Goal: Task Accomplishment & Management: Manage account settings

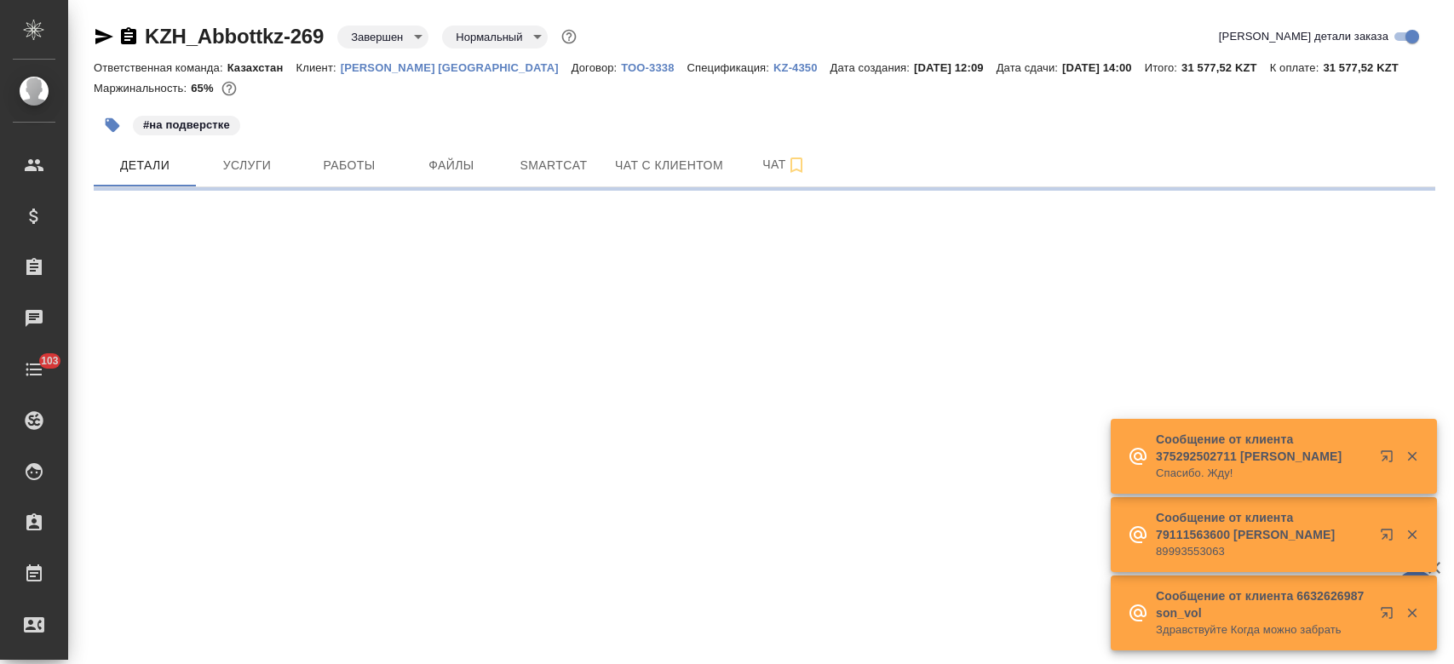
select select "RU"
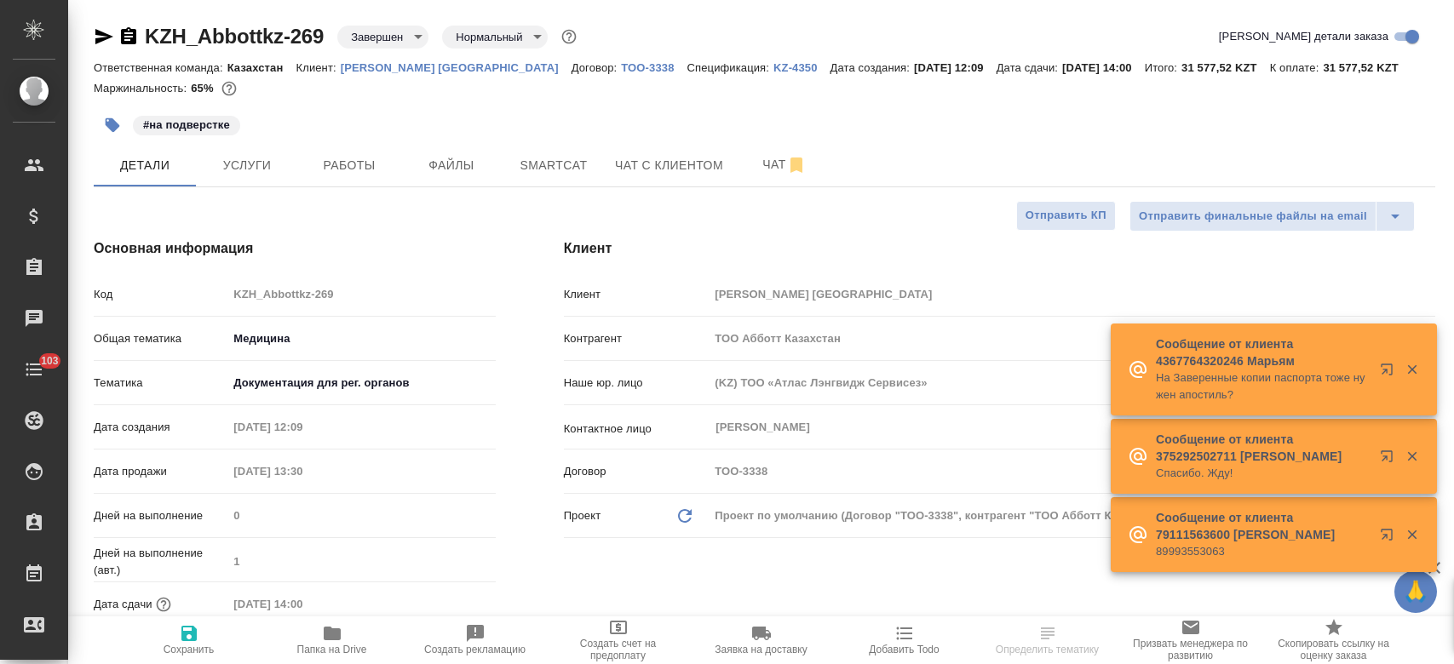
type textarea "x"
type input "Matveeva Anastasia"
type input "[PERSON_NAME]"
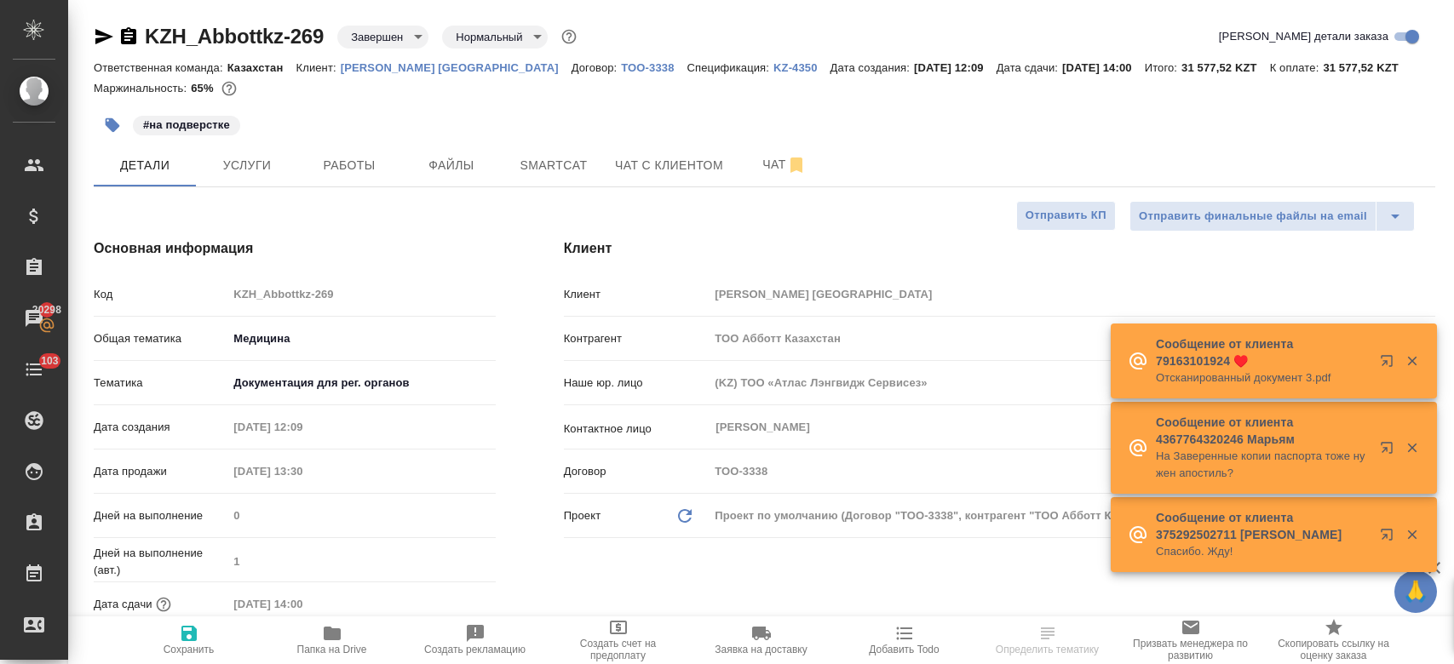
type textarea "x"
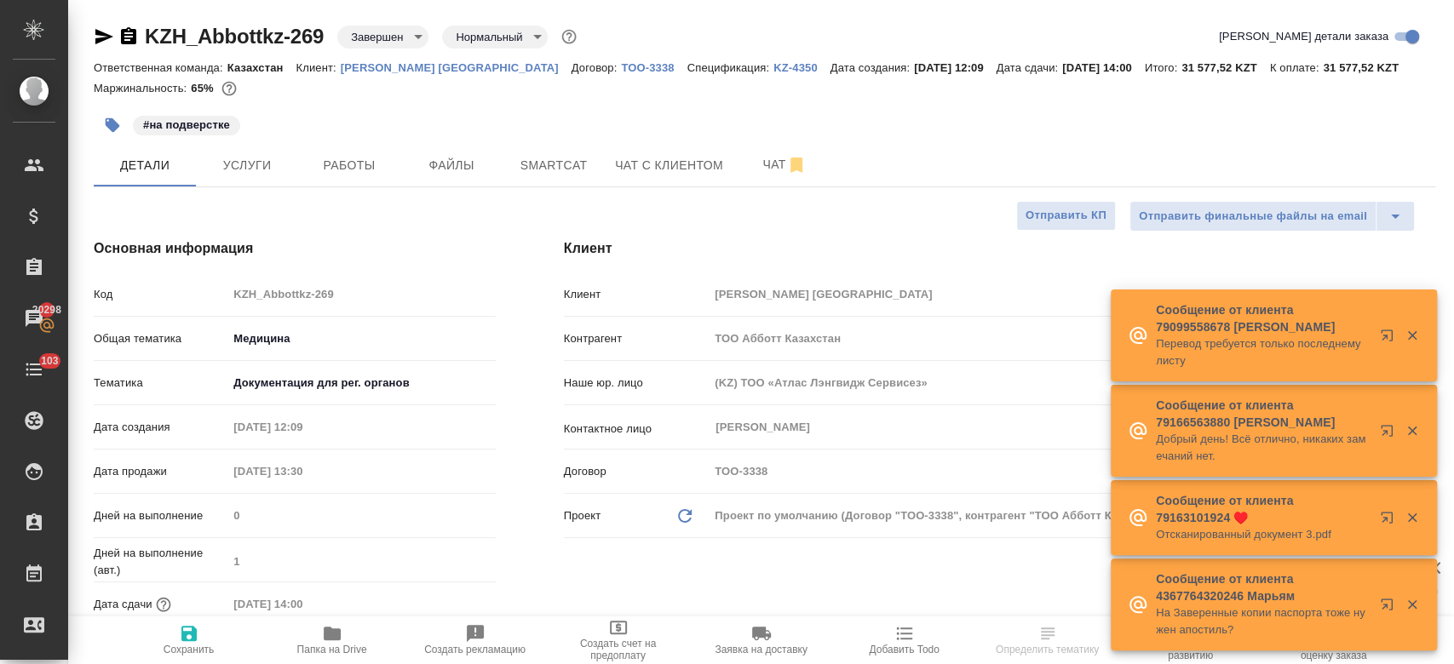
click at [402, 67] on p "[PERSON_NAME] [GEOGRAPHIC_DATA]" at bounding box center [456, 67] width 231 height 13
type textarea "x"
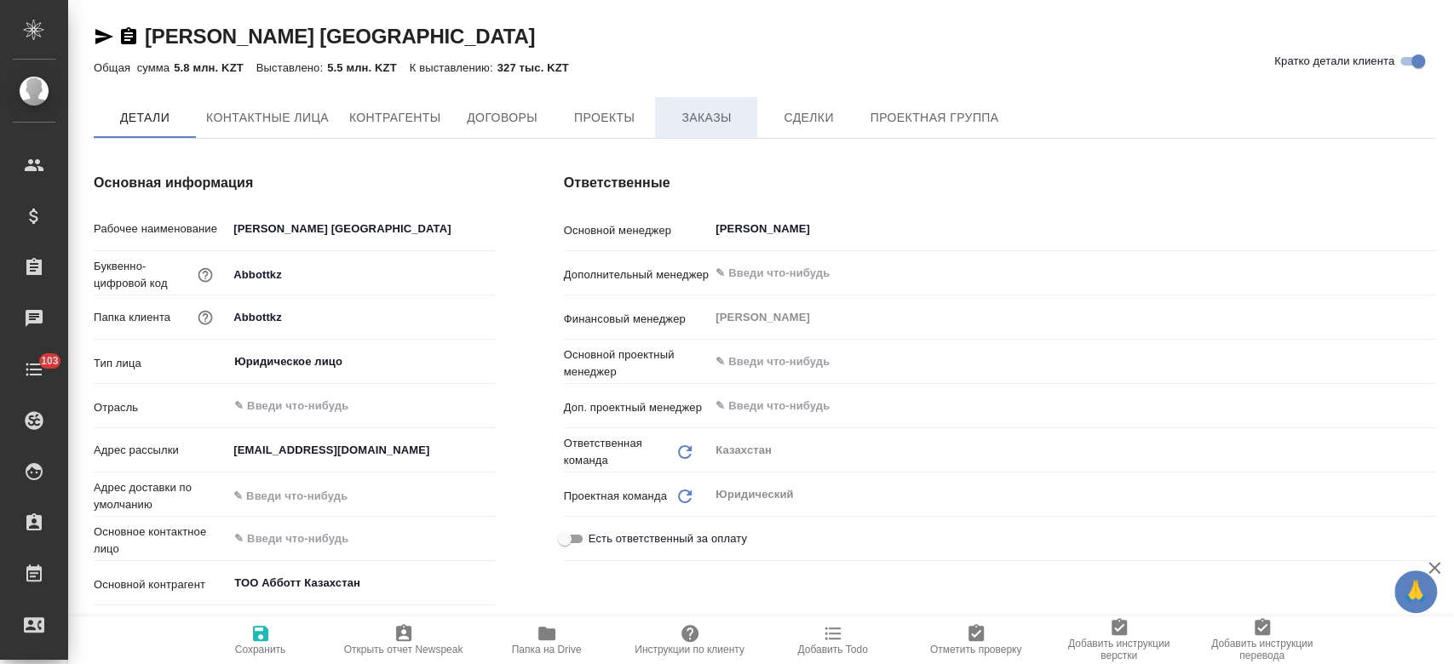
type textarea "x"
type input "(KZ) ТОО «Атлас Лэнгвидж Сервисез»"
type textarea "x"
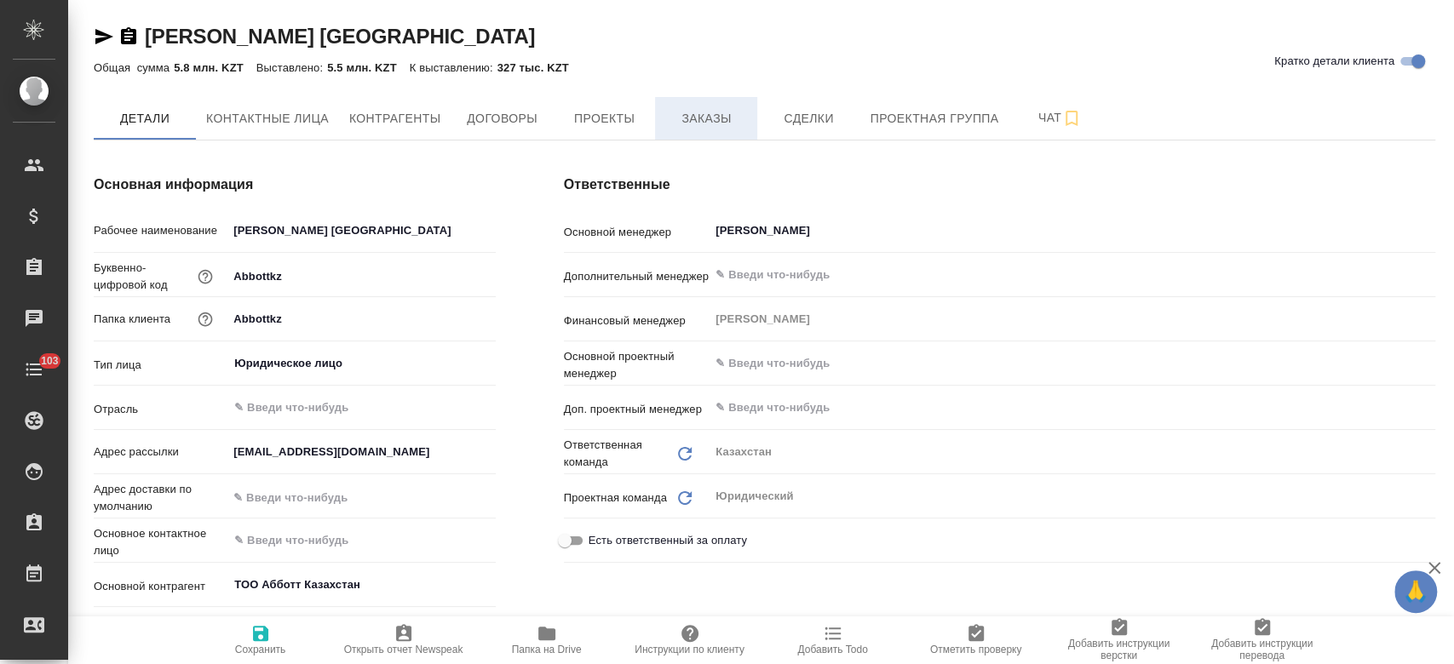
click at [692, 119] on span "Заказы" at bounding box center [706, 118] width 82 height 21
type textarea "x"
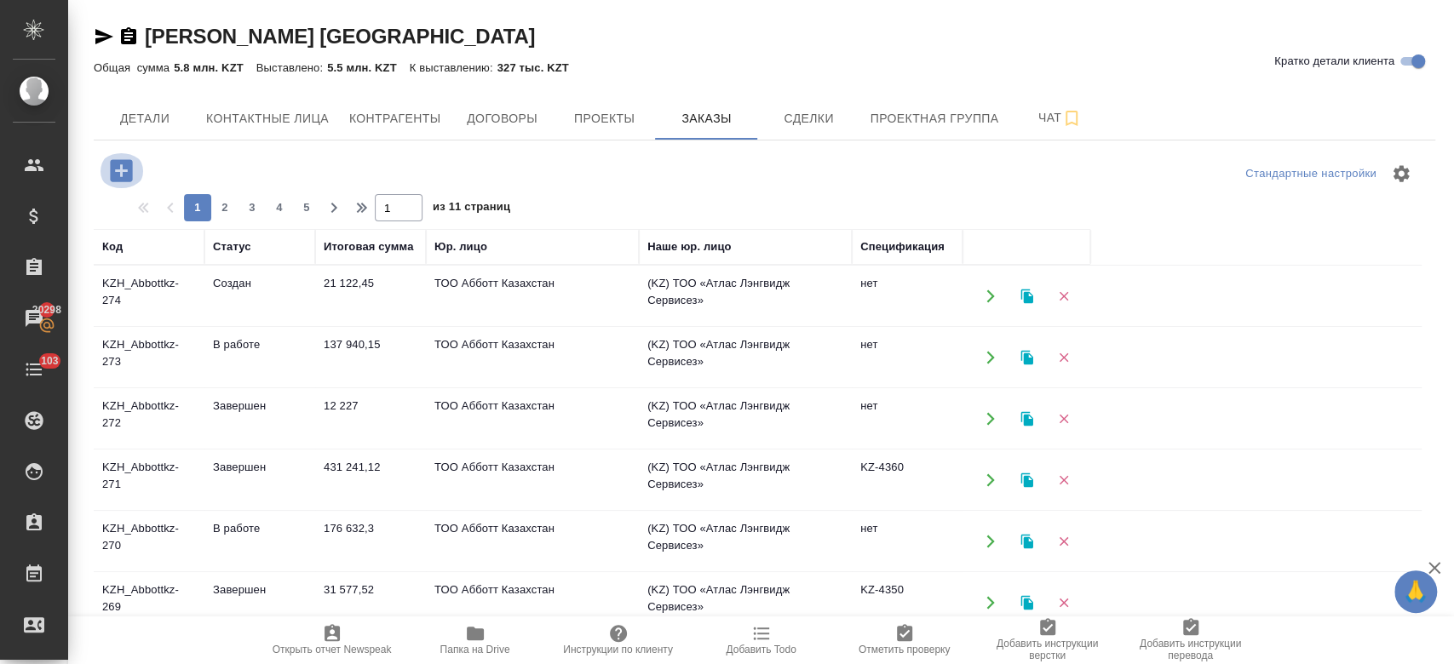
click at [118, 165] on icon "button" at bounding box center [121, 170] width 22 height 22
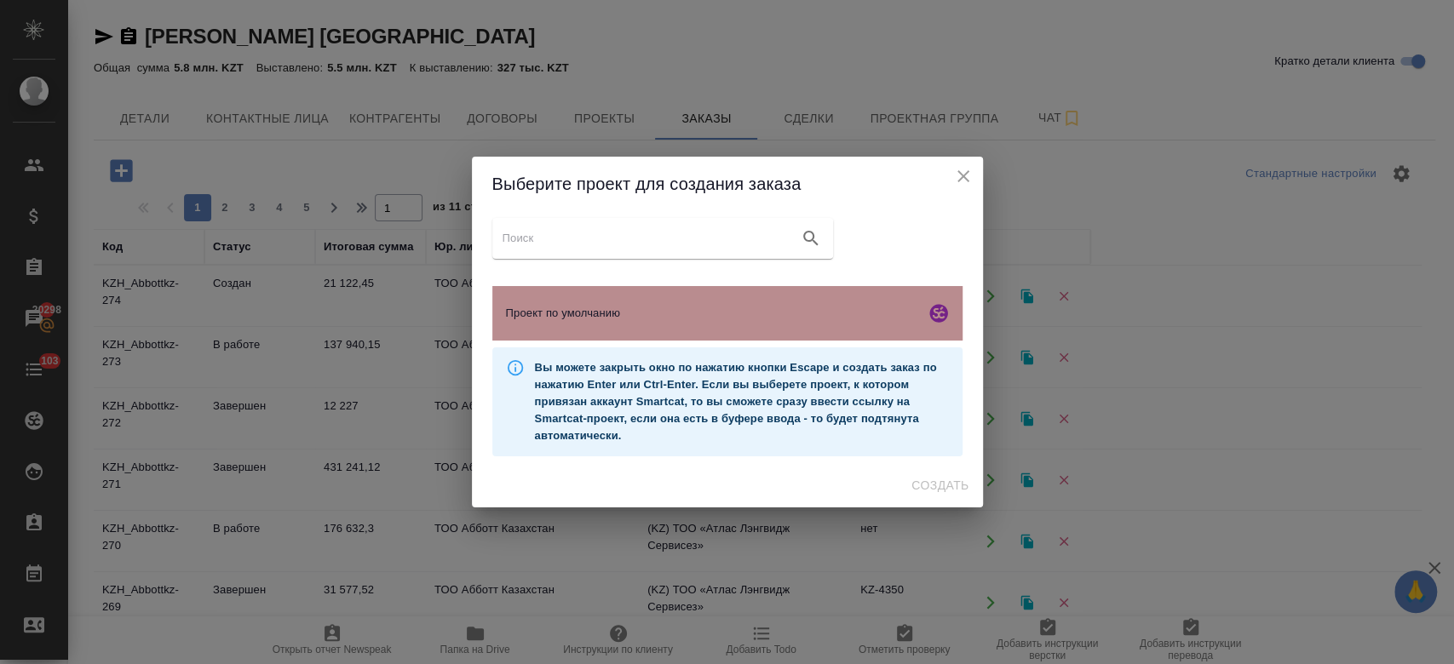
click at [627, 334] on div "Проект по умолчанию" at bounding box center [727, 313] width 470 height 55
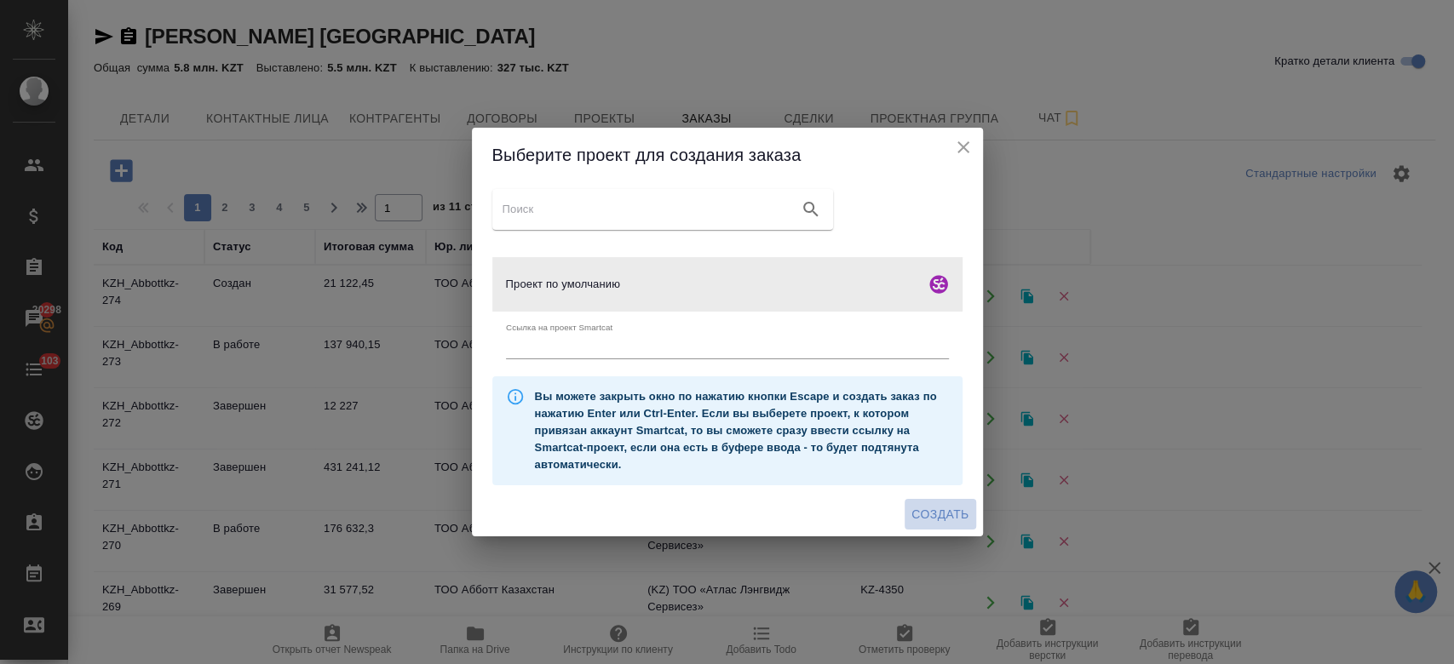
click at [928, 520] on span "Создать" at bounding box center [939, 514] width 57 height 21
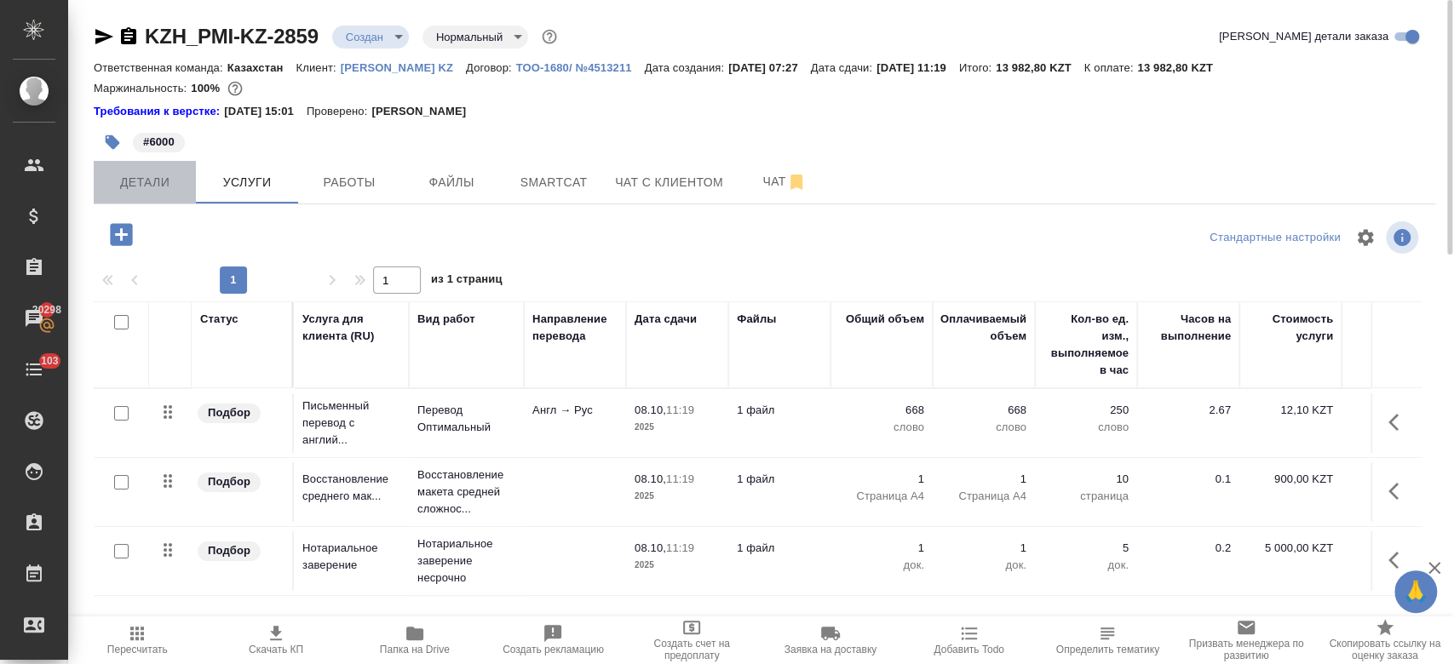
click at [130, 196] on button "Детали" at bounding box center [145, 182] width 102 height 43
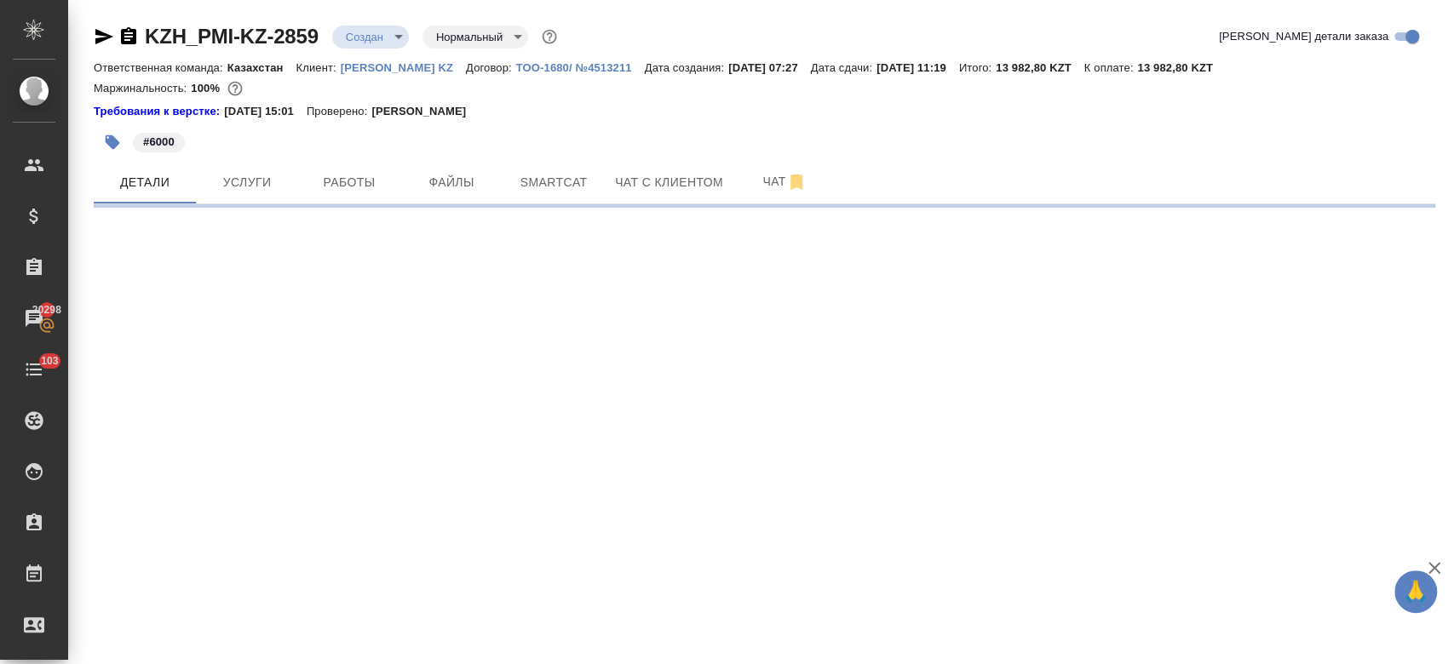
select select "RU"
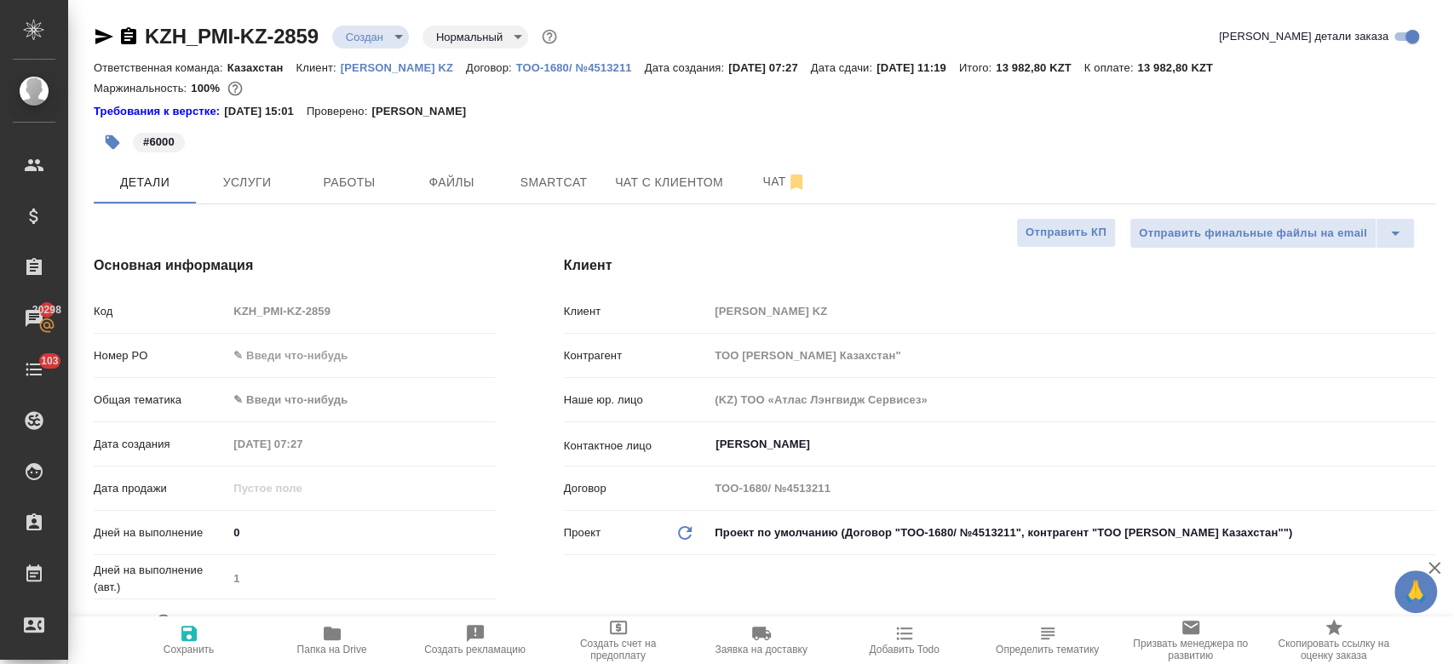
type textarea "x"
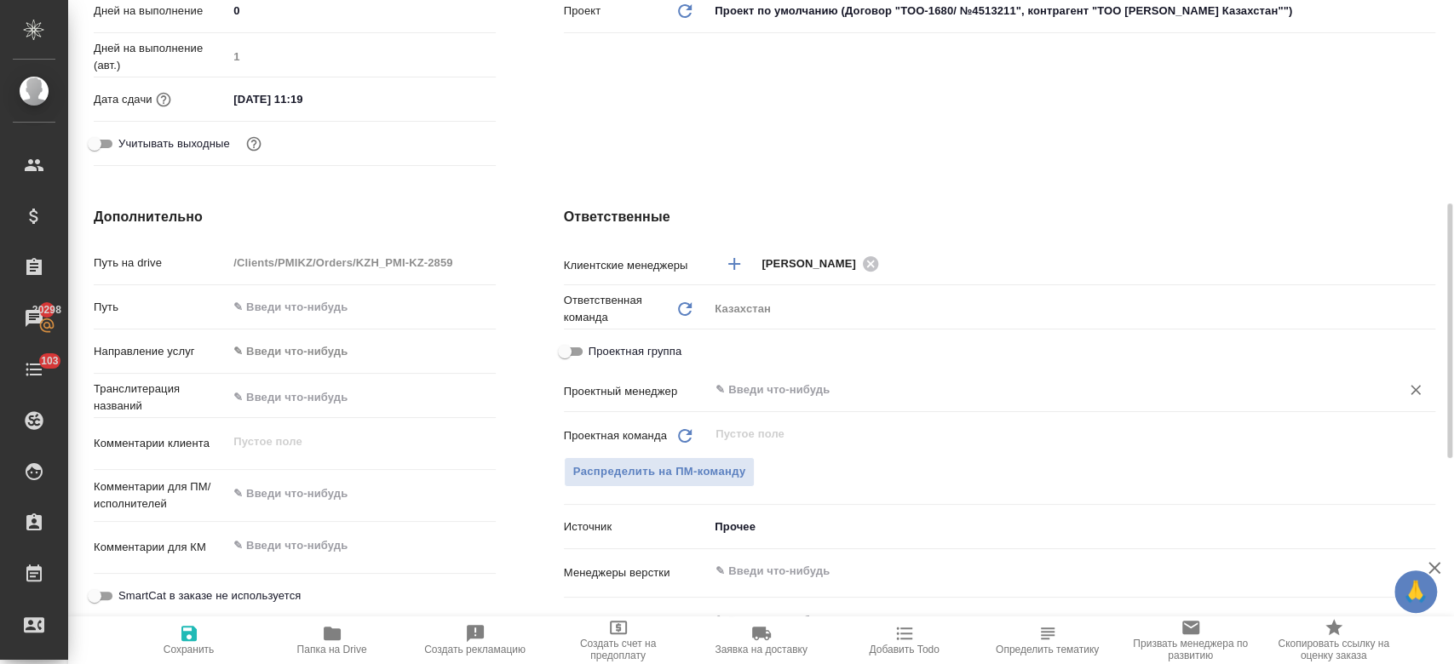
scroll to position [526, 0]
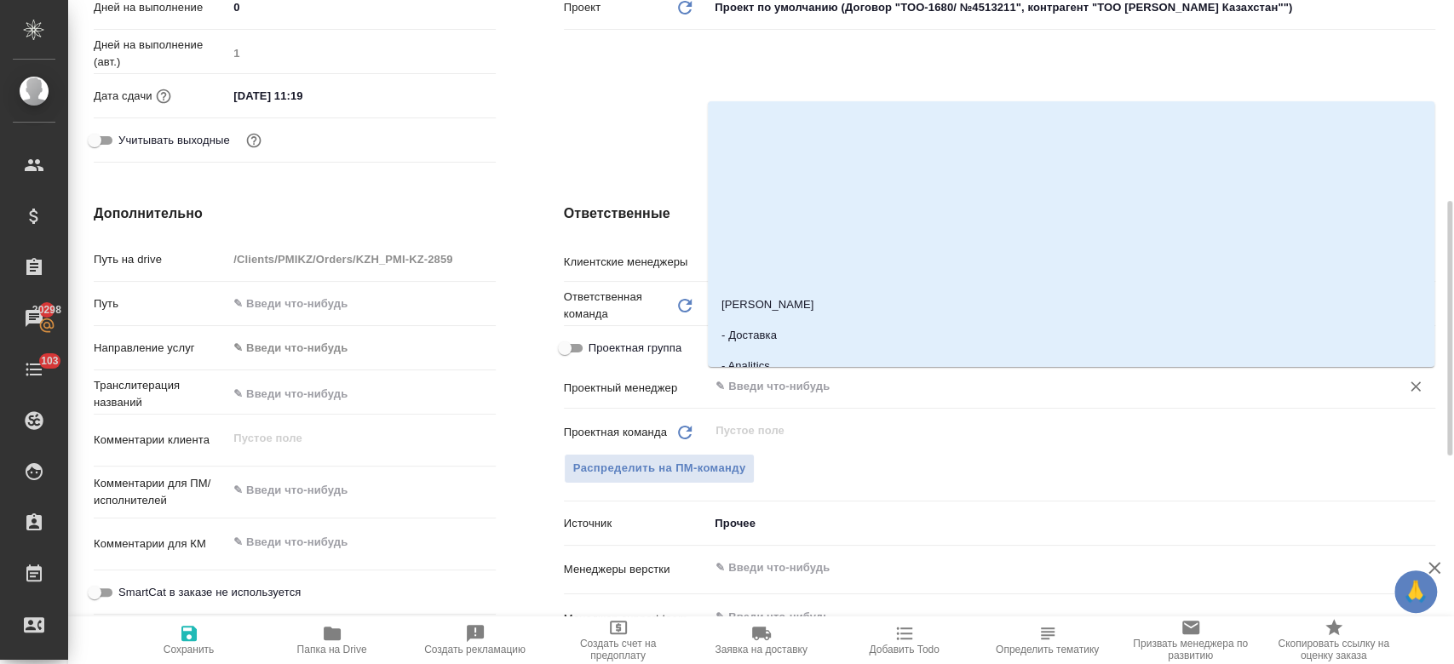
click at [745, 390] on input "text" at bounding box center [1043, 386] width 659 height 20
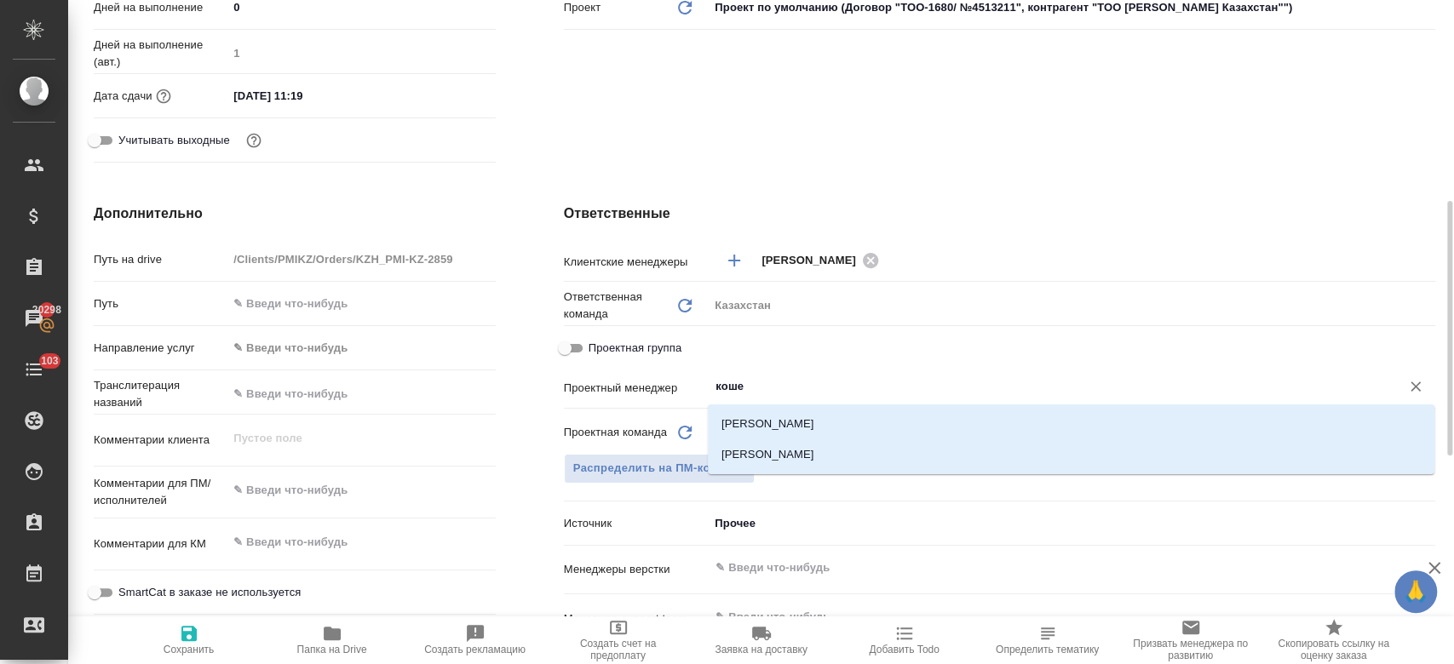
type input "кошер"
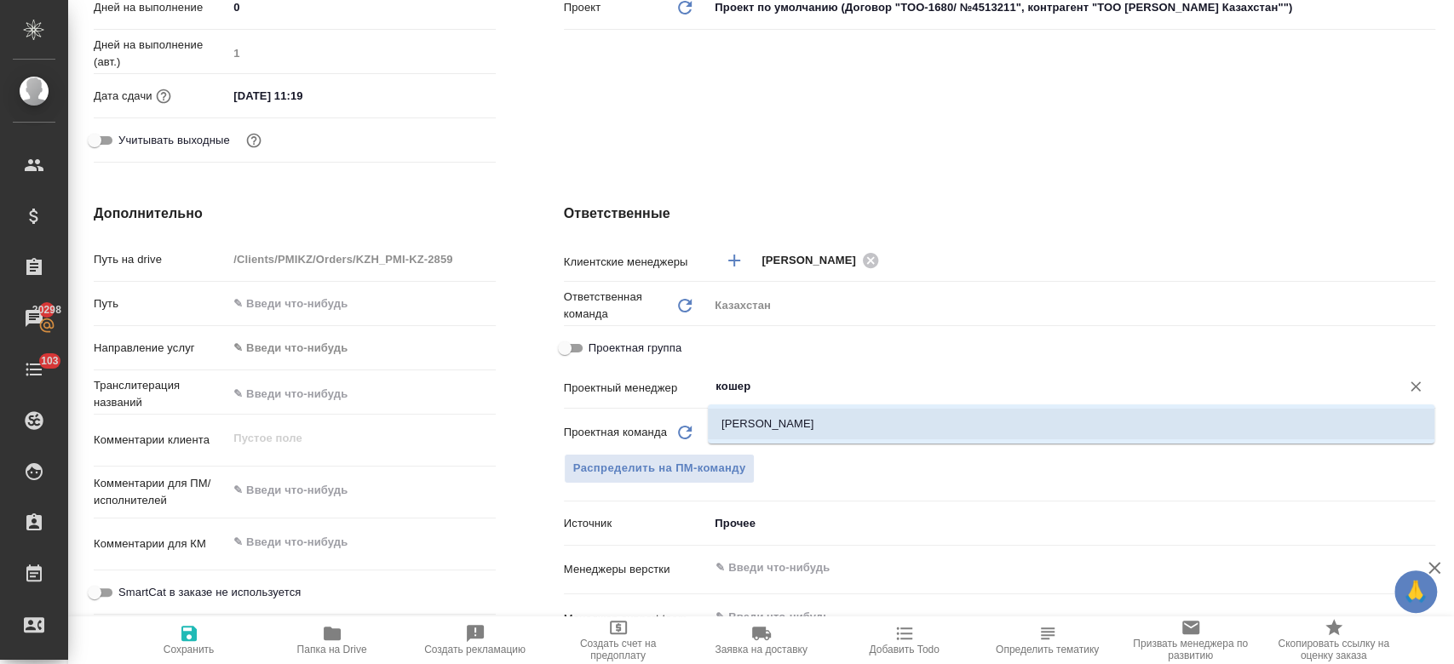
click at [737, 434] on li "[PERSON_NAME]" at bounding box center [1071, 424] width 727 height 31
type textarea "x"
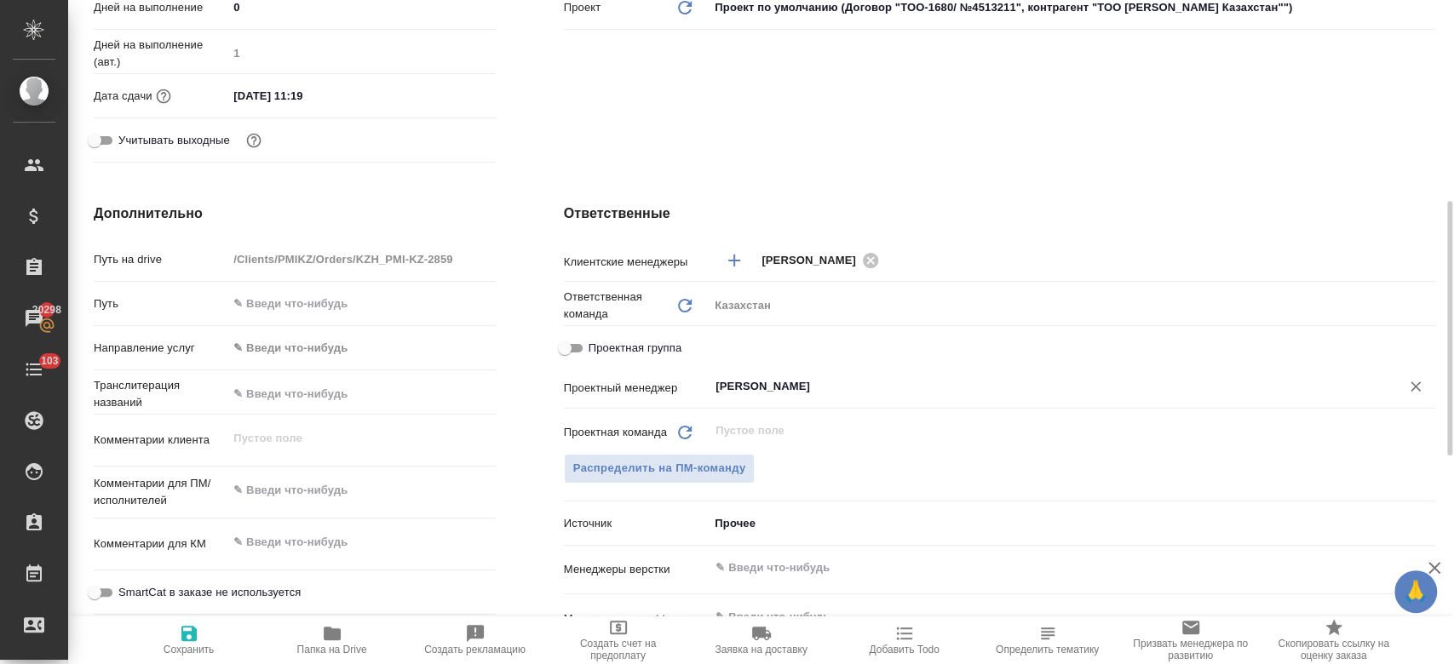
type input "[PERSON_NAME]"
click at [188, 633] on icon "button" at bounding box center [188, 633] width 15 height 15
type textarea "x"
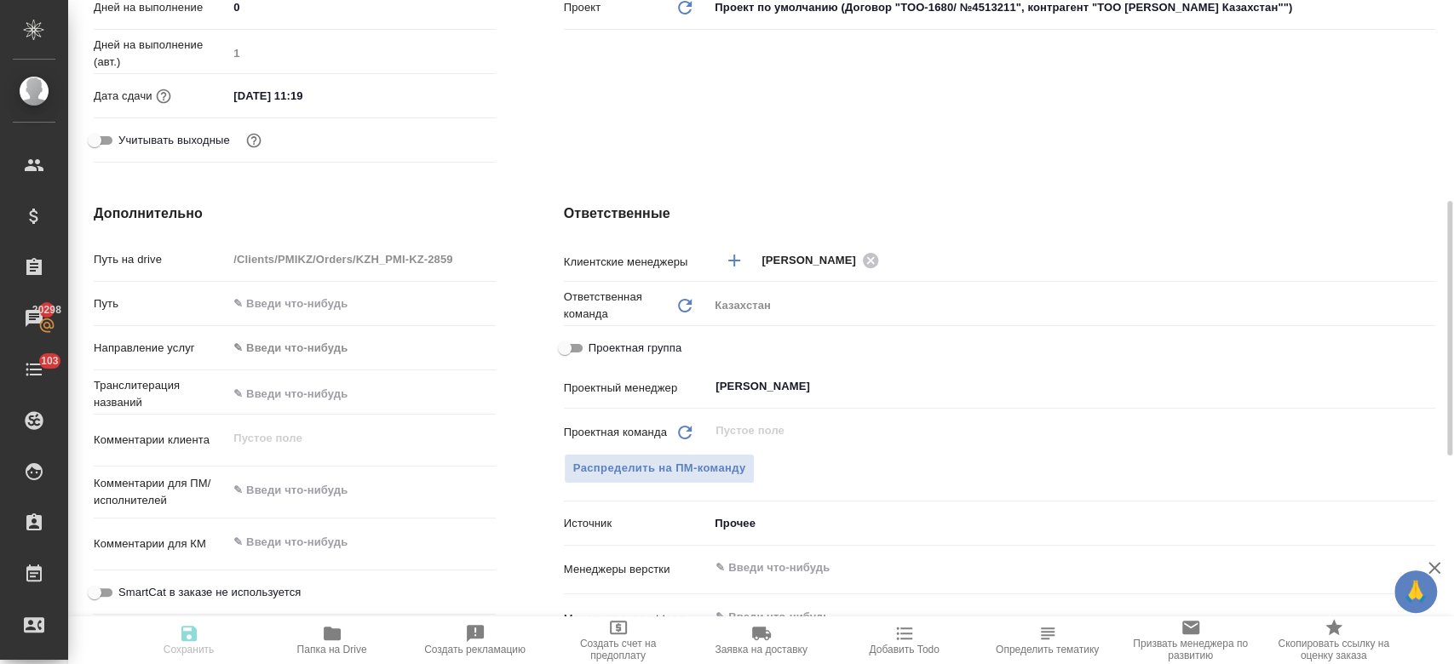
type textarea "x"
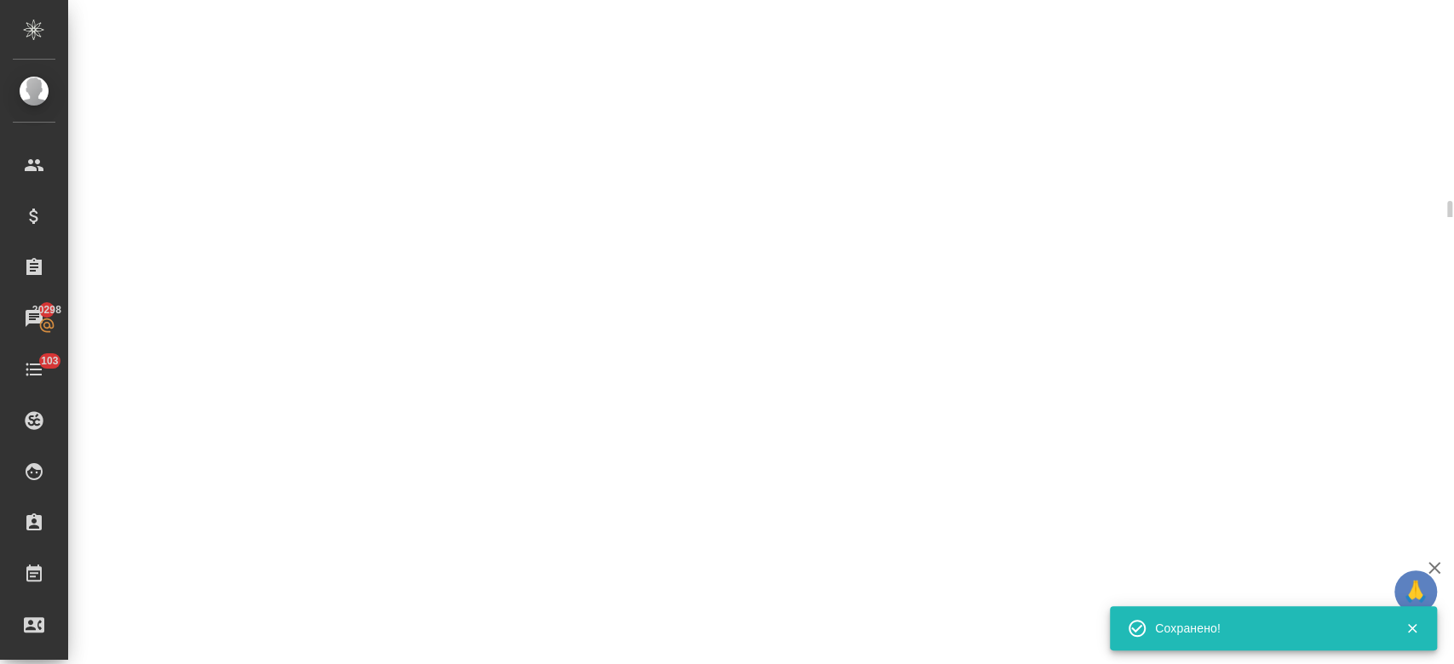
select select "RU"
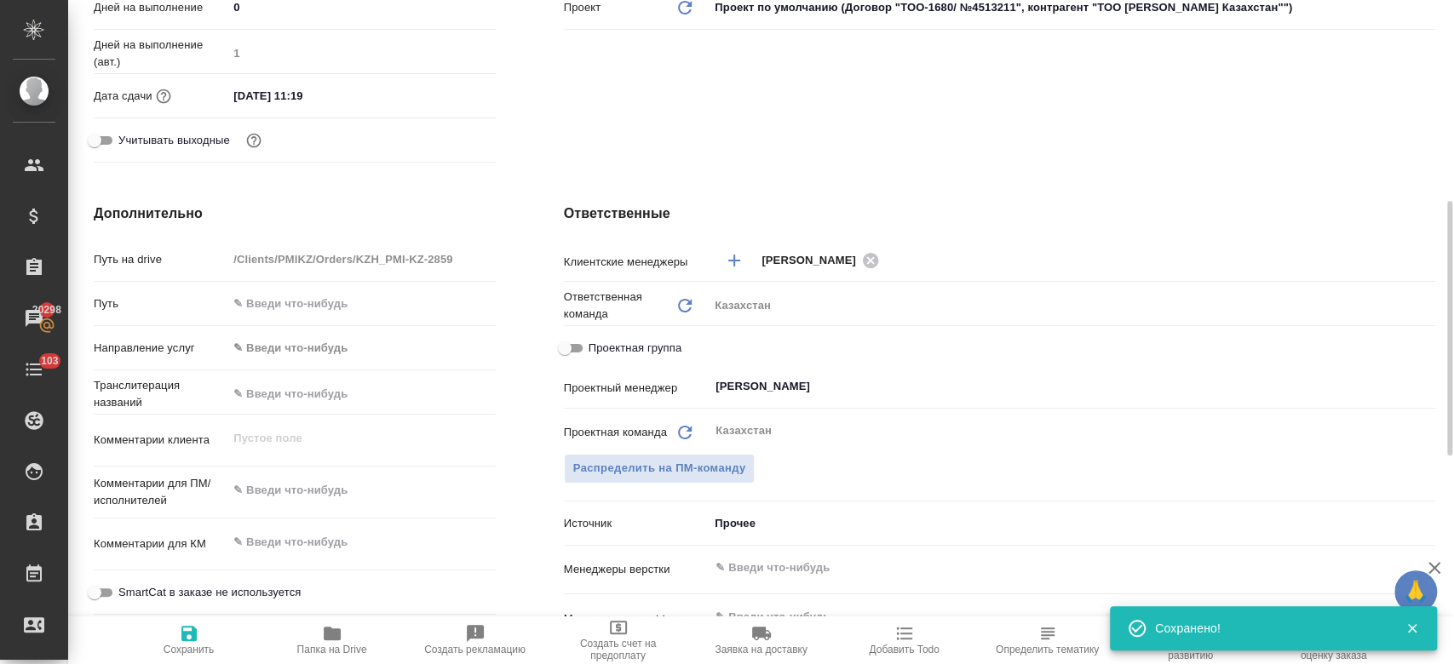
type textarea "x"
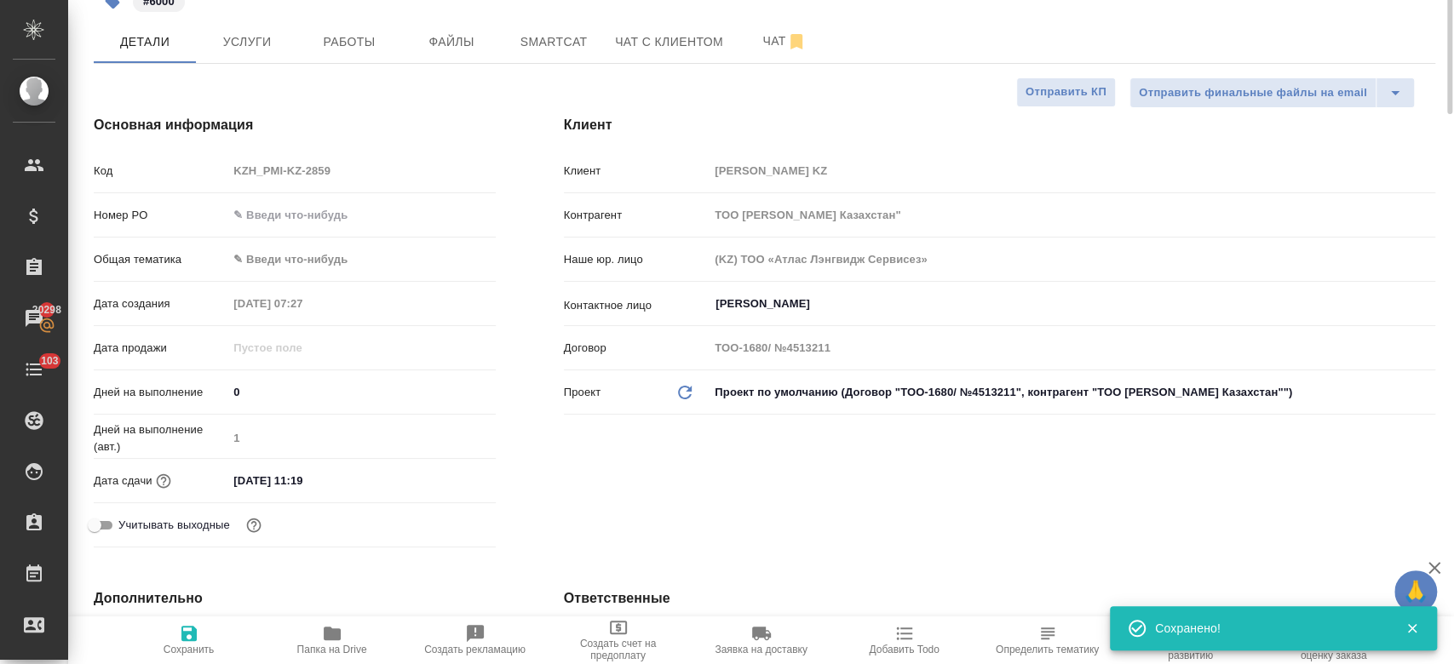
scroll to position [0, 0]
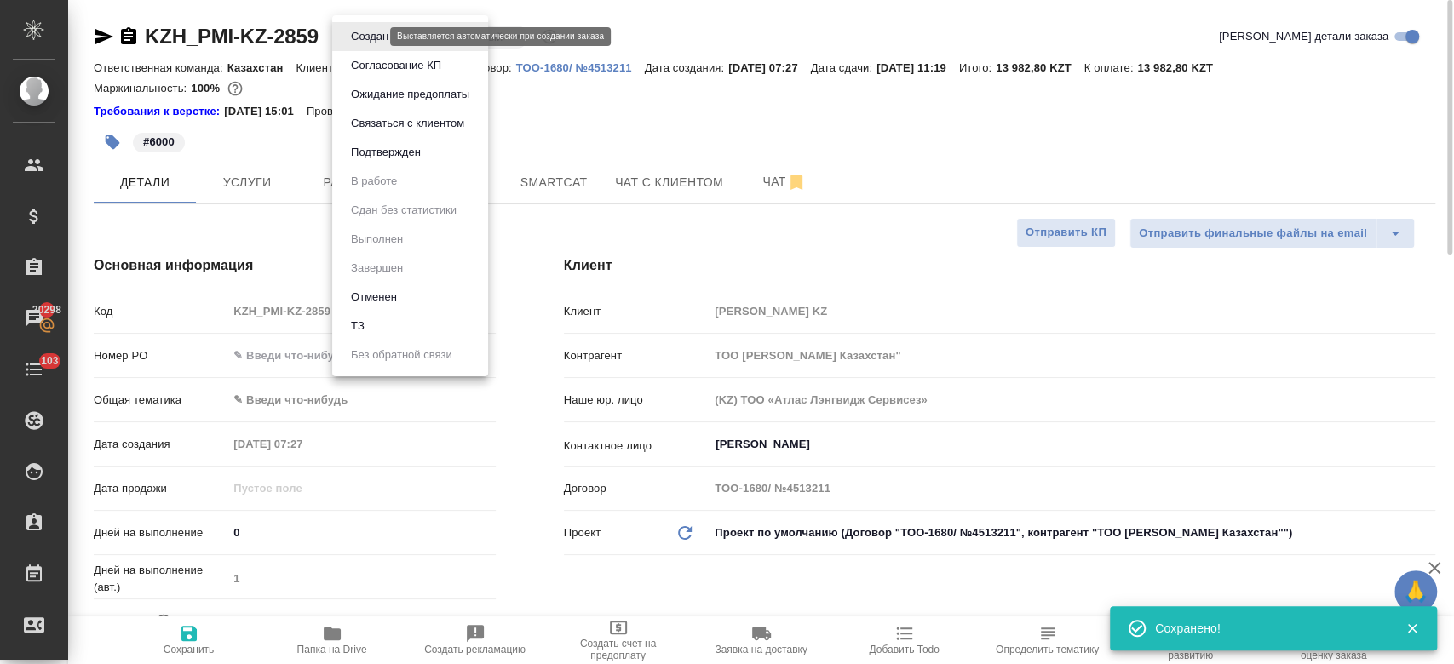
click at [369, 37] on body "🙏 .cls-1 fill:#fff; AWATERA Kosherbayeva Nazerke Клиенты Спецификации Заказы 20…" at bounding box center [727, 332] width 1454 height 664
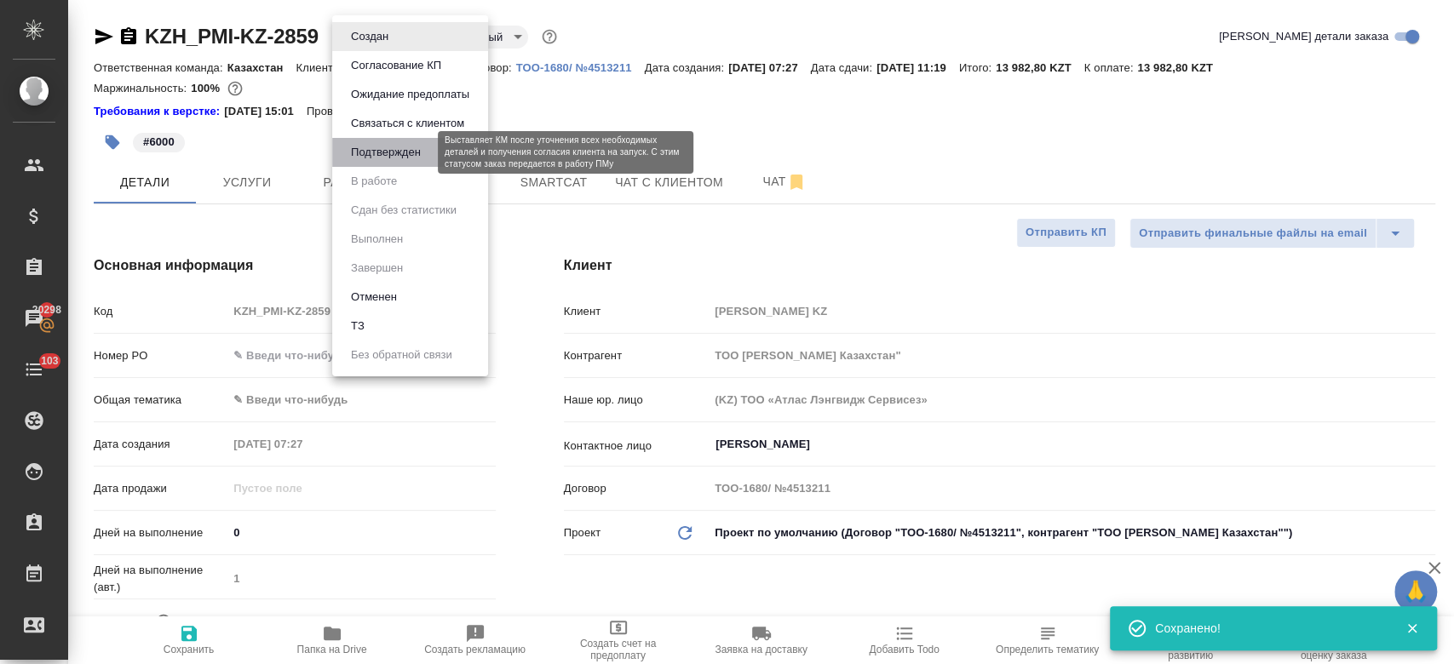
click at [379, 149] on button "Подтвержден" at bounding box center [386, 152] width 80 height 19
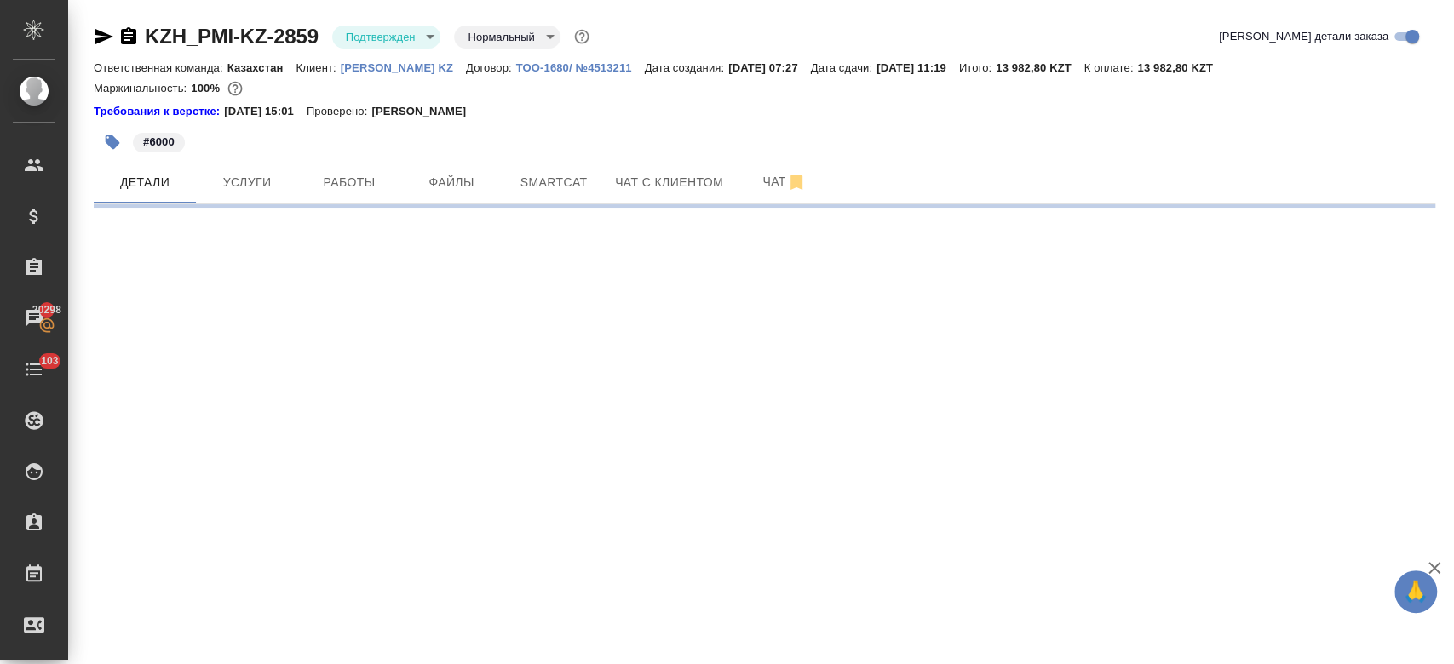
select select "RU"
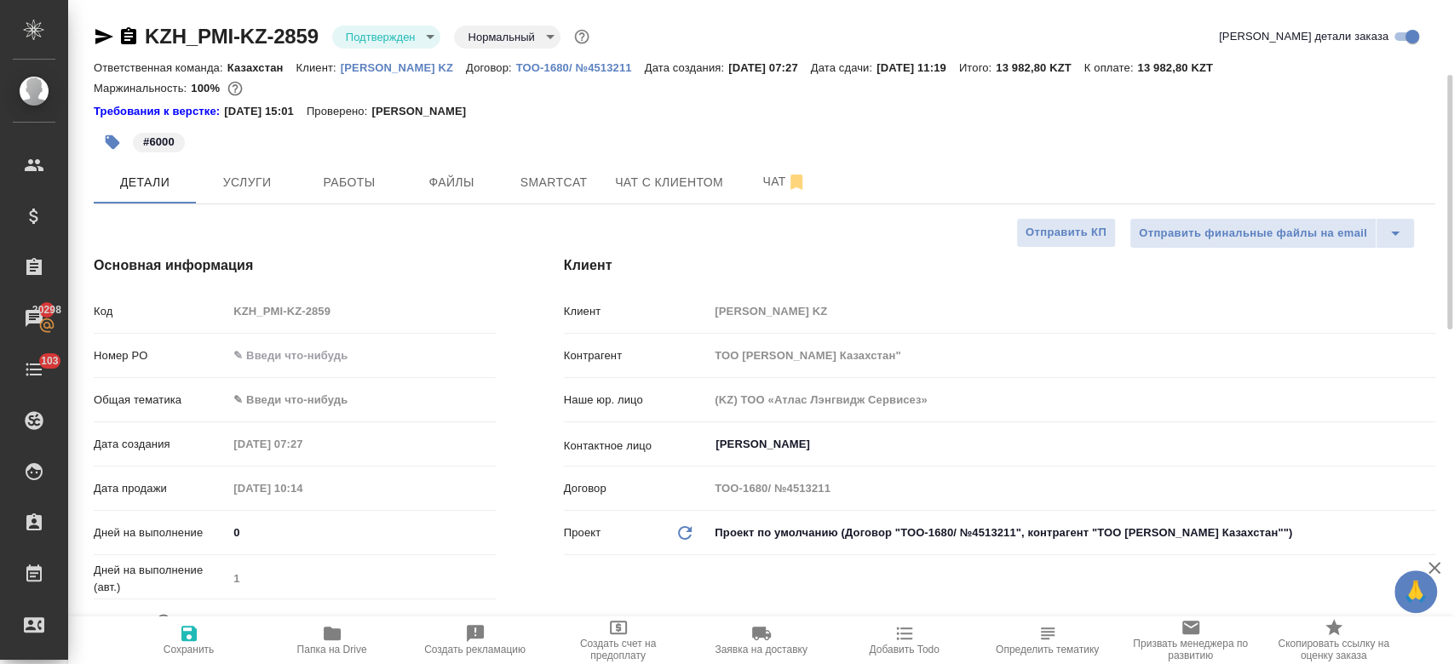
type textarea "x"
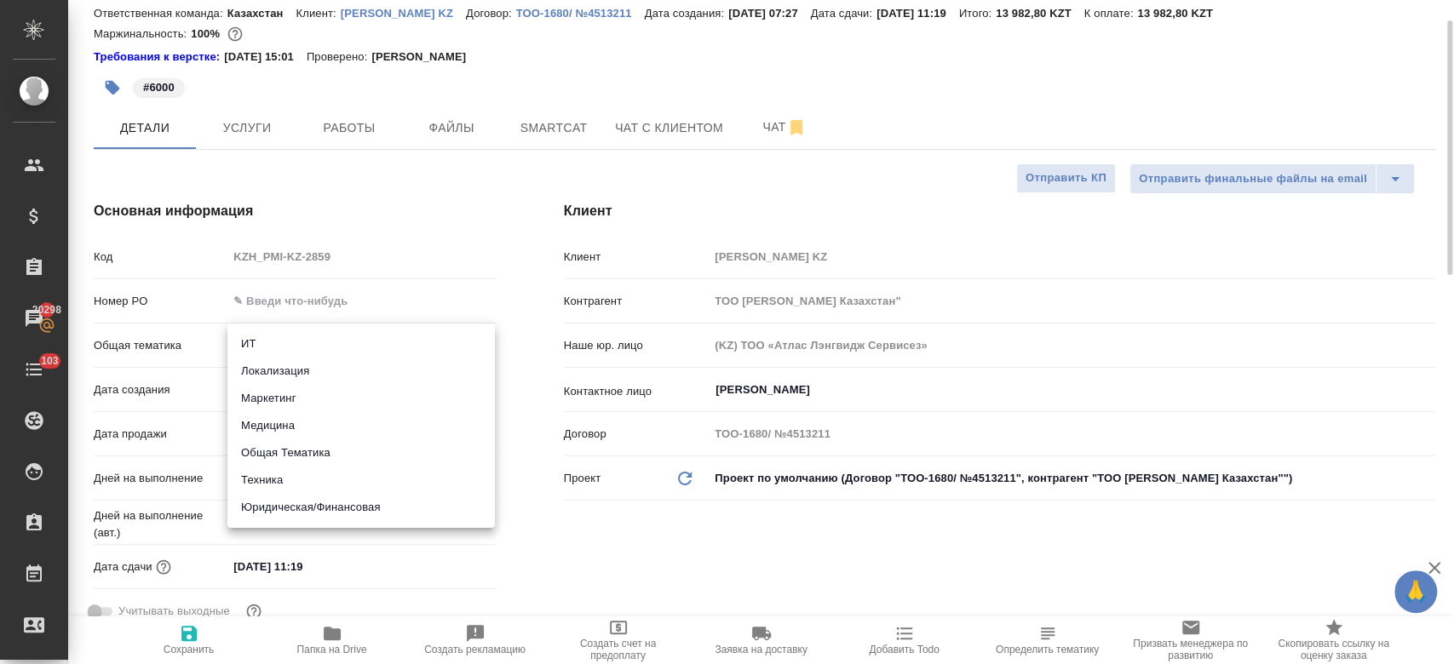
click at [297, 330] on body "🙏 .cls-1 fill:#fff; AWATERA Kosherbayeva Nazerke Клиенты Спецификации Заказы 20…" at bounding box center [727, 332] width 1454 height 664
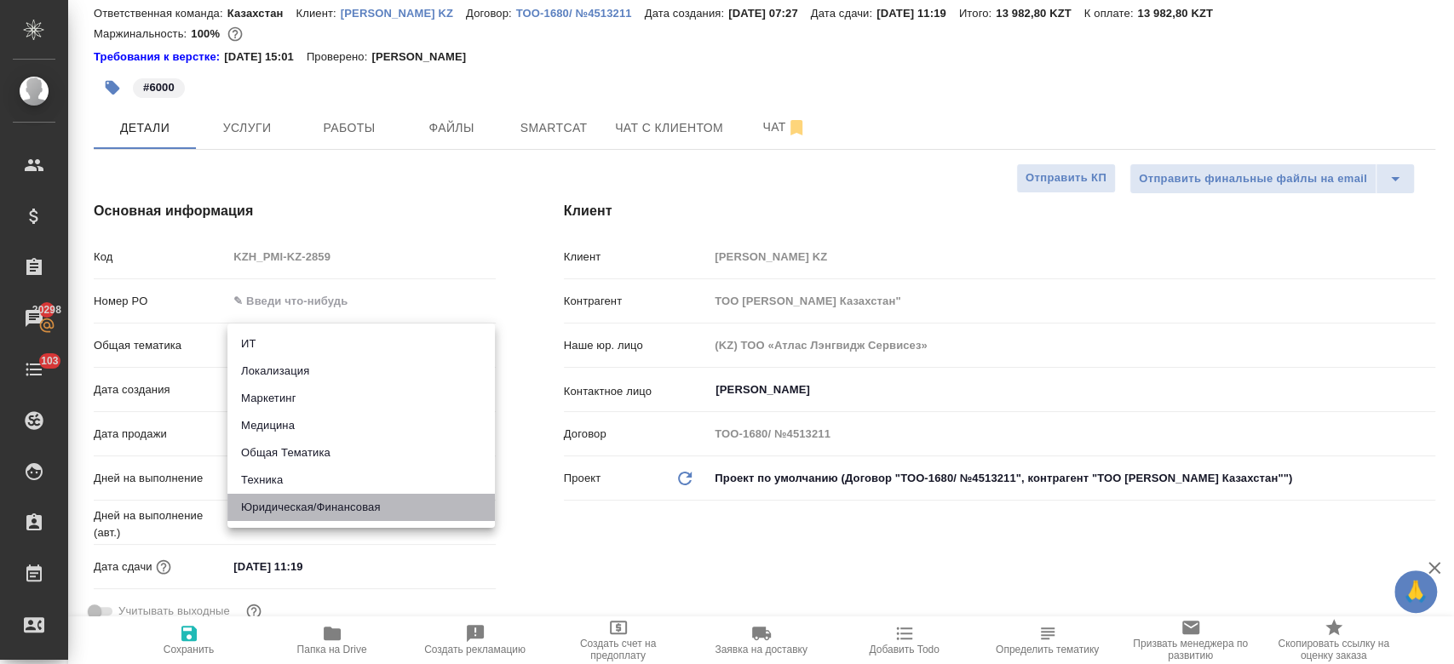
click at [306, 503] on li "Юридическая/Финансовая" at bounding box center [360, 507] width 267 height 27
type input "yr-fn"
type textarea "x"
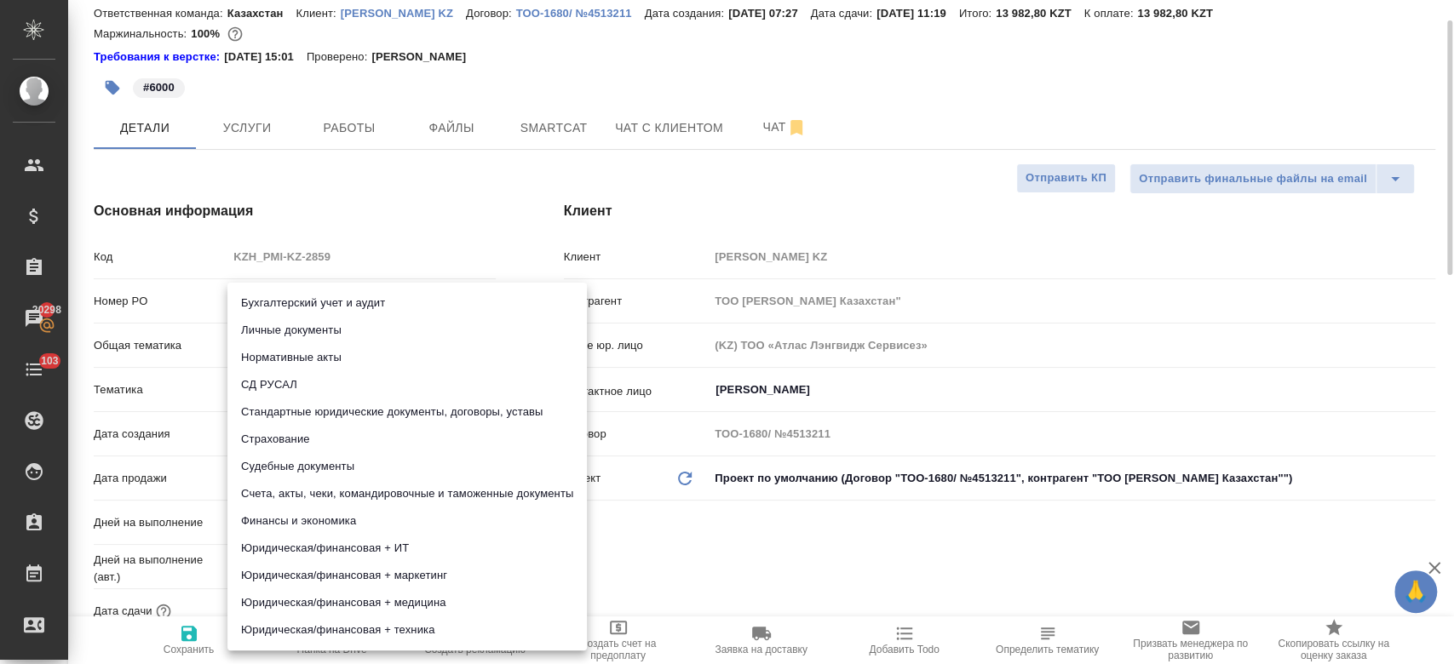
click at [276, 378] on body "🙏 .cls-1 fill:#fff; AWATERA Kosherbayeva Nazerke Клиенты Спецификации Заказы 20…" at bounding box center [727, 332] width 1454 height 664
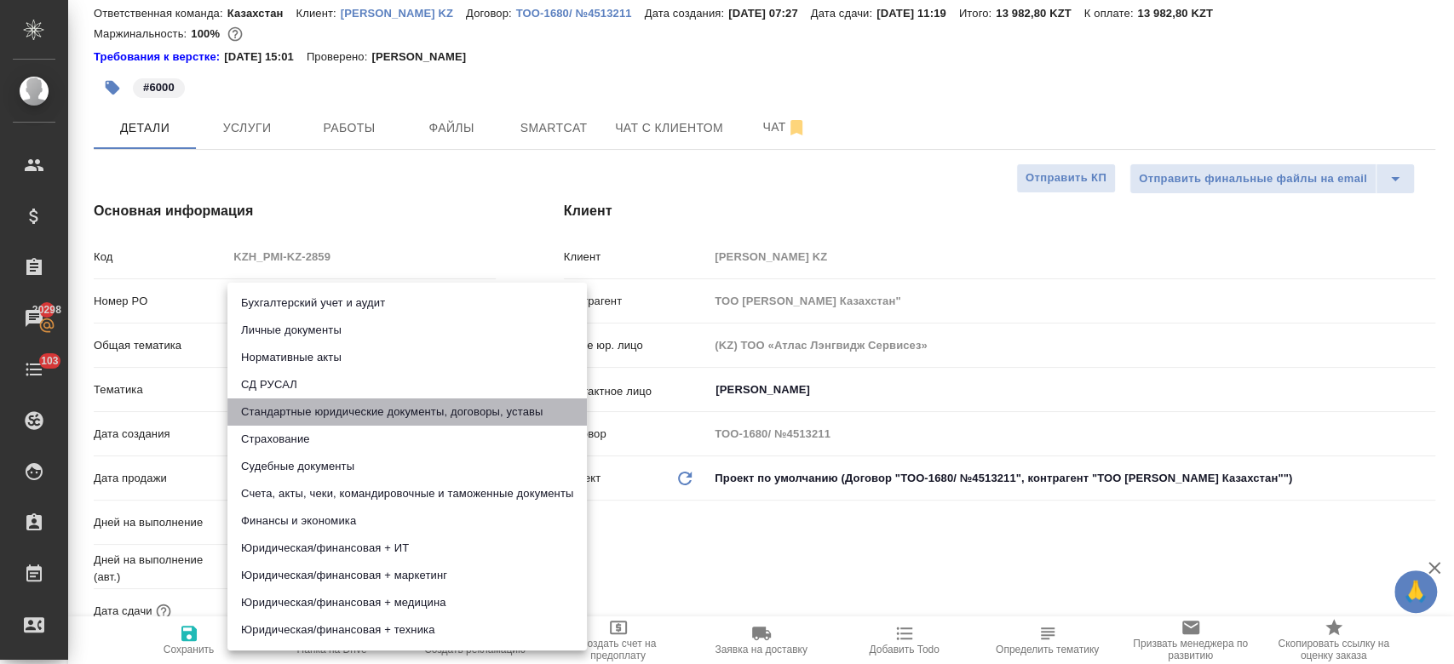
click at [296, 413] on li "Стандартные юридические документы, договоры, уставы" at bounding box center [406, 412] width 359 height 27
type textarea "x"
type input "5f647205b73bc97568ca66bf"
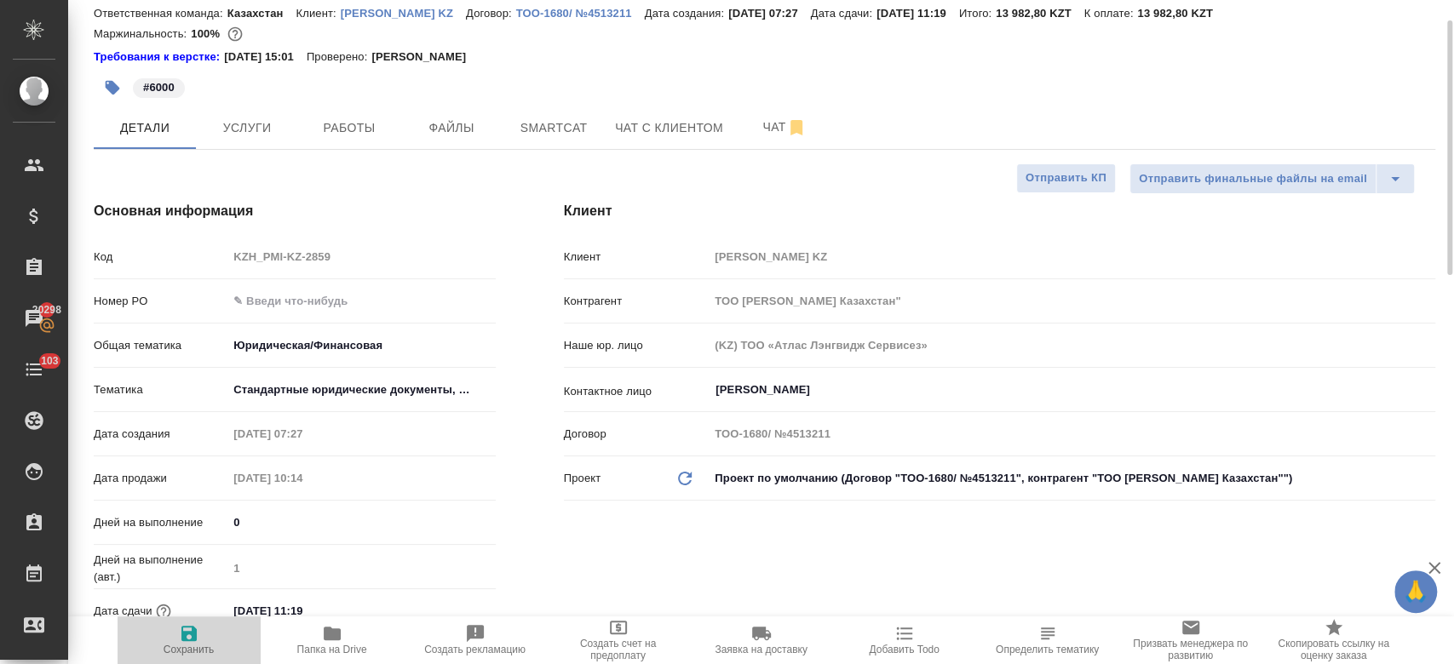
click at [180, 643] on icon "button" at bounding box center [189, 633] width 20 height 20
type textarea "x"
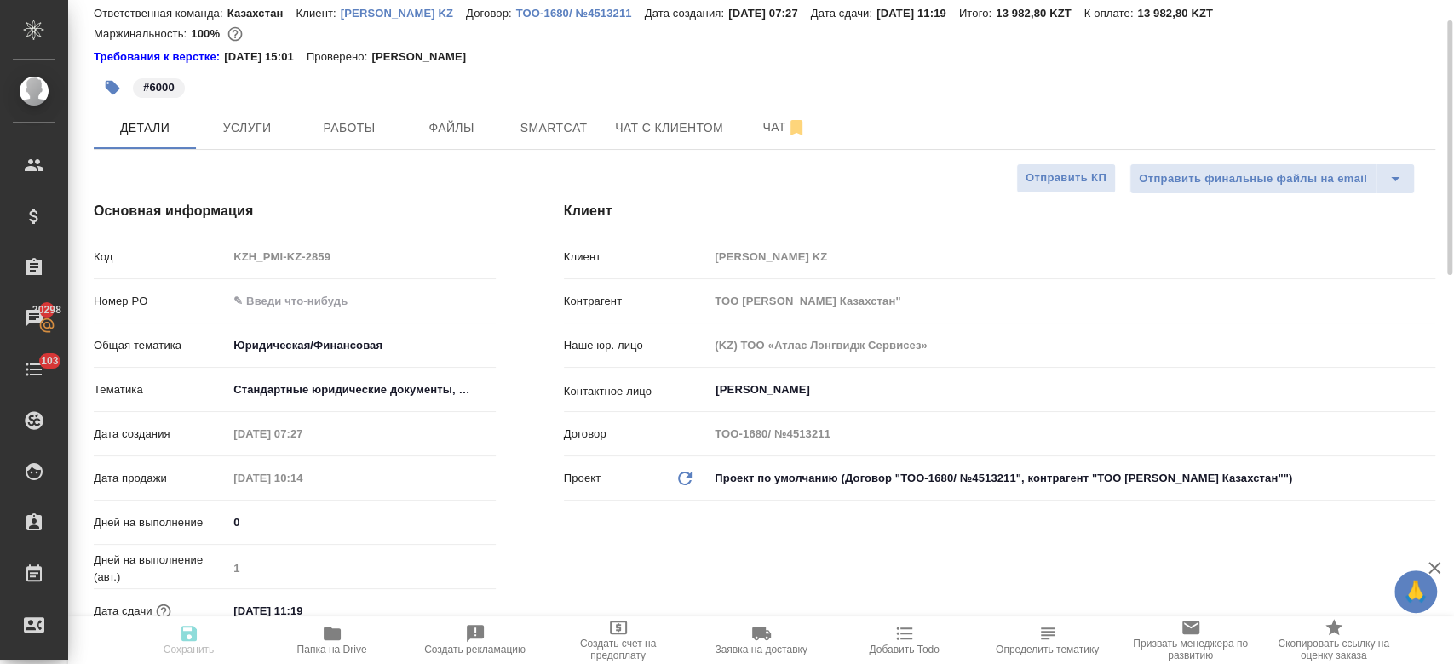
type textarea "x"
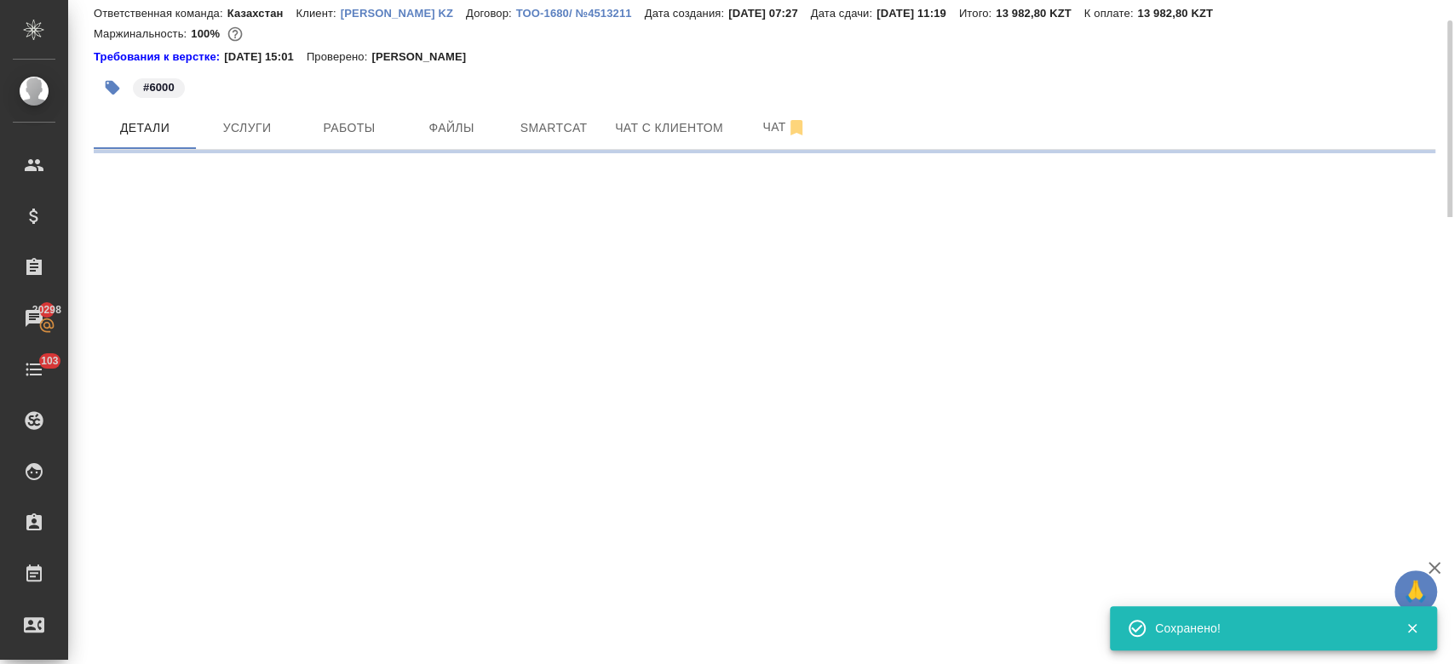
select select "RU"
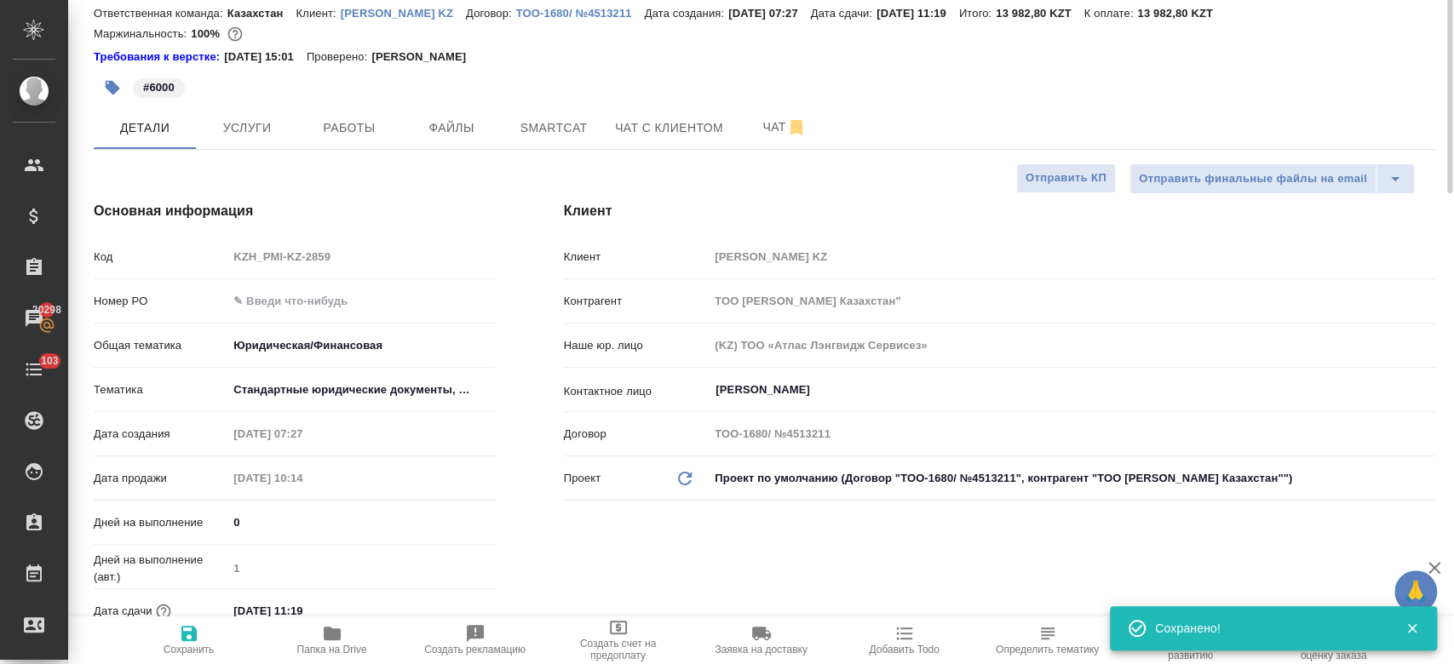
type textarea "x"
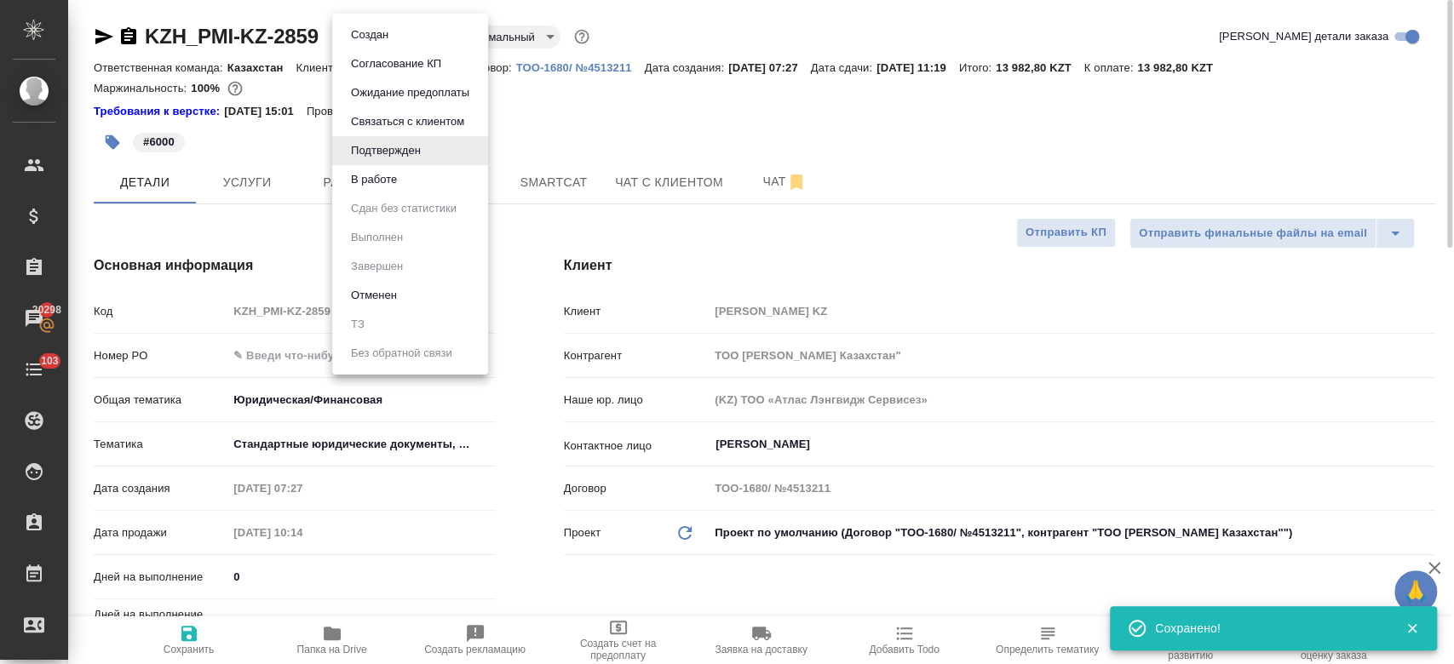
click at [388, 34] on body "🙏 .cls-1 fill:#fff; AWATERA Kosherbayeva Nazerke Клиенты Спецификации Заказы 20…" at bounding box center [727, 332] width 1454 height 664
click at [405, 176] on li "В работе" at bounding box center [410, 179] width 156 height 29
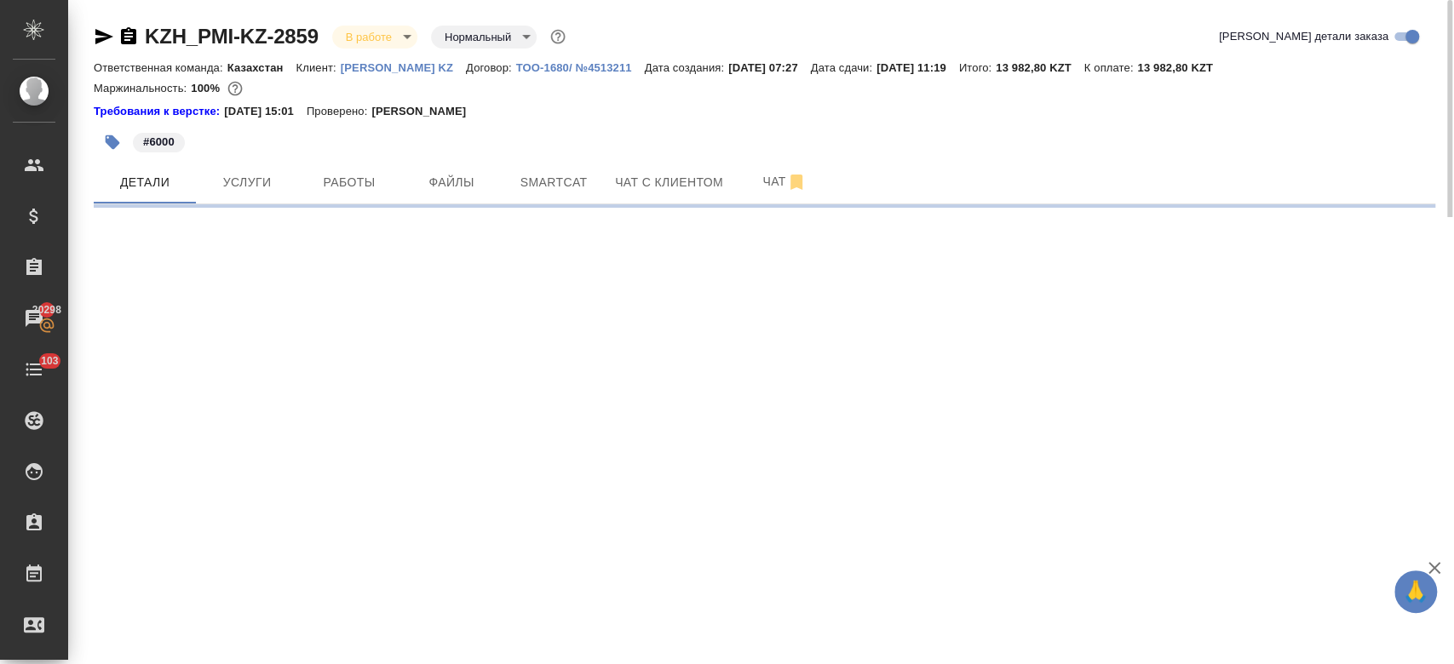
select select "RU"
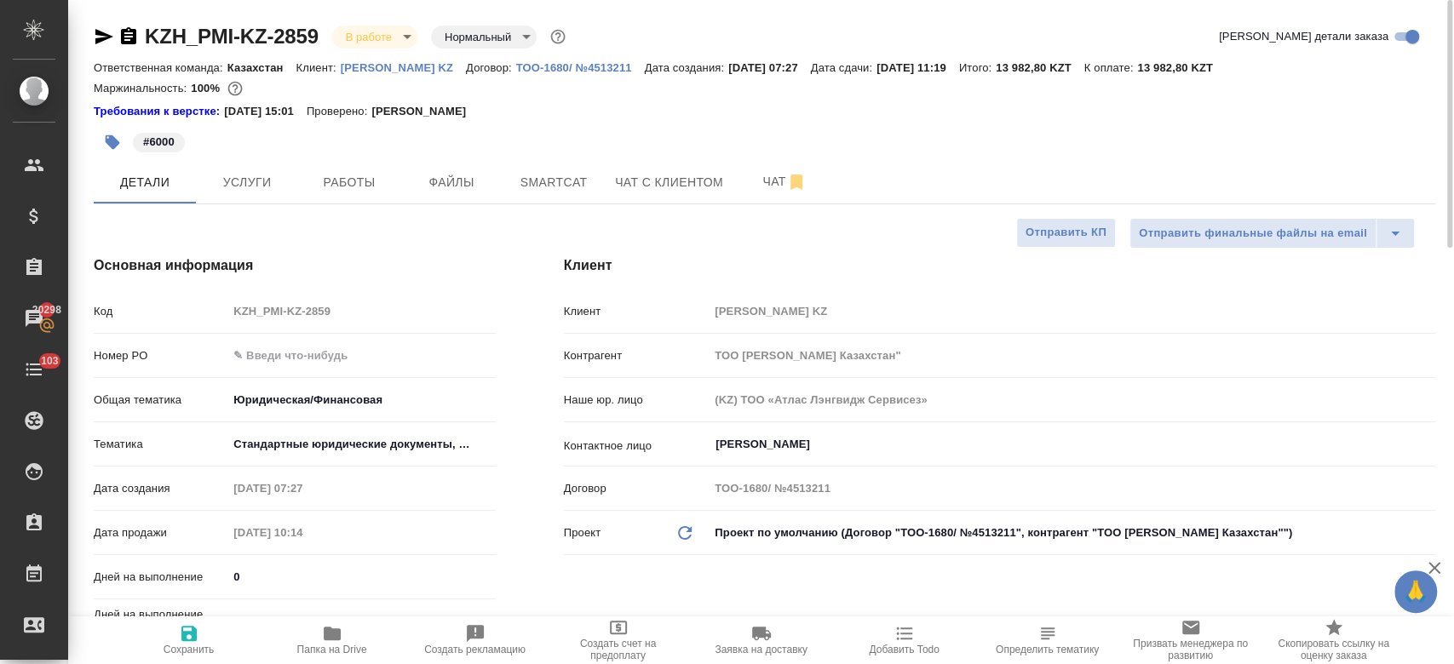
type textarea "x"
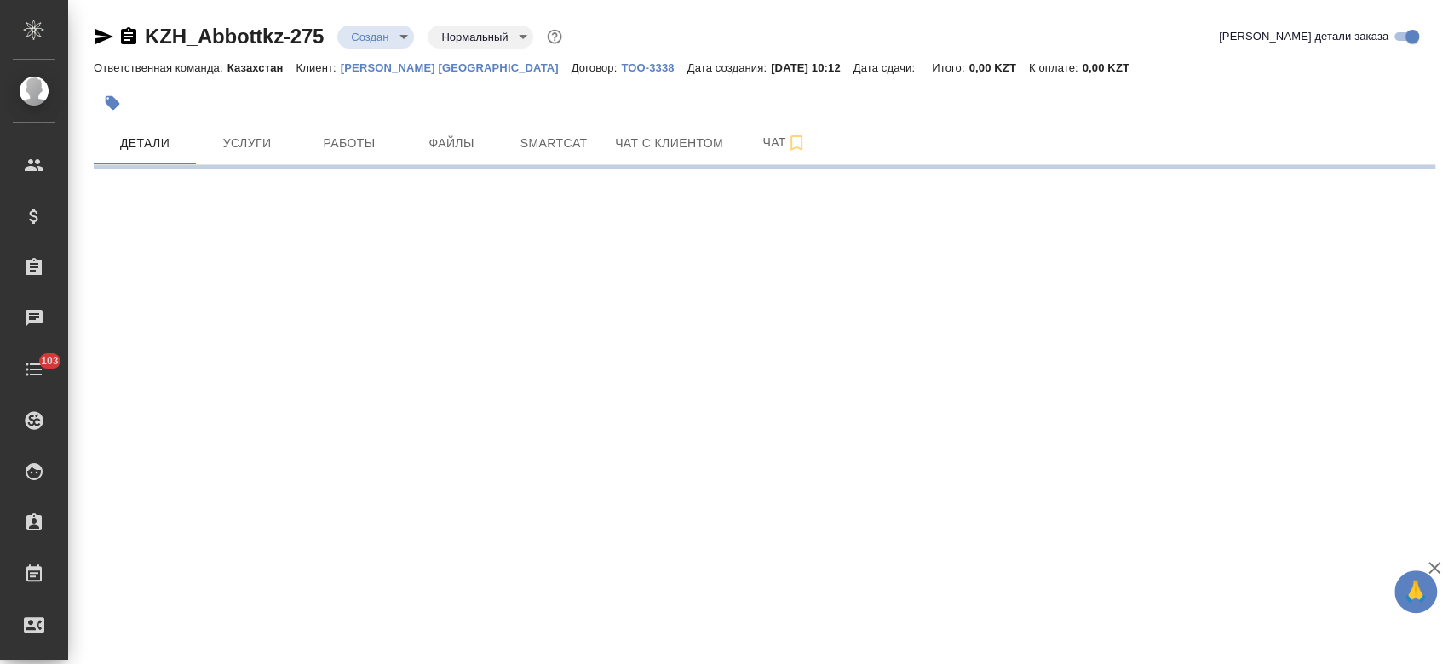
select select "RU"
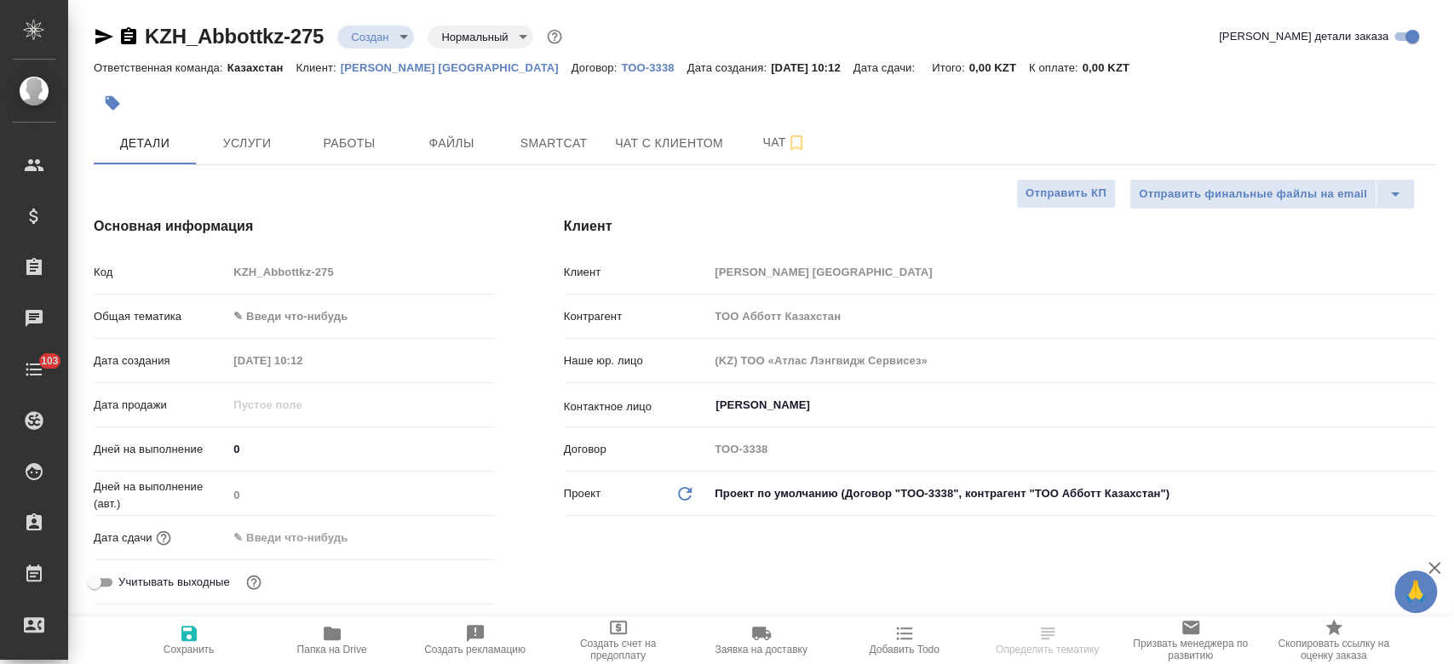
type textarea "x"
click at [444, 151] on span "Файлы" at bounding box center [452, 143] width 82 height 21
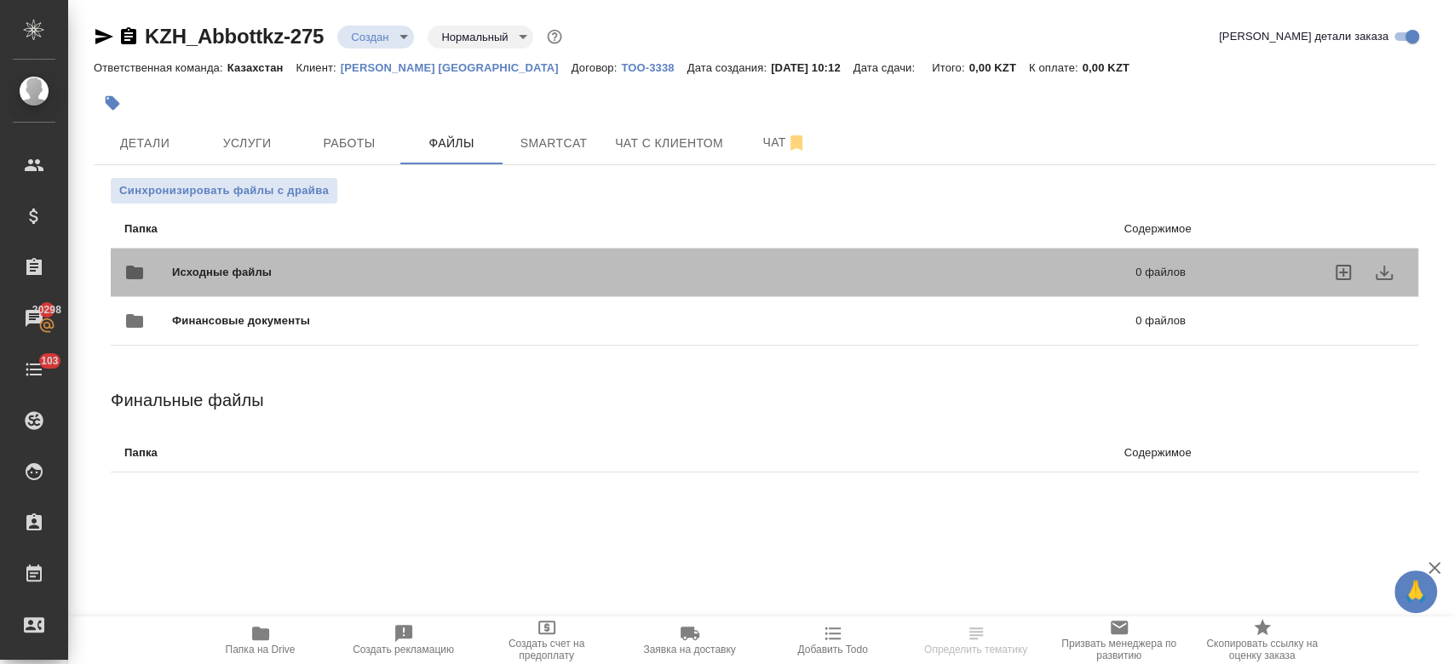
click at [406, 261] on div "Исходные файлы 0 файлов" at bounding box center [654, 272] width 1061 height 41
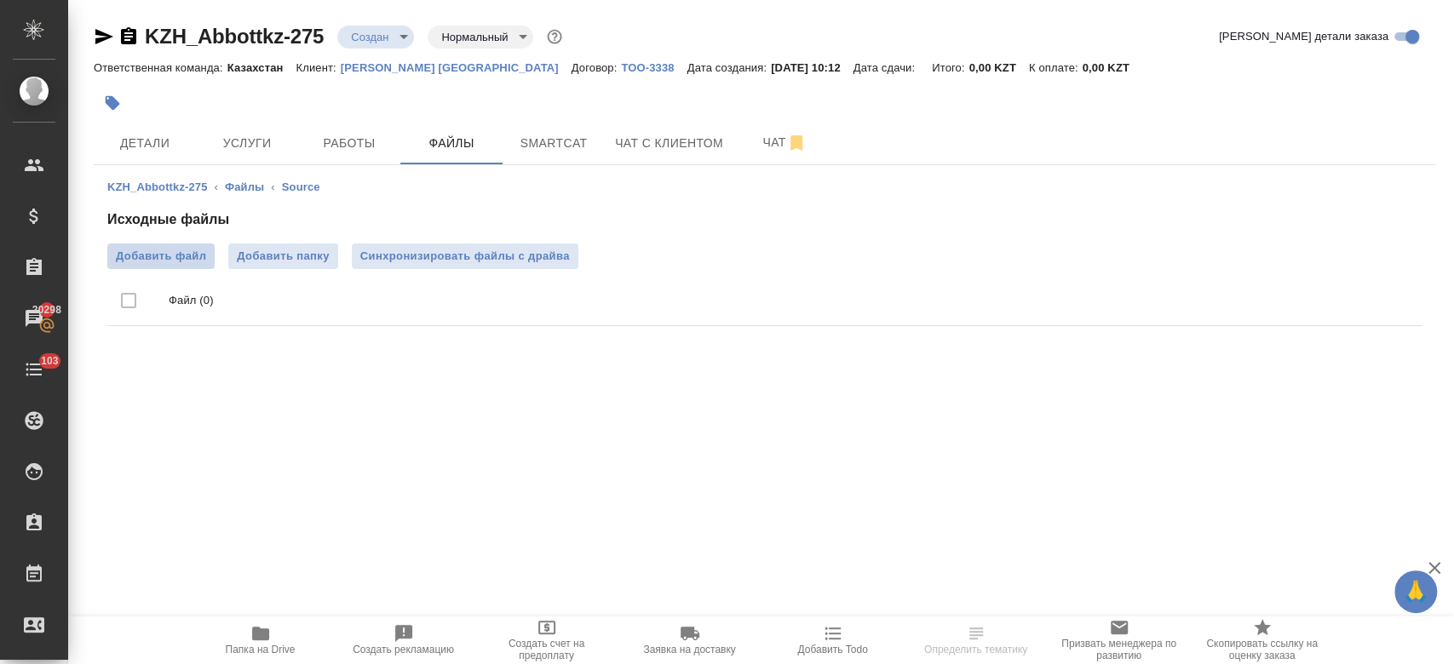
click at [187, 261] on span "Добавить файл" at bounding box center [161, 256] width 90 height 17
click at [0, 0] on input "Добавить файл" at bounding box center [0, 0] width 0 height 0
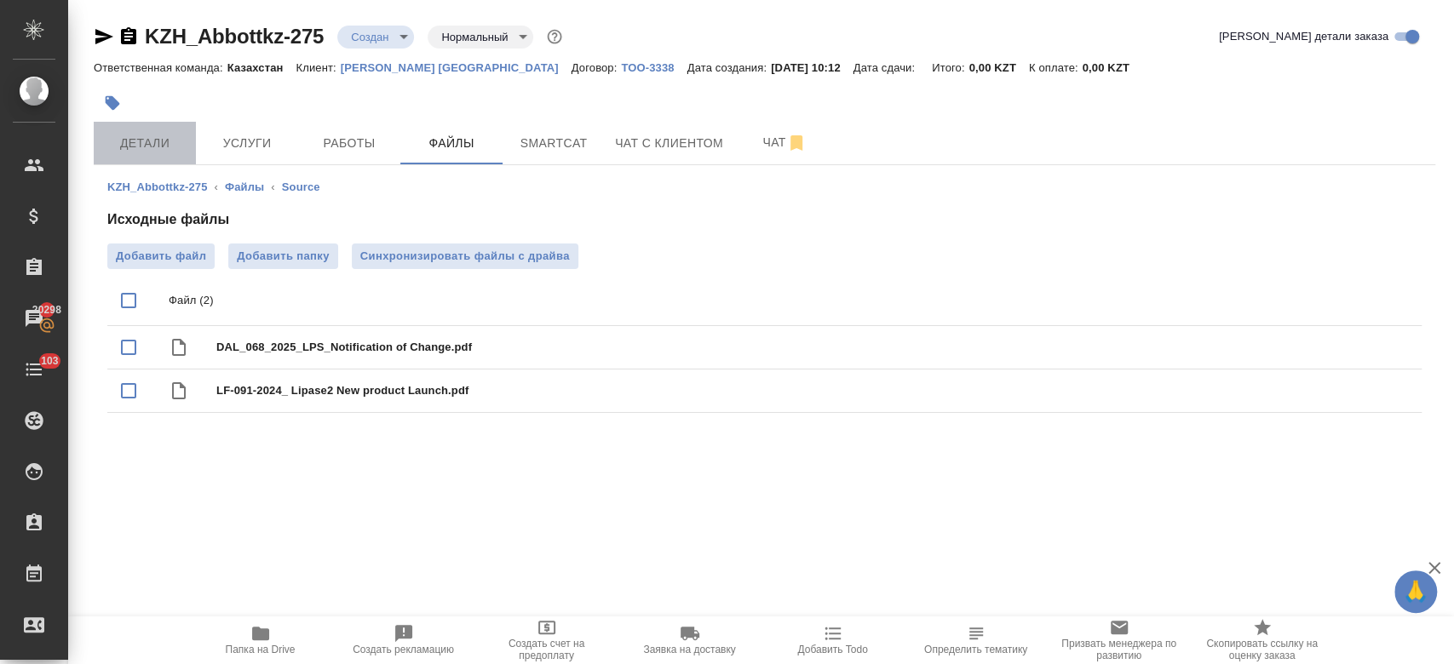
click at [152, 135] on span "Детали" at bounding box center [145, 143] width 82 height 21
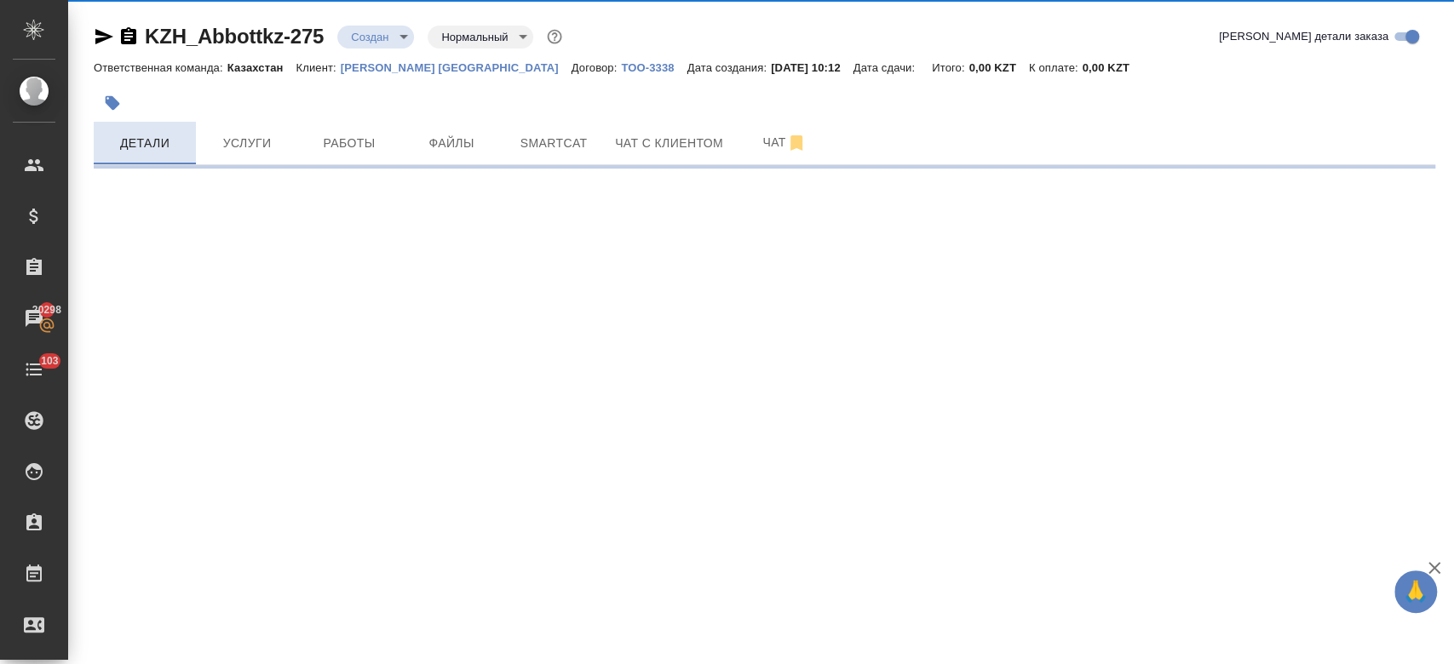
select select "RU"
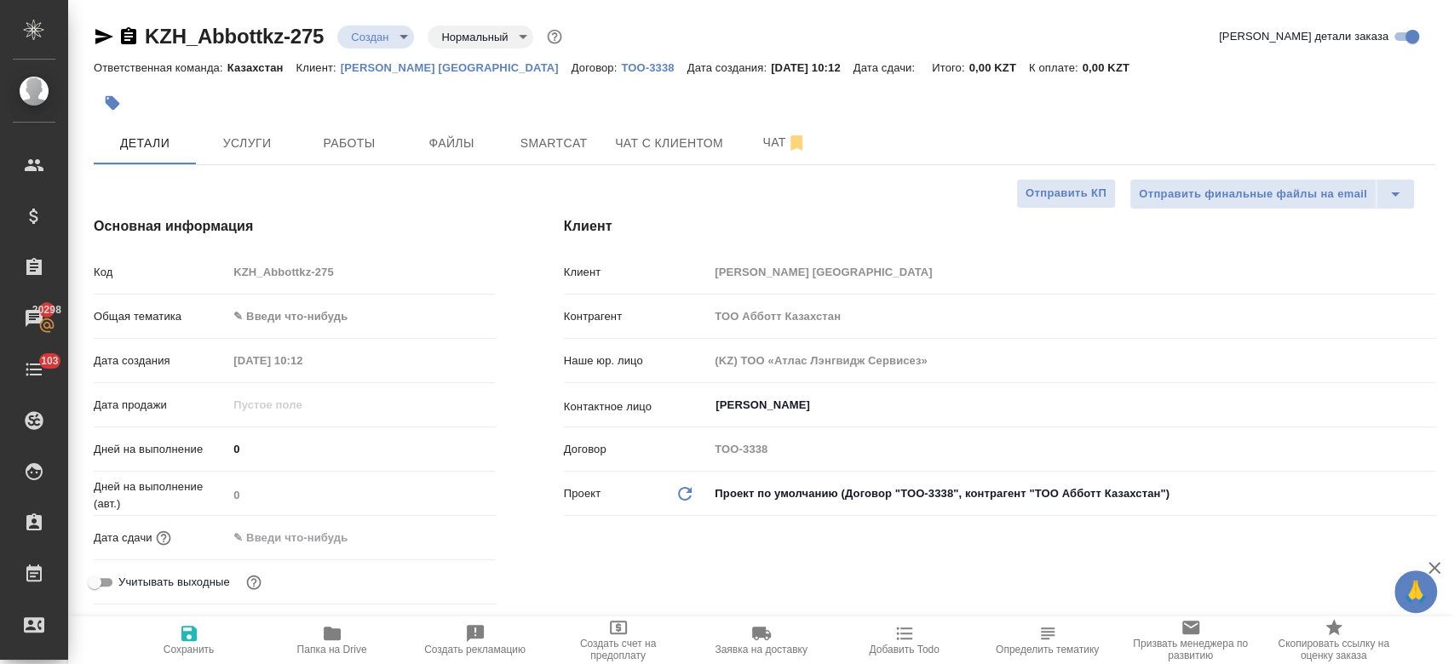
type textarea "x"
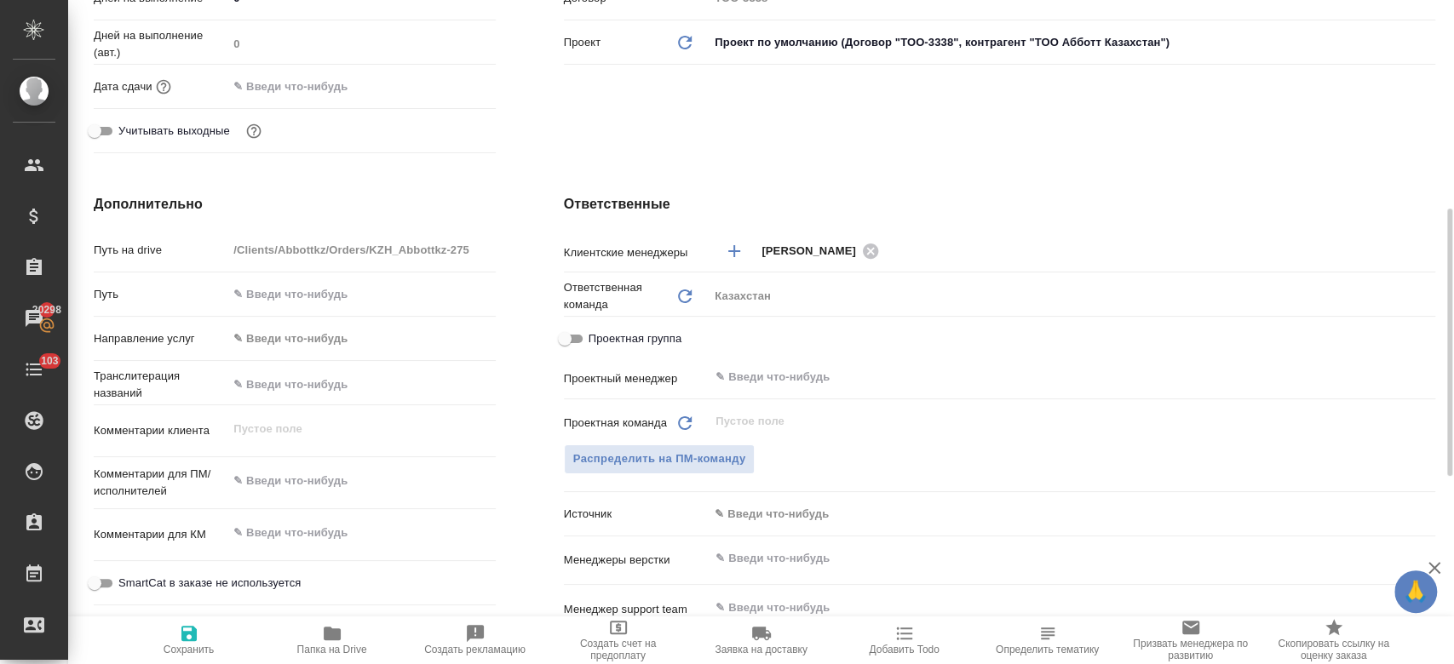
scroll to position [474, 0]
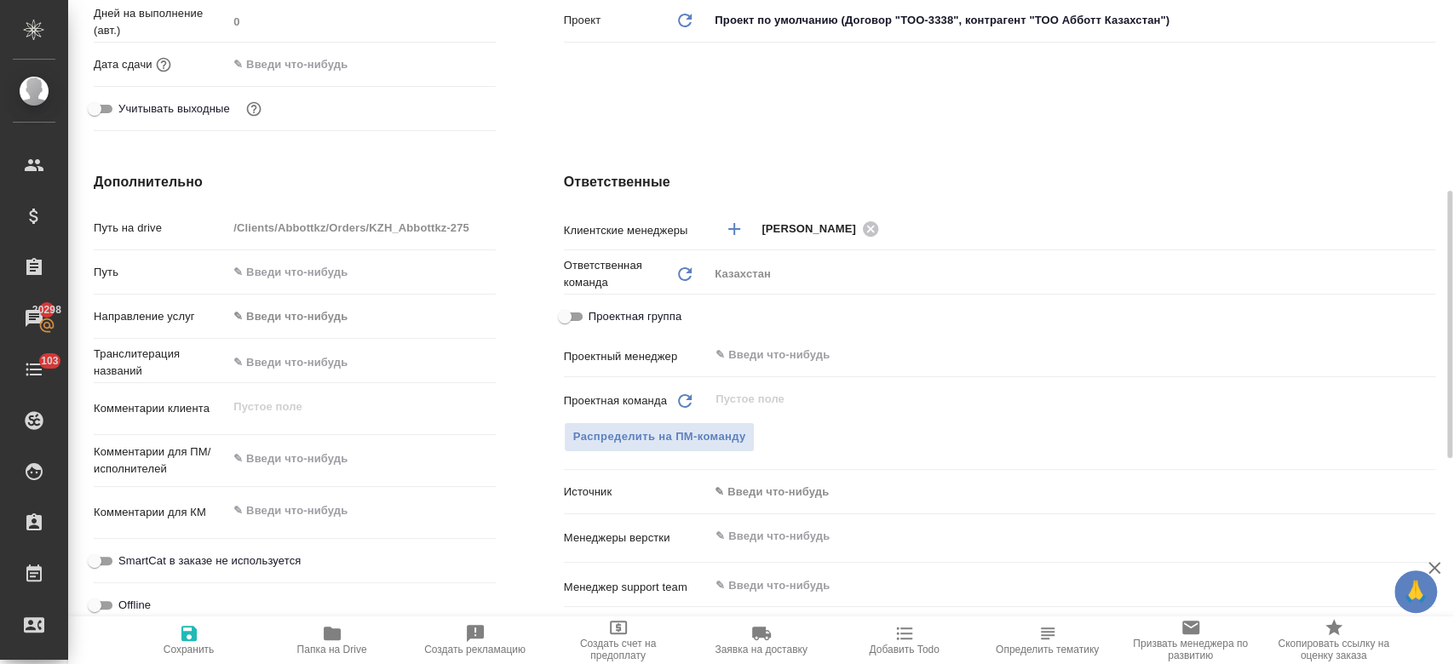
type textarea "x"
click at [295, 453] on textarea at bounding box center [360, 459] width 267 height 29
paste textarea "перевод на русский и казахский языки."
type textarea "перевод на русский и казахский языки."
type textarea "x"
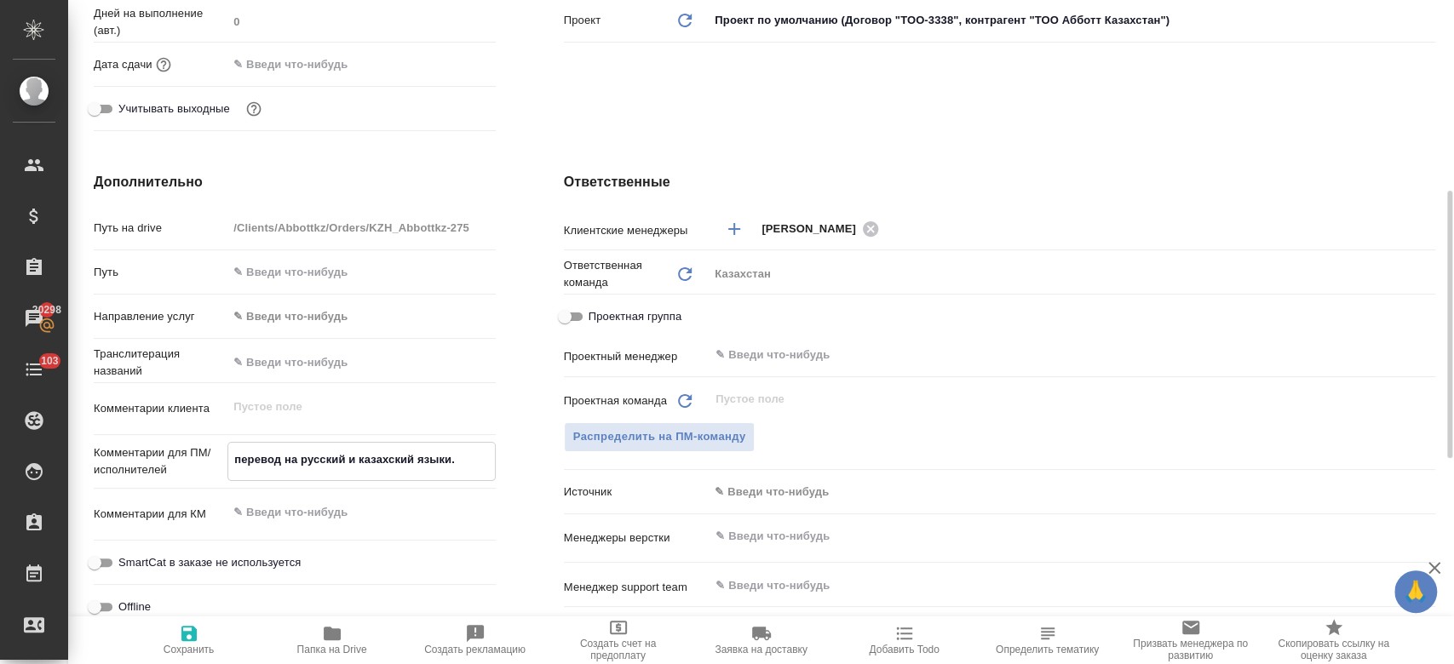
type textarea "x"
type textarea "перевод на русский и казахский языки."
type textarea "x"
click at [191, 646] on span "Сохранить" at bounding box center [189, 650] width 51 height 12
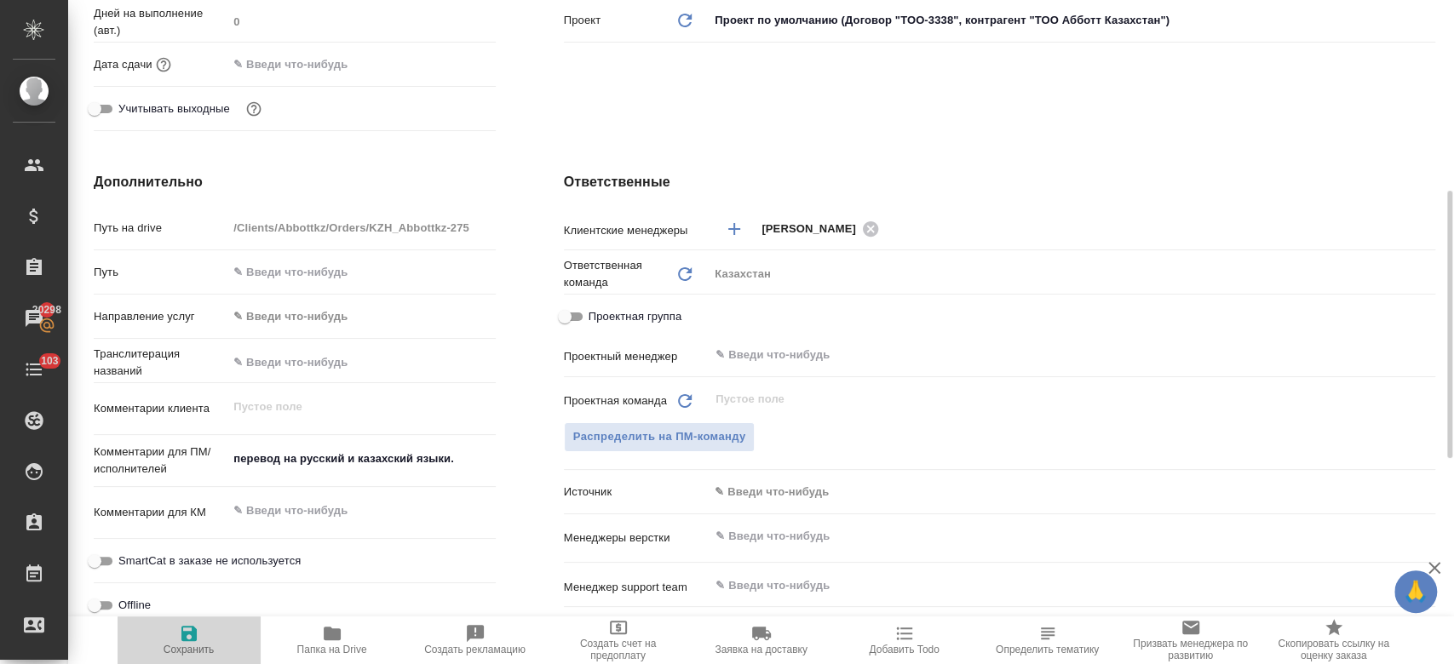
type textarea "x"
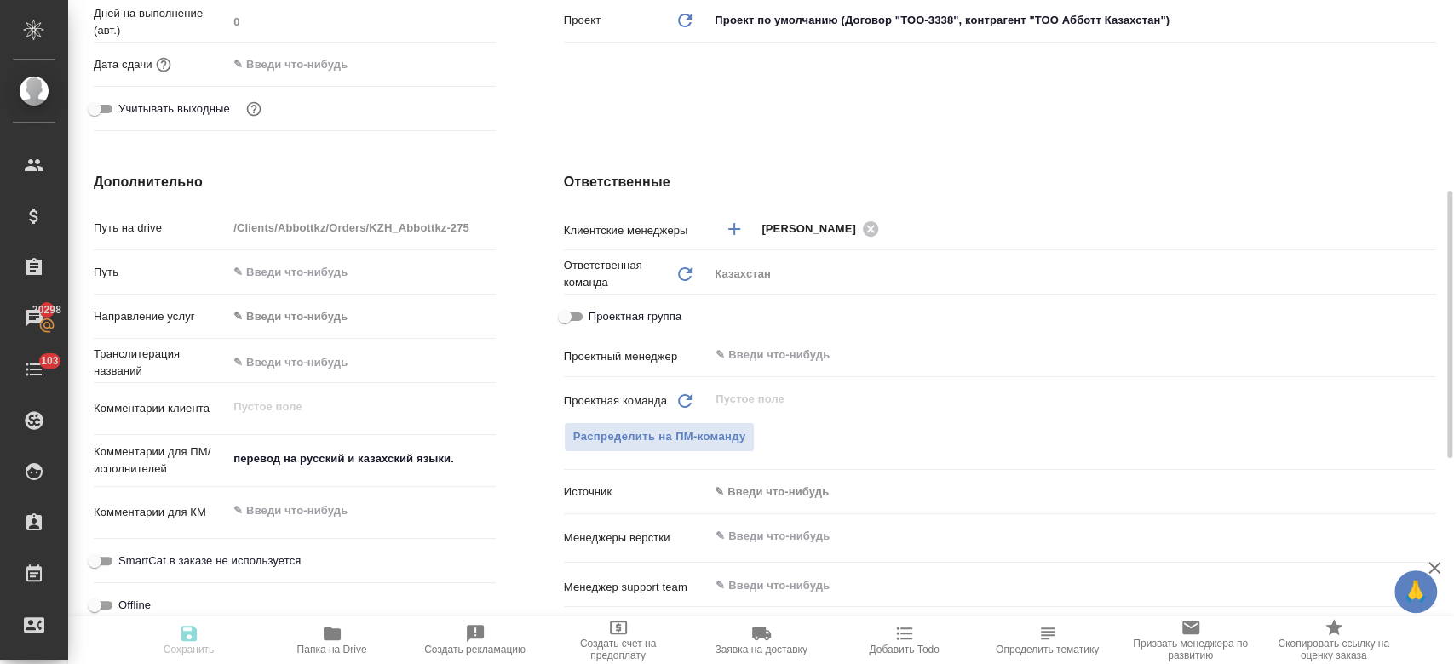
type textarea "x"
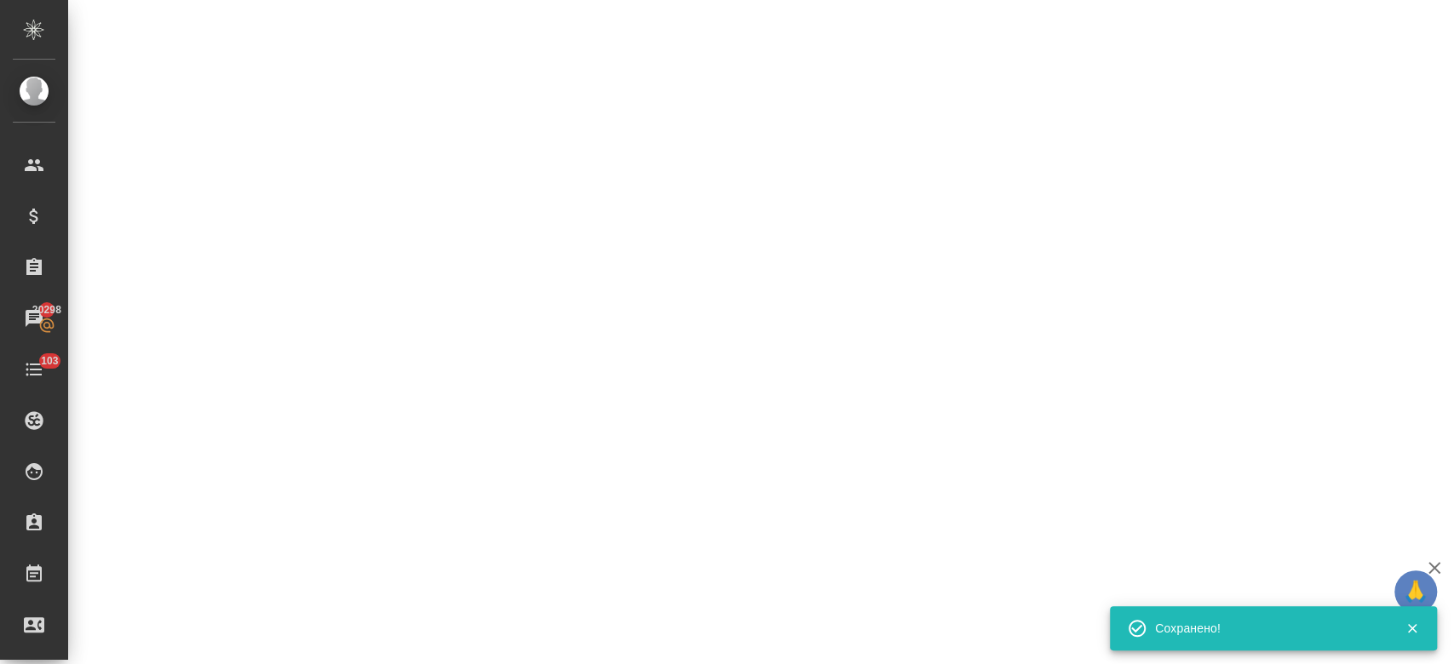
select select "RU"
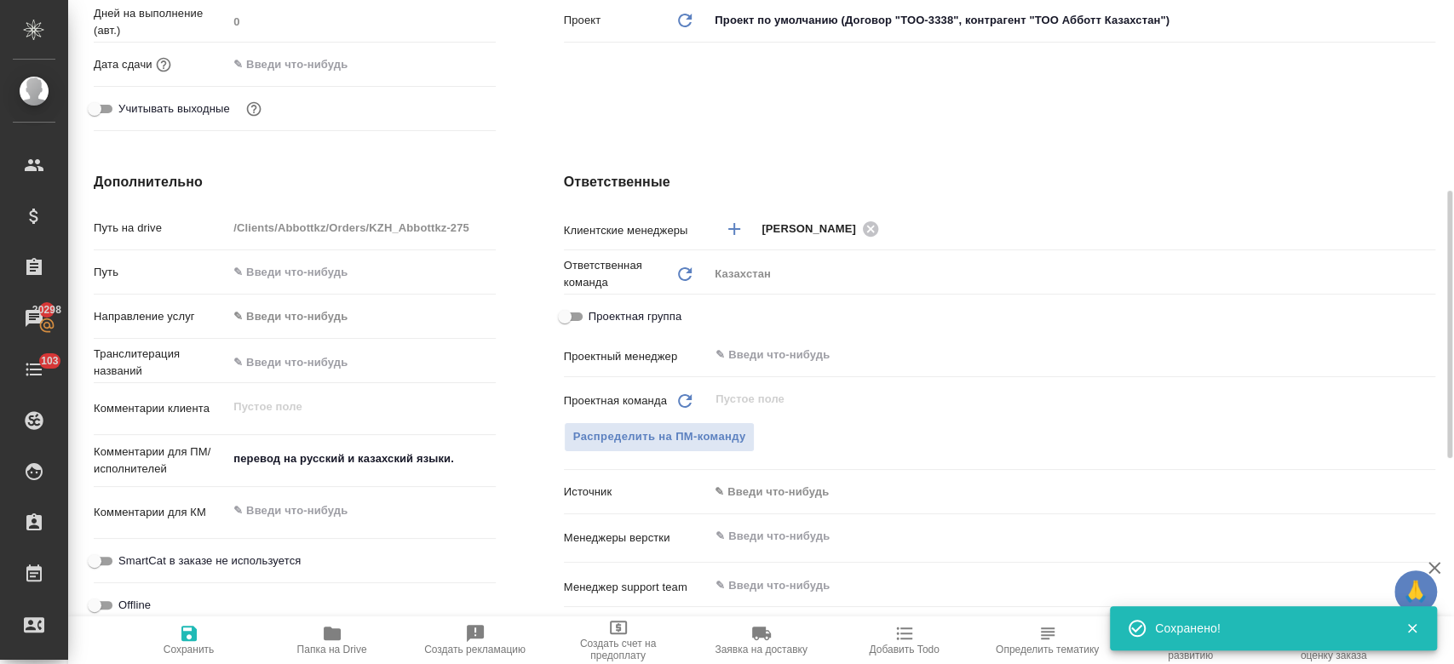
type textarea "x"
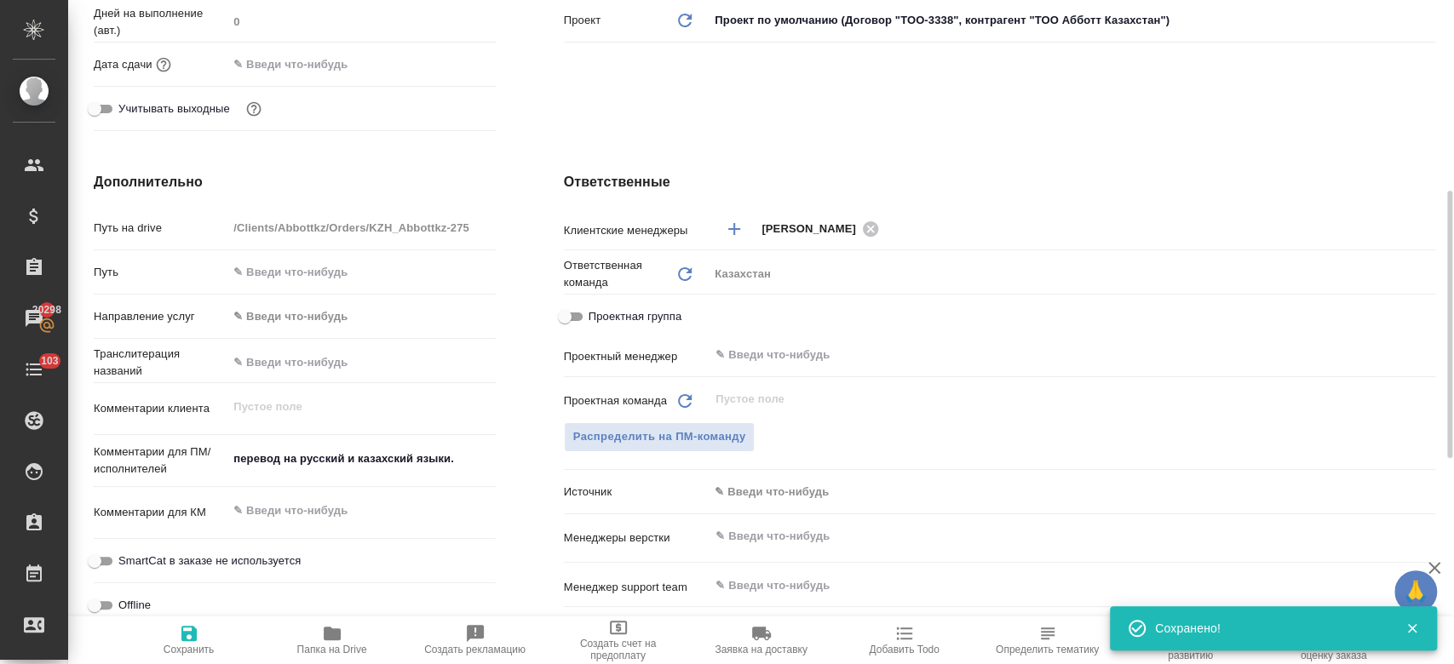
type textarea "x"
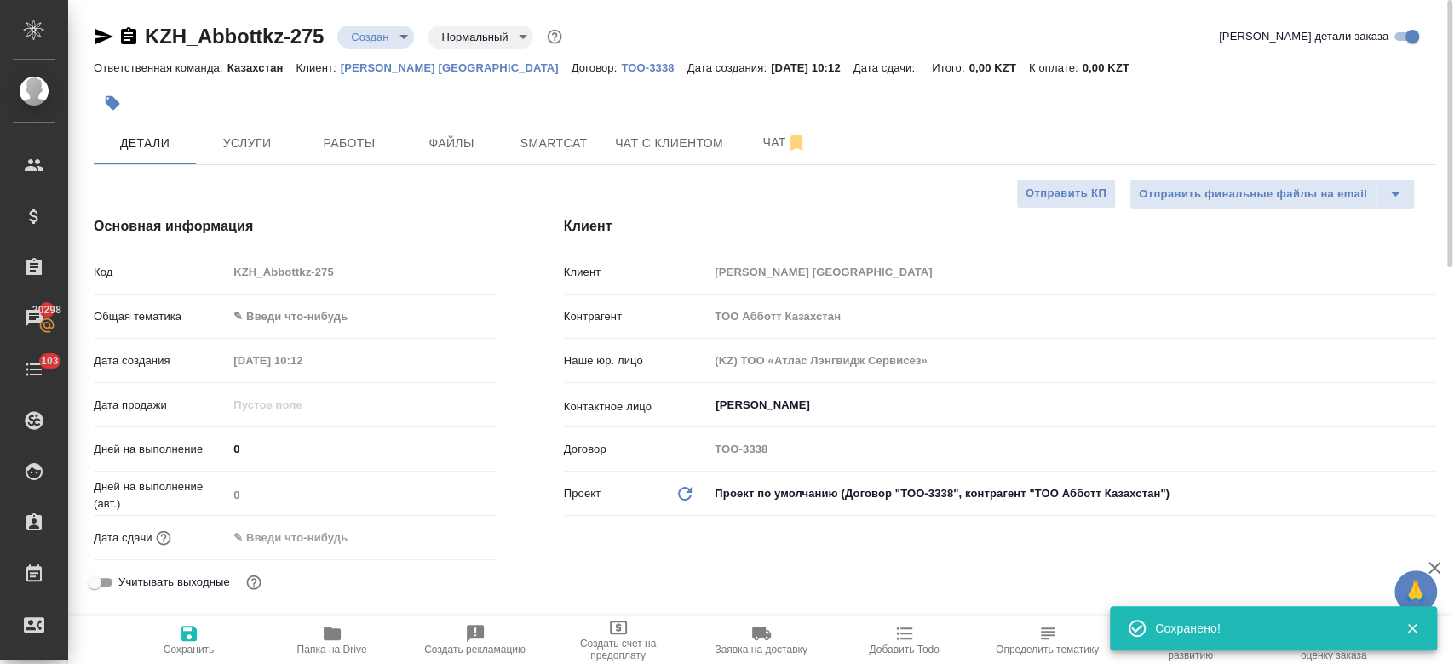
type textarea "x"
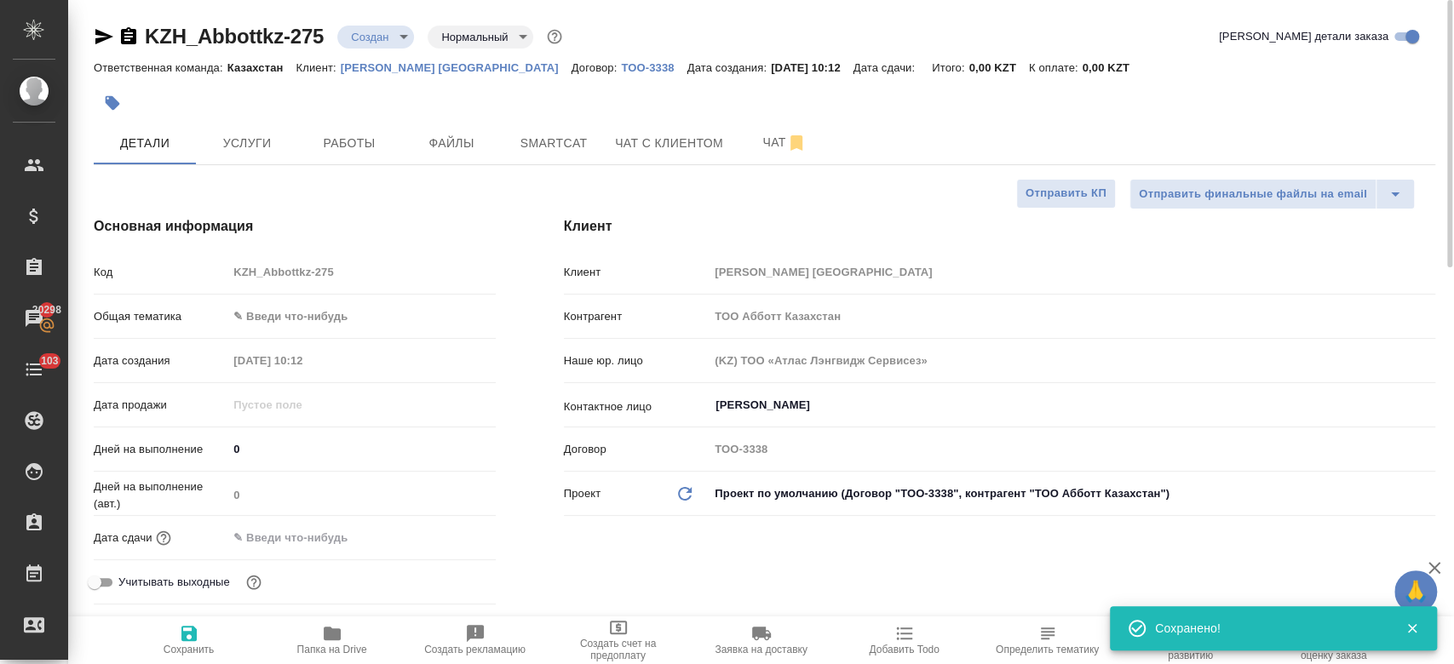
type textarea "x"
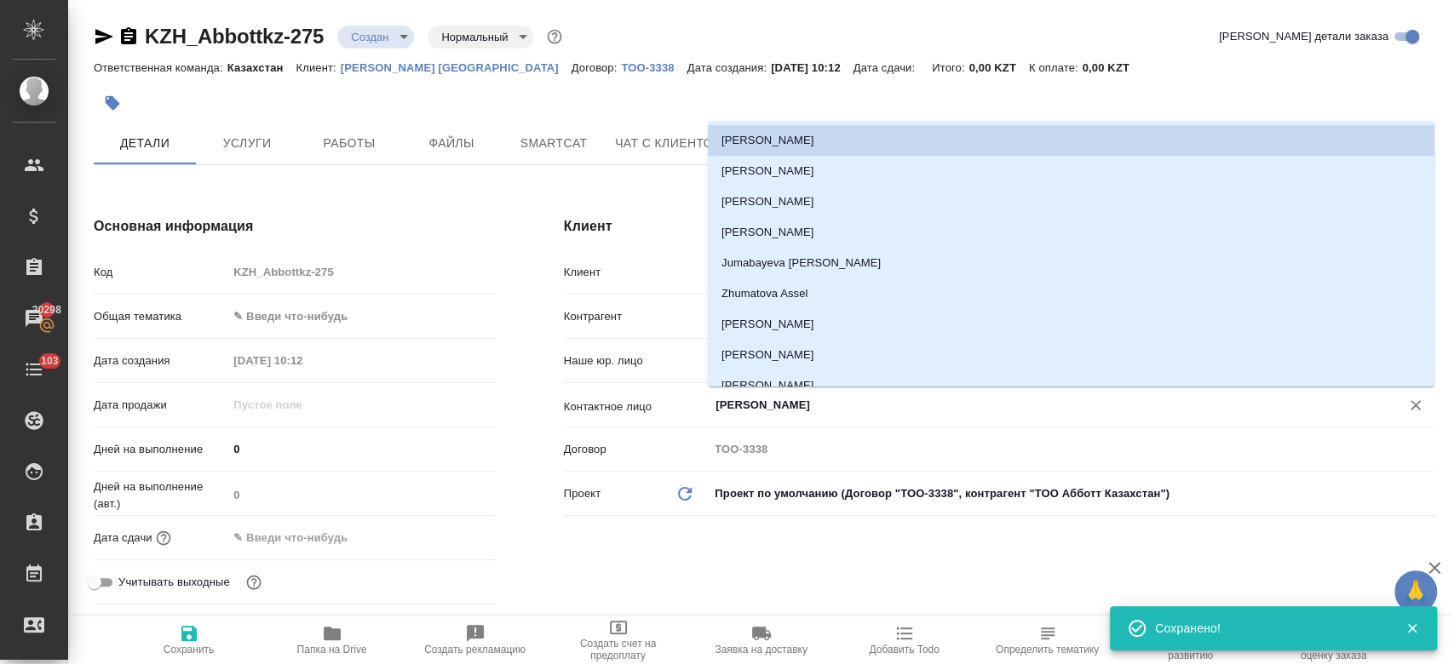
click at [779, 415] on input "Ибраимова Айнур" at bounding box center [1043, 405] width 659 height 20
type textarea "x"
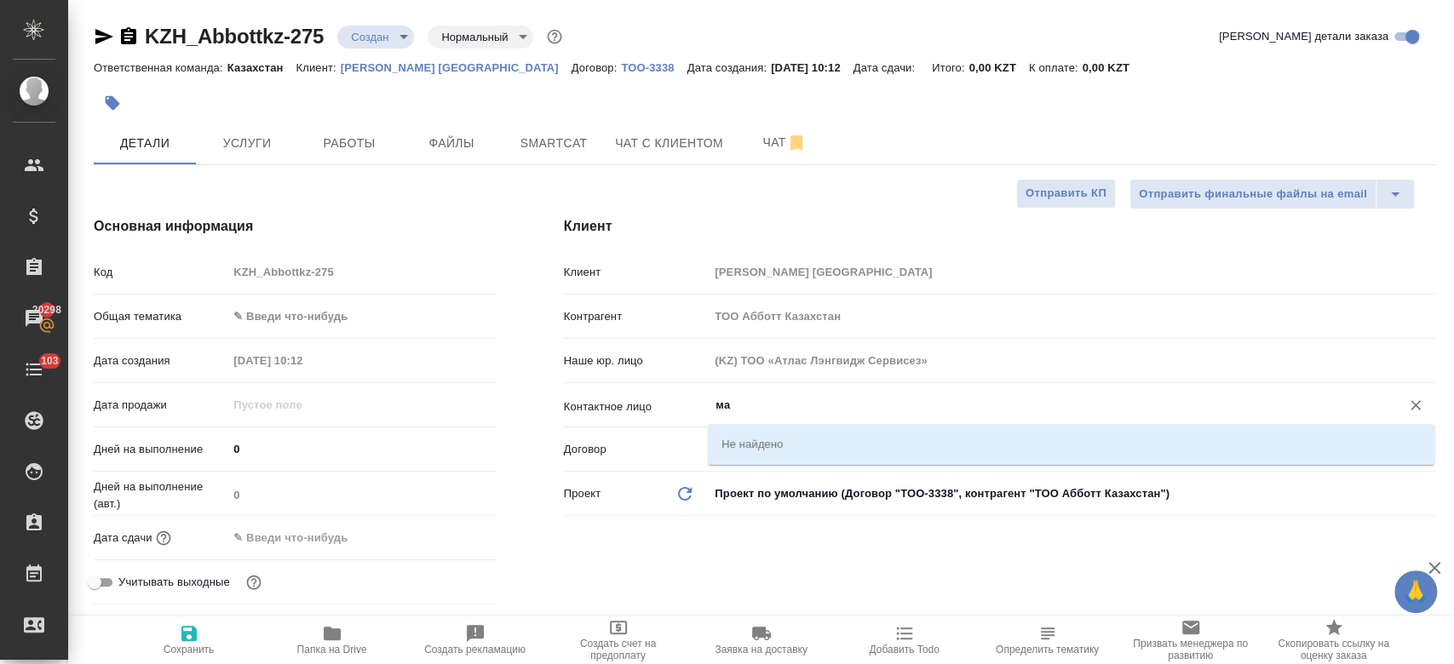
type input "м"
type textarea "x"
click at [767, 445] on li "Irgebayeva Maira" at bounding box center [1071, 443] width 727 height 31
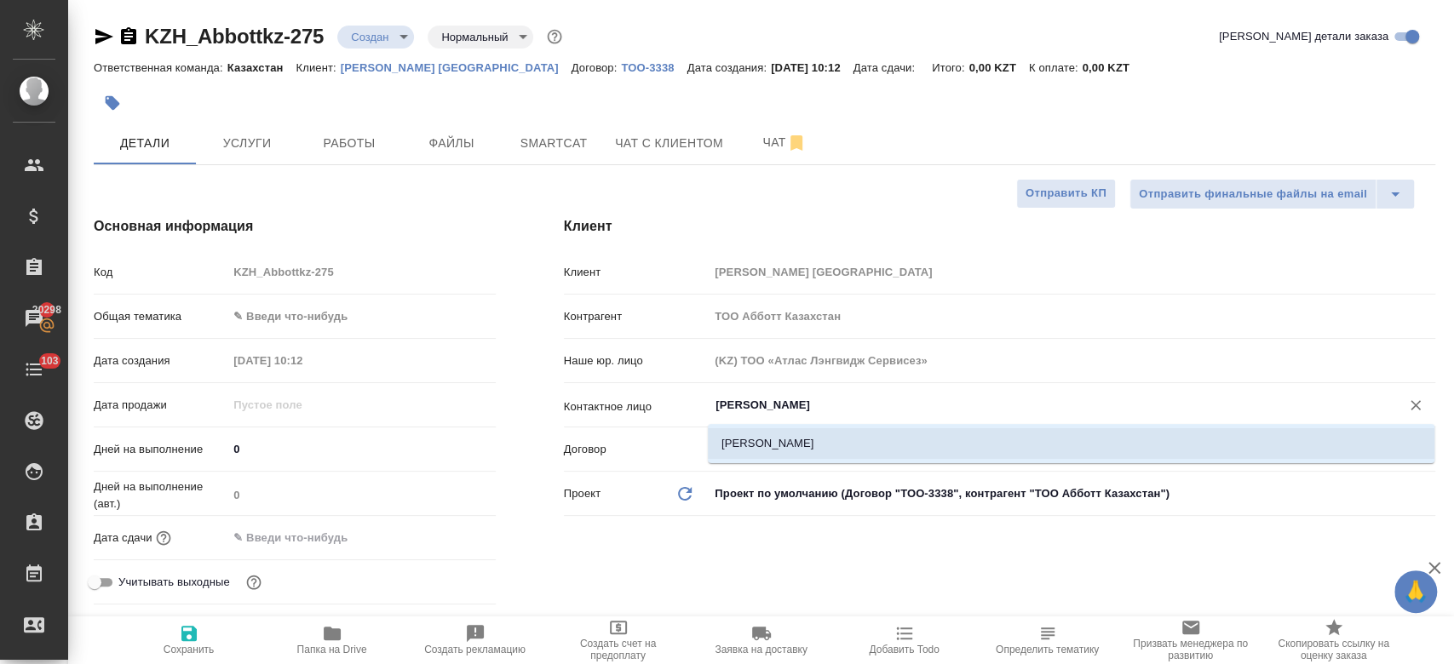
type input "Irgebayeva Maira"
type textarea "x"
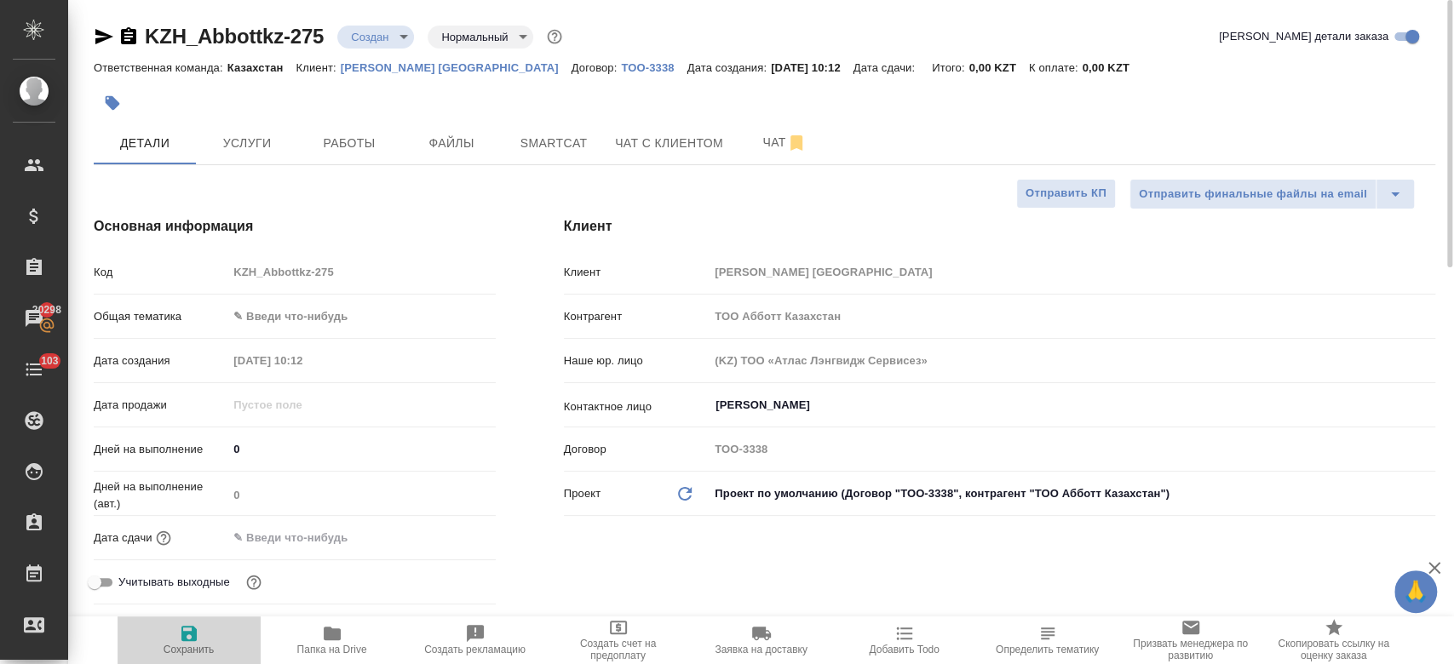
click at [179, 655] on span "Сохранить" at bounding box center [189, 650] width 51 height 12
type textarea "x"
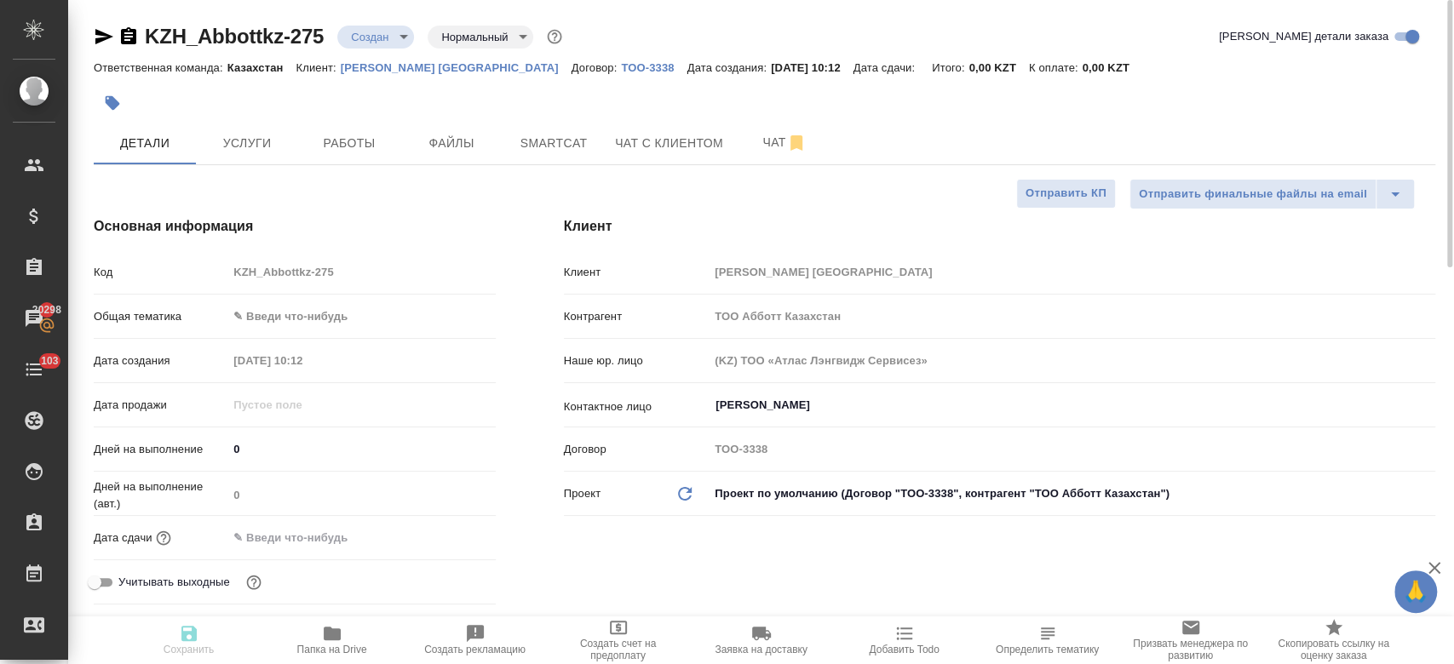
type textarea "x"
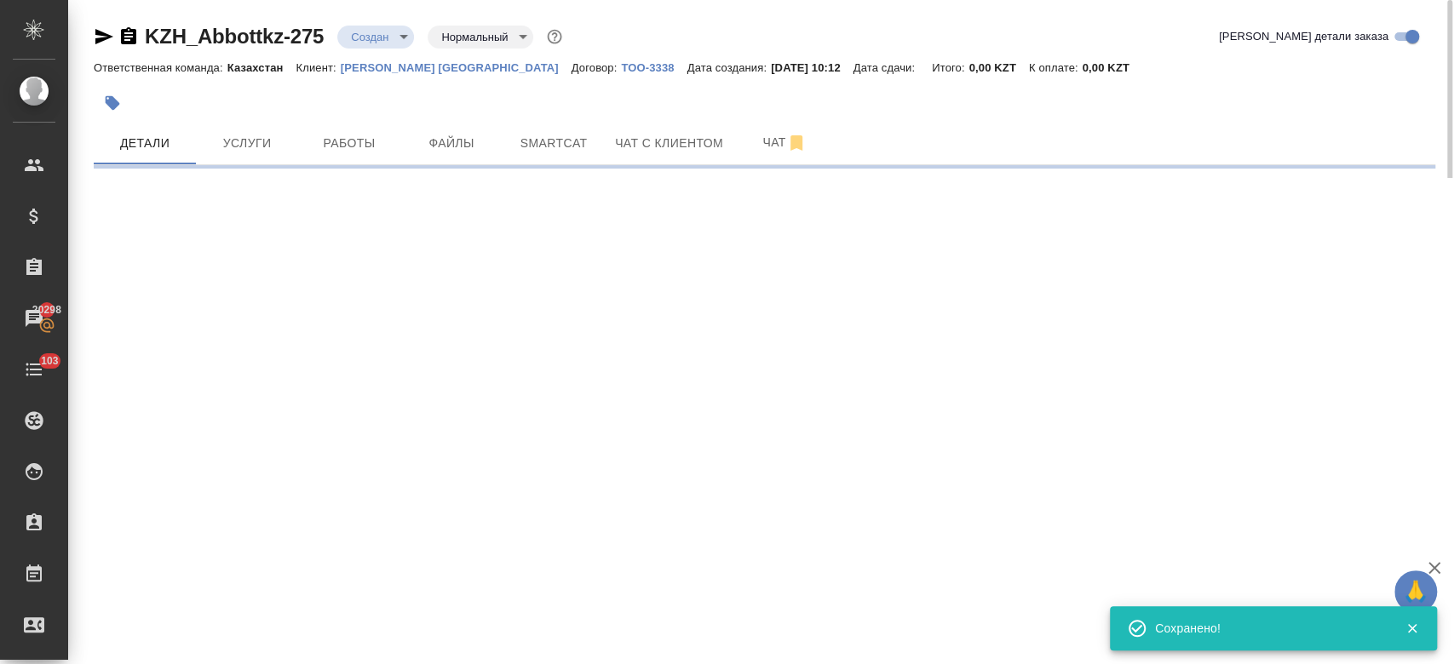
select select "RU"
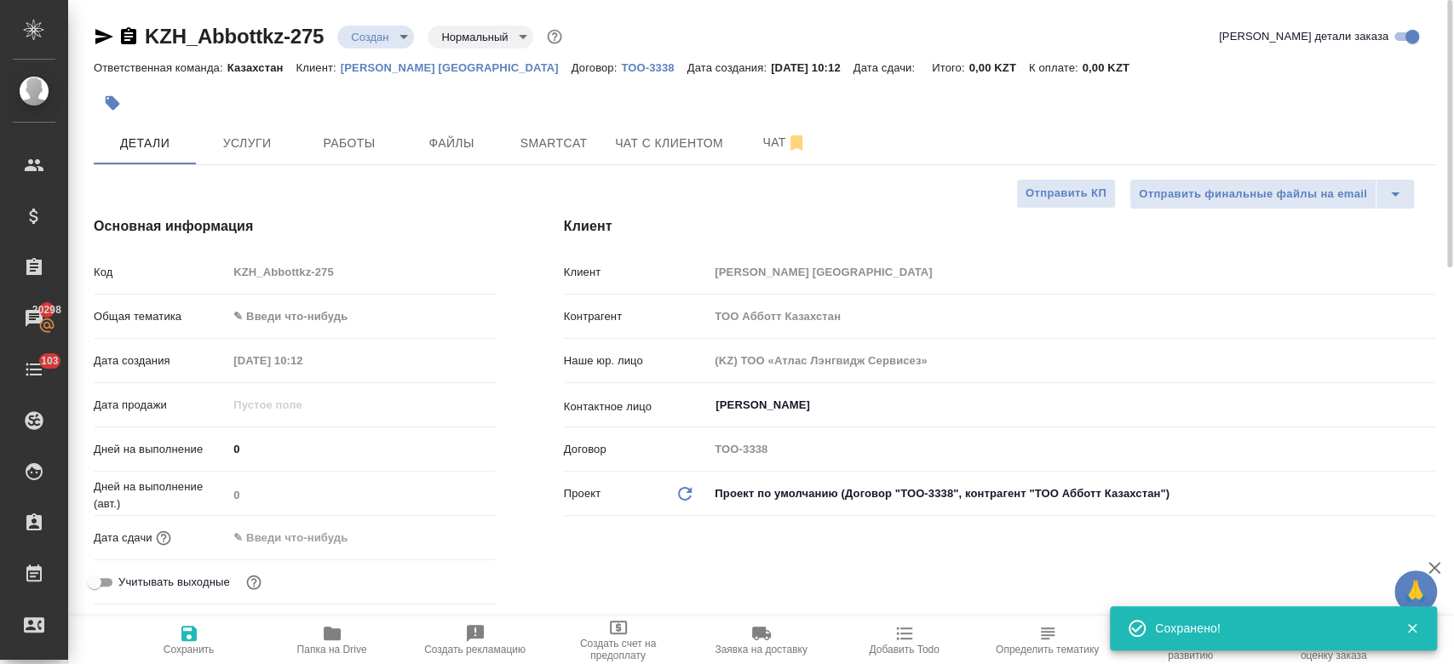
type textarea "x"
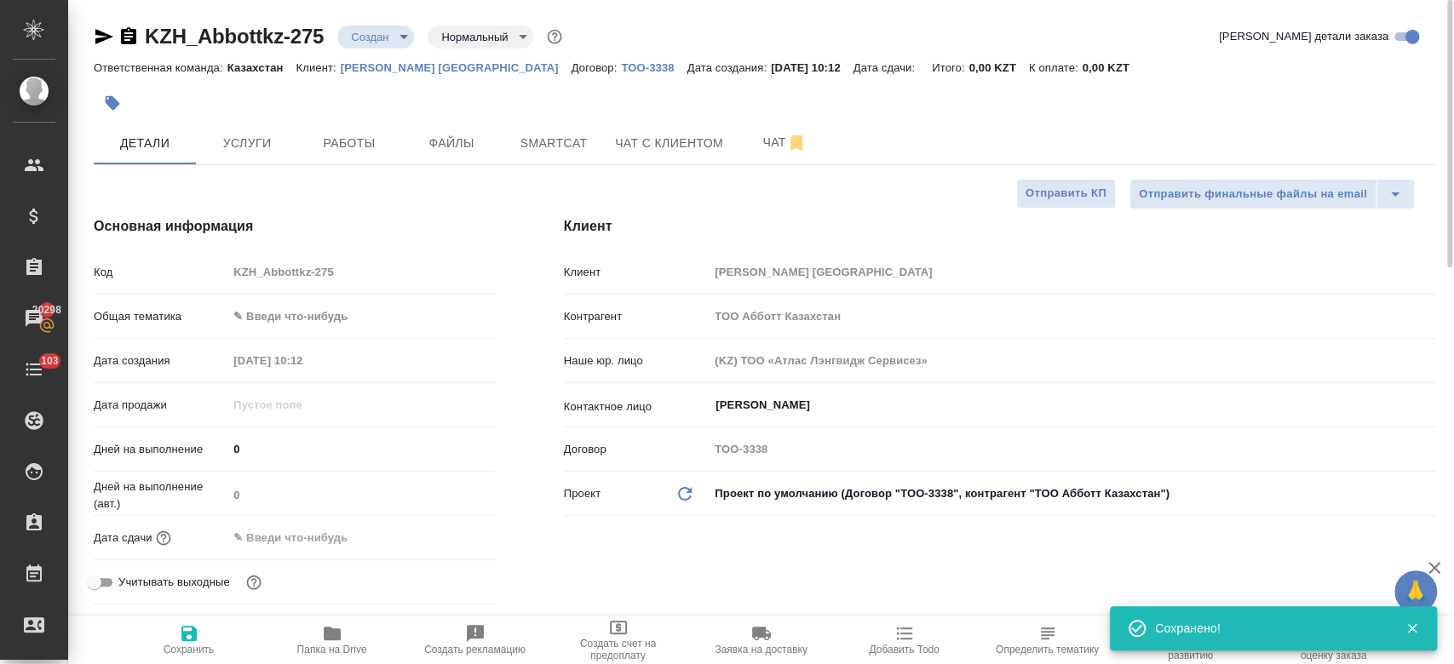
type textarea "x"
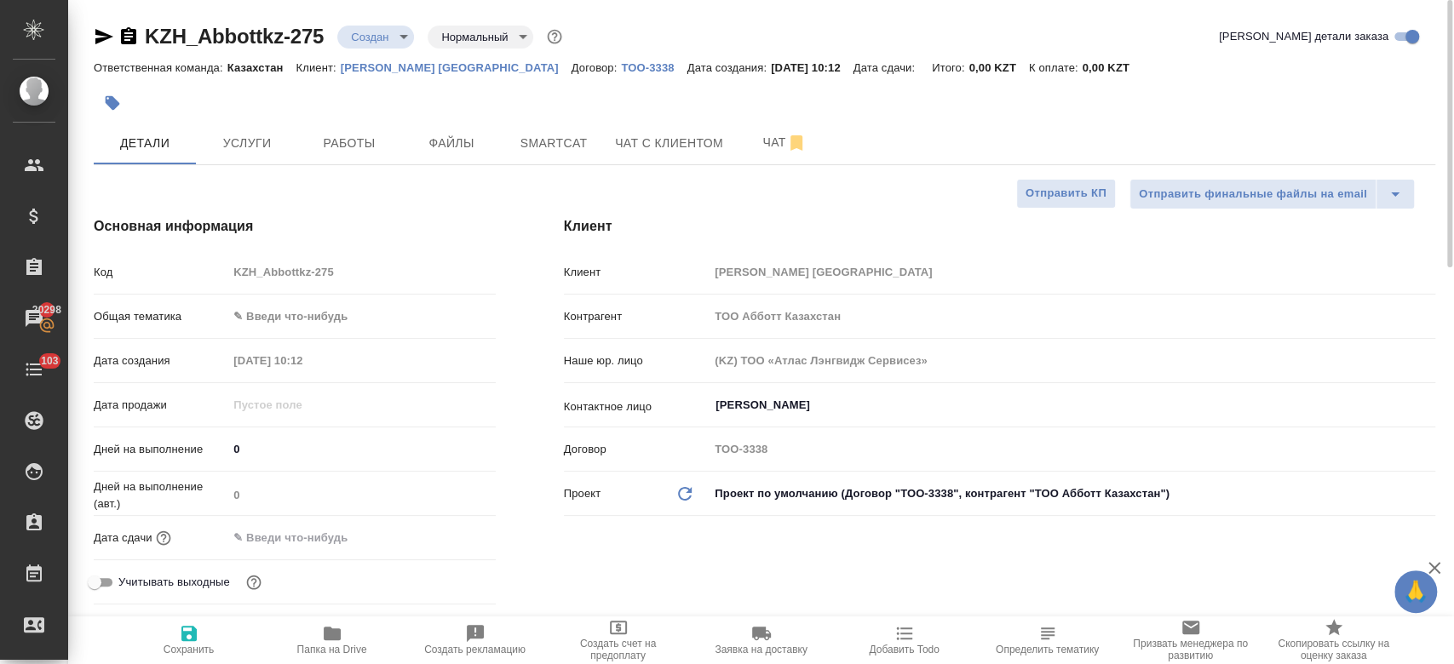
click at [186, 640] on icon "button" at bounding box center [188, 633] width 15 height 15
type textarea "x"
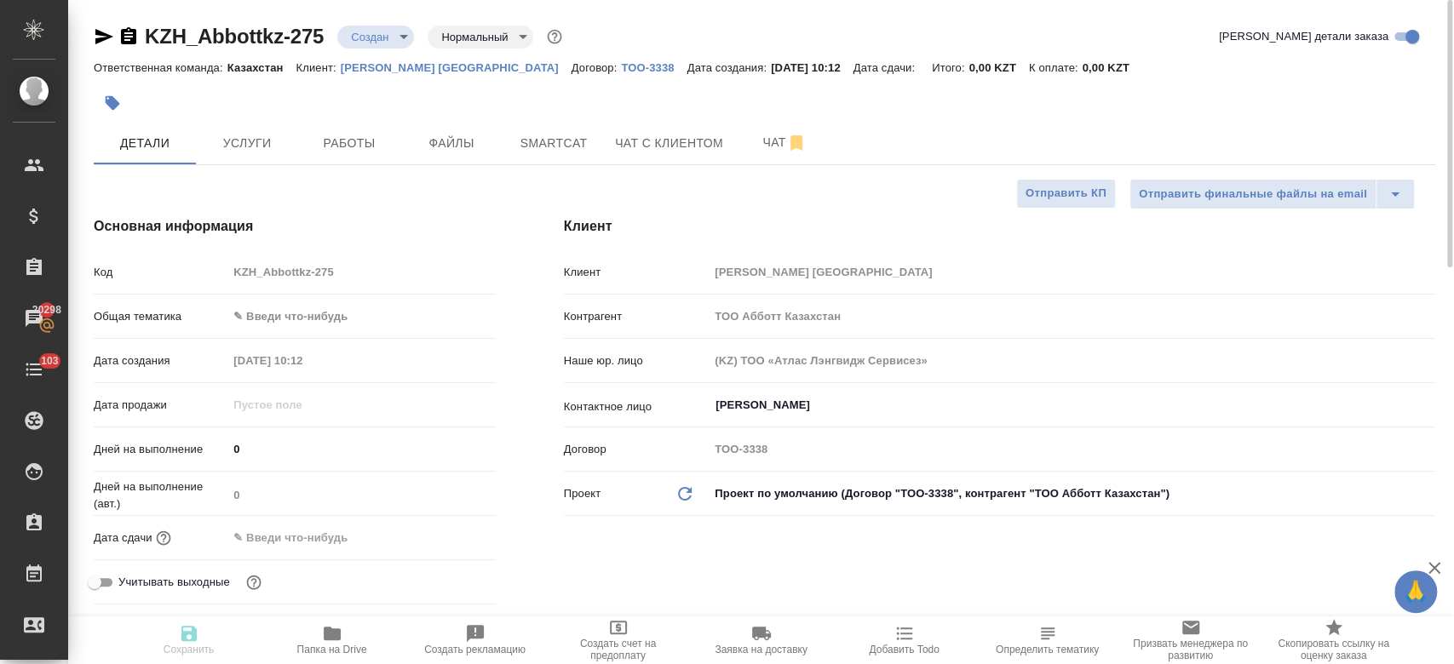
type textarea "x"
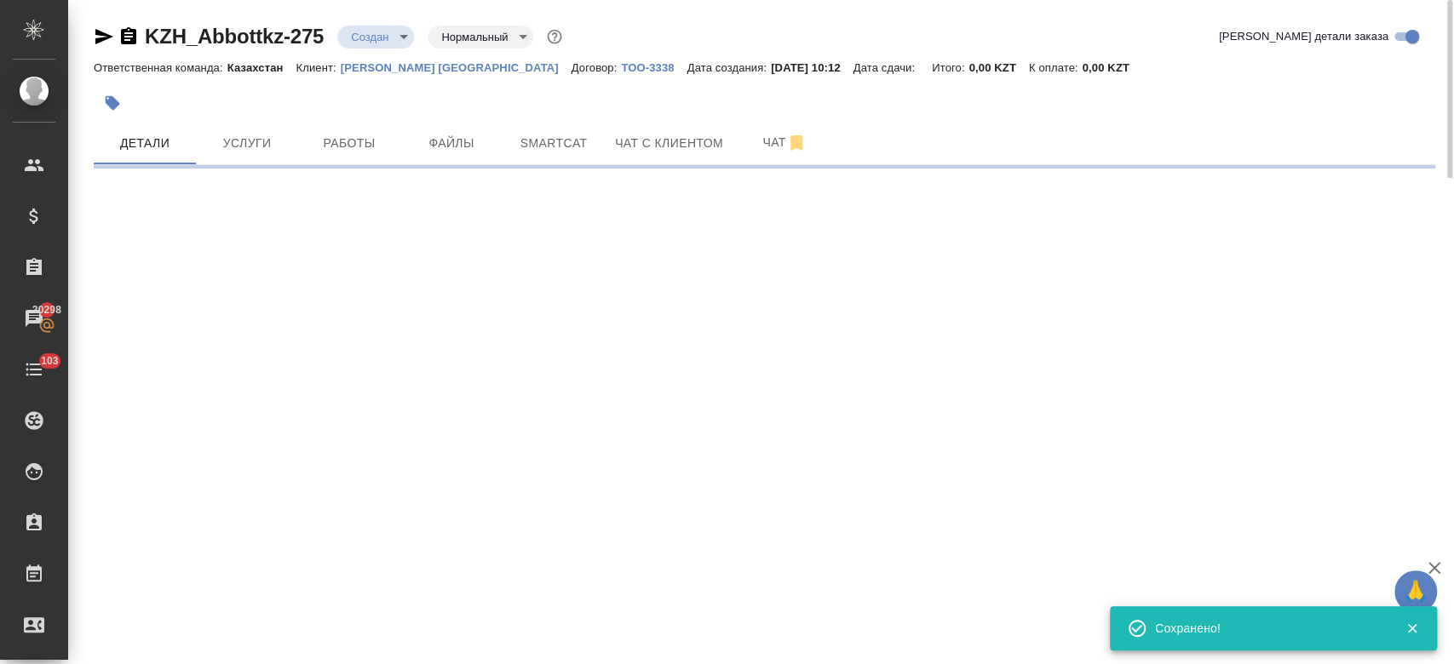
click at [361, 51] on div "KZH_Abbottkz-275 Создан new Нормальный normal Кратко детали заказа" at bounding box center [764, 40] width 1341 height 34
select select "RU"
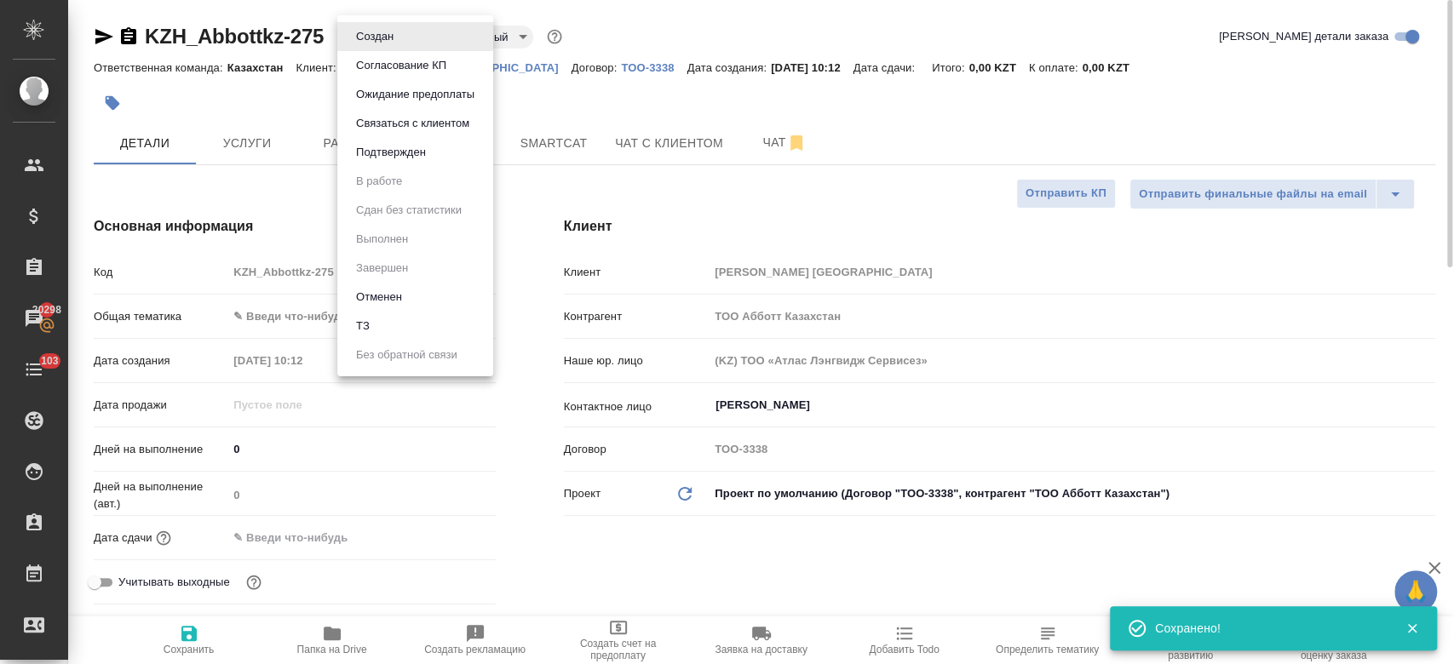
click at [361, 40] on body "🙏 .cls-1 fill:#fff; AWATERA Kosherbayeva Nazerke Клиенты Спецификации Заказы 20…" at bounding box center [727, 332] width 1454 height 664
type textarea "x"
click at [406, 313] on li "ТЗ" at bounding box center [415, 326] width 156 height 29
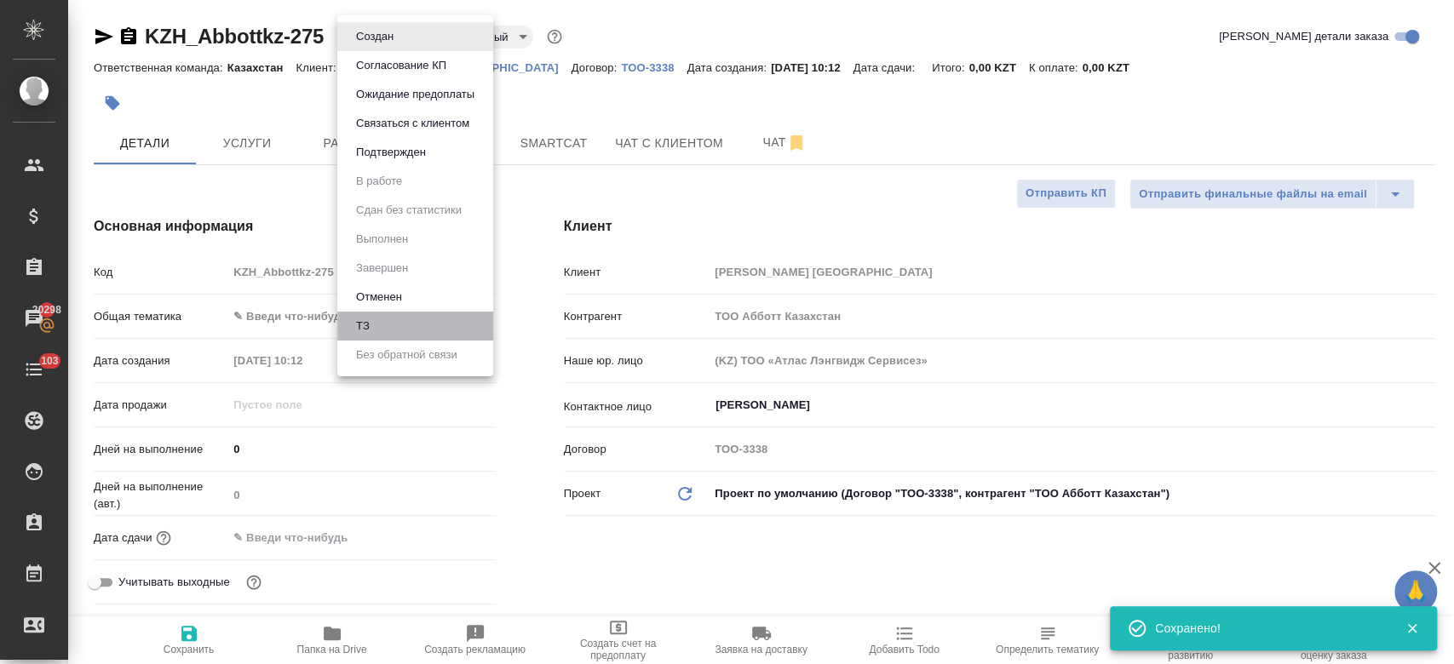
type textarea "x"
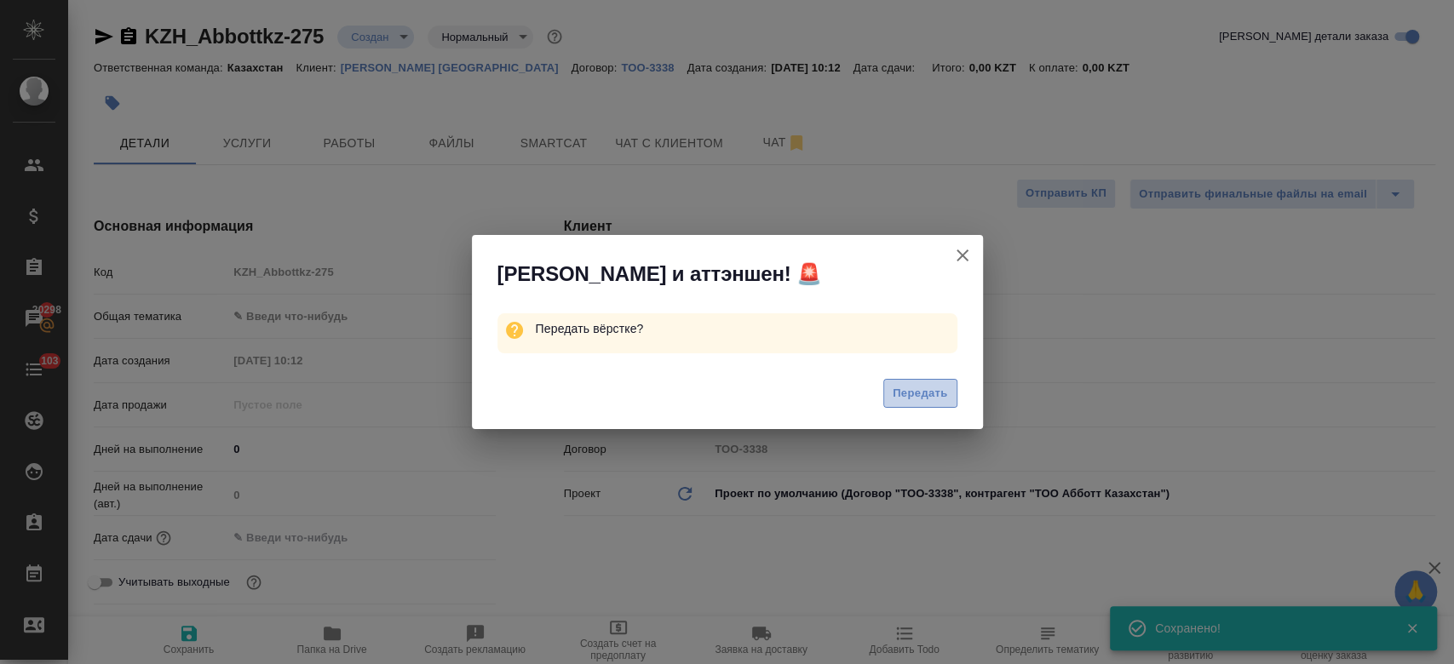
click at [918, 390] on span "Передать" at bounding box center [920, 394] width 55 height 20
type textarea "x"
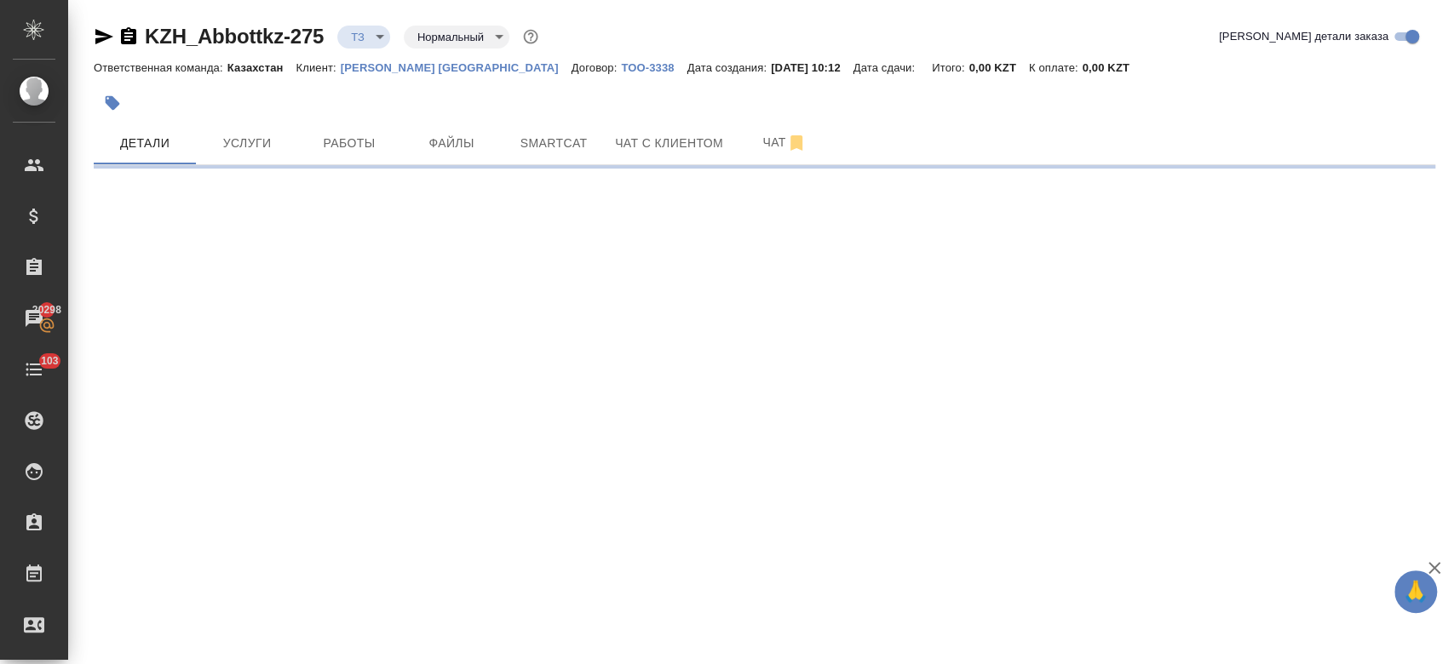
select select "RU"
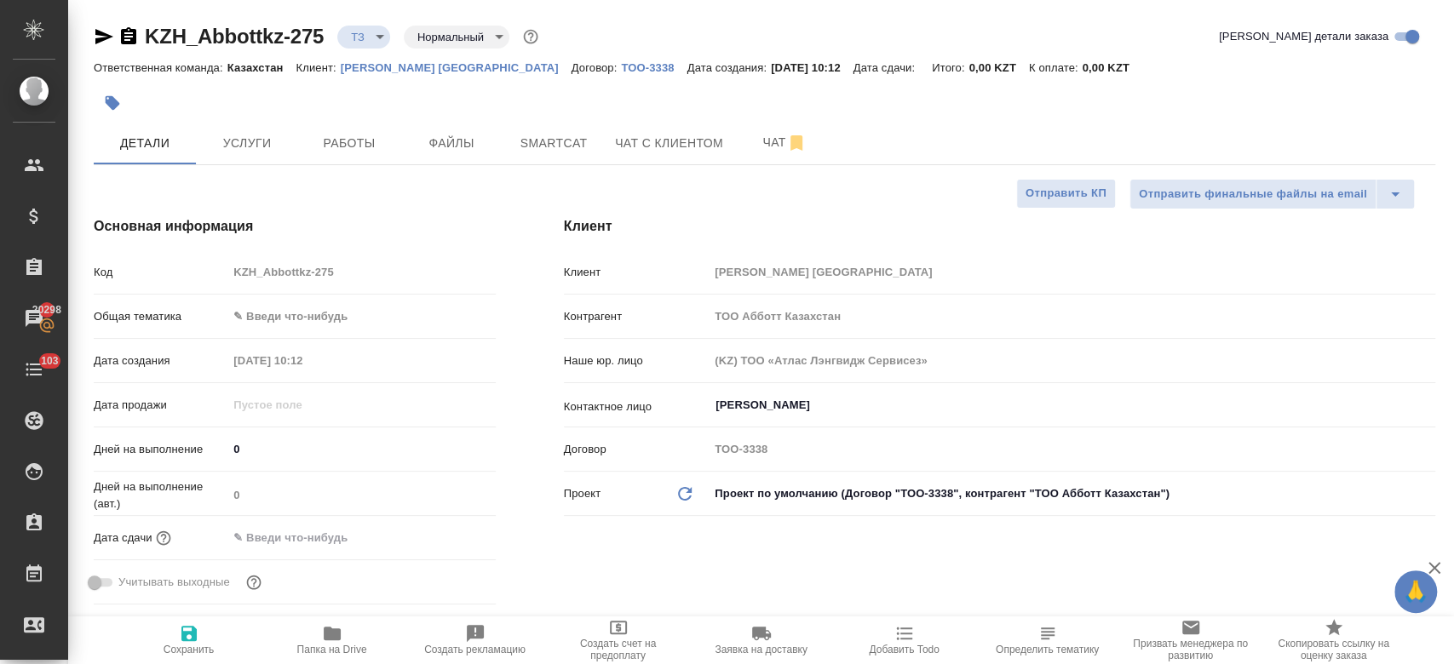
type textarea "x"
click at [484, 113] on div at bounding box center [541, 102] width 894 height 37
type textarea "x"
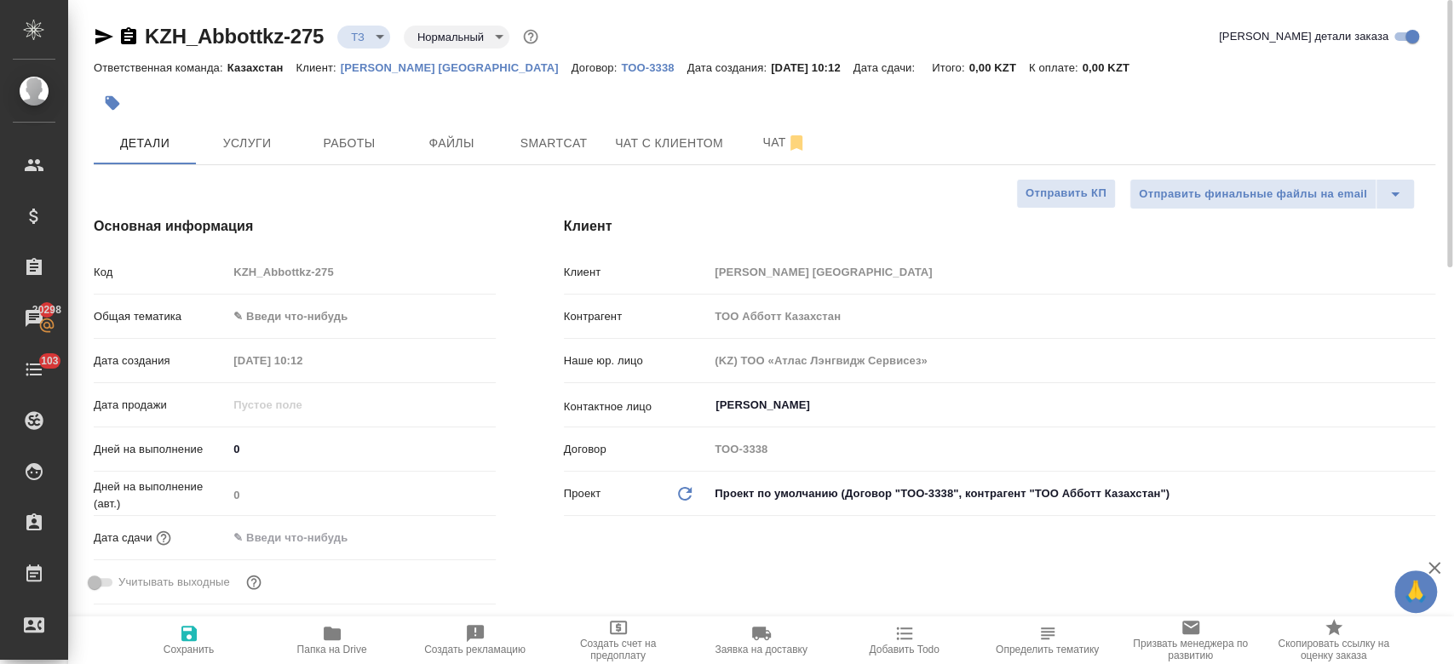
type textarea "x"
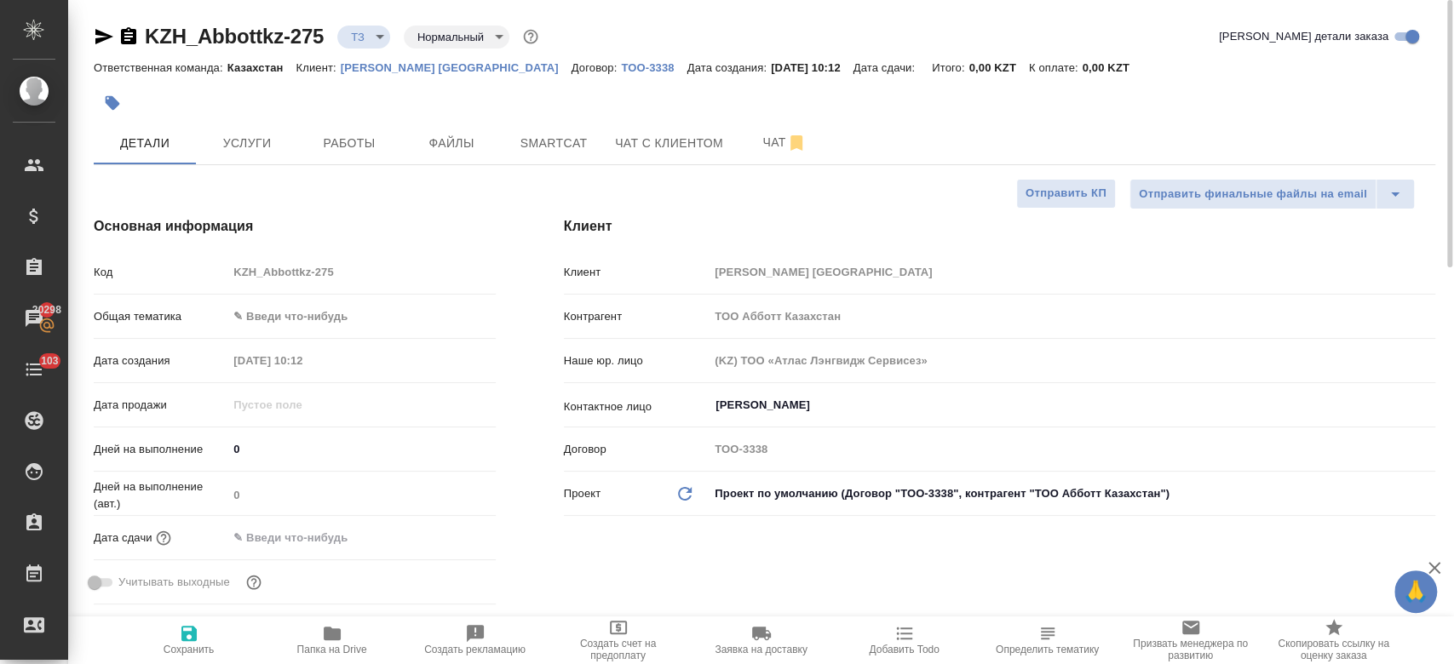
click at [655, 37] on div "KZH_Abbottkz-275 ТЗ tz Нормальный normal Кратко детали заказа" at bounding box center [764, 36] width 1341 height 27
type textarea "x"
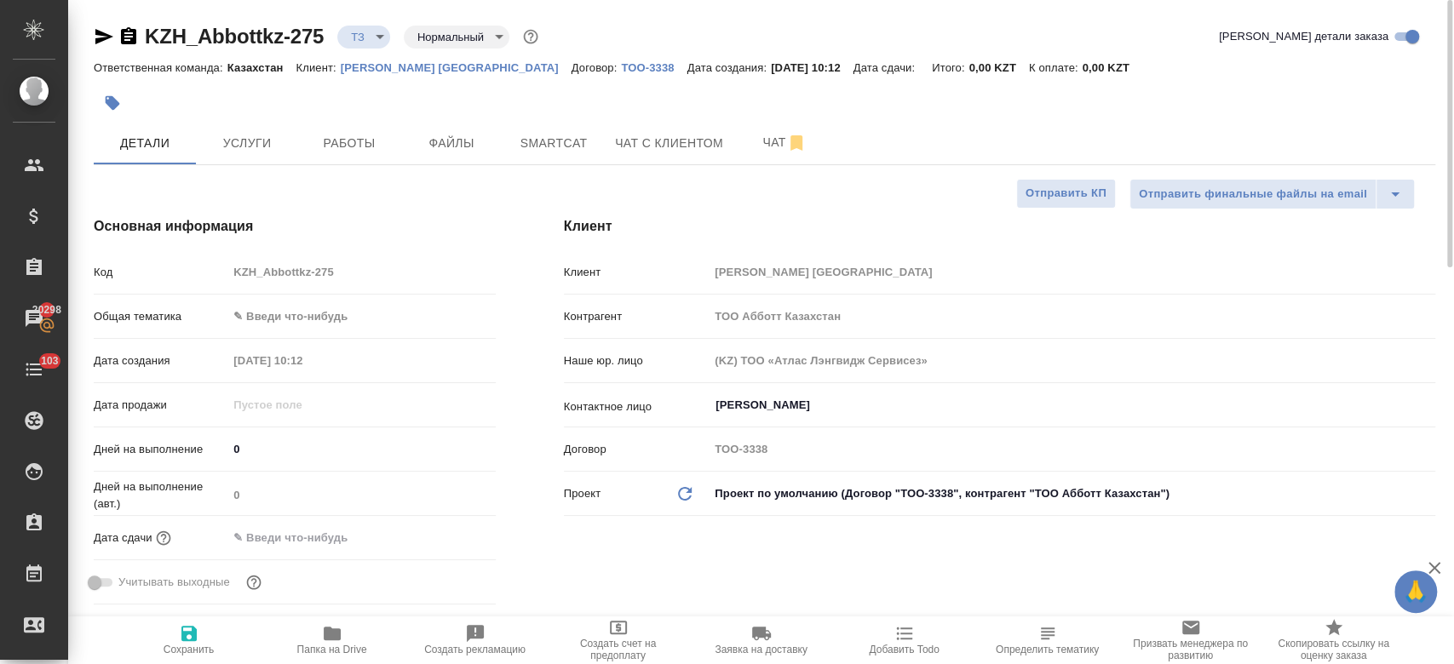
type textarea "x"
click at [773, 139] on span "Чат" at bounding box center [785, 142] width 82 height 21
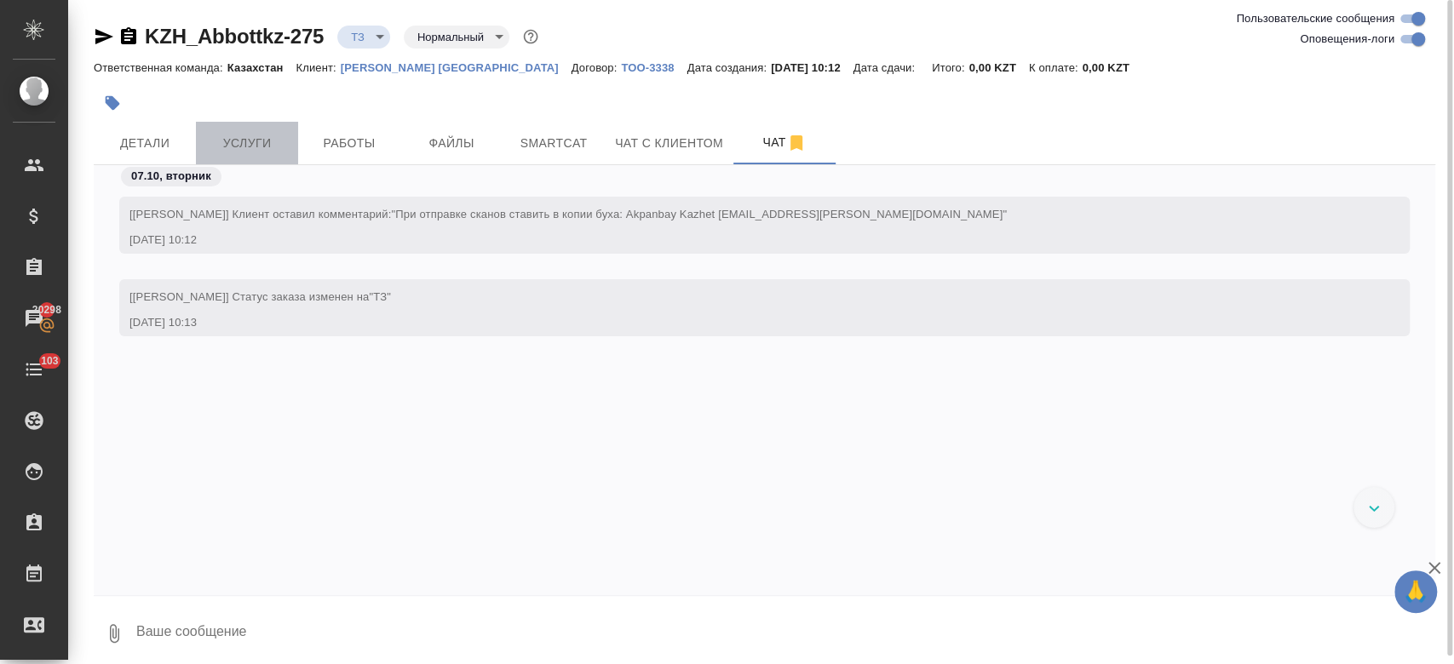
click at [261, 151] on span "Услуги" at bounding box center [247, 143] width 82 height 21
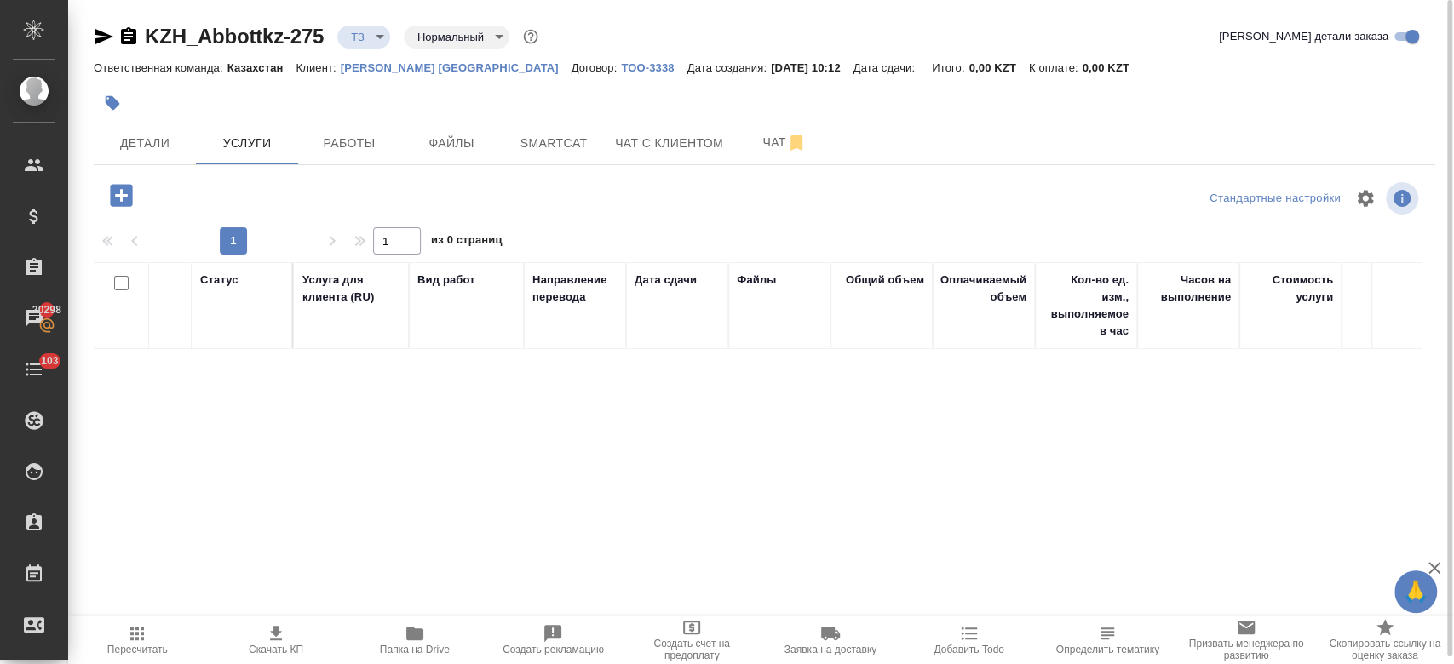
click at [266, 106] on div at bounding box center [541, 102] width 894 height 37
click at [750, 146] on span "Чат" at bounding box center [785, 142] width 82 height 21
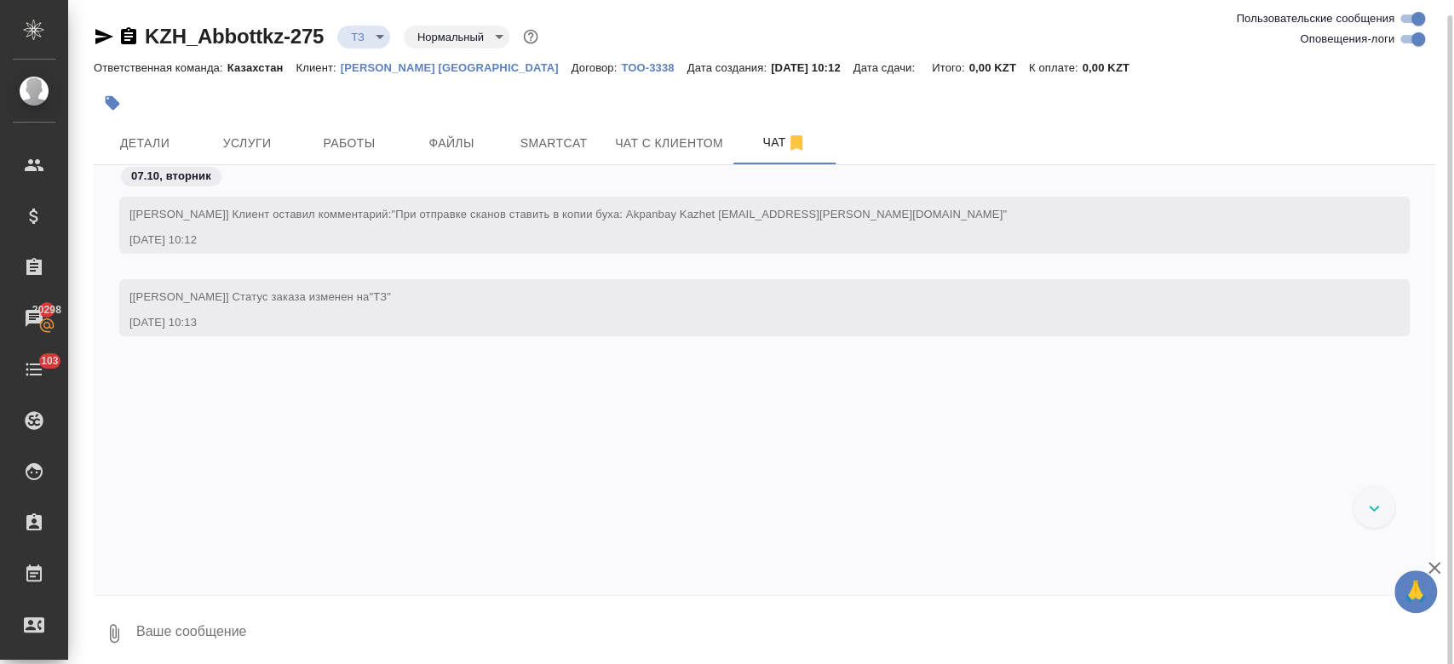
scroll to position [8, 0]
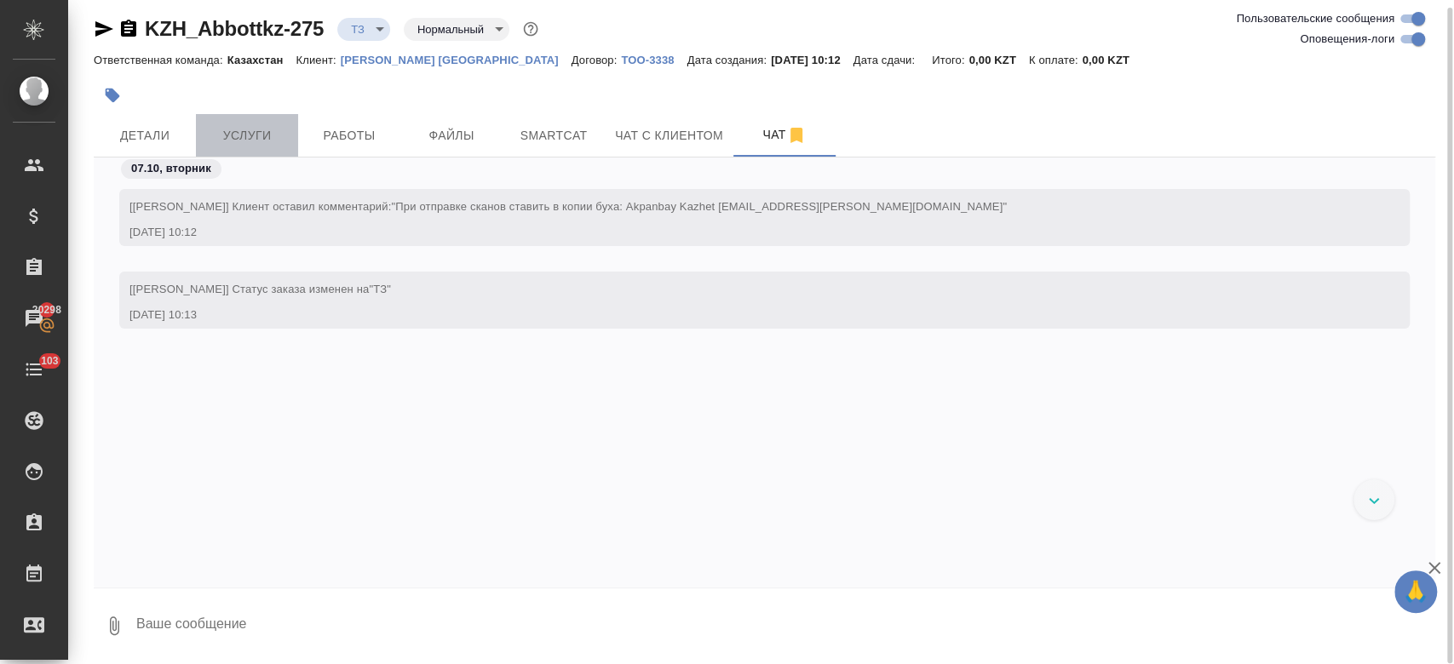
click at [246, 146] on button "Услуги" at bounding box center [247, 135] width 102 height 43
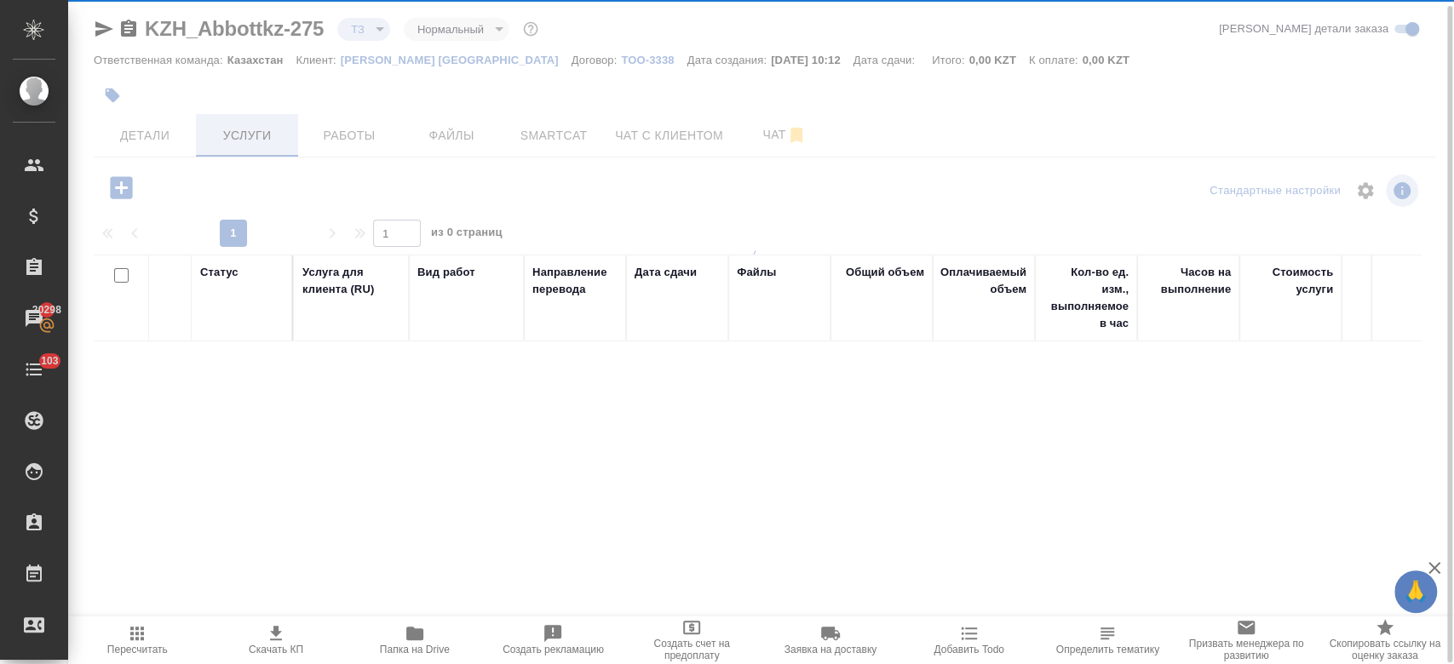
scroll to position [7, 0]
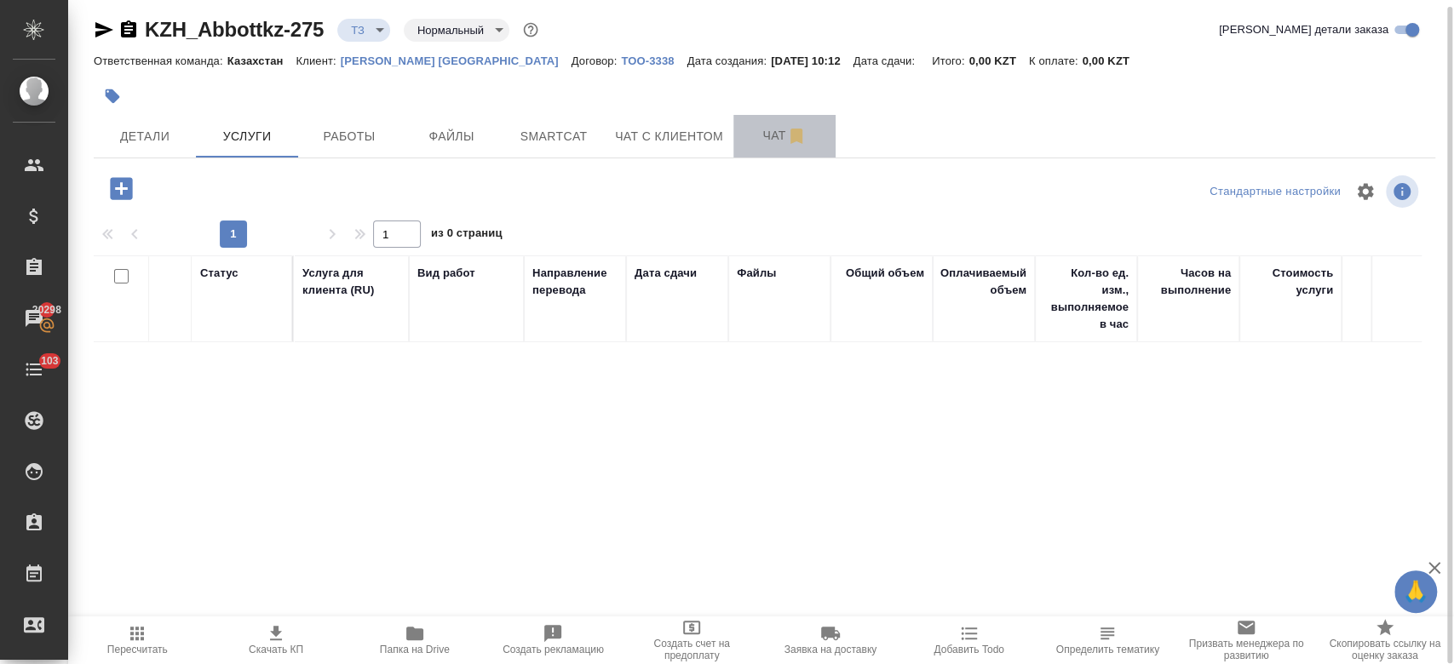
click at [758, 141] on span "Чат" at bounding box center [785, 135] width 82 height 21
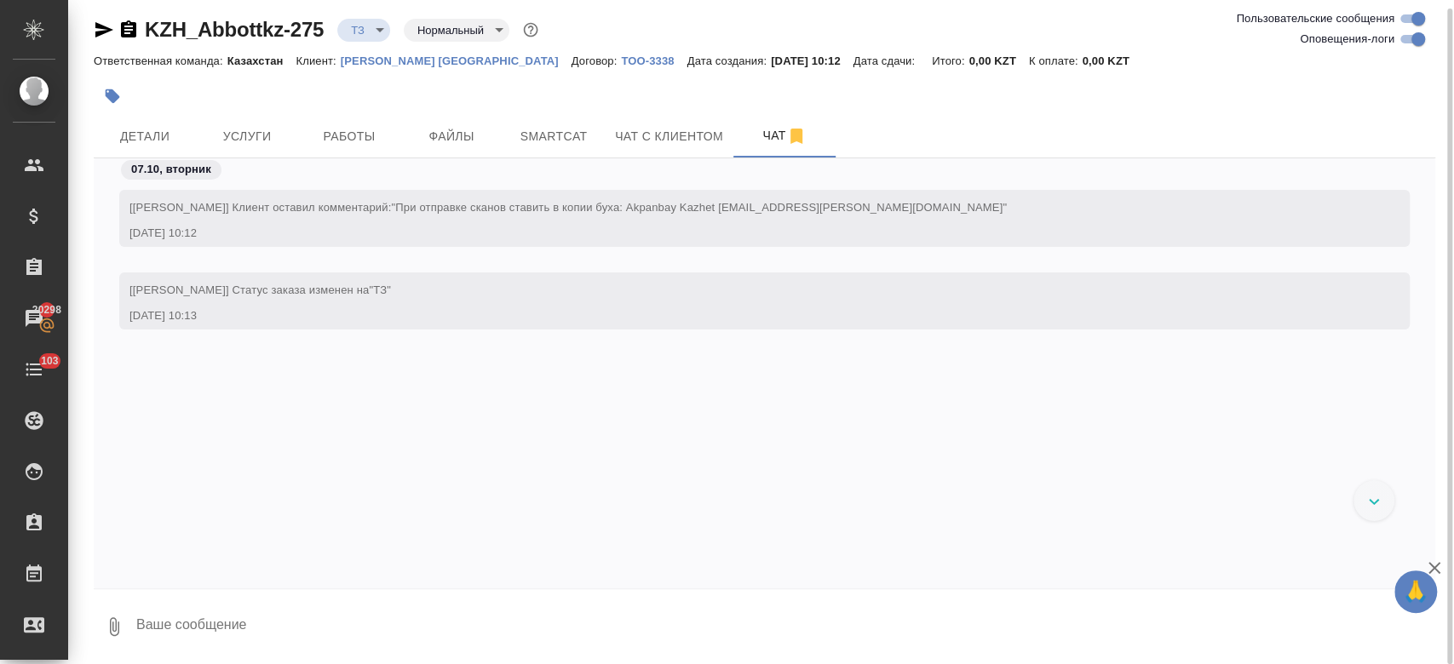
scroll to position [8, 0]
click at [733, 114] on button "Чат" at bounding box center [784, 135] width 102 height 43
click at [246, 138] on span "Услуги" at bounding box center [247, 135] width 82 height 21
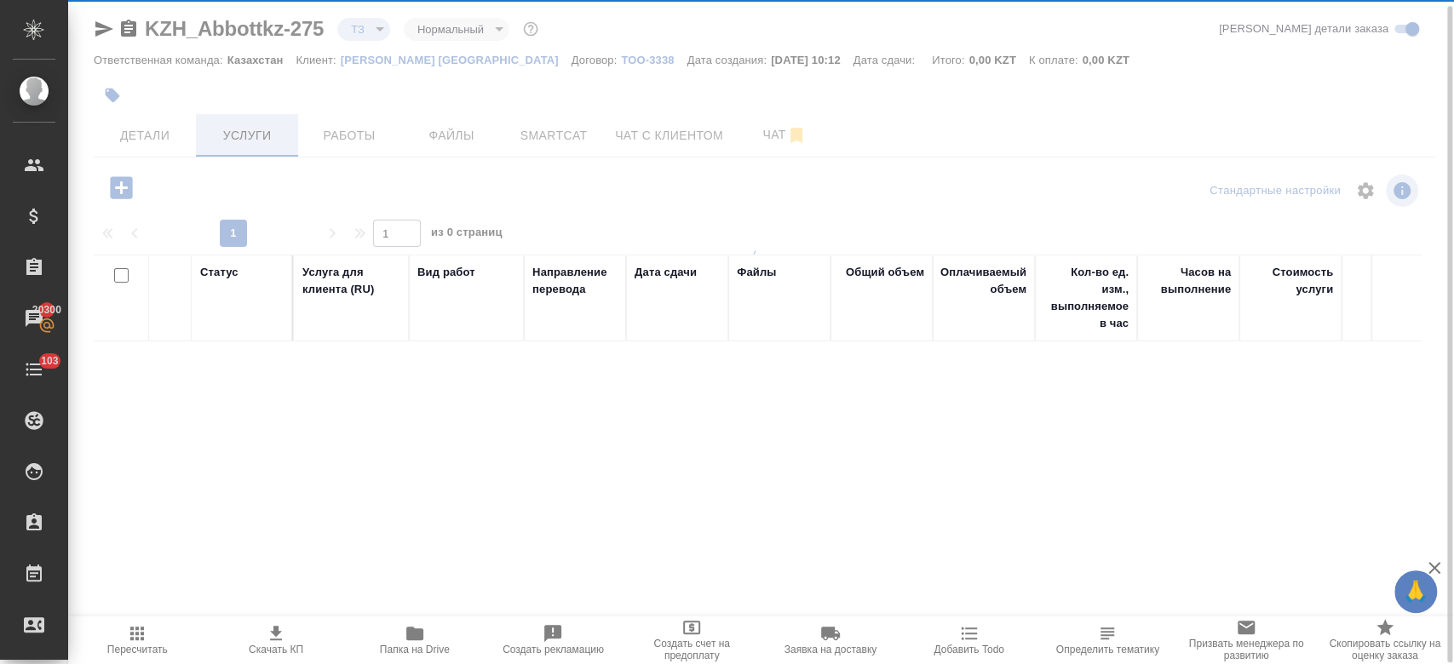
scroll to position [7, 0]
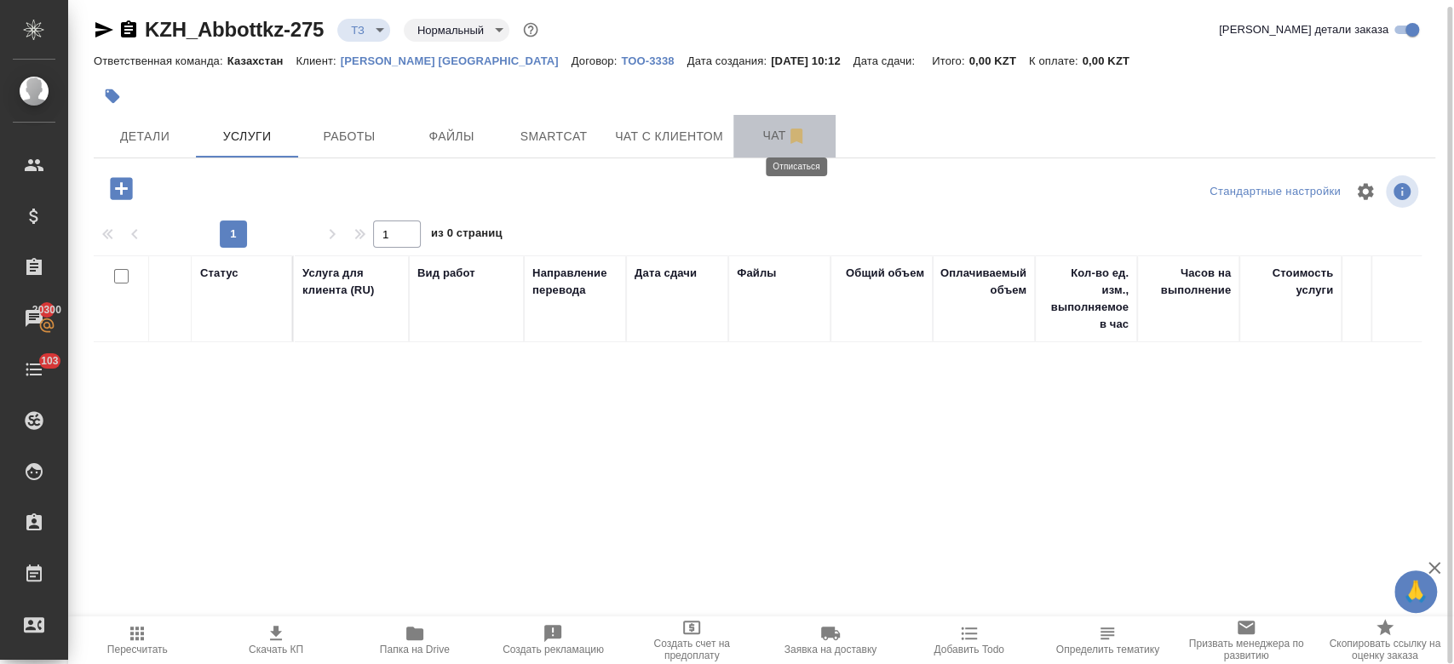
click at [788, 126] on icon "button" at bounding box center [796, 136] width 20 height 20
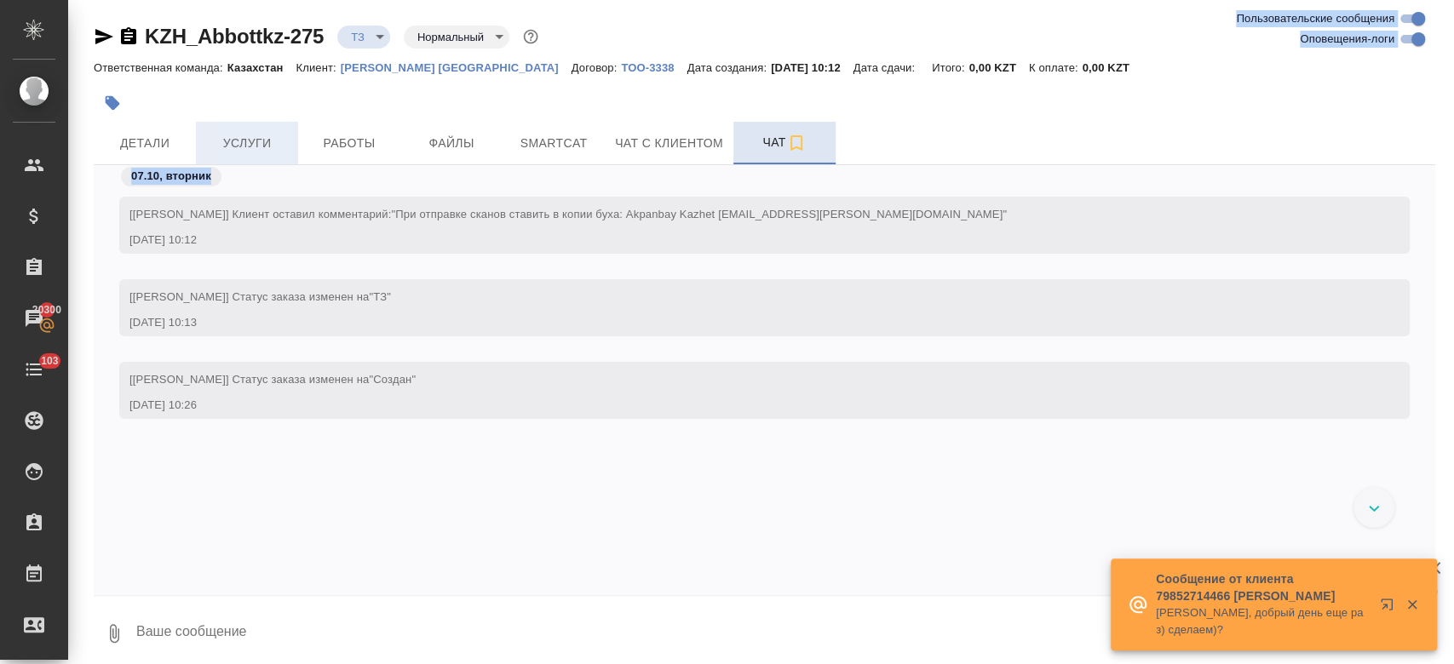
drag, startPoint x: 232, startPoint y: 165, endPoint x: 241, endPoint y: 138, distance: 28.8
click at [241, 138] on div "KZH_Abbottkz-275 ТЗ tz Нормальный normal Ответственная команда: Казахстан Клиен…" at bounding box center [764, 336] width 1360 height 673
click at [241, 138] on span "Услуги" at bounding box center [247, 143] width 82 height 21
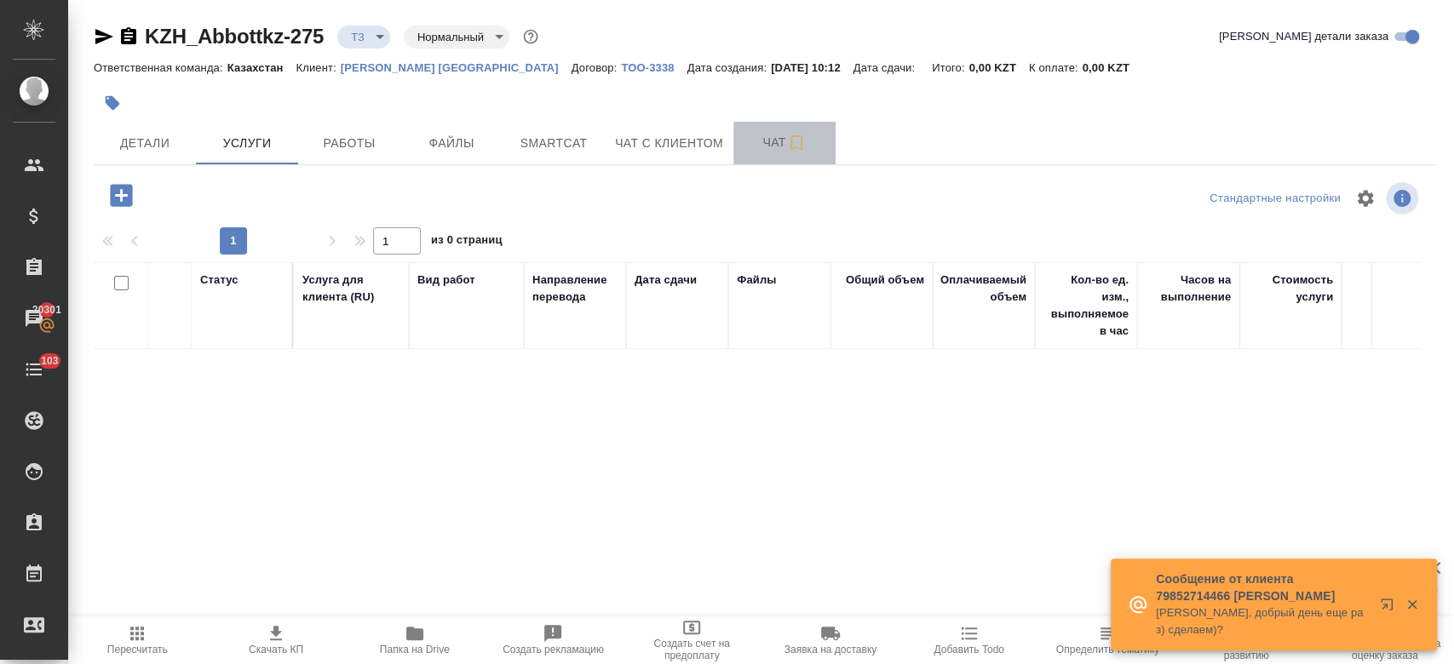
click at [750, 149] on span "Чат" at bounding box center [785, 142] width 82 height 21
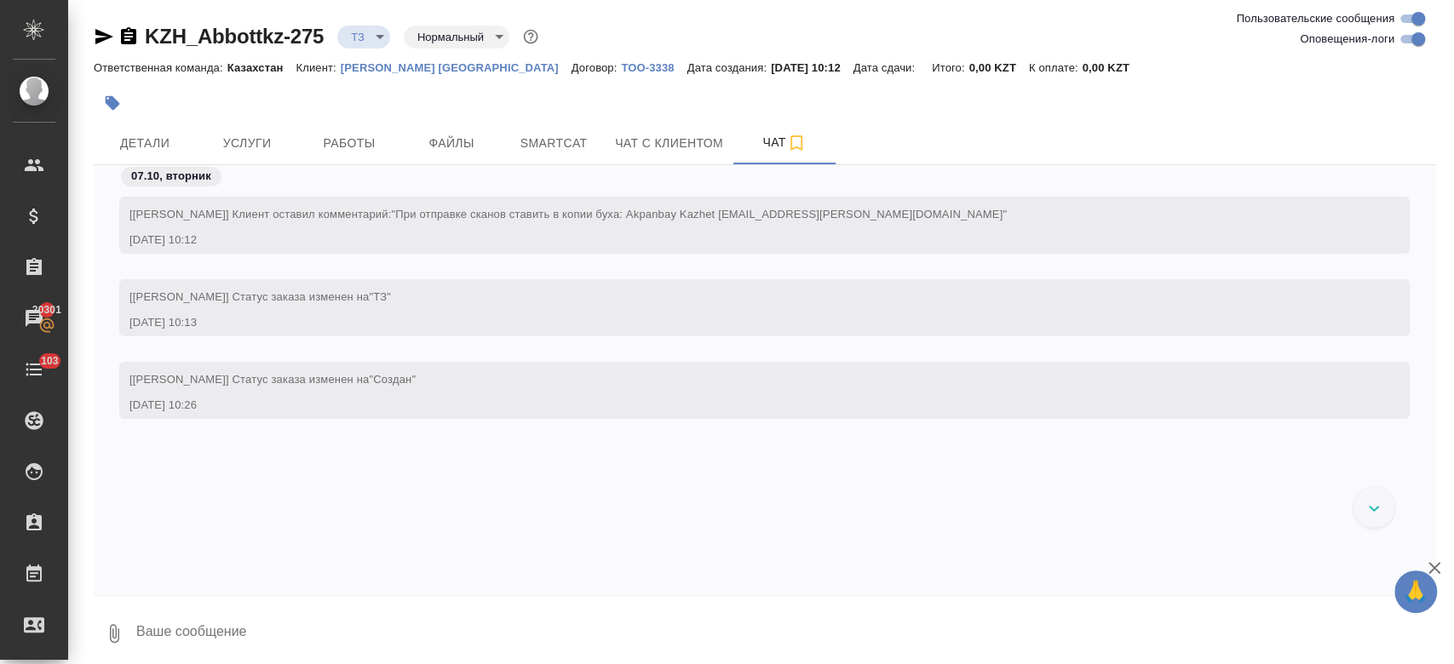
scroll to position [8, 0]
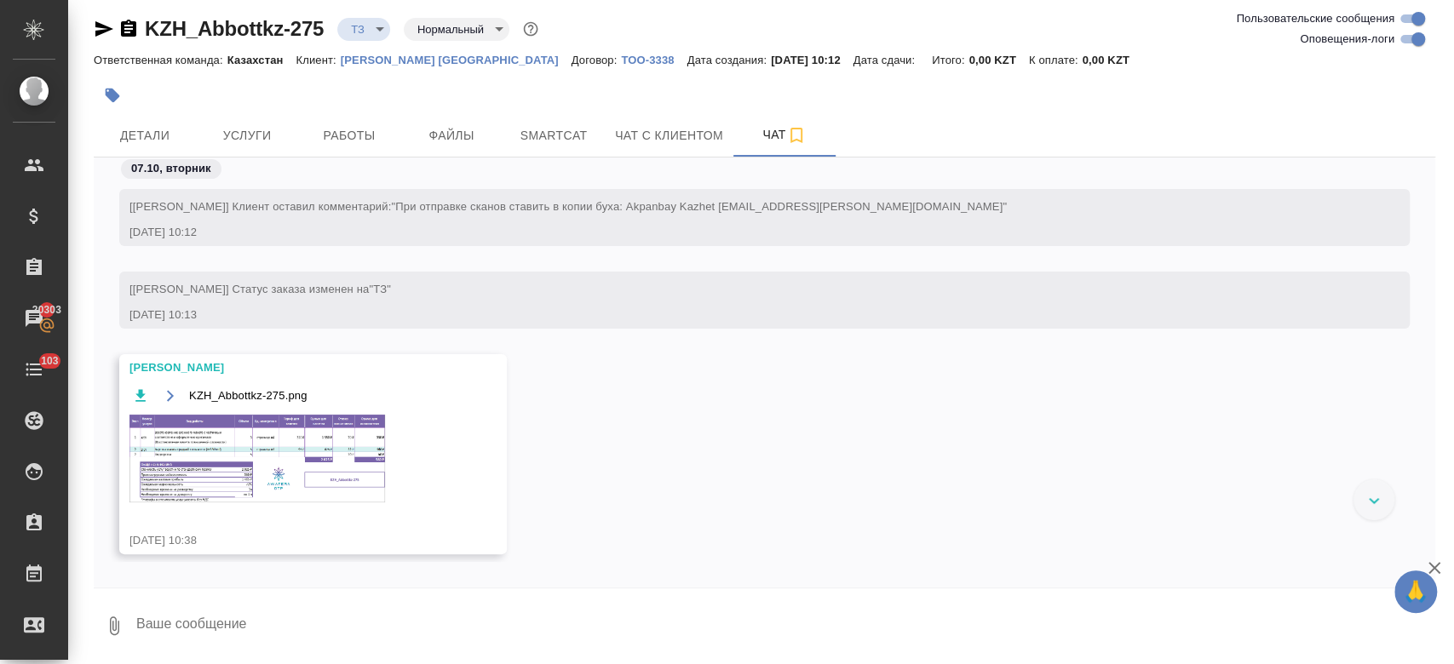
click at [733, 114] on button "Чат" at bounding box center [784, 135] width 102 height 43
click at [259, 126] on span "Услуги" at bounding box center [247, 135] width 82 height 21
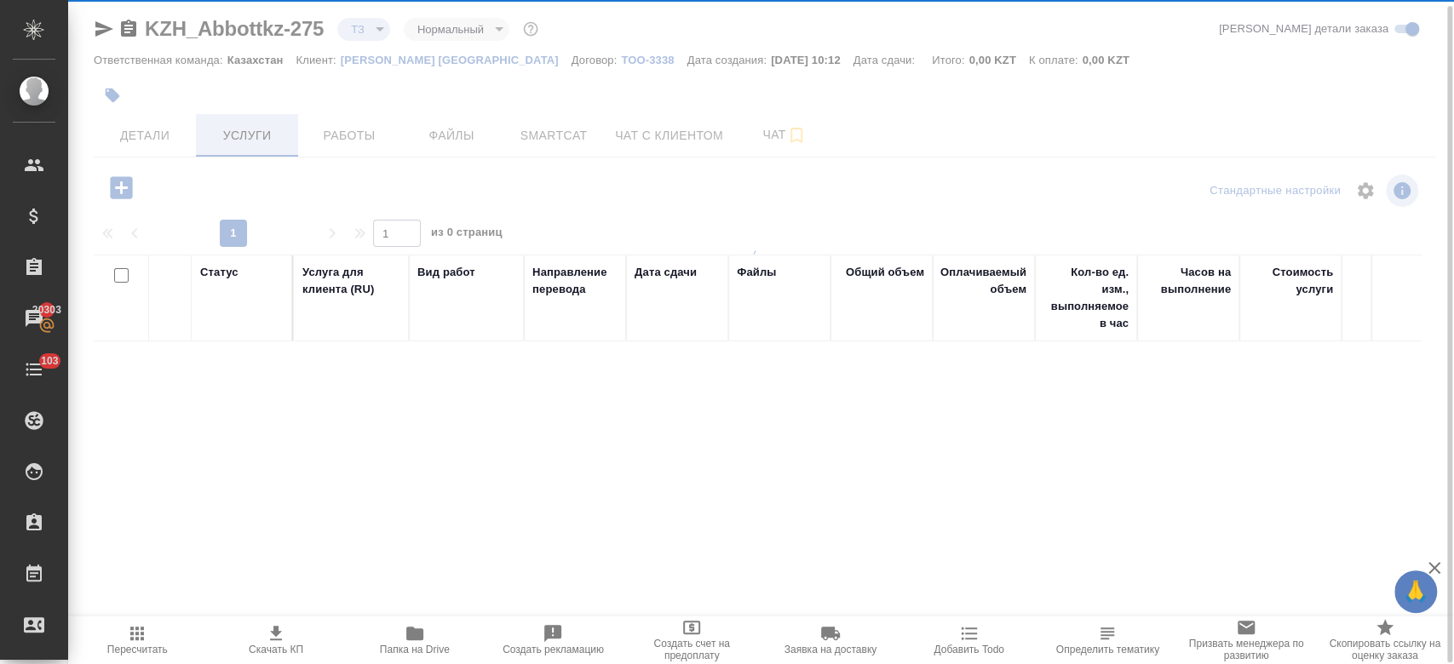
scroll to position [7, 0]
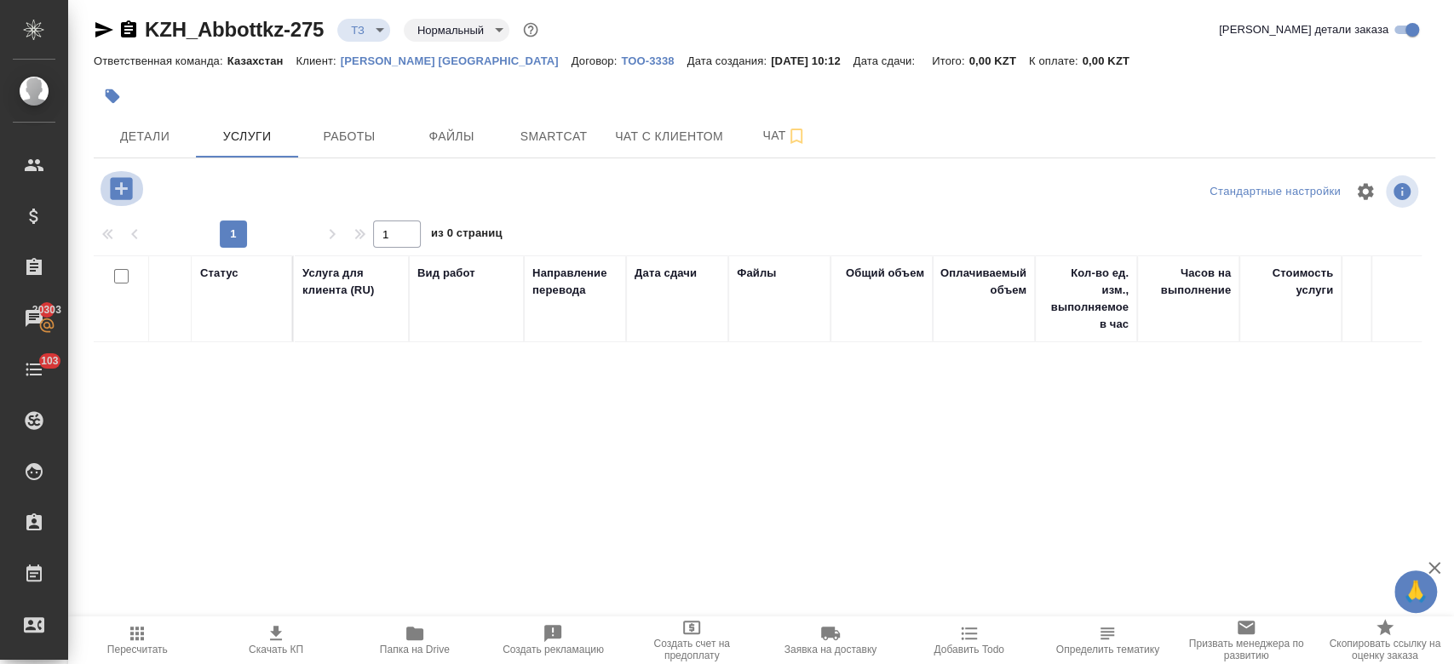
click at [129, 194] on icon "button" at bounding box center [121, 188] width 22 height 22
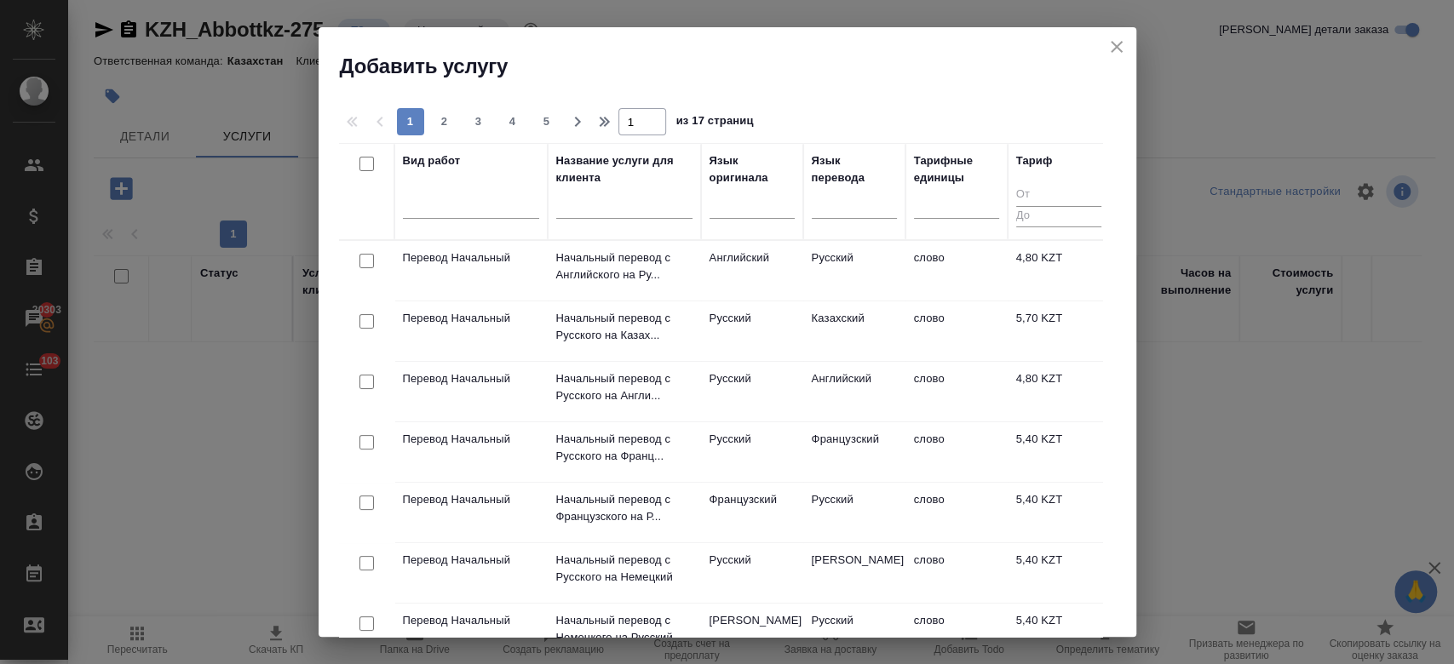
click at [512, 195] on div at bounding box center [471, 202] width 136 height 25
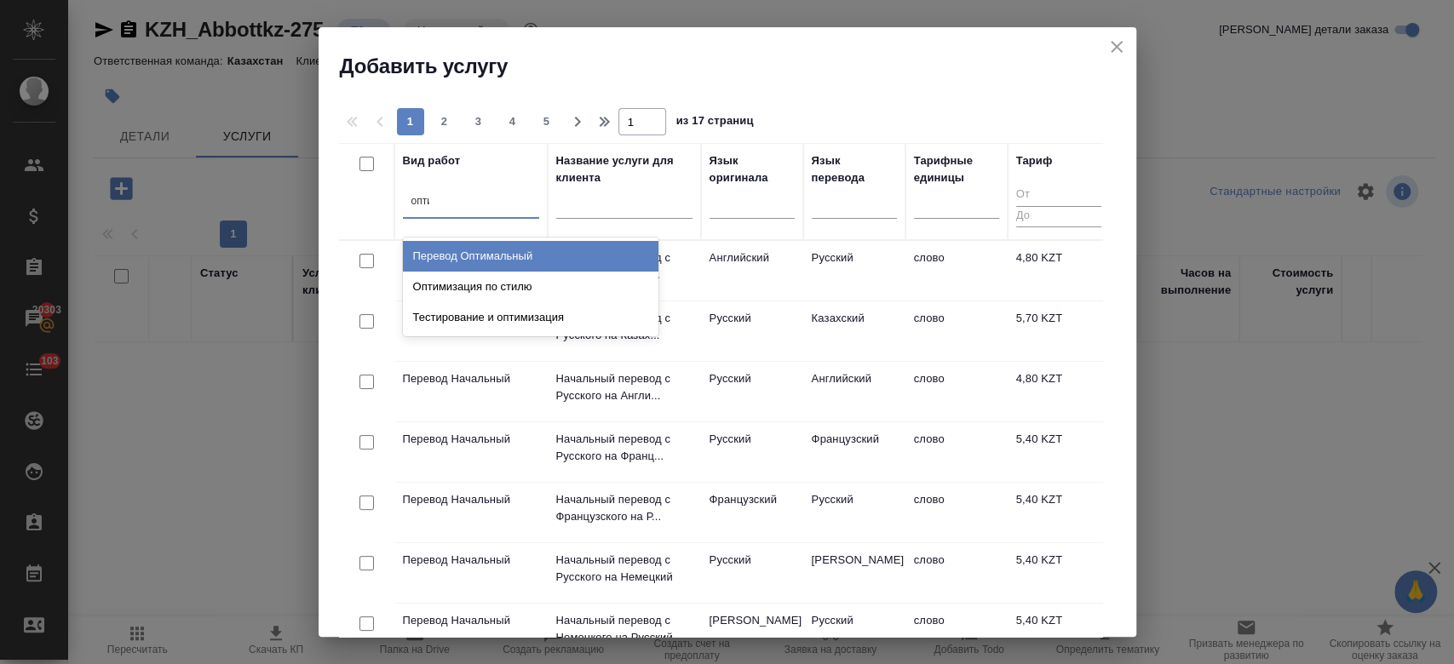
type input "оптим"
click at [521, 246] on div "Перевод Оптимальный" at bounding box center [531, 256] width 256 height 31
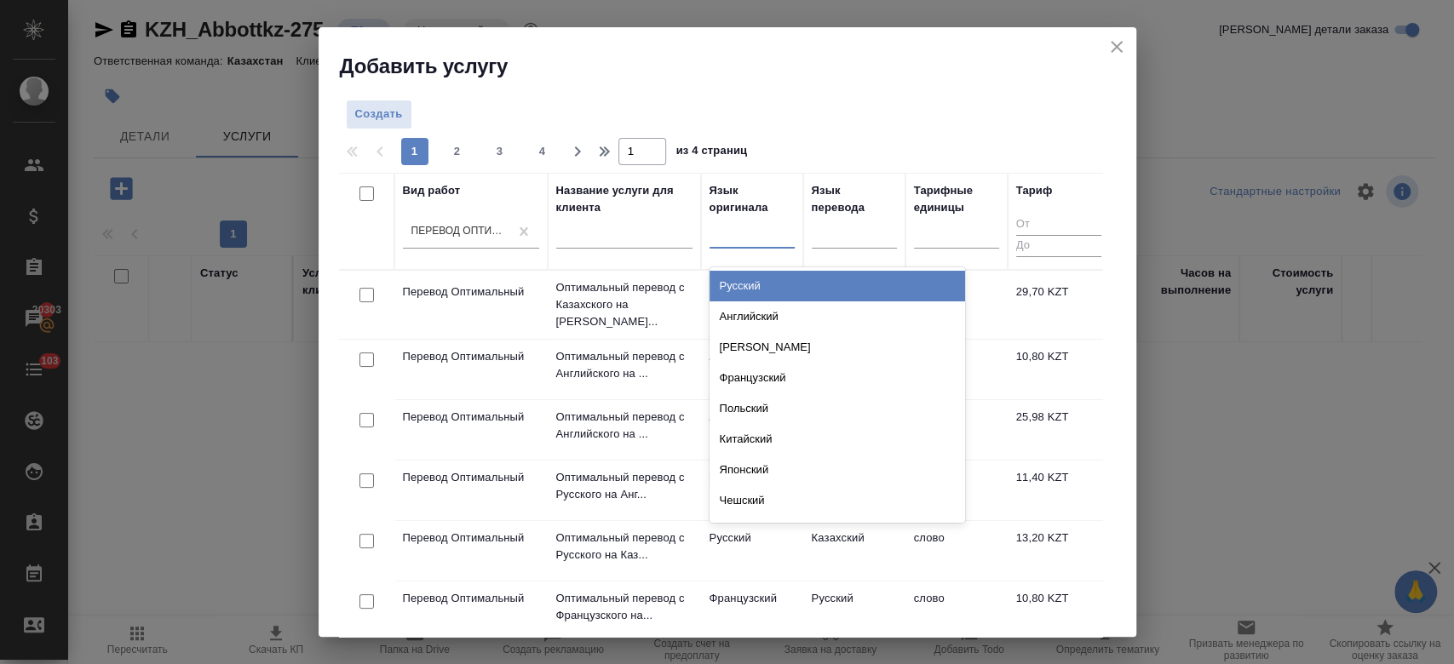
click at [744, 239] on div at bounding box center [751, 231] width 85 height 25
type input "анг"
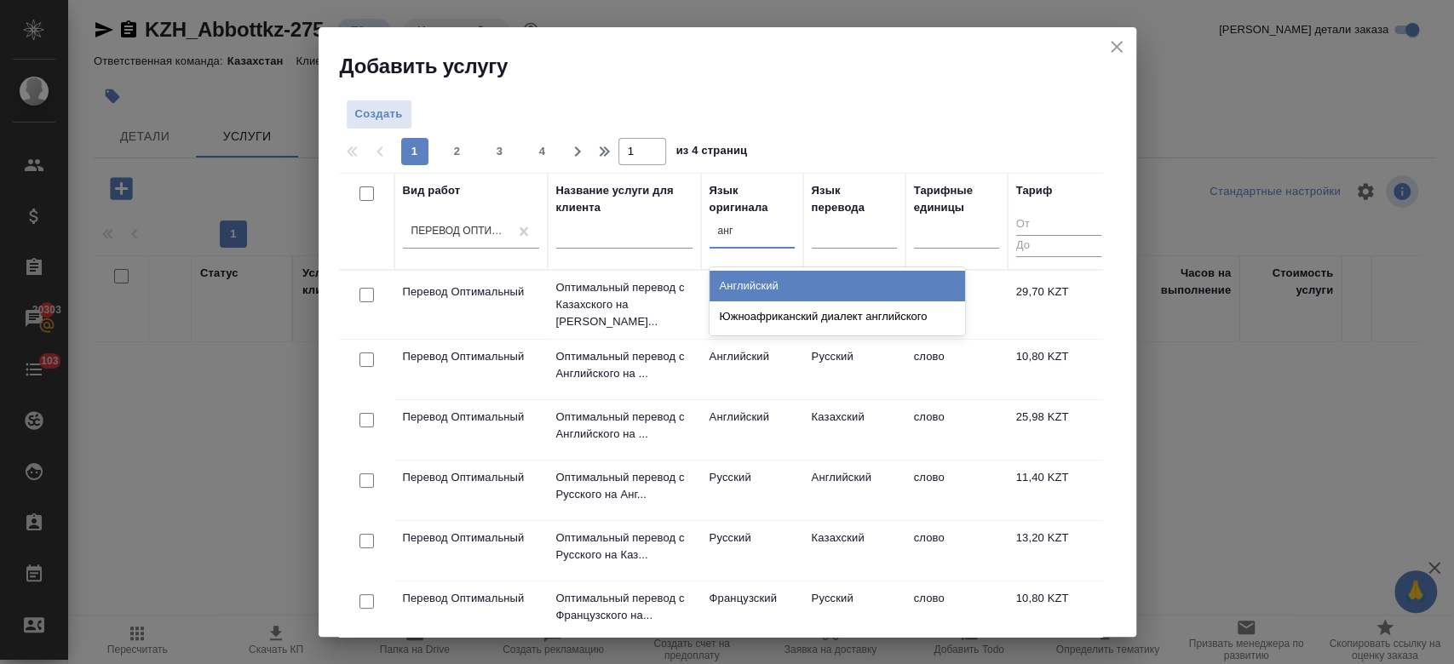
click at [761, 276] on div "Английский" at bounding box center [837, 286] width 256 height 31
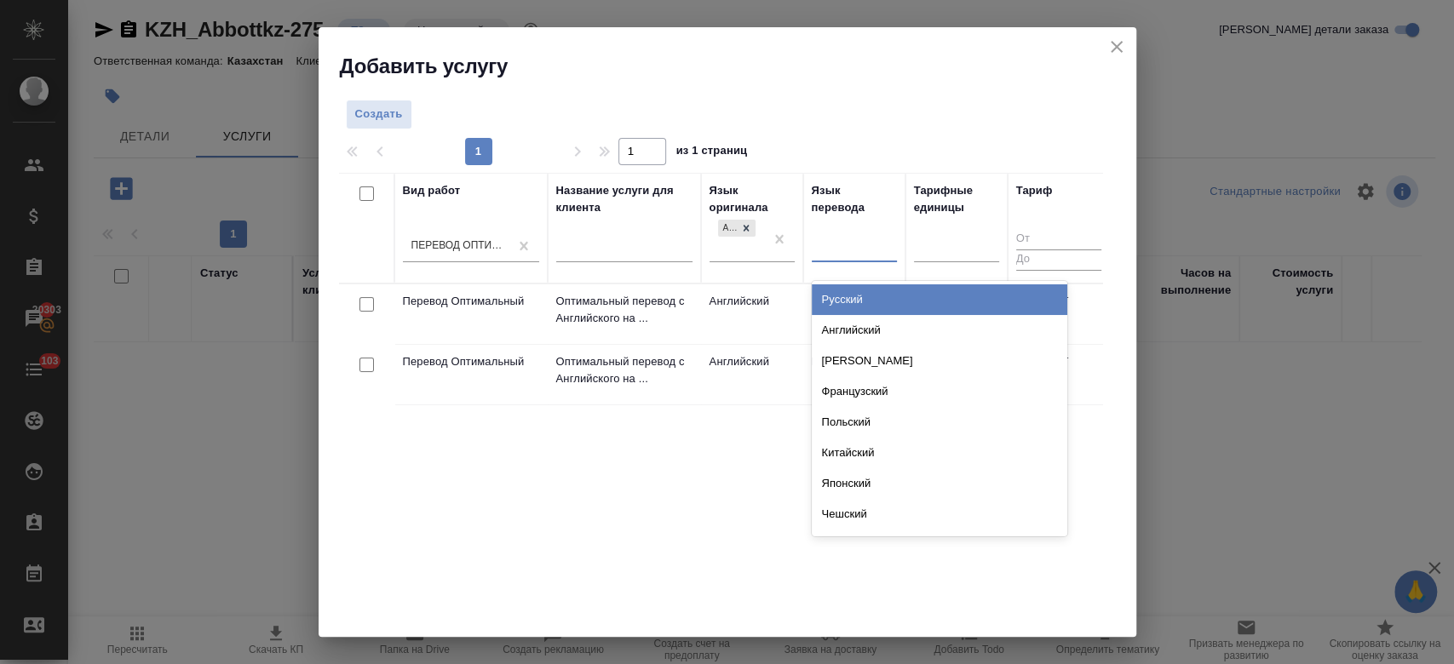
click at [851, 246] on div at bounding box center [854, 245] width 85 height 25
type input "рус"
click at [846, 310] on div "Русский" at bounding box center [940, 299] width 256 height 31
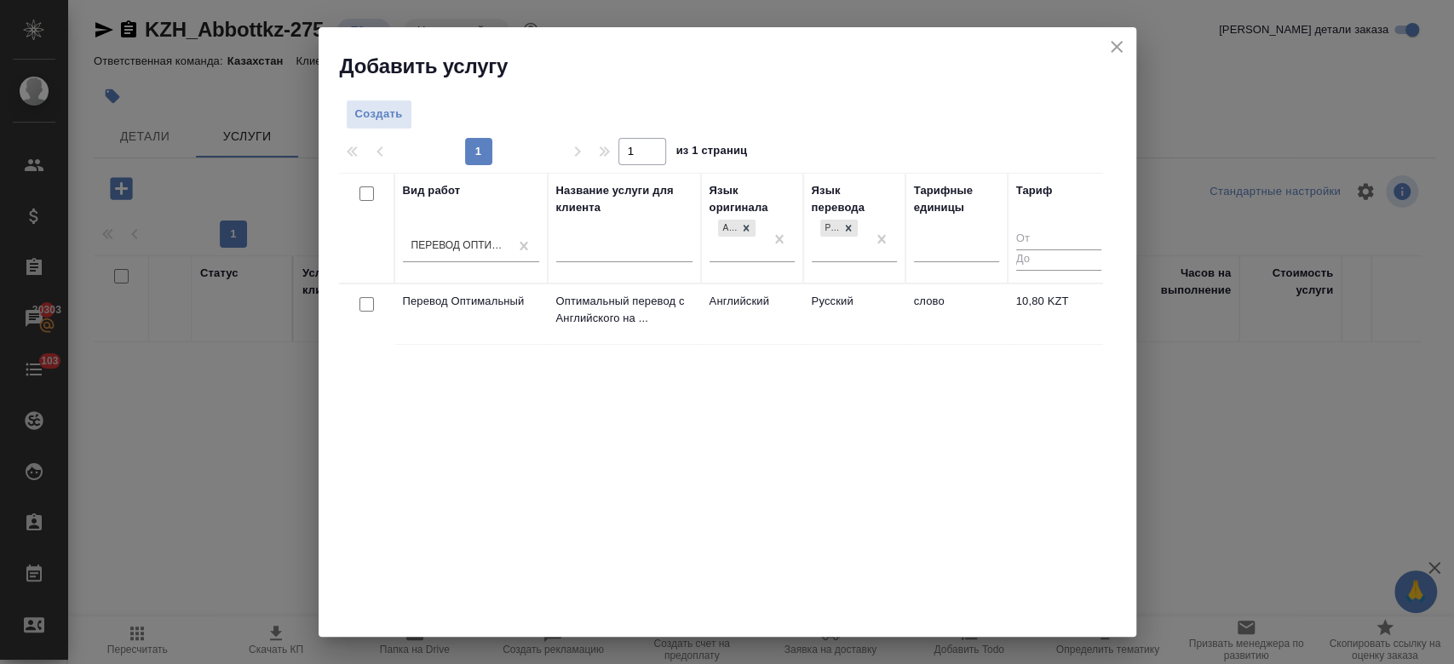
click at [785, 300] on td "Английский" at bounding box center [752, 314] width 102 height 60
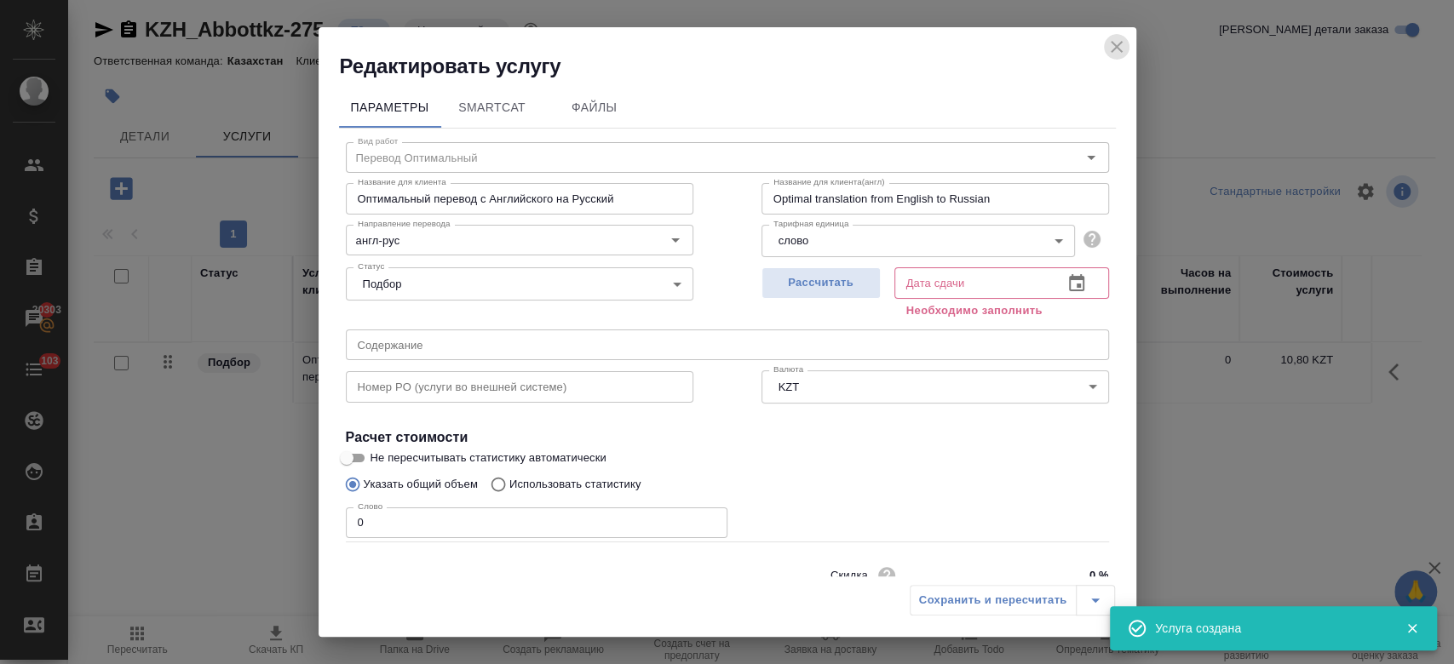
click at [1108, 50] on icon "close" at bounding box center [1116, 47] width 20 height 20
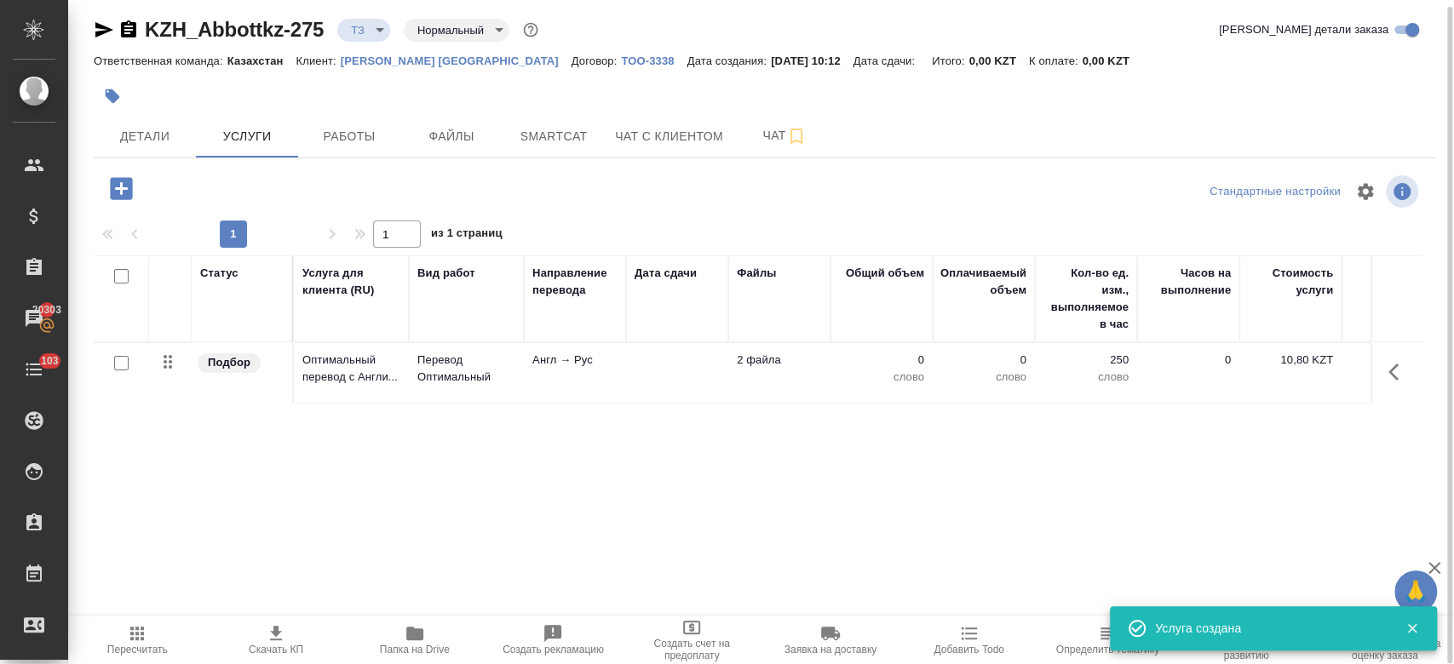
click at [416, 635] on icon "button" at bounding box center [414, 634] width 17 height 14
click at [121, 190] on icon "button" at bounding box center [121, 189] width 30 height 30
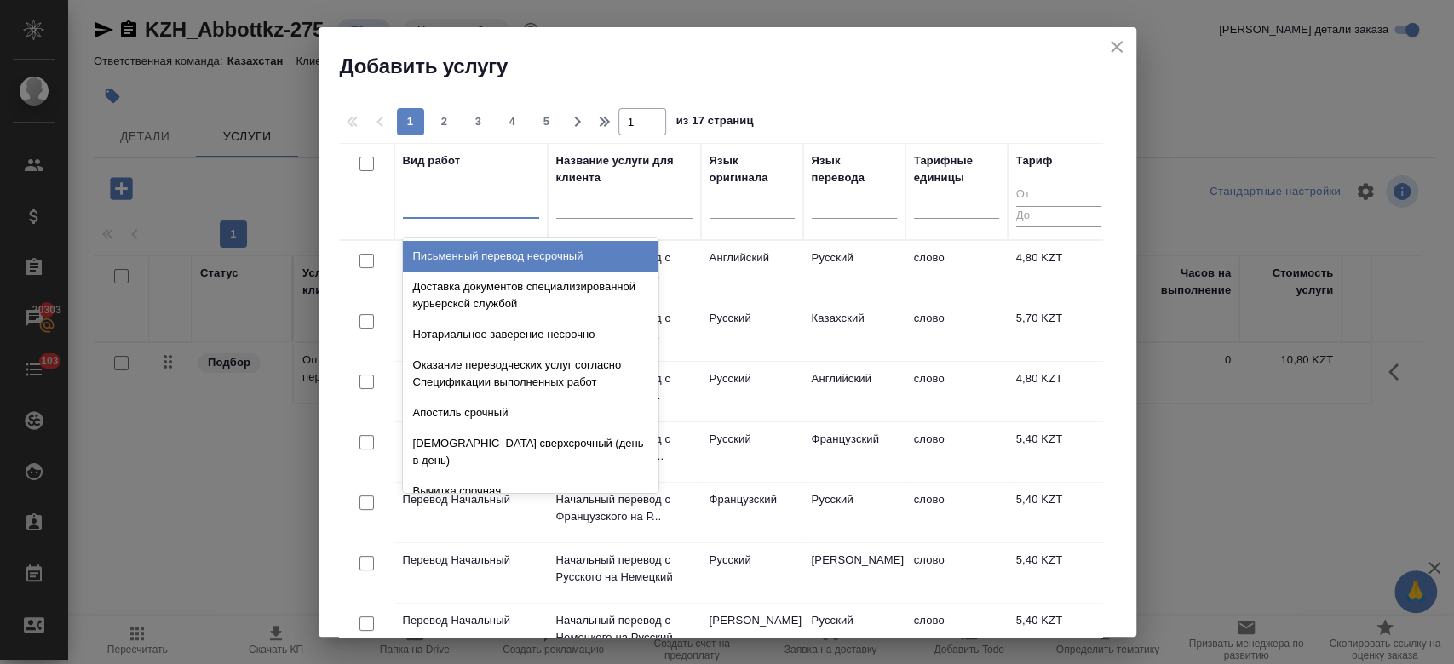
click at [480, 210] on div at bounding box center [471, 201] width 136 height 25
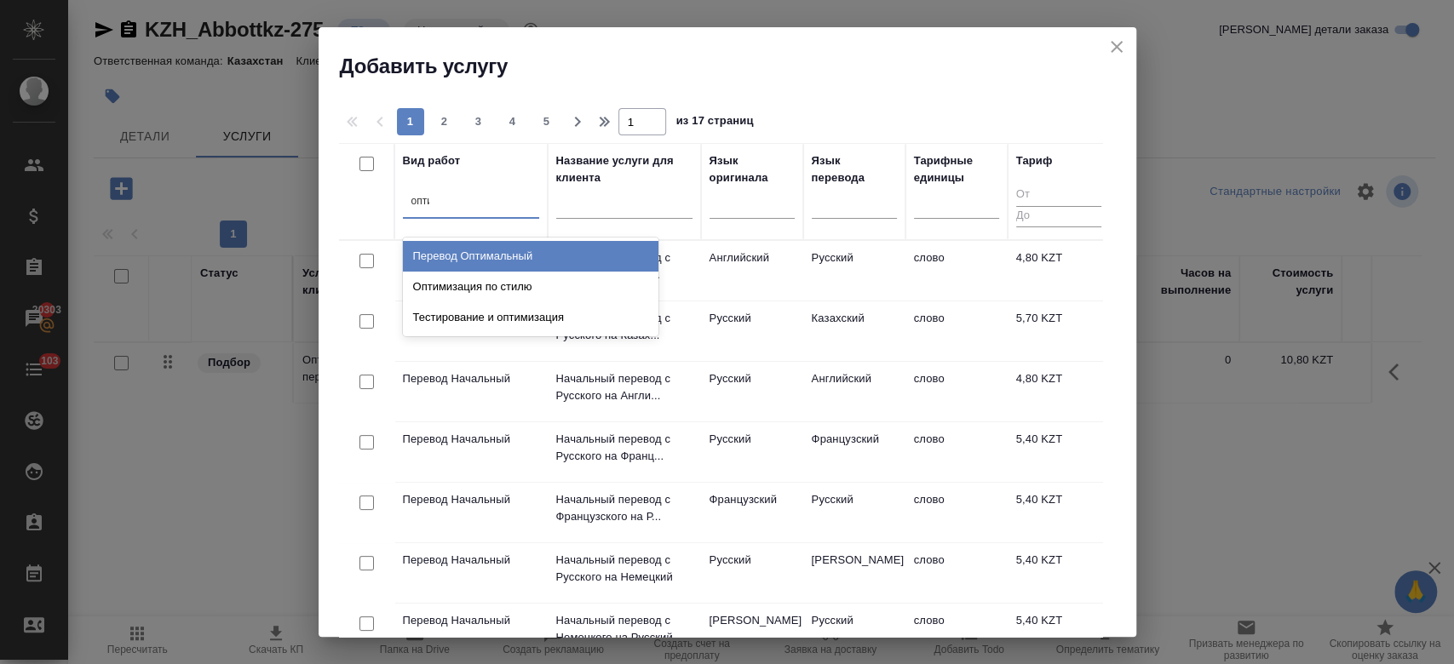
type input "оптим"
click at [497, 260] on div "Перевод Оптимальный" at bounding box center [531, 256] width 256 height 31
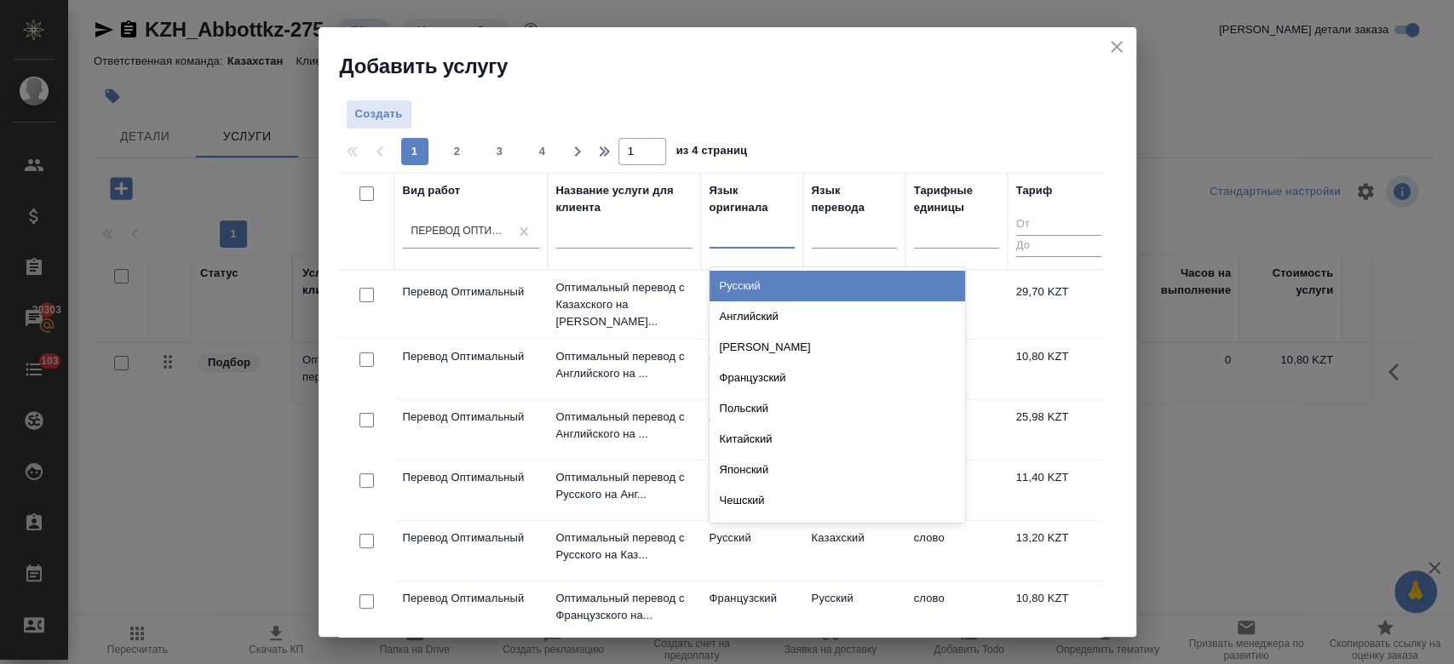
click at [730, 231] on div at bounding box center [751, 231] width 85 height 25
type input "рус"
click at [750, 278] on div "Русский" at bounding box center [837, 286] width 256 height 31
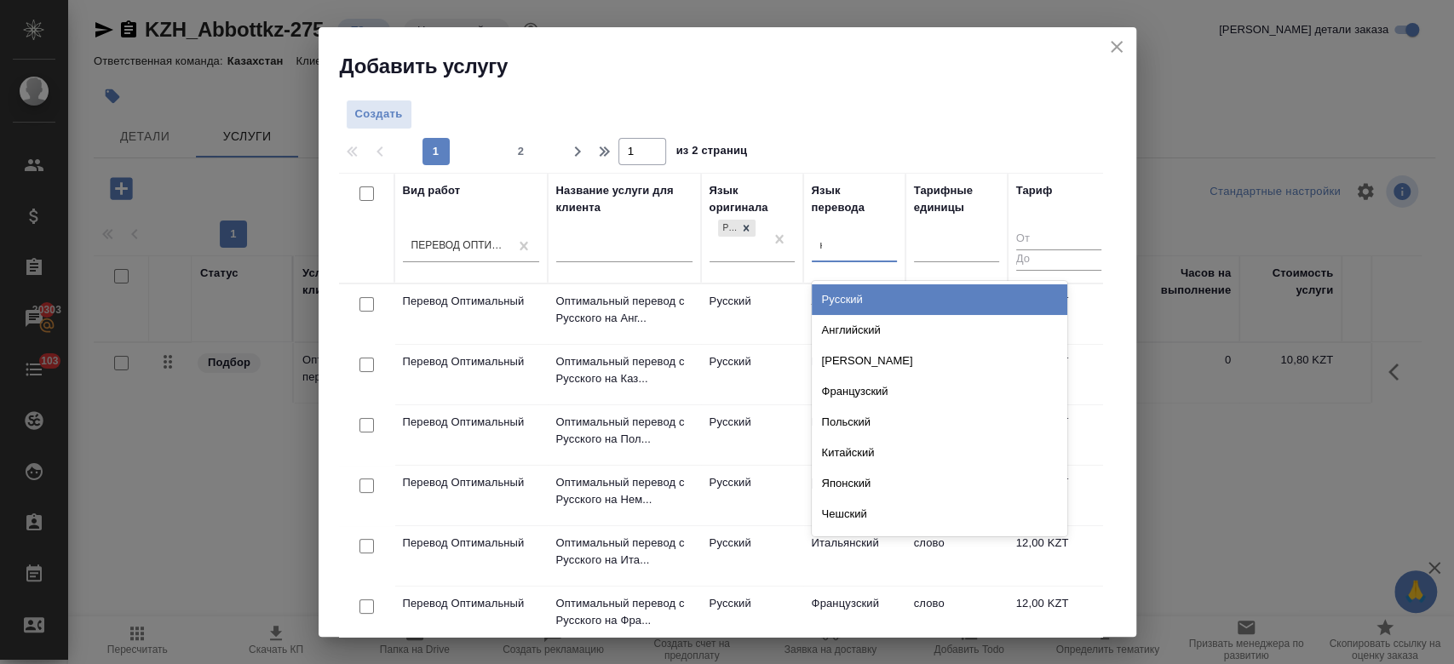
click at [845, 256] on div "к" at bounding box center [854, 245] width 85 height 25
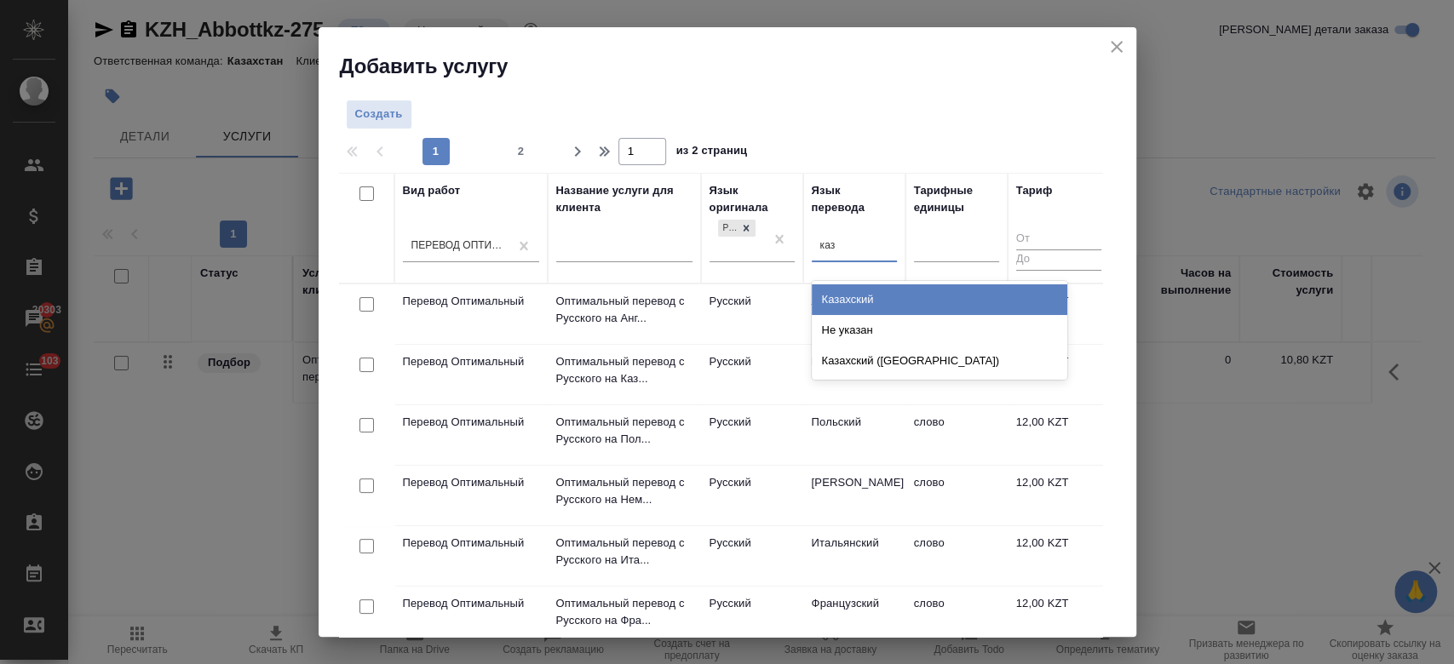
type input "каза"
click at [846, 292] on div "Казахский" at bounding box center [940, 299] width 256 height 31
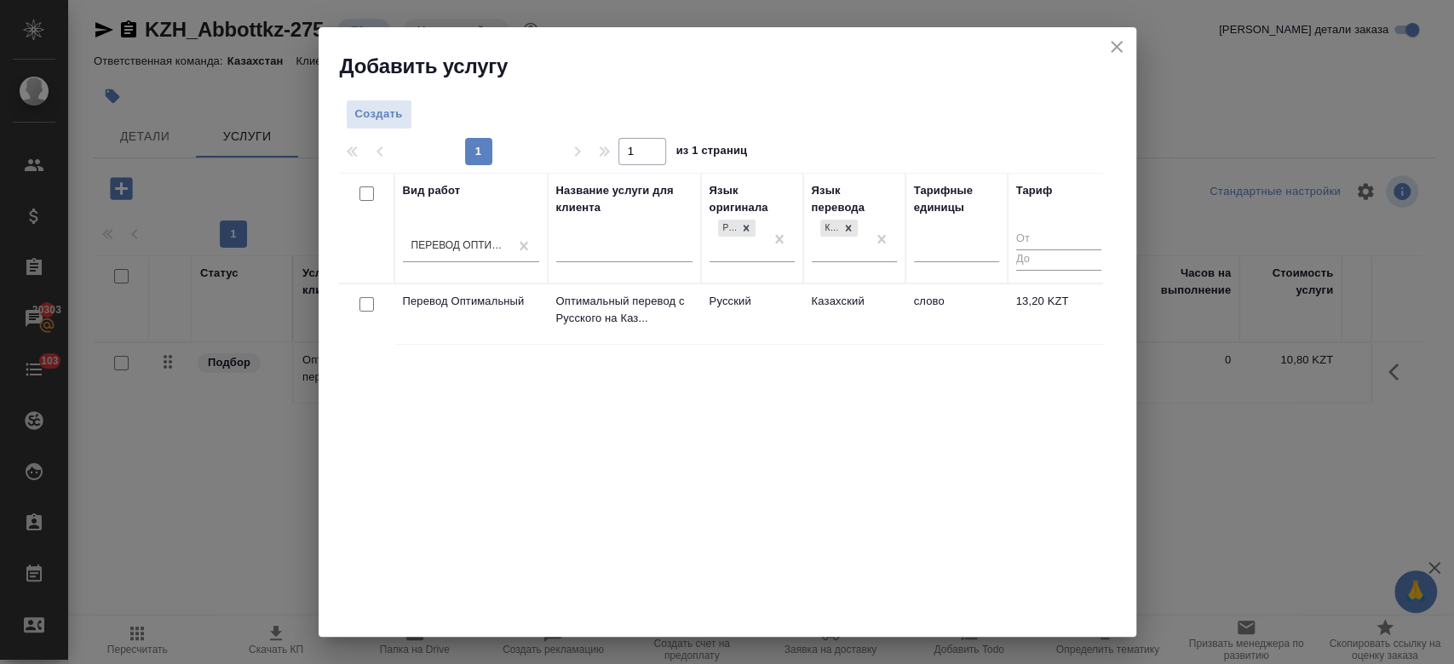
click at [779, 306] on td "Русский" at bounding box center [752, 314] width 102 height 60
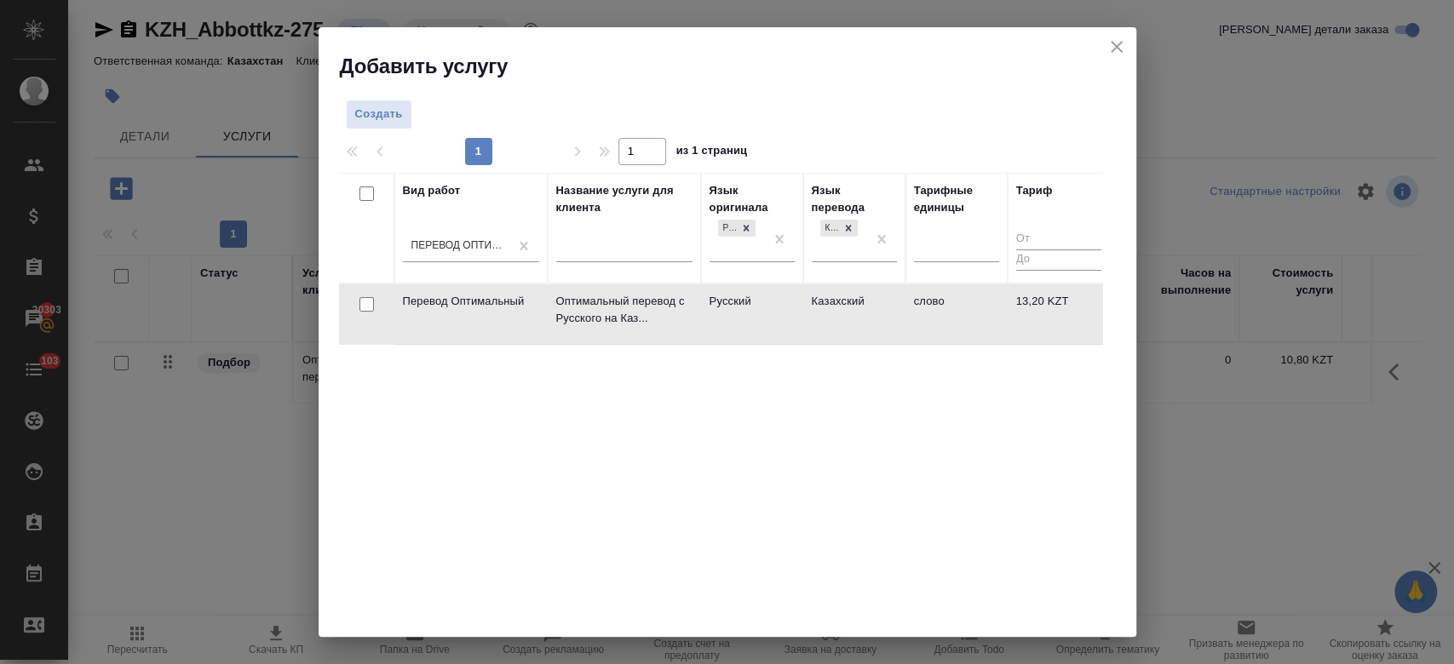
click at [779, 306] on td "Русский" at bounding box center [752, 314] width 102 height 60
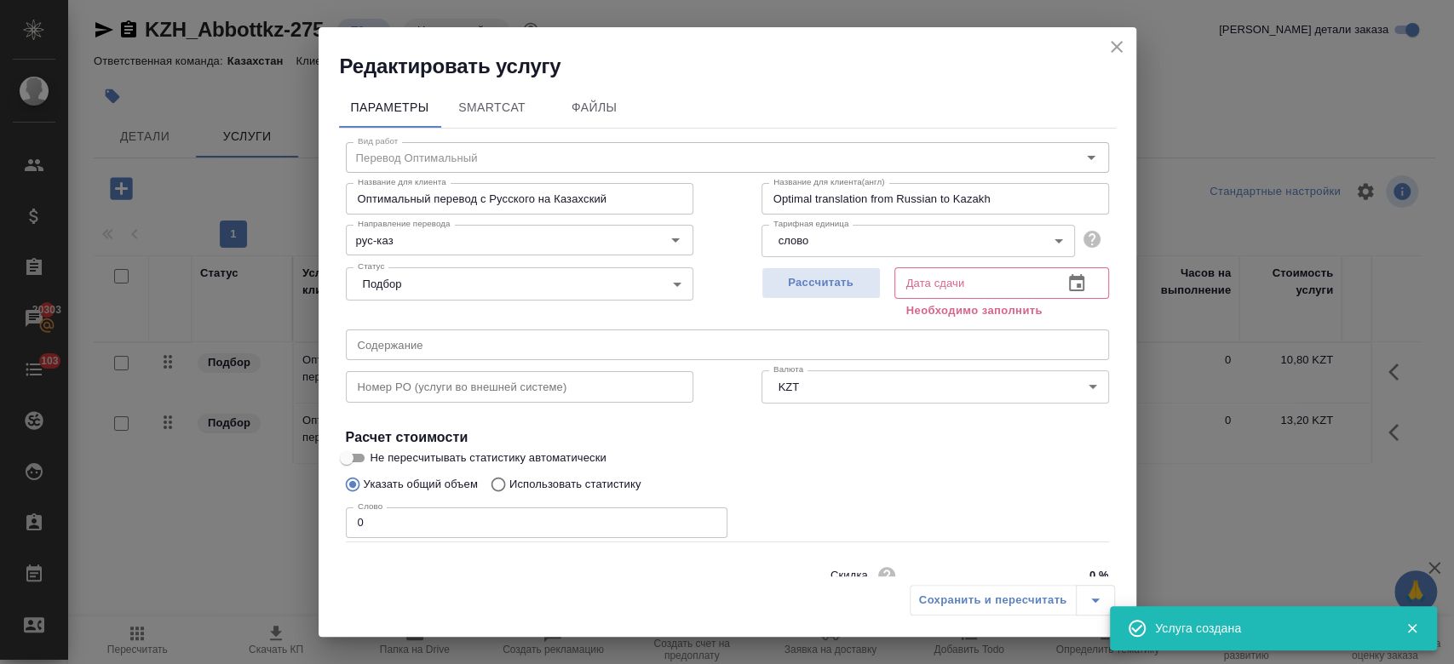
scroll to position [73, 0]
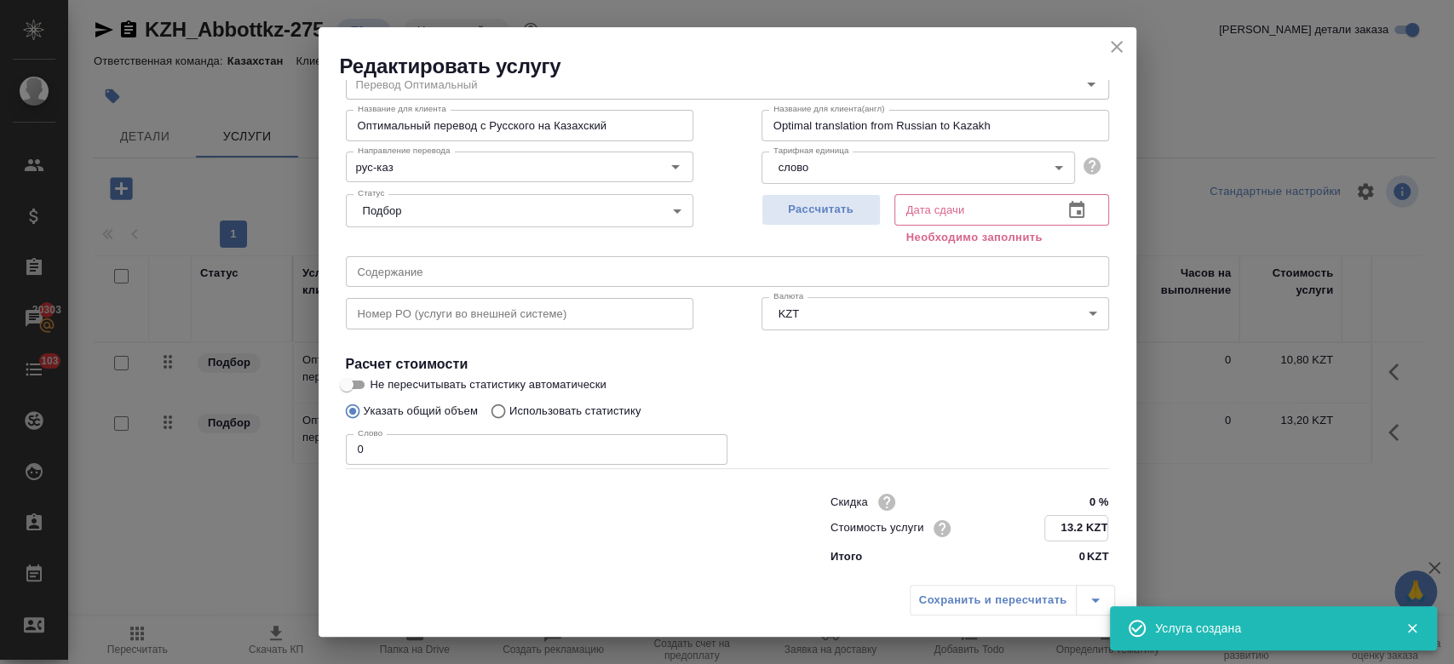
click at [1068, 524] on input "13.2 KZT" at bounding box center [1076, 528] width 62 height 25
type input "1 KZT"
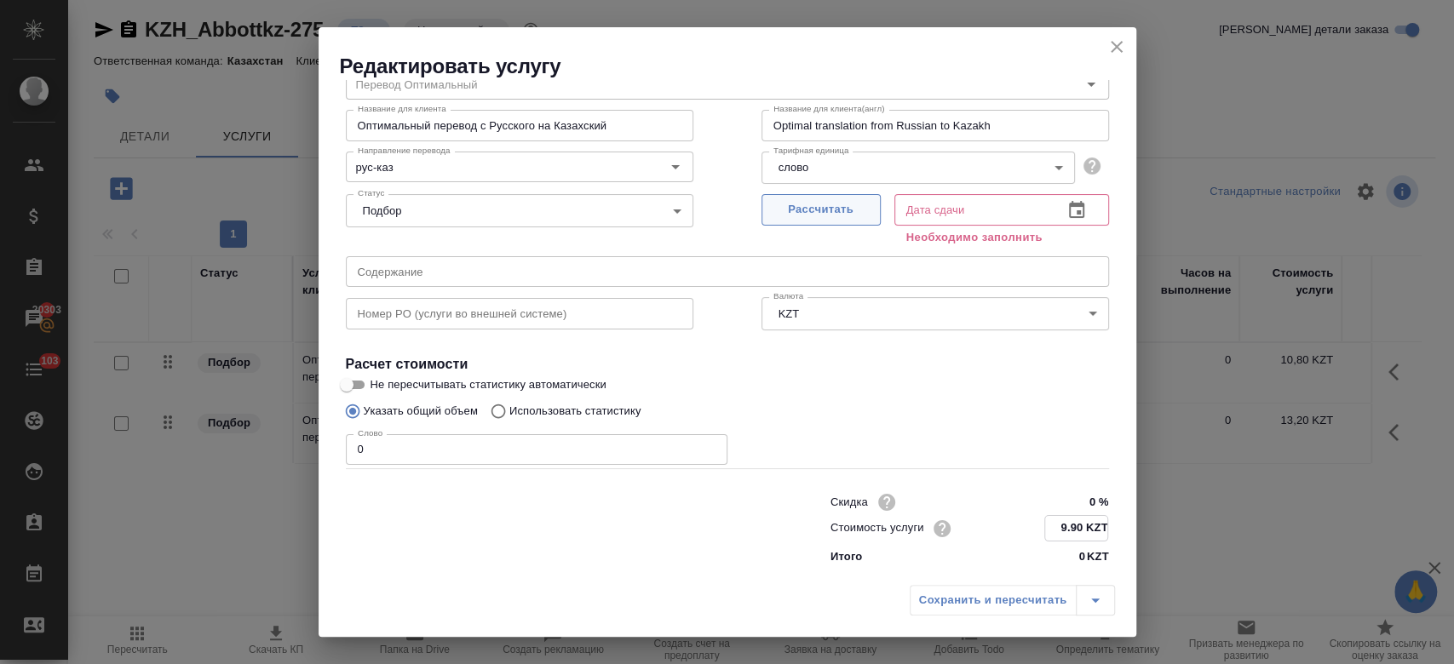
type input "9.90 KZT"
click at [811, 216] on span "Рассчитать" at bounding box center [821, 210] width 101 height 20
type input "07.10.2025 10:45"
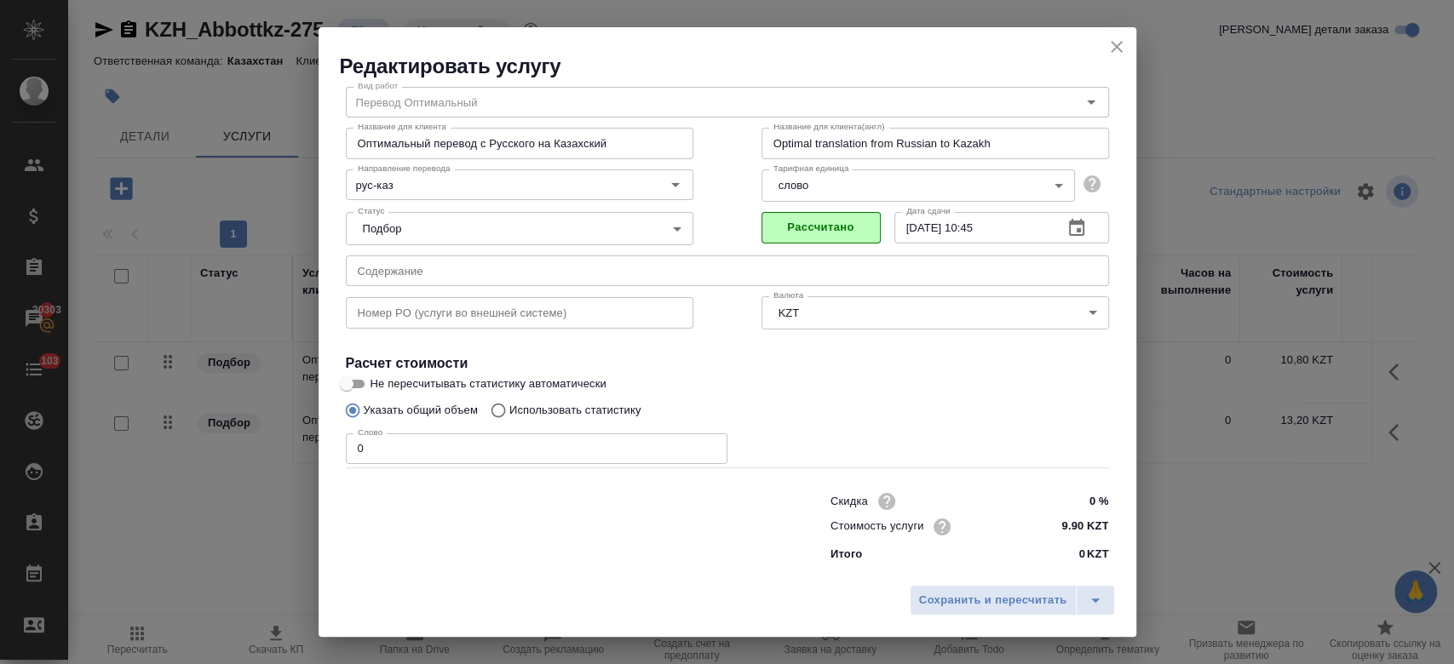
scroll to position [55, 0]
click at [940, 594] on span "Сохранить и пересчитать" at bounding box center [993, 601] width 148 height 20
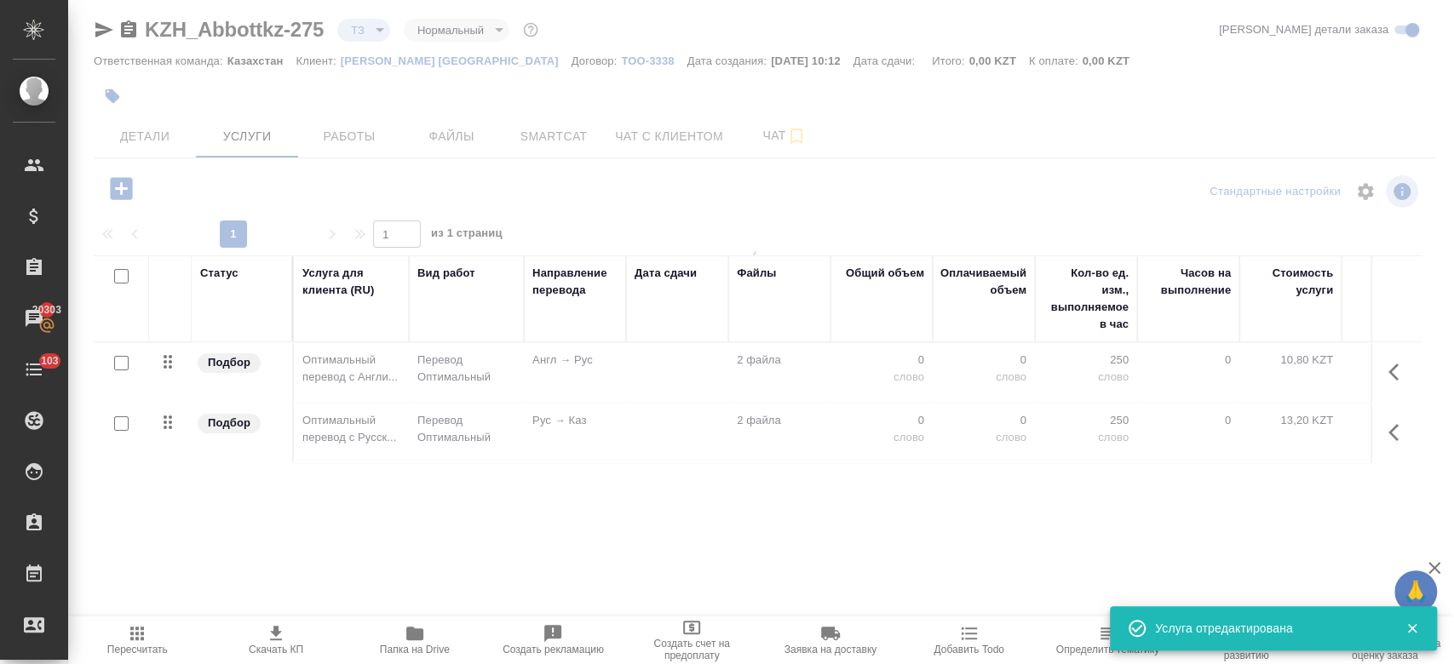
type input "new"
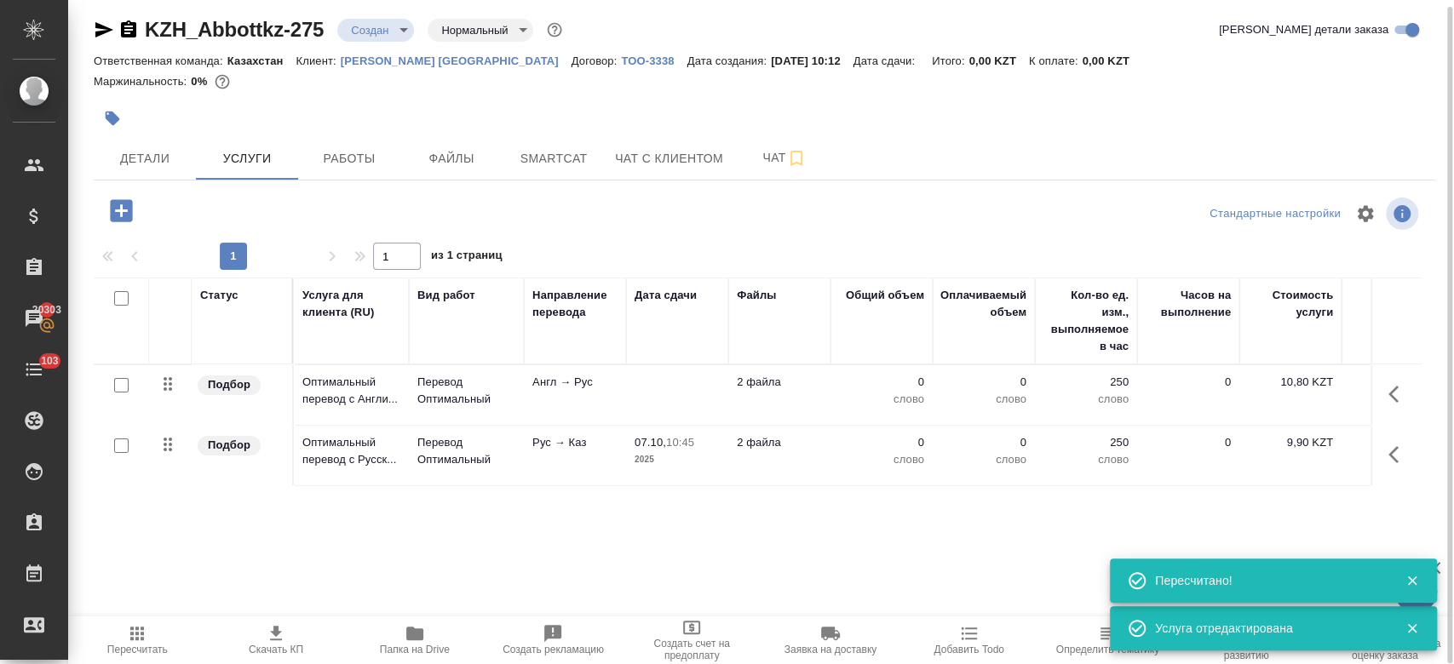
click at [640, 408] on td at bounding box center [677, 395] width 102 height 60
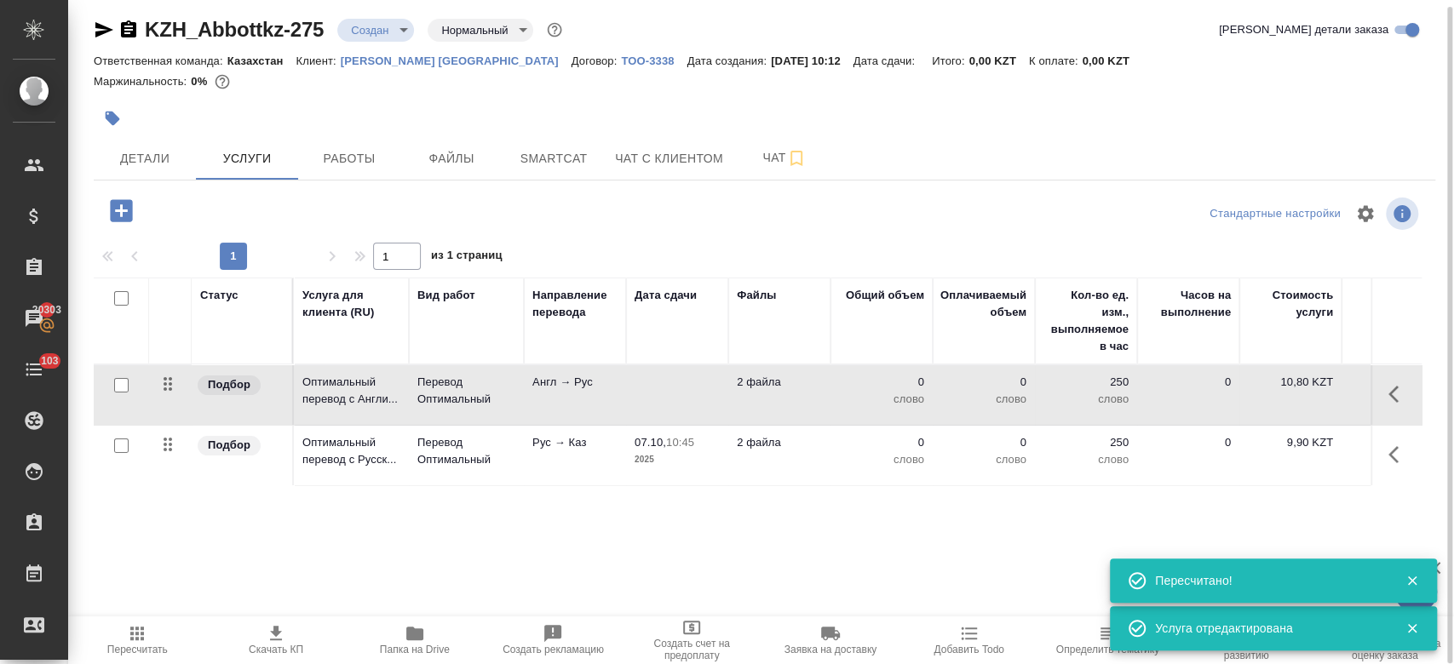
click at [640, 408] on td at bounding box center [677, 395] width 102 height 60
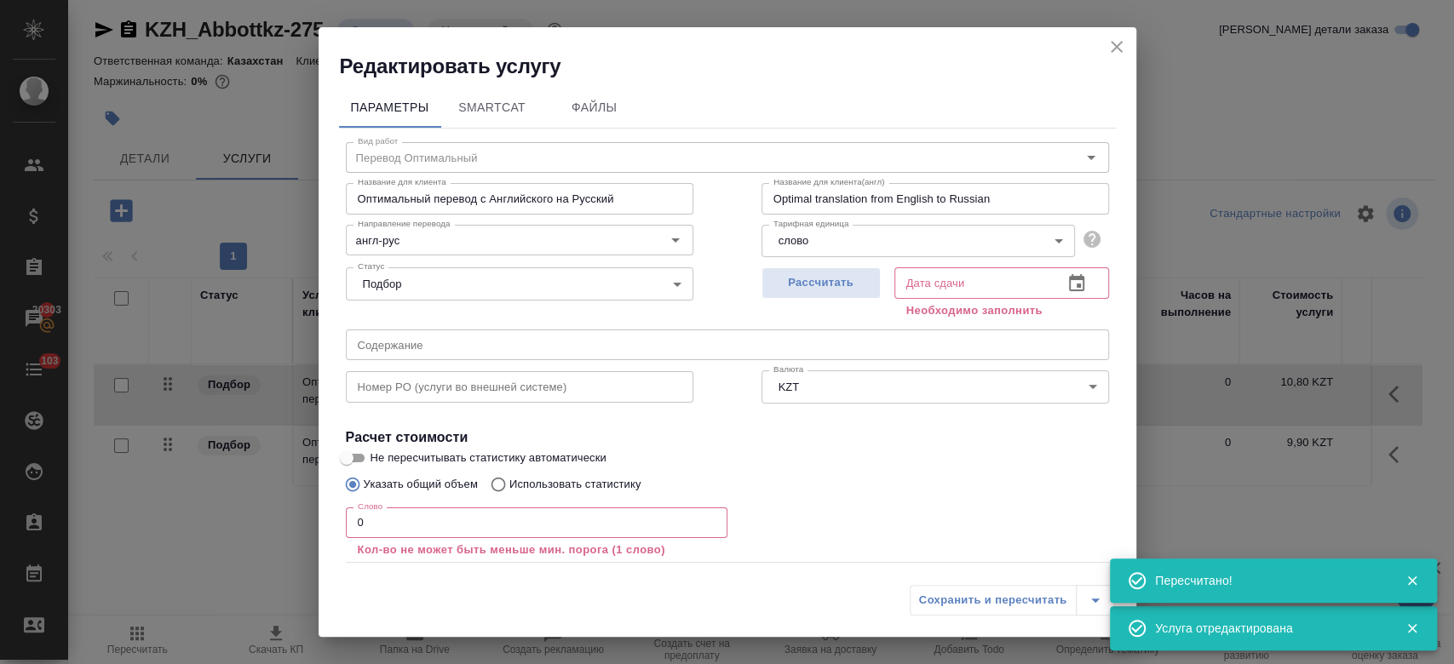
scroll to position [94, 0]
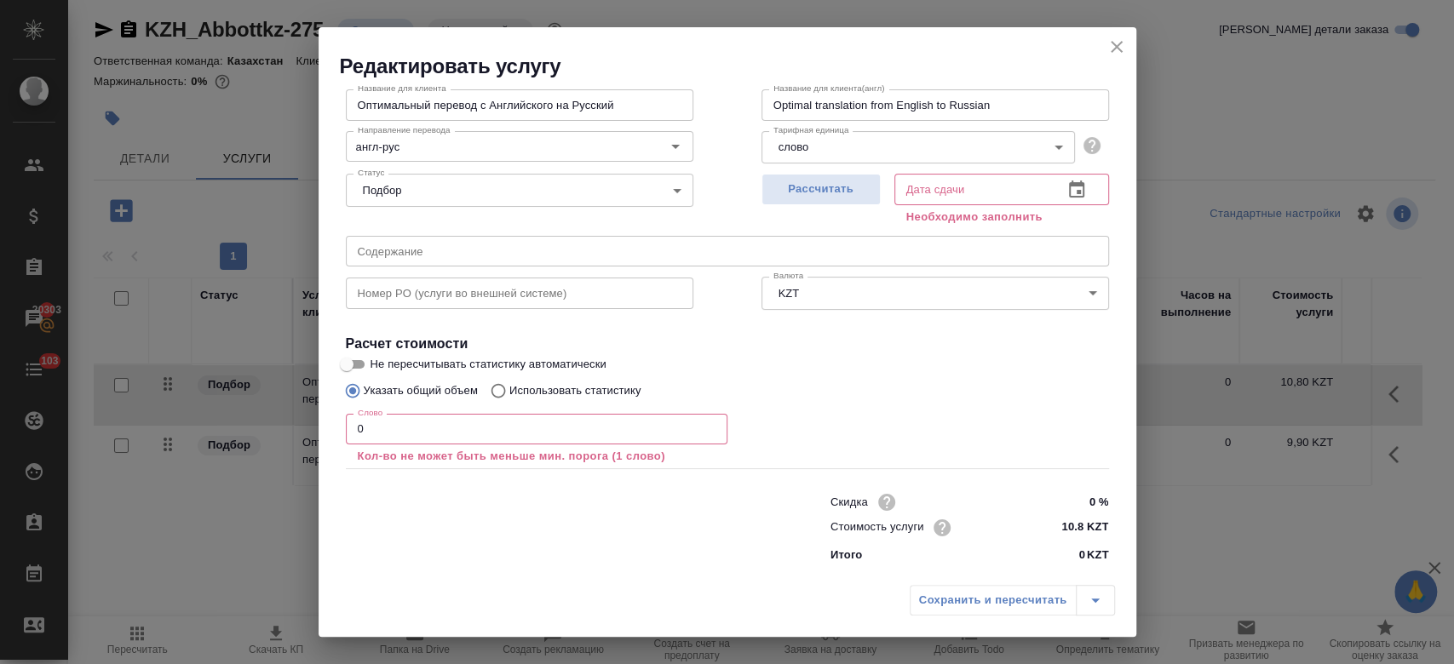
click at [1070, 524] on input "10.8 KZT" at bounding box center [1076, 527] width 64 height 25
type input "1 KZT"
type input "8.50 KZT"
click at [813, 180] on span "Рассчитать" at bounding box center [821, 190] width 101 height 20
type input "07.10.2025 10:45"
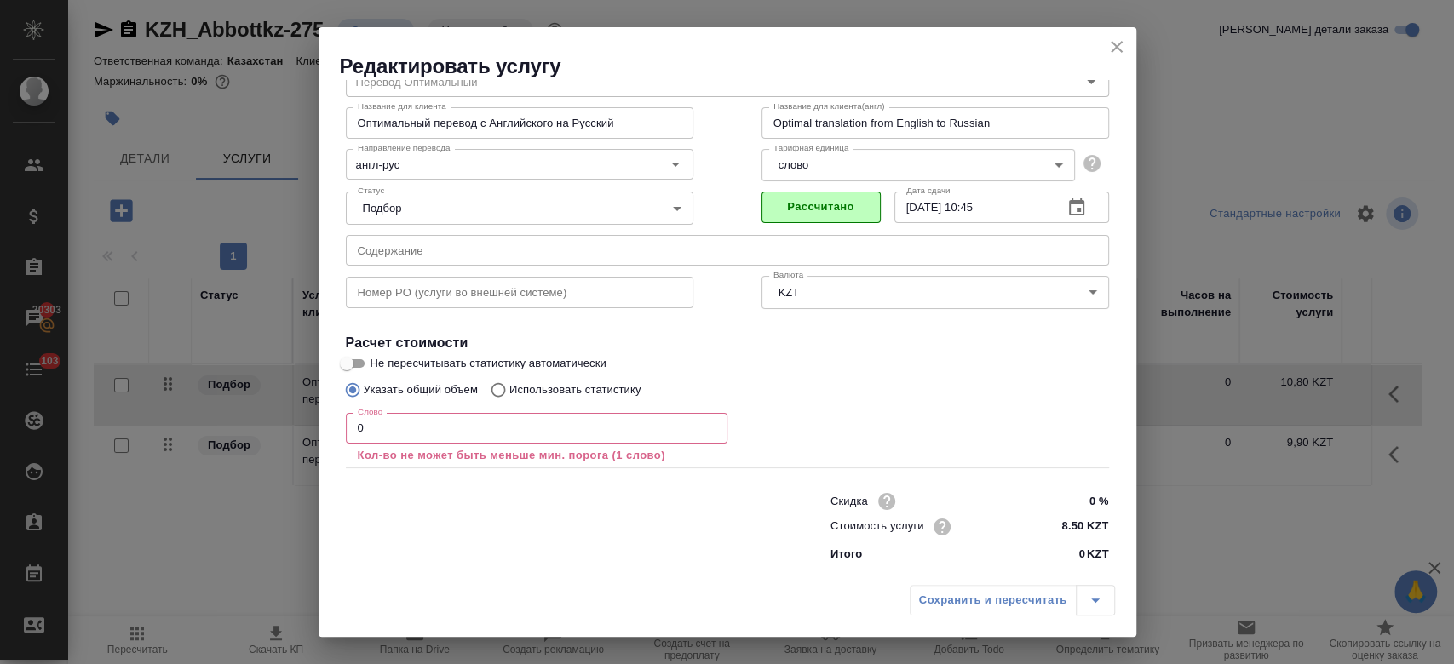
scroll to position [75, 0]
click at [998, 596] on div "Сохранить и пересчитать" at bounding box center [1012, 600] width 205 height 31
drag, startPoint x: 824, startPoint y: 422, endPoint x: 974, endPoint y: 595, distance: 229.4
click at [974, 595] on div "Редактировать услугу Параметры SmartCat Файлы Вид работ Перевод Оптимальный Вид…" at bounding box center [728, 332] width 818 height 610
click at [974, 595] on div "Сохранить и пересчитать" at bounding box center [1012, 600] width 205 height 31
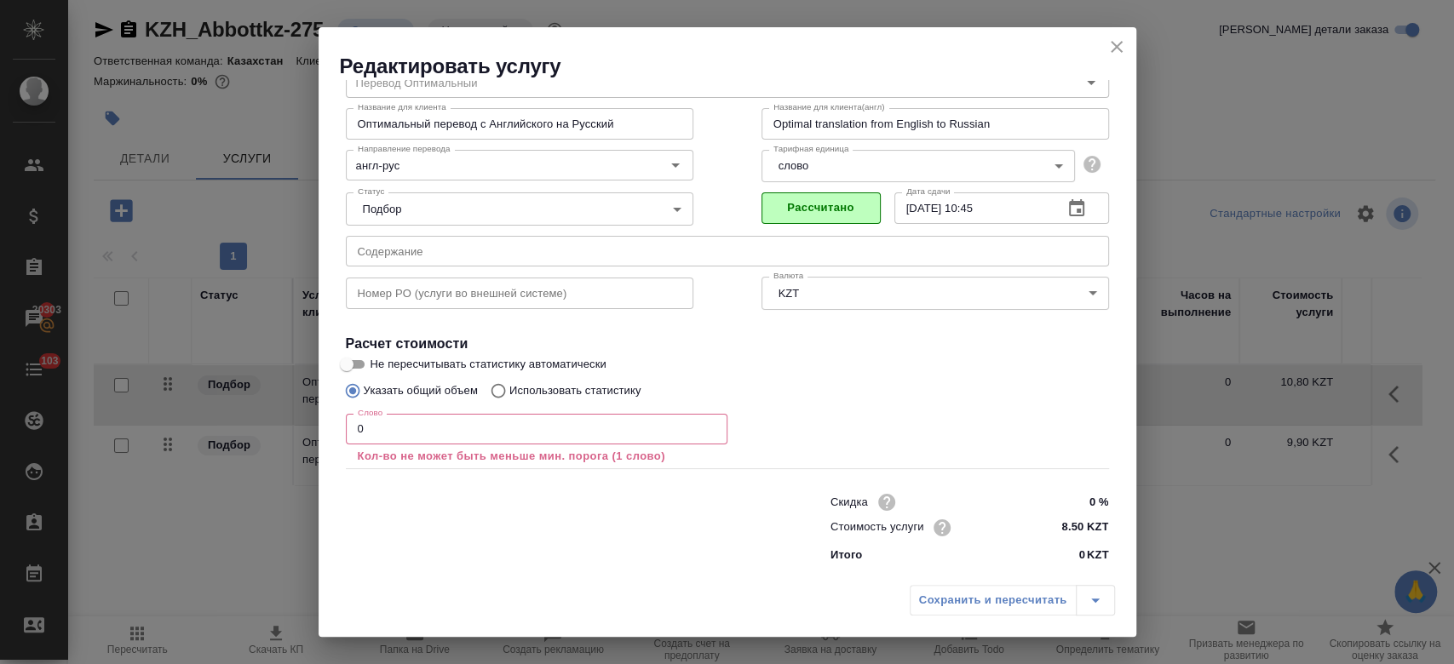
click at [941, 368] on label "Не пересчитывать статистику автоматически" at bounding box center [716, 364] width 760 height 20
click at [377, 368] on input "Не пересчитывать статистику автоматически" at bounding box center [346, 364] width 61 height 20
checkbox input "true"
click at [566, 431] on input "0" at bounding box center [537, 429] width 382 height 31
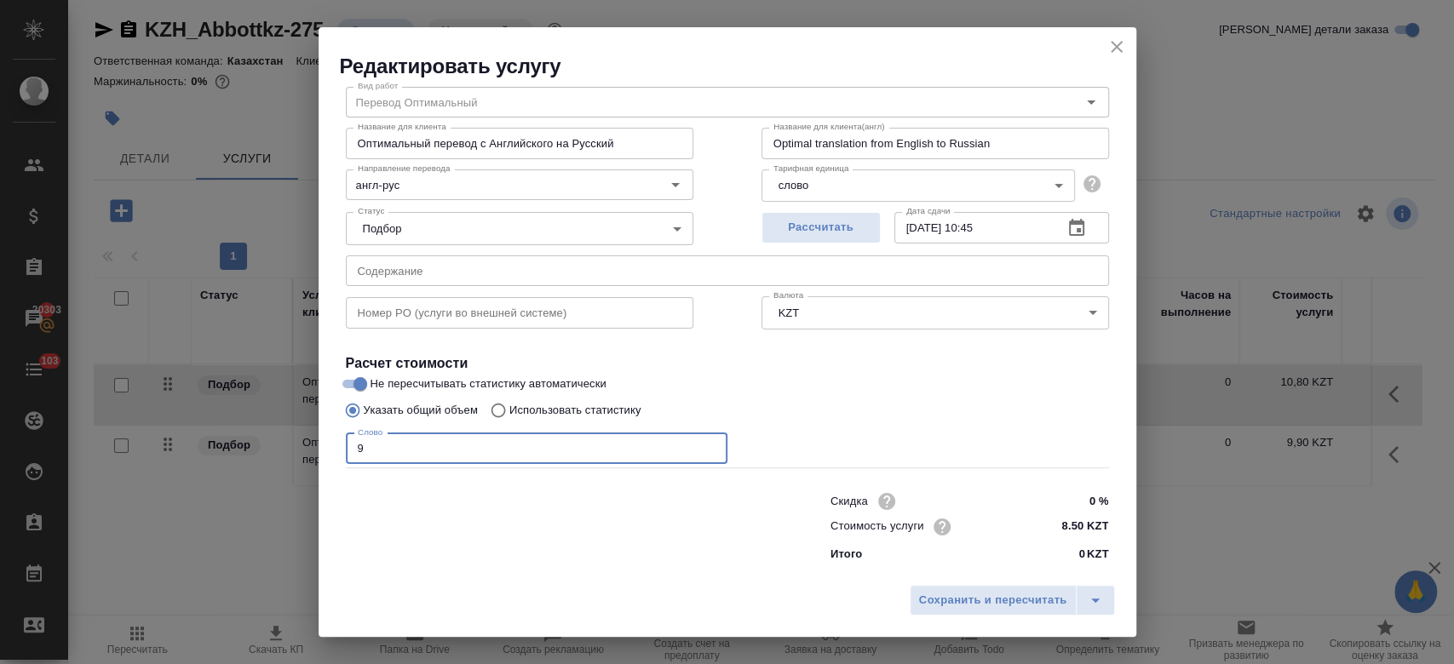
scroll to position [55, 0]
type input "9"
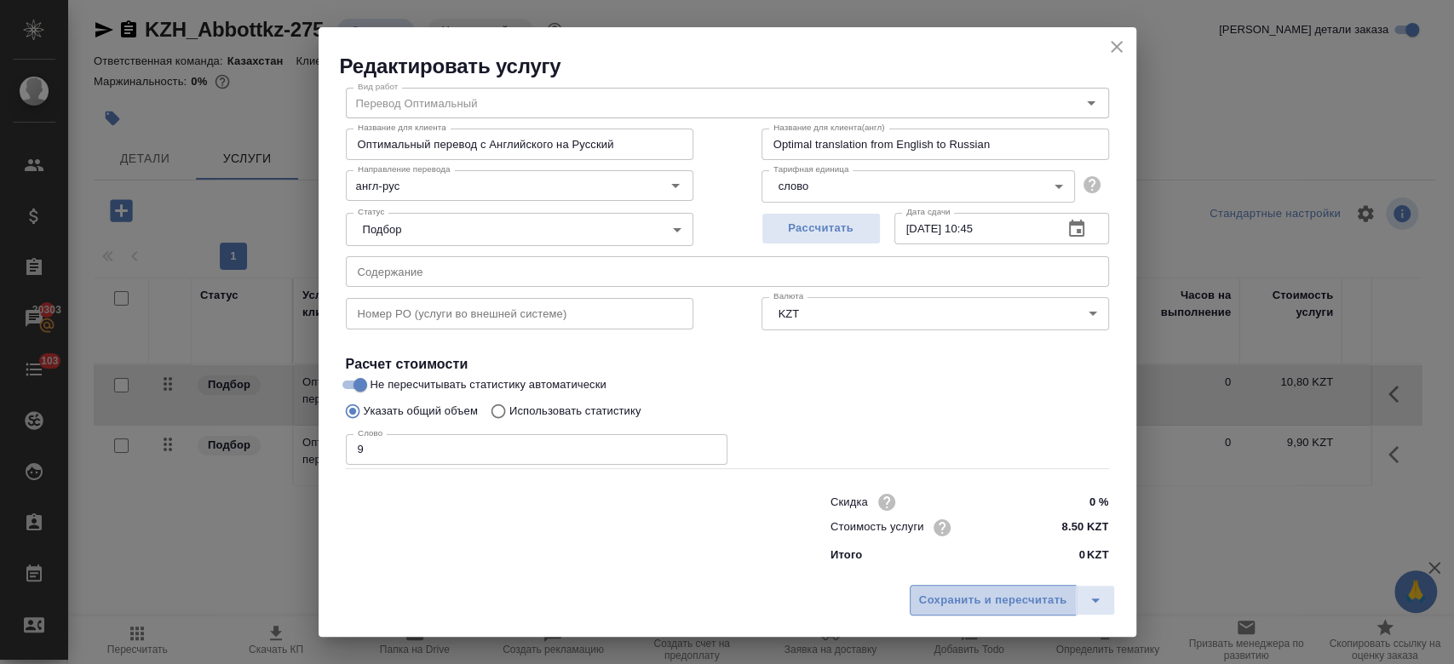
click at [991, 606] on span "Сохранить и пересчитать" at bounding box center [993, 601] width 148 height 20
click at [477, 441] on input "9" at bounding box center [537, 449] width 382 height 31
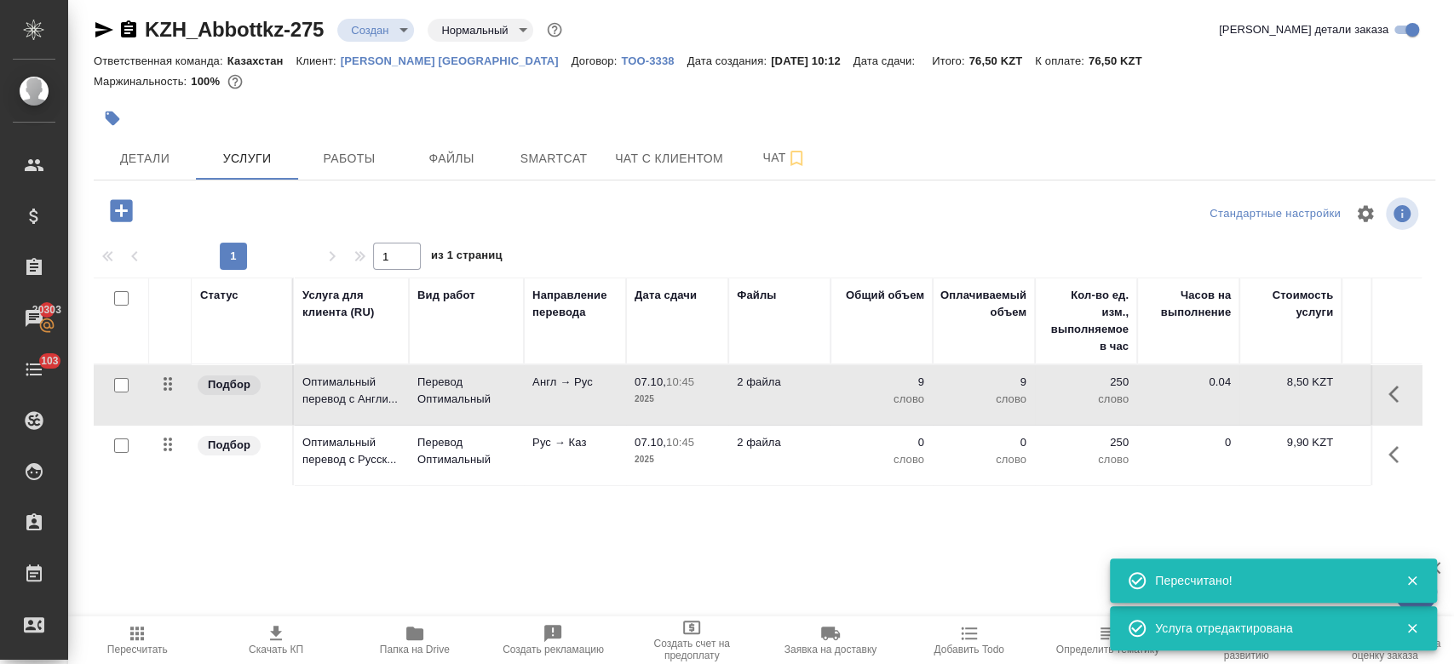
click at [531, 398] on td "Англ → Рус" at bounding box center [575, 395] width 102 height 60
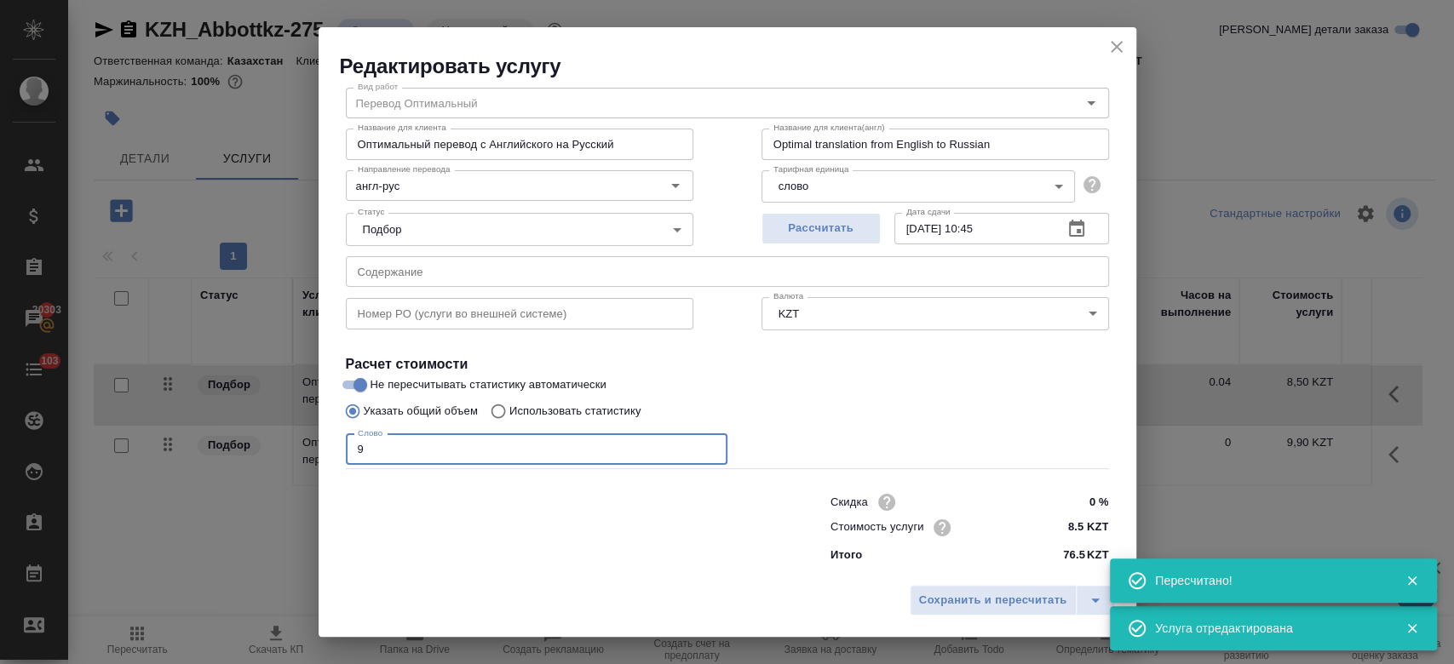
click at [508, 445] on input "9" at bounding box center [537, 449] width 382 height 31
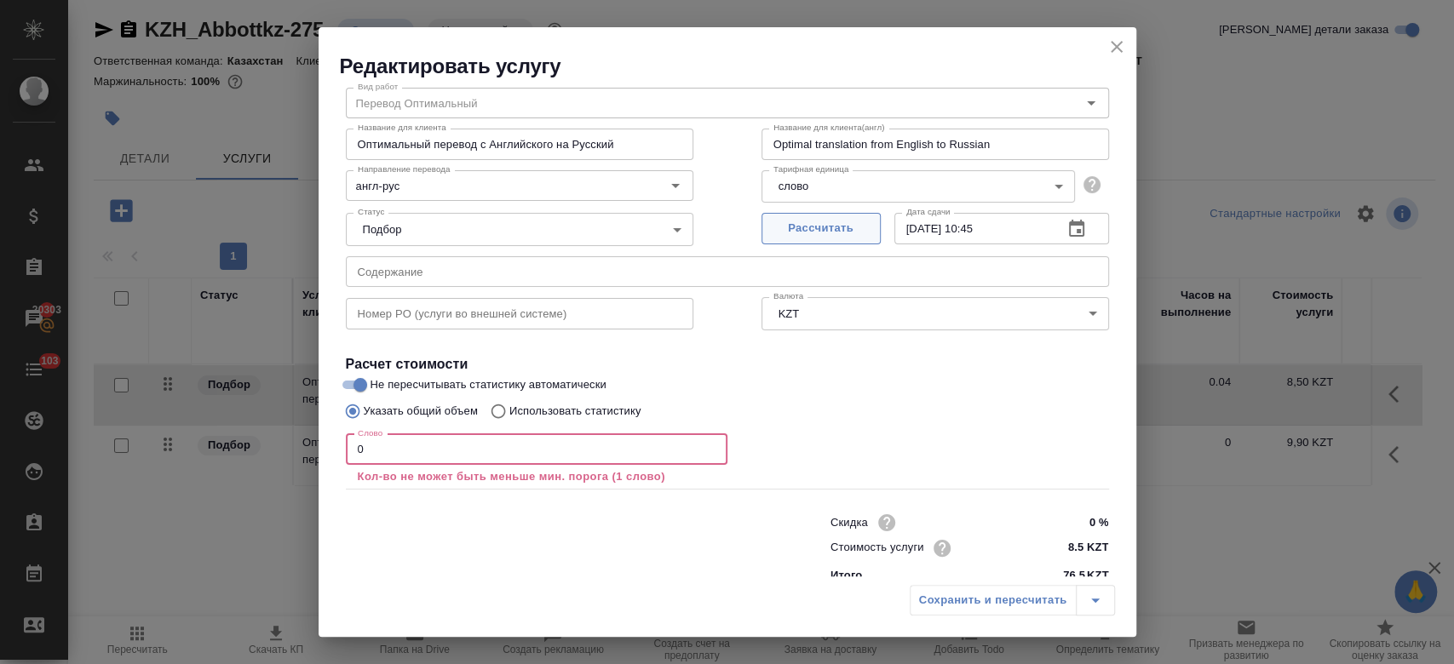
type input "0"
click at [821, 231] on span "Рассчитать" at bounding box center [821, 229] width 101 height 20
click at [950, 611] on div "Сохранить и пересчитать" at bounding box center [1012, 600] width 205 height 31
click at [1119, 40] on icon "close" at bounding box center [1116, 47] width 20 height 20
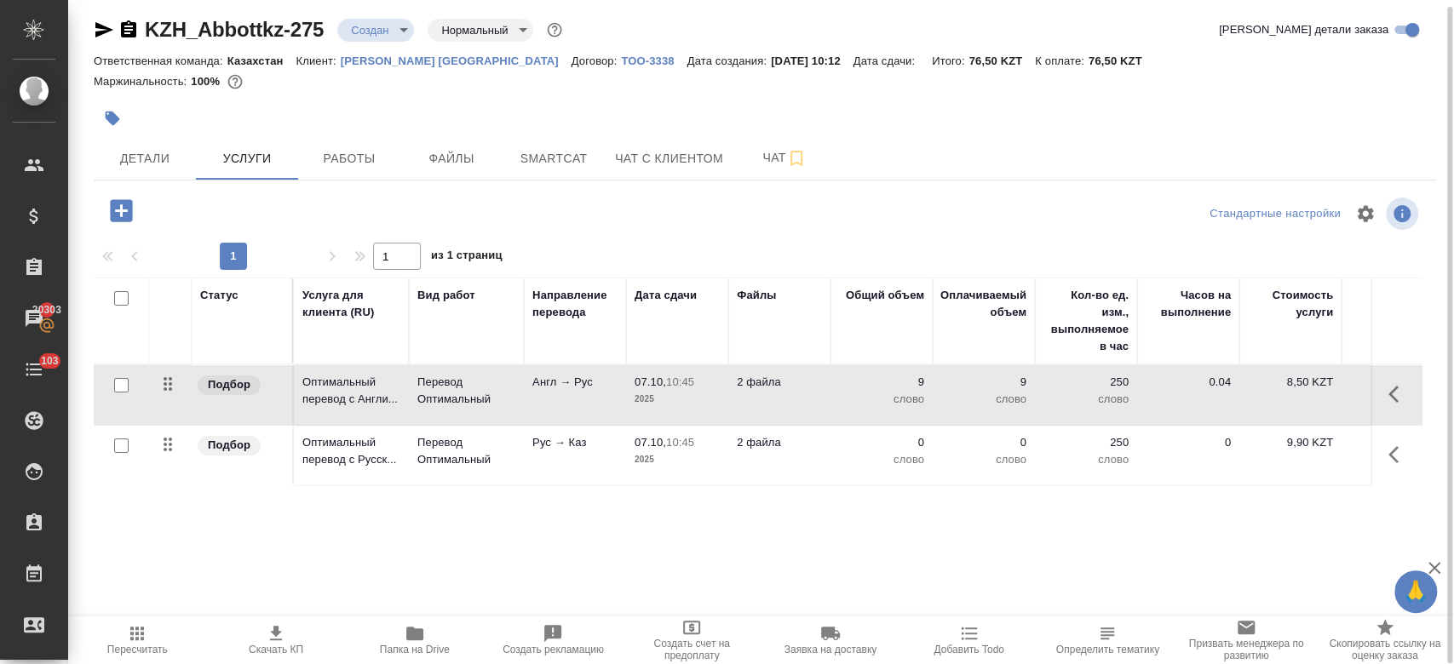
click at [122, 382] on input "checkbox" at bounding box center [121, 385] width 14 height 14
checkbox input "true"
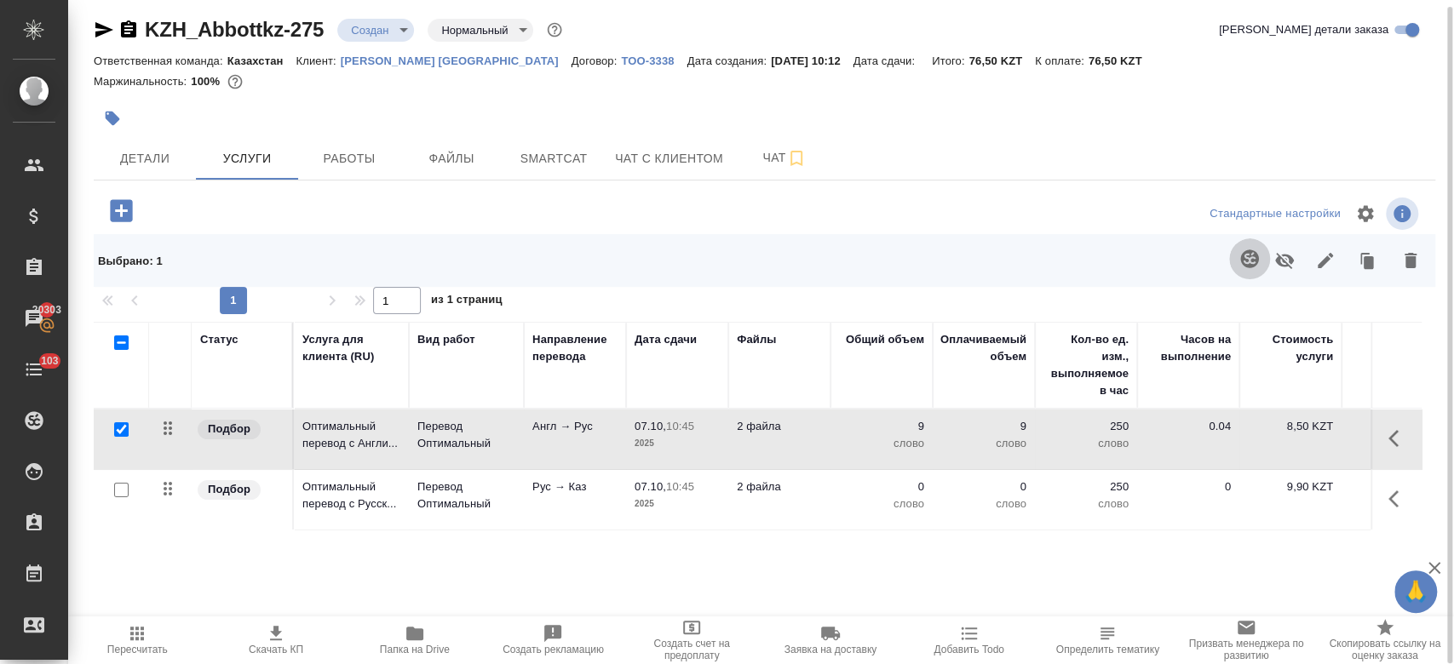
click at [1242, 250] on icon "button" at bounding box center [1249, 259] width 20 height 20
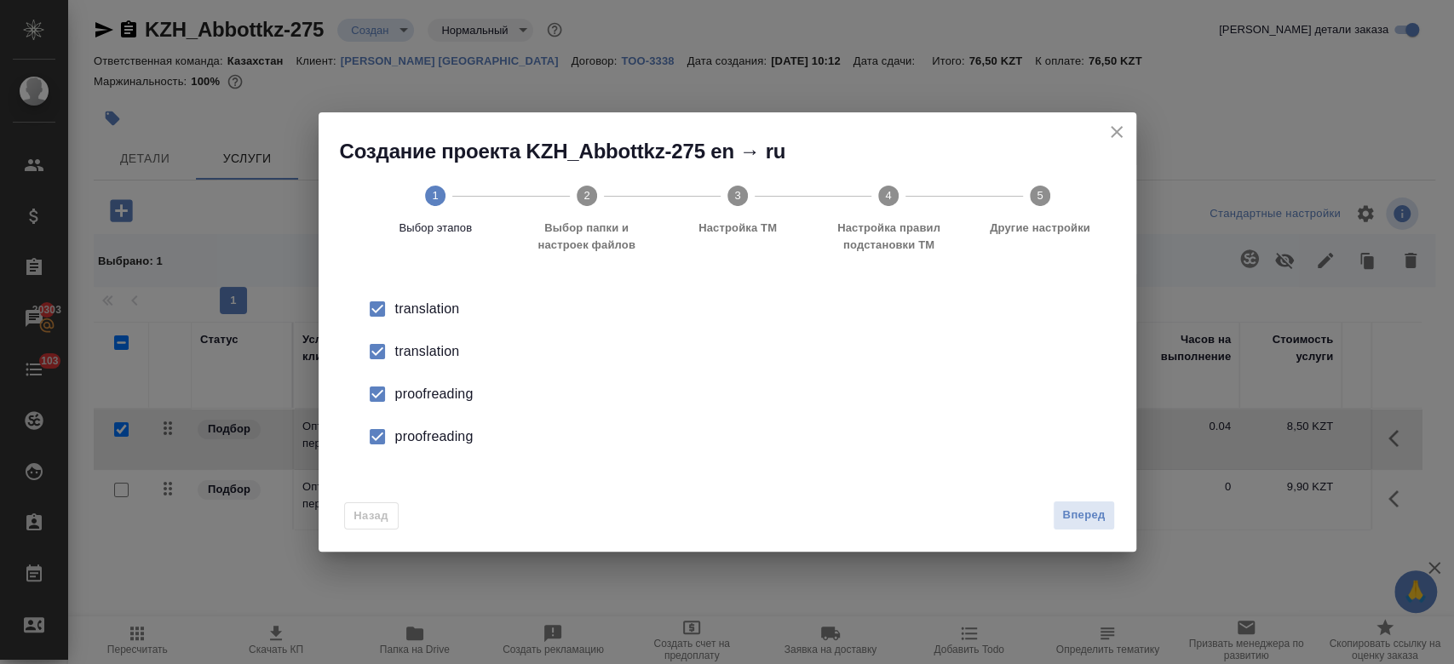
click at [429, 353] on div "translation" at bounding box center [745, 352] width 700 height 20
click at [433, 395] on div "proofreading" at bounding box center [745, 394] width 700 height 20
click at [433, 433] on div "proofreading" at bounding box center [745, 437] width 700 height 20
click at [1079, 519] on span "Вперед" at bounding box center [1083, 516] width 43 height 20
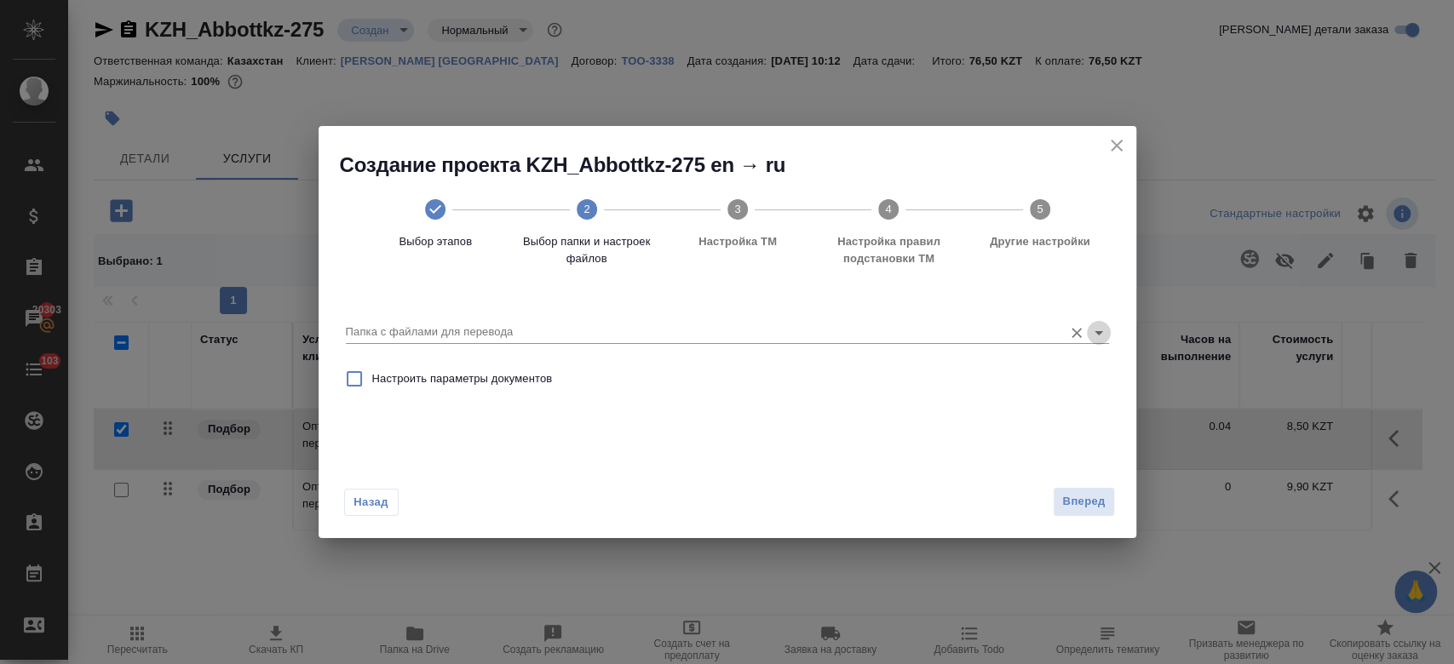
click at [1100, 336] on icon "Open" at bounding box center [1098, 333] width 20 height 20
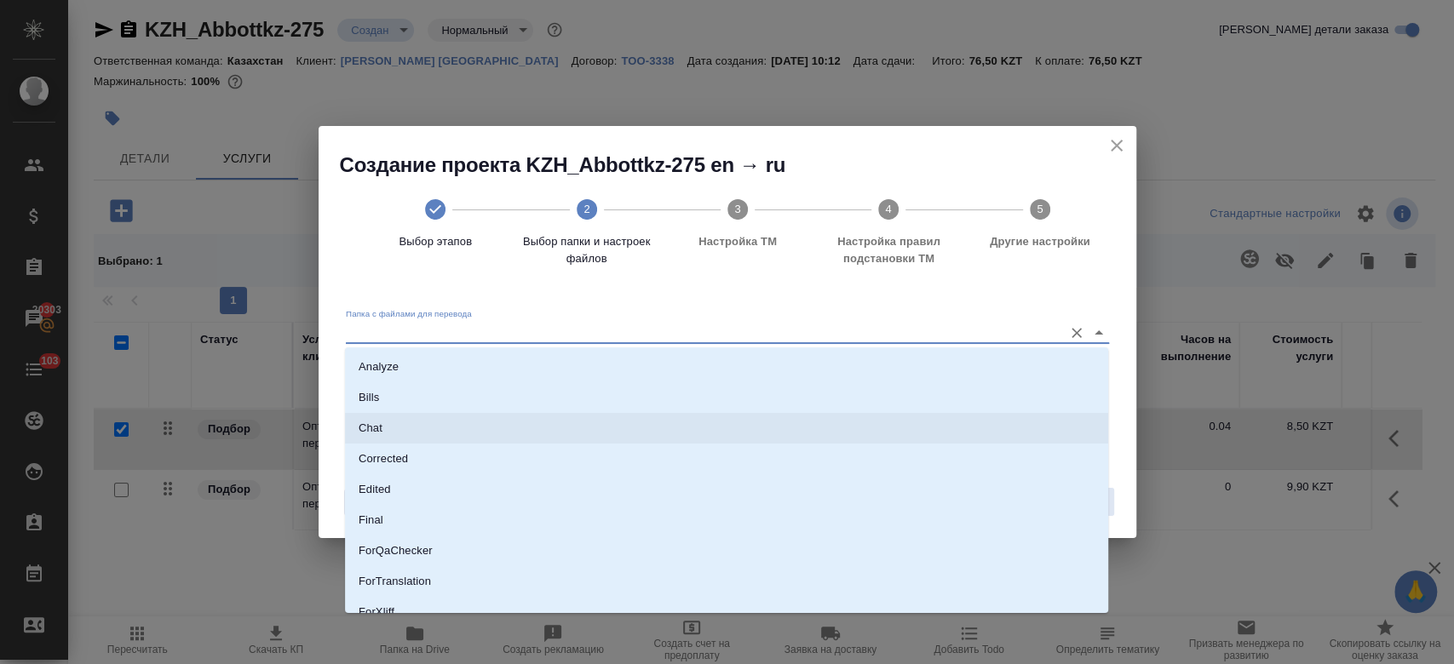
scroll to position [137, 0]
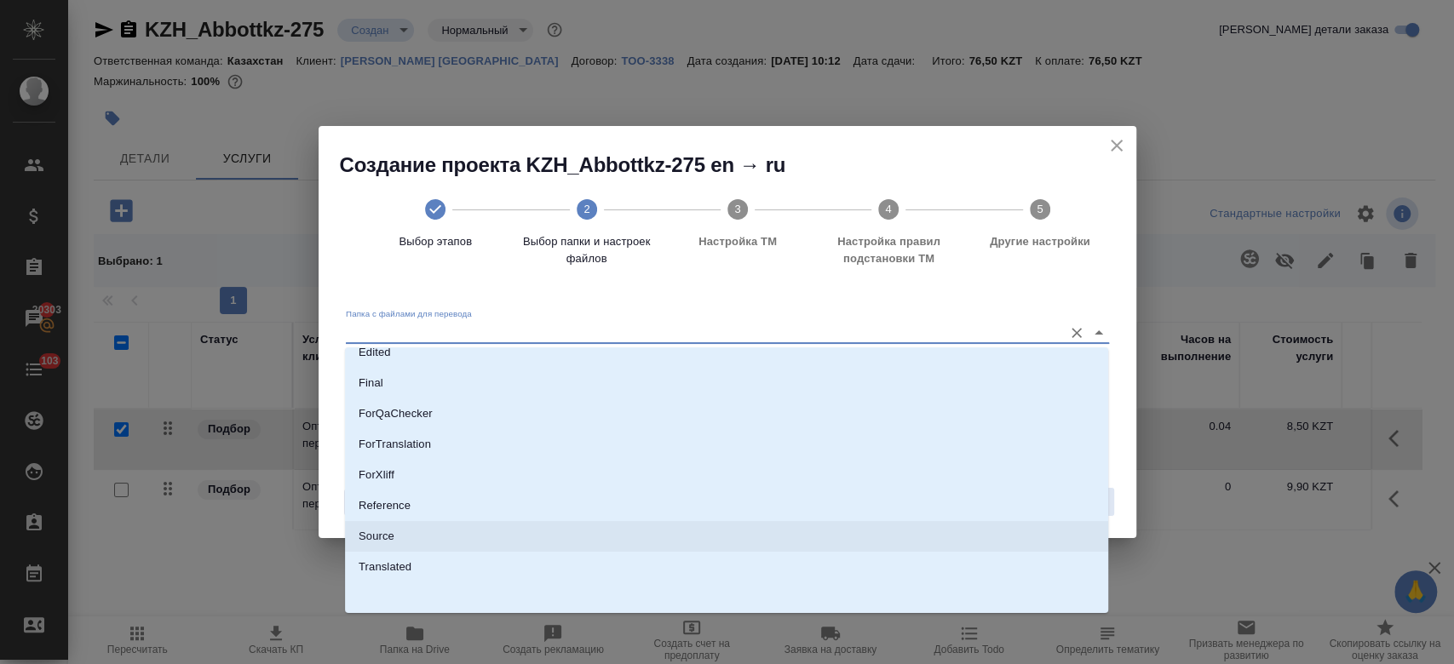
click at [807, 528] on li "Source" at bounding box center [726, 536] width 763 height 31
type input "Source"
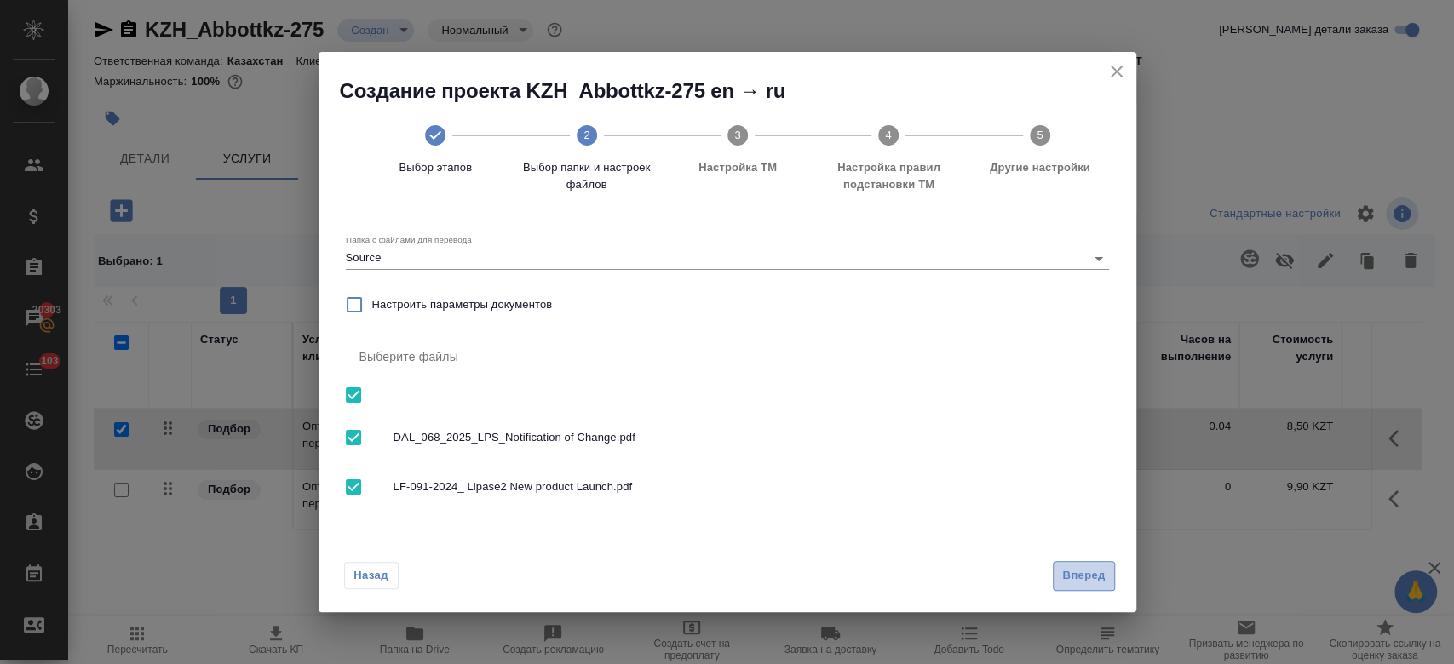
click at [1104, 583] on span "Вперед" at bounding box center [1083, 576] width 43 height 20
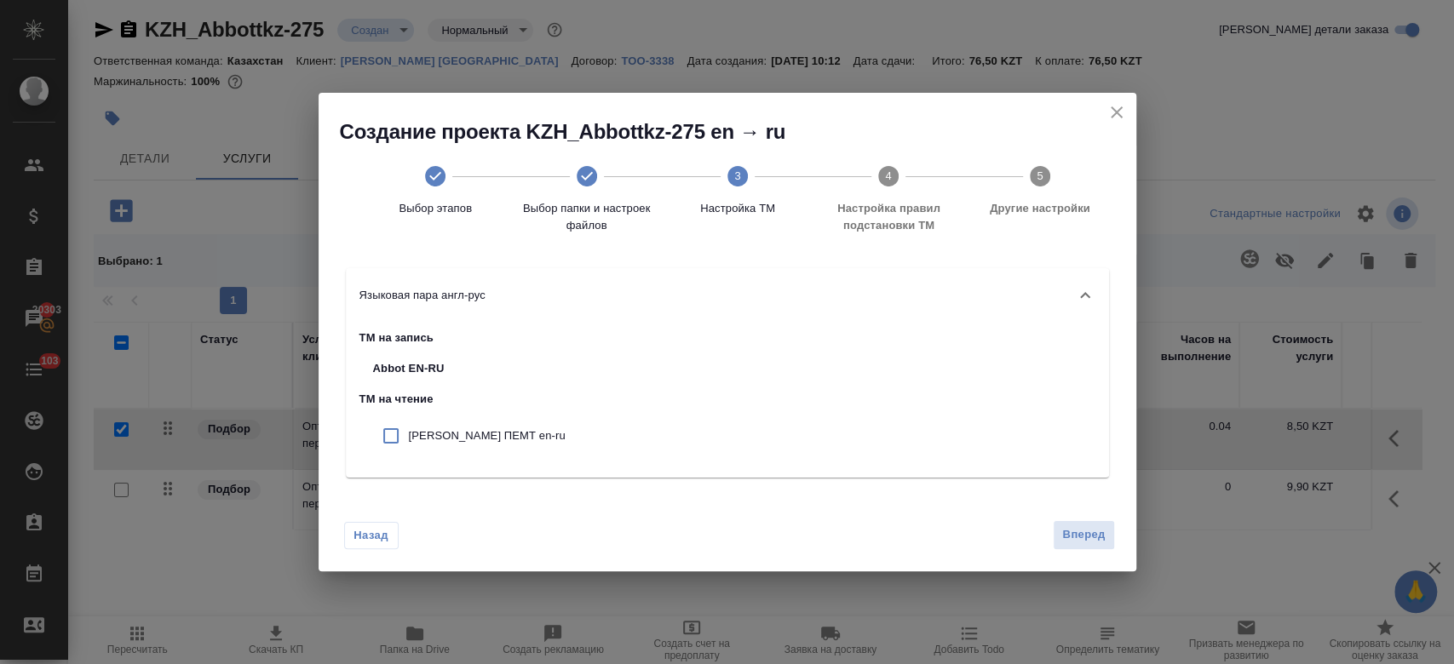
click at [1092, 551] on div "Назад Вперед" at bounding box center [728, 531] width 818 height 80
click at [1083, 541] on span "Вперед" at bounding box center [1083, 536] width 43 height 20
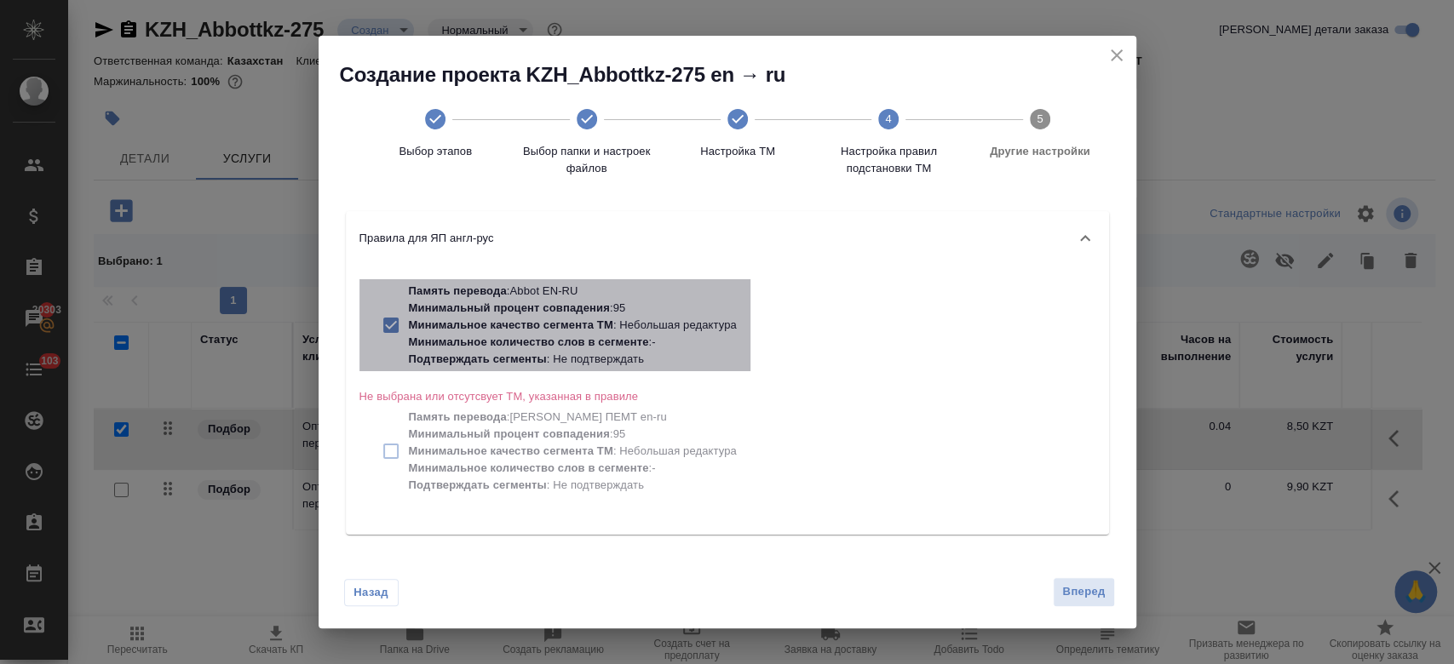
click at [638, 349] on p "Минимальное количество слов в сегменте : -" at bounding box center [573, 342] width 328 height 17
checkbox input "false"
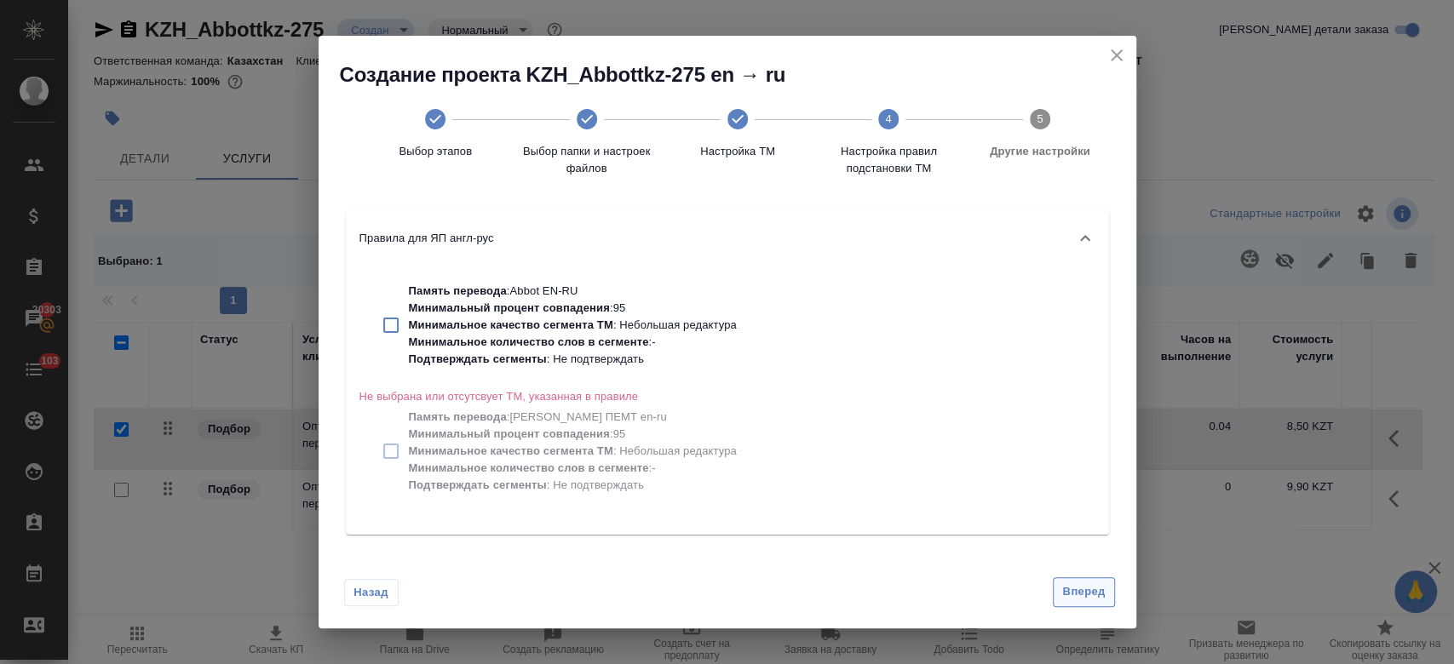
click at [1088, 600] on span "Вперед" at bounding box center [1083, 593] width 43 height 20
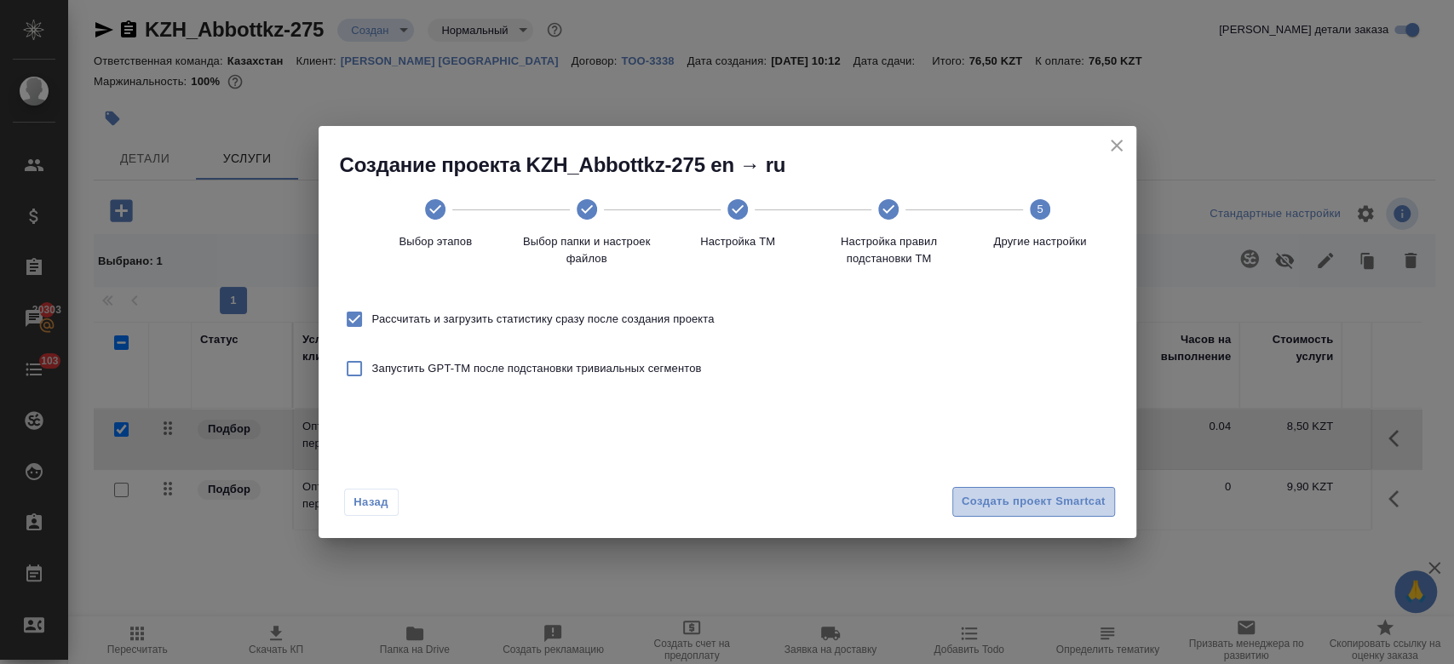
click at [1028, 508] on span "Создать проект Smartcat" at bounding box center [1034, 502] width 144 height 20
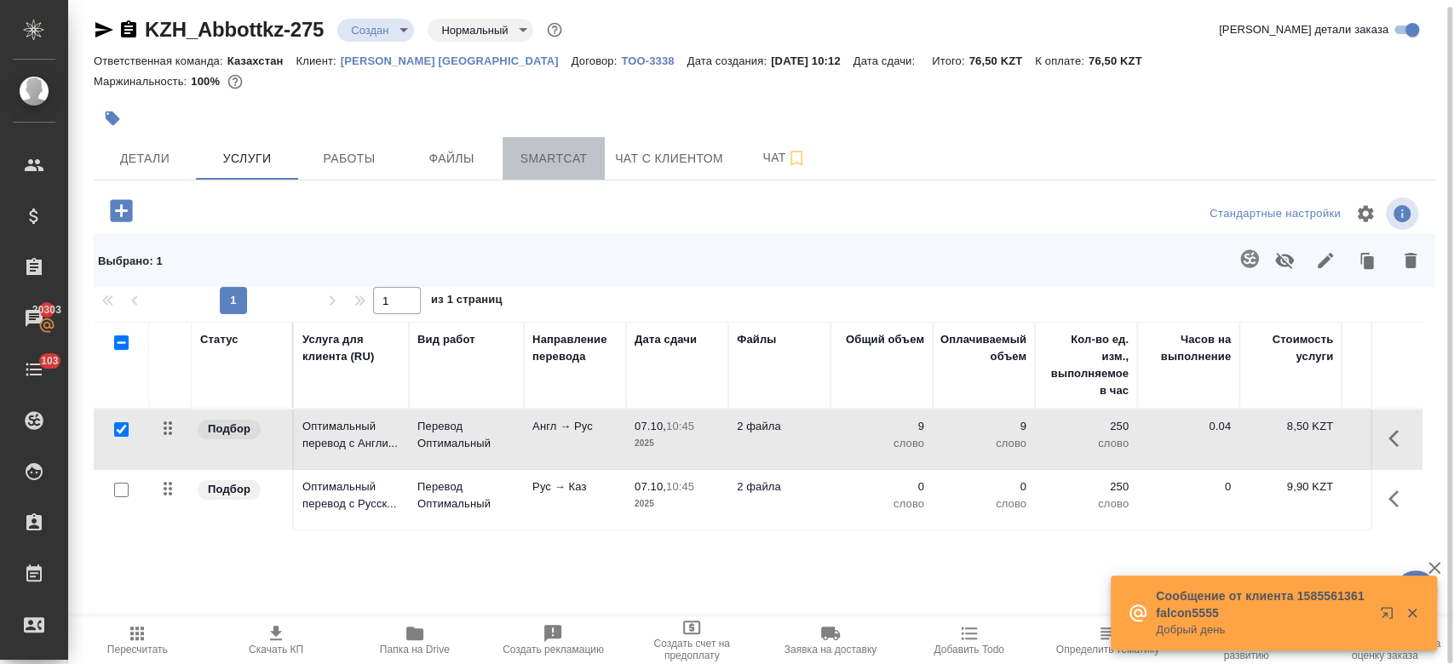
click at [584, 143] on button "Smartcat" at bounding box center [554, 158] width 102 height 43
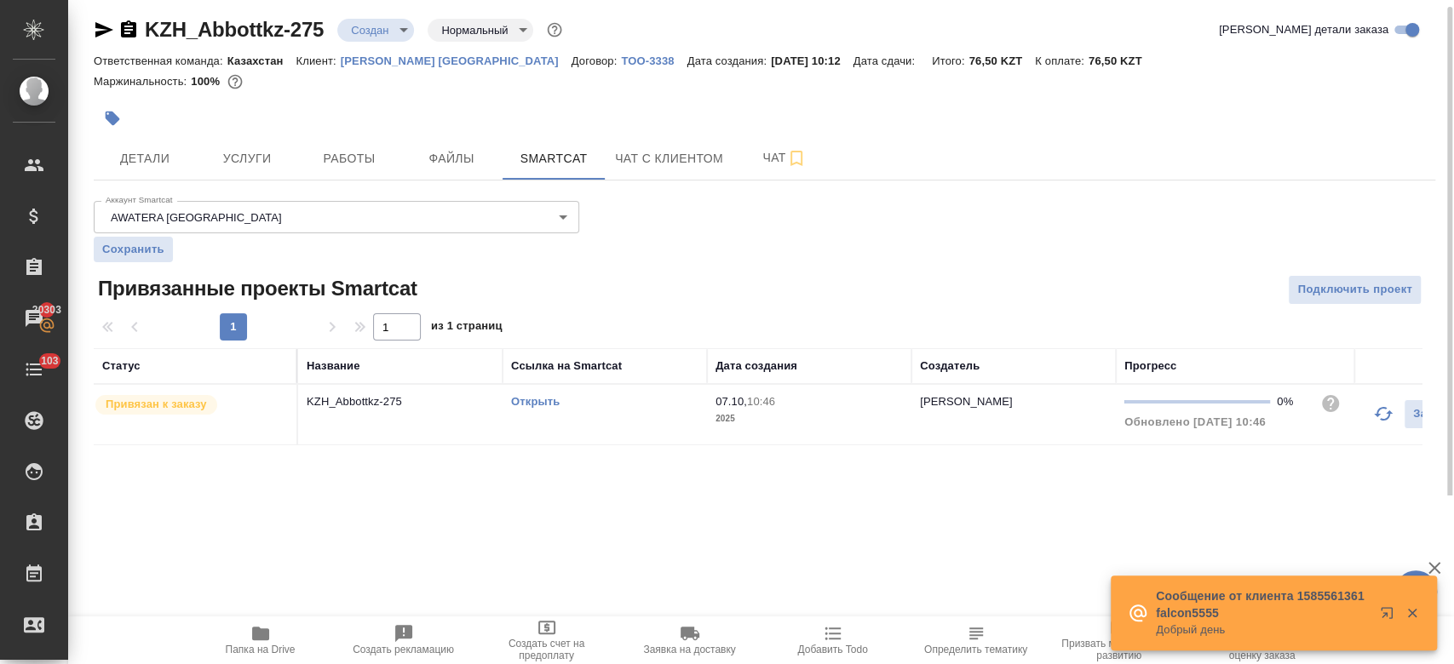
click at [548, 395] on link "Открыть" at bounding box center [535, 401] width 49 height 13
click at [261, 162] on span "Услуги" at bounding box center [247, 158] width 82 height 21
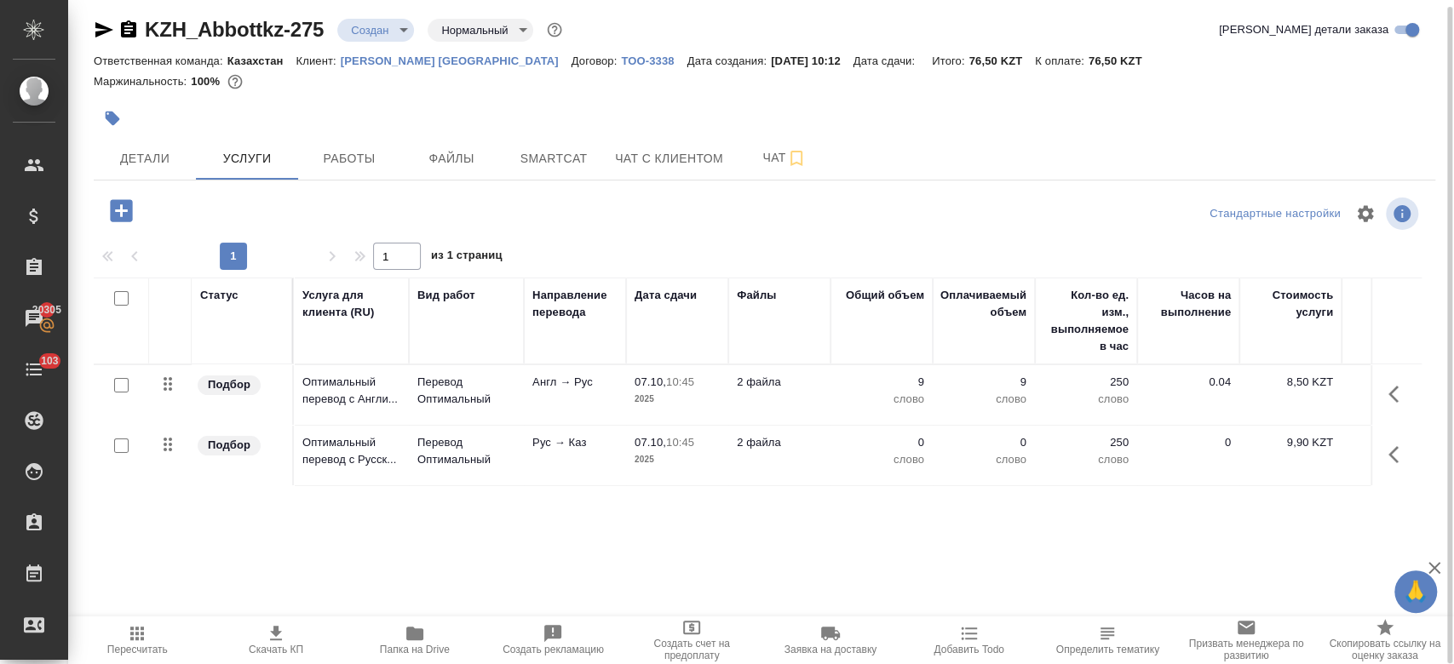
click at [577, 405] on td "Англ → Рус" at bounding box center [575, 395] width 102 height 60
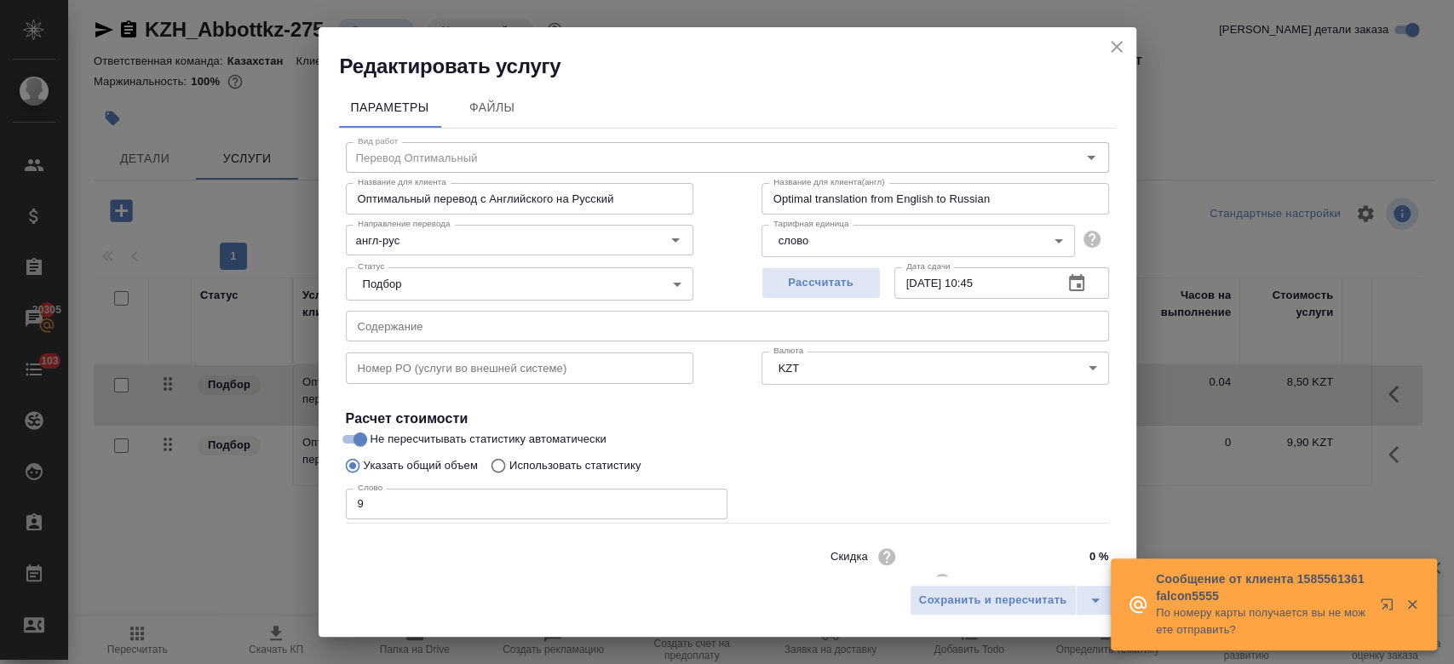
click at [538, 464] on p "Использовать статистику" at bounding box center [575, 465] width 132 height 17
click at [509, 464] on input "Использовать статистику" at bounding box center [495, 466] width 27 height 32
radio input "true"
radio input "false"
click at [1089, 550] on label at bounding box center [1088, 545] width 41 height 41
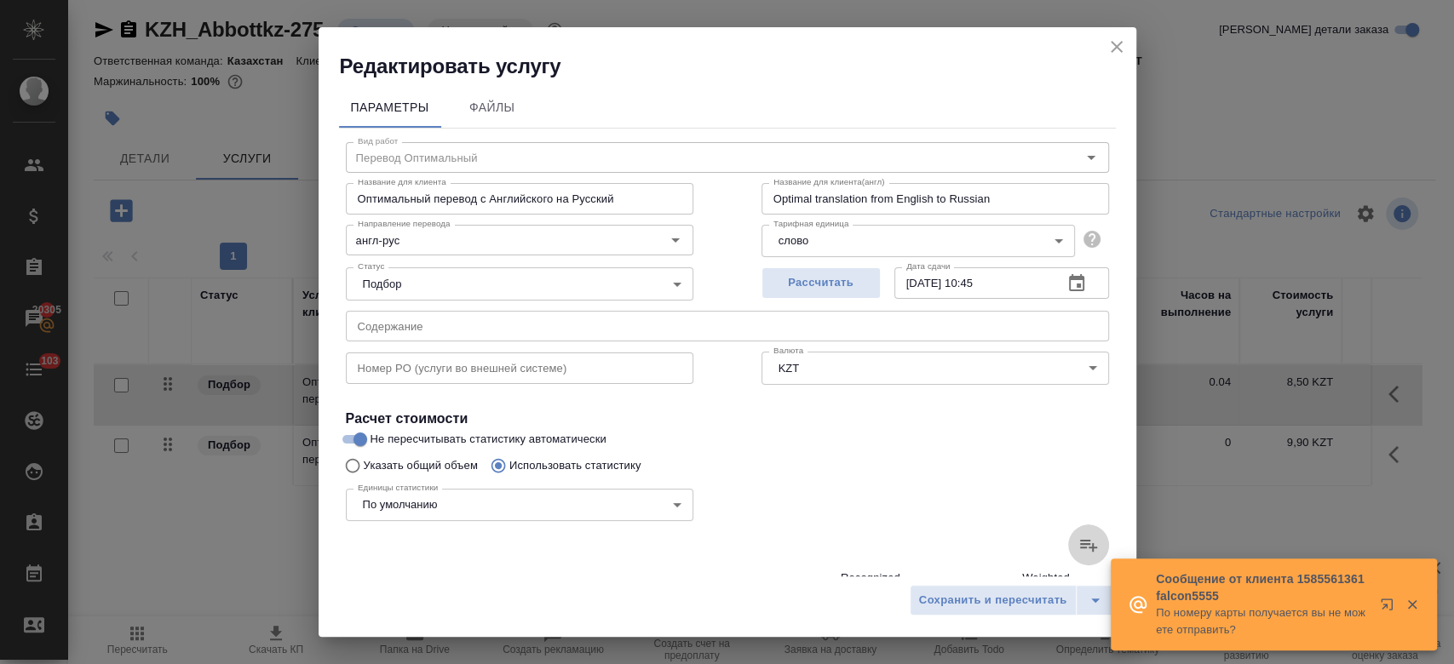
click at [0, 0] on input "file" at bounding box center [0, 0] width 0 height 0
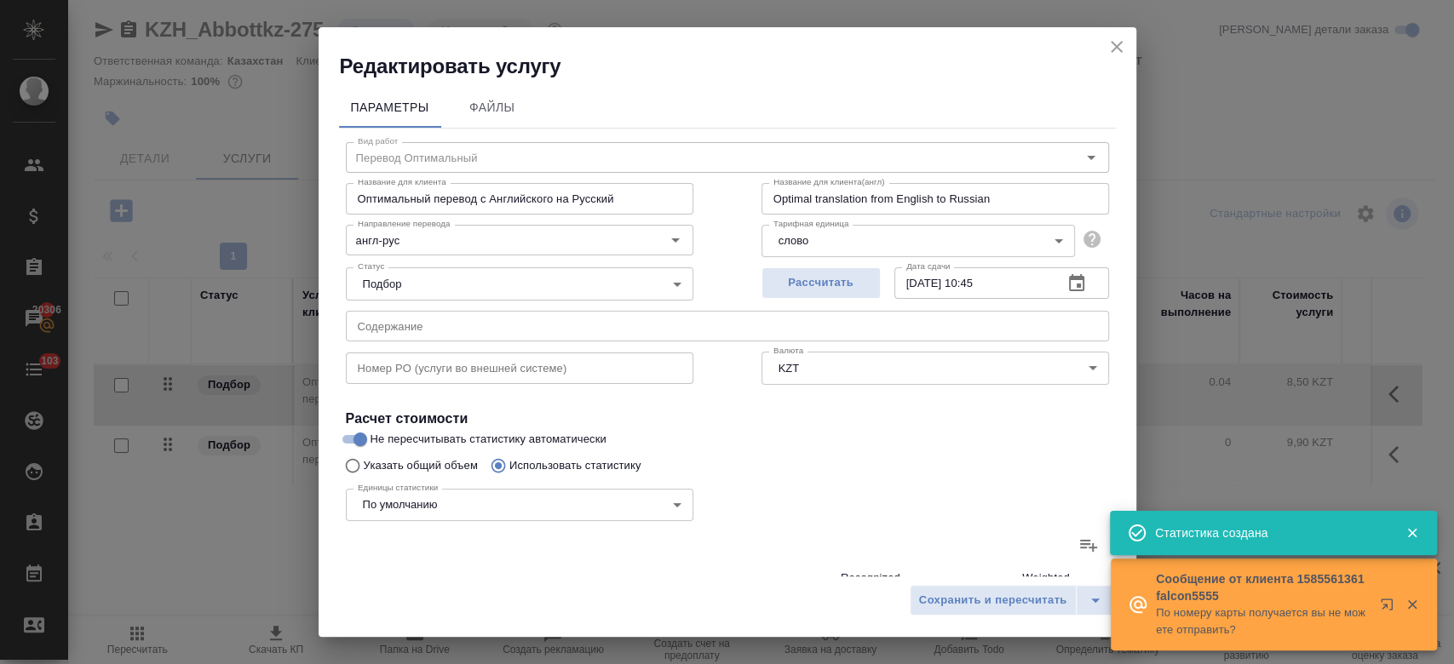
scroll to position [495, 0]
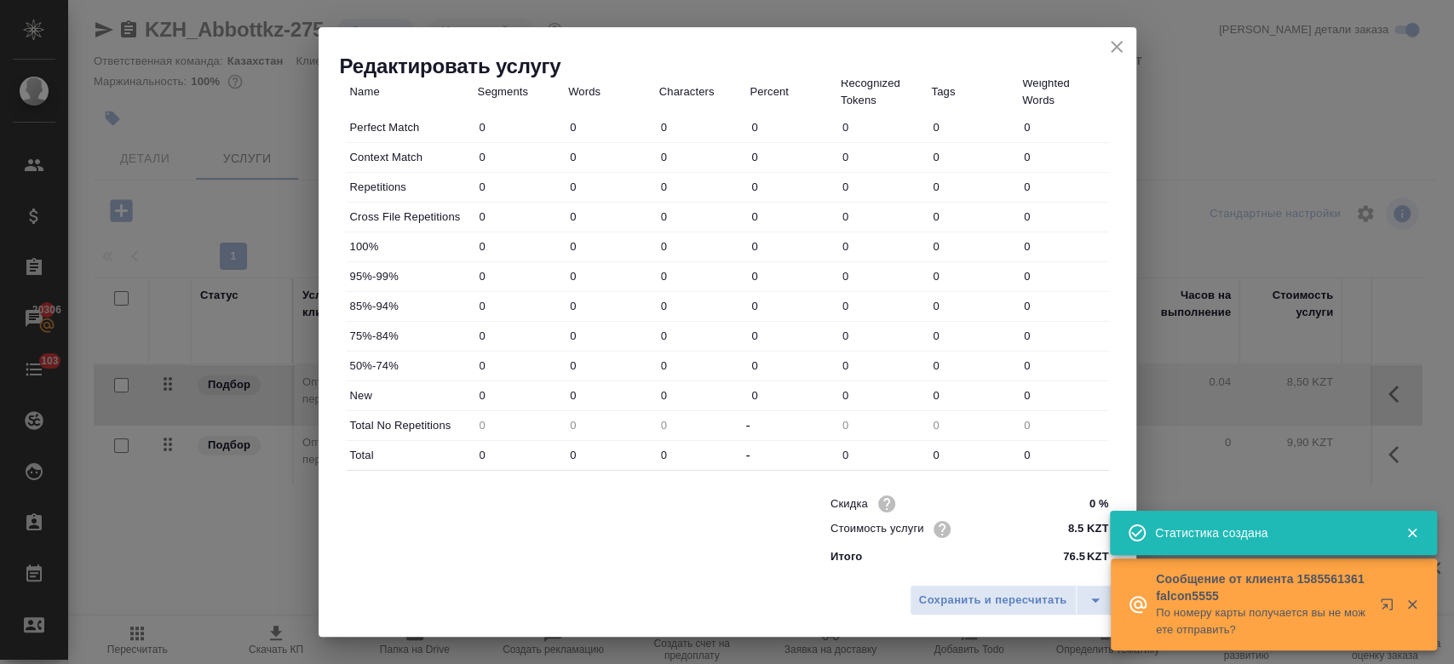
type input "14"
type input "51"
type input "370"
type input "2"
type input "4"
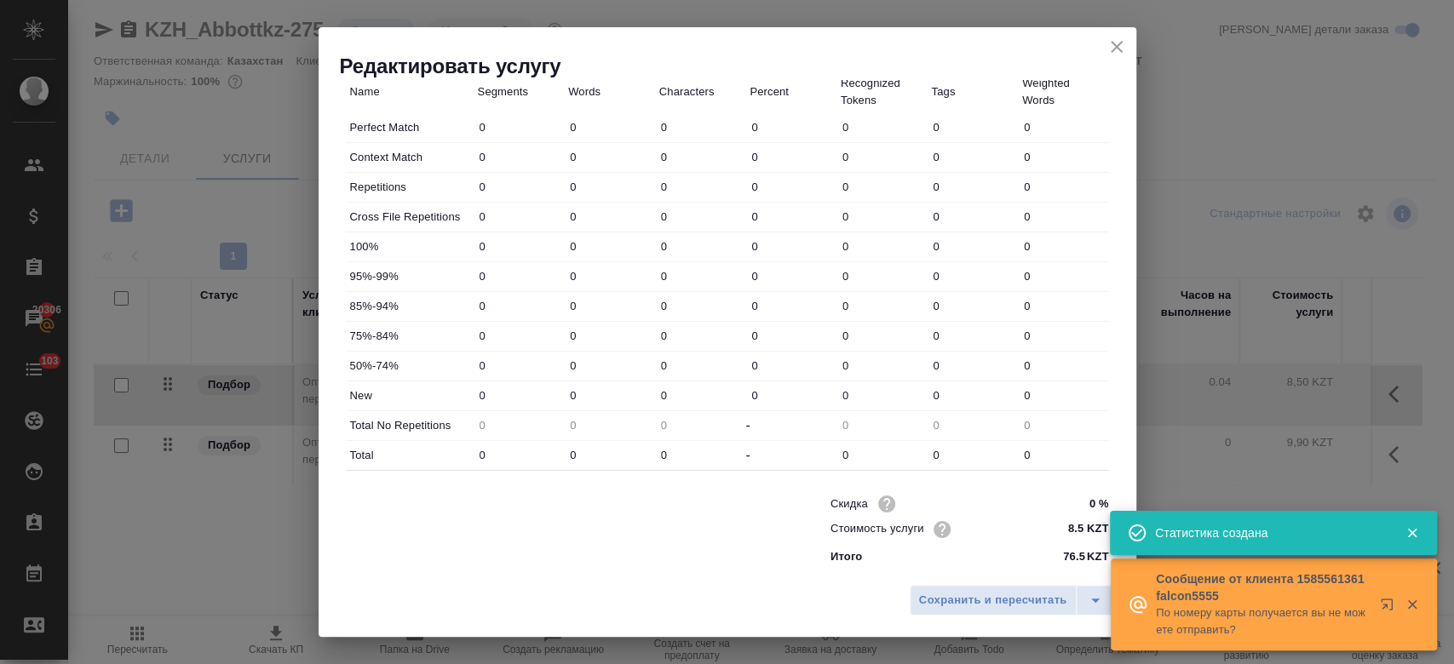
type input "33"
type input "12"
type input "21"
type input "85"
type input "5"
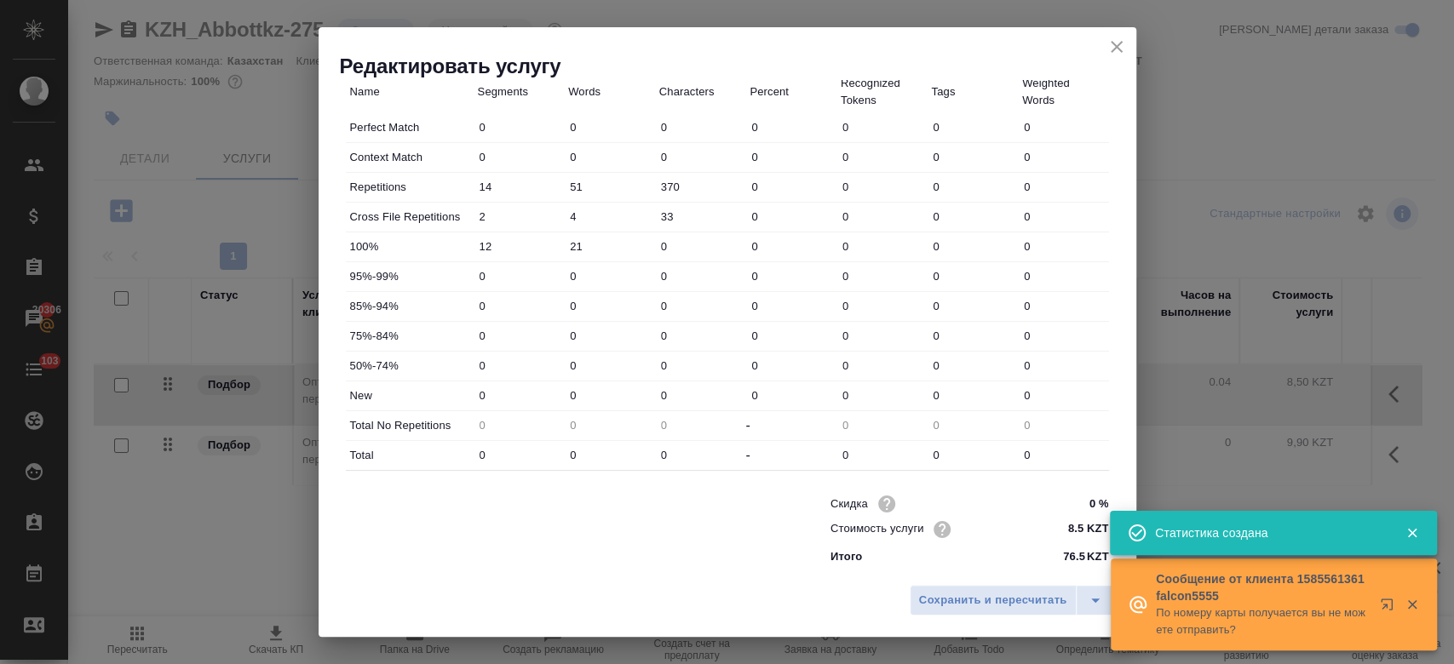
type input "6"
type input "44"
type input "5"
type input "15"
type input "88"
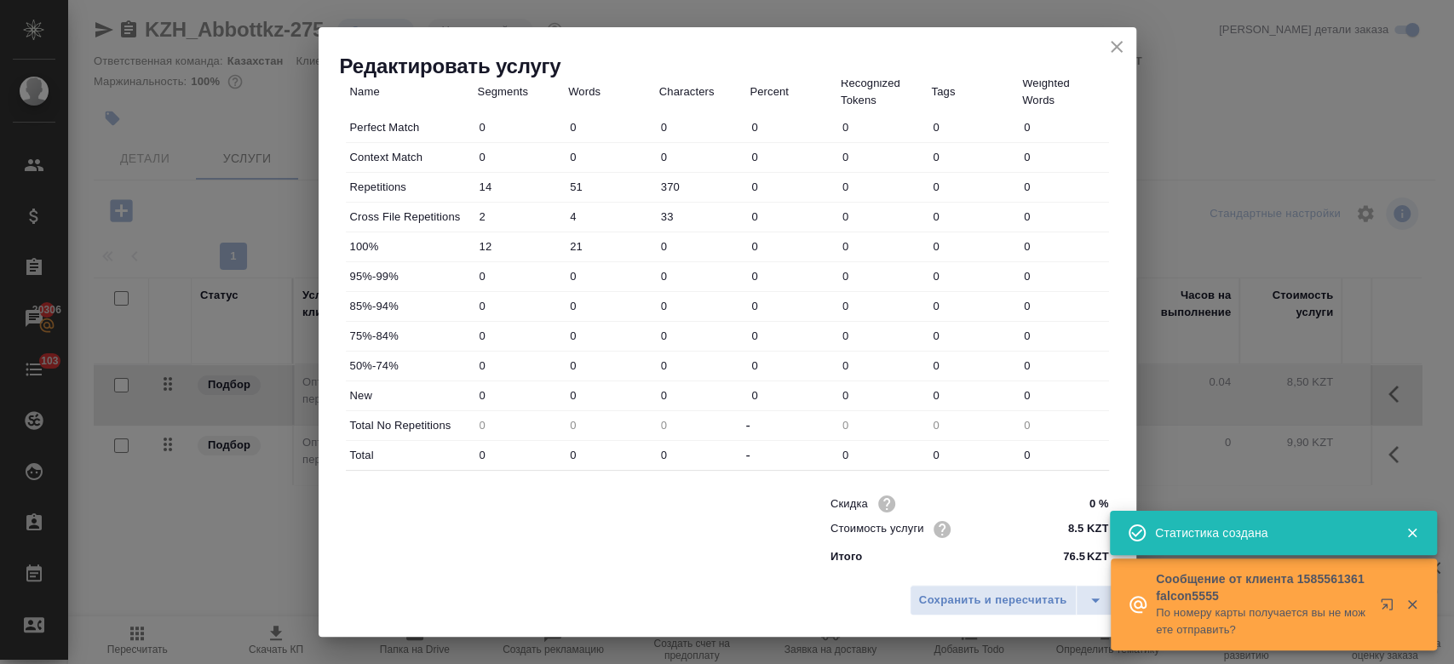
type input "131"
type input "931"
type input "6187"
type input "153"
type input "973"
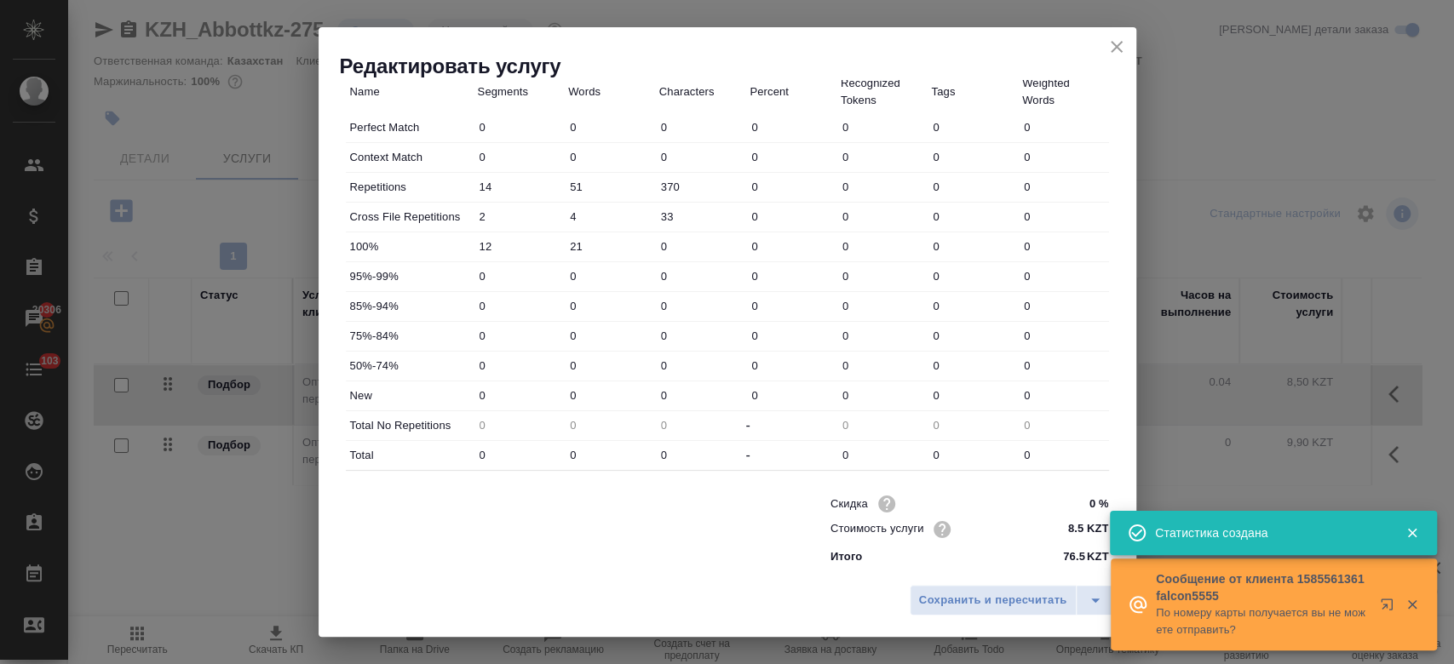
type input "6404"
type input "169"
type input "1028"
type input "6807"
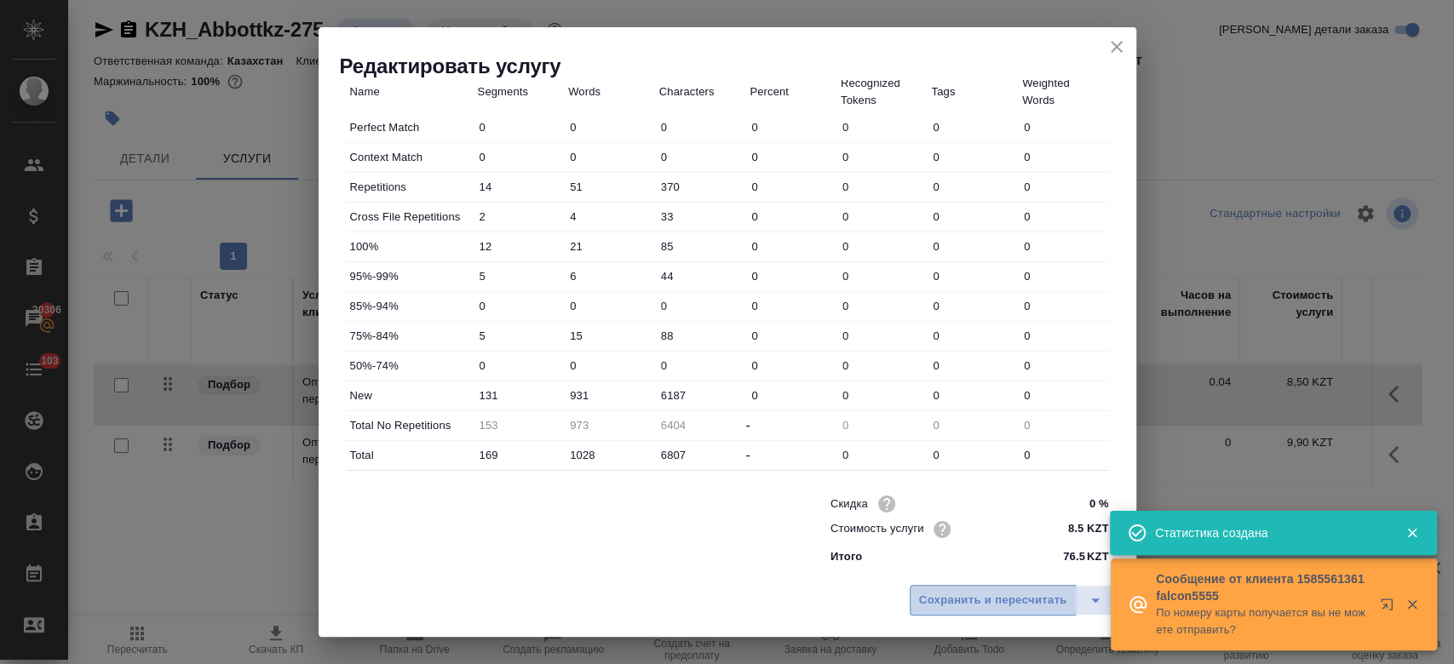
click at [968, 601] on span "Сохранить и пересчитать" at bounding box center [993, 601] width 148 height 20
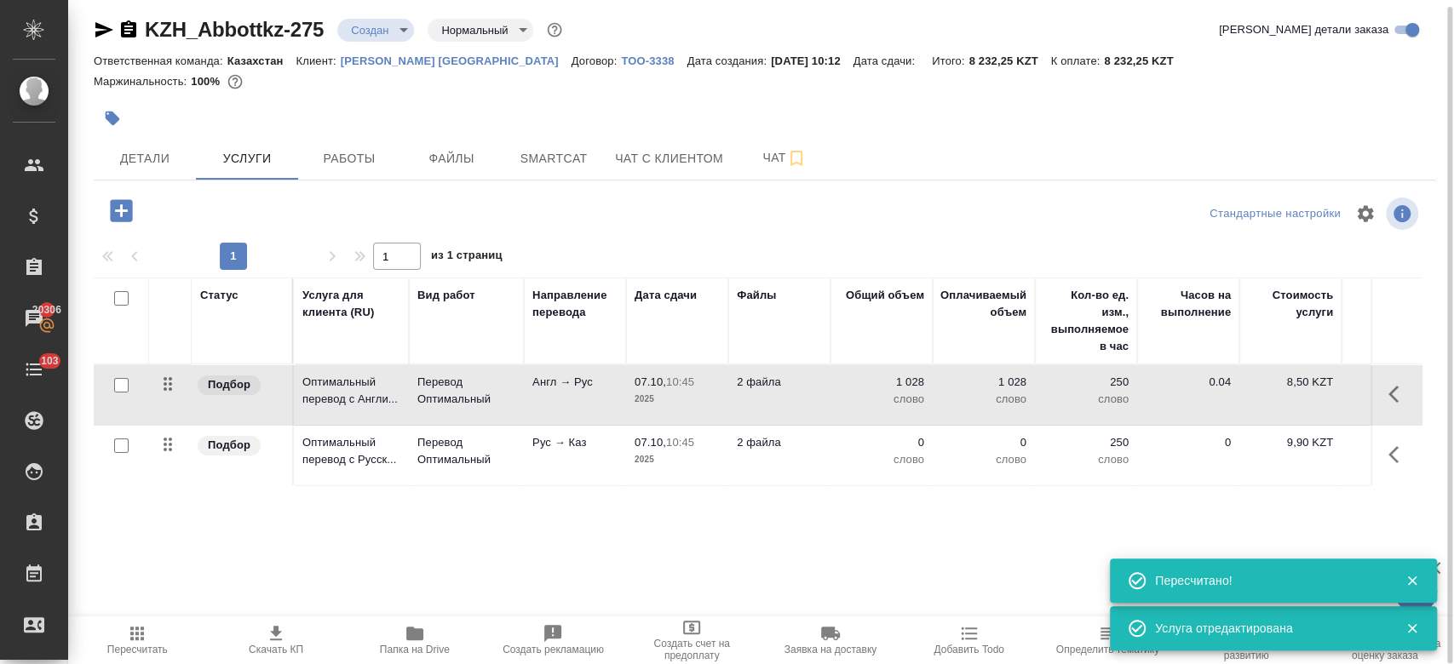
click at [123, 440] on input "checkbox" at bounding box center [121, 446] width 14 height 14
checkbox input "true"
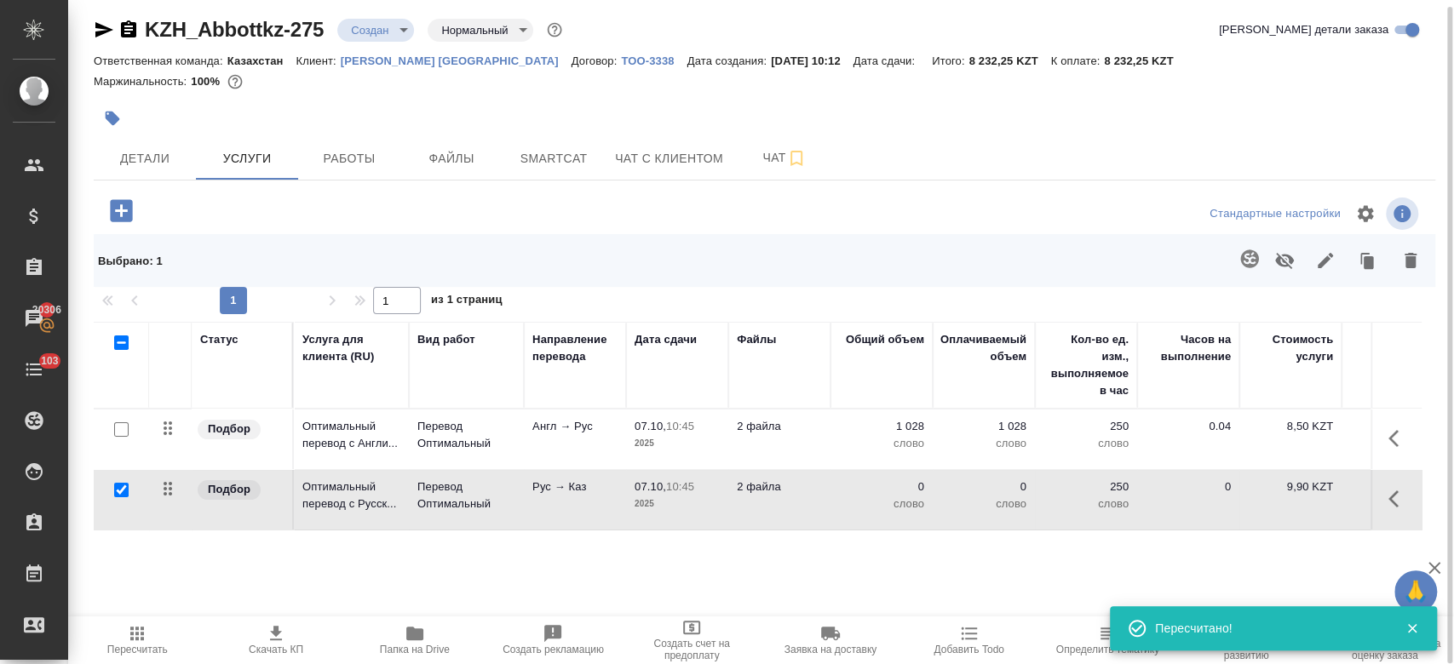
click at [1232, 256] on button "button" at bounding box center [1249, 258] width 41 height 41
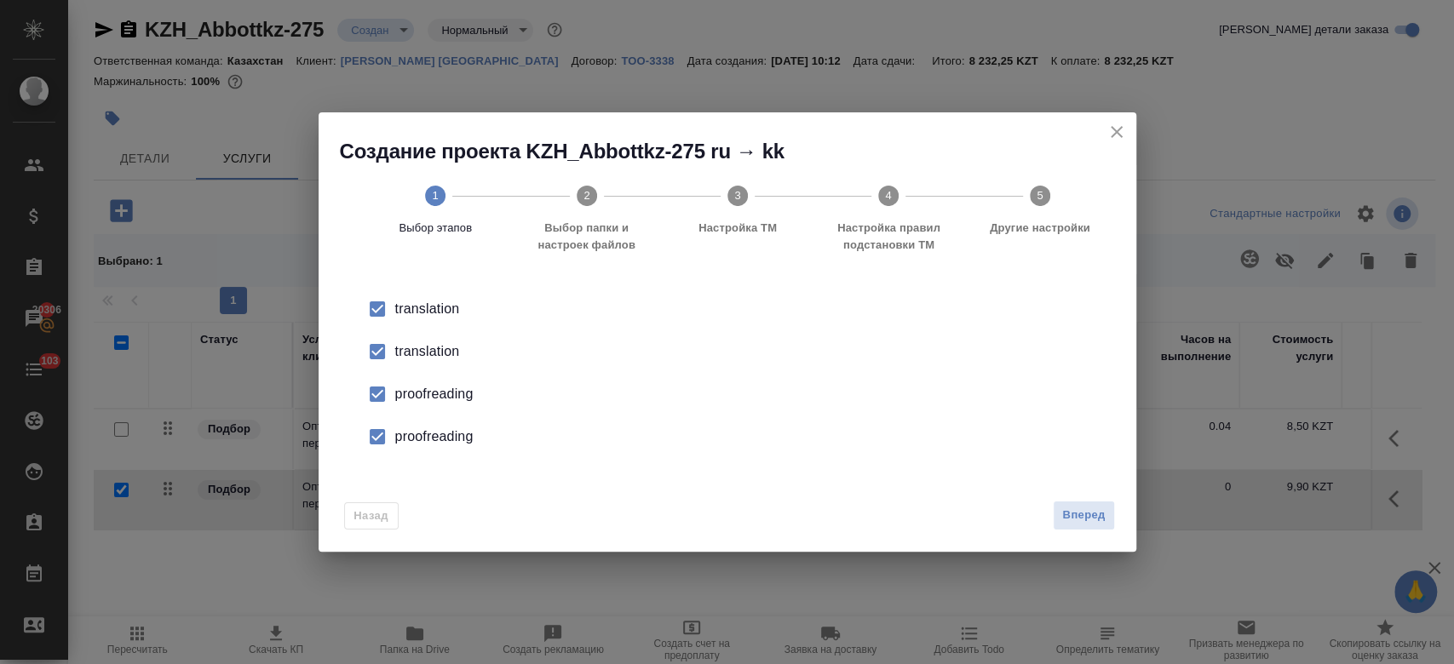
click at [453, 352] on div "translation" at bounding box center [745, 352] width 700 height 20
click at [447, 399] on div "proofreading" at bounding box center [745, 394] width 700 height 20
click at [437, 445] on div "proofreading" at bounding box center [745, 437] width 700 height 20
click at [1077, 513] on span "Вперед" at bounding box center [1083, 516] width 43 height 20
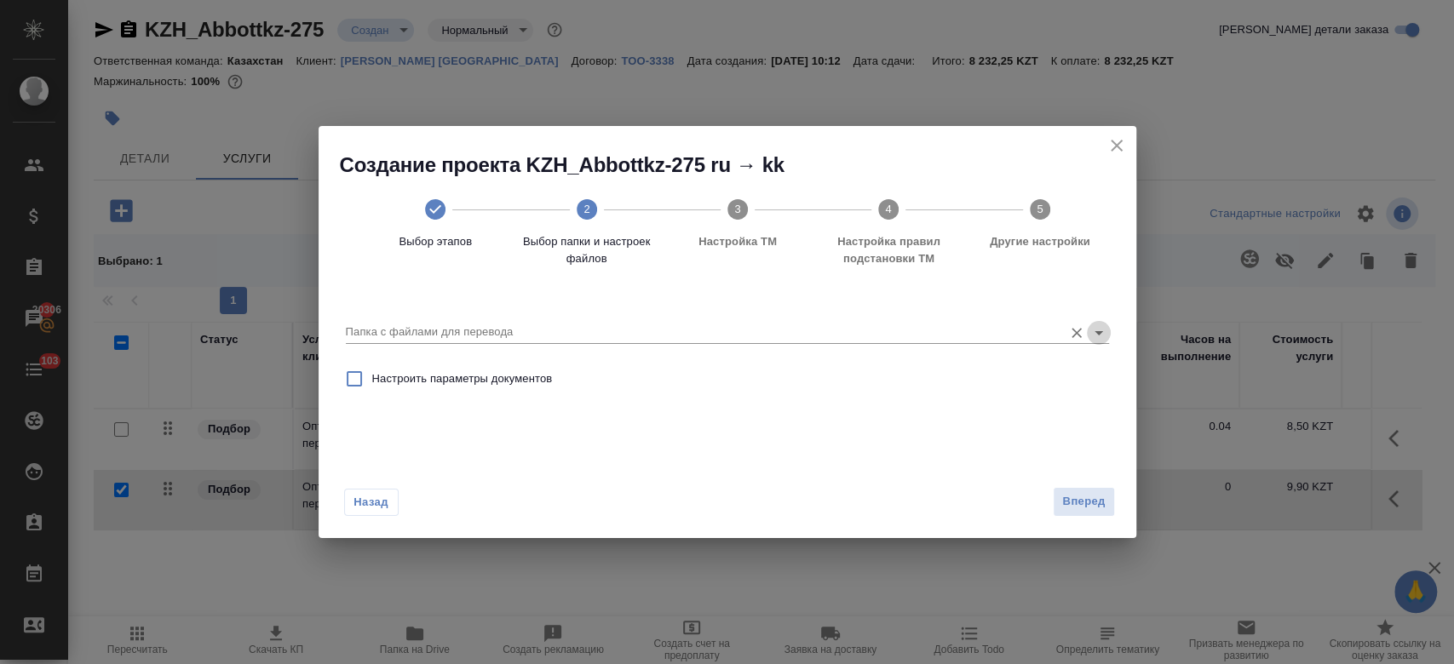
click at [1092, 331] on icon "Open" at bounding box center [1098, 333] width 20 height 20
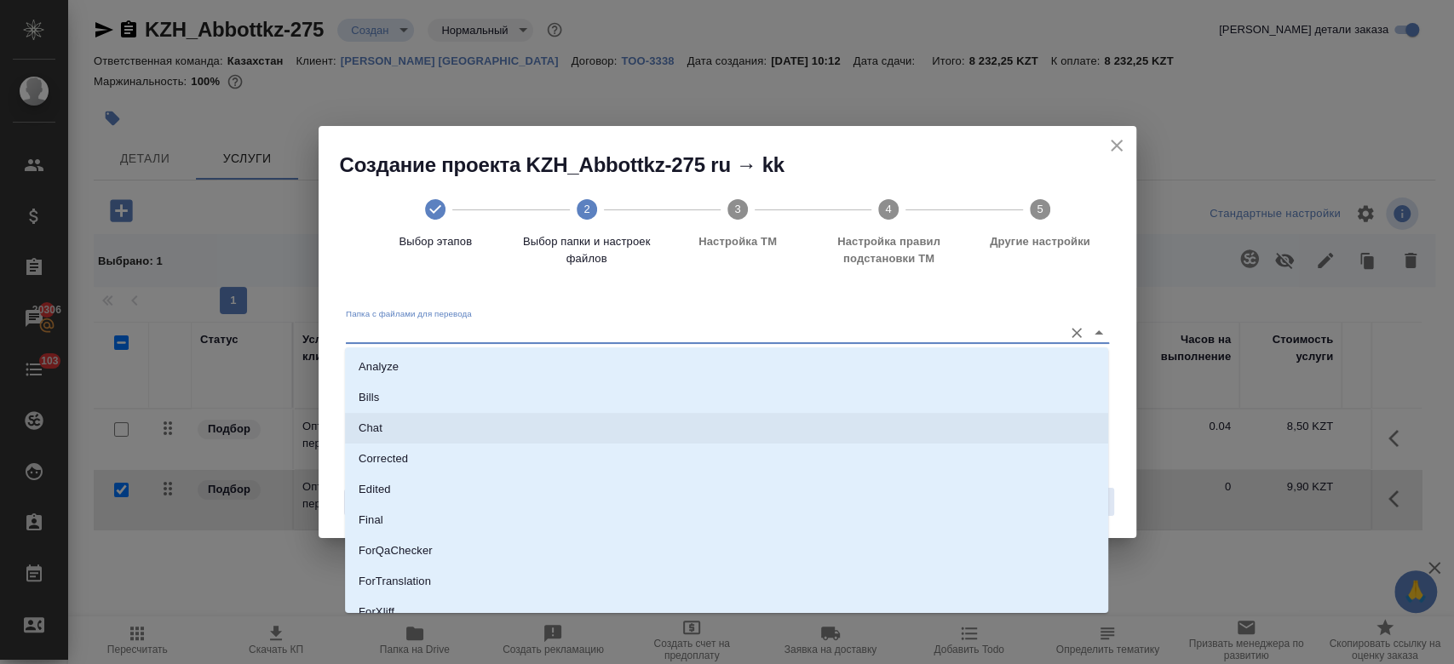
scroll to position [137, 0]
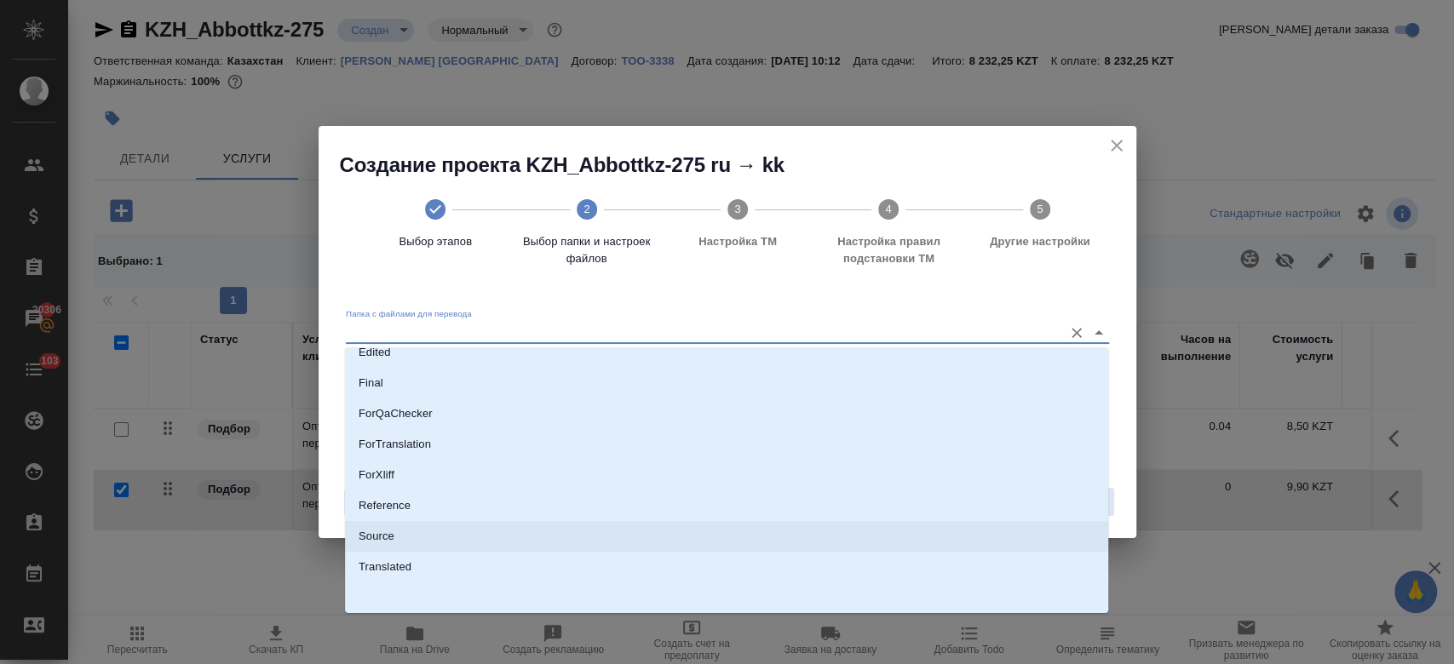
click at [715, 543] on li "Source" at bounding box center [726, 536] width 763 height 31
type input "Source"
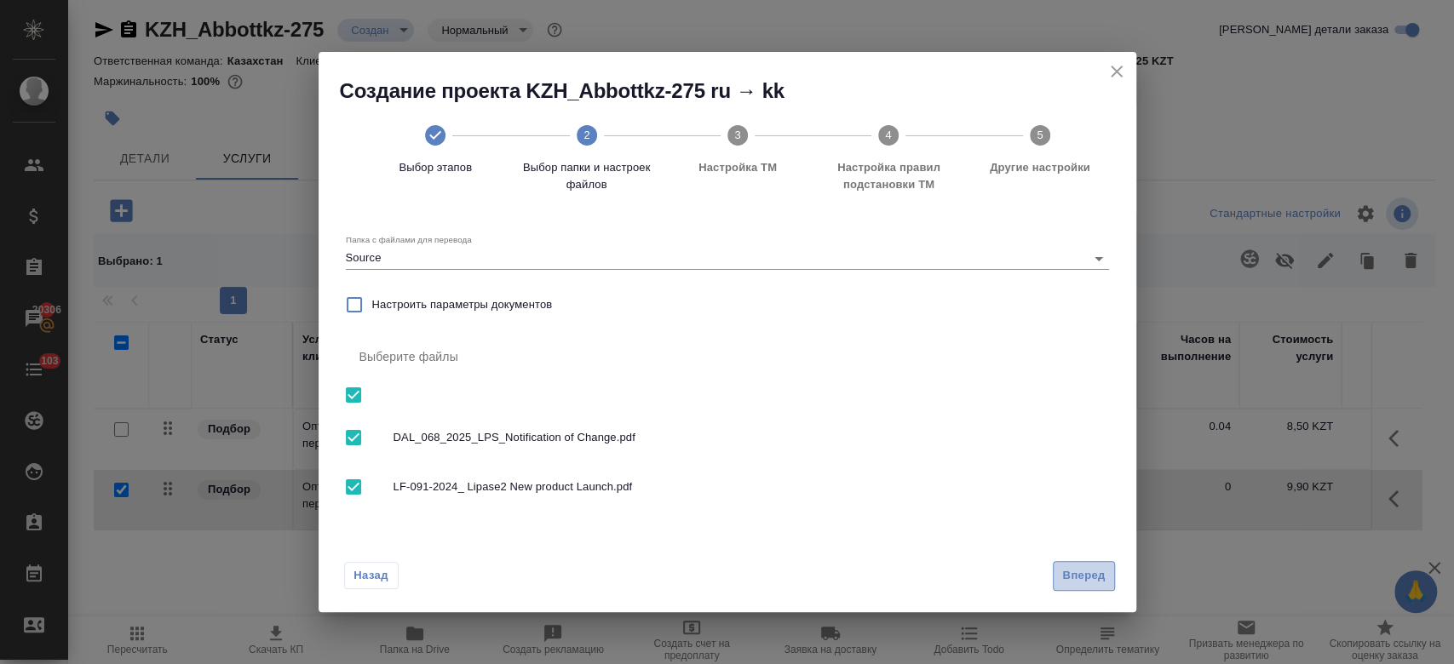
click at [1077, 580] on span "Вперед" at bounding box center [1083, 576] width 43 height 20
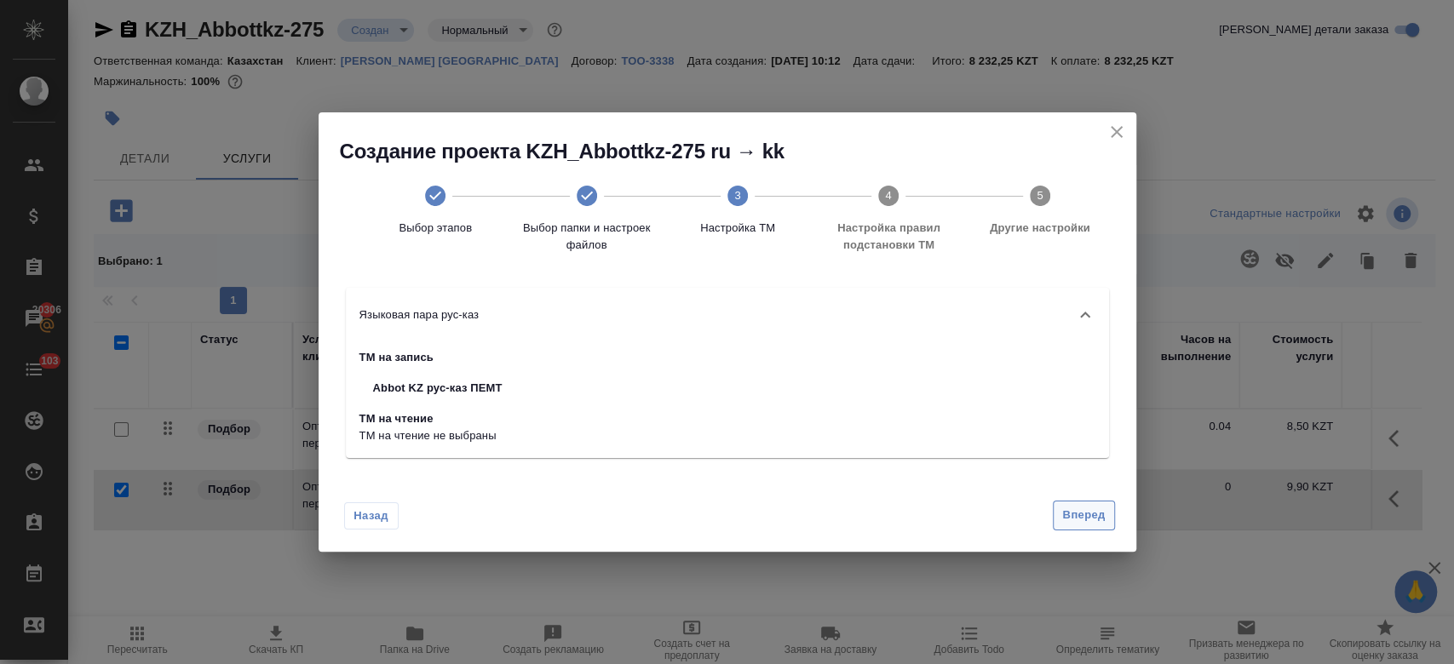
click at [1086, 514] on span "Вперед" at bounding box center [1083, 516] width 43 height 20
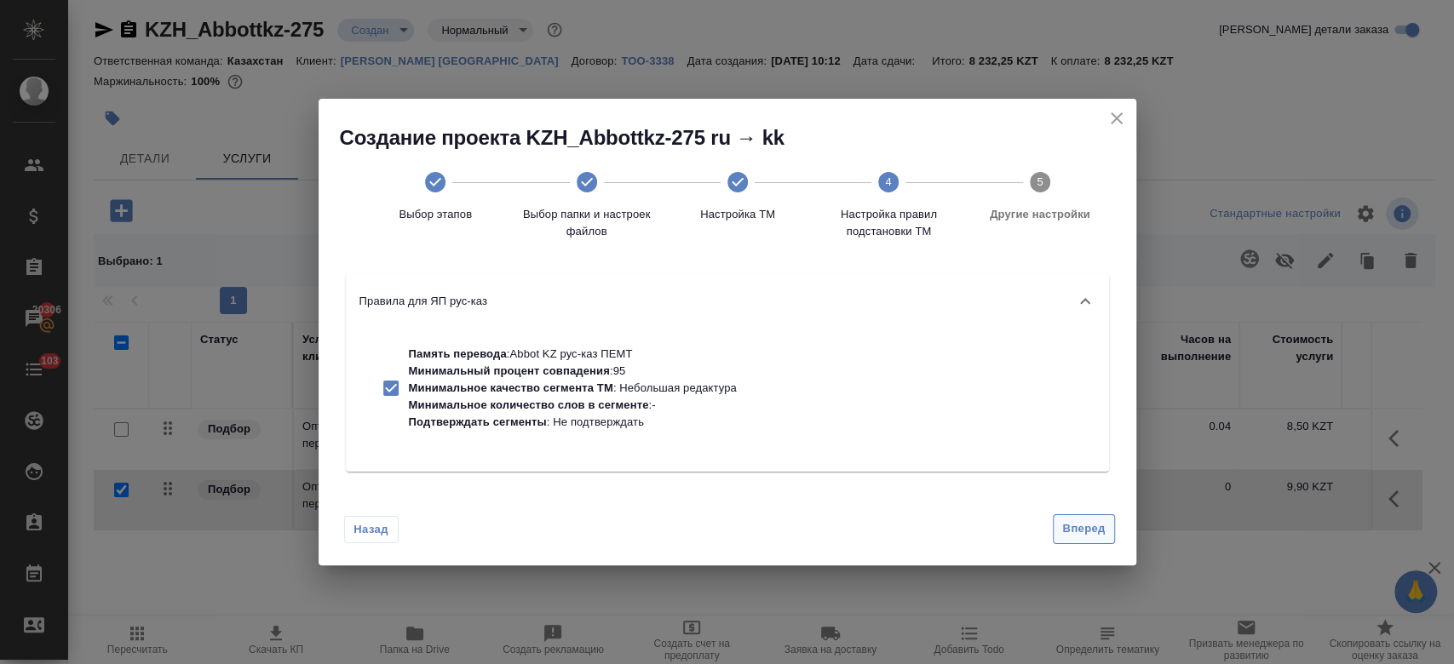
drag, startPoint x: 640, startPoint y: 378, endPoint x: 1094, endPoint y: 536, distance: 480.5
click at [1094, 536] on div "Создание проекта KZH_Abbottkz-275 ru → kk Выбор этапов Выбор папки и настроек ф…" at bounding box center [728, 332] width 818 height 467
click at [1094, 536] on span "Вперед" at bounding box center [1083, 530] width 43 height 20
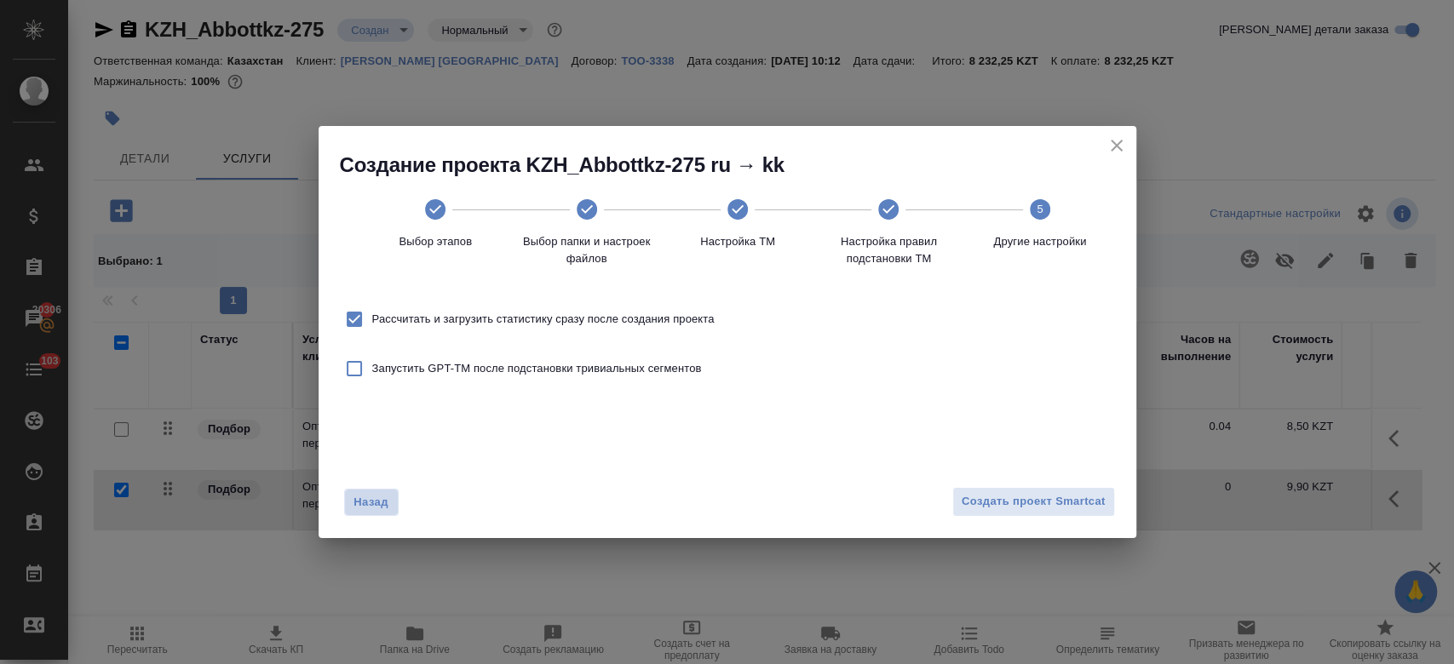
click at [394, 495] on button "Назад" at bounding box center [371, 502] width 55 height 27
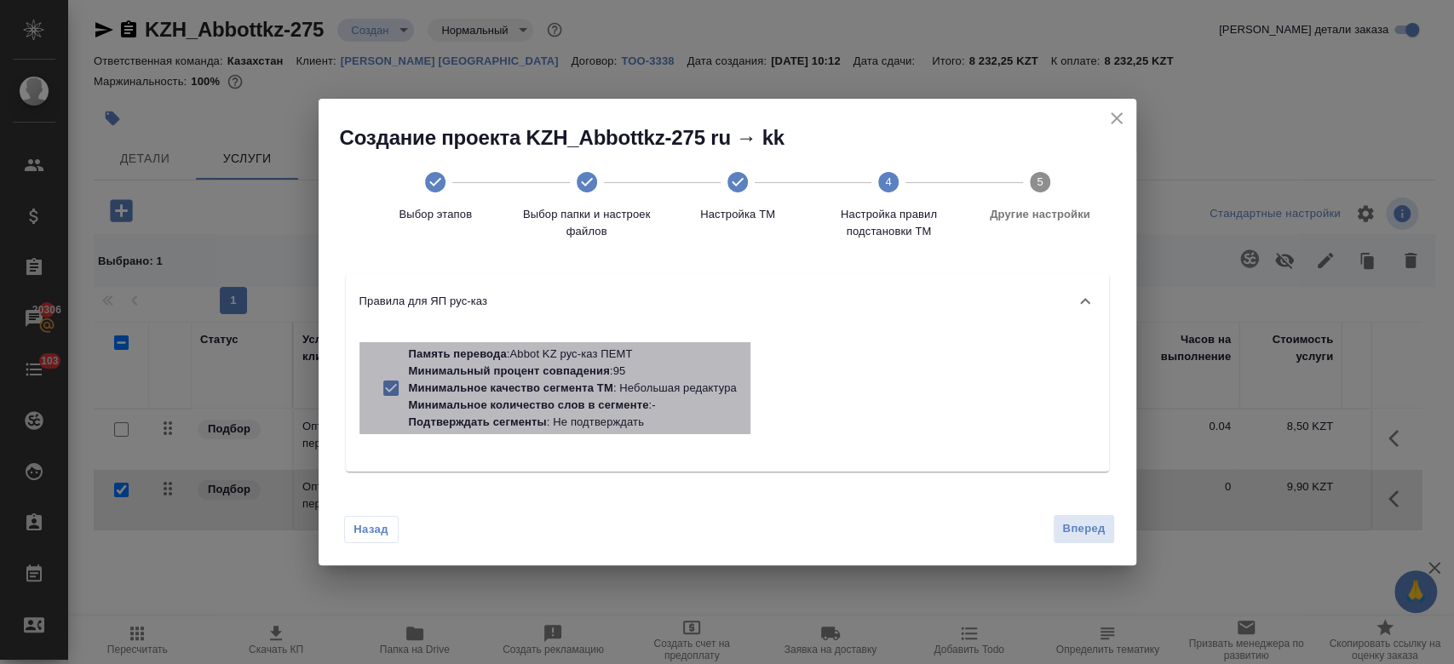
click at [486, 387] on p "Минимальное качество сегмента ТМ" at bounding box center [511, 388] width 204 height 13
checkbox input "false"
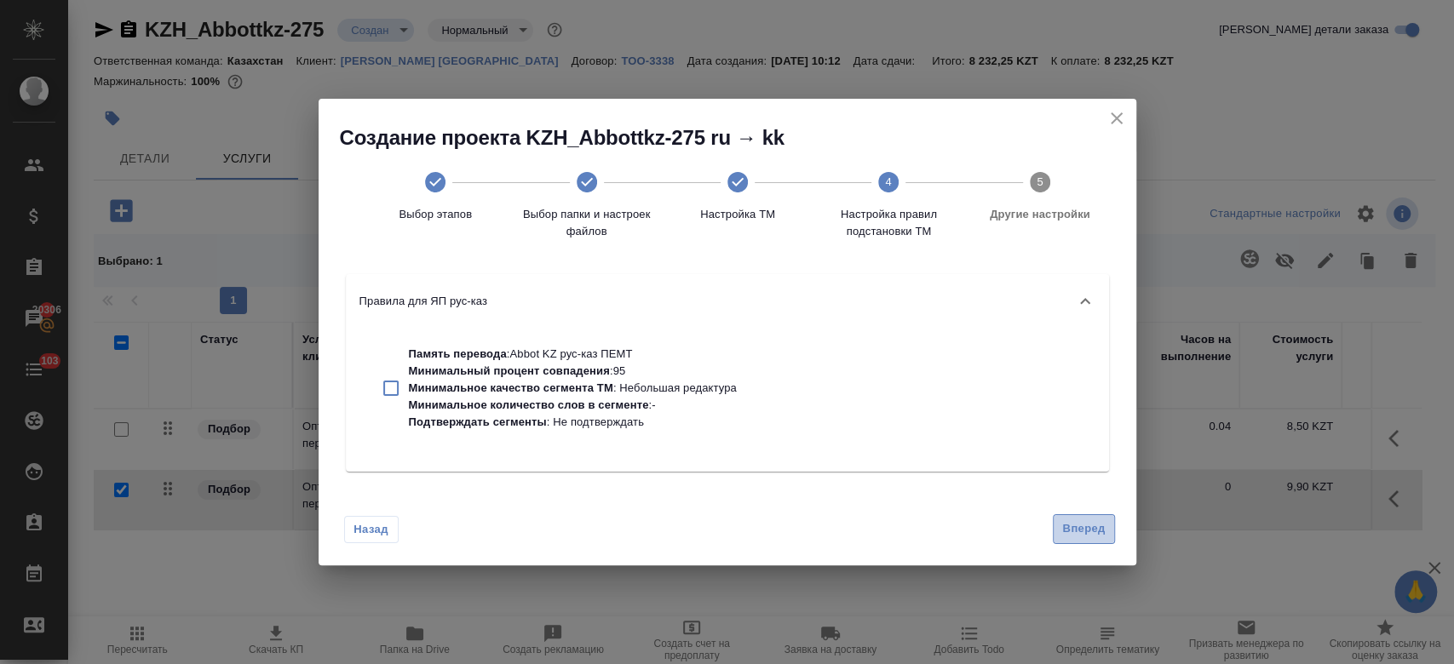
click at [1077, 540] on button "Вперед" at bounding box center [1083, 529] width 61 height 30
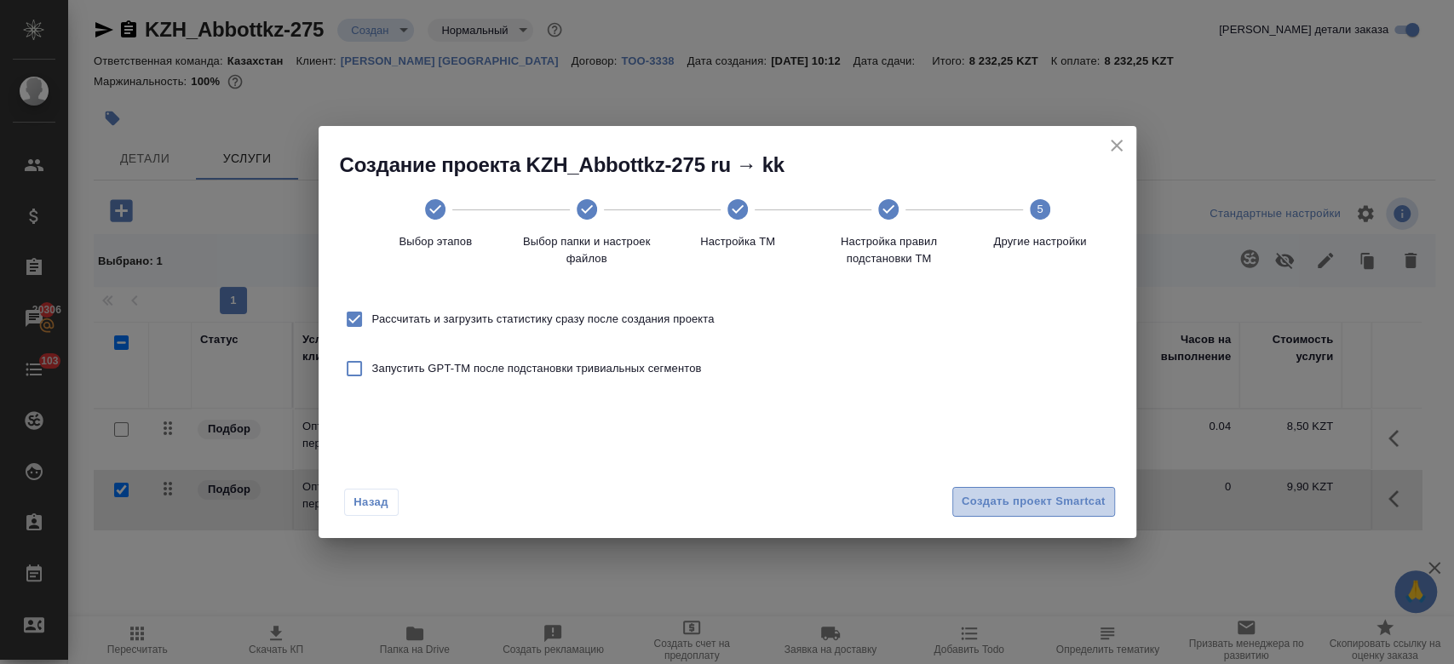
click at [1005, 487] on button "Создать проект Smartcat" at bounding box center [1033, 502] width 163 height 30
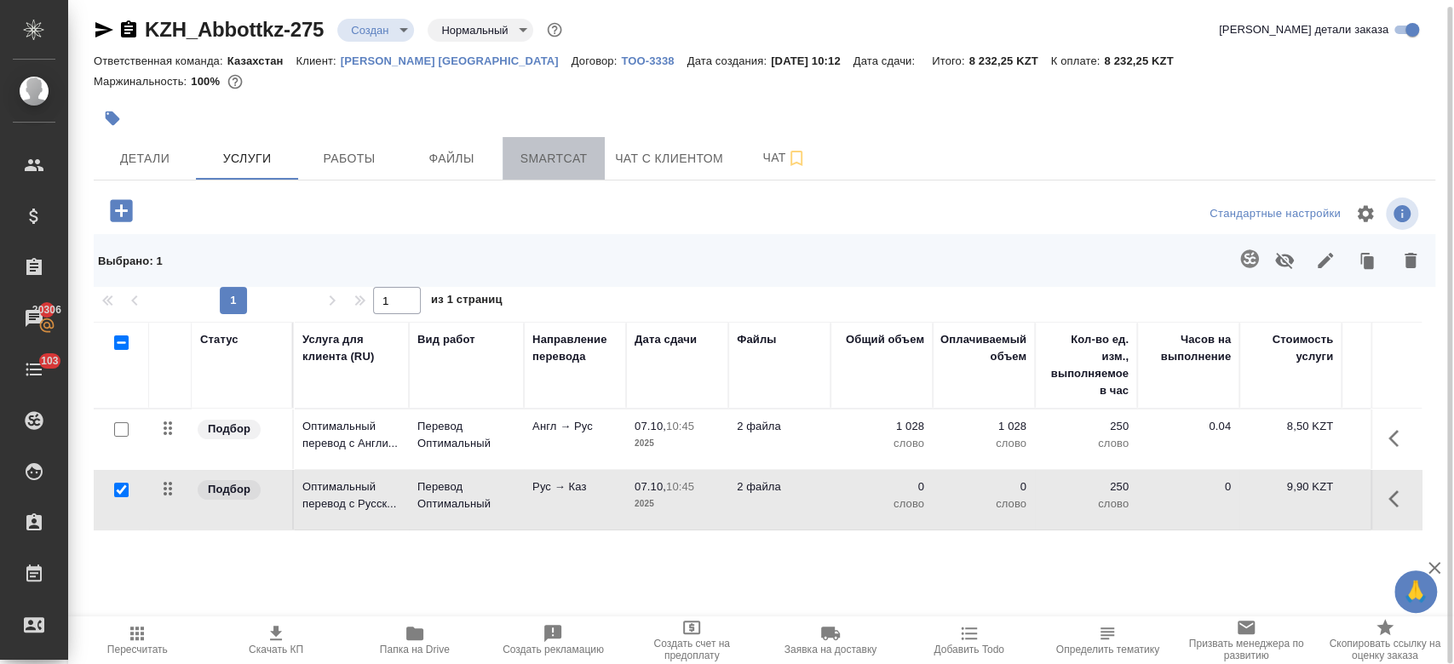
click at [560, 166] on span "Smartcat" at bounding box center [554, 158] width 82 height 21
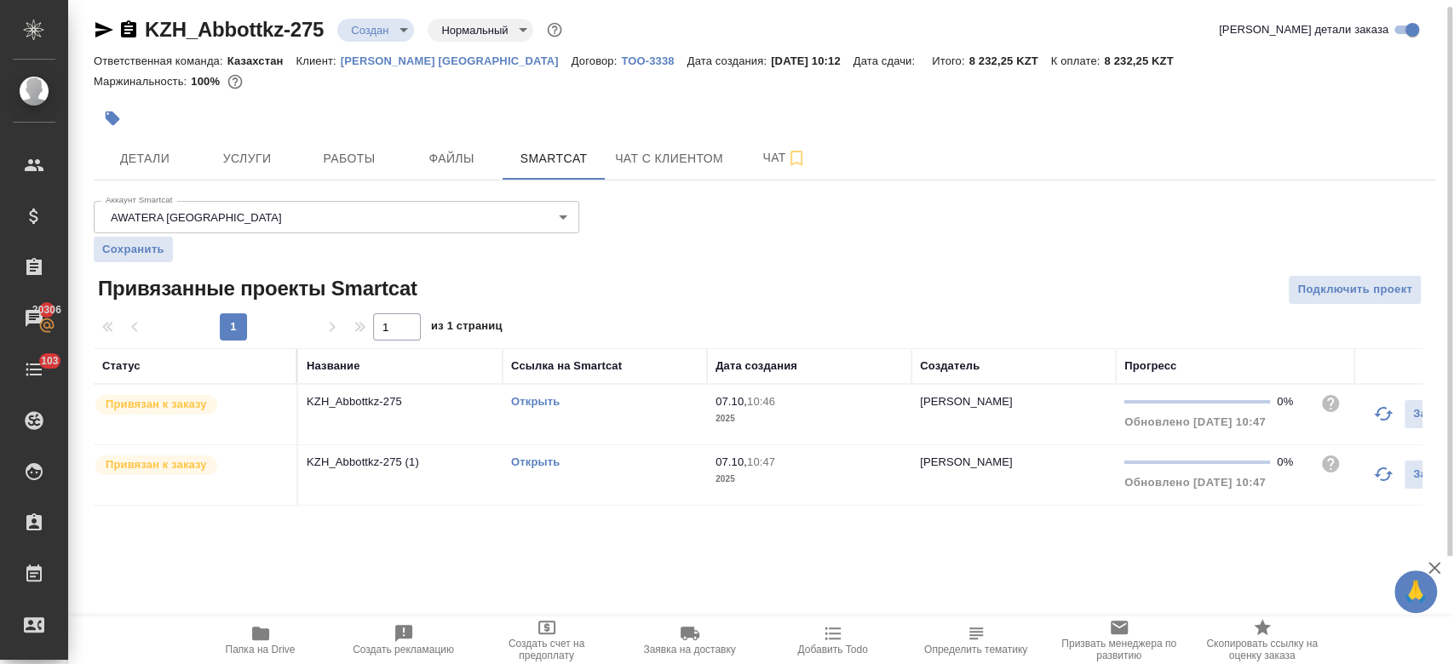
click at [538, 459] on link "Открыть" at bounding box center [535, 462] width 49 height 13
click at [255, 165] on span "Услуги" at bounding box center [247, 158] width 82 height 21
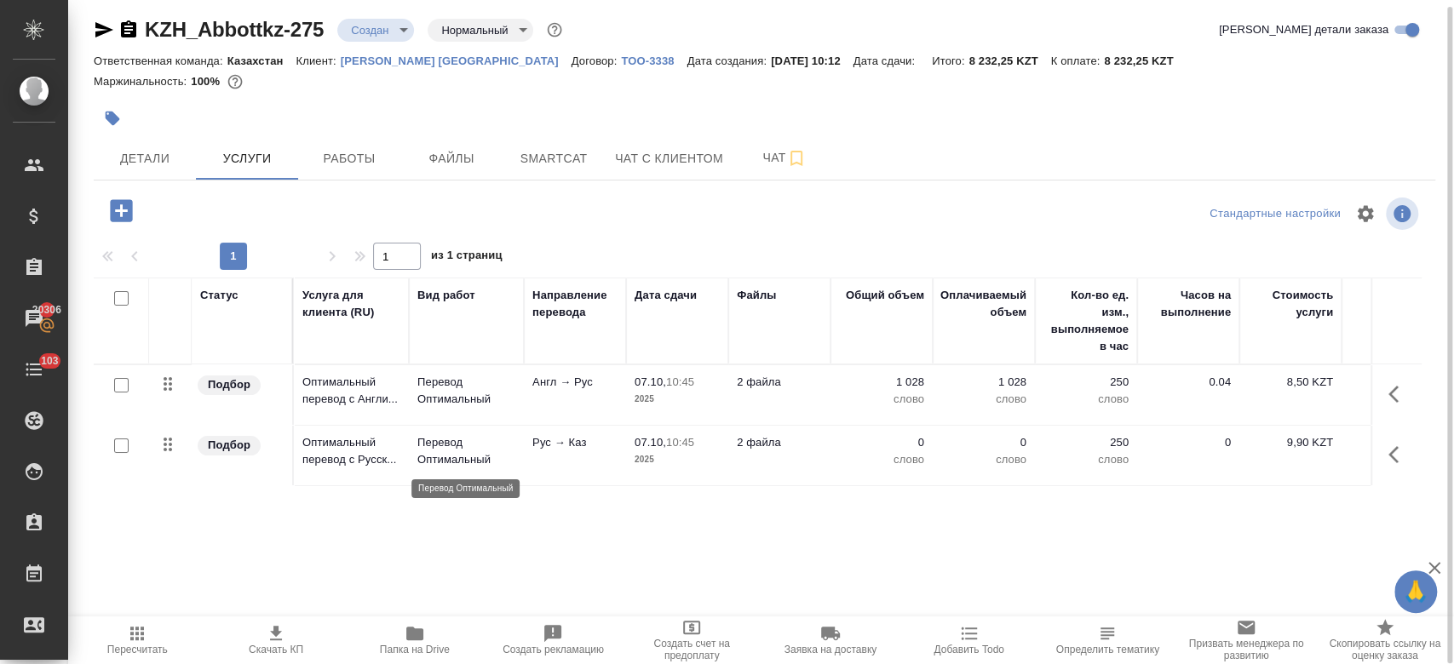
click at [504, 444] on p "Перевод Оптимальный" at bounding box center [466, 451] width 98 height 34
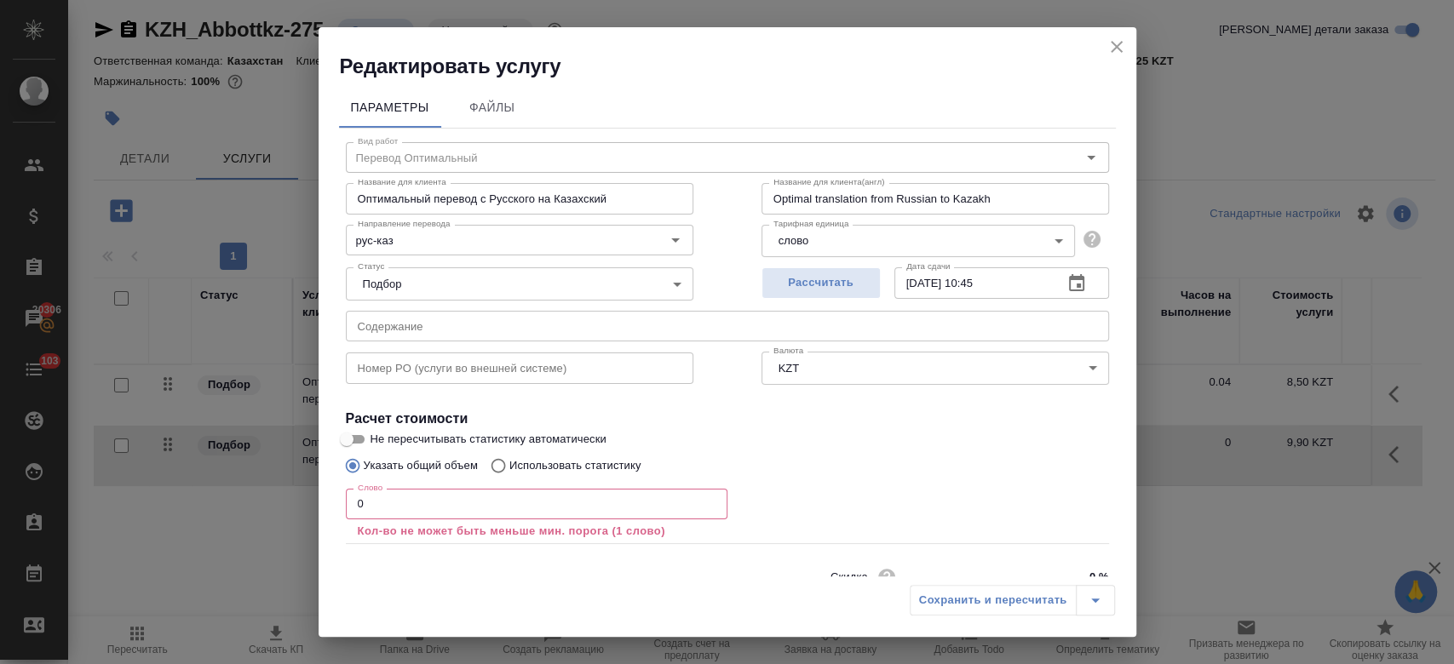
click at [583, 468] on p "Использовать статистику" at bounding box center [575, 465] width 132 height 17
click at [509, 468] on input "Использовать статистику" at bounding box center [495, 466] width 27 height 32
radio input "true"
radio input "false"
click at [1080, 547] on icon at bounding box center [1088, 546] width 17 height 12
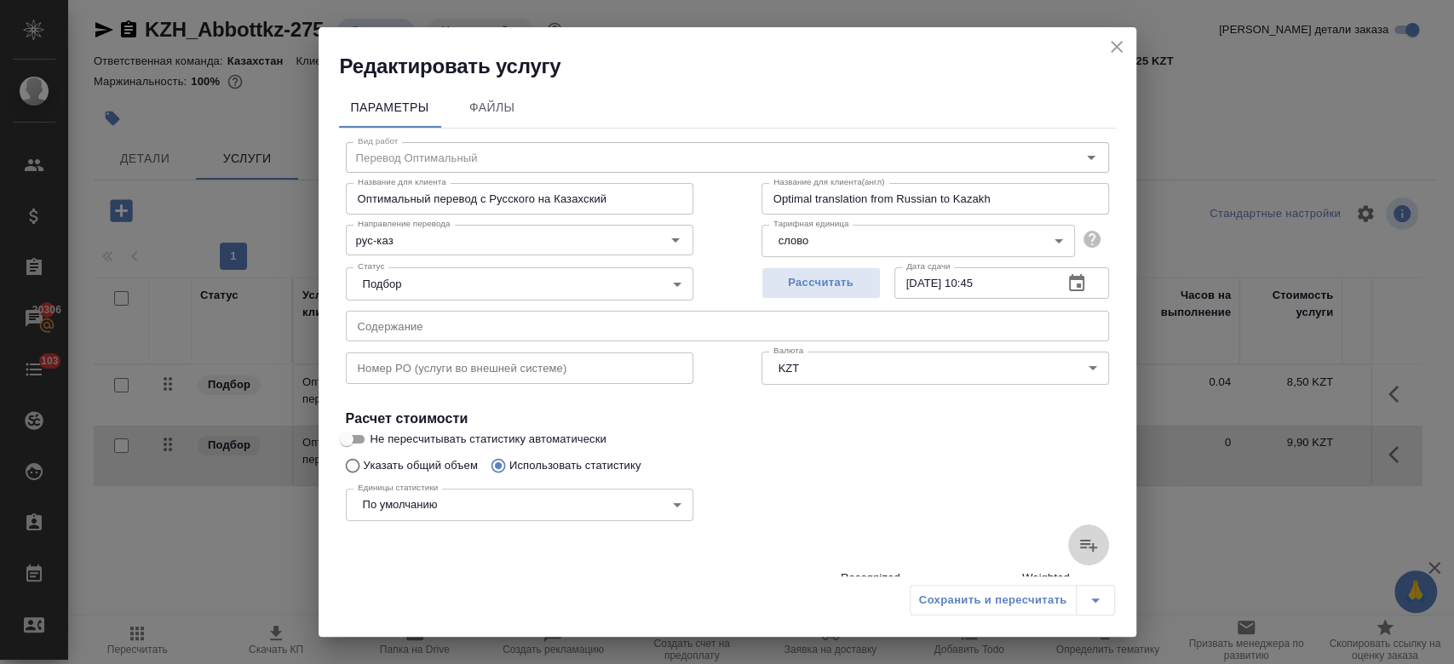
click at [0, 0] on input "file" at bounding box center [0, 0] width 0 height 0
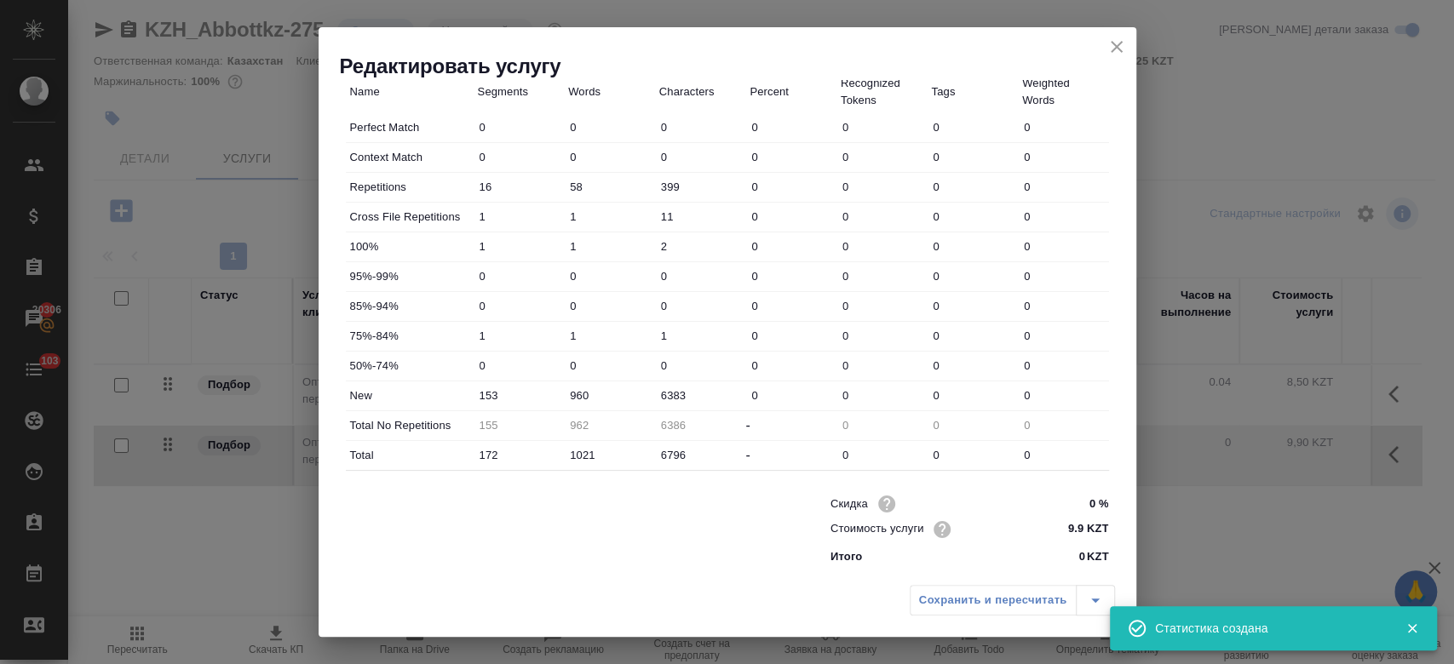
type input "16"
type input "58"
type input "399"
type input "1"
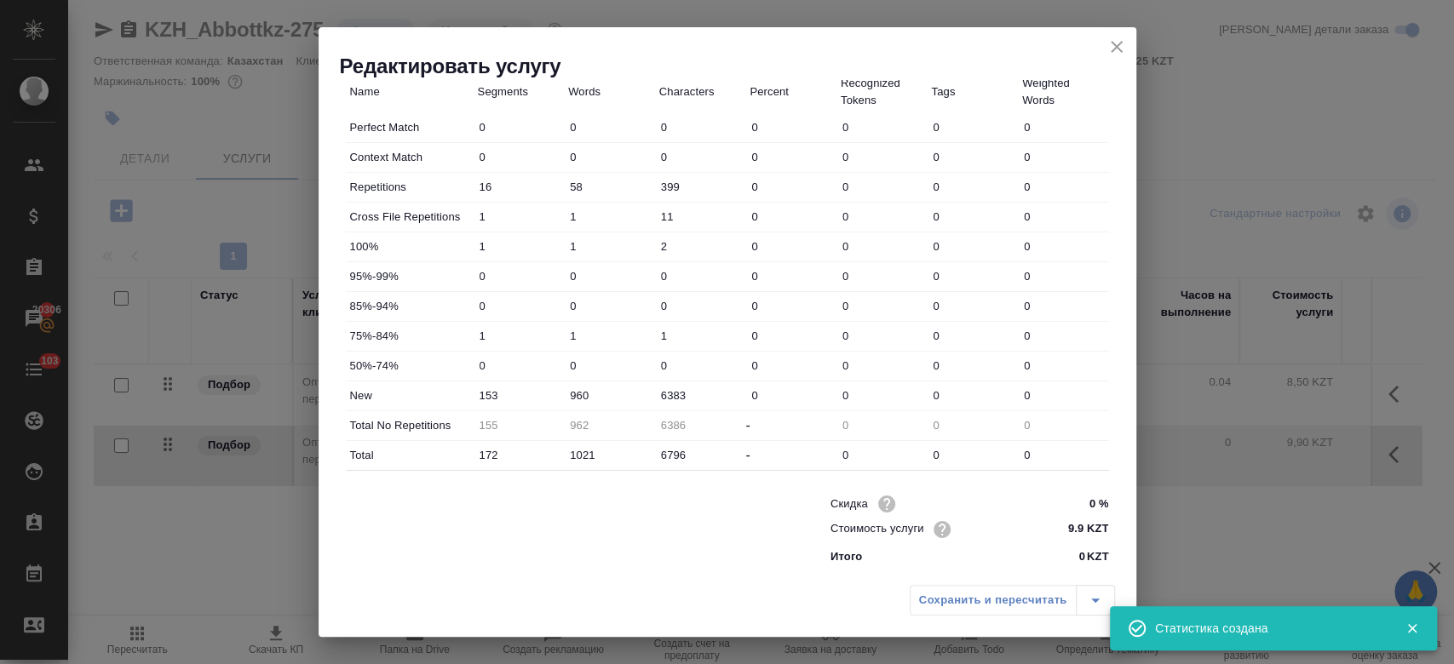
type input "11"
type input "1"
type input "2"
type input "1"
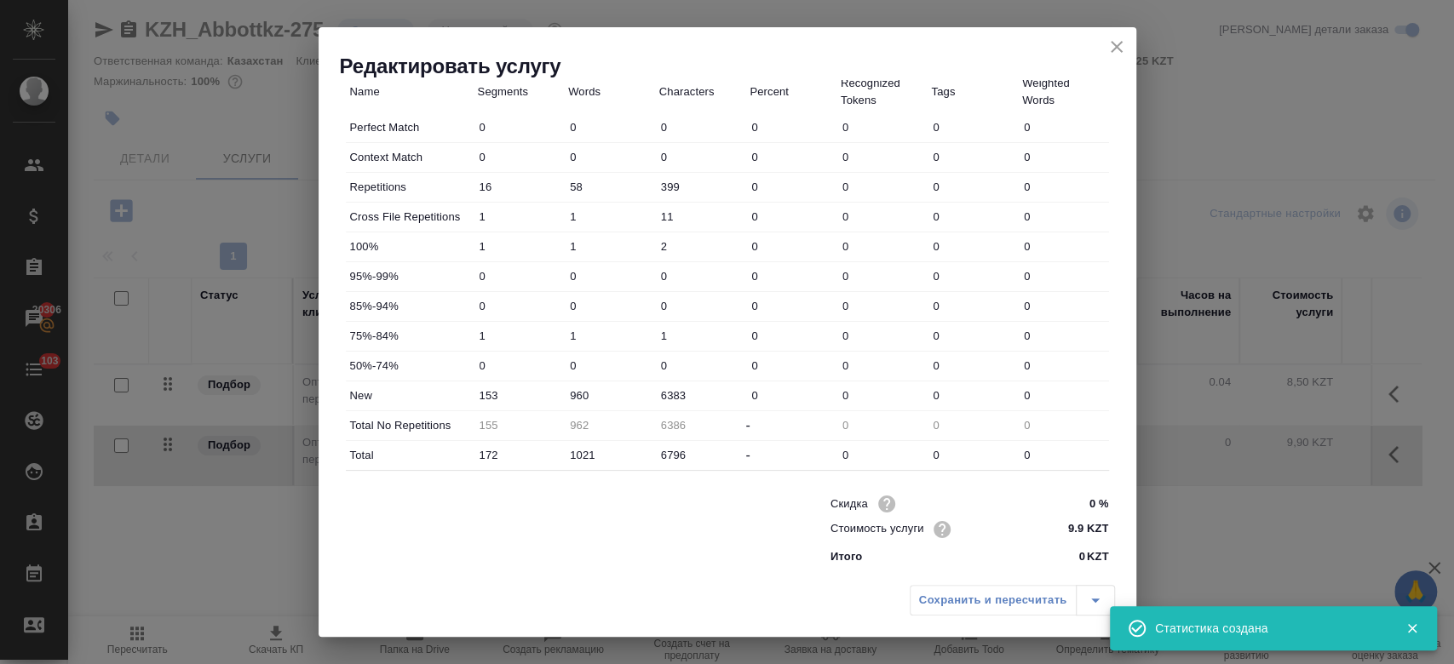
type input "1"
type input "153"
type input "960"
type input "6383"
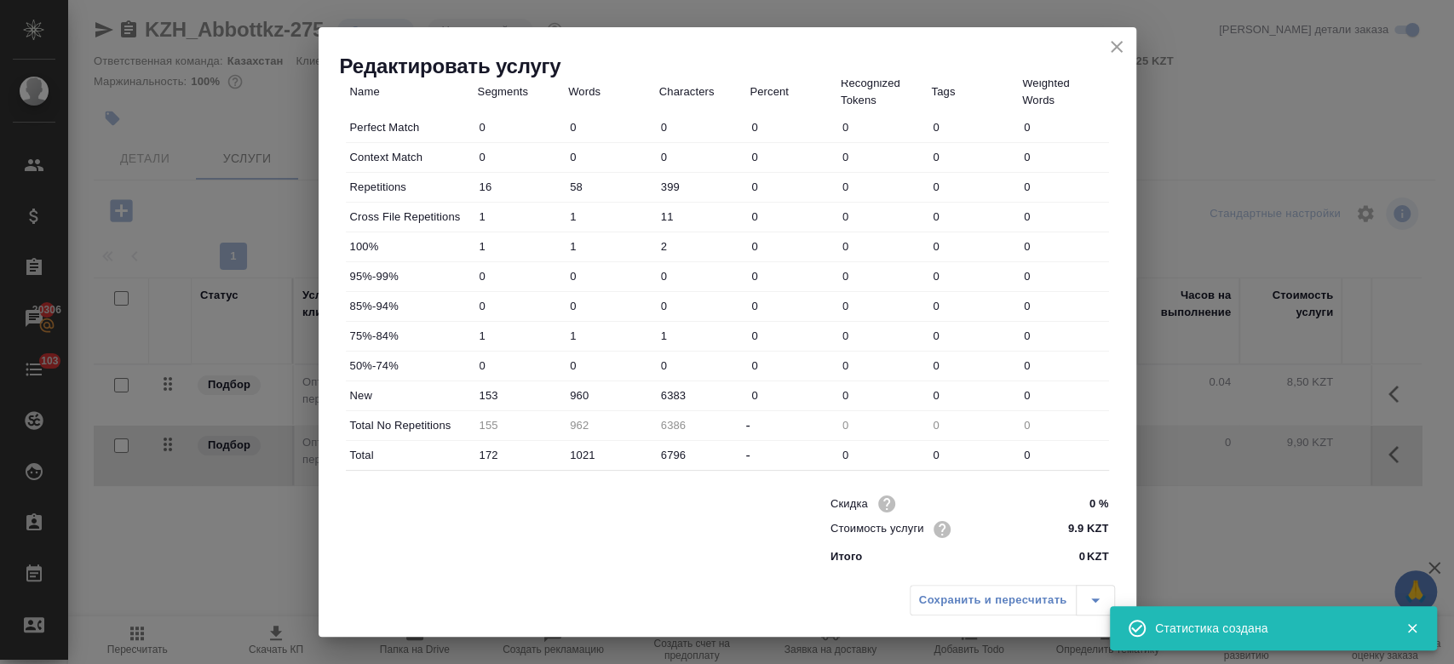
type input "155"
type input "962"
type input "6386"
type input "172"
type input "1021"
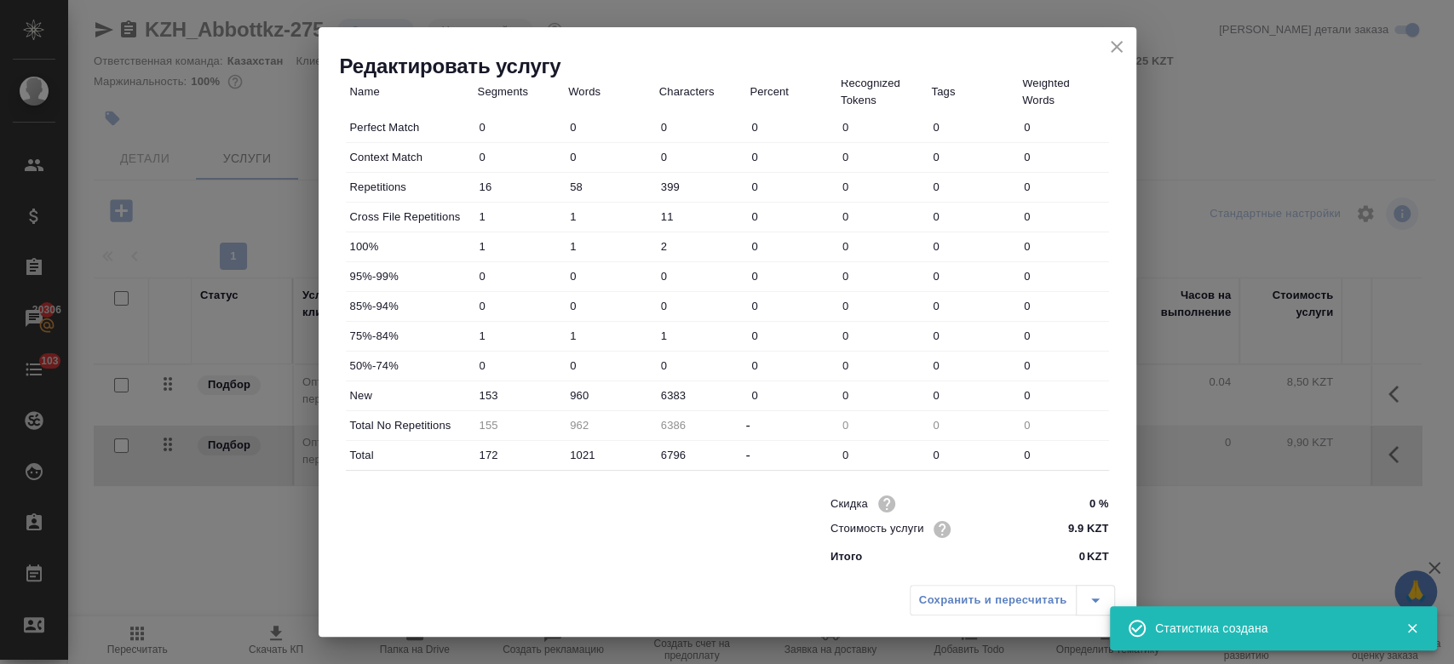
type input "6796"
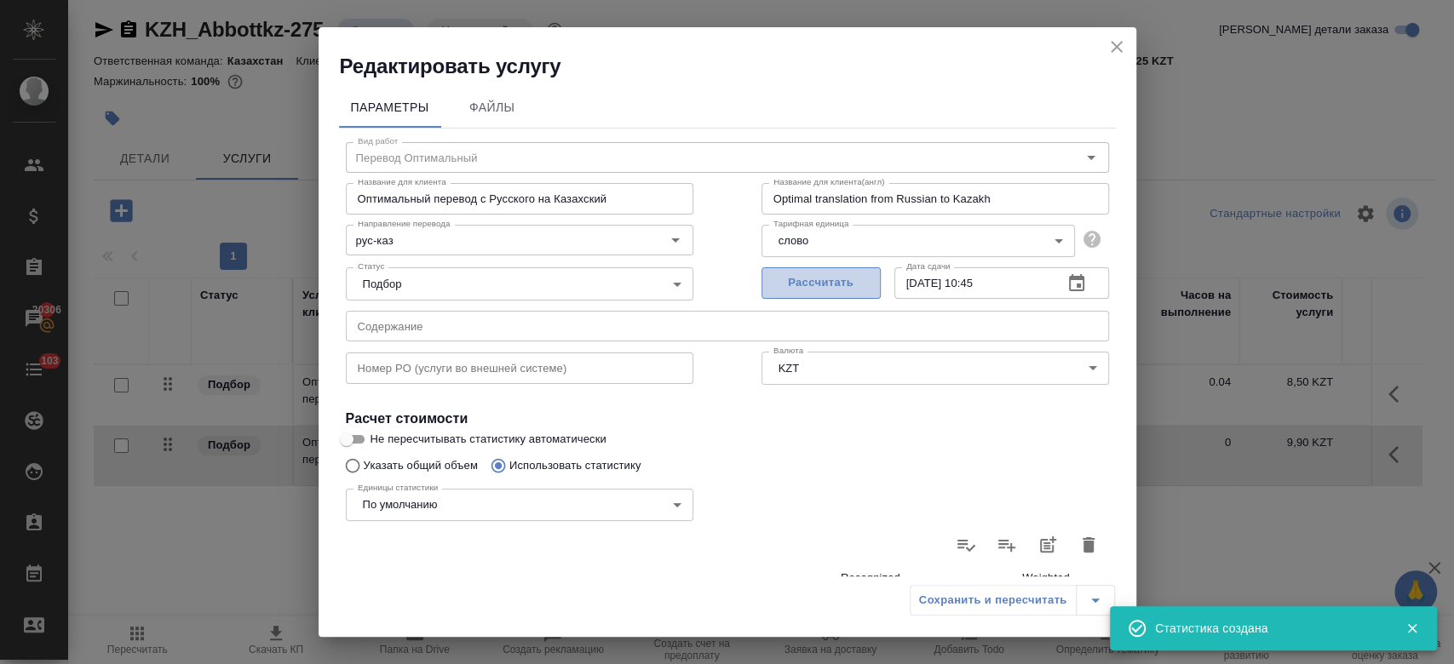
click at [846, 285] on span "Рассчитать" at bounding box center [821, 283] width 101 height 20
type input "07.10.2025 10:48"
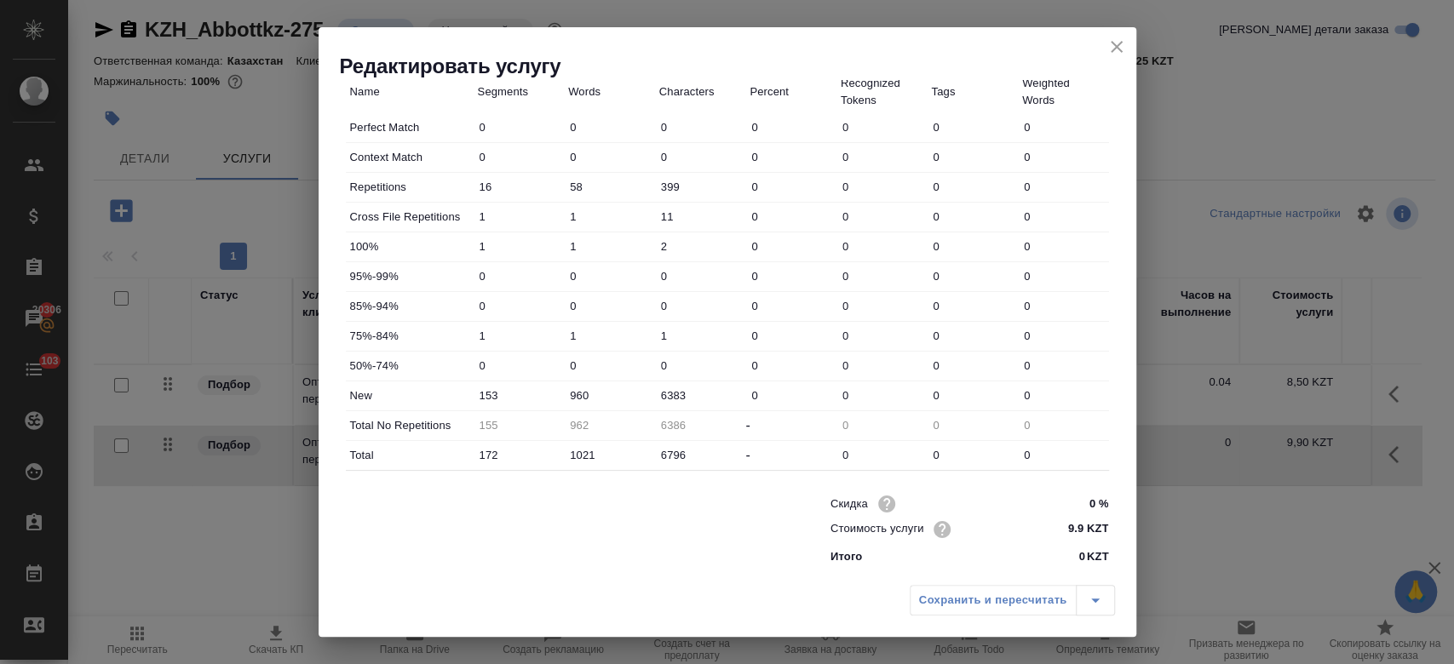
click at [950, 616] on div "Сохранить и пересчитать" at bounding box center [1012, 600] width 205 height 31
click at [1114, 47] on icon "close" at bounding box center [1117, 47] width 12 height 12
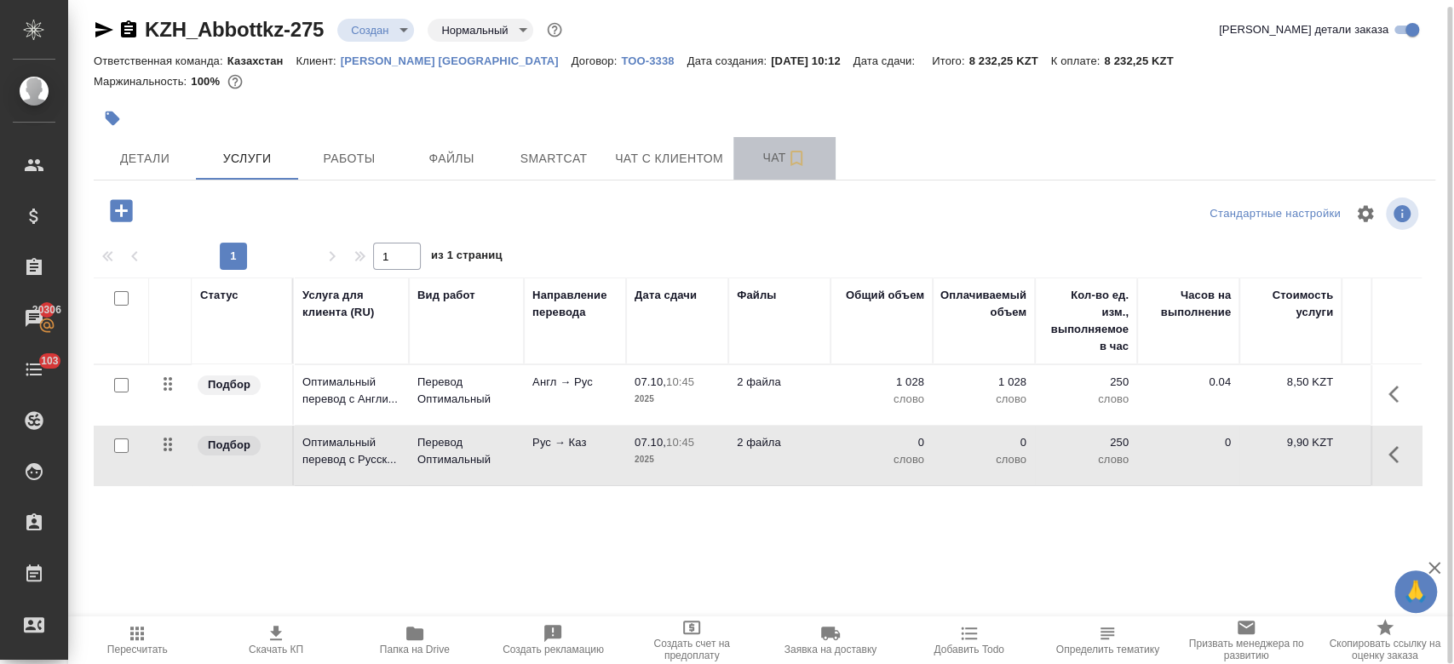
click at [759, 163] on span "Чат" at bounding box center [785, 157] width 82 height 21
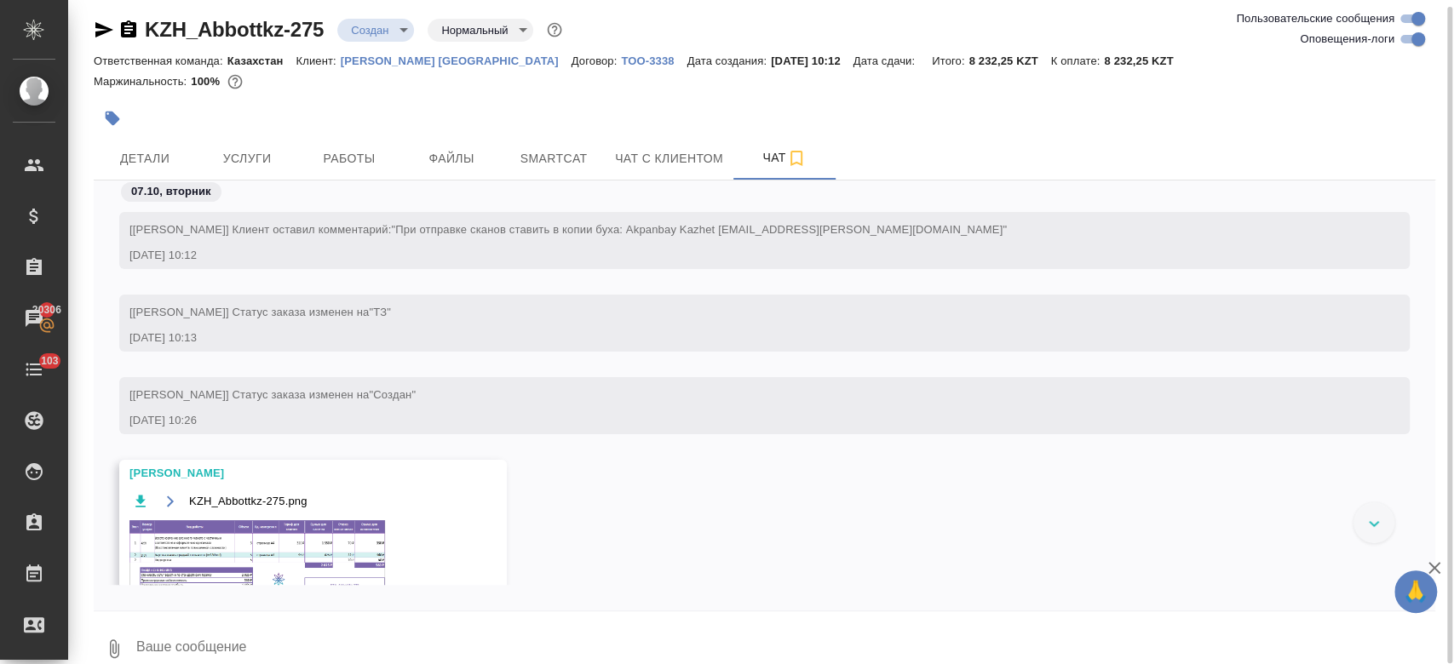
scroll to position [95, 0]
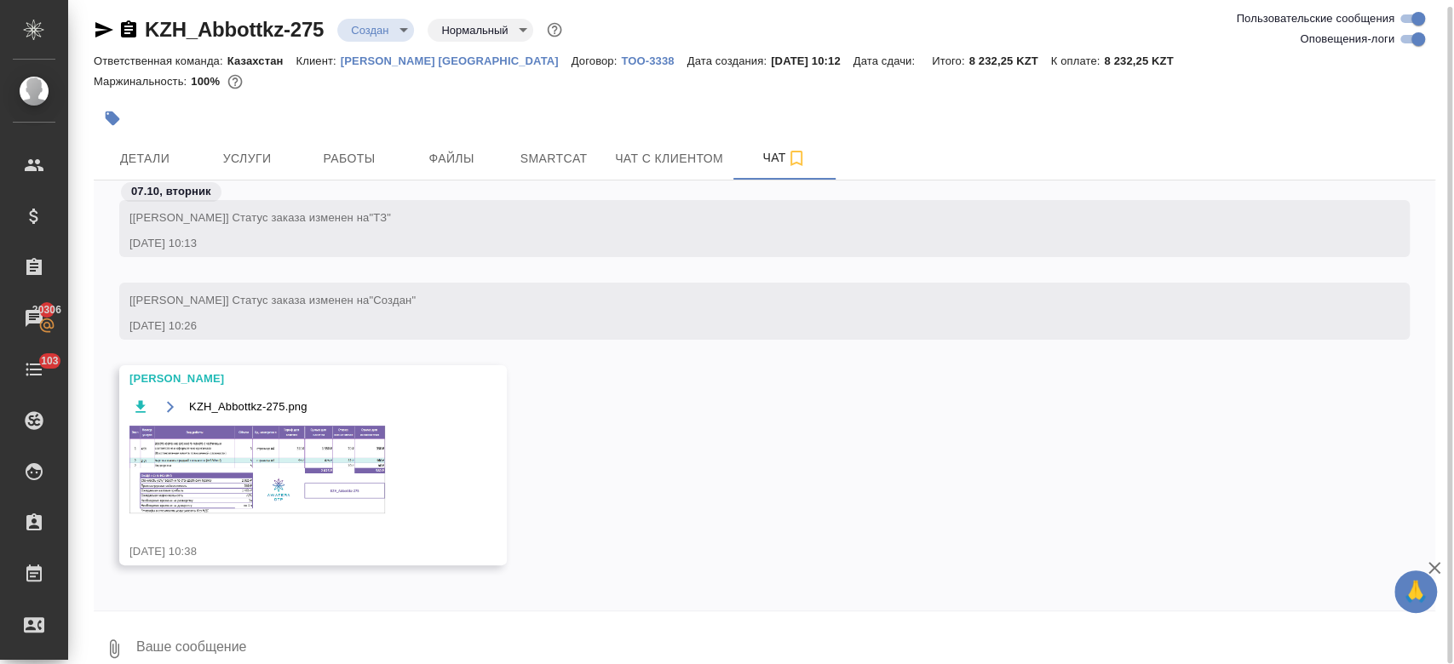
click at [326, 451] on img at bounding box center [257, 470] width 256 height 88
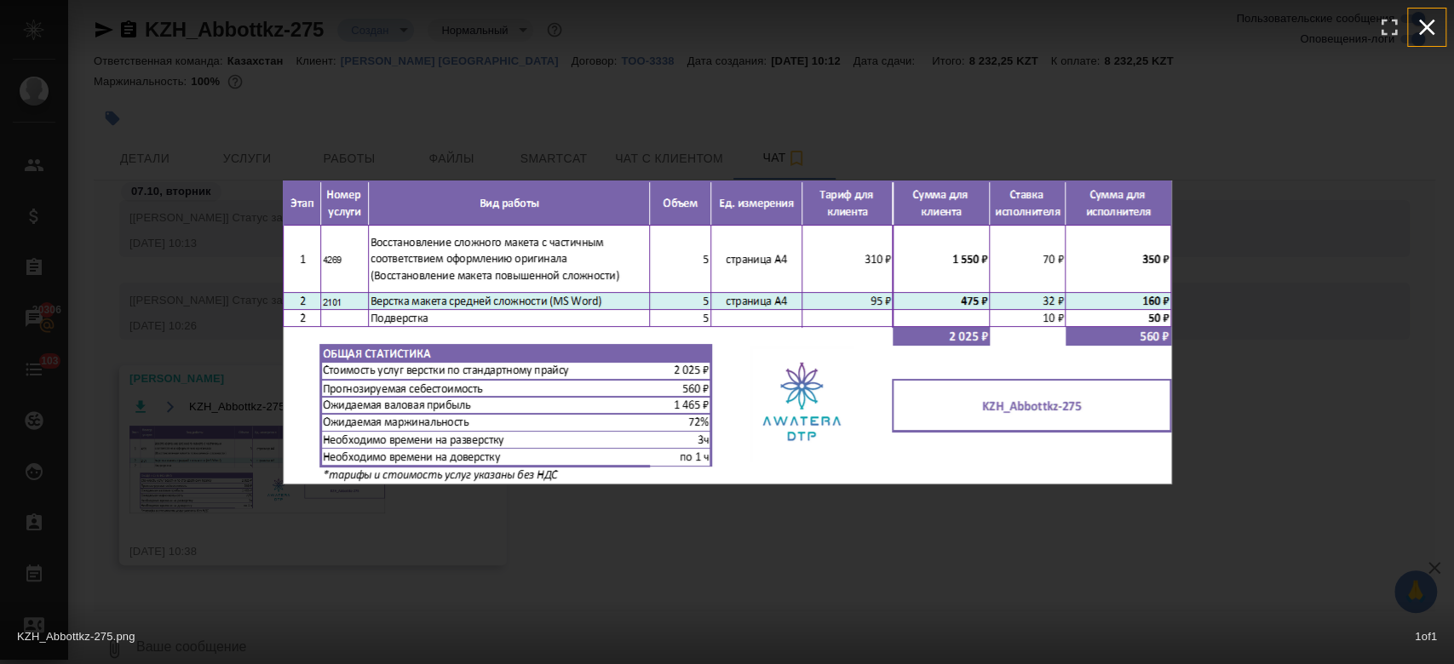
click at [1428, 28] on icon "button" at bounding box center [1427, 28] width 16 height 16
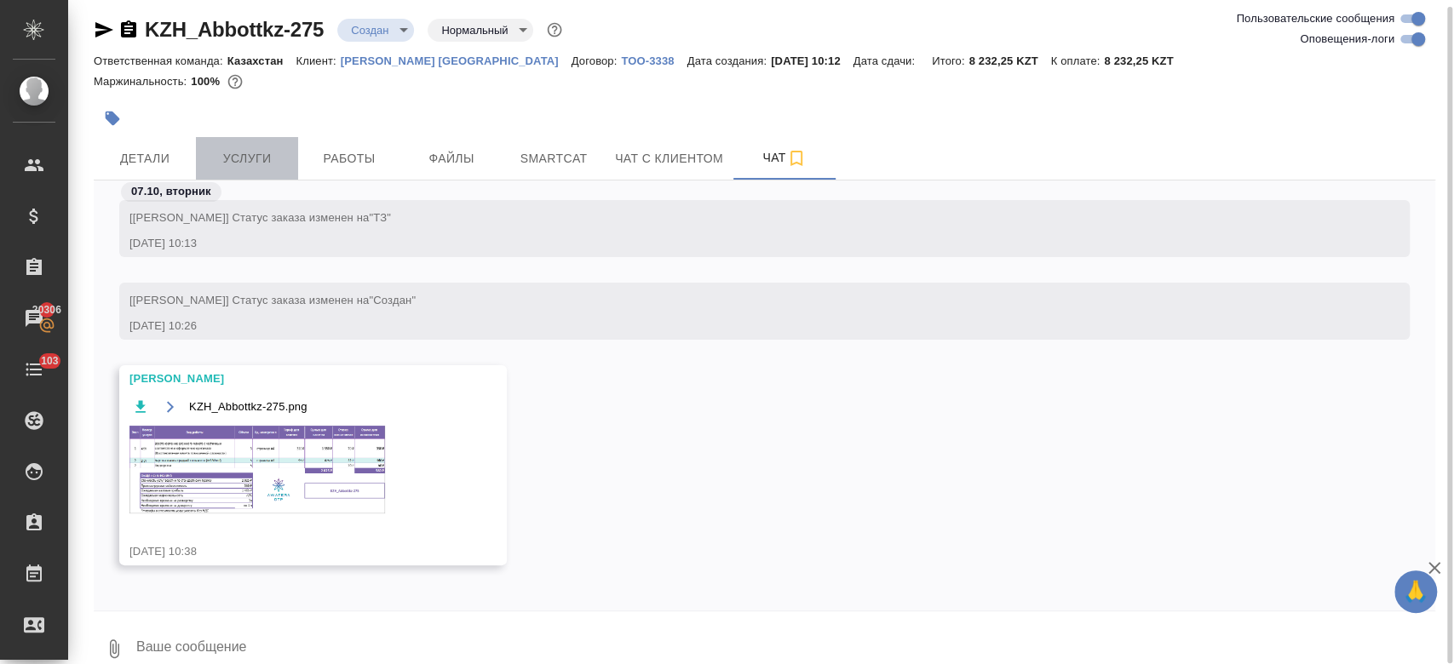
click at [245, 165] on span "Услуги" at bounding box center [247, 158] width 82 height 21
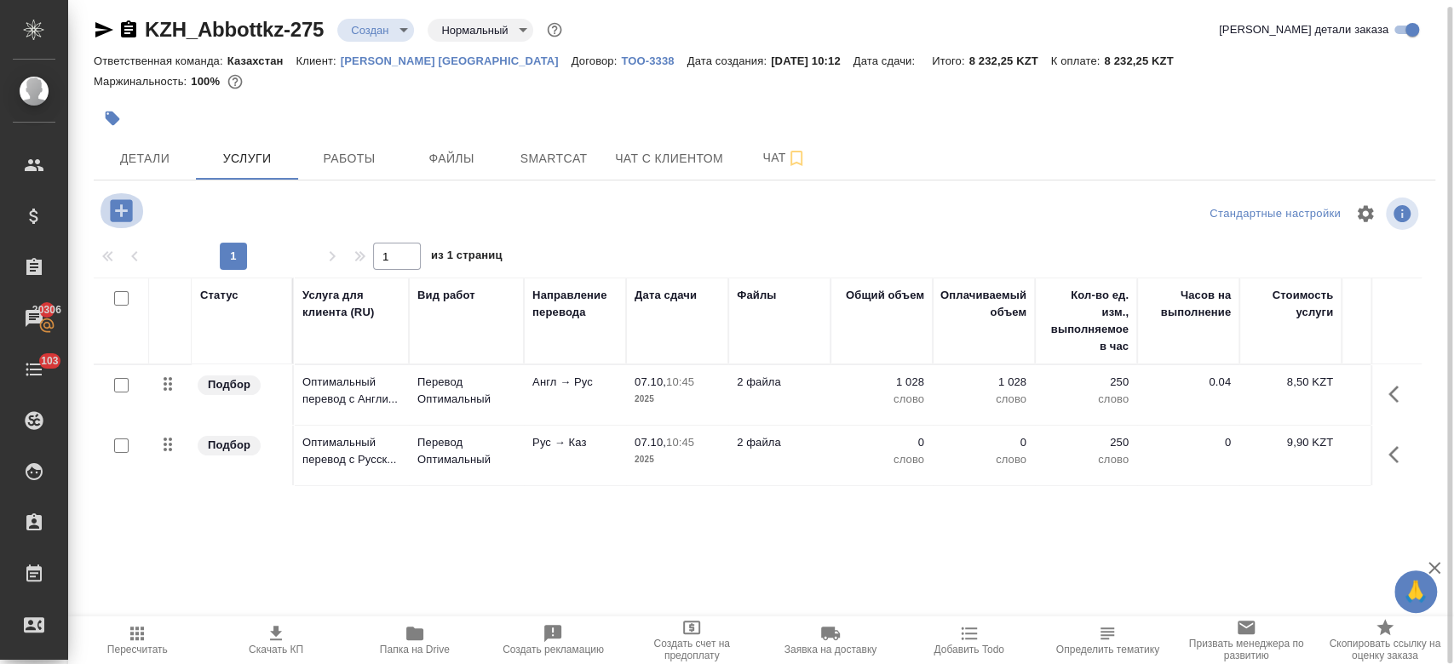
click at [121, 212] on icon "button" at bounding box center [121, 211] width 30 height 30
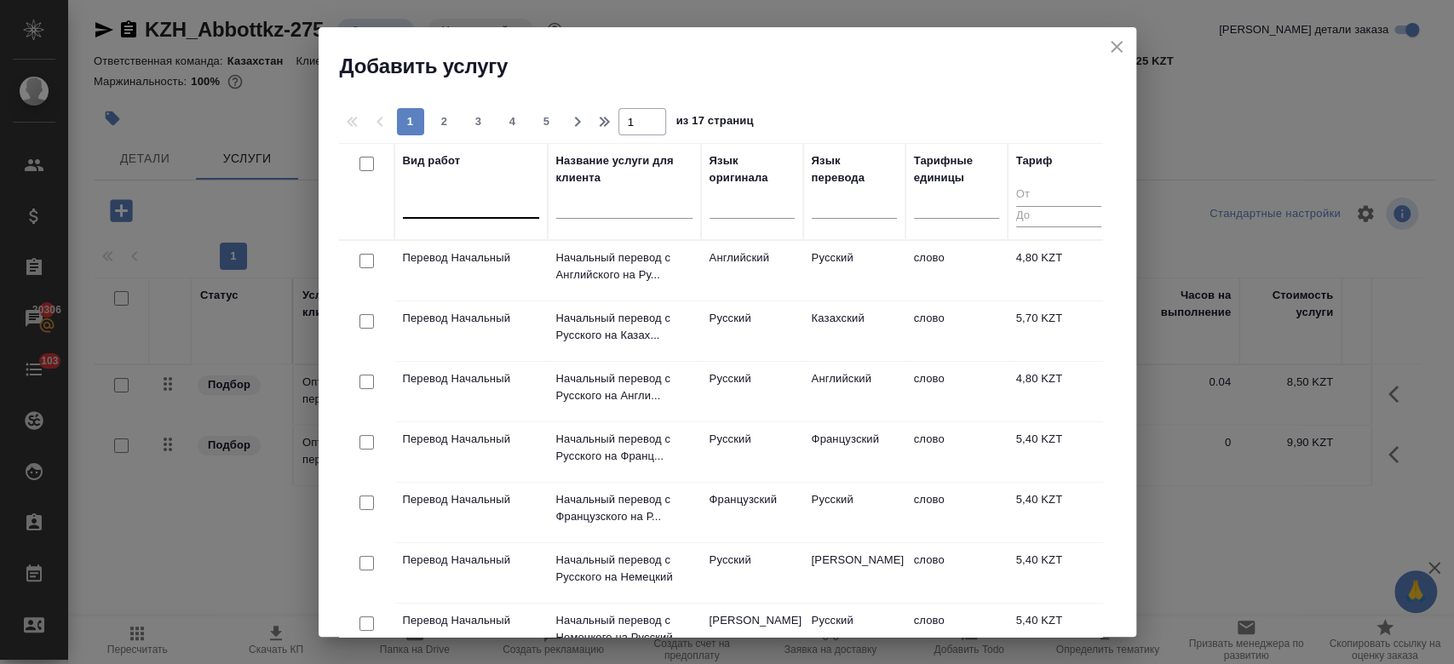
click at [450, 208] on div at bounding box center [471, 201] width 136 height 25
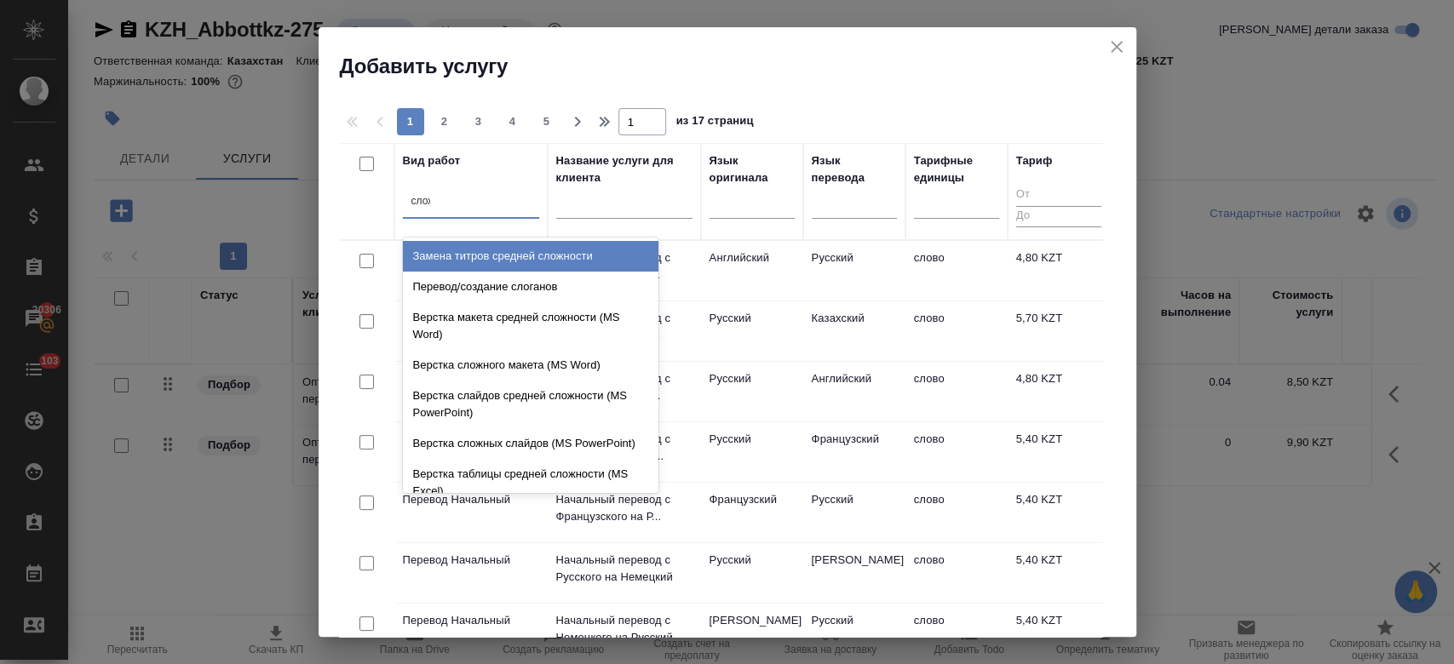
type input "сложн"
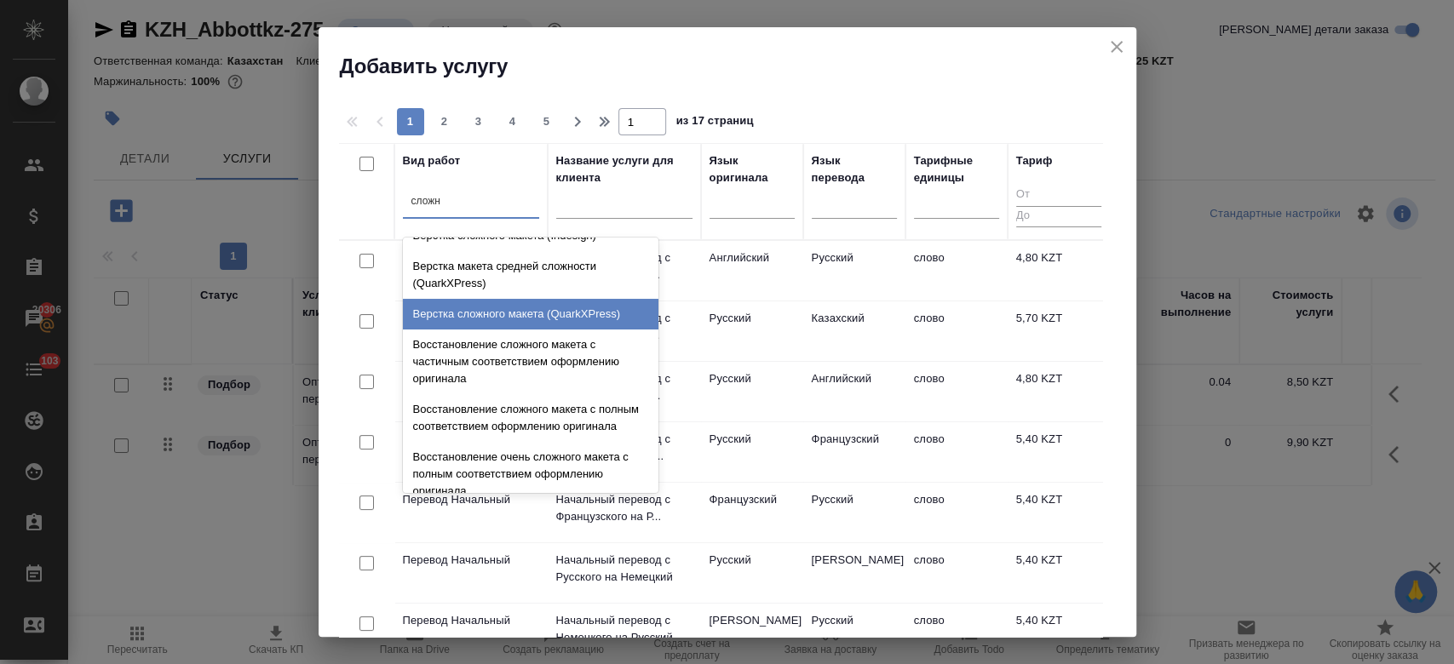
scroll to position [413, 0]
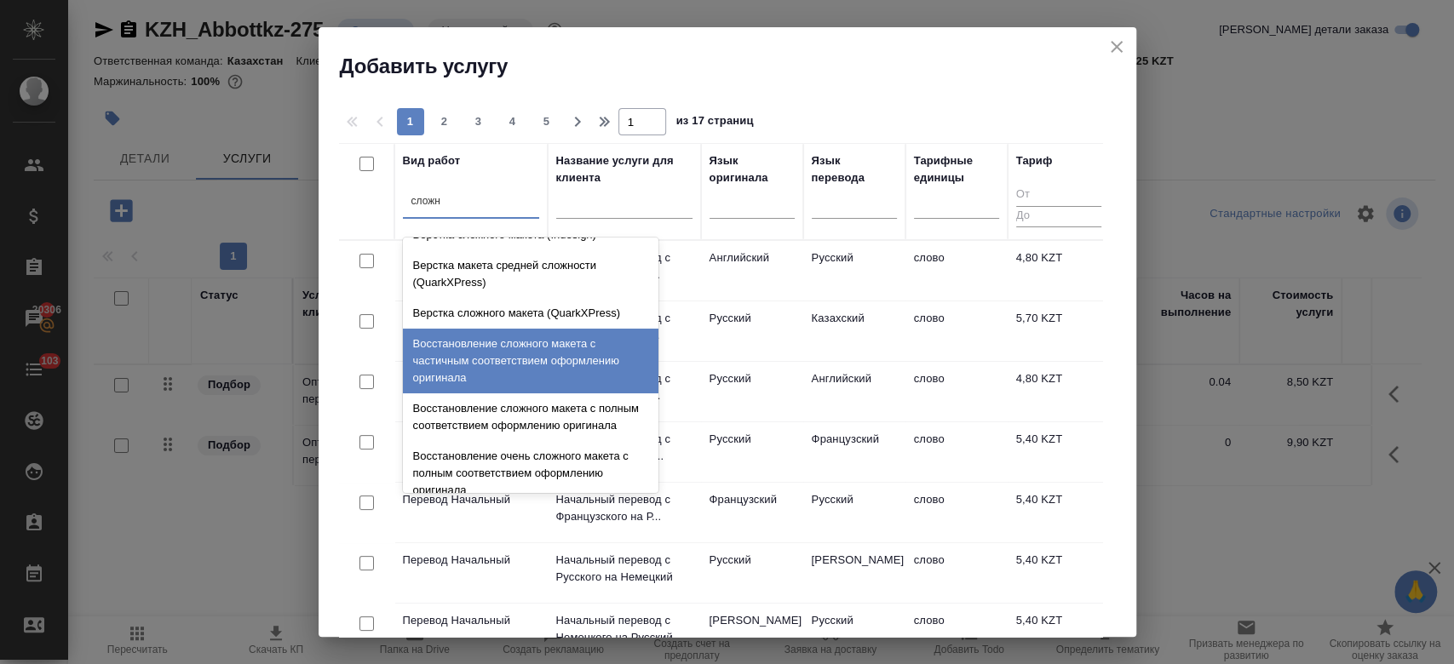
click at [526, 378] on div "Восстановление сложного макета с частичным соответствием оформлению оригинала" at bounding box center [531, 361] width 256 height 65
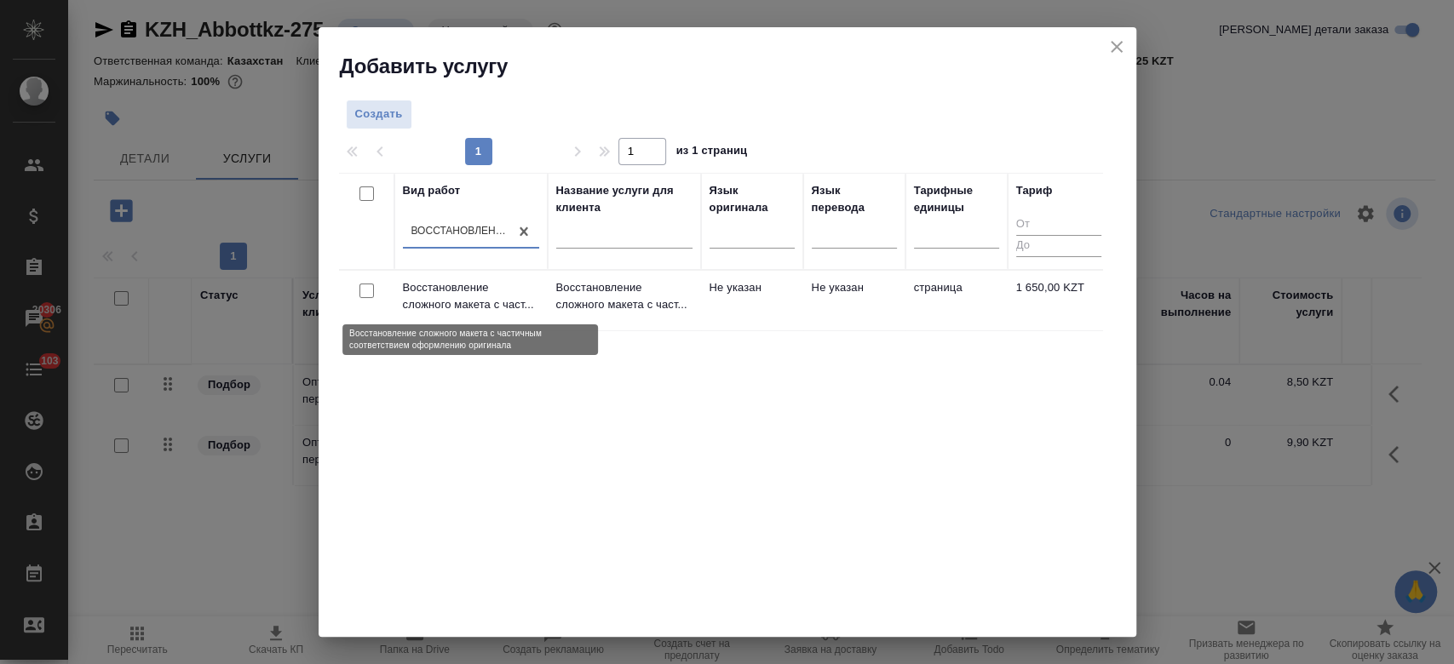
click at [509, 290] on p "Восстановление сложного макета с част..." at bounding box center [471, 296] width 136 height 34
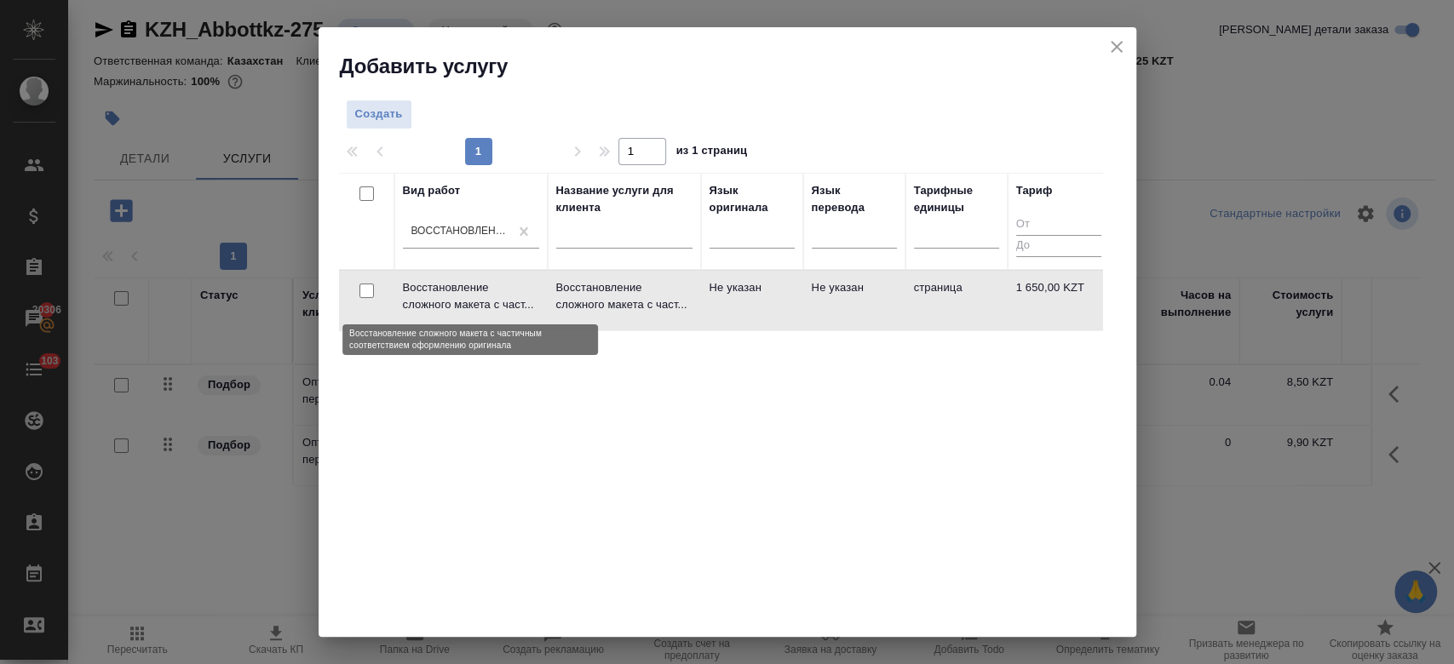
click at [509, 290] on p "Восстановление сложного макета с част..." at bounding box center [471, 296] width 136 height 34
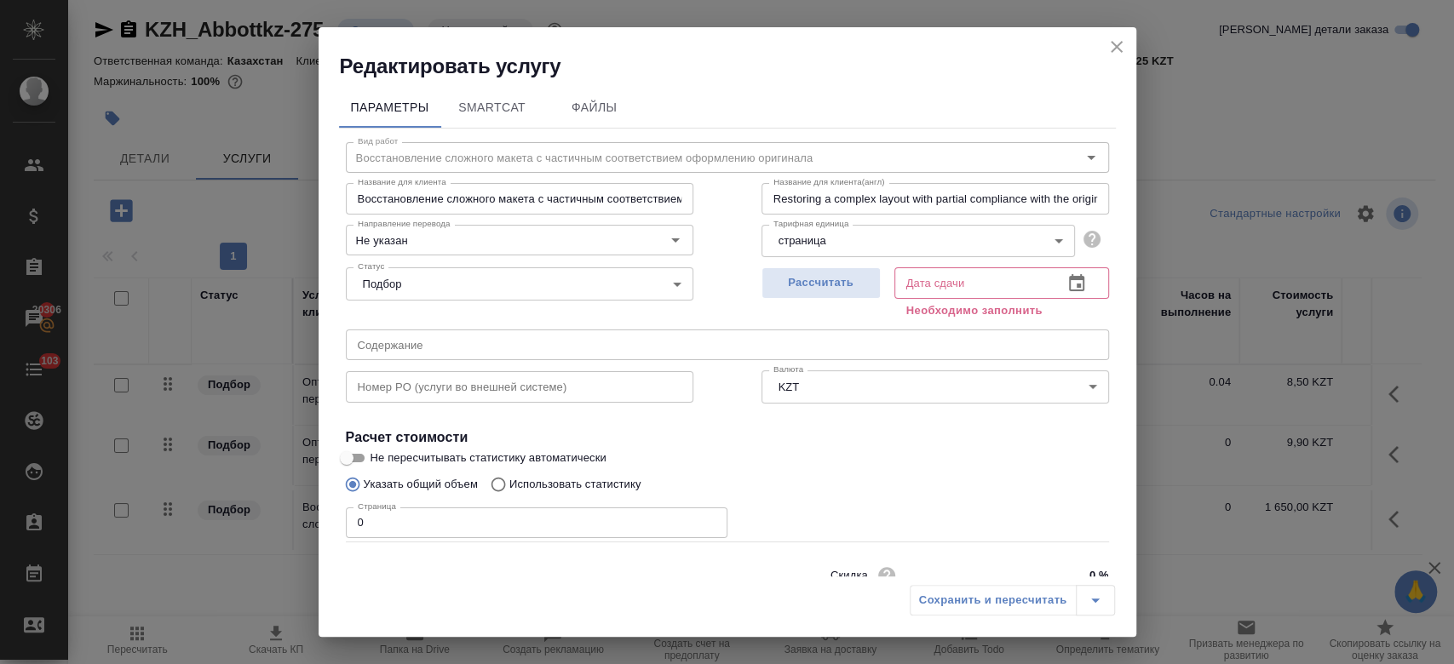
scroll to position [73, 0]
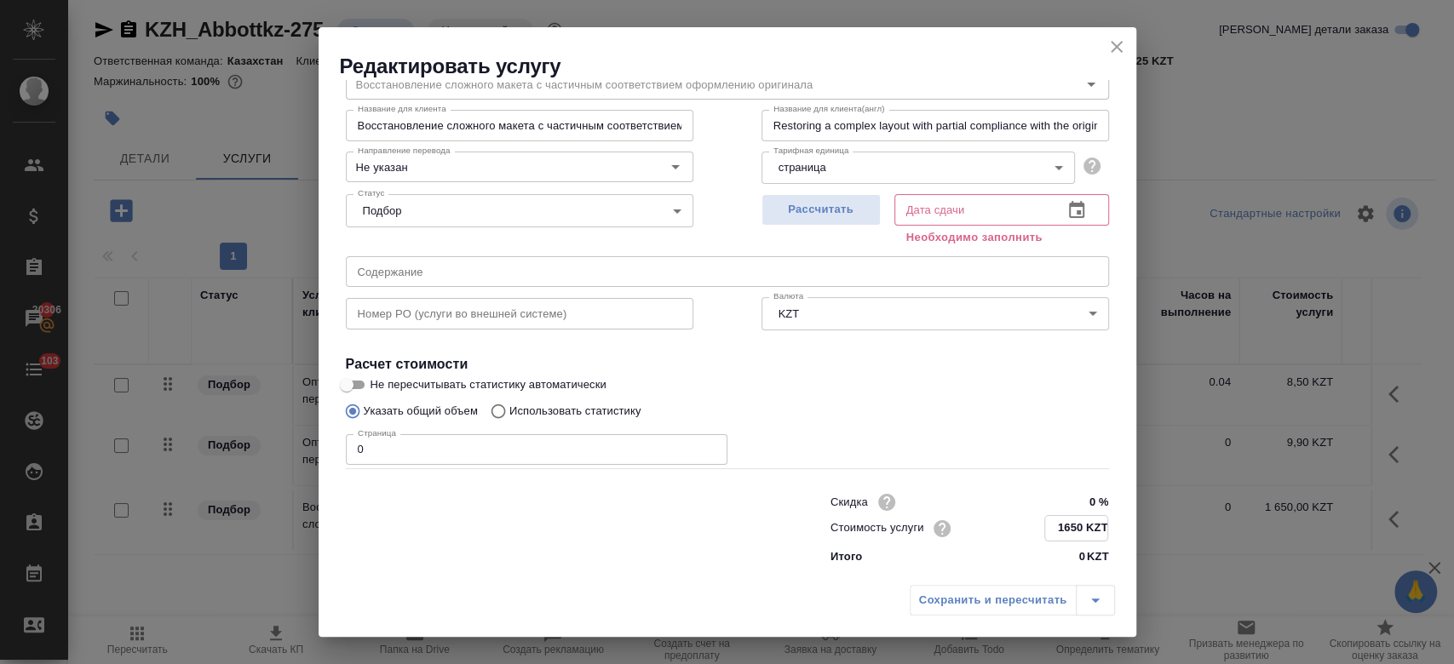
click at [1071, 525] on input "1650 KZT" at bounding box center [1076, 528] width 62 height 25
type input "1 KZT"
type input "2325 KZT"
click at [473, 445] on input "0" at bounding box center [537, 449] width 382 height 31
type input "5"
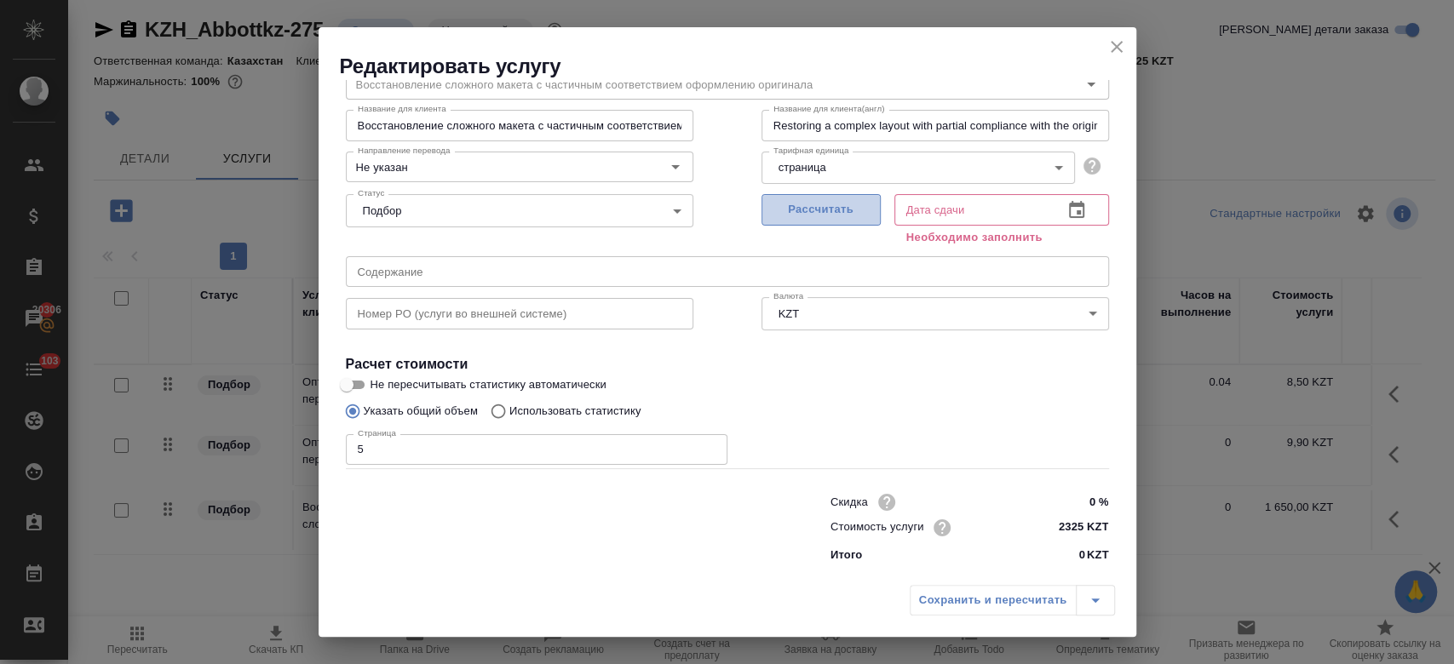
click at [812, 213] on span "Рассчитать" at bounding box center [821, 210] width 101 height 20
type input "07.10.2025 11:49"
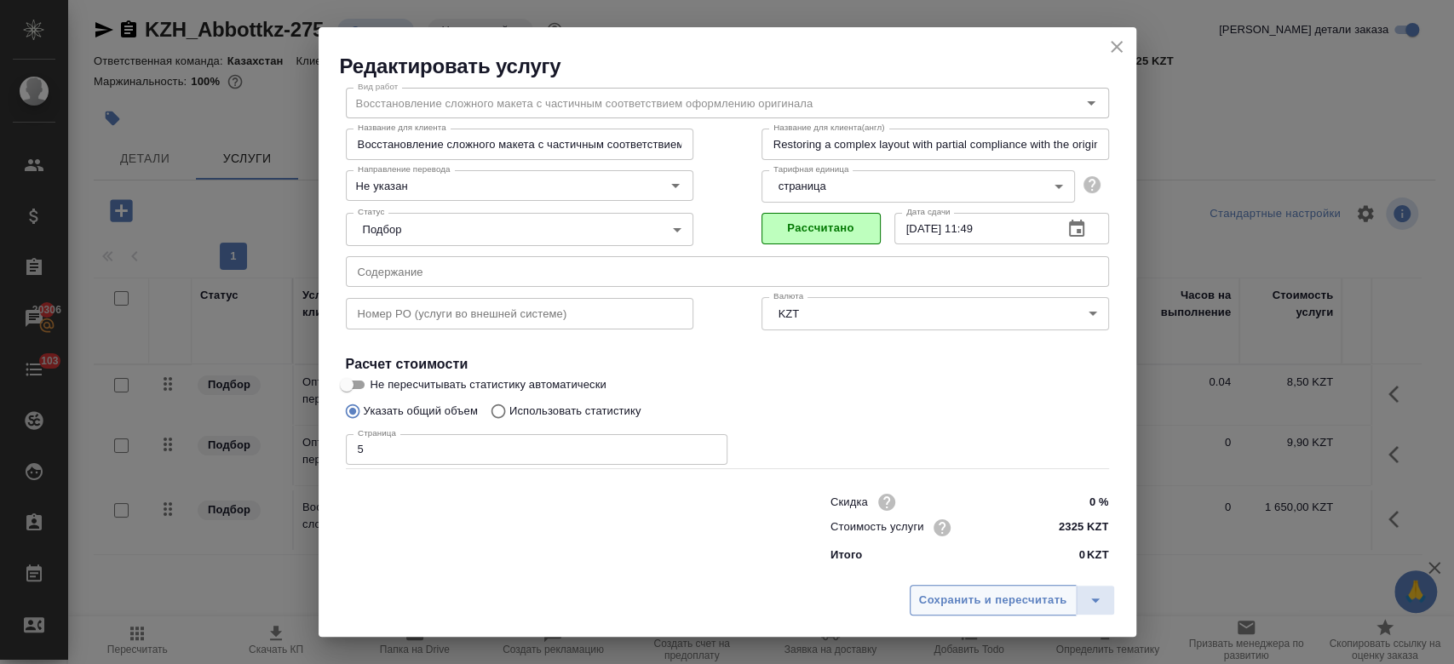
click at [959, 586] on button "Сохранить и пересчитать" at bounding box center [993, 600] width 167 height 31
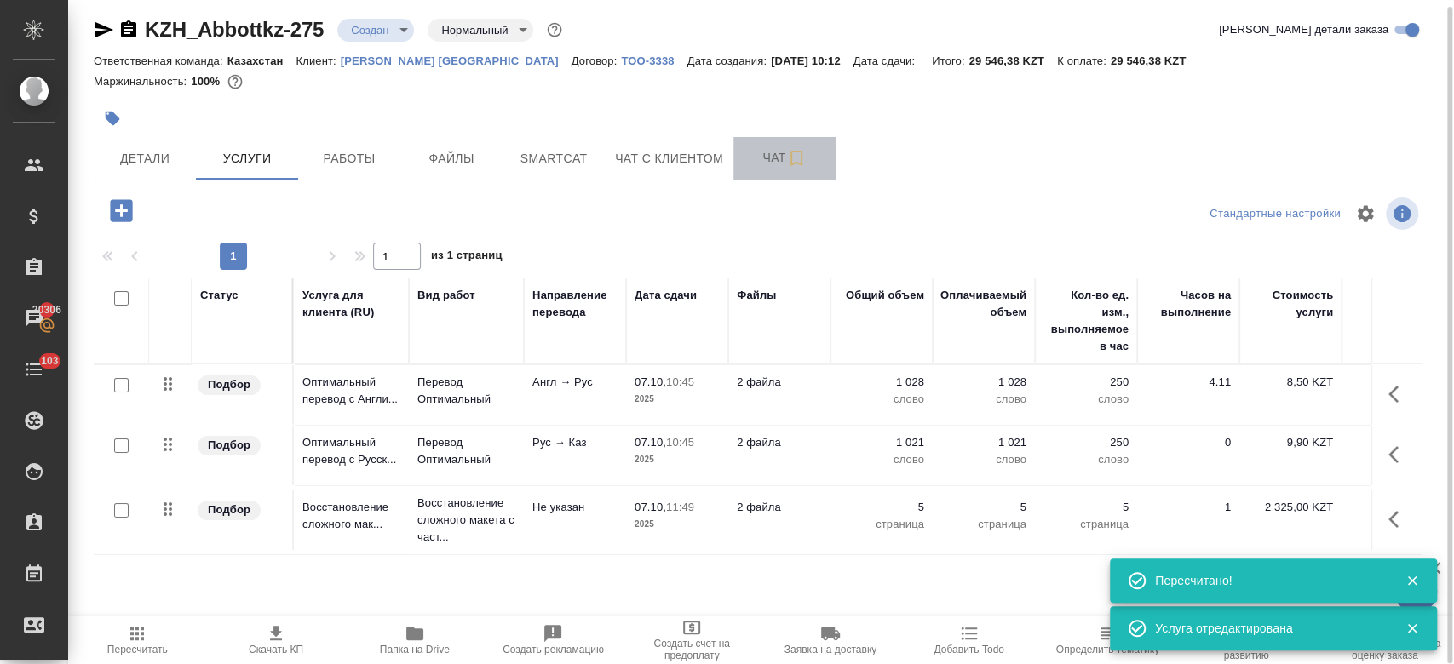
click at [757, 156] on span "Чат" at bounding box center [785, 157] width 82 height 21
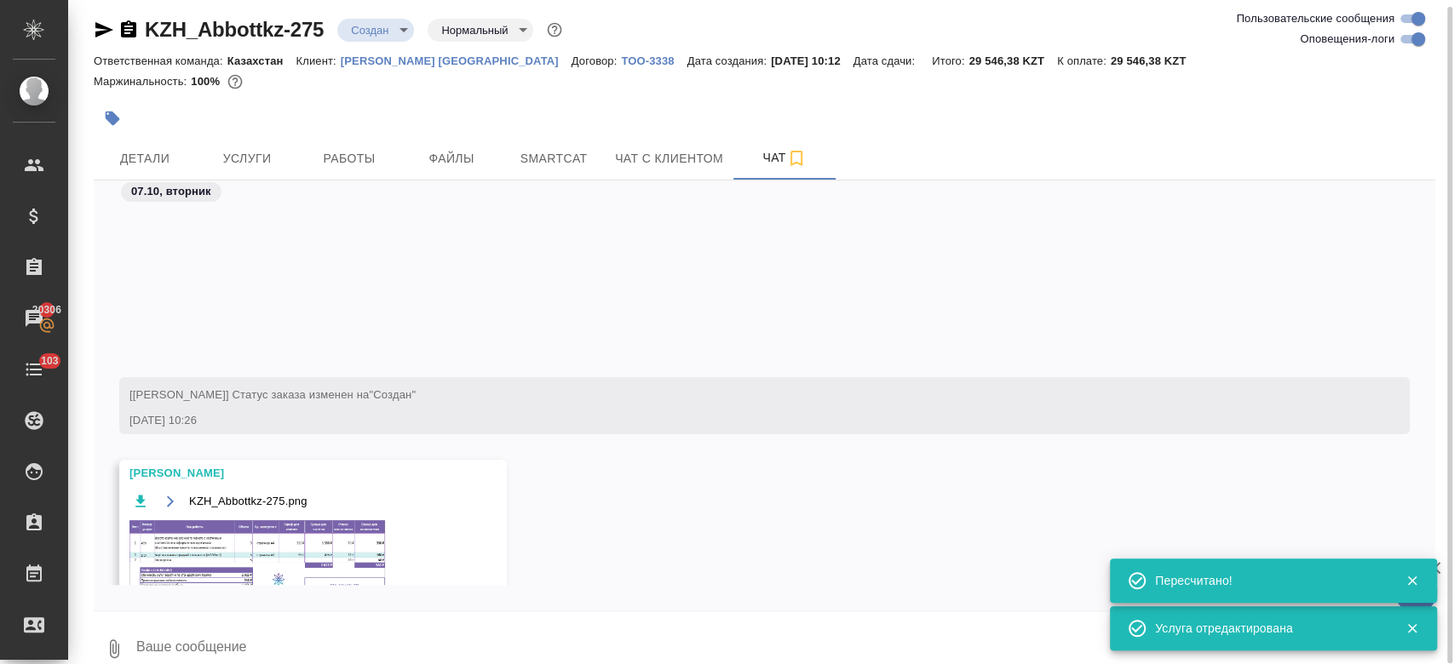
scroll to position [265, 0]
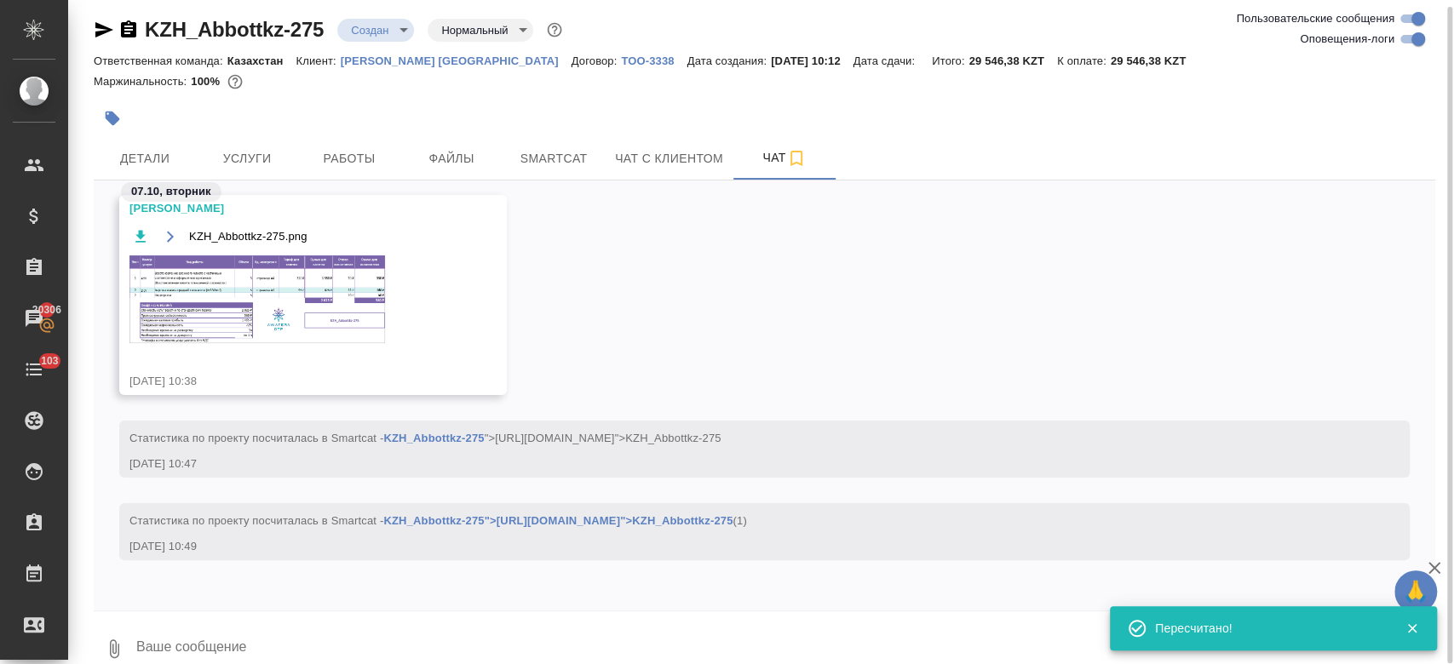
click at [277, 311] on img at bounding box center [257, 300] width 256 height 88
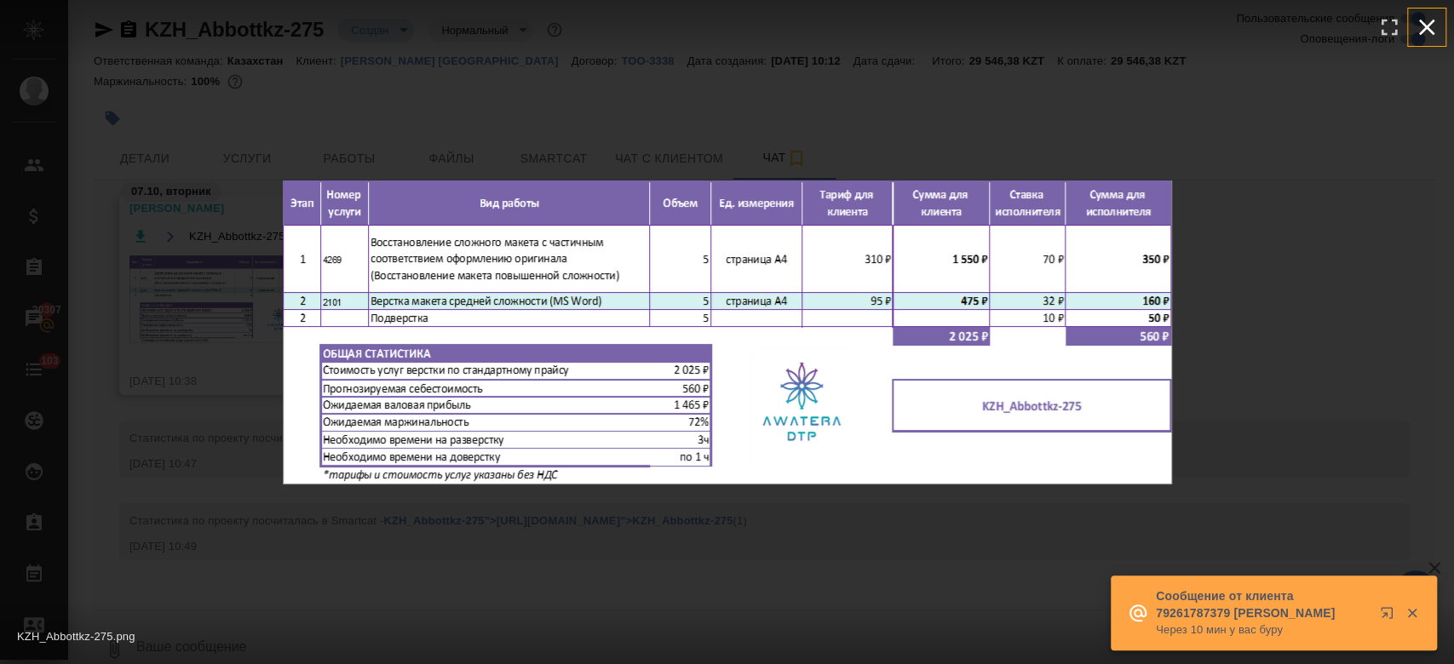
click at [1431, 25] on icon "button" at bounding box center [1426, 27] width 27 height 27
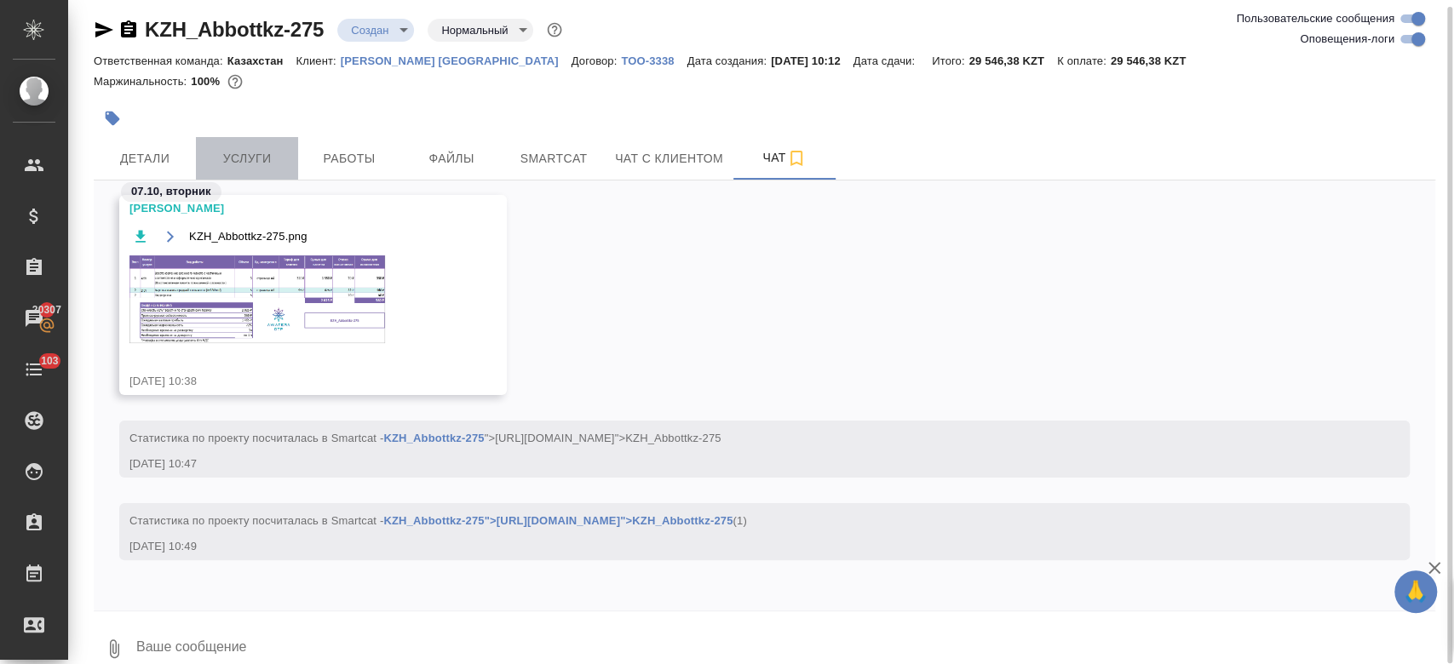
click at [235, 161] on span "Услуги" at bounding box center [247, 158] width 82 height 21
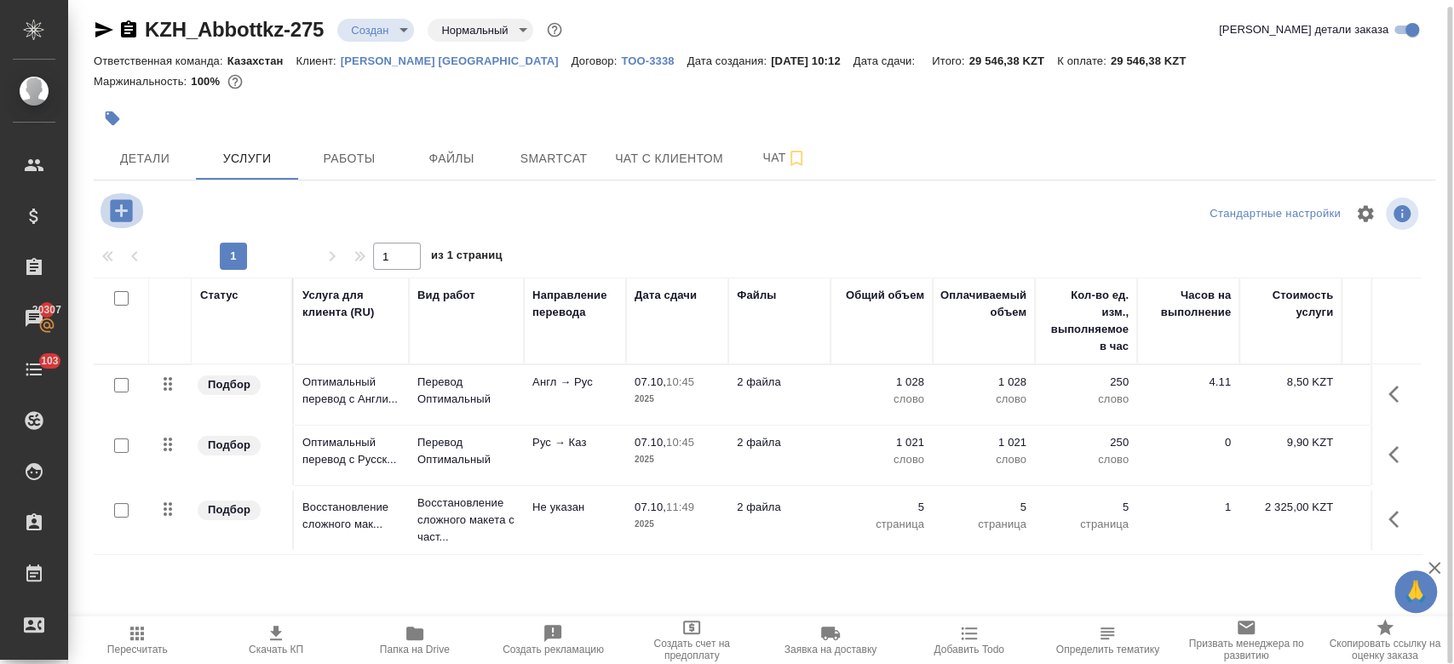
click at [125, 220] on icon "button" at bounding box center [121, 210] width 22 height 22
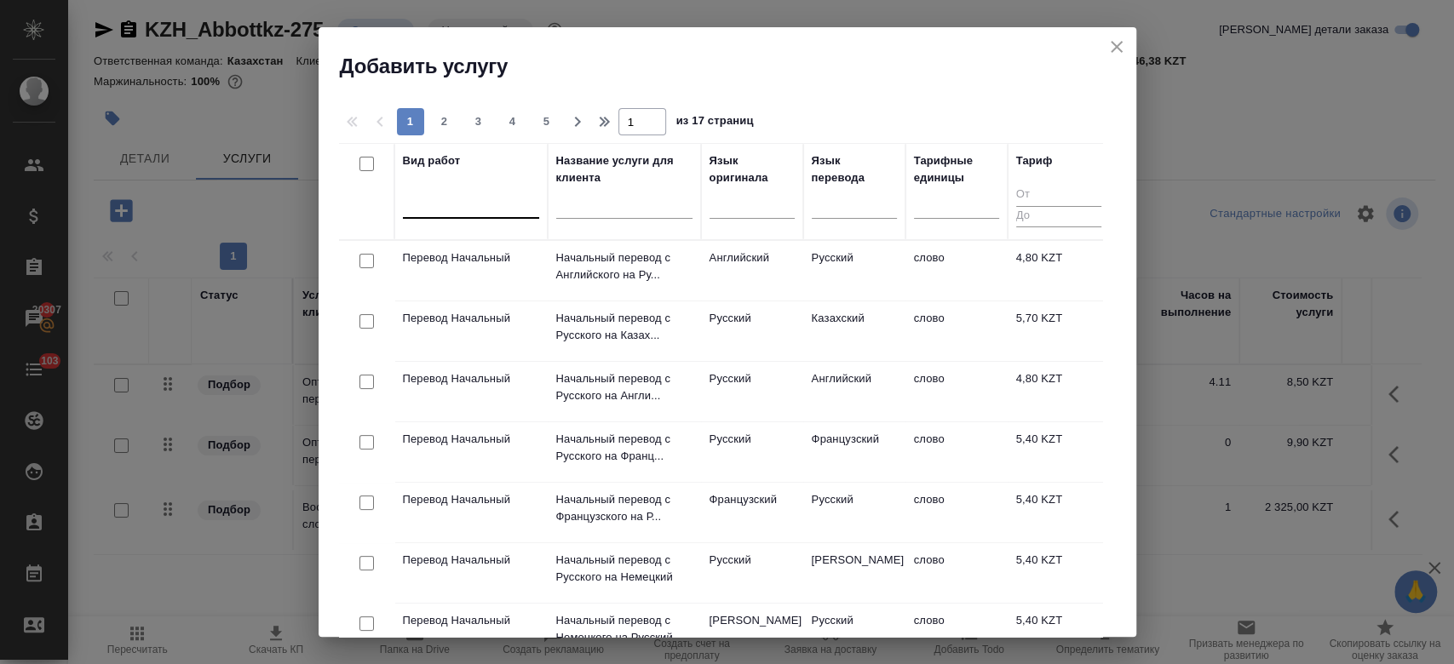
click at [484, 204] on div at bounding box center [471, 201] width 136 height 25
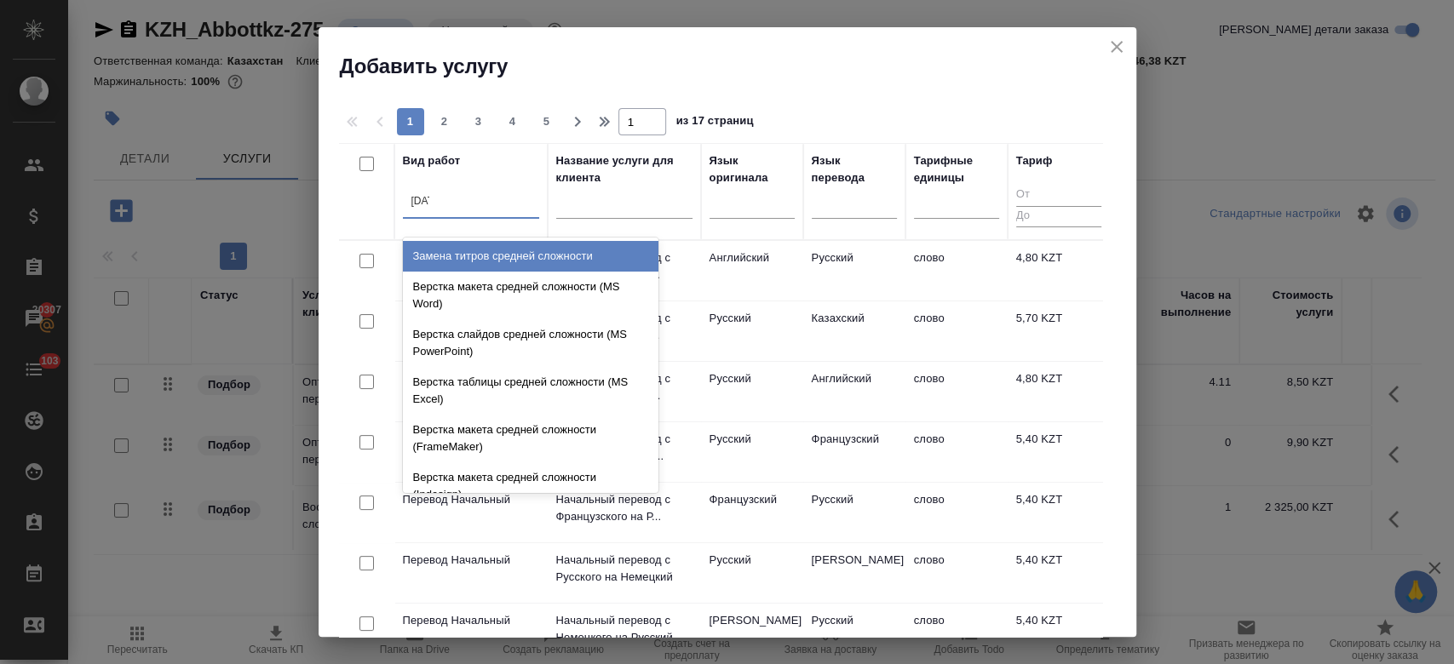
type input "средн"
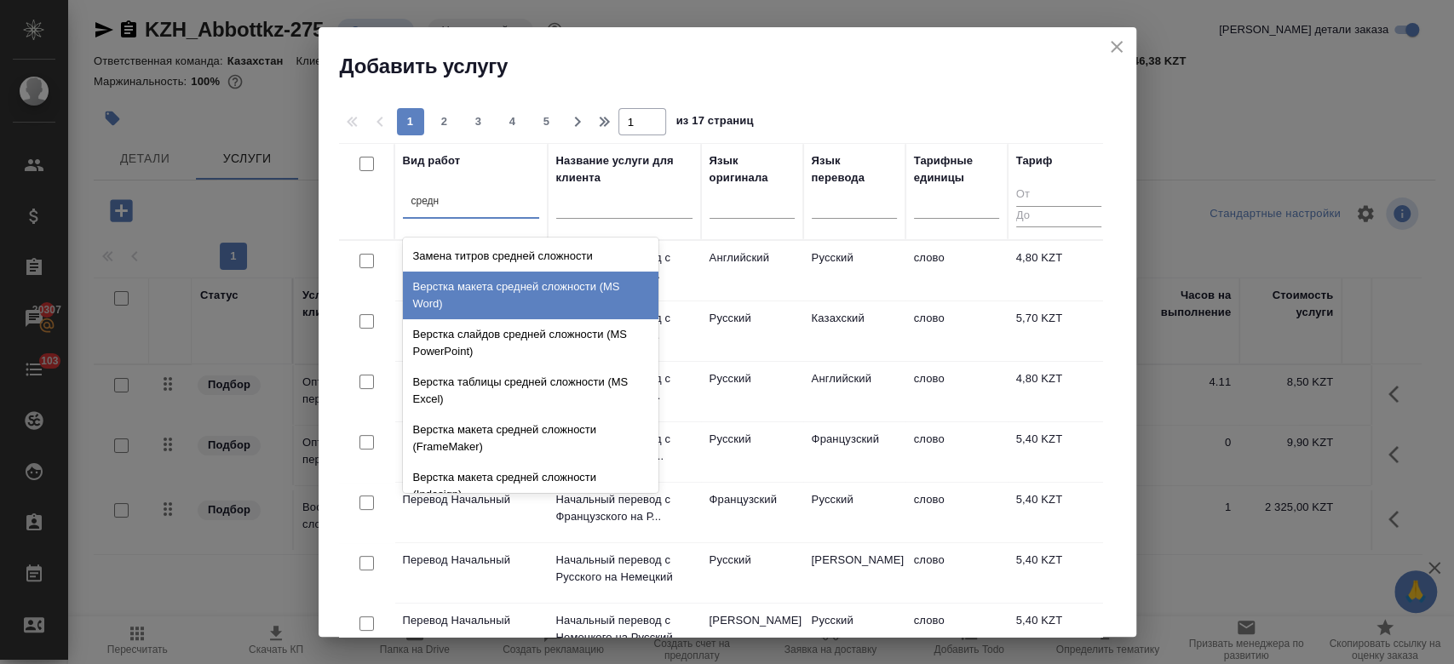
click at [547, 295] on div "Верстка макета средней сложности (MS Word)" at bounding box center [531, 296] width 256 height 48
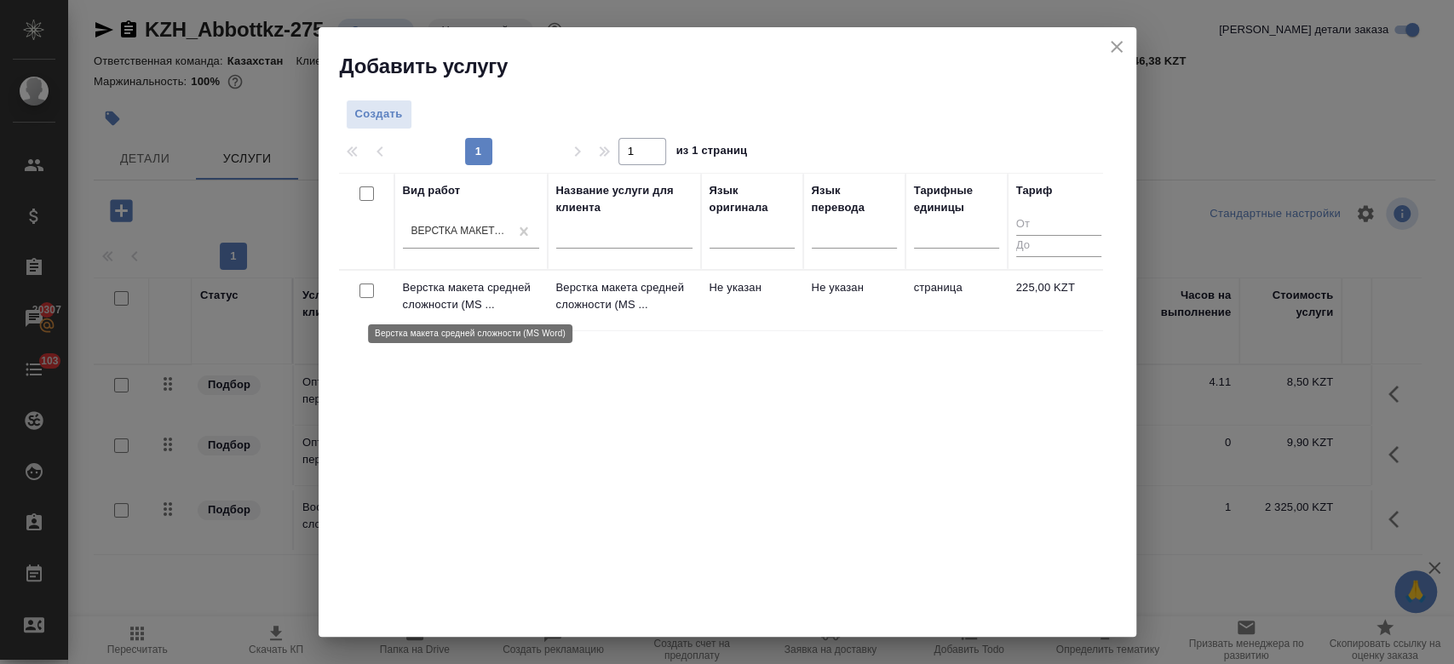
click at [521, 288] on p "Верстка макета средней сложности (MS ..." at bounding box center [471, 296] width 136 height 34
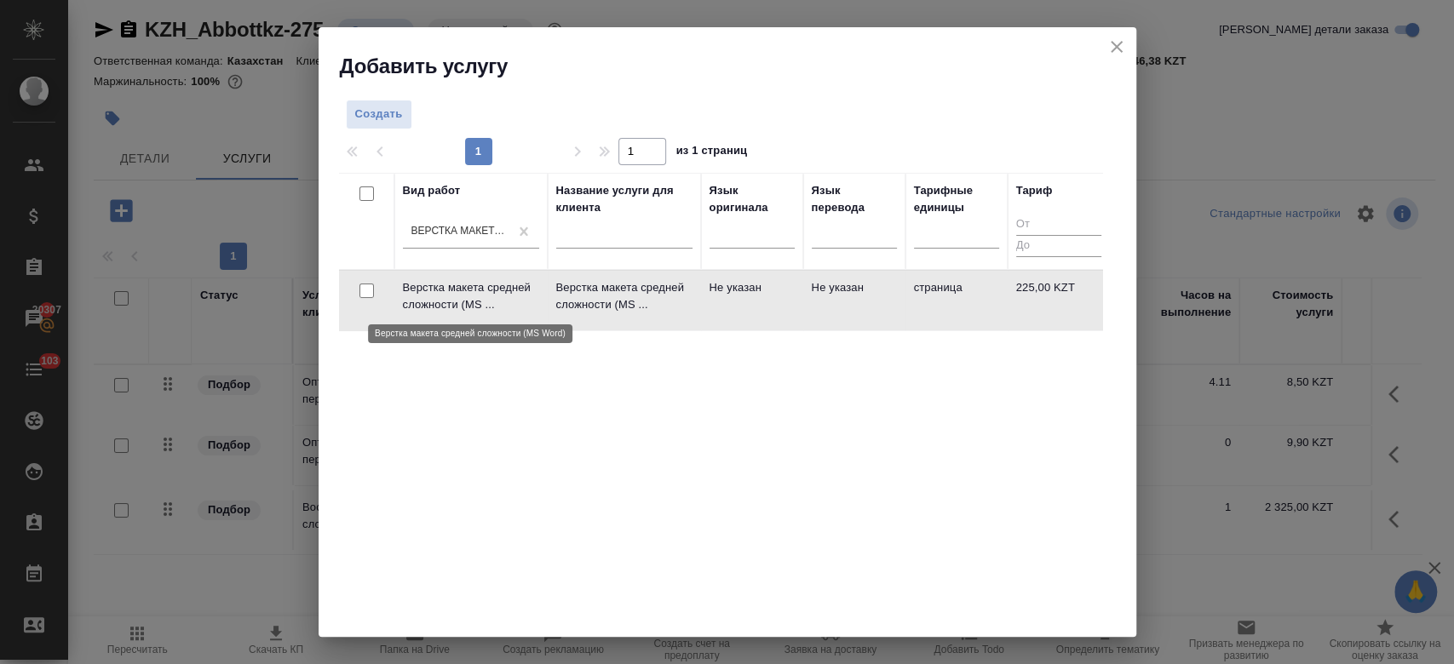
click at [521, 288] on p "Верстка макета средней сложности (MS ..." at bounding box center [471, 296] width 136 height 34
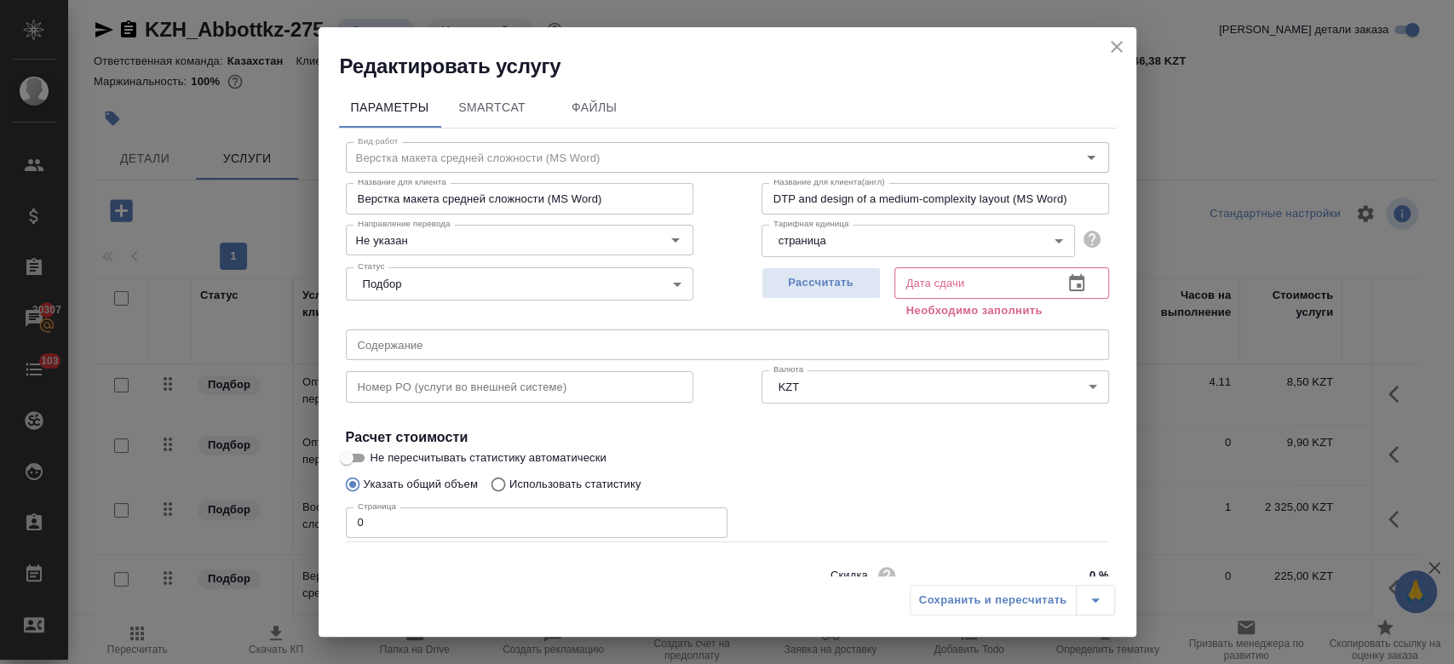
scroll to position [73, 0]
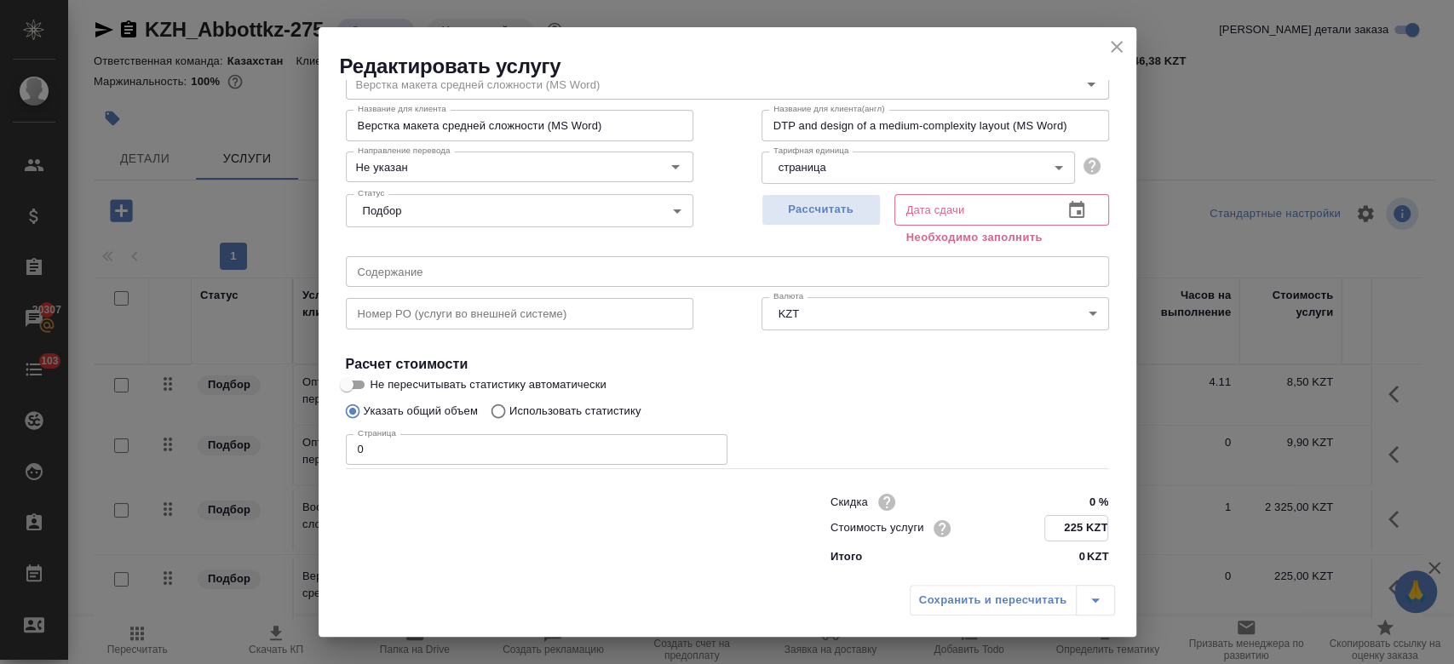
click at [1067, 528] on input "225 KZT" at bounding box center [1076, 528] width 62 height 25
type input "2 KZT"
type input "750 KZT"
click at [622, 447] on input "0" at bounding box center [537, 449] width 382 height 31
type input "5"
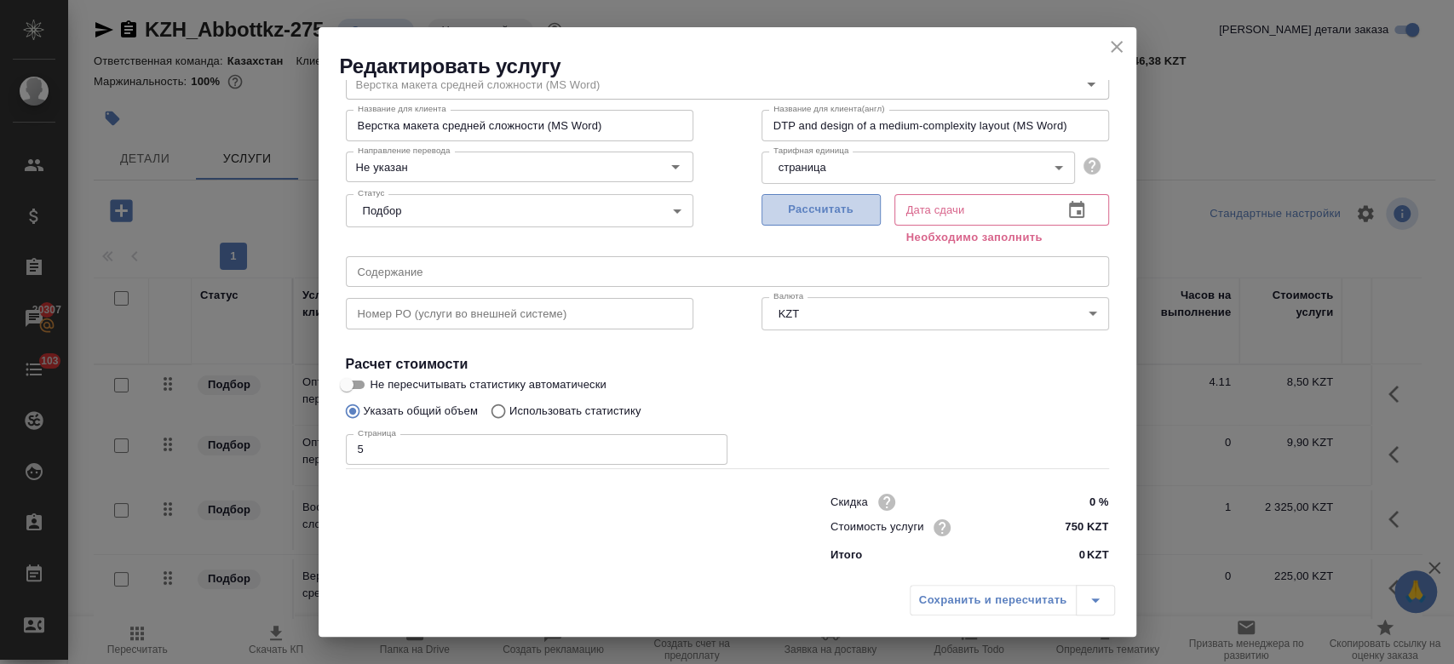
click at [838, 204] on span "Рассчитать" at bounding box center [821, 210] width 101 height 20
type input "07.10.2025 11:15"
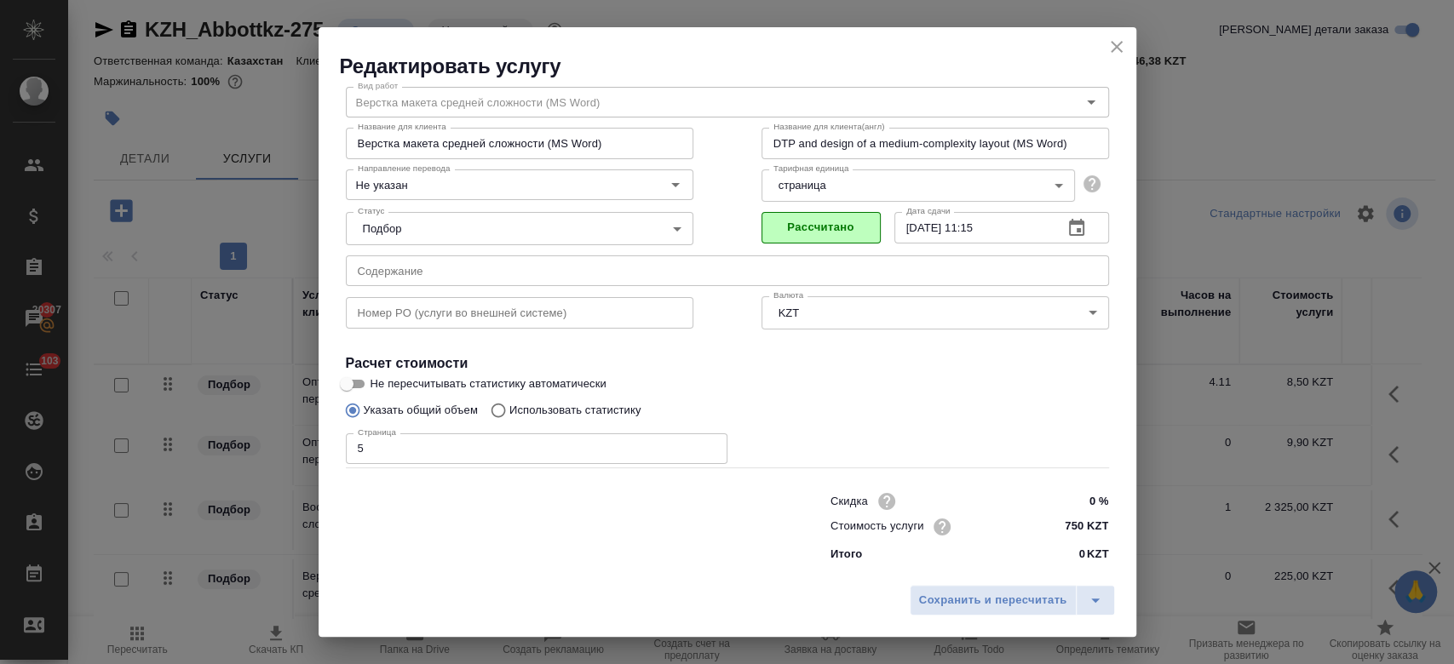
scroll to position [55, 0]
click at [963, 595] on span "Сохранить и пересчитать" at bounding box center [993, 601] width 148 height 20
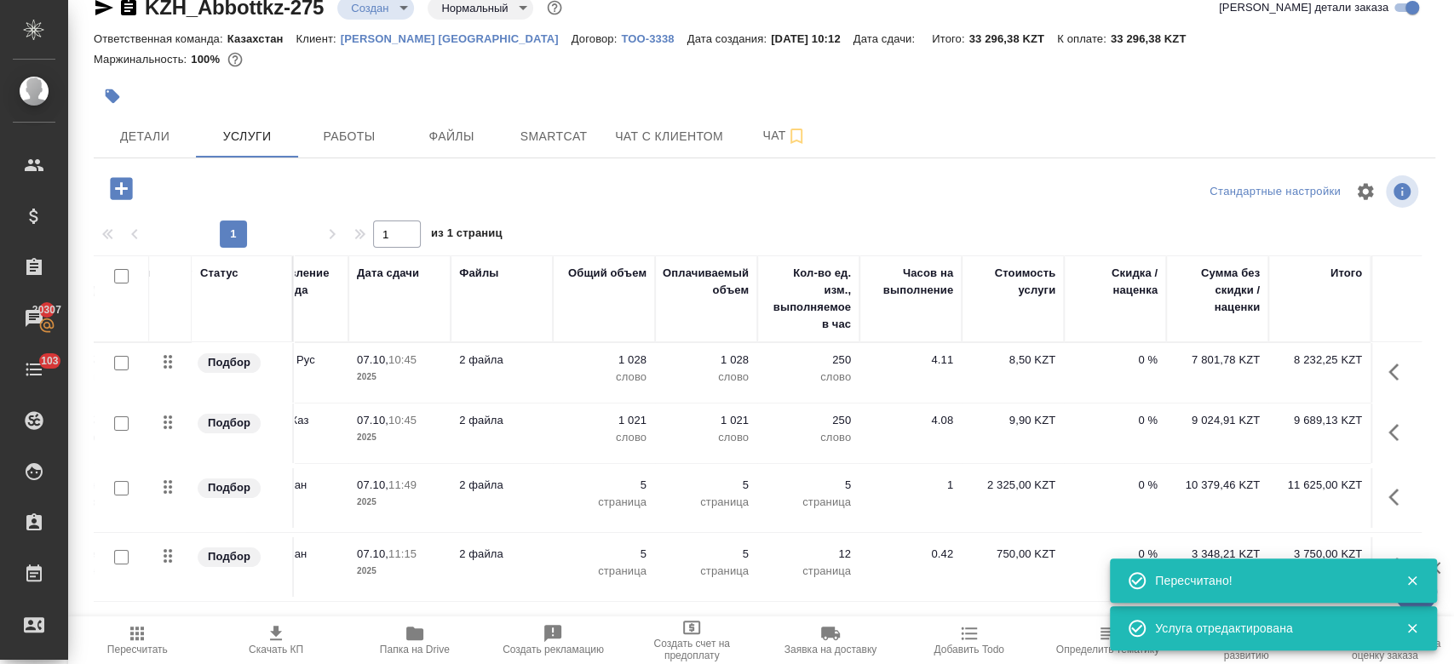
scroll to position [0, 0]
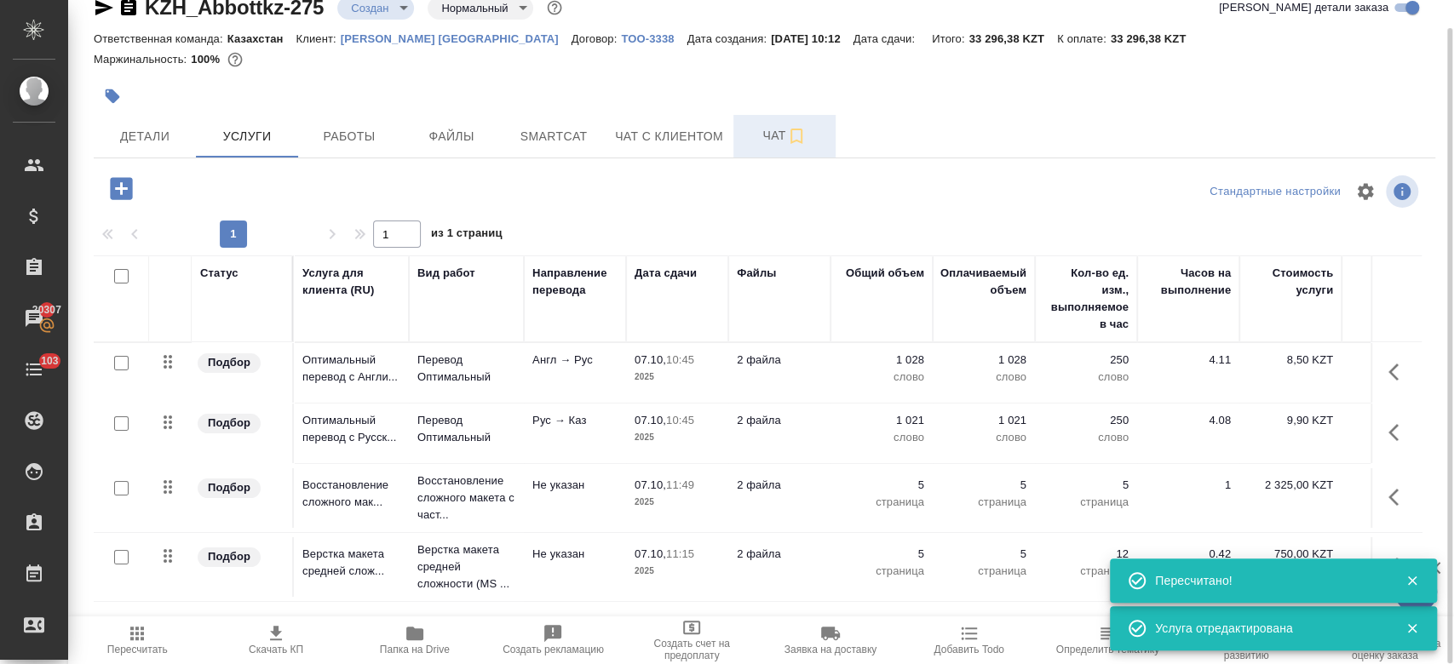
click at [770, 135] on span "Чат" at bounding box center [785, 135] width 82 height 21
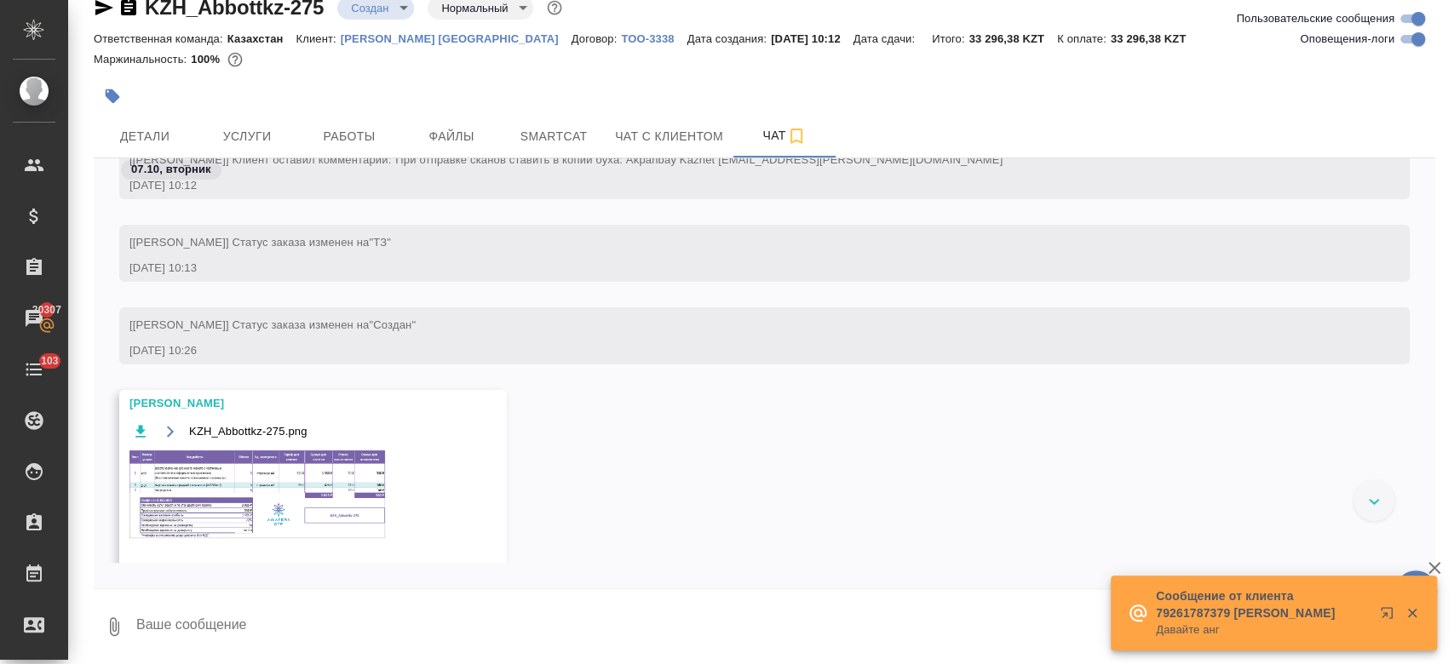
scroll to position [24, 0]
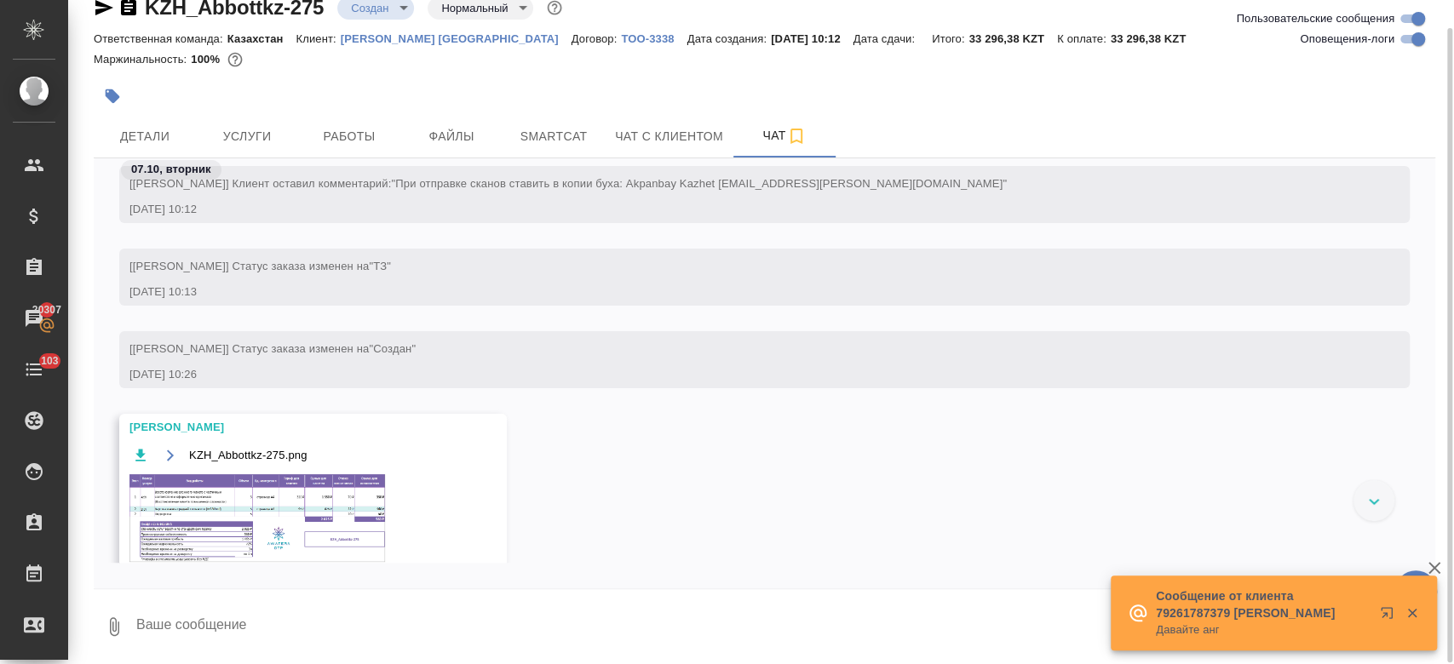
click at [336, 496] on img at bounding box center [257, 518] width 256 height 88
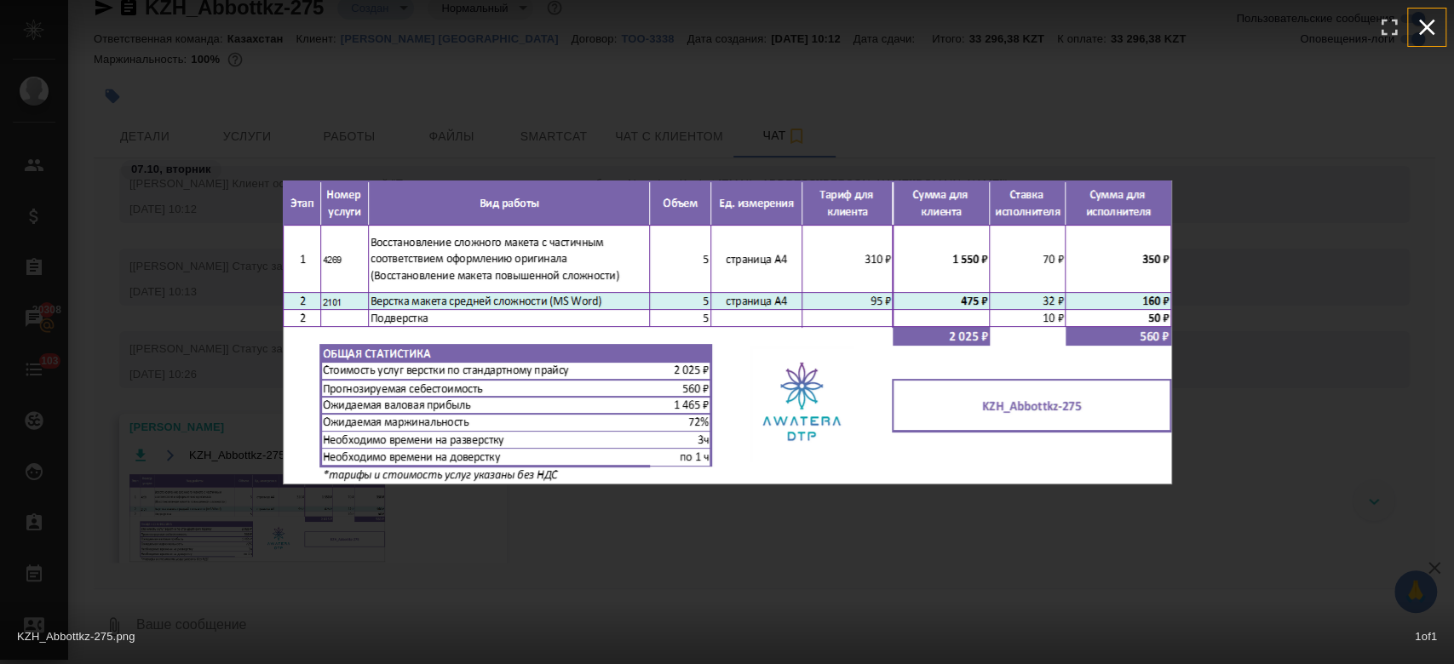
click at [1424, 32] on icon "button" at bounding box center [1426, 27] width 27 height 27
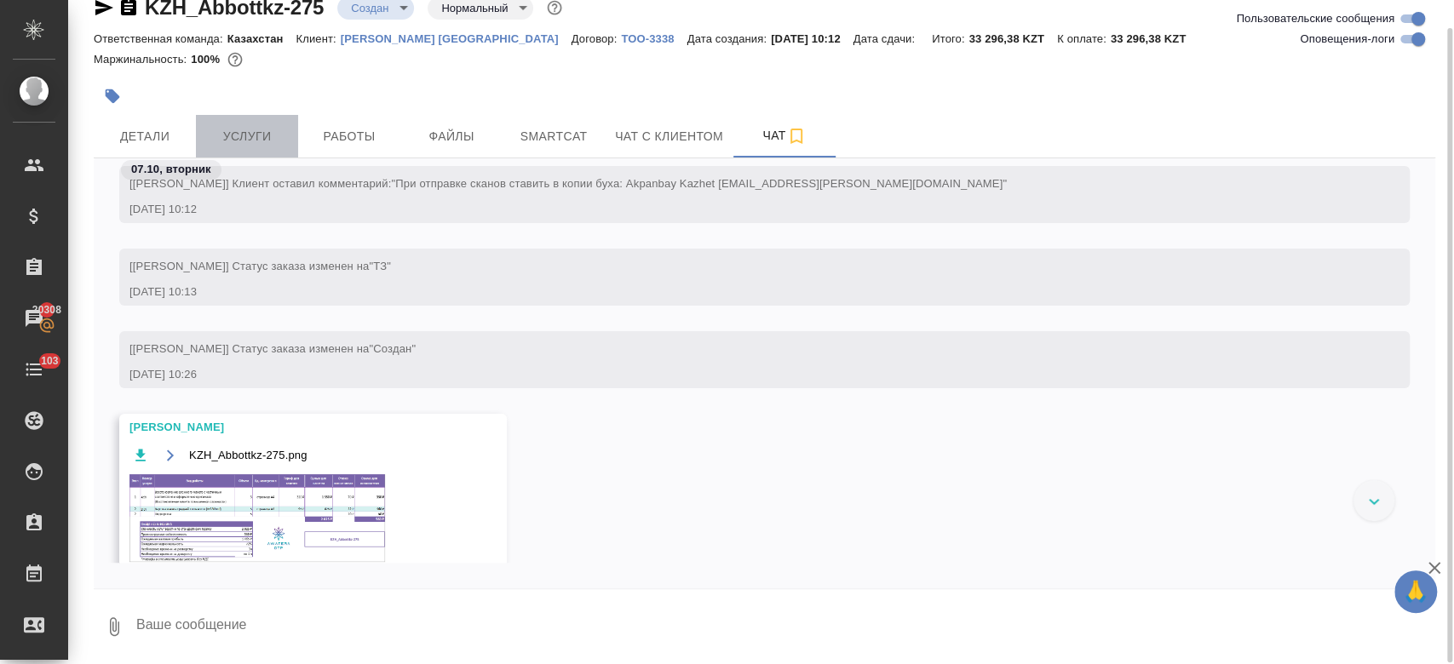
click at [234, 126] on span "Услуги" at bounding box center [247, 136] width 82 height 21
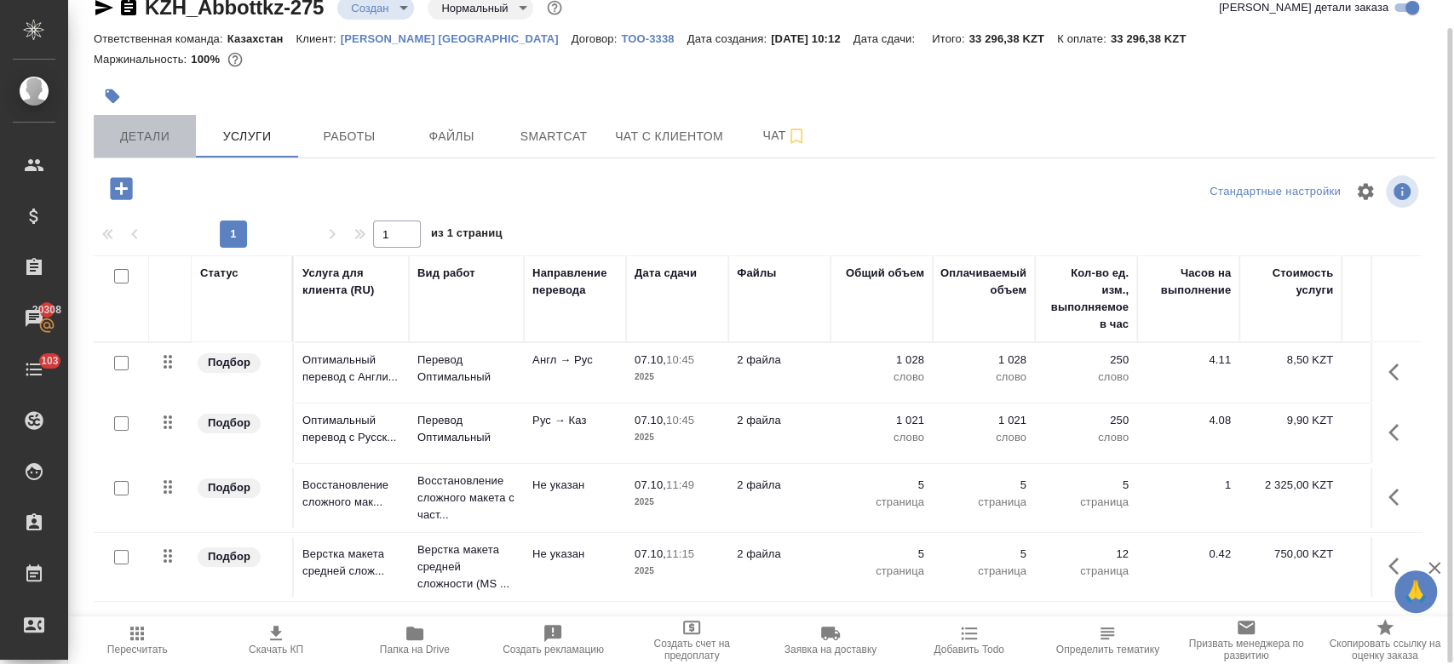
click at [161, 141] on span "Детали" at bounding box center [145, 136] width 82 height 21
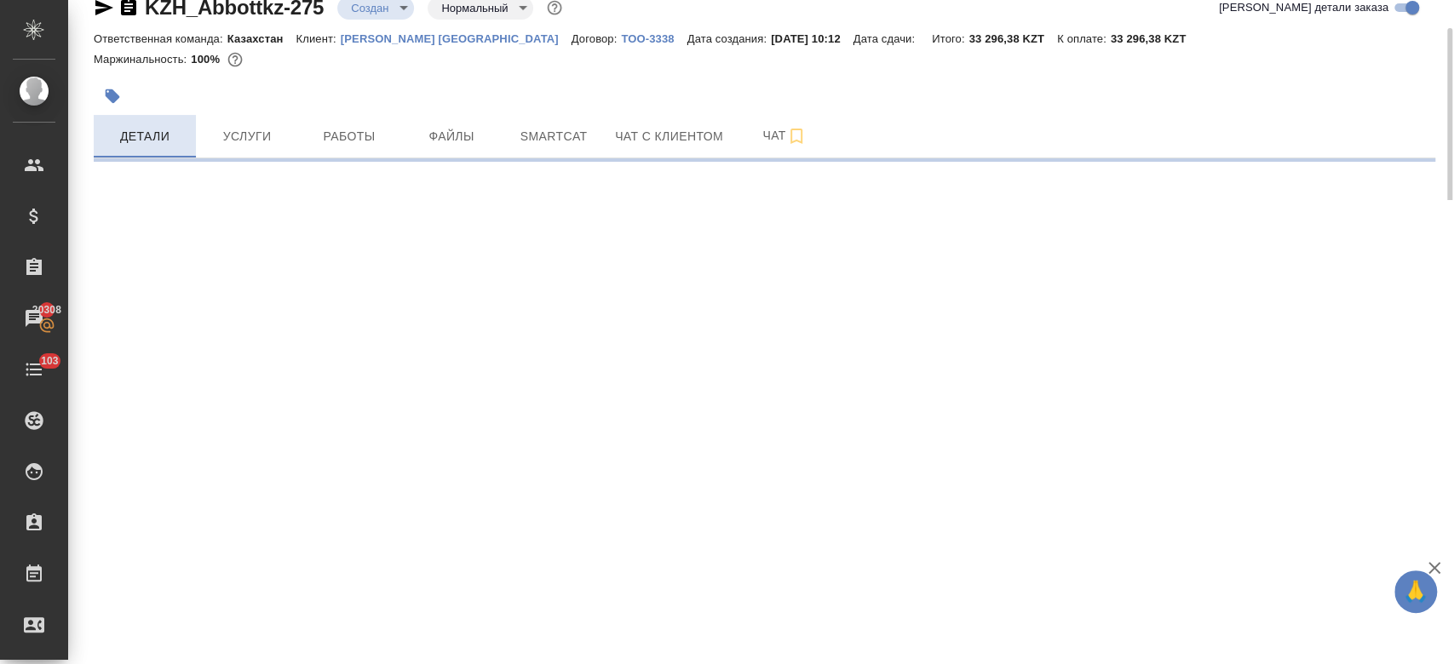
select select "RU"
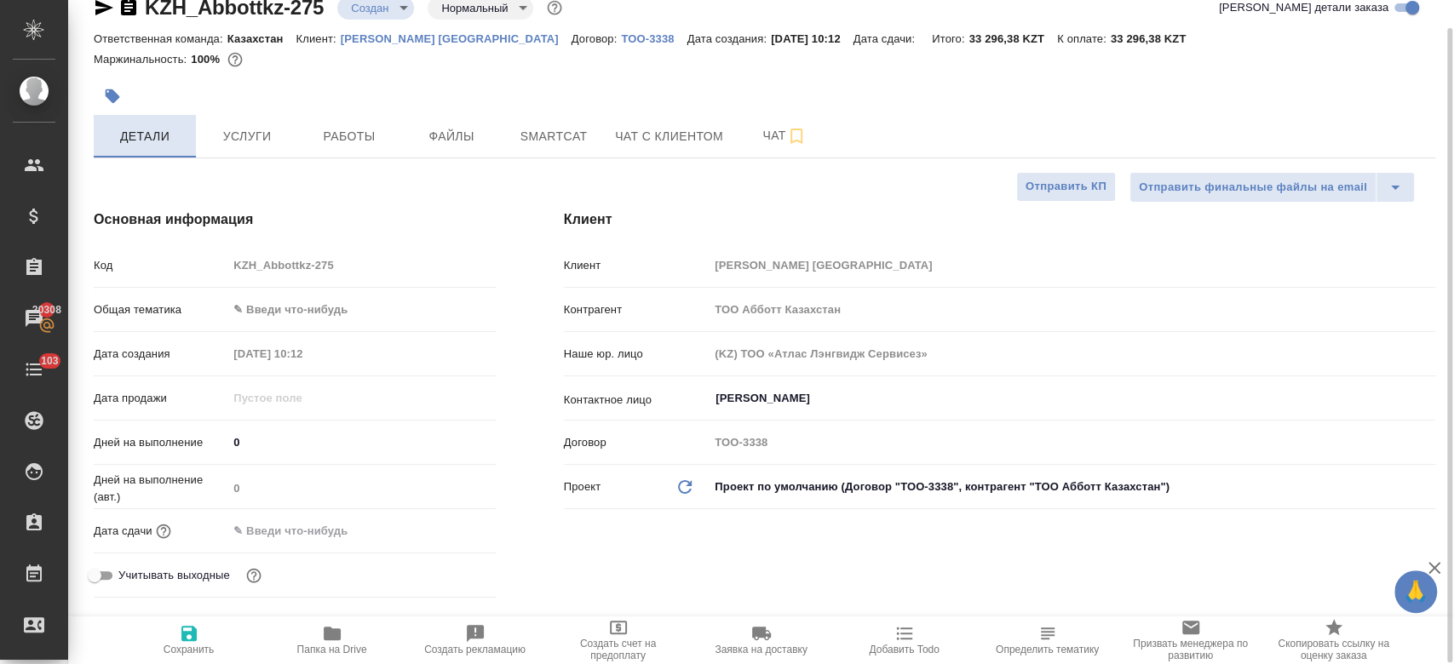
type textarea "x"
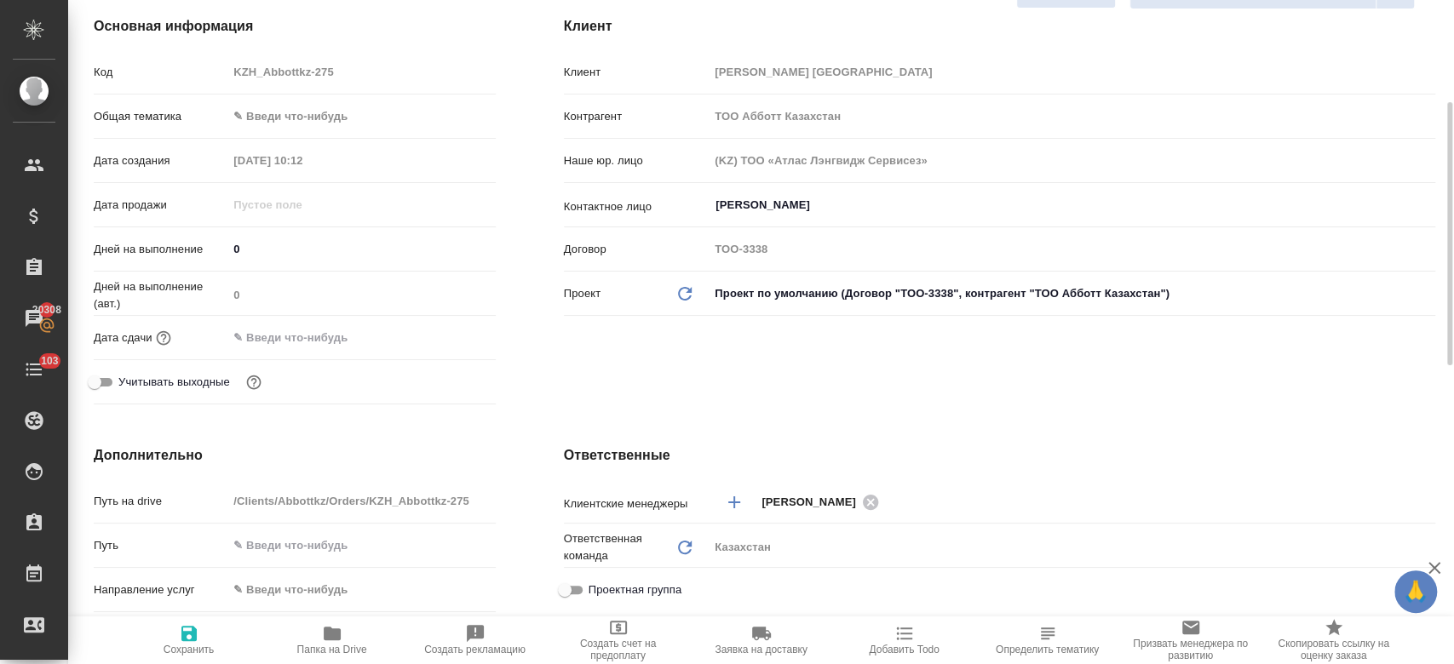
scroll to position [233, 0]
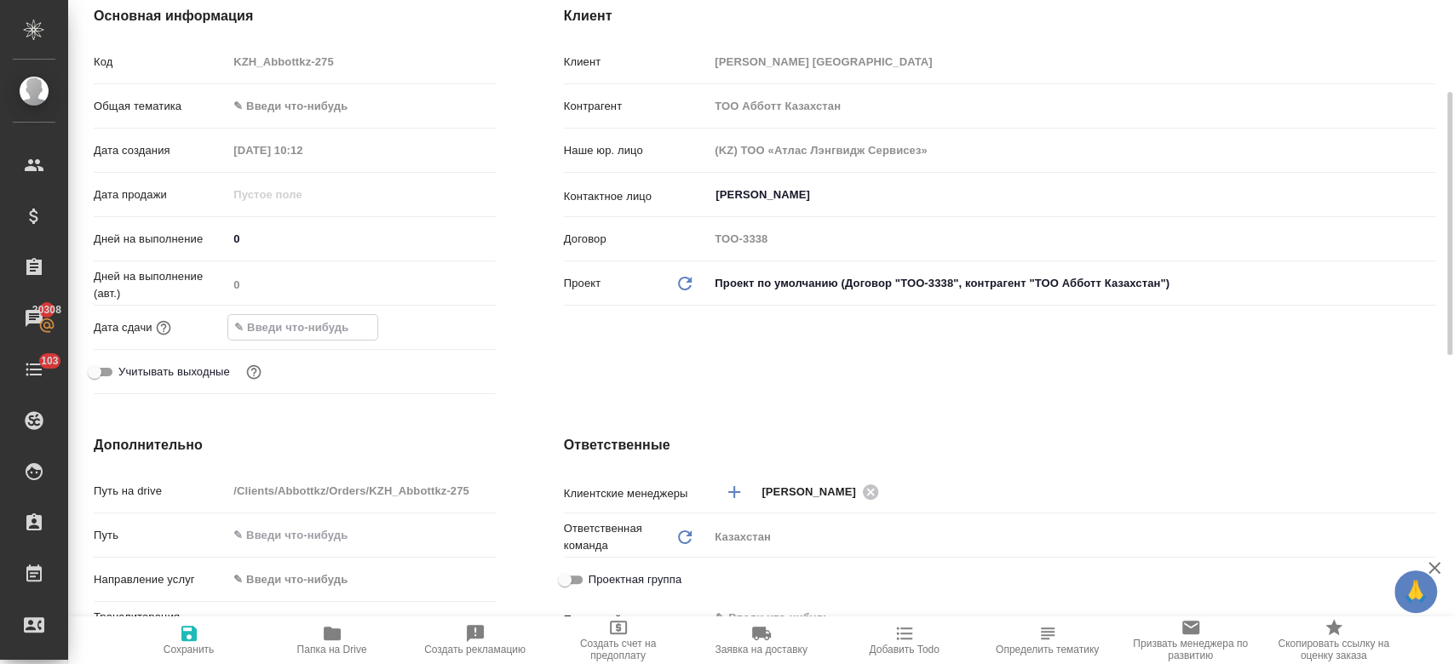
click at [313, 325] on input "text" at bounding box center [302, 327] width 149 height 25
click at [453, 323] on icon "button" at bounding box center [446, 326] width 15 height 17
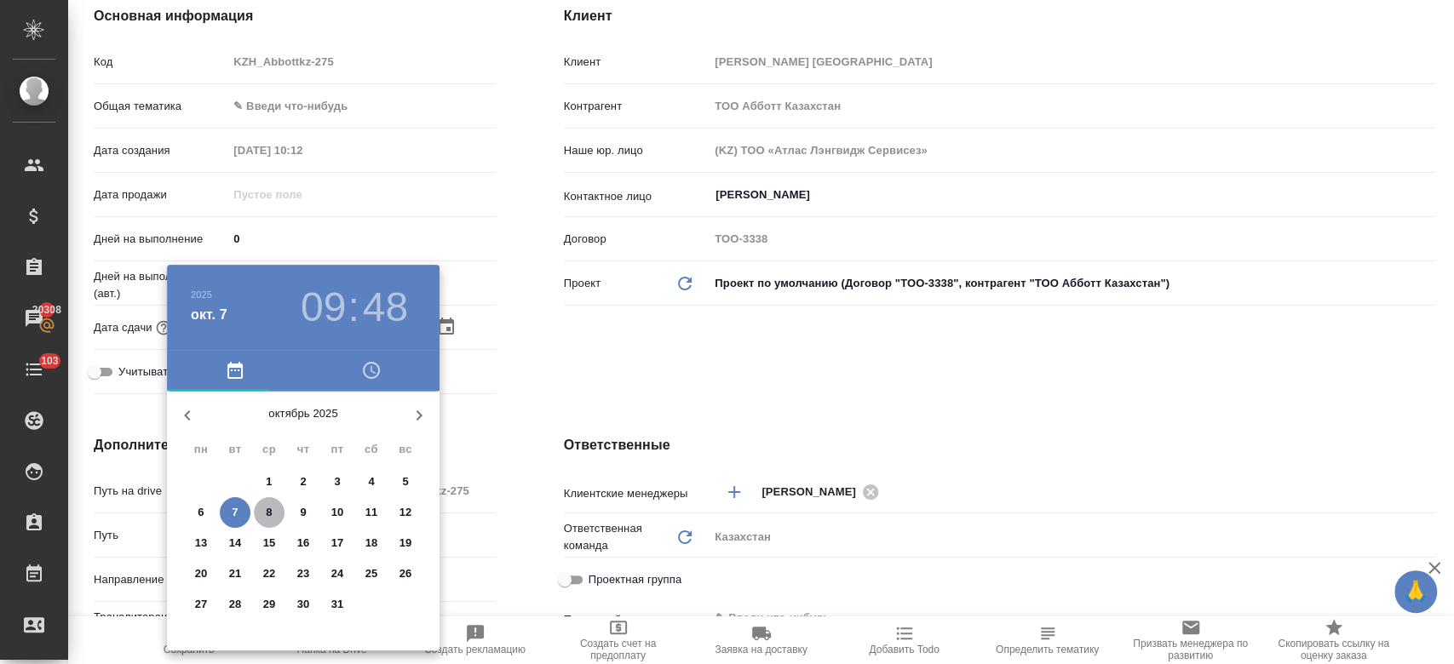
click at [268, 513] on p "8" at bounding box center [269, 512] width 6 height 17
type input "08.10.2025 09:48"
type textarea "x"
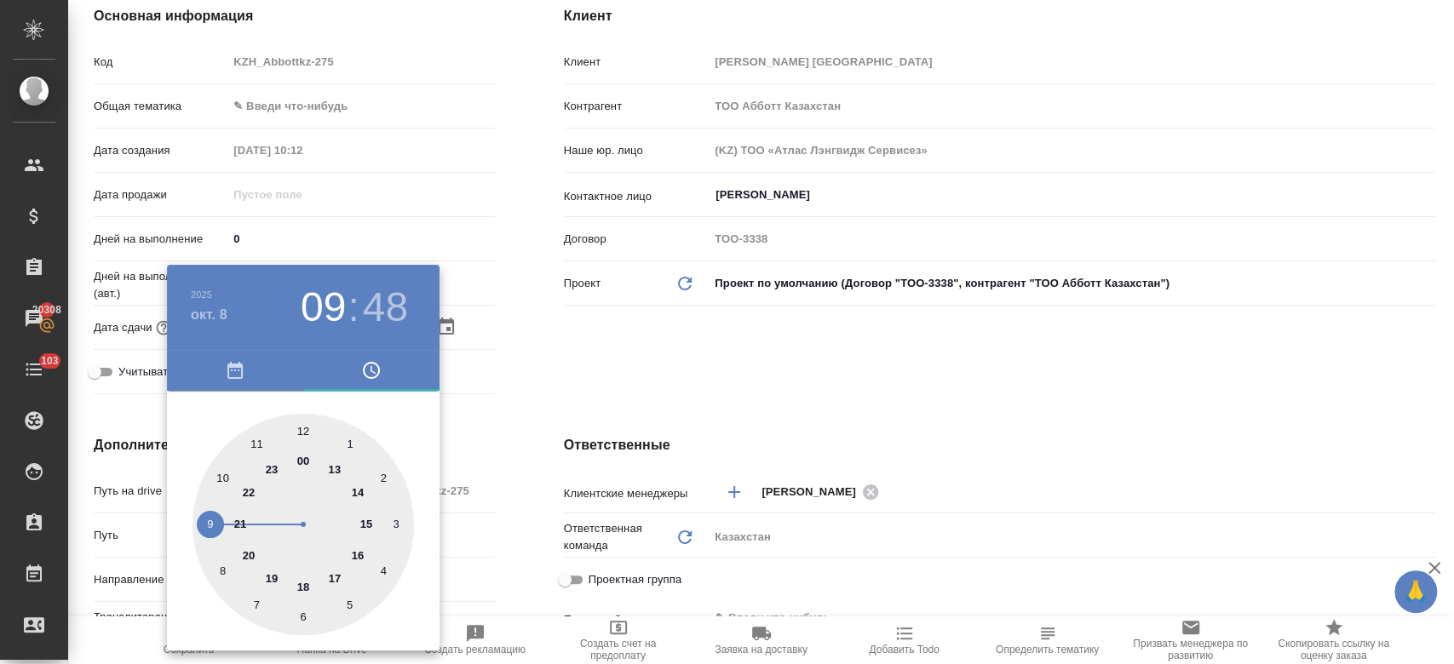
click at [302, 585] on div at bounding box center [302, 524] width 221 height 221
type input "08.10.2025 18:48"
type textarea "x"
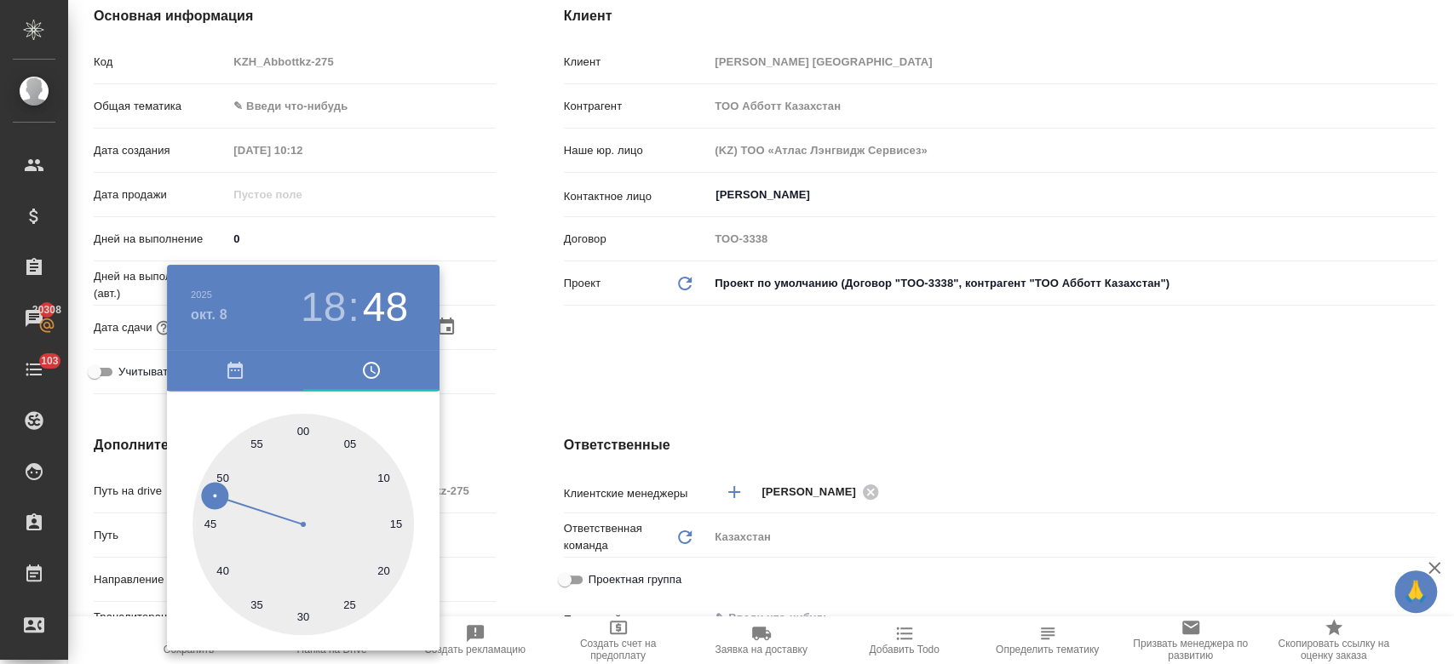
click at [303, 426] on div at bounding box center [302, 524] width 221 height 221
type input "08.10.2025 18:00"
type textarea "x"
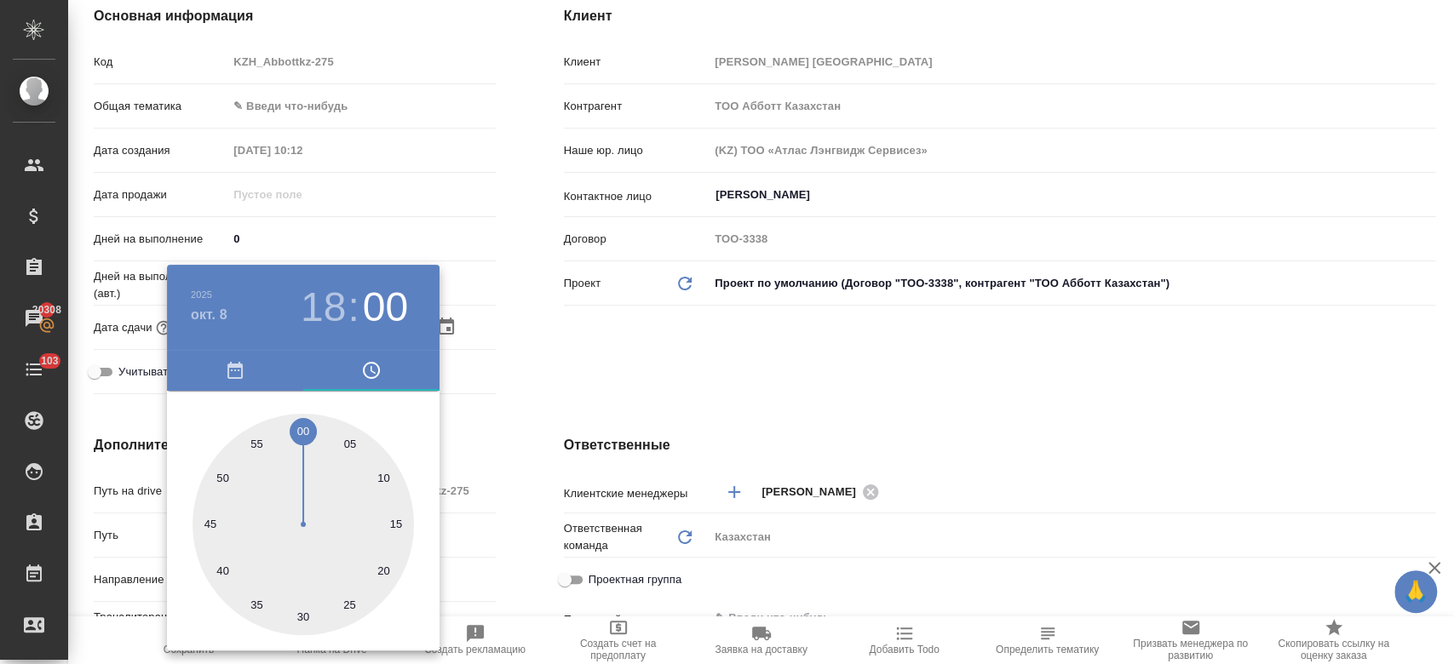
click at [537, 385] on div at bounding box center [727, 332] width 1454 height 664
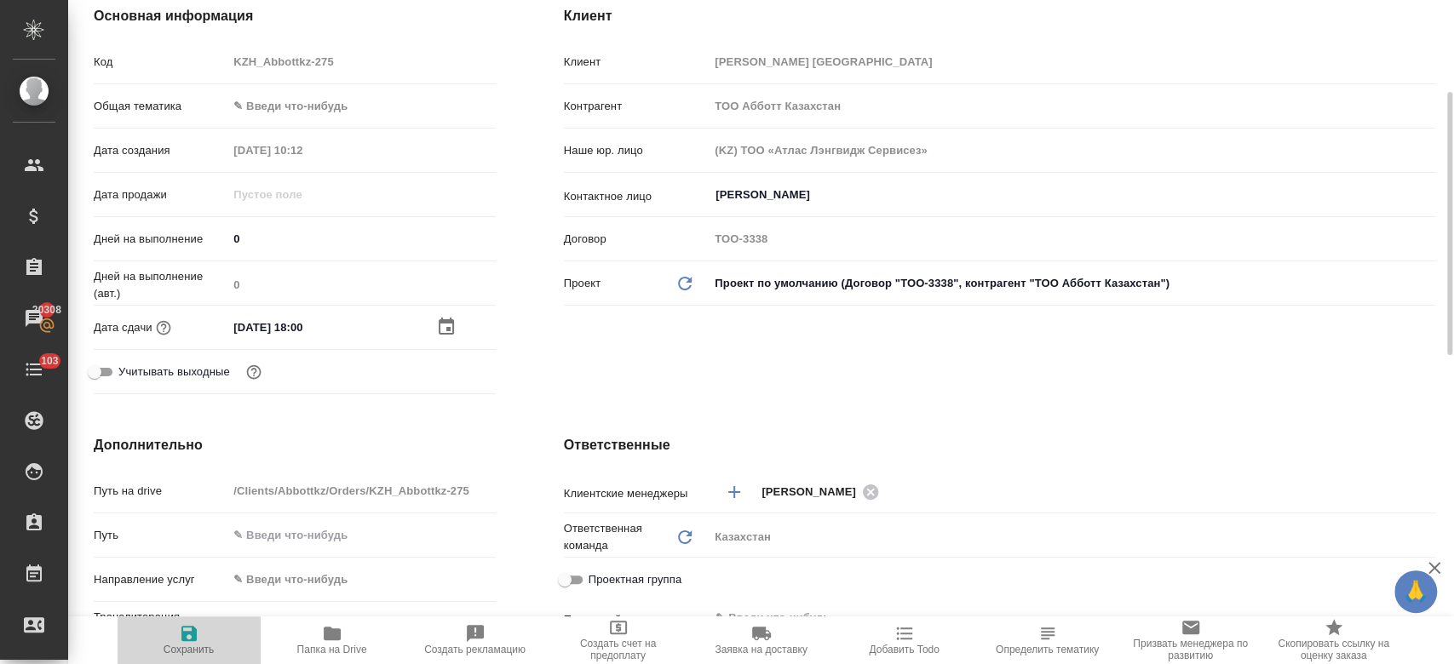
click at [190, 620] on button "Сохранить" at bounding box center [189, 641] width 143 height 48
type textarea "x"
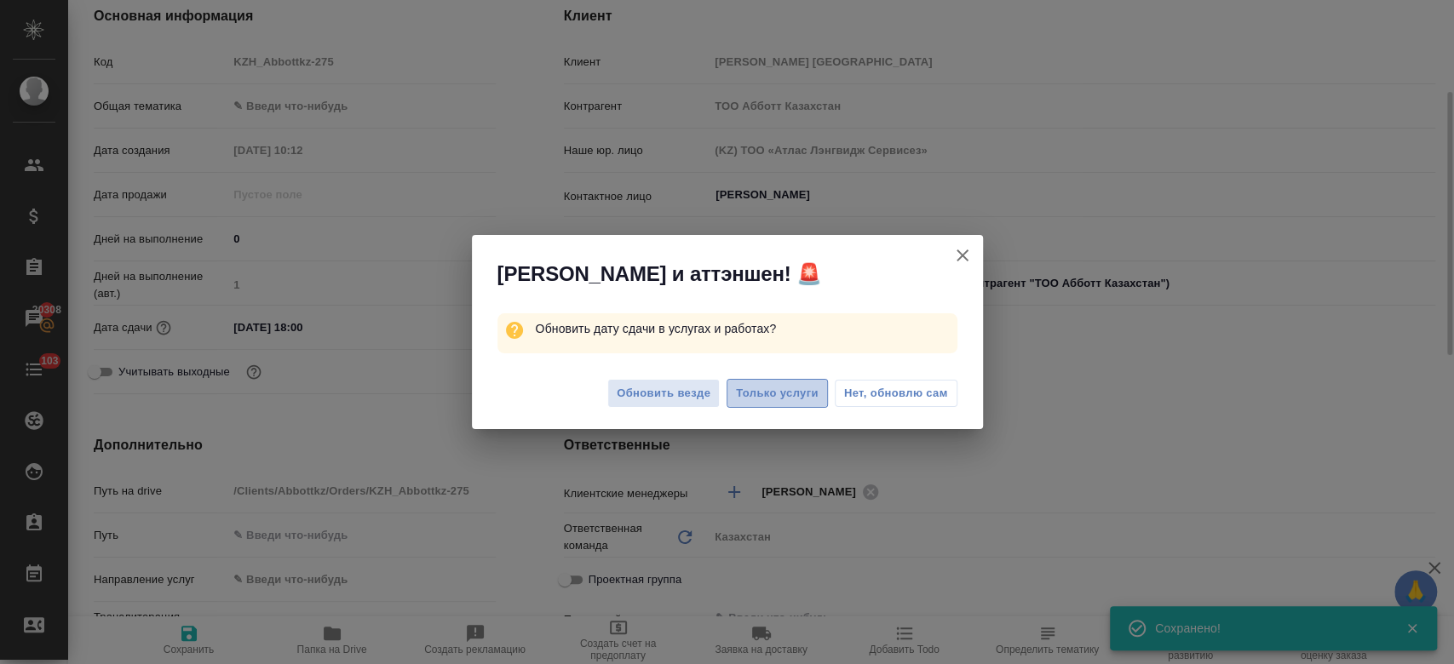
click at [751, 391] on span "Только услуги" at bounding box center [777, 394] width 83 height 20
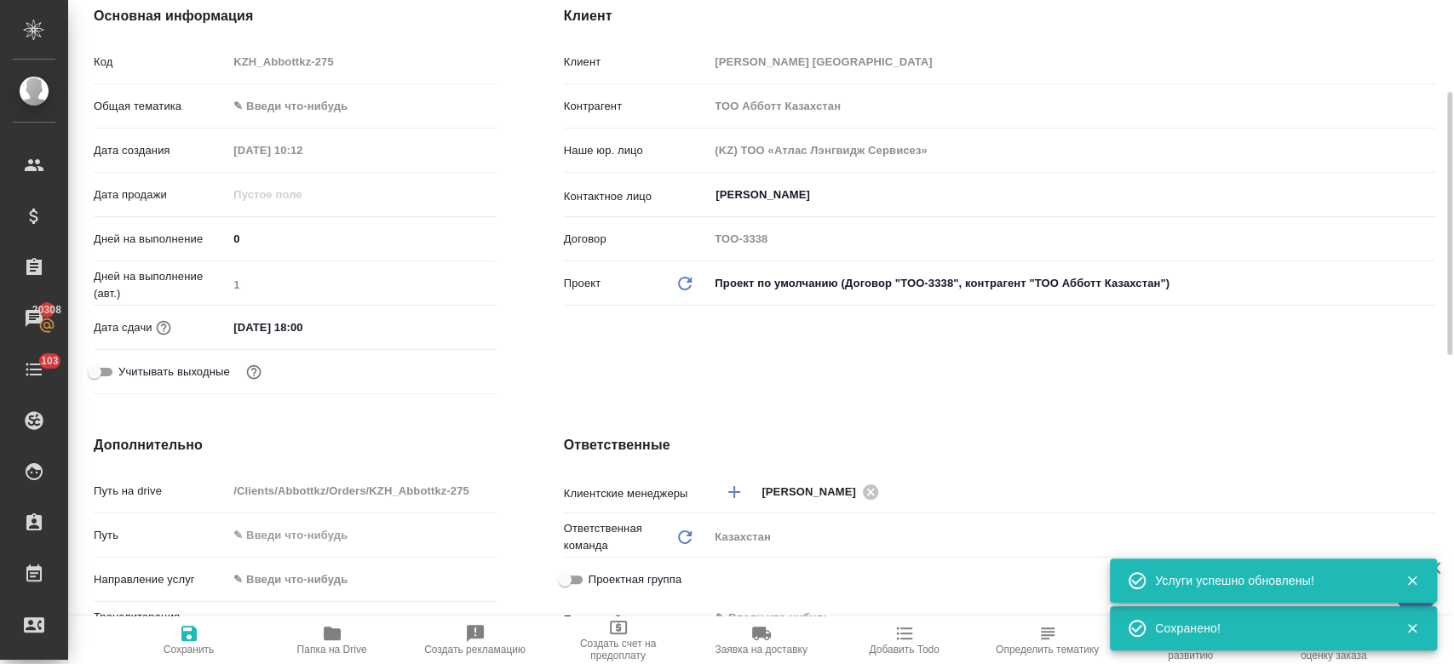
scroll to position [0, 0]
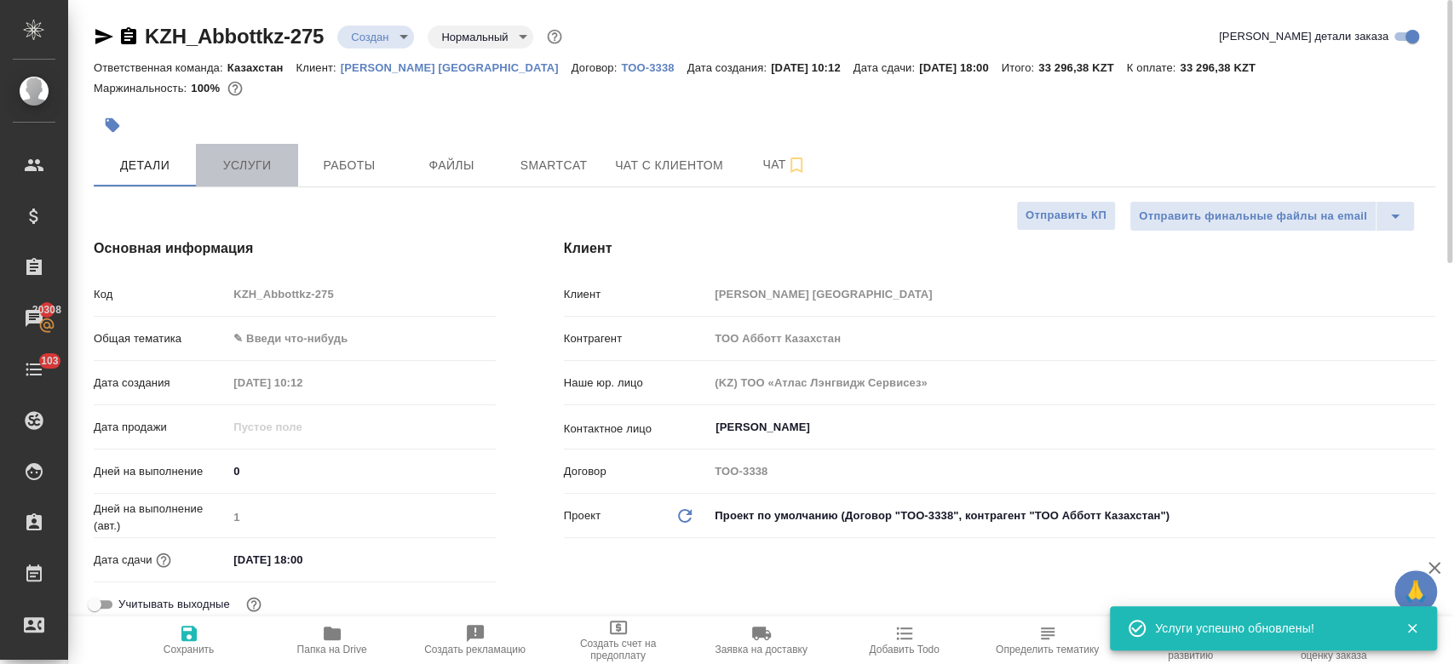
click at [267, 166] on span "Услуги" at bounding box center [247, 165] width 82 height 21
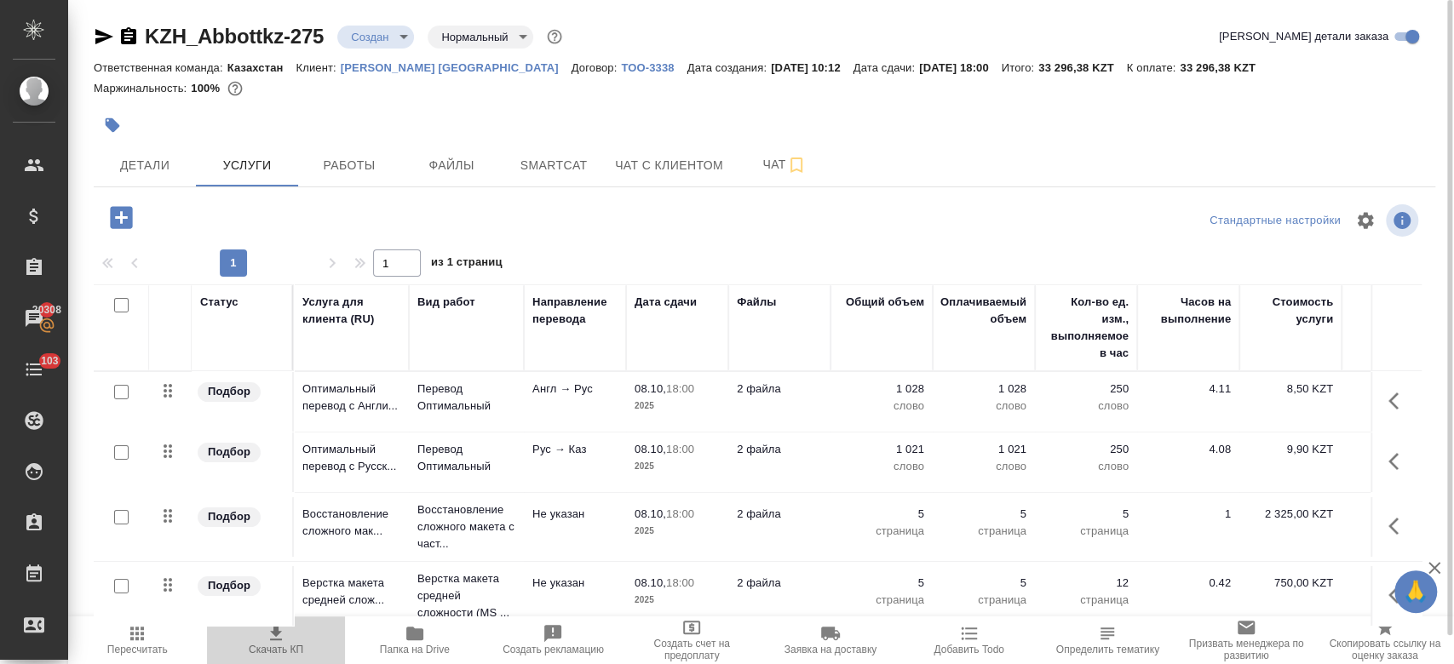
click at [284, 639] on icon "button" at bounding box center [276, 633] width 20 height 20
click at [143, 652] on span "Пересчитать" at bounding box center [137, 650] width 60 height 12
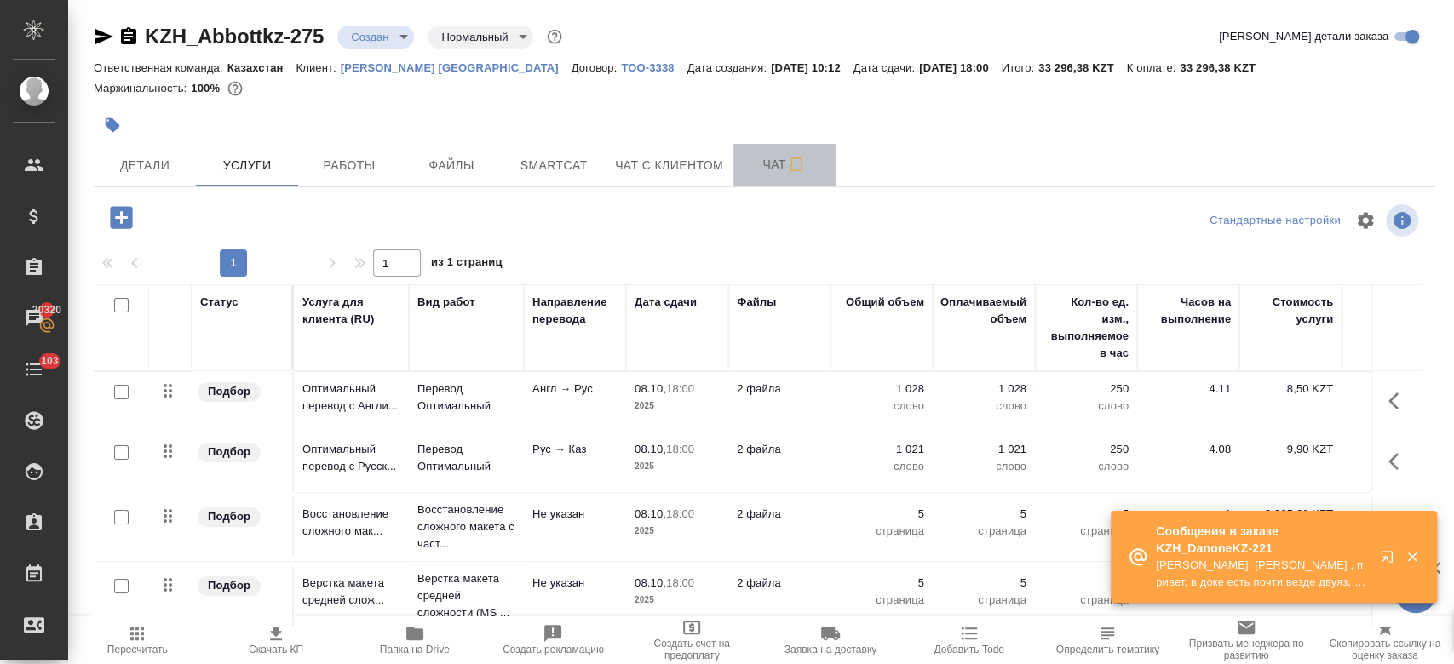
click at [766, 167] on span "Чат" at bounding box center [785, 164] width 82 height 21
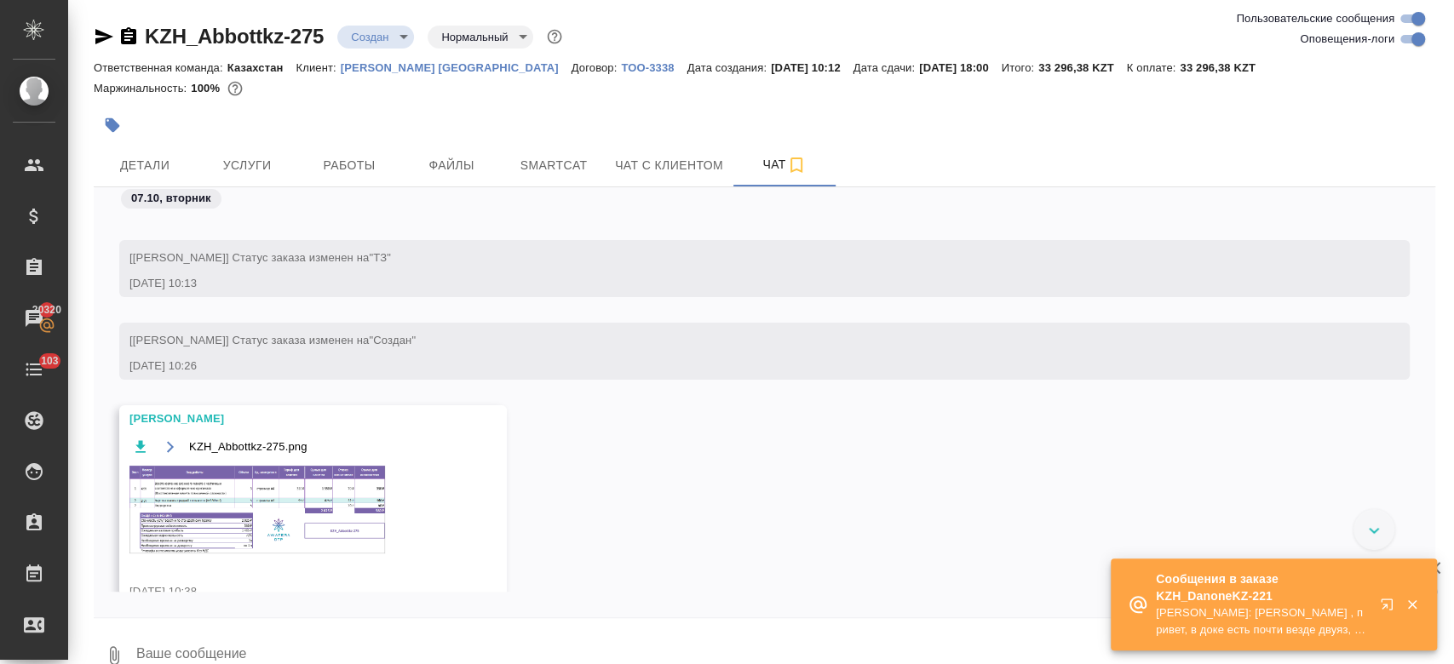
scroll to position [221, 0]
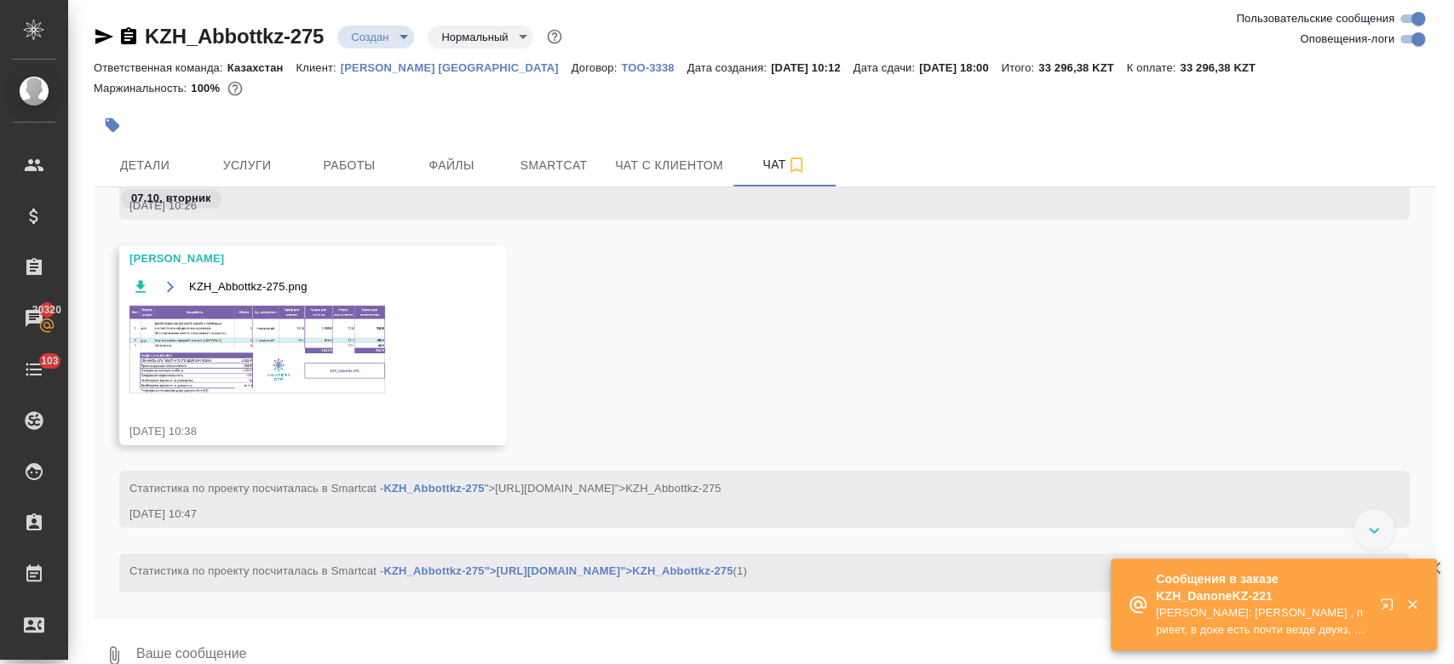
click at [341, 346] on img at bounding box center [257, 350] width 256 height 88
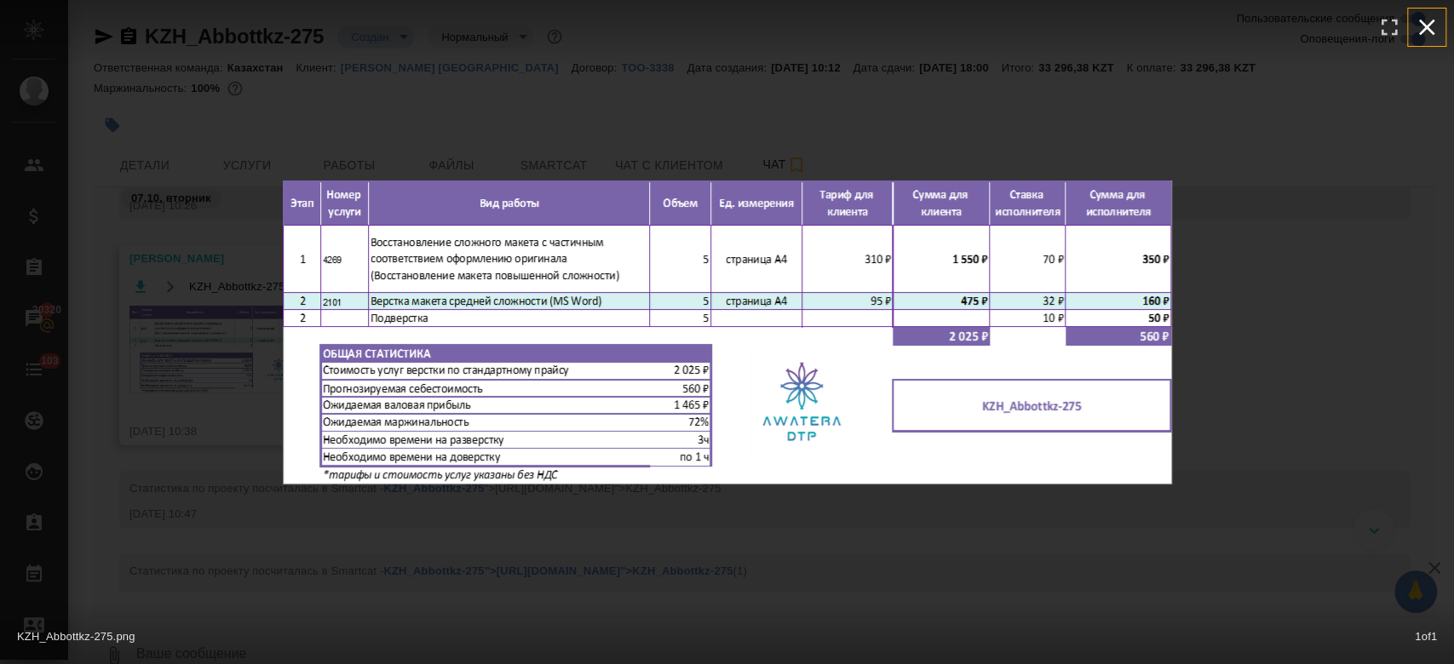
click at [1439, 34] on button "button" at bounding box center [1426, 27] width 37 height 37
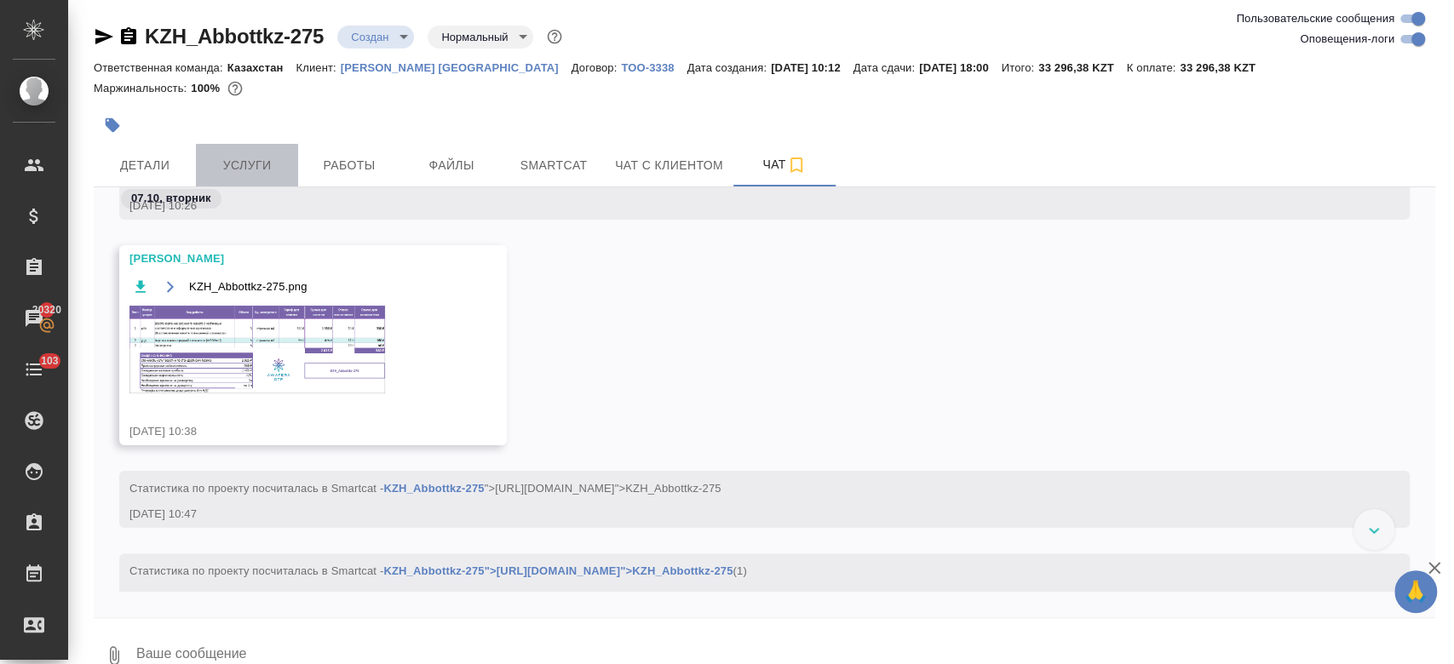
click at [268, 169] on span "Услуги" at bounding box center [247, 165] width 82 height 21
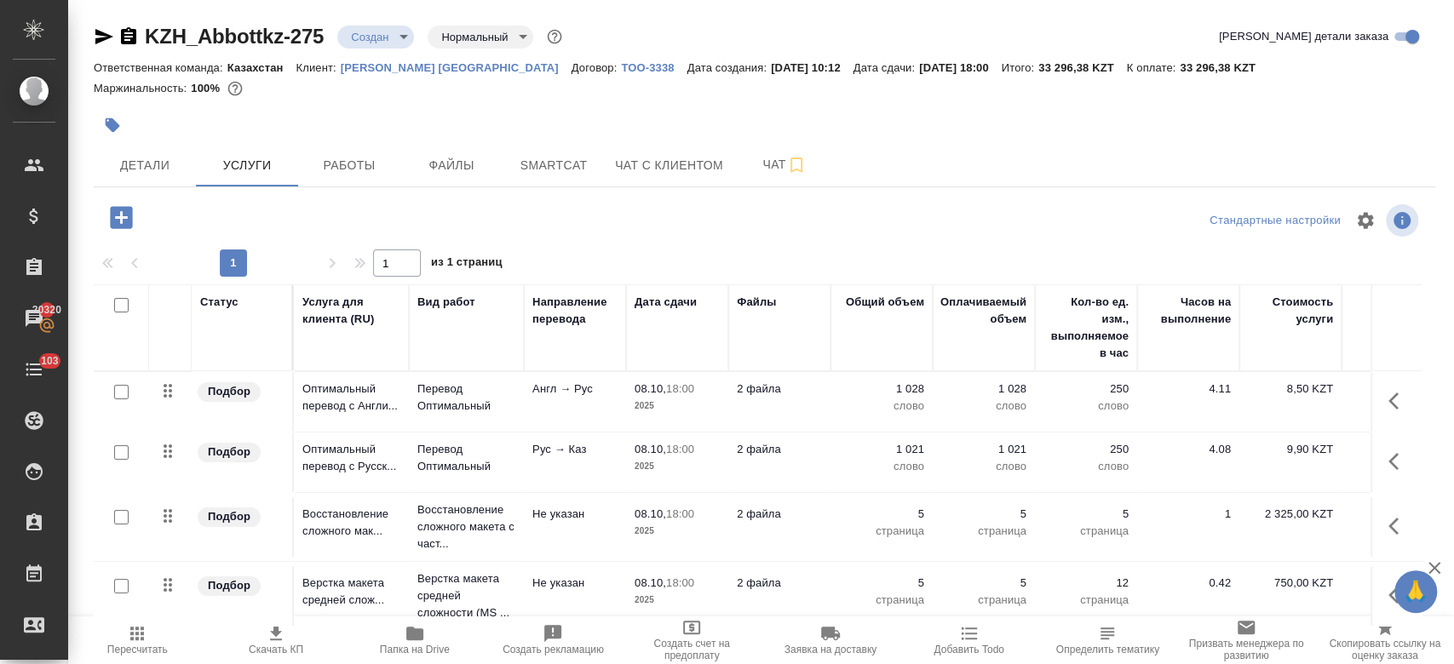
click at [294, 197] on div "KZH_Abbottkz-275 Создан new Нормальный normal Кратко детали заказа Ответственна…" at bounding box center [764, 347] width 1360 height 694
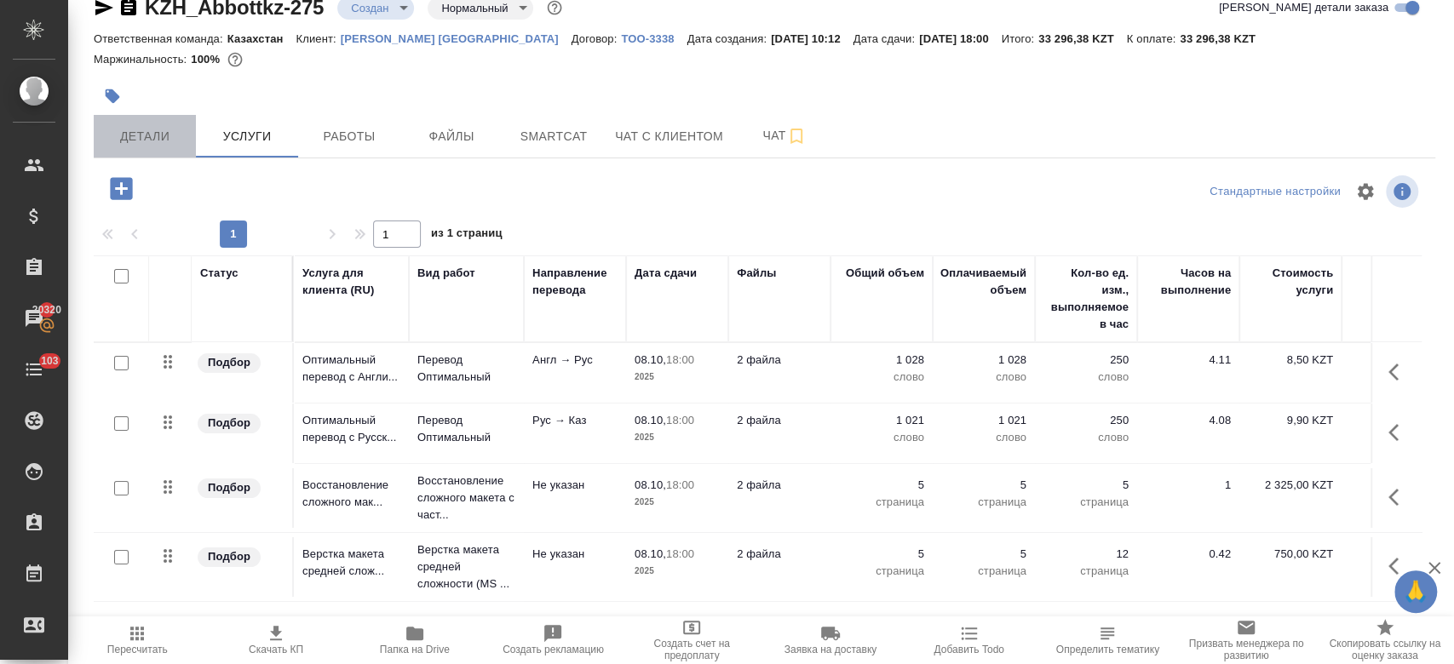
click at [151, 152] on button "Детали" at bounding box center [145, 136] width 102 height 43
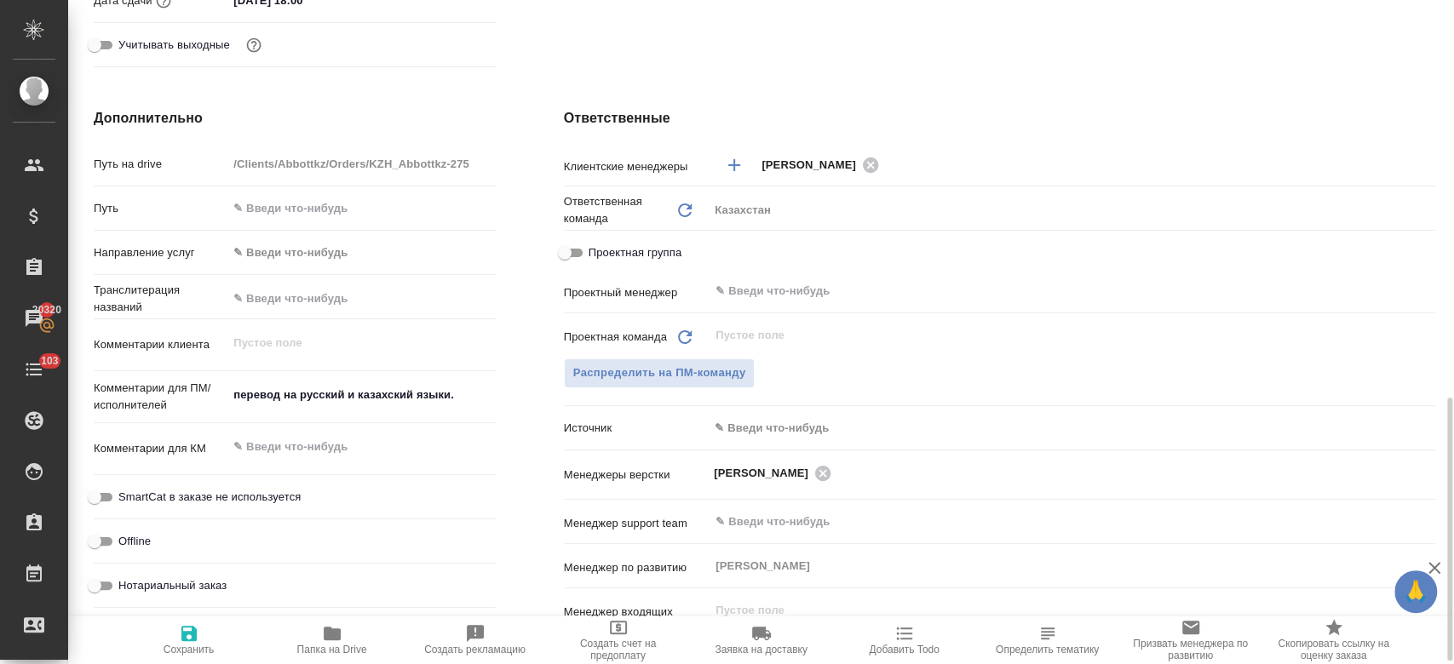
scroll to position [802, 0]
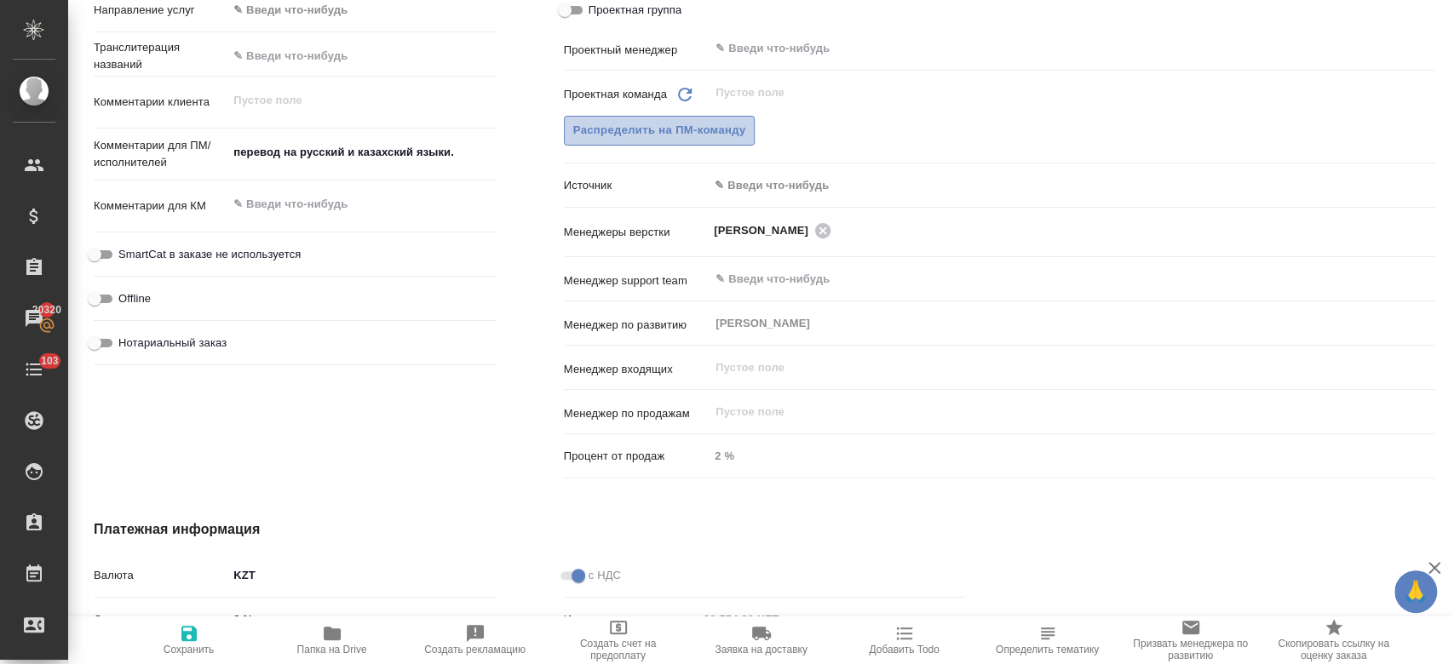
click at [715, 125] on span "Распределить на ПМ-команду" at bounding box center [659, 131] width 173 height 20
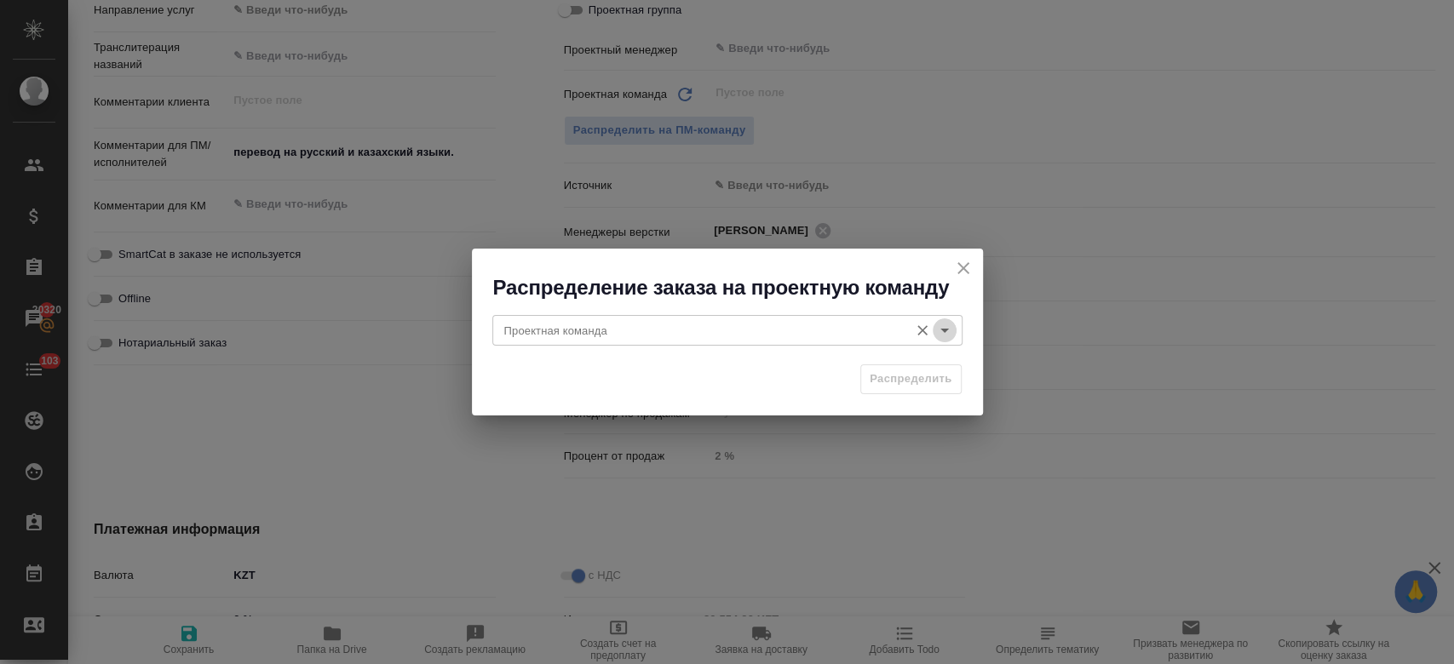
click at [943, 336] on icon "Open" at bounding box center [944, 330] width 20 height 20
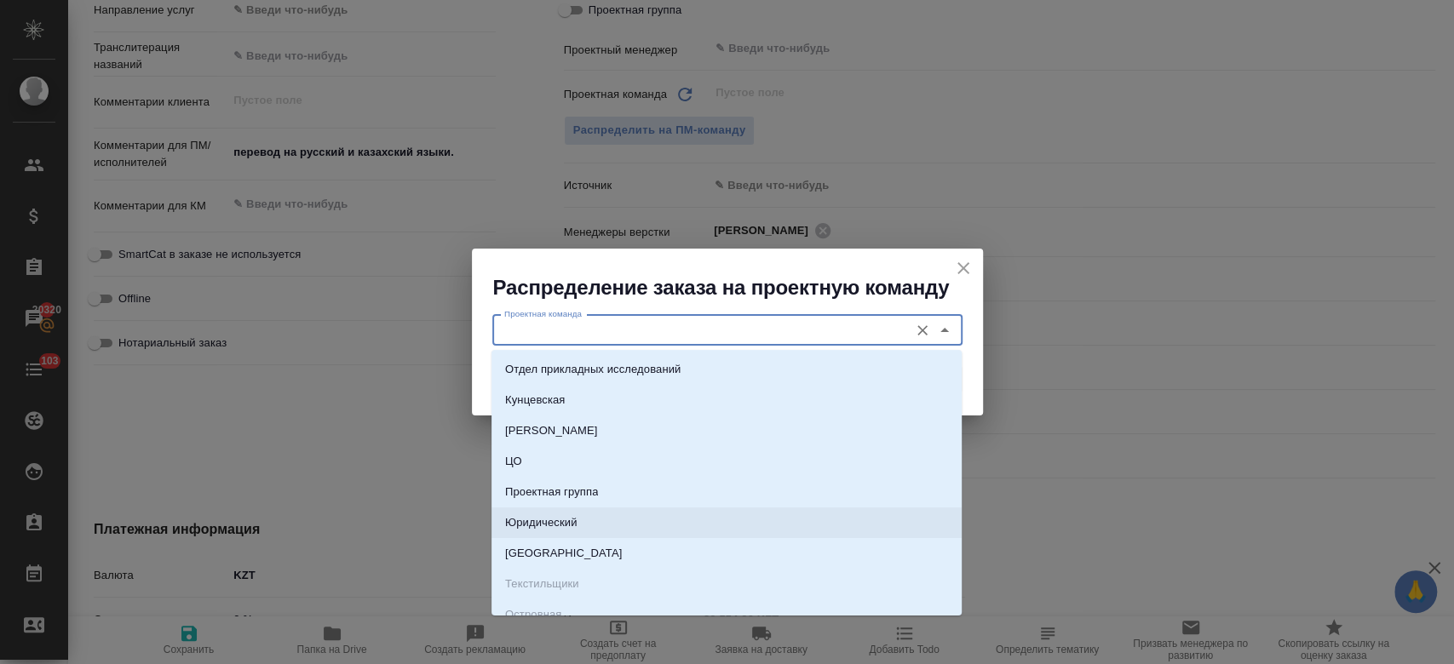
click at [722, 519] on li "Юридический" at bounding box center [726, 523] width 470 height 31
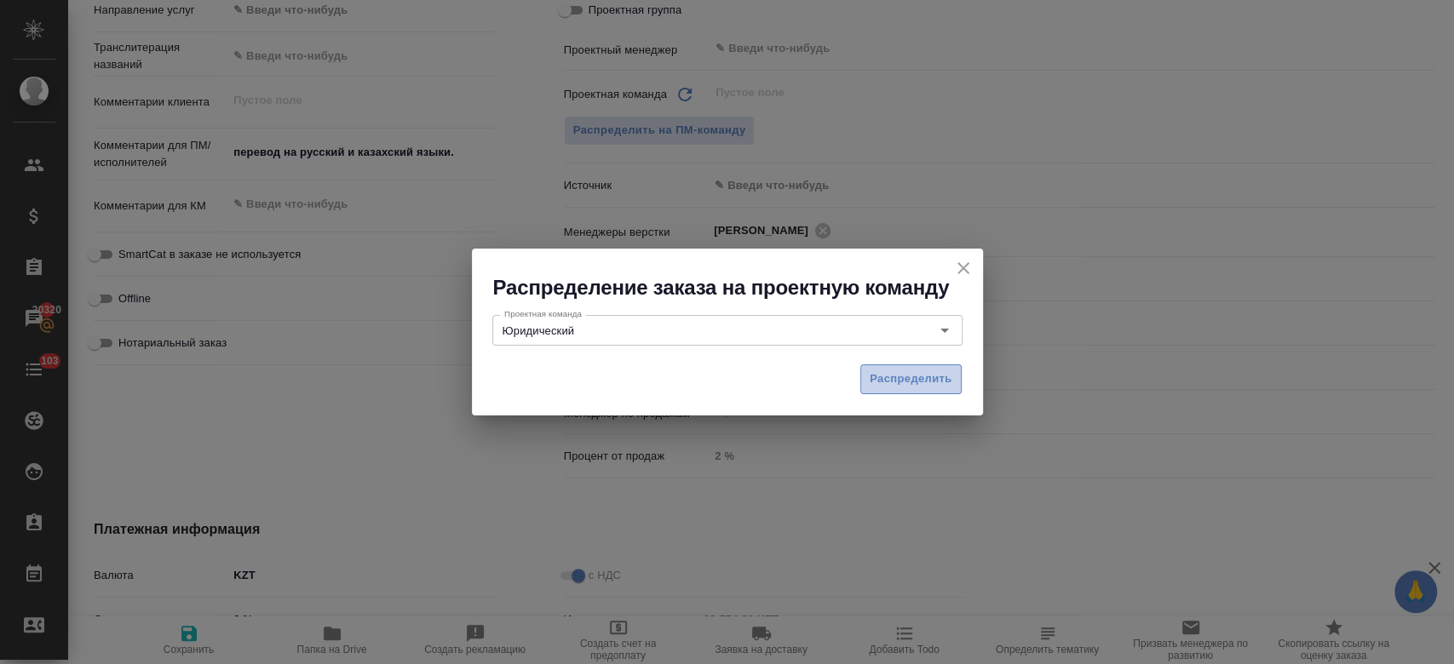
click at [900, 375] on span "Распределить" at bounding box center [911, 380] width 83 height 20
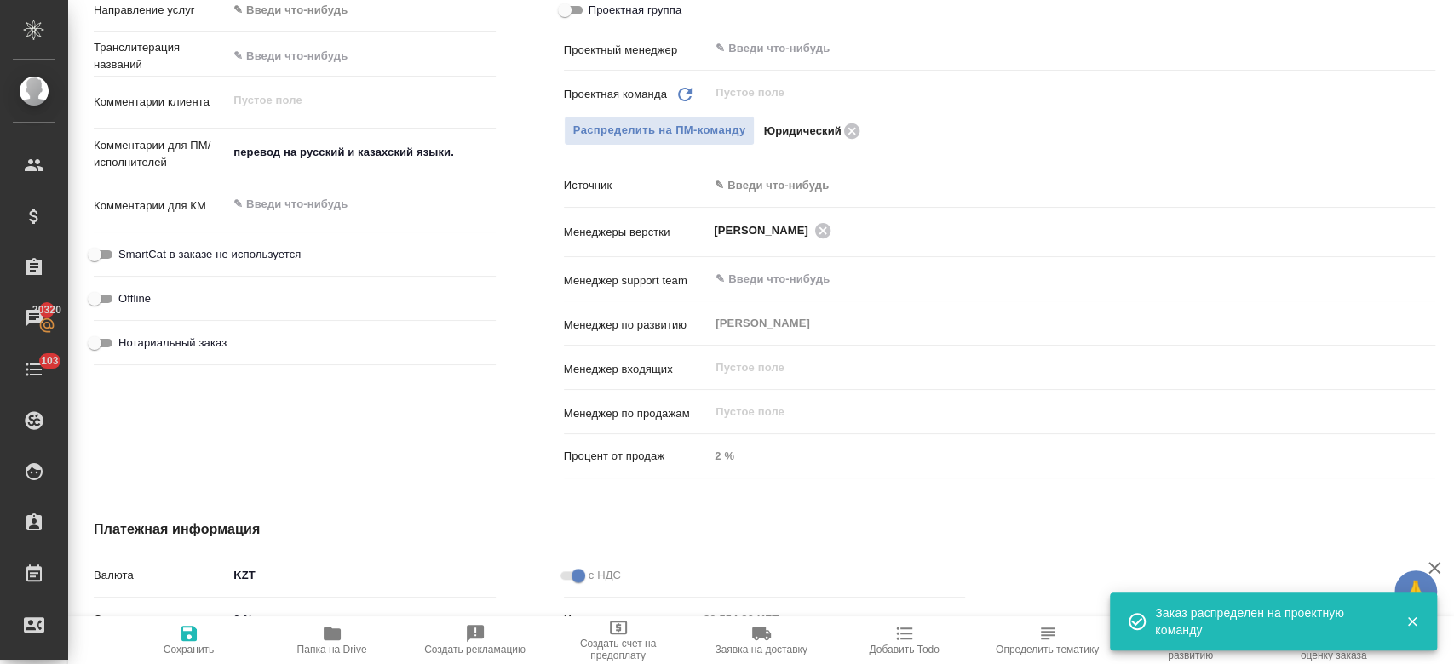
click at [176, 637] on span "Сохранить" at bounding box center [189, 639] width 123 height 32
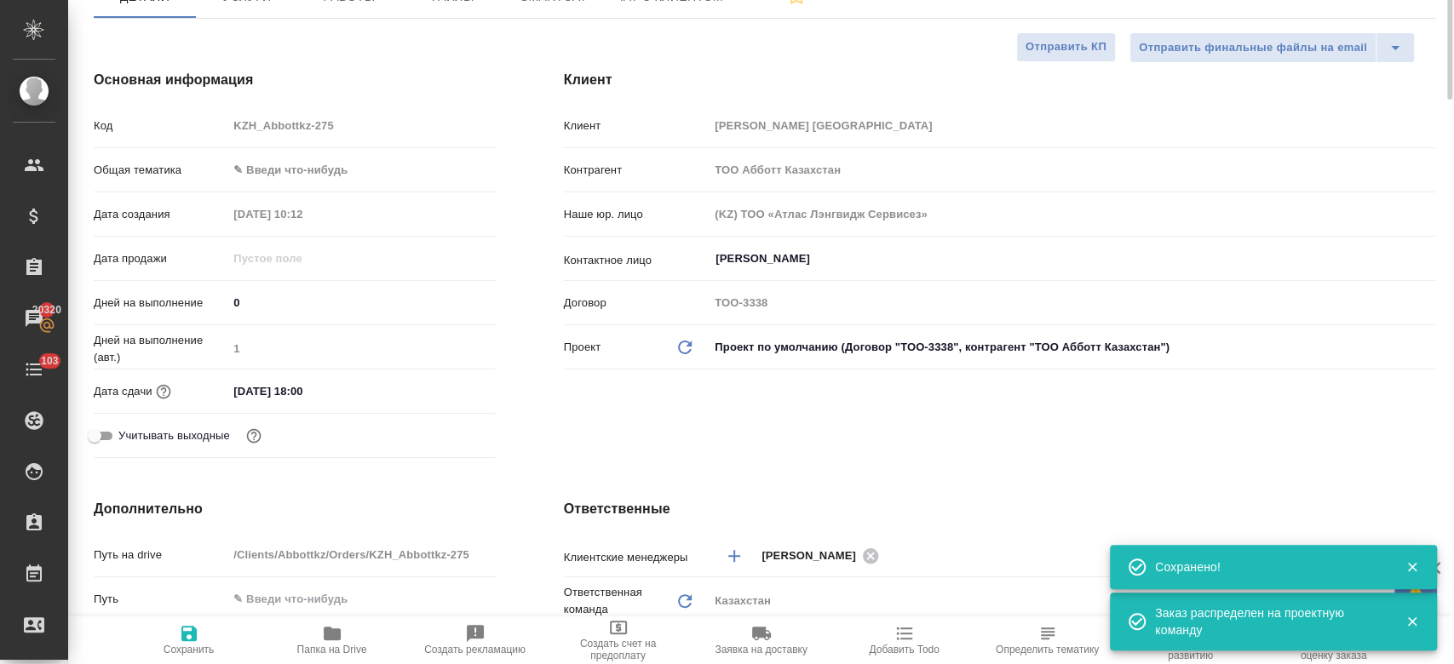
scroll to position [0, 0]
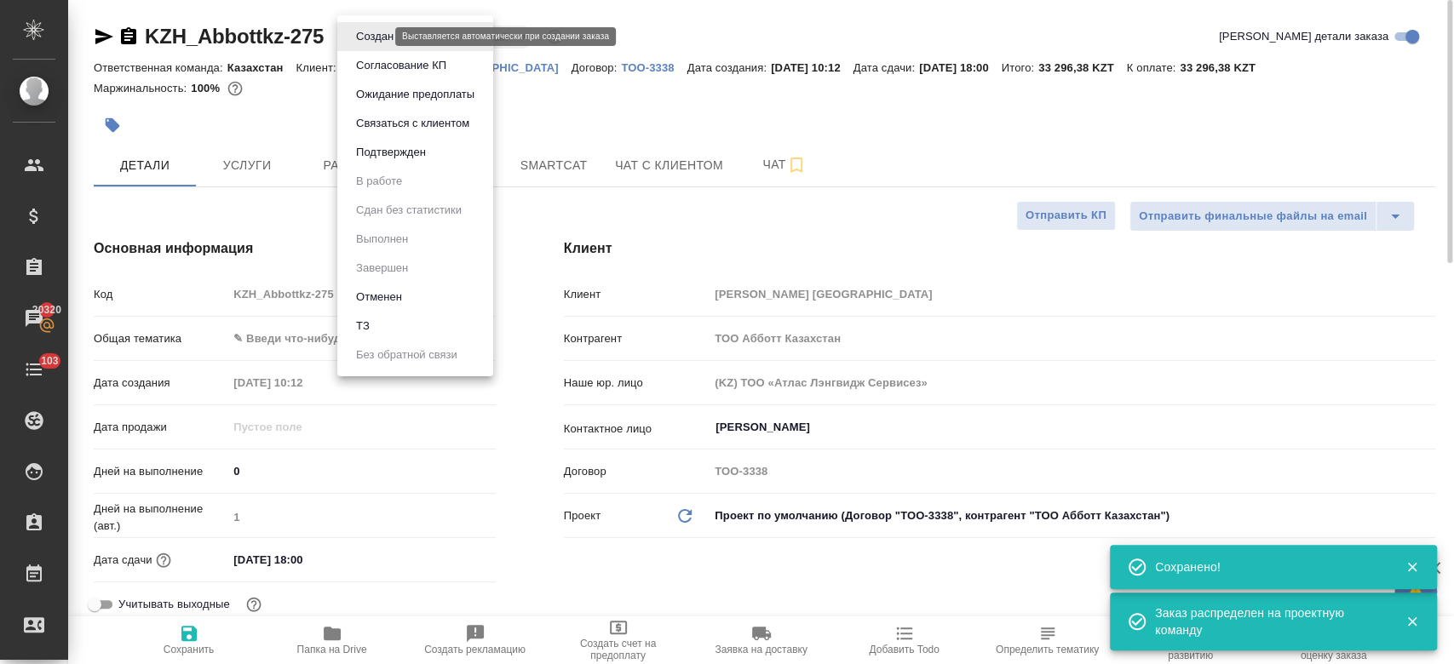
click at [366, 31] on body "🙏 .cls-1 fill:#fff; AWATERA Kosherbayeva Nazerke Клиенты Спецификации Заказы 20…" at bounding box center [727, 332] width 1454 height 664
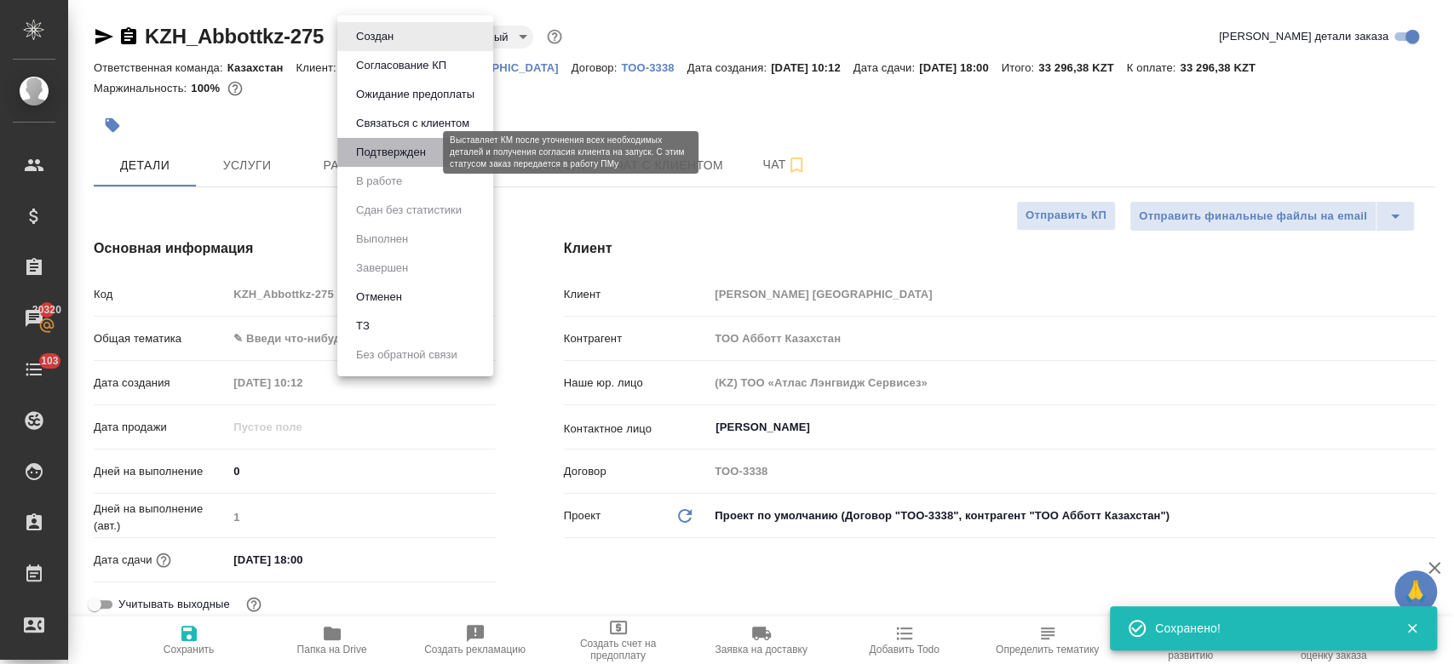
click at [387, 147] on button "Подтвержден" at bounding box center [391, 152] width 80 height 19
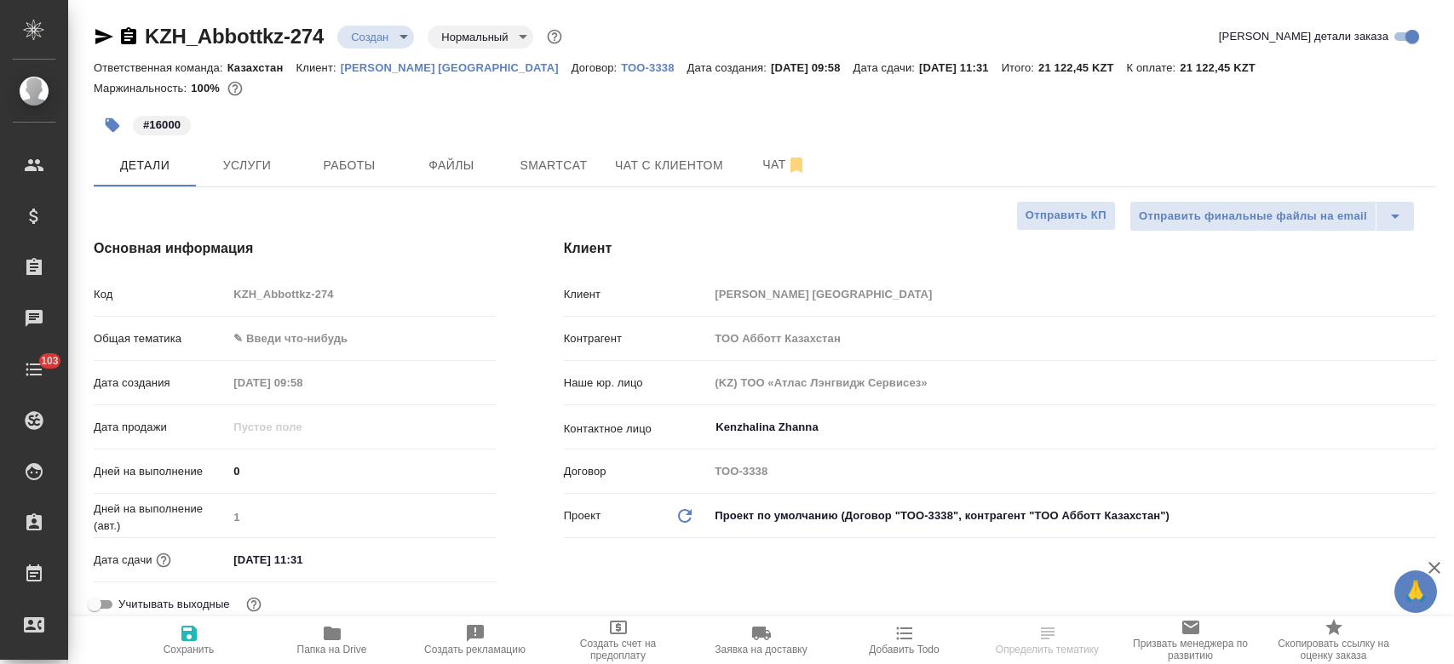
select select "RU"
click at [674, 112] on div "#16000" at bounding box center [541, 124] width 894 height 37
click at [640, 123] on div "#16000" at bounding box center [541, 124] width 894 height 37
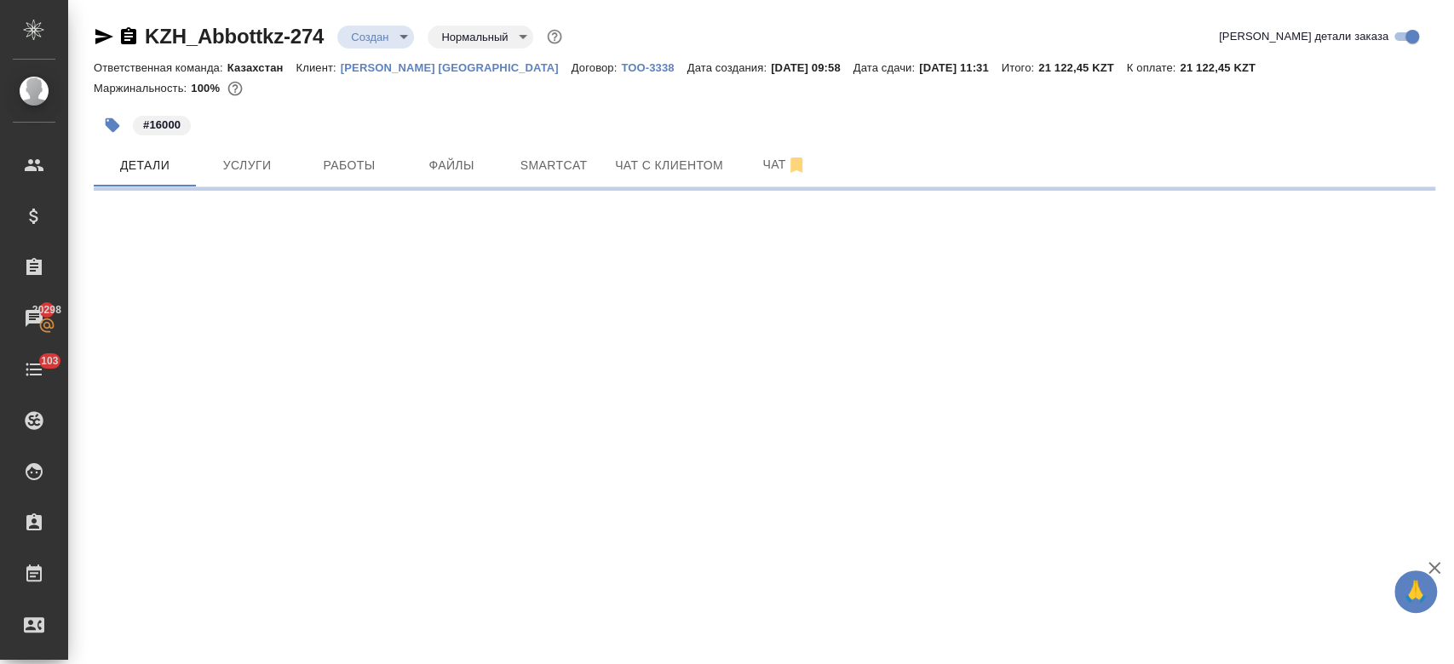
select select "RU"
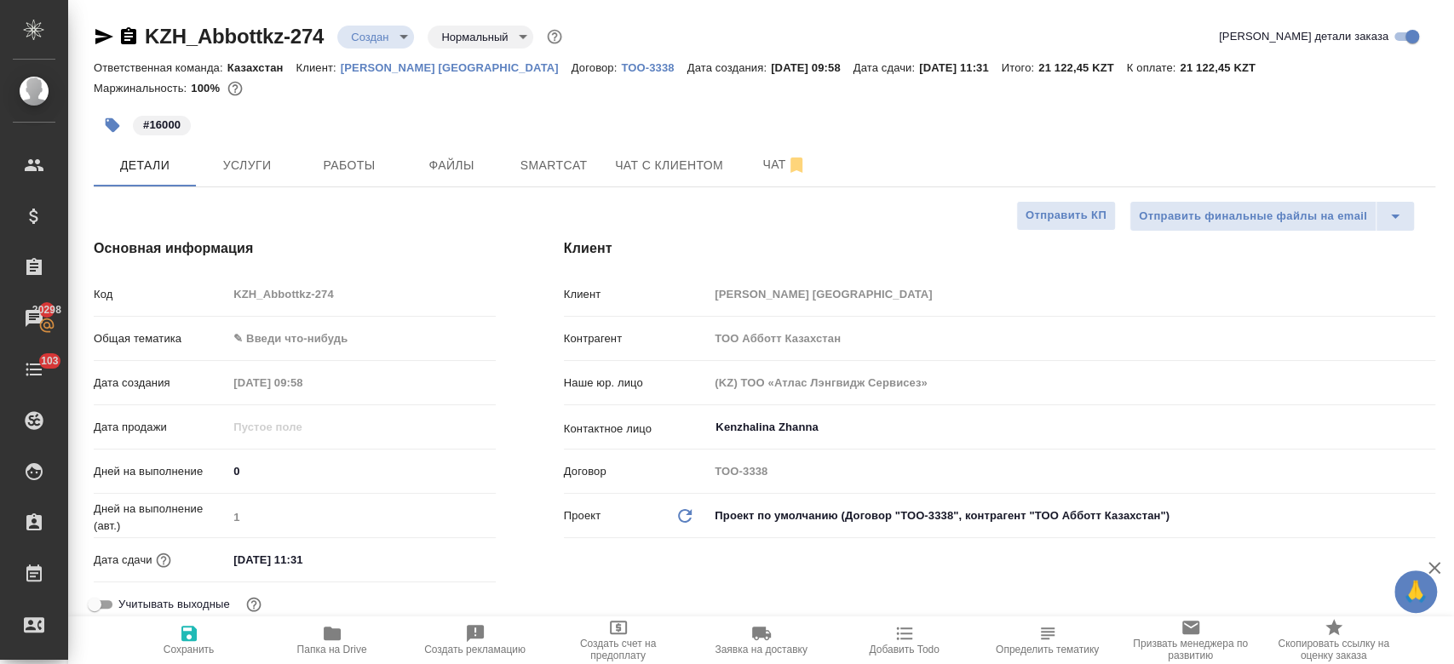
type textarea "x"
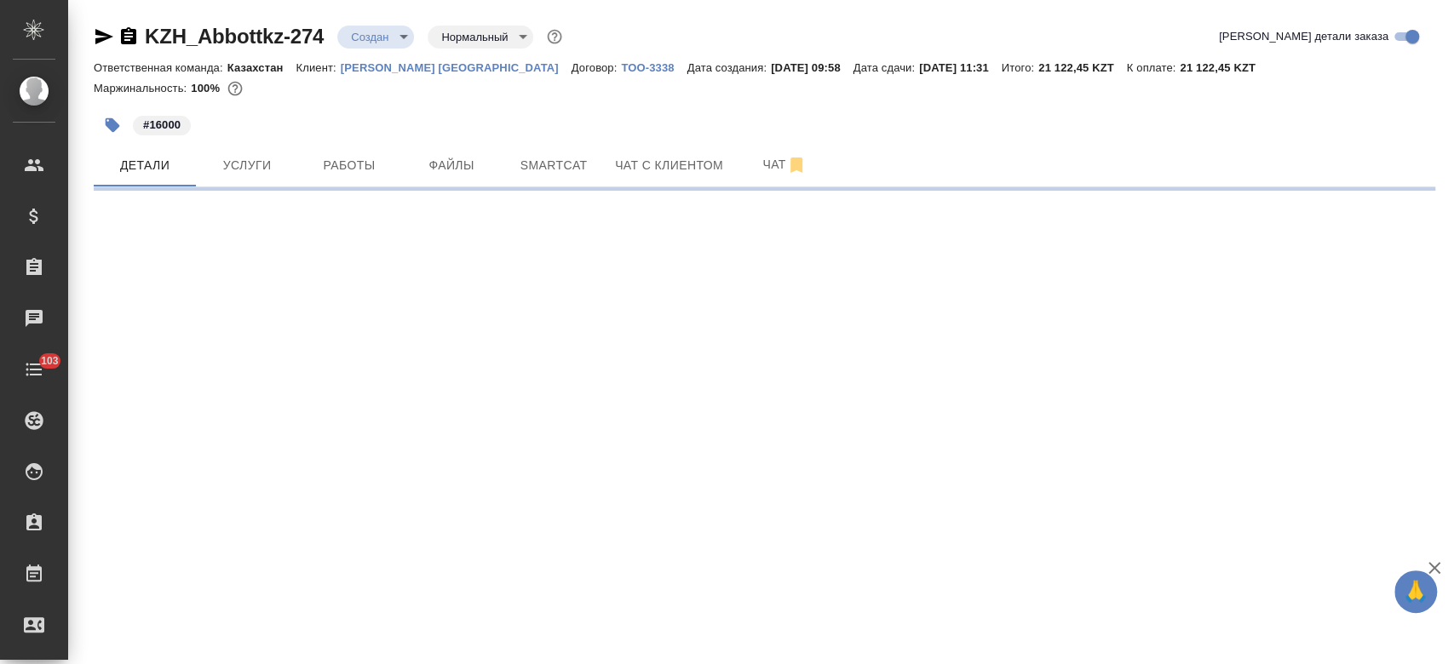
select select "RU"
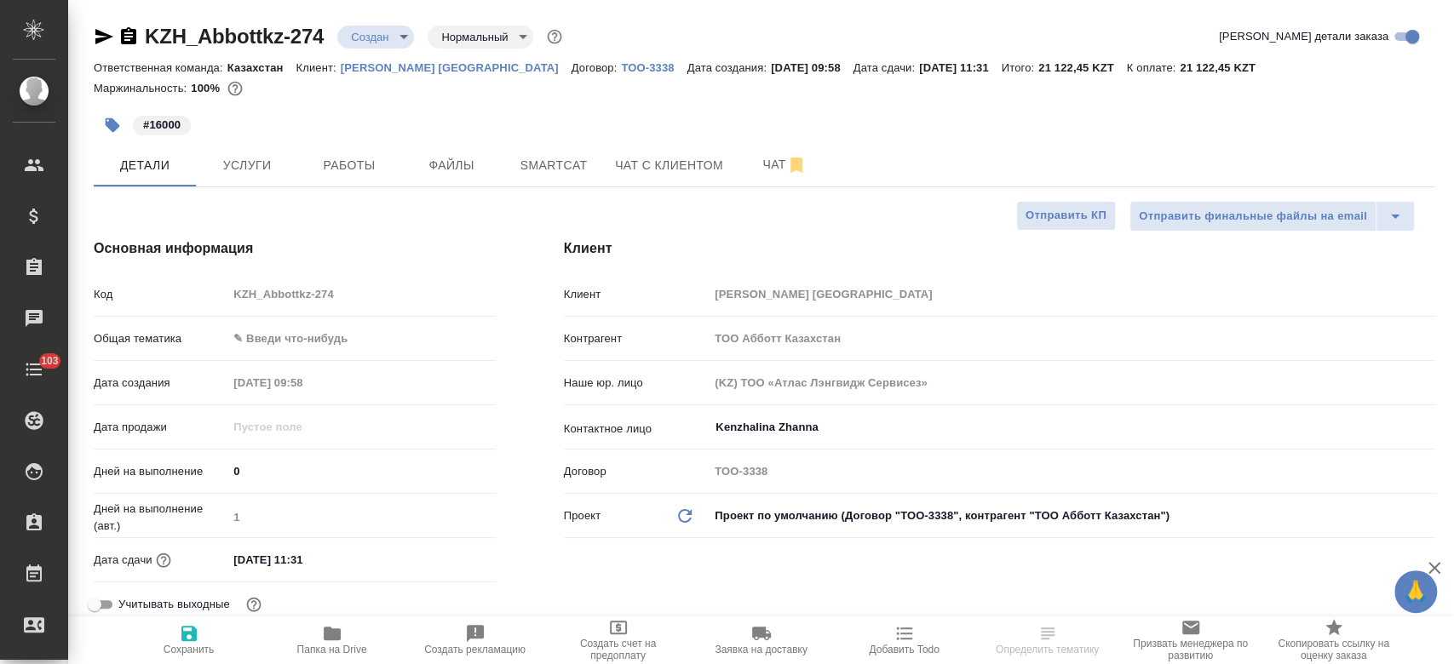
type textarea "x"
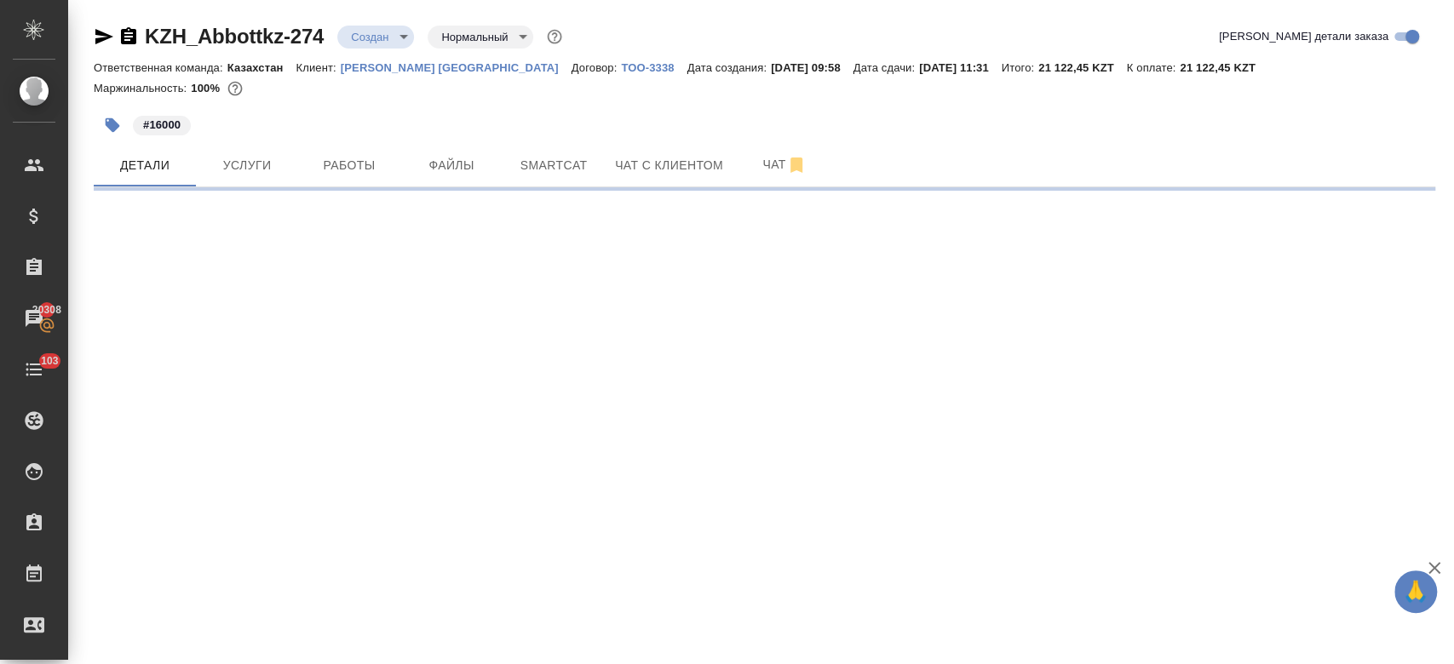
select select "RU"
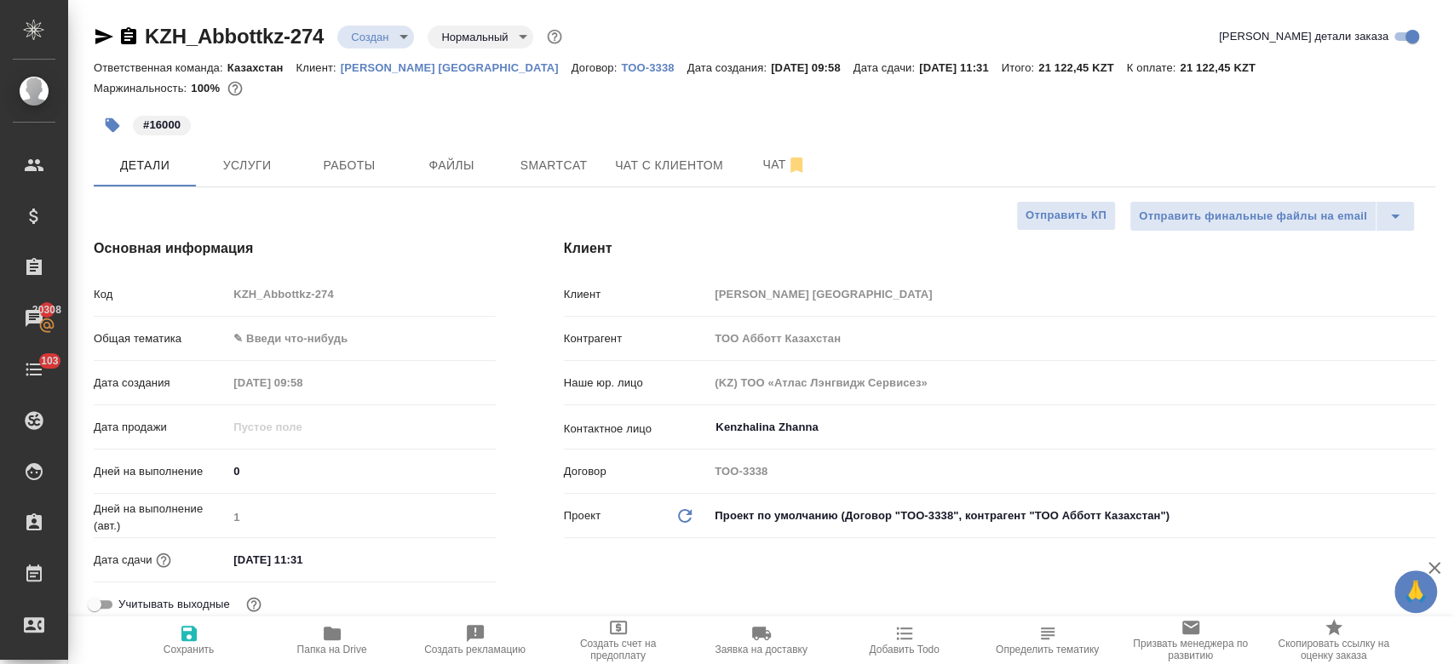
type textarea "x"
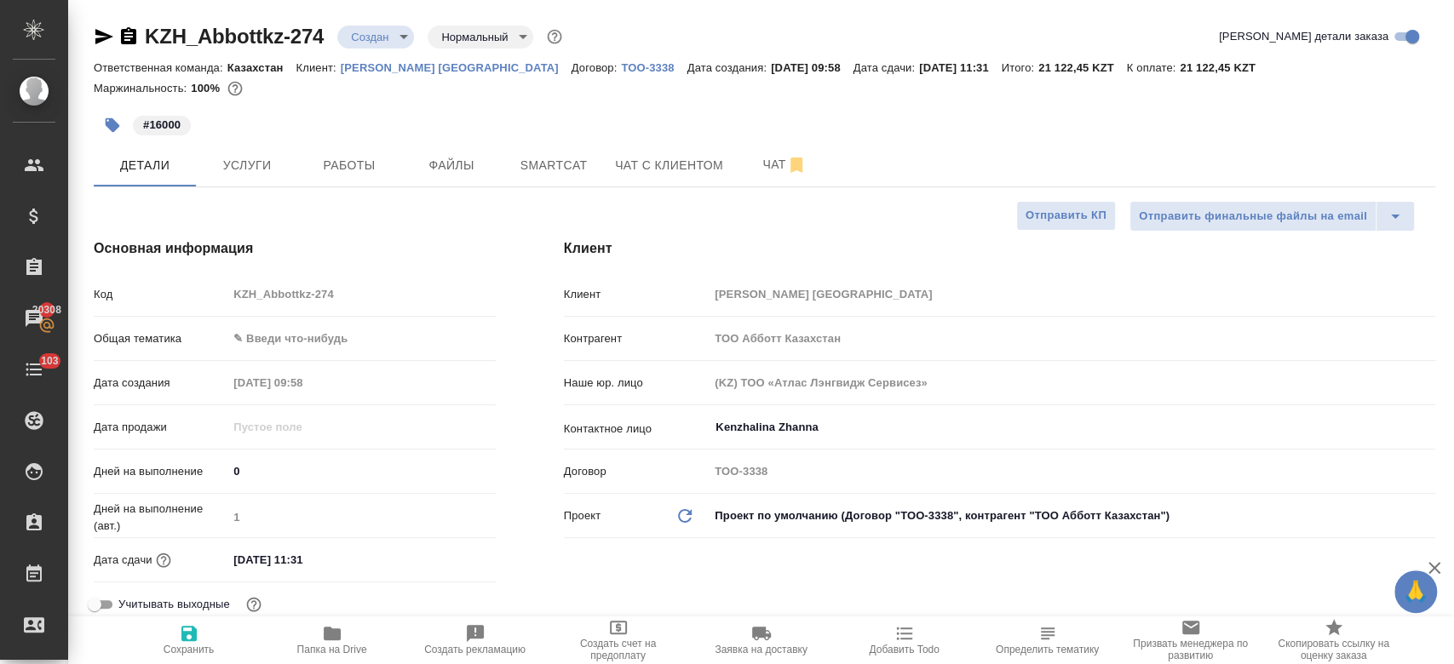
type textarea "x"
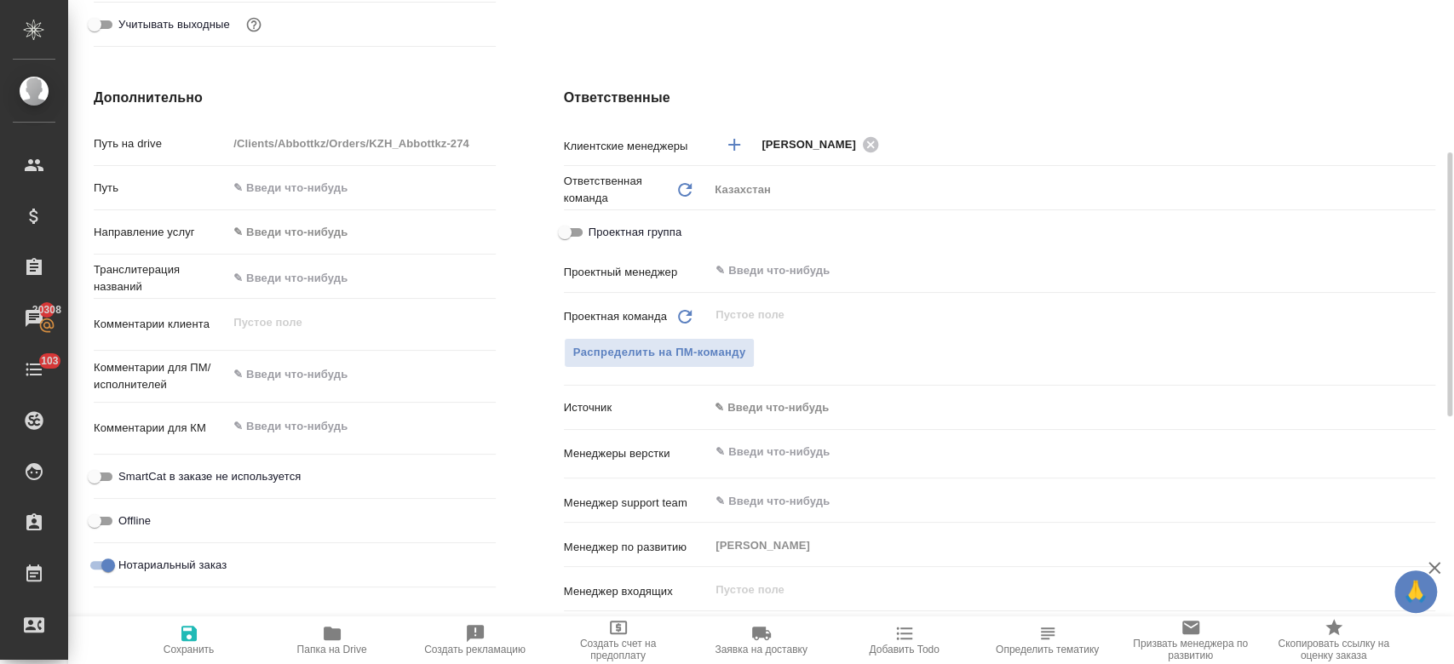
scroll to position [675, 0]
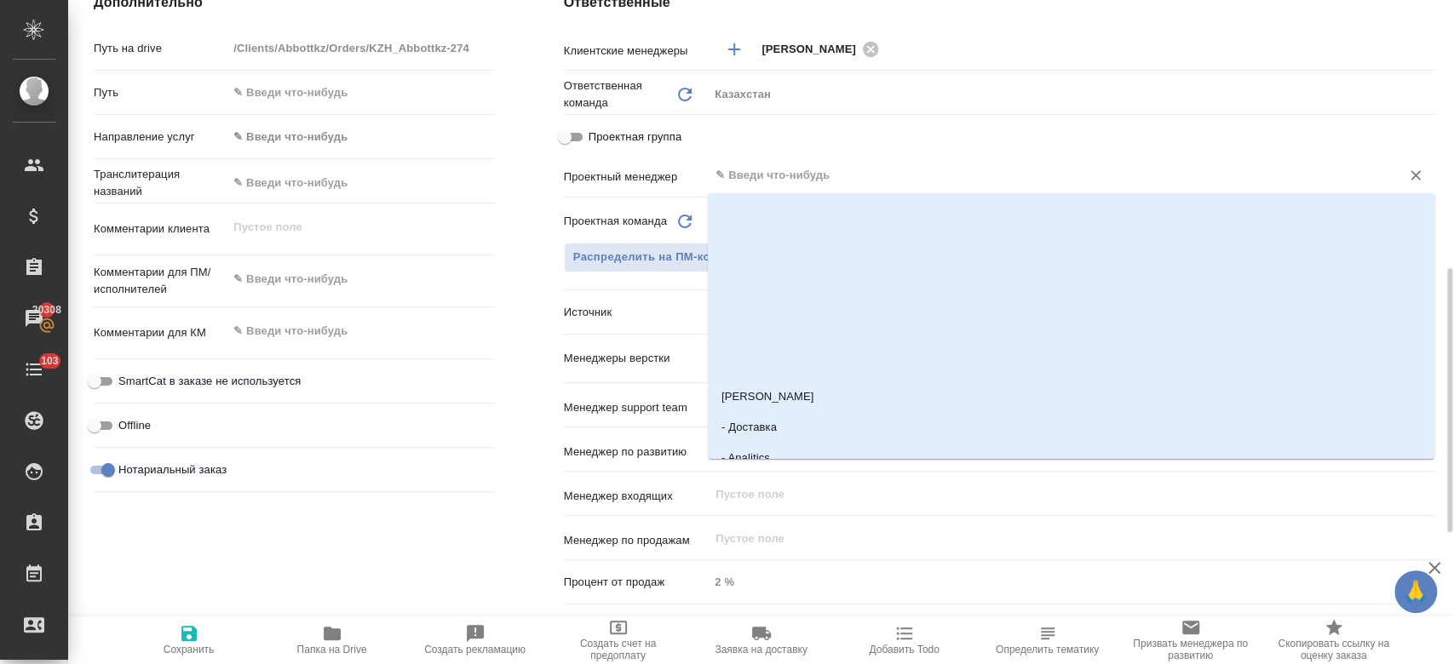
click at [748, 173] on input "text" at bounding box center [1043, 175] width 659 height 20
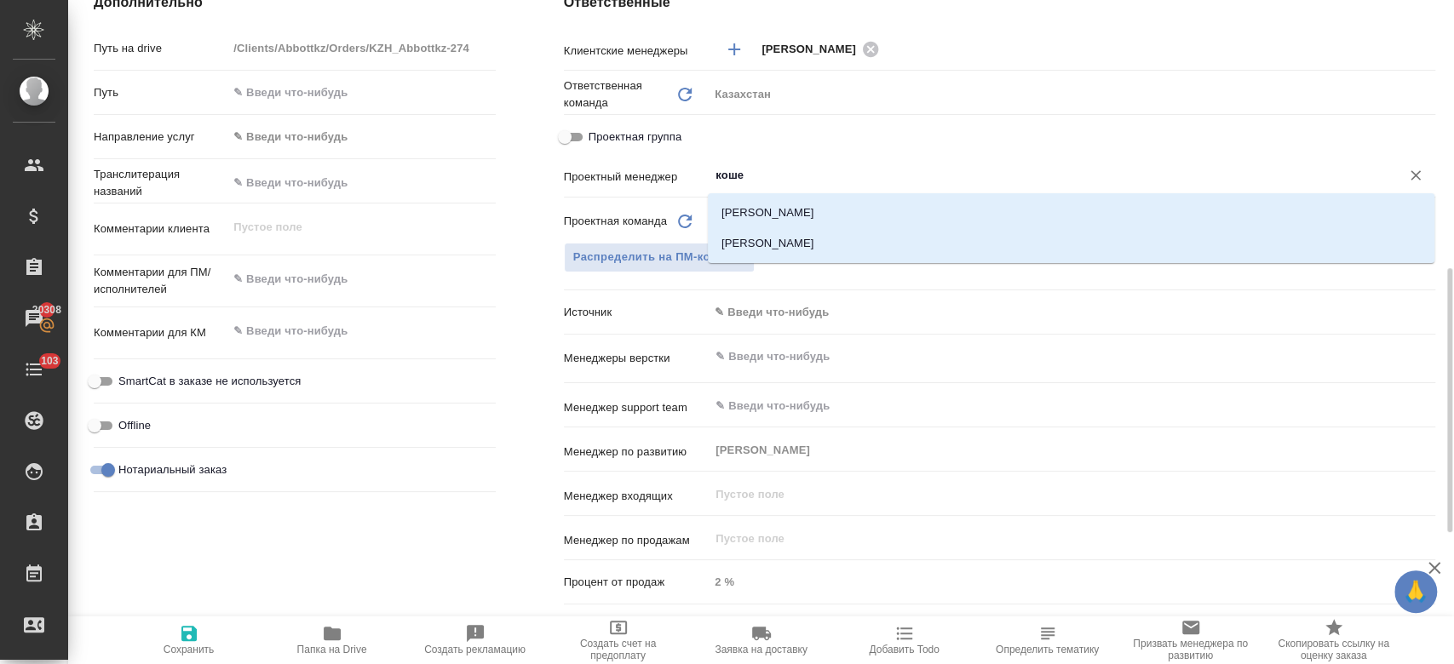
type input "кошер"
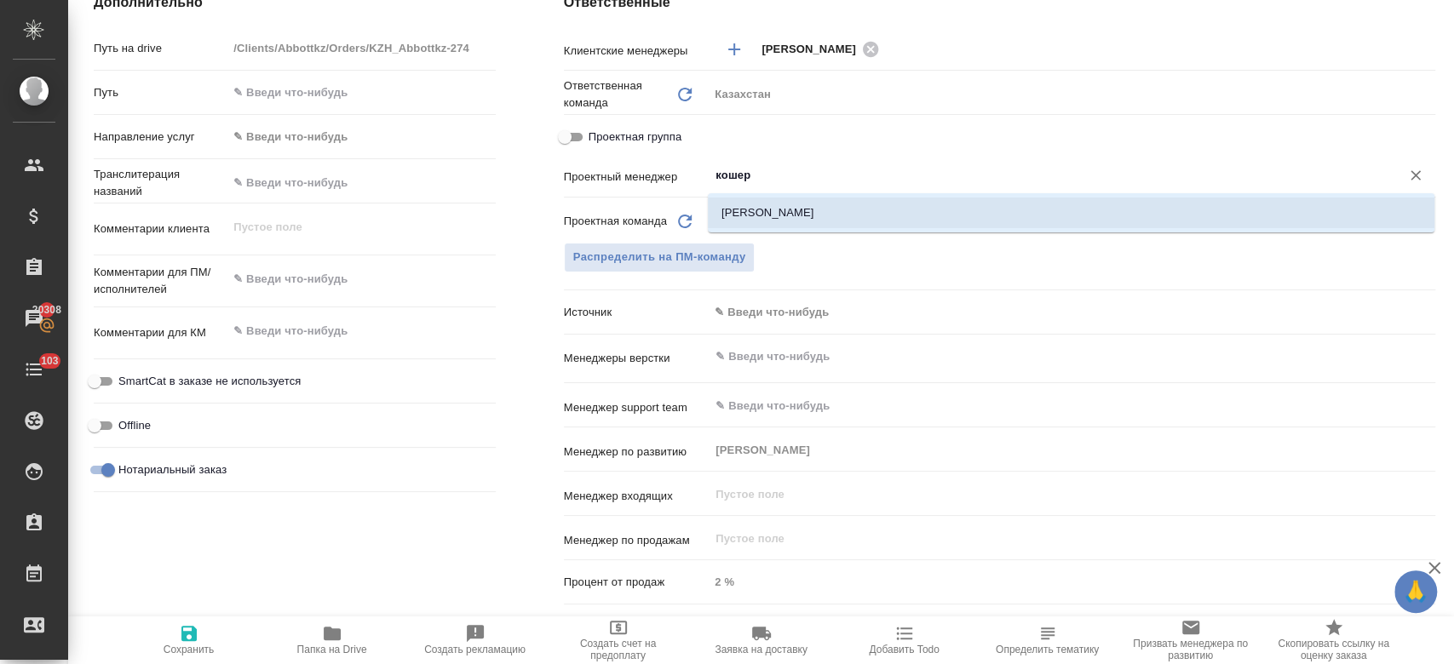
click at [761, 219] on li "[PERSON_NAME]" at bounding box center [1071, 213] width 727 height 31
type textarea "x"
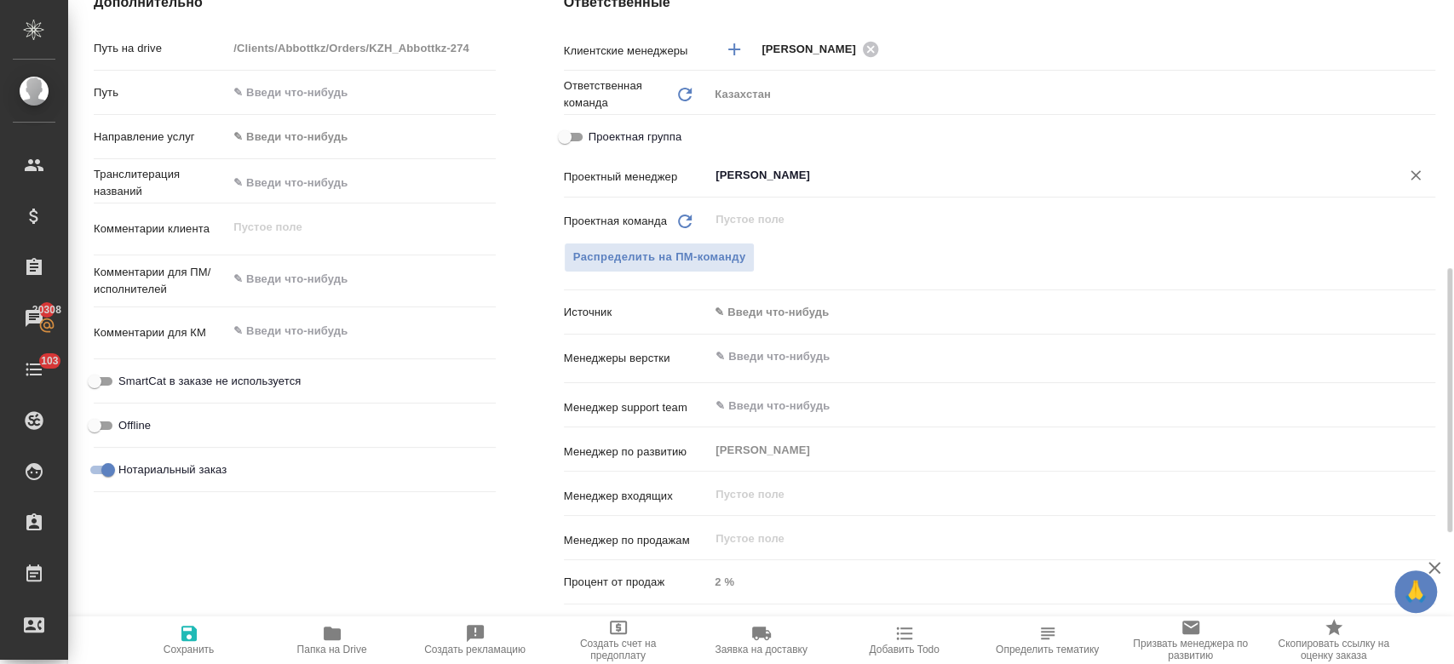
type input "[PERSON_NAME]"
click at [215, 637] on span "Сохранить" at bounding box center [189, 639] width 123 height 32
type textarea "x"
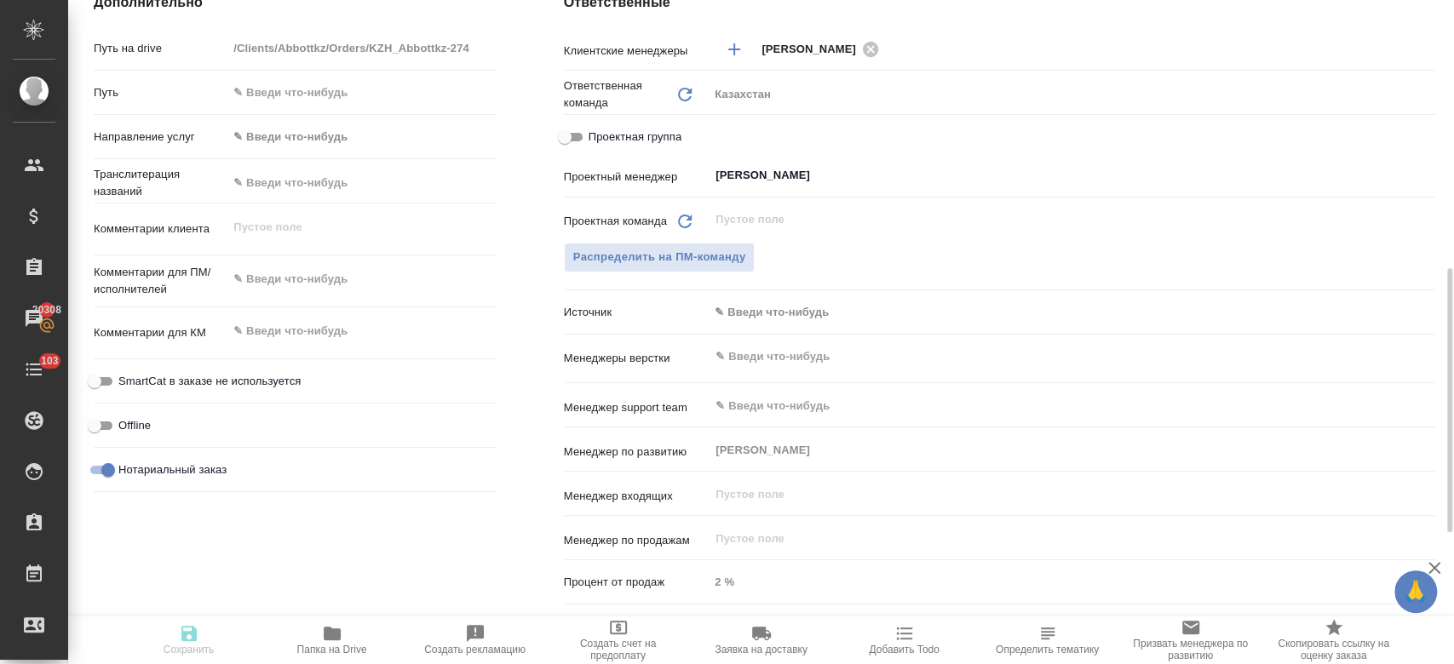
type textarea "x"
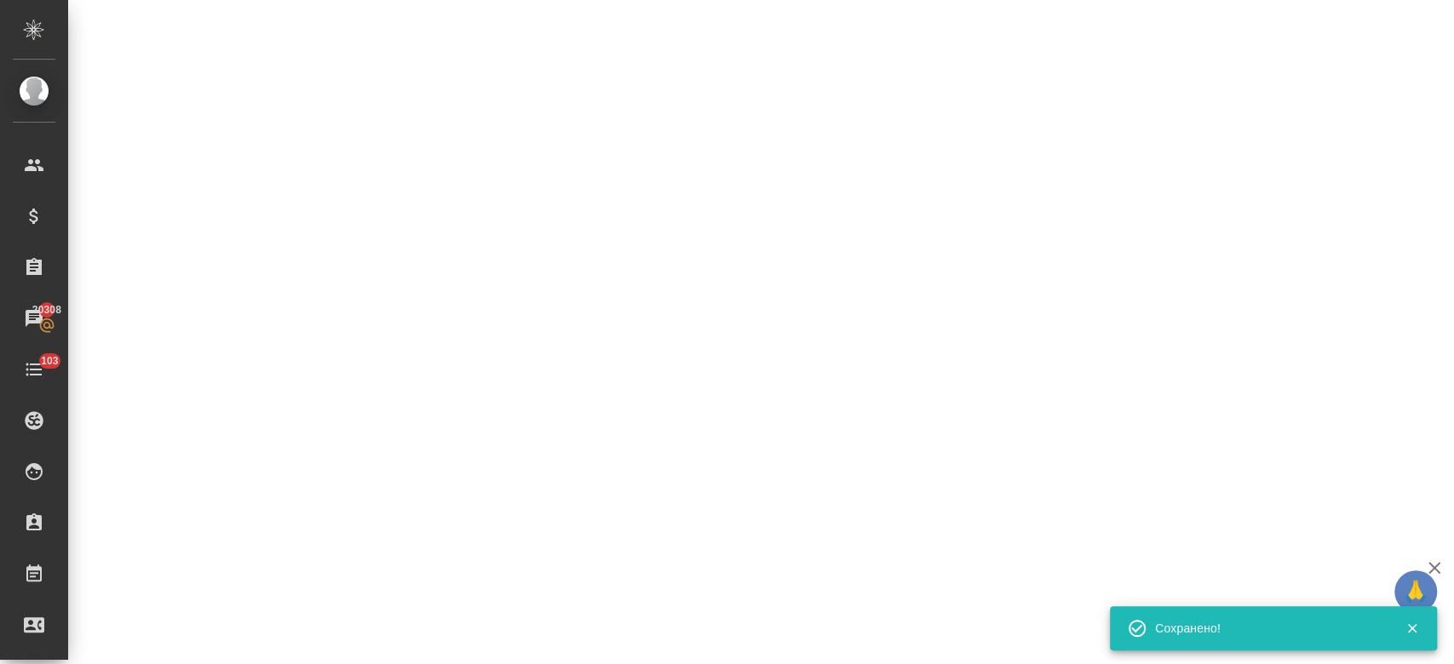
select select "RU"
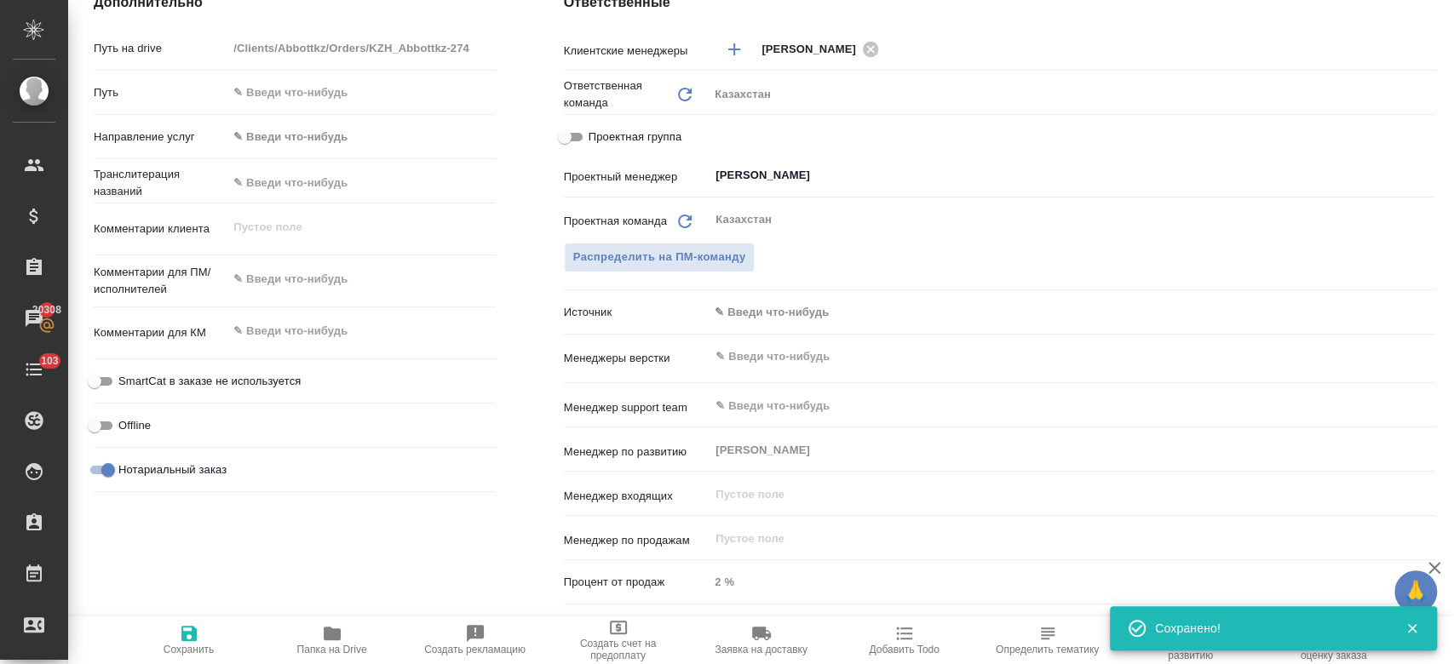
type textarea "x"
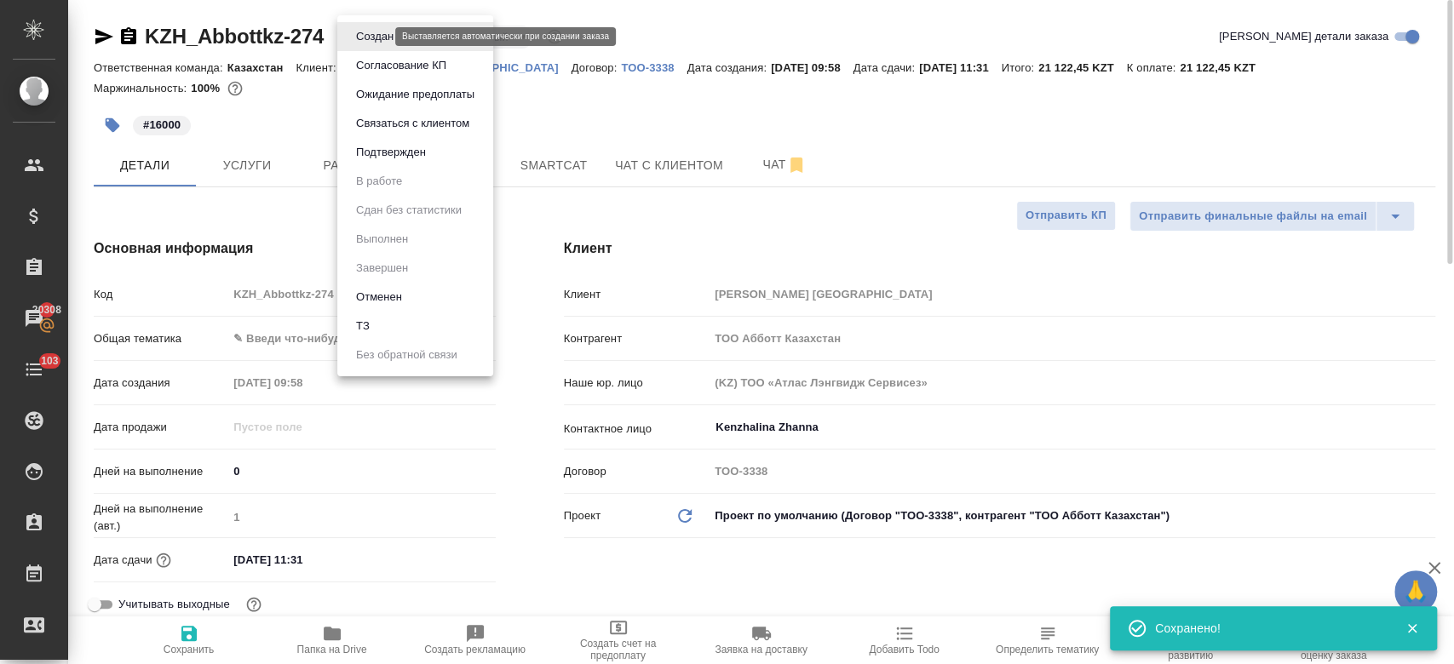
click at [376, 31] on body "🙏 .cls-1 fill:#fff; AWATERA Kosherbayeva Nazerke Клиенты Спецификации Заказы 20…" at bounding box center [727, 332] width 1454 height 664
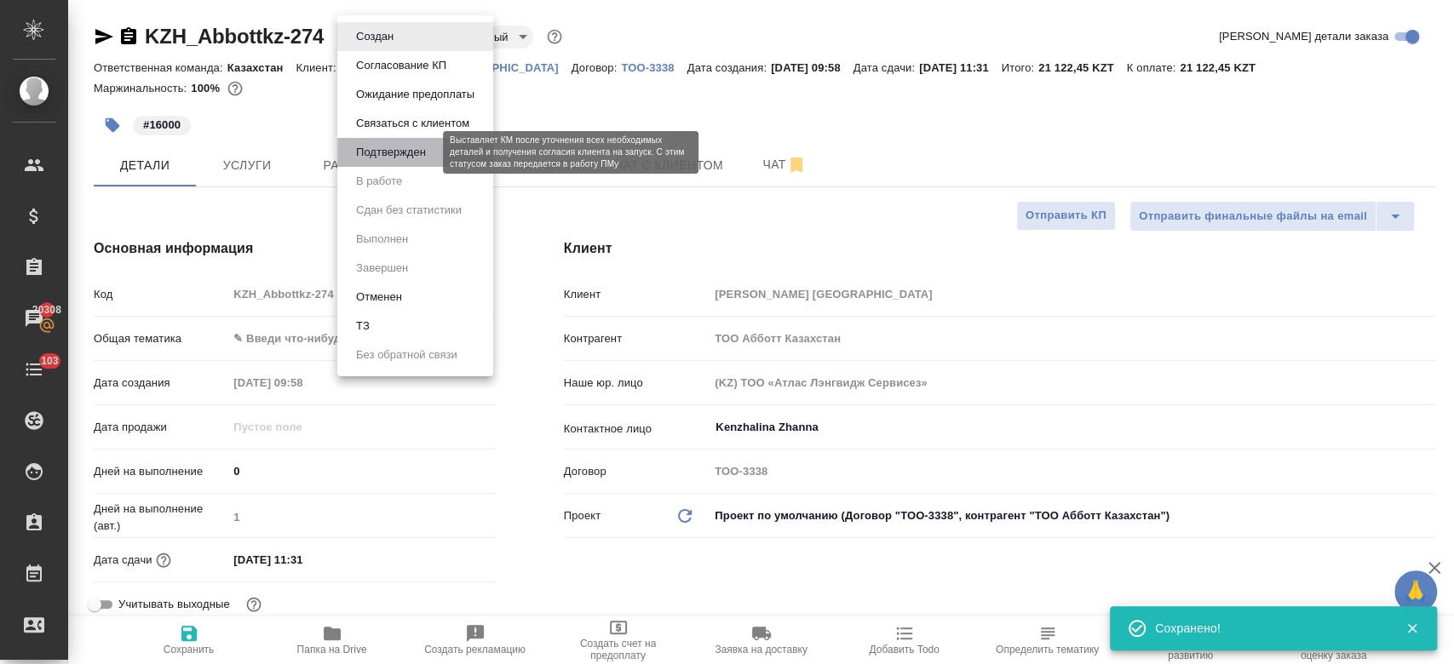
click at [388, 153] on button "Подтвержден" at bounding box center [391, 152] width 80 height 19
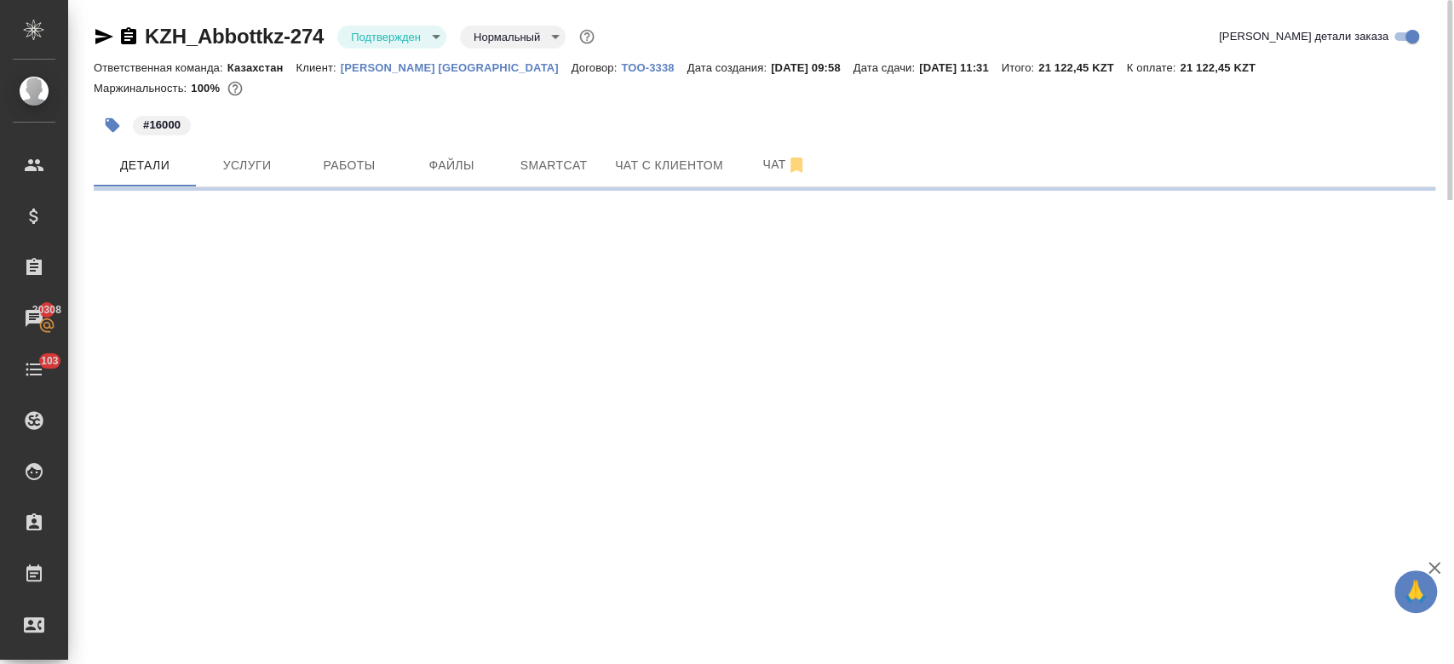
select select "RU"
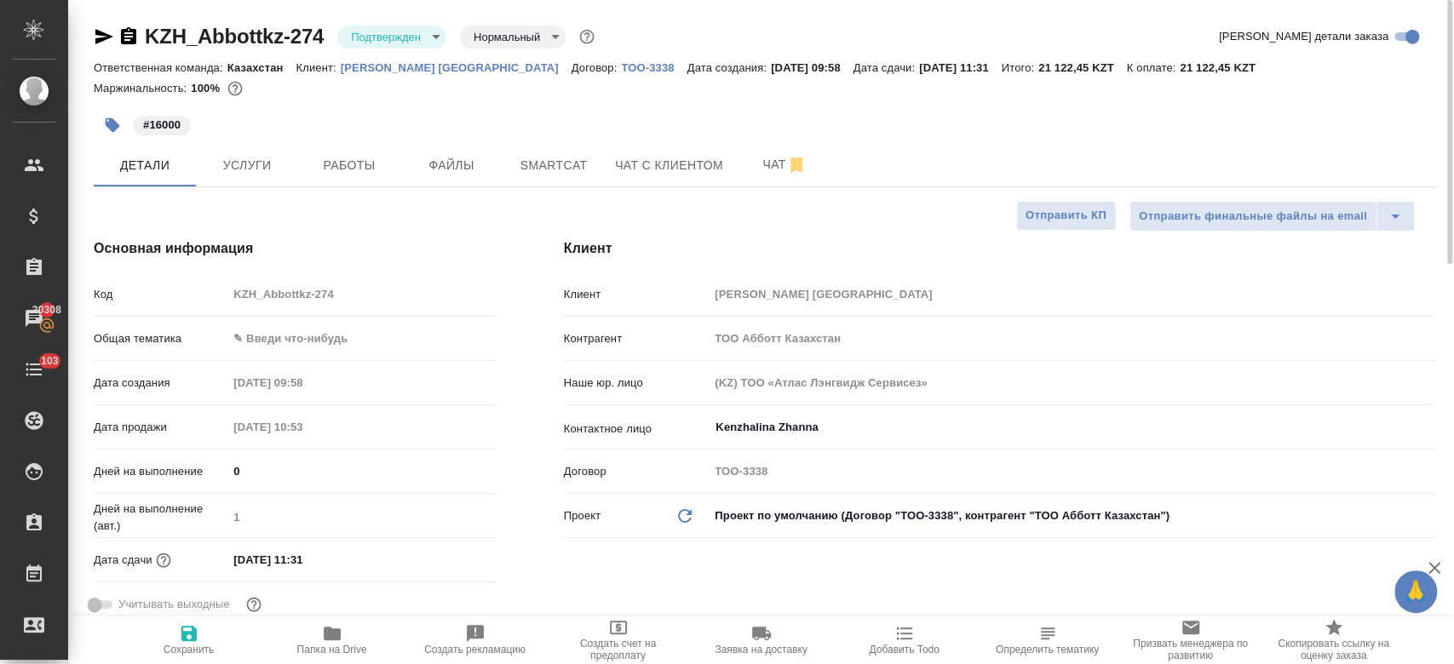
type textarea "x"
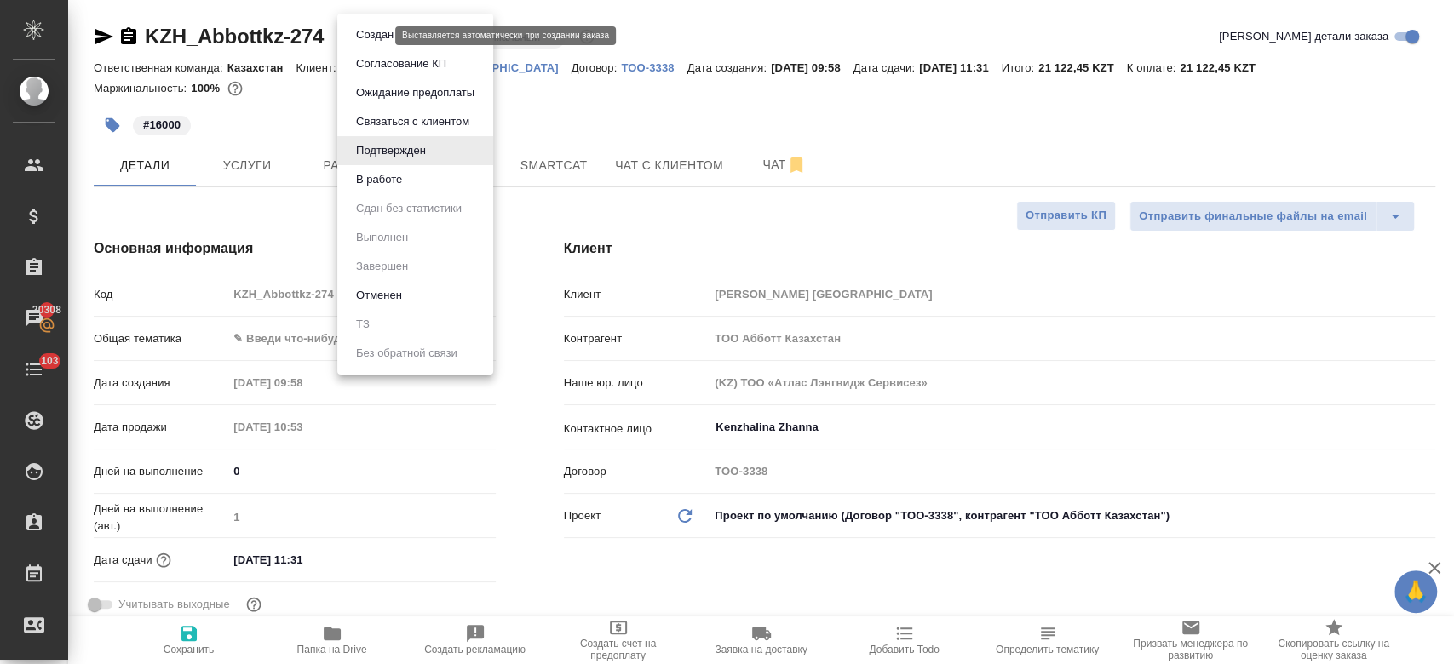
click at [375, 37] on body "🙏 .cls-1 fill:#fff; AWATERA Kosherbayeva Nazerke Клиенты Спецификации Заказы 20…" at bounding box center [727, 332] width 1454 height 664
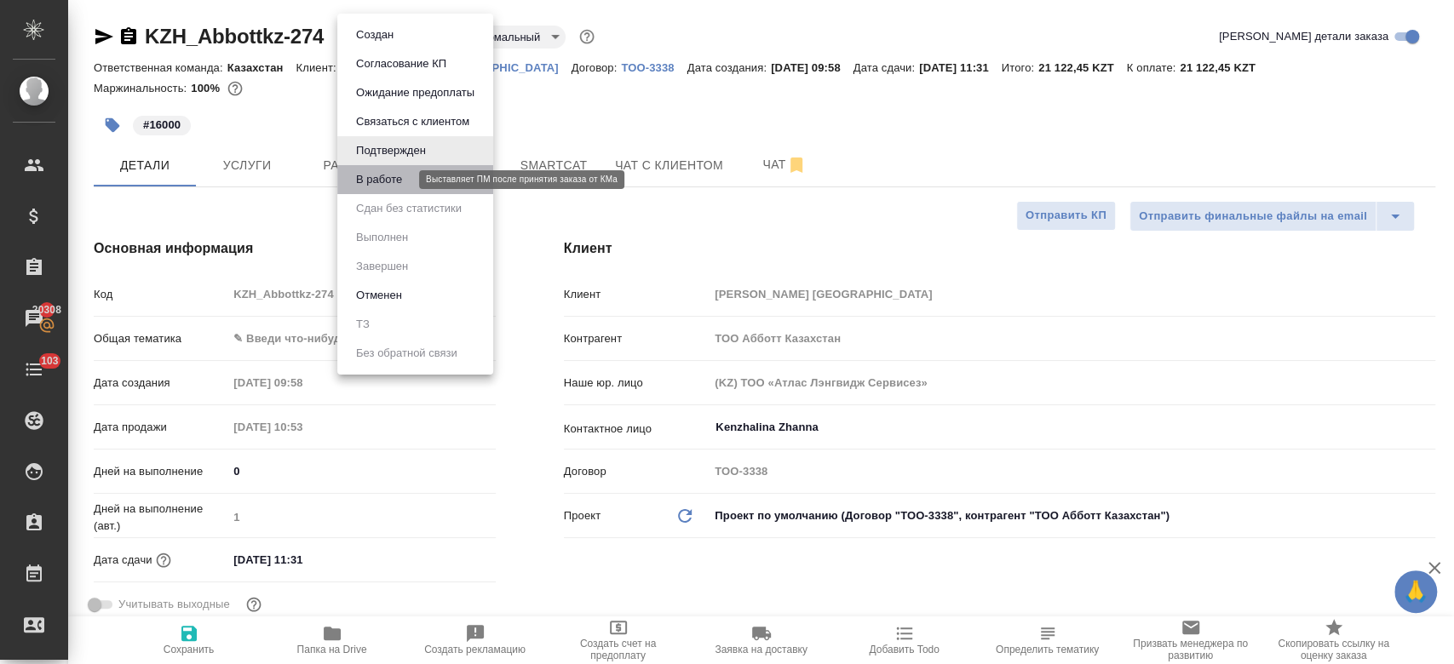
click at [389, 182] on button "В работе" at bounding box center [379, 179] width 56 height 19
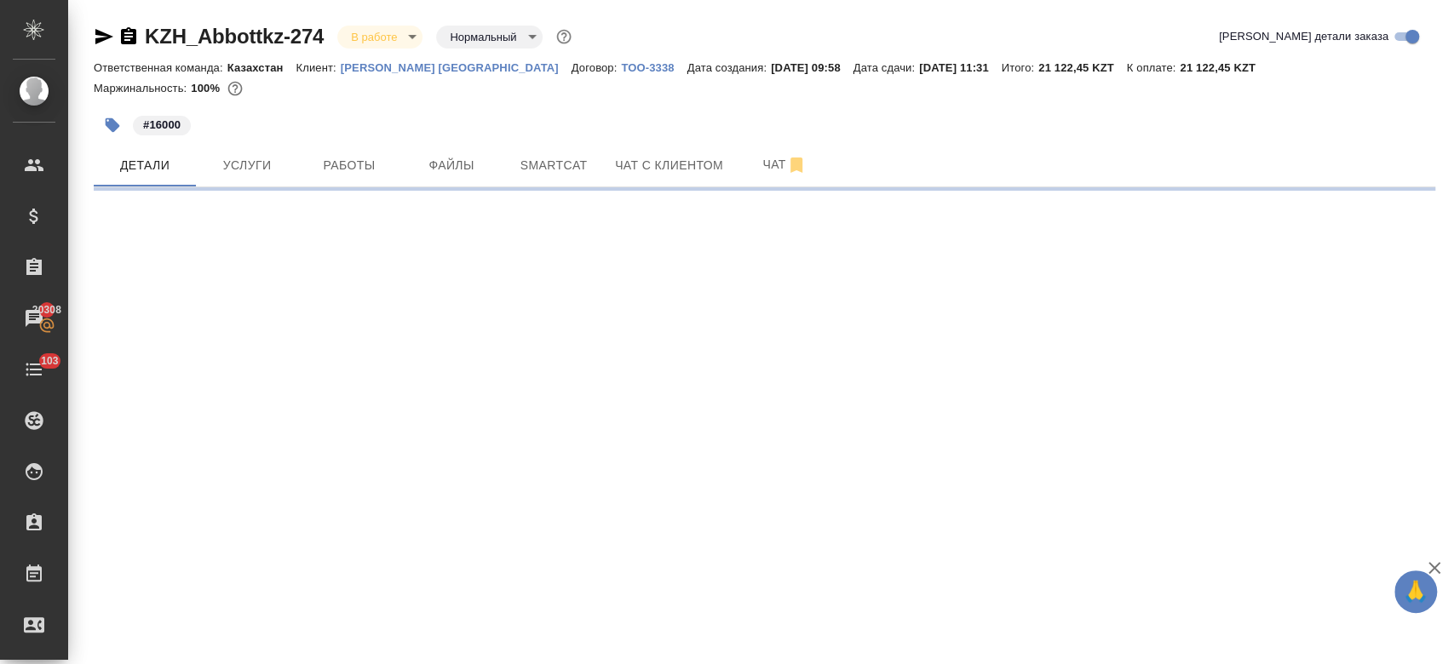
select select "RU"
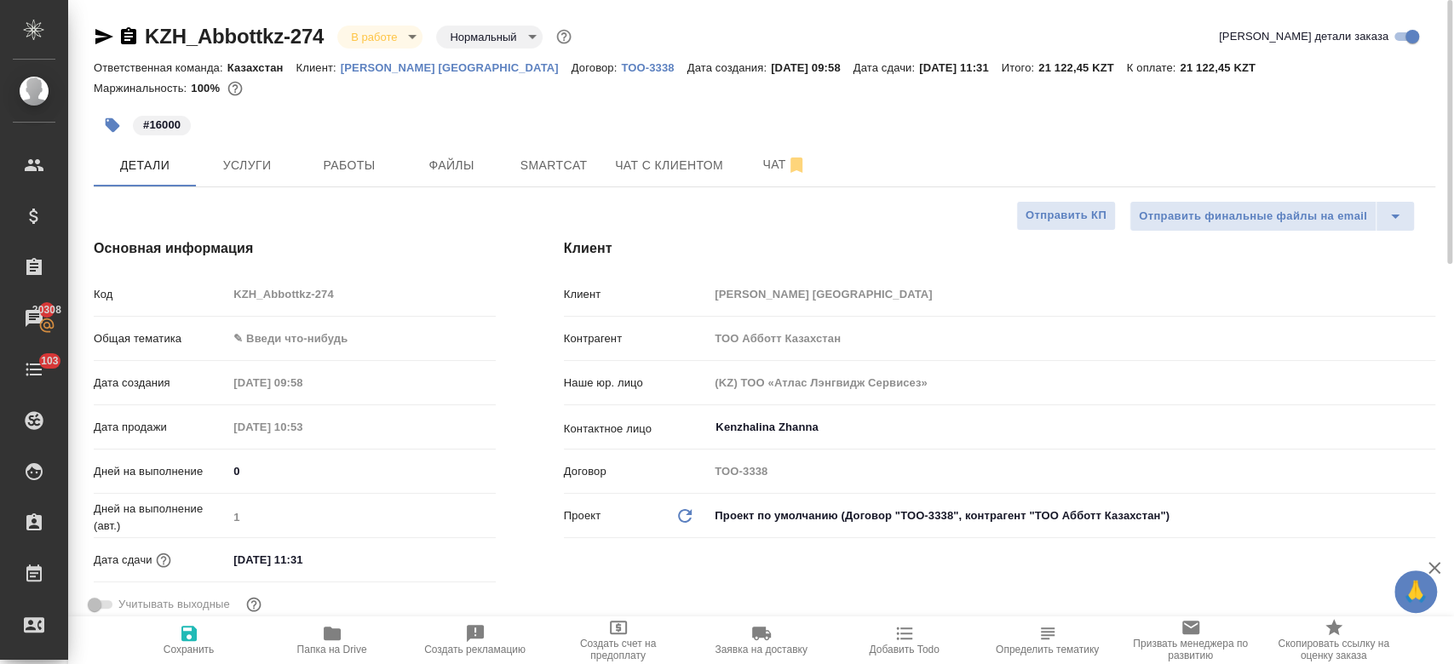
type textarea "x"
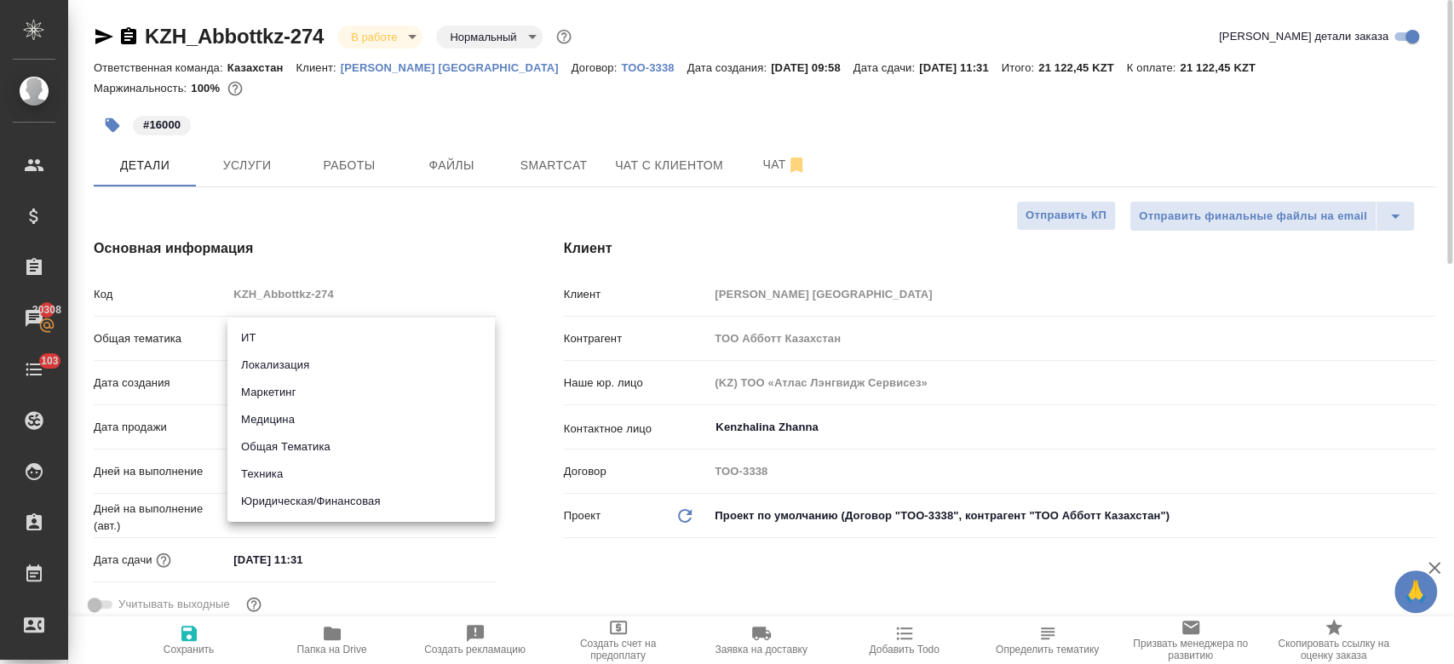
click at [300, 330] on body "🙏 .cls-1 fill:#fff; AWATERA Kosherbayeva Nazerke Клиенты Спецификации Заказы 20…" at bounding box center [727, 332] width 1454 height 664
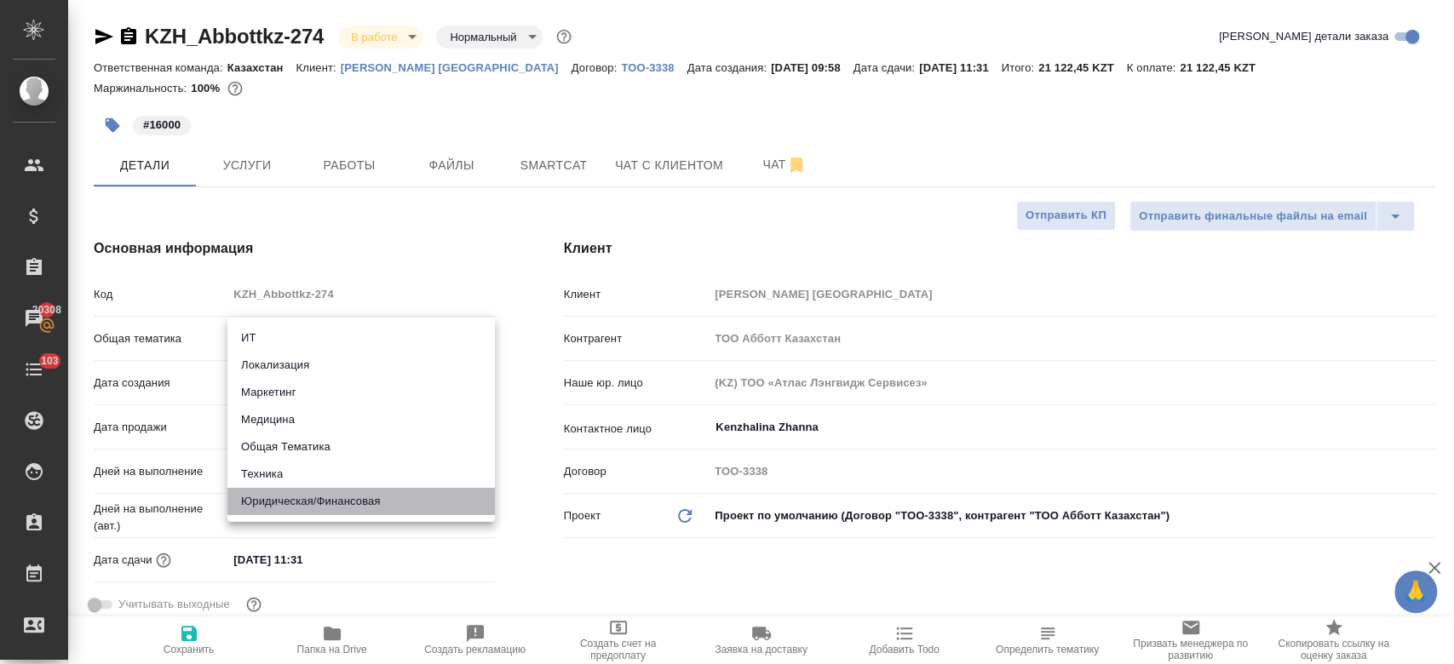
click at [349, 493] on li "Юридическая/Финансовая" at bounding box center [360, 501] width 267 height 27
type input "yr-fn"
type textarea "x"
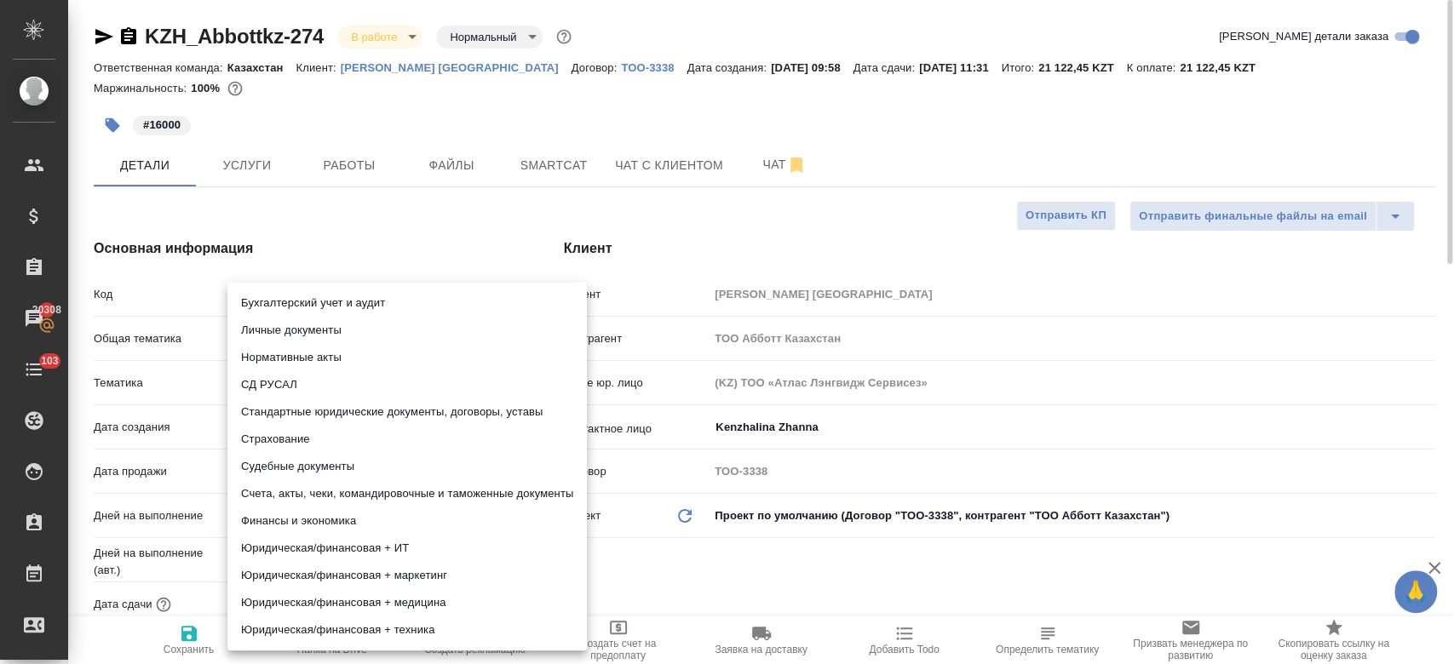
click at [331, 385] on body "🙏 .cls-1 fill:#fff; AWATERA Kosherbayeva Nazerke Клиенты Спецификации Заказы 20…" at bounding box center [727, 332] width 1454 height 664
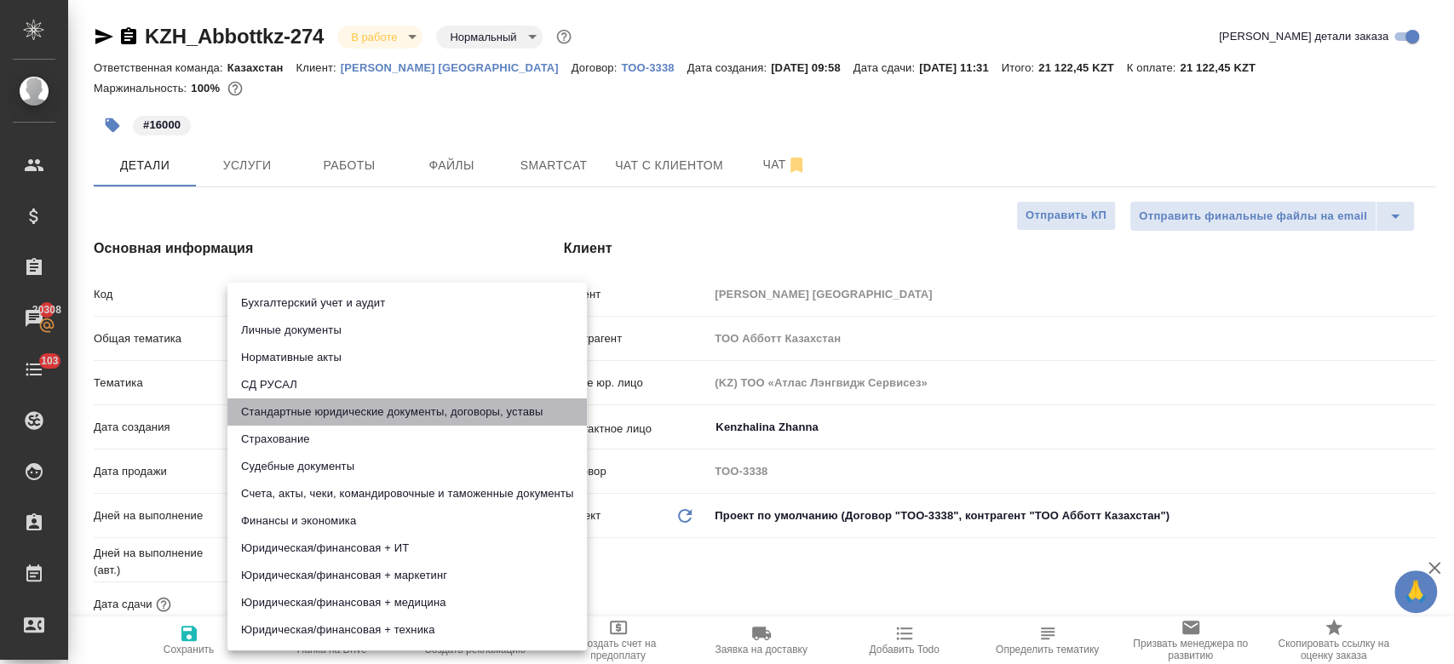
click at [331, 416] on li "Стандартные юридические документы, договоры, уставы" at bounding box center [406, 412] width 359 height 27
type textarea "x"
type input "5f647205b73bc97568ca66bf"
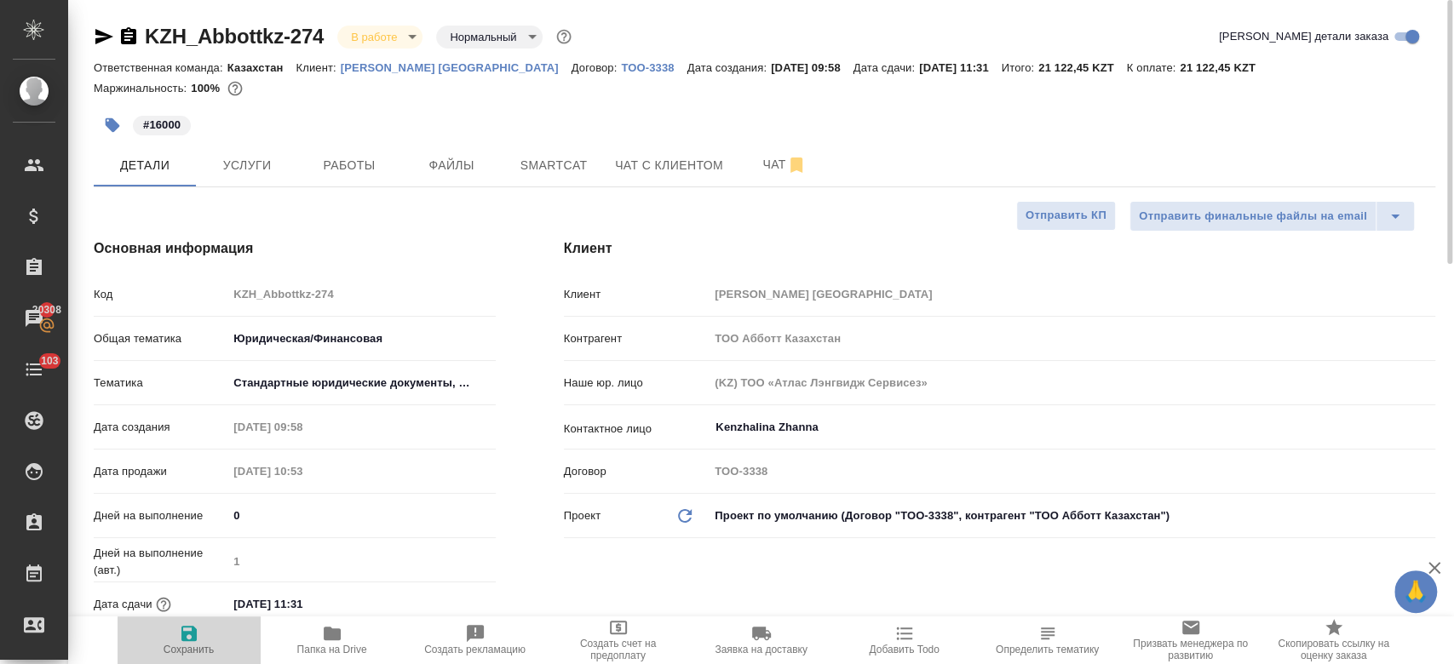
click at [194, 629] on icon "button" at bounding box center [188, 633] width 15 height 15
type textarea "x"
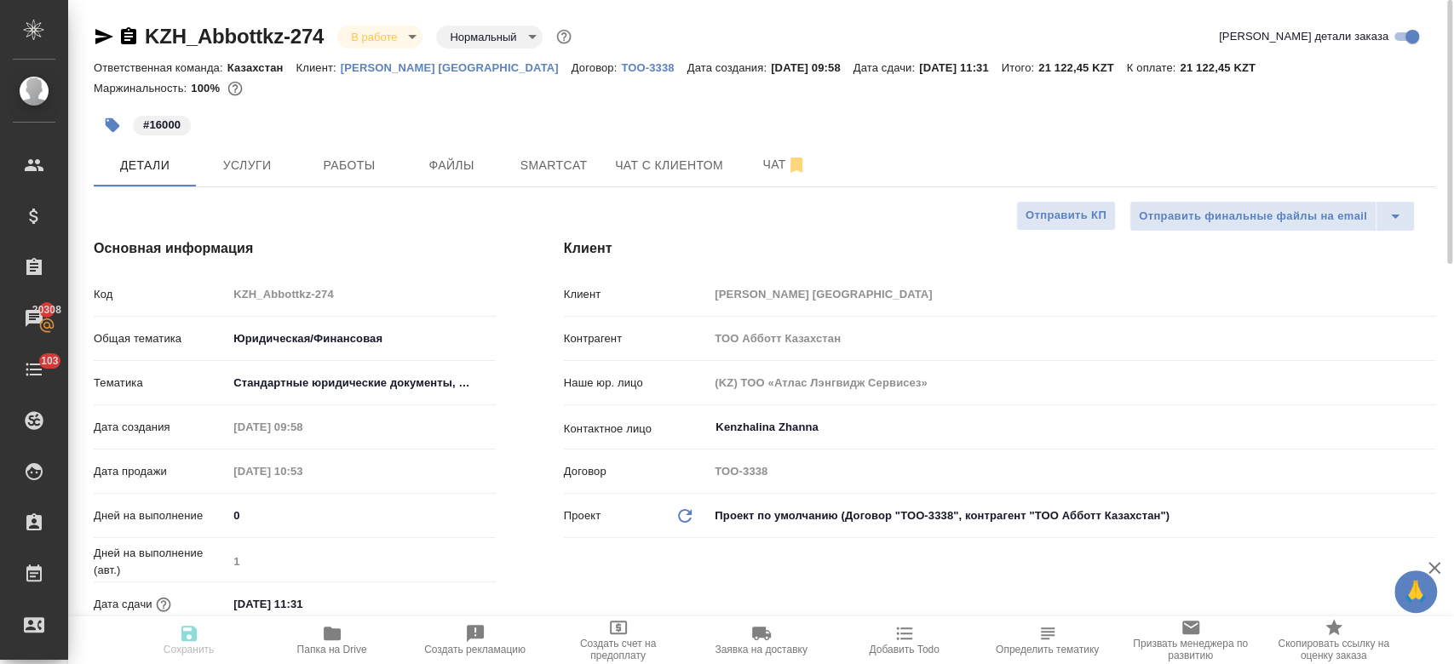
type textarea "x"
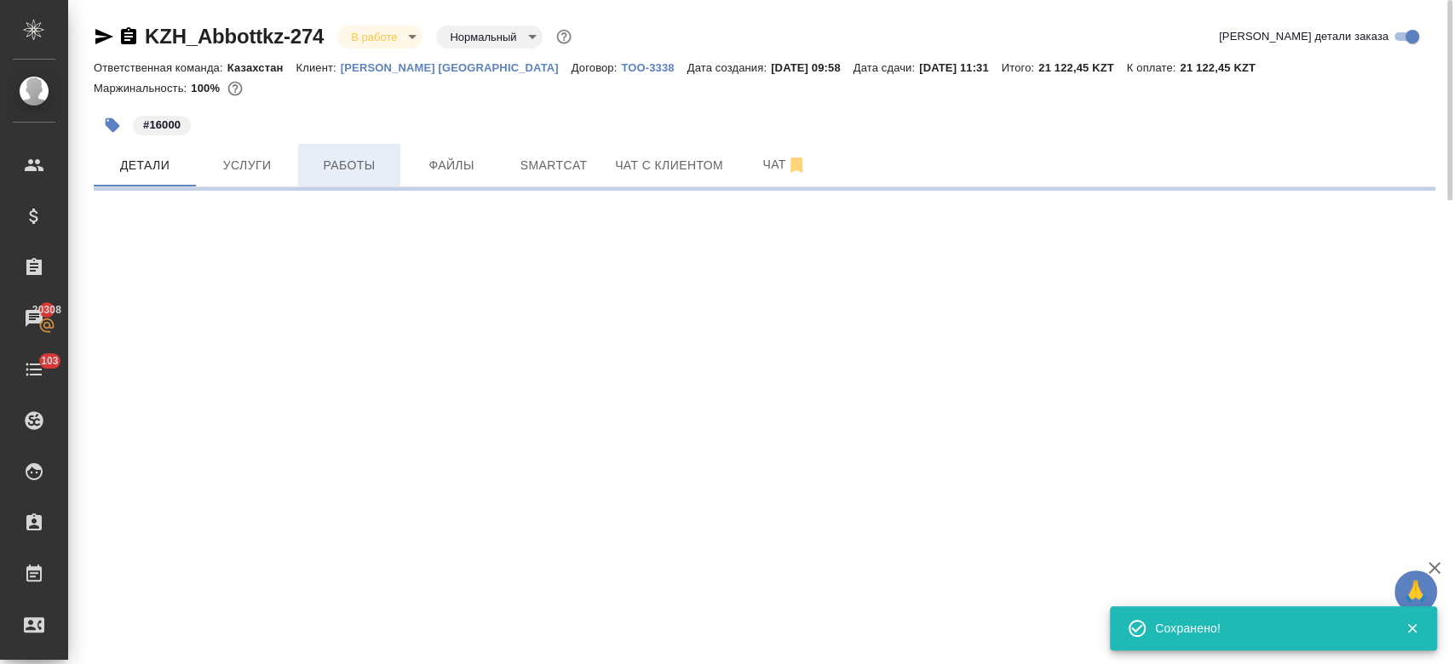
select select "RU"
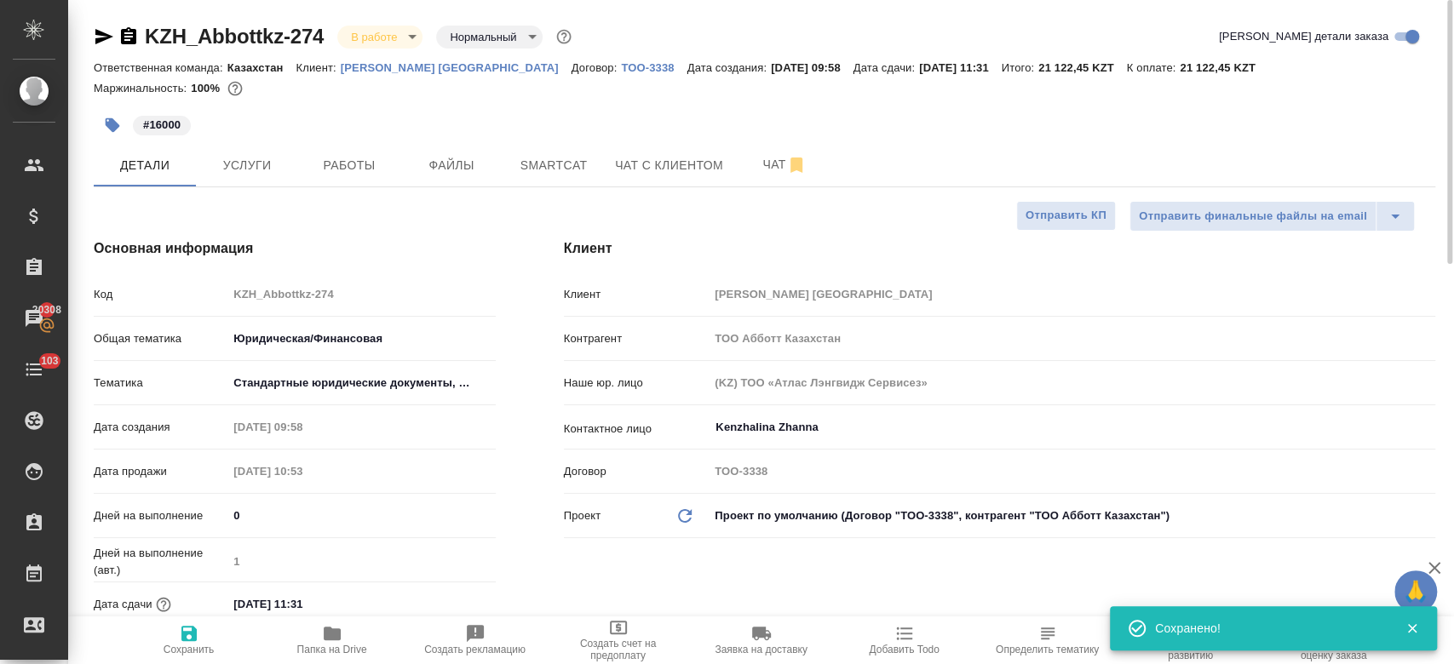
type textarea "x"
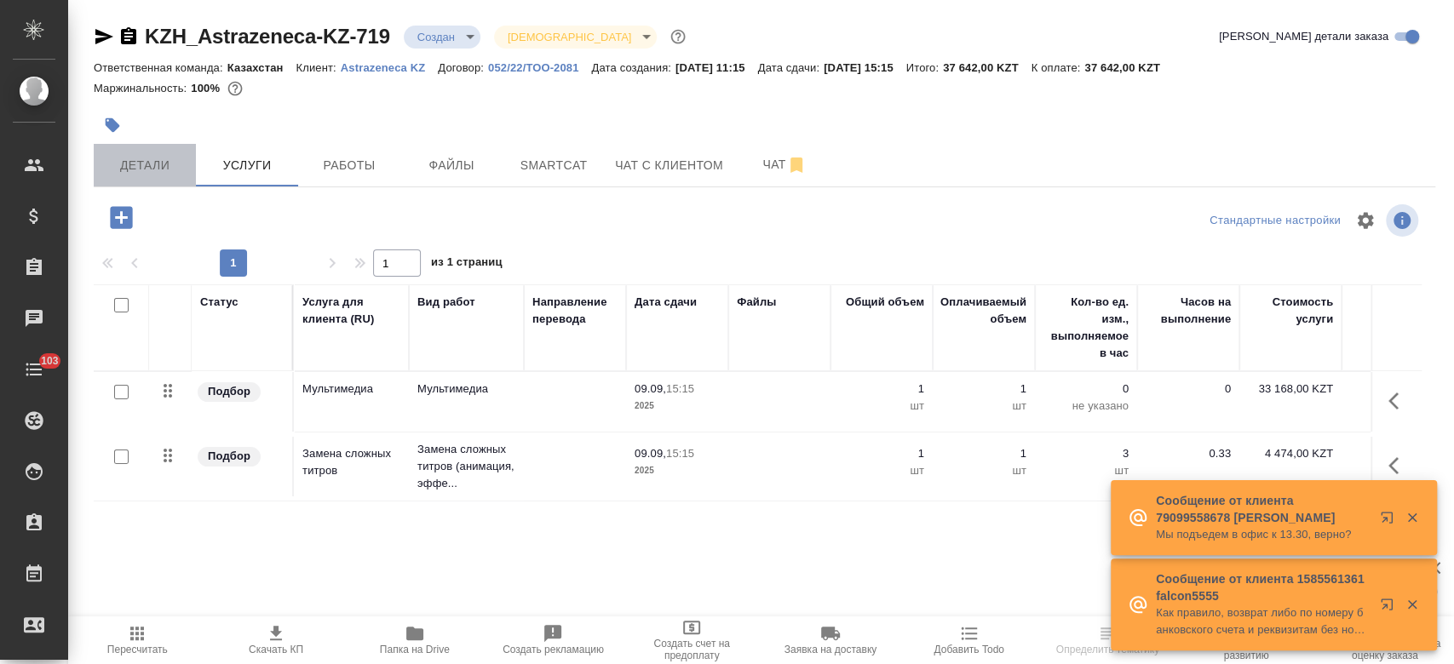
click at [157, 176] on button "Детали" at bounding box center [145, 165] width 102 height 43
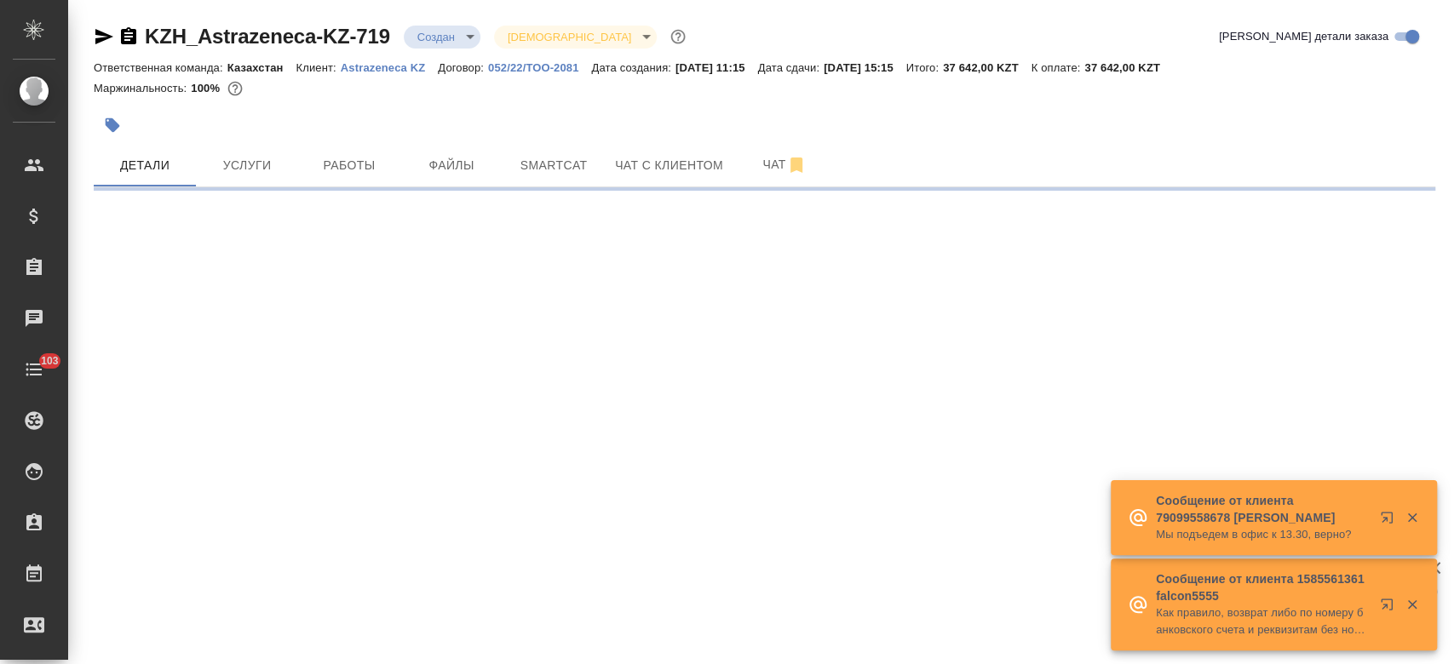
select select "RU"
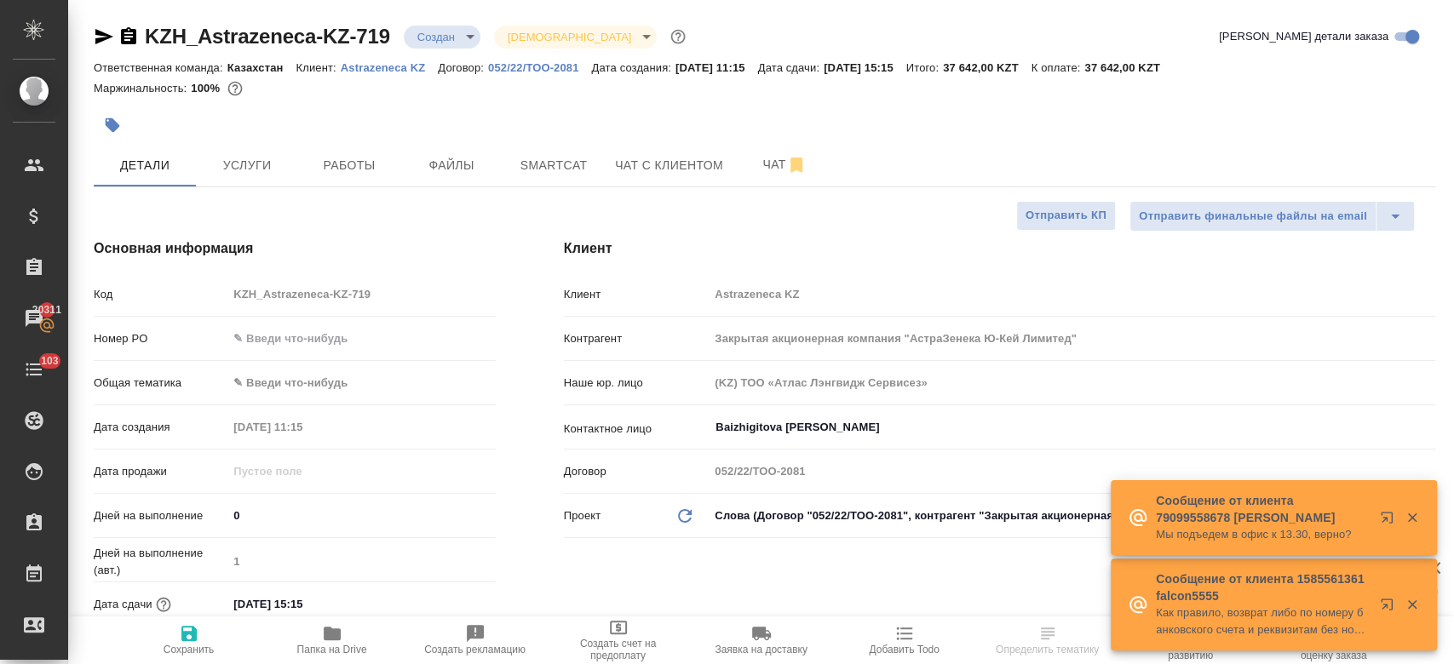
type textarea "x"
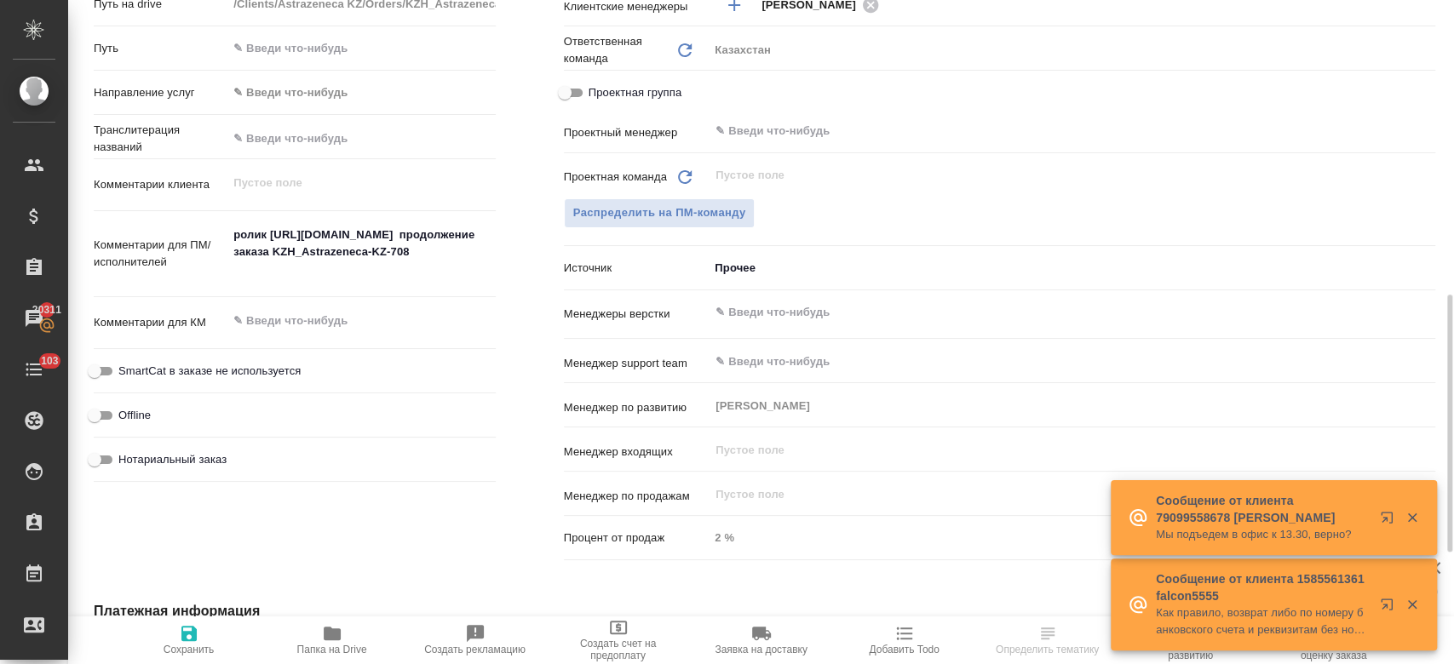
scroll to position [766, 0]
click at [720, 202] on span "Распределить на ПМ-команду" at bounding box center [659, 212] width 173 height 20
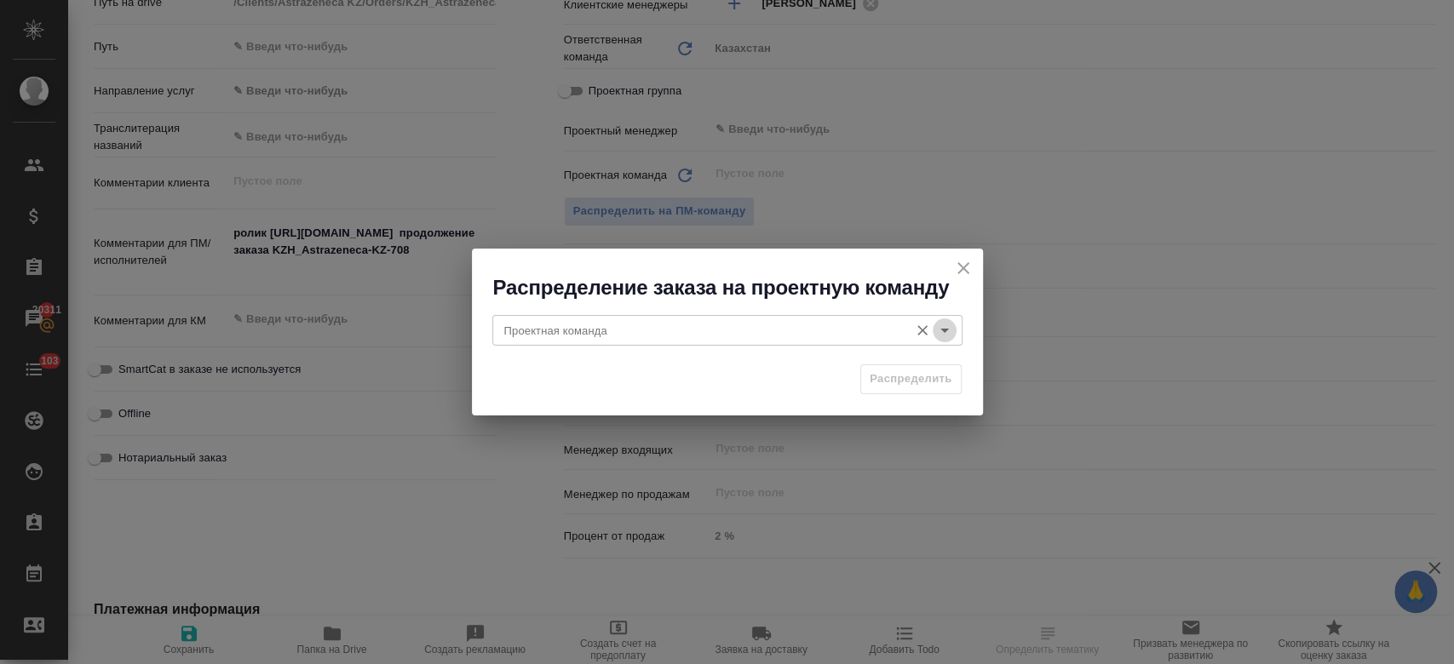
click at [934, 328] on icon "Open" at bounding box center [944, 330] width 20 height 20
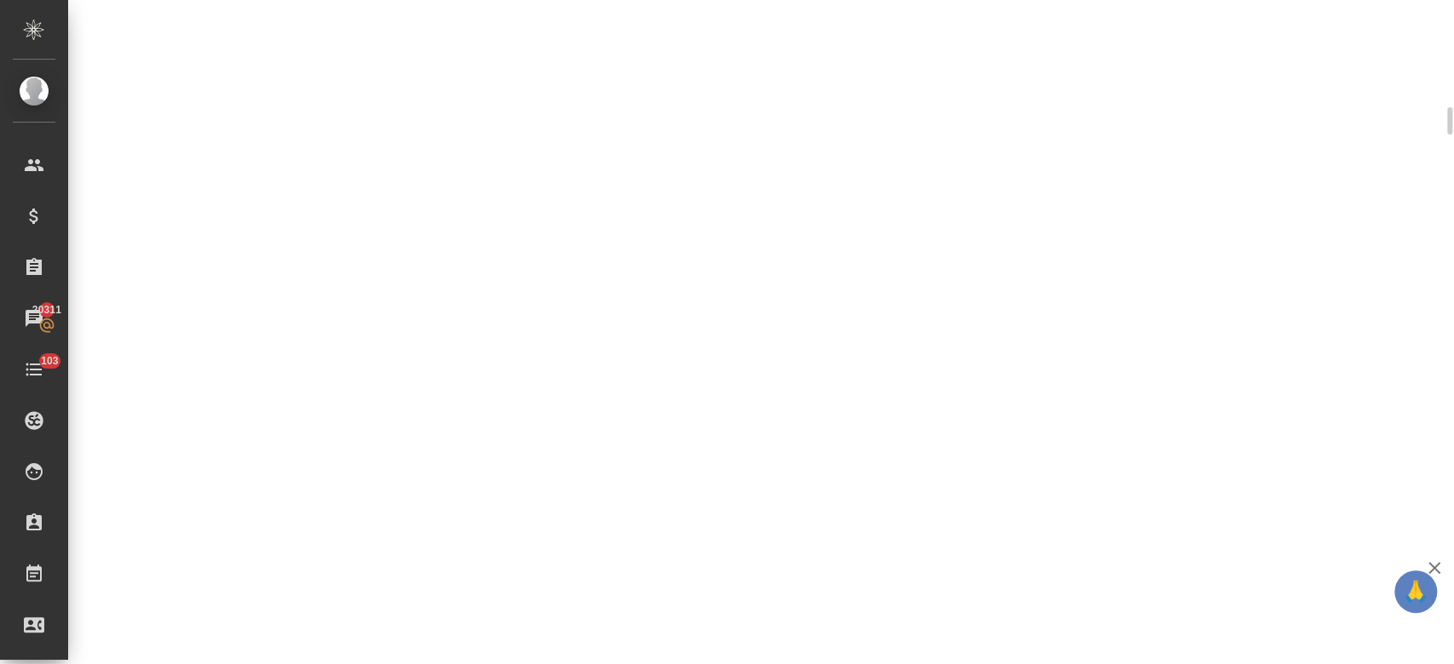
scroll to position [765, 0]
select select "RU"
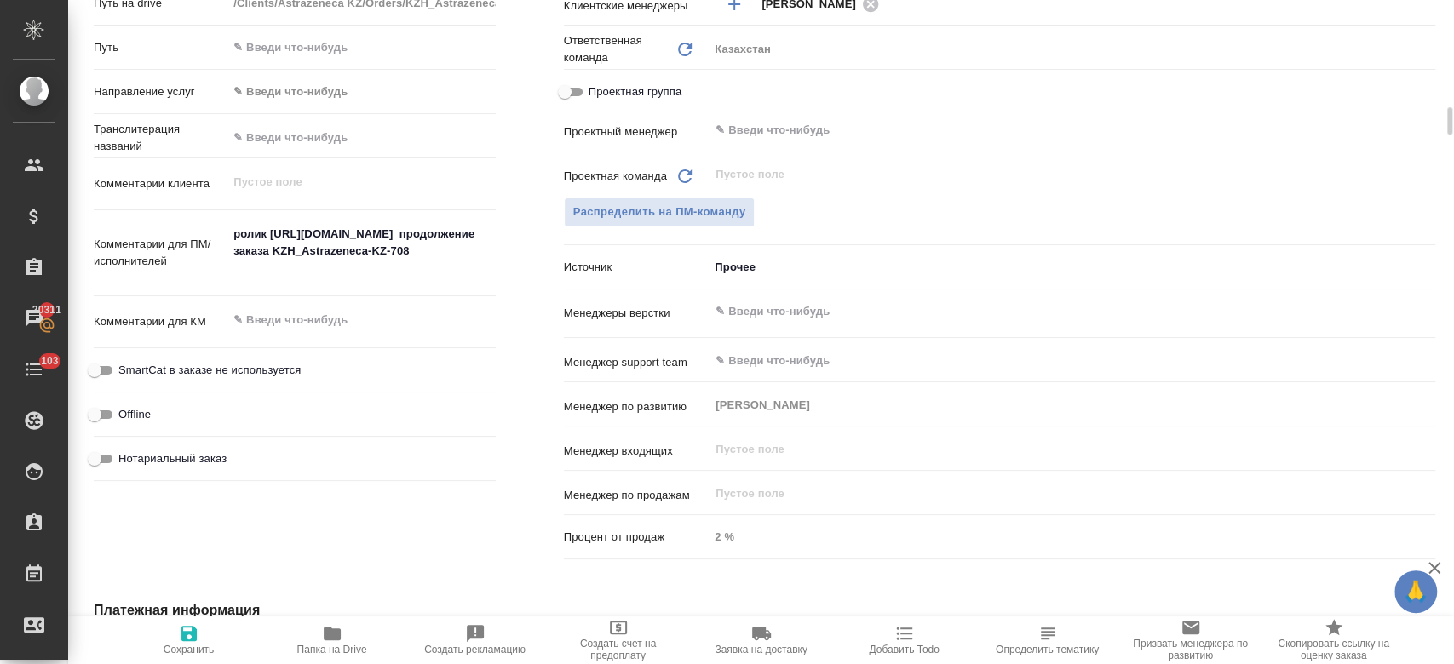
type textarea "x"
click at [718, 210] on span "Распределить на ПМ-команду" at bounding box center [659, 213] width 173 height 20
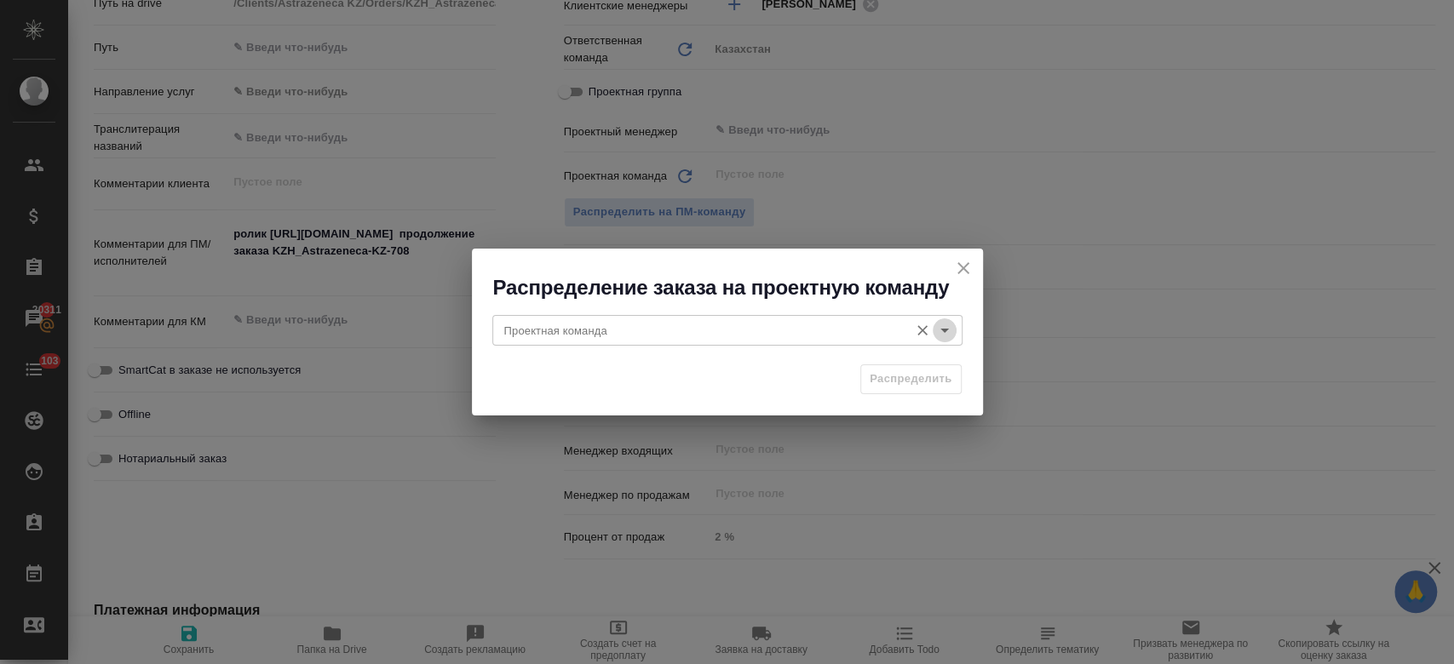
click at [940, 333] on icon "Open" at bounding box center [944, 330] width 20 height 20
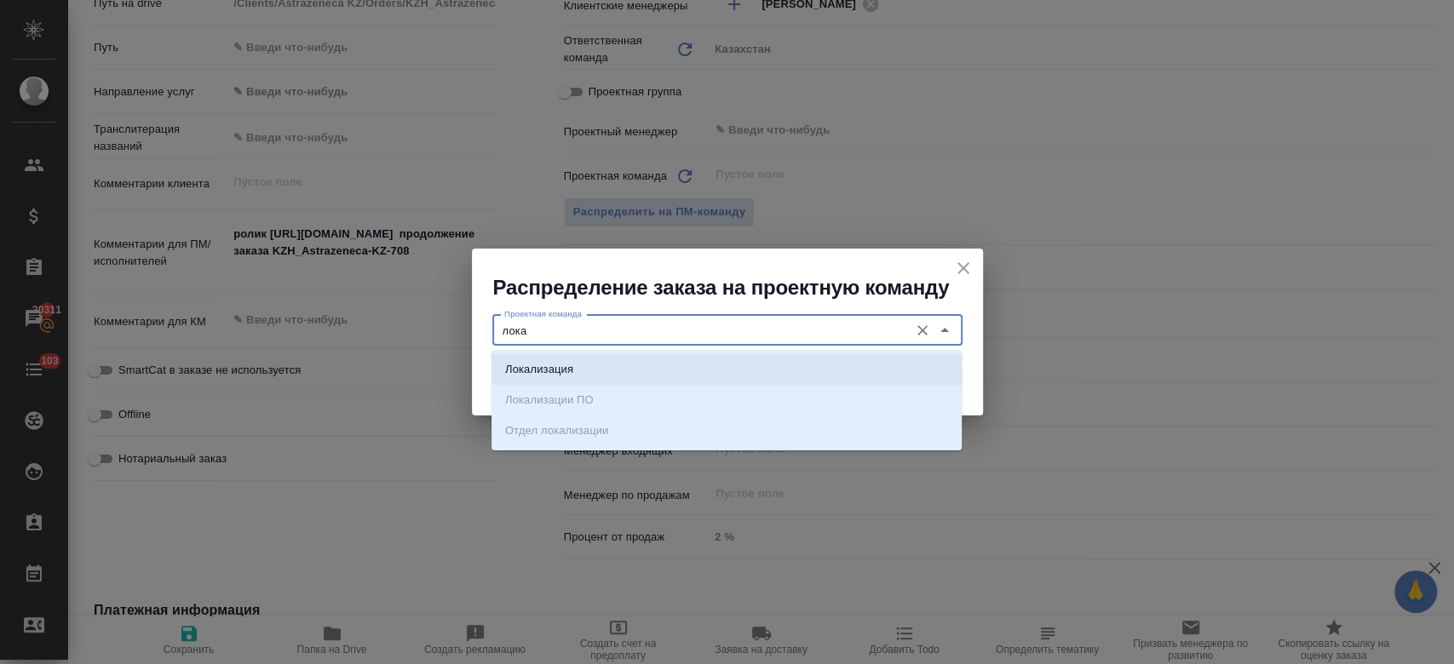
scroll to position [0, 0]
click at [693, 382] on li "Локализация" at bounding box center [726, 369] width 470 height 31
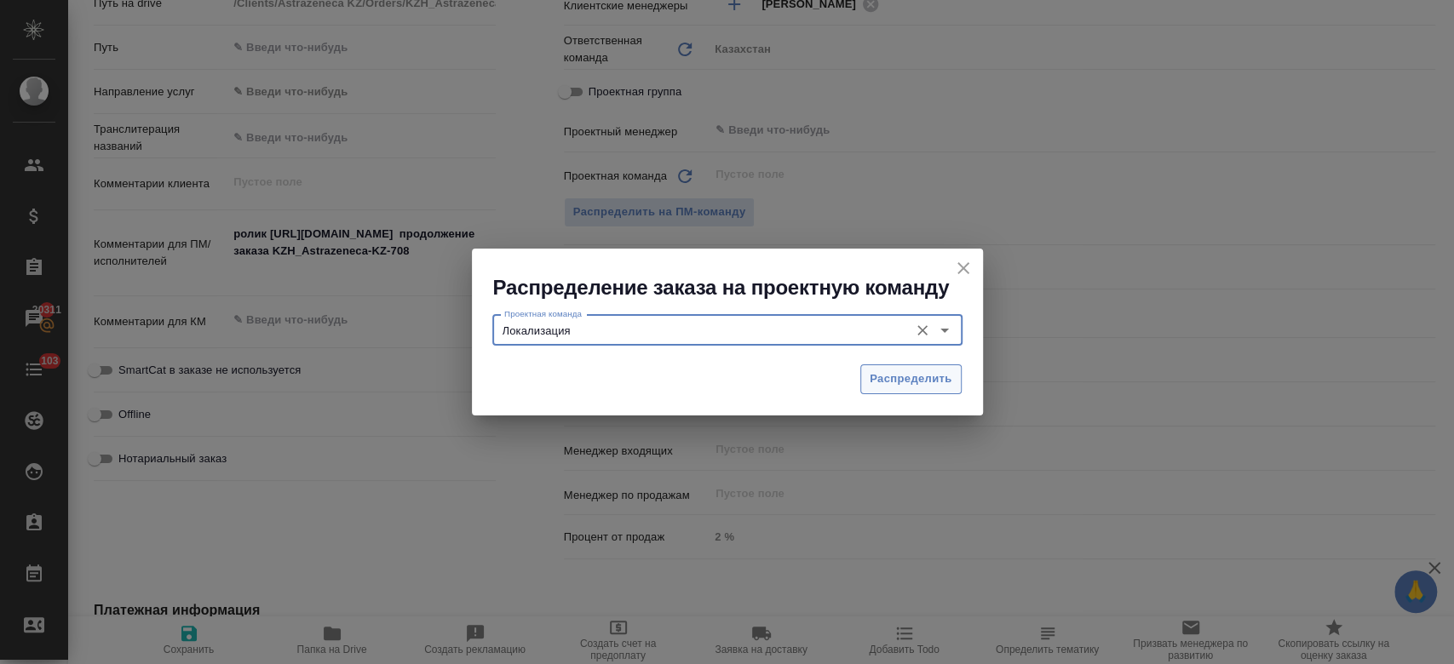
type input "Локализация"
click at [878, 378] on span "Распределить" at bounding box center [911, 380] width 83 height 20
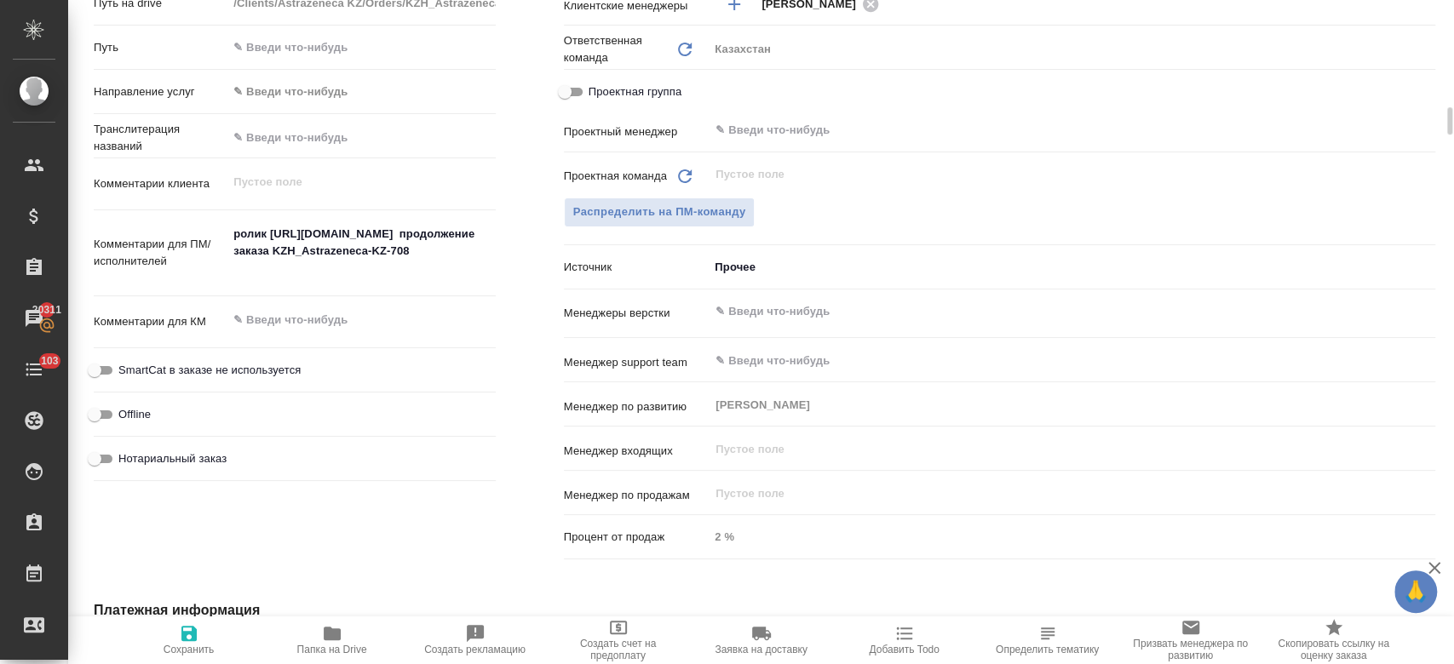
type textarea "x"
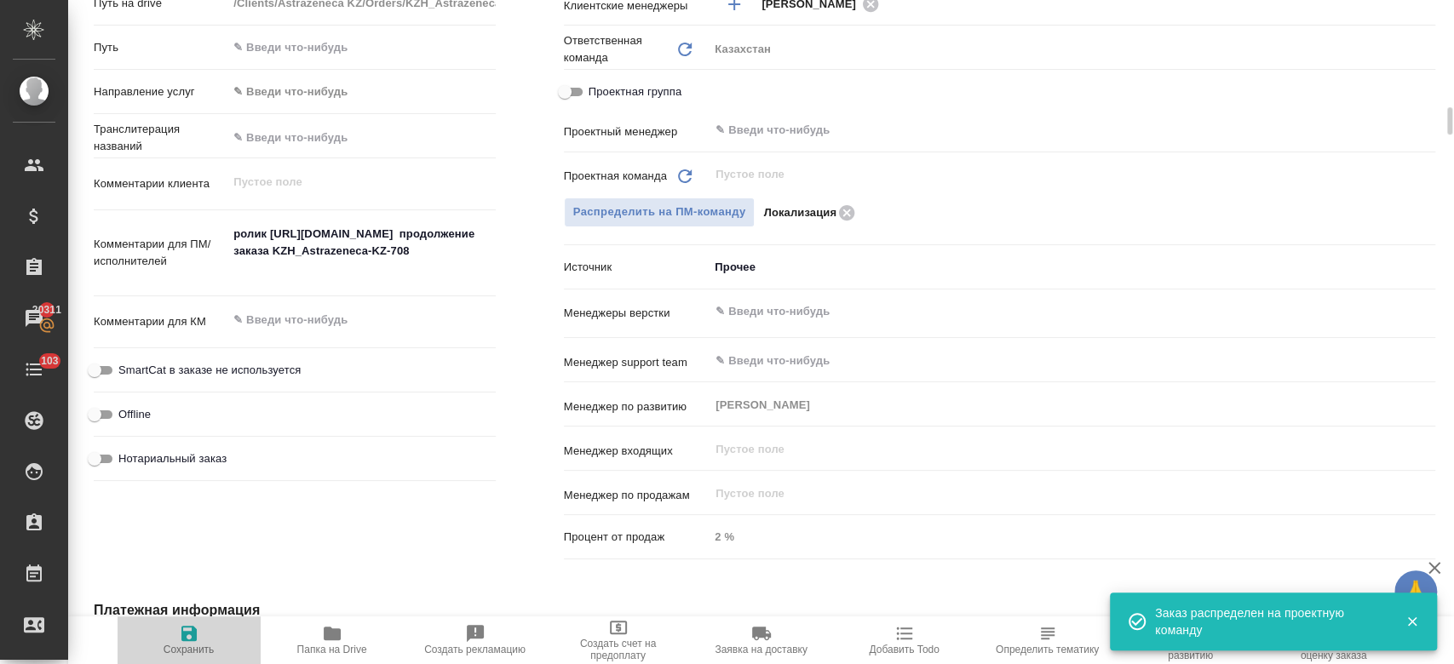
click at [184, 634] on icon "button" at bounding box center [188, 633] width 15 height 15
type textarea "x"
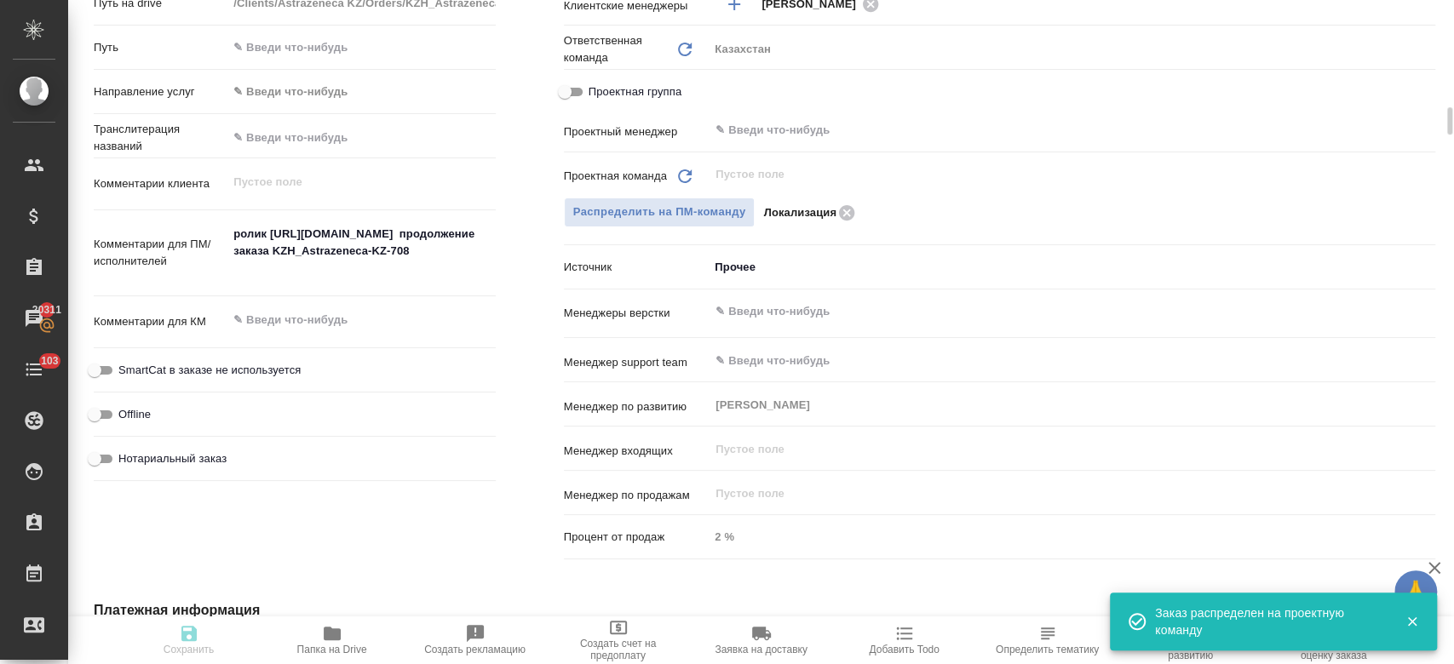
type textarea "x"
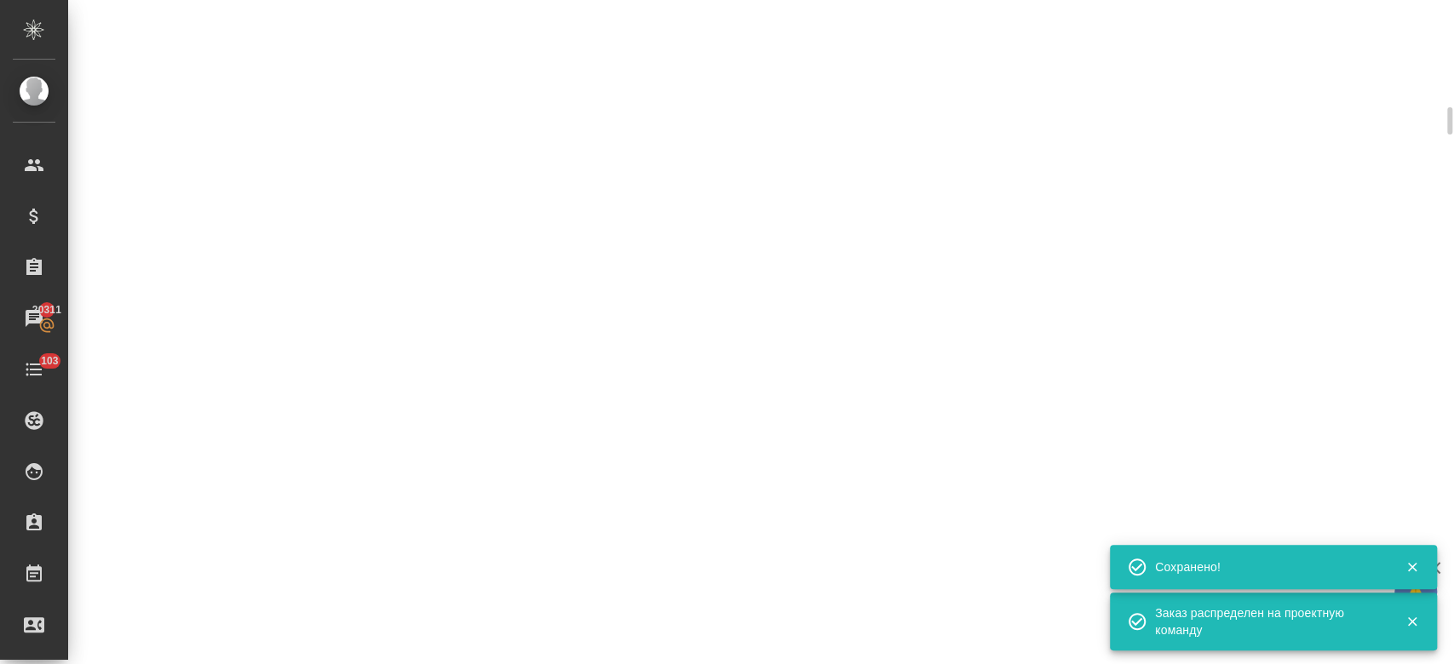
select select "RU"
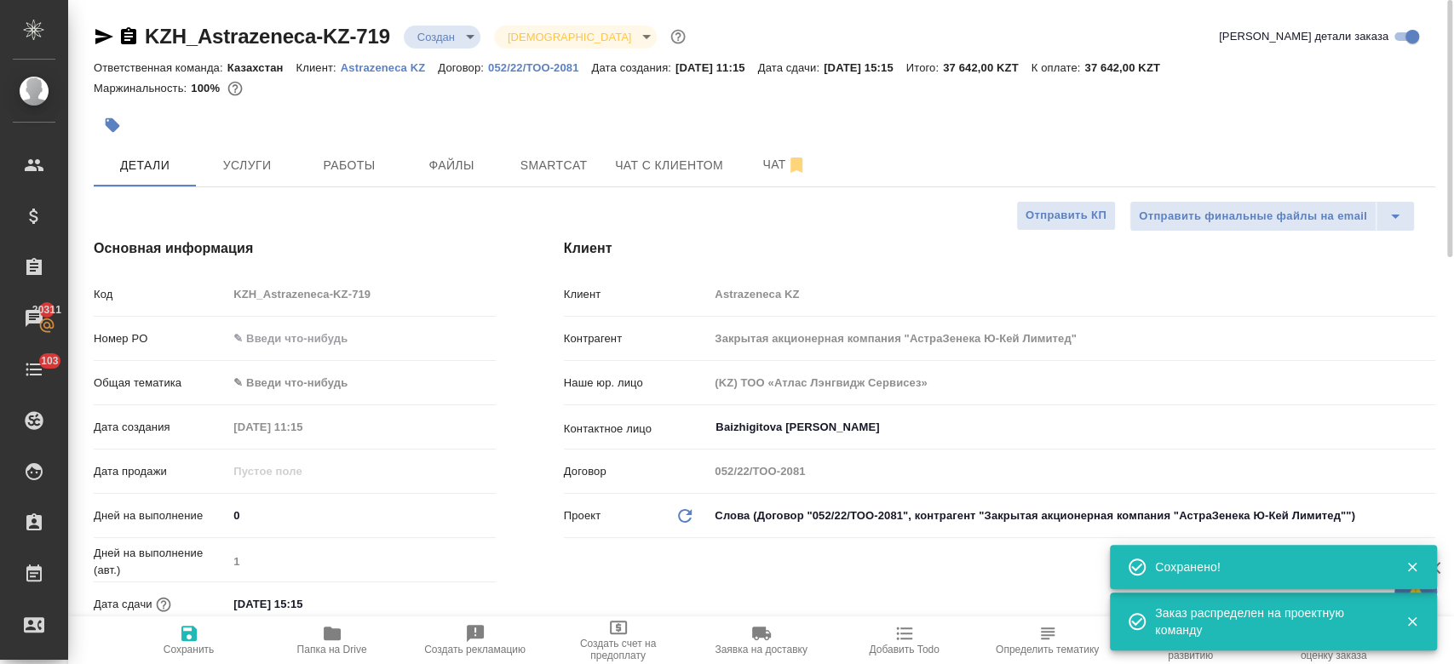
type textarea "x"
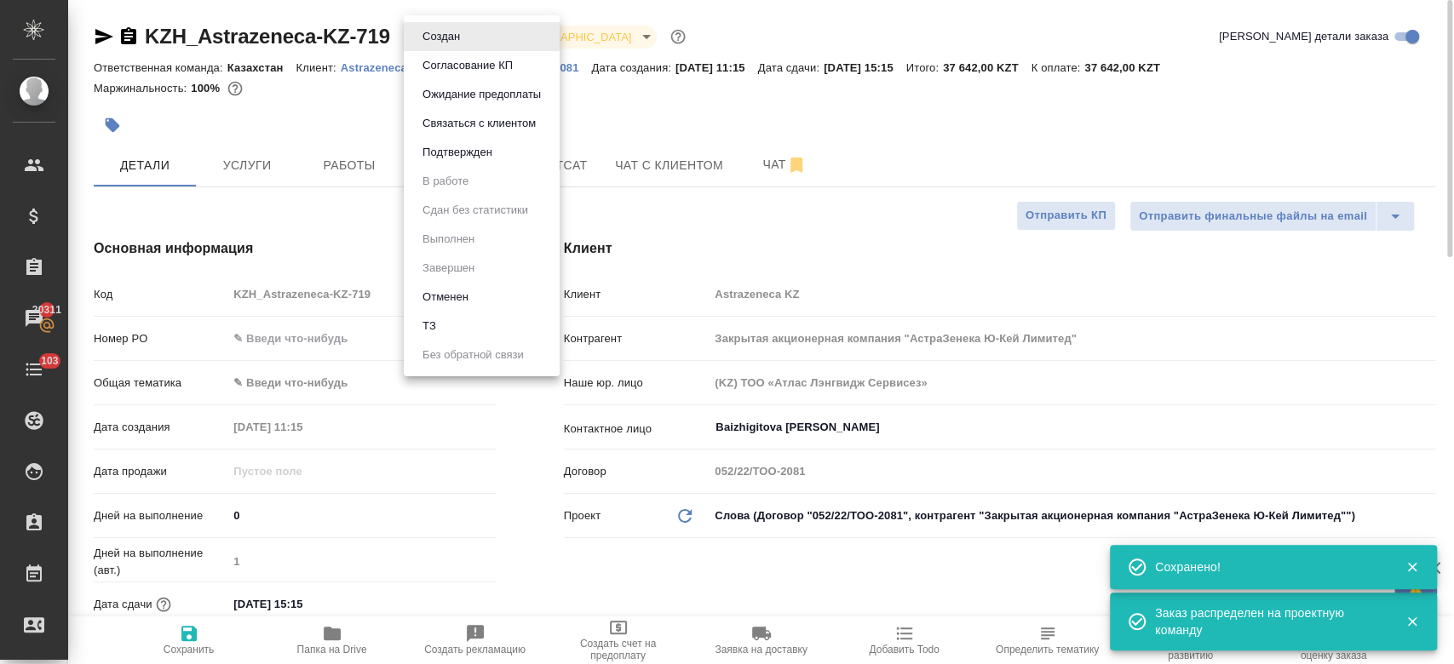
click at [450, 46] on body "🙏 .cls-1 fill:#fff; AWATERA Kosherbayeva Nazerke Клиенты Спецификации Заказы 20…" at bounding box center [727, 332] width 1454 height 664
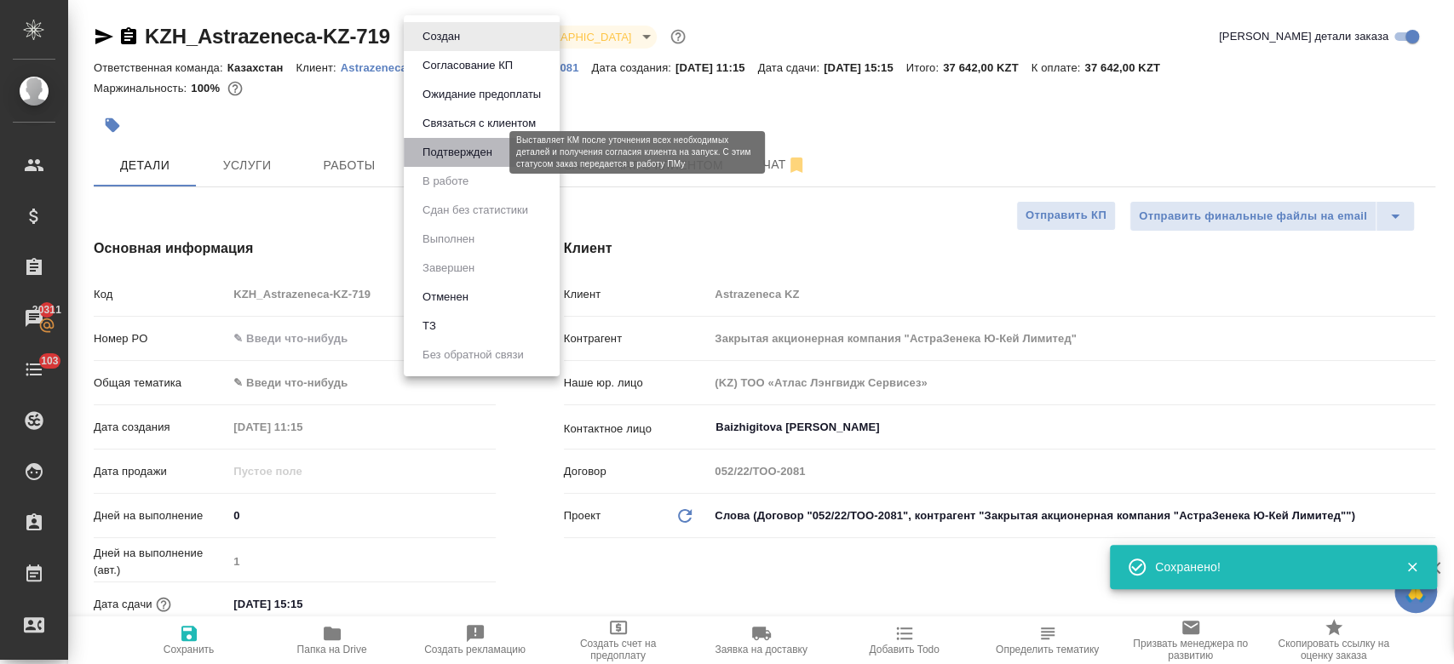
click at [459, 157] on button "Подтвержден" at bounding box center [457, 152] width 80 height 19
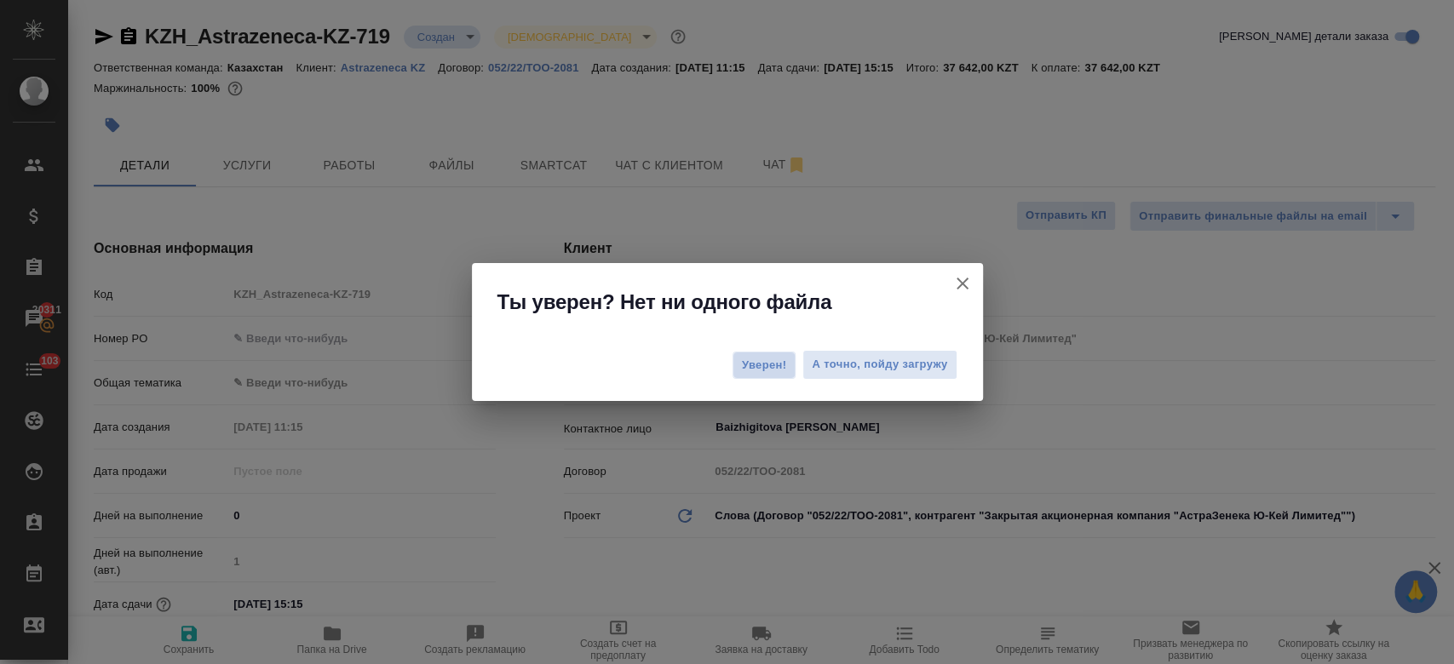
click at [768, 357] on span "Уверен!" at bounding box center [764, 365] width 45 height 17
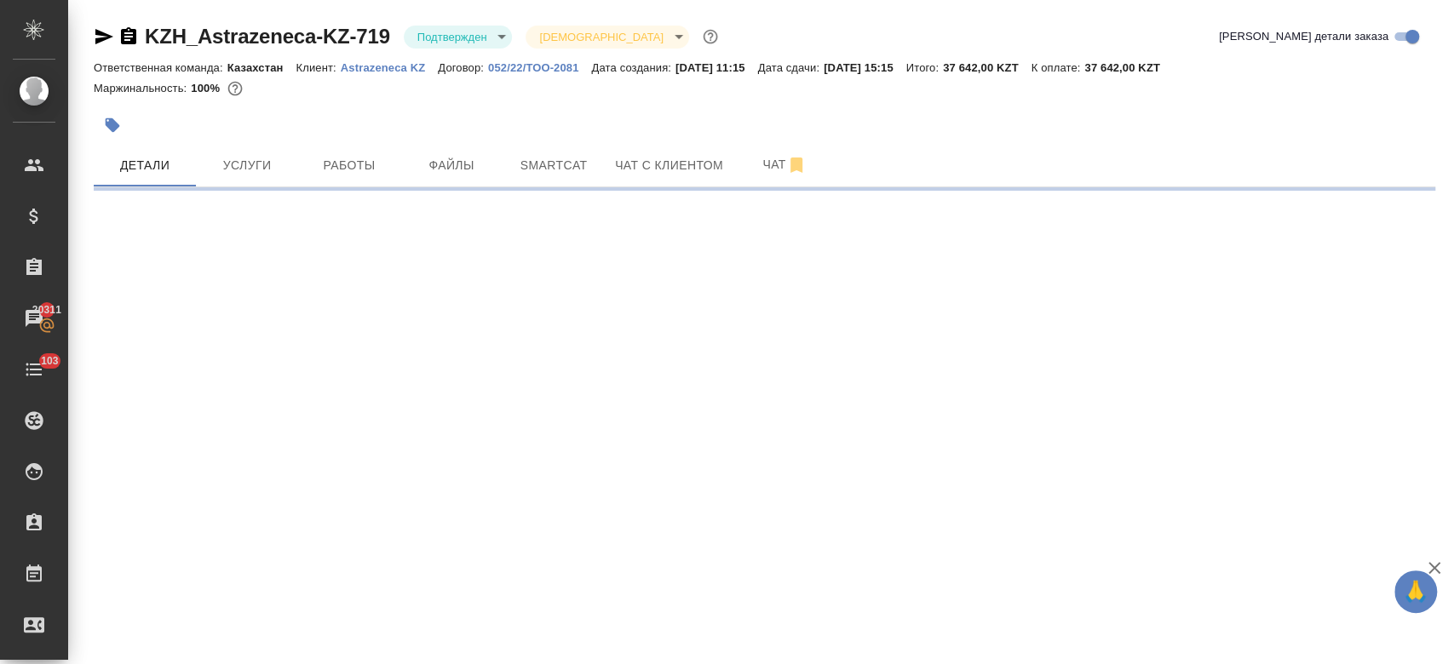
select select "RU"
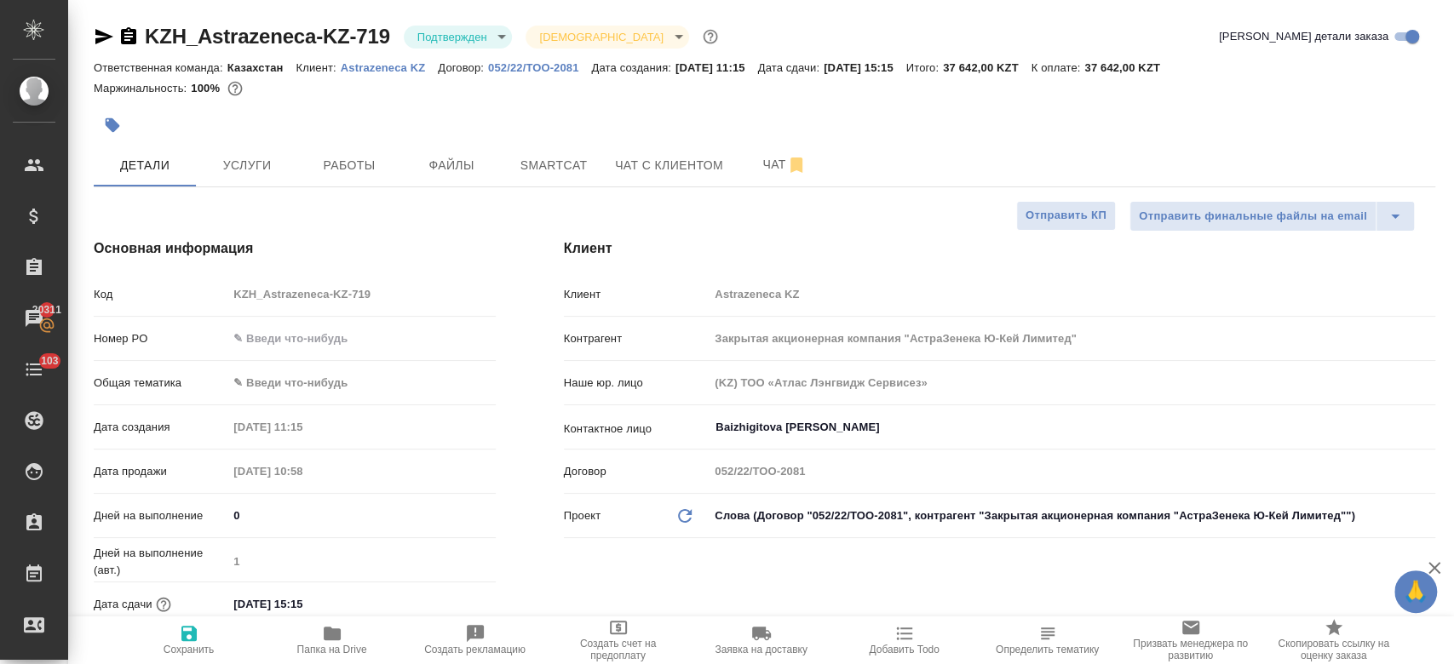
type textarea "x"
click at [97, 37] on icon "button" at bounding box center [104, 36] width 20 height 20
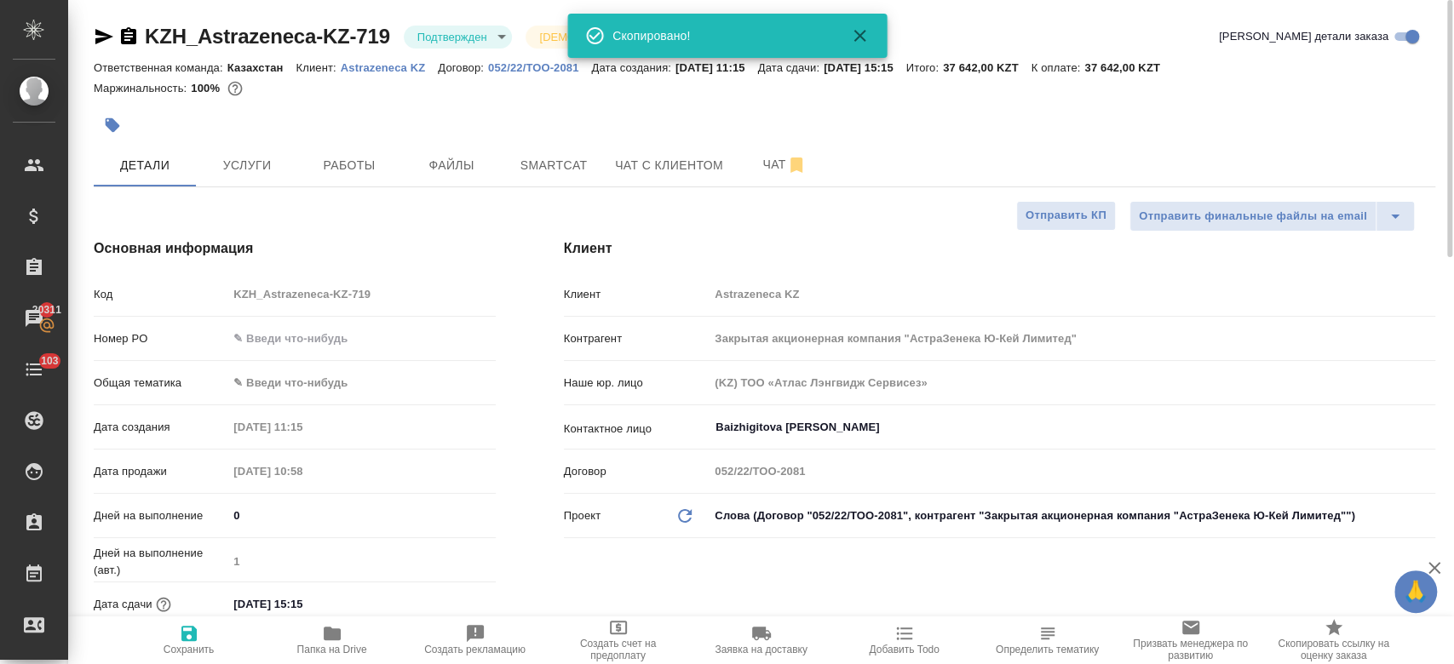
type textarea "x"
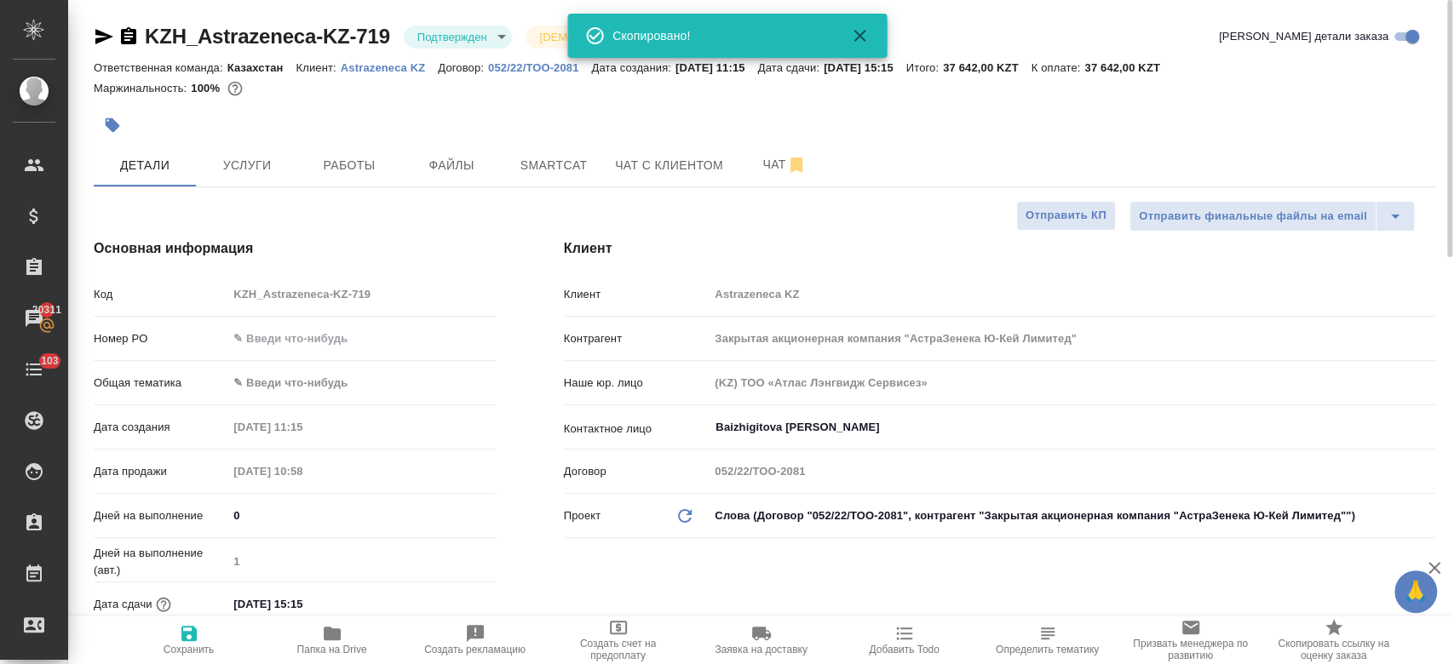
type textarea "x"
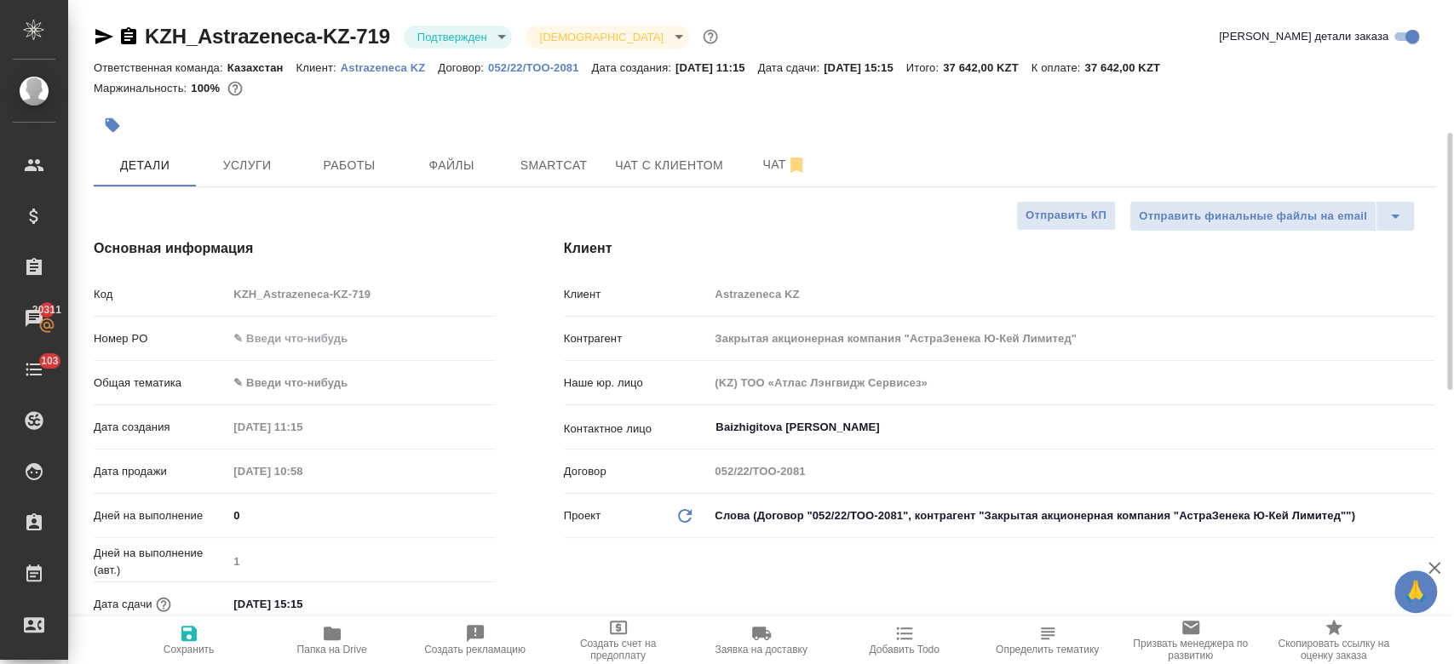
scroll to position [136, 0]
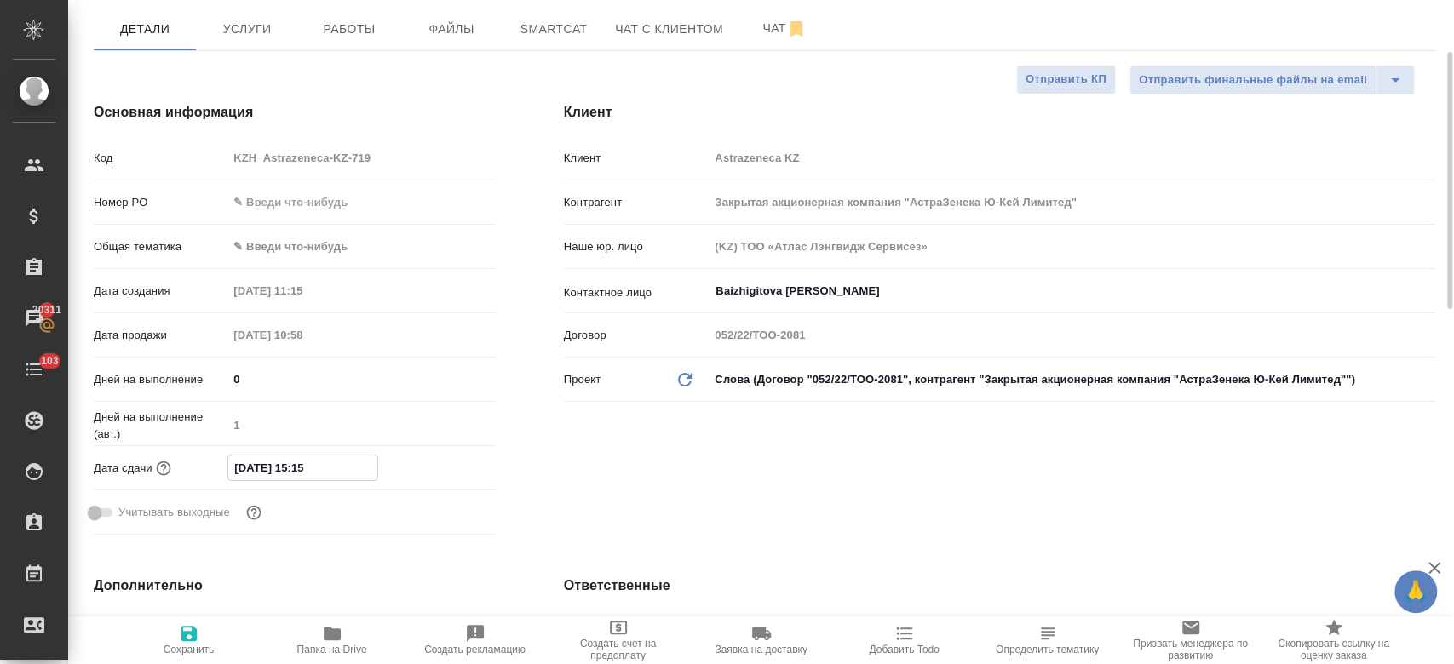
click at [308, 474] on input "09.09.2025 15:15" at bounding box center [302, 468] width 149 height 25
click at [442, 468] on icon "button" at bounding box center [446, 467] width 20 height 20
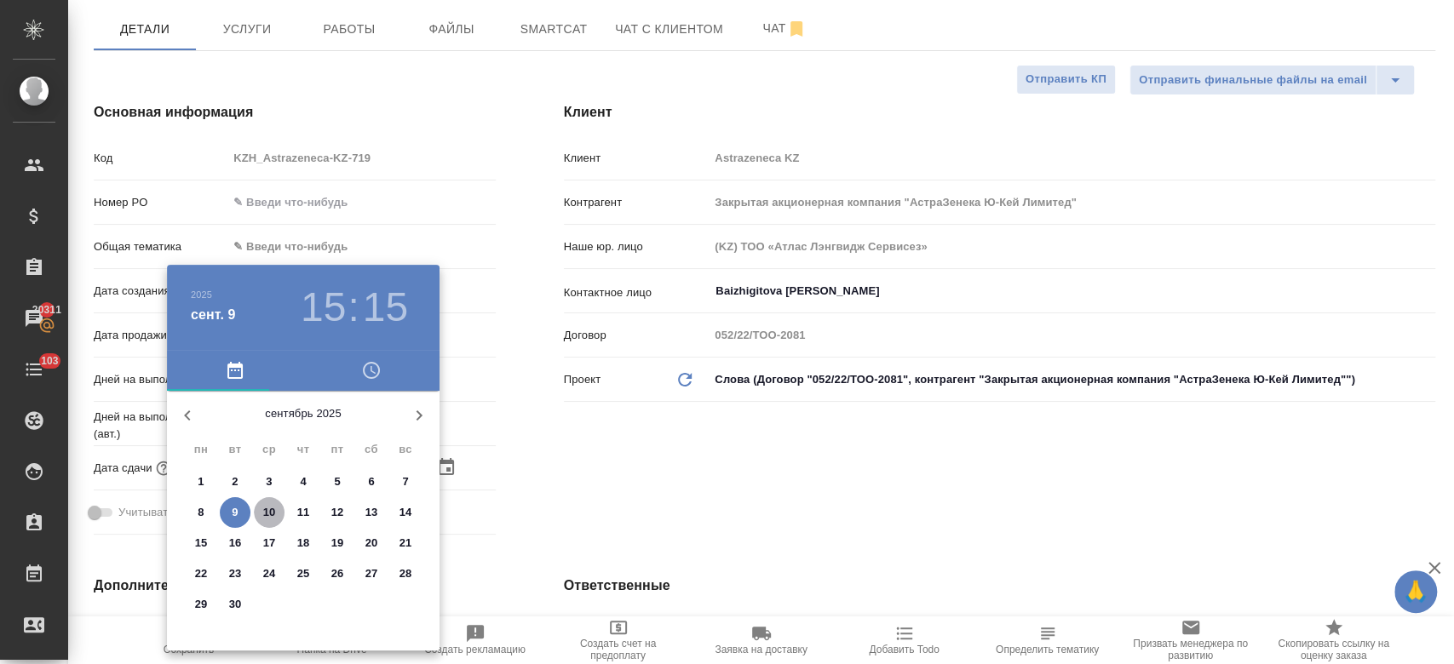
click at [269, 506] on p "10" at bounding box center [269, 512] width 13 height 17
type input "10.09.2025 15:15"
type textarea "x"
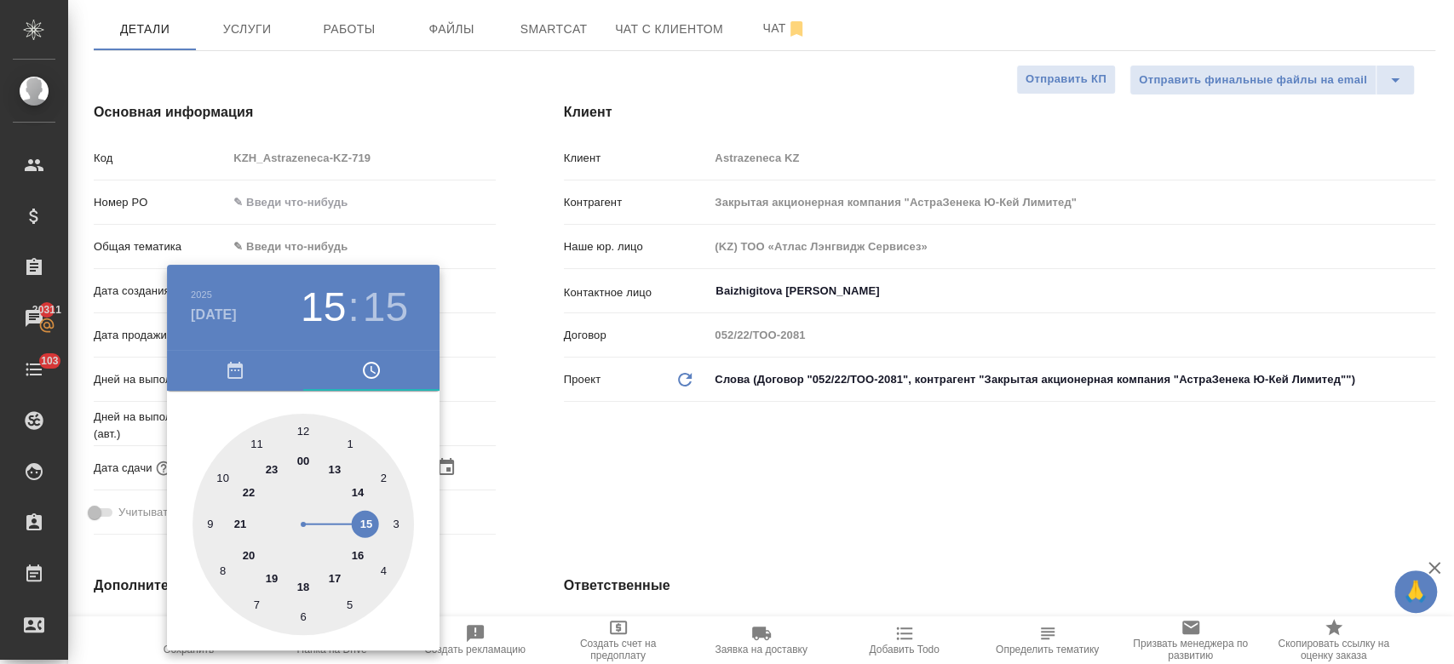
click at [361, 557] on div at bounding box center [302, 524] width 221 height 221
type input "10.09.2025 16:15"
type textarea "x"
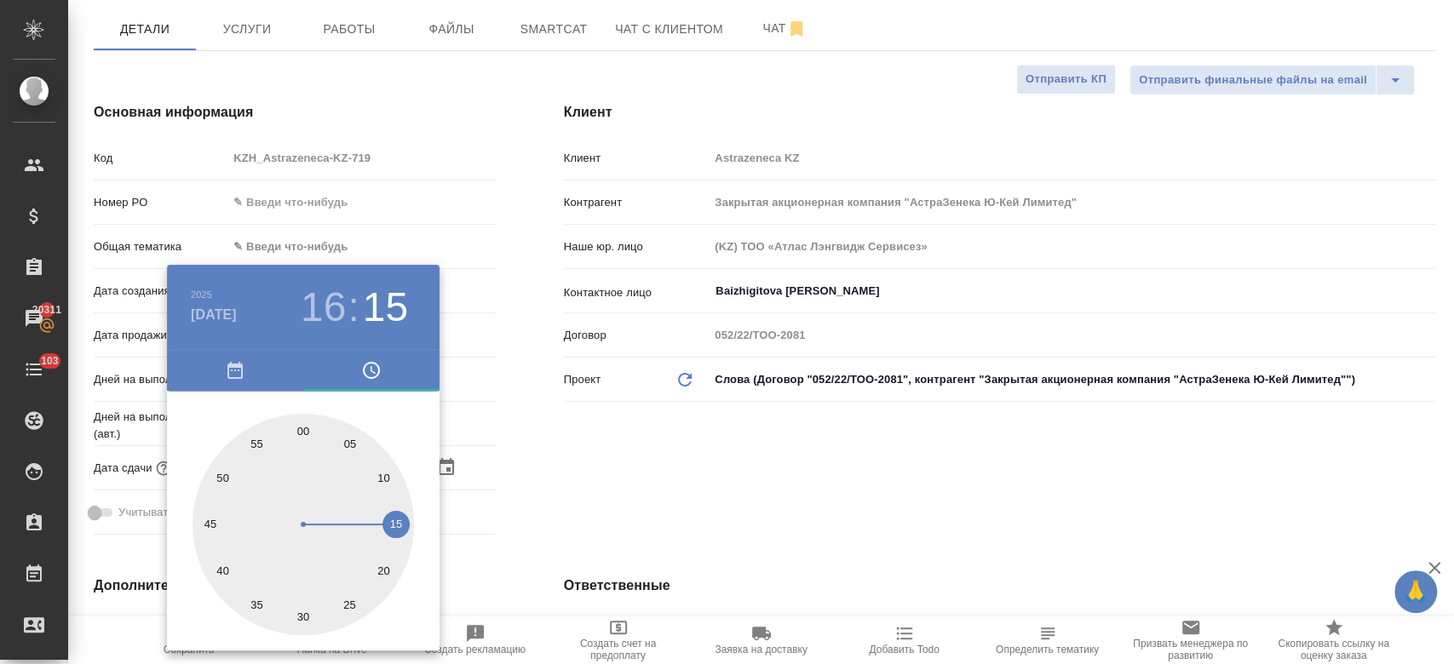
click at [296, 432] on div at bounding box center [302, 524] width 221 height 221
type input "10.09.2025 16:59"
type textarea "x"
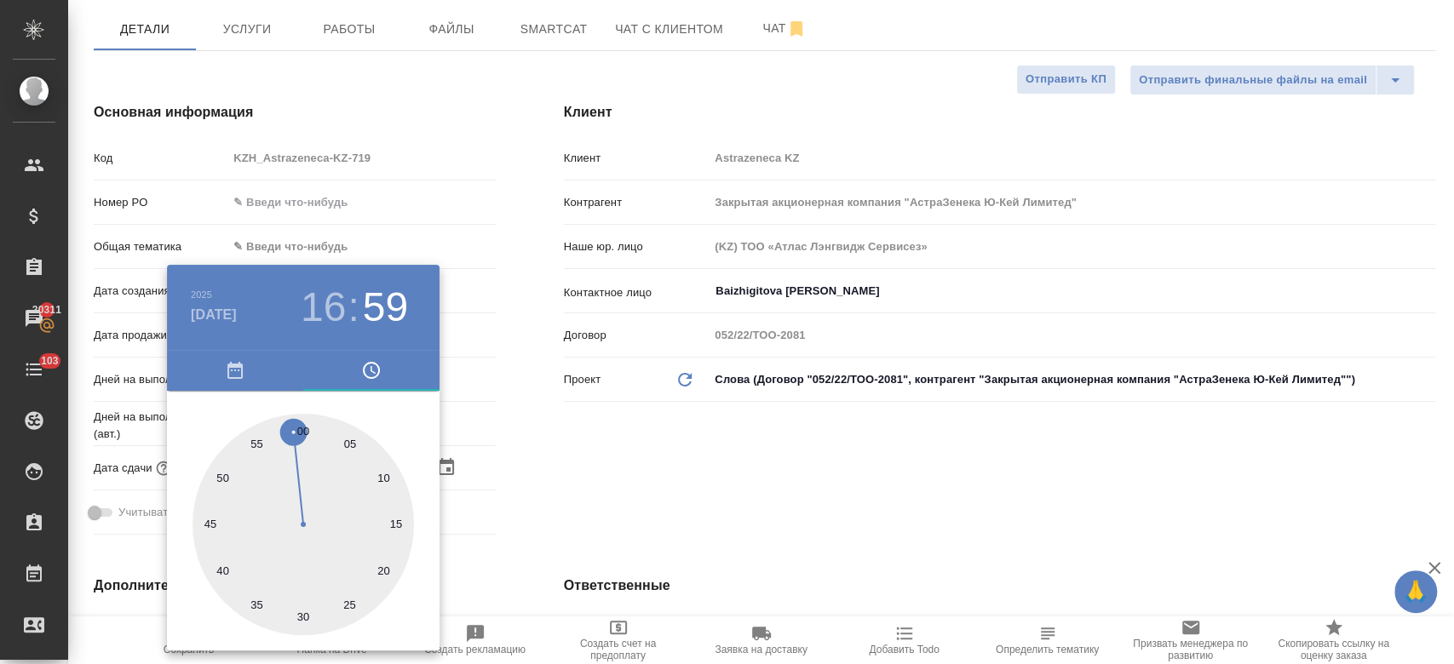
click at [297, 422] on div at bounding box center [302, 524] width 221 height 221
type textarea "x"
click at [307, 422] on div at bounding box center [302, 524] width 221 height 221
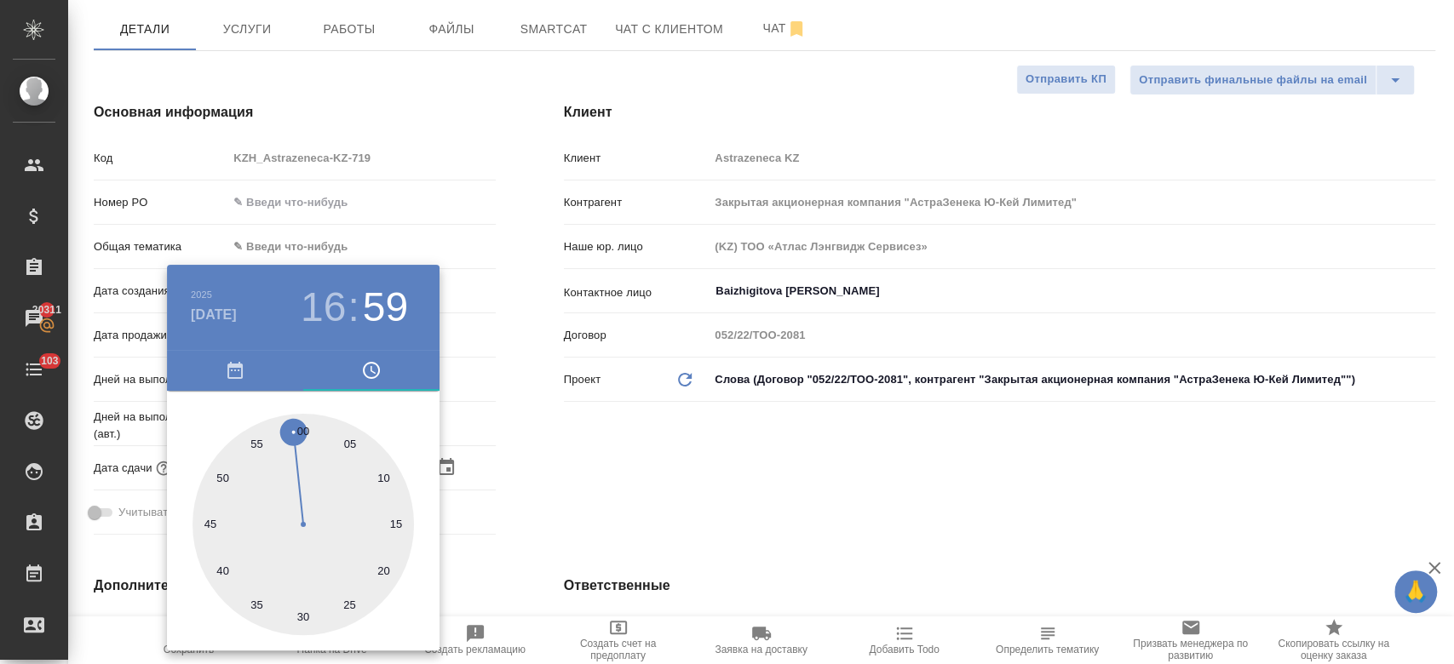
type input "10.09.2025 16:00"
type textarea "x"
type input "10.09.2025 16:13"
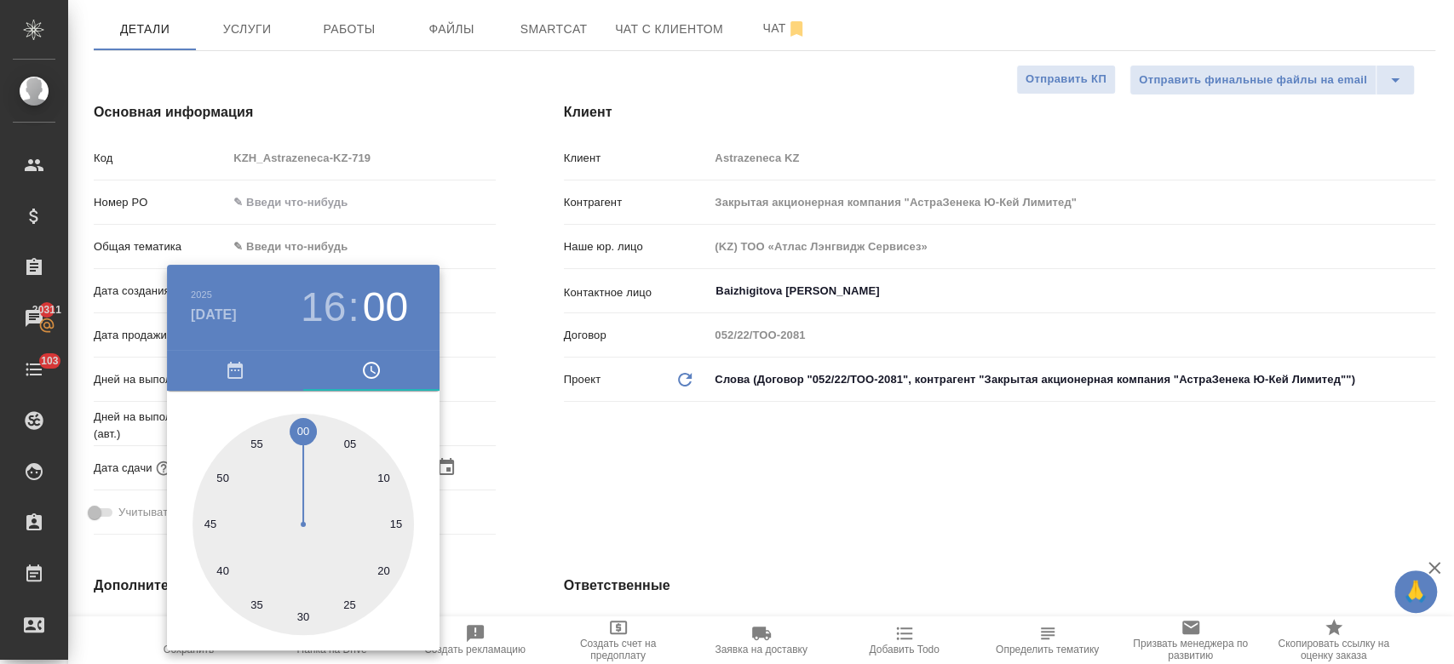
type textarea "x"
drag, startPoint x: 553, startPoint y: 452, endPoint x: 296, endPoint y: 590, distance: 291.9
click at [198, 633] on div "2025 сент. 10 16 : 00 00 05 10 15 20 25 30 35 40 45 50 55" at bounding box center [727, 332] width 1454 height 664
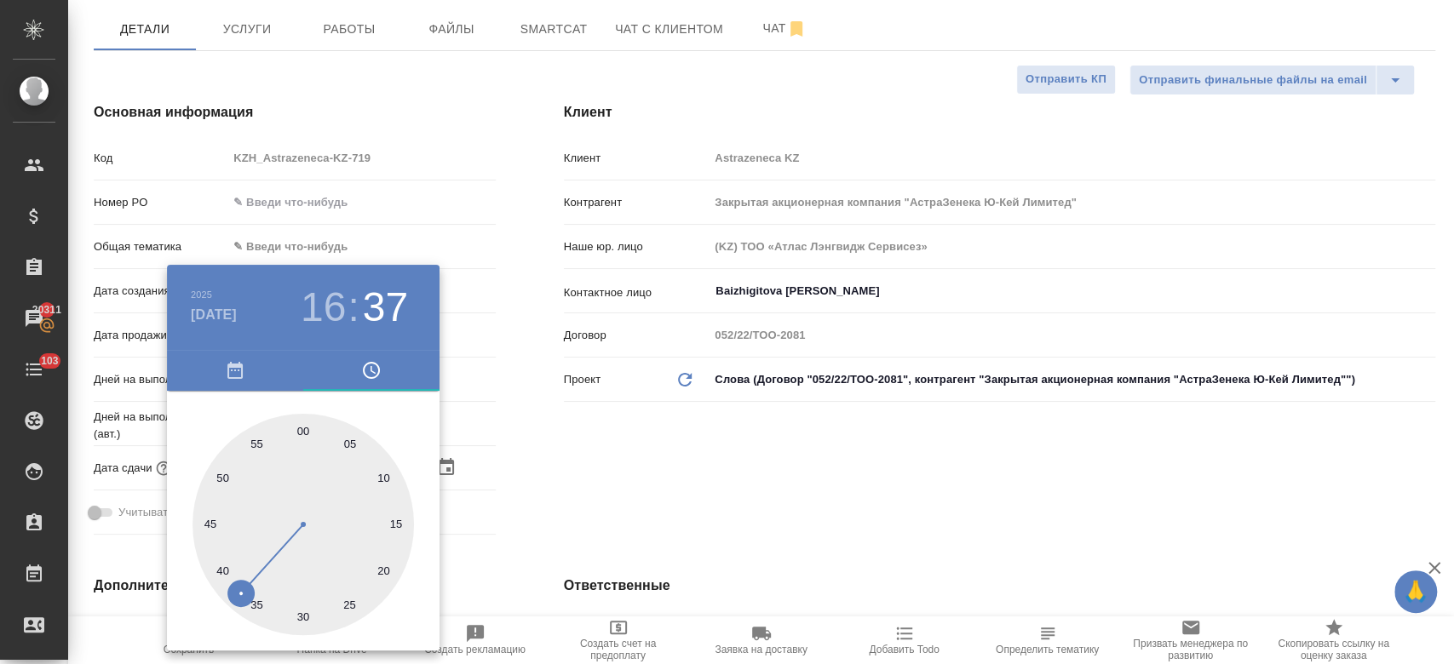
type input "10.09.2025 16:37"
type textarea "x"
click at [560, 520] on div at bounding box center [727, 332] width 1454 height 664
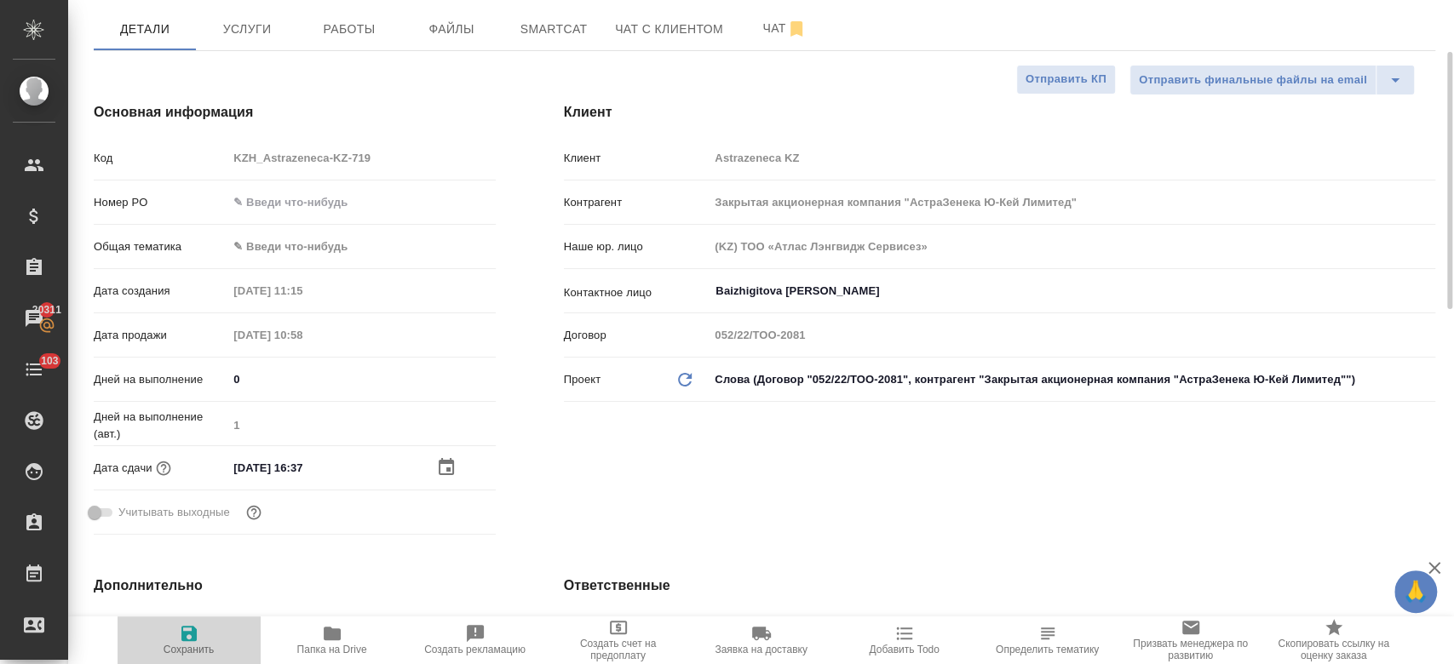
click at [194, 637] on icon "button" at bounding box center [188, 633] width 15 height 15
type textarea "x"
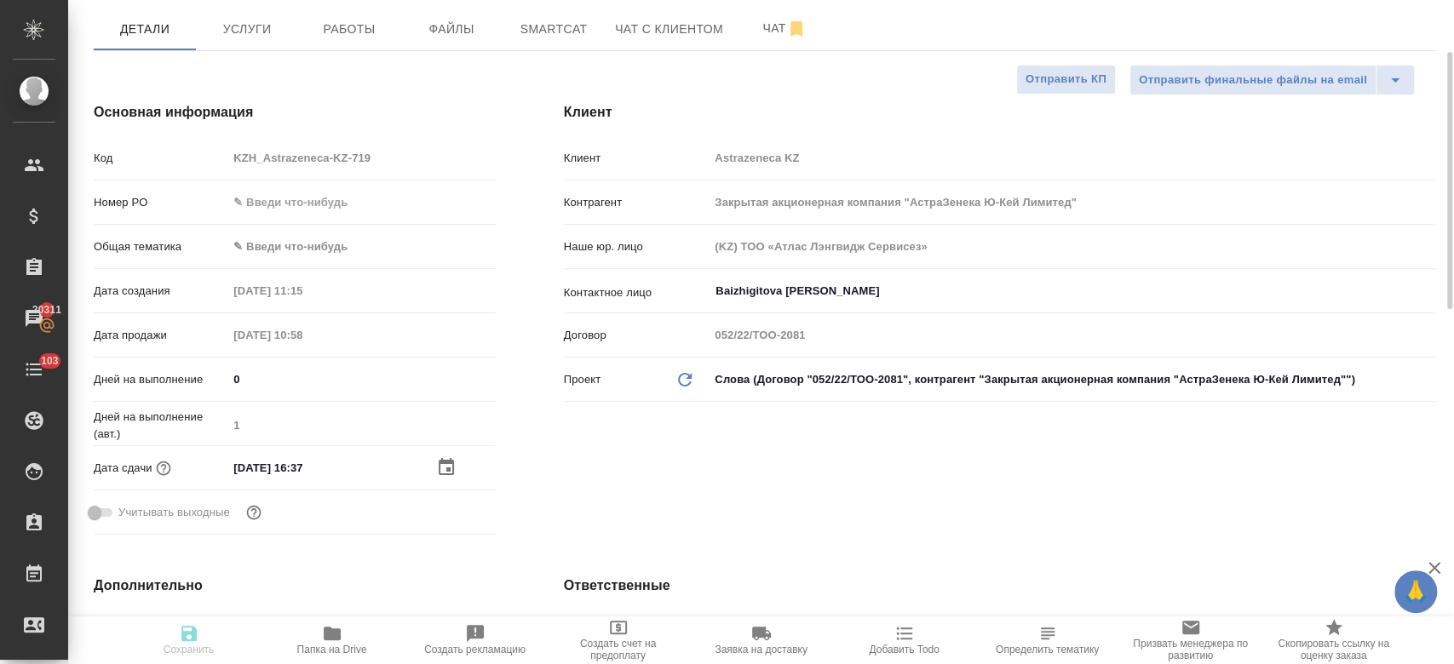
type textarea "x"
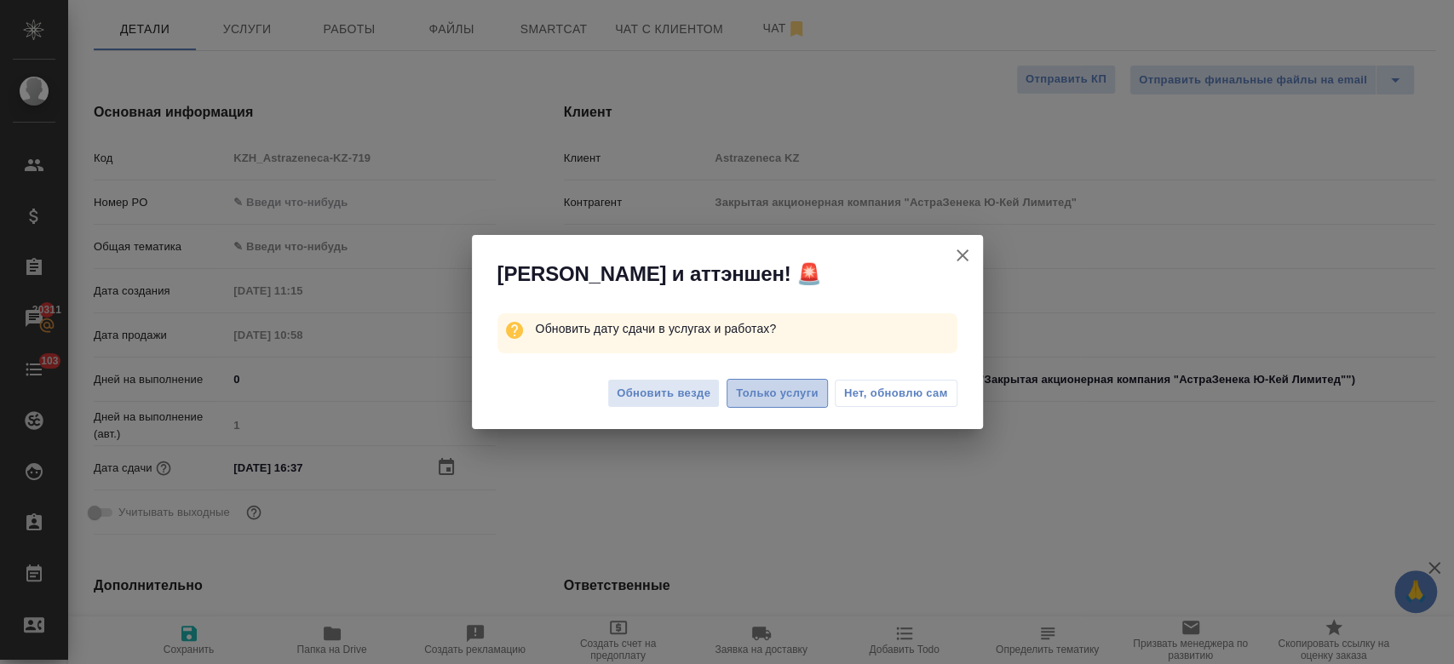
click at [788, 382] on button "Только услуги" at bounding box center [777, 394] width 101 height 30
click at [961, 251] on icon "button" at bounding box center [962, 255] width 20 height 20
type textarea "x"
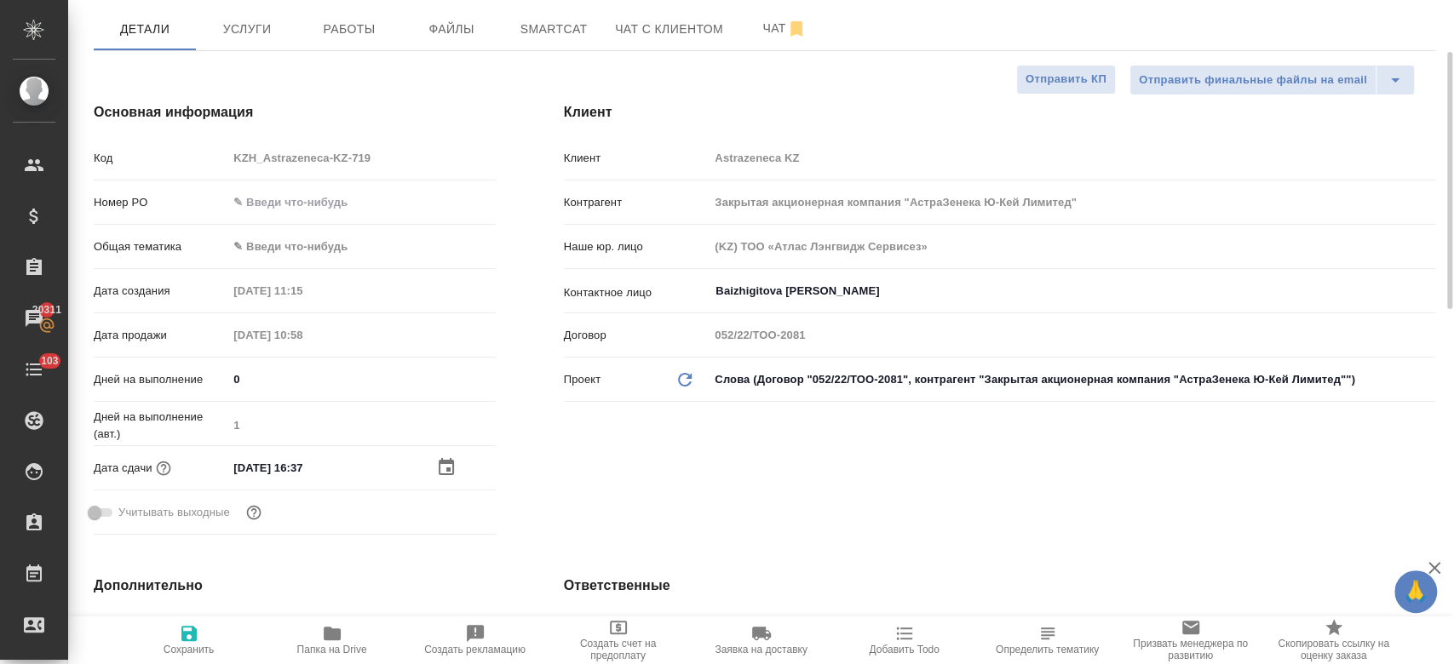
drag, startPoint x: 449, startPoint y: 481, endPoint x: 444, endPoint y: 462, distance: 20.2
click at [444, 462] on div "Дата сдачи 10.09.2025 16:37" at bounding box center [295, 468] width 402 height 30
click at [444, 462] on icon "button" at bounding box center [446, 466] width 15 height 17
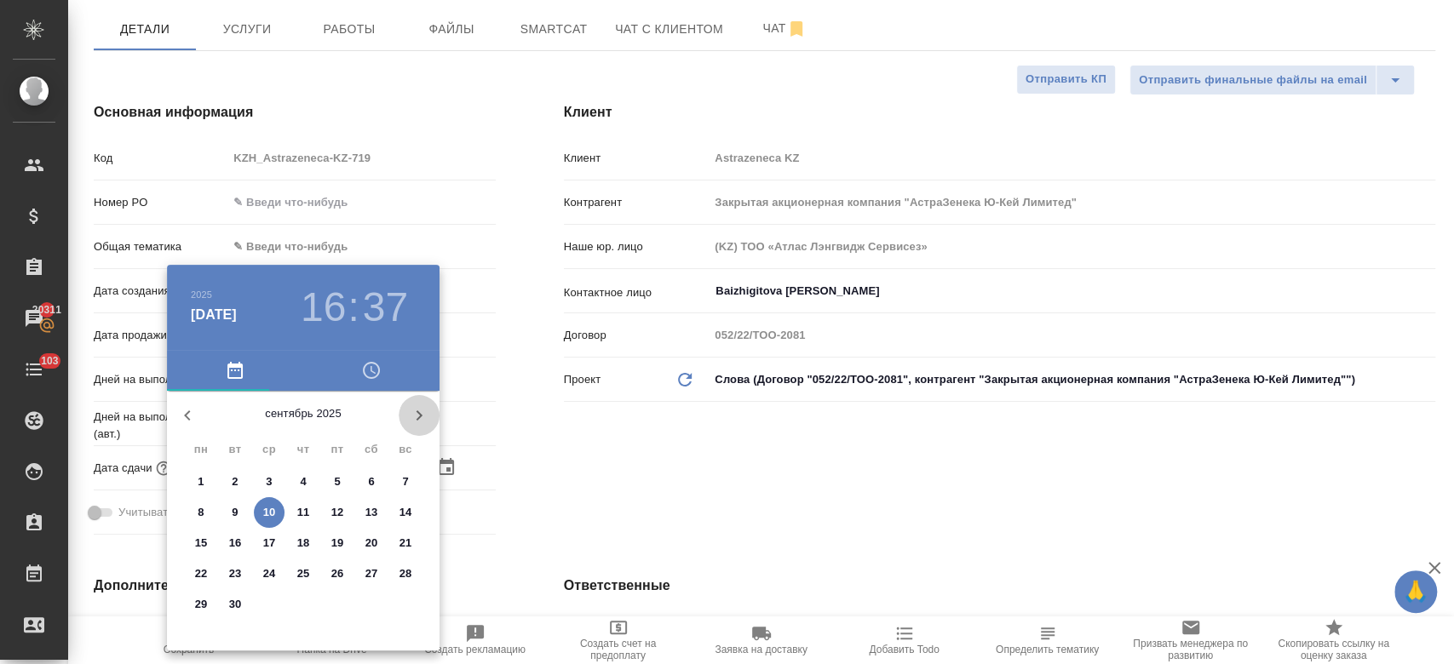
click at [428, 402] on button "button" at bounding box center [419, 415] width 41 height 41
click at [299, 514] on span "9" at bounding box center [303, 512] width 31 height 17
type input "09.10.2025 16:37"
type textarea "x"
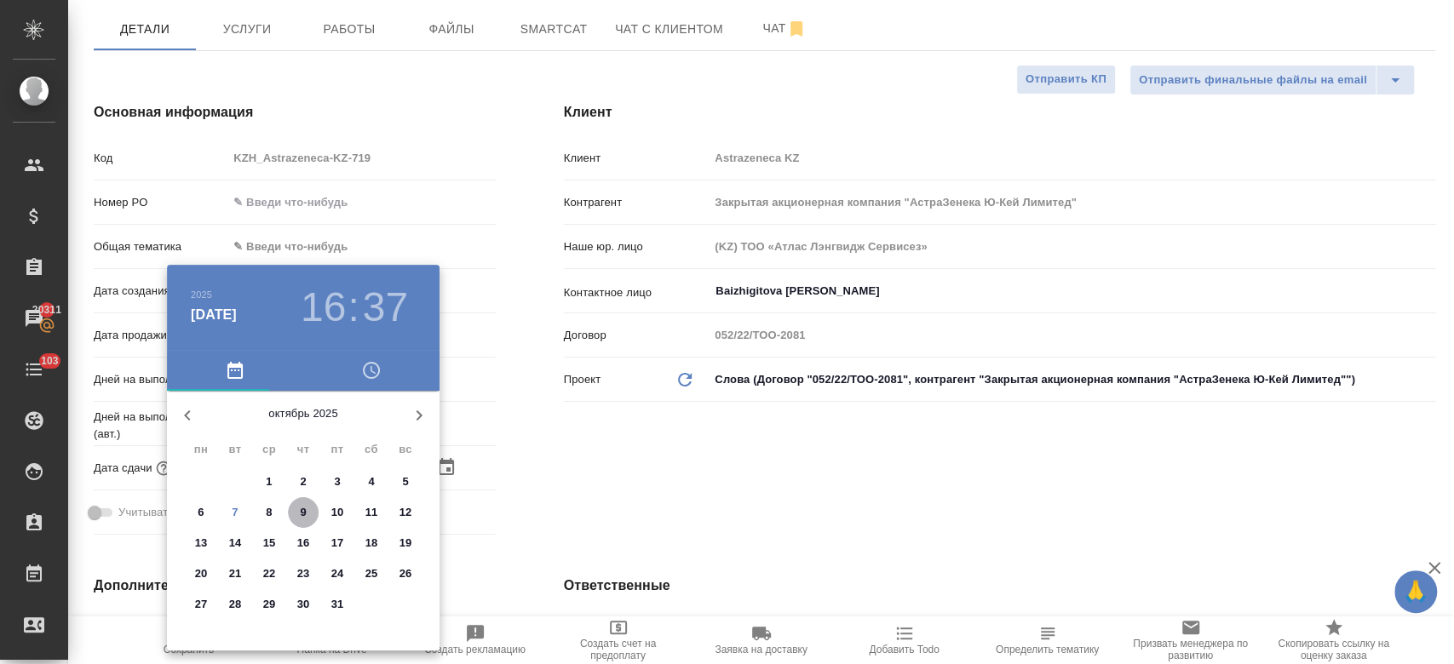
type textarea "x"
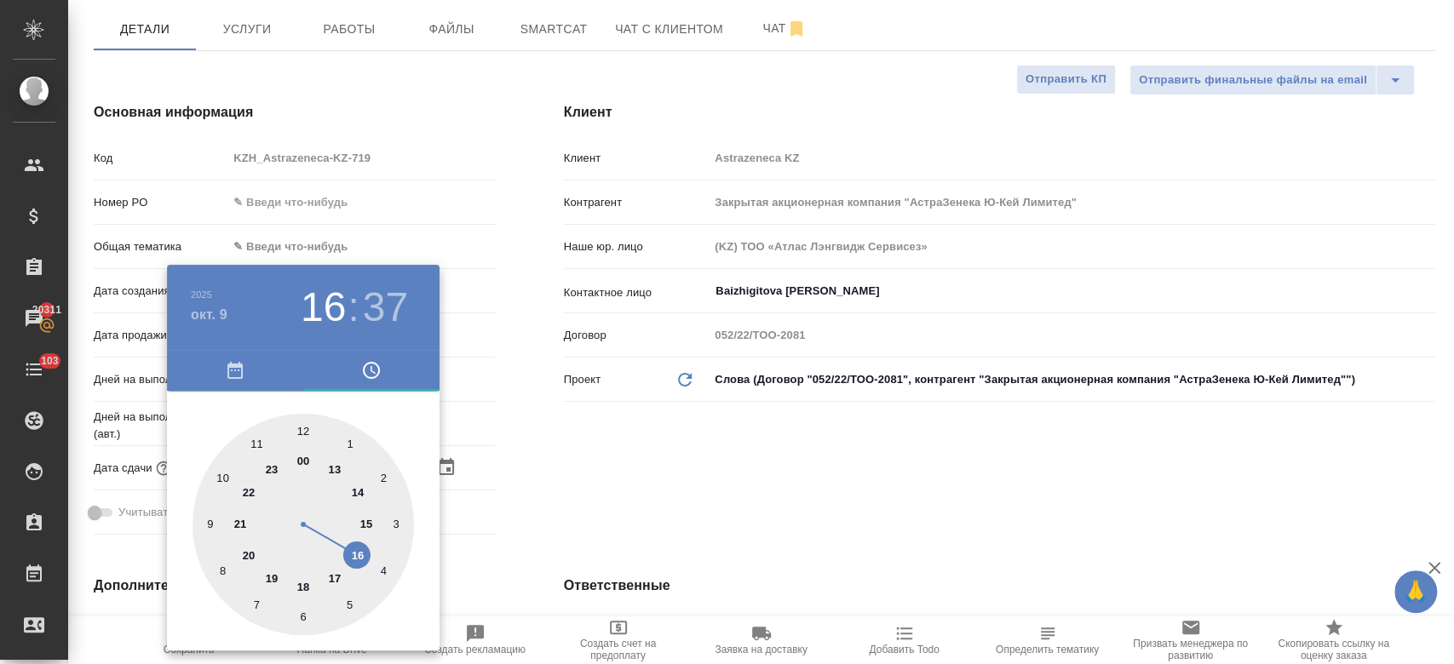
click at [299, 426] on div at bounding box center [302, 524] width 221 height 221
type input "09.10.2025 12:37"
type textarea "x"
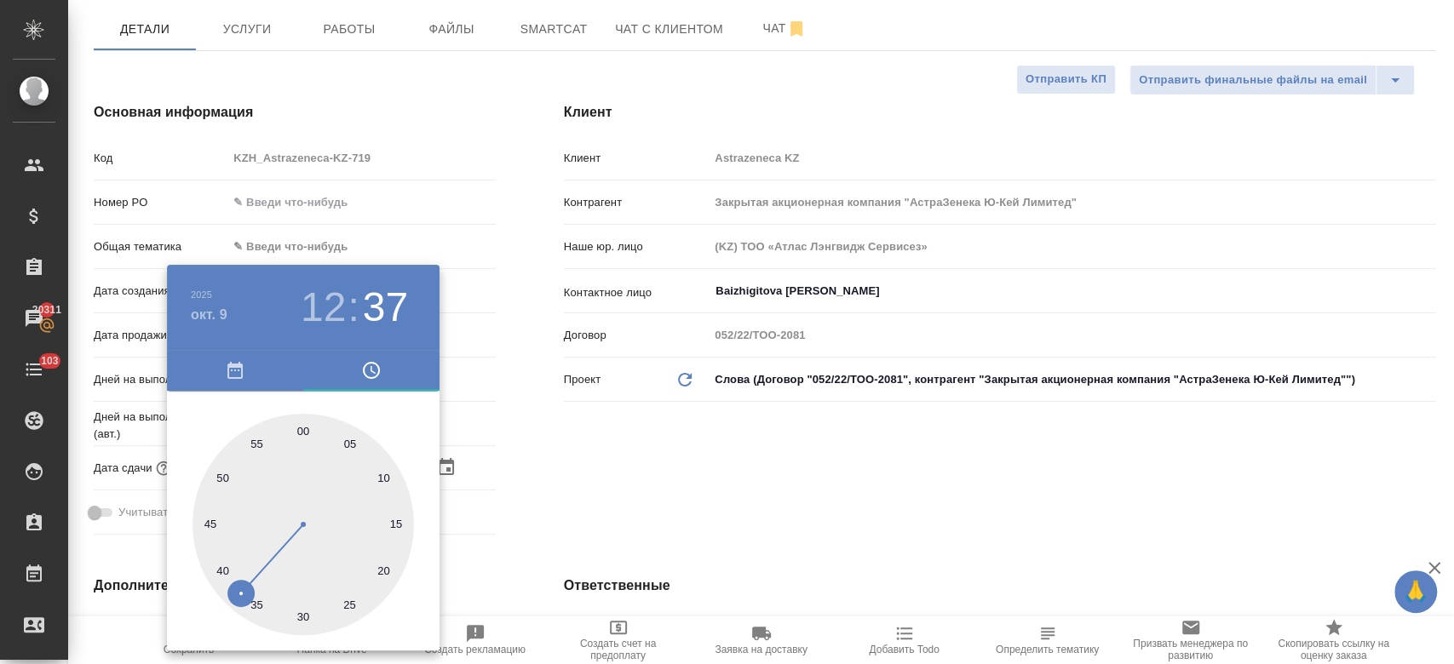
click at [299, 426] on div at bounding box center [302, 524] width 221 height 221
type input "09.10.2025 12:00"
type textarea "x"
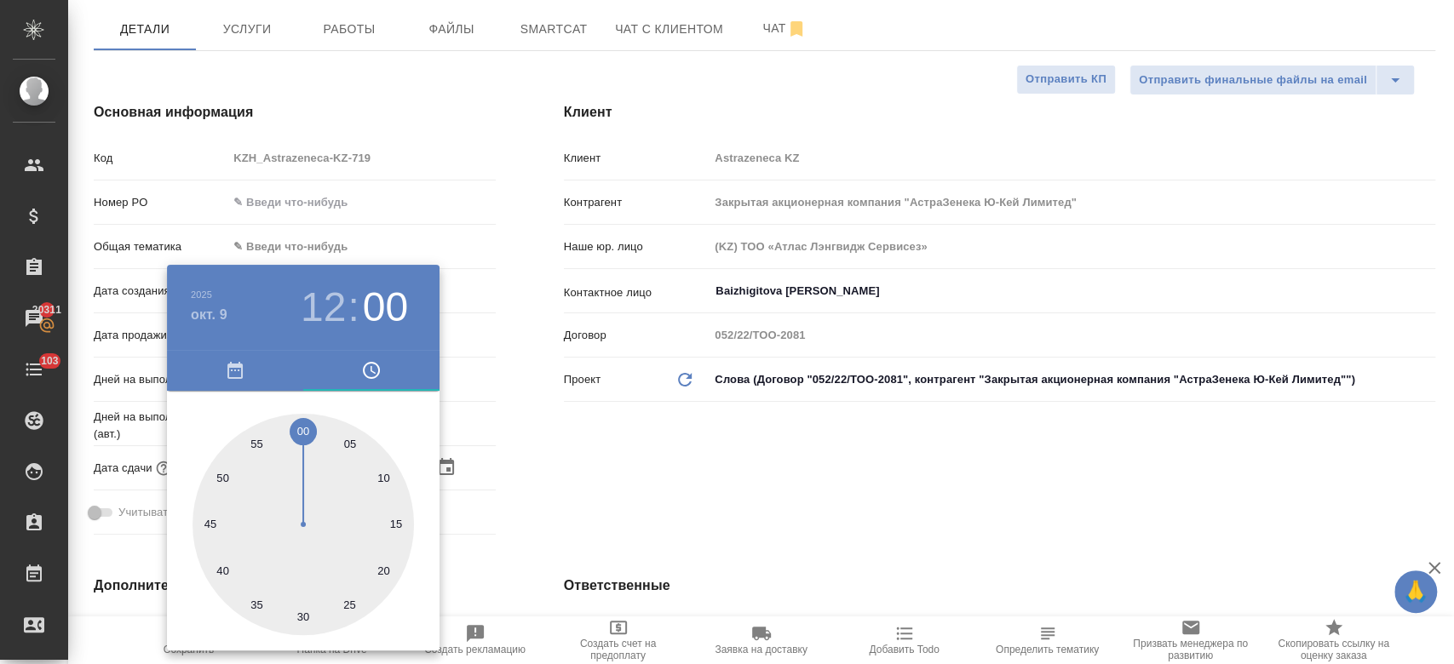
click at [560, 497] on div at bounding box center [727, 332] width 1454 height 664
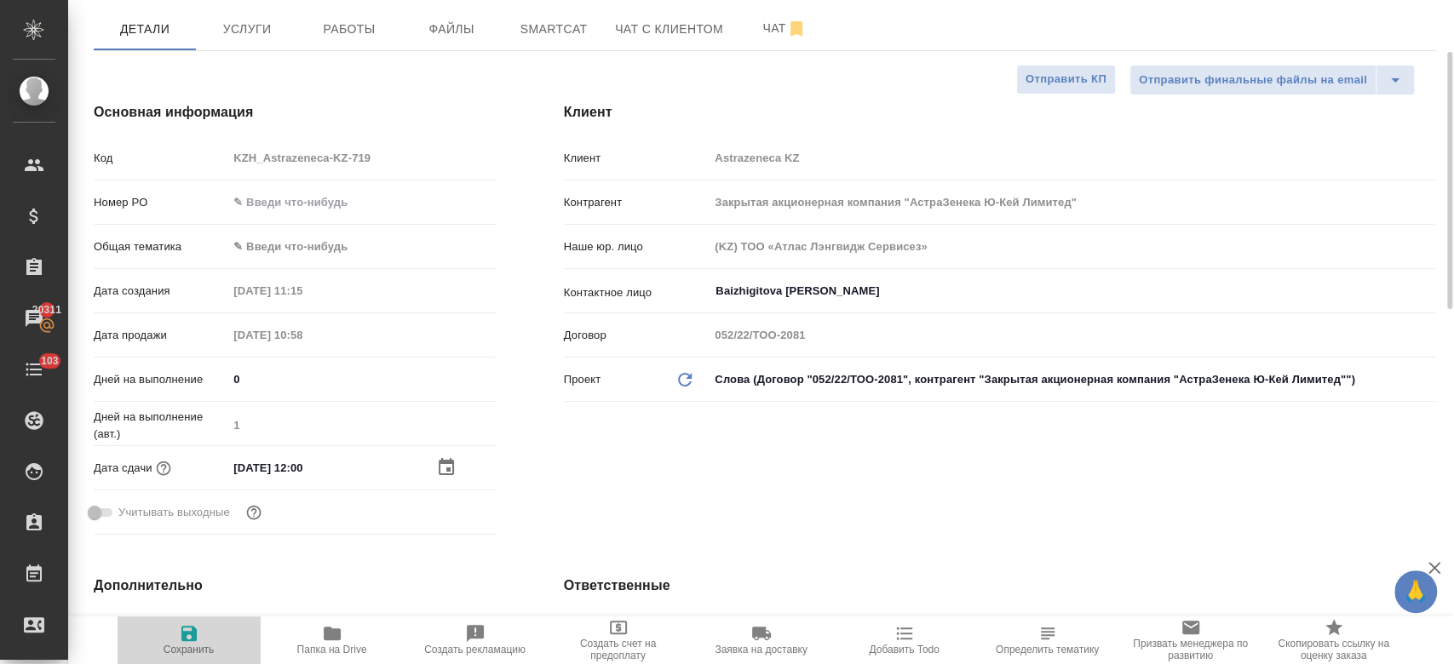
click at [170, 640] on span "Сохранить" at bounding box center [189, 639] width 123 height 32
type textarea "x"
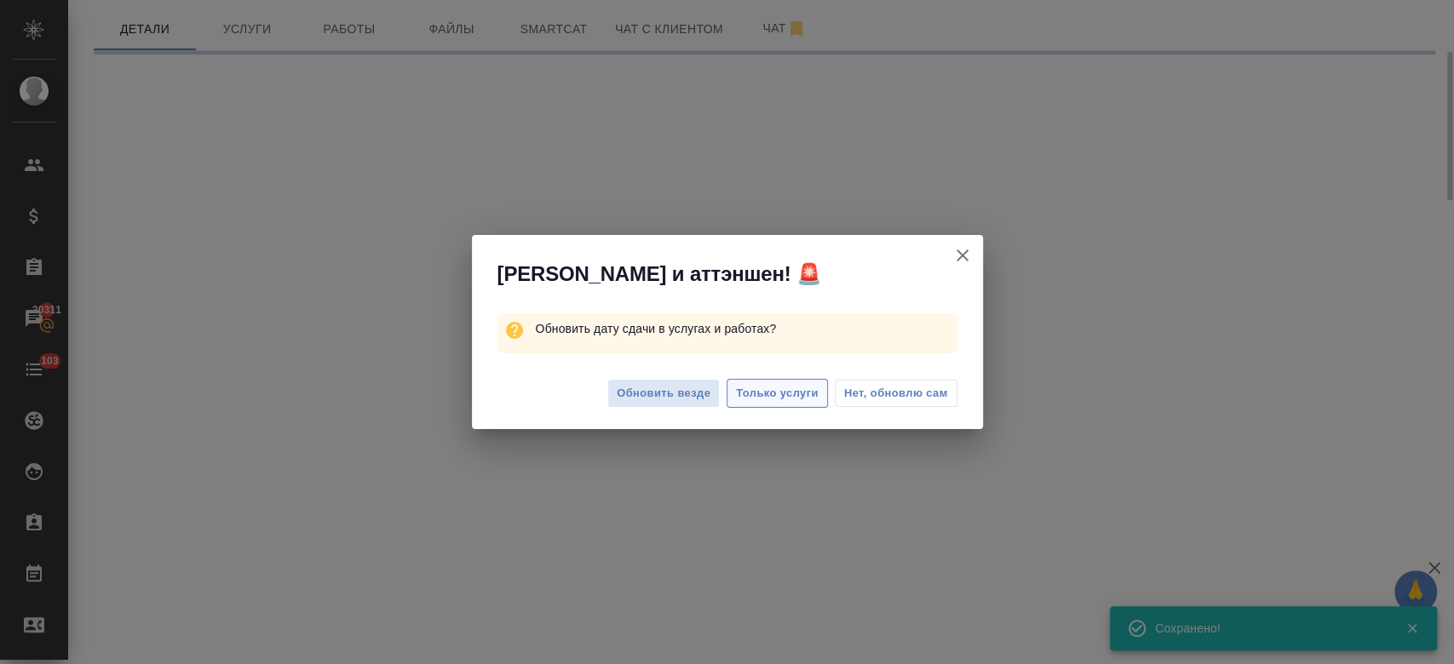
select select "RU"
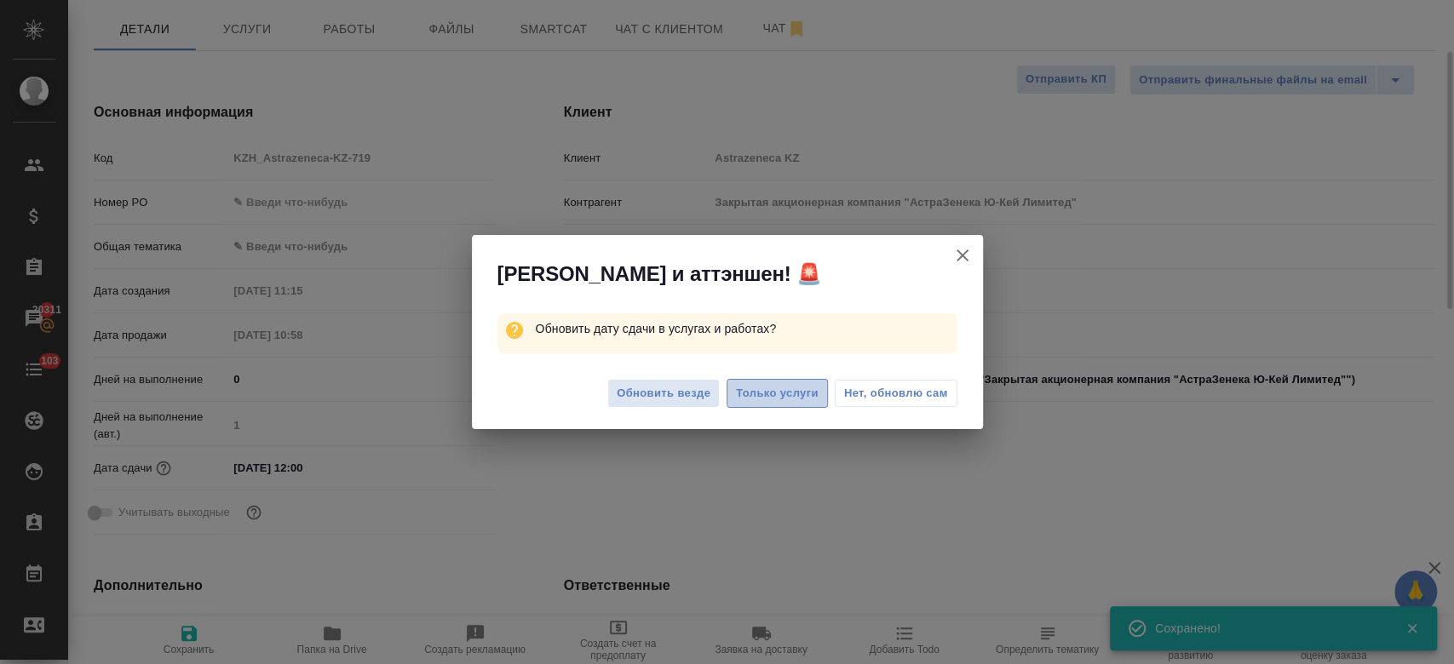
click at [760, 404] on button "Только услуги" at bounding box center [777, 394] width 101 height 30
type textarea "x"
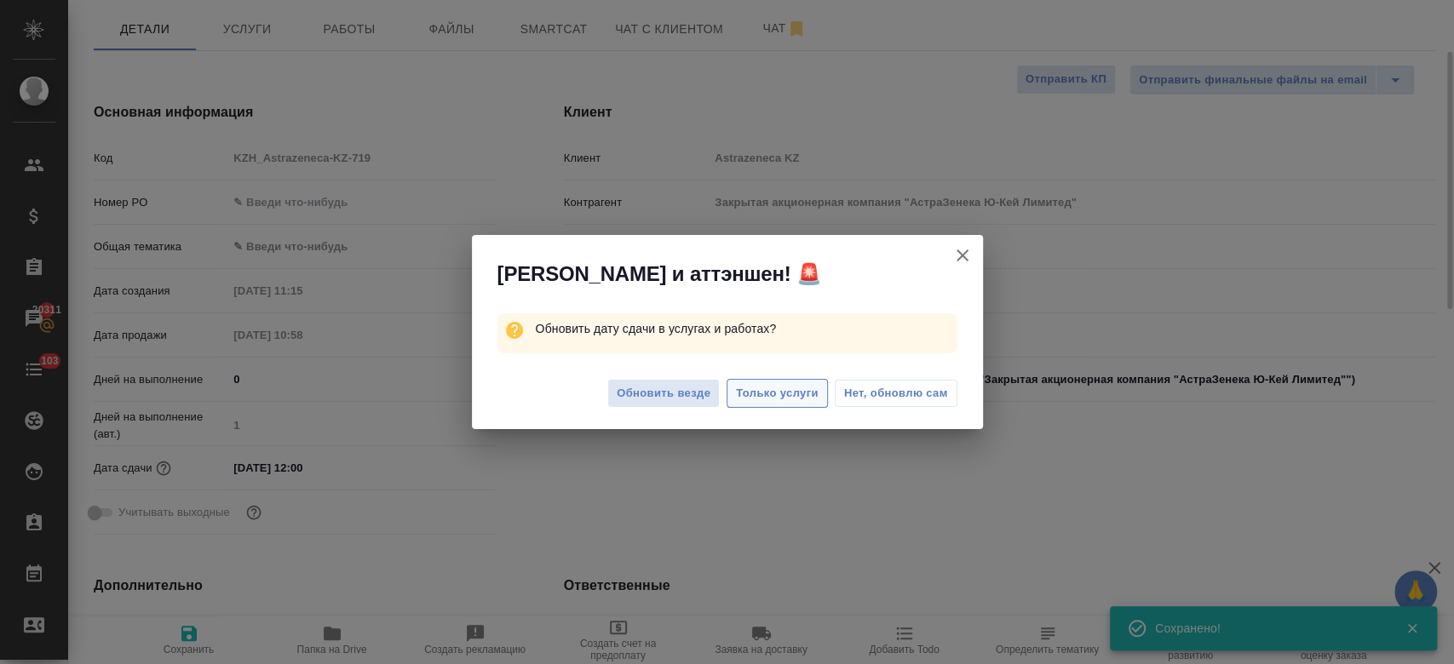
type textarea "x"
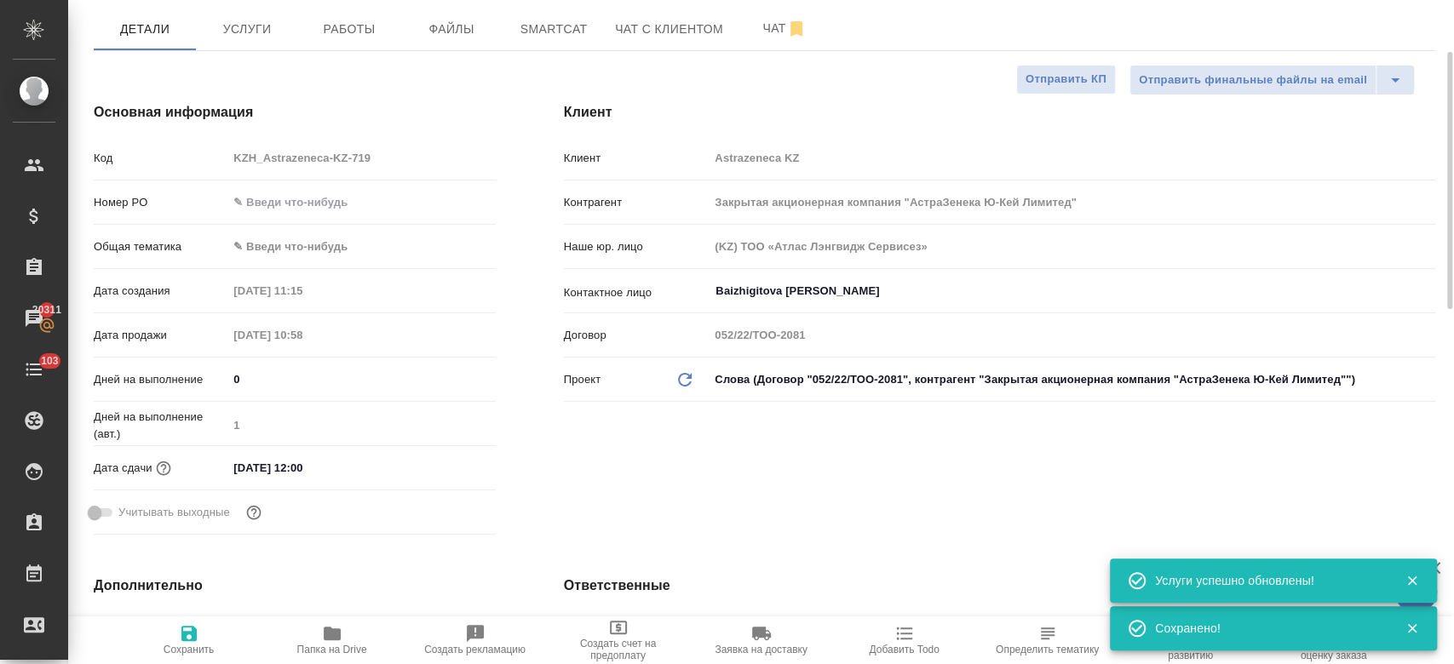
scroll to position [0, 0]
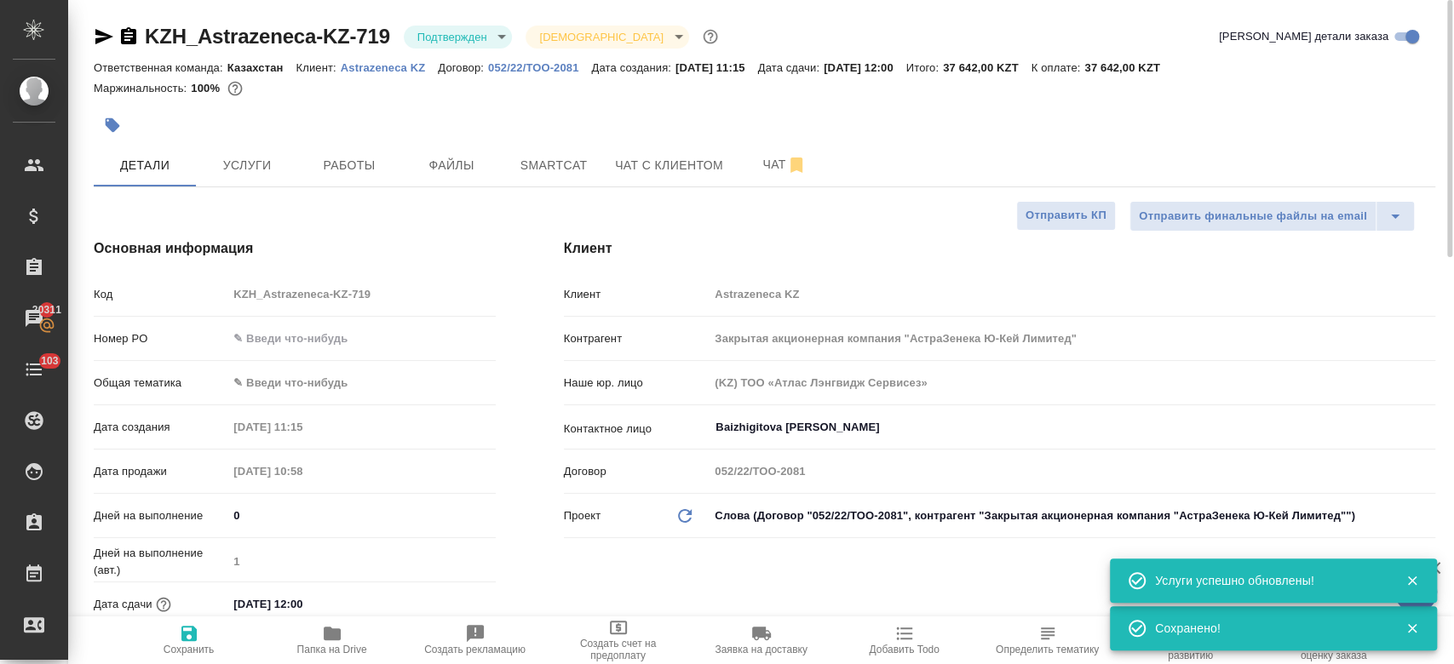
click at [394, 120] on div at bounding box center [541, 124] width 894 height 37
type textarea "x"
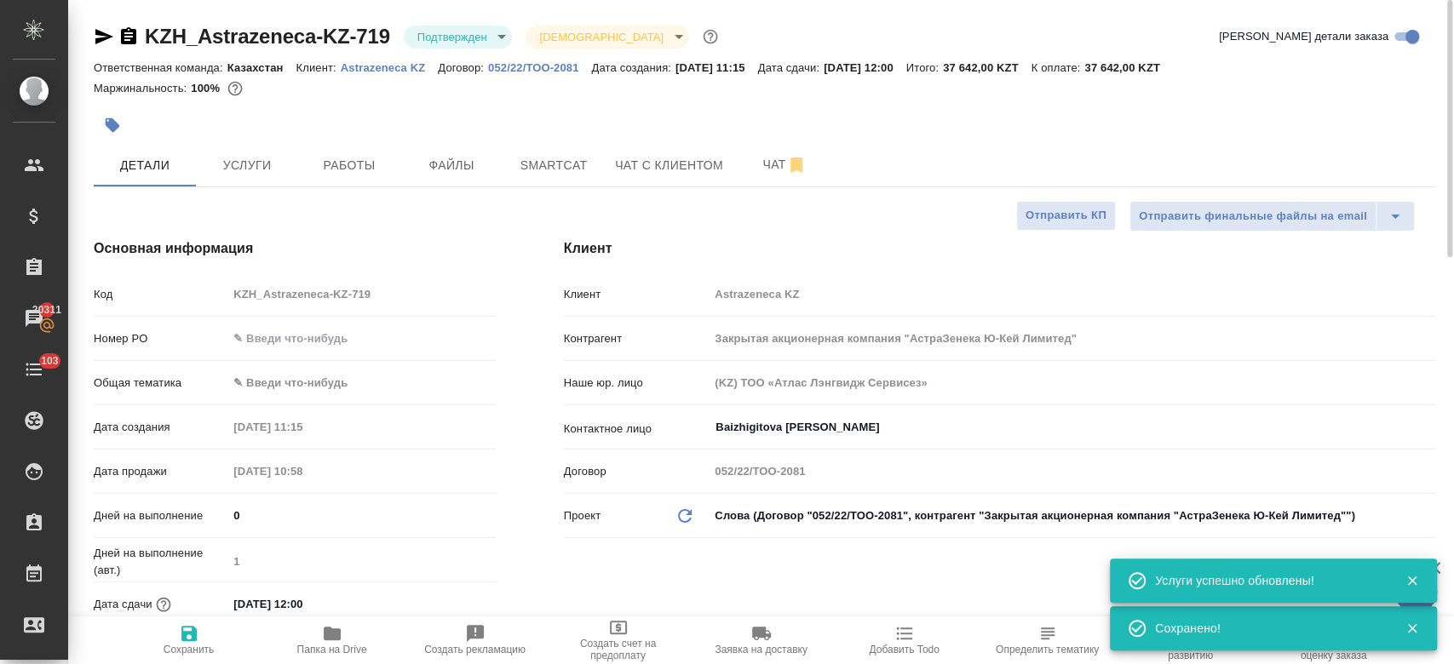
type textarea "x"
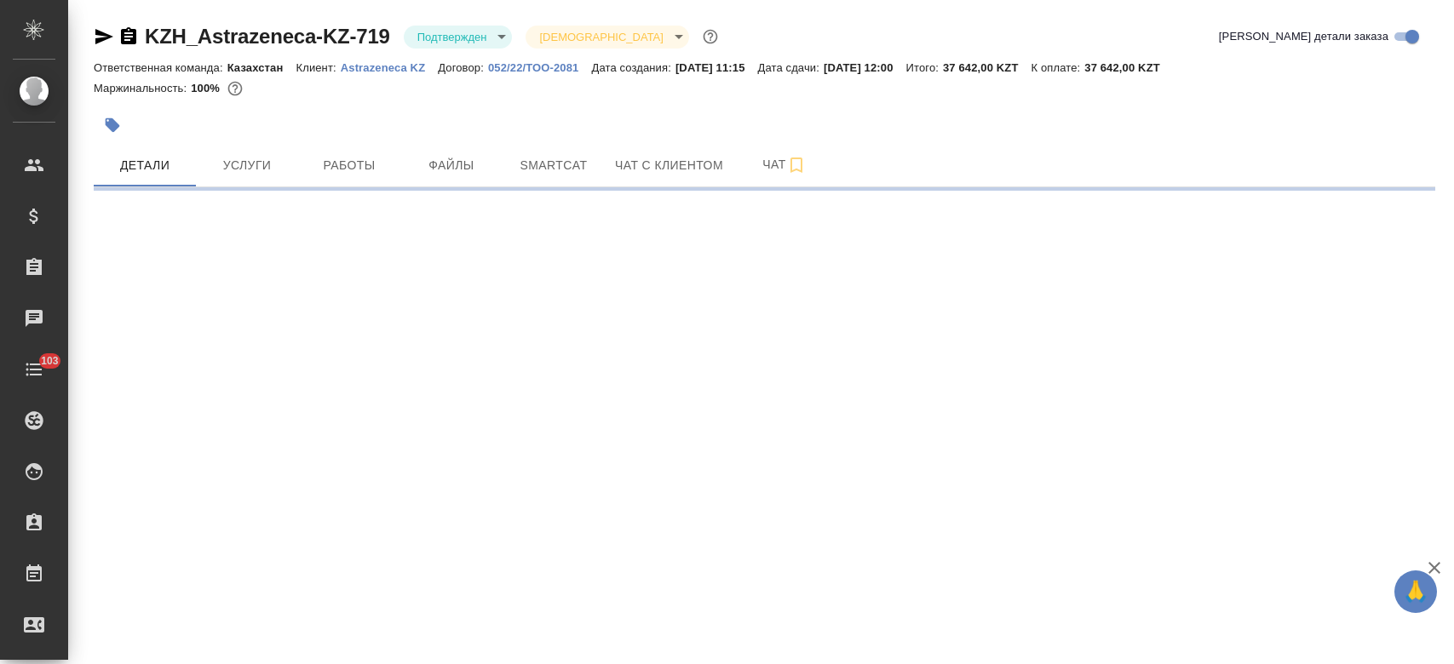
select select "RU"
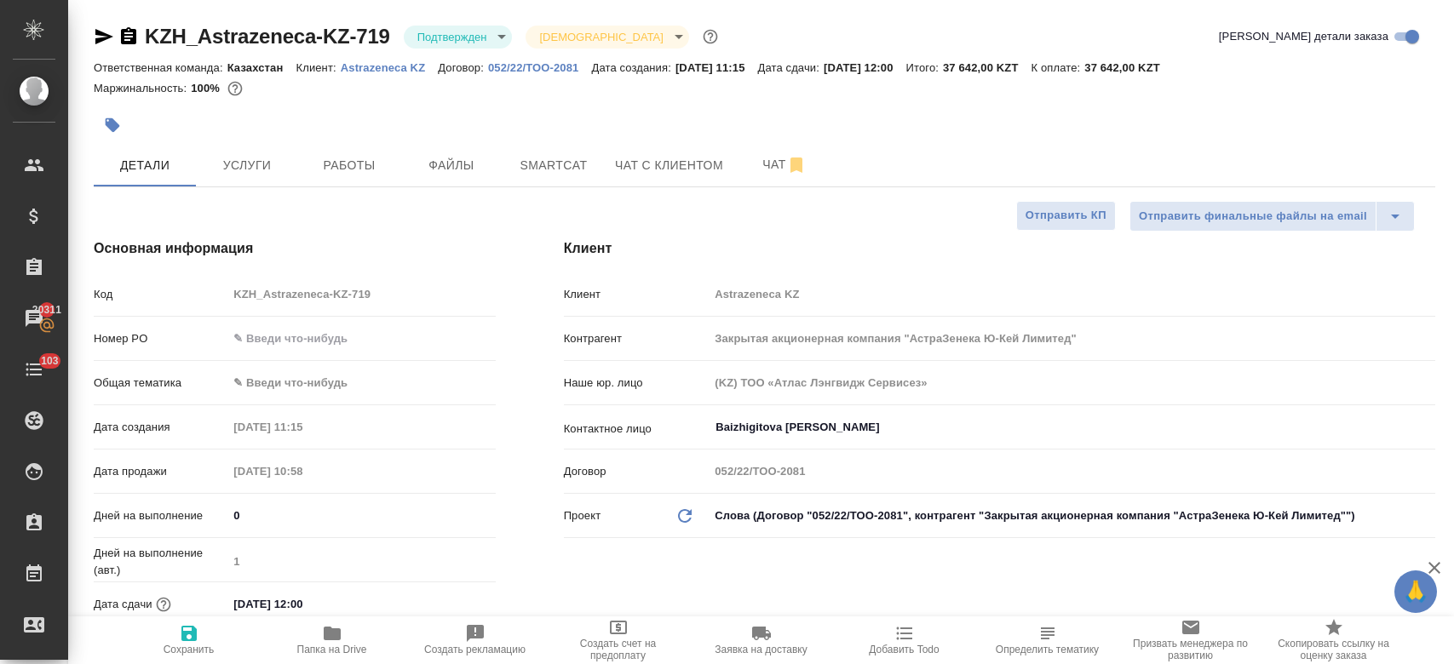
type textarea "x"
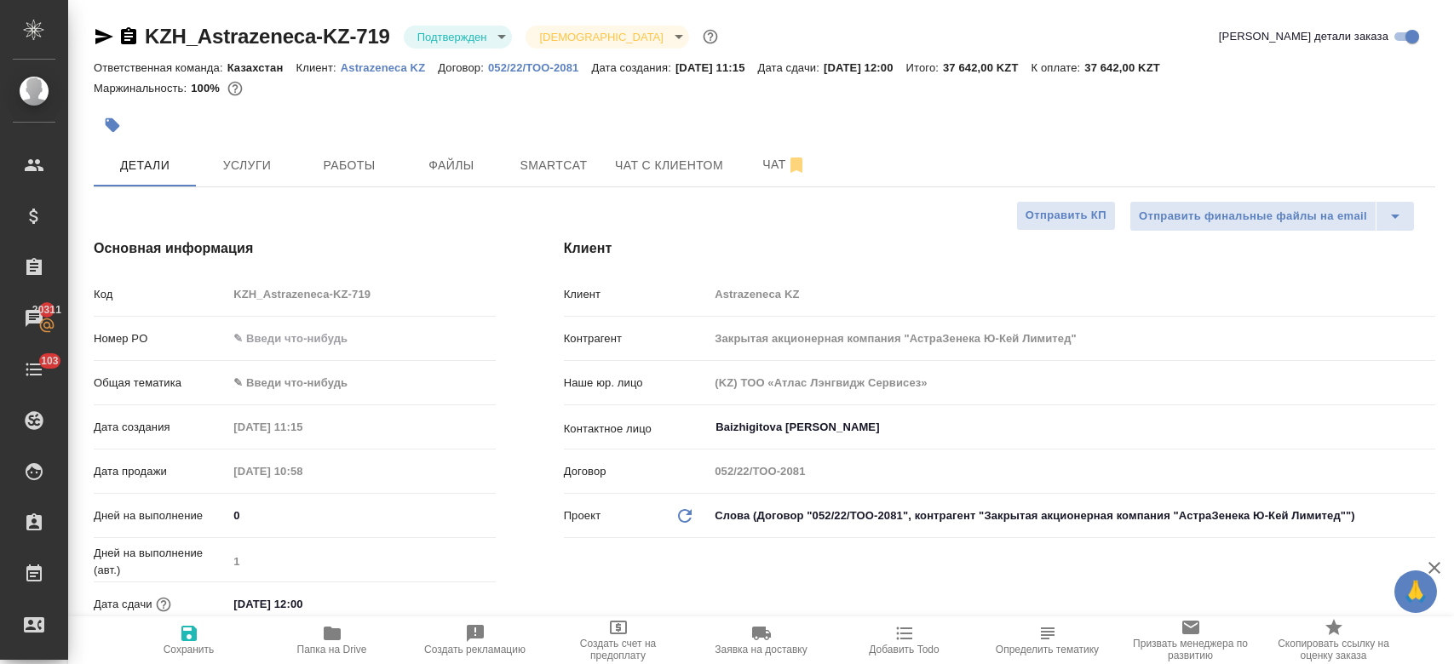
type textarea "x"
click at [517, 126] on div at bounding box center [541, 124] width 894 height 37
type textarea "x"
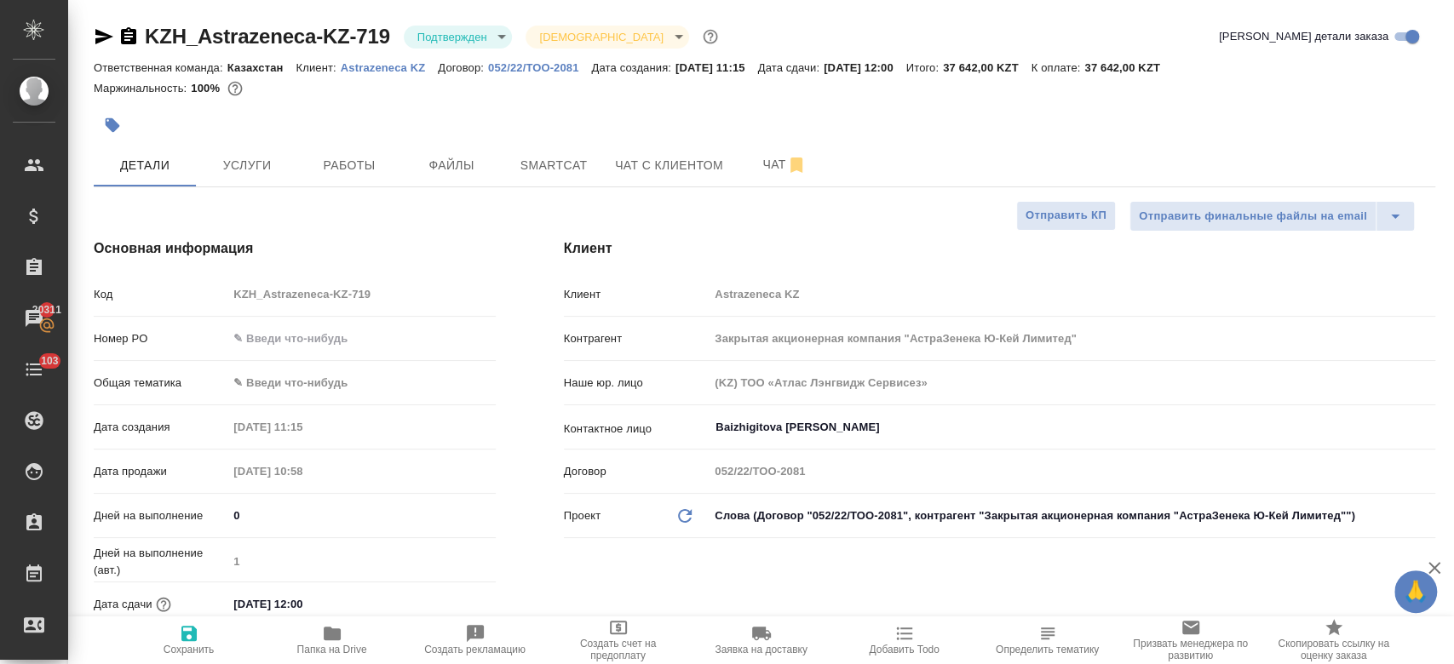
type textarea "x"
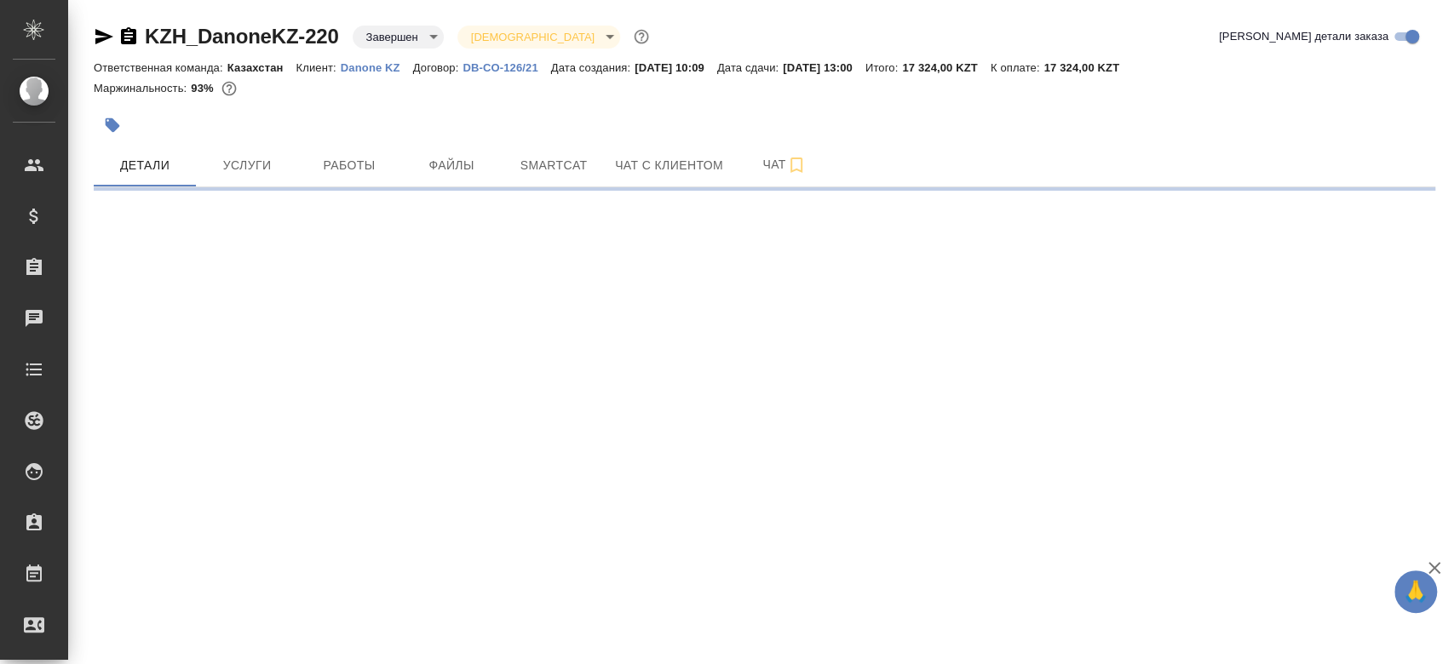
select select "RU"
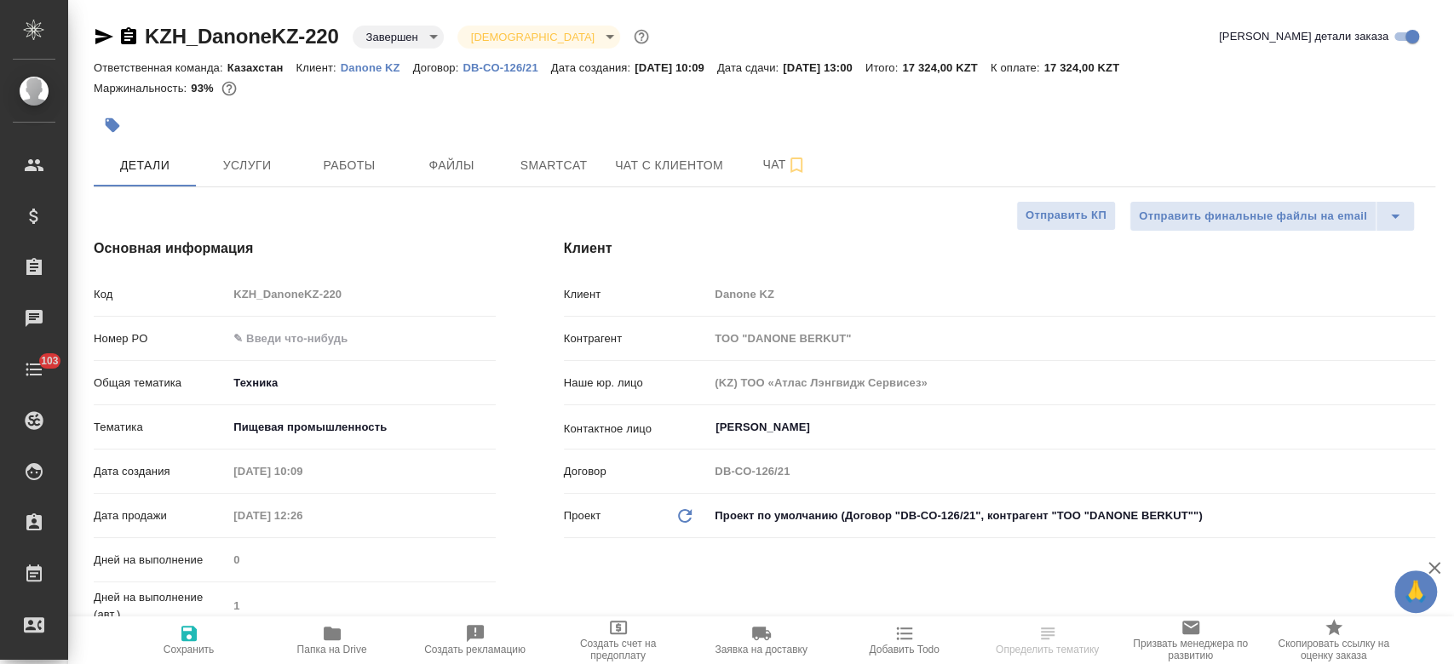
click at [373, 69] on p "Danone KZ" at bounding box center [377, 67] width 72 height 13
type textarea "x"
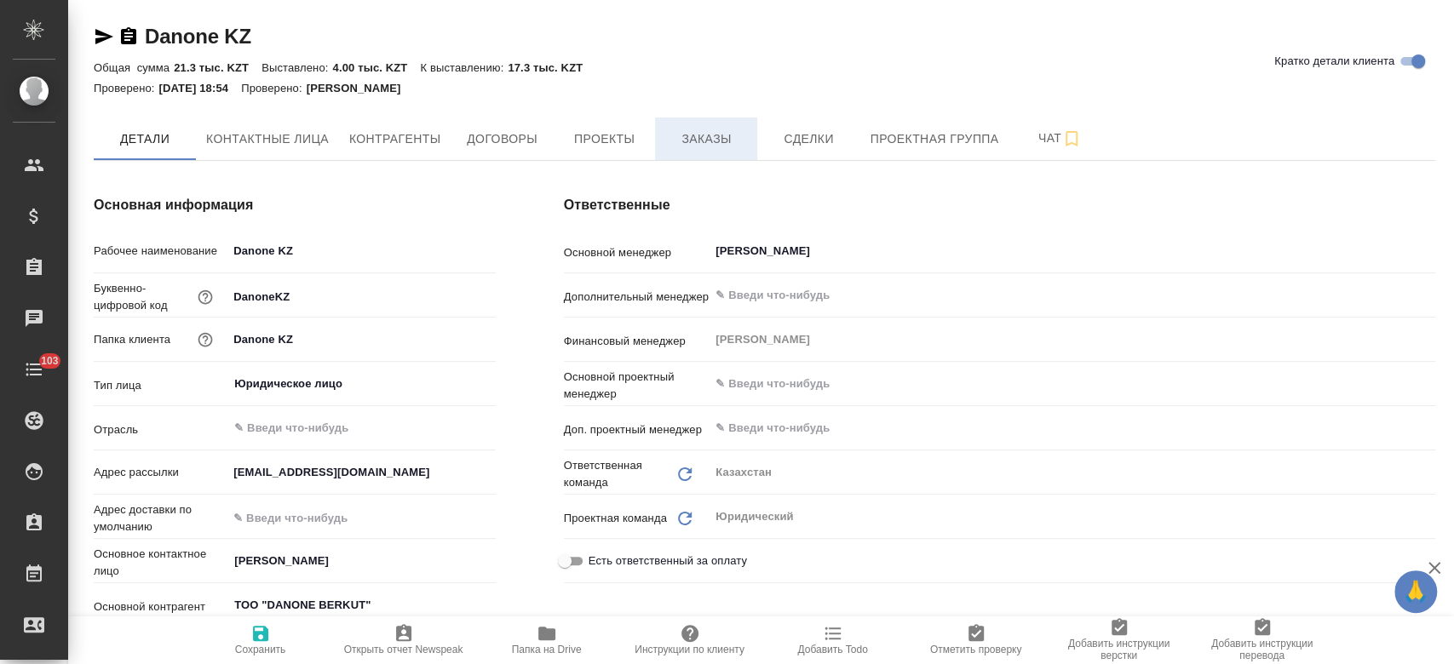
type textarea "x"
click at [709, 146] on span "Заказы" at bounding box center [706, 139] width 82 height 21
type textarea "x"
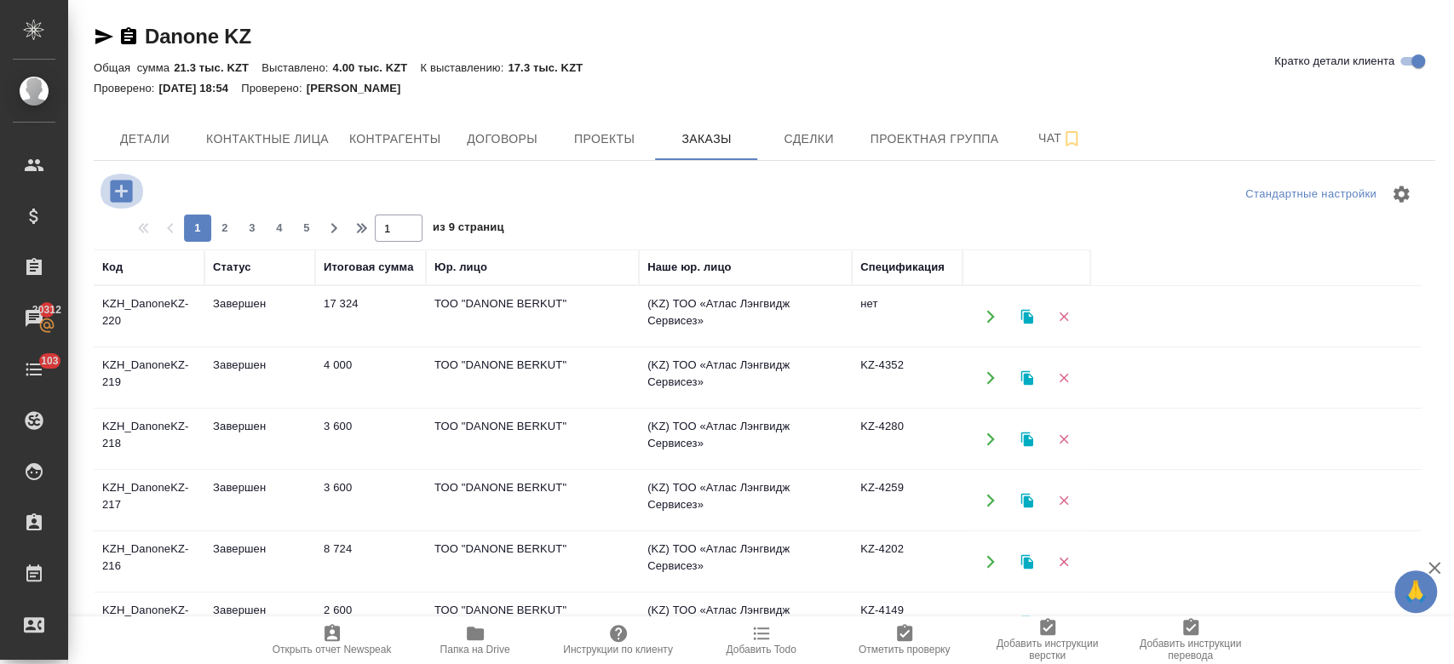
click at [123, 189] on icon "button" at bounding box center [121, 191] width 22 height 22
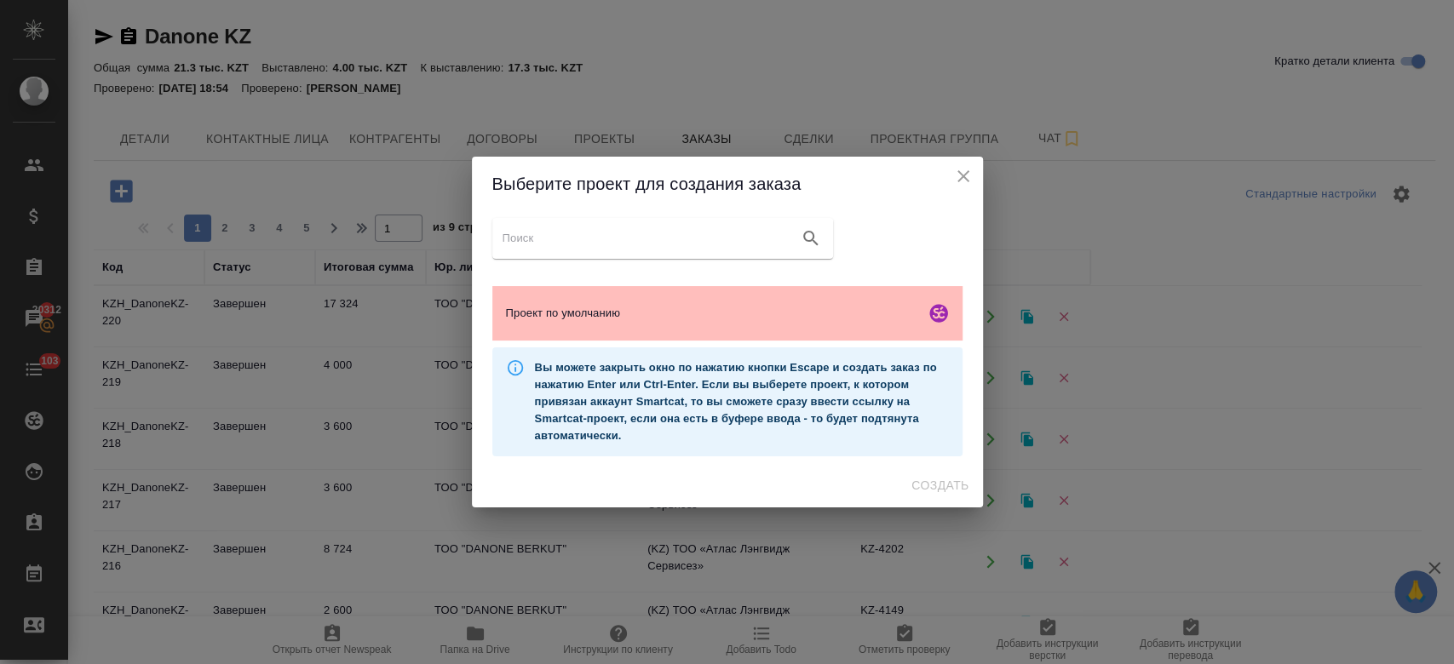
click at [548, 319] on span "Проект по умолчанию" at bounding box center [712, 313] width 412 height 17
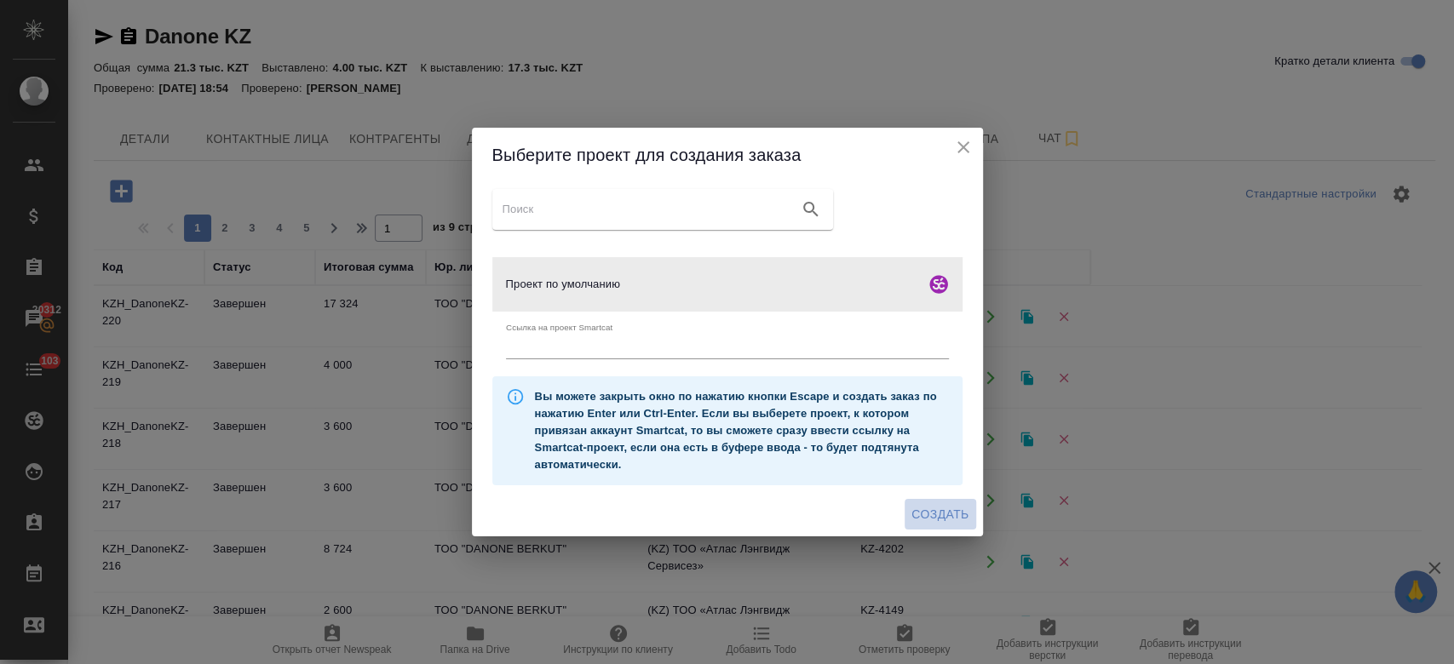
click at [939, 521] on span "Создать" at bounding box center [939, 514] width 57 height 21
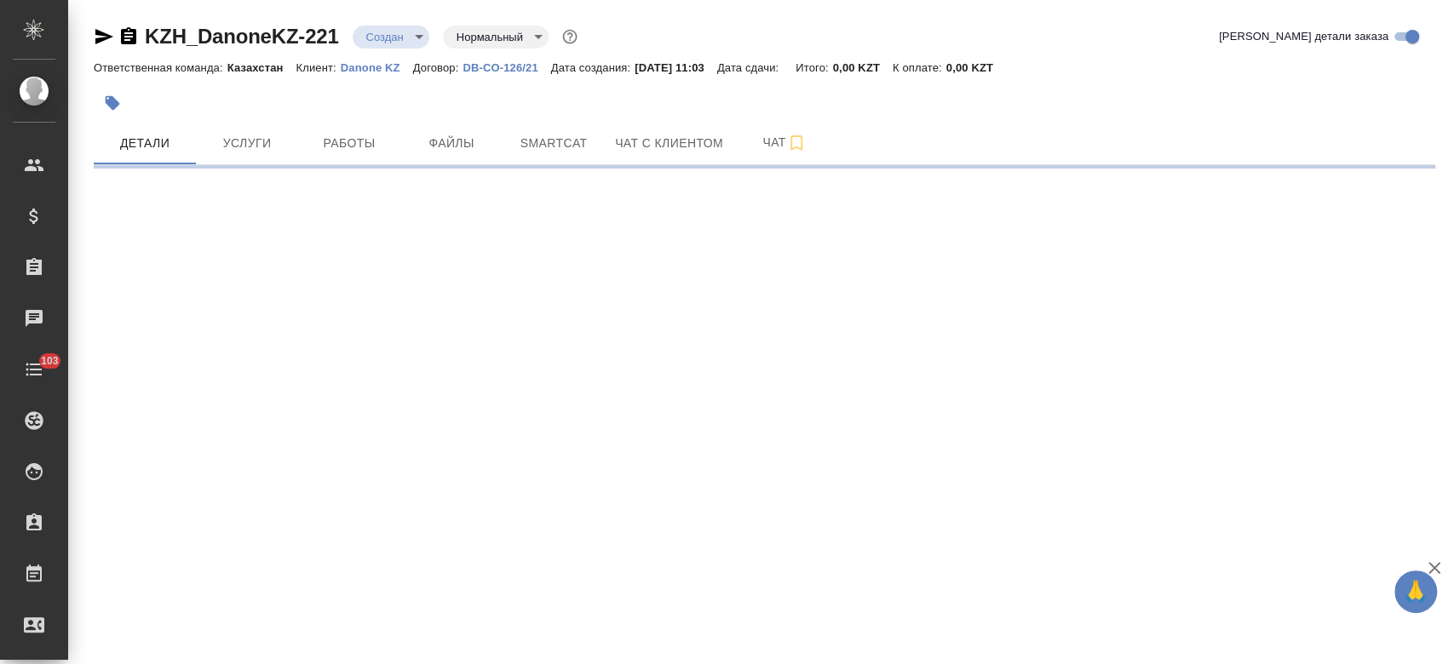
select select "RU"
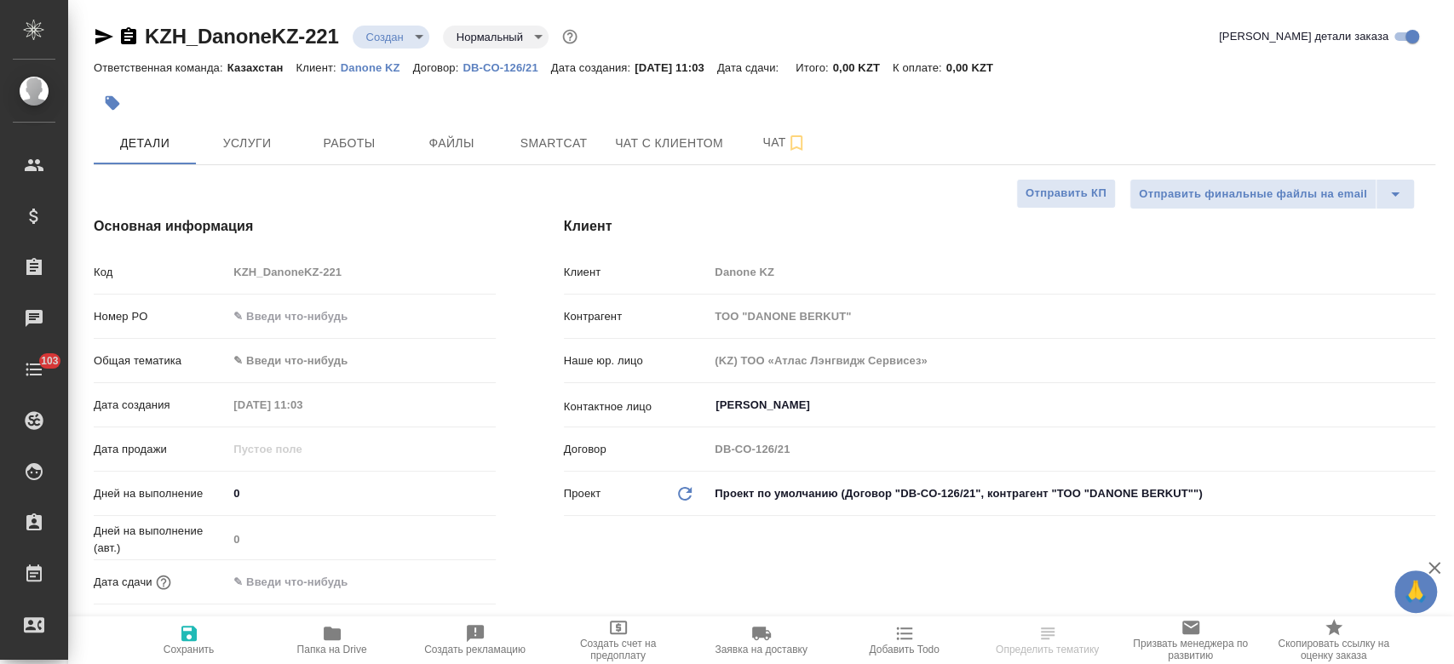
type textarea "x"
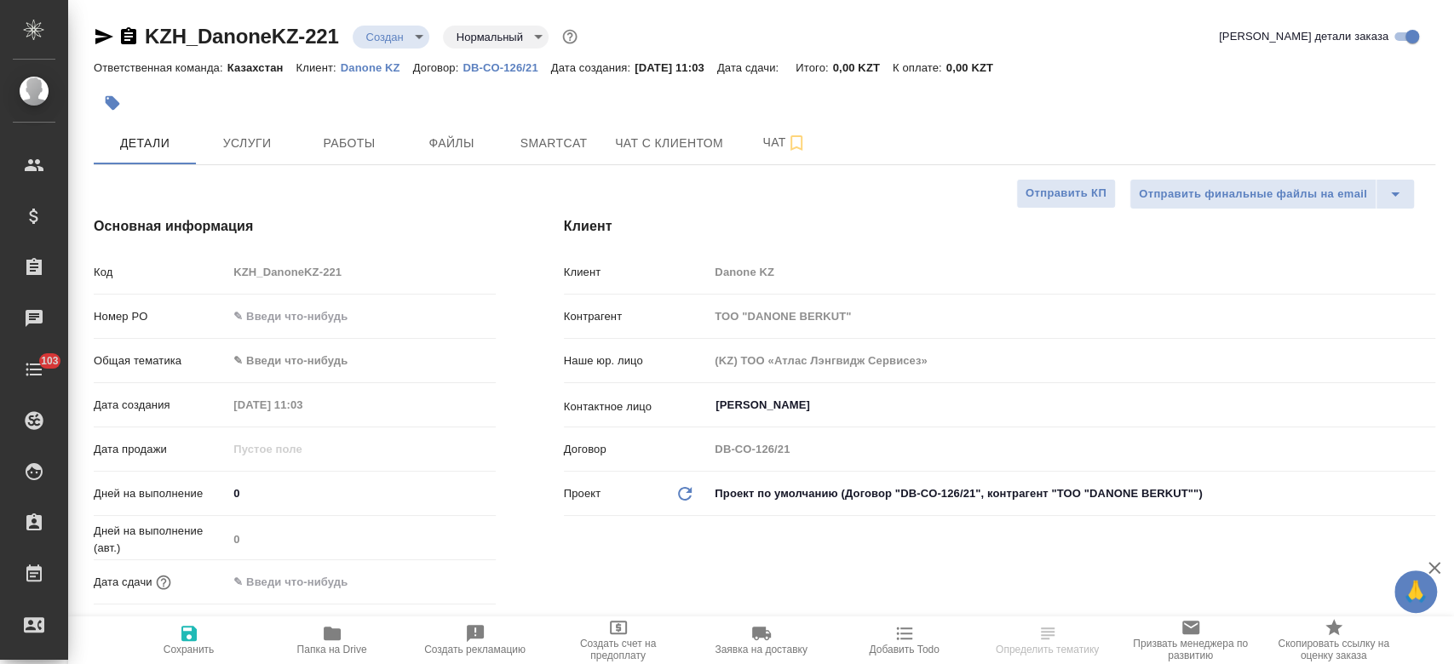
type textarea "x"
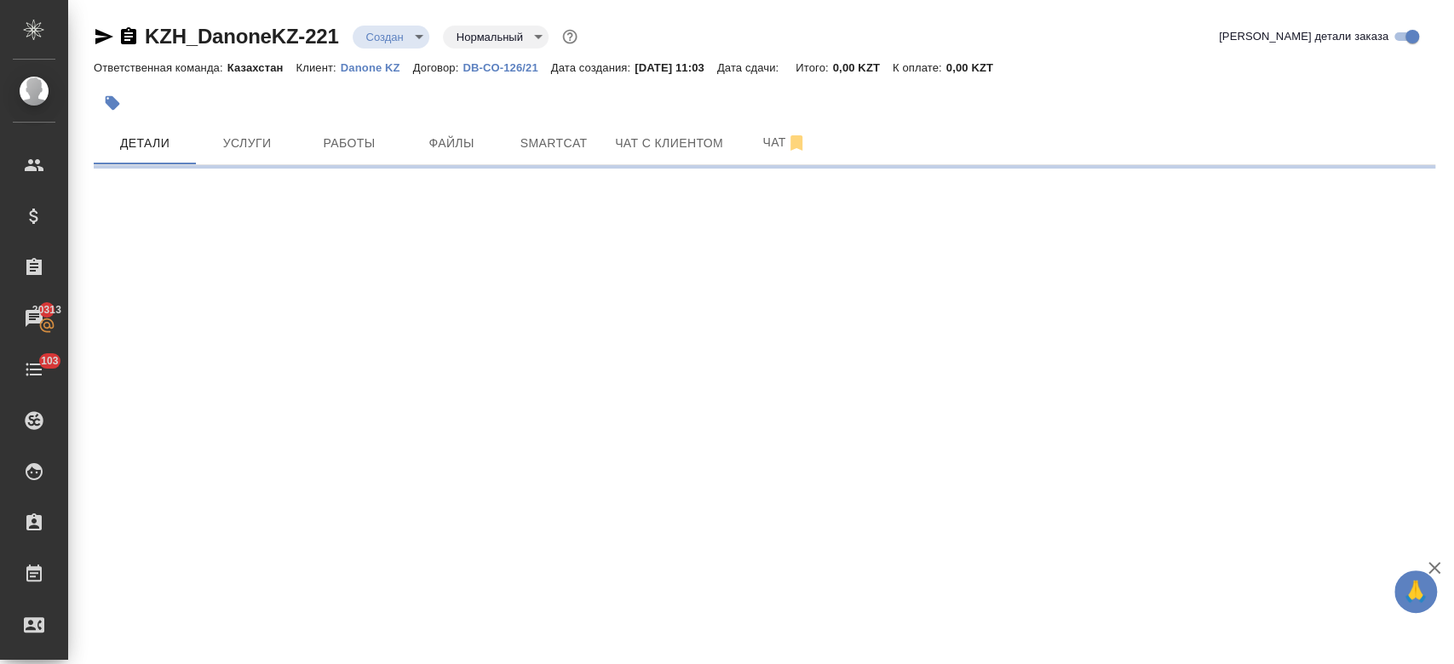
select select "RU"
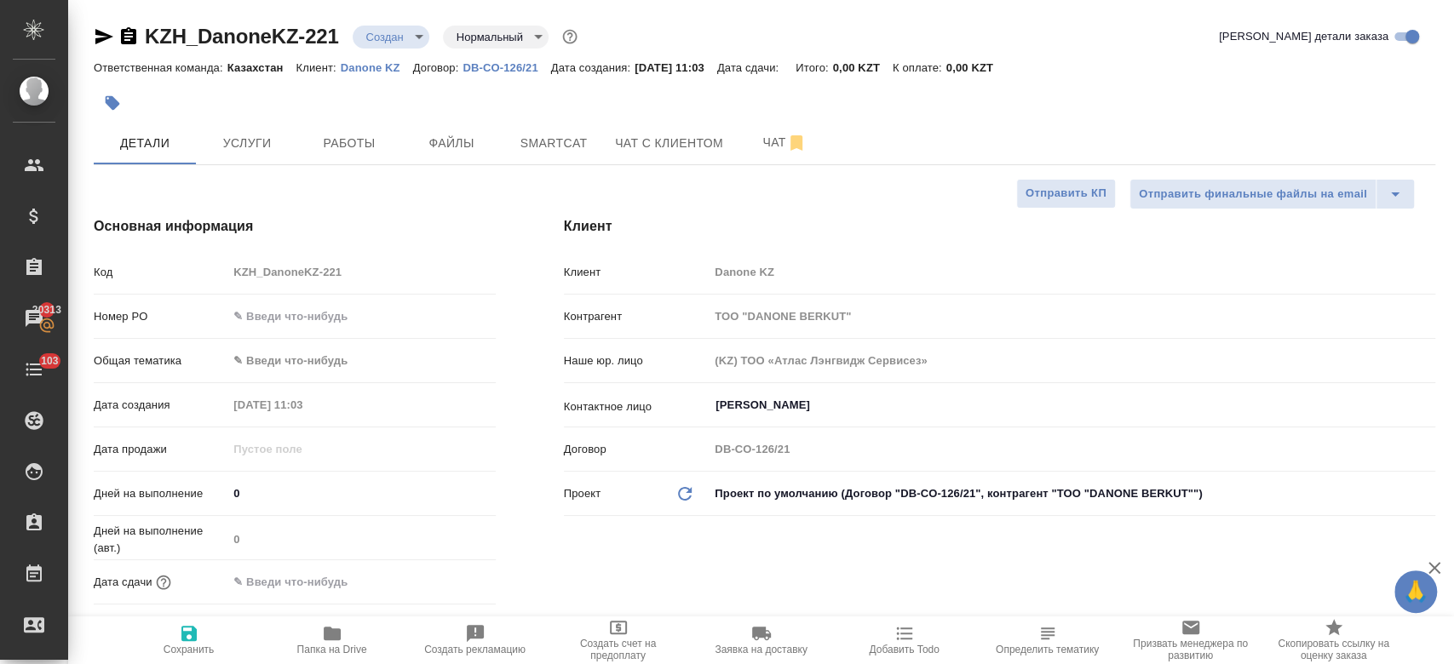
type textarea "x"
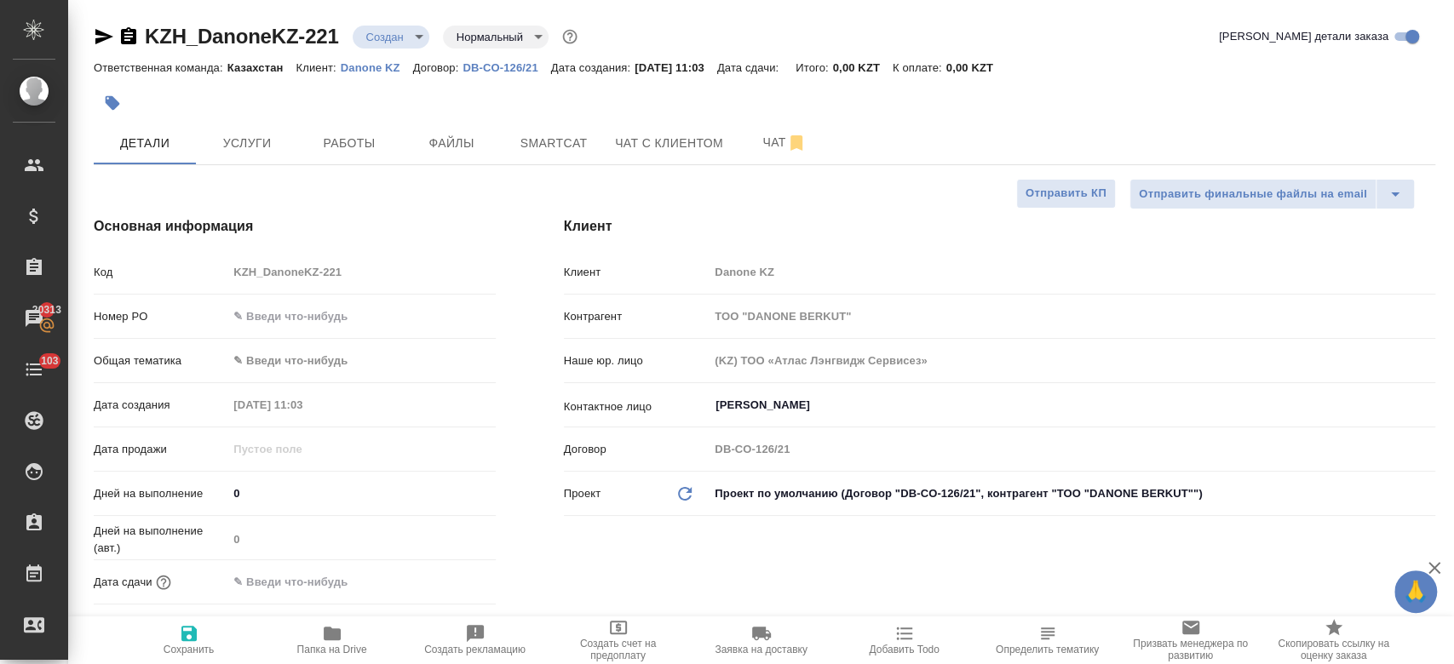
type textarea "x"
click at [455, 138] on span "Файлы" at bounding box center [452, 143] width 82 height 21
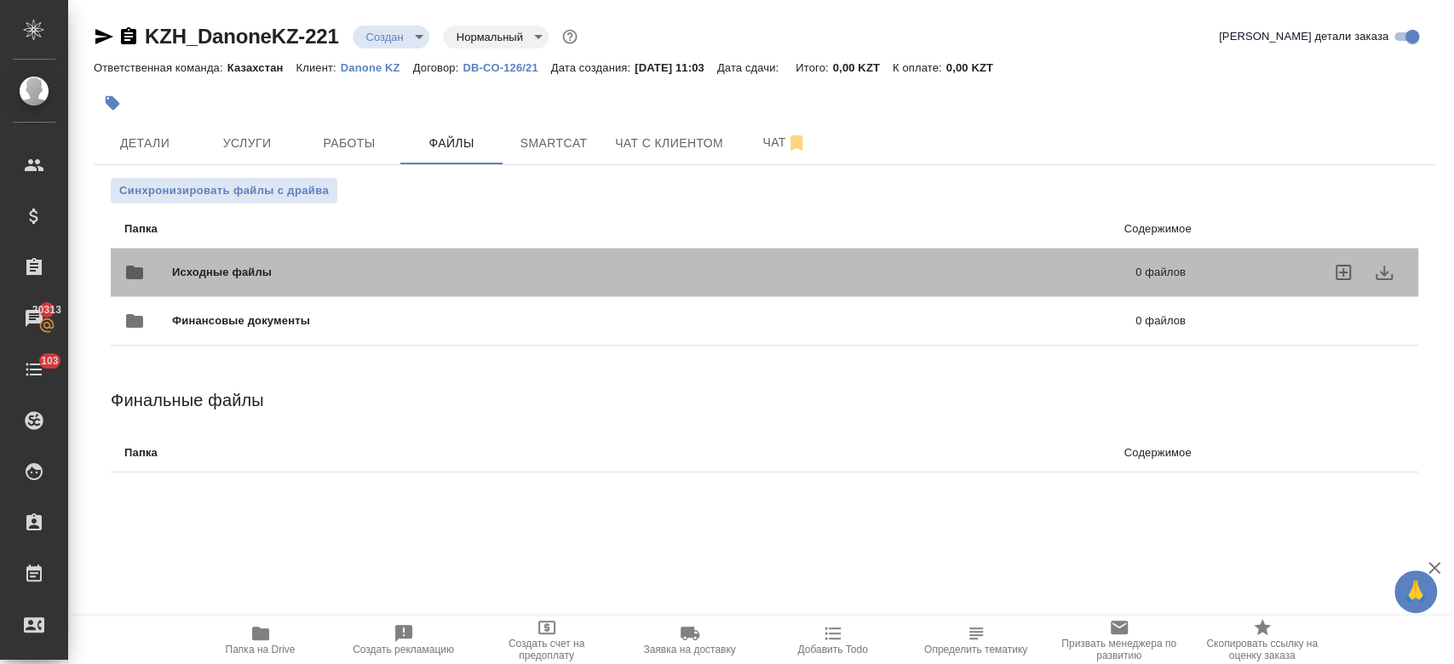
click at [313, 270] on span "Исходные файлы" at bounding box center [437, 272] width 531 height 17
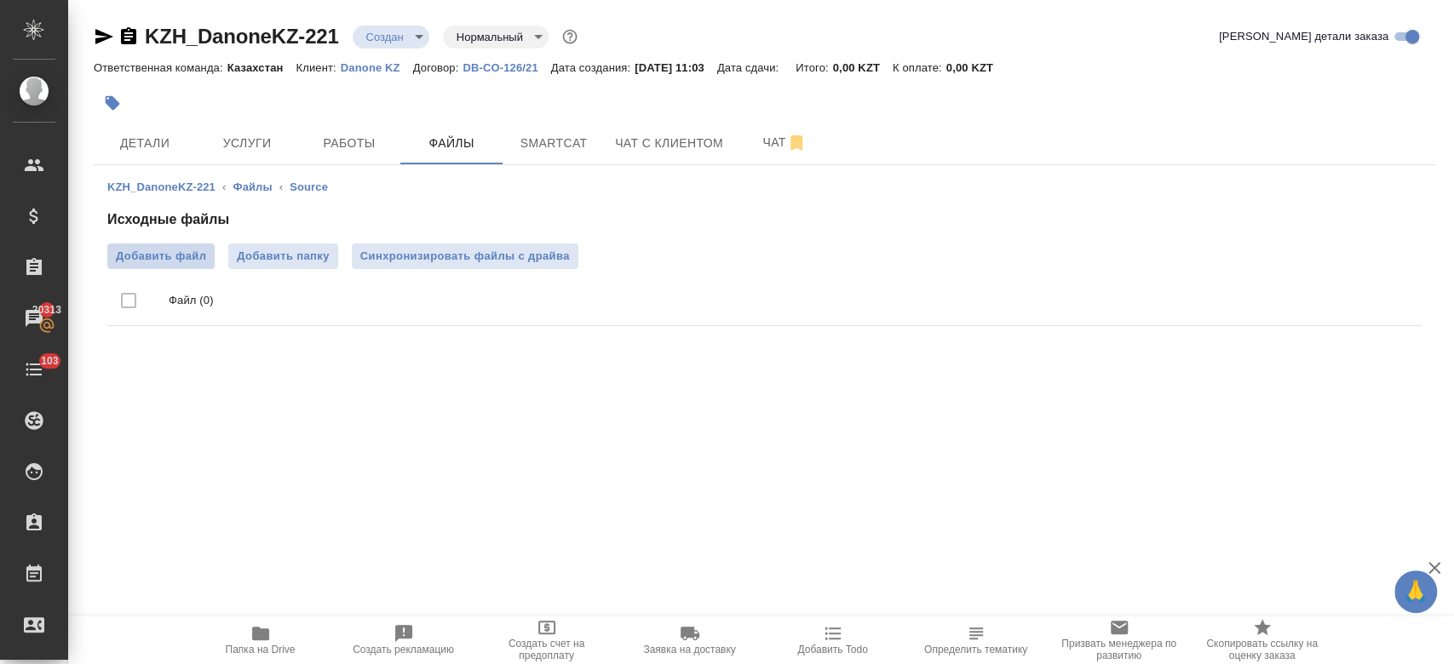
click at [184, 259] on span "Добавить файл" at bounding box center [161, 256] width 90 height 17
click at [0, 0] on input "Добавить файл" at bounding box center [0, 0] width 0 height 0
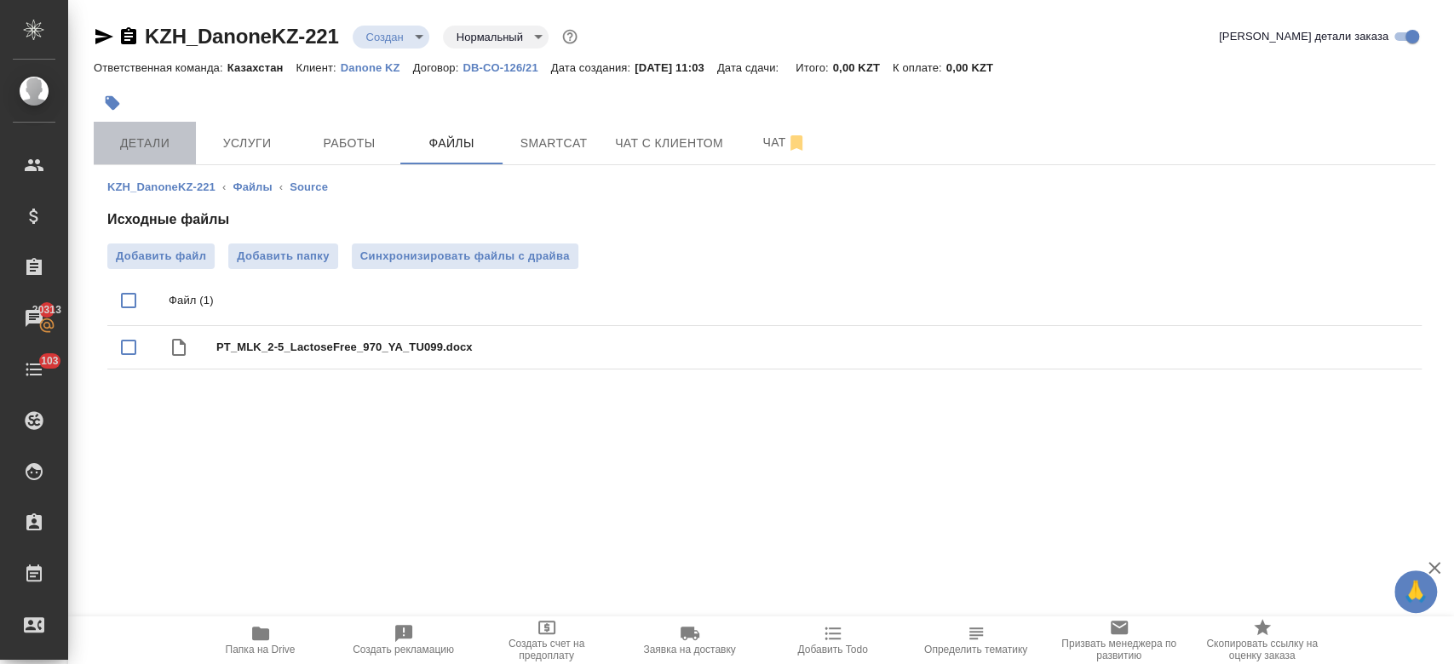
click at [164, 145] on span "Детали" at bounding box center [145, 143] width 82 height 21
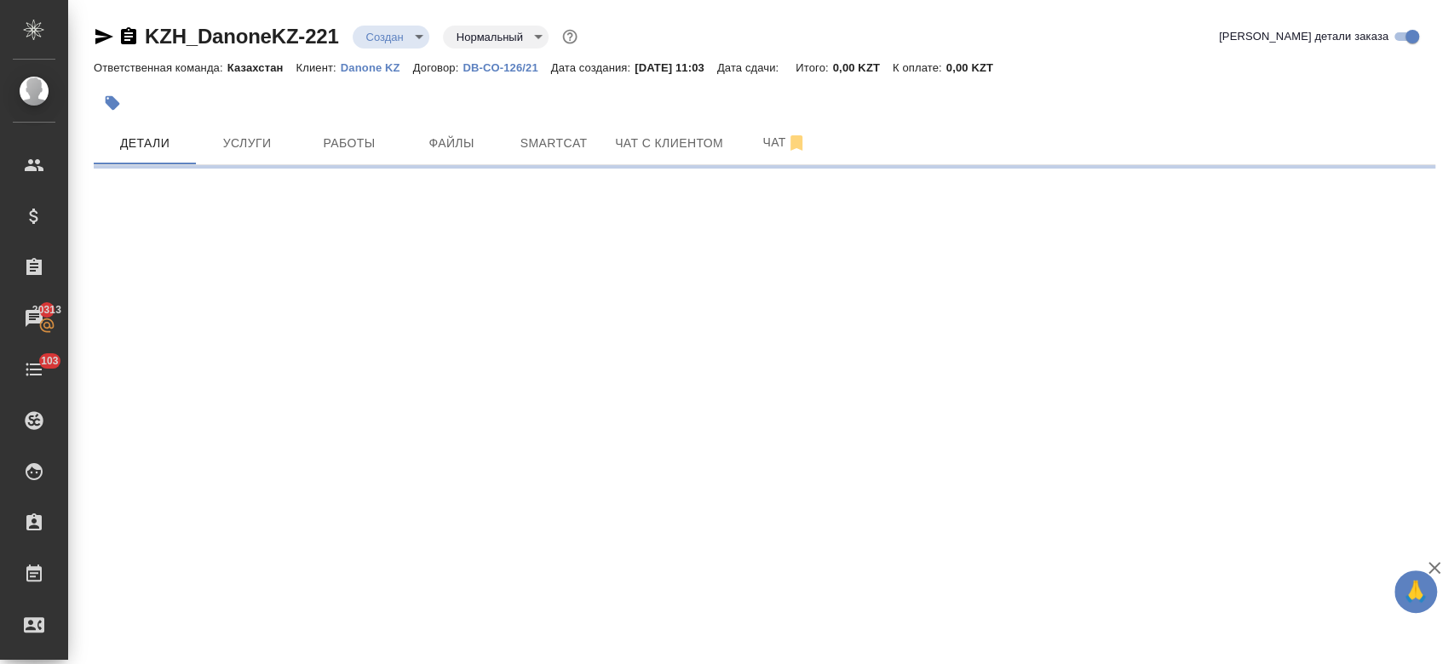
select select "RU"
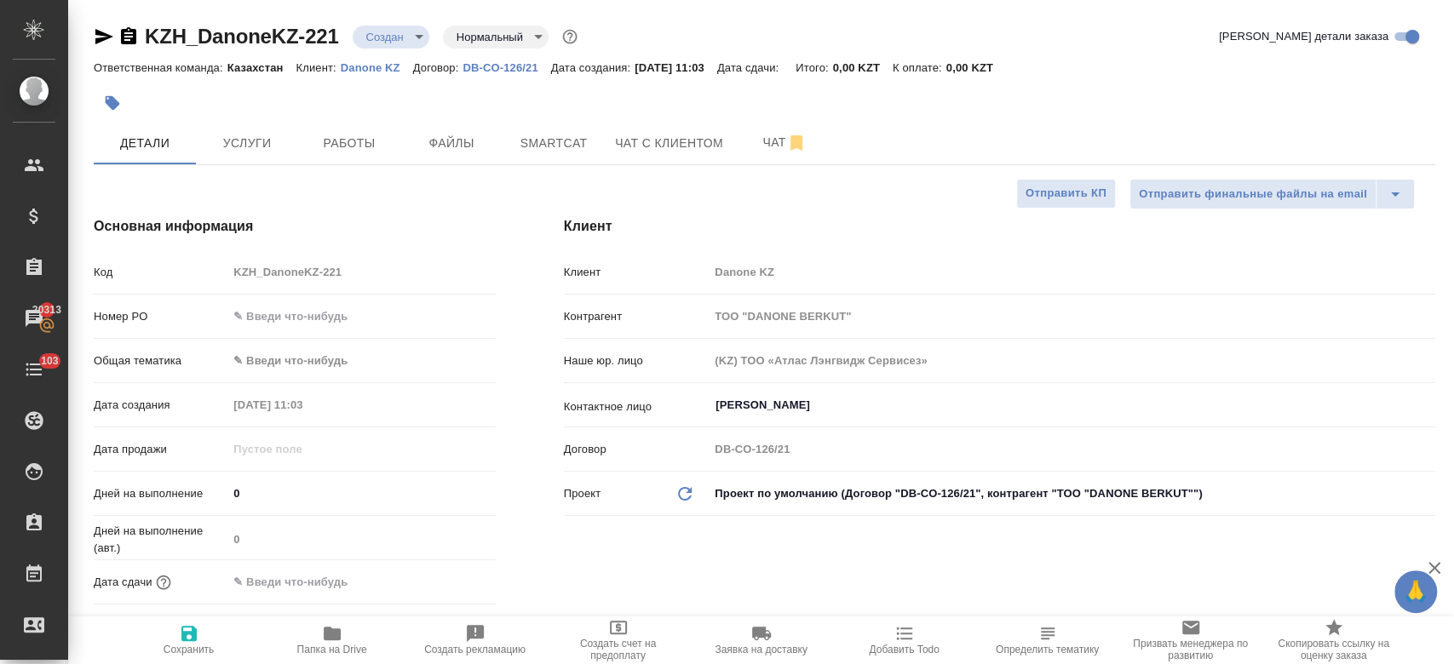
type textarea "x"
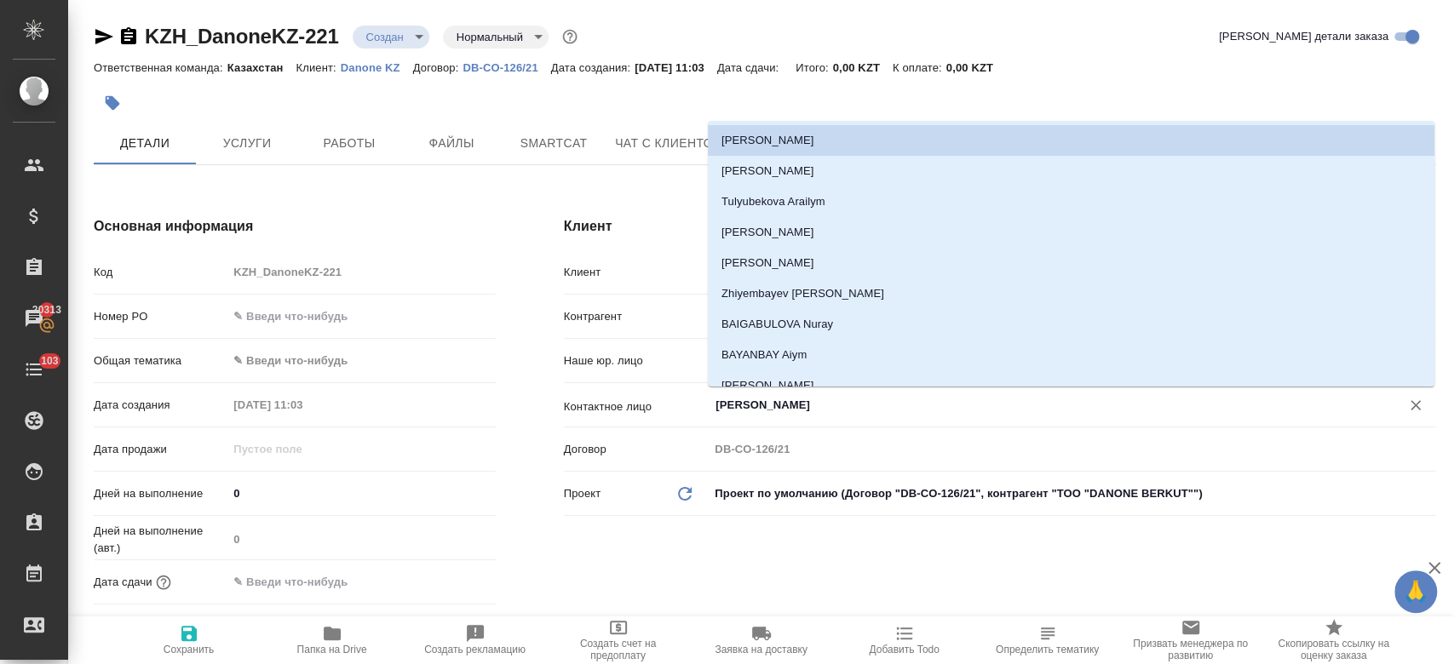
click at [760, 410] on input "[PERSON_NAME]" at bounding box center [1043, 405] width 659 height 20
type textarea "x"
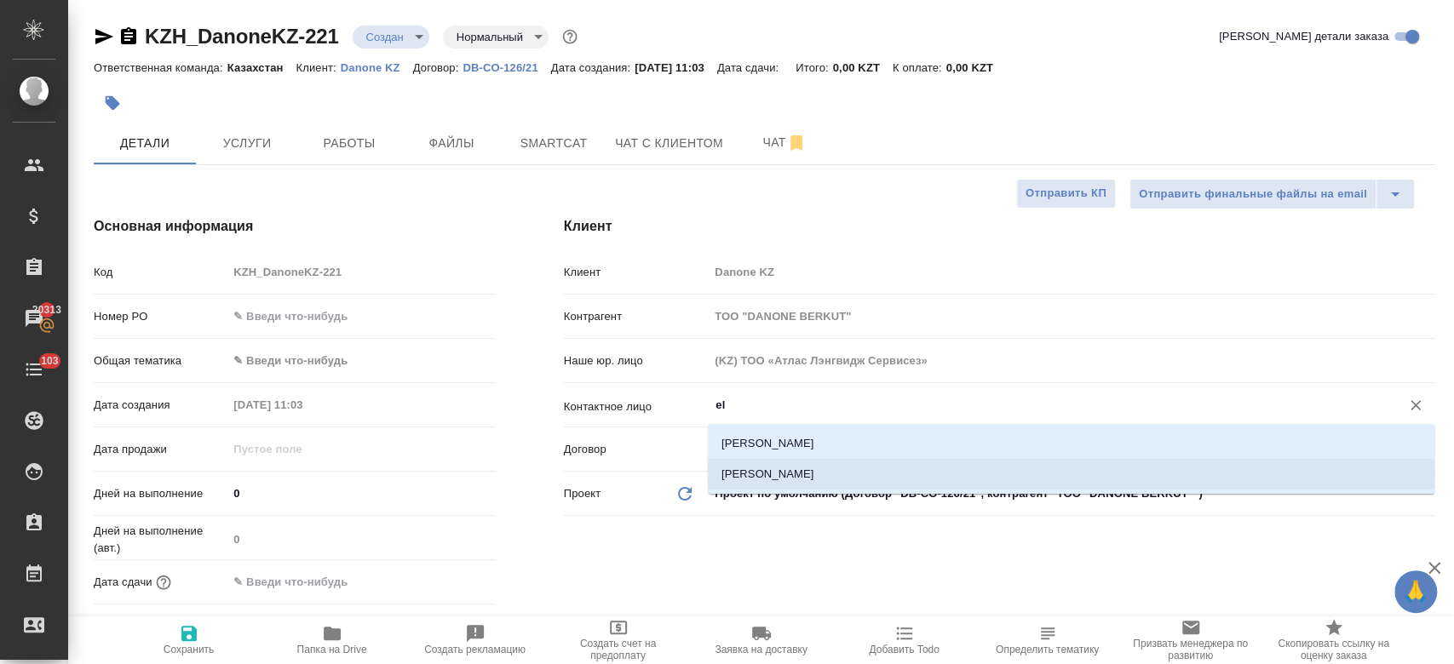
click at [777, 471] on li "Naumetova Eldana" at bounding box center [1071, 474] width 727 height 31
type input "Naumetova Eldana"
type textarea "x"
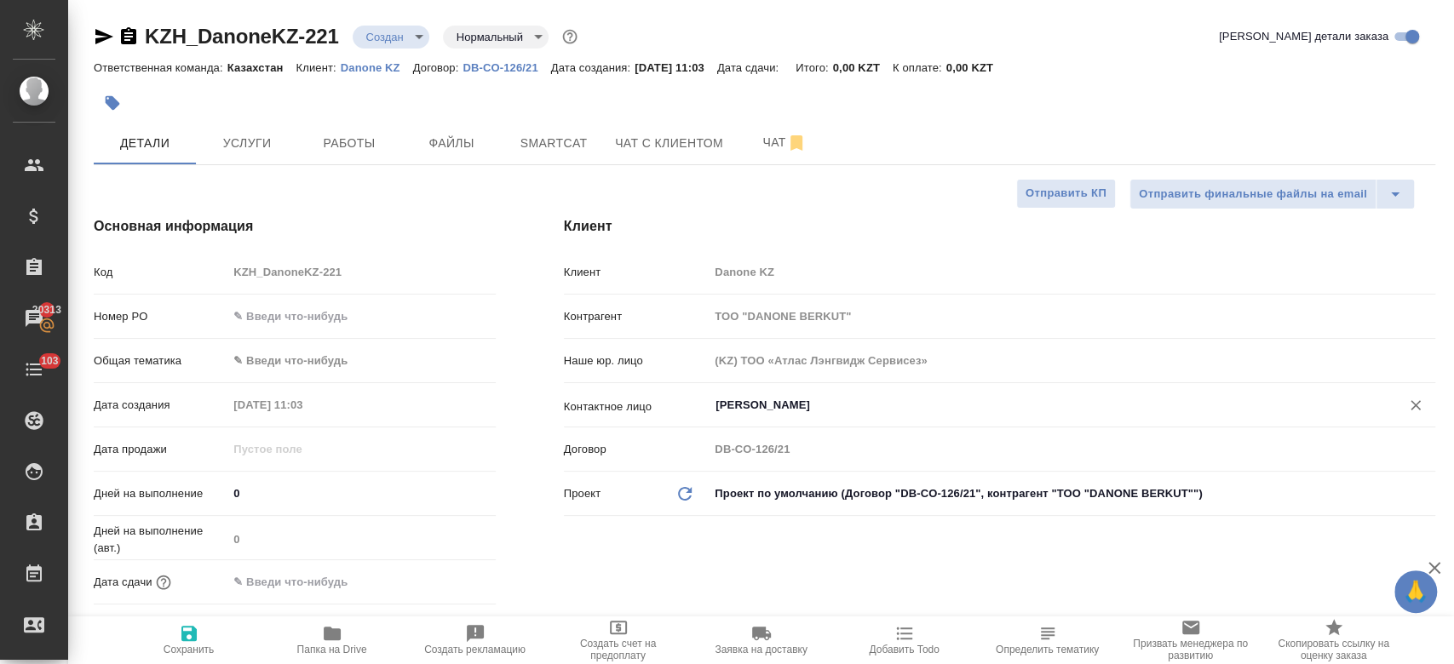
type input "Naumetova Eldana"
click at [201, 637] on span "Сохранить" at bounding box center [189, 639] width 123 height 32
type textarea "x"
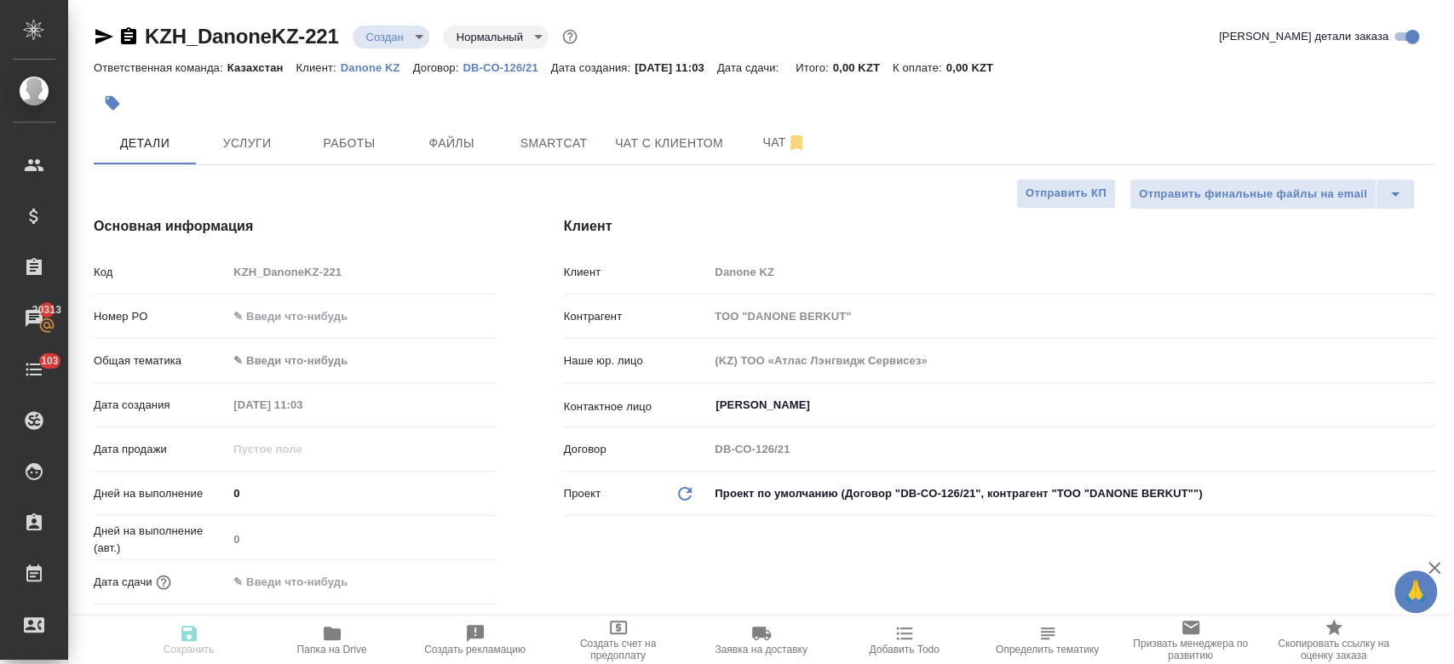
type textarea "x"
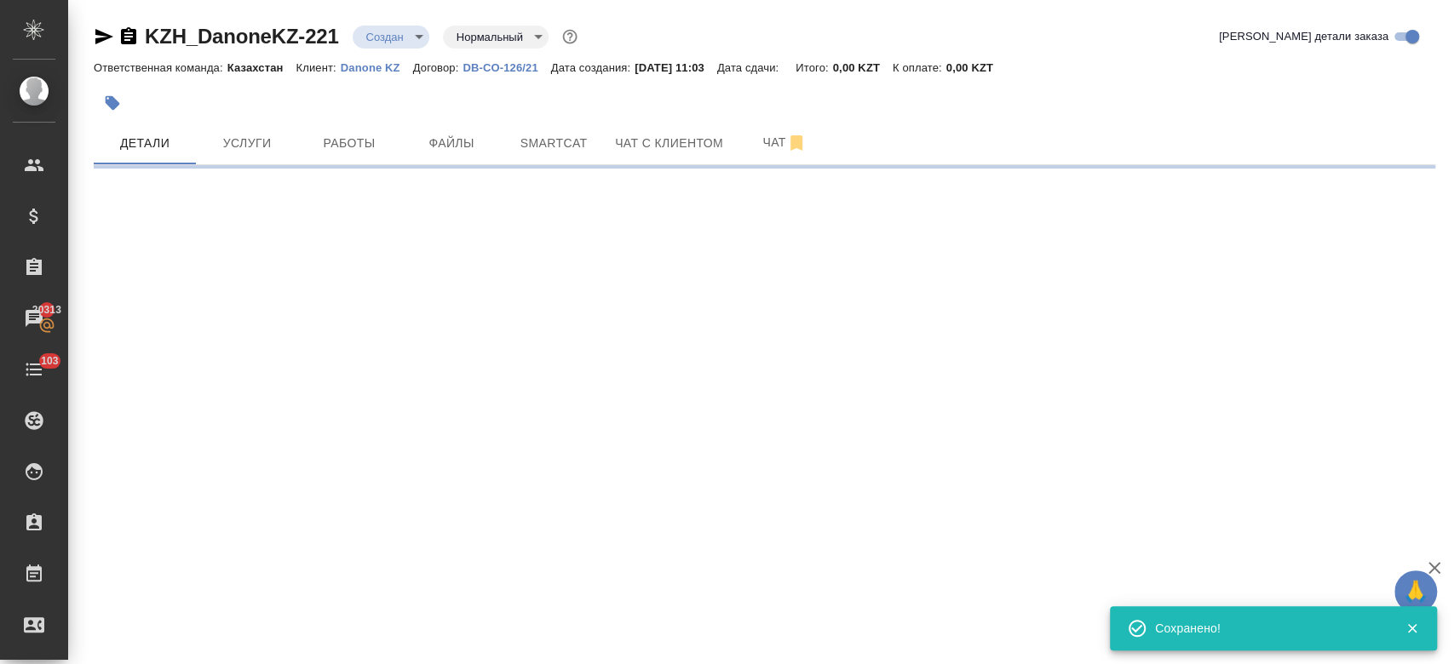
select select "RU"
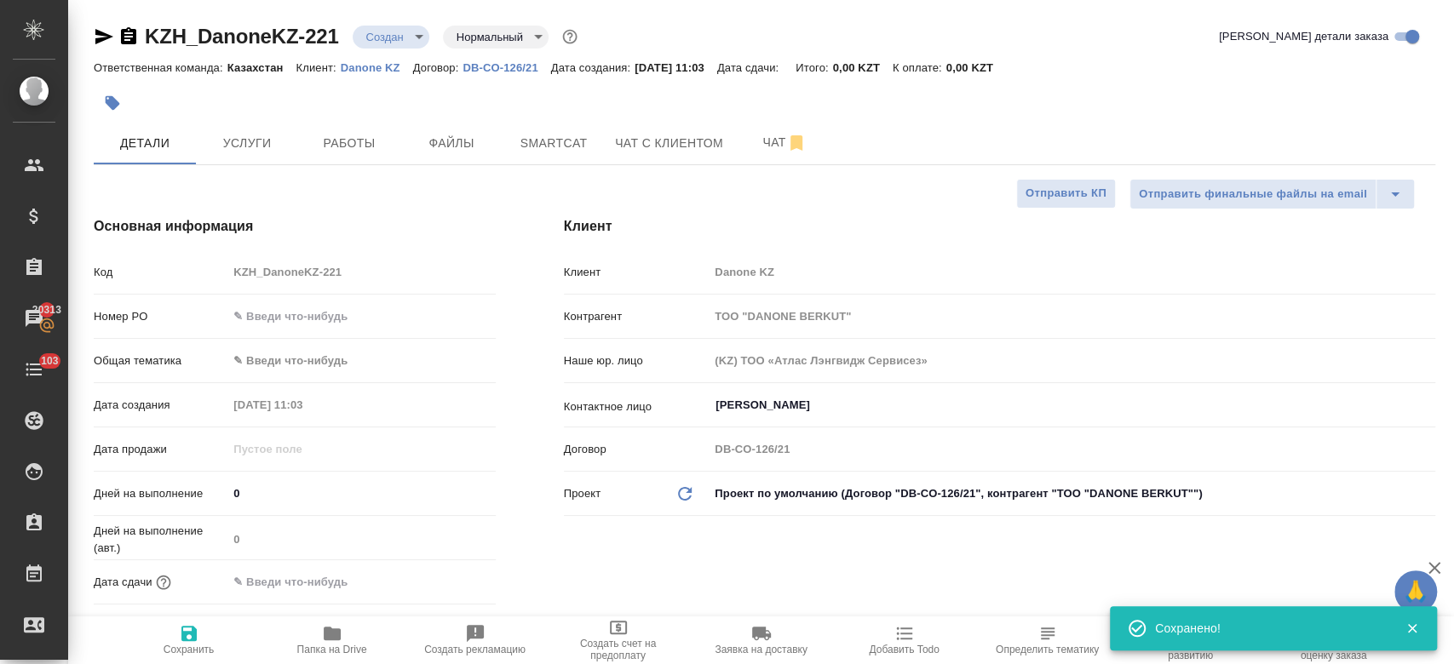
type textarea "x"
click at [434, 136] on span "Файлы" at bounding box center [452, 143] width 82 height 21
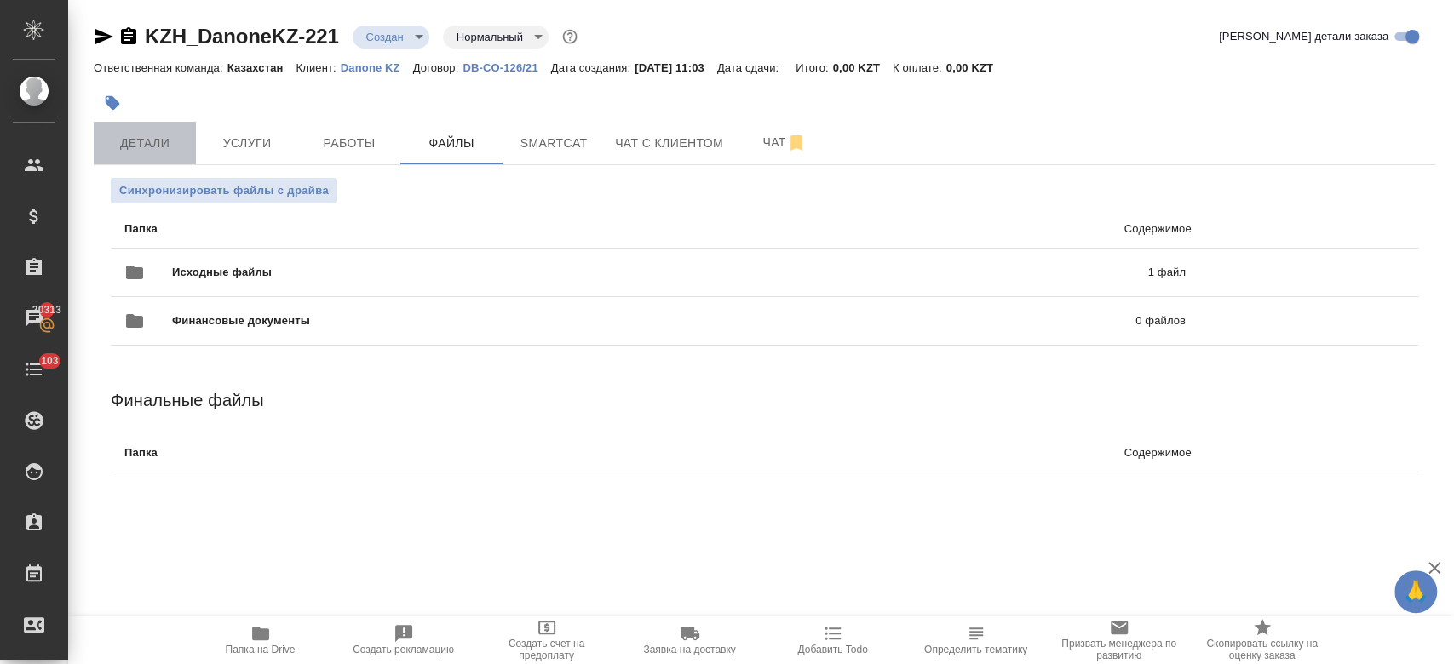
click at [142, 133] on span "Детали" at bounding box center [145, 143] width 82 height 21
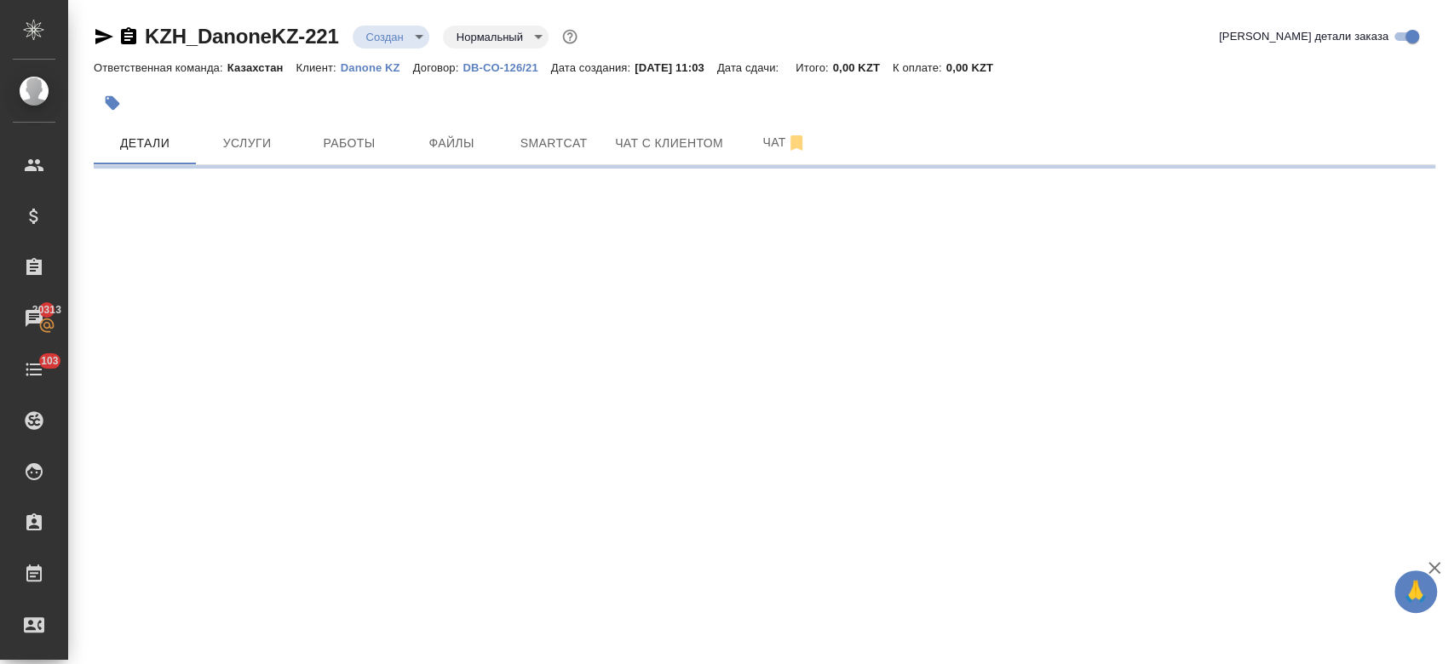
select select "RU"
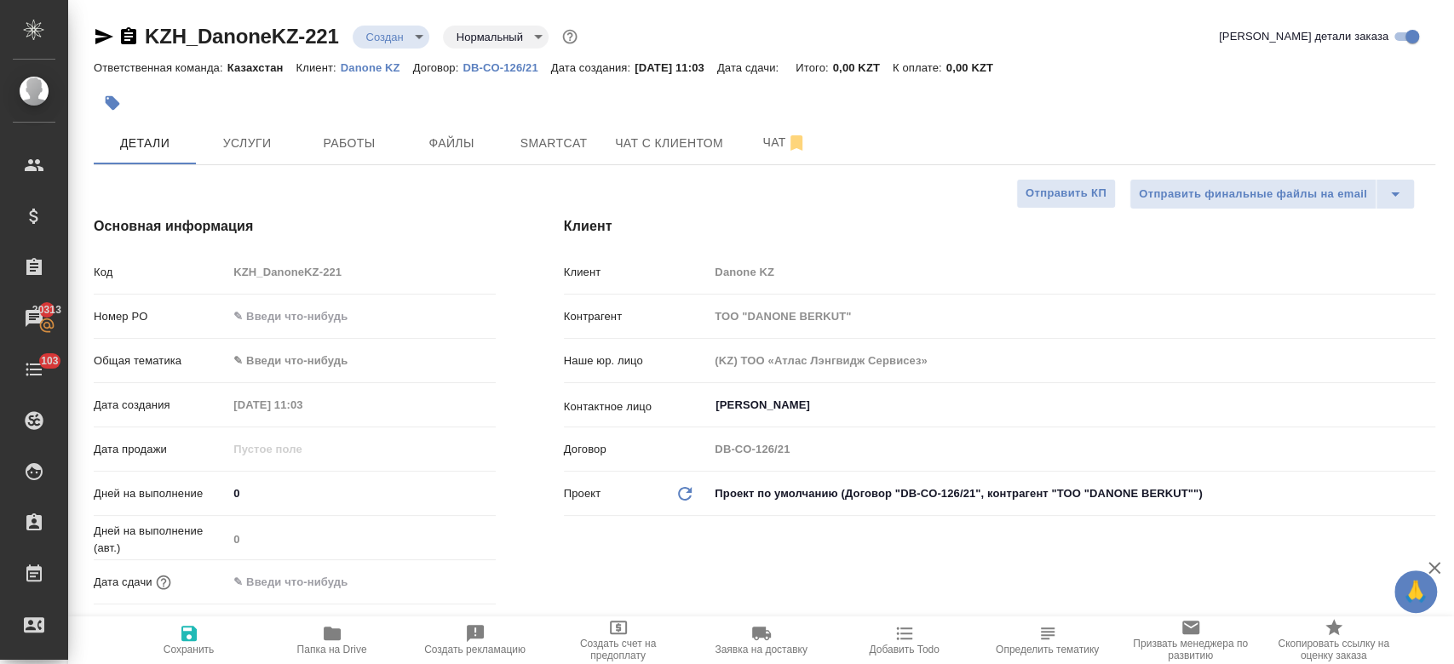
type textarea "x"
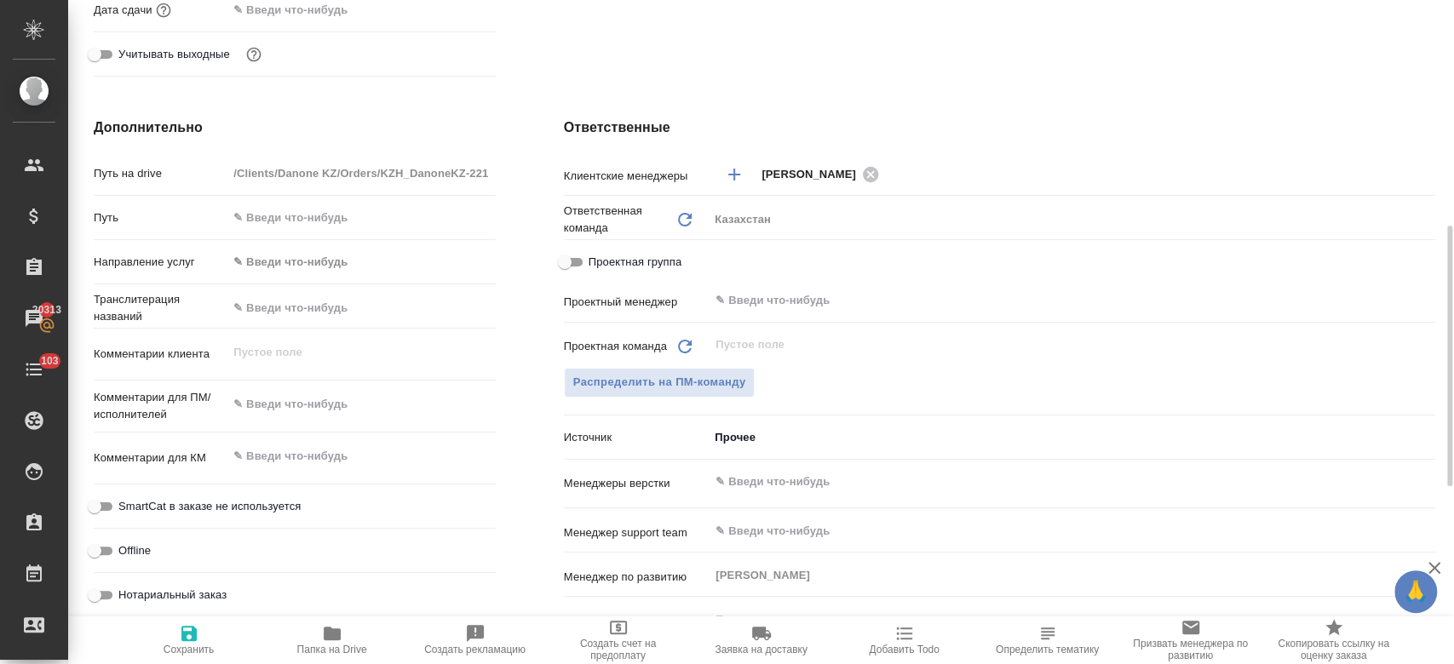
scroll to position [573, 0]
type textarea "x"
click at [320, 404] on textarea at bounding box center [361, 404] width 266 height 29
type textarea "x"
type textarea "g"
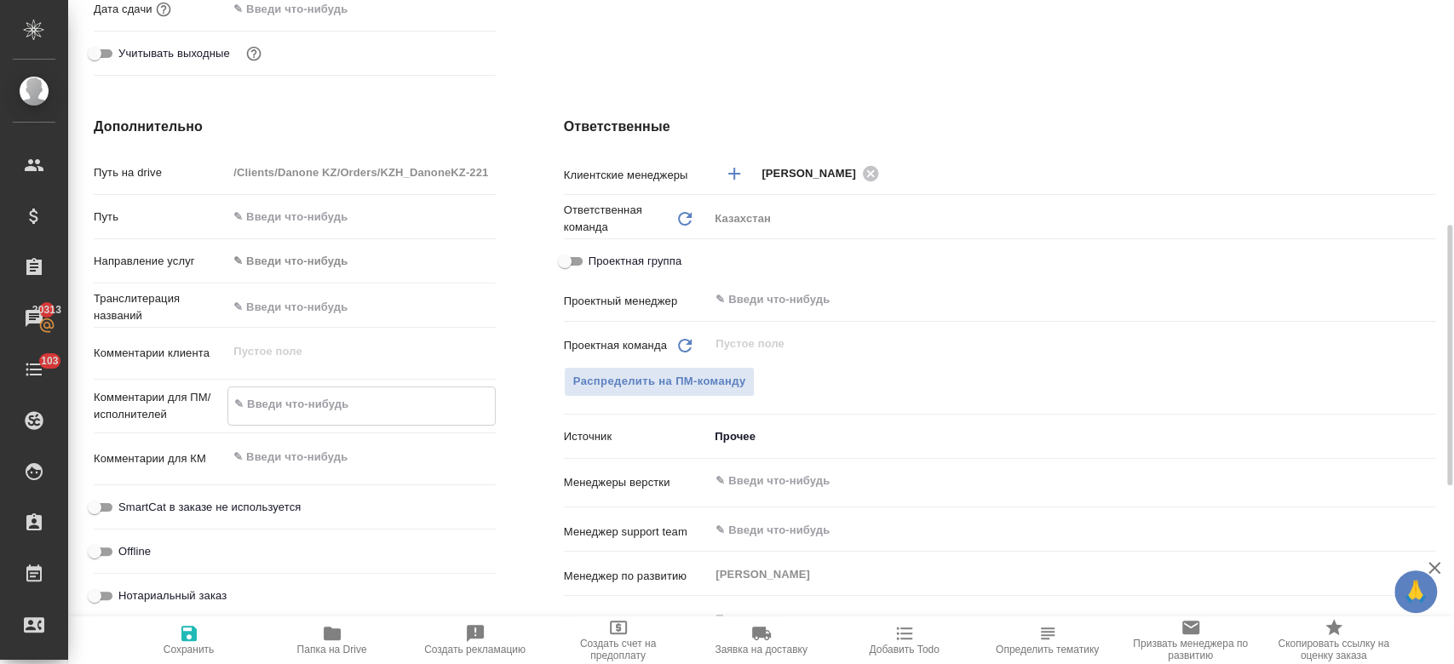
type textarea "x"
type textarea "gt"
type textarea "x"
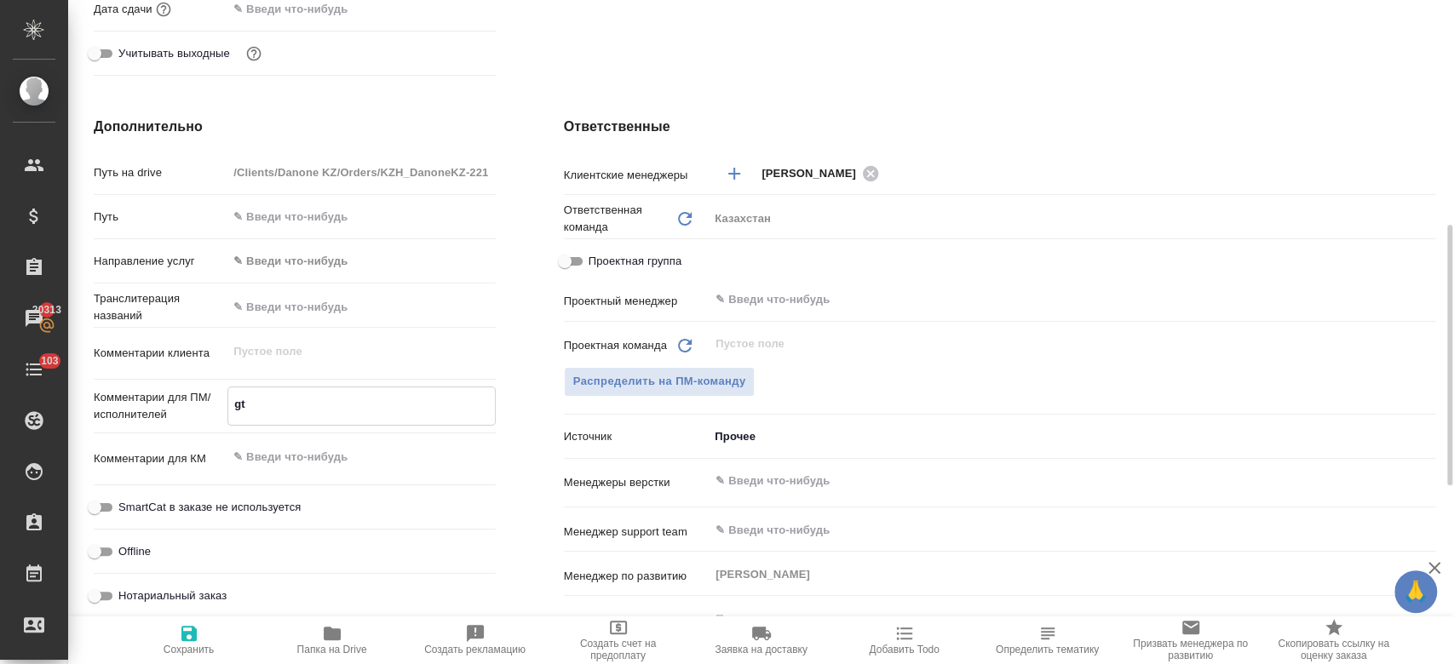
type textarea "x"
type textarea "g"
type textarea "x"
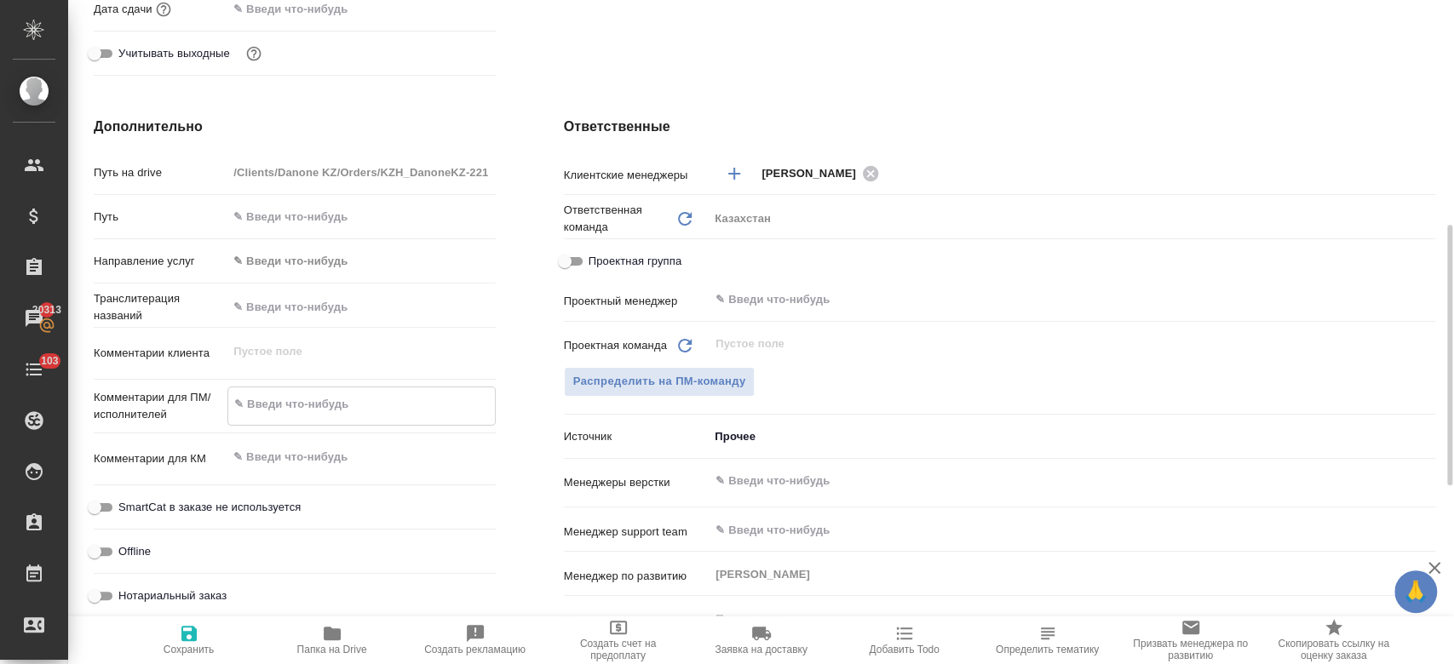
type textarea "x"
type textarea "пе"
type textarea "x"
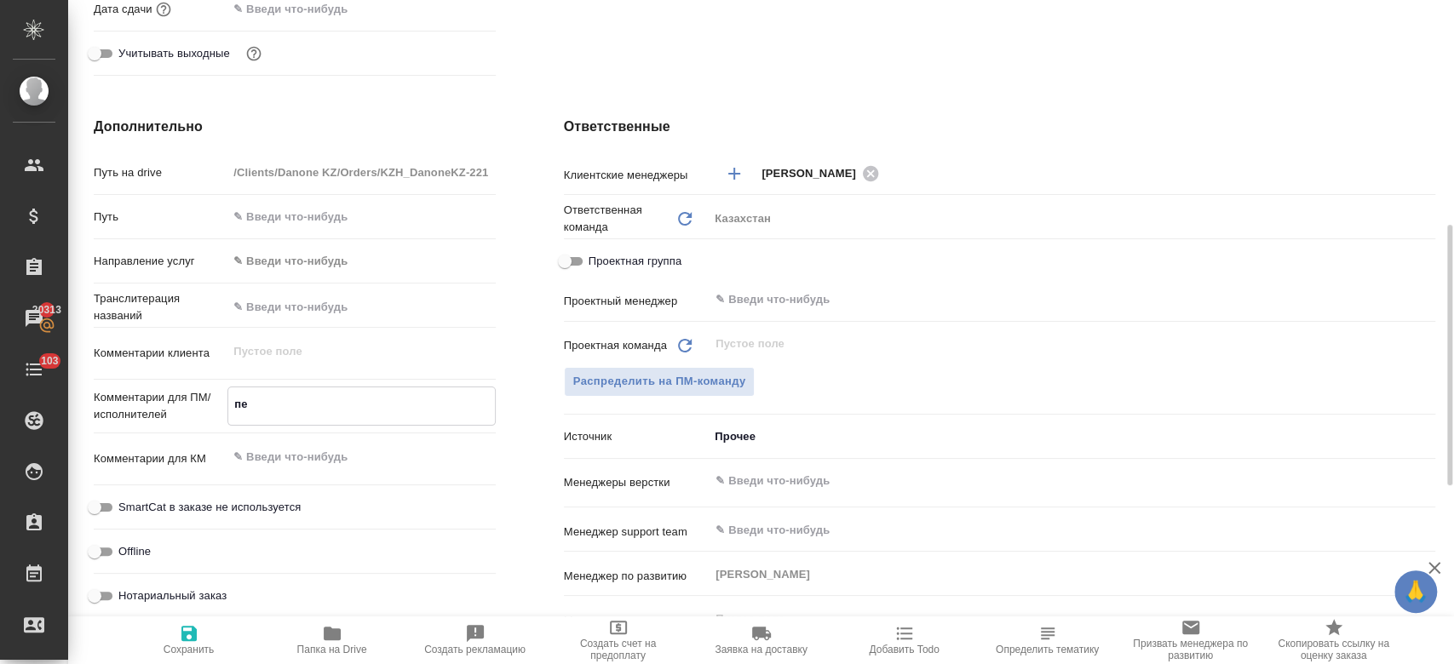
type textarea "x"
type textarea "пее"
type textarea "x"
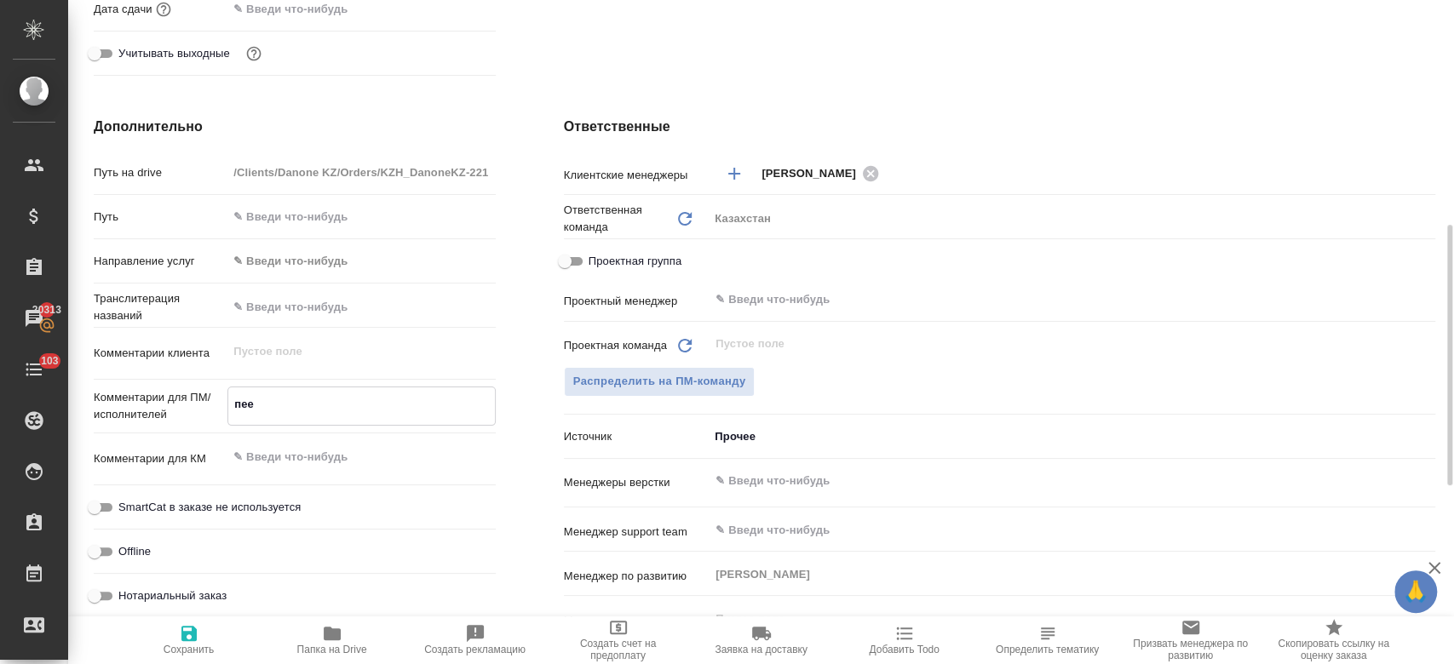
type textarea "x"
type textarea "пе"
type textarea "x"
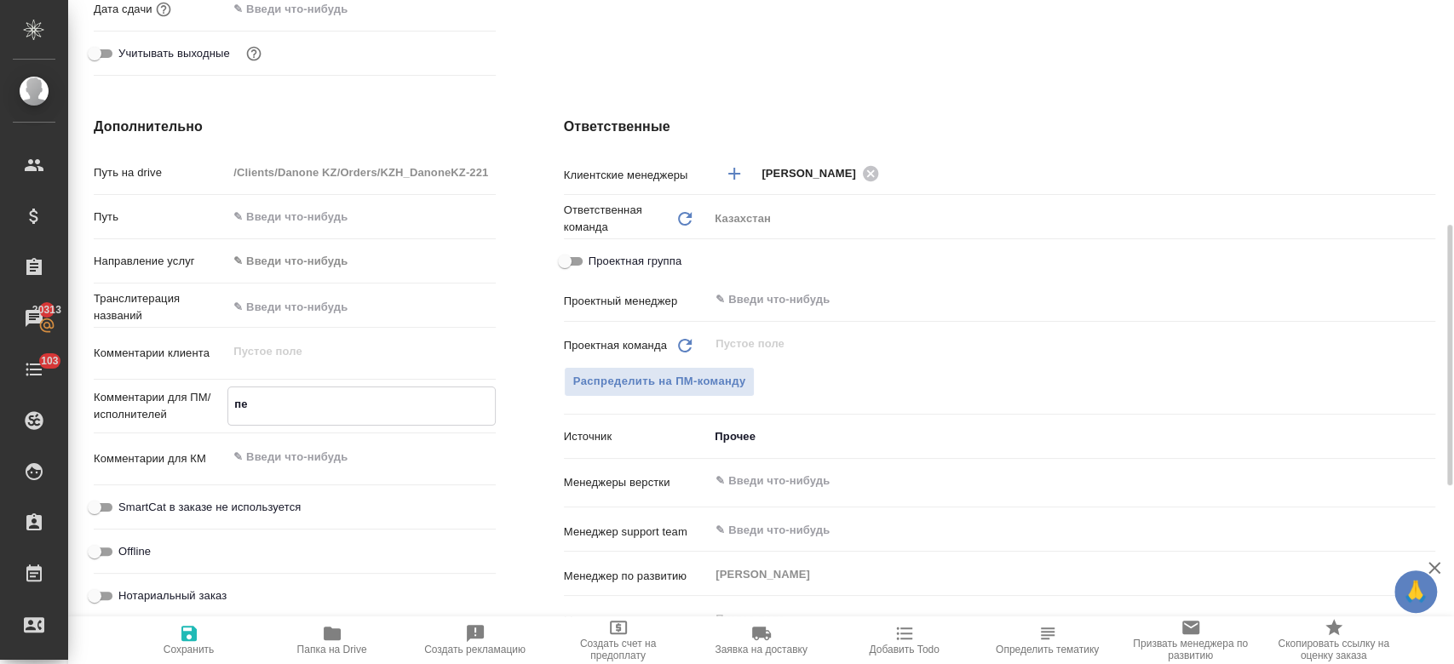
type textarea "пер"
type textarea "x"
type textarea "пере"
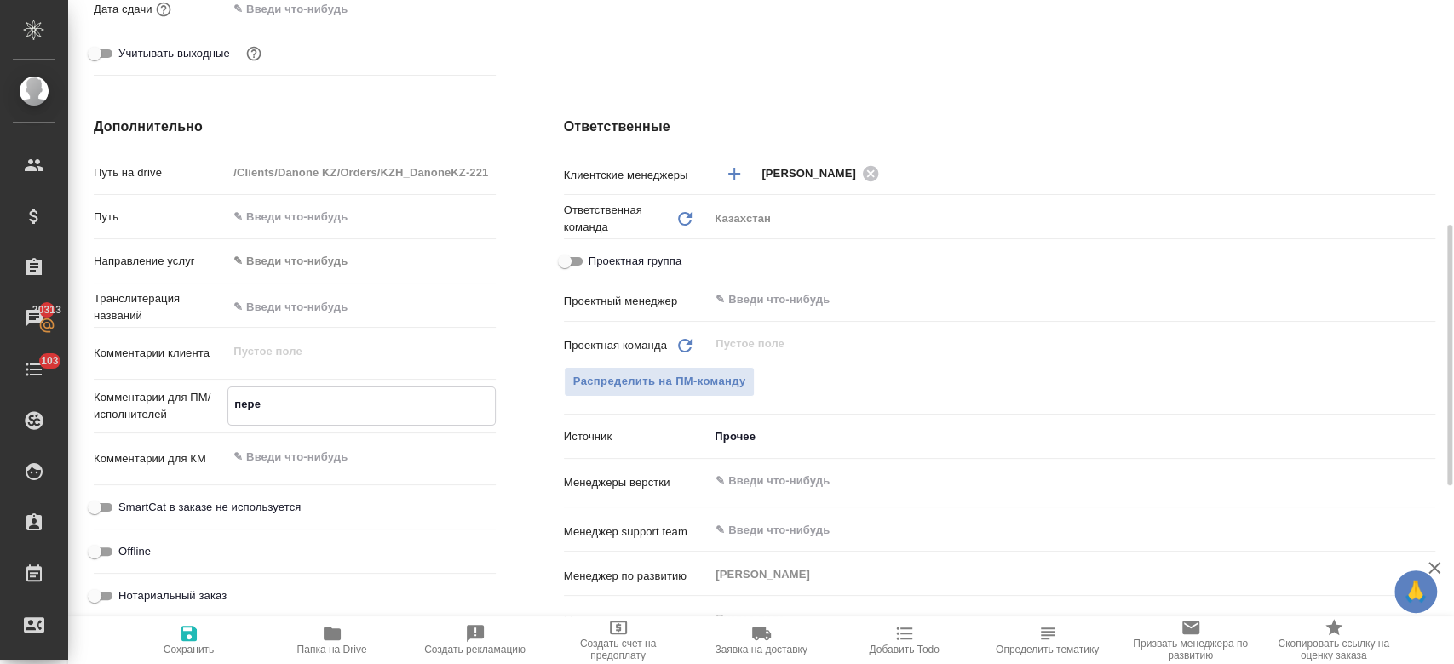
type textarea "x"
type textarea "перев"
type textarea "x"
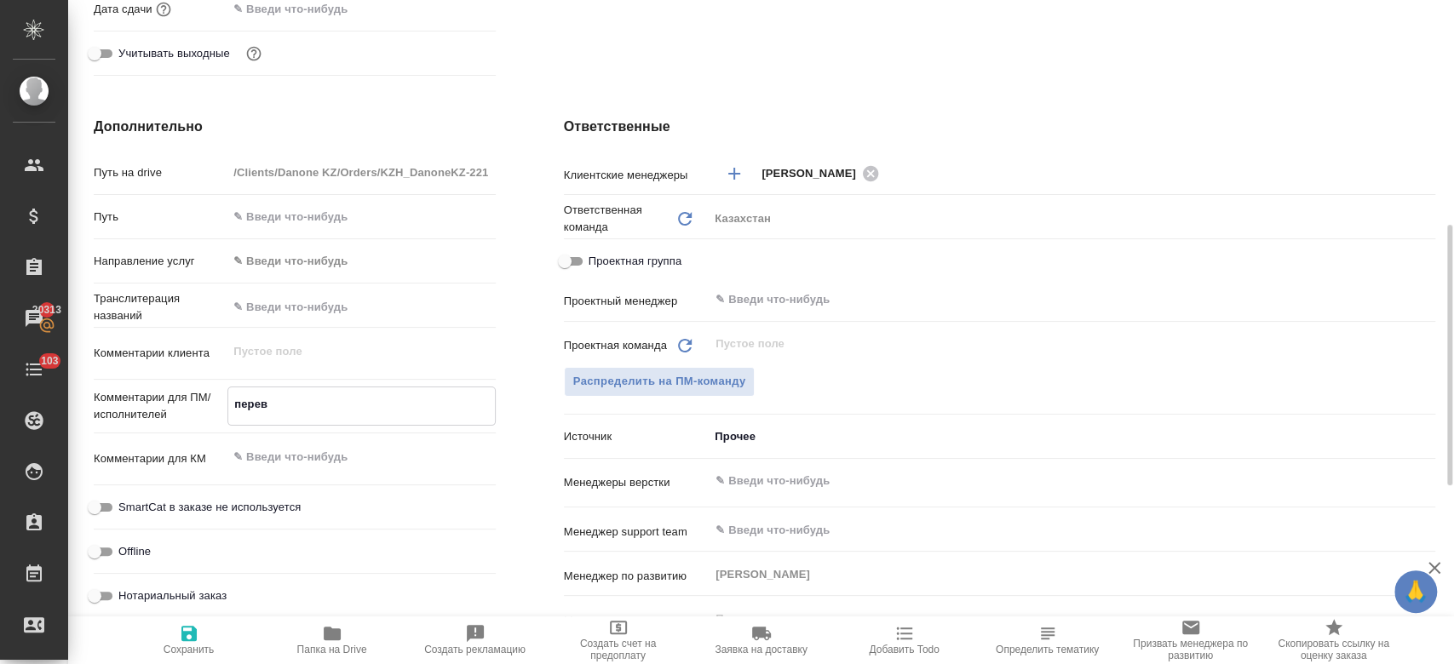
type textarea "x"
type textarea "перево"
type textarea "x"
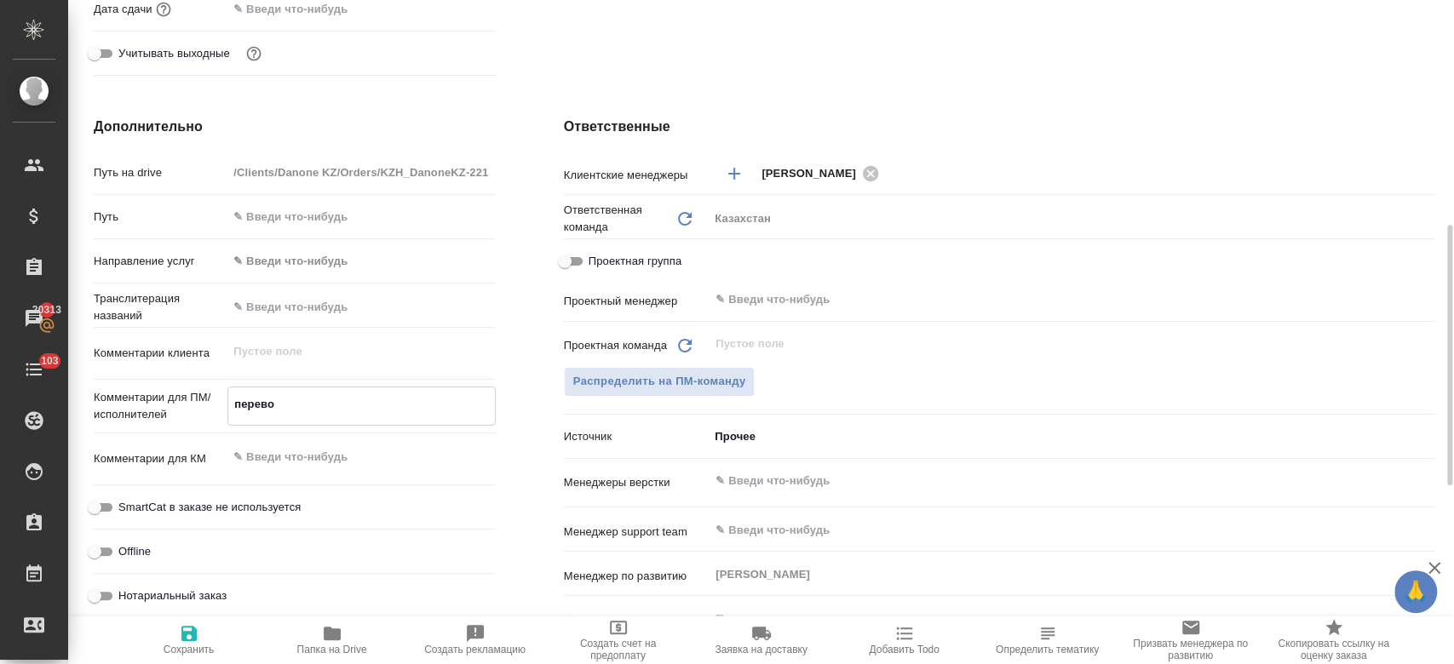
type textarea "x"
type textarea "перевод"
type textarea "x"
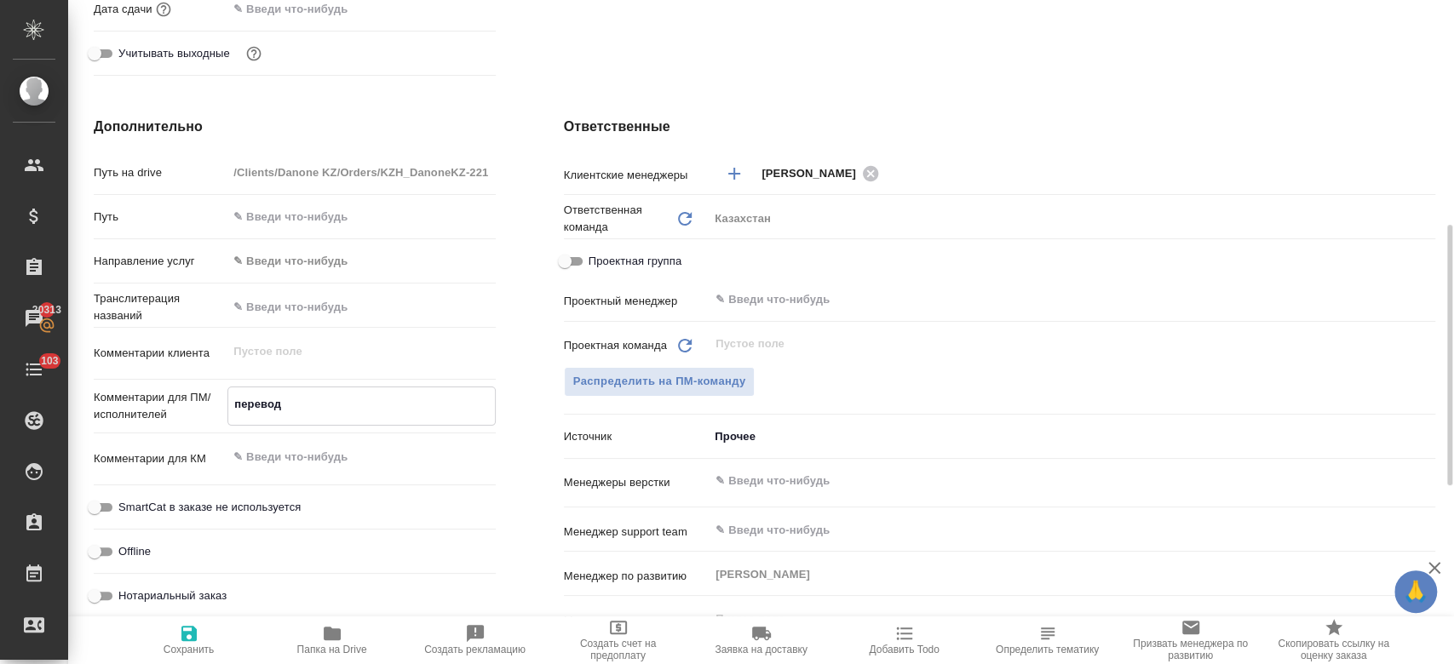
type textarea "x"
type textarea "перевод"
type textarea "x"
type textarea "перевод н"
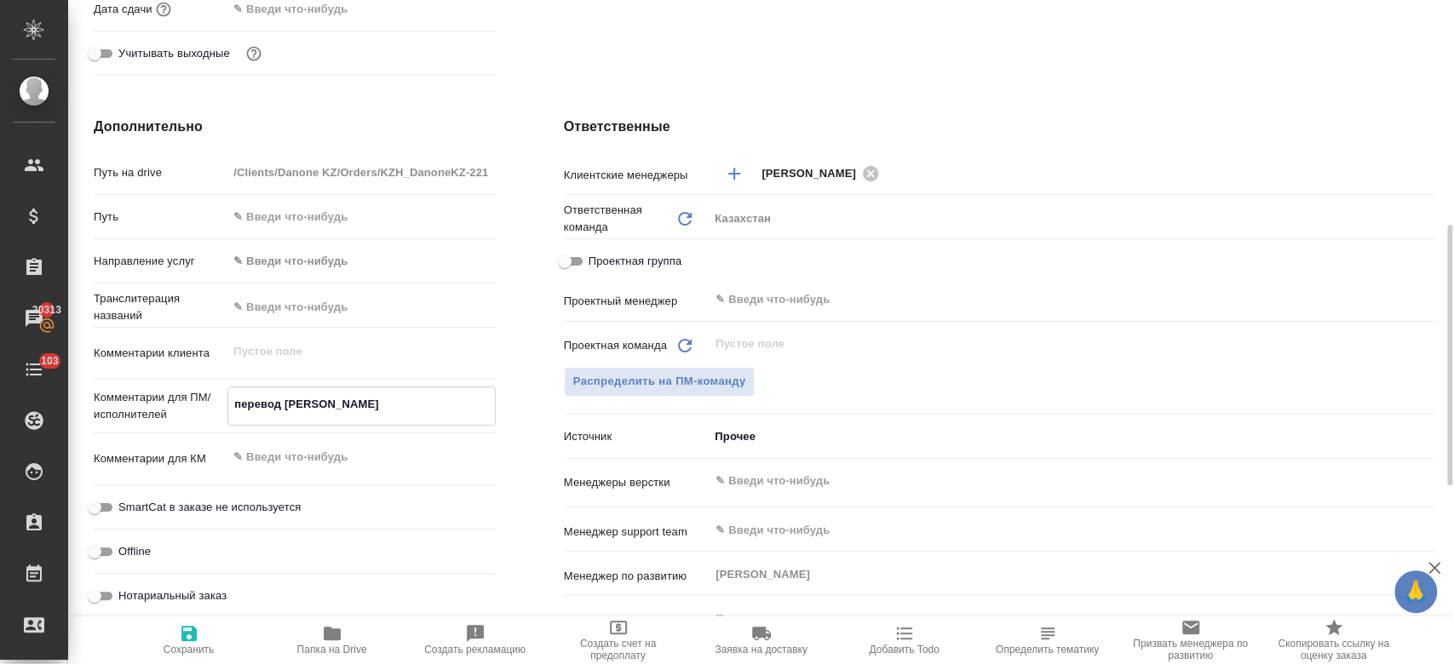
type textarea "x"
type textarea "перевод на"
type textarea "x"
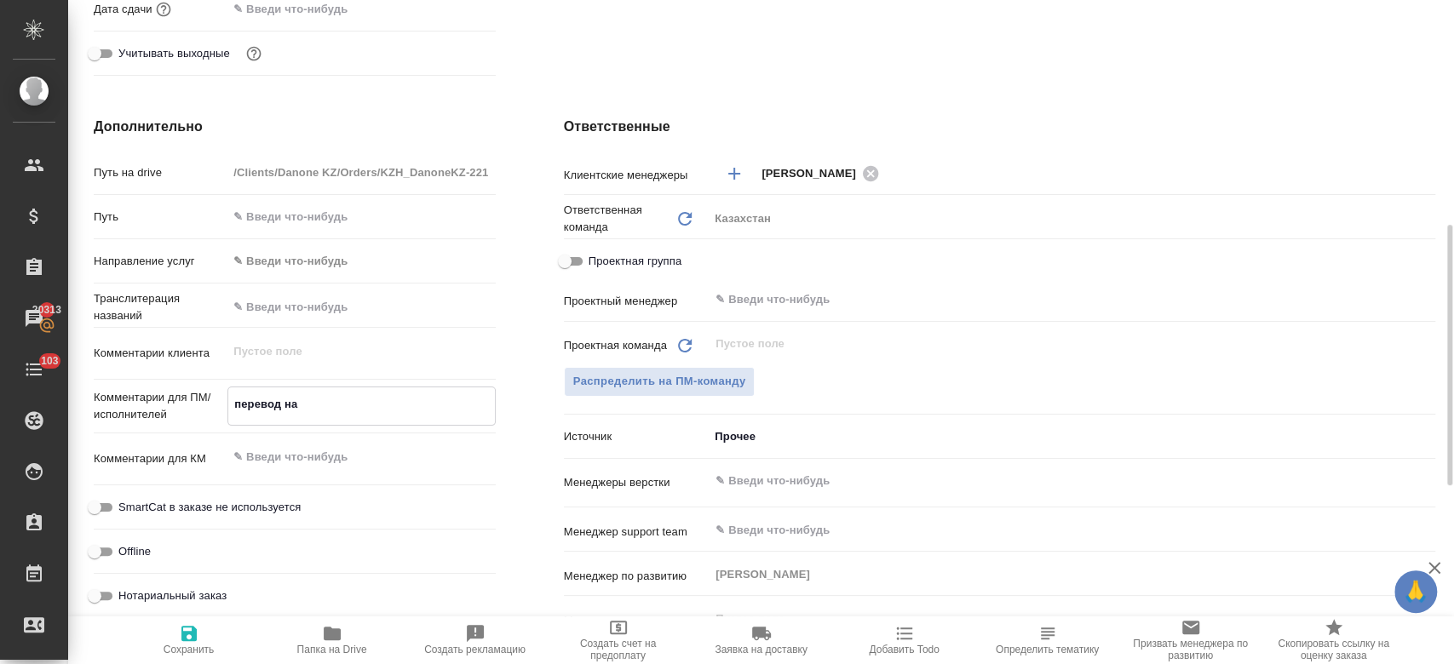
type textarea "x"
type textarea "перевод на к"
type textarea "x"
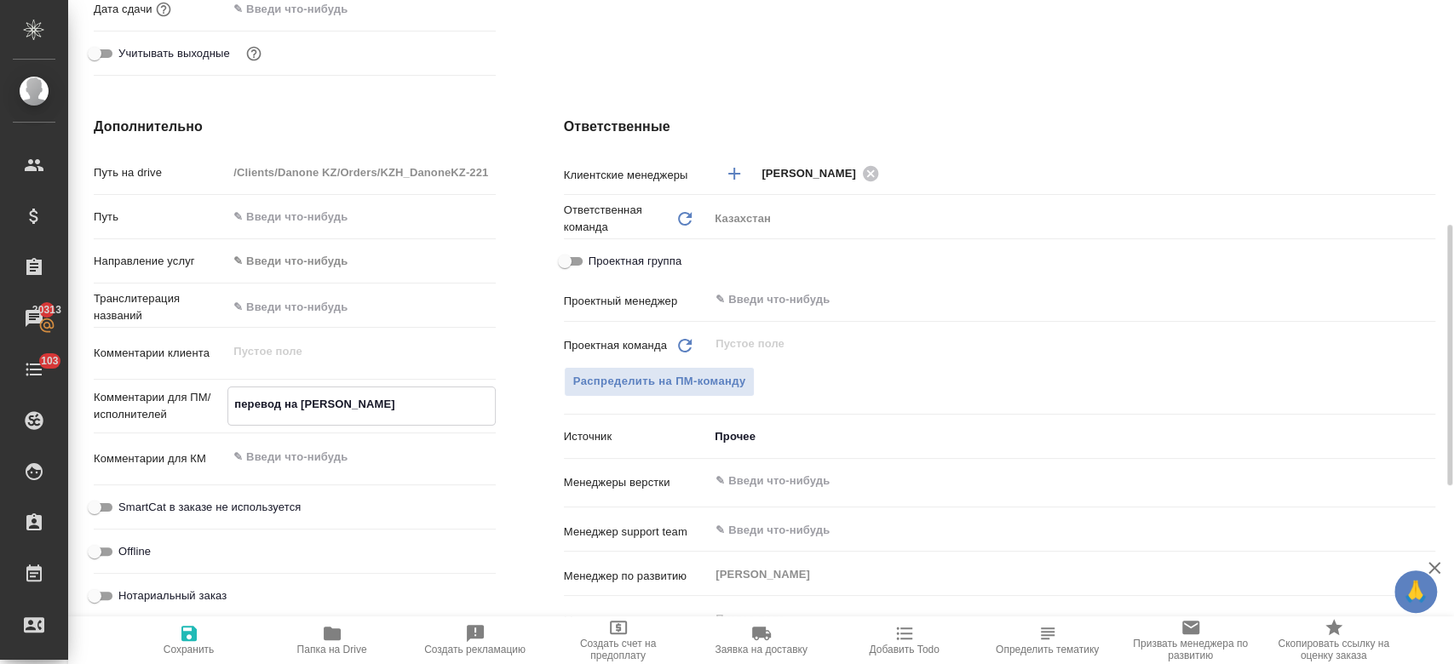
type textarea "x"
type textarea "перевод на каз"
type textarea "x"
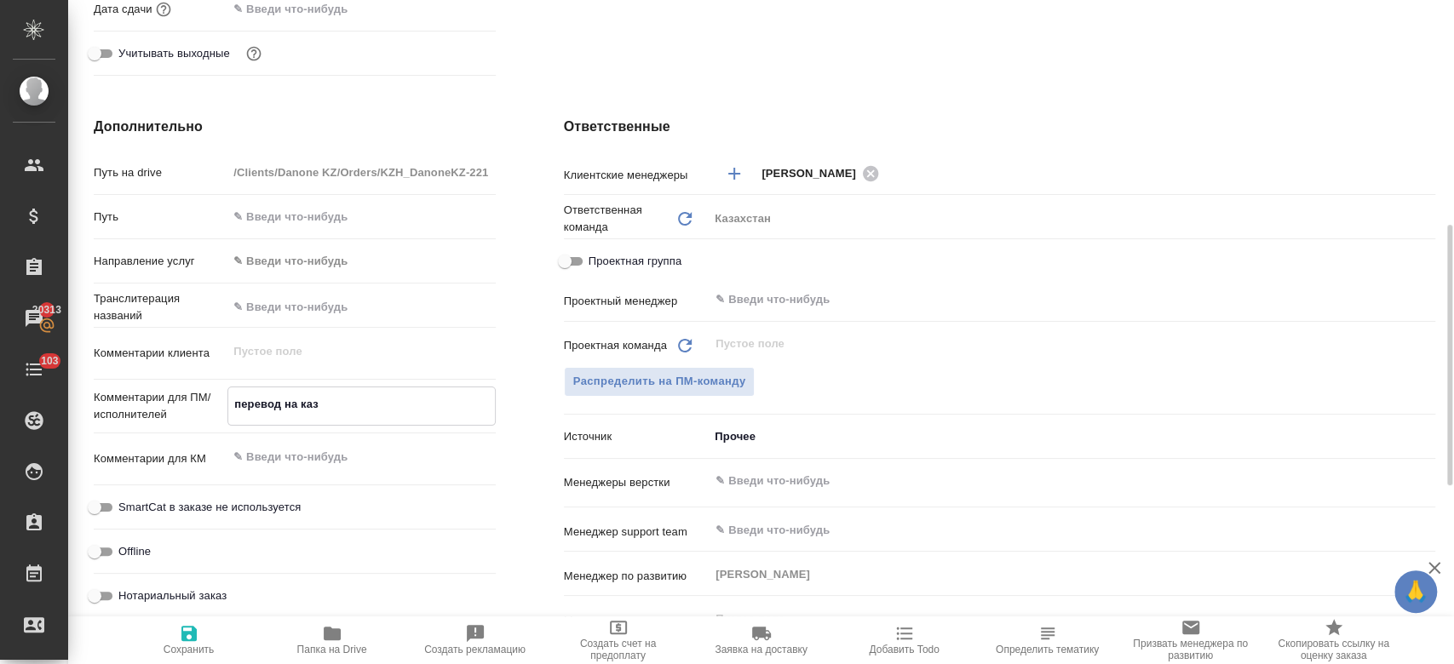
type textarea "перевод на каза"
type textarea "x"
type textarea "перевод на казах"
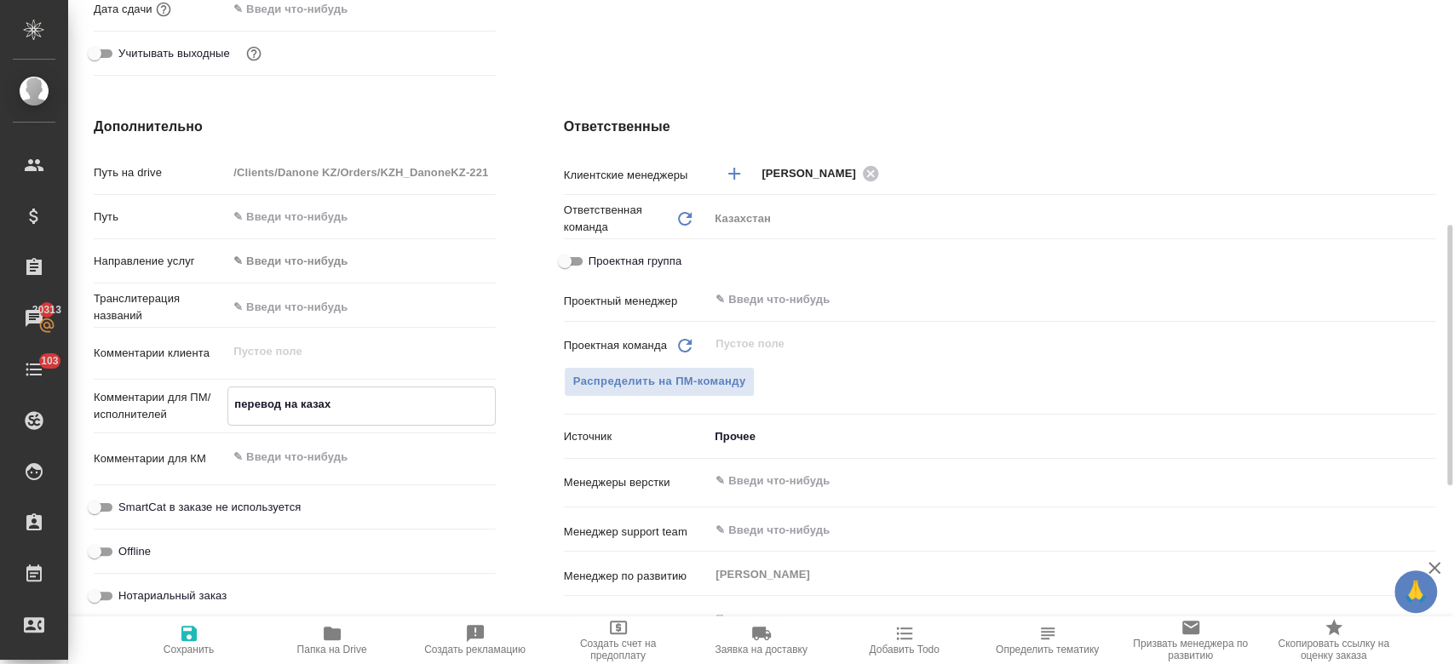
type textarea "x"
type textarea "перевод на казахс"
type textarea "x"
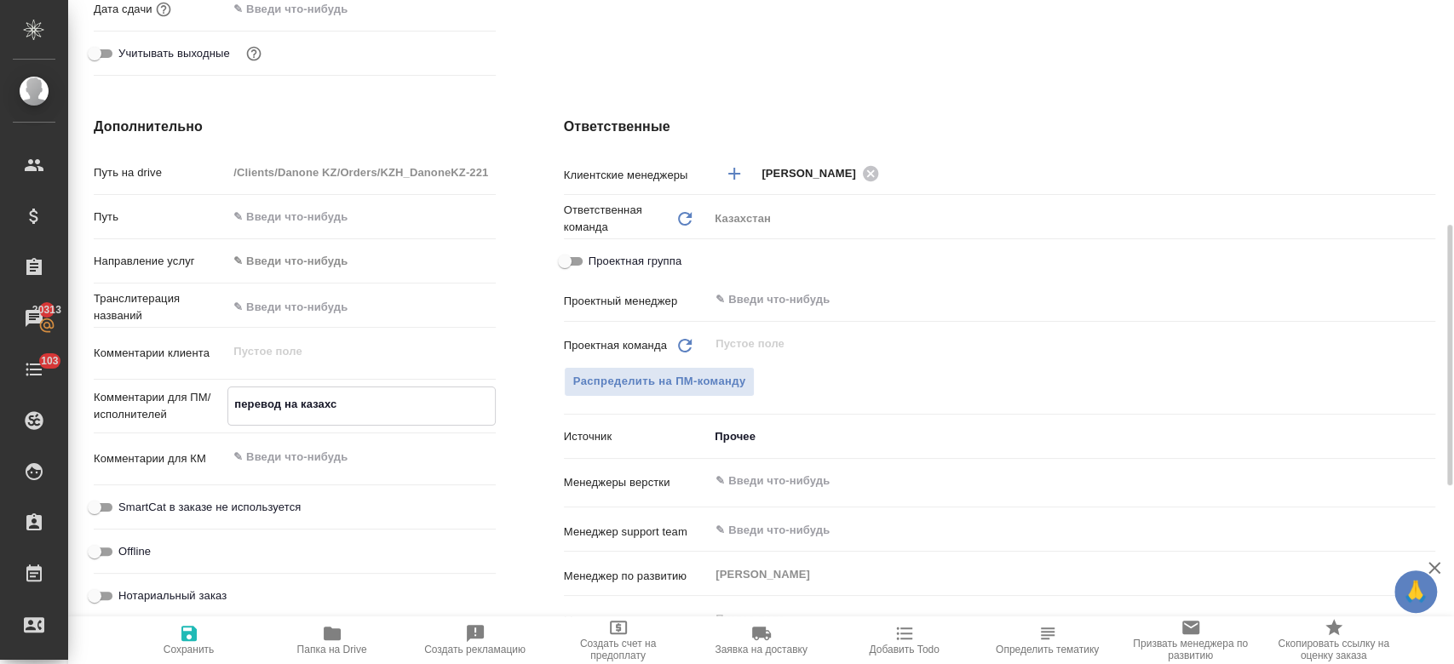
type textarea "x"
type textarea "перевод на казахск"
type textarea "x"
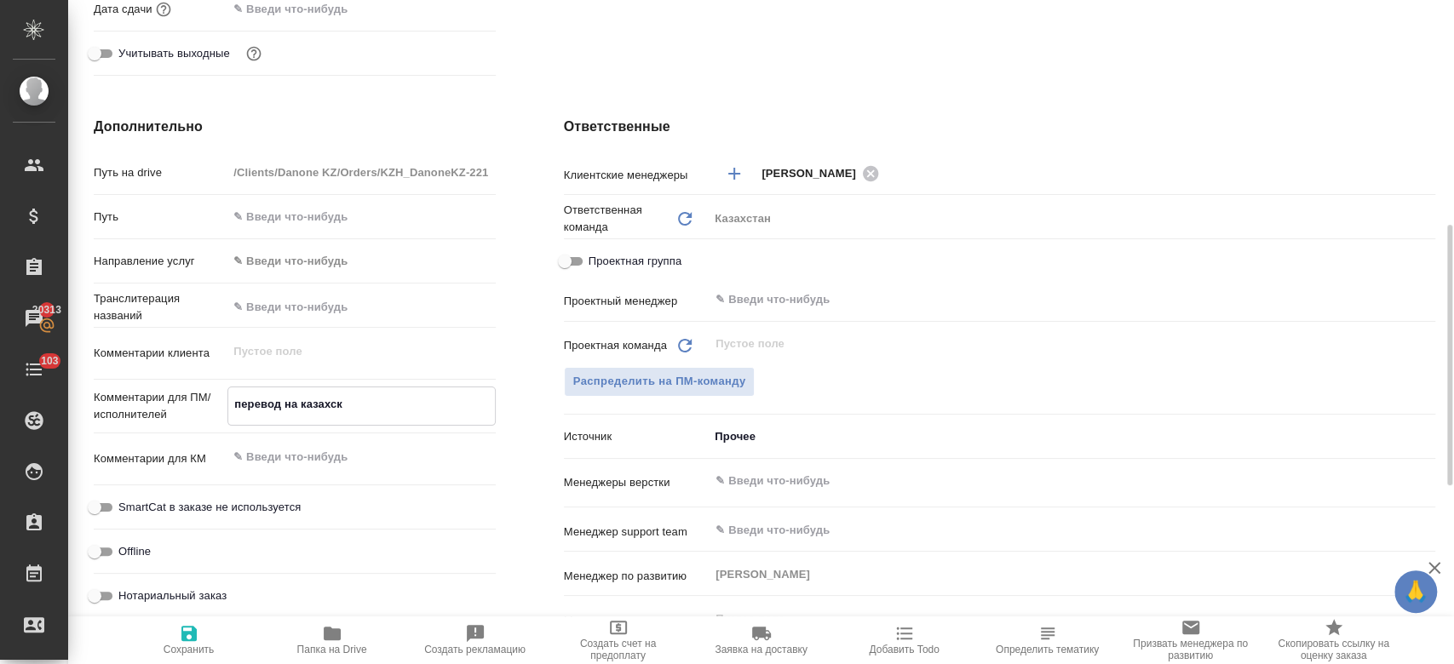
type textarea "x"
type textarea "перевод на казахски"
type textarea "x"
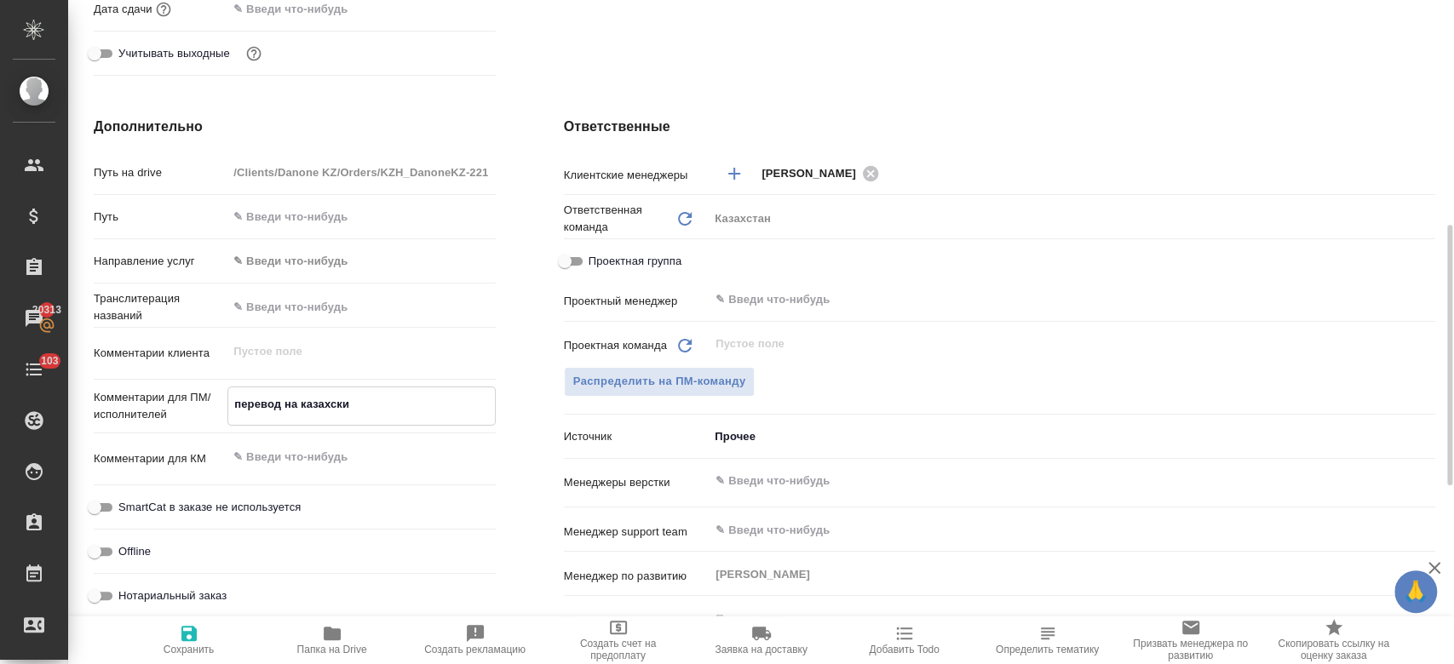
type textarea "x"
type textarea "перевод на казахский"
type textarea "x"
type textarea "перевод на казахский."
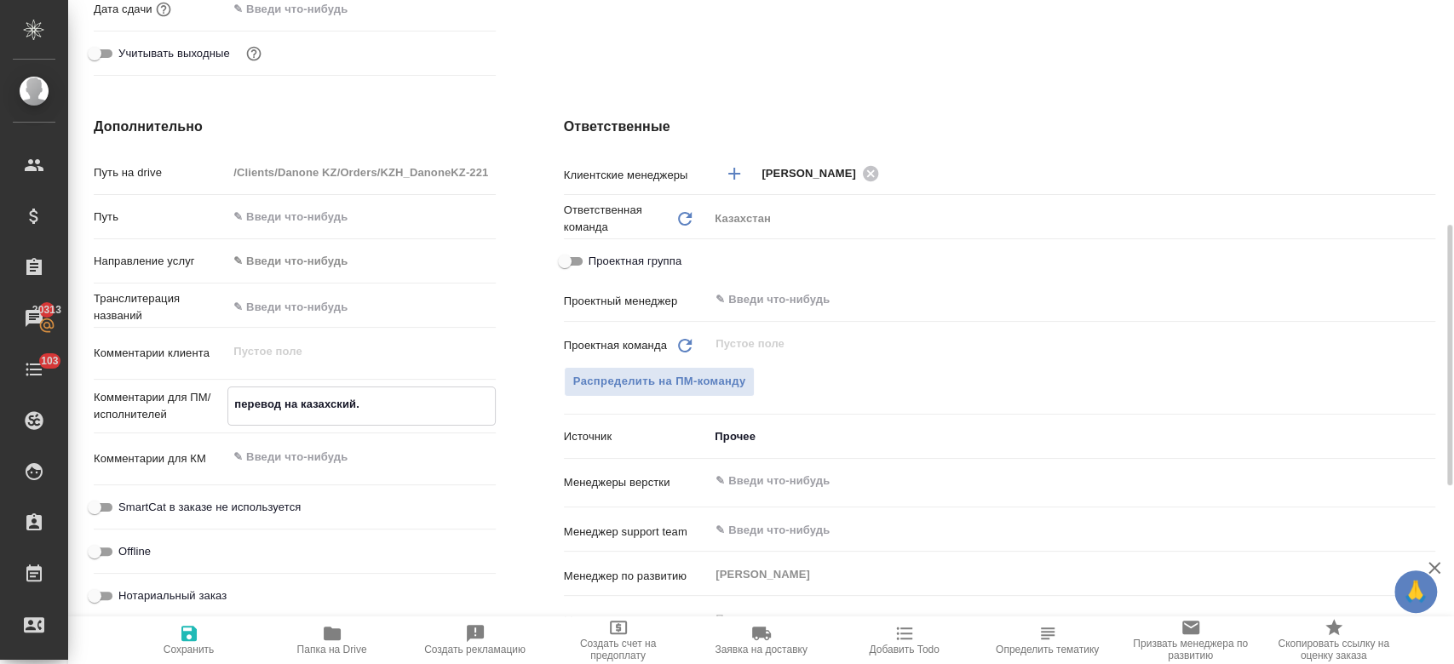
type textarea "x"
type textarea "перевод на казахский."
type textarea "x"
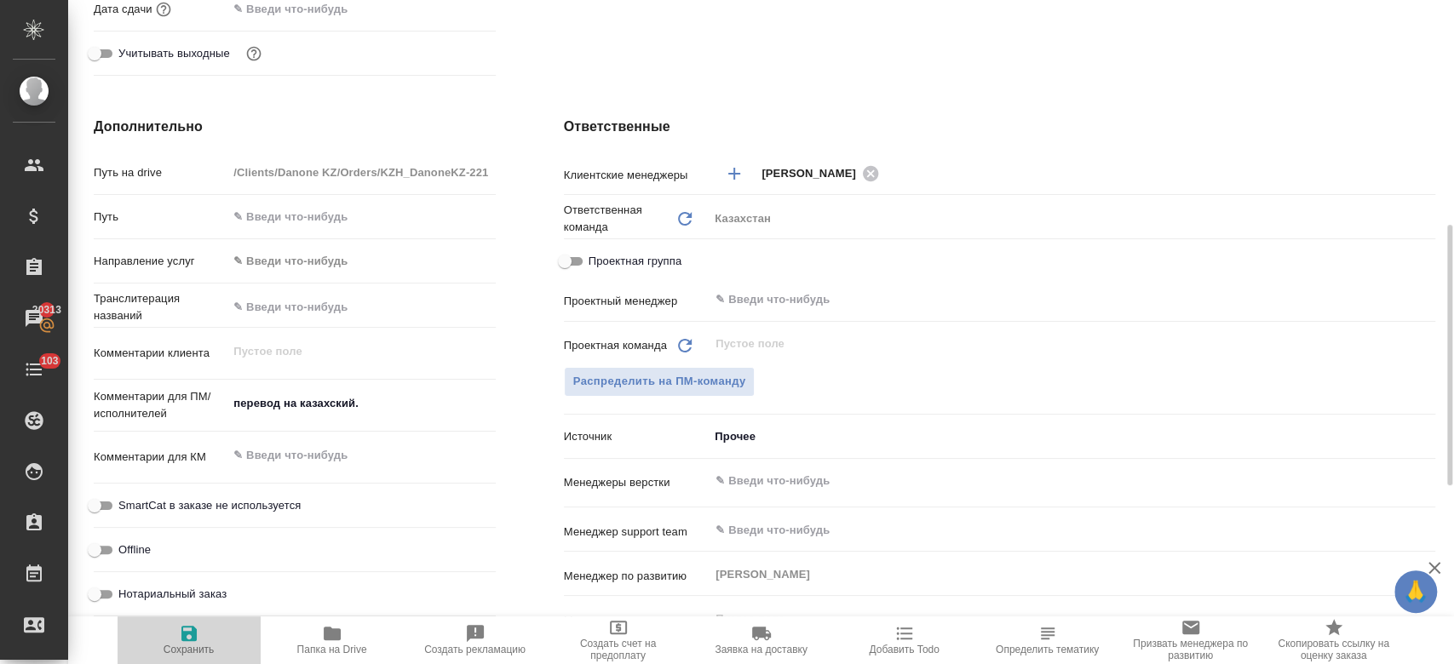
click at [197, 639] on icon "button" at bounding box center [189, 633] width 20 height 20
type textarea "x"
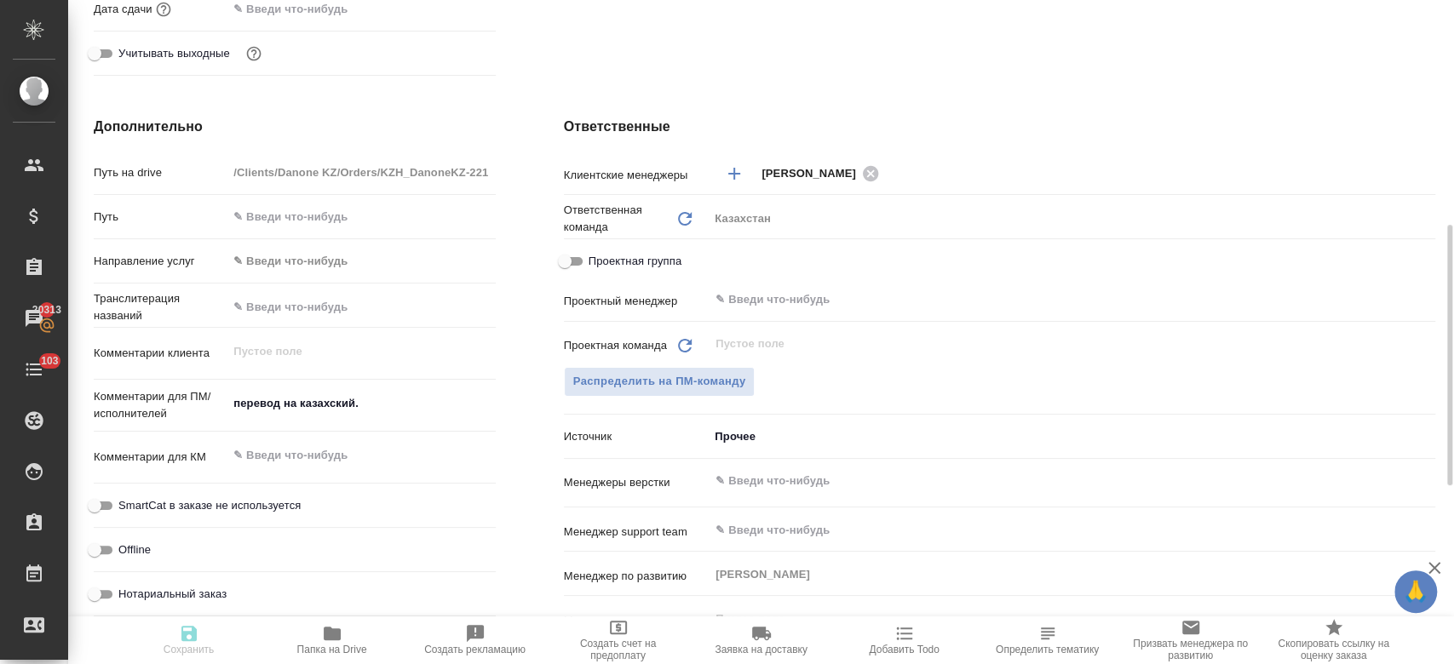
type textarea "x"
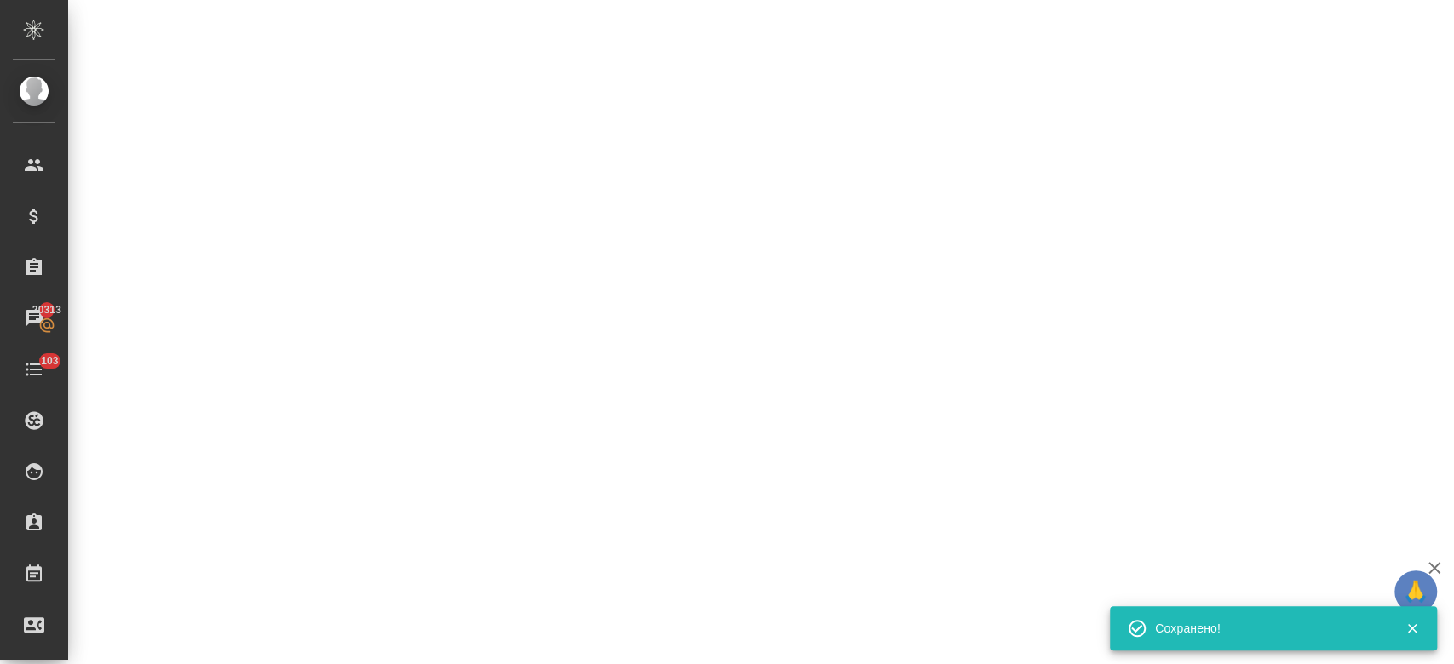
select select "RU"
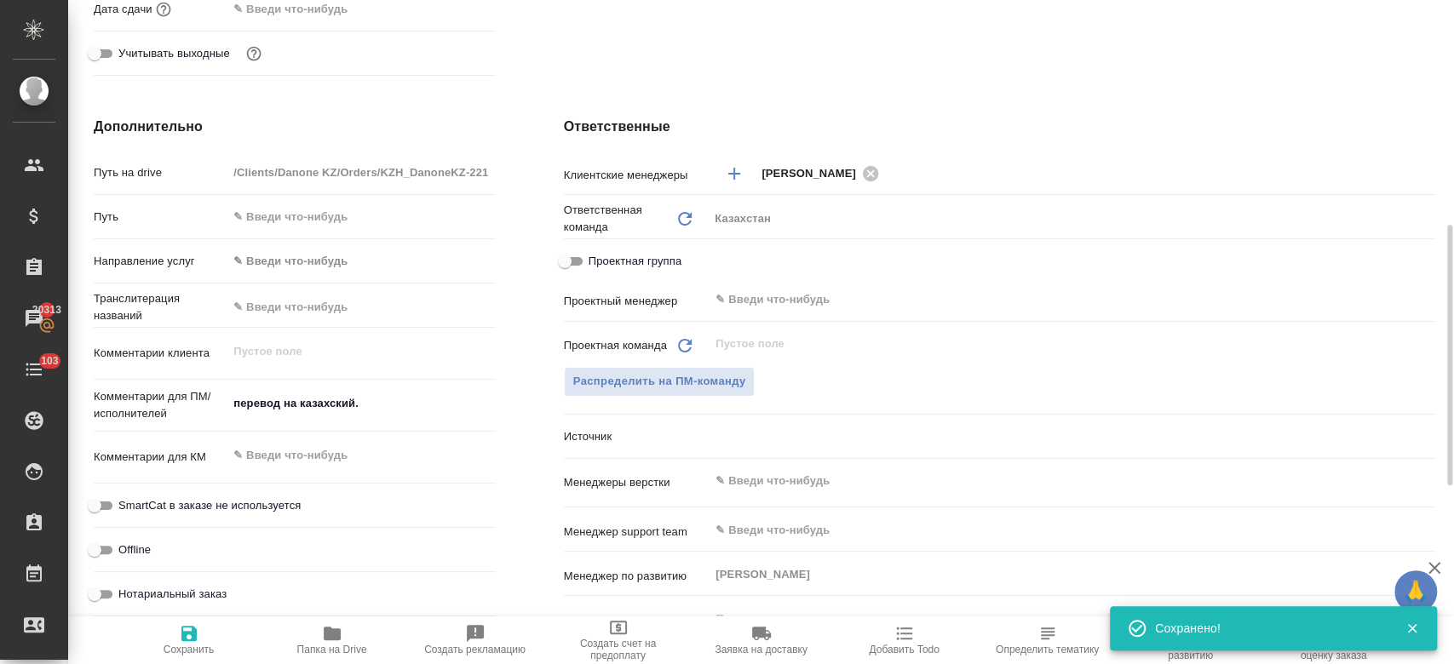
type textarea "x"
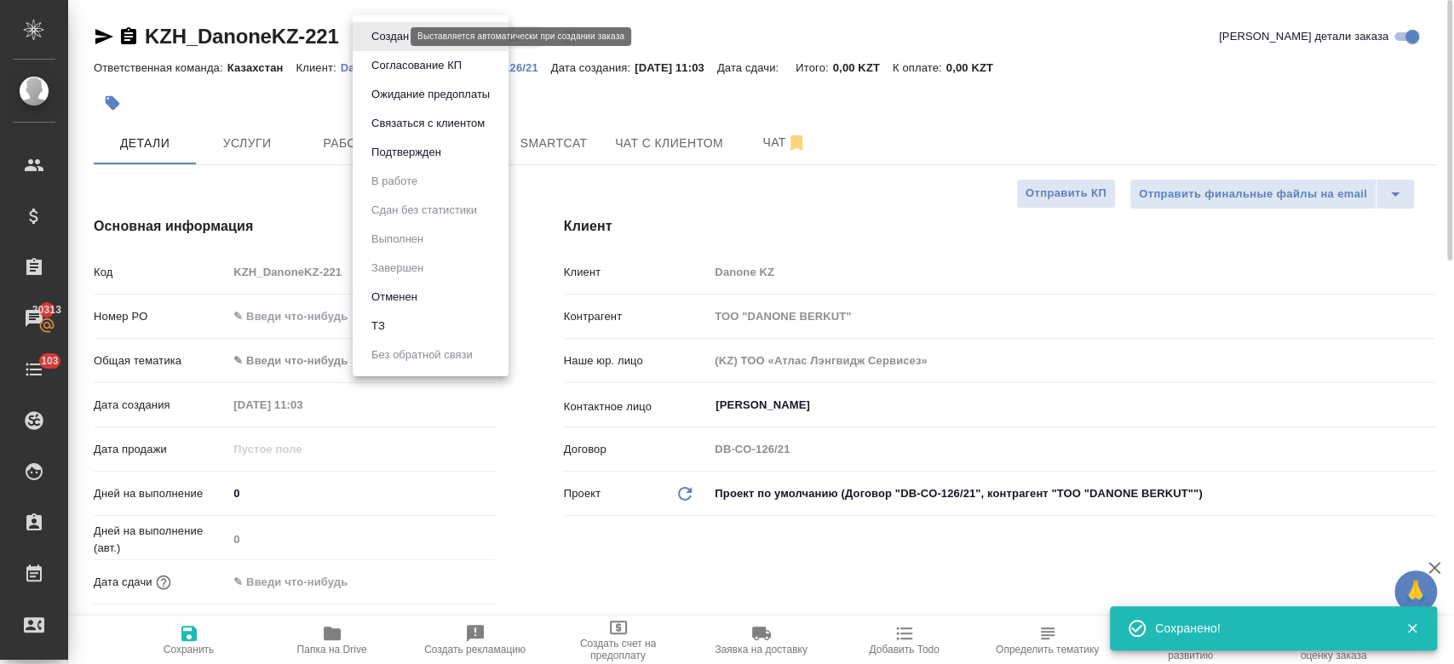
click at [395, 31] on body "🙏 .cls-1 fill:#fff; AWATERA Kosherbayeva Nazerke Клиенты Спецификации Заказы 20…" at bounding box center [727, 332] width 1454 height 664
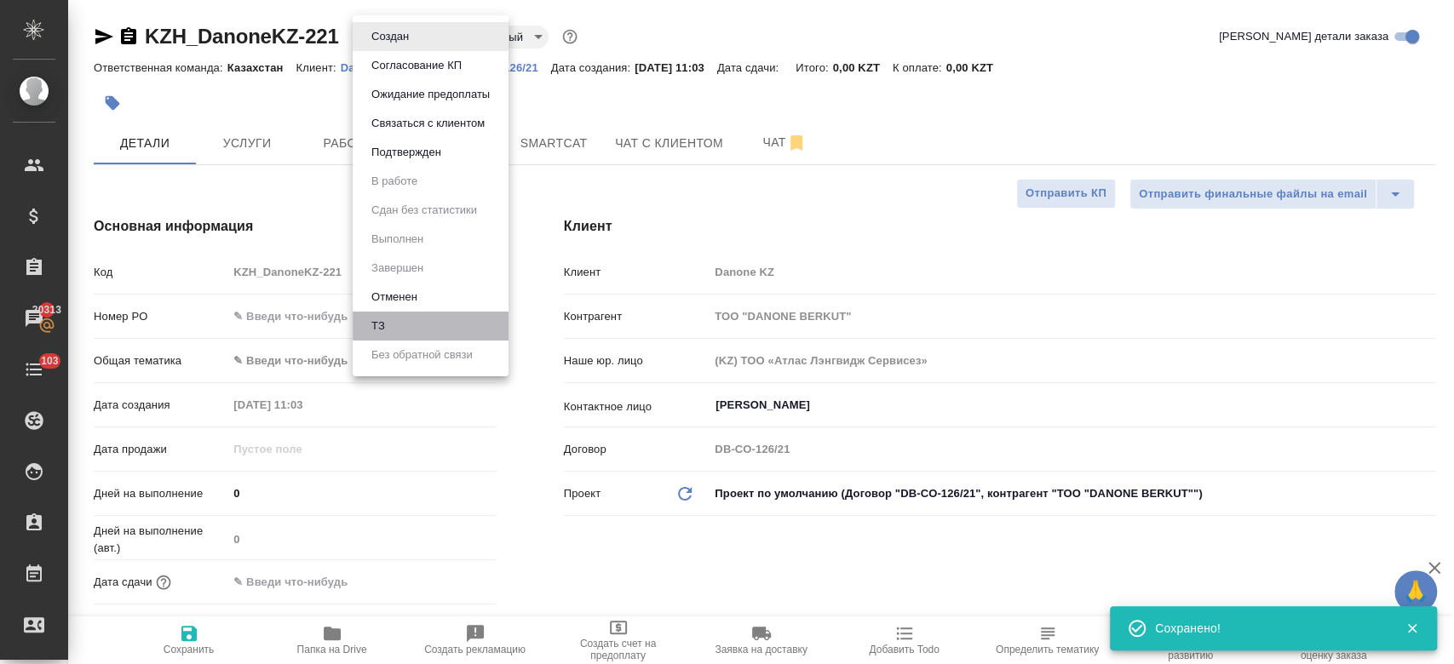
click at [395, 328] on li "ТЗ" at bounding box center [431, 326] width 156 height 29
type textarea "x"
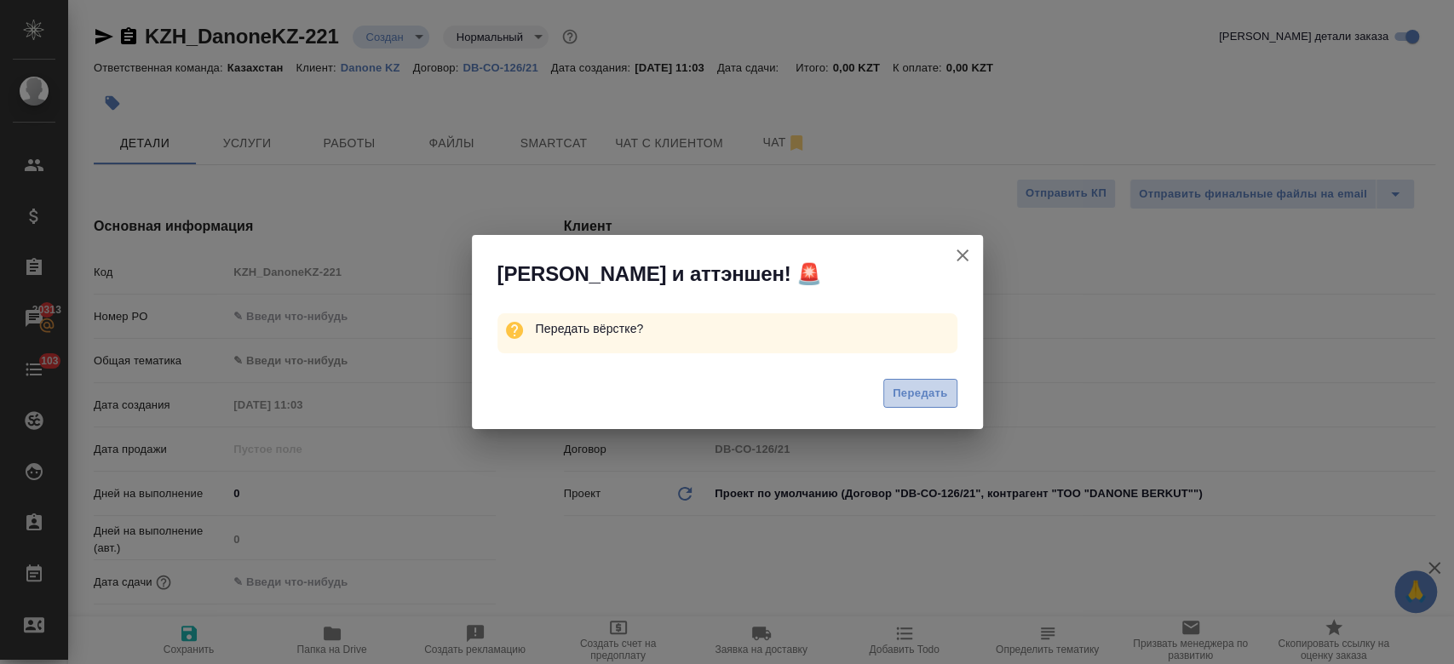
click at [920, 382] on button "Передать" at bounding box center [920, 394] width 74 height 30
type textarea "x"
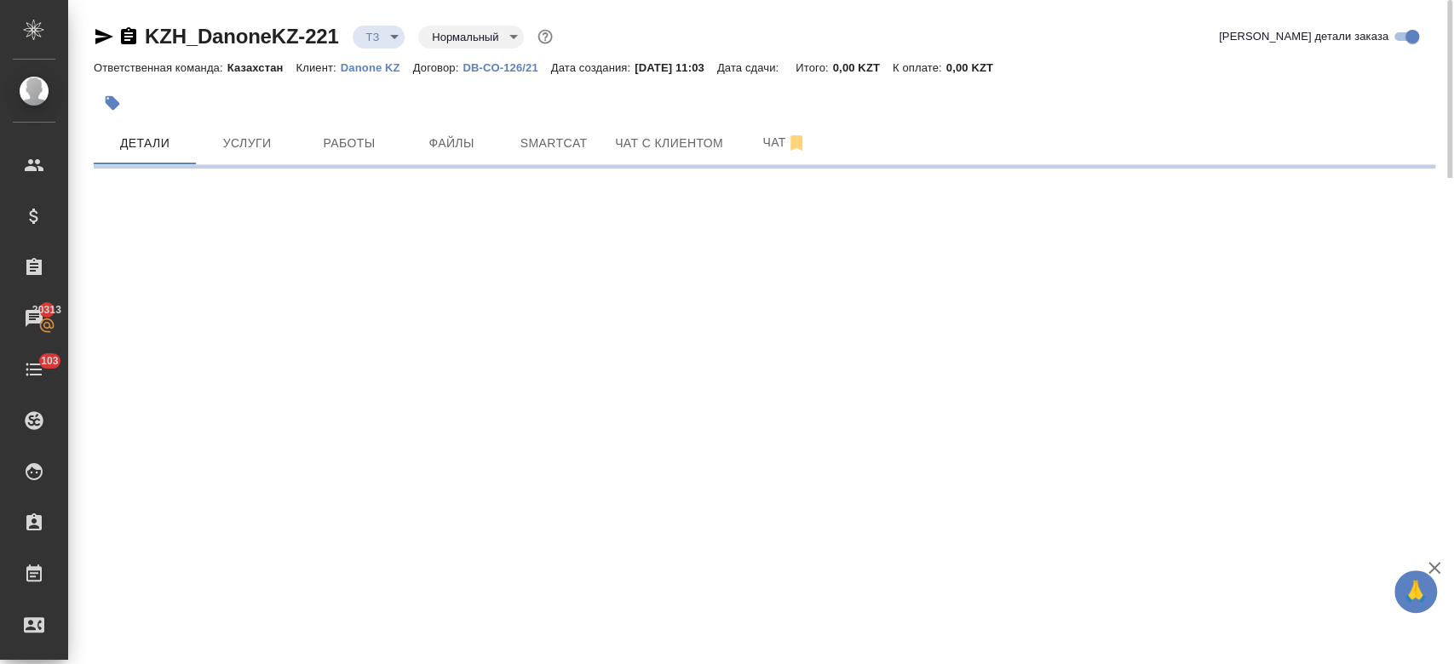
select select "RU"
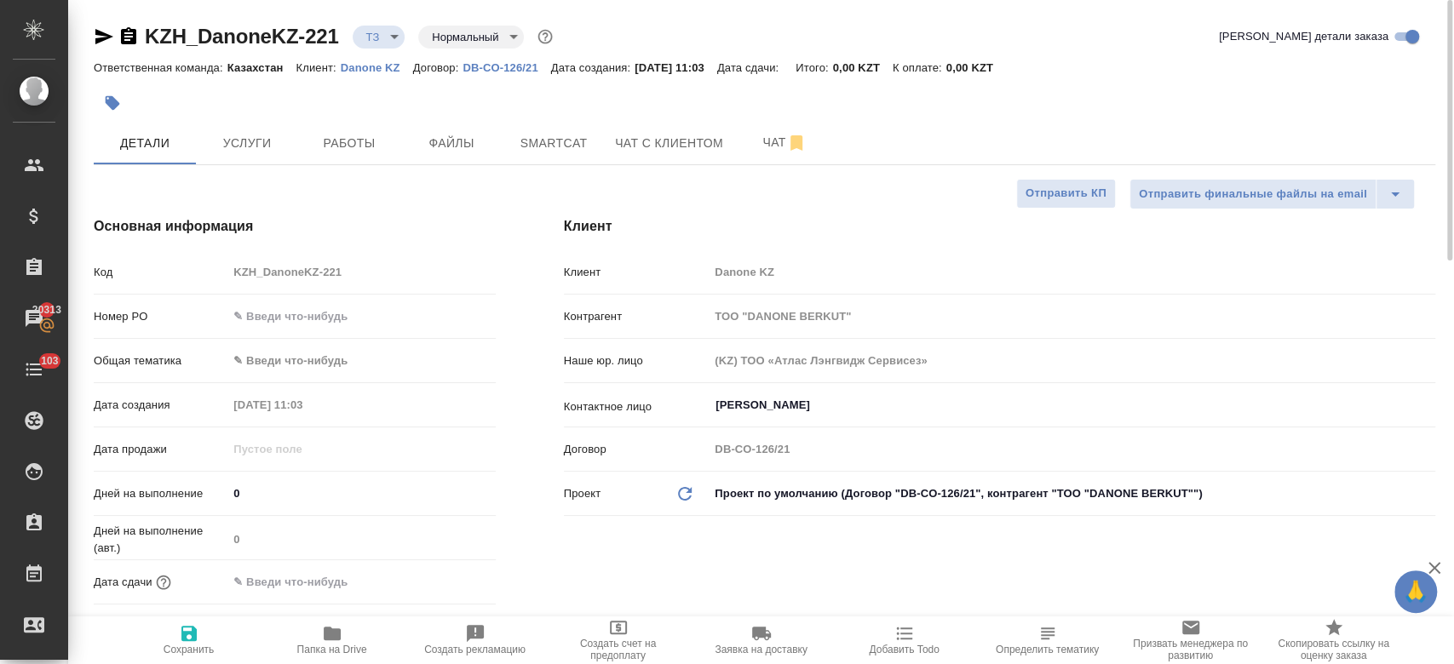
type textarea "x"
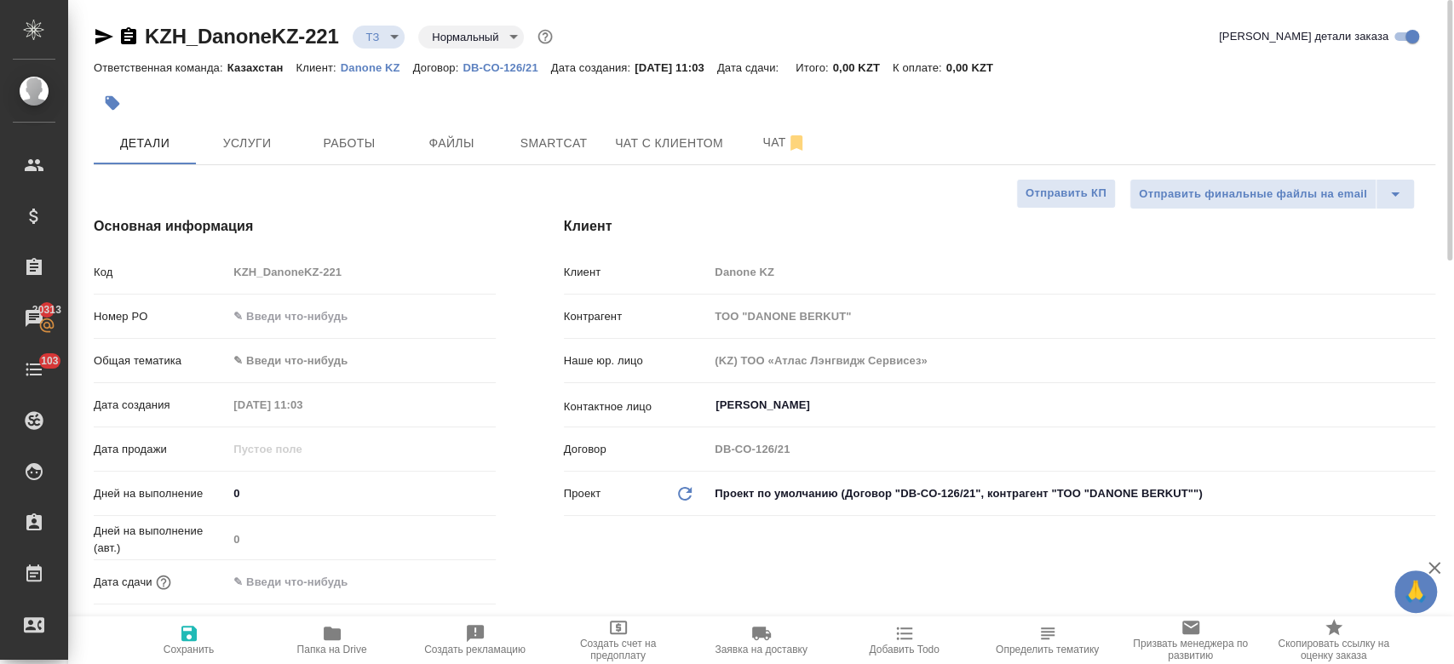
type textarea "x"
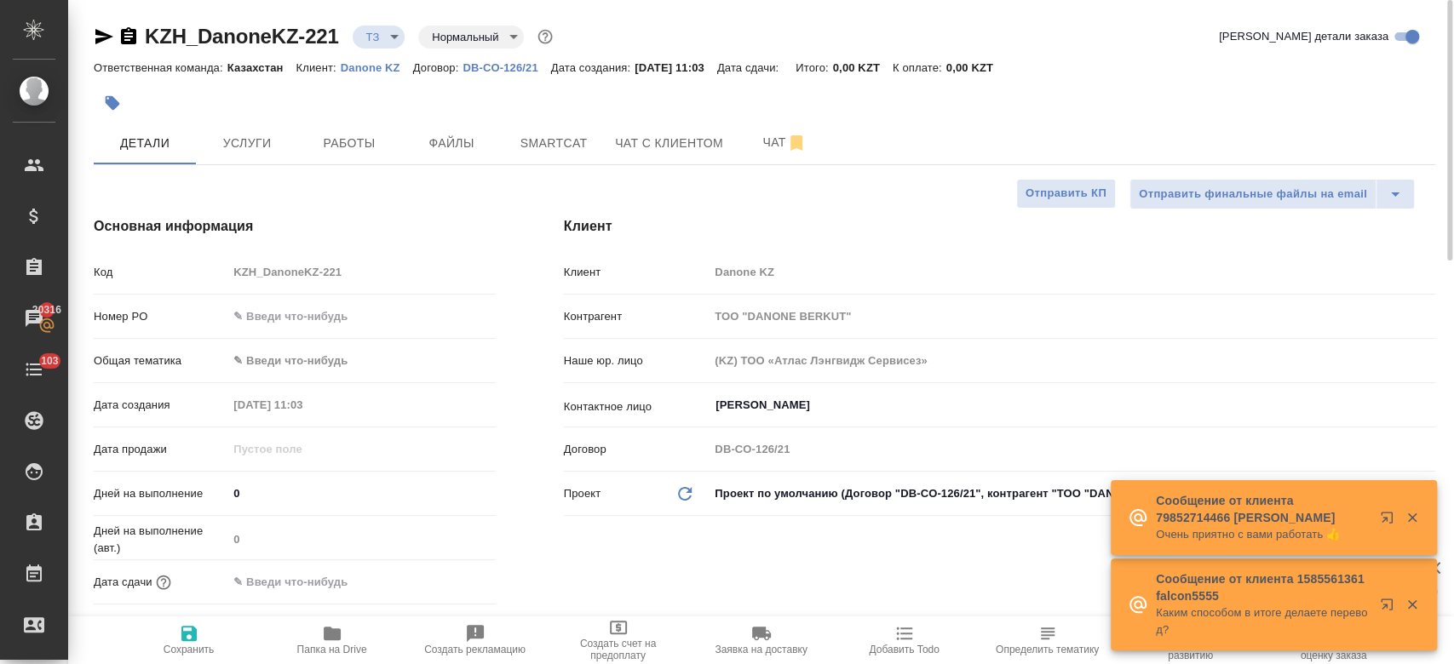
type textarea "x"
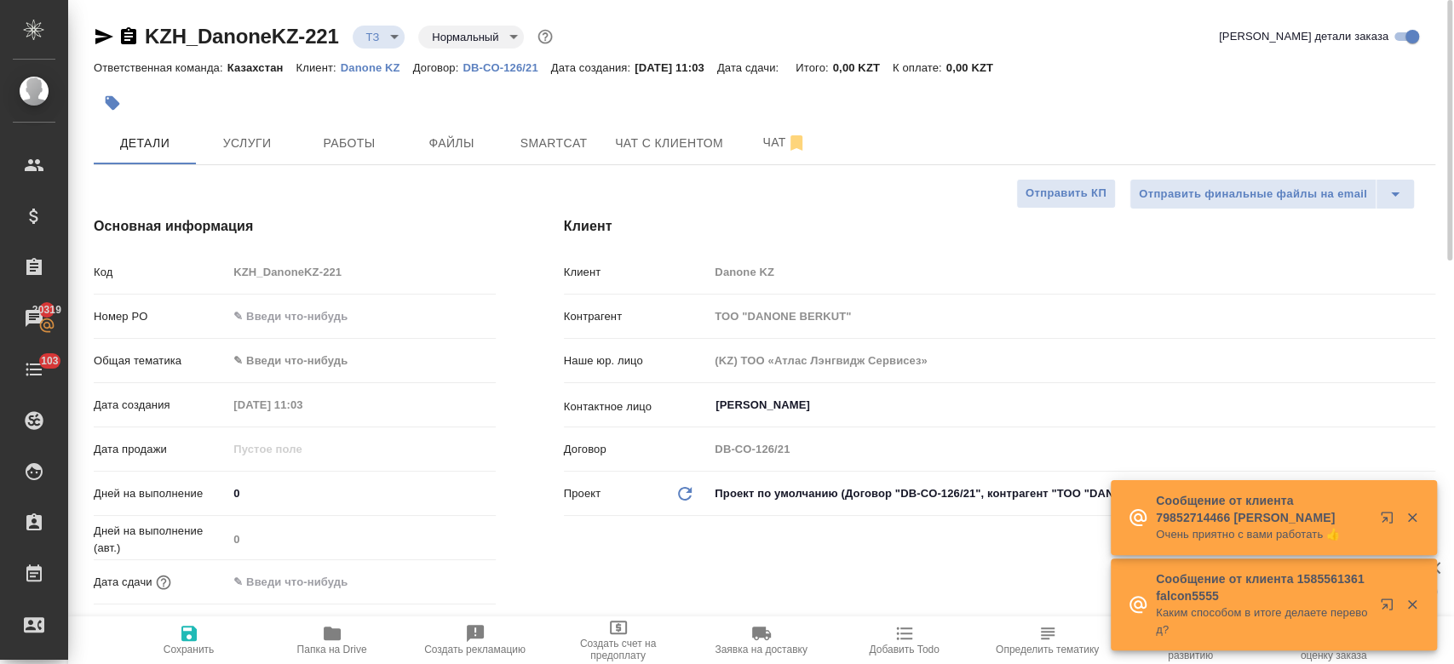
type textarea "x"
click at [767, 152] on span "Чат" at bounding box center [785, 142] width 82 height 21
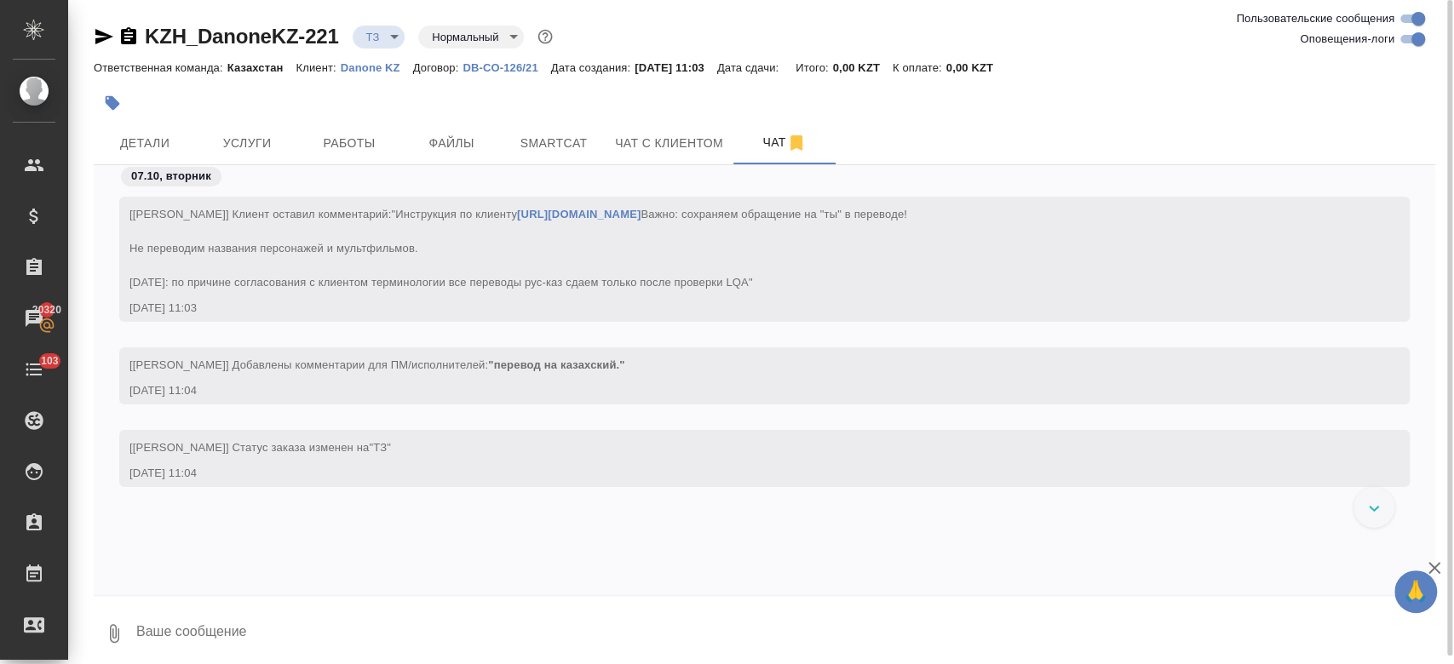
click at [345, 93] on div at bounding box center [541, 102] width 894 height 37
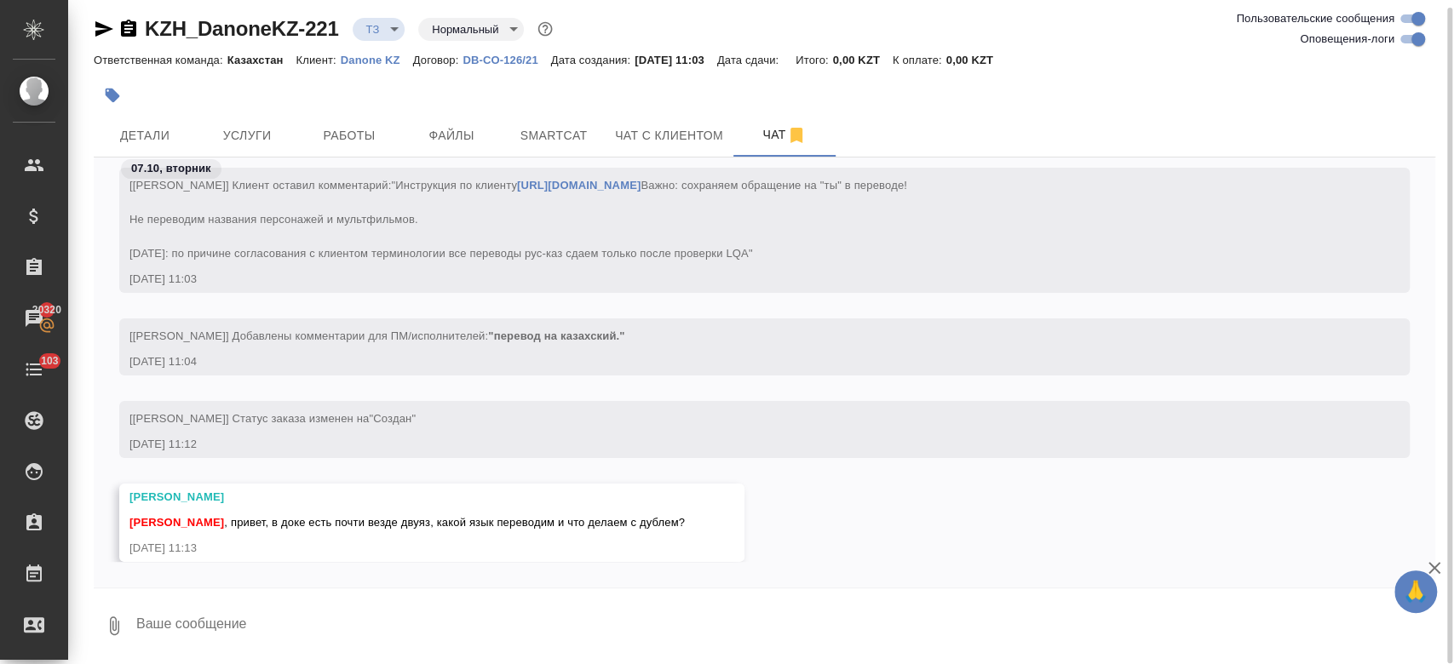
scroll to position [63, 0]
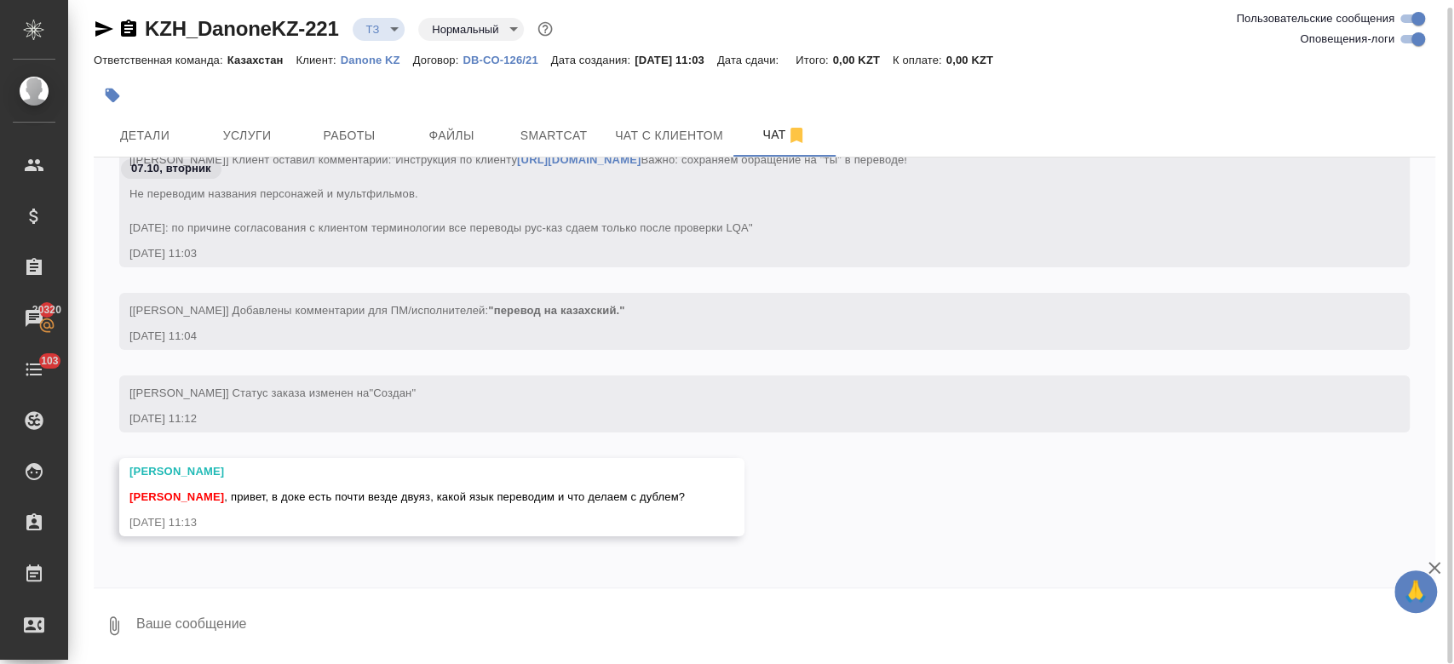
click at [449, 619] on textarea at bounding box center [785, 626] width 1301 height 58
type textarea "Привет! переводим с рус-каз, на счет анг уточню, иногда просто оставляем иногда…"
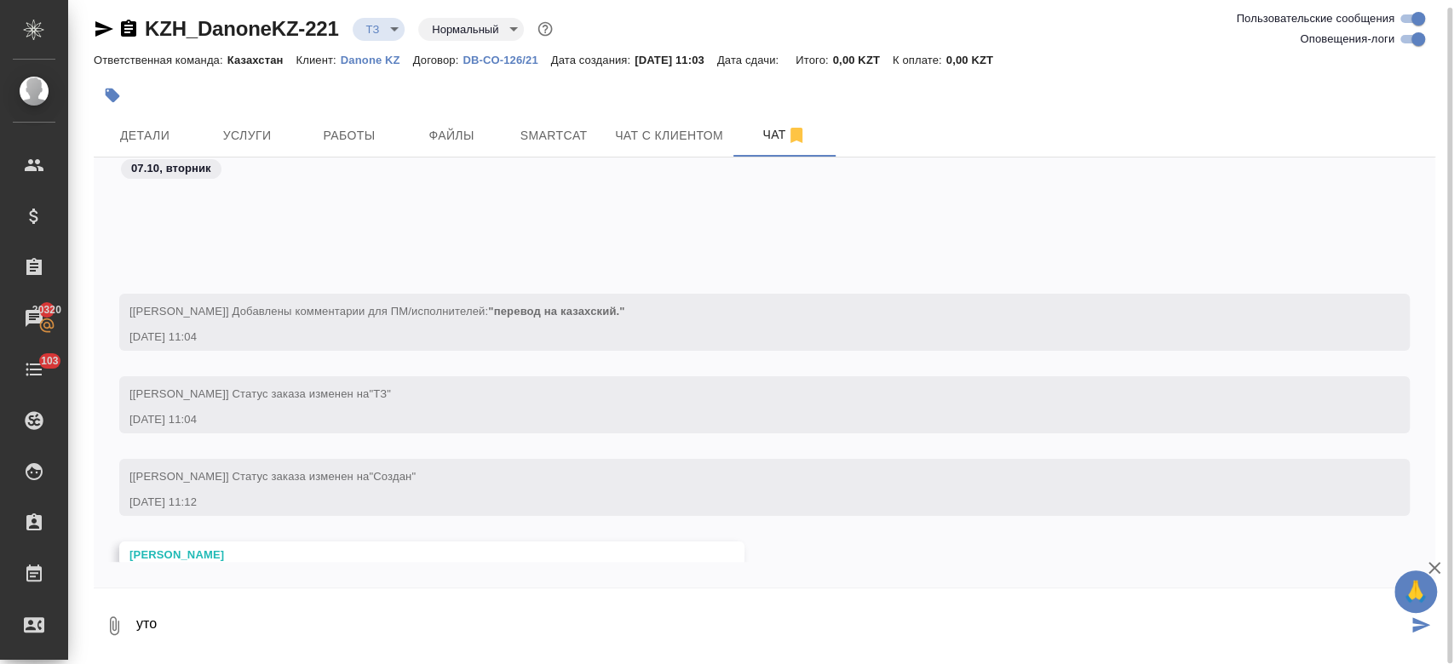
scroll to position [228, 0]
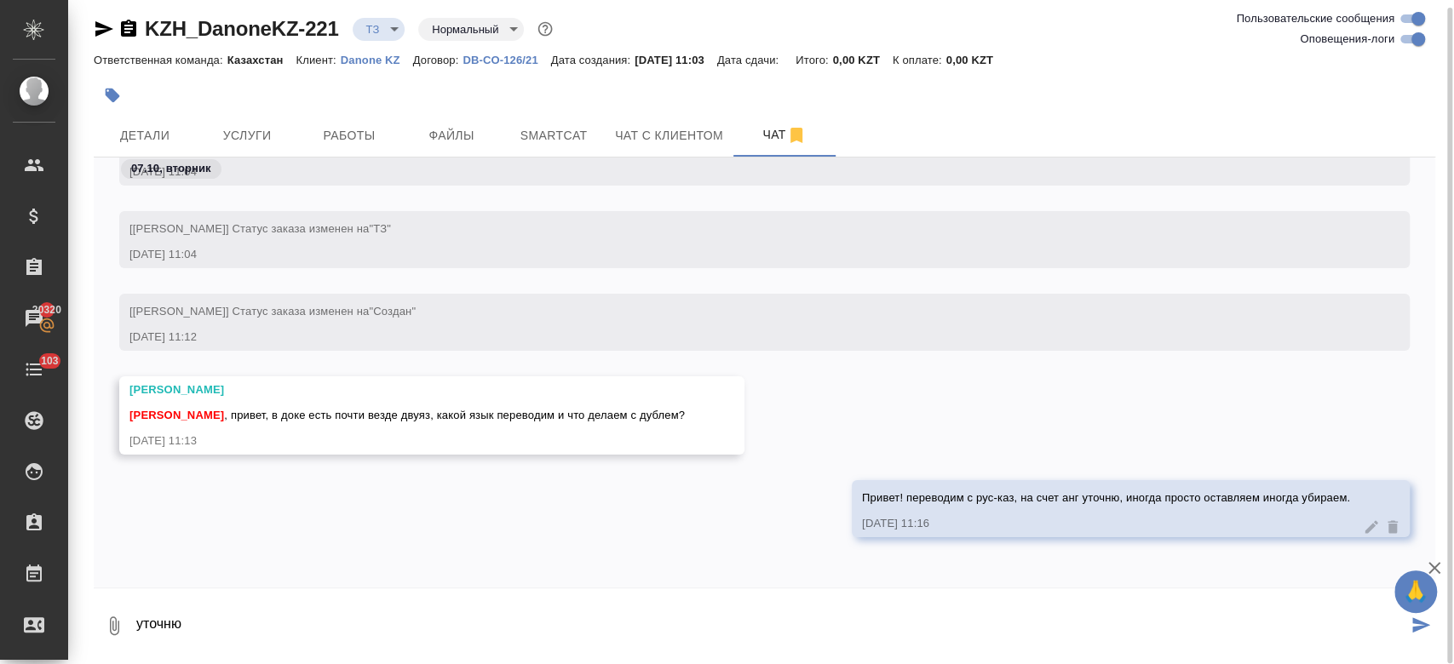
type textarea "уточню"
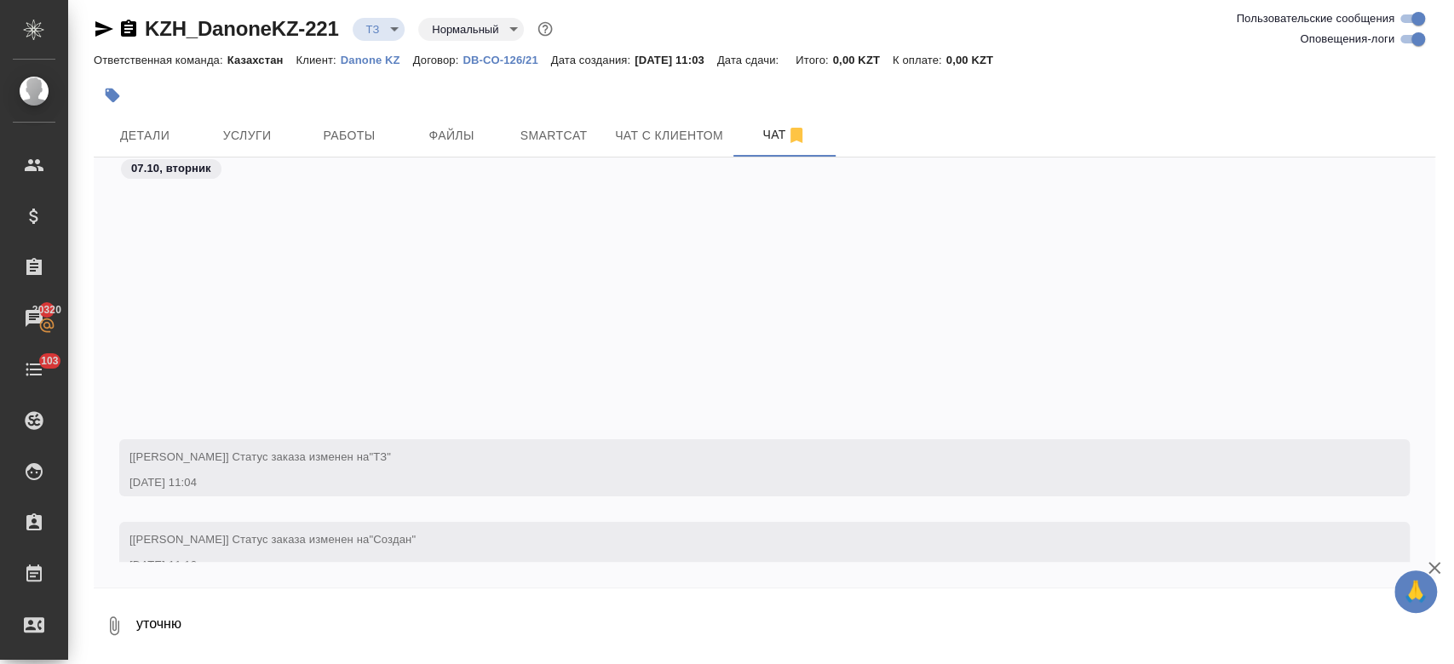
scroll to position [311, 0]
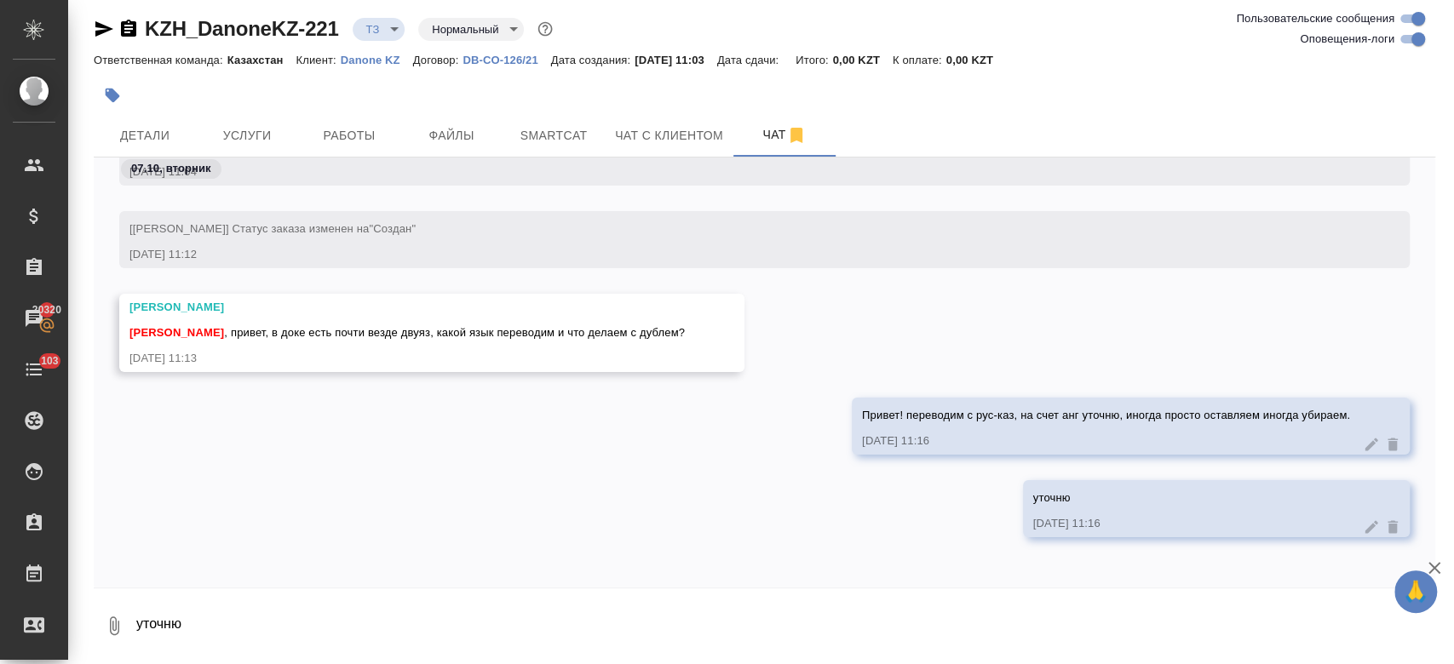
click at [402, 87] on div at bounding box center [541, 95] width 894 height 37
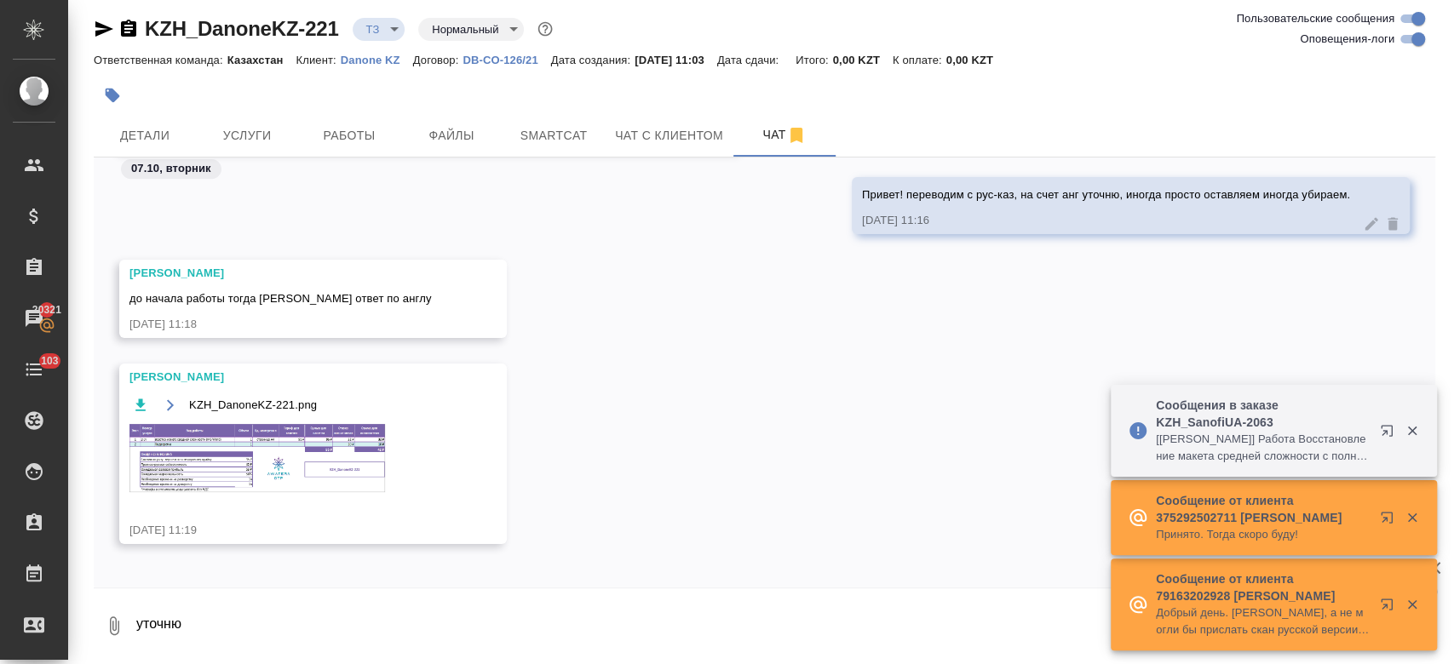
scroll to position [538, 0]
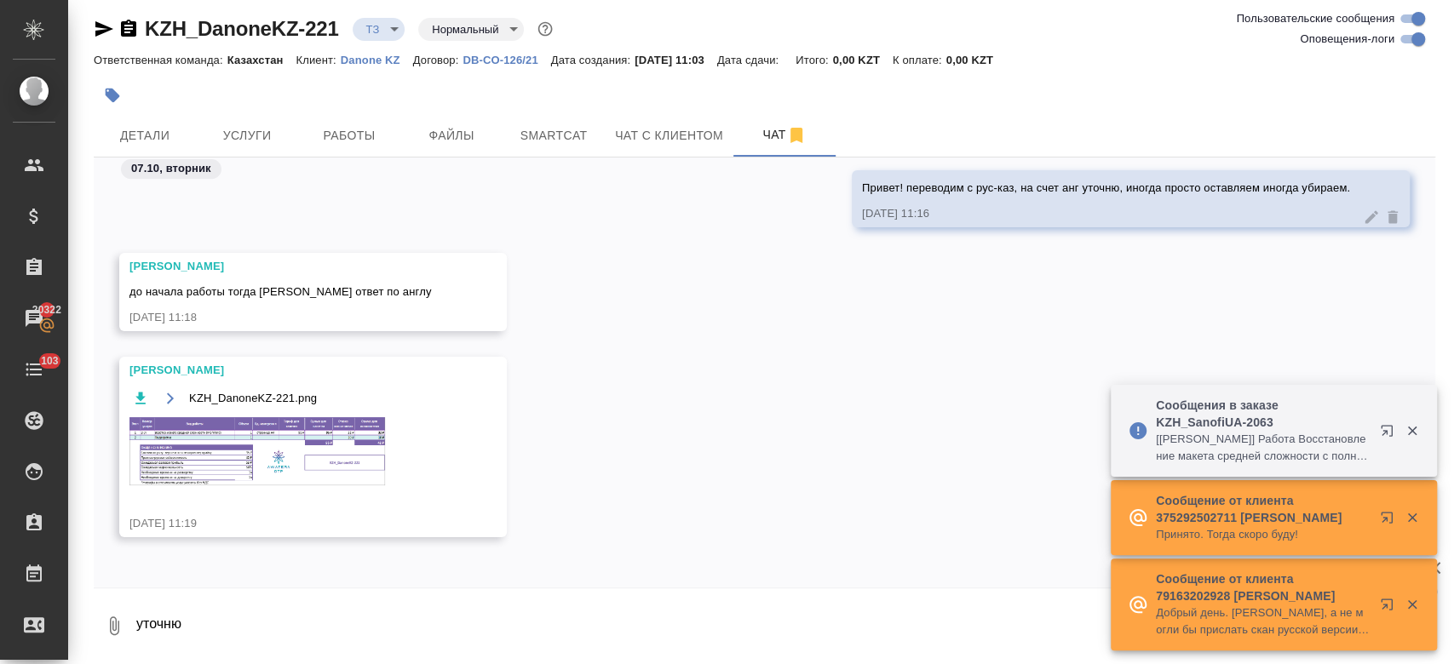
click at [319, 455] on img at bounding box center [257, 451] width 256 height 68
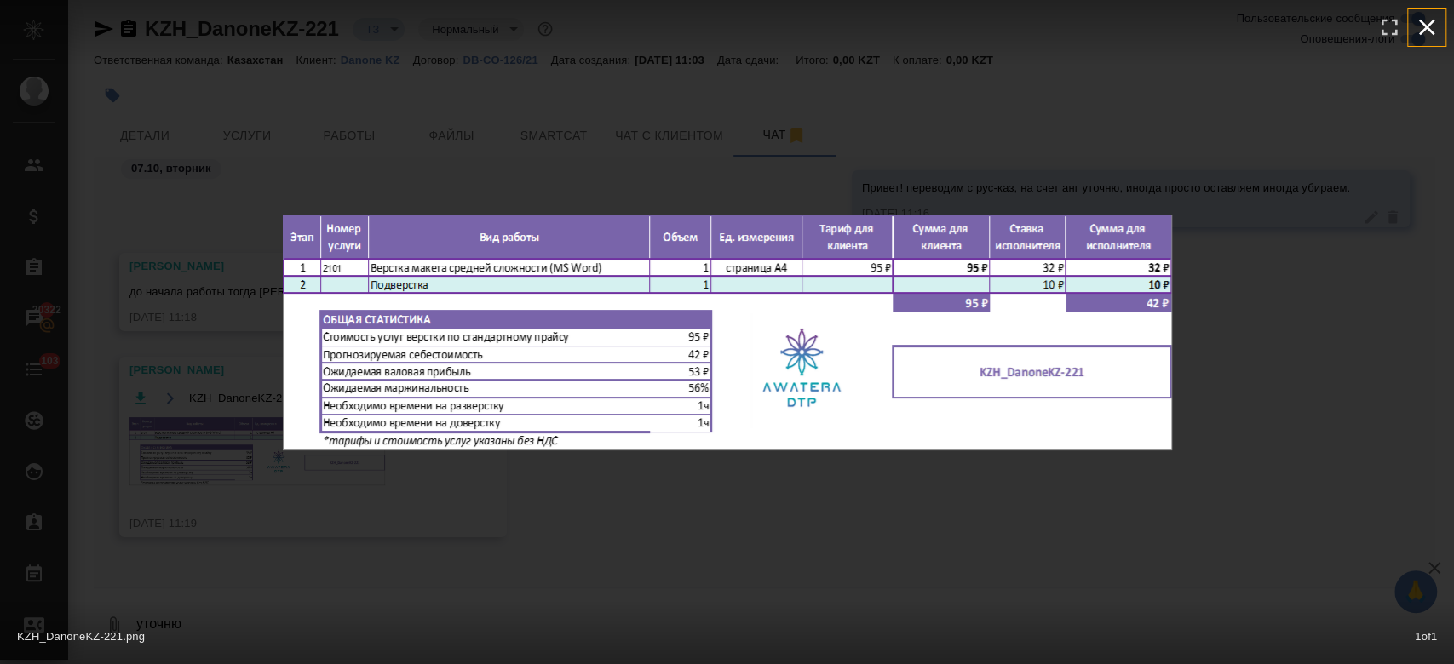
click at [1424, 37] on icon "button" at bounding box center [1426, 27] width 27 height 27
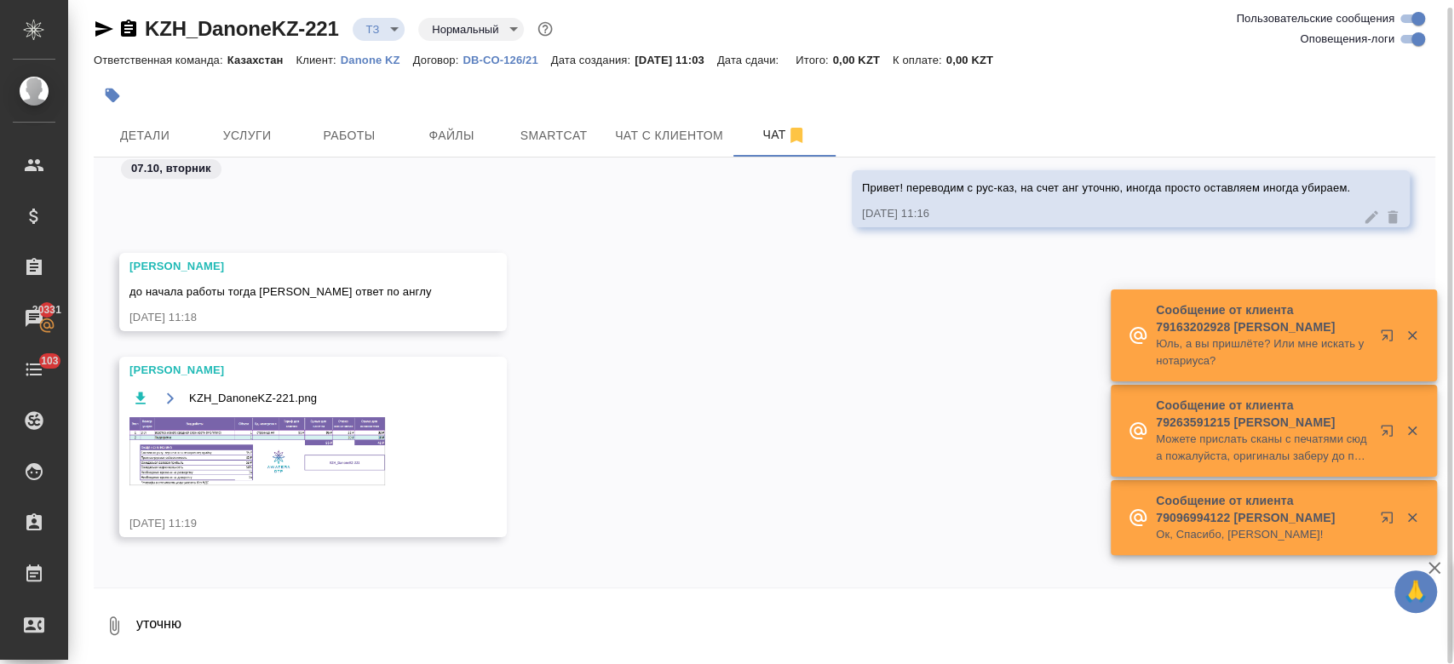
click at [450, 618] on textarea "уточню" at bounding box center [785, 626] width 1301 height 58
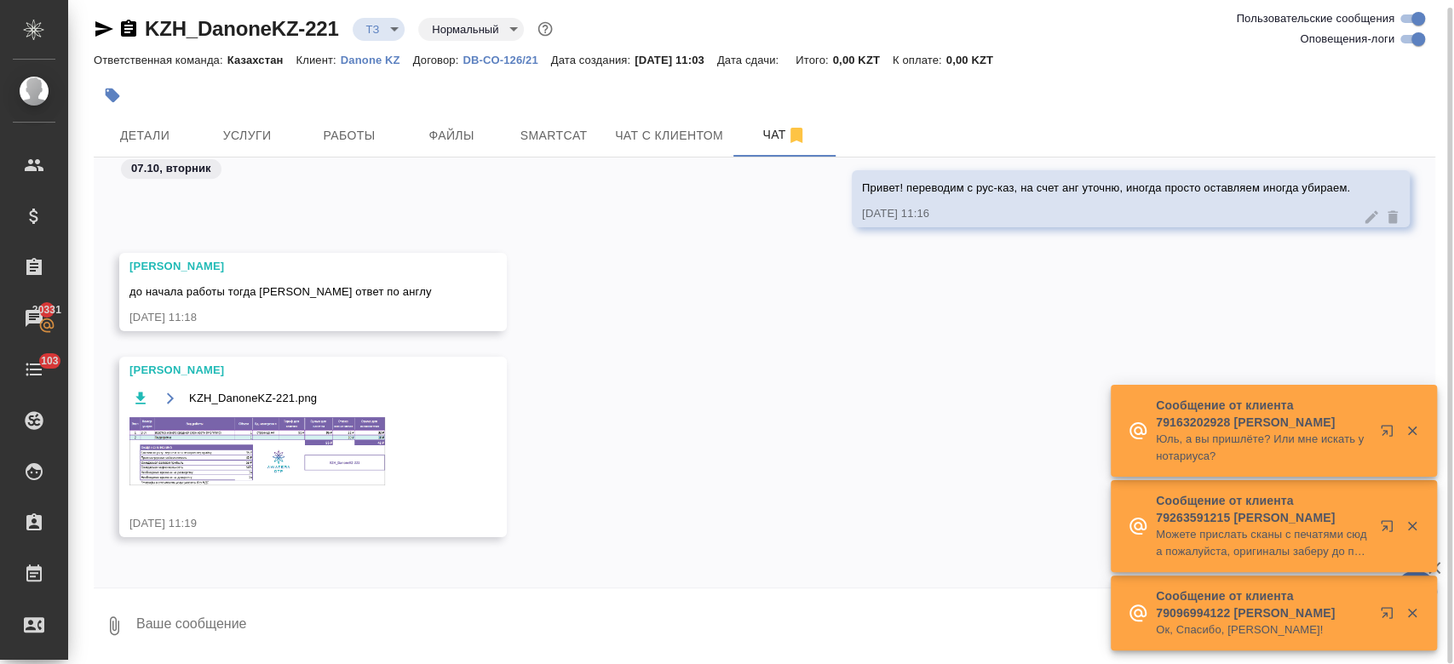
paste textarea "Переводим только русский на казахский. Текст на англ можем оставить как есть"
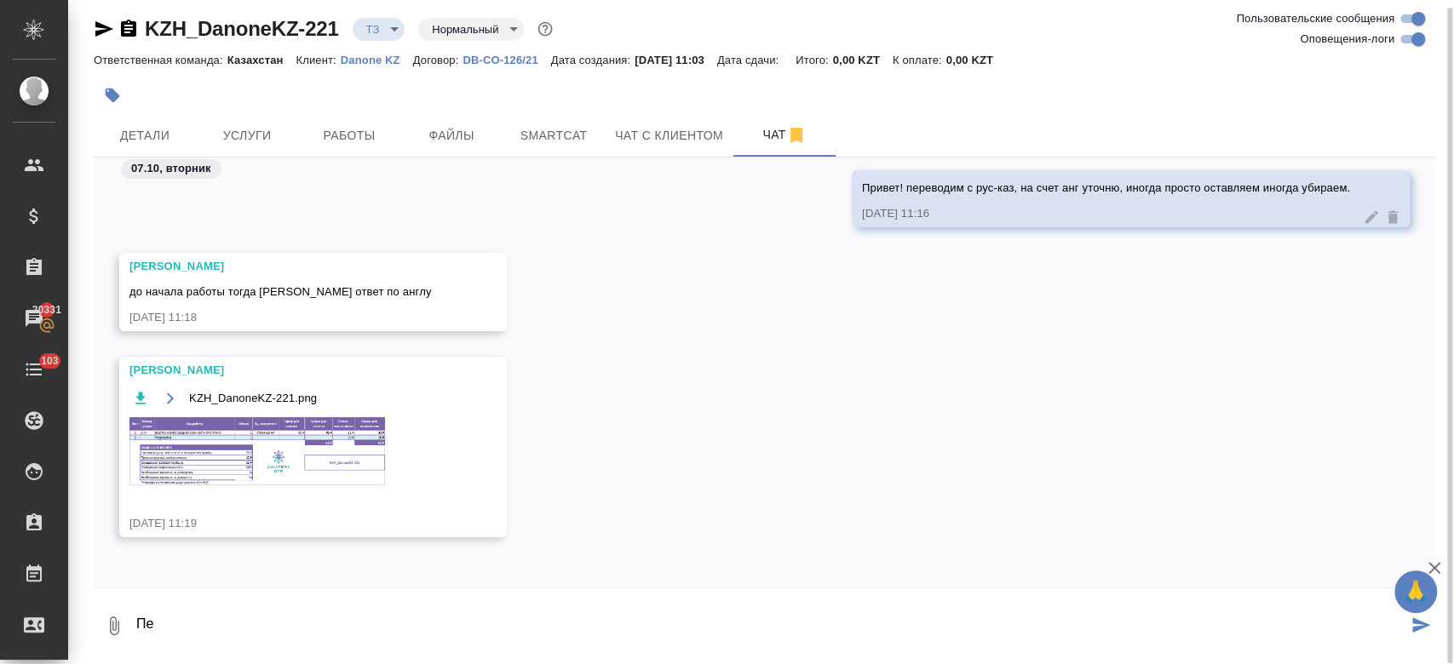
type textarea "П"
type textarea "переводим рус-каз"
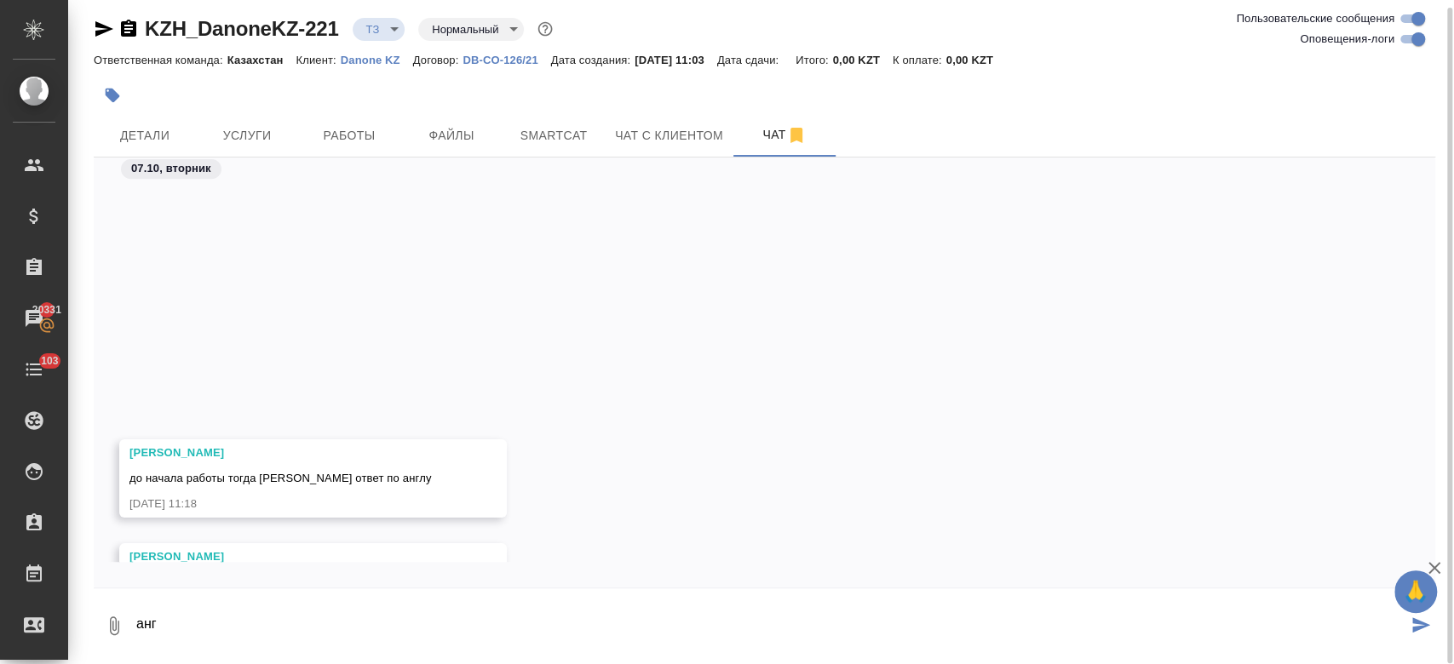
scroll to position [807, 0]
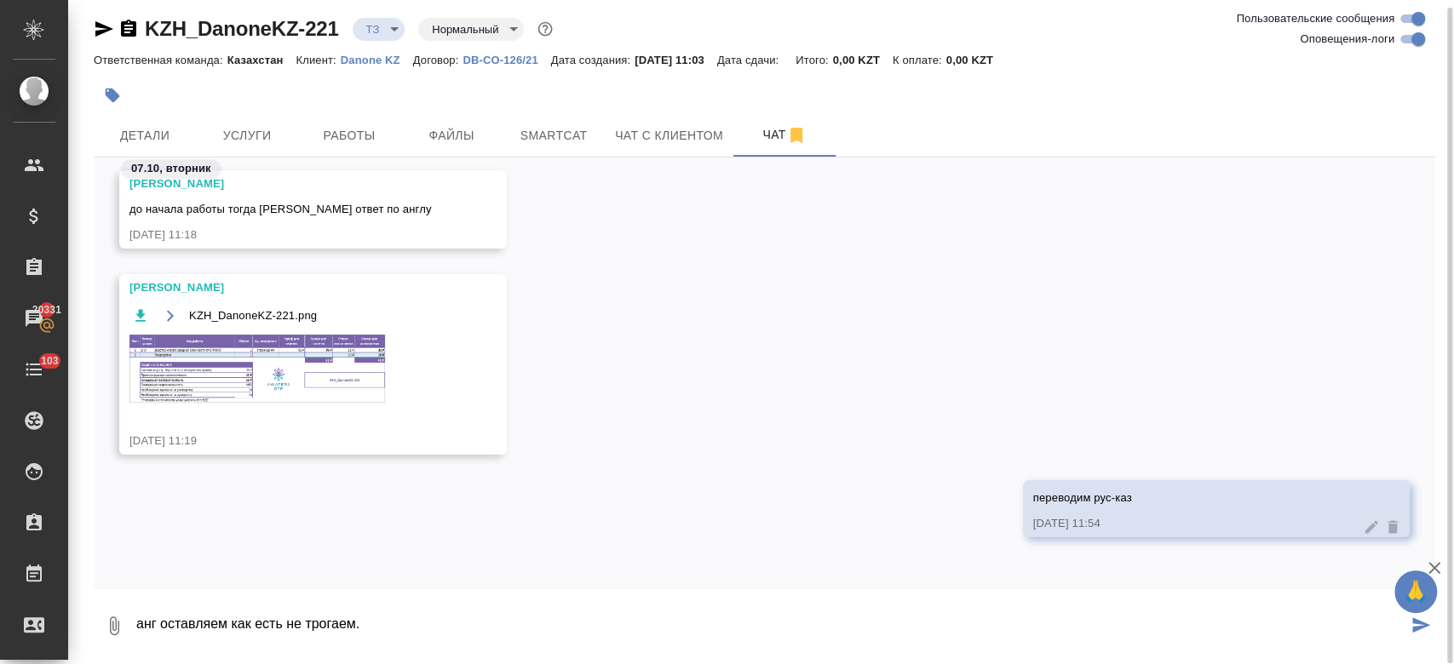
type textarea "анг оставляем как есть не трогаем."
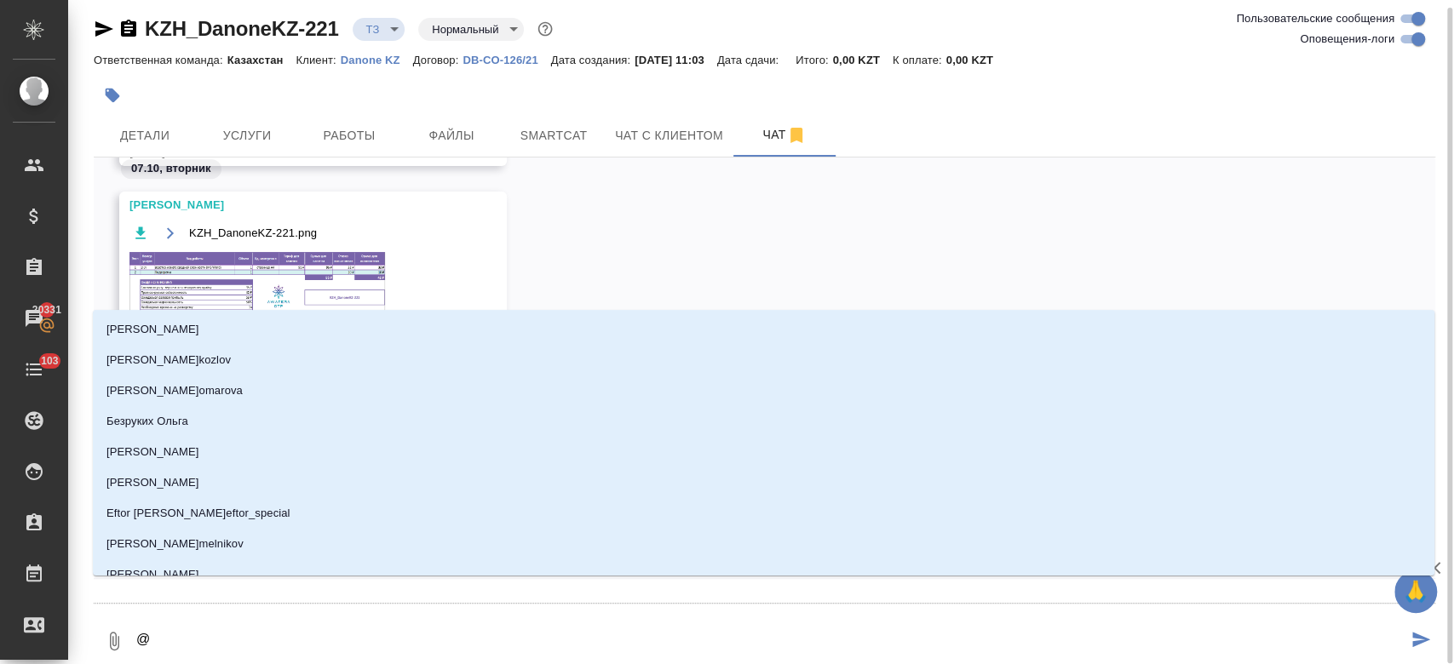
type textarea "@о"
type input "о"
type textarea "@ок"
type input "ок"
type textarea "@окс"
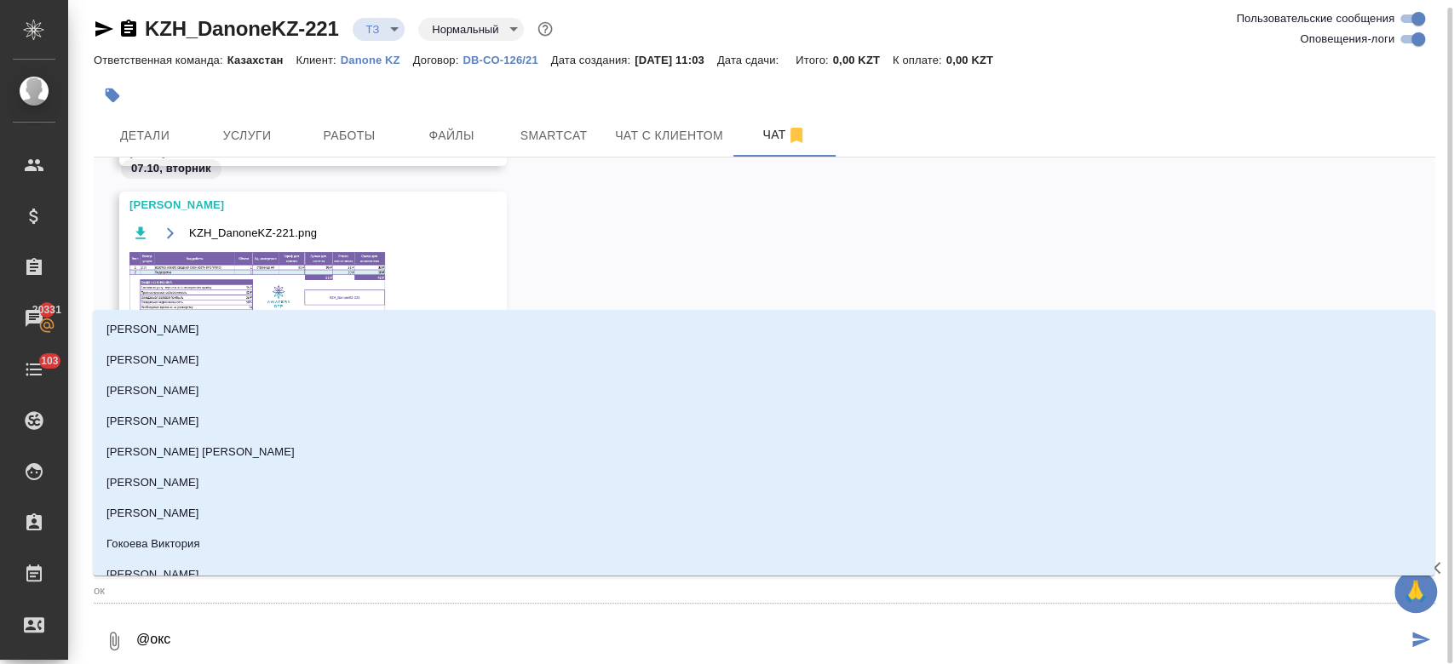
type input "окс"
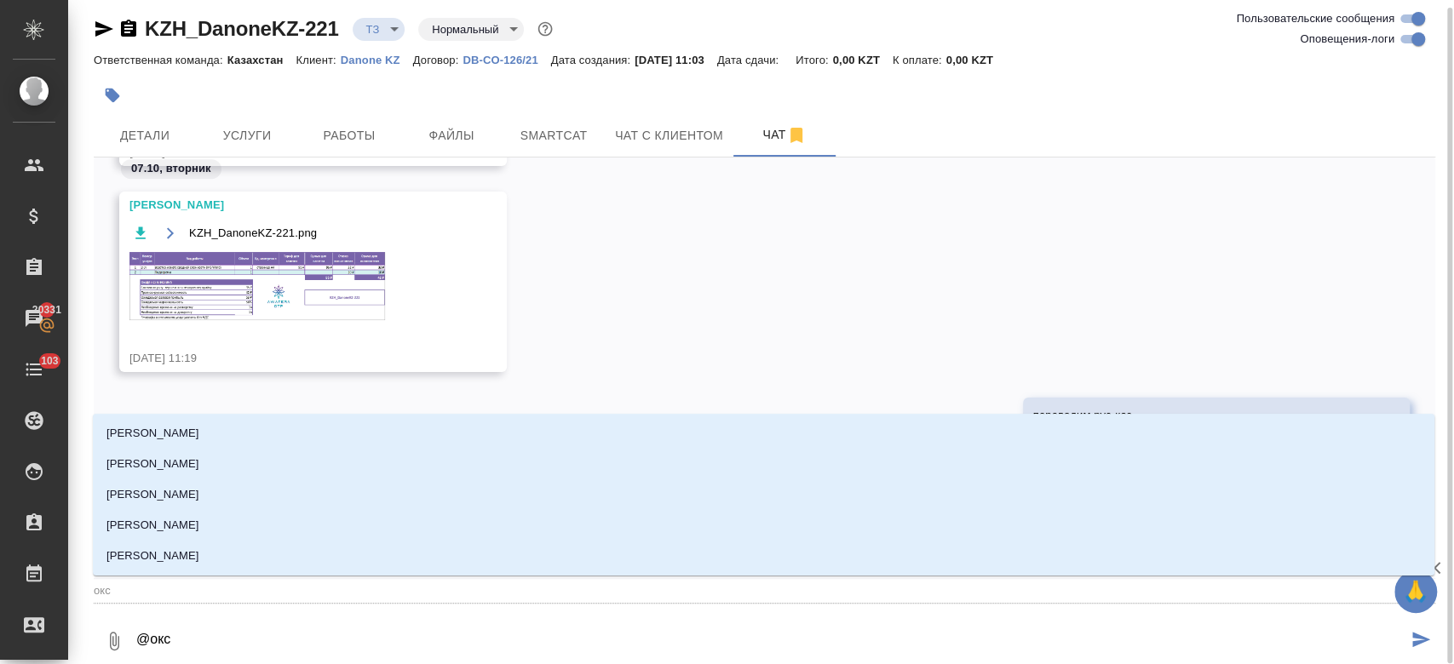
type textarea "@оксю"
type input "оксю"
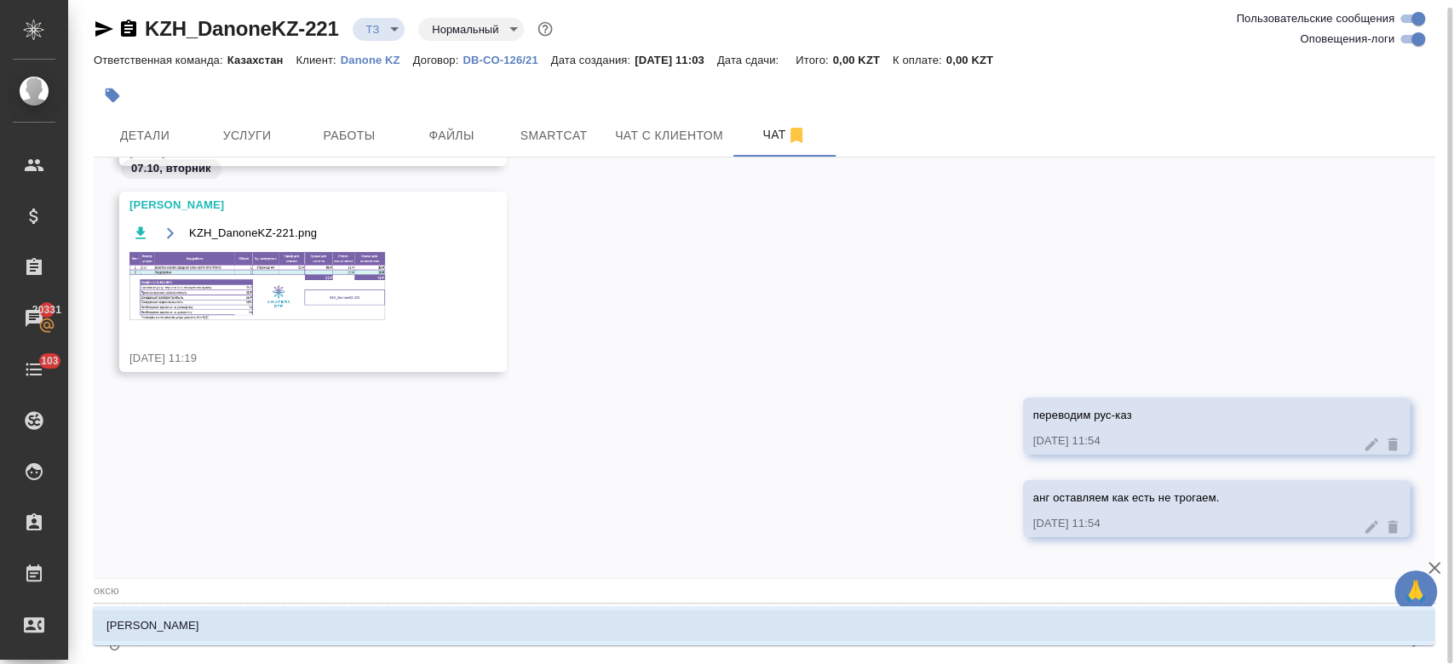
type textarea "@оксют"
type input "оксют"
type textarea "@оксюто"
type input "оксюто"
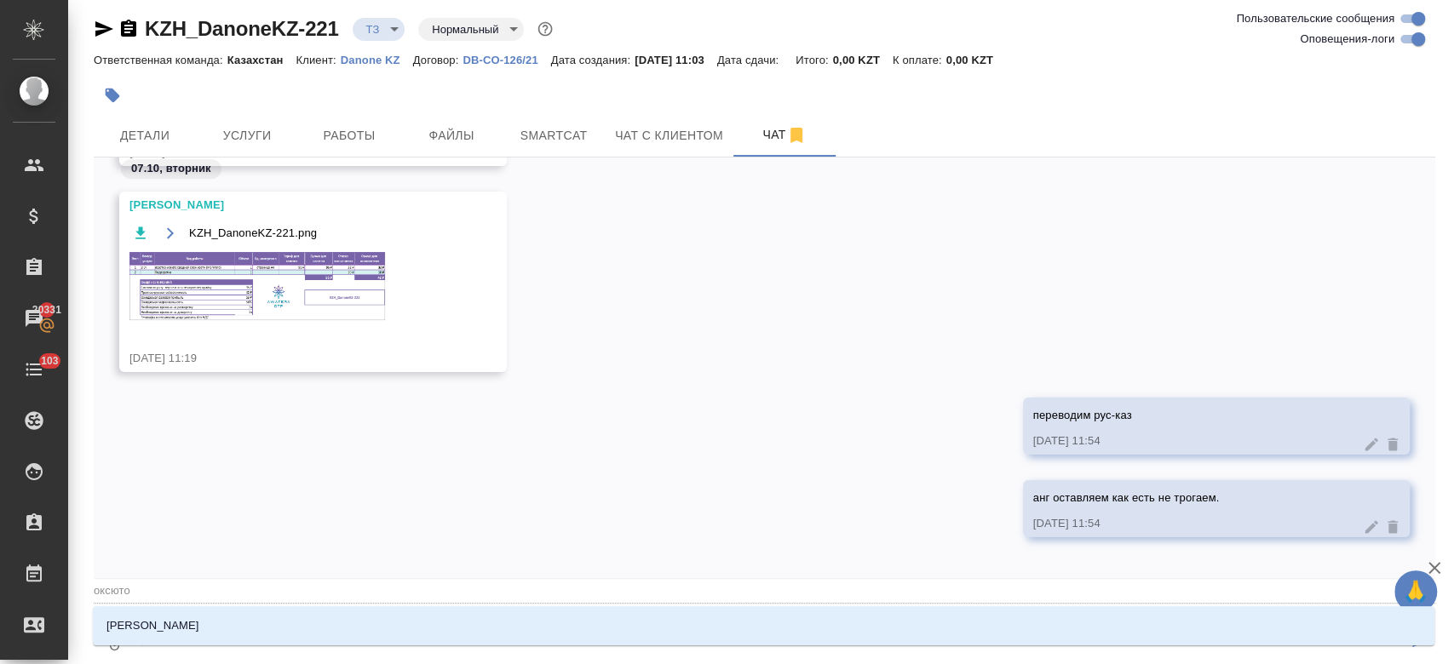
click at [413, 620] on li "[PERSON_NAME]" at bounding box center [763, 626] width 1341 height 31
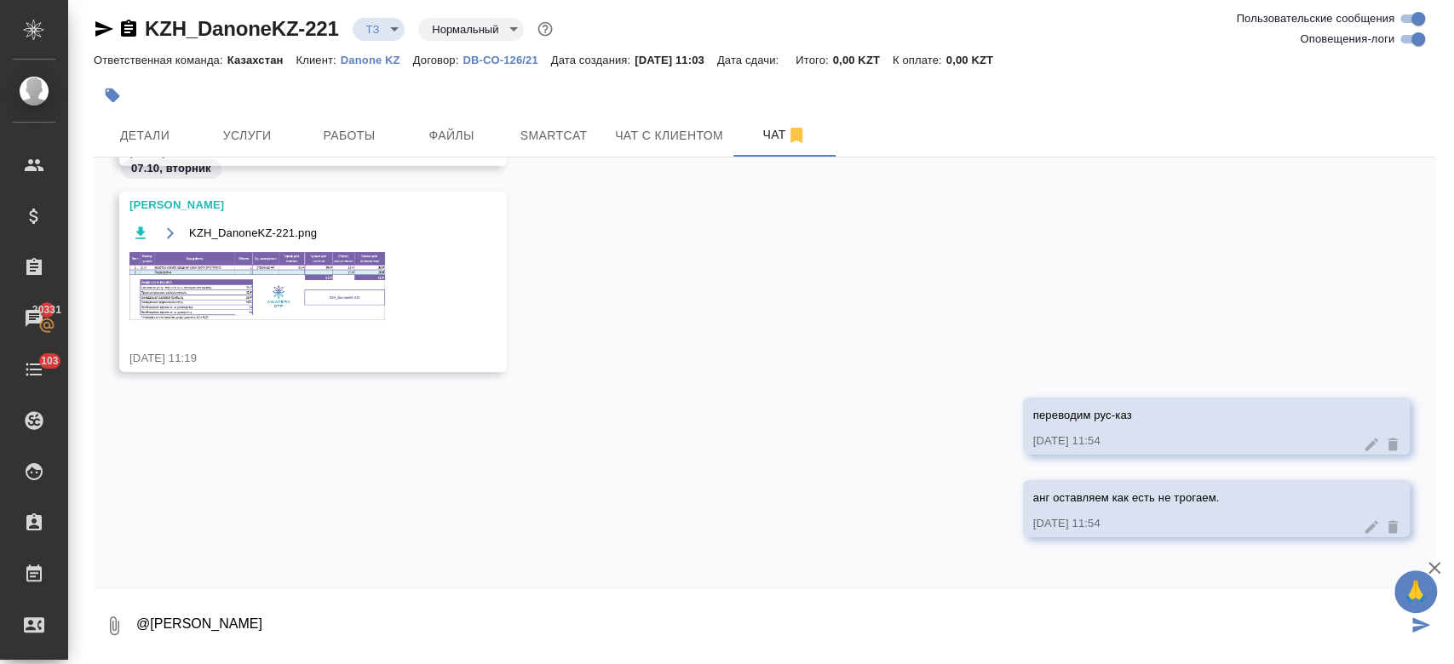
type textarea "@Оксютович Ирина"
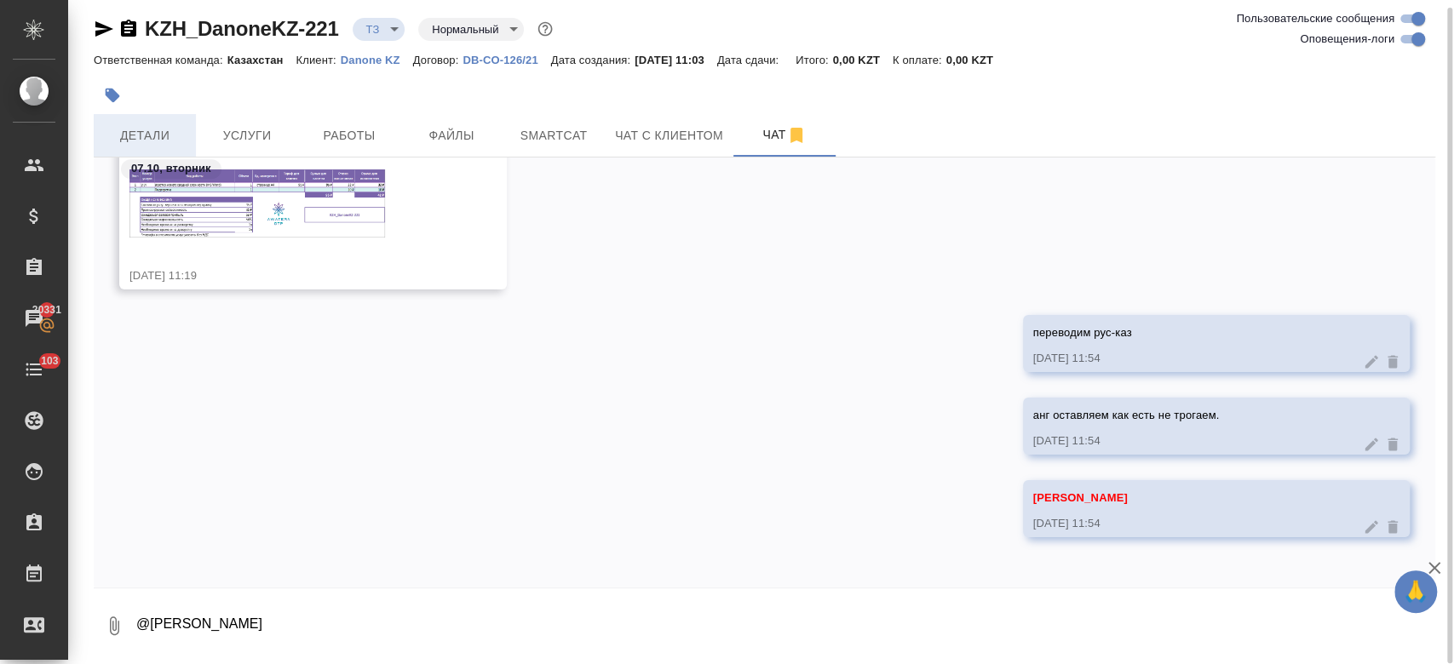
click at [143, 133] on span "Детали" at bounding box center [145, 135] width 82 height 21
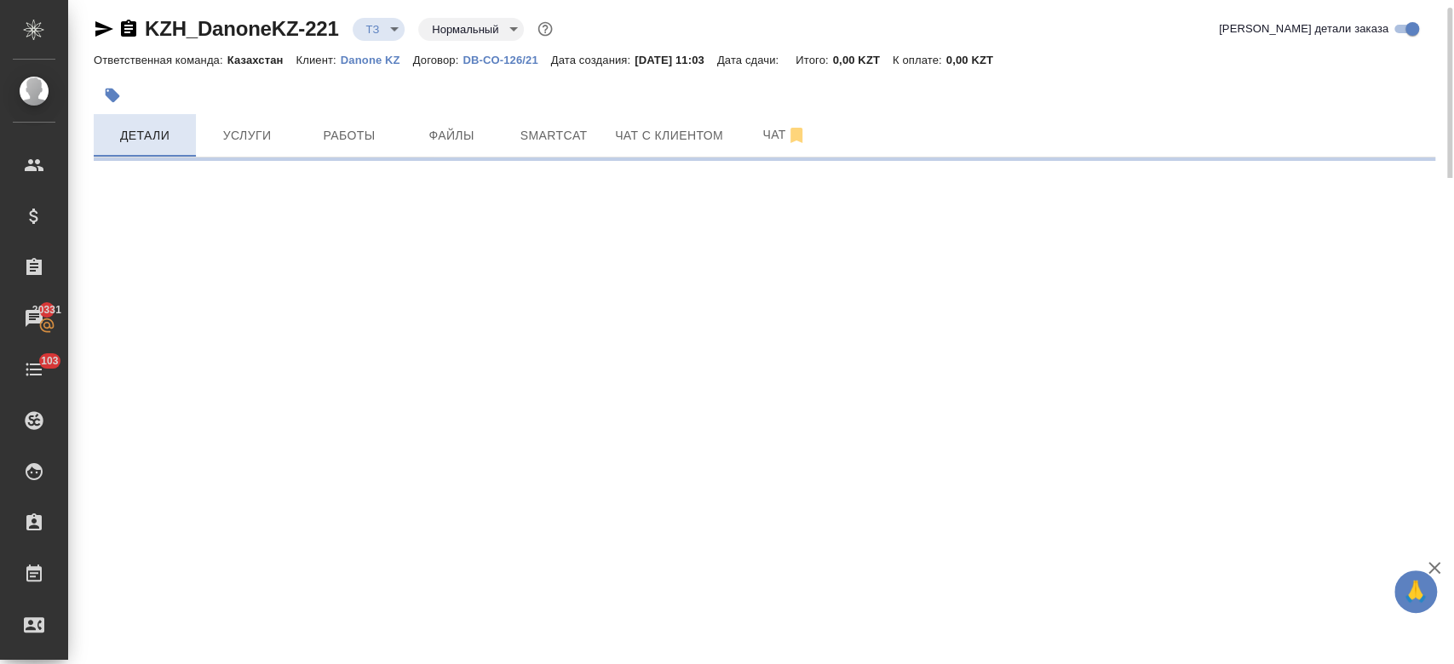
select select "RU"
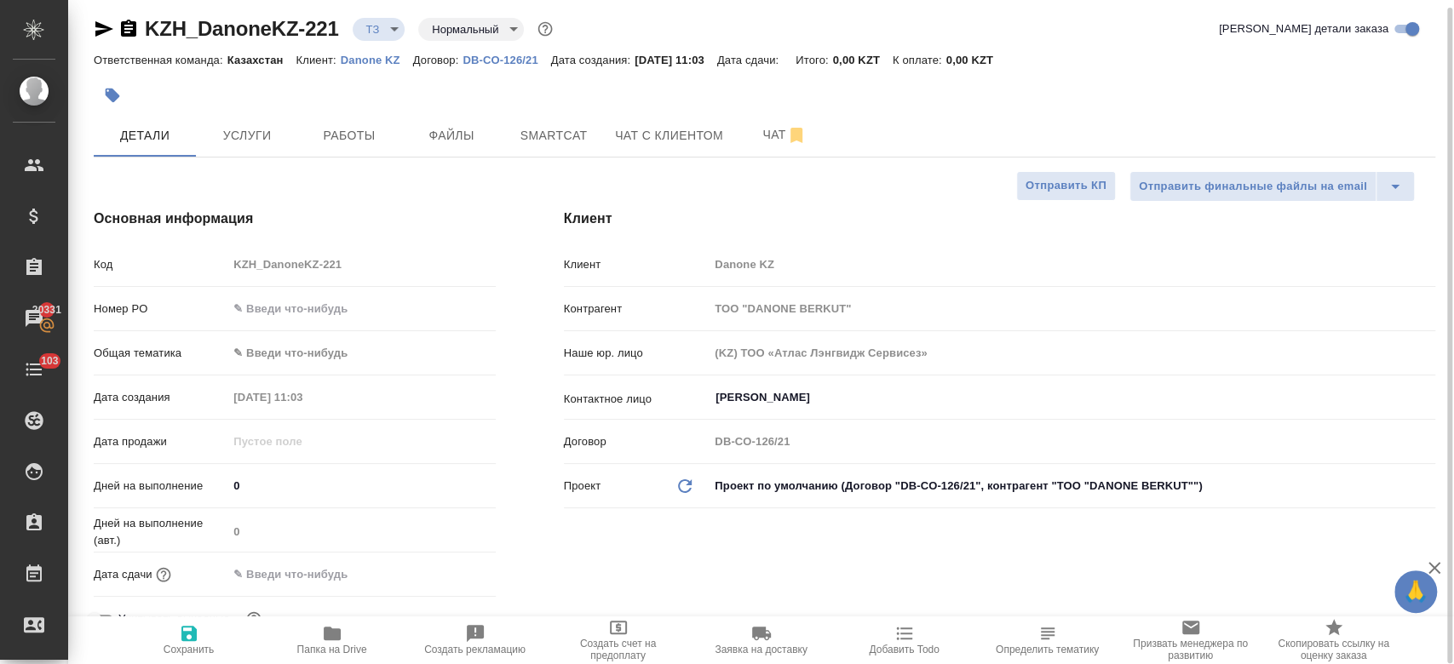
type textarea "x"
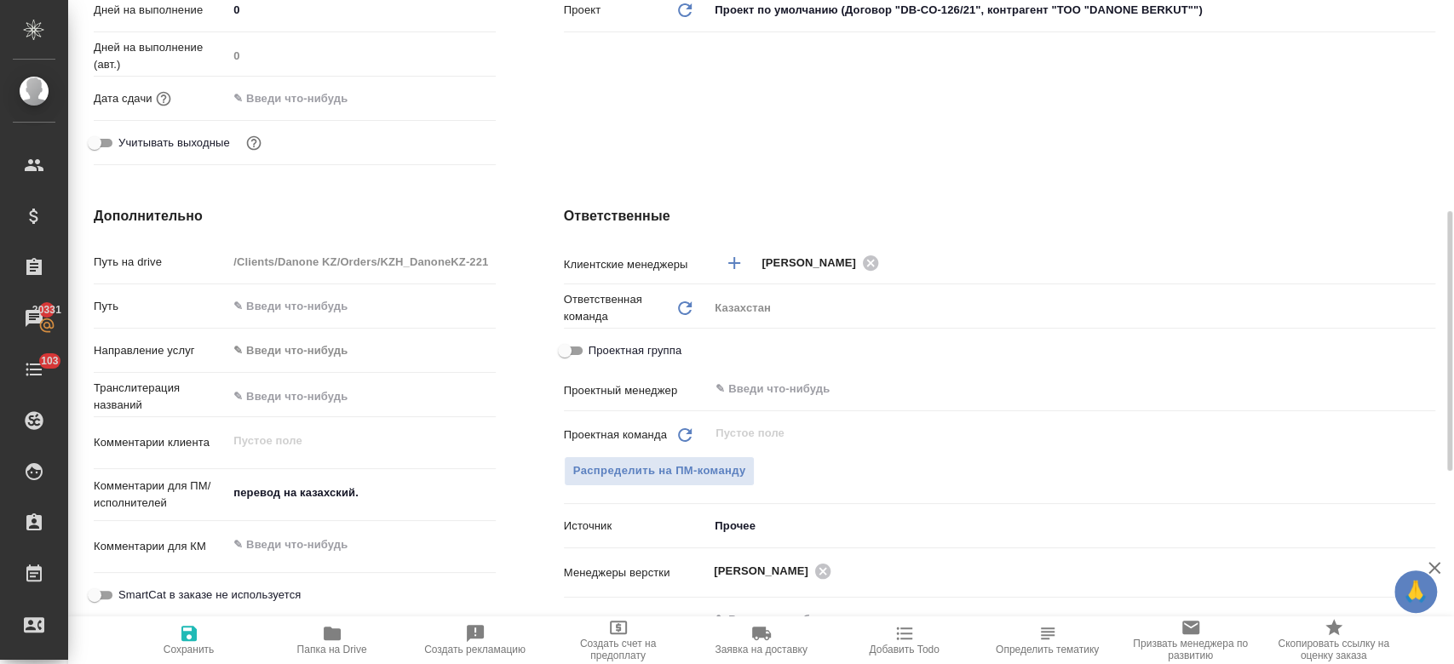
scroll to position [504, 0]
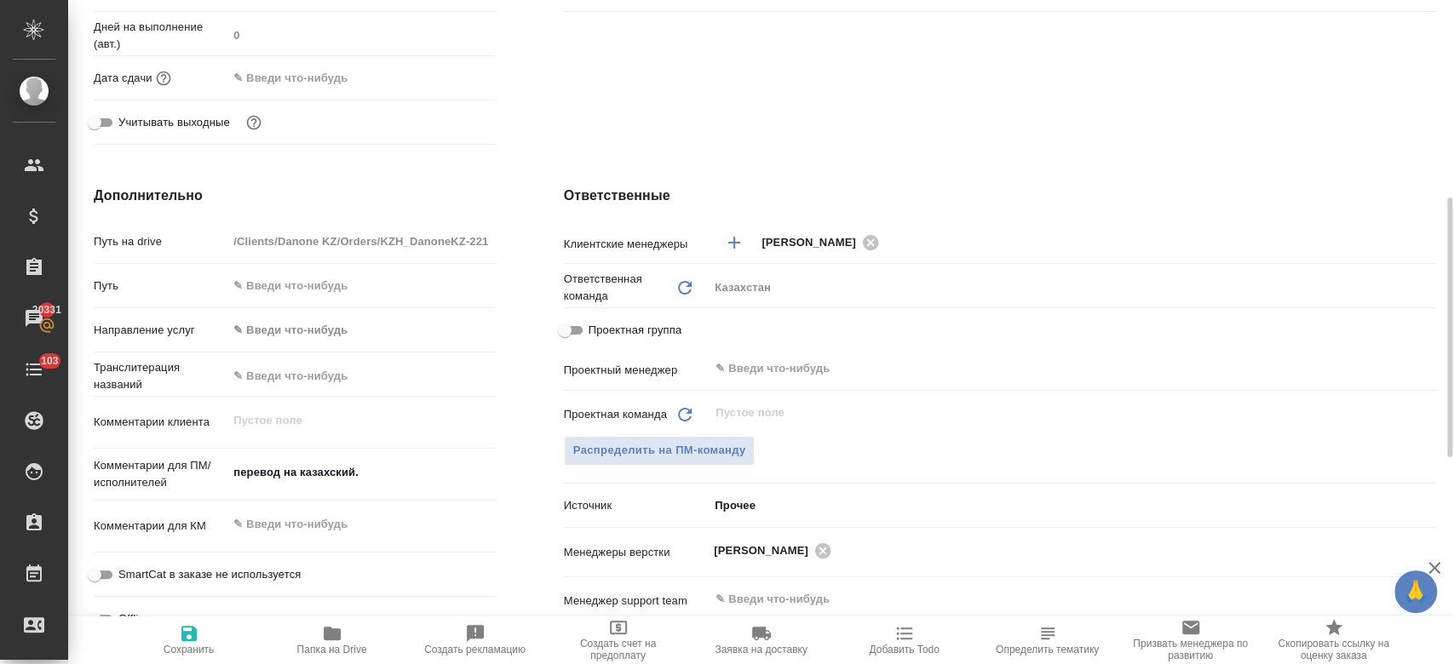
type textarea "x"
click at [391, 480] on textarea "перевод на казахский." at bounding box center [360, 472] width 267 height 29
type textarea "перевод на казахский."
type textarea "x"
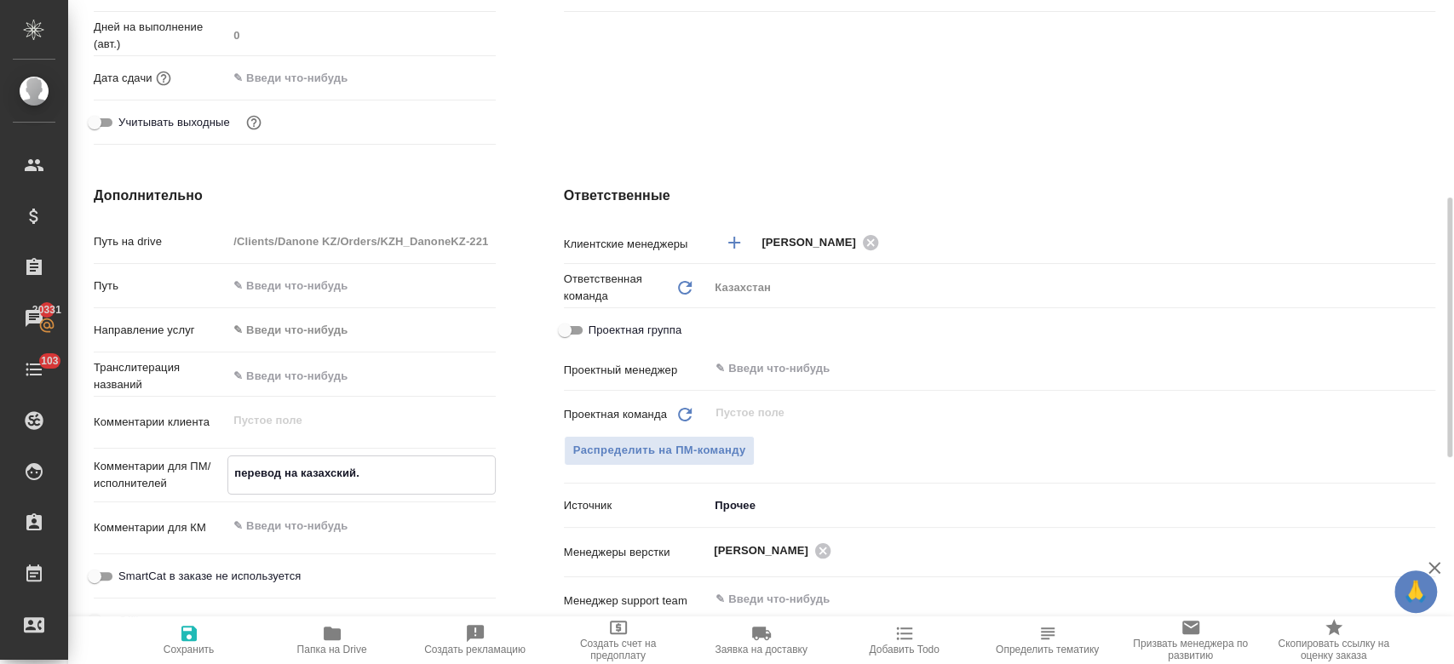
type textarea "x"
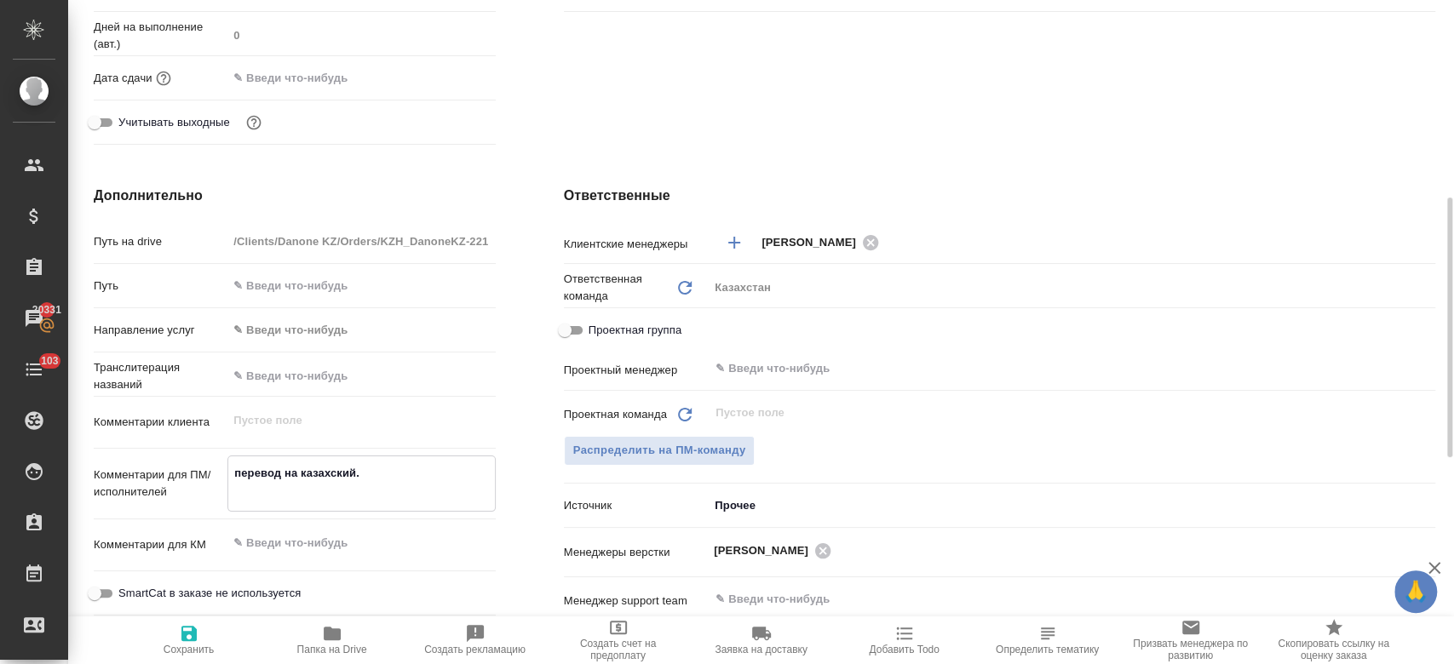
type textarea "перевод на казахский. п"
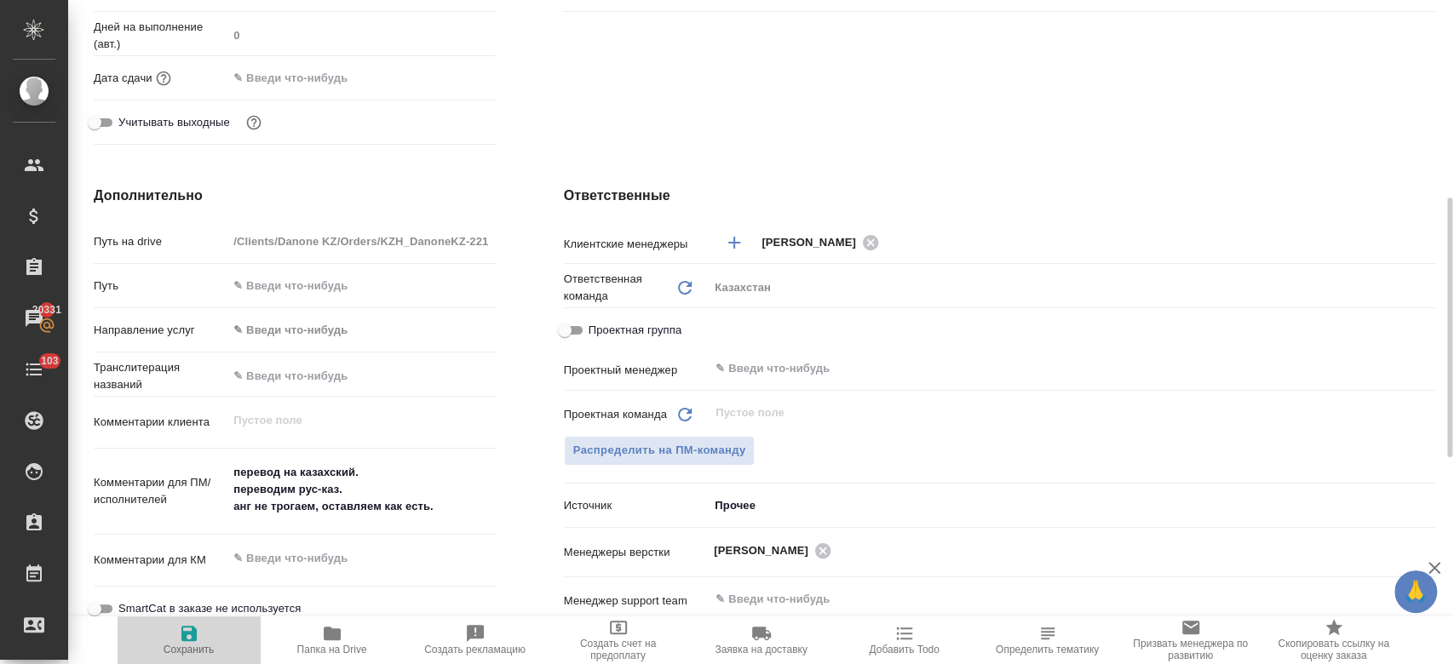
click at [176, 642] on span "Сохранить" at bounding box center [189, 639] width 123 height 32
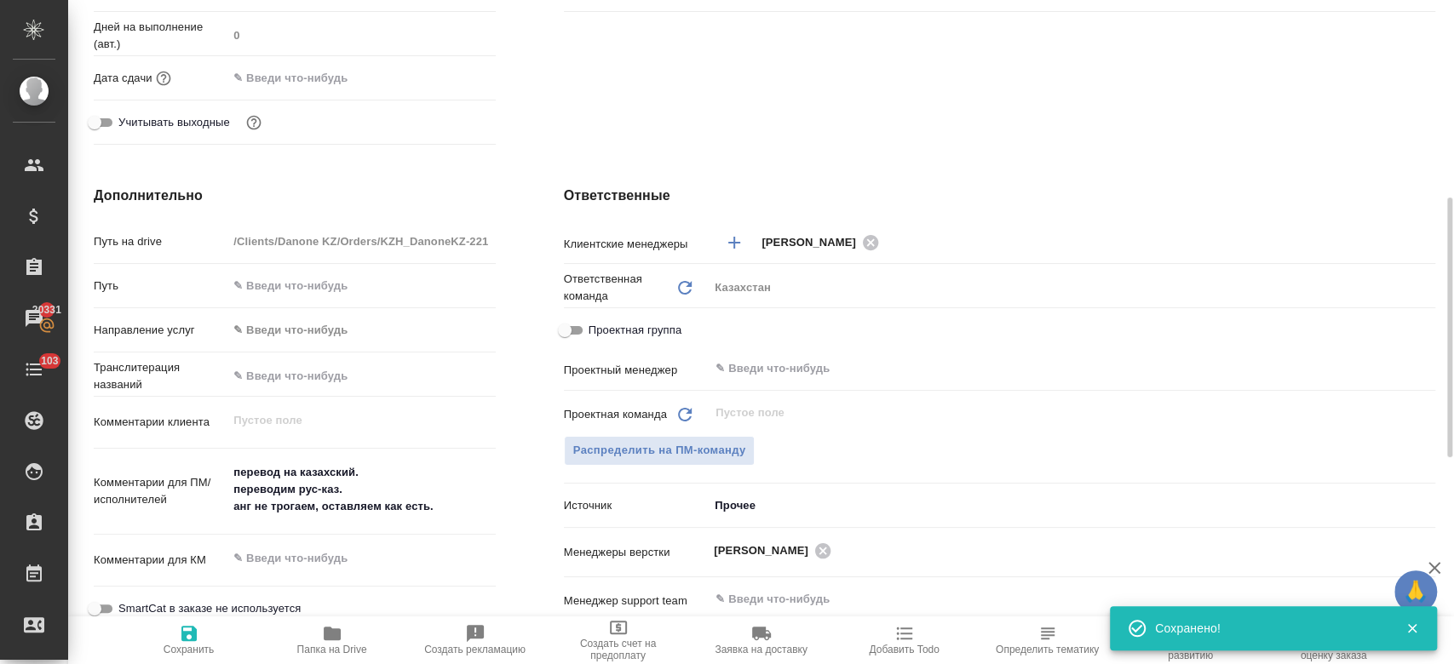
scroll to position [0, 0]
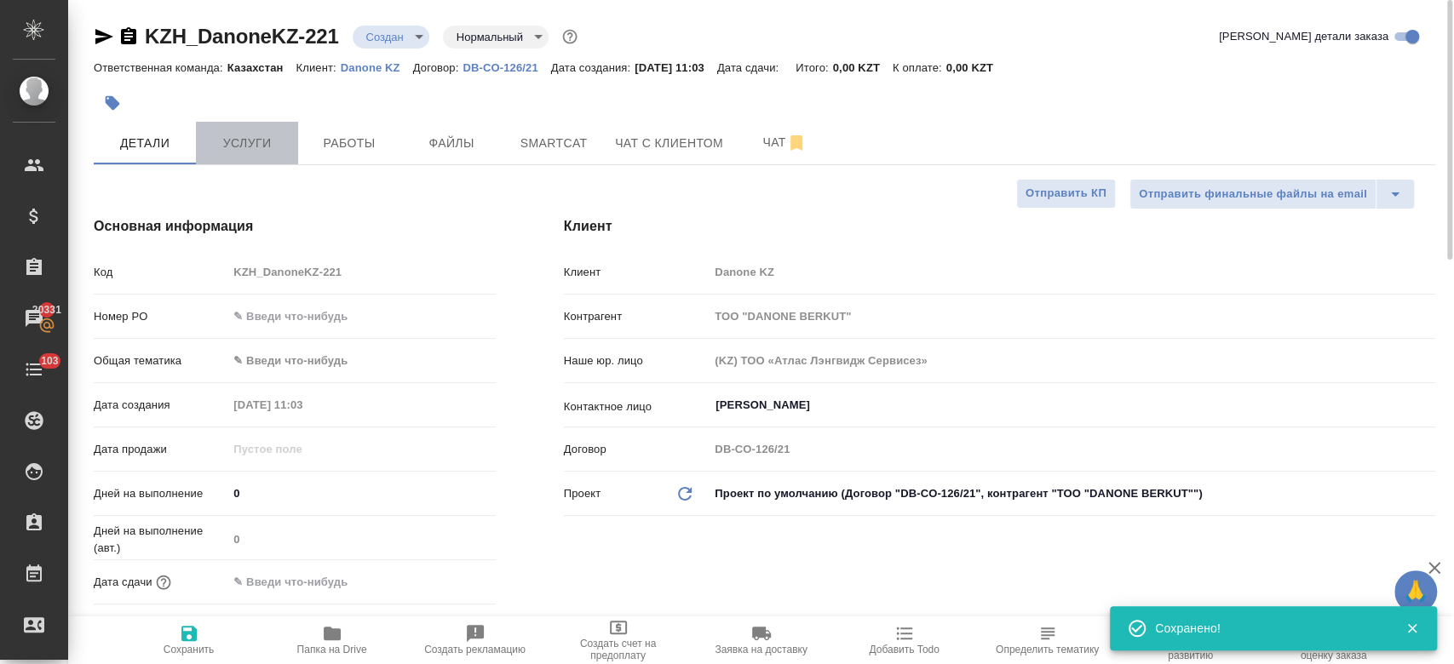
click at [259, 140] on span "Услуги" at bounding box center [247, 143] width 82 height 21
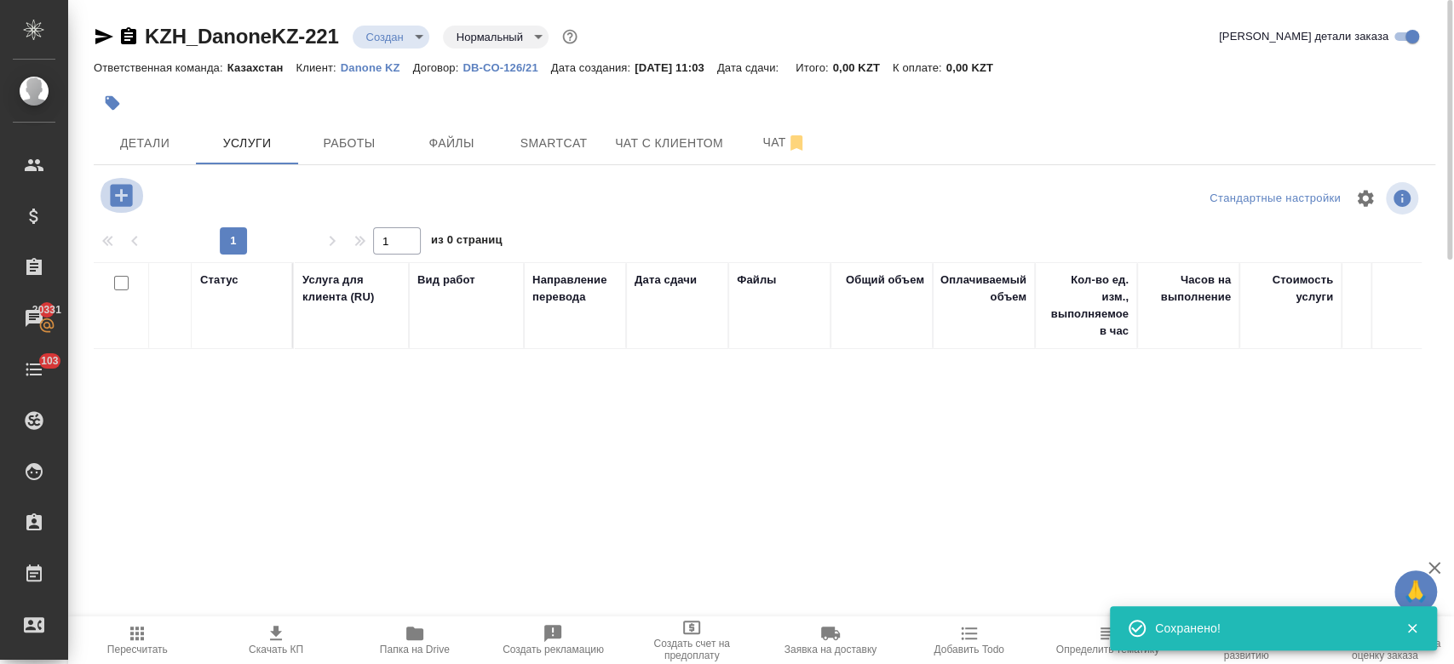
click at [116, 198] on icon "button" at bounding box center [121, 195] width 22 height 22
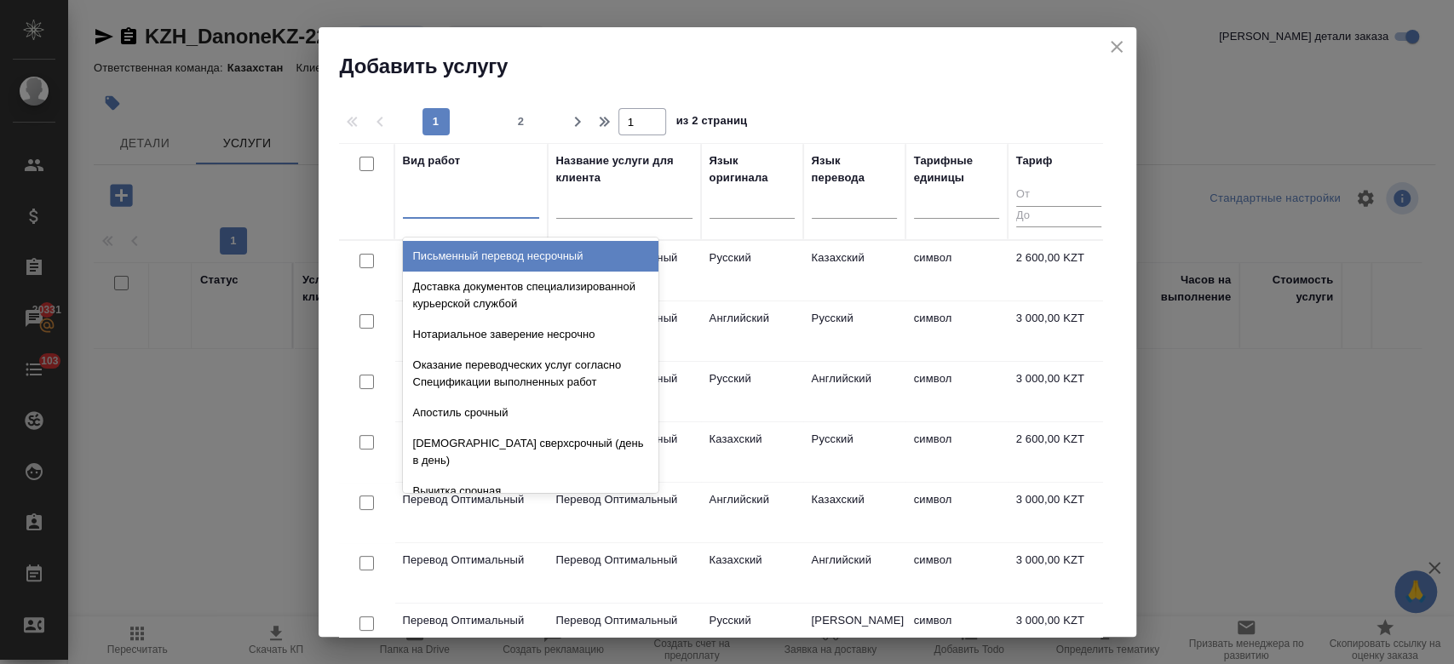
click at [443, 215] on div at bounding box center [471, 203] width 136 height 32
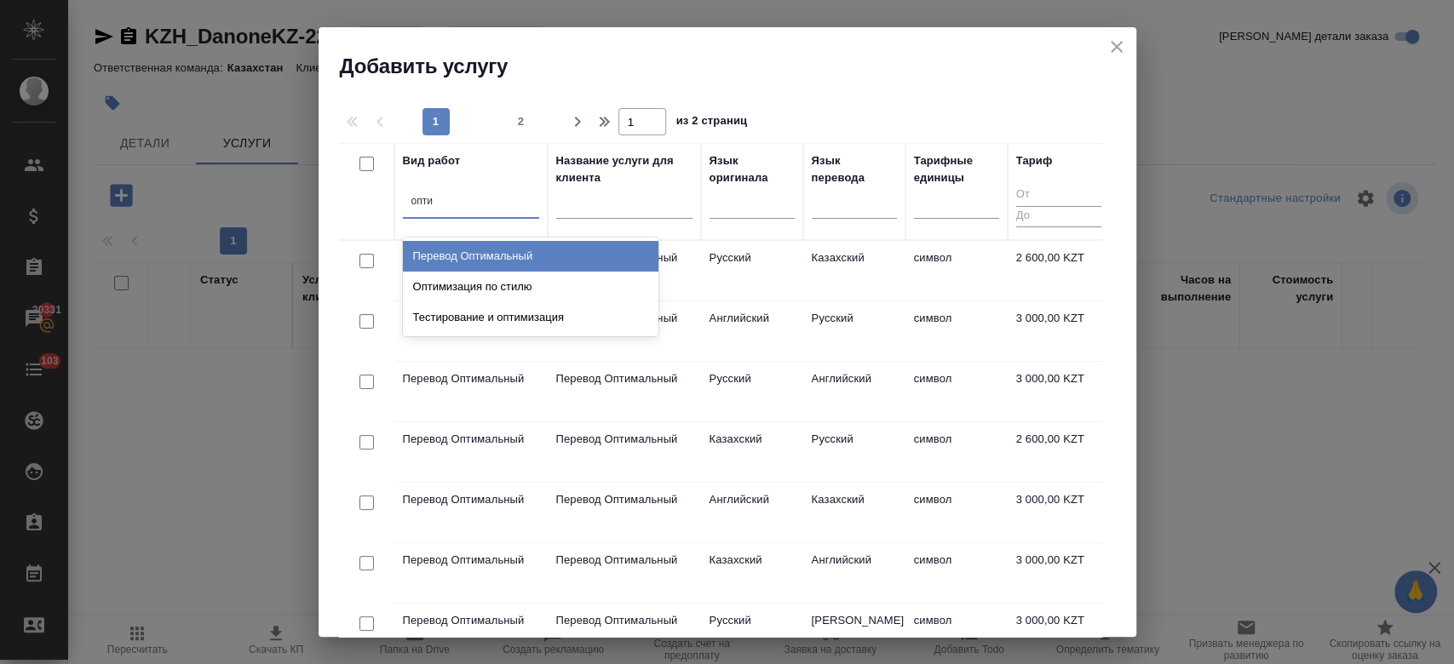
click at [491, 252] on div "Перевод Оптимальный" at bounding box center [531, 256] width 256 height 31
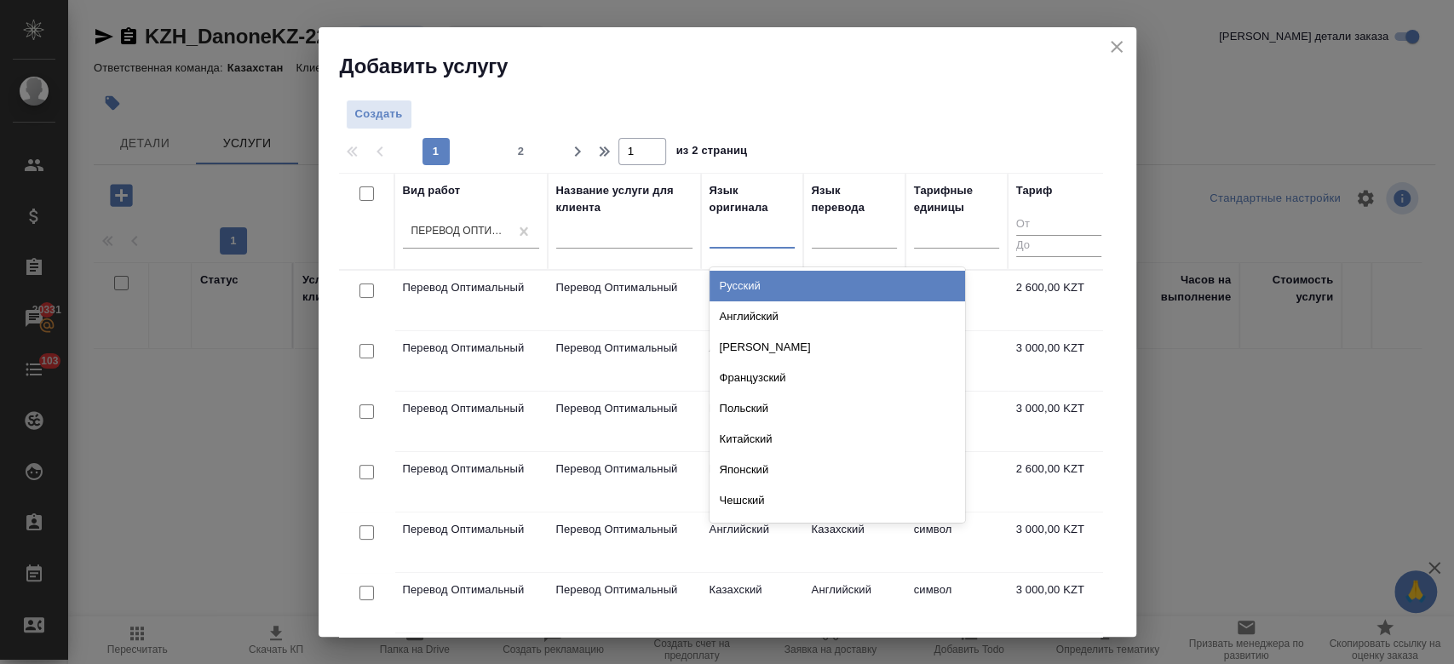
click at [771, 239] on div at bounding box center [751, 231] width 85 height 25
click at [770, 286] on div "Русский" at bounding box center [837, 286] width 256 height 31
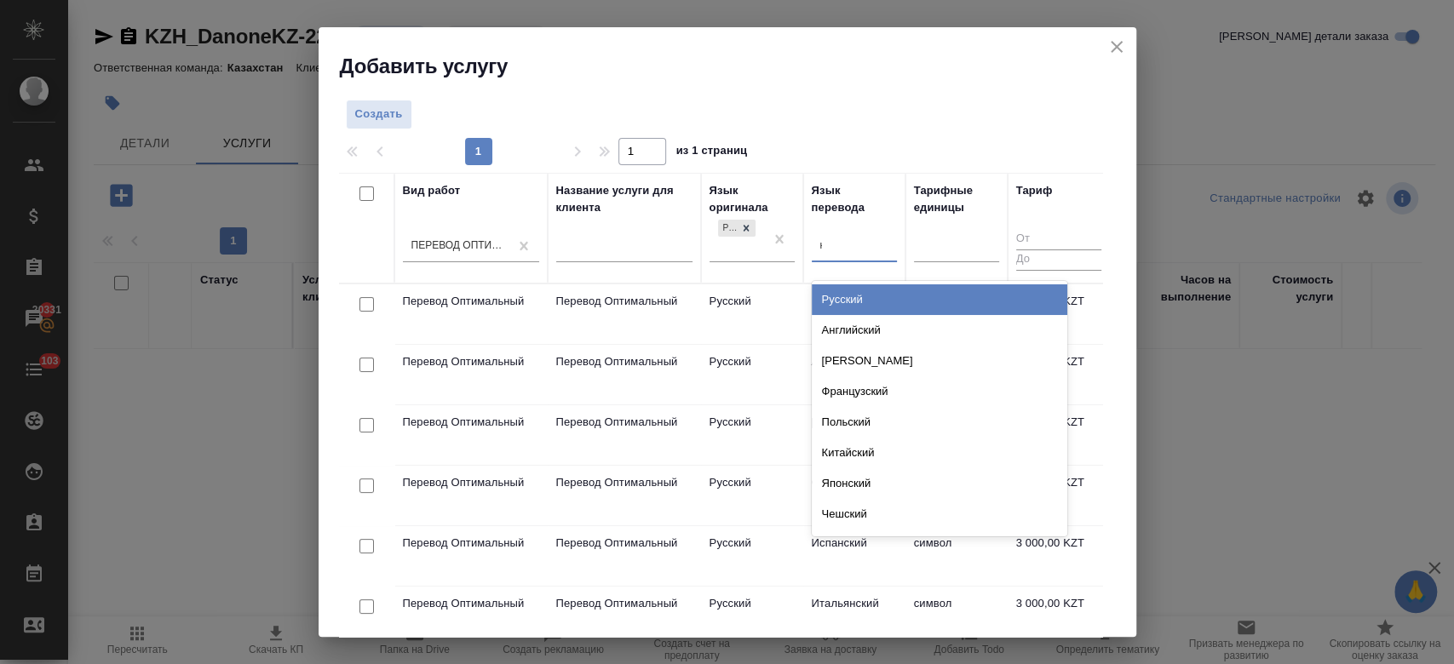
click at [854, 243] on div "к" at bounding box center [854, 245] width 85 height 25
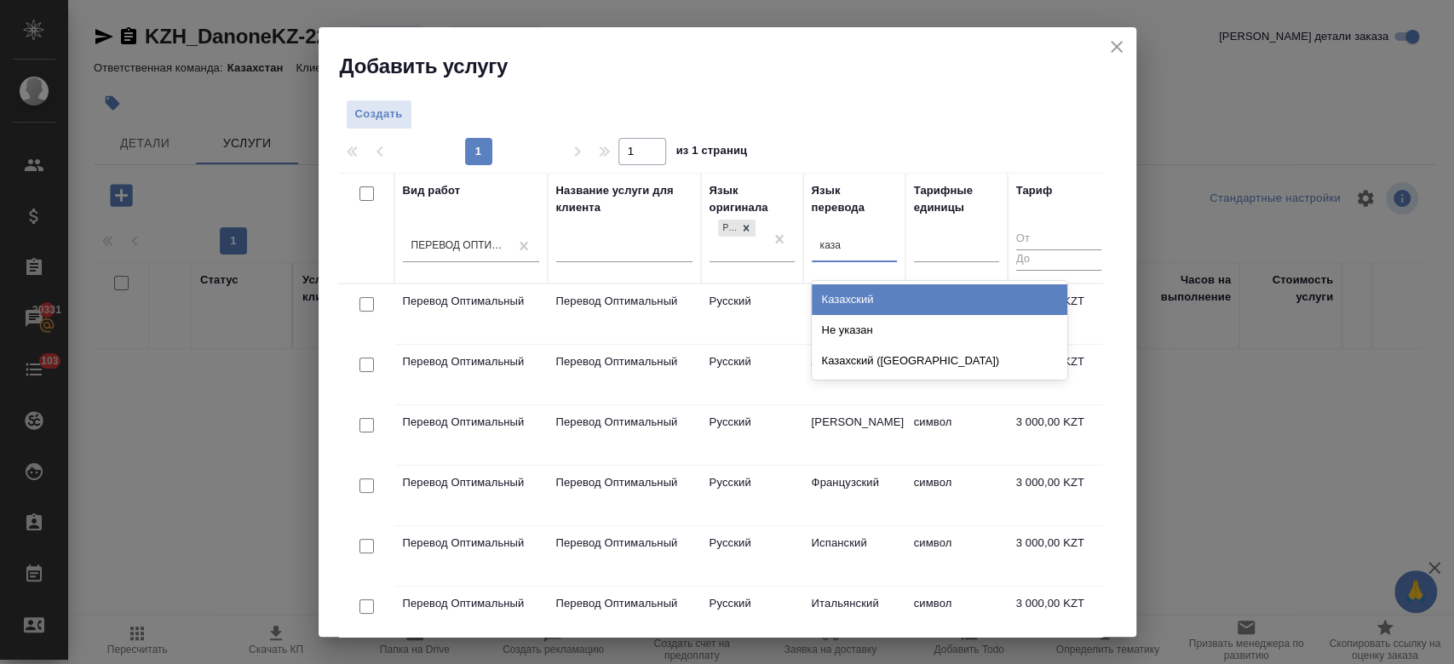
click at [855, 303] on div "Казахский" at bounding box center [940, 299] width 256 height 31
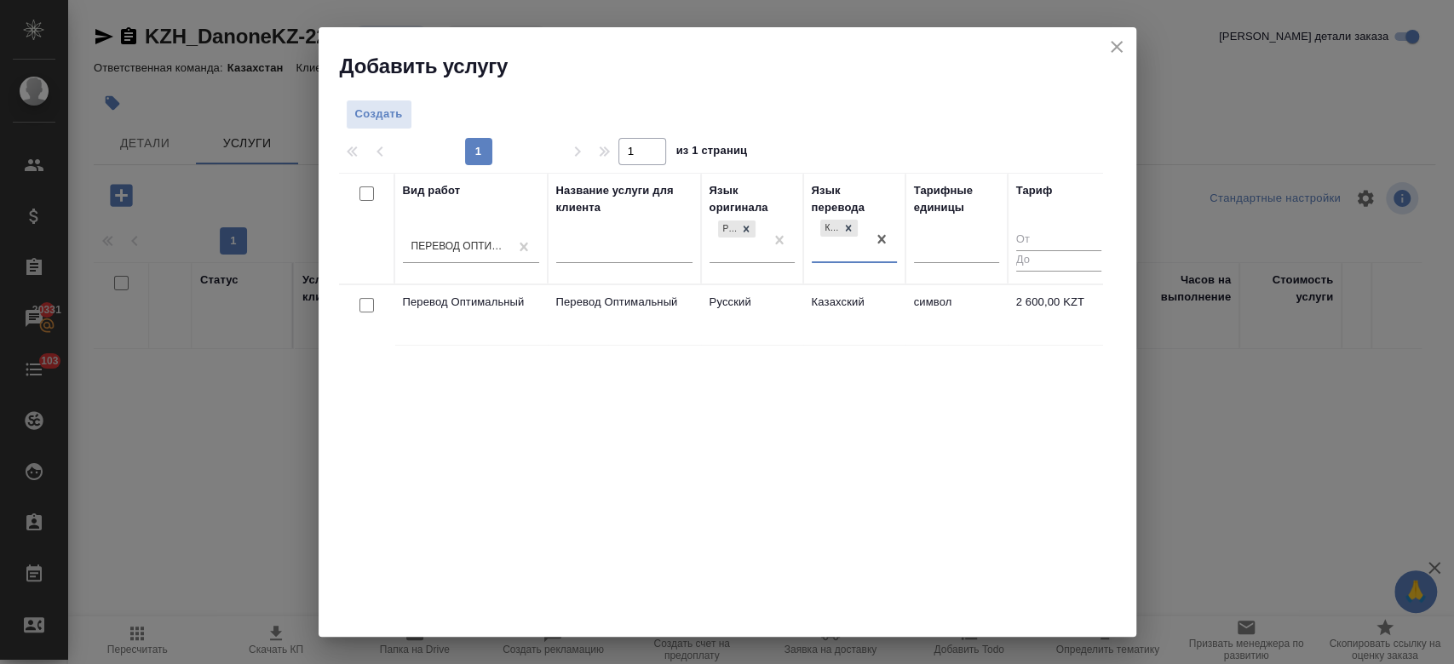
click at [772, 307] on td "Русский" at bounding box center [752, 315] width 102 height 60
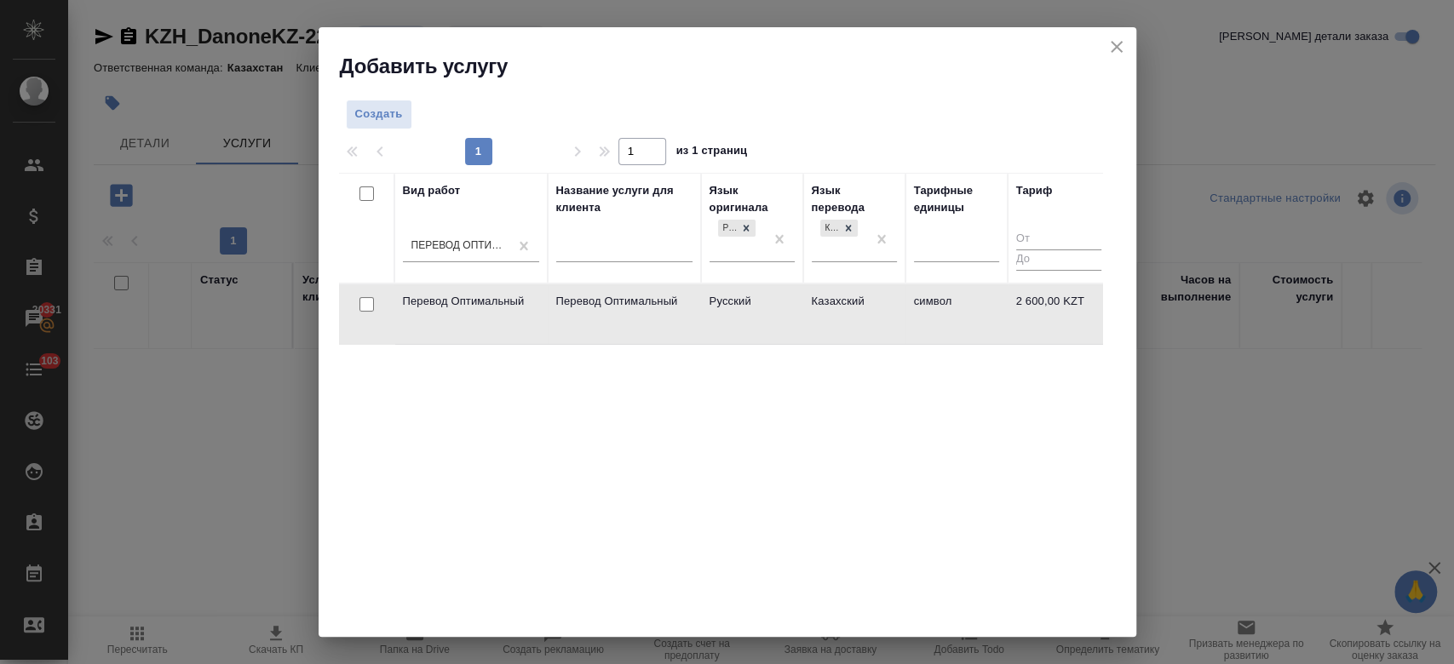
click at [772, 307] on td "Русский" at bounding box center [752, 314] width 102 height 60
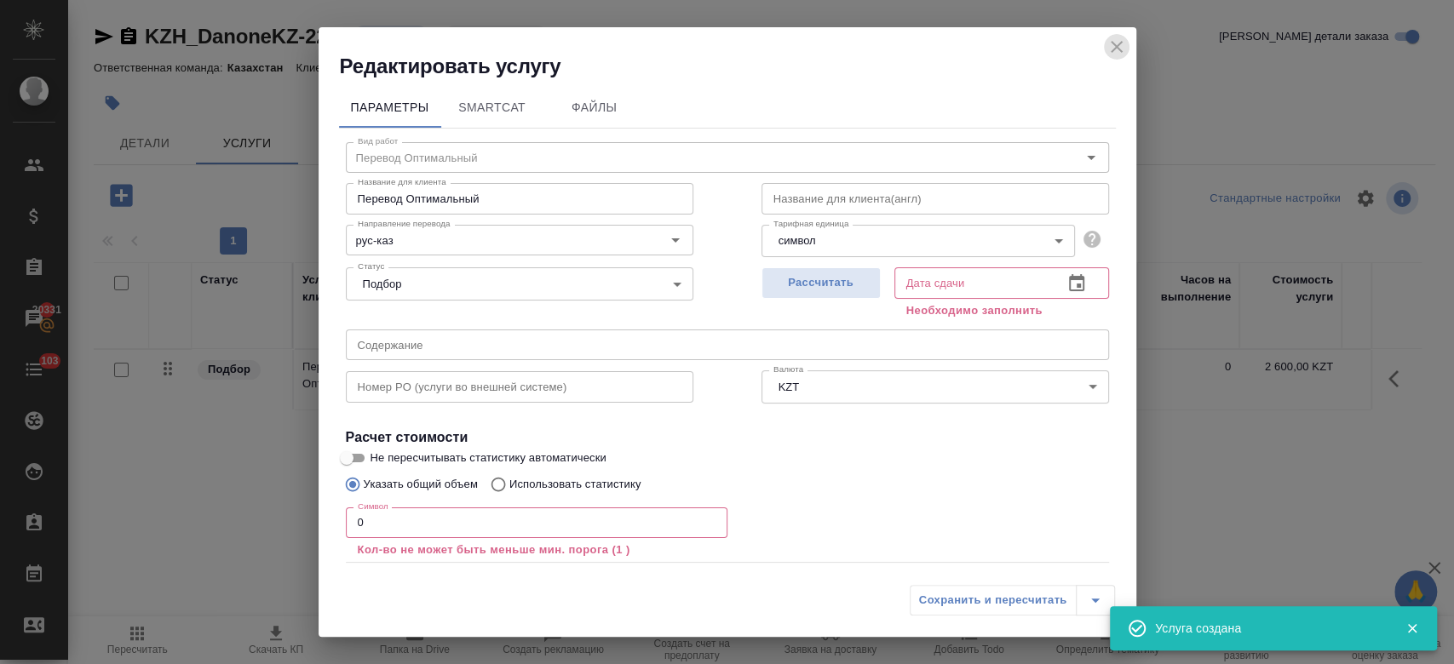
click at [1119, 47] on icon "close" at bounding box center [1116, 47] width 20 height 20
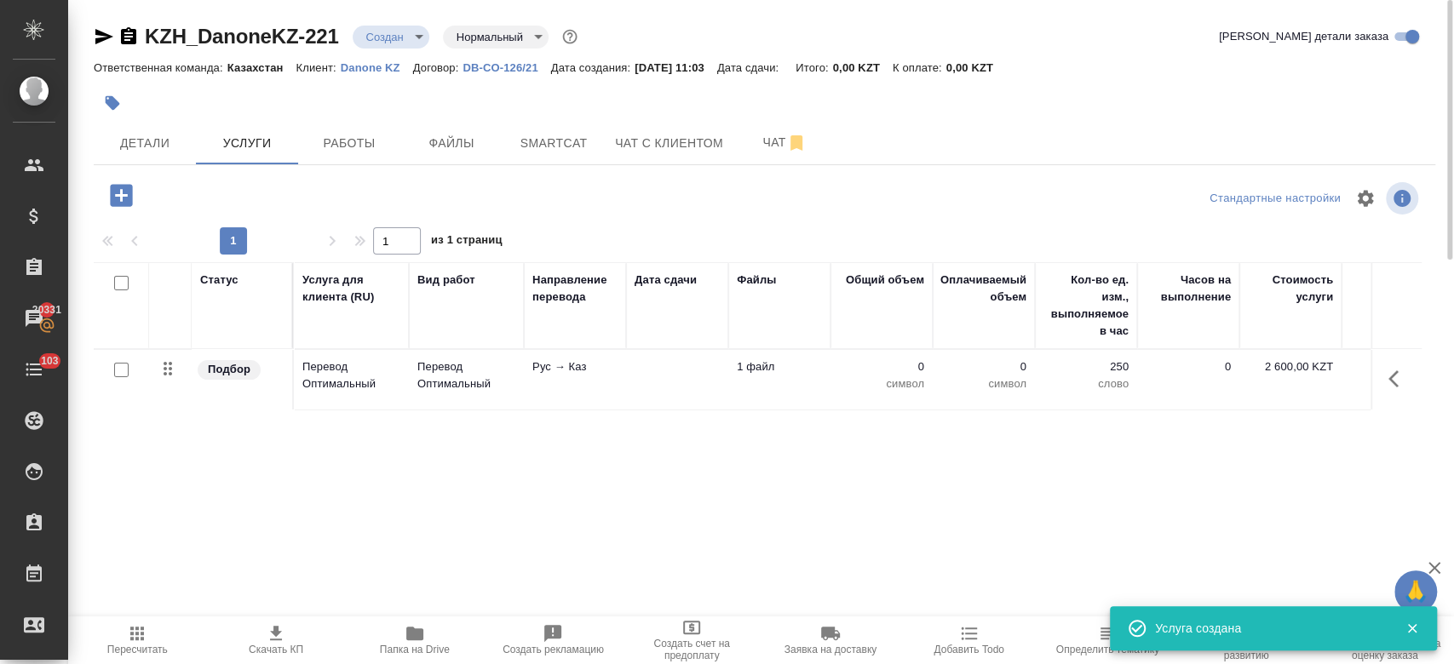
click at [112, 369] on div at bounding box center [121, 371] width 38 height 24
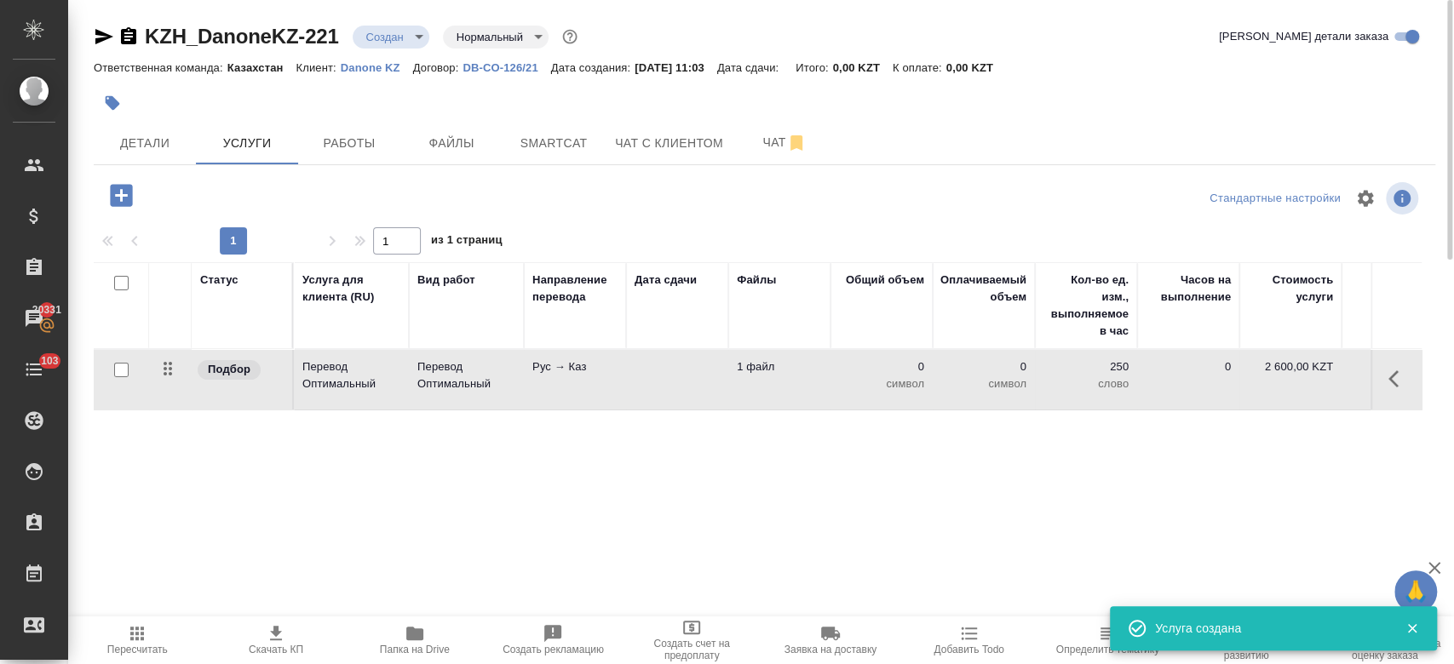
click at [119, 370] on input "checkbox" at bounding box center [121, 370] width 14 height 14
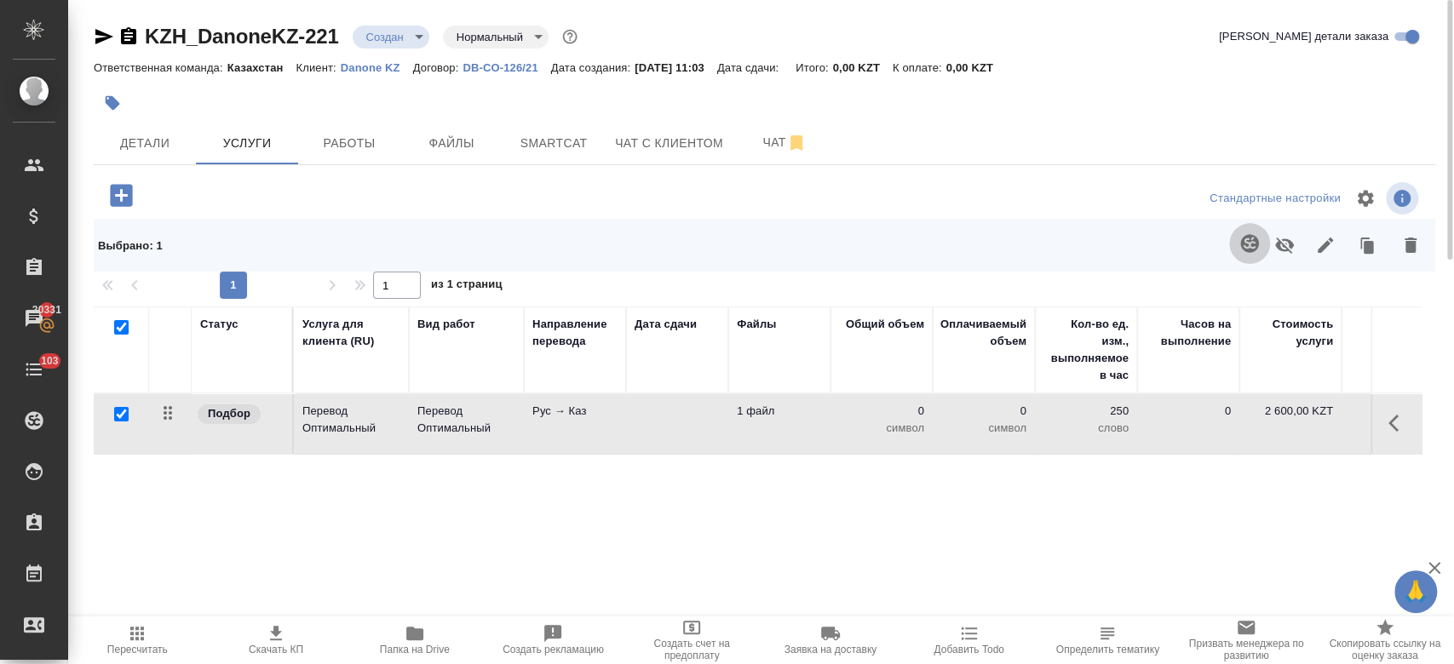
click at [1244, 244] on icon "button" at bounding box center [1249, 243] width 18 height 18
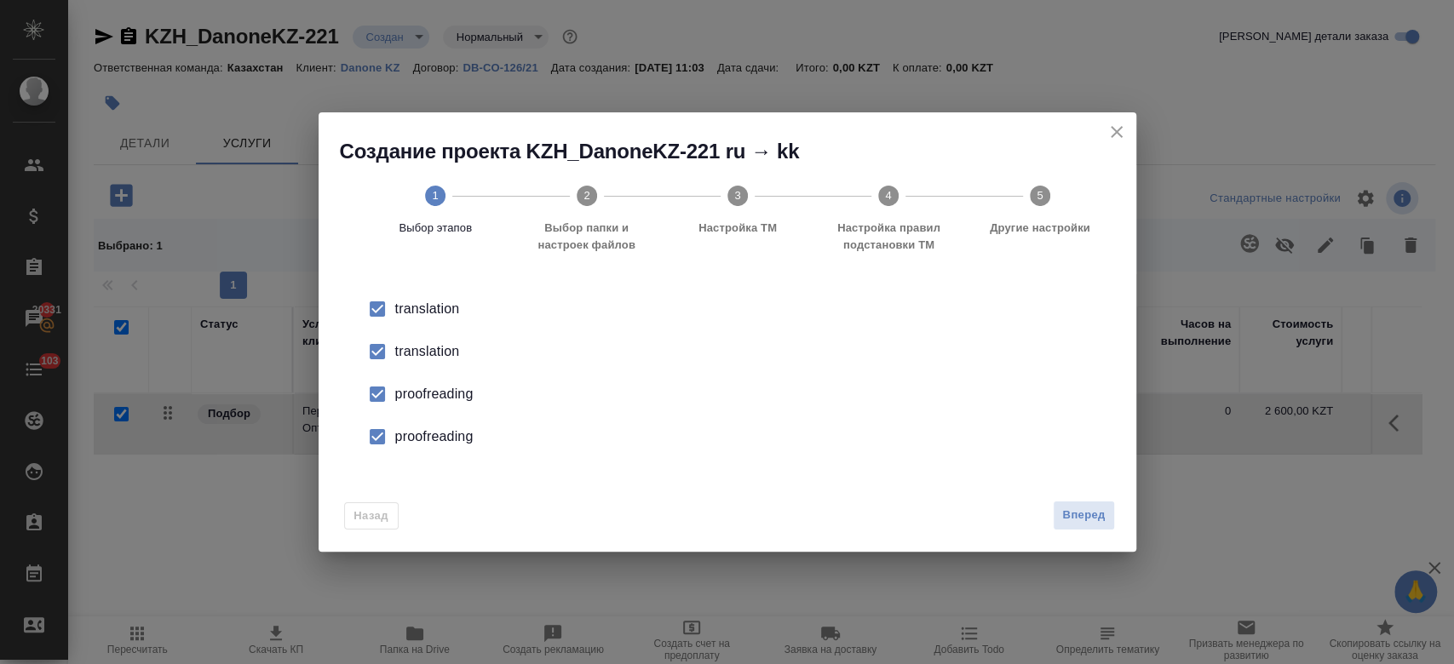
click at [426, 358] on div "translation" at bounding box center [745, 352] width 700 height 20
click at [426, 392] on div "proofreading" at bounding box center [745, 394] width 700 height 20
click at [429, 439] on div "proofreading" at bounding box center [745, 437] width 700 height 20
click at [1089, 508] on span "Вперед" at bounding box center [1083, 516] width 43 height 20
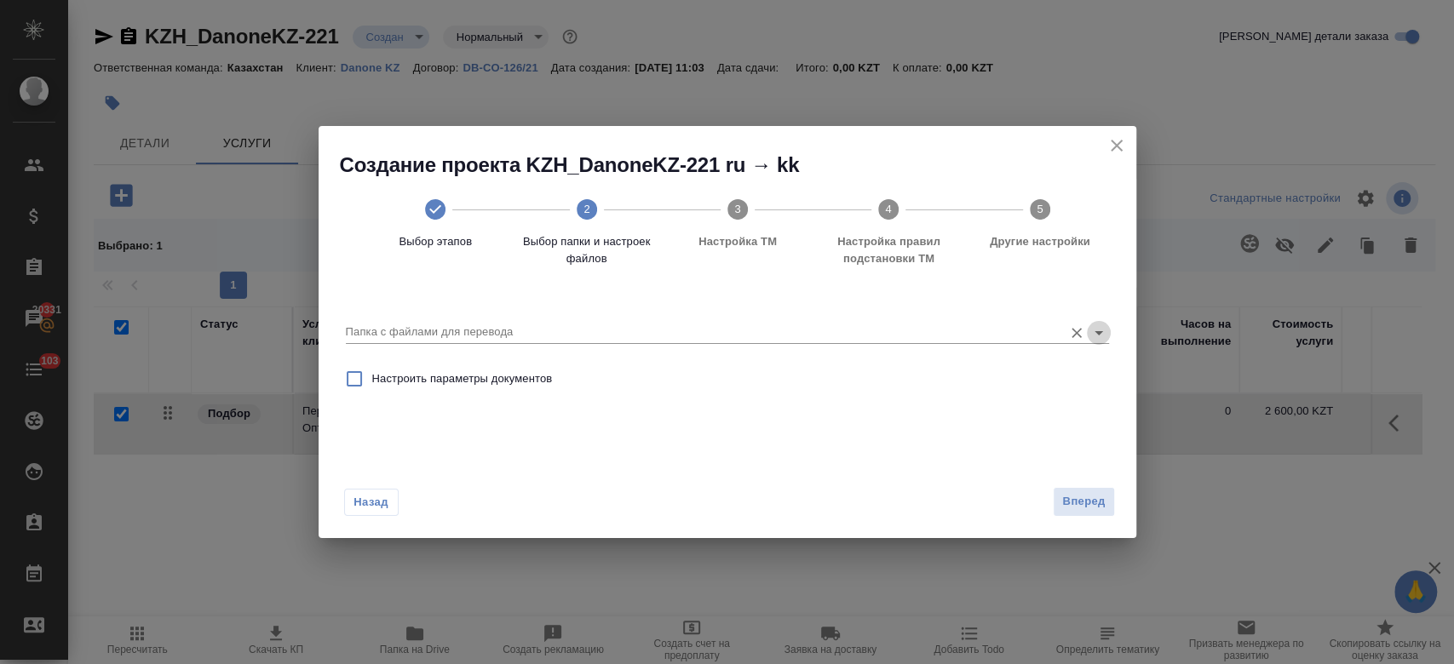
click at [1097, 331] on icon "Open" at bounding box center [1098, 333] width 9 height 4
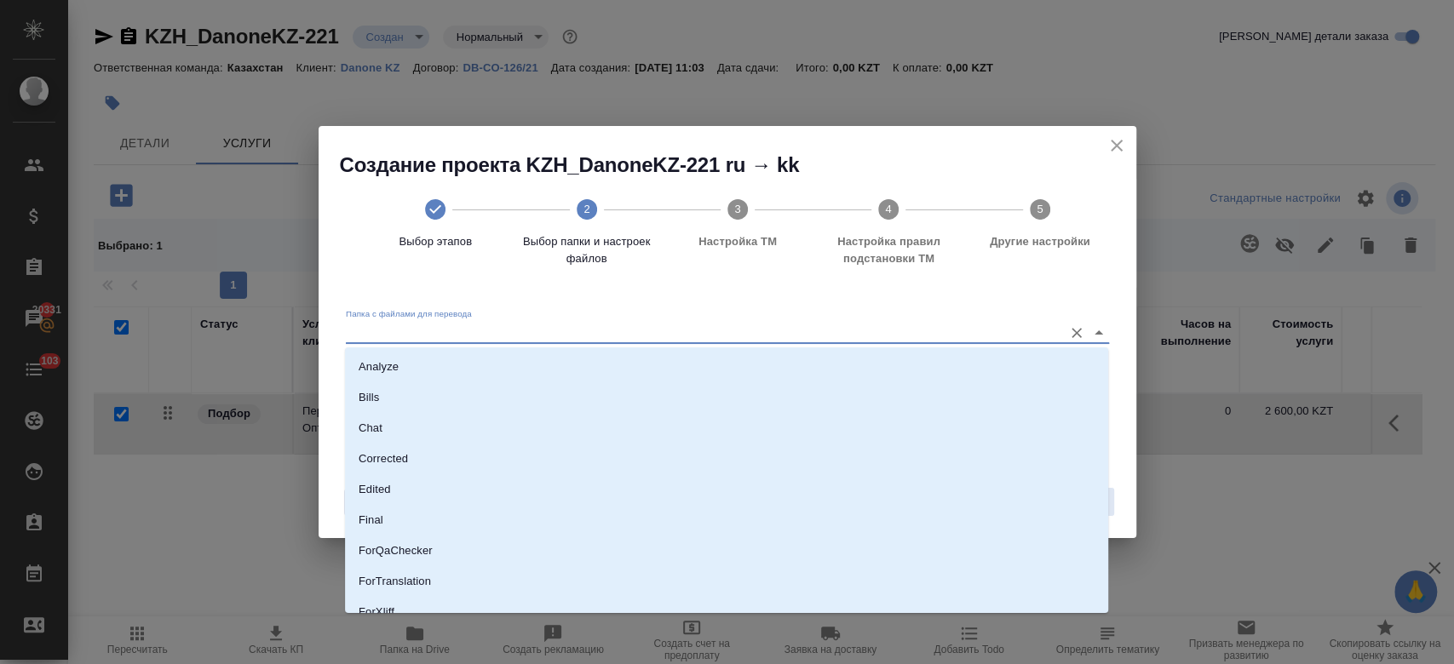
scroll to position [137, 0]
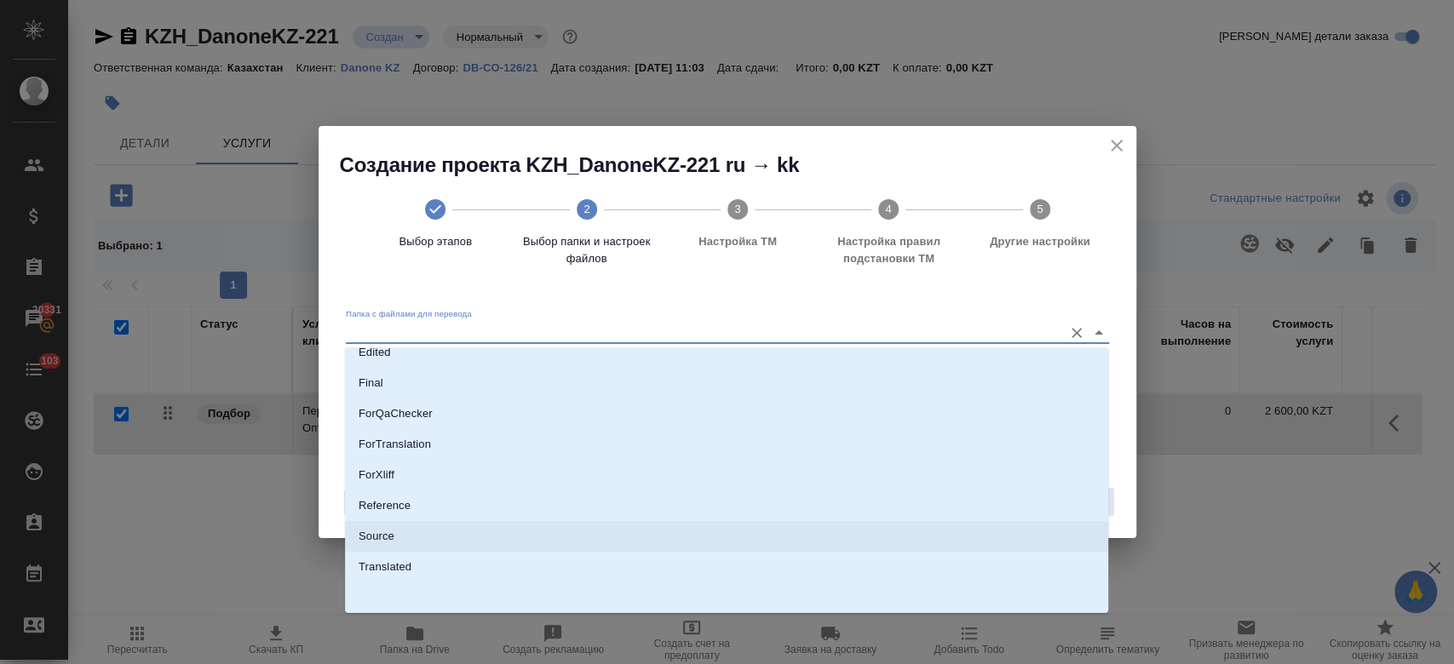
click at [620, 527] on li "Source" at bounding box center [726, 536] width 763 height 31
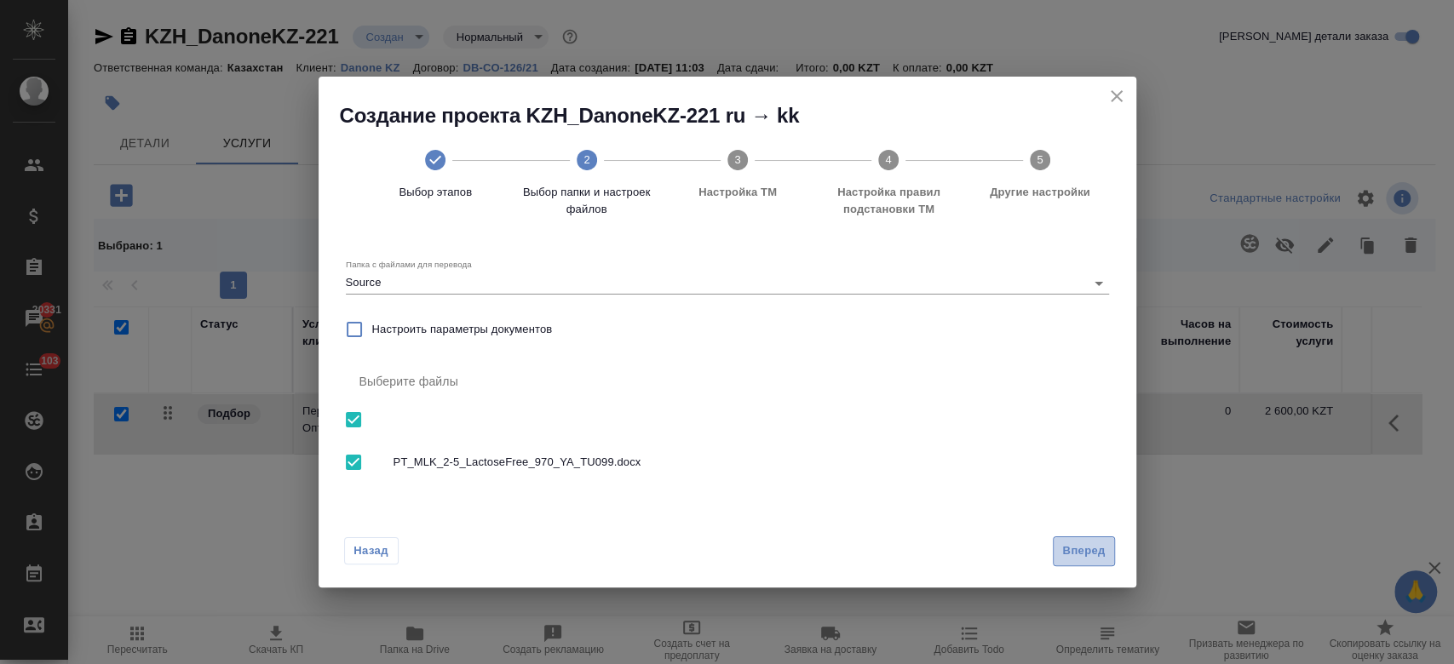
click at [1082, 543] on span "Вперед" at bounding box center [1083, 552] width 43 height 20
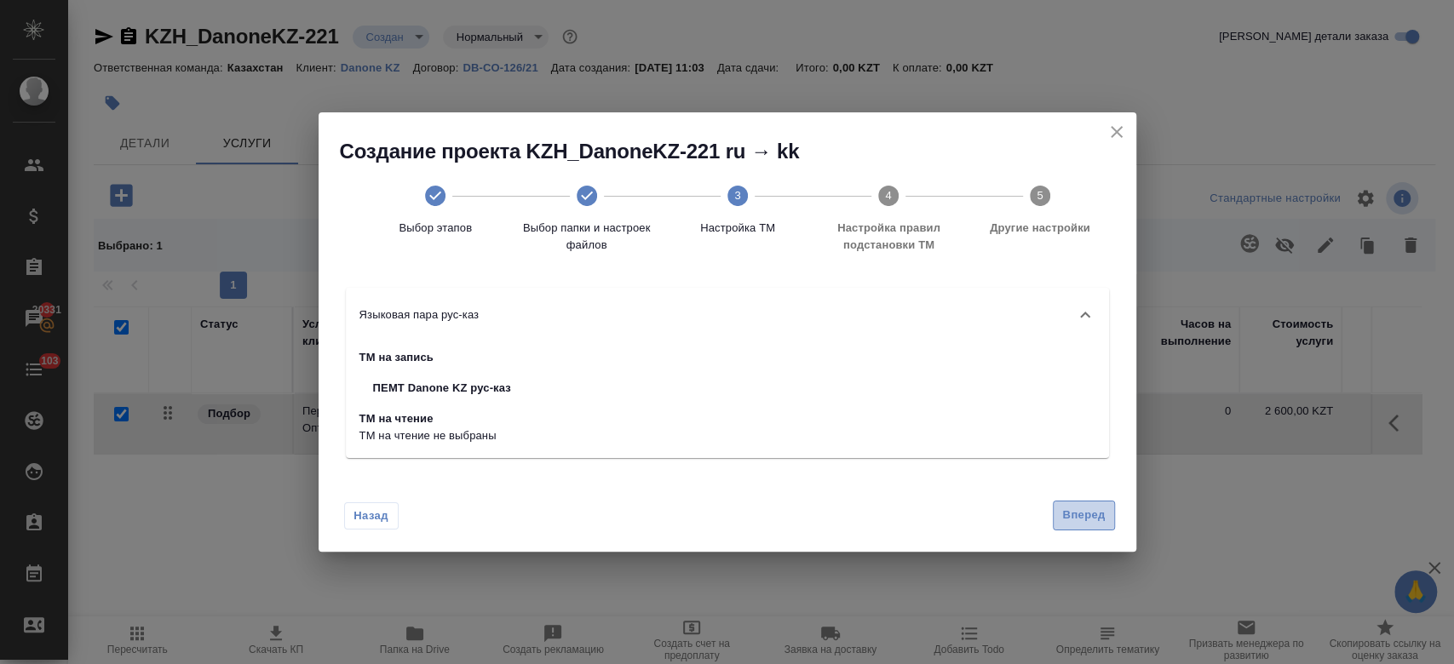
click at [1096, 512] on span "Вперед" at bounding box center [1083, 516] width 43 height 20
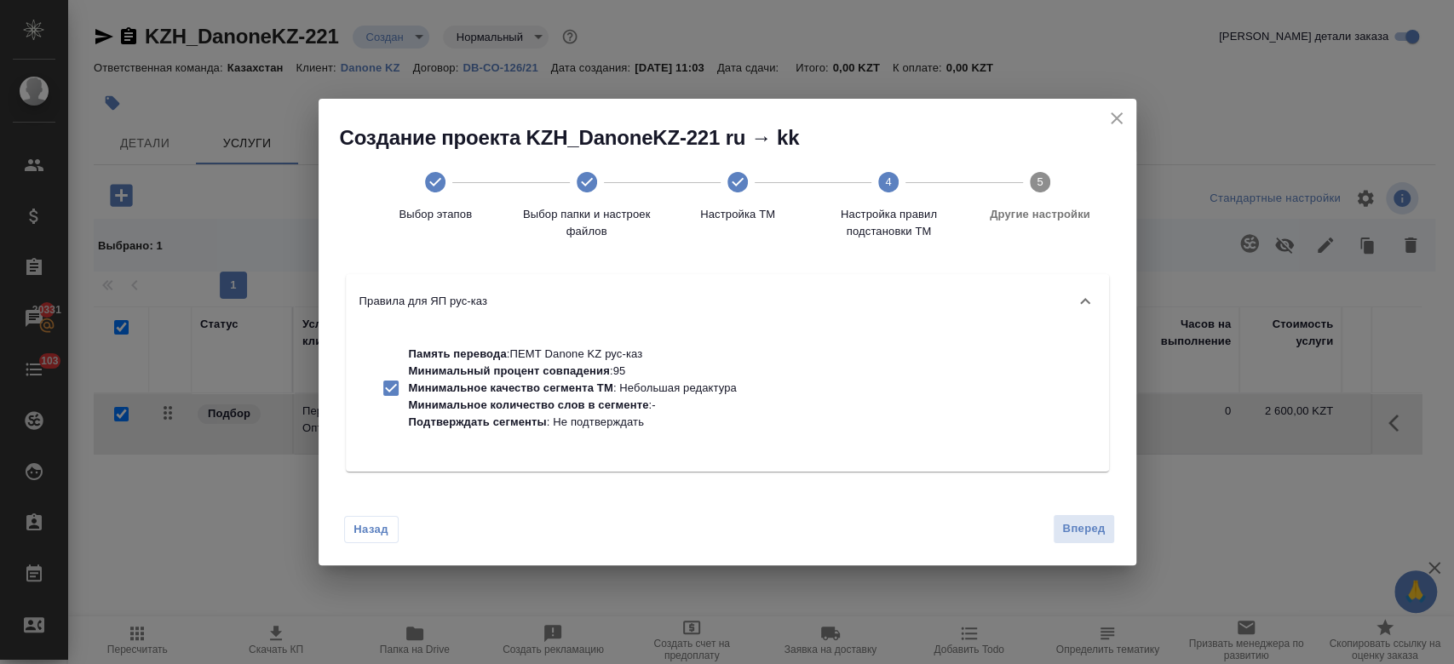
click at [710, 399] on p "Минимальное количество слов в сегменте : -" at bounding box center [573, 405] width 328 height 17
click at [1077, 534] on span "Вперед" at bounding box center [1083, 530] width 43 height 20
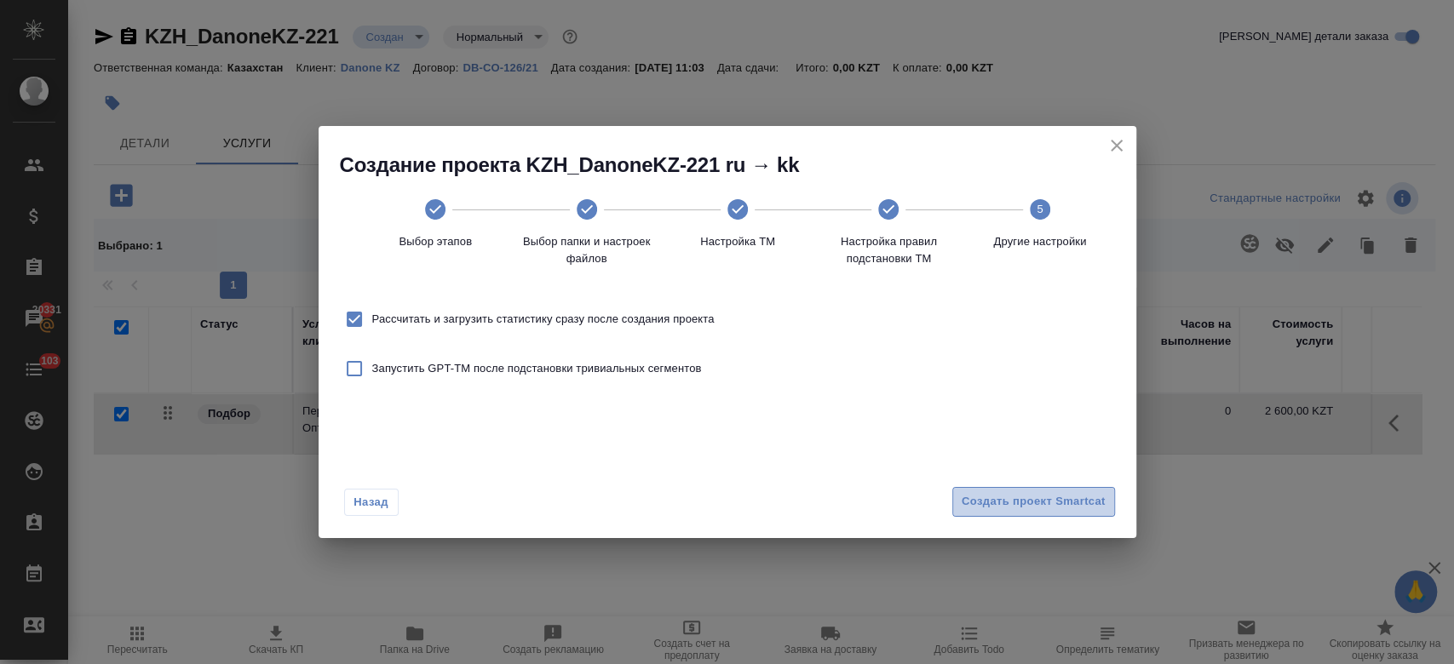
click at [997, 511] on span "Создать проект Smartcat" at bounding box center [1034, 502] width 144 height 20
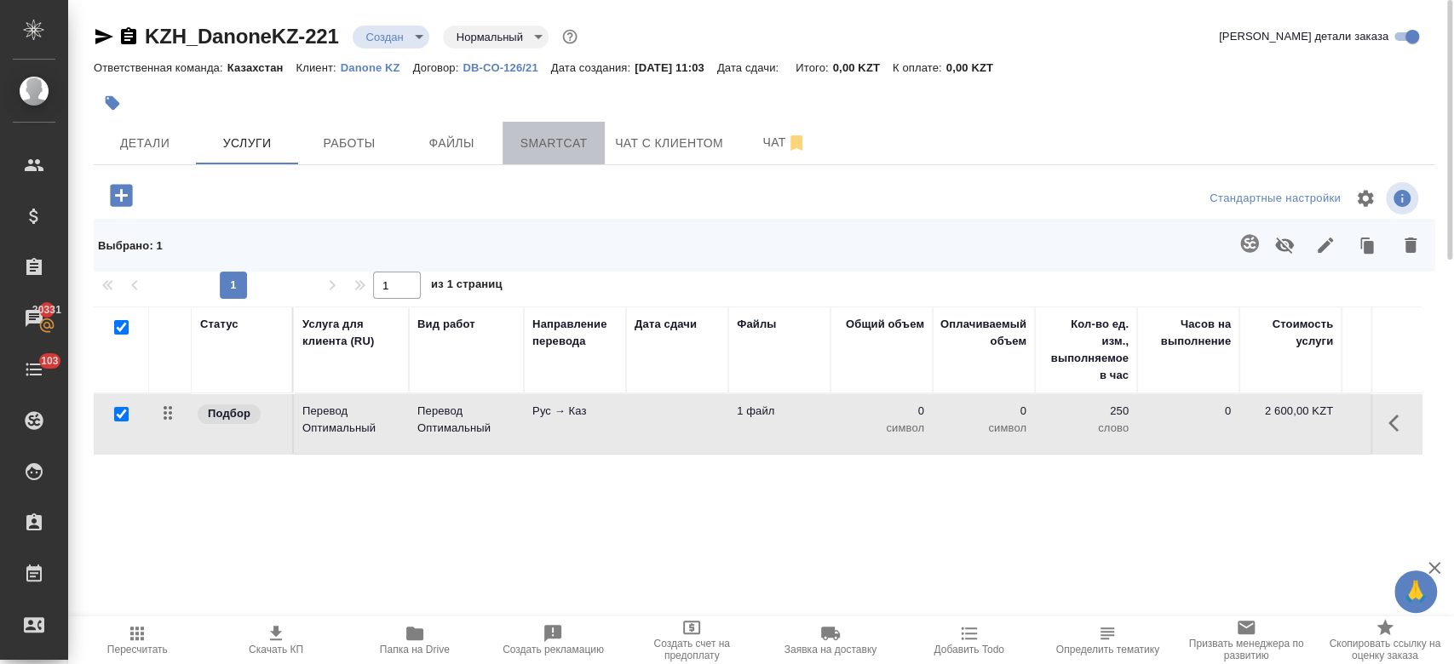
click at [548, 140] on span "Smartcat" at bounding box center [554, 143] width 82 height 21
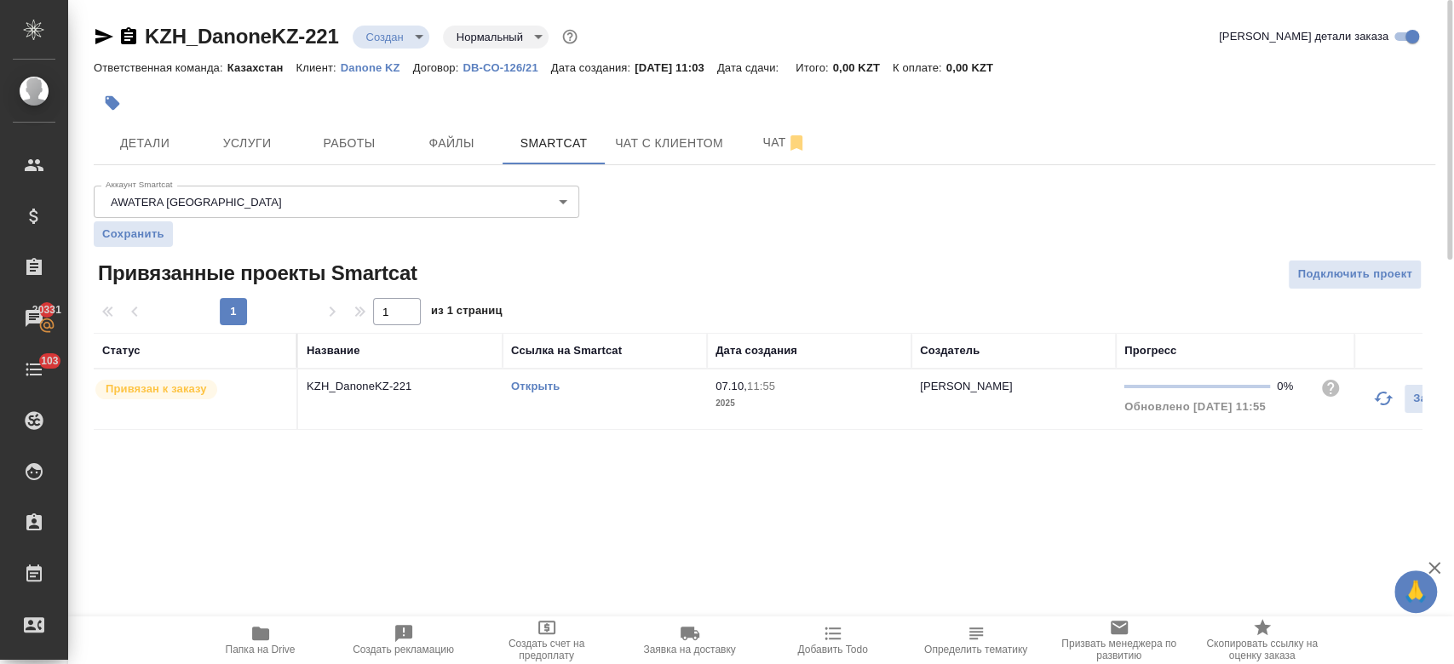
click at [525, 388] on link "Открыть" at bounding box center [535, 386] width 49 height 13
click at [248, 151] on span "Услуги" at bounding box center [247, 143] width 82 height 21
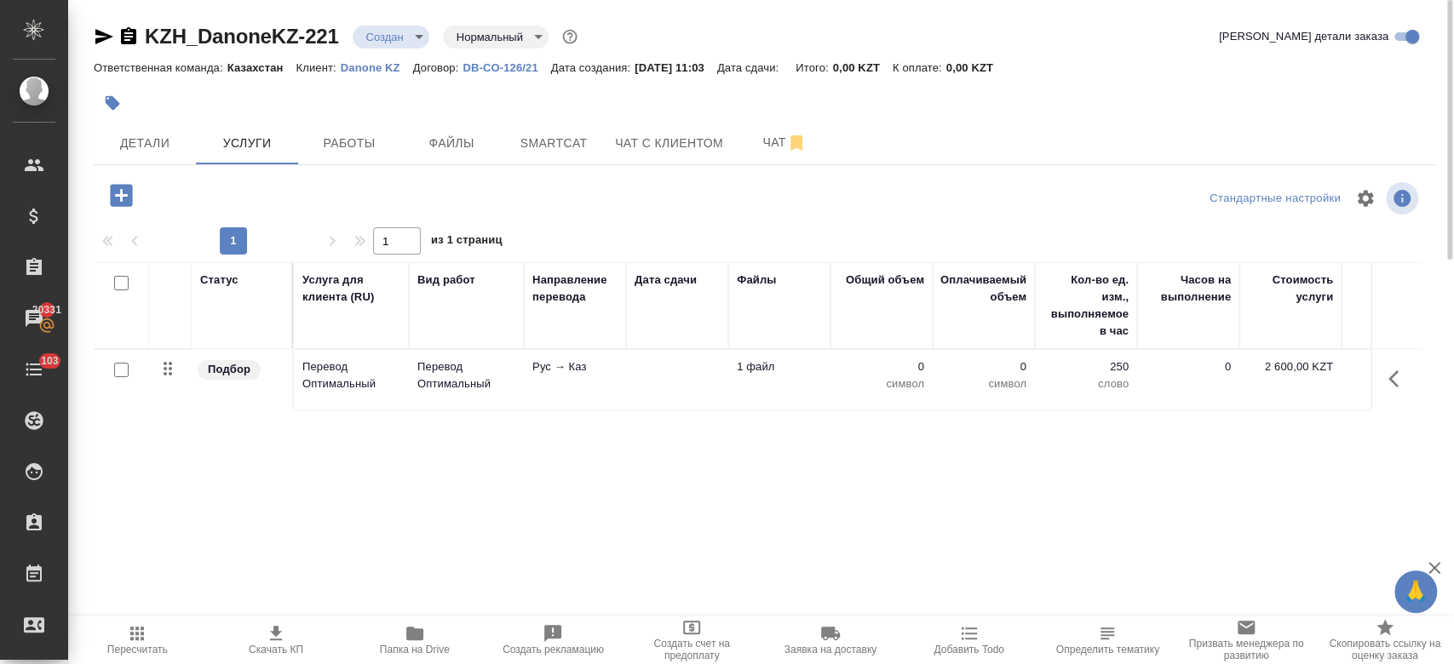
click at [518, 386] on td "Перевод Оптимальный" at bounding box center [466, 380] width 115 height 60
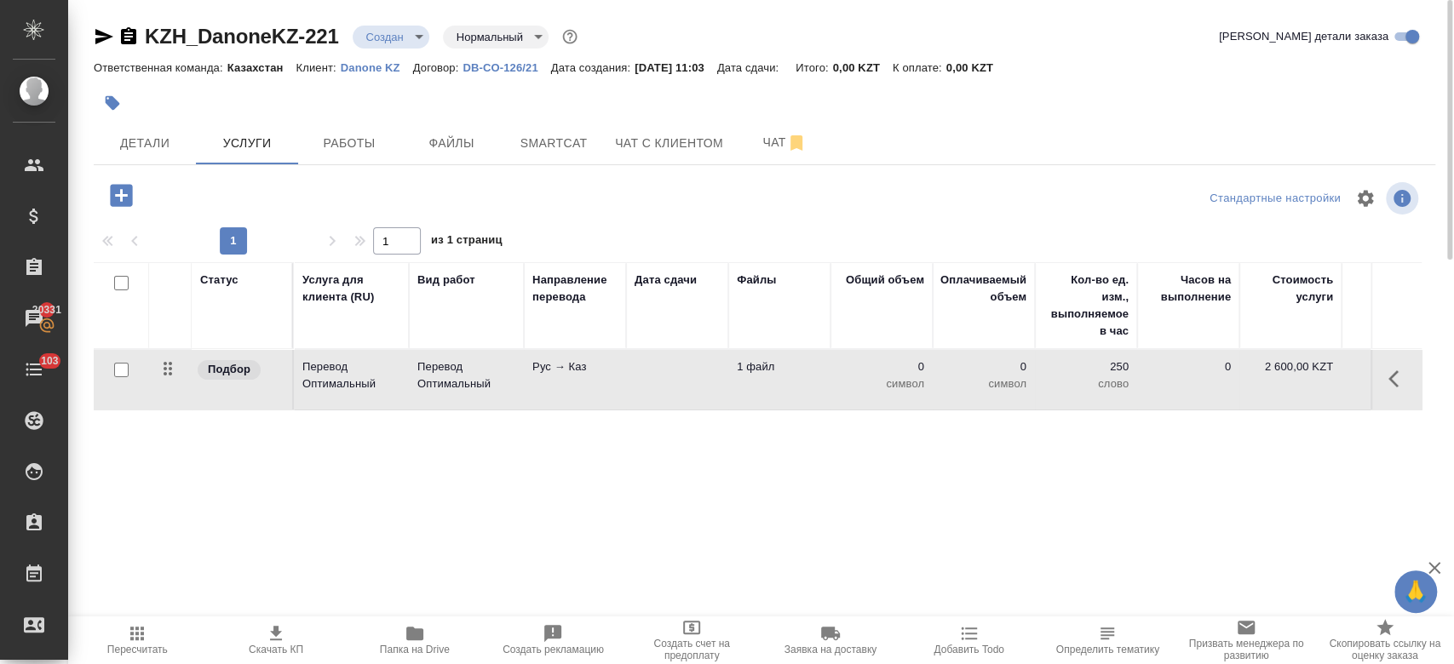
click at [518, 386] on td "Перевод Оптимальный" at bounding box center [466, 380] width 115 height 60
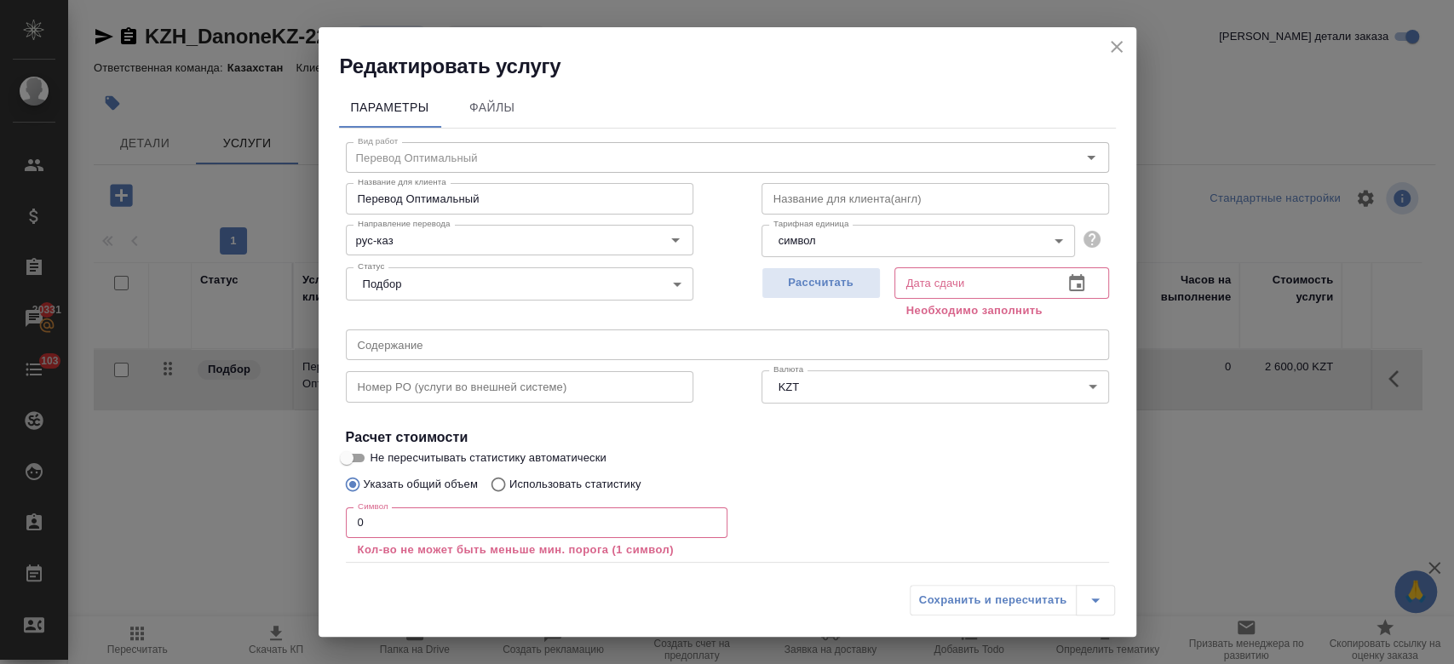
scroll to position [94, 0]
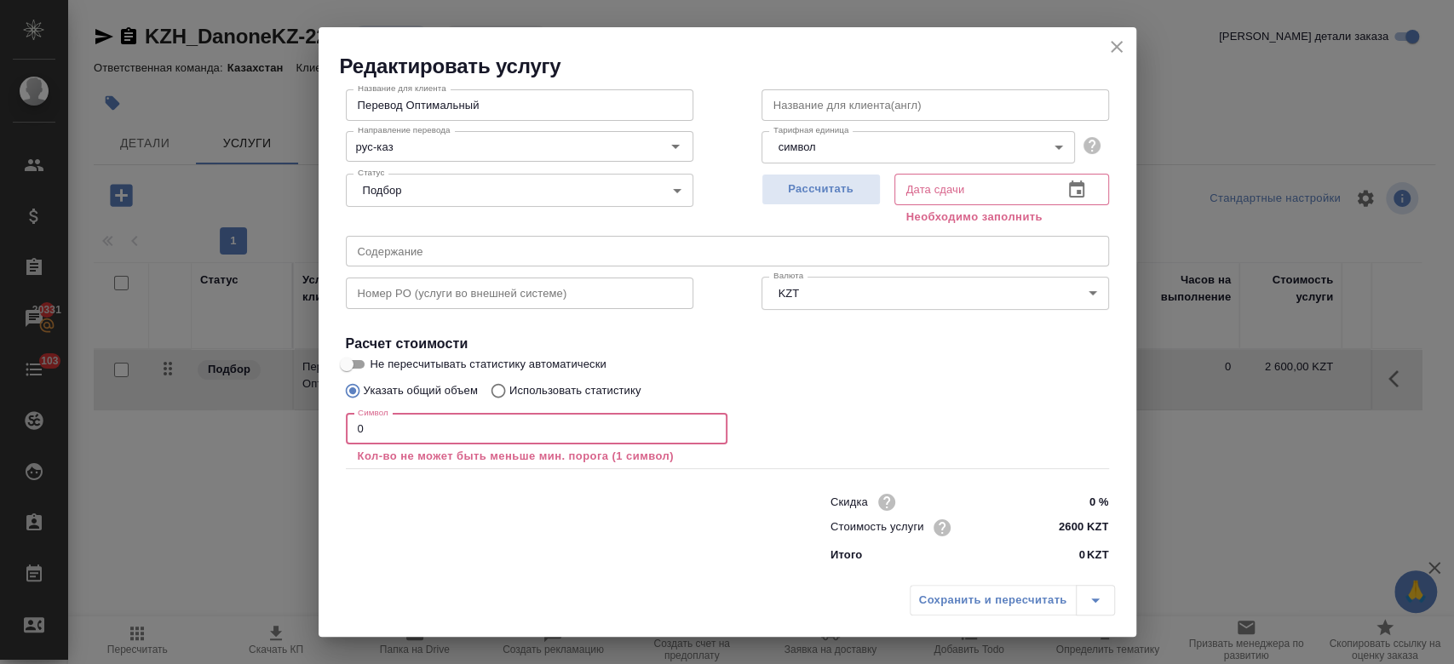
click at [388, 435] on input "0" at bounding box center [537, 429] width 382 height 31
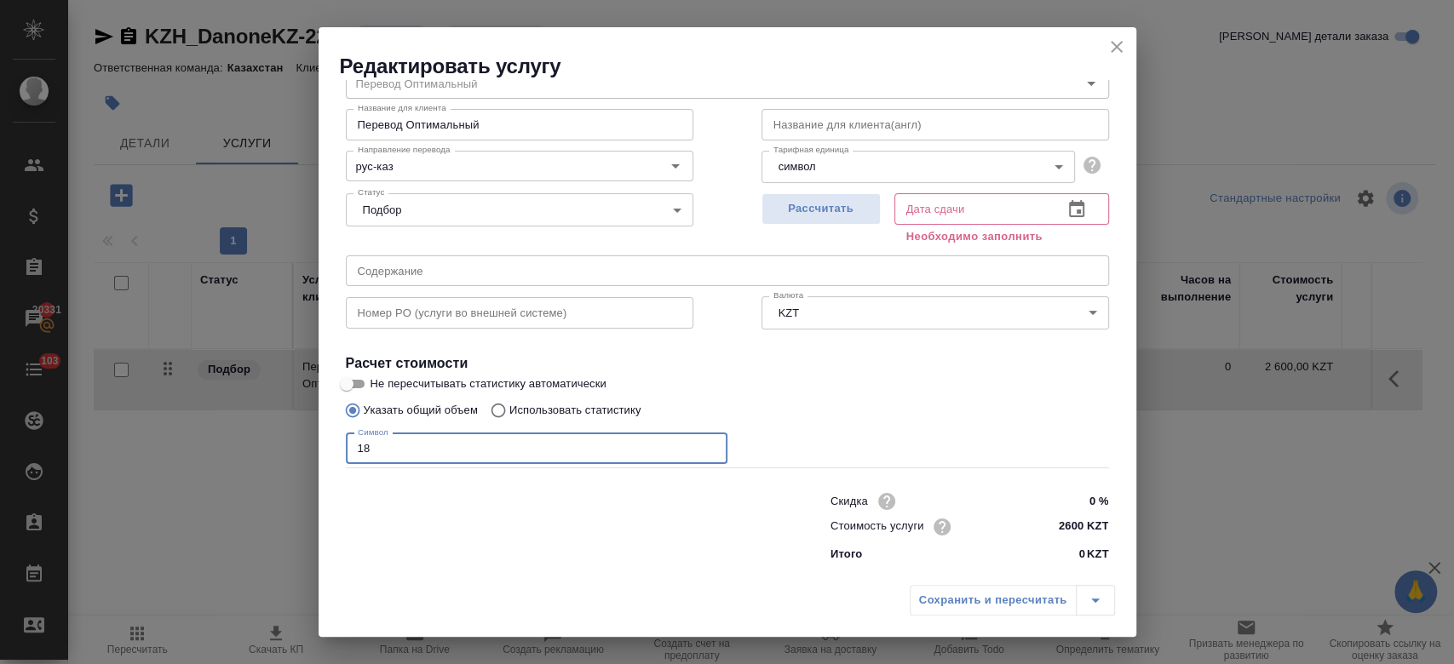
scroll to position [73, 0]
click at [813, 207] on span "Рассчитать" at bounding box center [821, 210] width 101 height 20
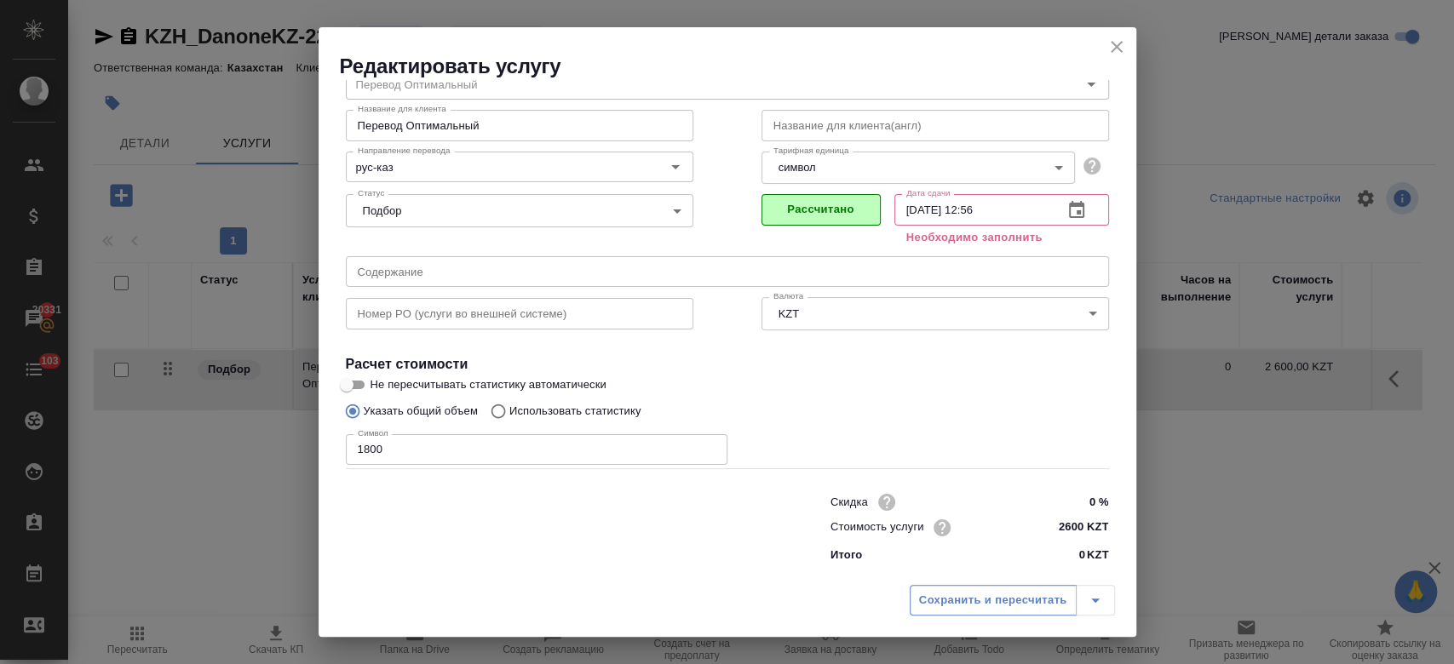
scroll to position [55, 0]
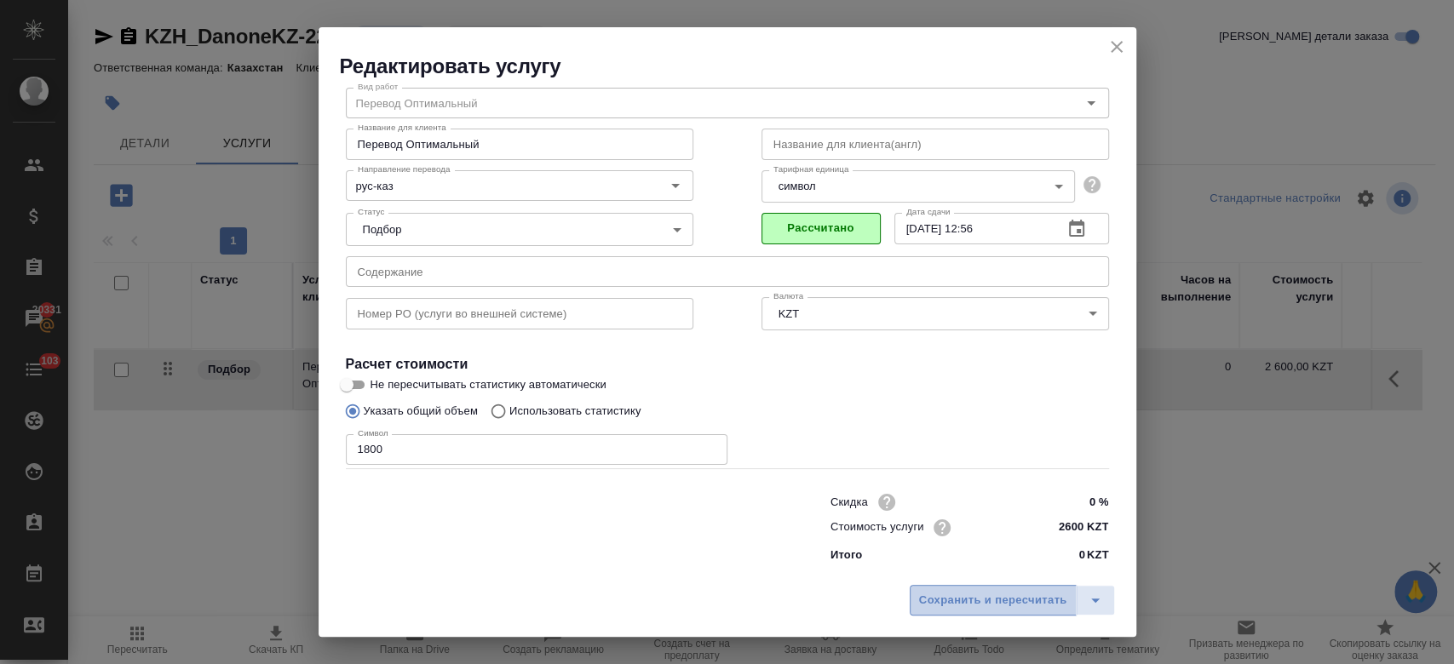
click at [974, 610] on span "Сохранить и пересчитать" at bounding box center [993, 601] width 148 height 20
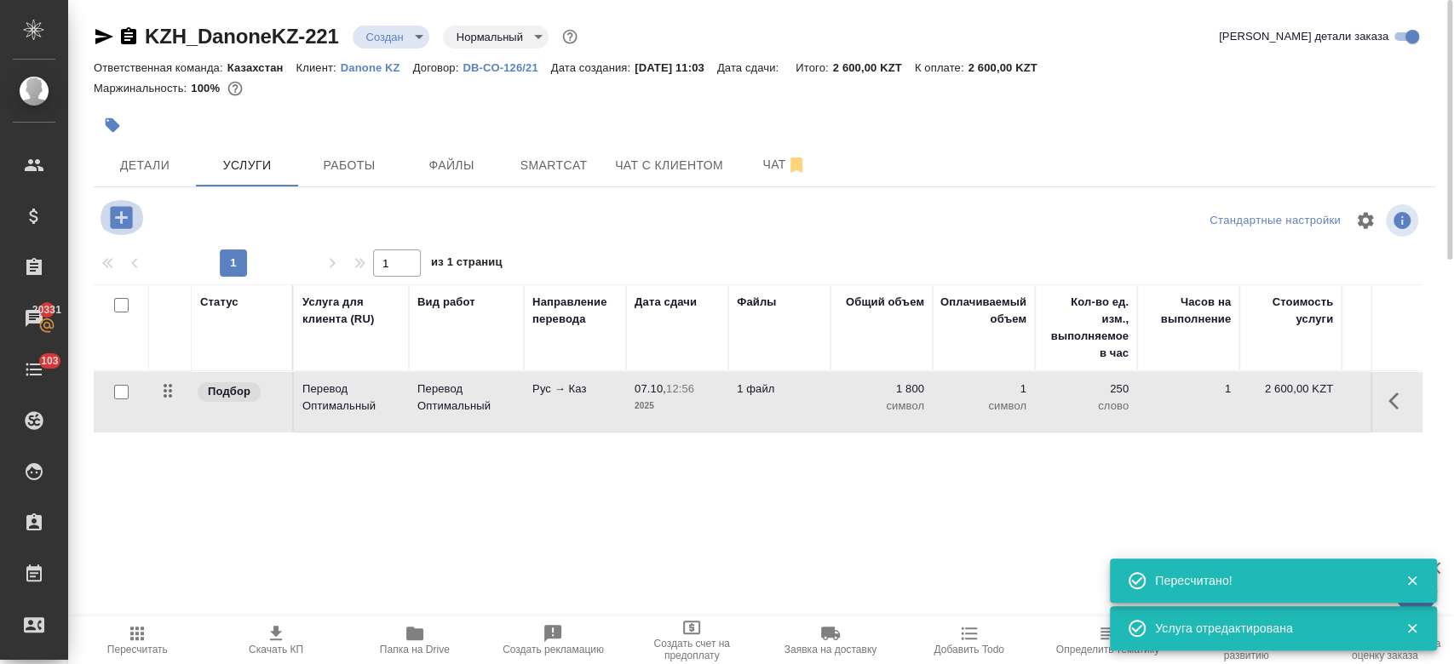
click at [118, 215] on icon "button" at bounding box center [121, 217] width 22 height 22
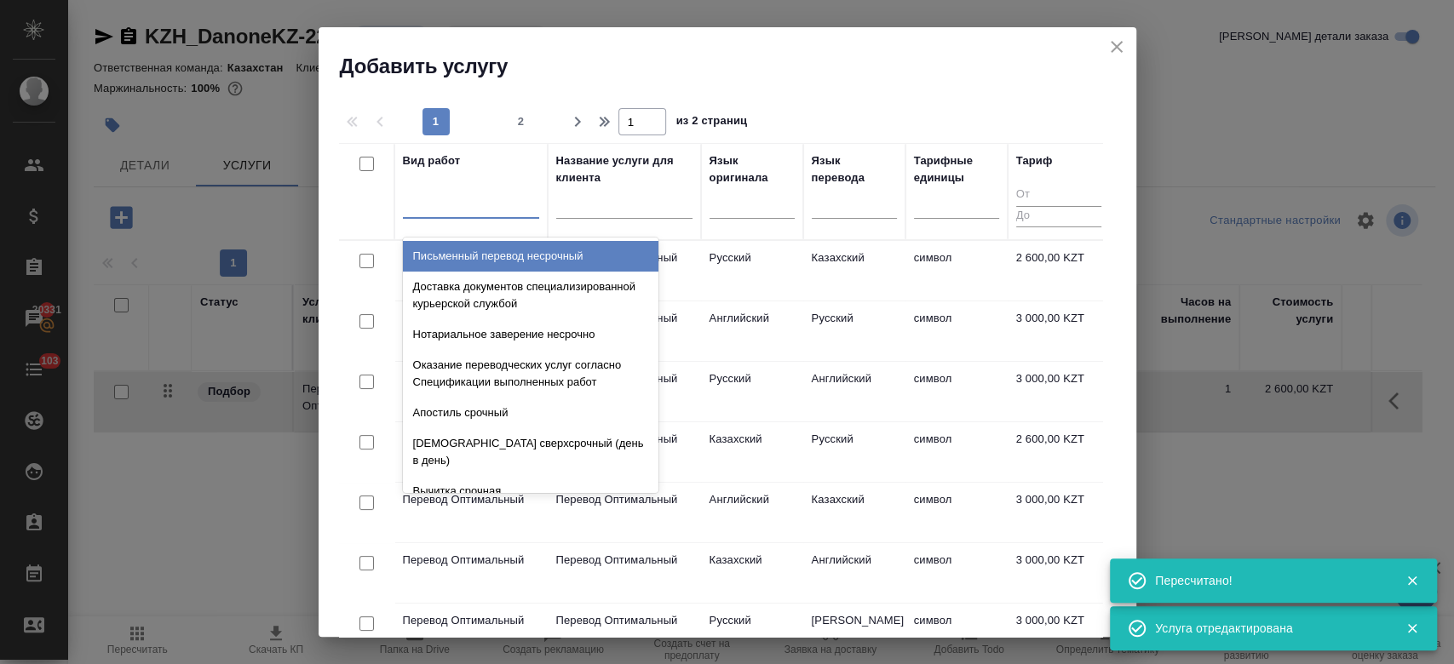
click at [437, 208] on div at bounding box center [471, 201] width 136 height 25
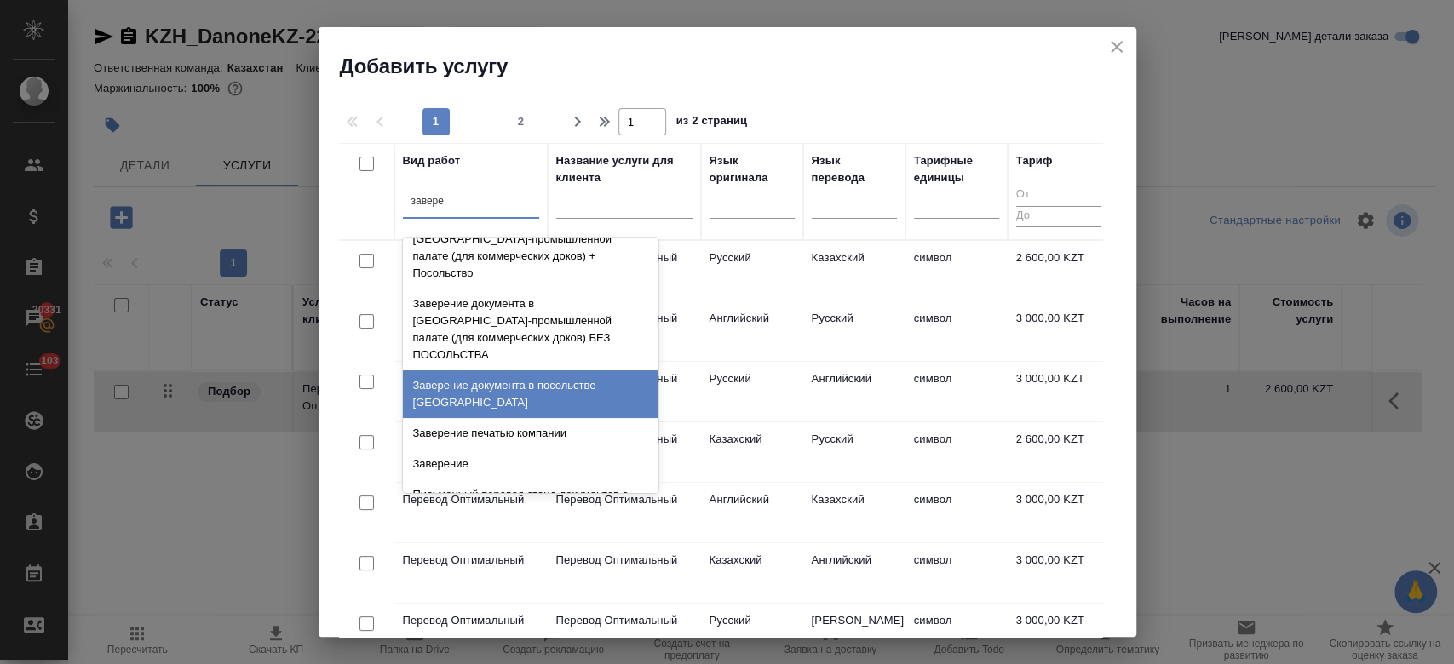
scroll to position [376, 0]
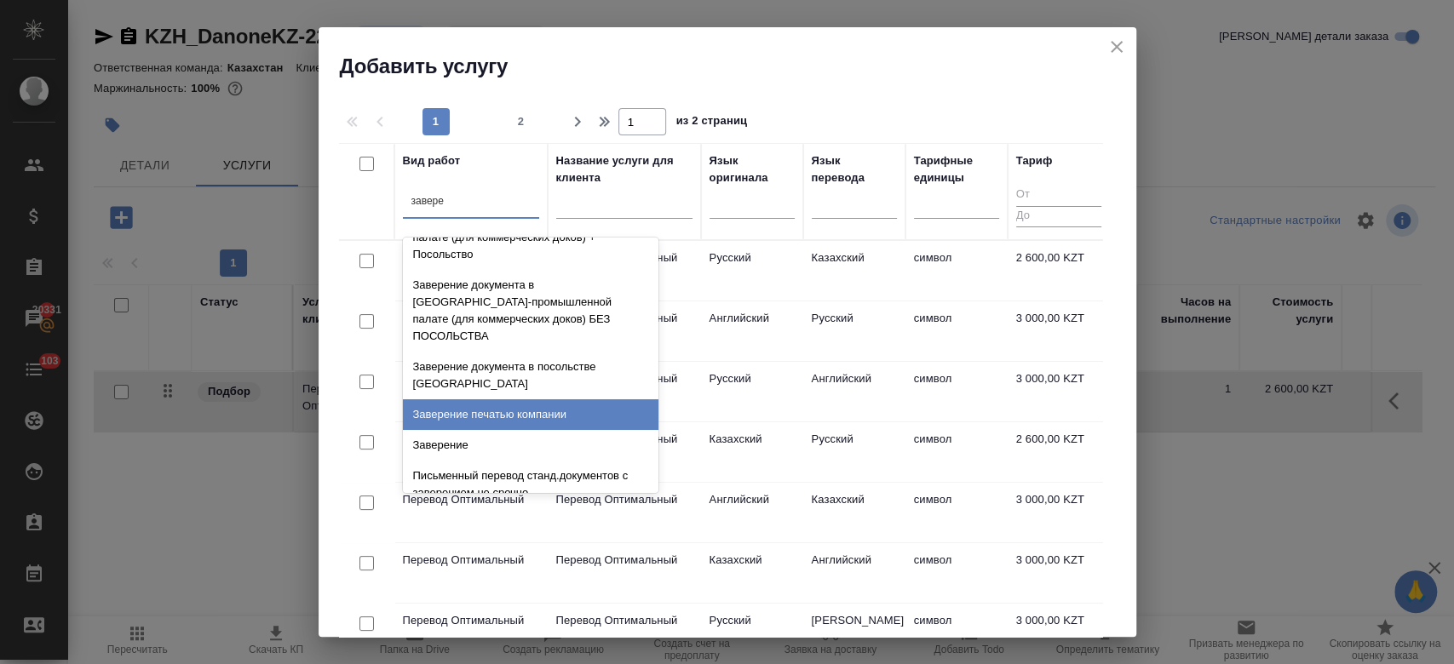
click at [545, 399] on div "Заверение печатью компании" at bounding box center [531, 414] width 256 height 31
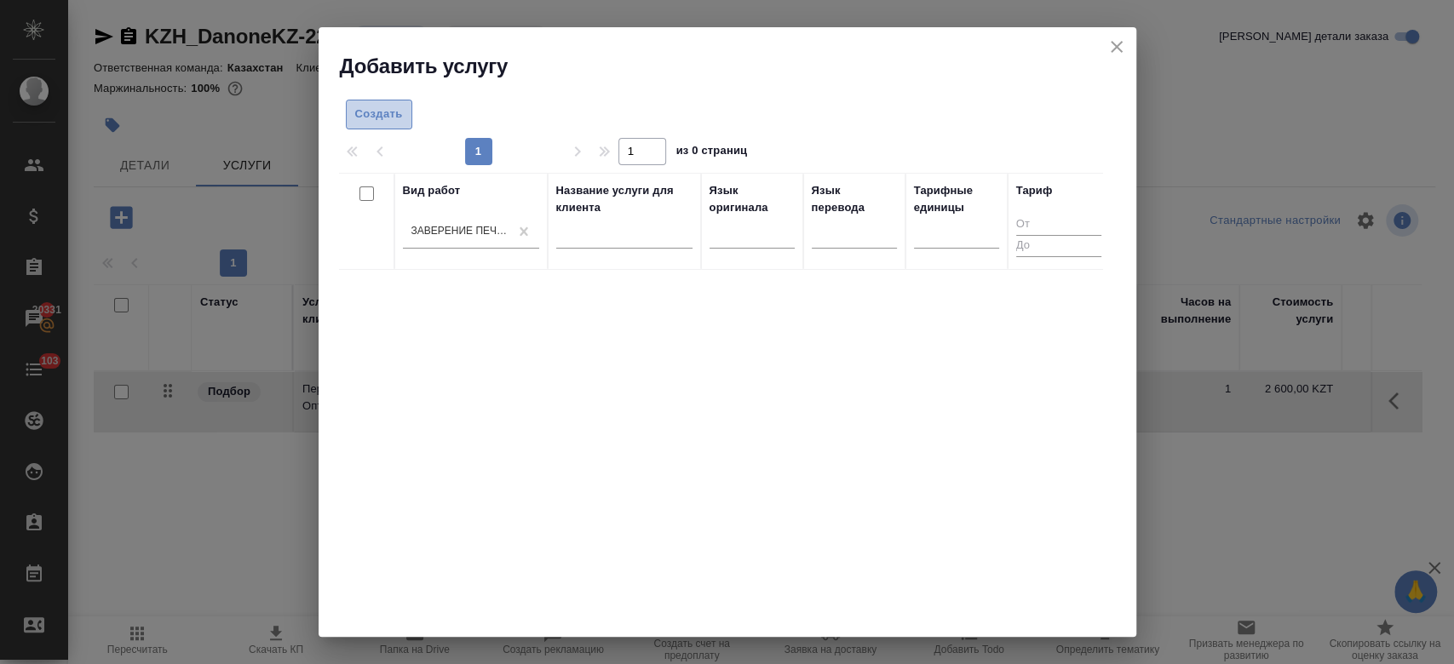
click at [365, 111] on span "Создать" at bounding box center [379, 115] width 48 height 20
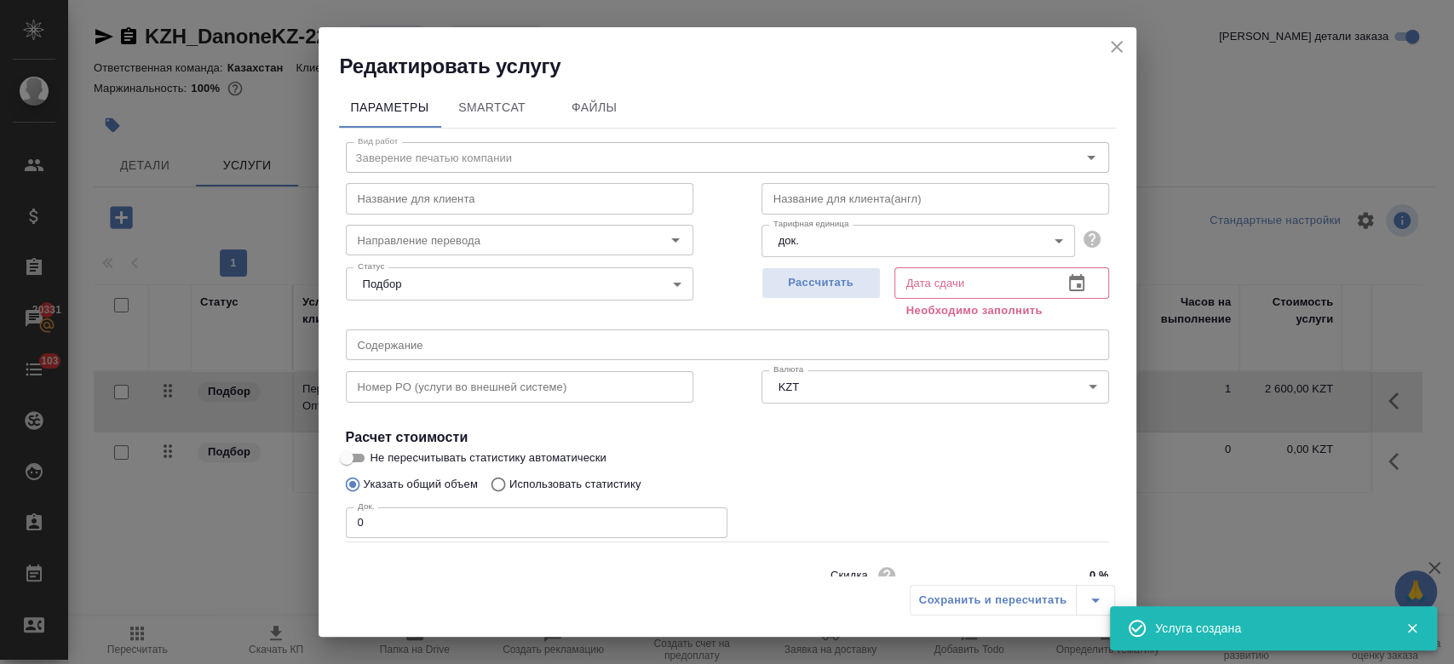
scroll to position [73, 0]
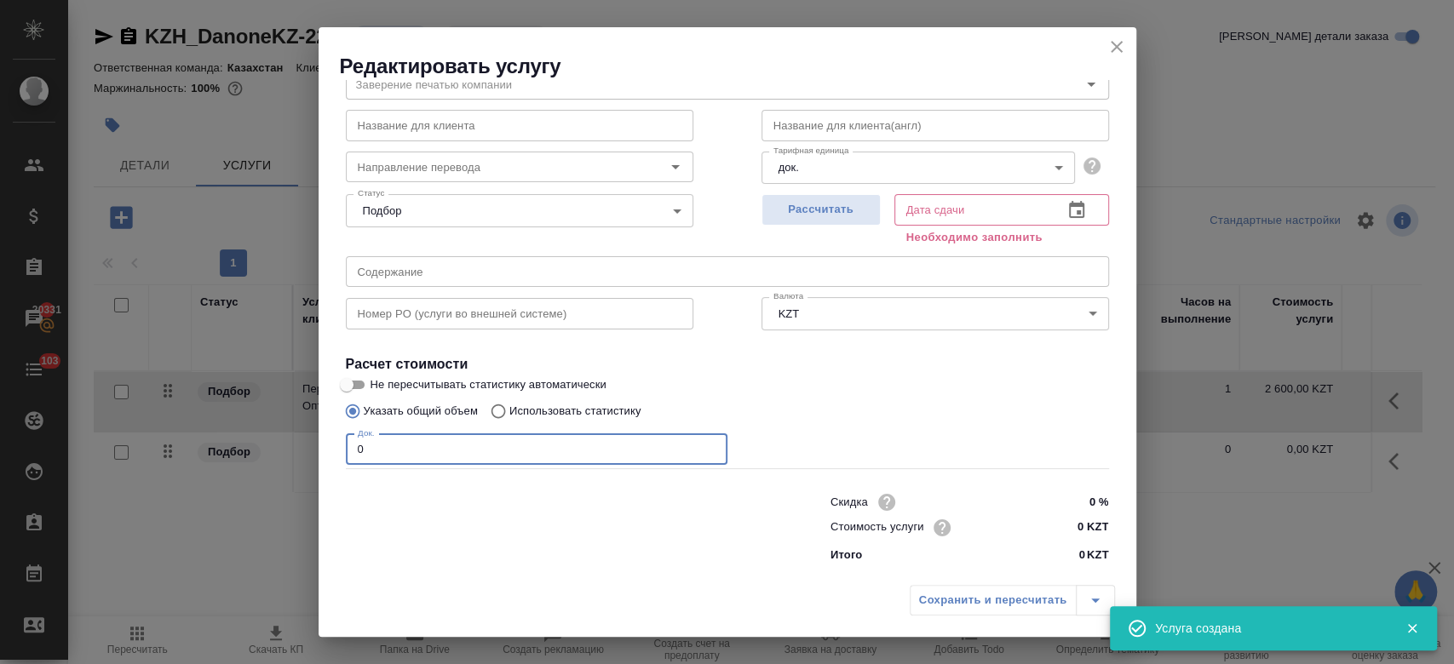
click at [586, 450] on input "0" at bounding box center [537, 449] width 382 height 31
click at [1079, 526] on input "0 KZT" at bounding box center [1076, 528] width 62 height 25
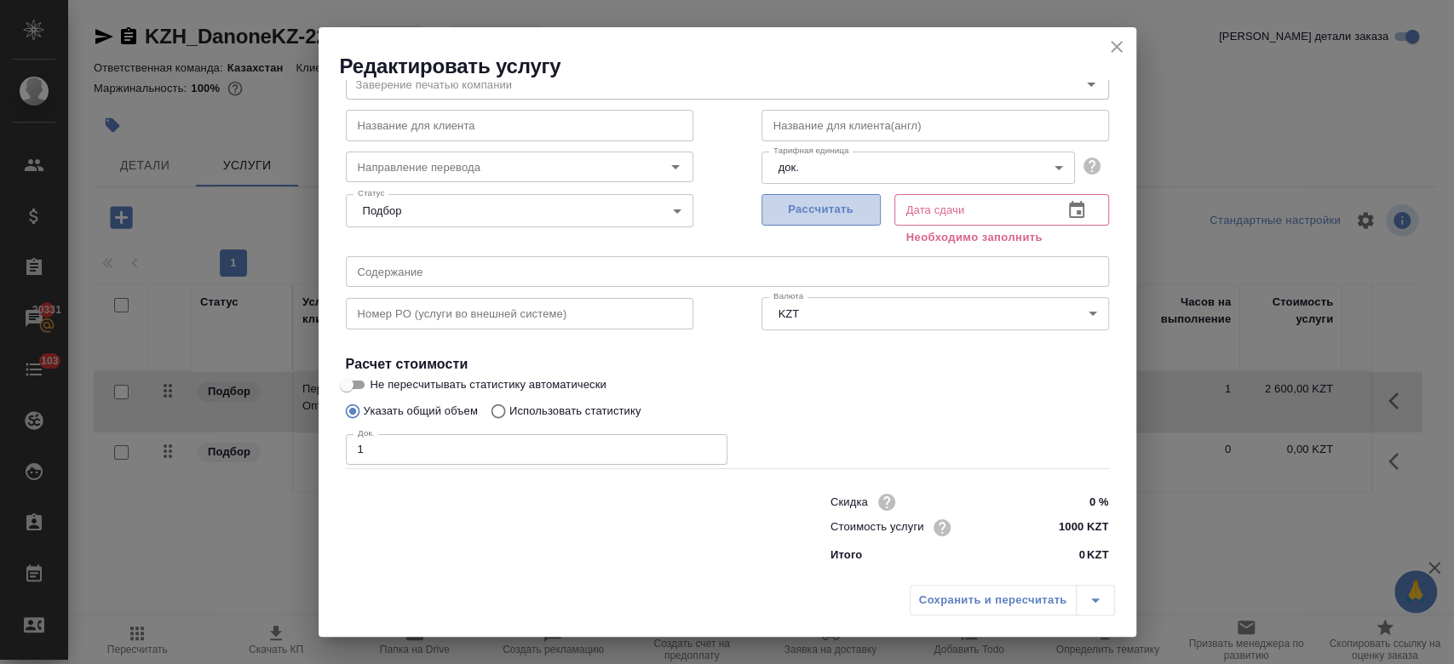
click at [842, 194] on button "Рассчитать" at bounding box center [820, 210] width 119 height 32
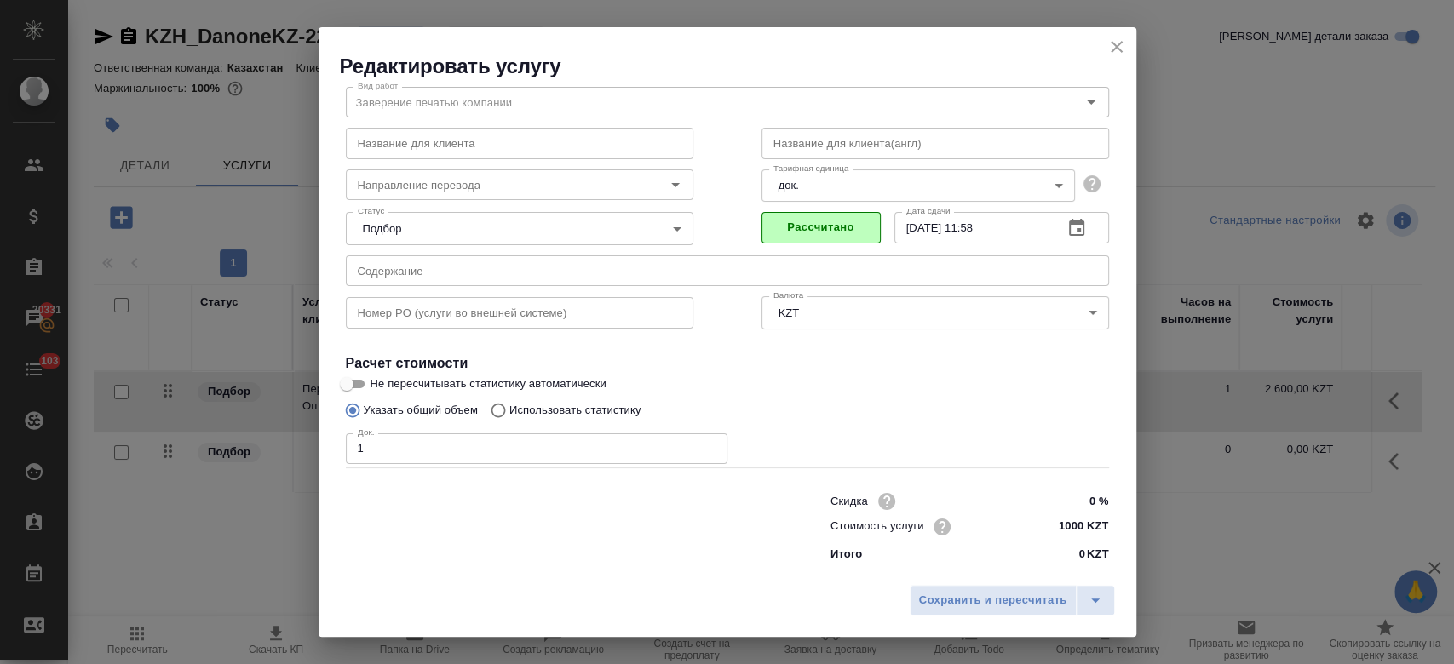
scroll to position [55, 0]
click at [942, 611] on button "Сохранить и пересчитать" at bounding box center [993, 600] width 167 height 31
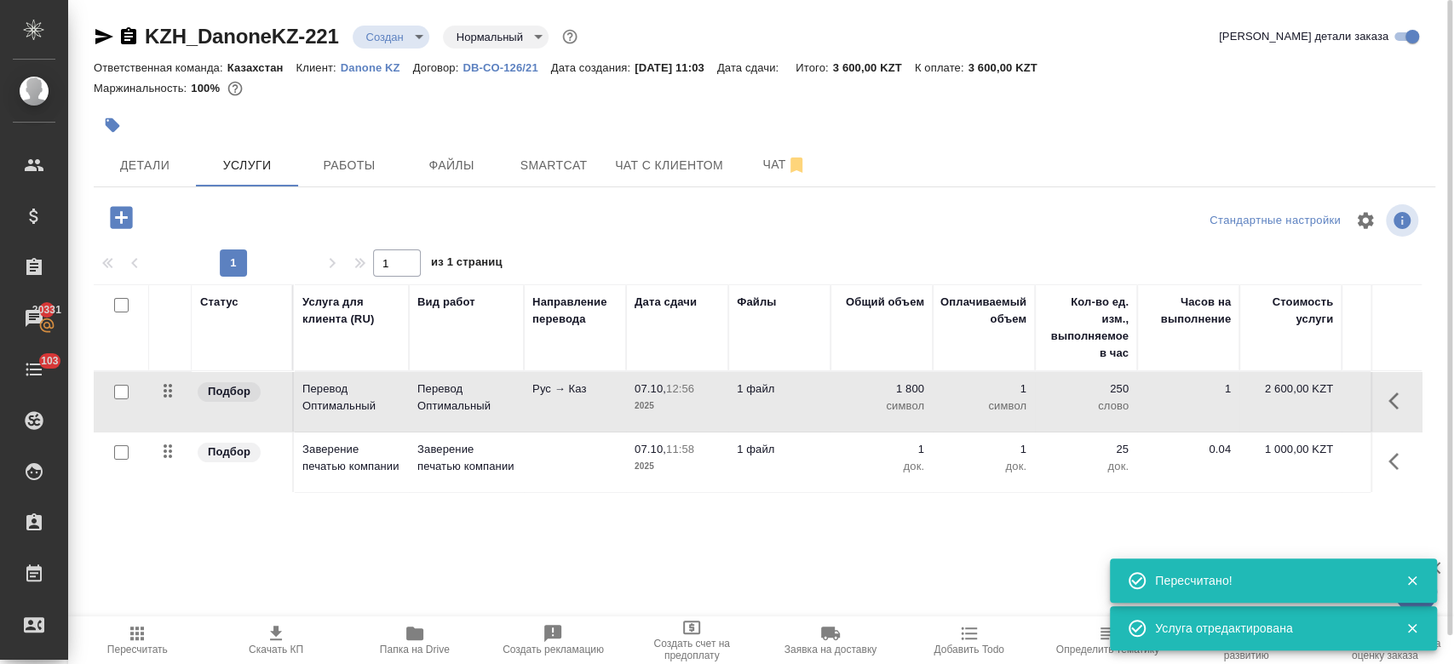
scroll to position [29, 0]
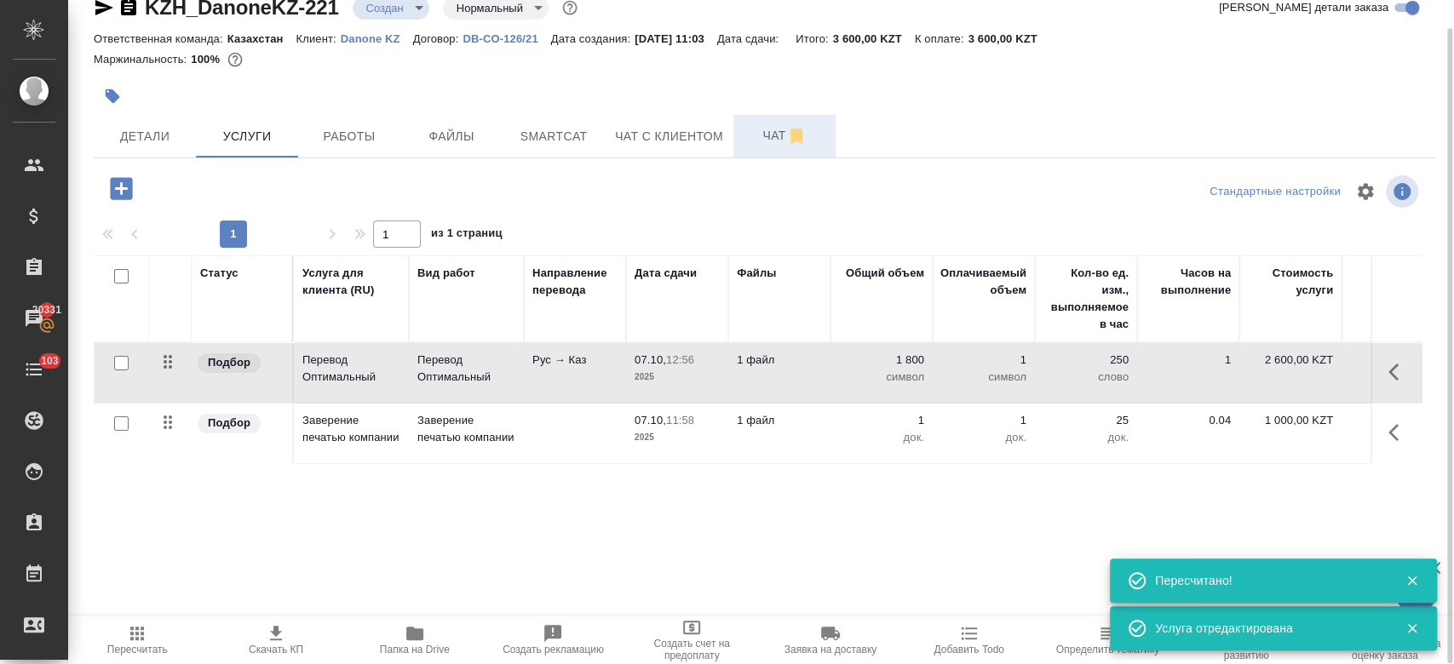
click at [747, 138] on span "Чат" at bounding box center [785, 135] width 82 height 21
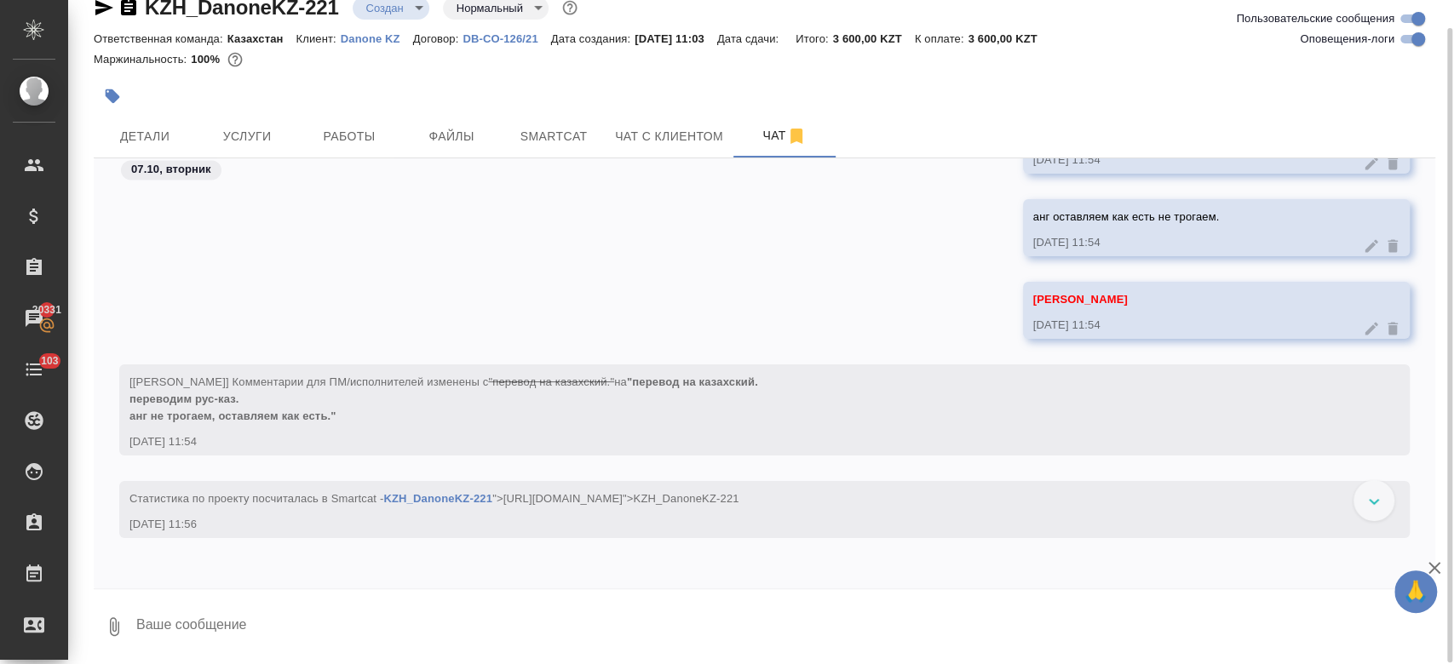
scroll to position [1391, 0]
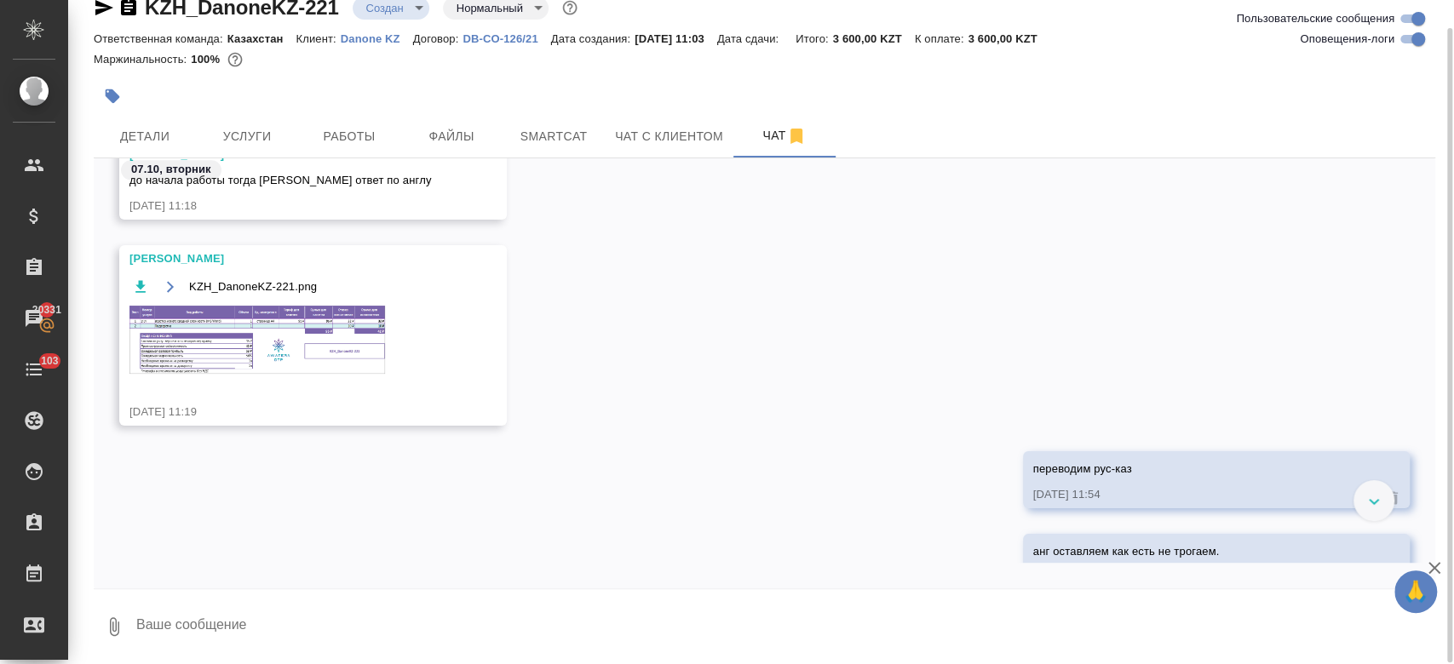
click at [306, 367] on img at bounding box center [257, 340] width 256 height 68
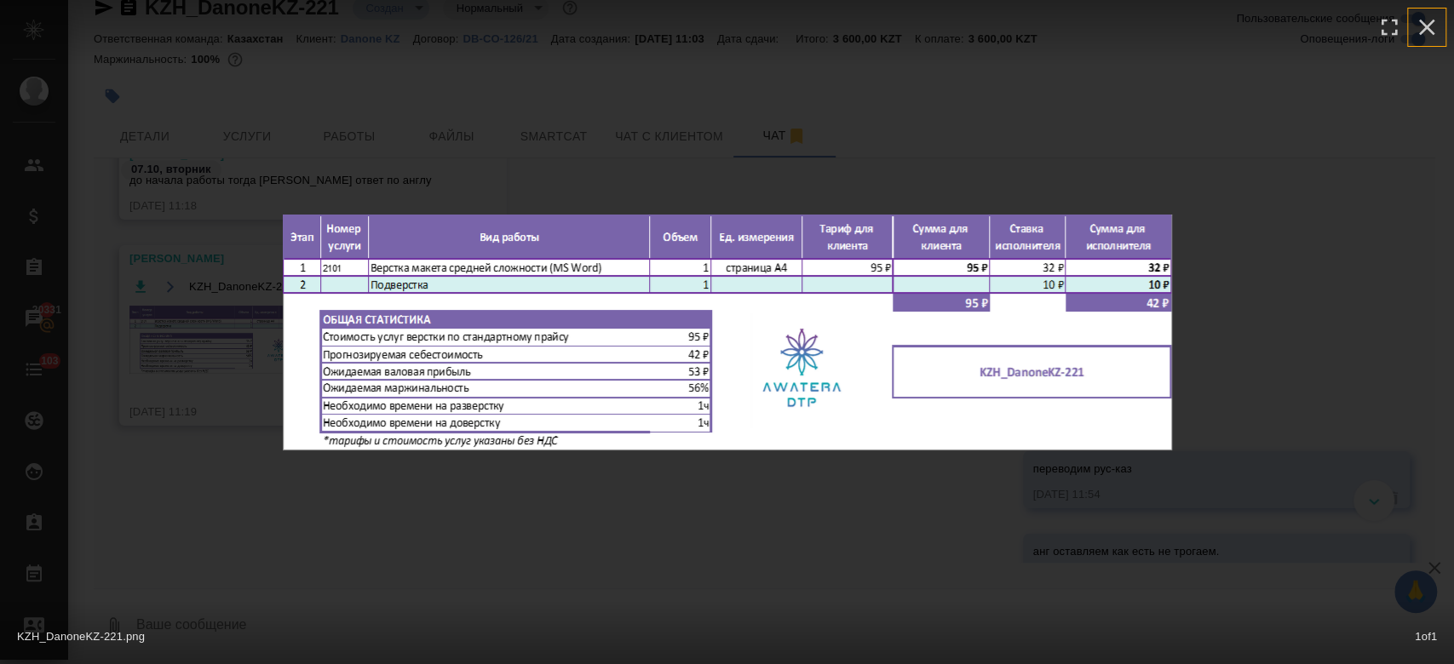
drag, startPoint x: 1436, startPoint y: 36, endPoint x: 540, endPoint y: 335, distance: 944.6
click at [540, 335] on div "KZH_DanoneKZ-221.png 1 of 1" at bounding box center [727, 333] width 889 height 236
click at [1420, 25] on icon "button" at bounding box center [1426, 27] width 27 height 27
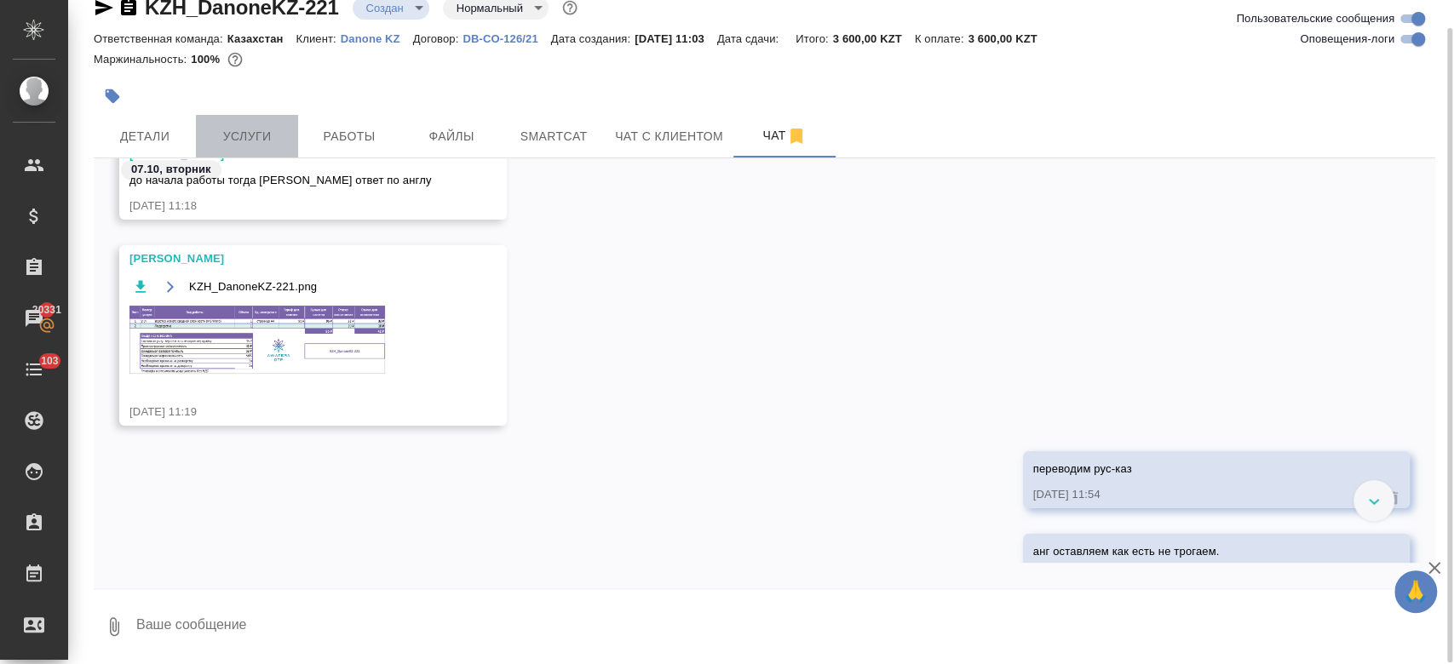
click at [268, 146] on button "Услуги" at bounding box center [247, 136] width 102 height 43
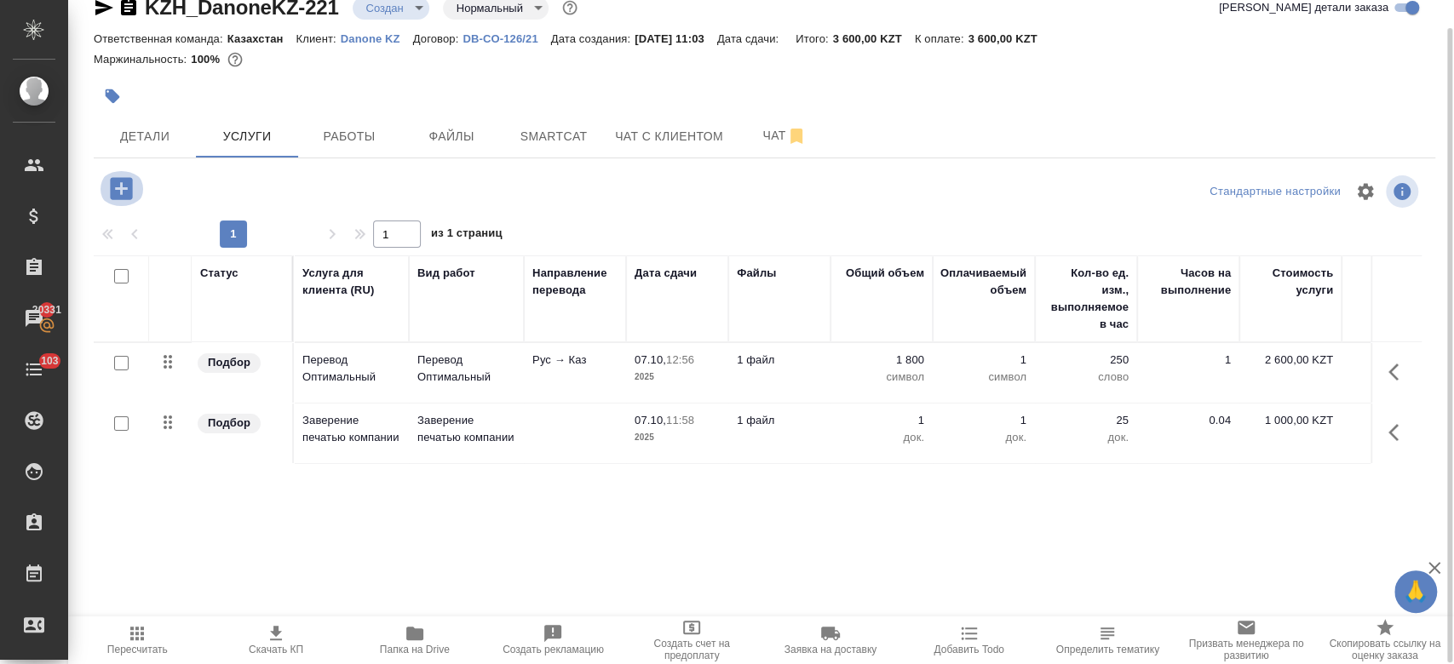
click at [134, 187] on icon "button" at bounding box center [121, 189] width 30 height 30
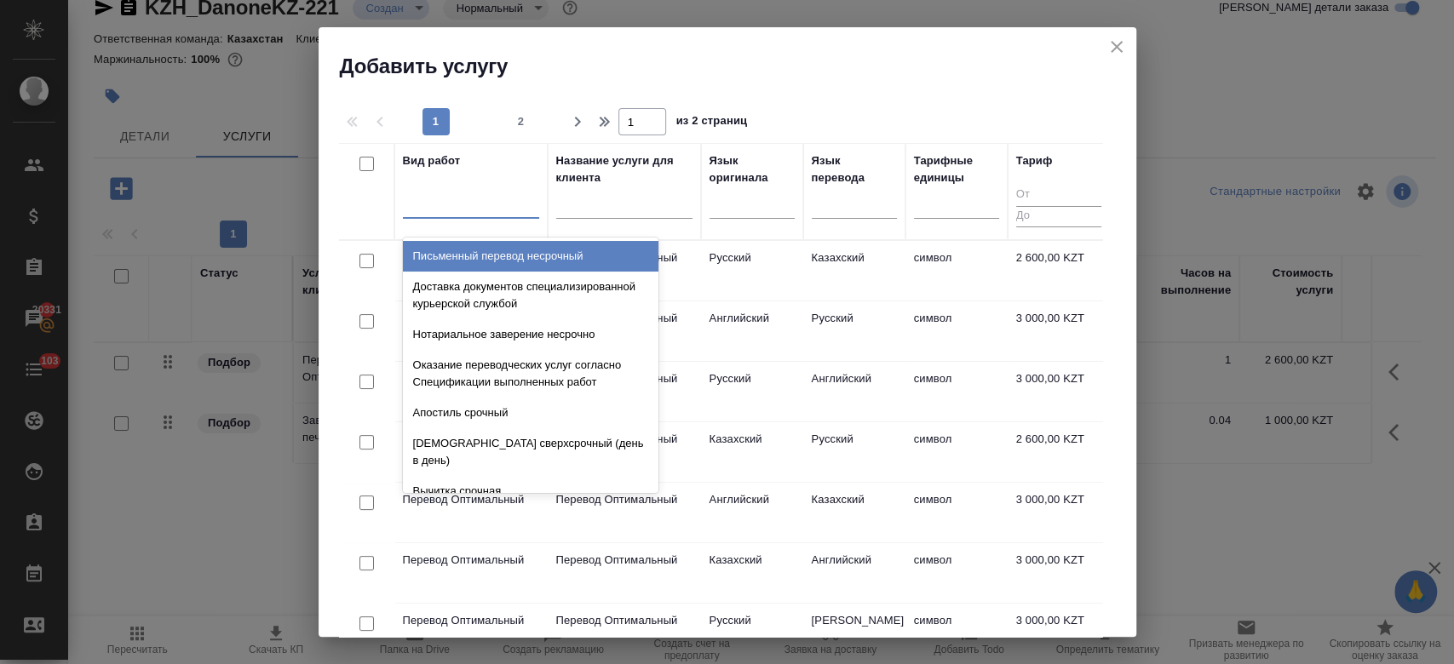
click at [480, 208] on div at bounding box center [471, 201] width 136 height 25
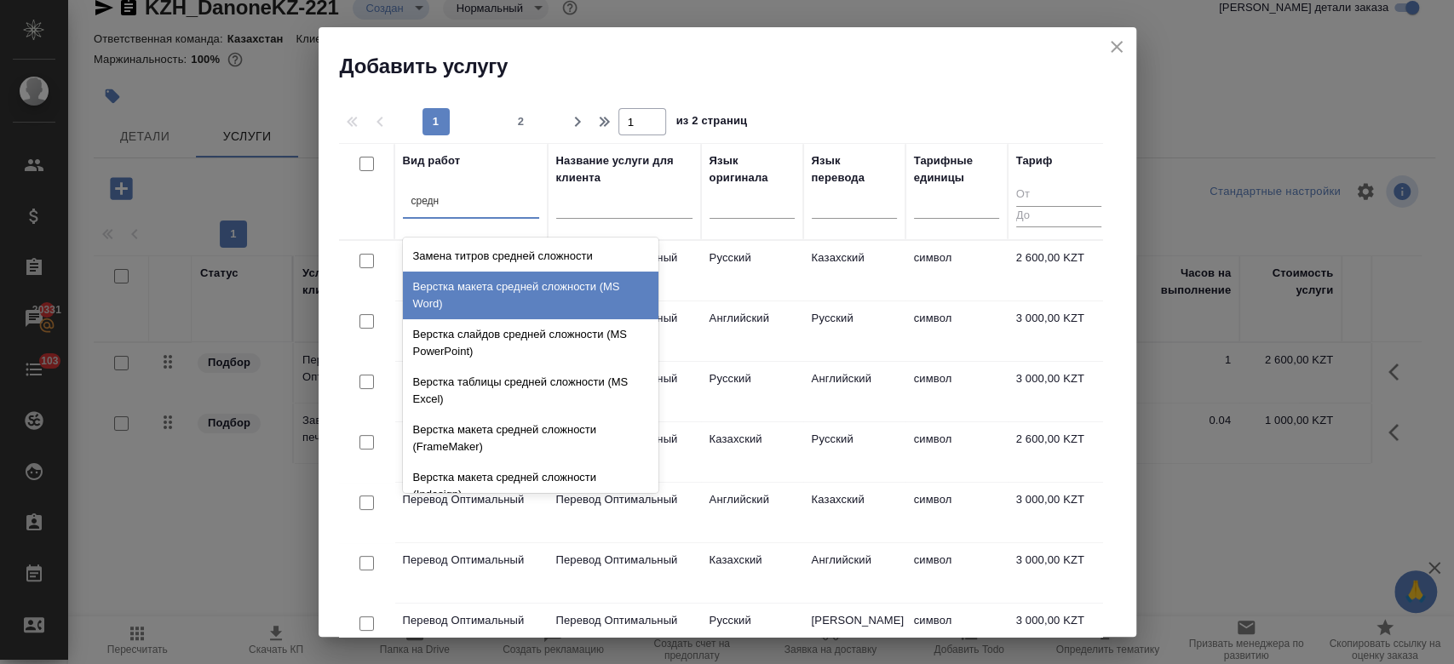
click at [543, 303] on div "Верстка макета средней сложности (MS Word)" at bounding box center [531, 296] width 256 height 48
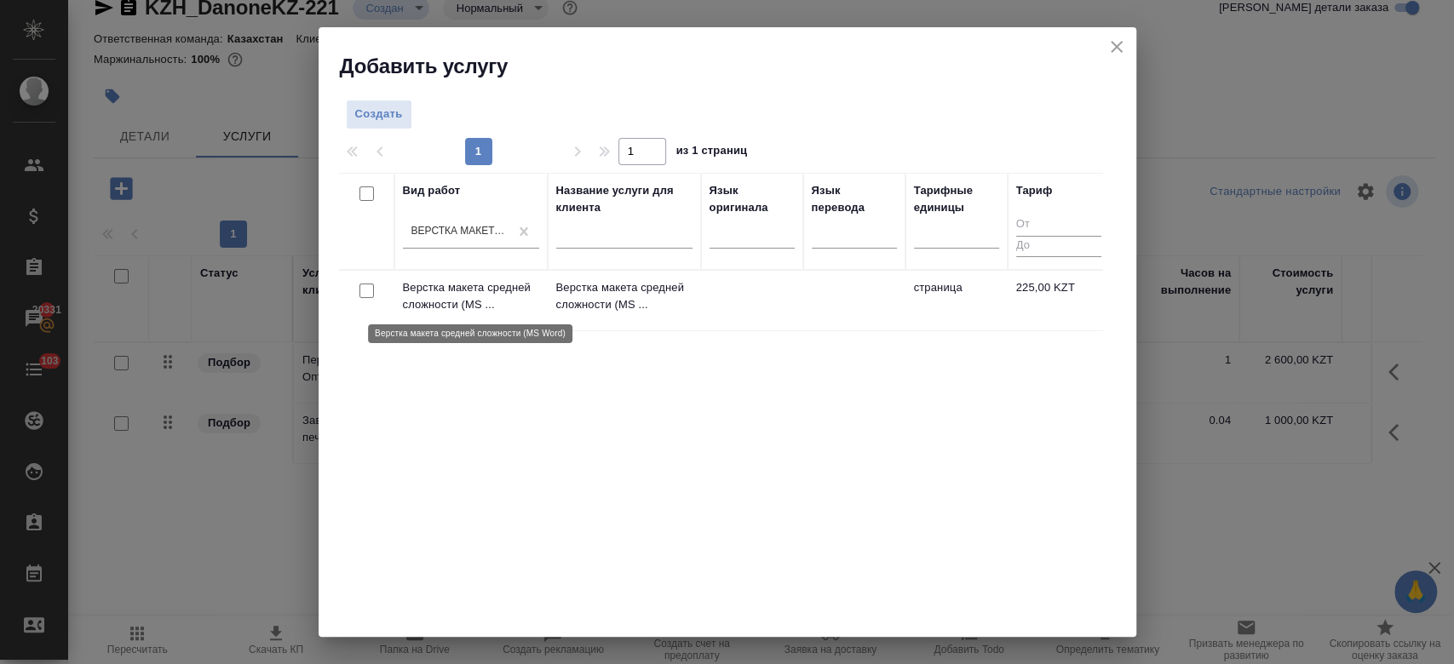
click at [515, 302] on p "Верстка макета средней сложности (MS ..." at bounding box center [471, 296] width 136 height 34
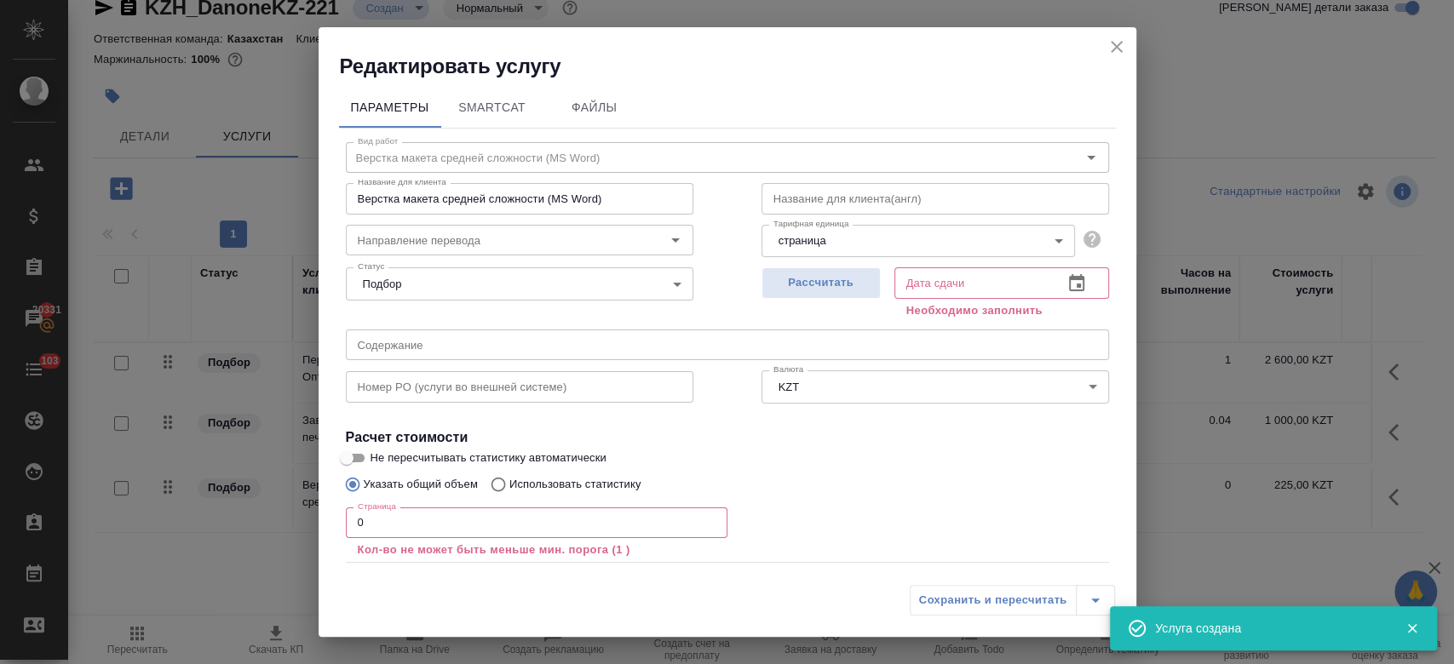
scroll to position [94, 0]
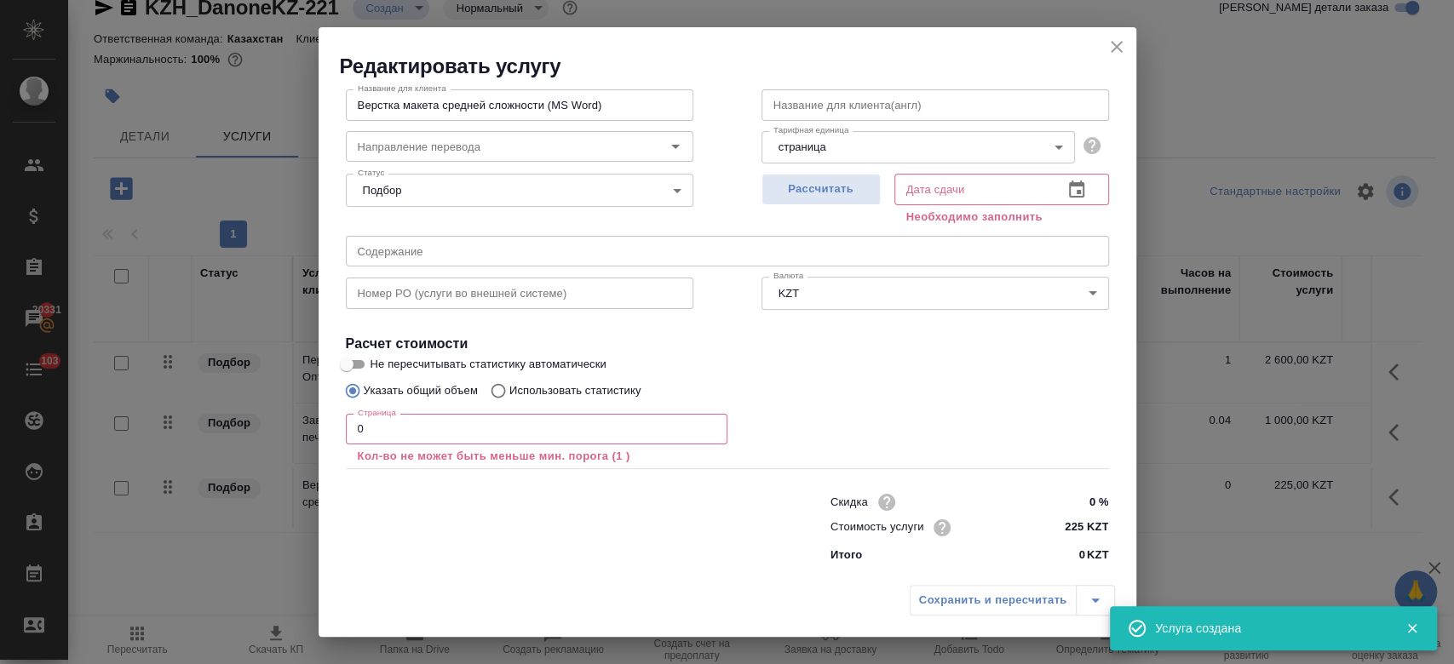
click at [430, 445] on div "Страница 0 Страница Кол-во не может быть меньше мин. порога (1 )" at bounding box center [537, 439] width 382 height 51
click at [413, 420] on input "0" at bounding box center [537, 429] width 382 height 31
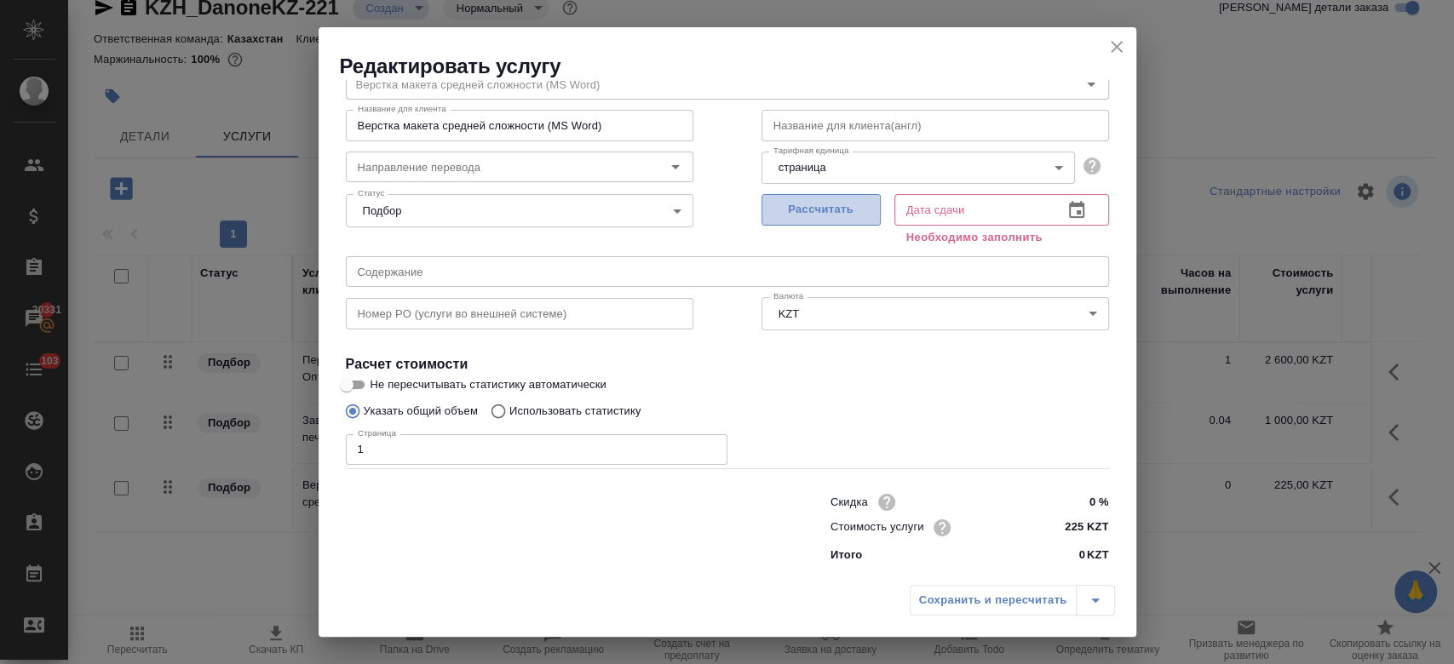
click at [822, 221] on button "Рассчитать" at bounding box center [820, 210] width 119 height 32
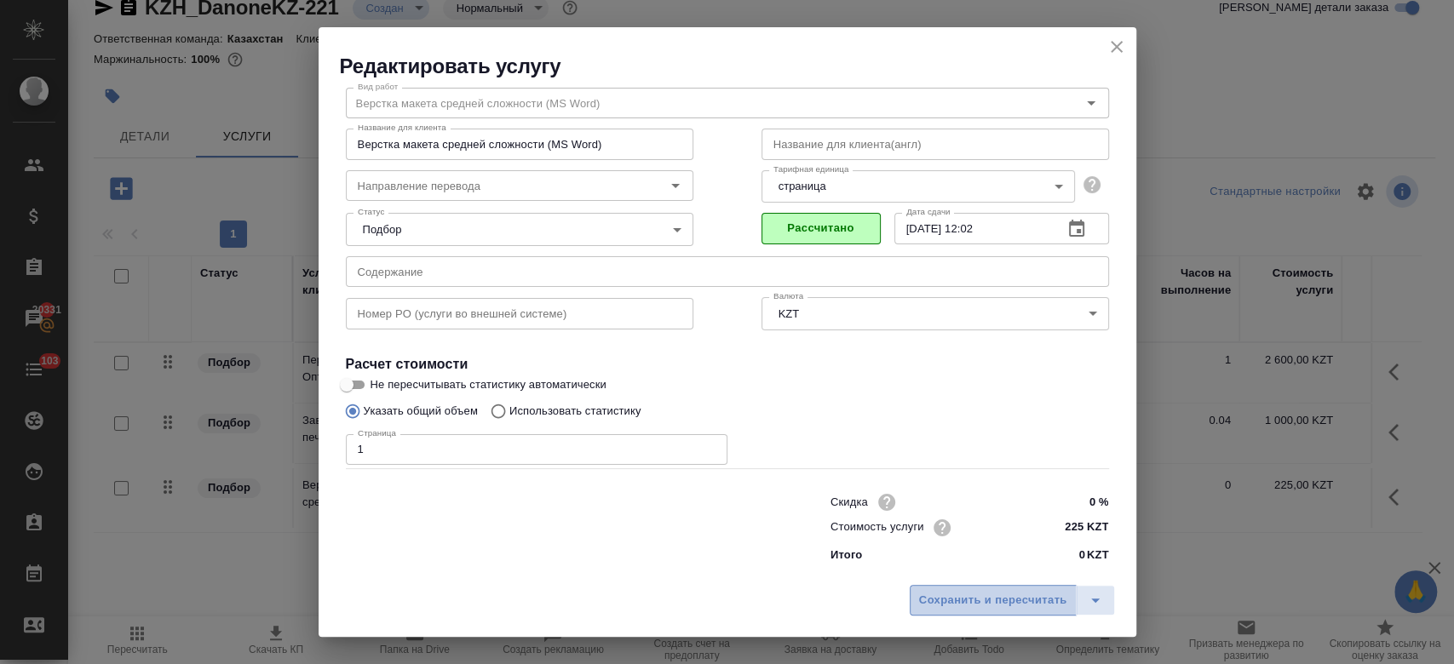
click at [981, 599] on span "Сохранить и пересчитать" at bounding box center [993, 601] width 148 height 20
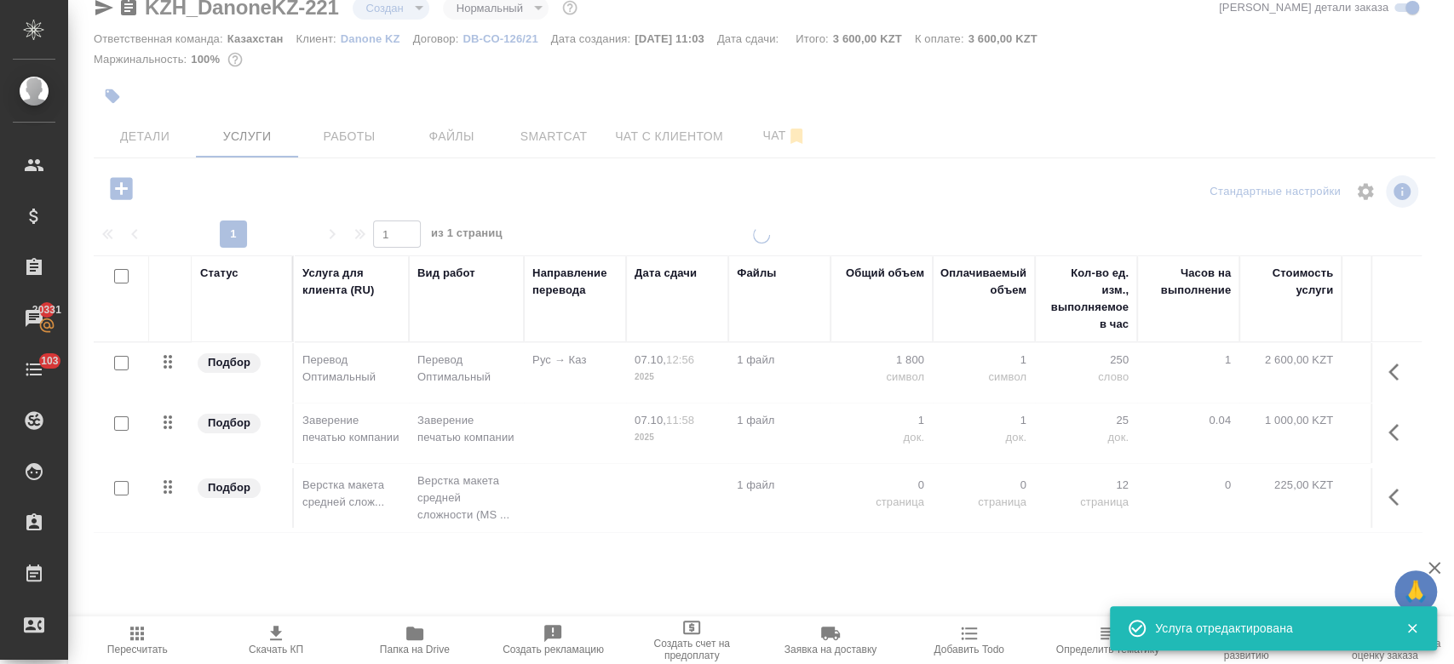
click at [981, 599] on div at bounding box center [761, 431] width 1386 height 409
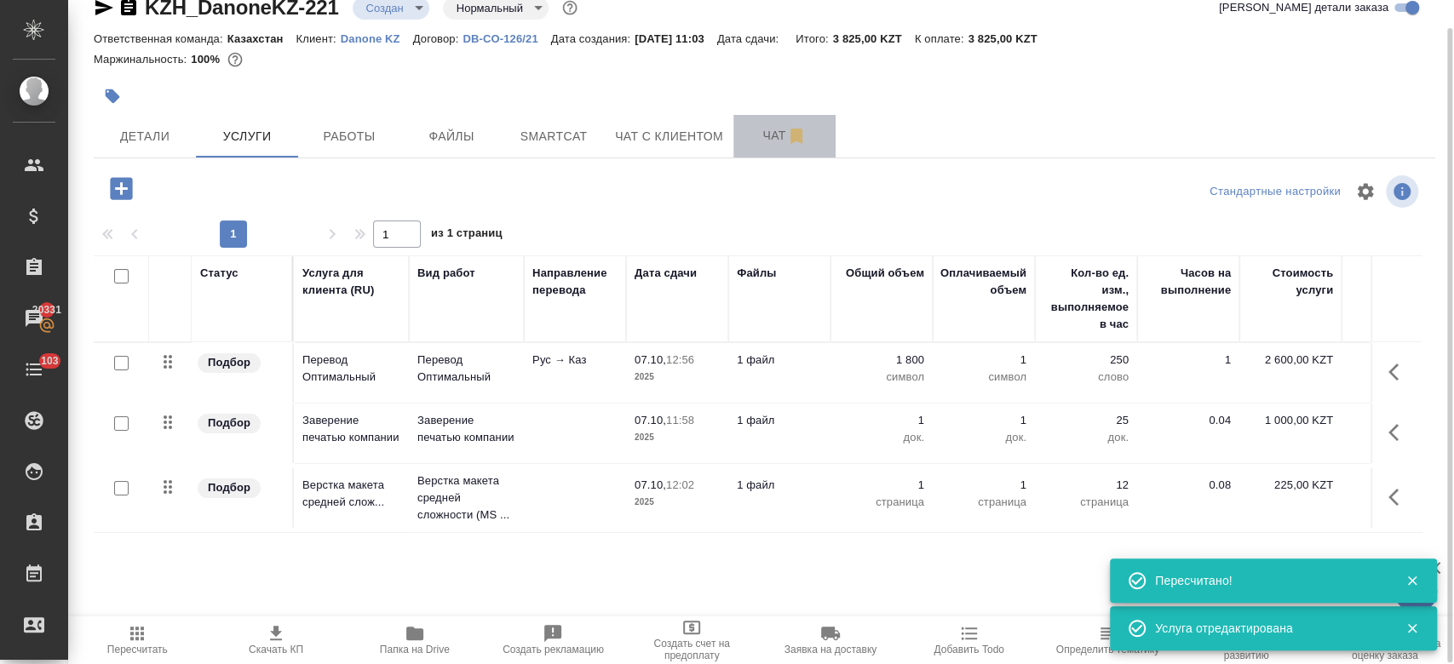
click at [766, 144] on span "Чат" at bounding box center [785, 135] width 82 height 21
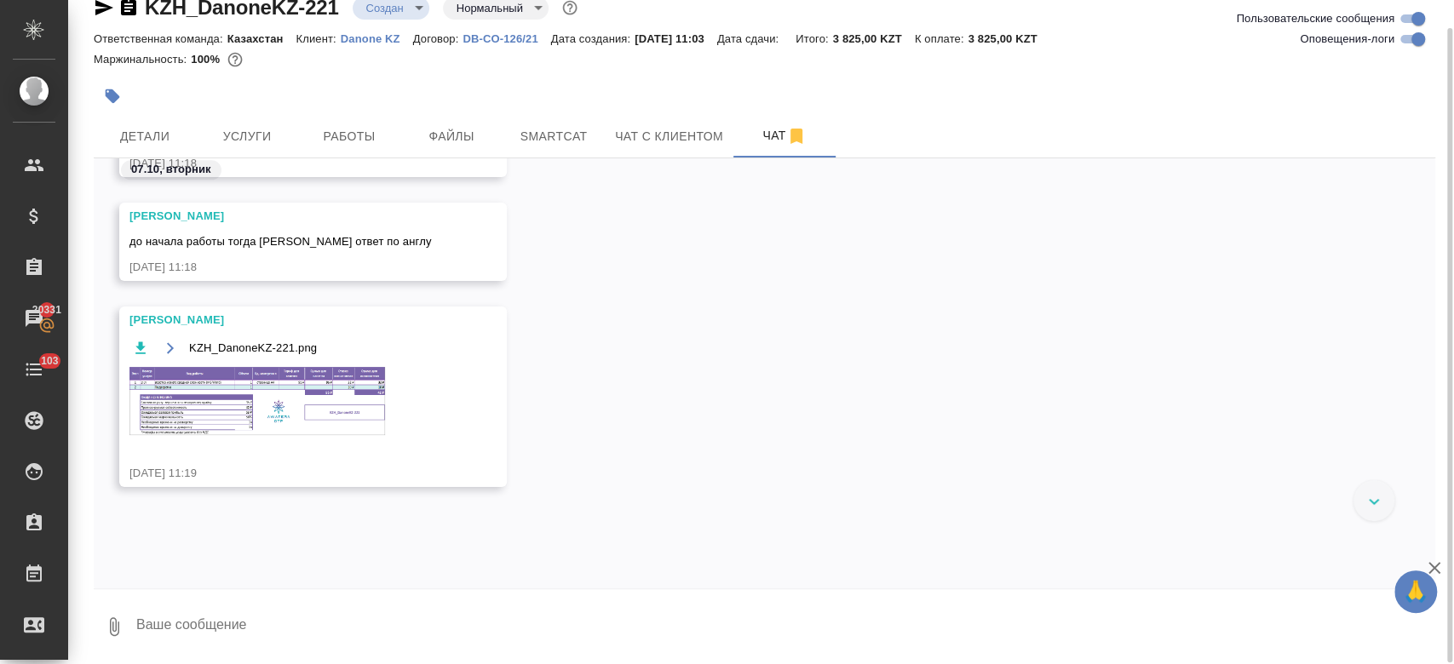
scroll to position [1084, 0]
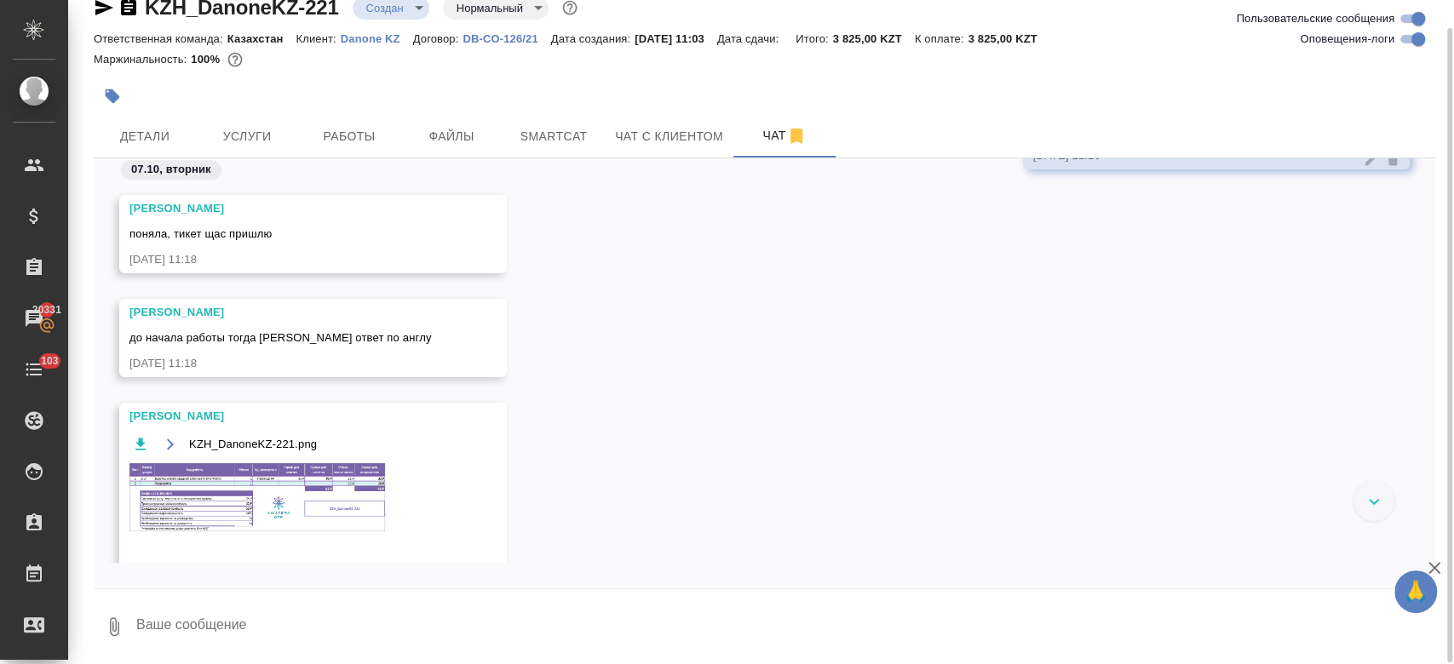
click at [326, 485] on img at bounding box center [257, 497] width 256 height 68
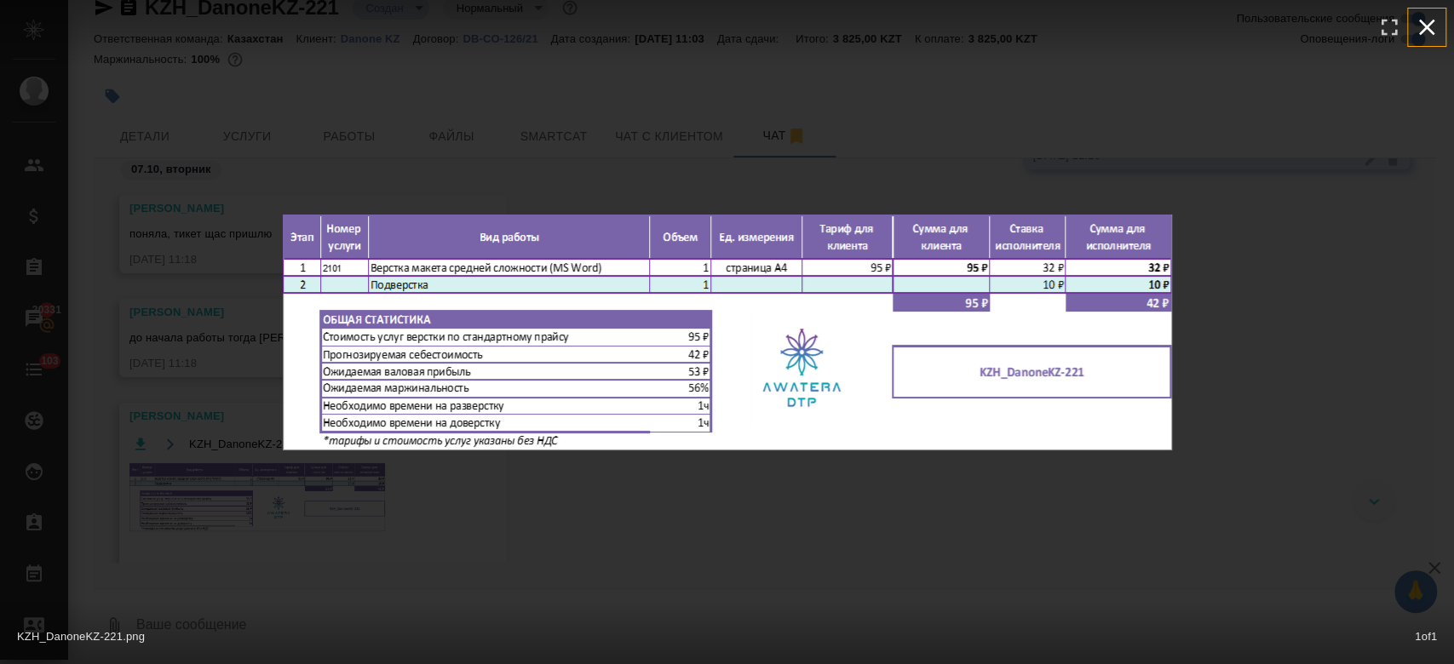
click at [1434, 34] on icon "button" at bounding box center [1426, 27] width 27 height 27
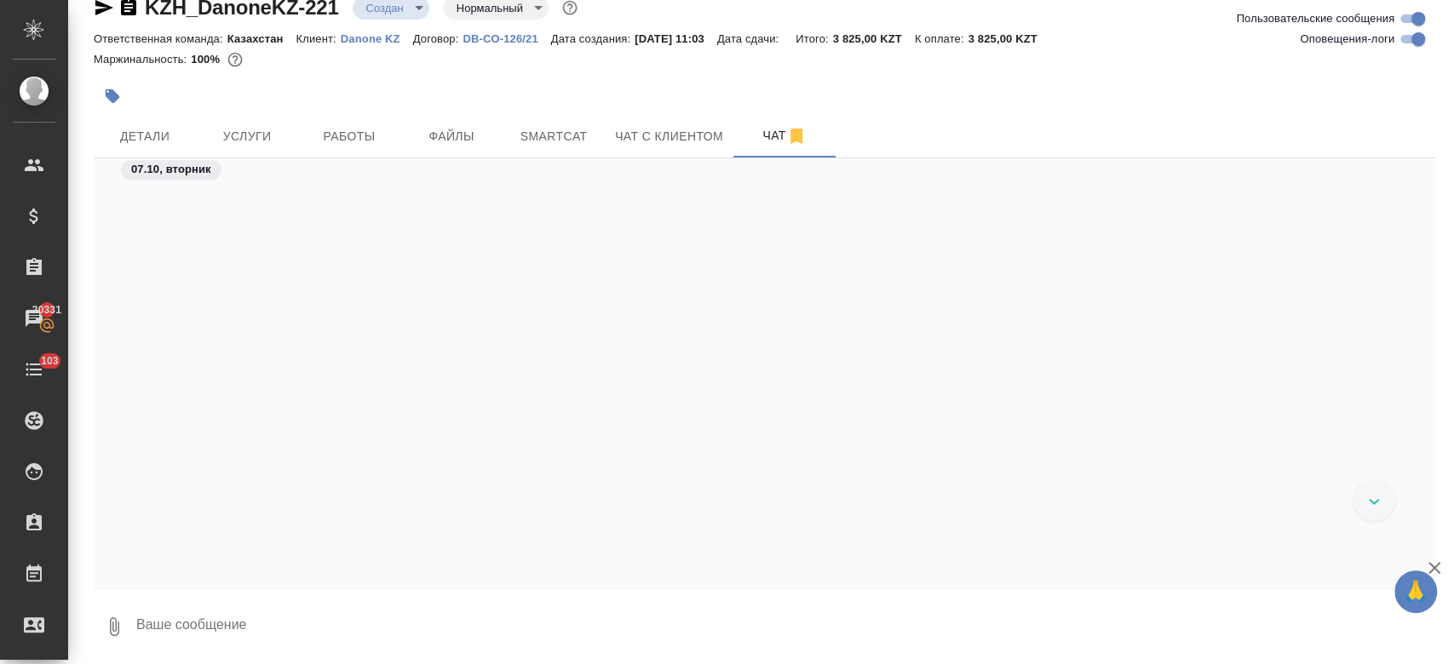
scroll to position [1680, 0]
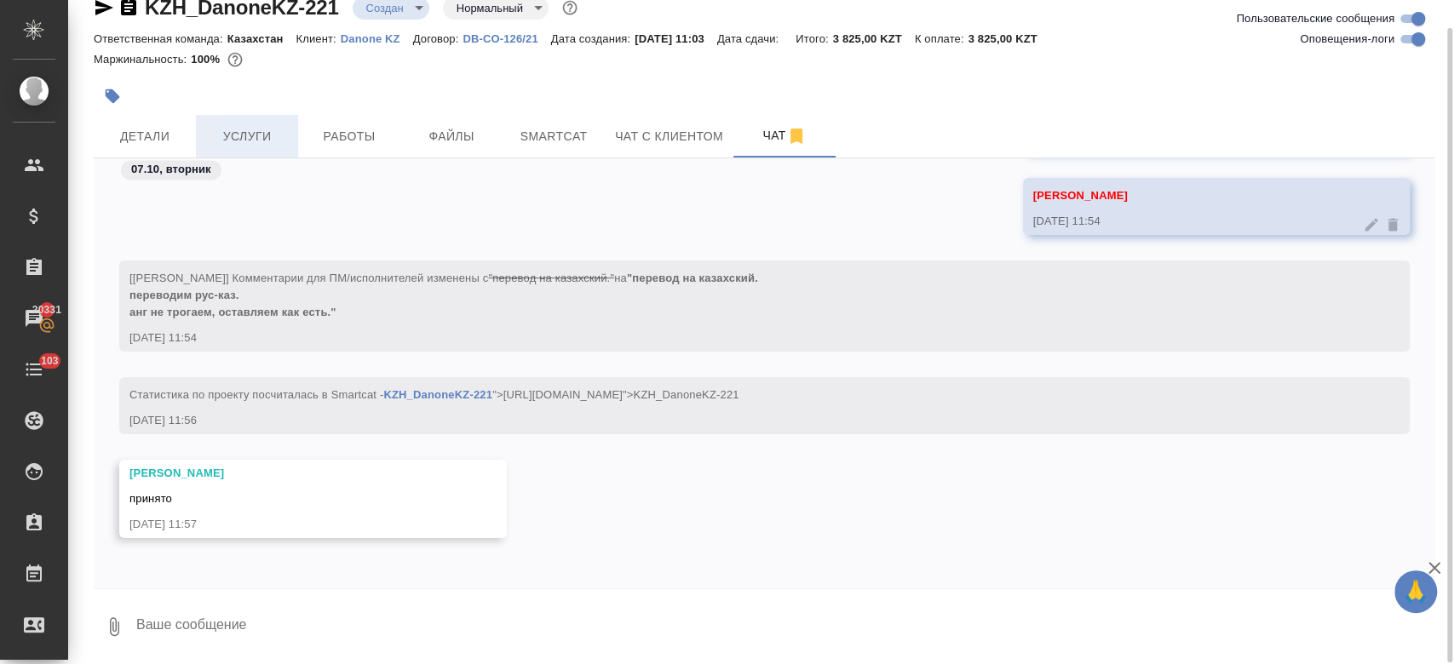
click at [261, 143] on span "Услуги" at bounding box center [247, 136] width 82 height 21
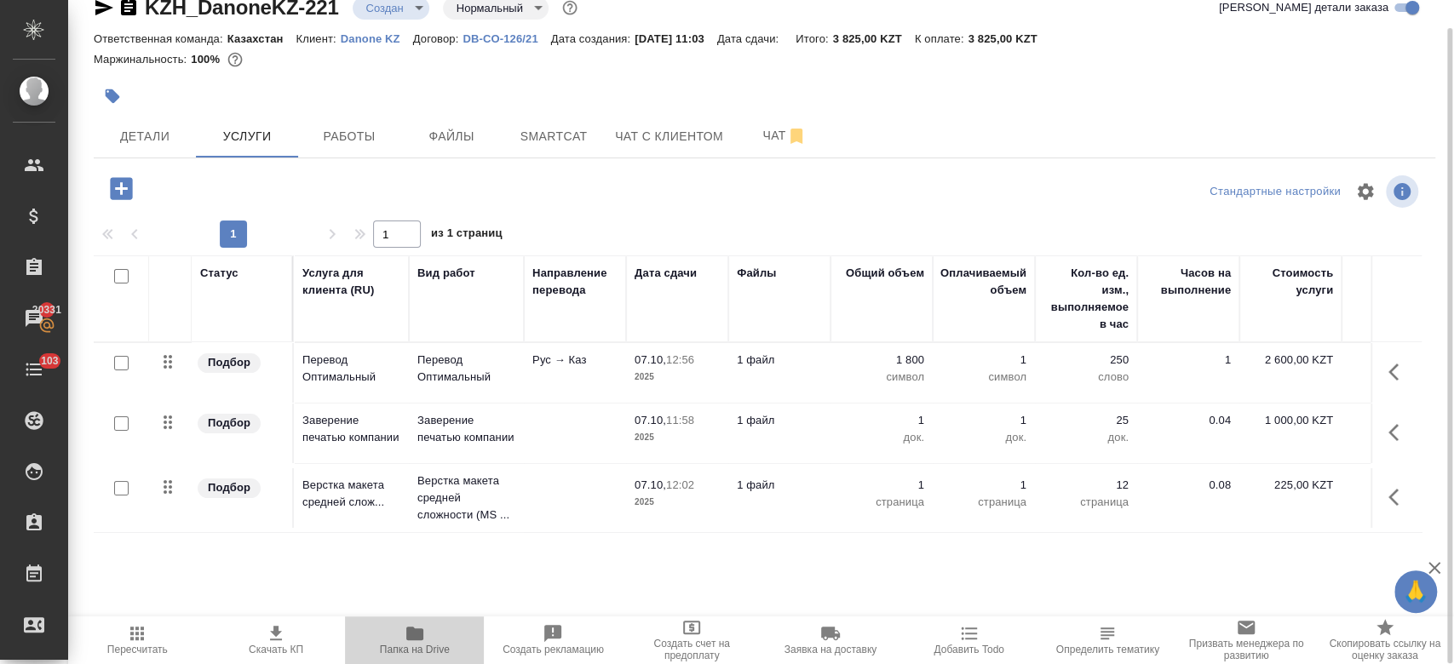
click at [401, 646] on span "Папка на Drive" at bounding box center [415, 650] width 70 height 12
click at [156, 141] on span "Детали" at bounding box center [145, 136] width 82 height 21
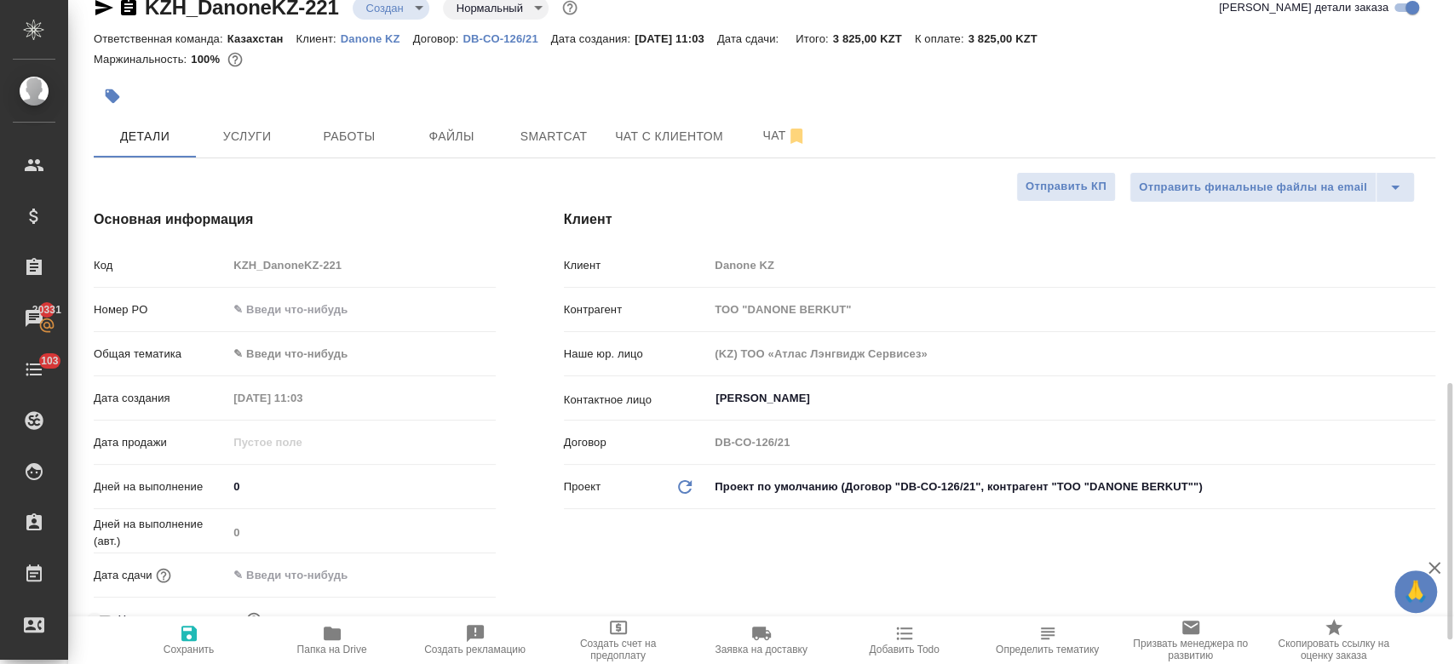
scroll to position [319, 0]
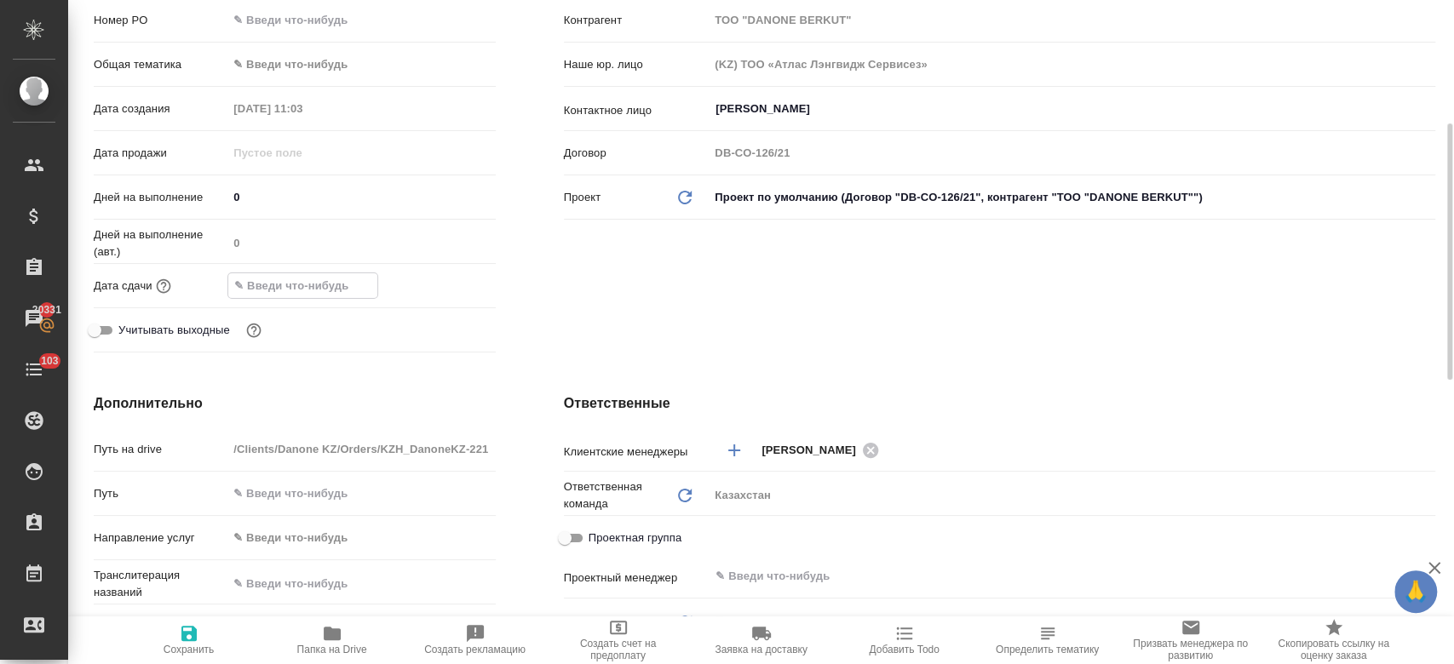
click at [302, 296] on input "text" at bounding box center [302, 285] width 149 height 25
click at [444, 278] on icon "button" at bounding box center [446, 284] width 15 height 17
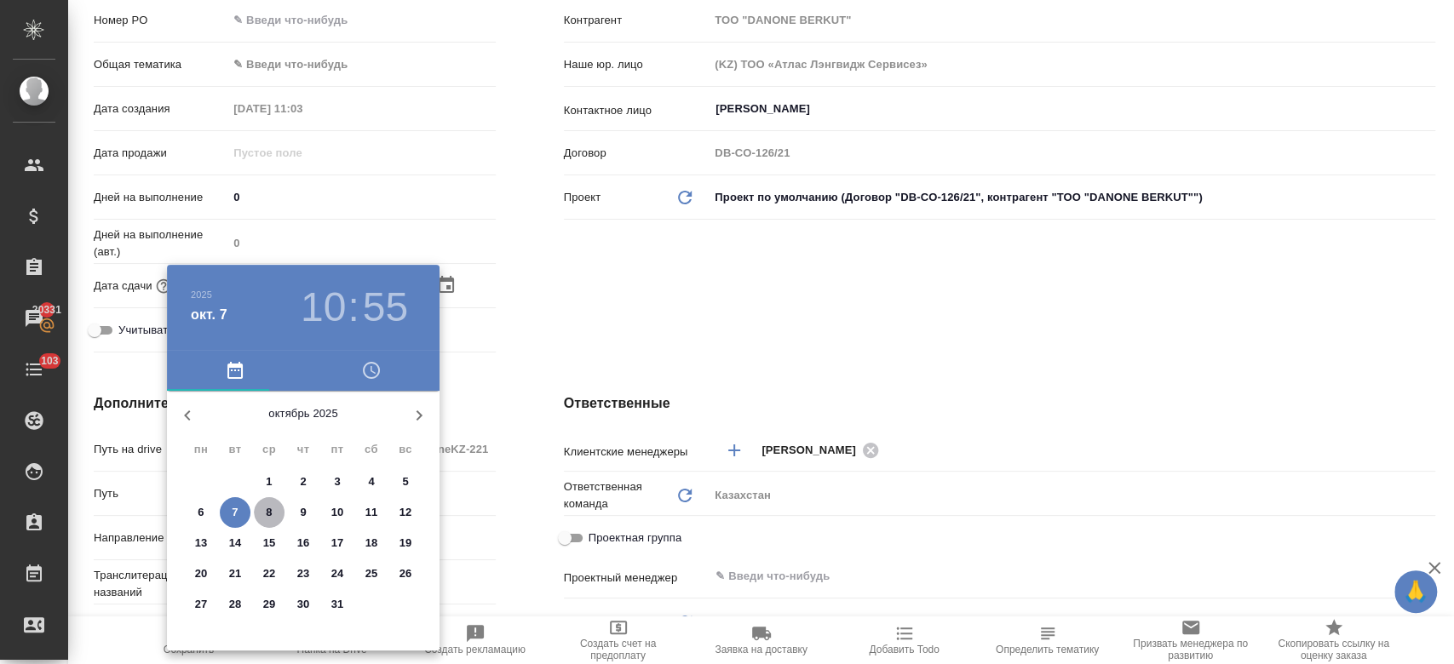
click at [272, 508] on p "8" at bounding box center [269, 512] width 6 height 17
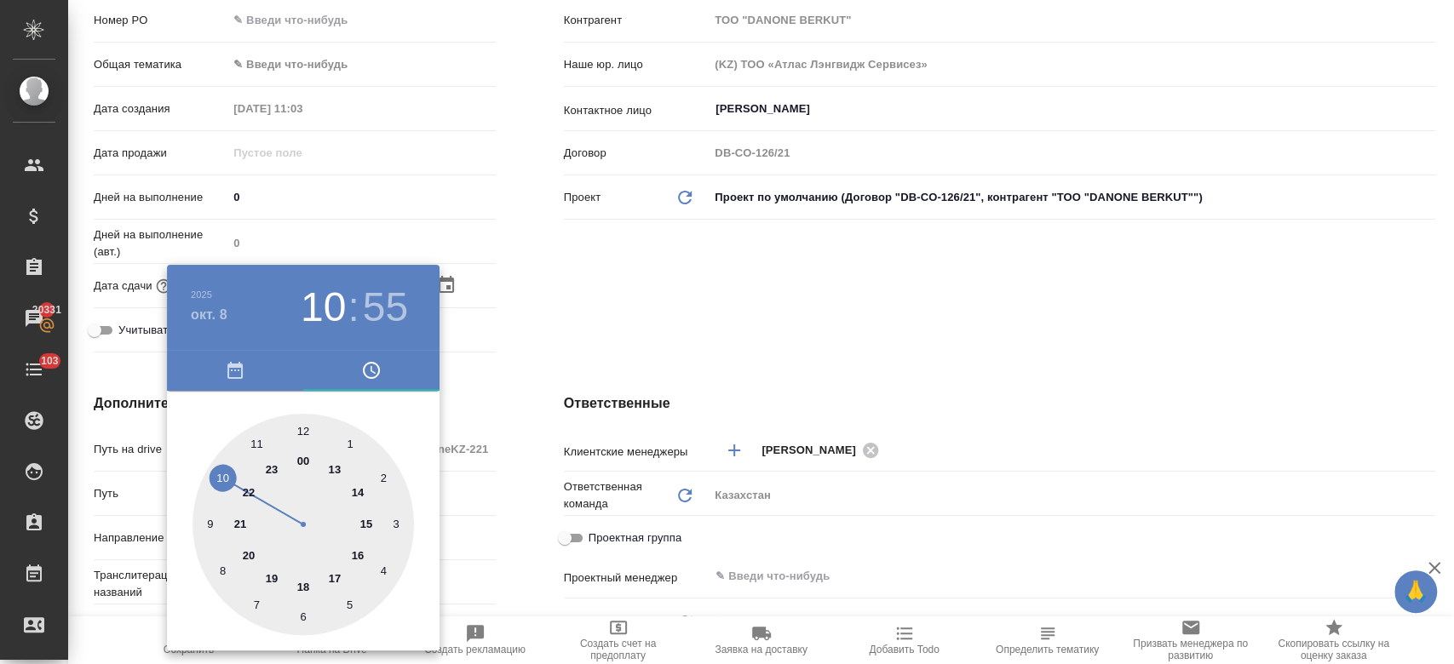
click at [305, 431] on div at bounding box center [302, 524] width 221 height 221
click at [600, 280] on div at bounding box center [727, 332] width 1454 height 664
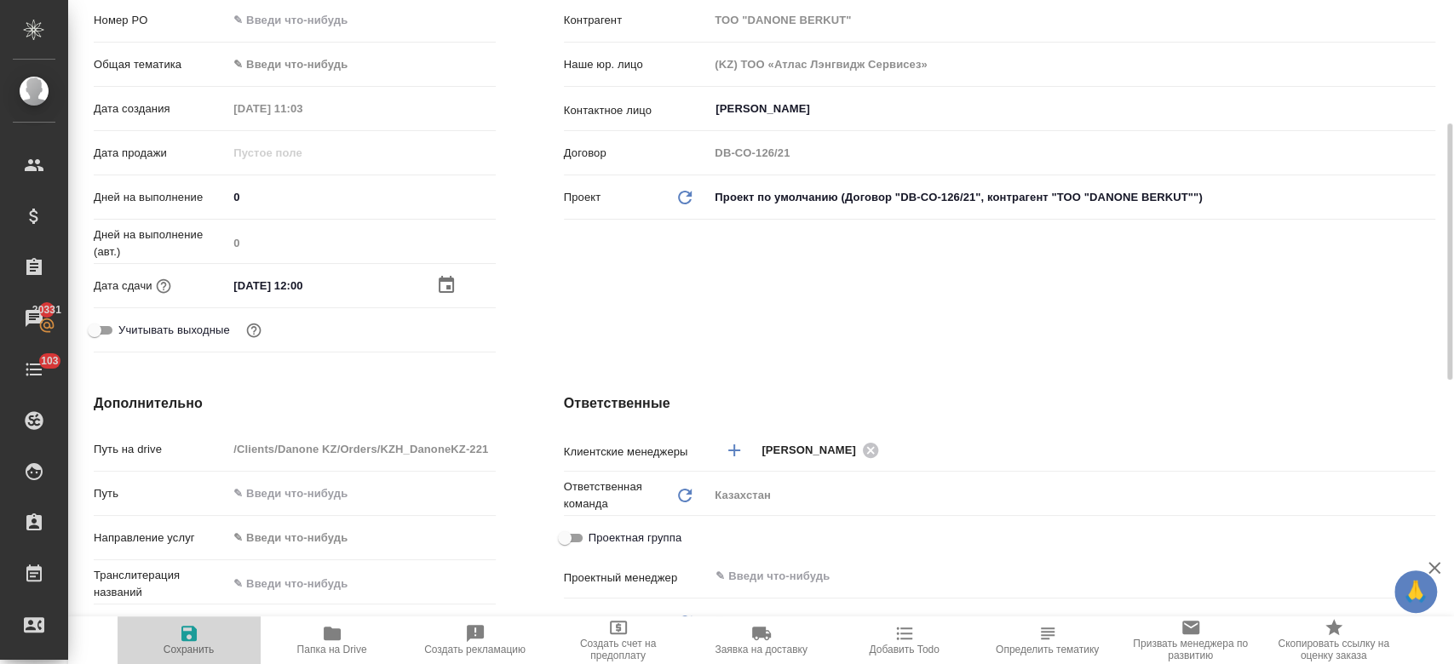
click at [193, 638] on icon "button" at bounding box center [188, 633] width 15 height 15
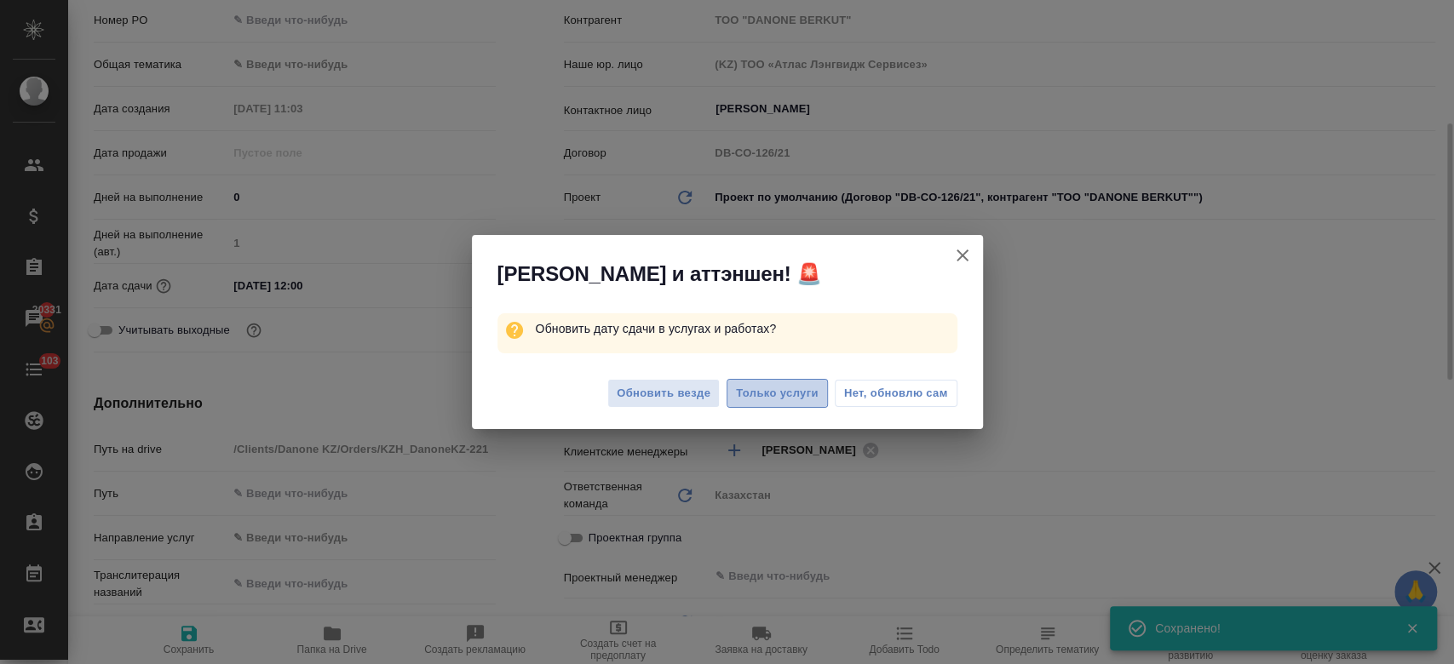
click at [763, 387] on span "Только услуги" at bounding box center [777, 394] width 83 height 20
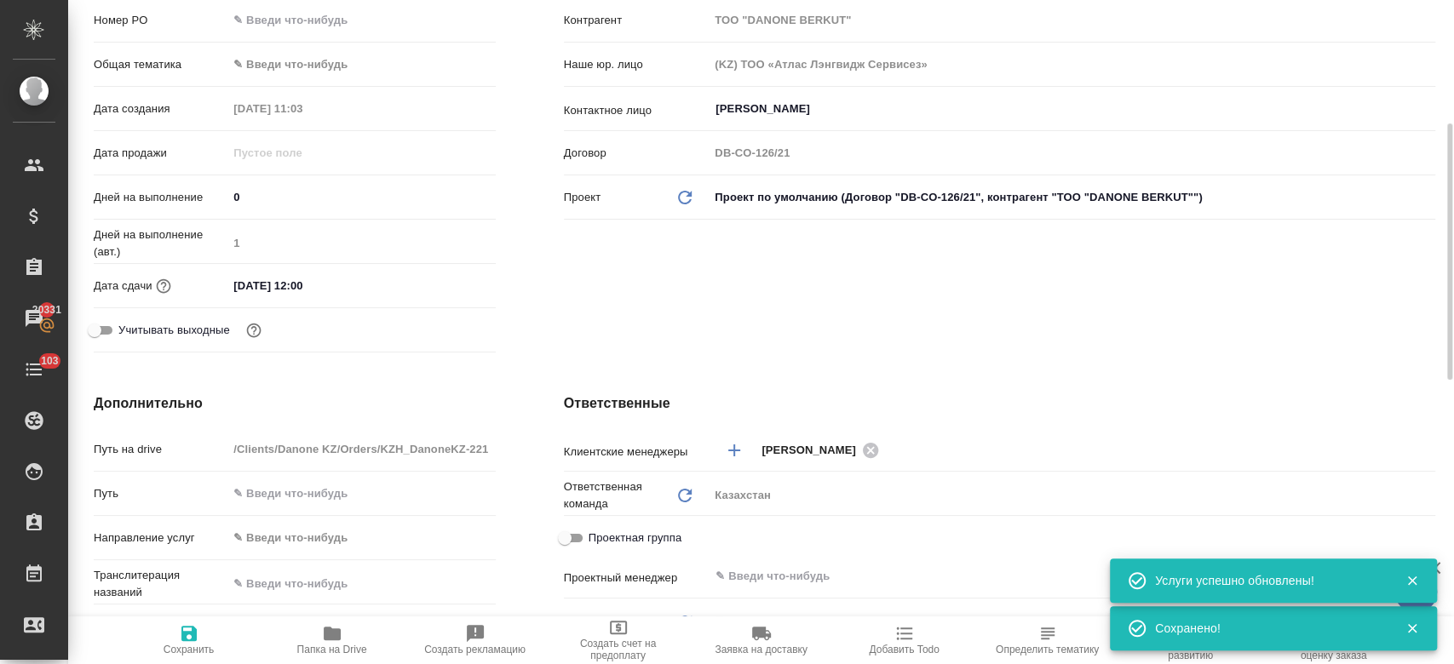
scroll to position [0, 0]
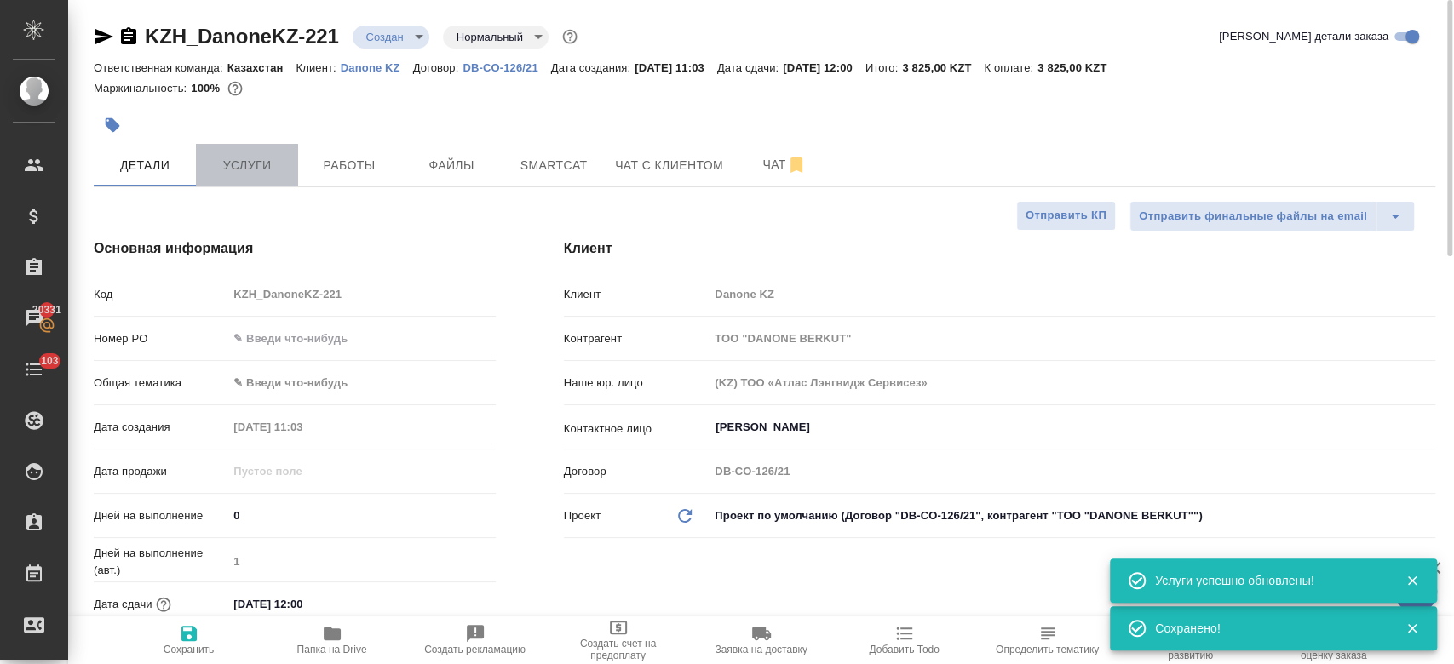
click at [249, 186] on button "Услуги" at bounding box center [247, 165] width 102 height 43
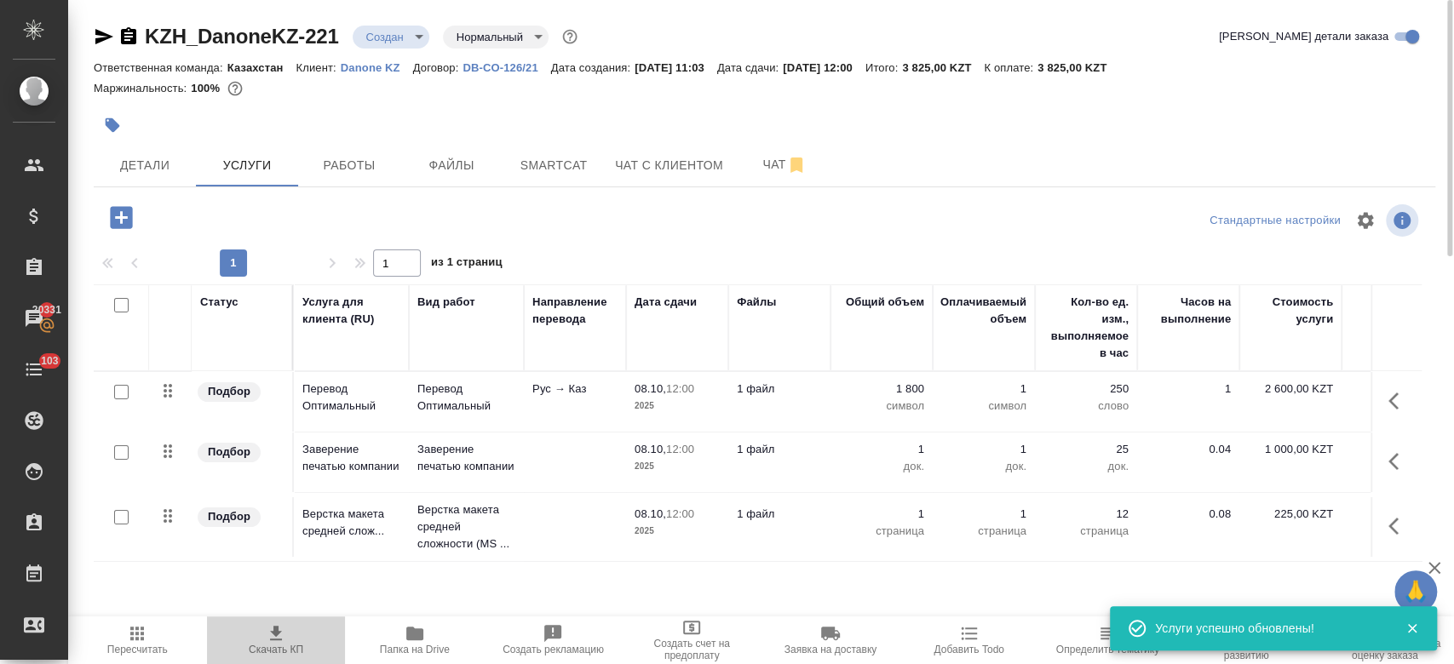
click at [274, 635] on icon "button" at bounding box center [276, 633] width 12 height 14
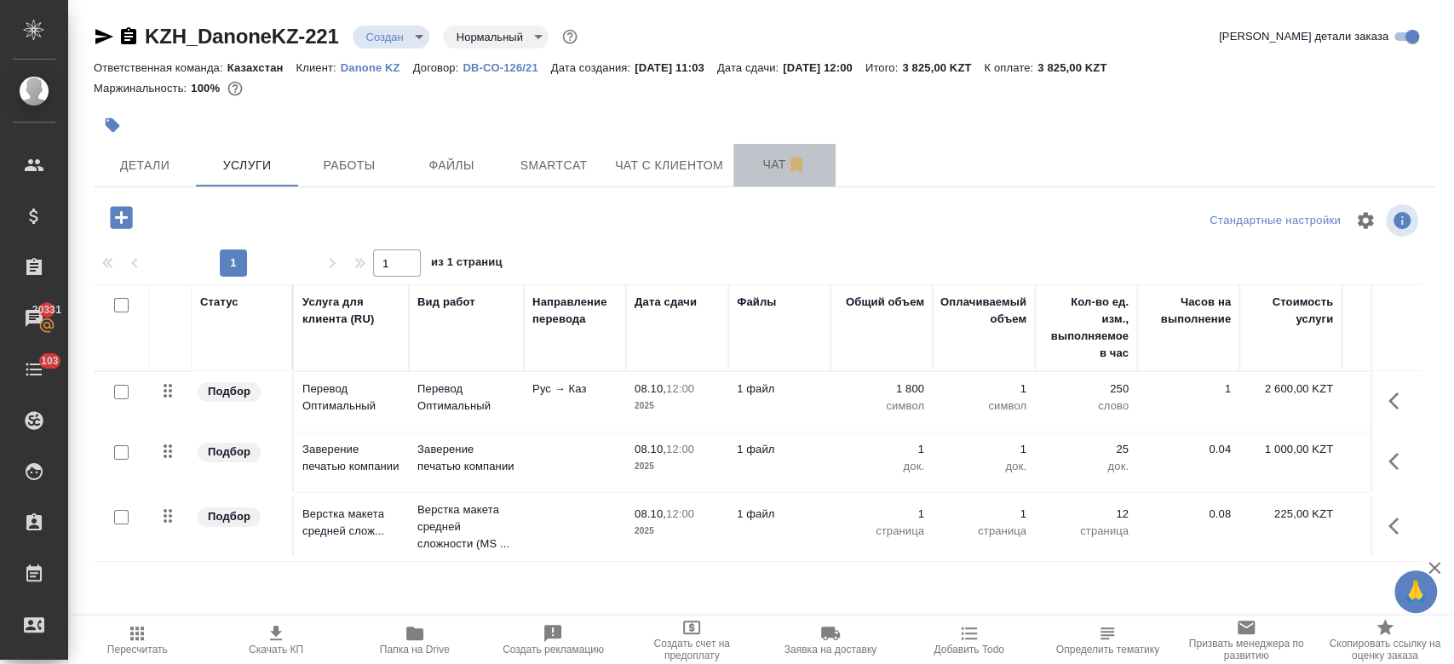
click at [769, 172] on span "Чат" at bounding box center [785, 164] width 82 height 21
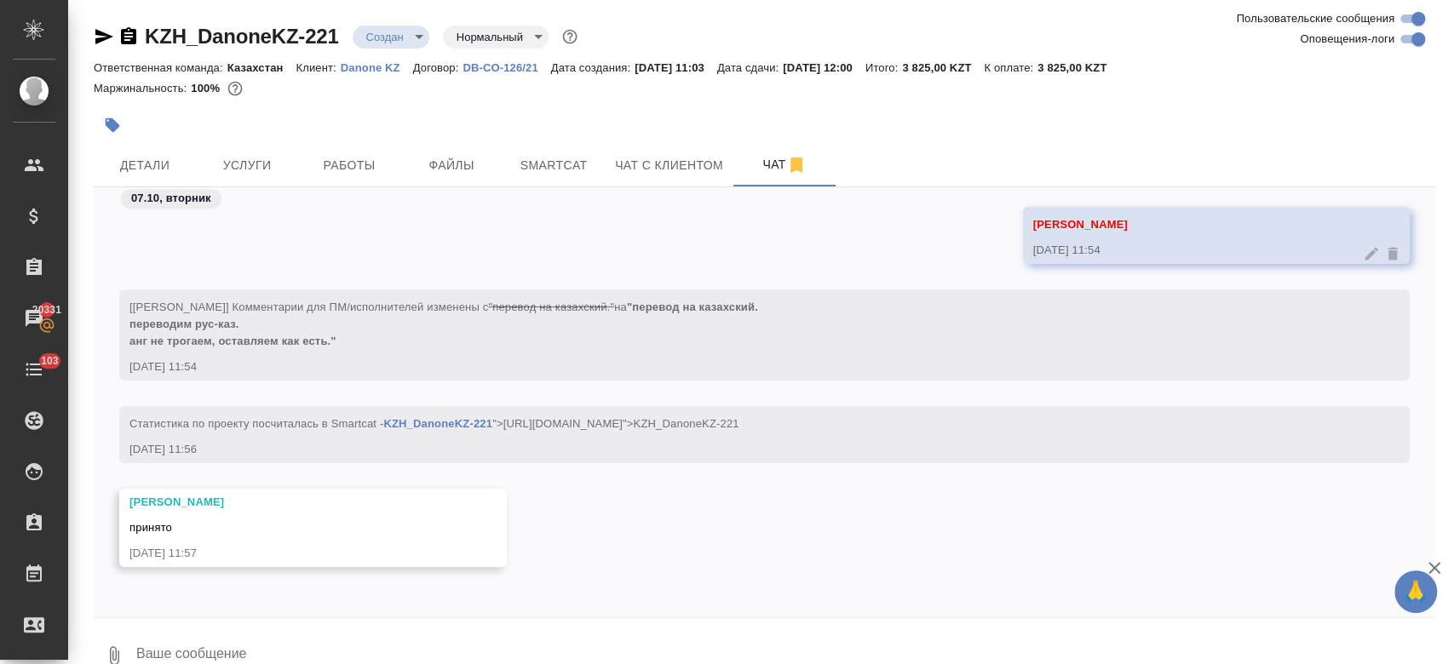
scroll to position [30, 0]
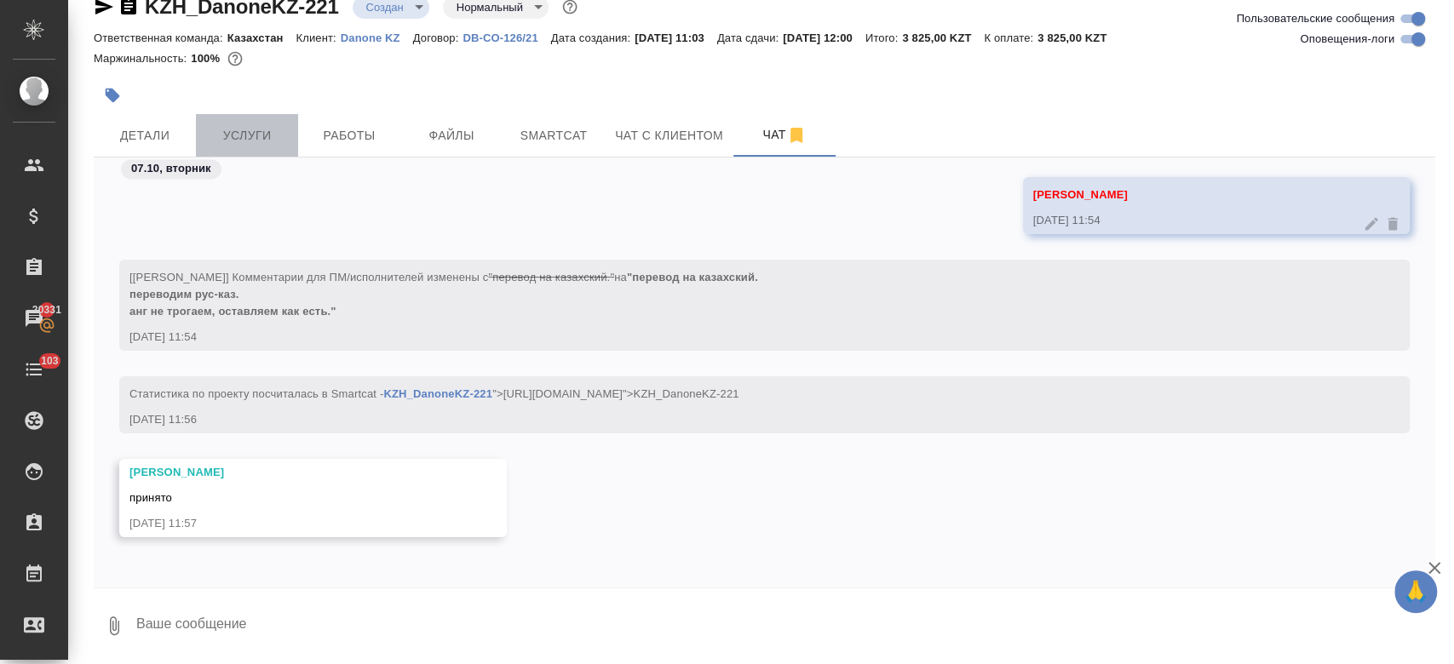
click at [238, 142] on span "Услуги" at bounding box center [247, 135] width 82 height 21
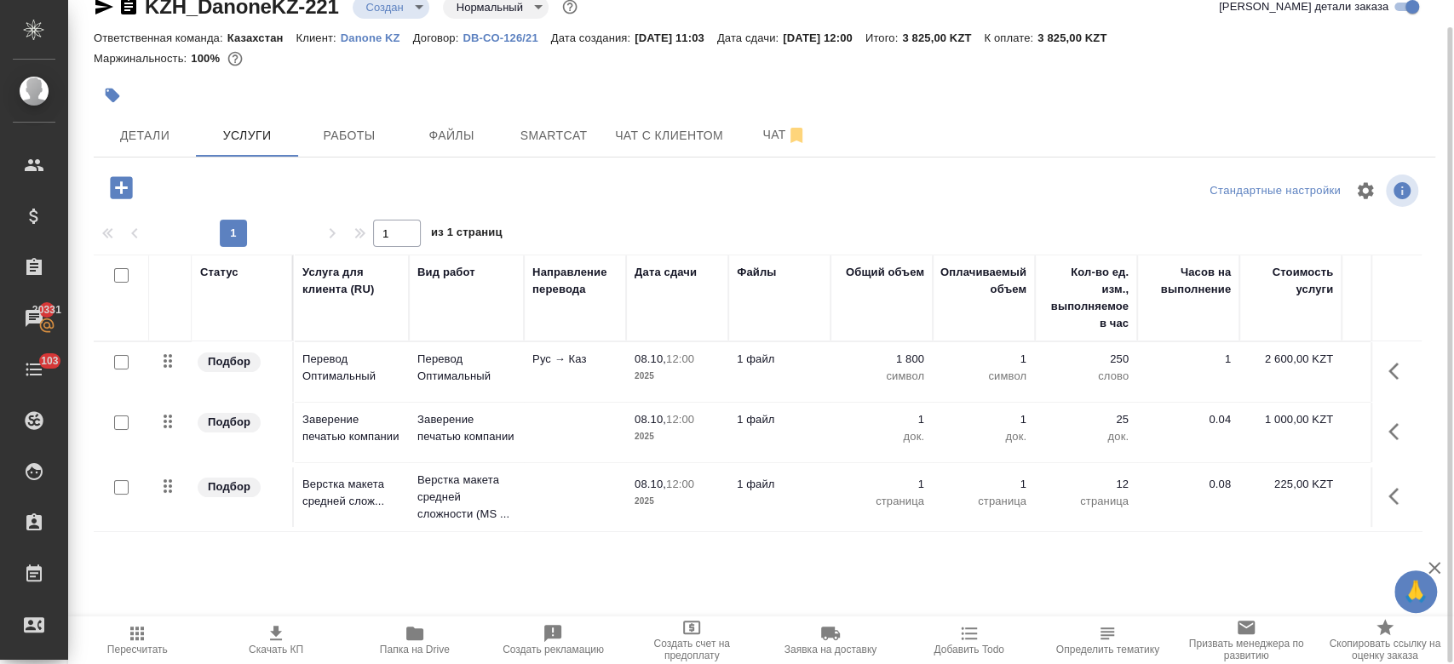
scroll to position [29, 0]
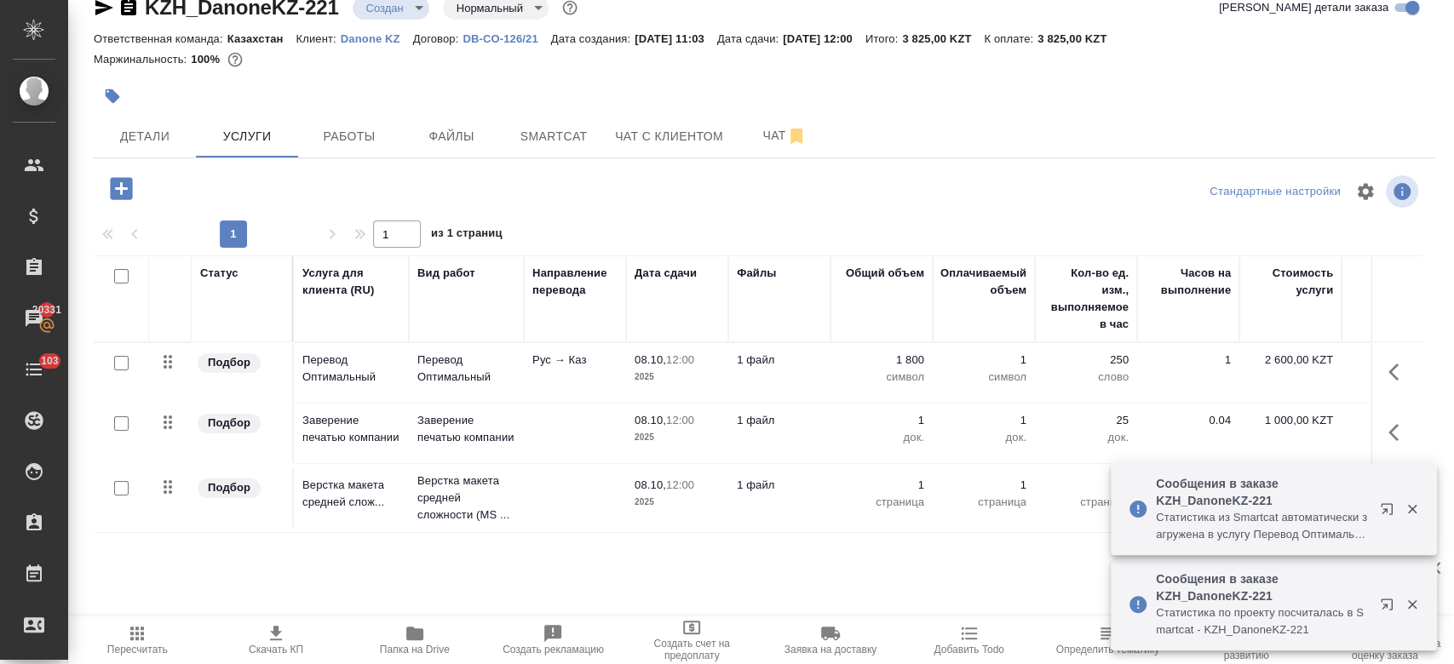
click at [600, 89] on div at bounding box center [541, 96] width 894 height 37
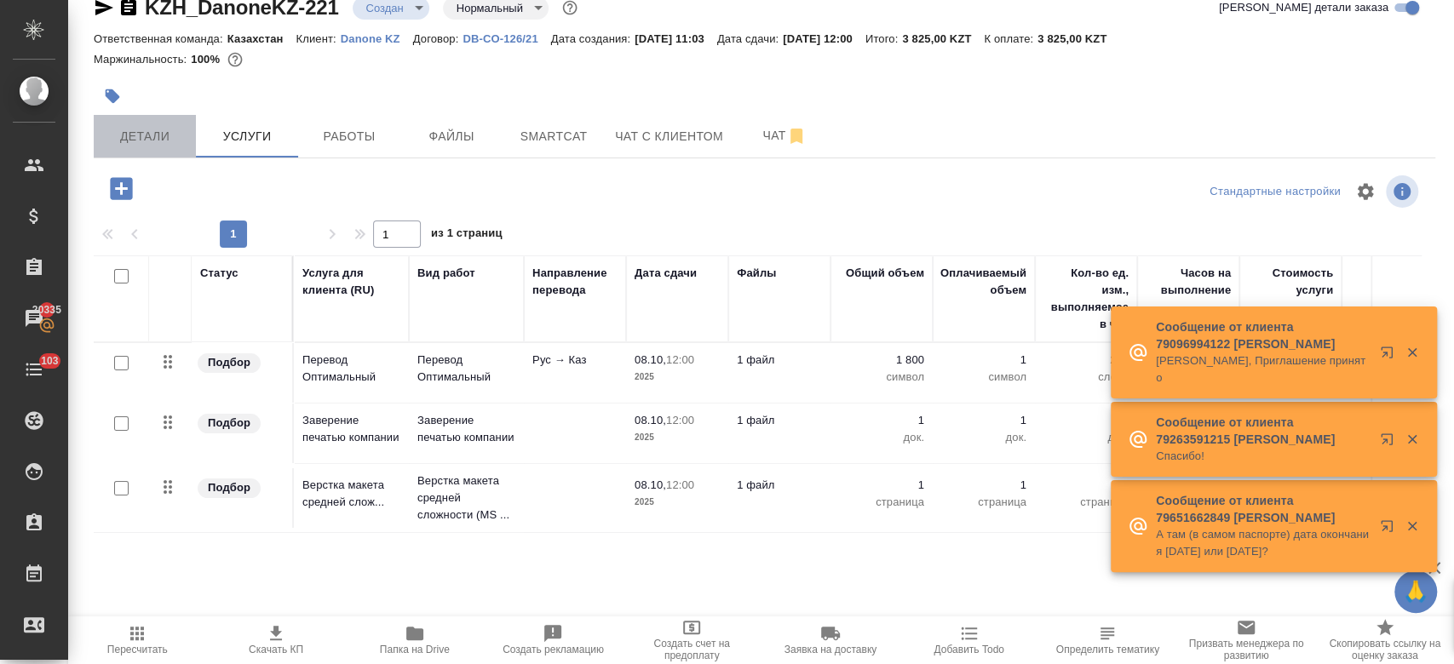
click at [146, 136] on span "Детали" at bounding box center [145, 136] width 82 height 21
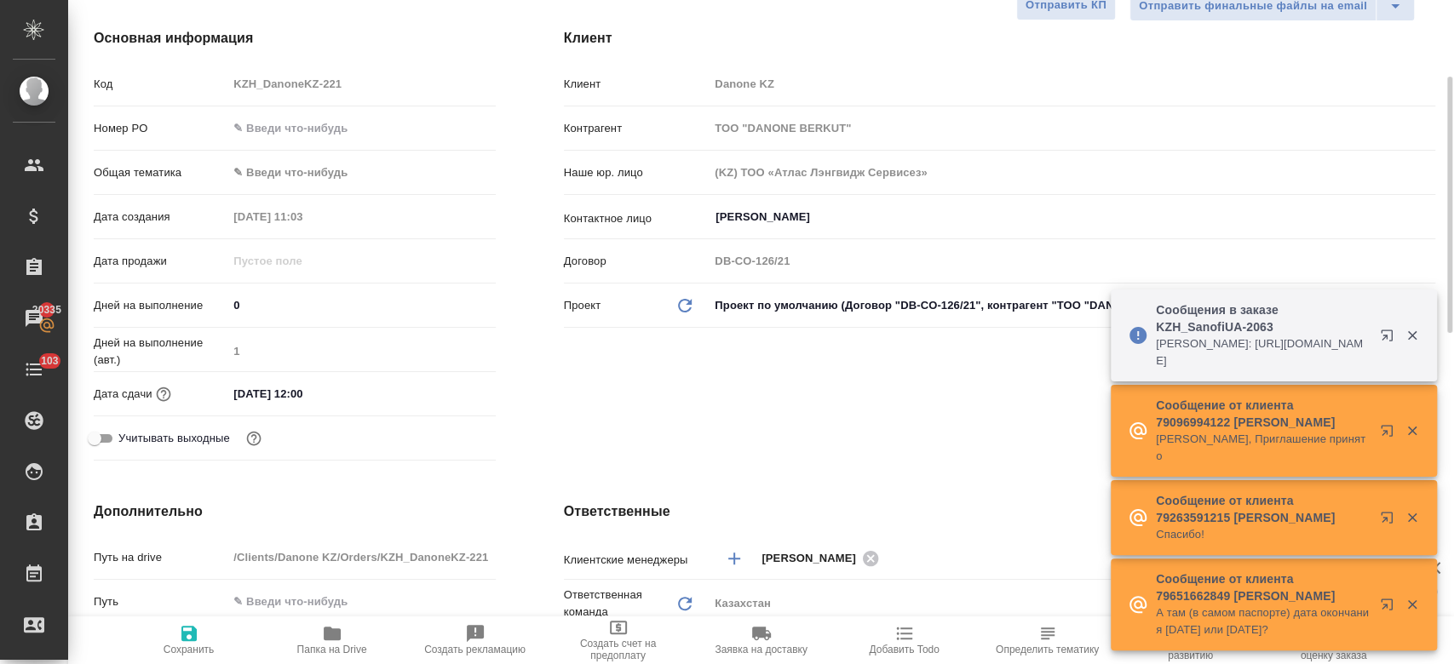
scroll to position [213, 0]
click at [318, 396] on input "08.10.2025 12:00" at bounding box center [302, 391] width 149 height 25
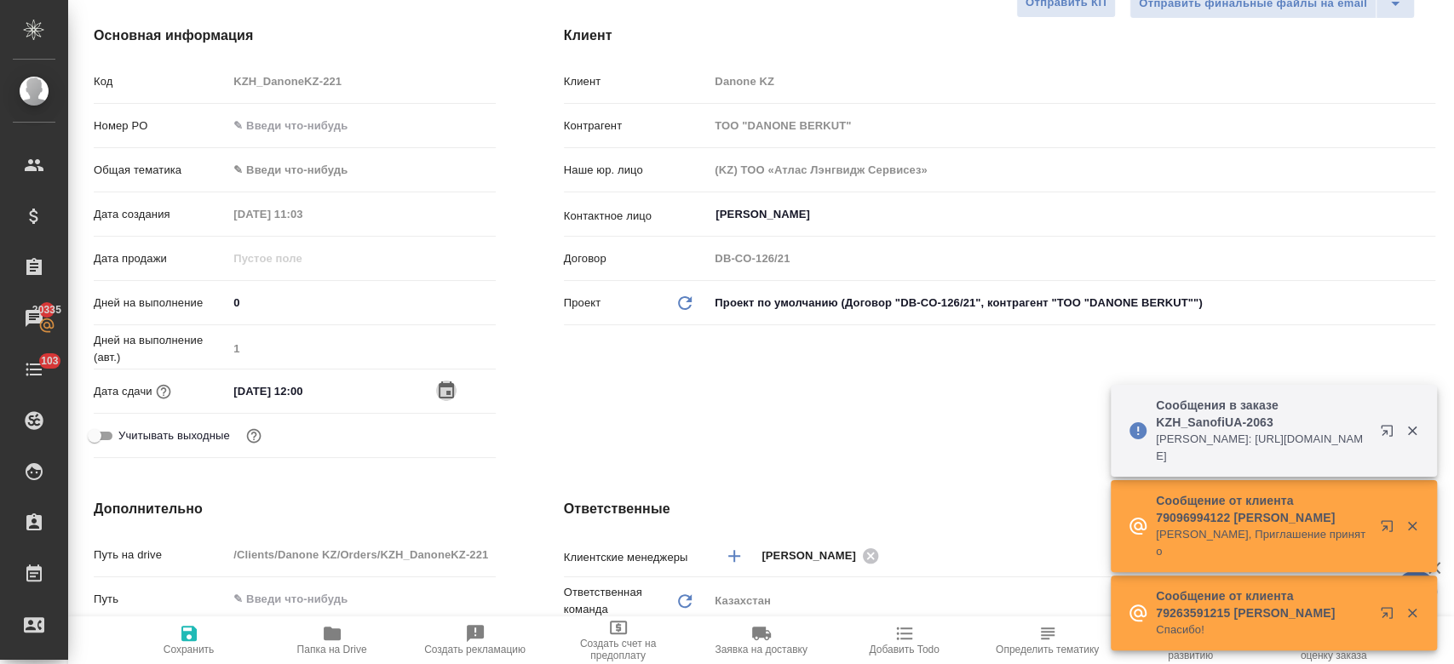
click at [439, 385] on icon "button" at bounding box center [446, 390] width 15 height 17
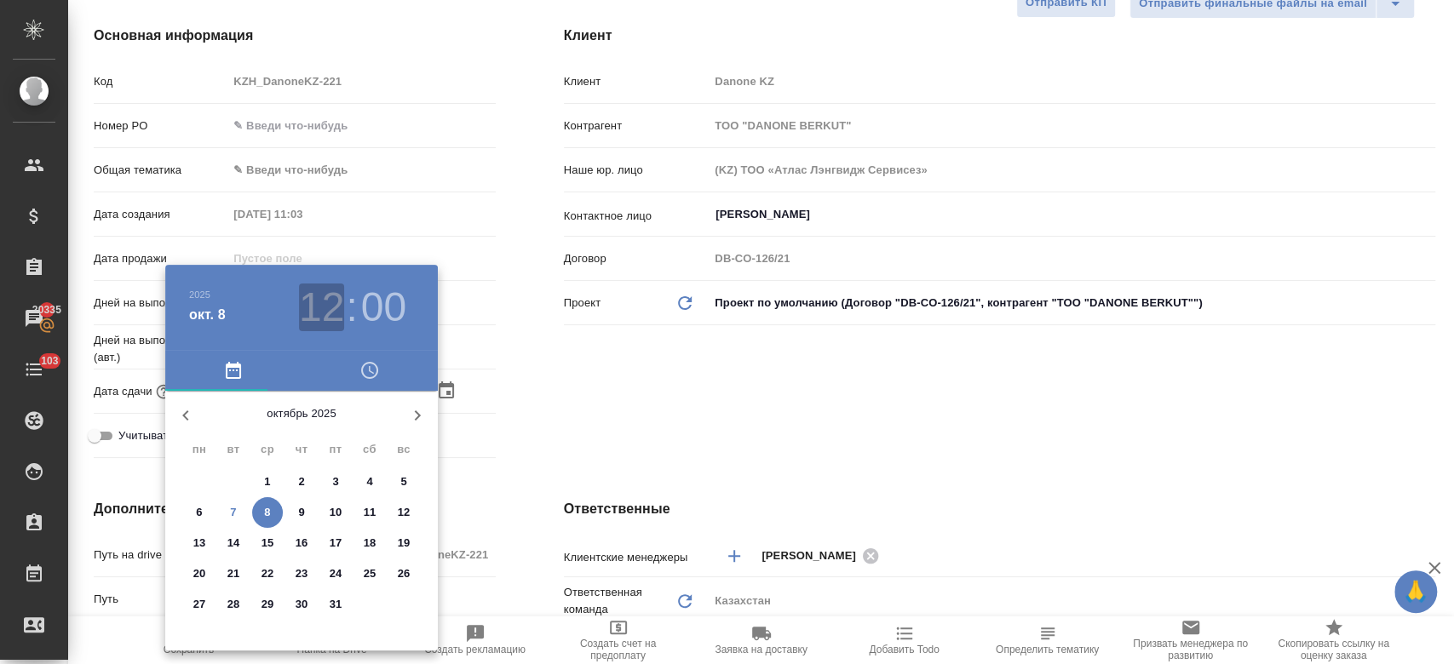
click at [324, 324] on h3 "12" at bounding box center [321, 308] width 45 height 48
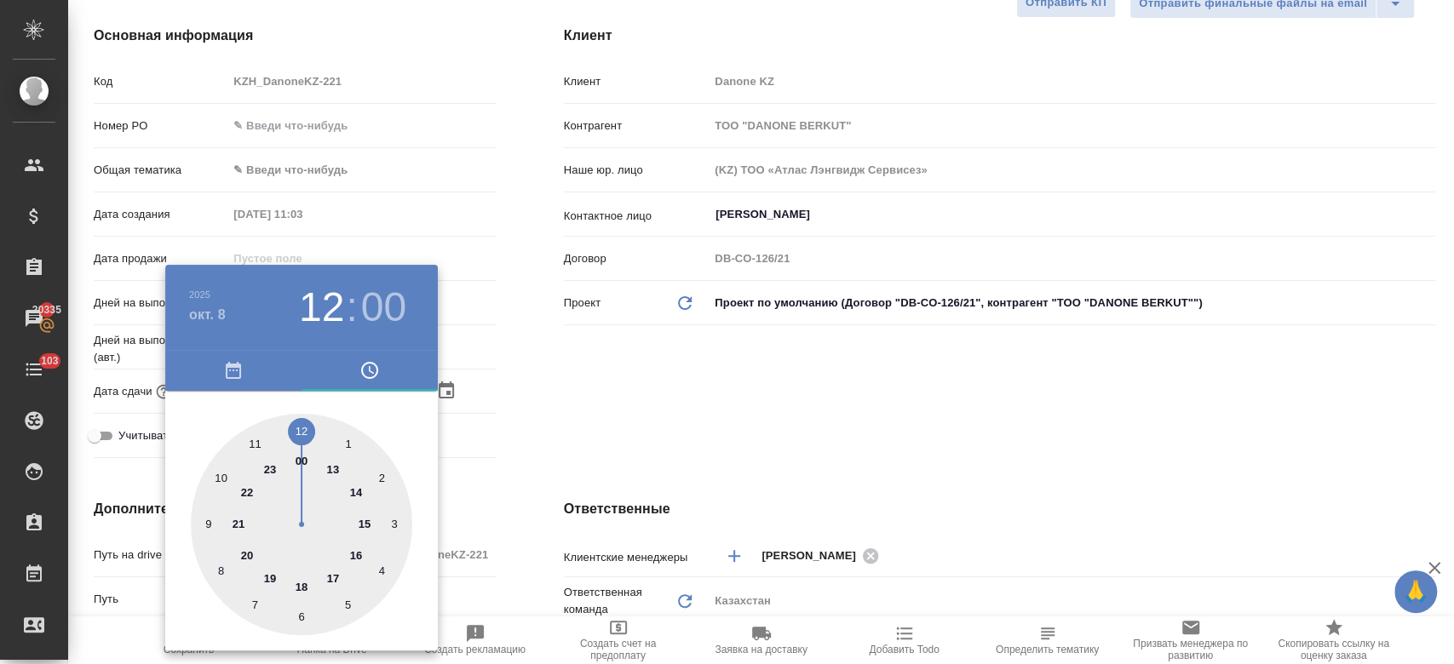
click at [587, 384] on div at bounding box center [727, 332] width 1454 height 664
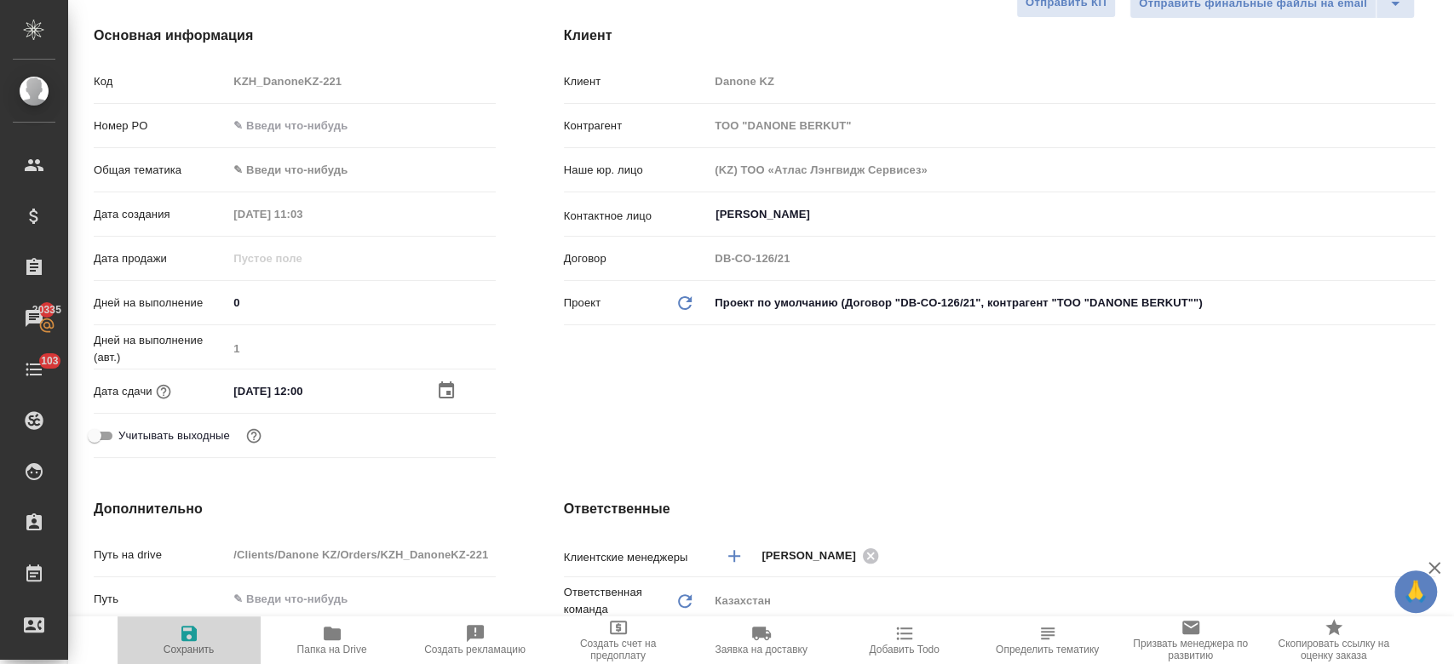
click at [190, 635] on icon "button" at bounding box center [188, 633] width 15 height 15
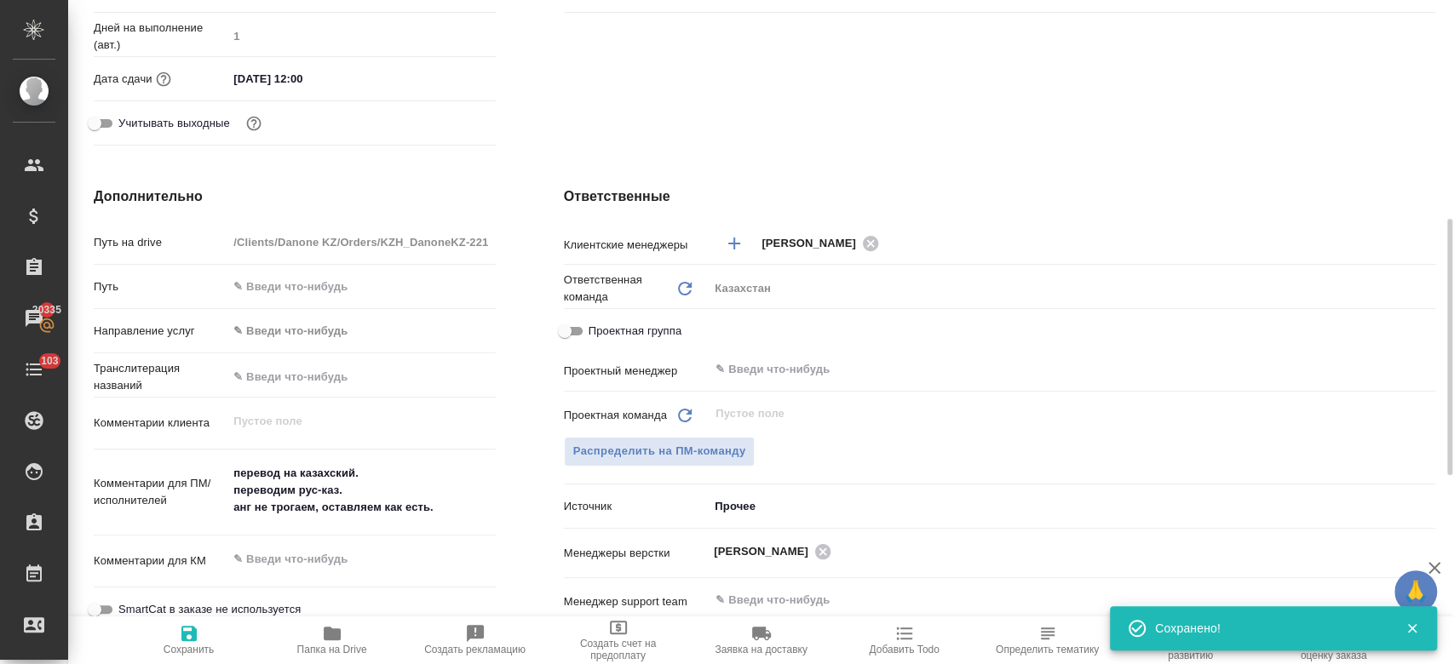
scroll to position [537, 0]
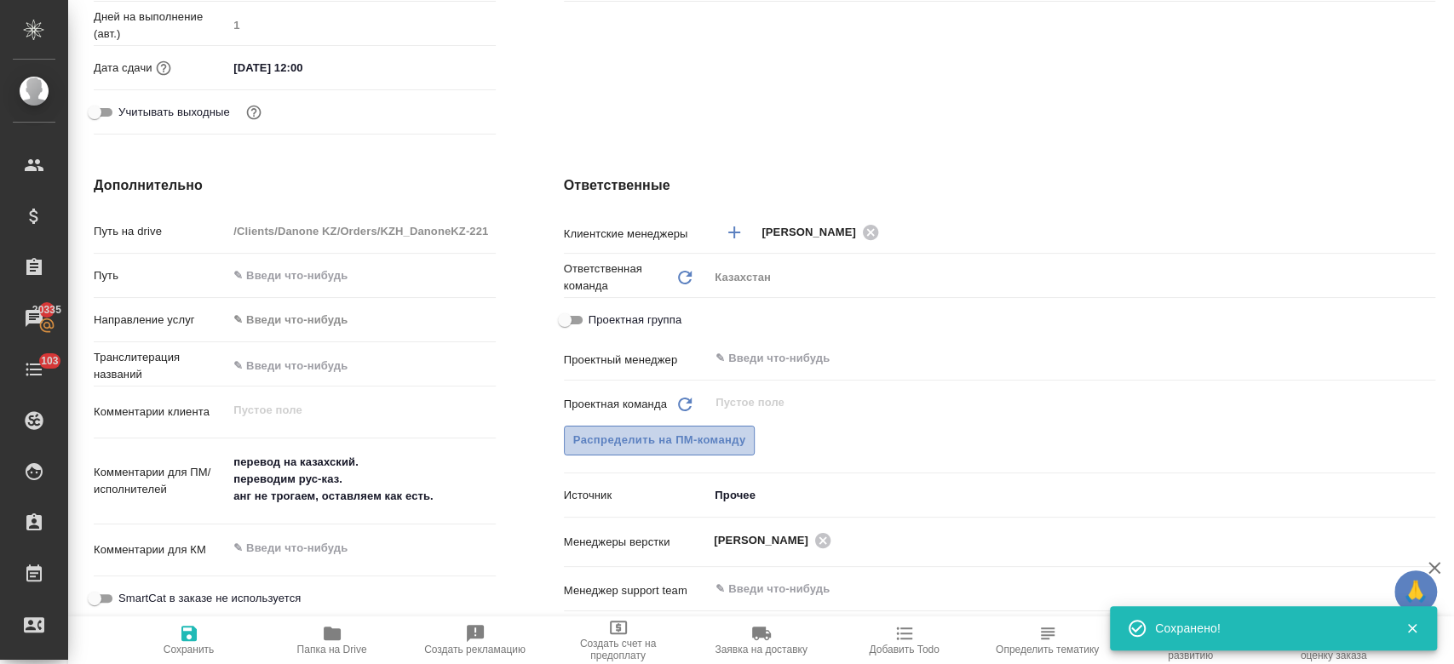
click at [680, 433] on span "Распределить на ПМ-команду" at bounding box center [659, 441] width 173 height 20
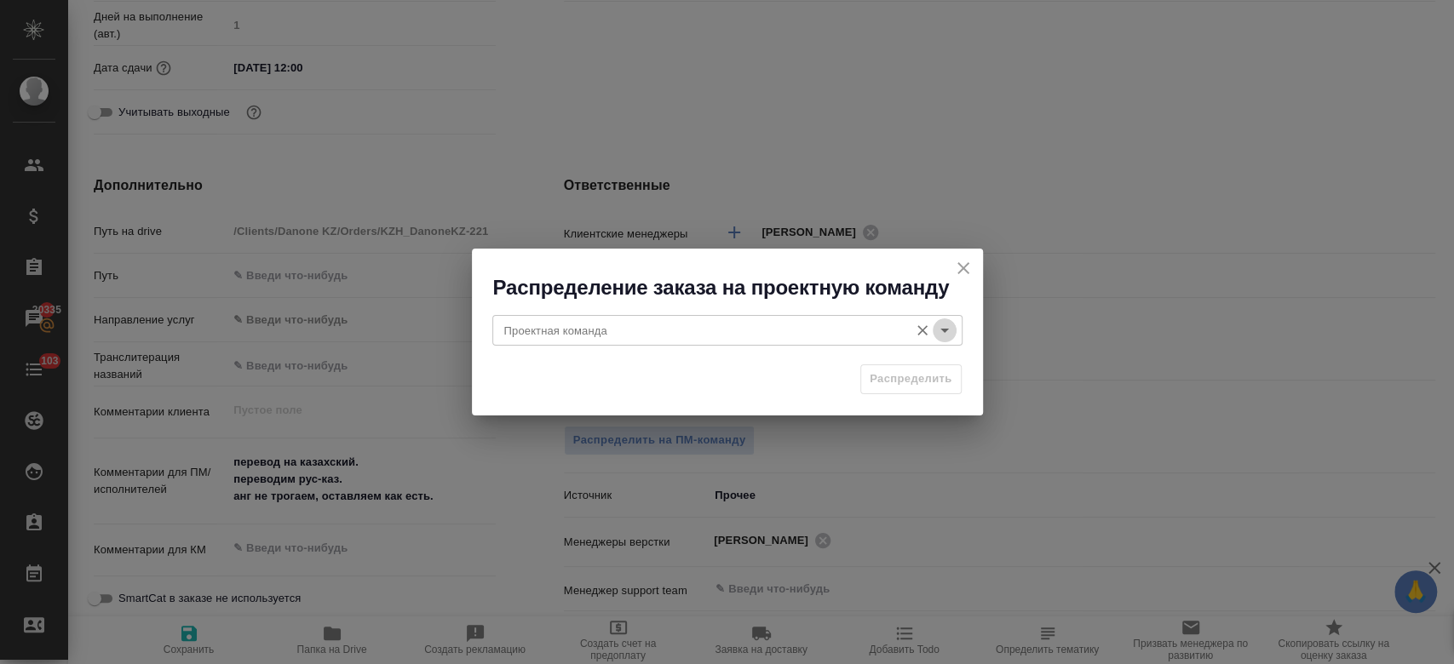
click at [946, 329] on icon "Open" at bounding box center [944, 330] width 20 height 20
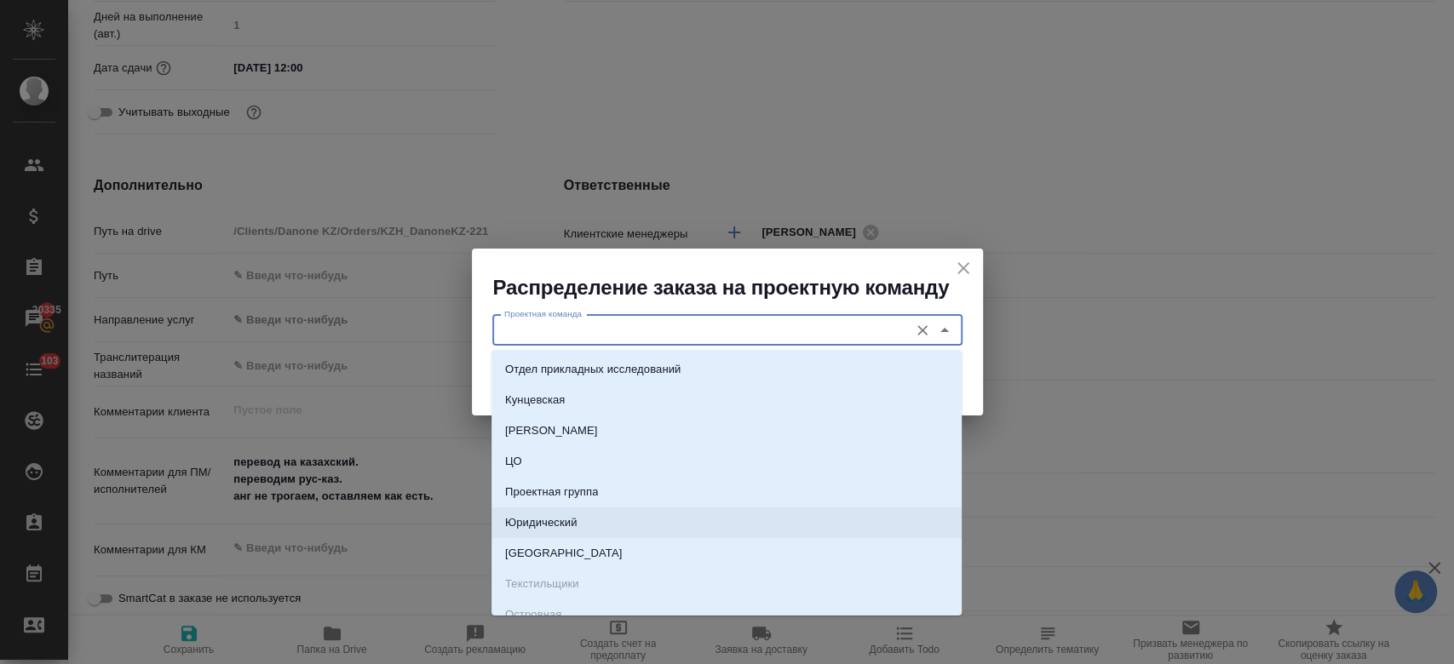
click at [695, 514] on li "Юридический" at bounding box center [726, 523] width 470 height 31
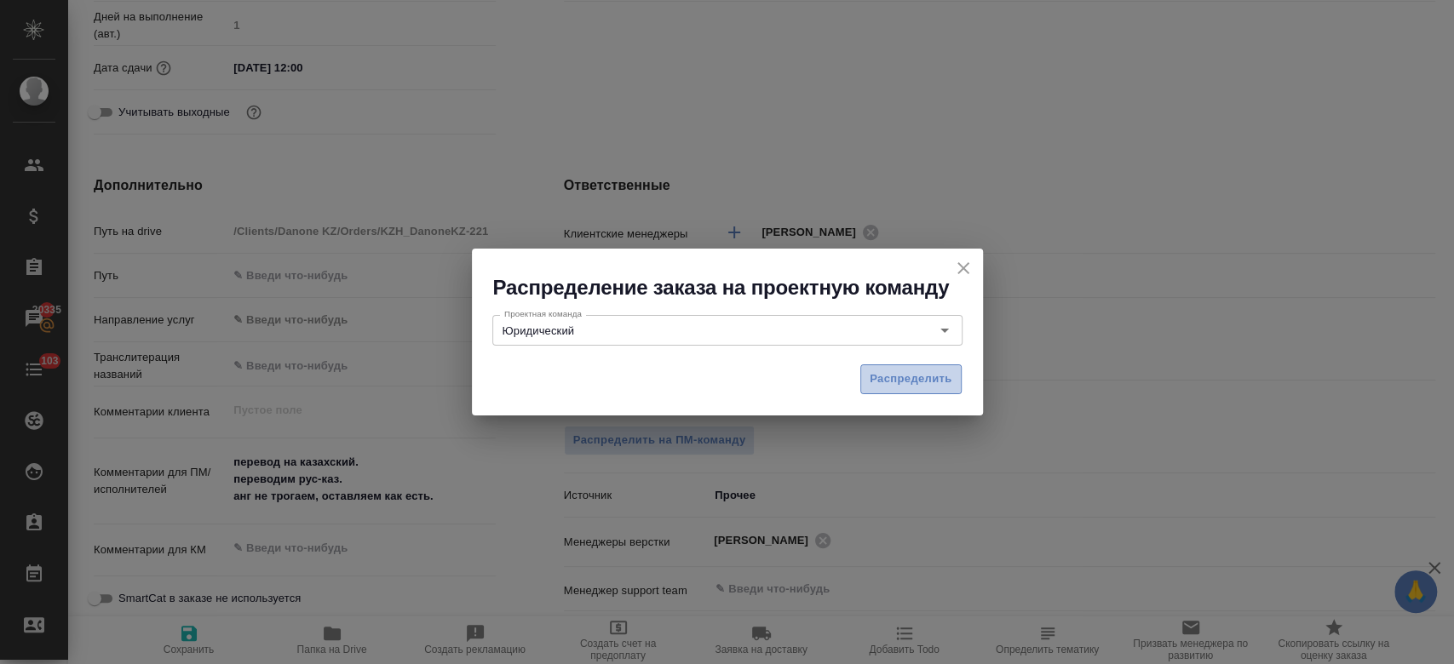
click at [871, 376] on span "Распределить" at bounding box center [911, 380] width 83 height 20
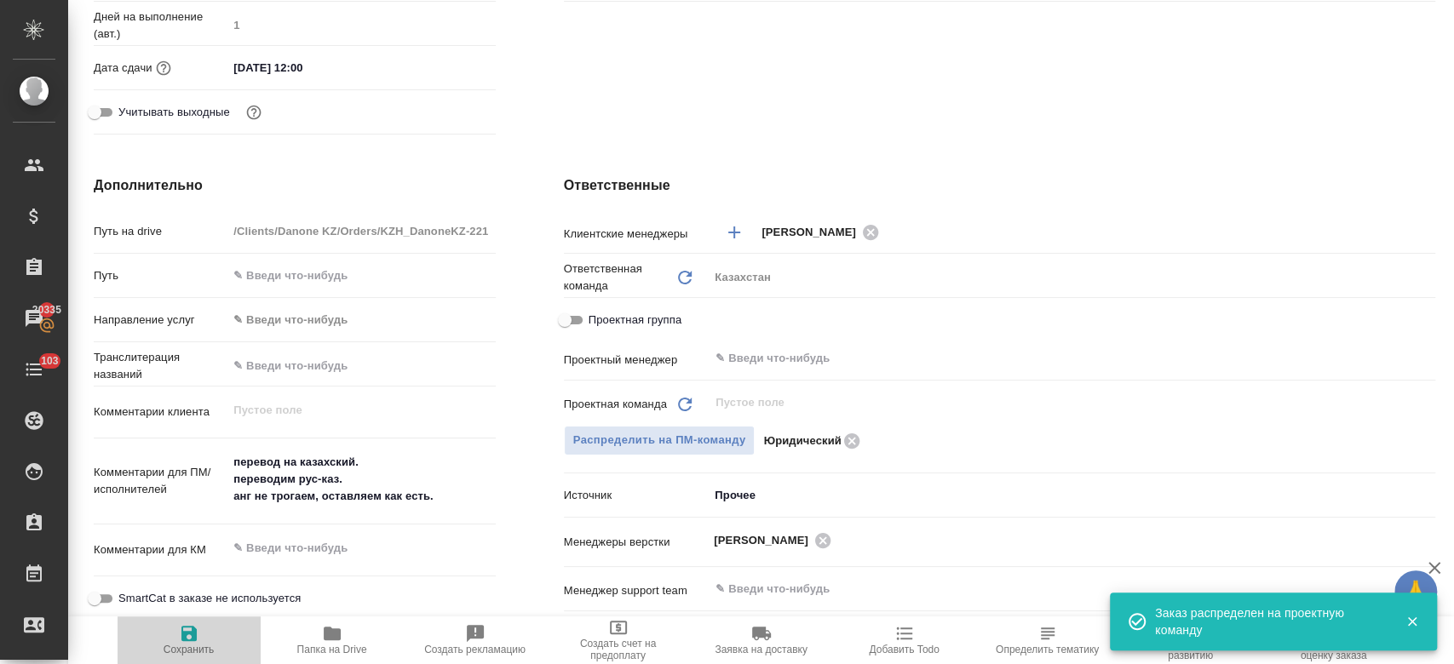
click at [184, 623] on button "Сохранить" at bounding box center [189, 641] width 143 height 48
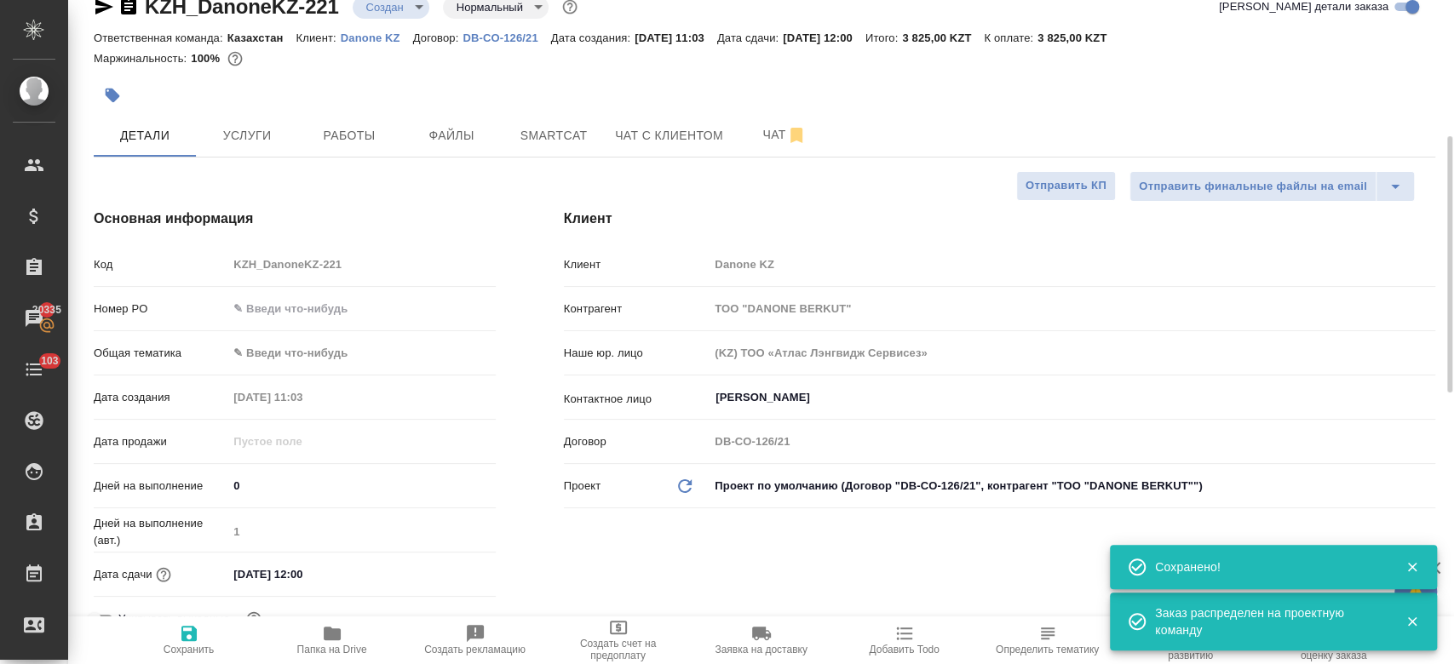
scroll to position [0, 0]
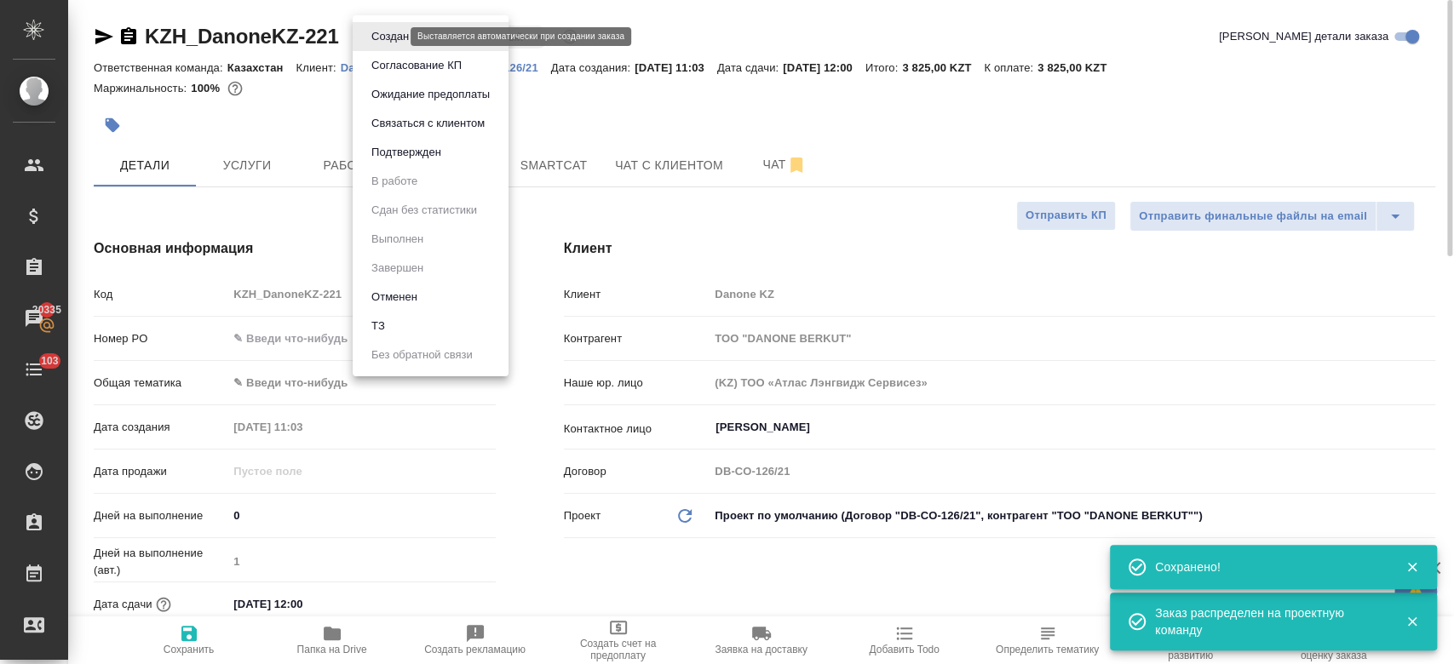
click at [388, 38] on body "🙏 .cls-1 fill:#fff; AWATERA Kosherbayeva Nazerke Клиенты Спецификации Заказы 20…" at bounding box center [727, 332] width 1454 height 664
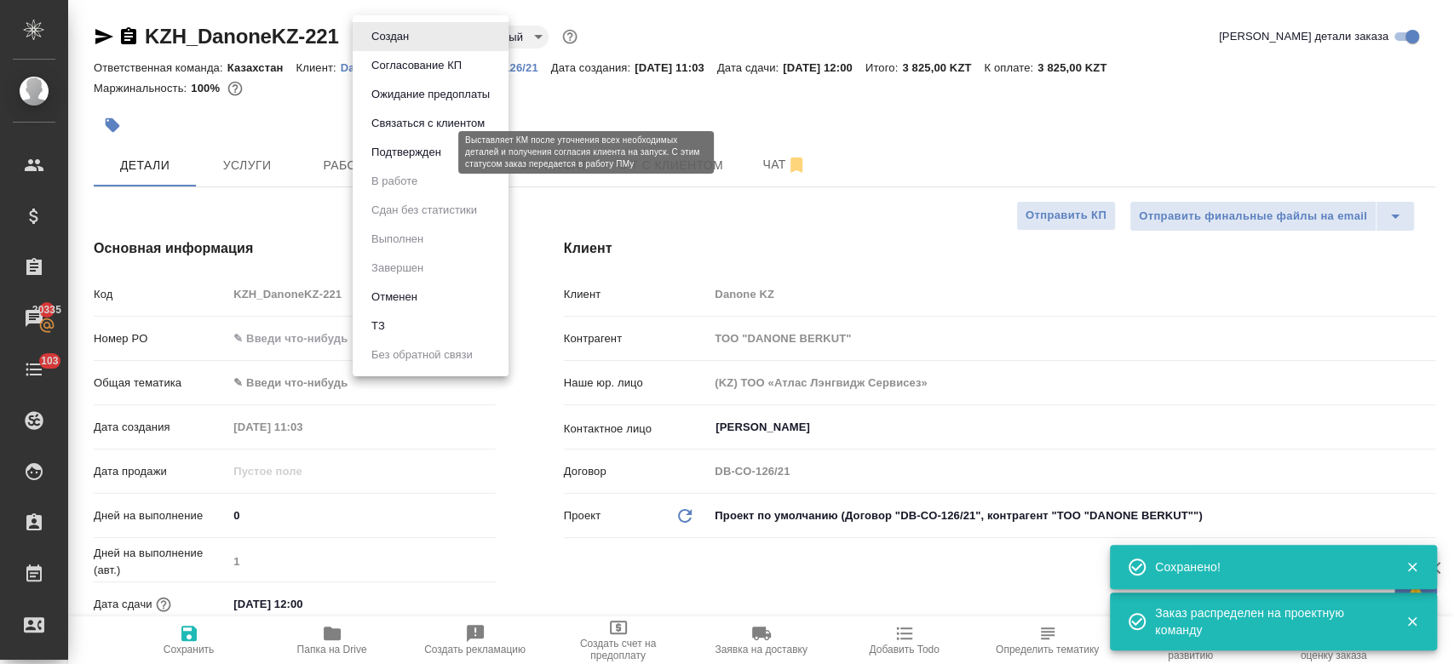
click at [389, 157] on button "Подтвержден" at bounding box center [406, 152] width 80 height 19
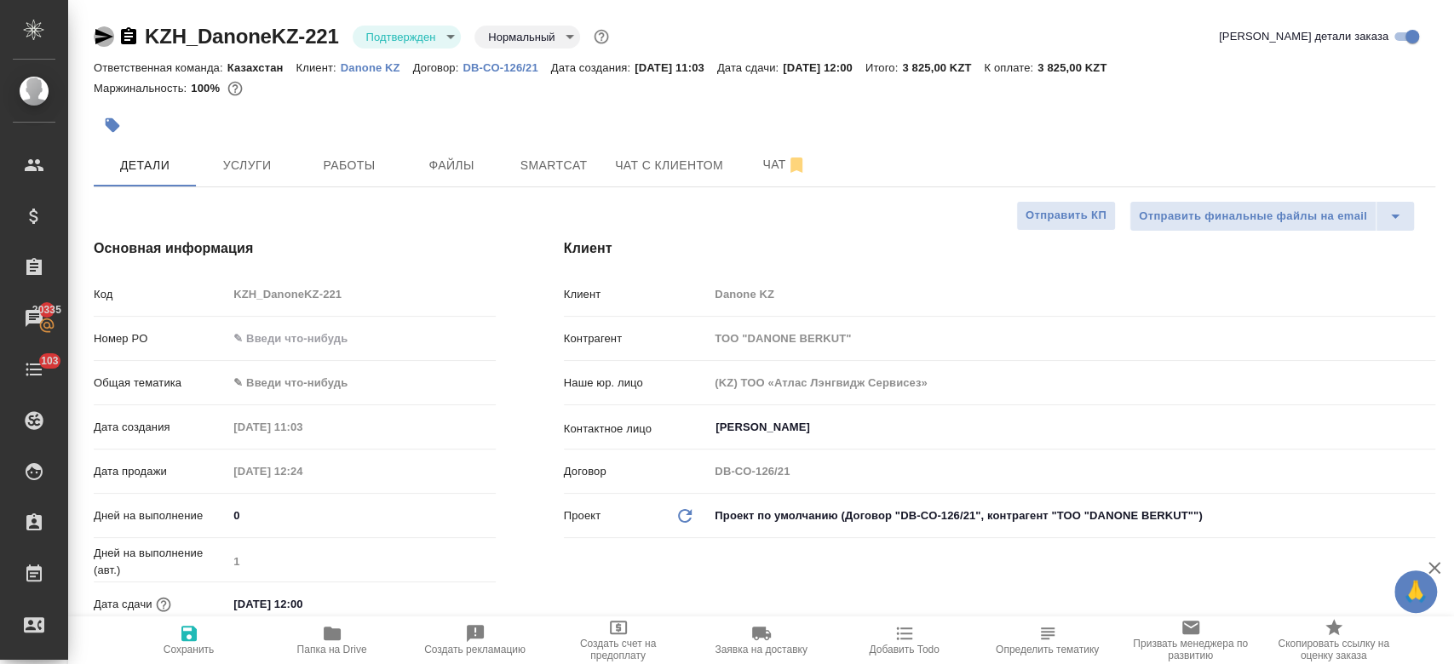
click at [101, 37] on icon "button" at bounding box center [104, 36] width 20 height 20
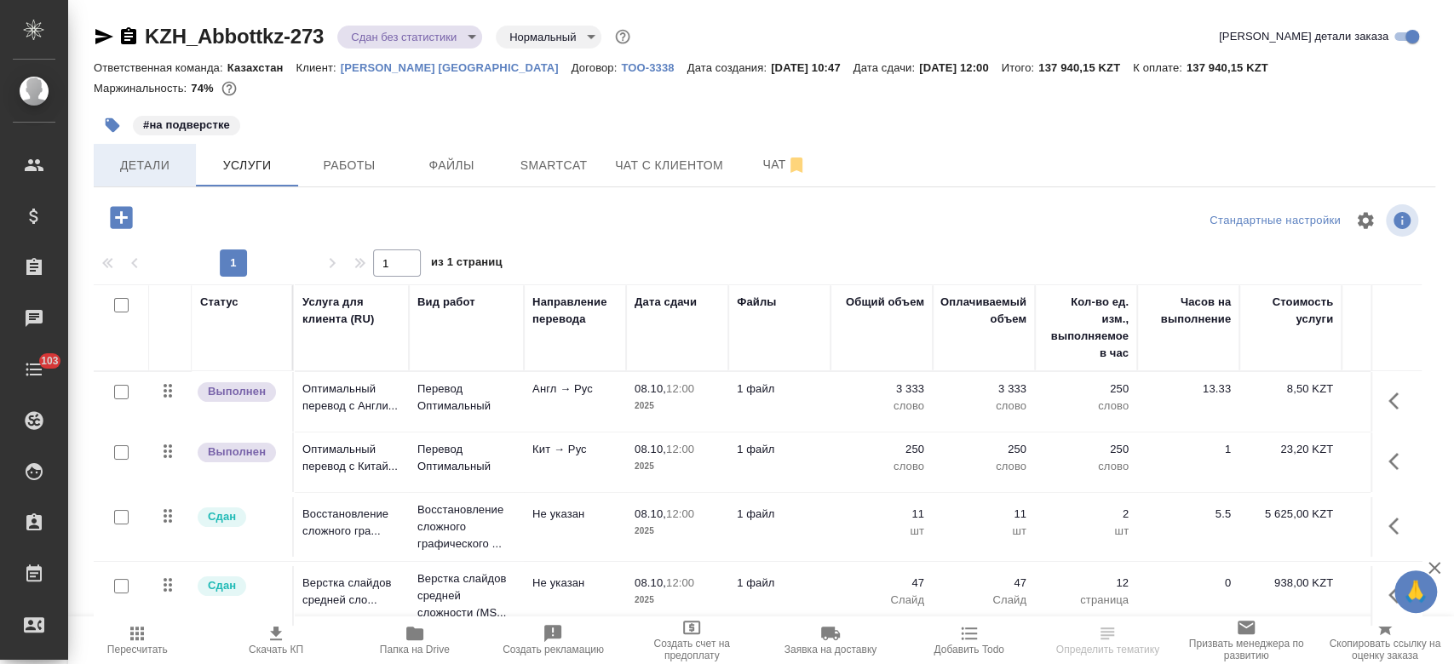
click at [164, 162] on span "Детали" at bounding box center [145, 165] width 82 height 21
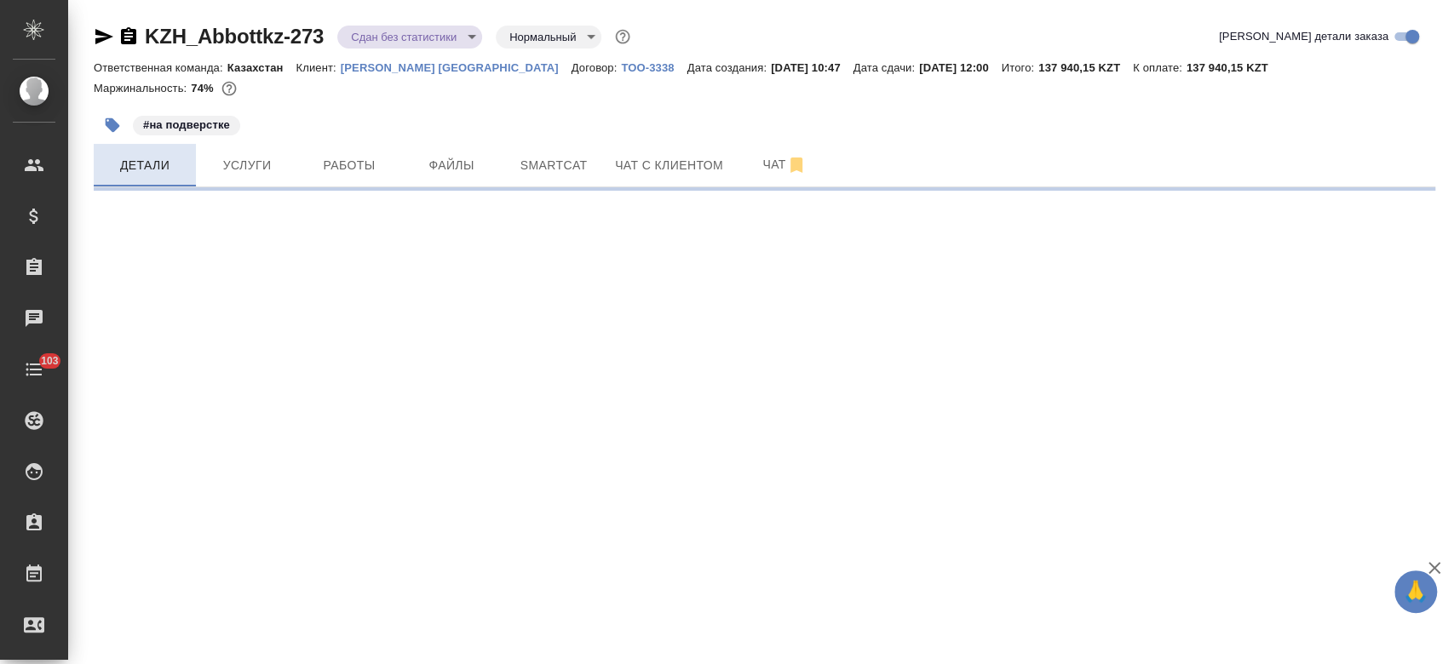
select select "RU"
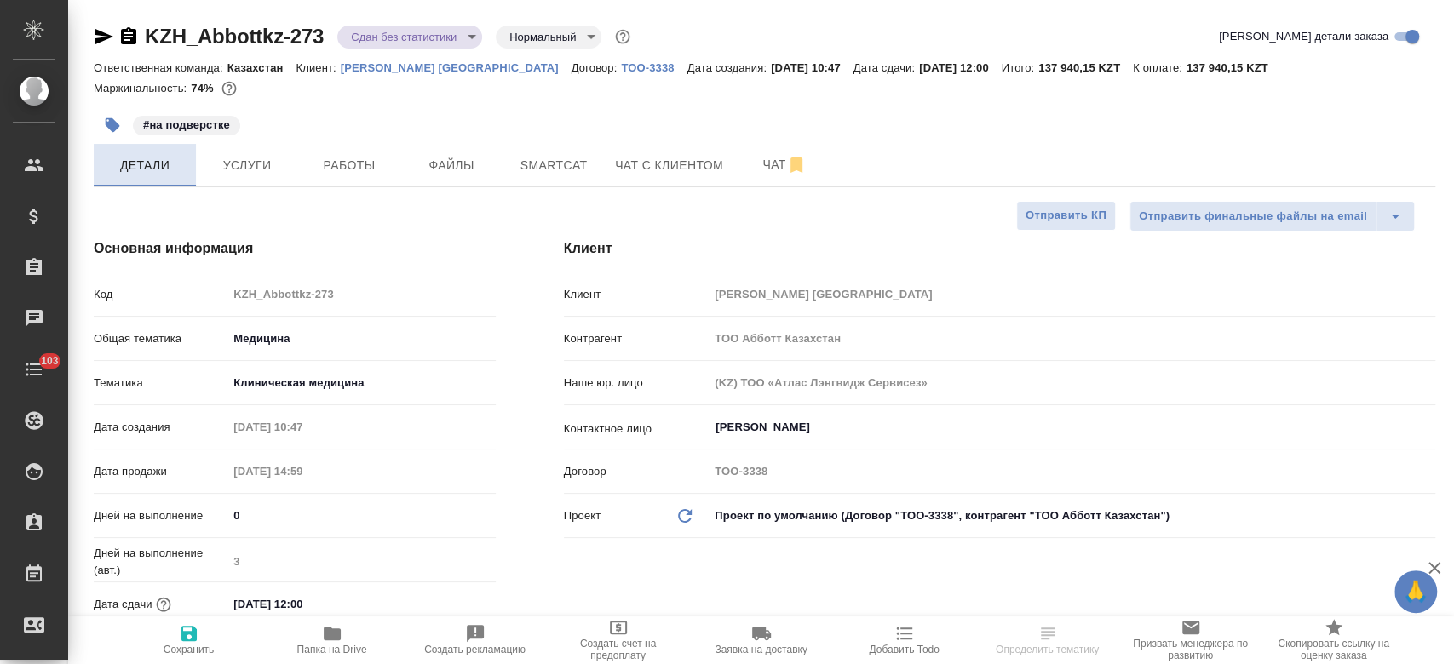
type textarea "x"
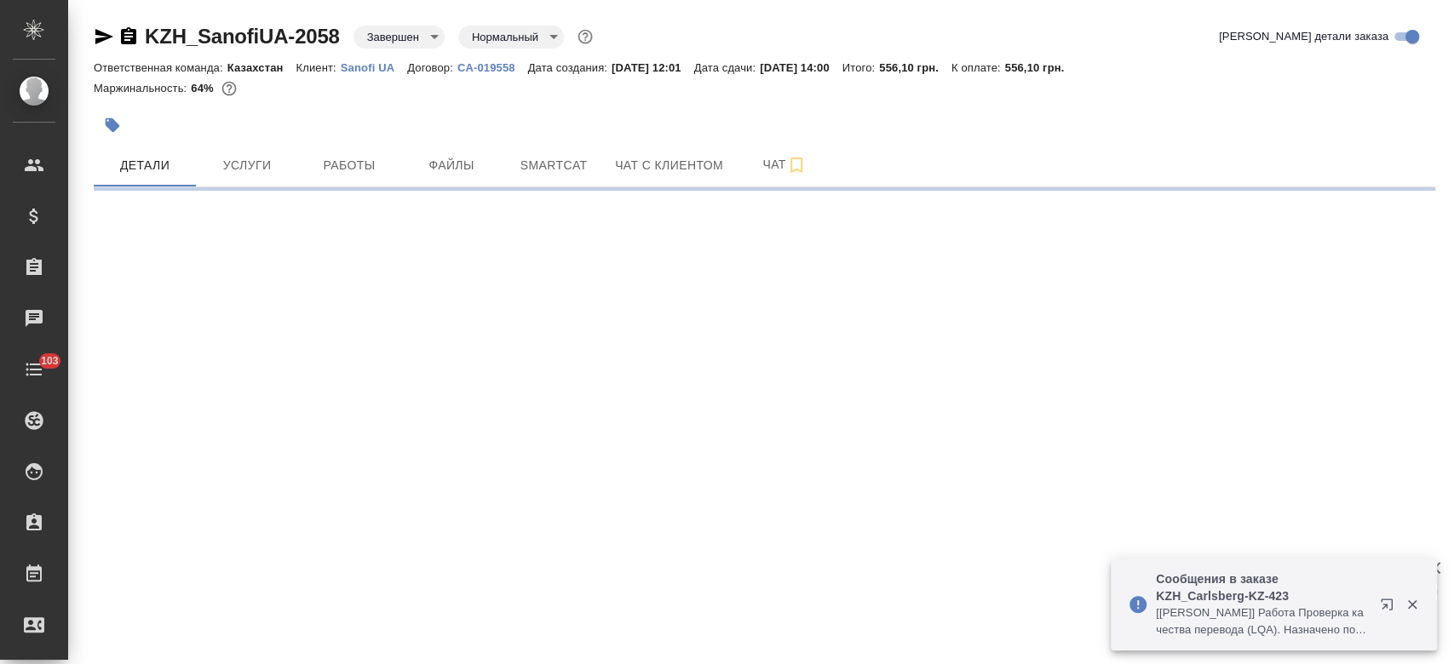
click at [368, 65] on p "Sanofi UA" at bounding box center [374, 67] width 66 height 13
select select "RU"
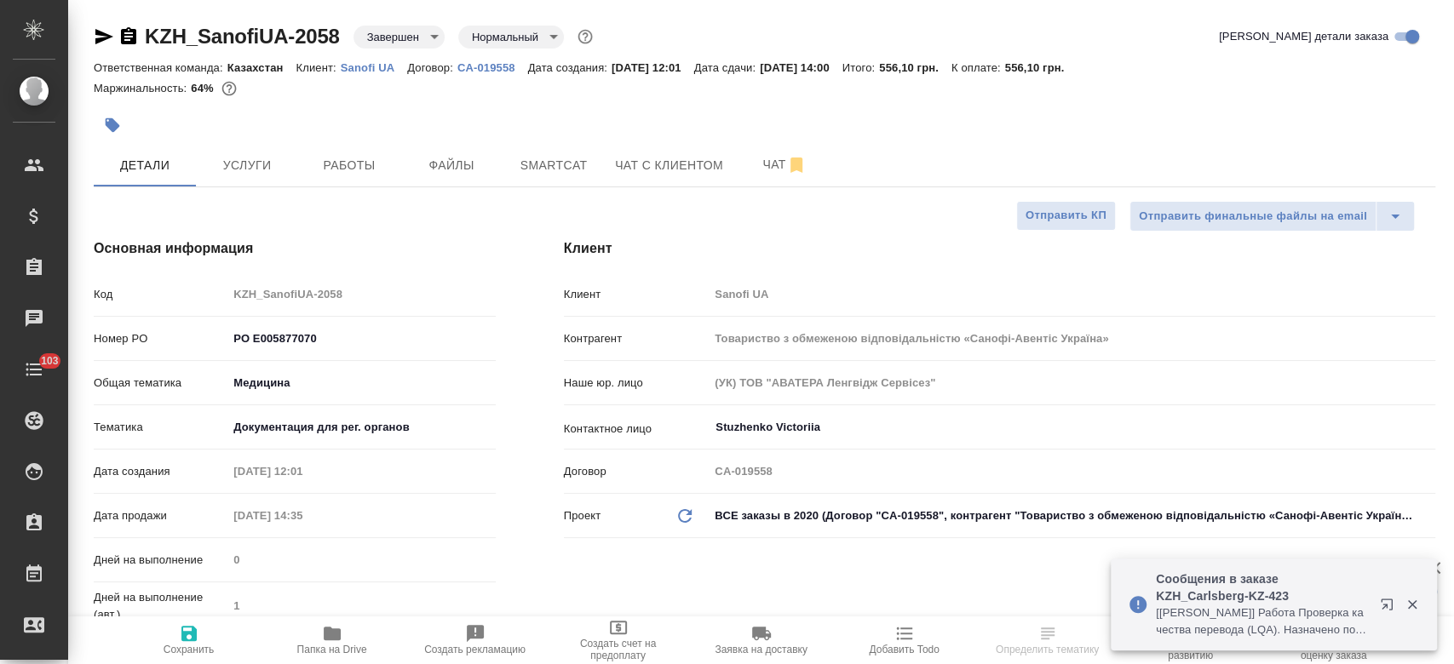
type textarea "x"
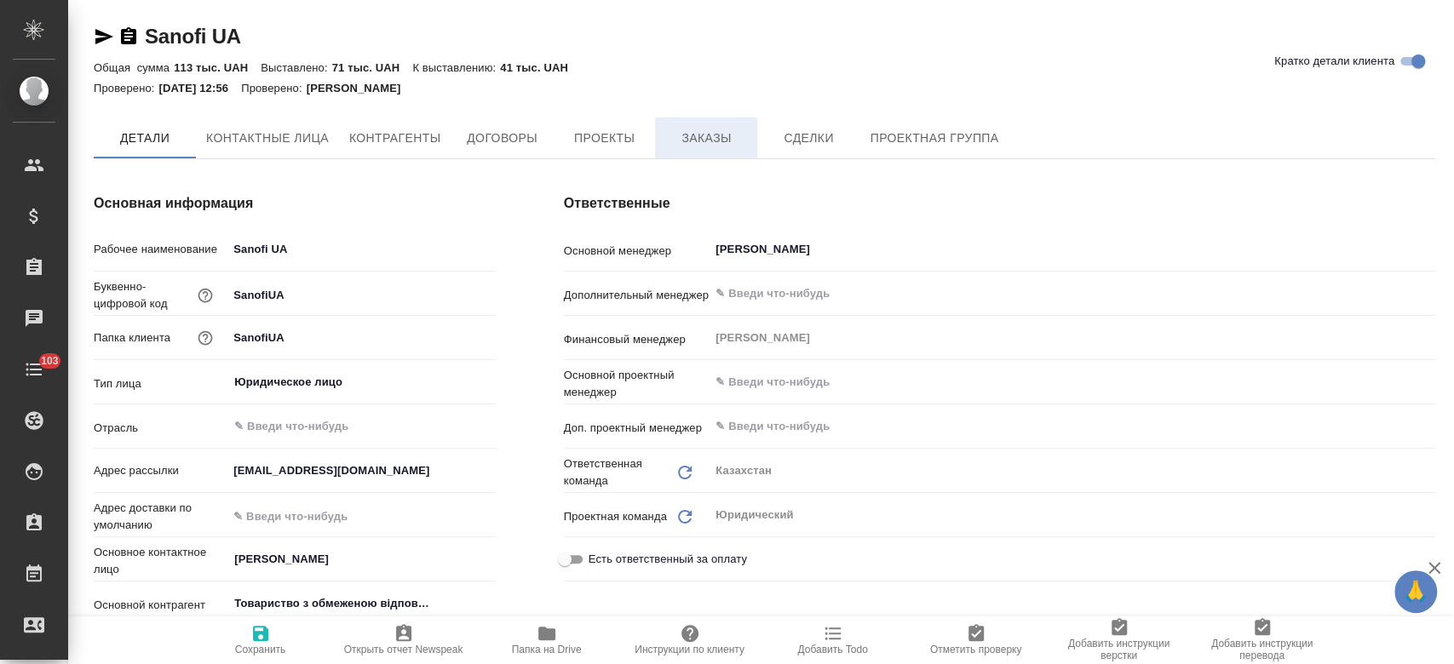
click at [731, 146] on span "Заказы" at bounding box center [706, 138] width 82 height 21
type textarea "x"
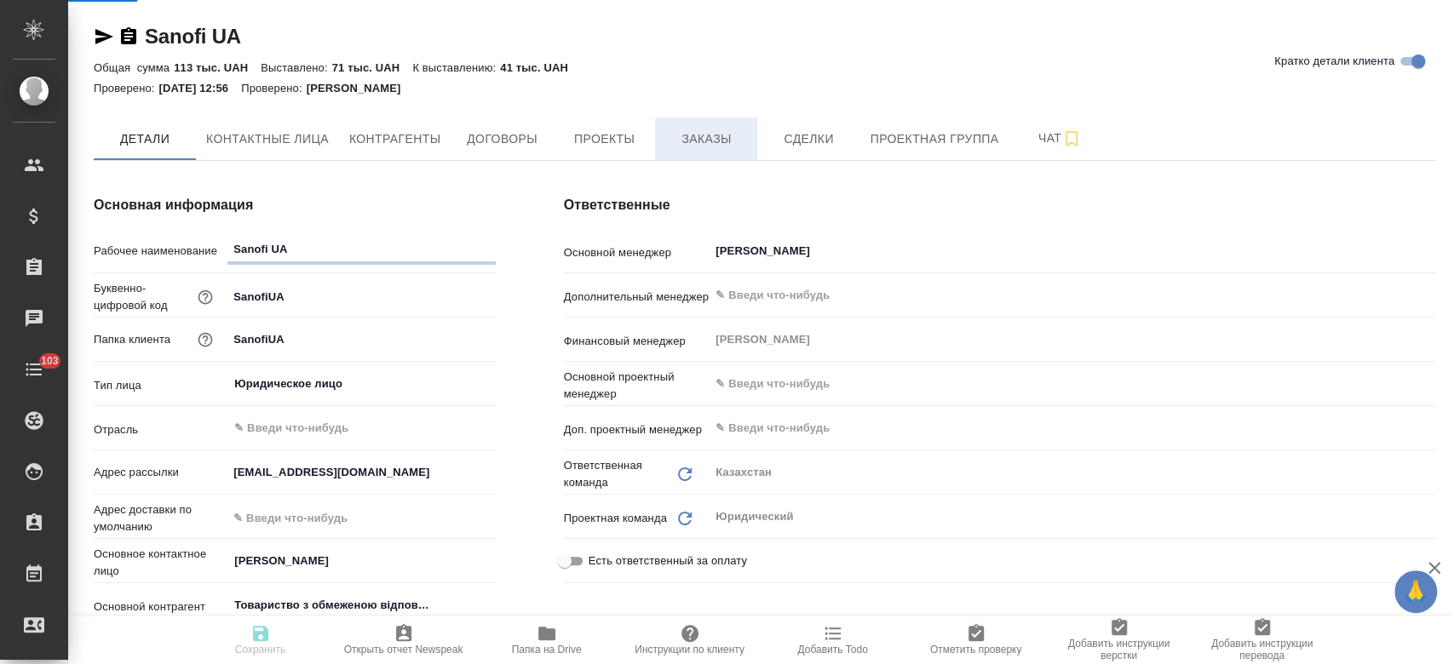
type textarea "x"
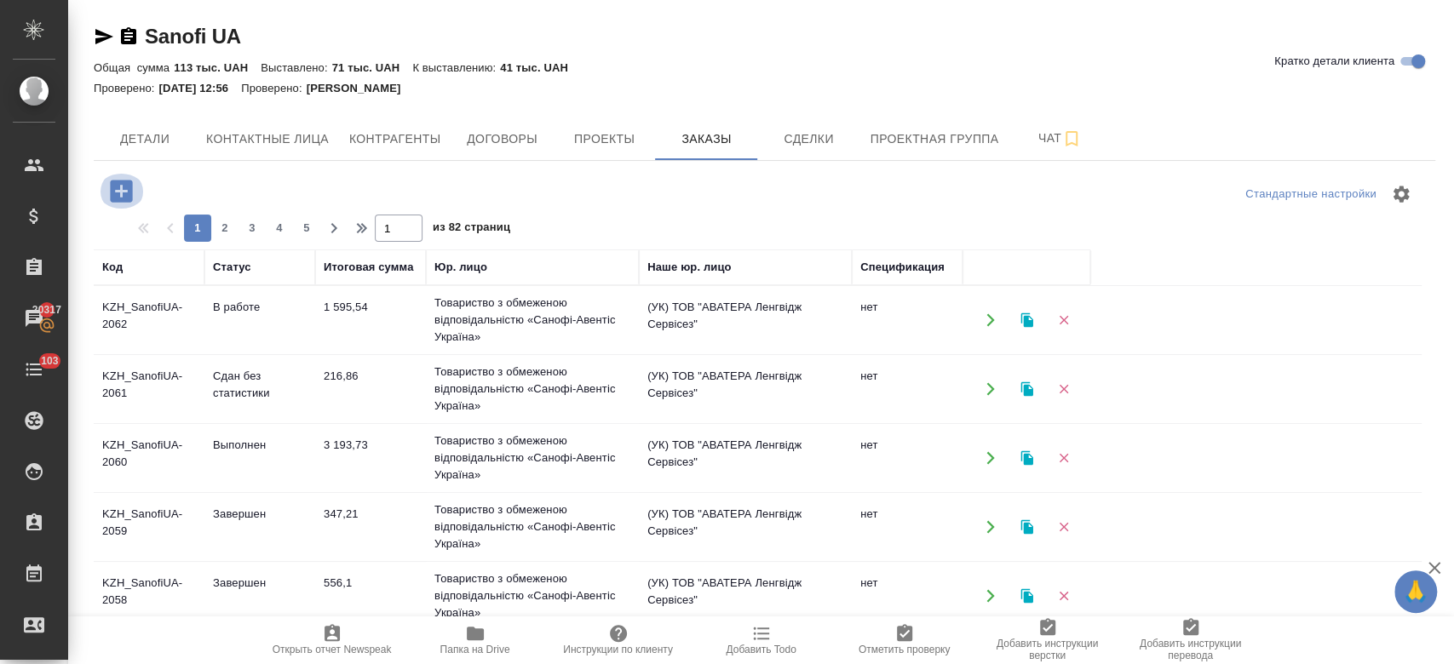
click at [135, 194] on icon "button" at bounding box center [121, 191] width 30 height 30
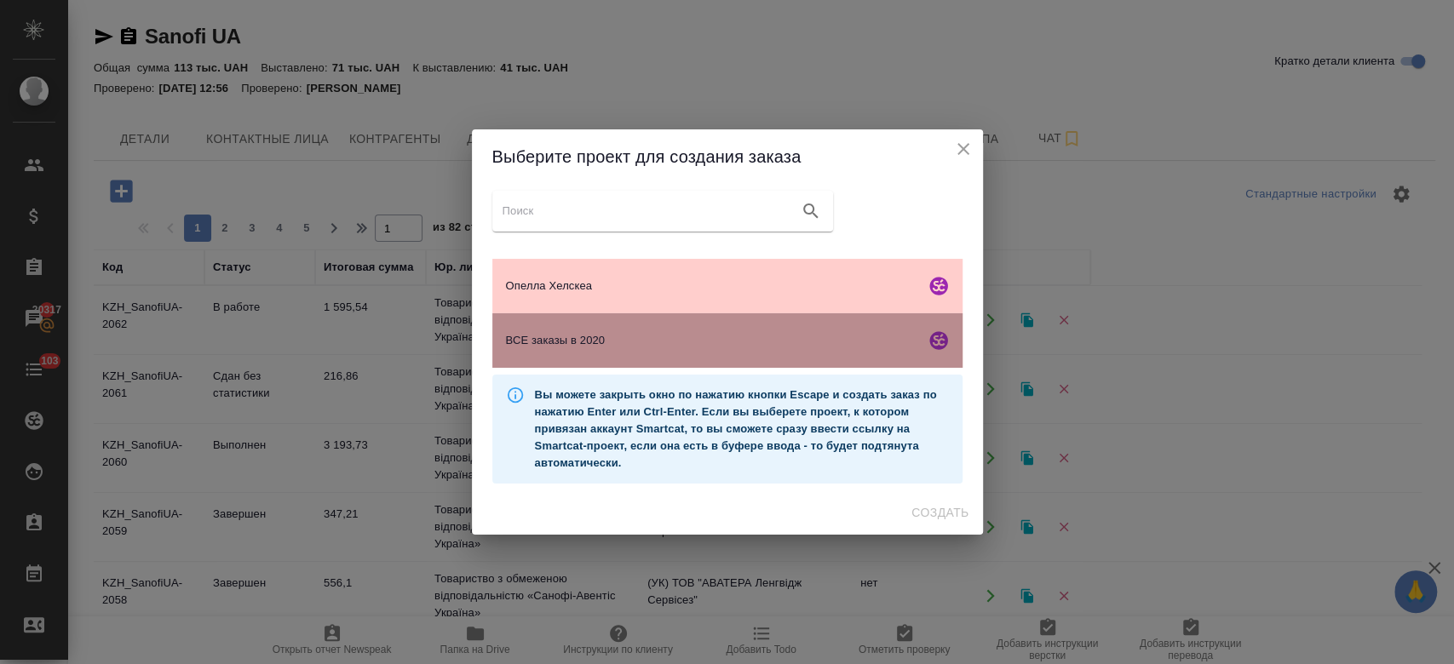
click at [594, 330] on div "ВСЕ заказы в 2020" at bounding box center [727, 340] width 470 height 55
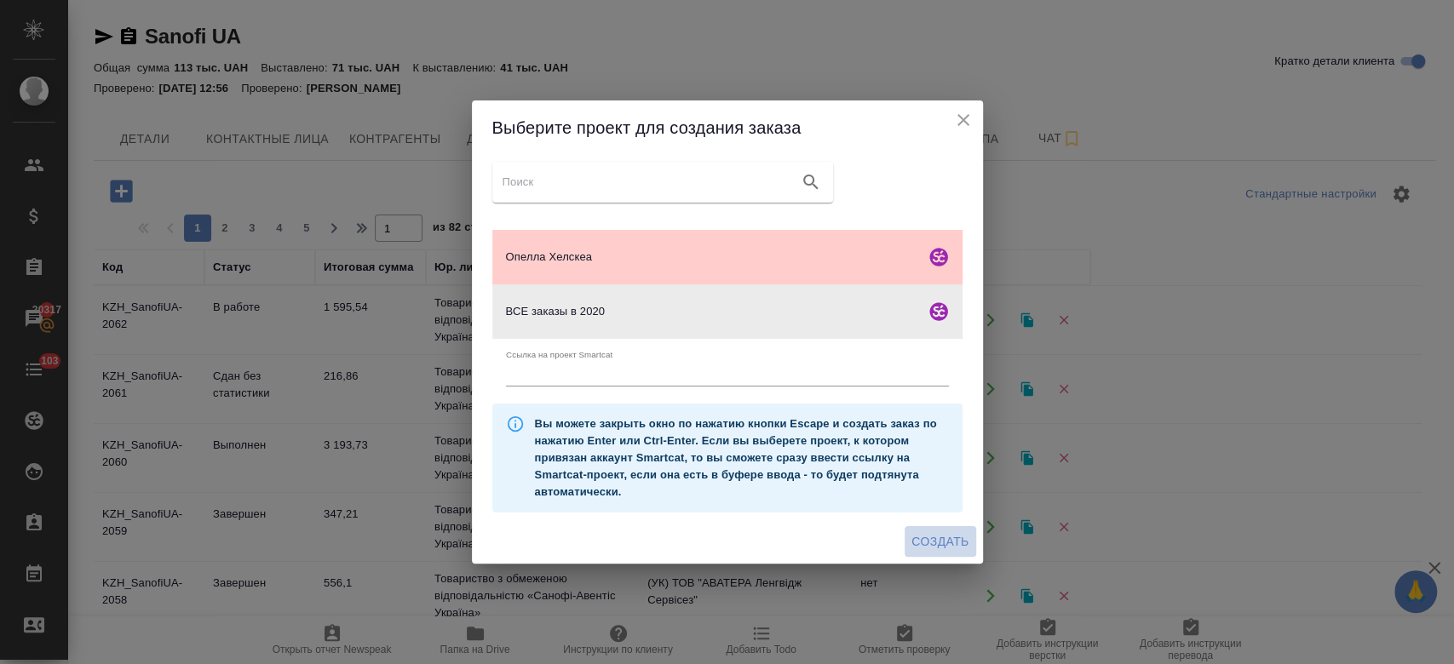
click at [928, 539] on span "Создать" at bounding box center [939, 541] width 57 height 21
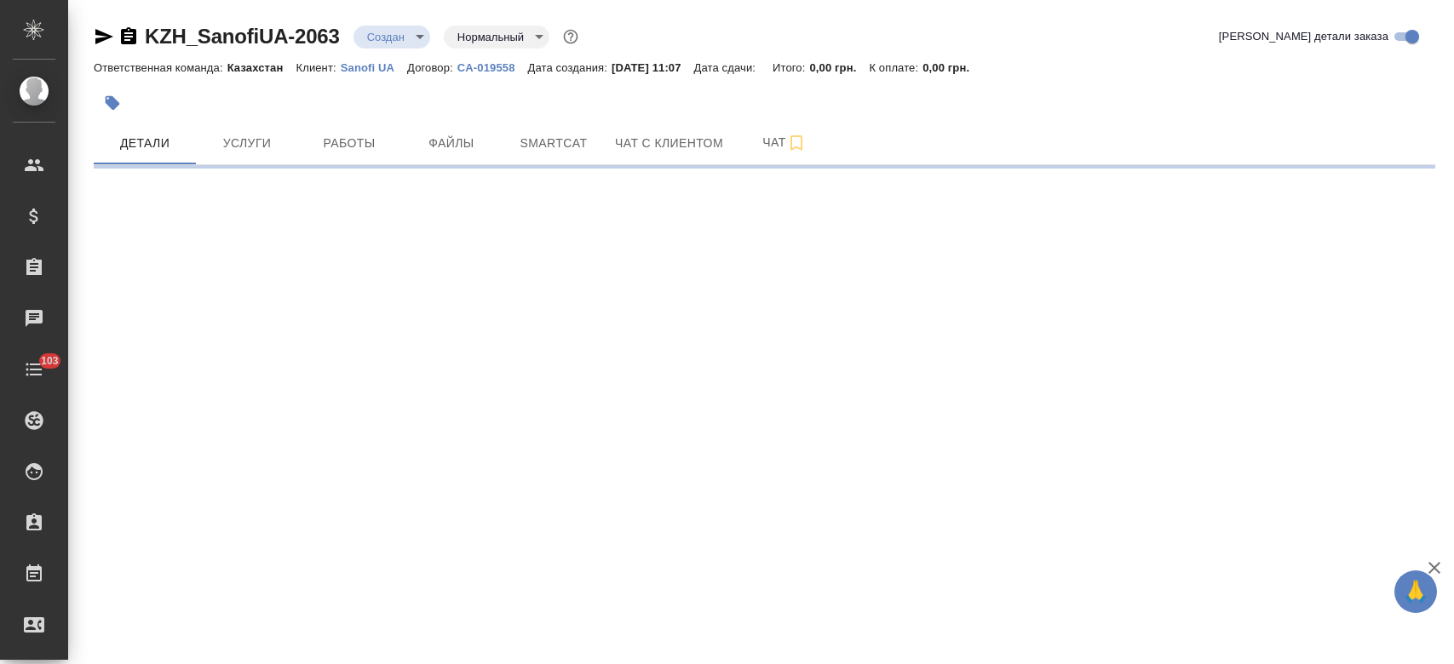
select select "RU"
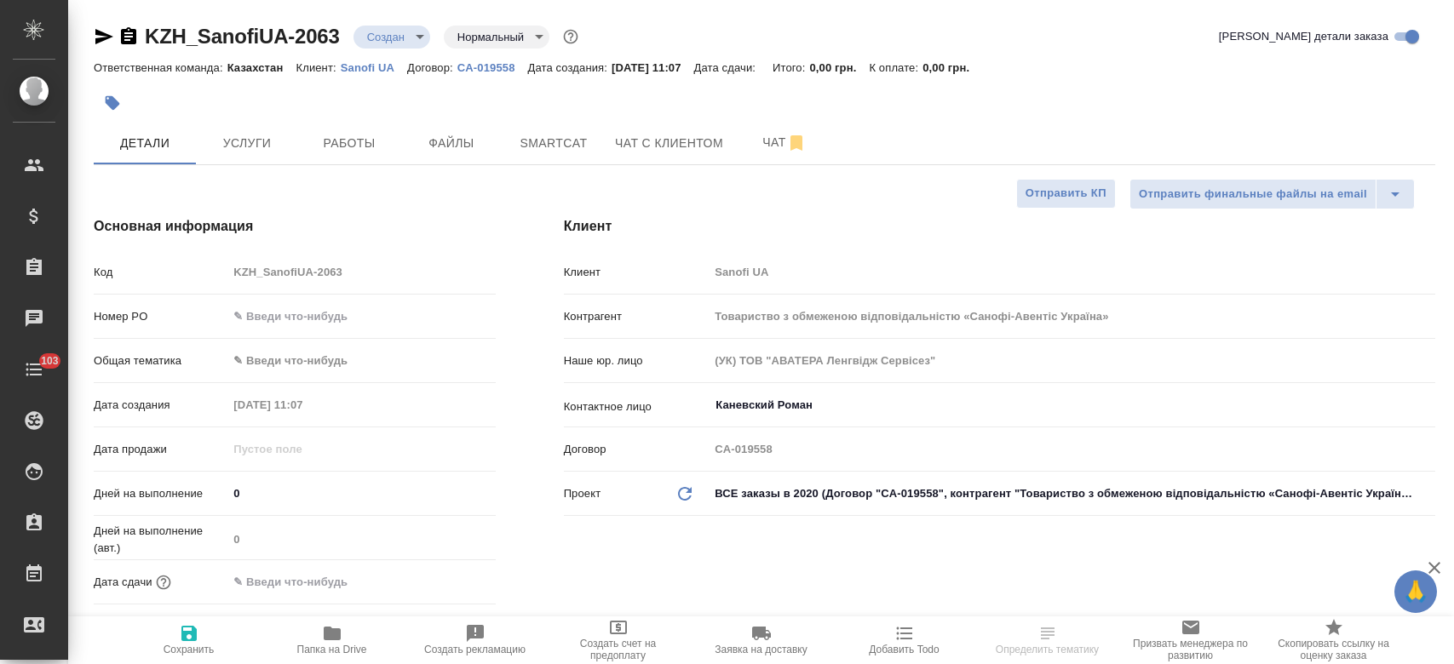
type textarea "x"
click at [474, 146] on span "Файлы" at bounding box center [452, 143] width 82 height 21
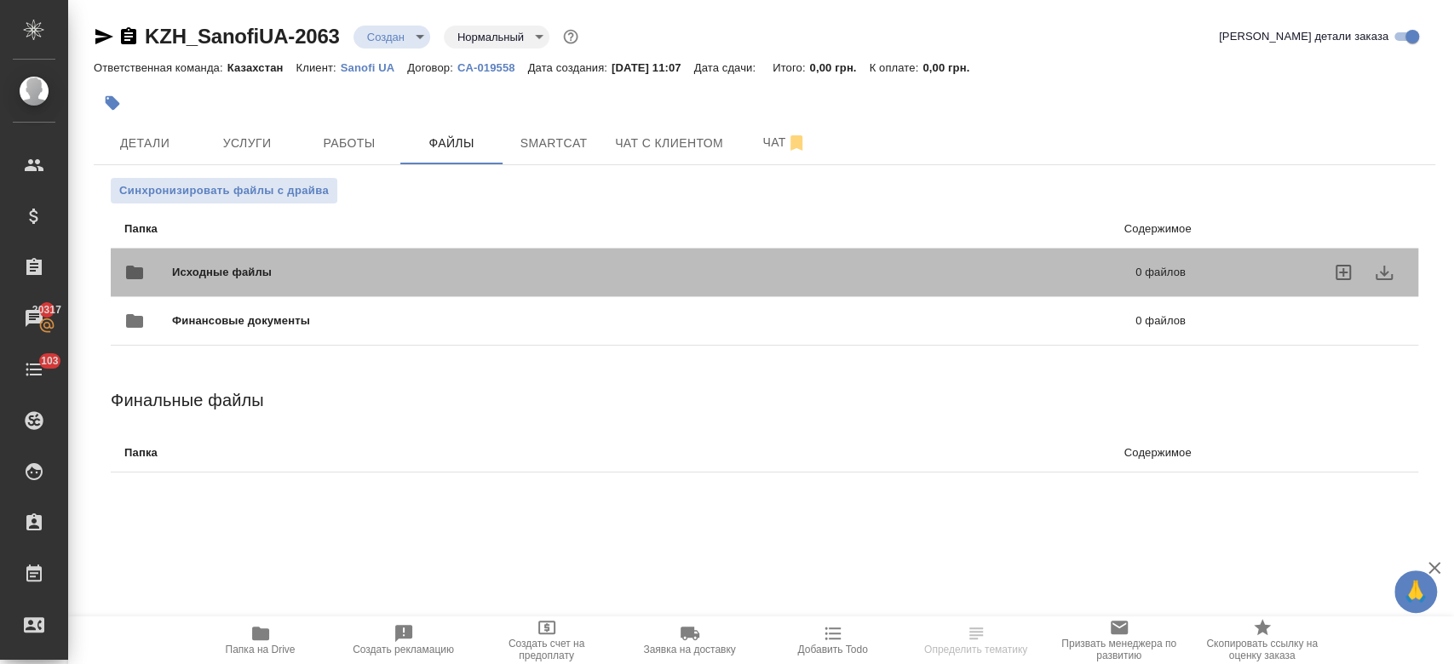
click at [236, 261] on div "Исходные файлы 0 файлов" at bounding box center [654, 272] width 1061 height 41
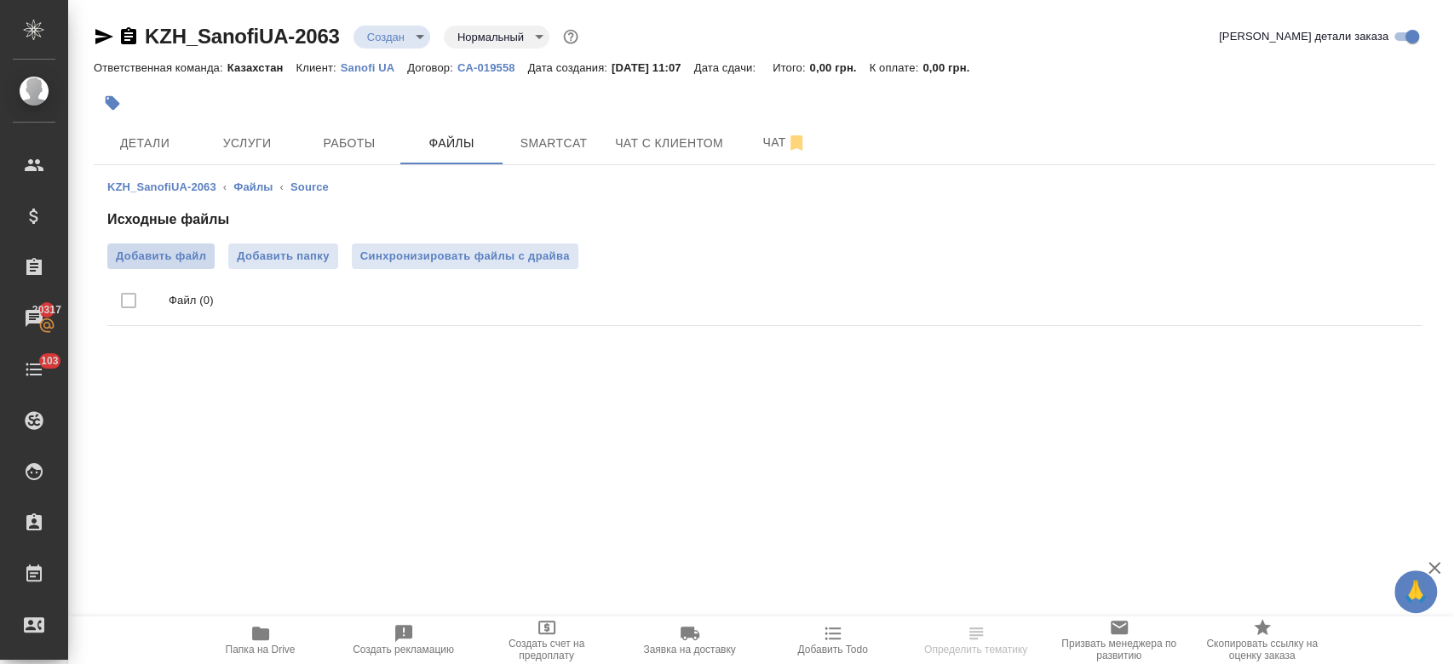
click at [173, 262] on span "Добавить файл" at bounding box center [161, 256] width 90 height 17
click at [0, 0] on input "Добавить файл" at bounding box center [0, 0] width 0 height 0
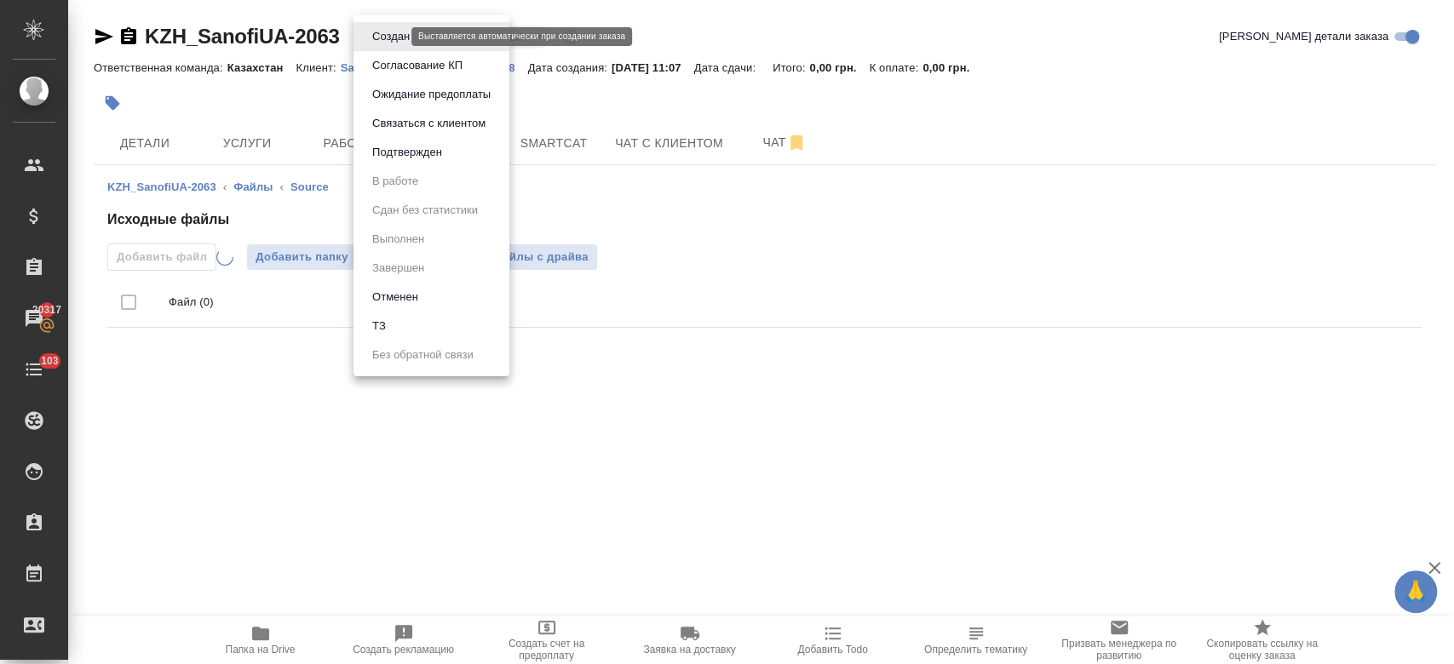
click at [388, 40] on body "🙏 .cls-1 fill:#fff; AWATERA Kosherbayeva Nazerke Клиенты Спецификации Заказы 20…" at bounding box center [727, 332] width 1454 height 664
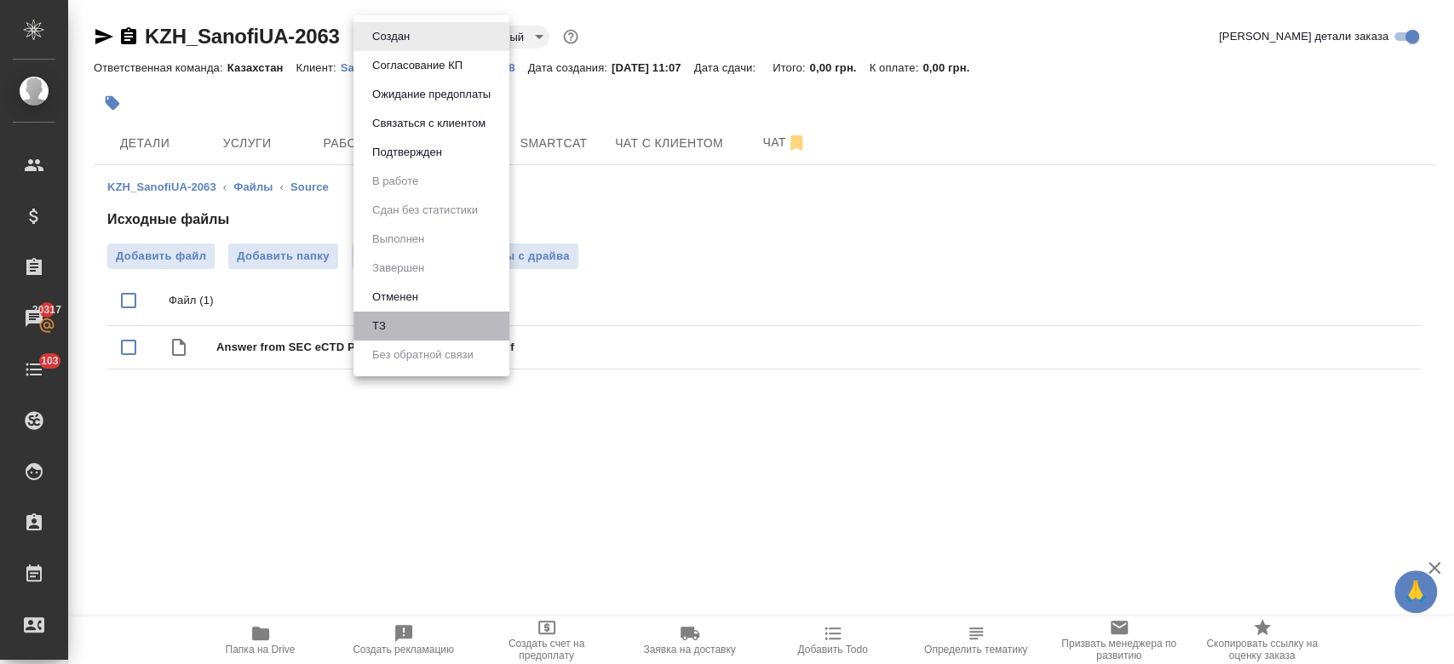
click at [402, 336] on li "ТЗ" at bounding box center [431, 326] width 156 height 29
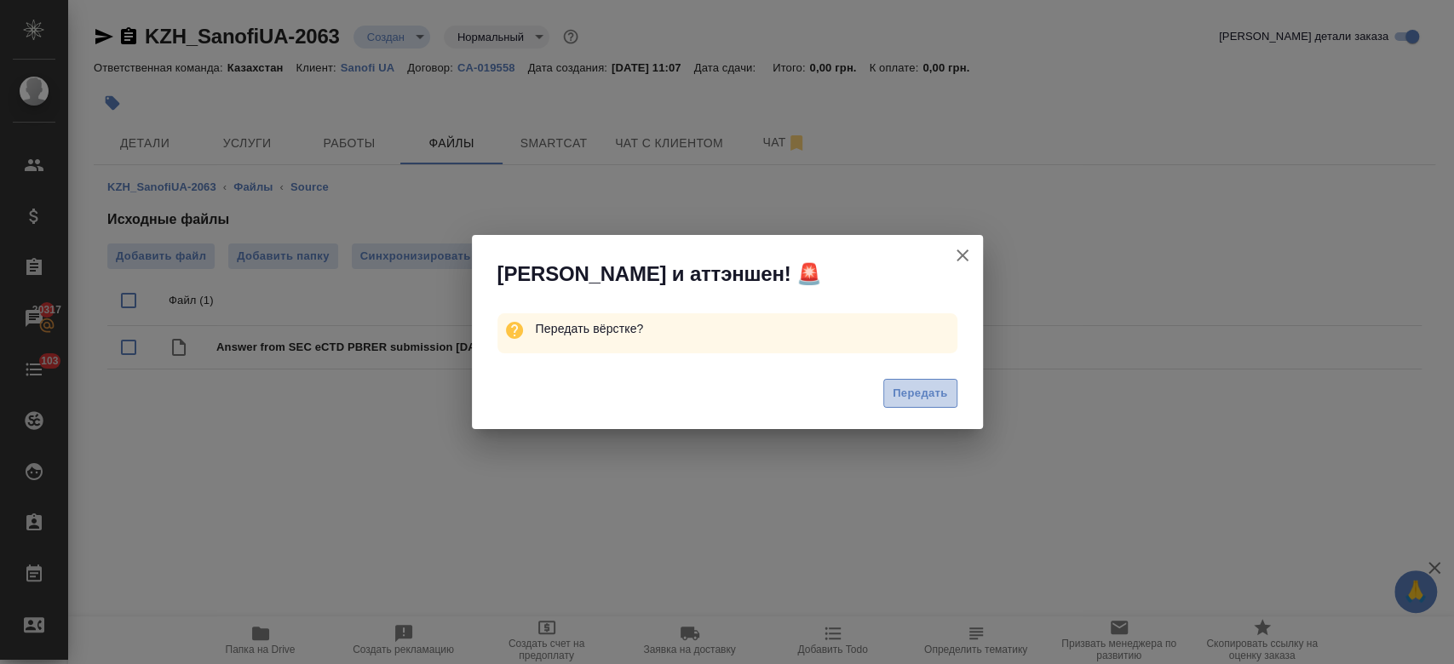
click at [905, 405] on button "Передать" at bounding box center [920, 394] width 74 height 30
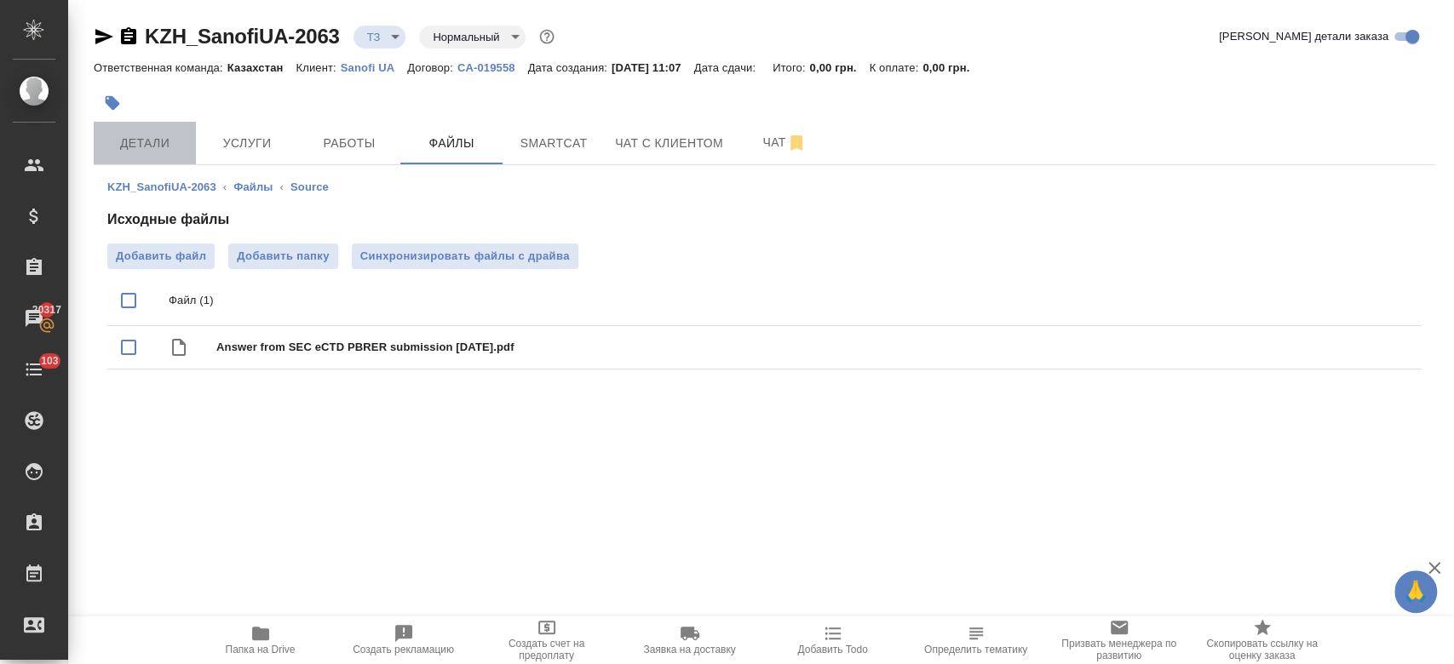
click at [162, 137] on span "Детали" at bounding box center [145, 143] width 82 height 21
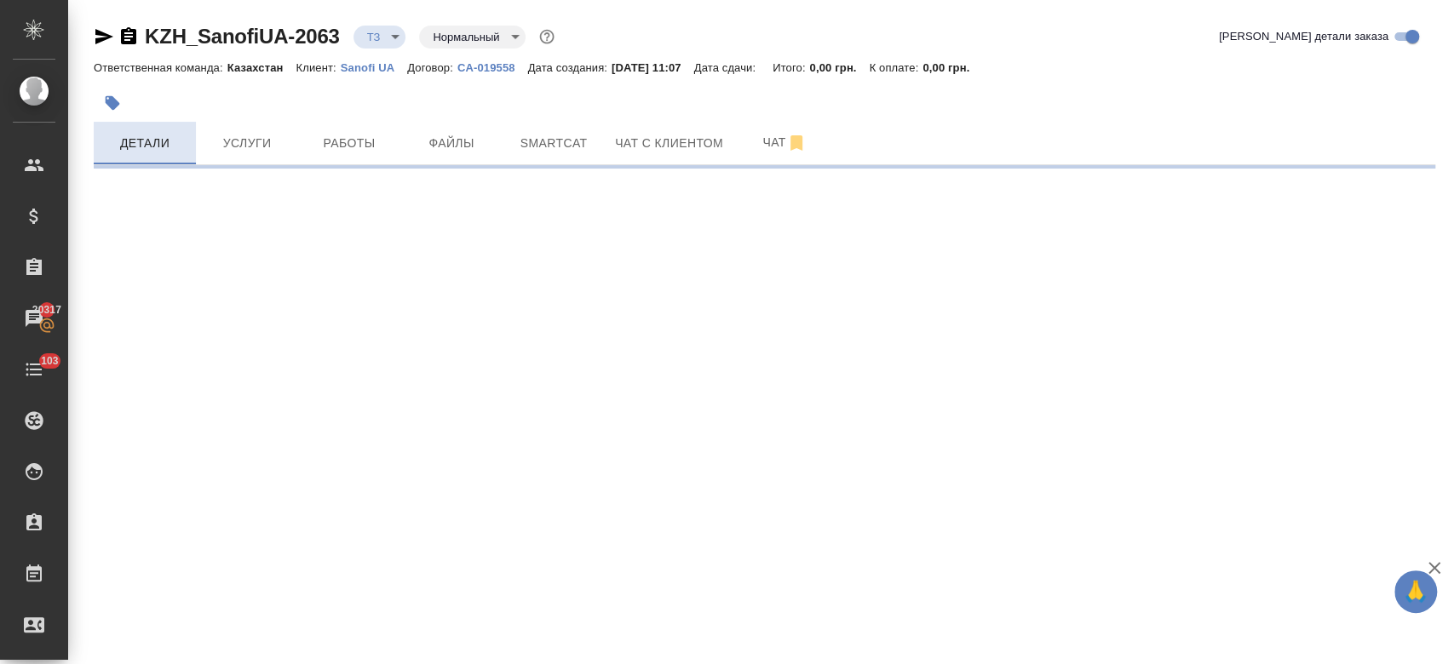
select select "RU"
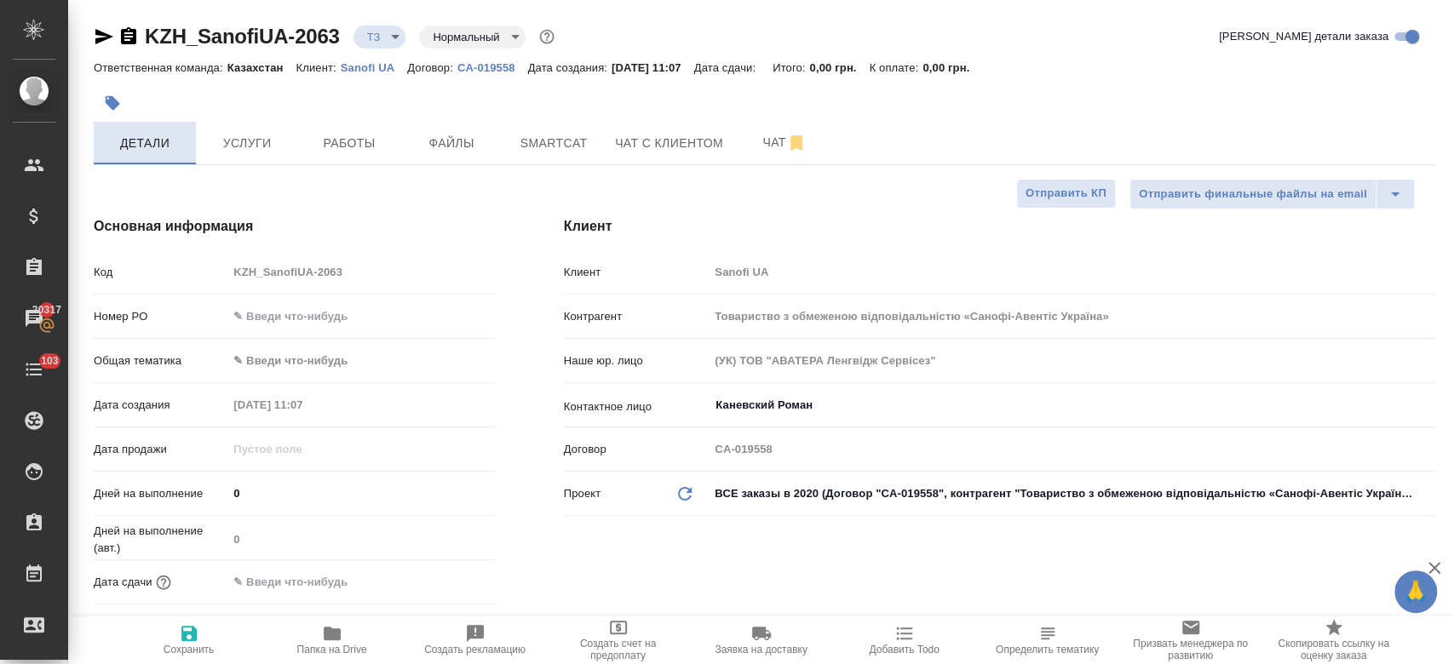
type textarea "x"
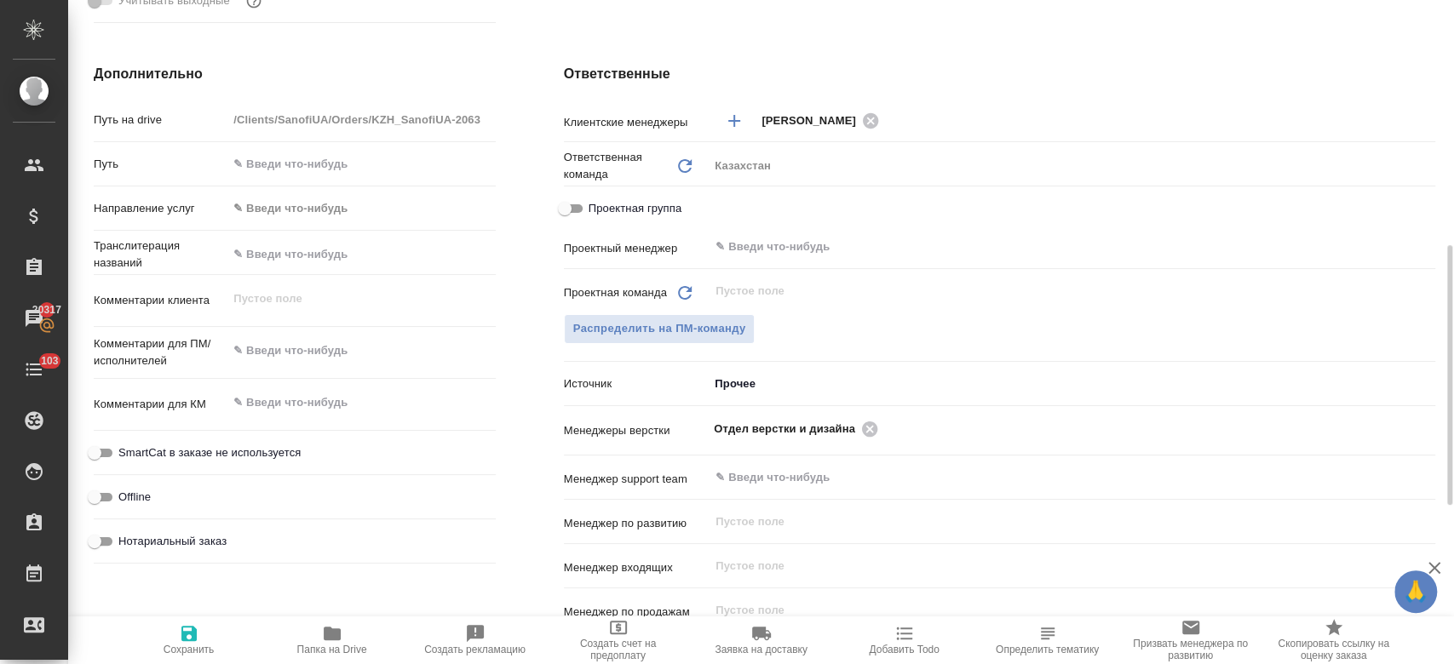
scroll to position [697, 0]
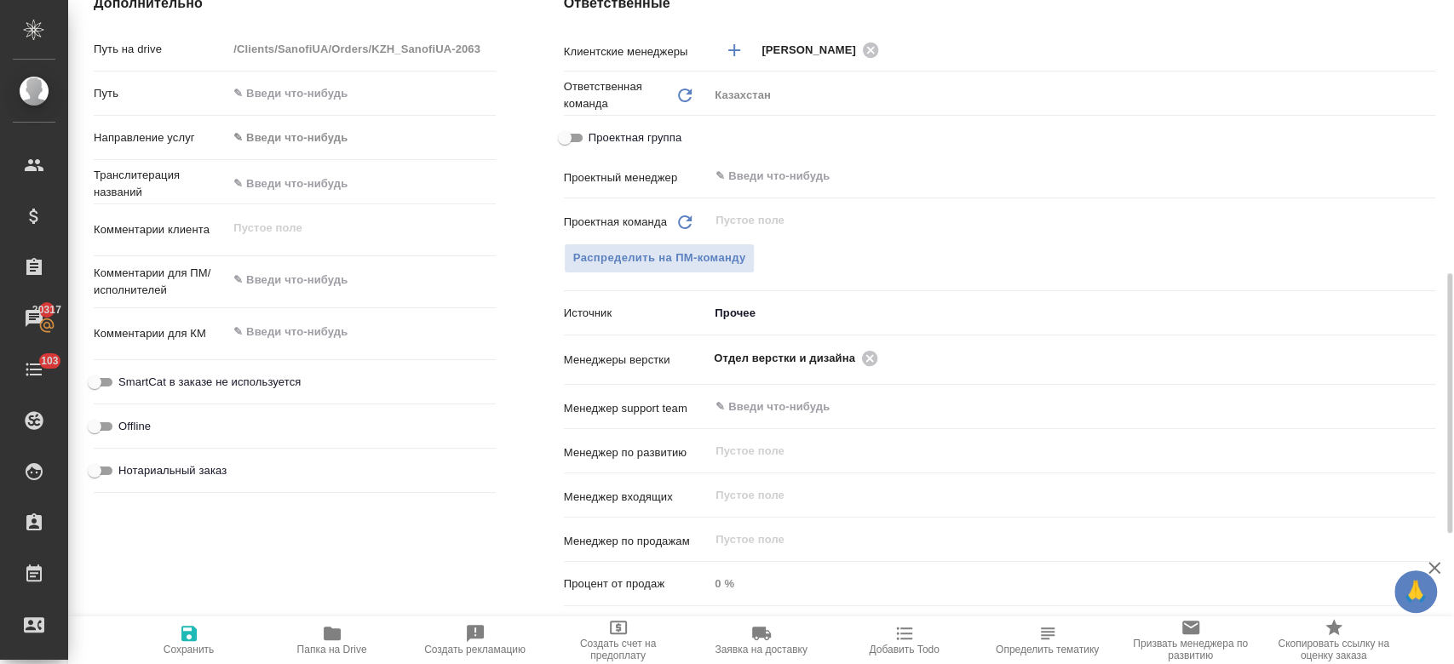
type textarea "x"
click at [280, 288] on textarea at bounding box center [361, 281] width 266 height 29
paste textarea "перевод на англ."
type textarea "перевод на англ."
type textarea "x"
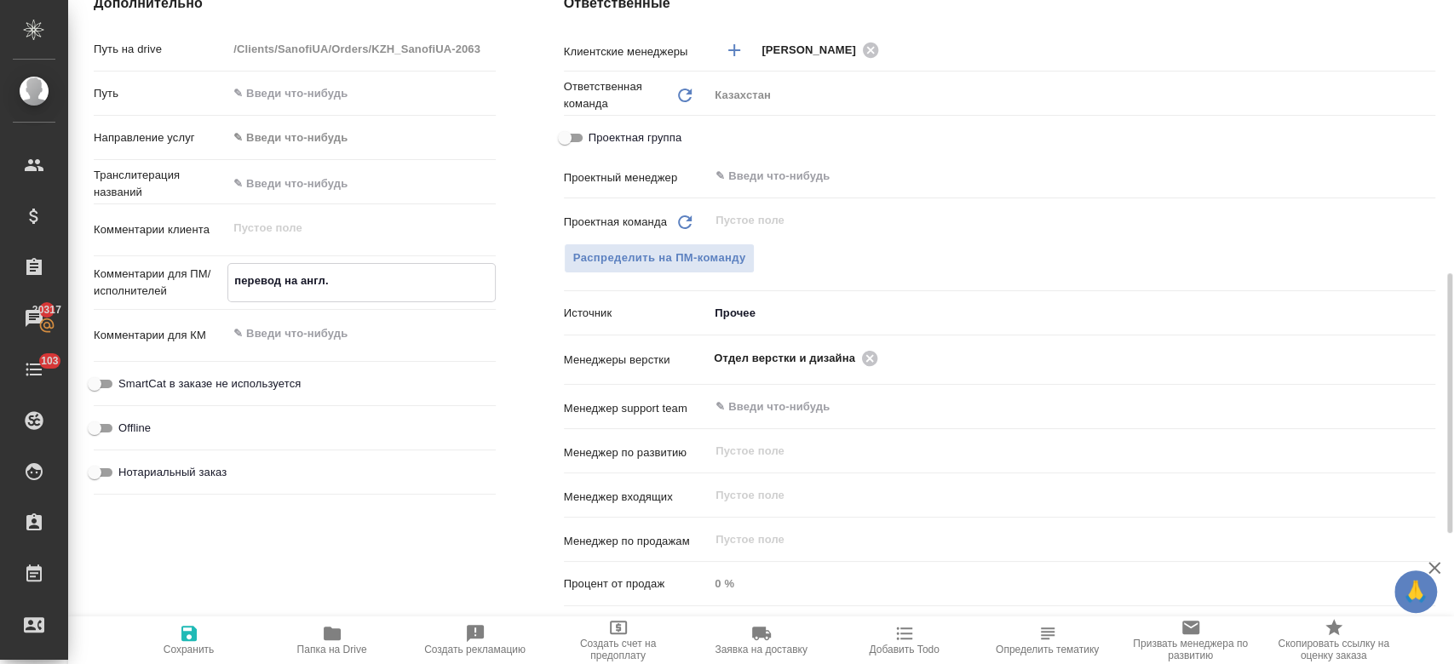
type textarea "x"
type textarea "перевод на англ."
type textarea "x"
click at [187, 635] on icon "button" at bounding box center [188, 633] width 15 height 15
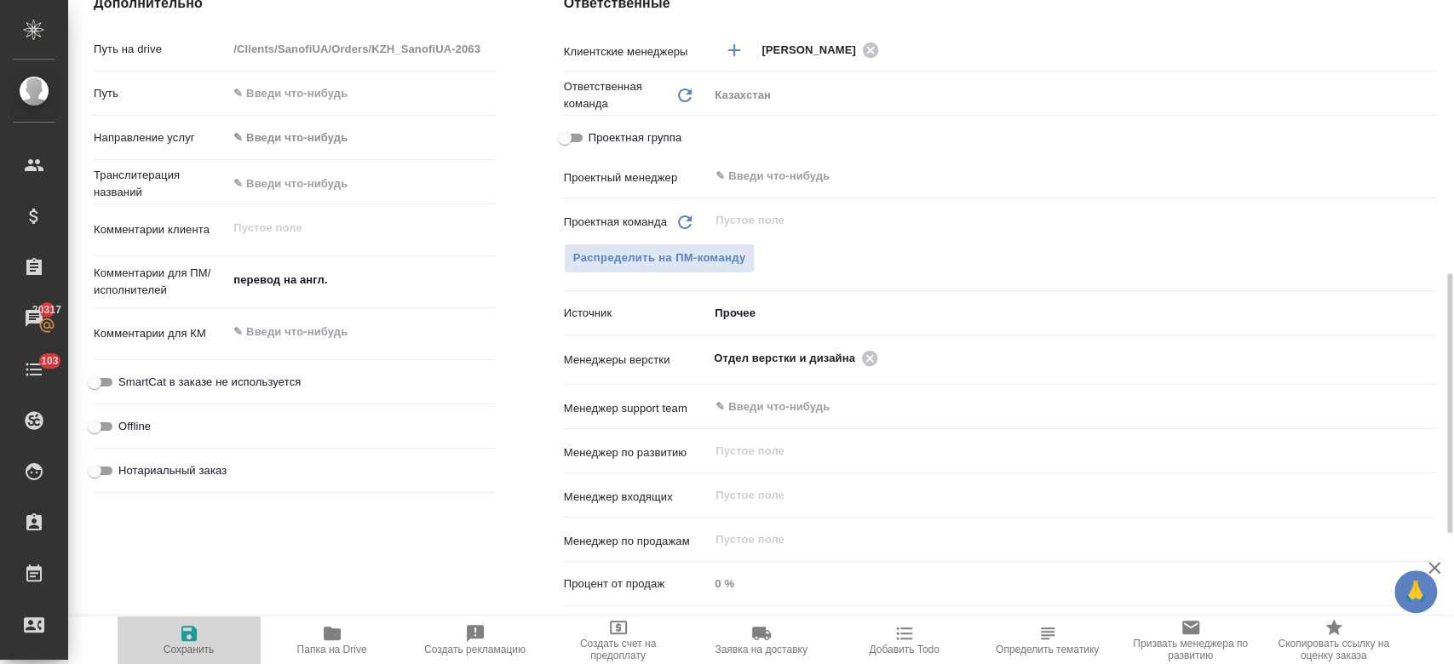
type textarea "x"
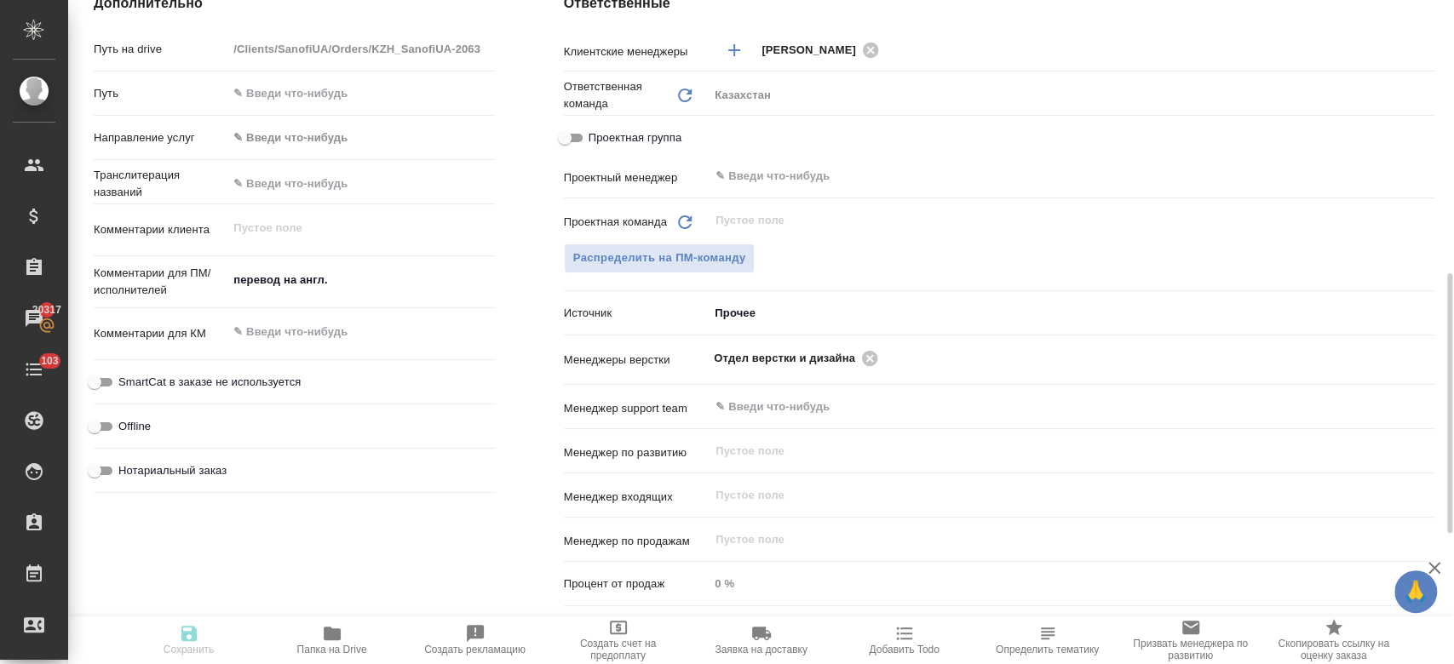
type textarea "x"
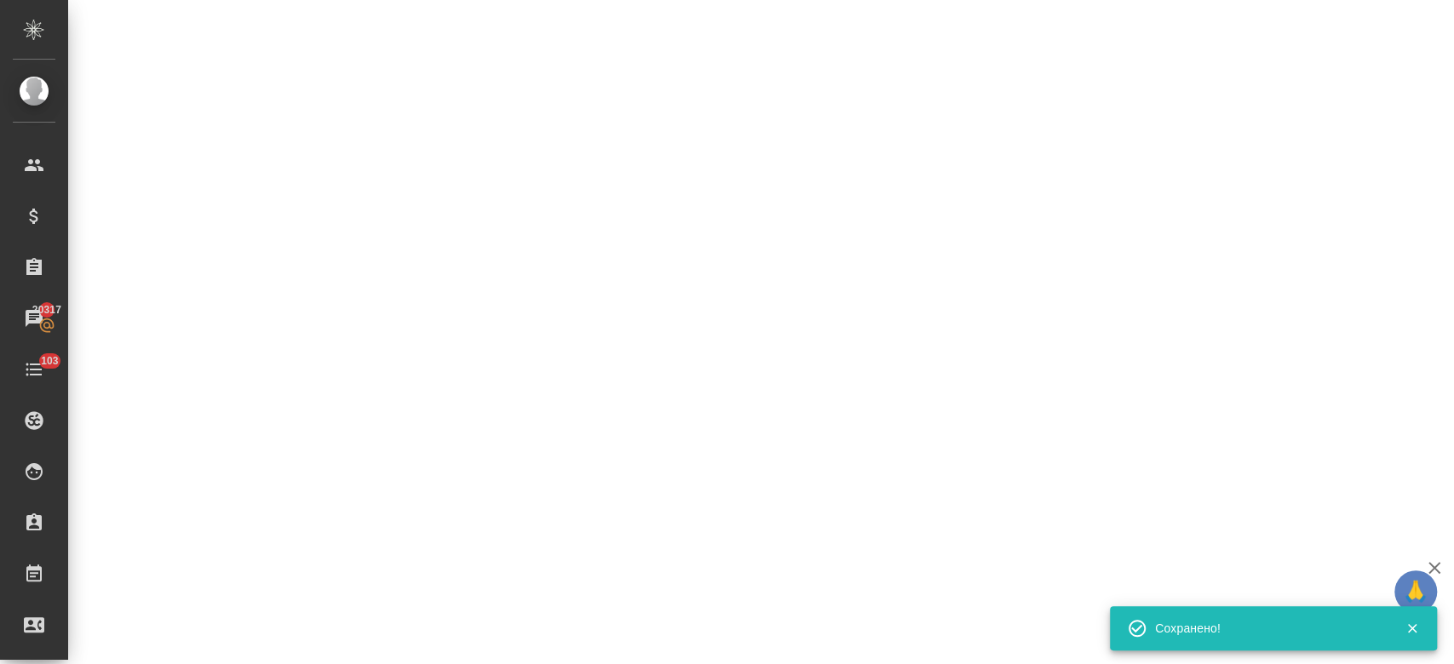
select select "RU"
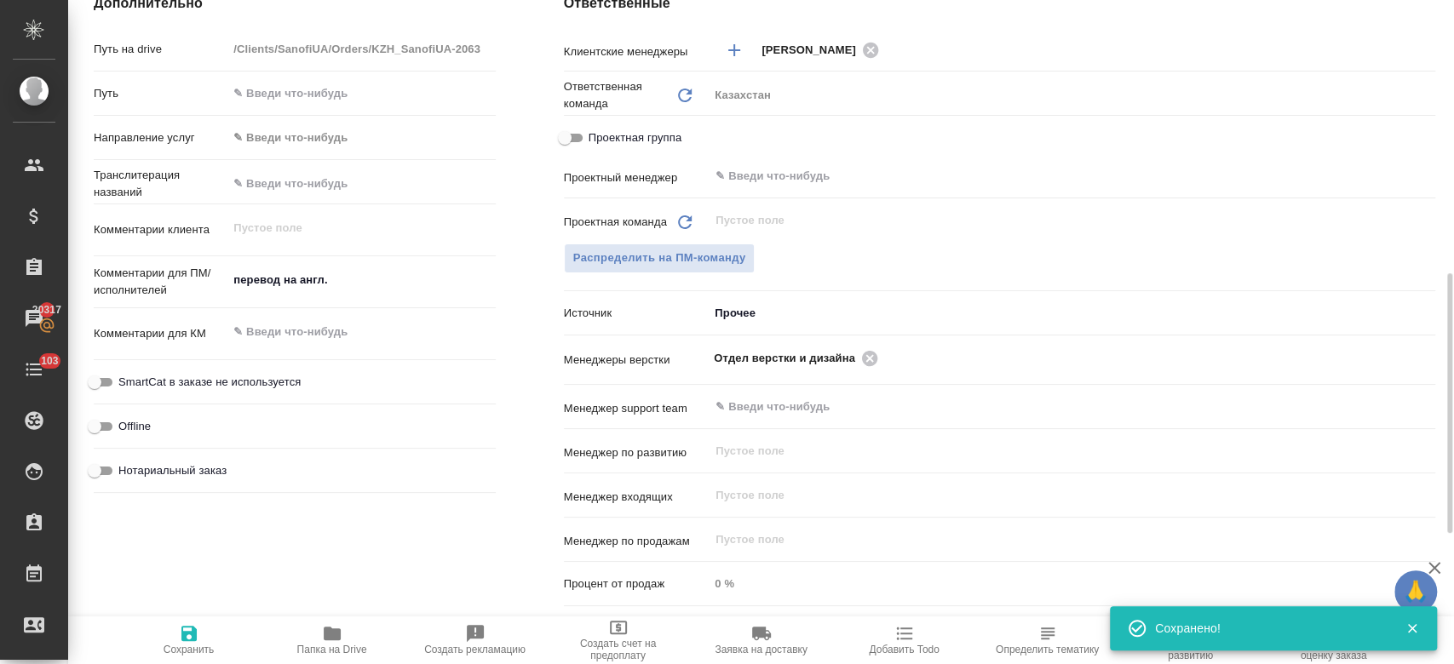
type textarea "x"
click at [189, 642] on icon "button" at bounding box center [189, 633] width 20 height 20
type textarea "x"
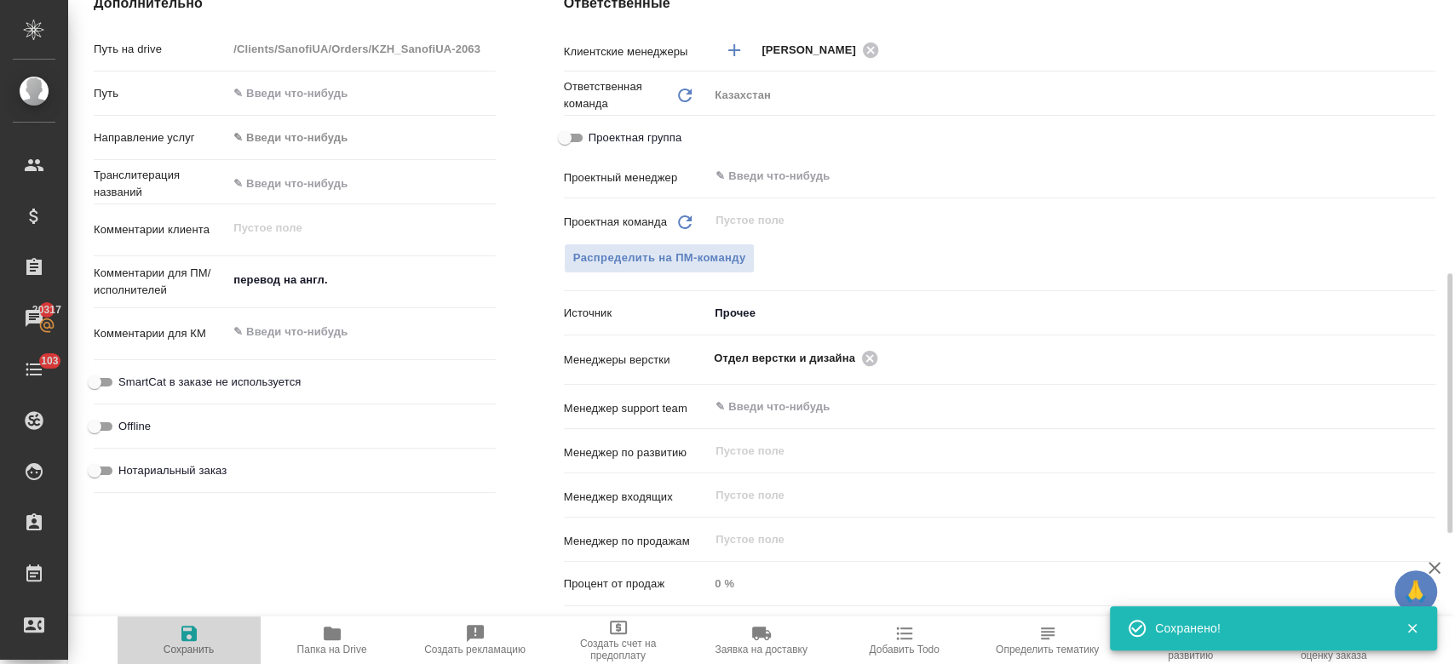
type textarea "x"
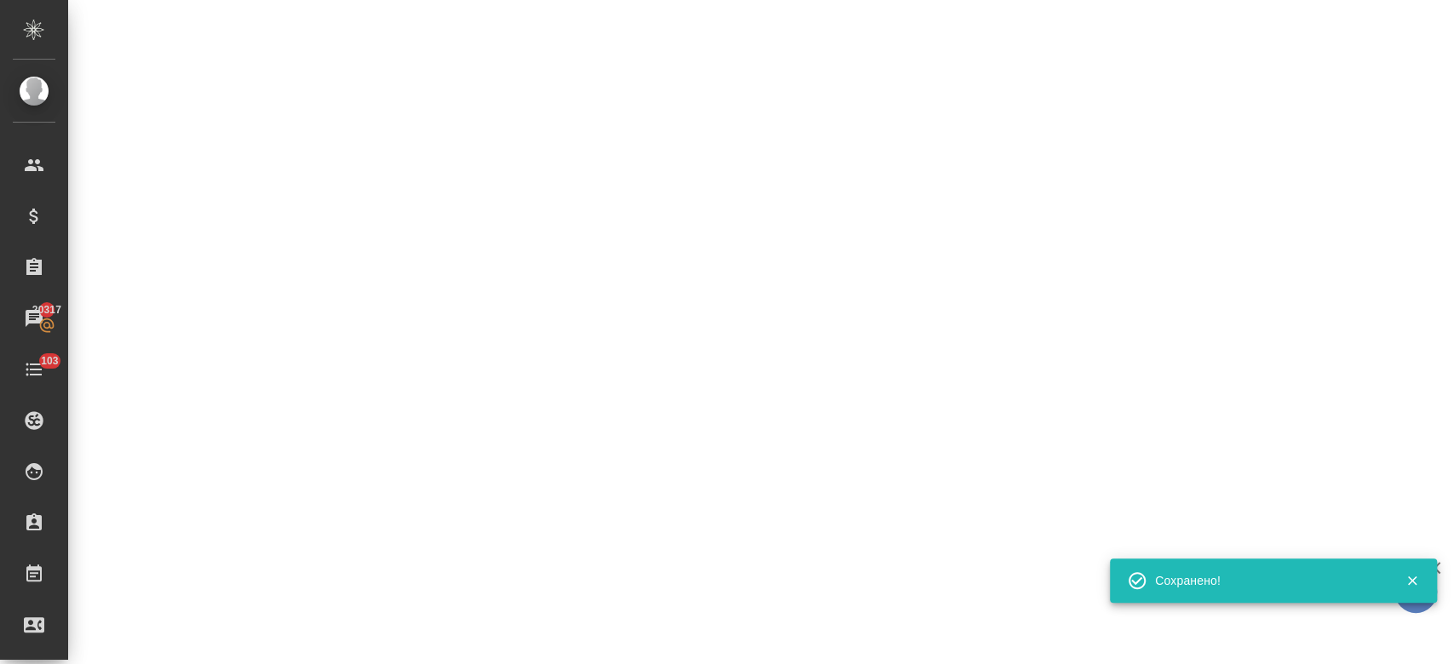
select select "RU"
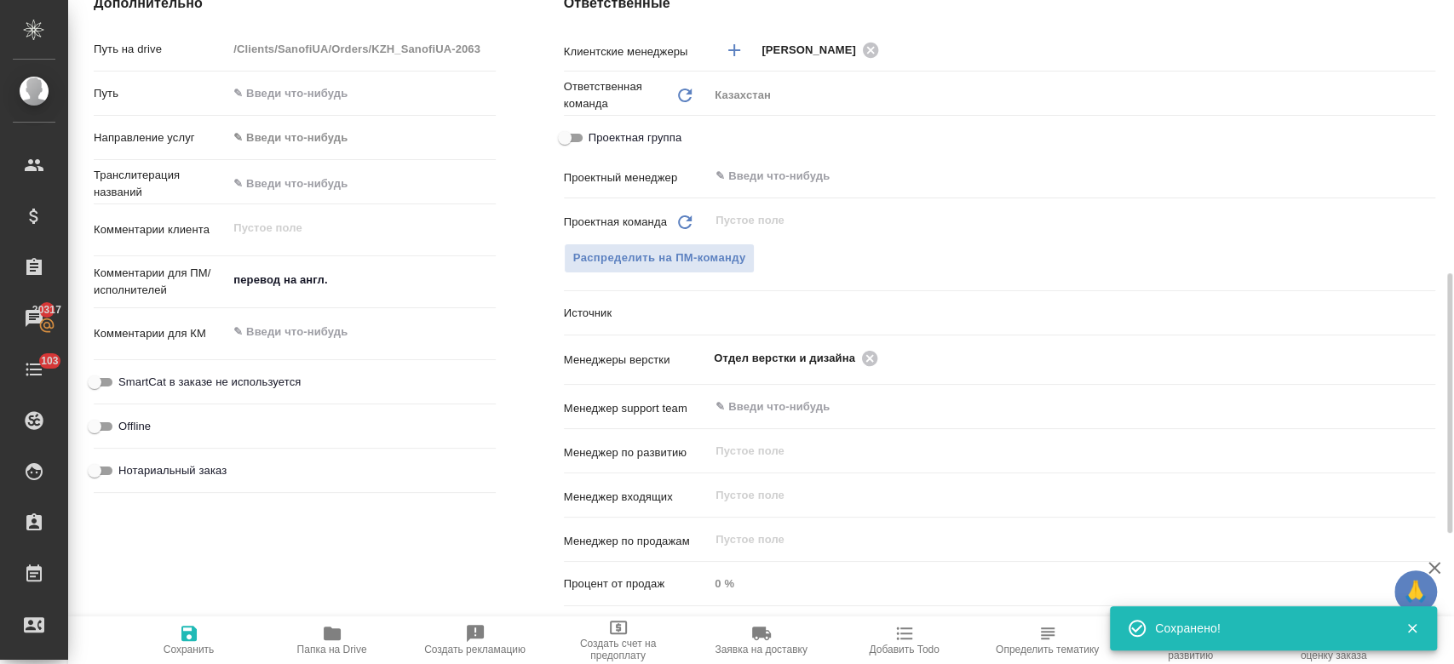
type textarea "x"
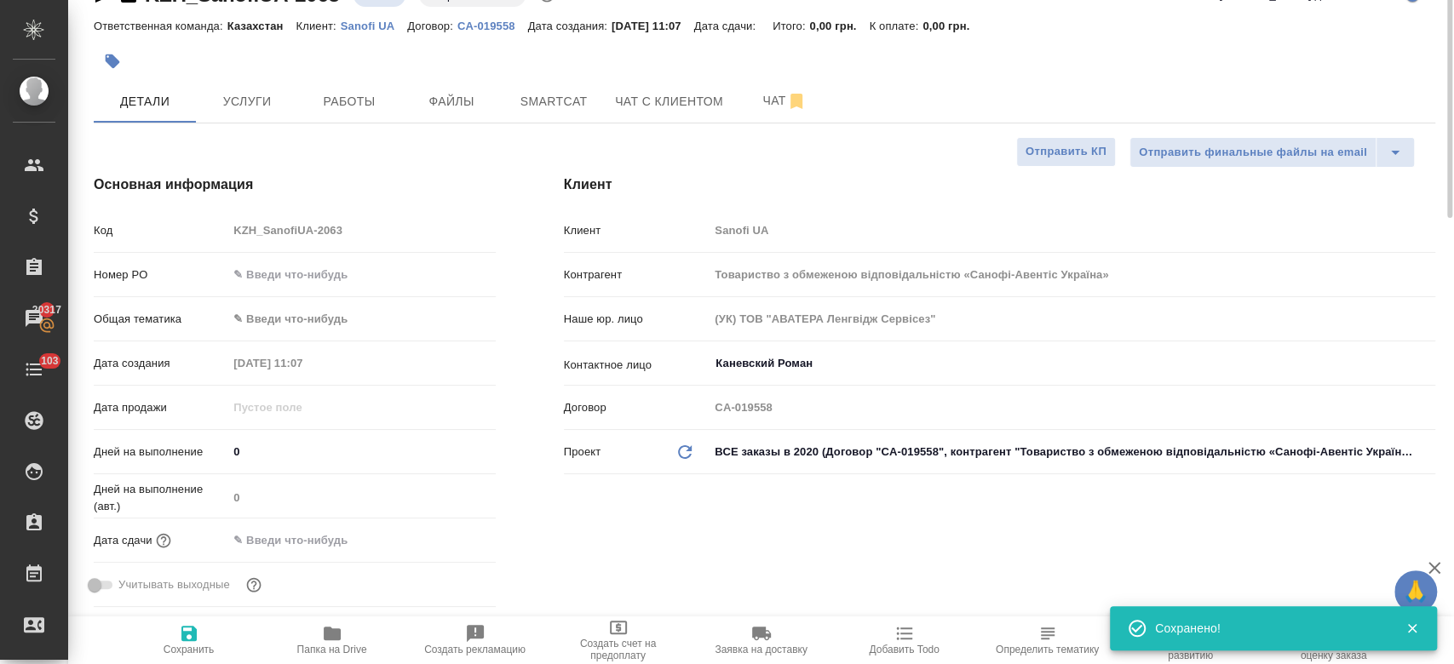
scroll to position [0, 0]
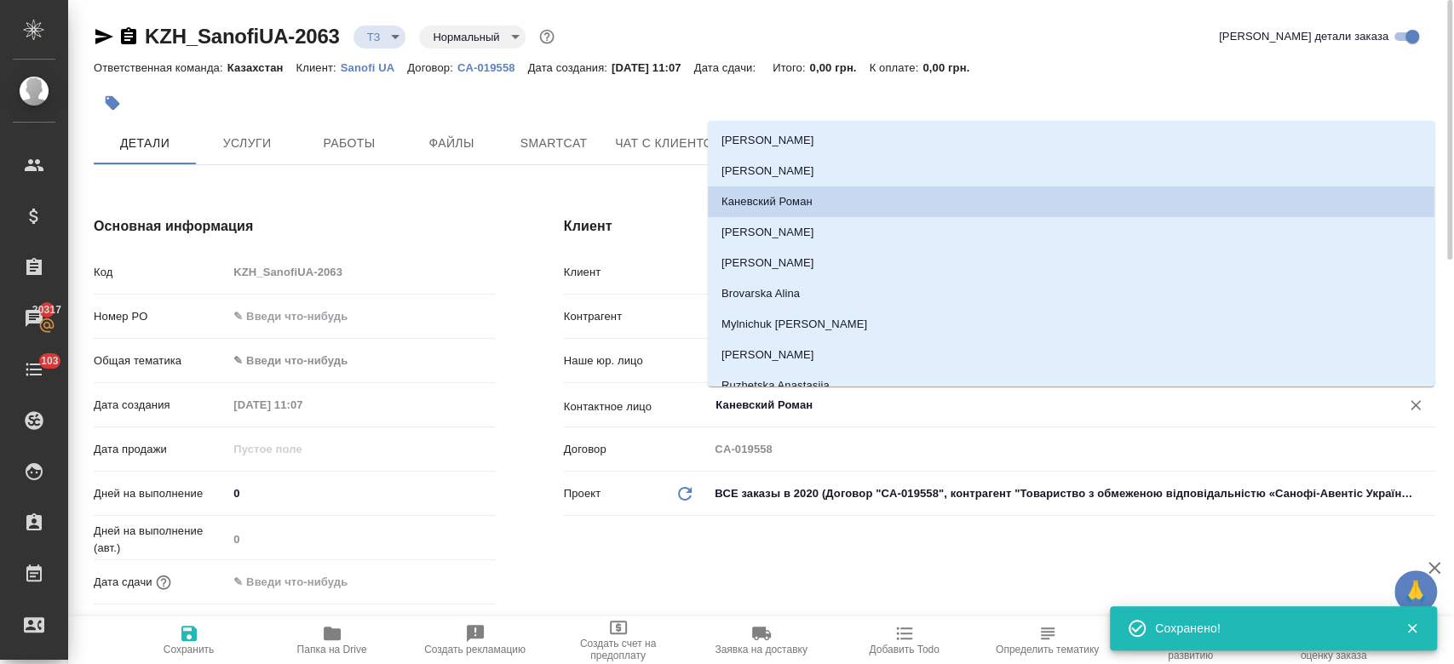
click at [800, 405] on input "Каневский Роман" at bounding box center [1043, 405] width 659 height 20
type textarea "x"
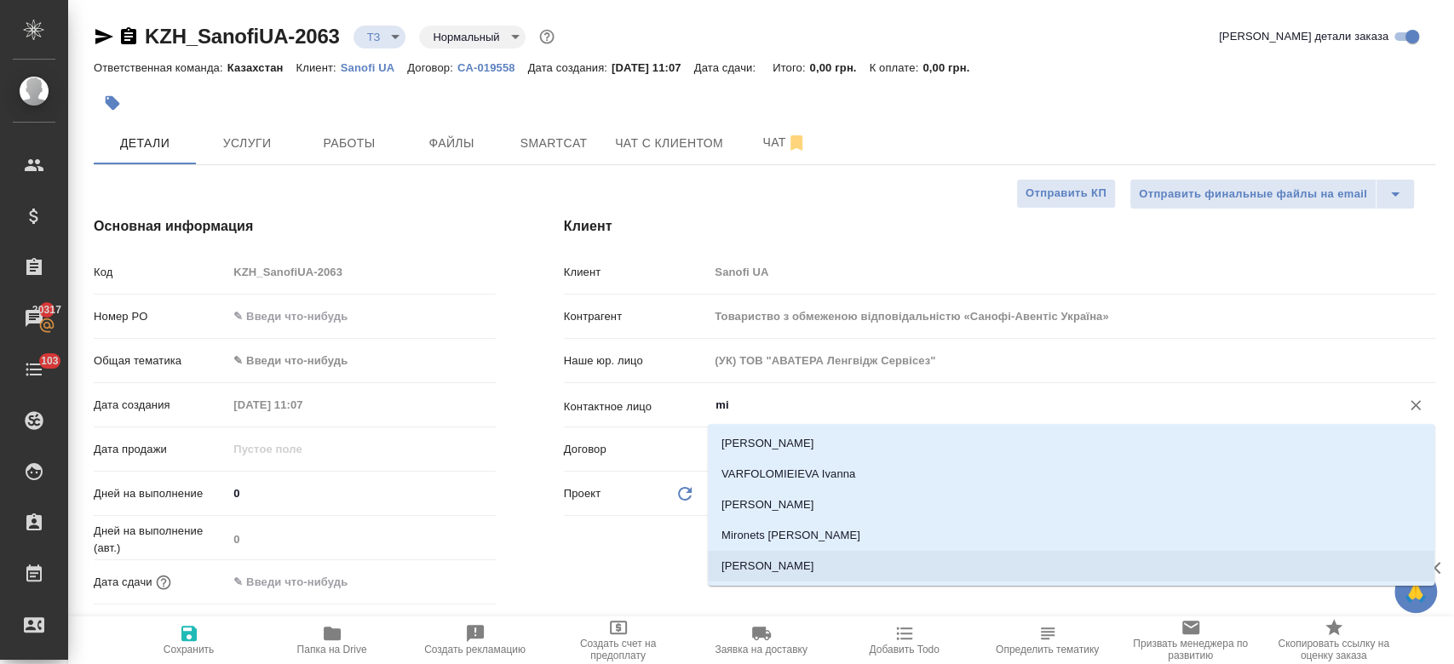
click at [774, 571] on li "[PERSON_NAME]" at bounding box center [1071, 566] width 727 height 31
type input "[PERSON_NAME]"
type textarea "x"
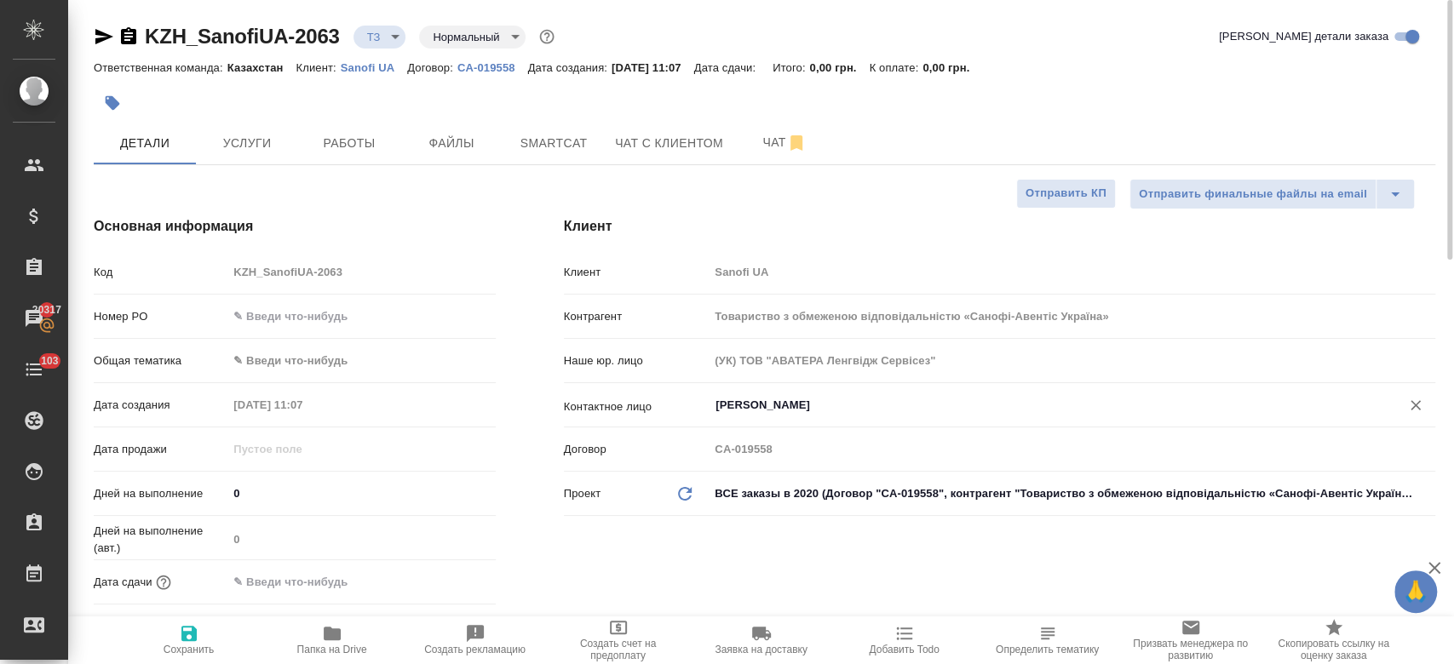
type input "[PERSON_NAME]"
click at [202, 642] on span "Сохранить" at bounding box center [189, 639] width 123 height 32
type textarea "x"
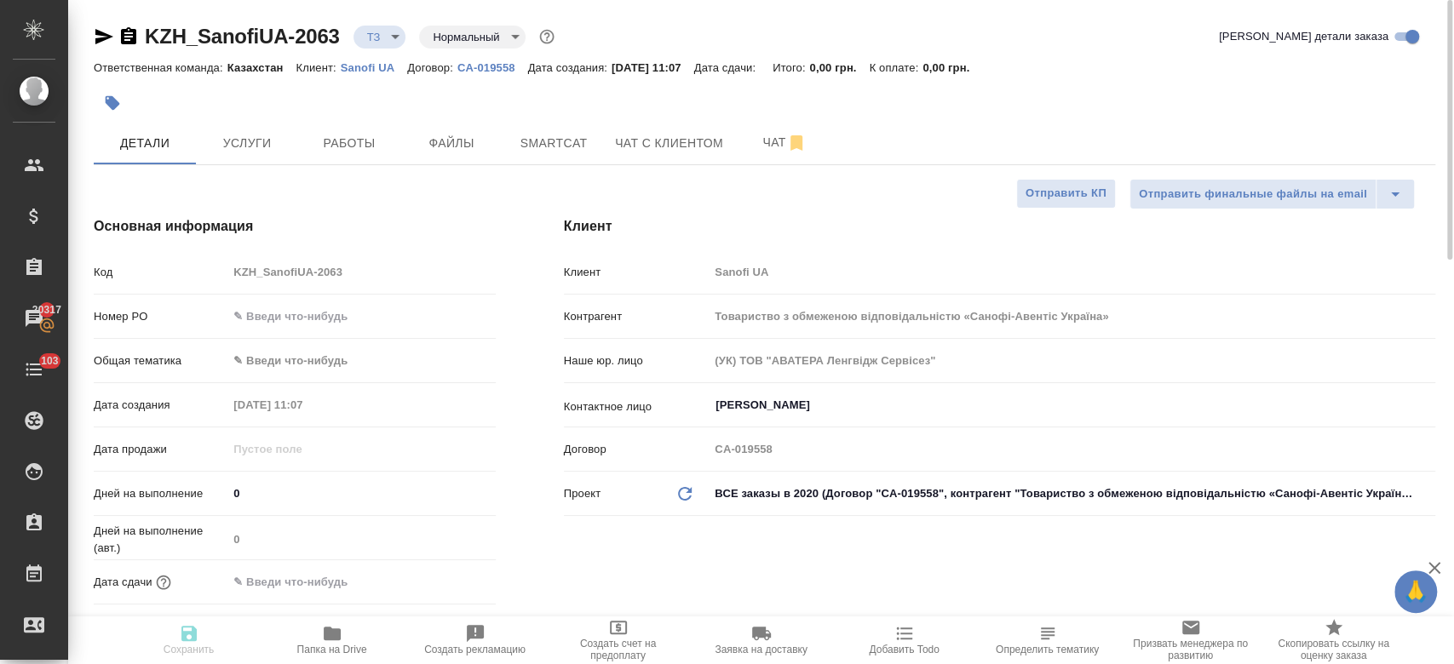
type textarea "x"
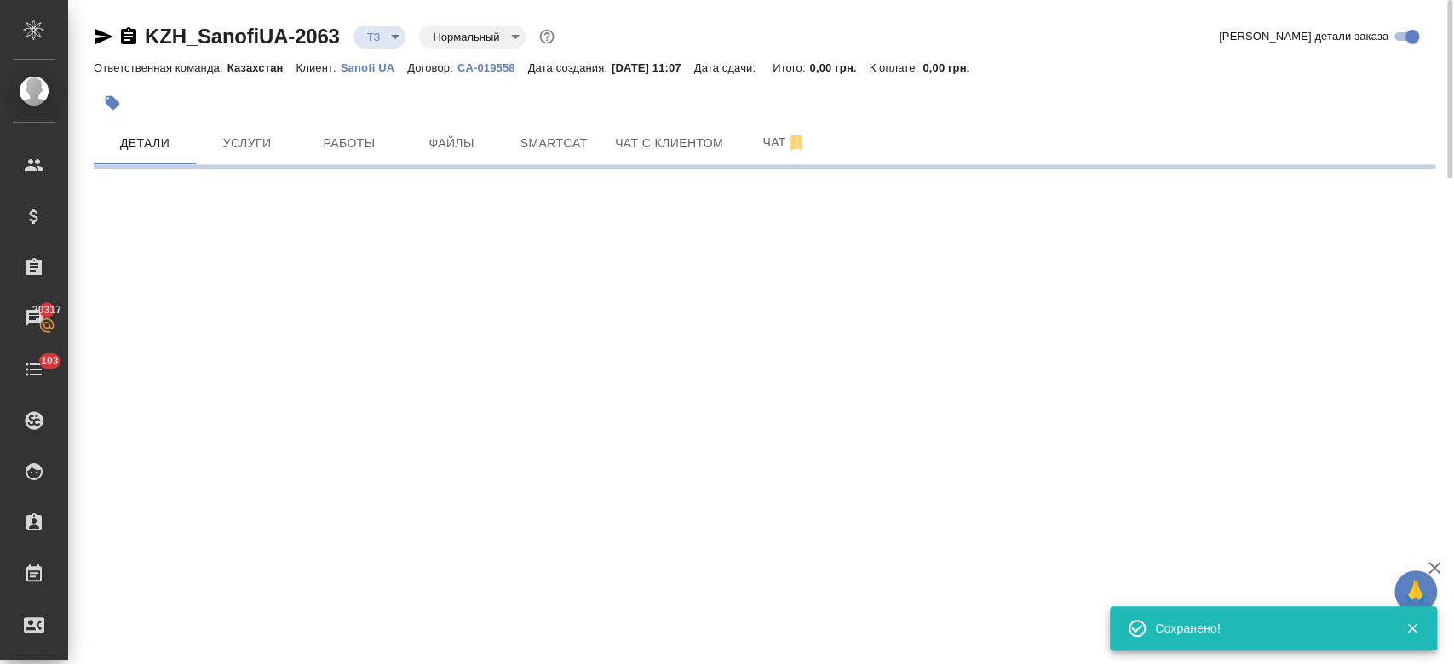
select select "RU"
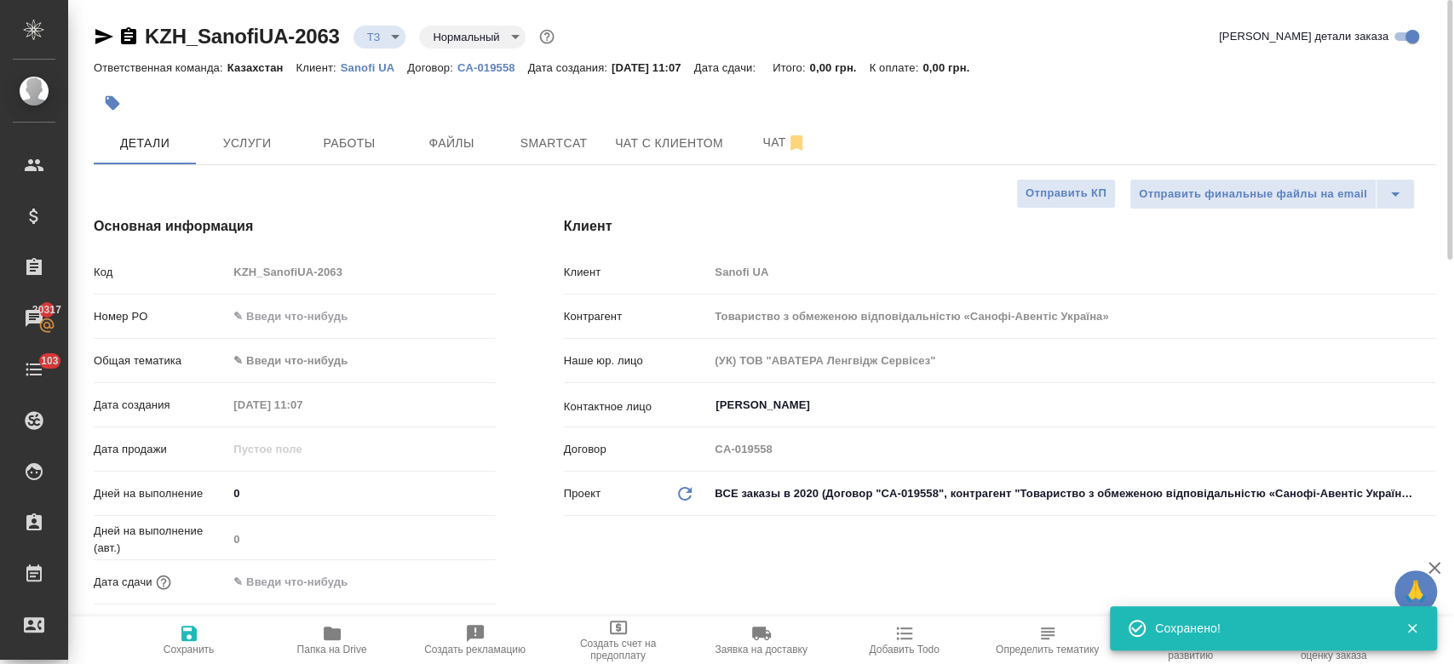
type textarea "x"
click at [229, 159] on button "Услуги" at bounding box center [247, 143] width 102 height 43
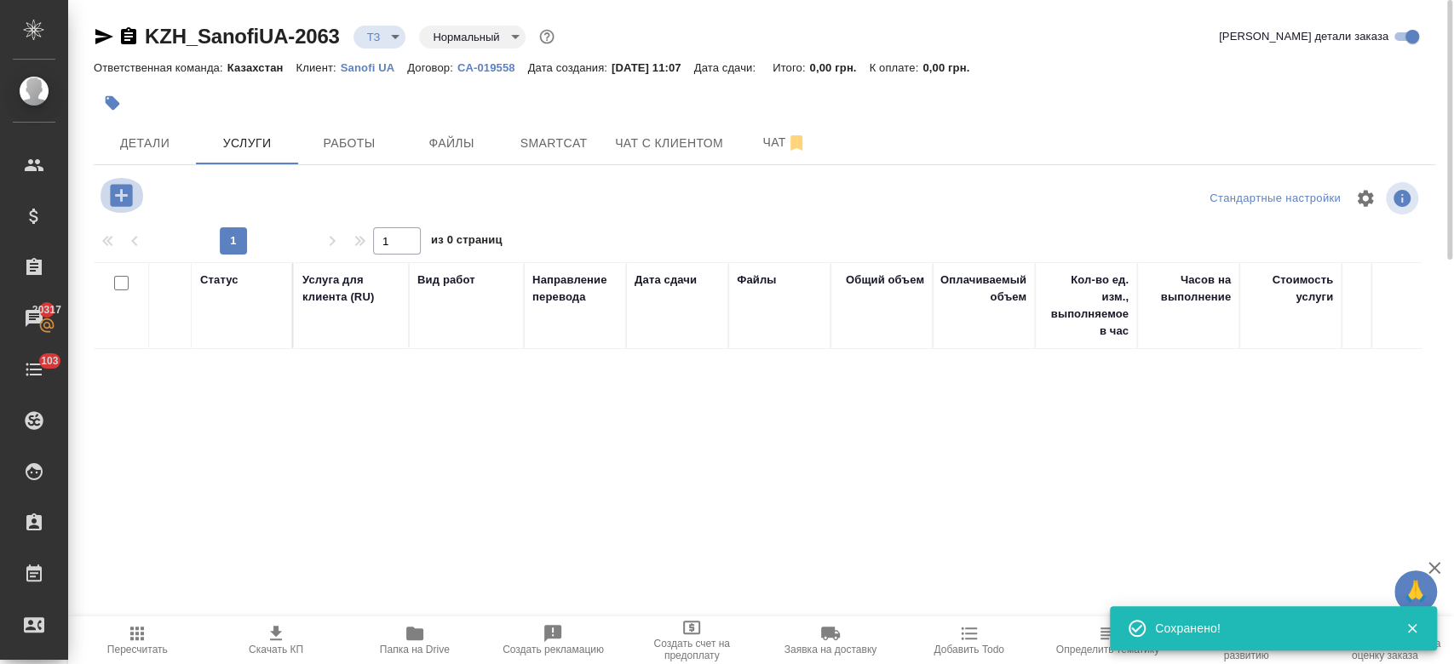
click at [118, 201] on icon "button" at bounding box center [121, 195] width 22 height 22
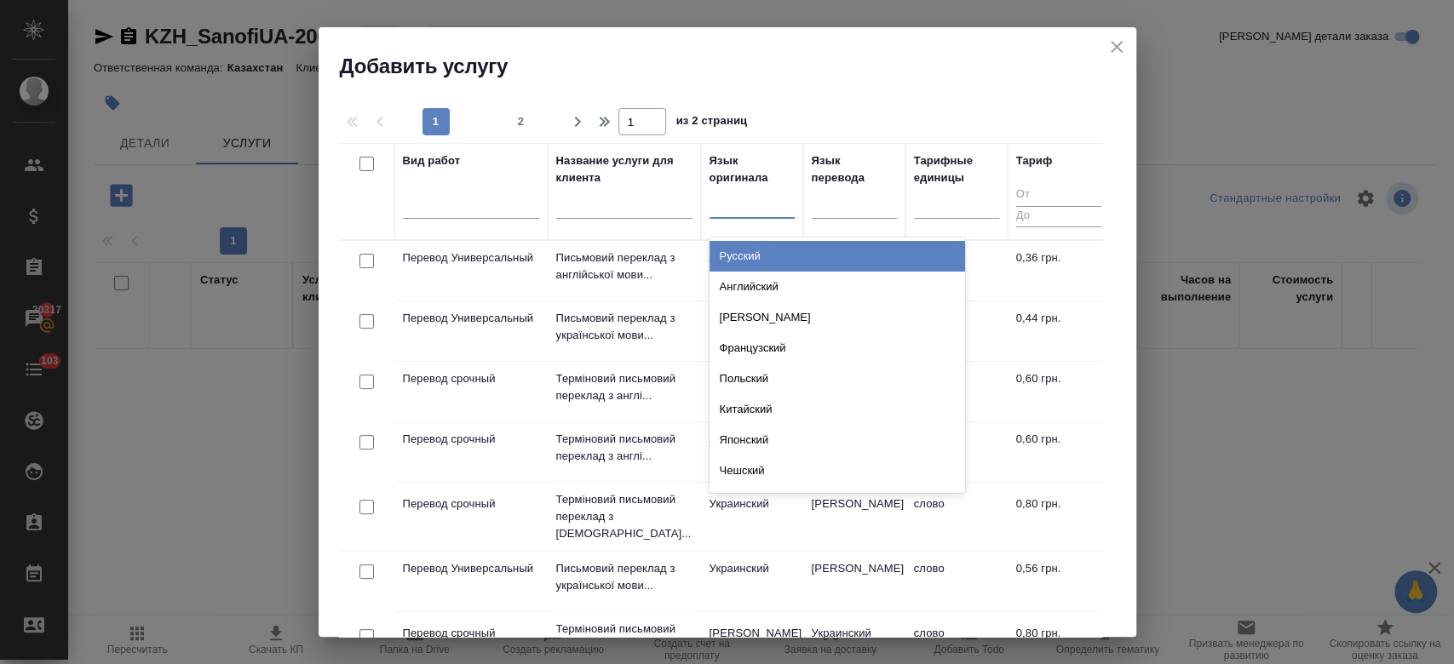
click at [734, 210] on div at bounding box center [751, 201] width 85 height 25
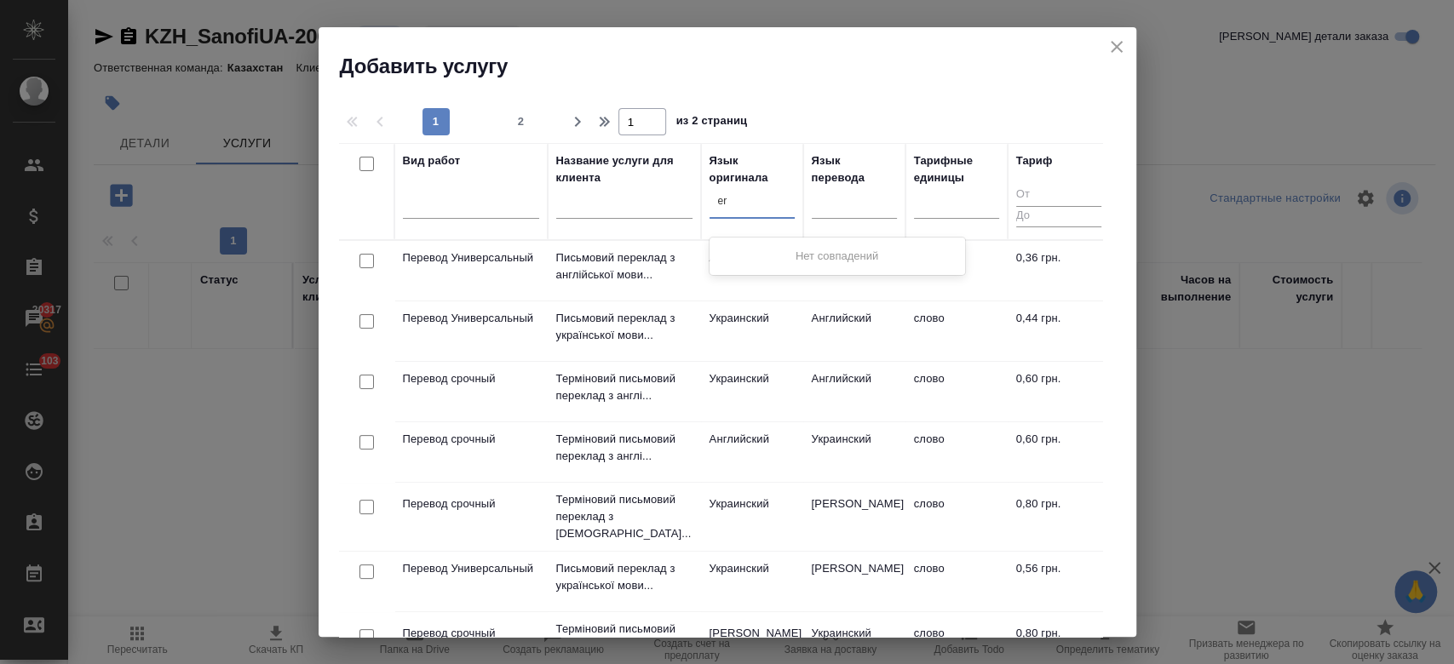
type input "e"
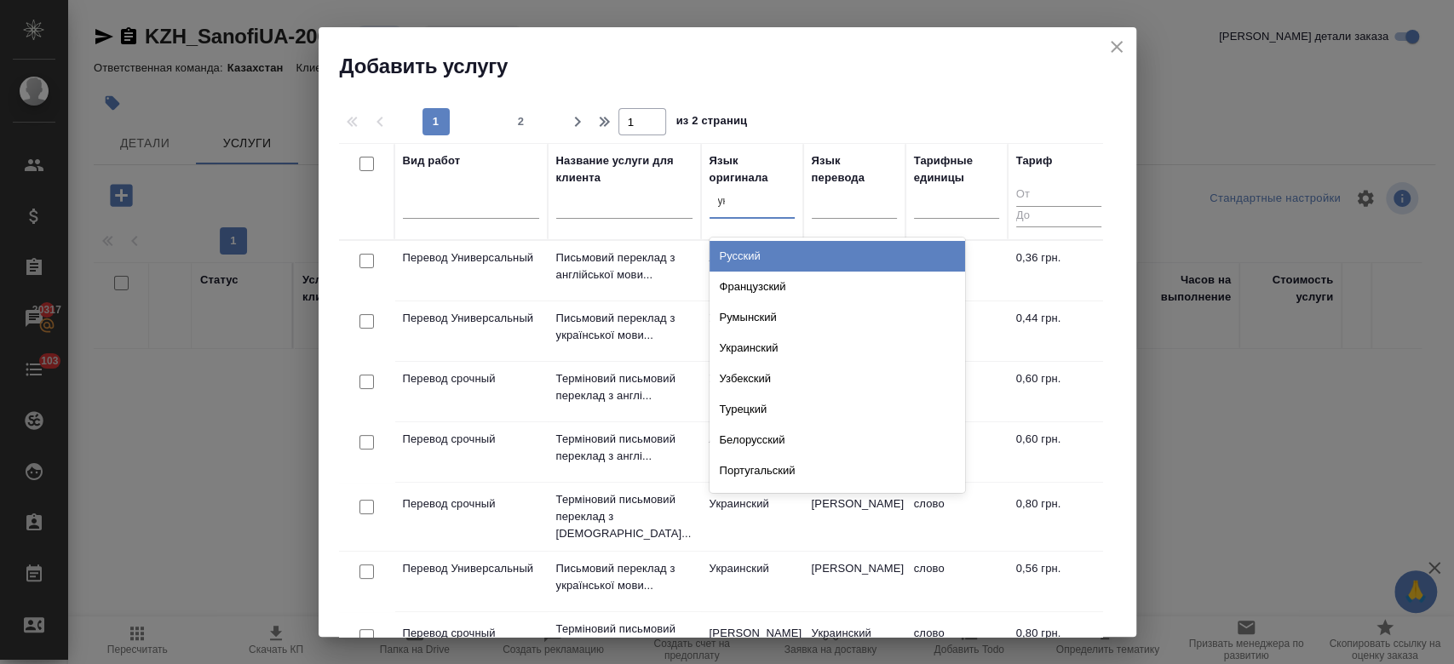
type input "укр"
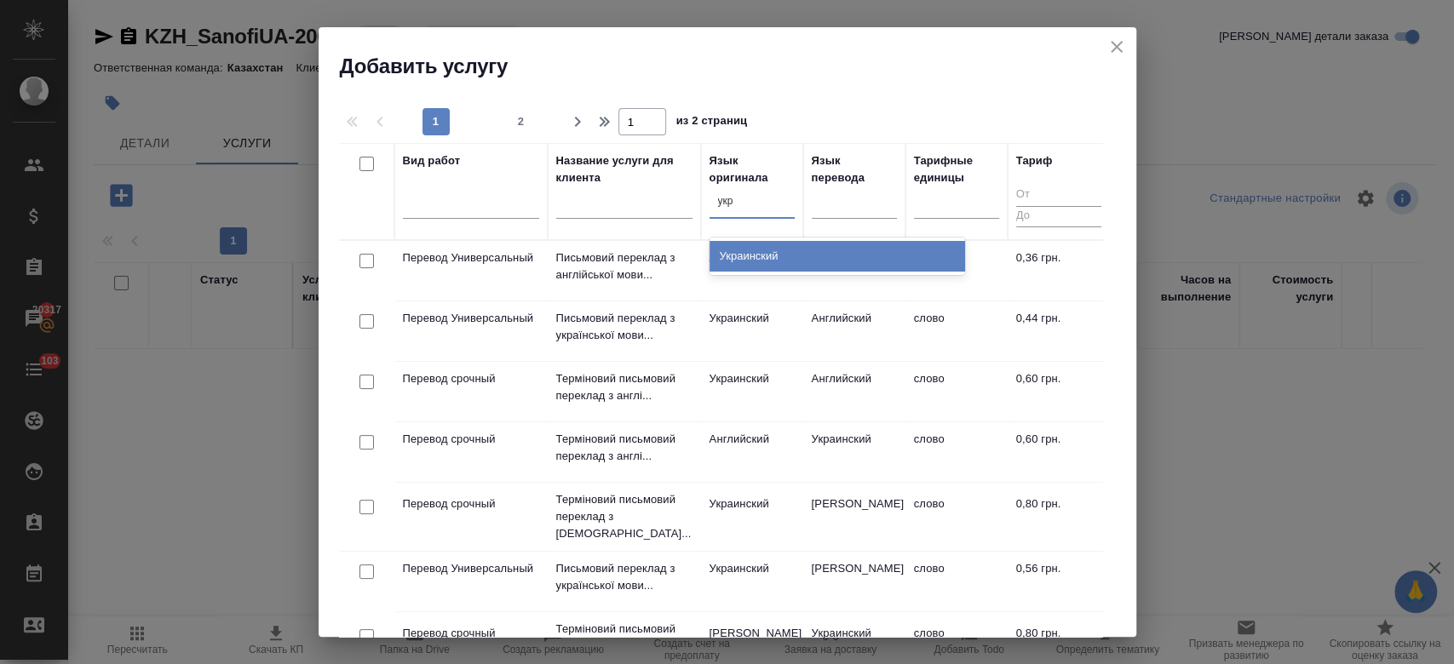
click at [763, 263] on div "Украинский" at bounding box center [837, 256] width 256 height 31
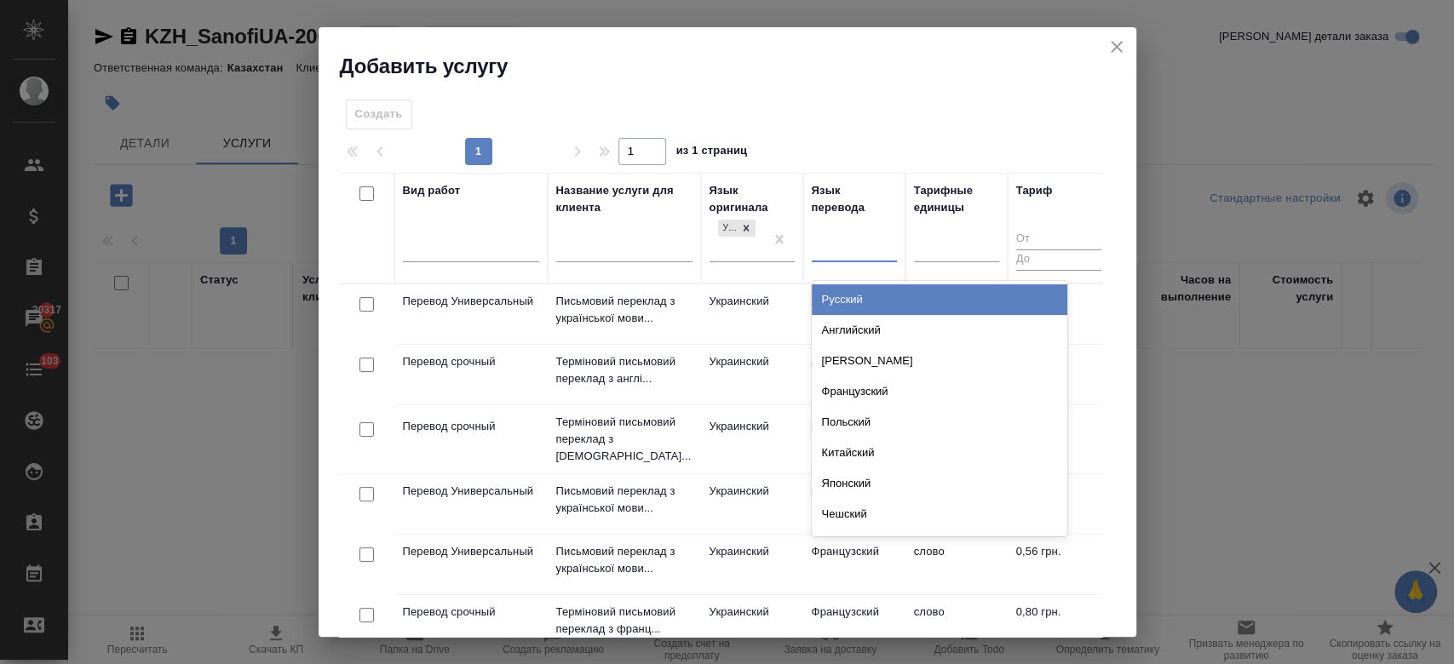
click at [850, 237] on div at bounding box center [854, 245] width 85 height 25
type input "анг"
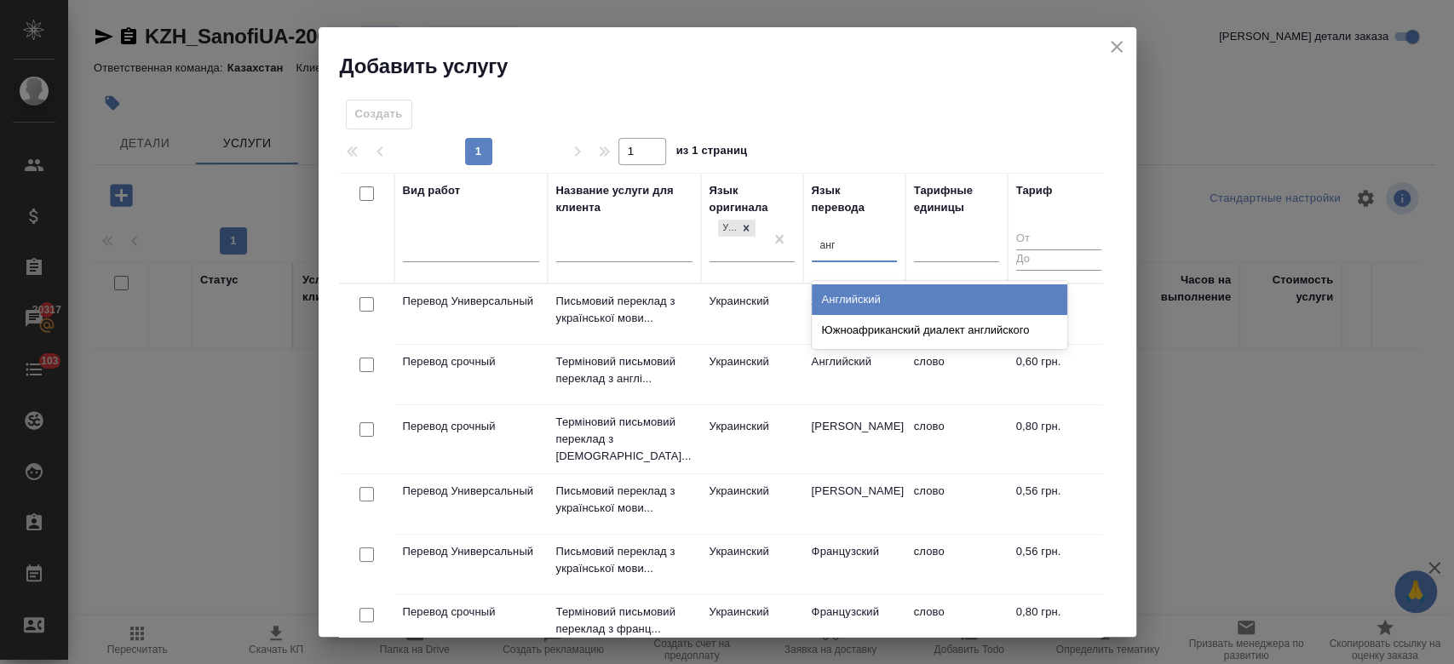
click at [841, 297] on div "Английский" at bounding box center [940, 299] width 256 height 31
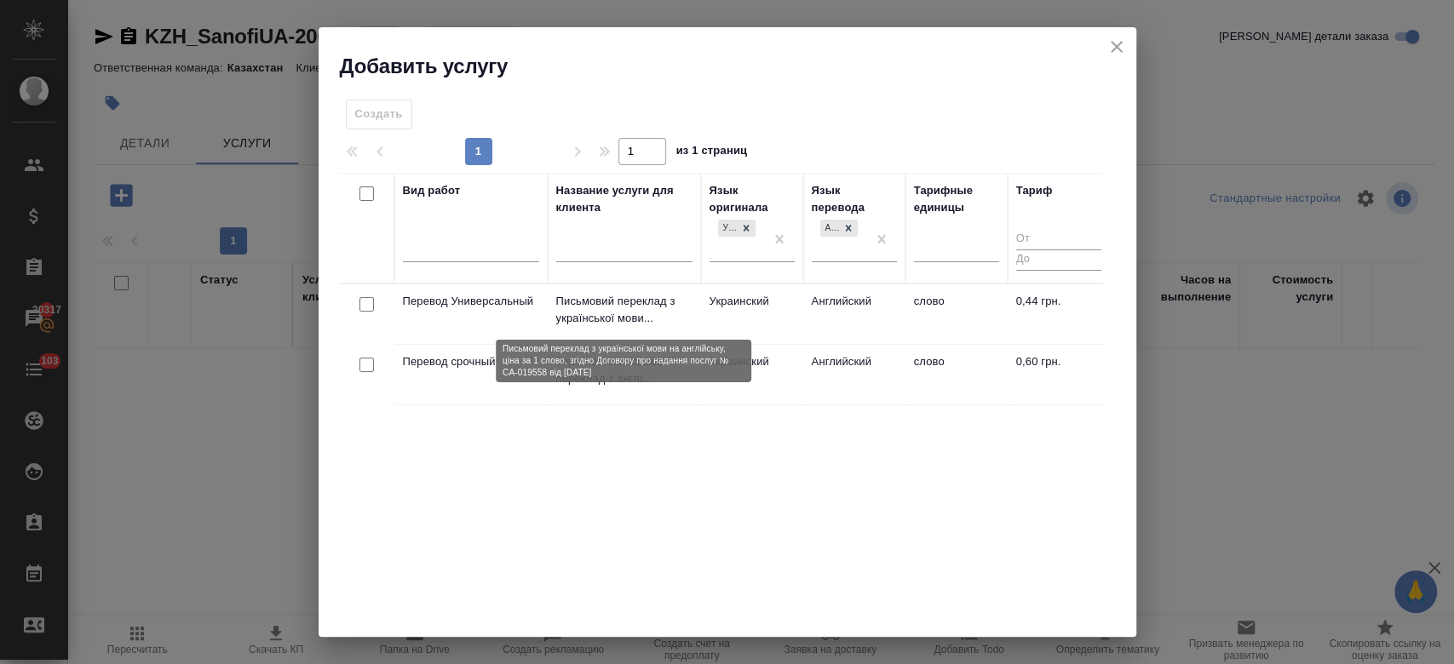
click at [620, 314] on p "Письмовий переклад з української мови..." at bounding box center [624, 310] width 136 height 34
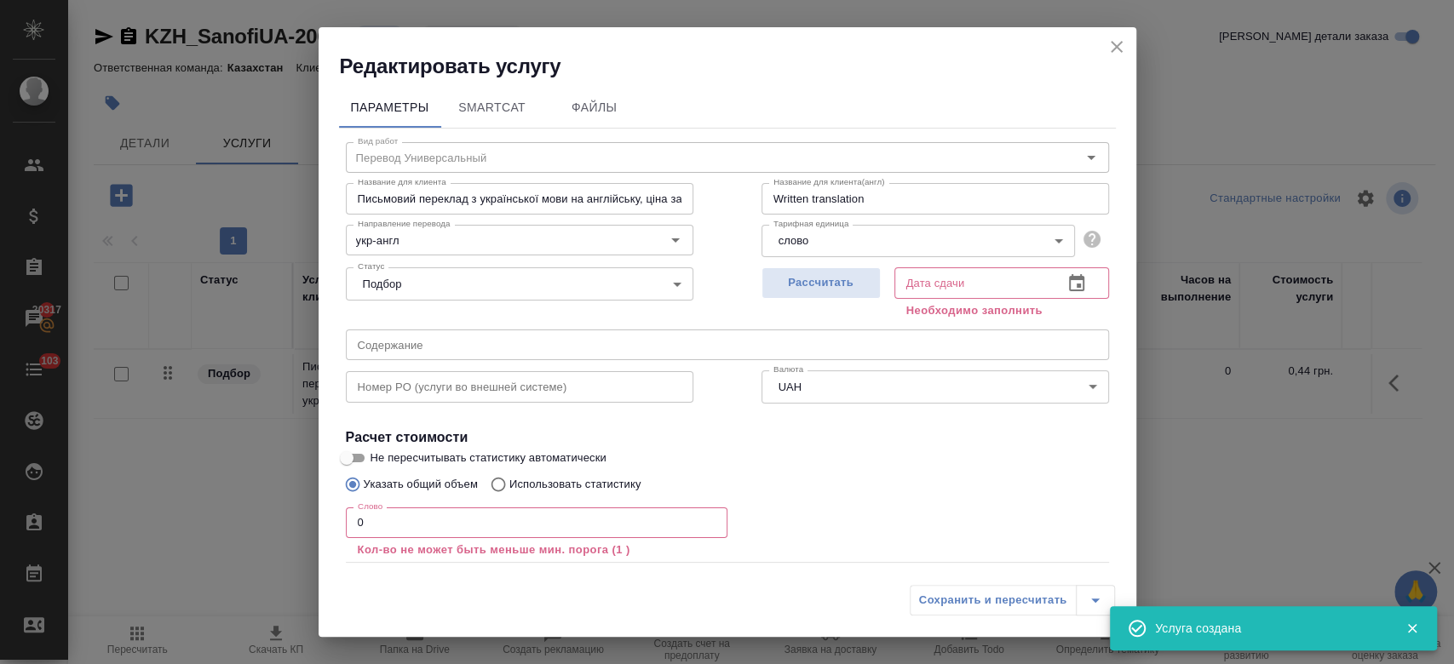
scroll to position [94, 0]
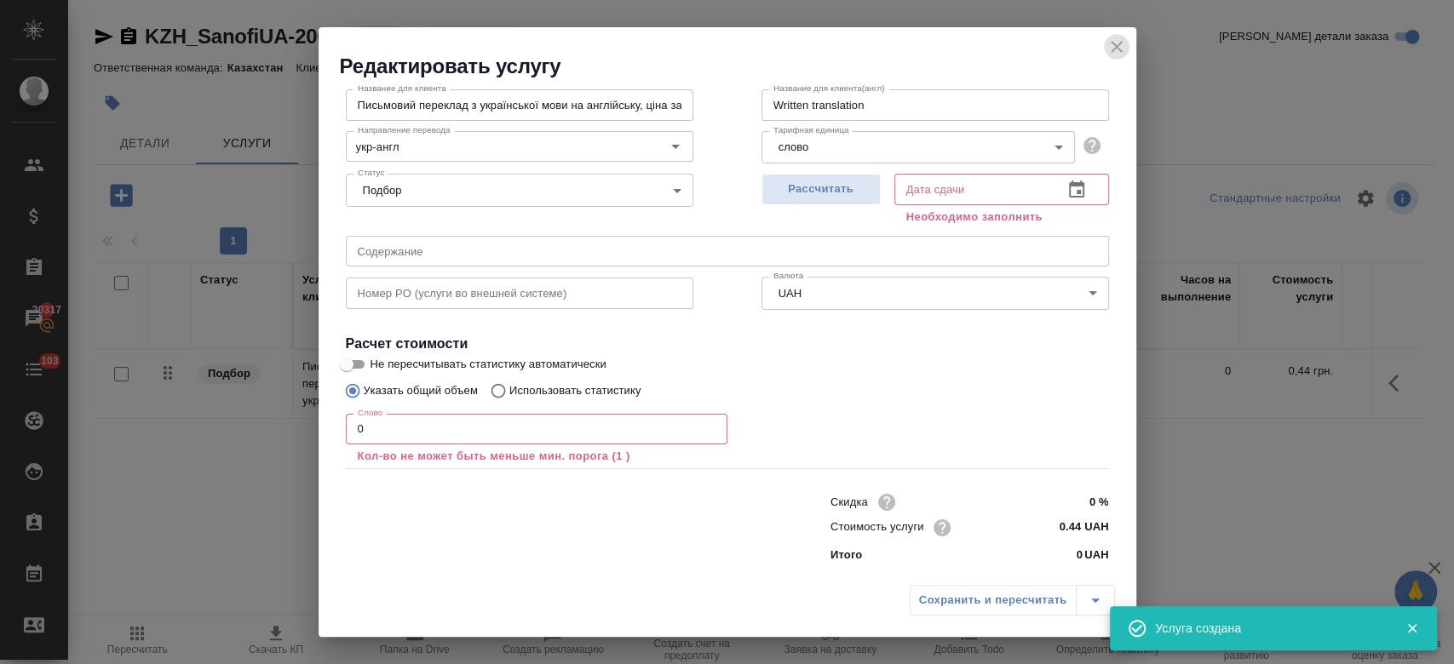
click at [1117, 48] on icon "close" at bounding box center [1117, 47] width 12 height 12
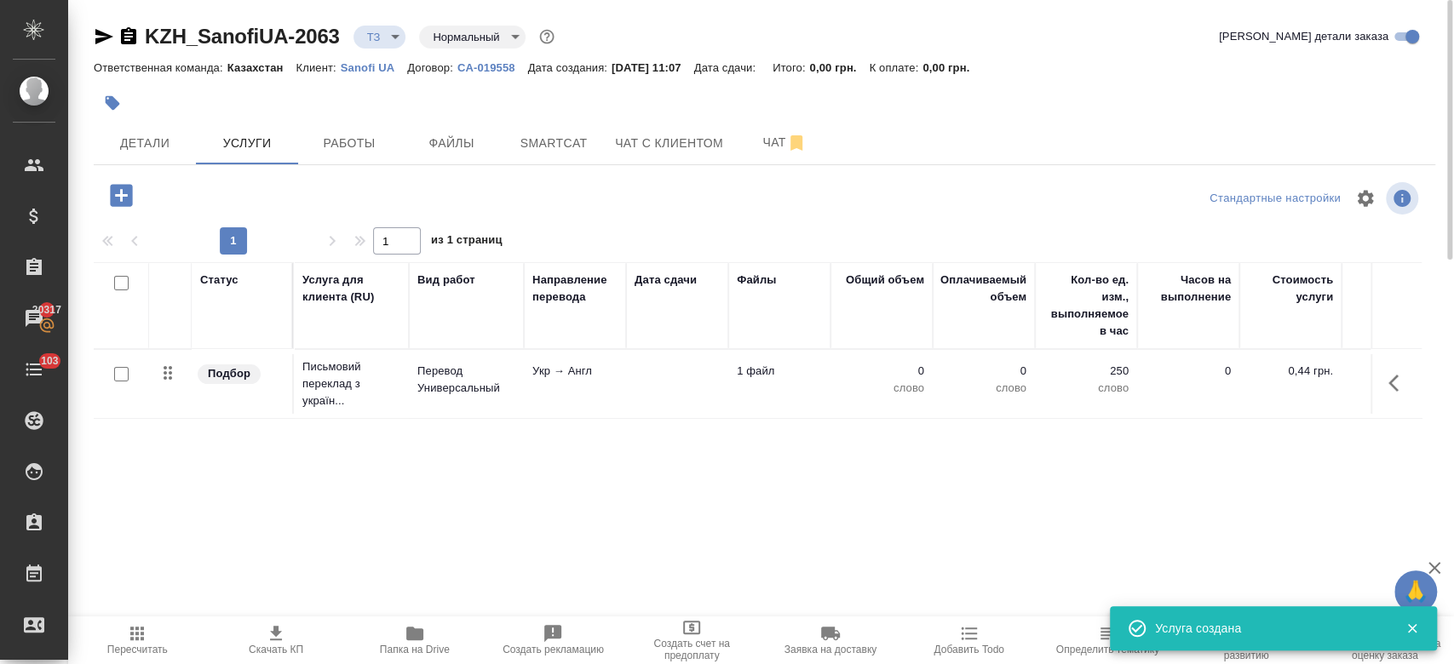
click at [119, 371] on input "checkbox" at bounding box center [121, 374] width 14 height 14
checkbox input "true"
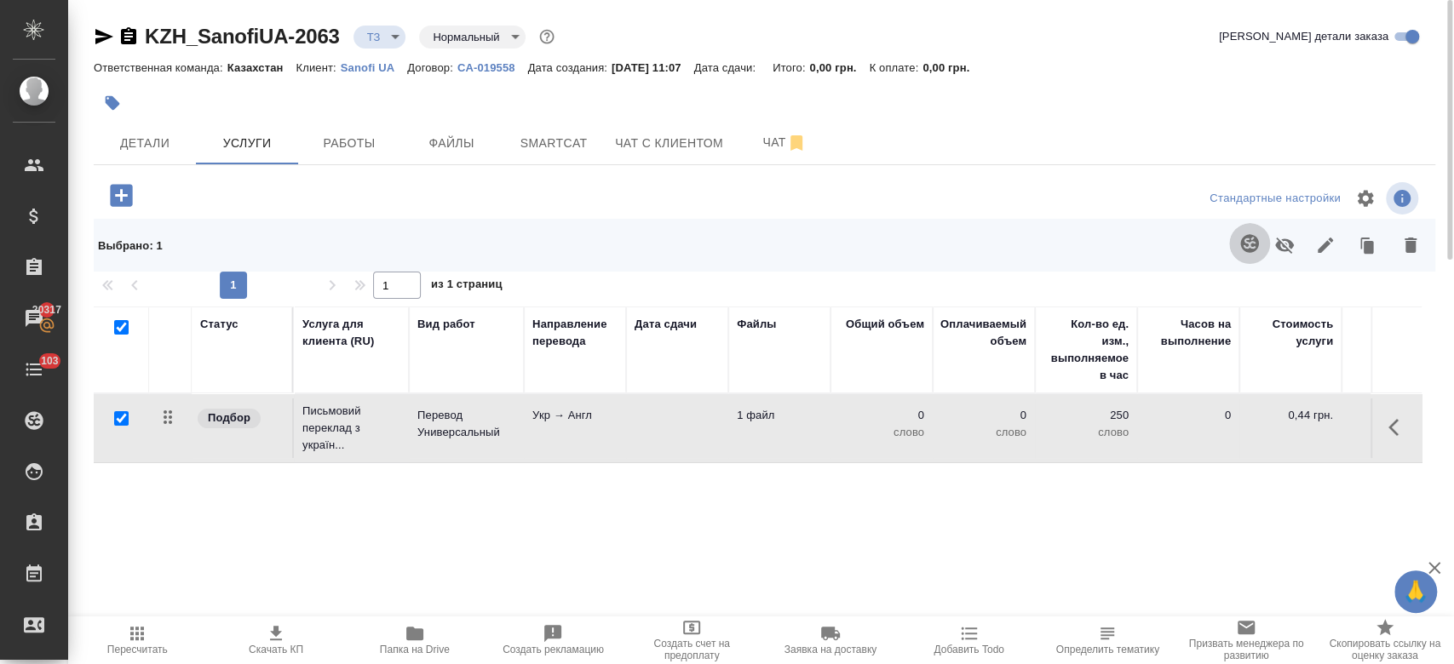
click at [1247, 238] on icon "button" at bounding box center [1249, 243] width 18 height 18
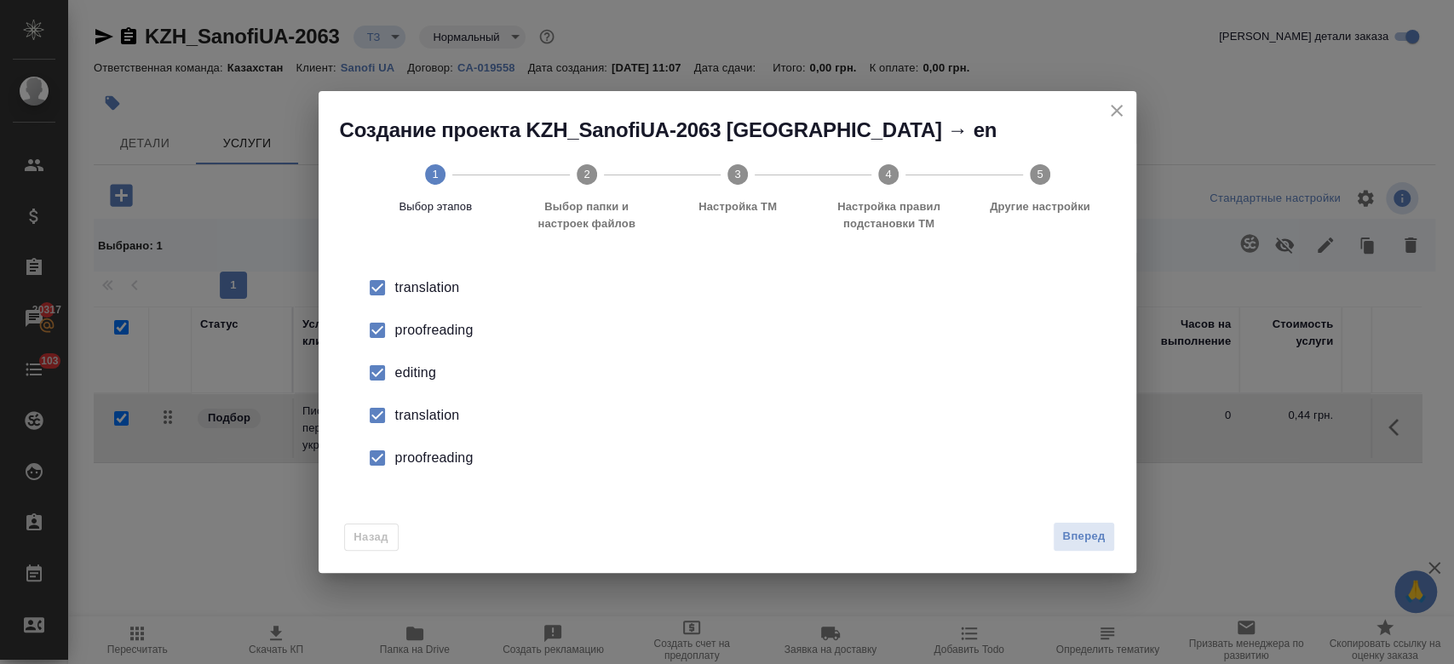
click at [457, 326] on div "proofreading" at bounding box center [745, 330] width 700 height 20
click at [425, 366] on div "editing" at bounding box center [745, 373] width 700 height 20
click at [416, 414] on div "translation" at bounding box center [745, 415] width 700 height 20
click at [416, 448] on div "proofreading" at bounding box center [745, 458] width 700 height 20
drag, startPoint x: 1122, startPoint y: 532, endPoint x: 1091, endPoint y: 531, distance: 30.7
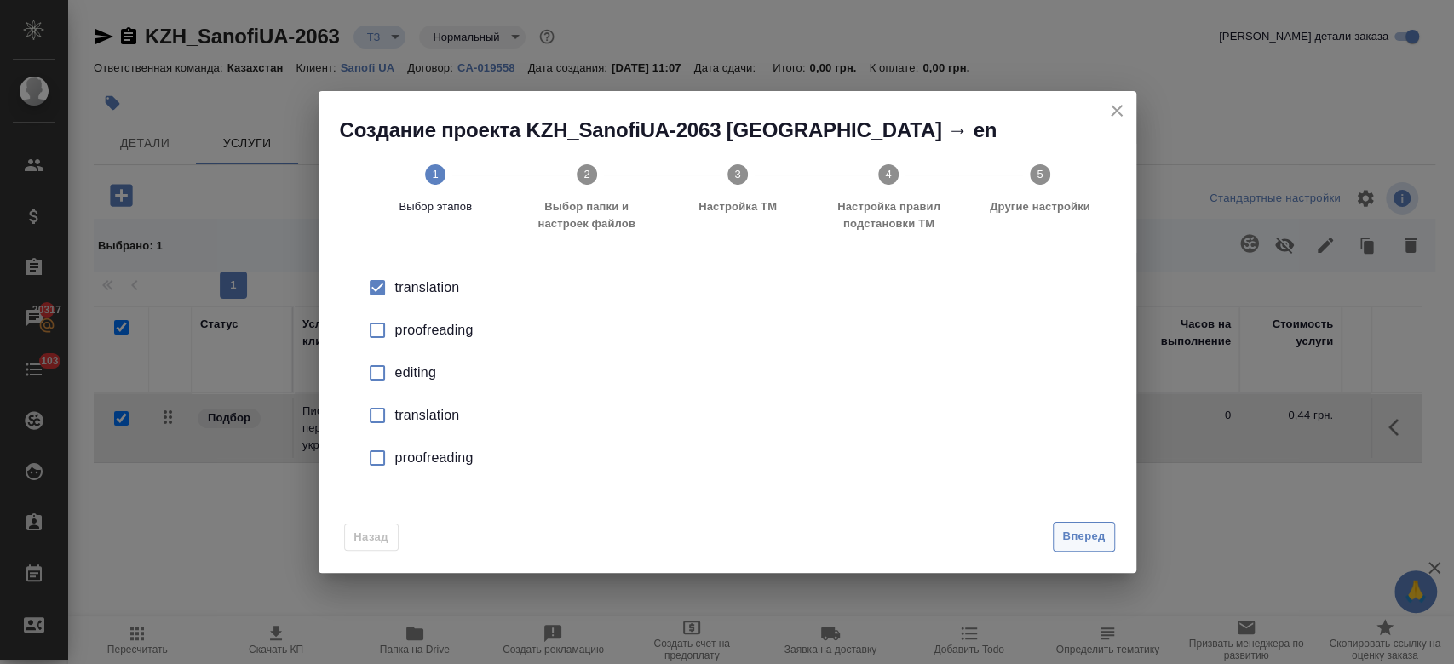
click at [1091, 531] on div "Назад Вперед" at bounding box center [728, 533] width 818 height 80
click at [1091, 531] on span "Вперед" at bounding box center [1083, 537] width 43 height 20
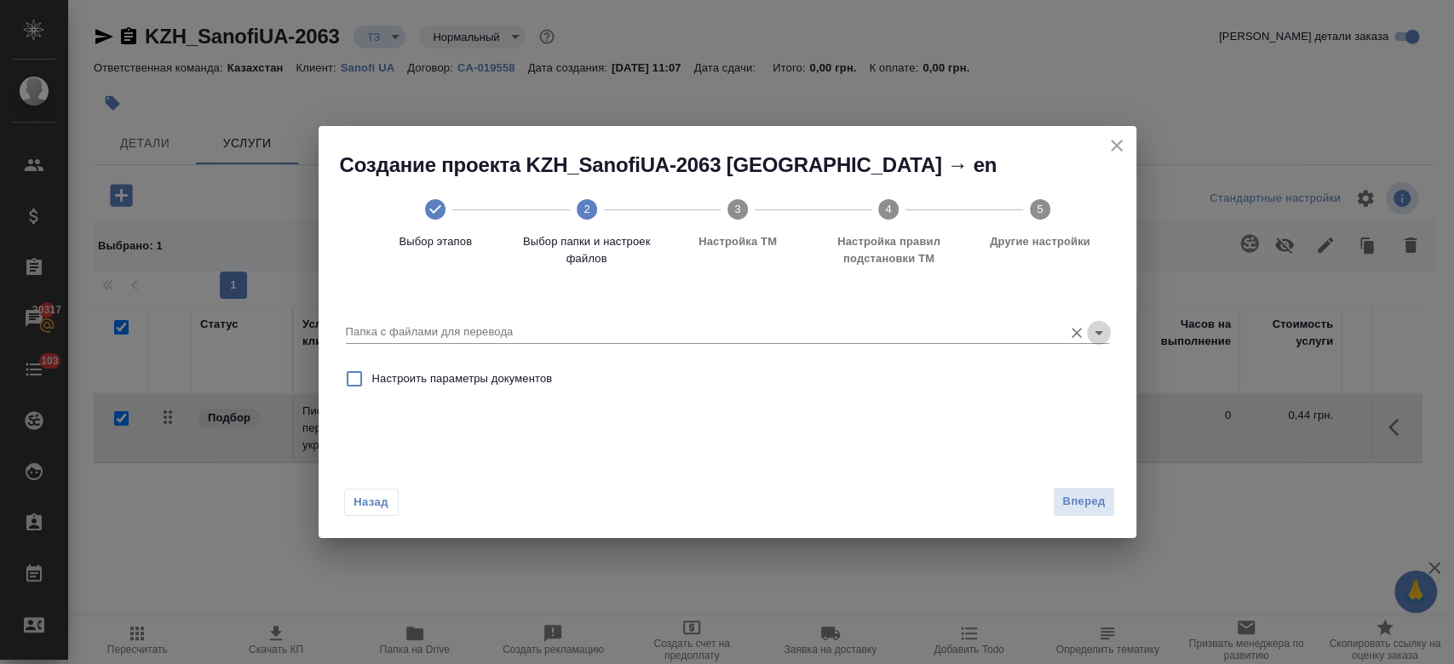
click at [1104, 337] on icon "Open" at bounding box center [1098, 333] width 20 height 20
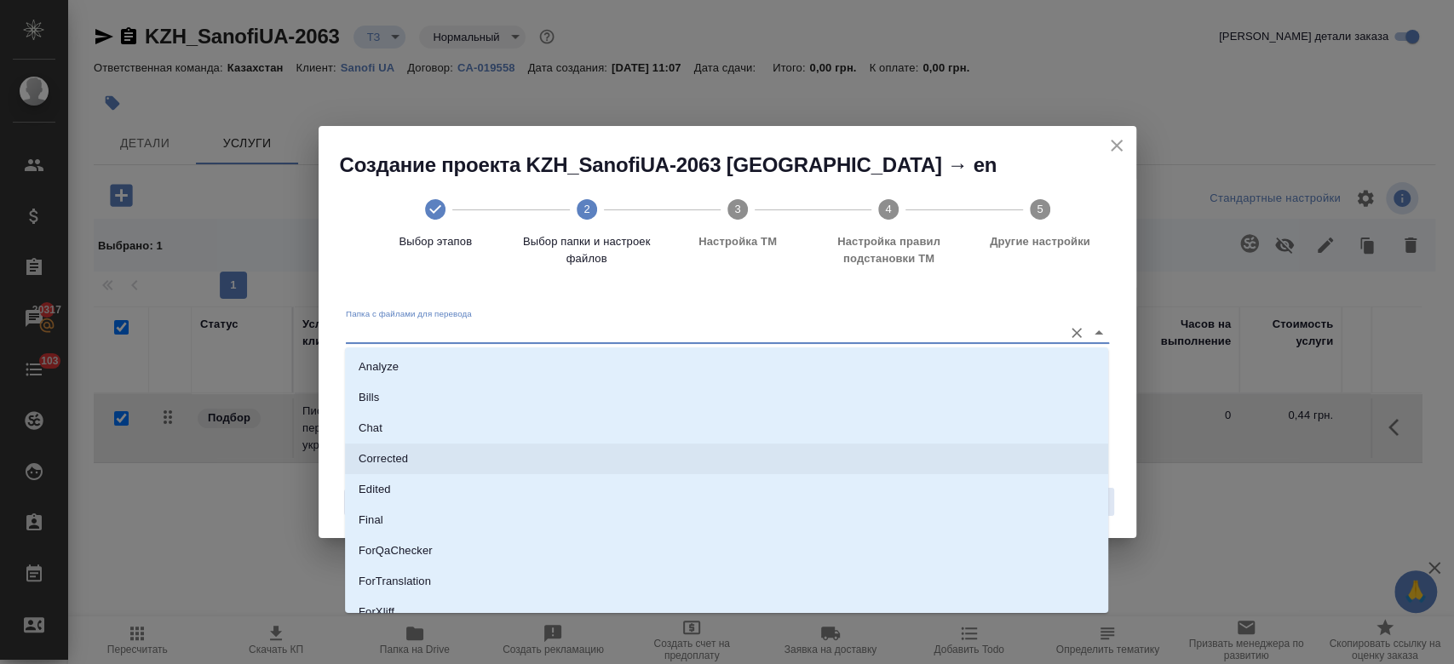
scroll to position [137, 0]
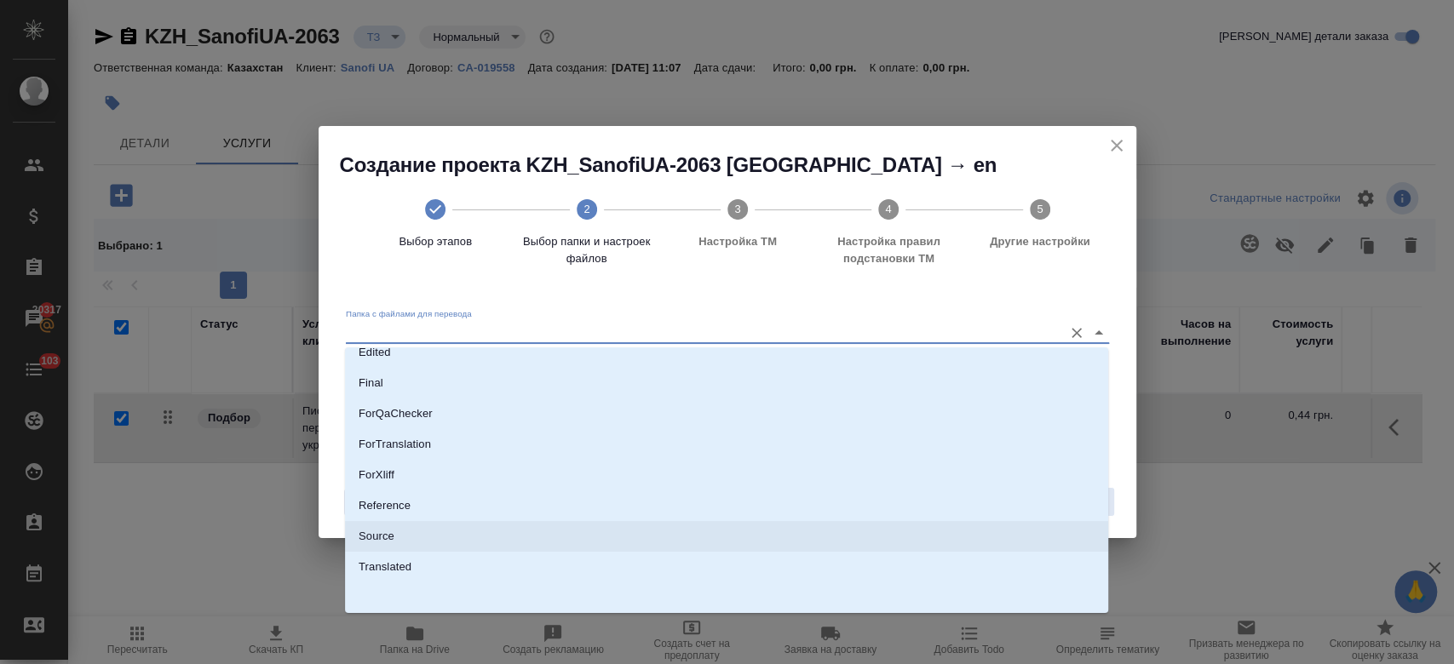
click at [756, 548] on li "Source" at bounding box center [726, 536] width 763 height 31
type input "Source"
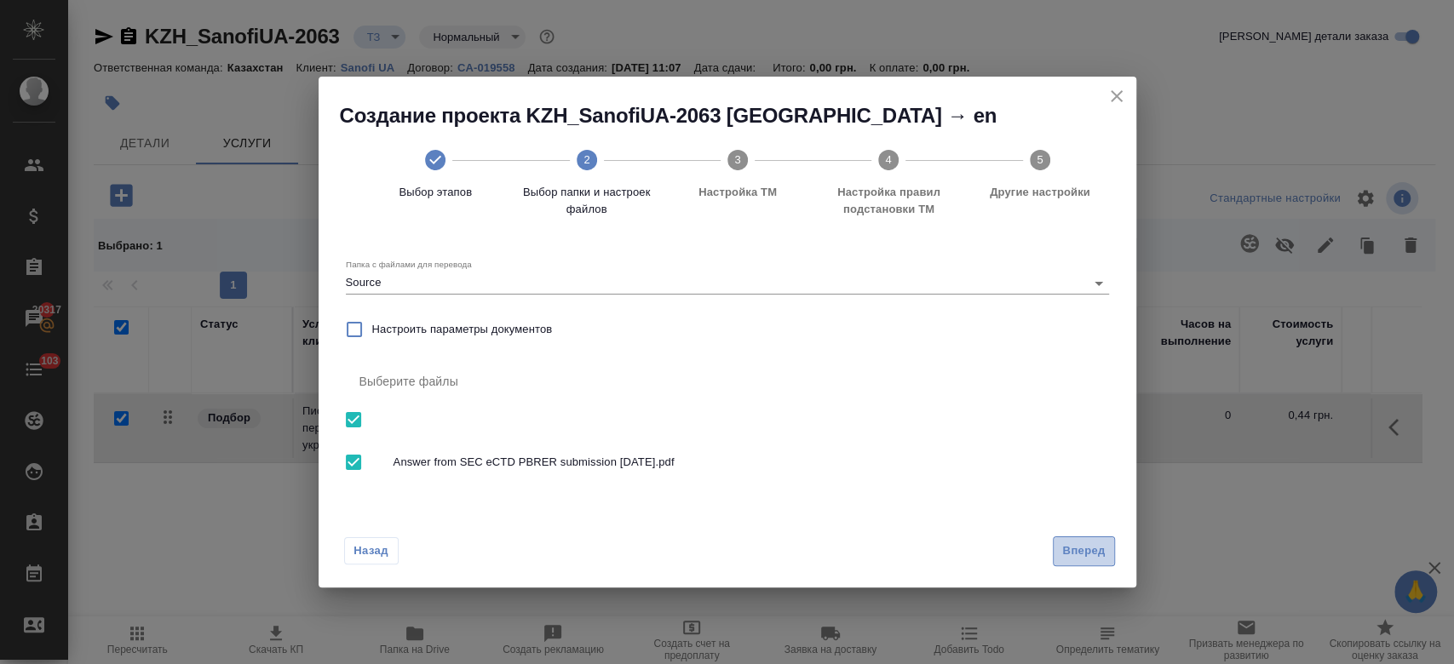
click at [1079, 545] on span "Вперед" at bounding box center [1083, 552] width 43 height 20
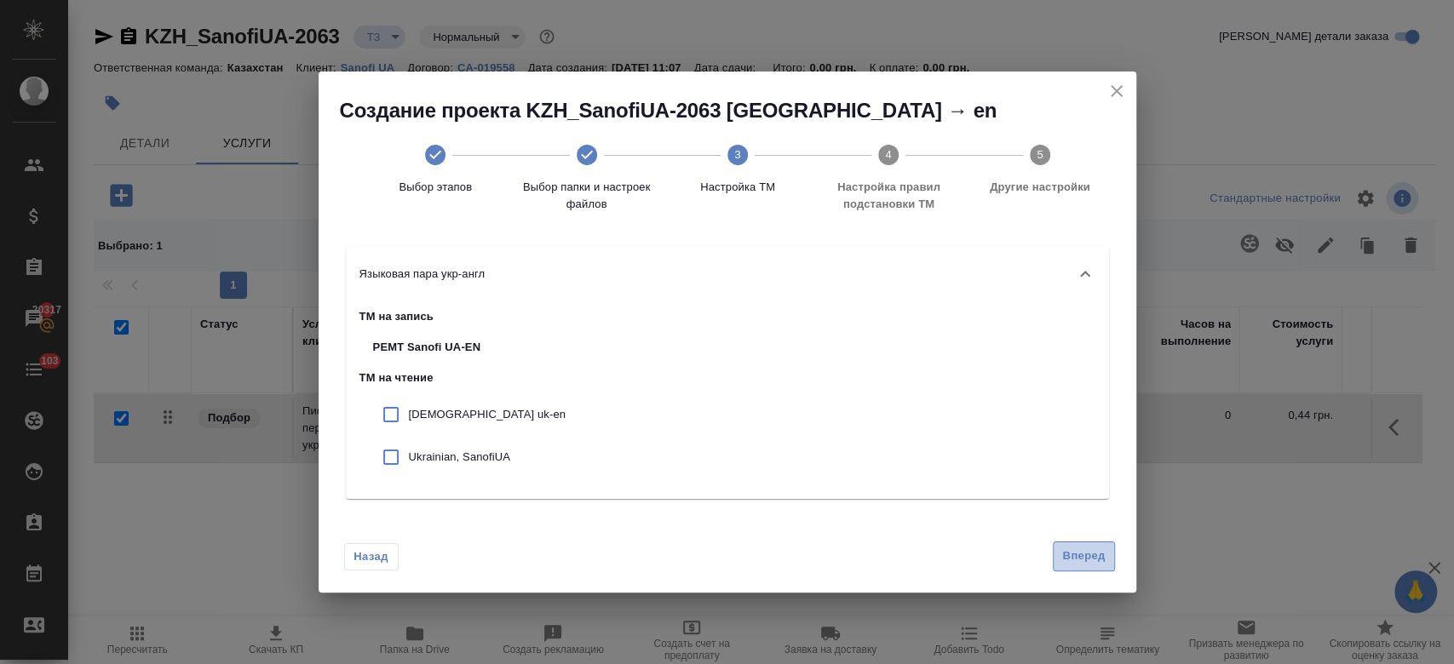
click at [1080, 549] on span "Вперед" at bounding box center [1083, 557] width 43 height 20
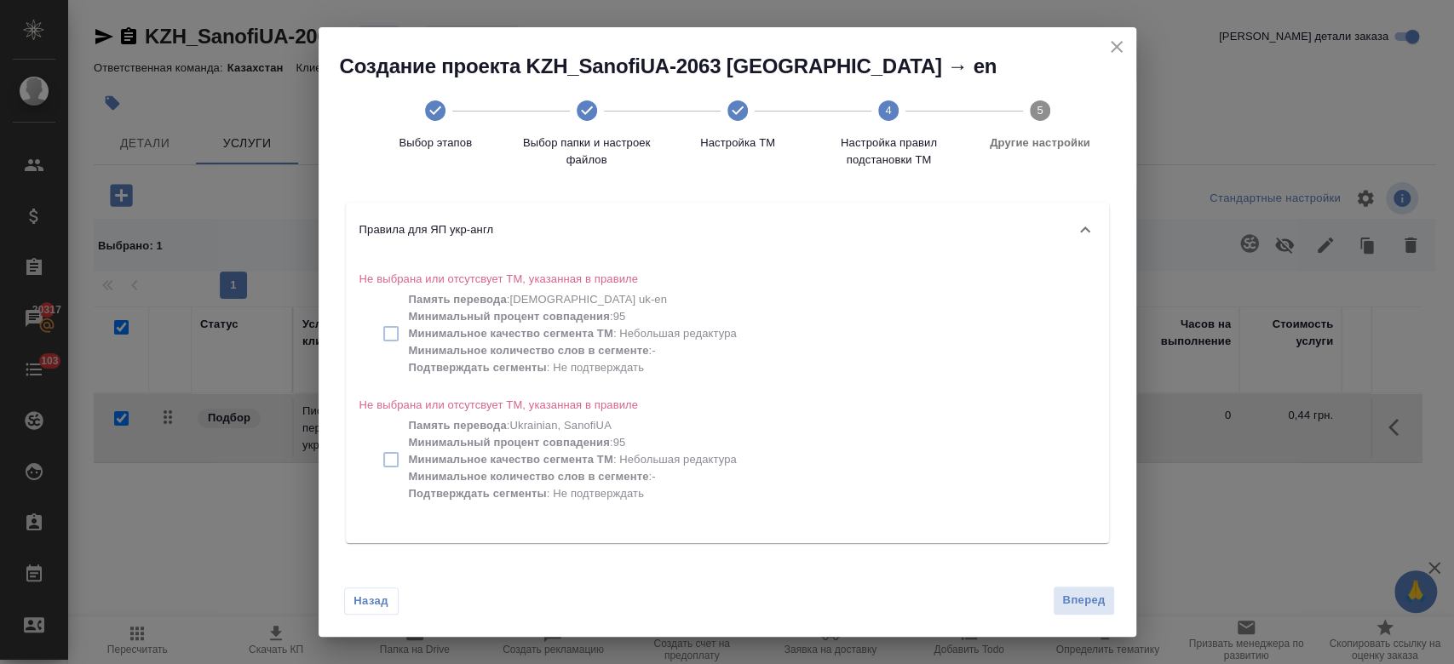
click at [1064, 616] on div "Назад Вперед" at bounding box center [728, 597] width 818 height 80
click at [1066, 608] on span "Вперед" at bounding box center [1083, 601] width 43 height 20
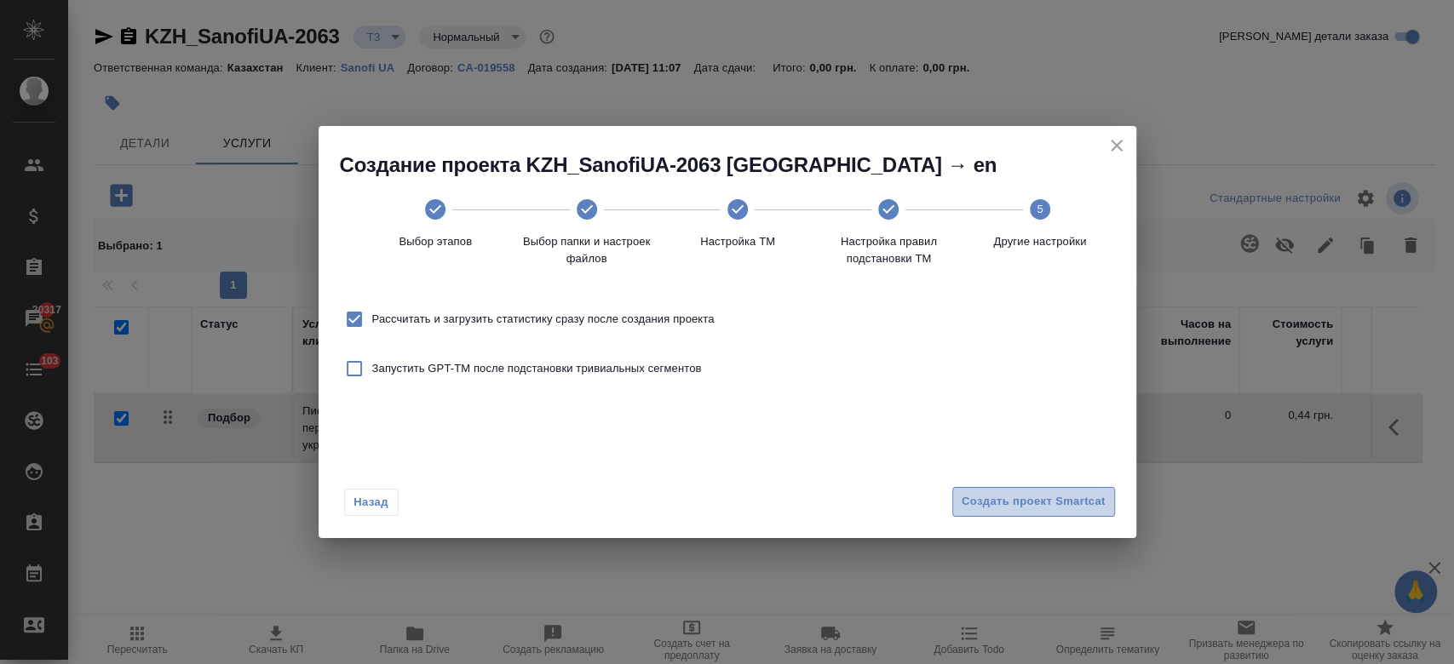
click at [1020, 503] on span "Создать проект Smartcat" at bounding box center [1034, 502] width 144 height 20
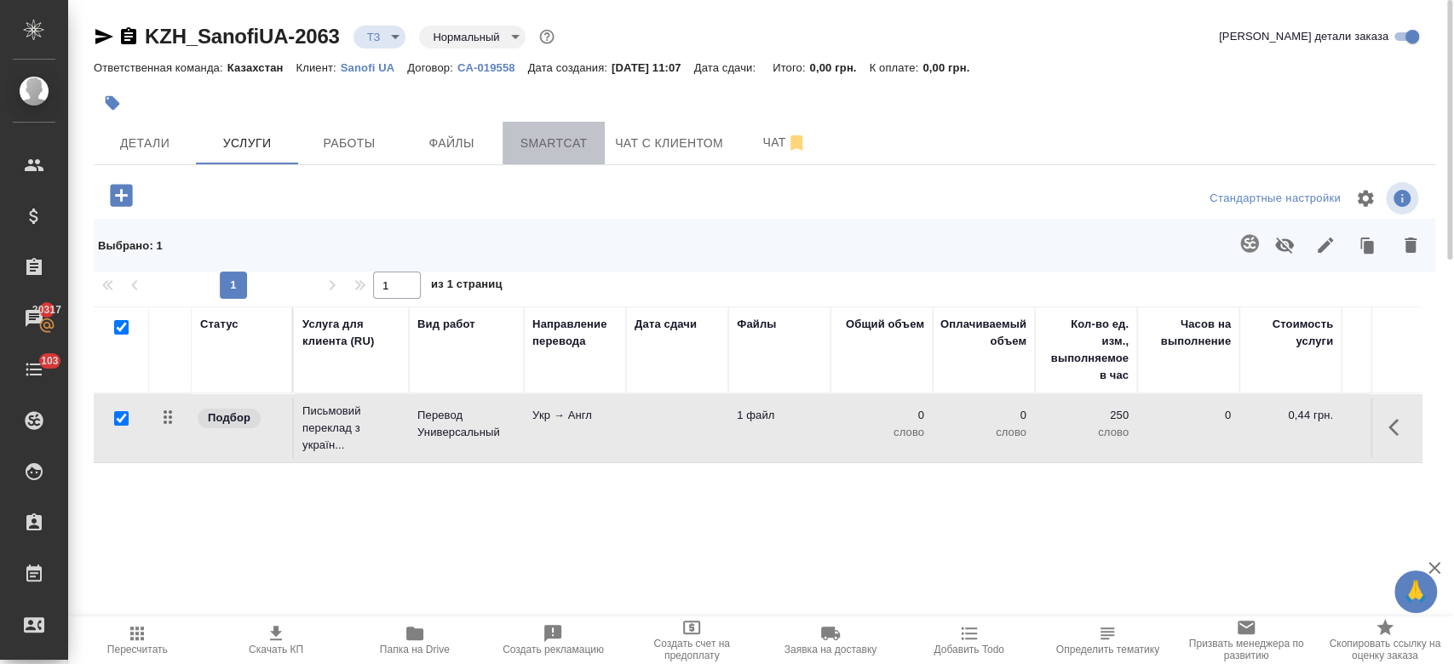
click at [543, 146] on span "Smartcat" at bounding box center [554, 143] width 82 height 21
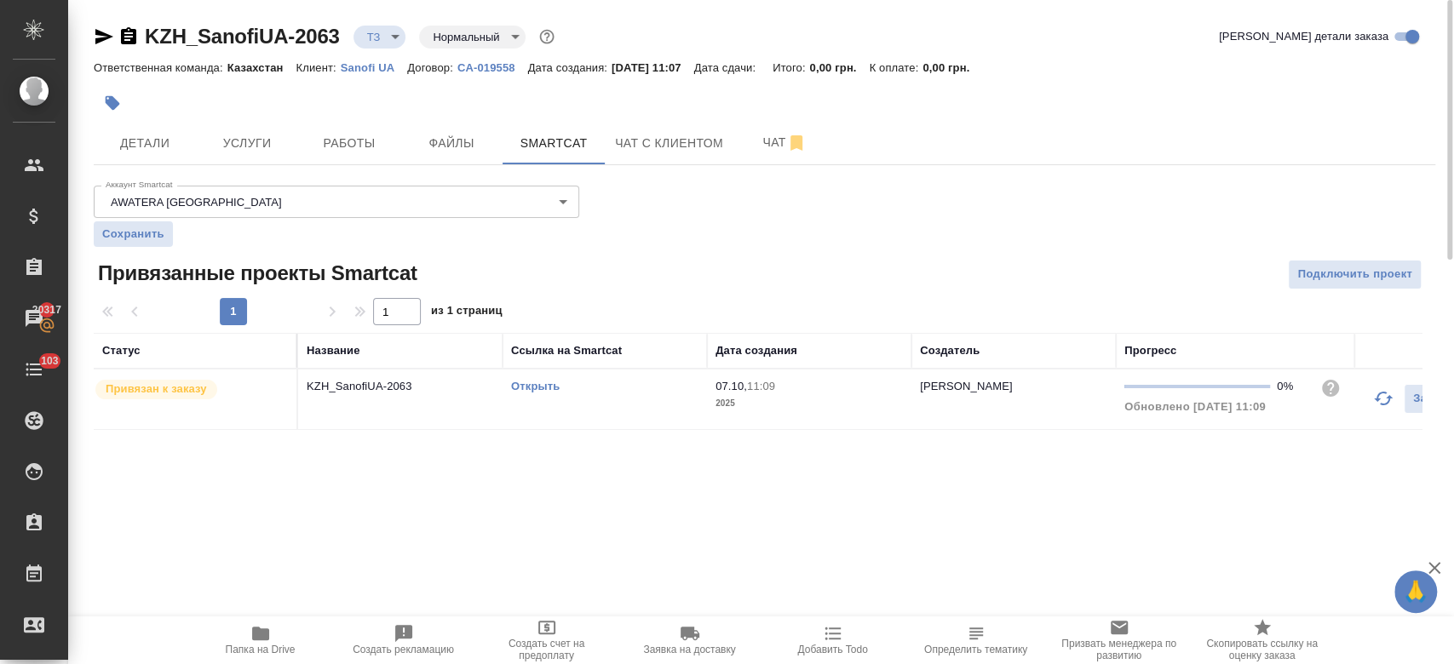
click at [543, 385] on link "Открыть" at bounding box center [535, 386] width 49 height 13
click at [239, 140] on span "Услуги" at bounding box center [247, 143] width 82 height 21
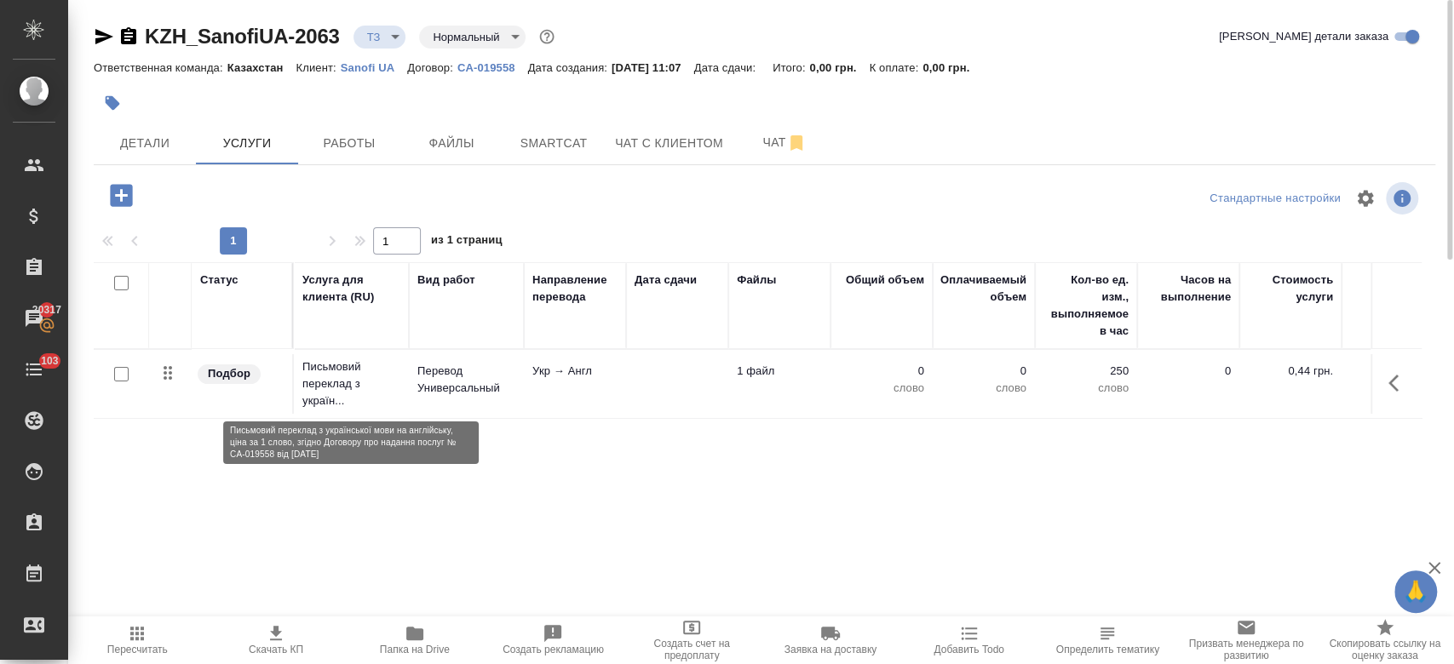
click at [386, 402] on p "Письмовий переклад з україн..." at bounding box center [351, 384] width 98 height 51
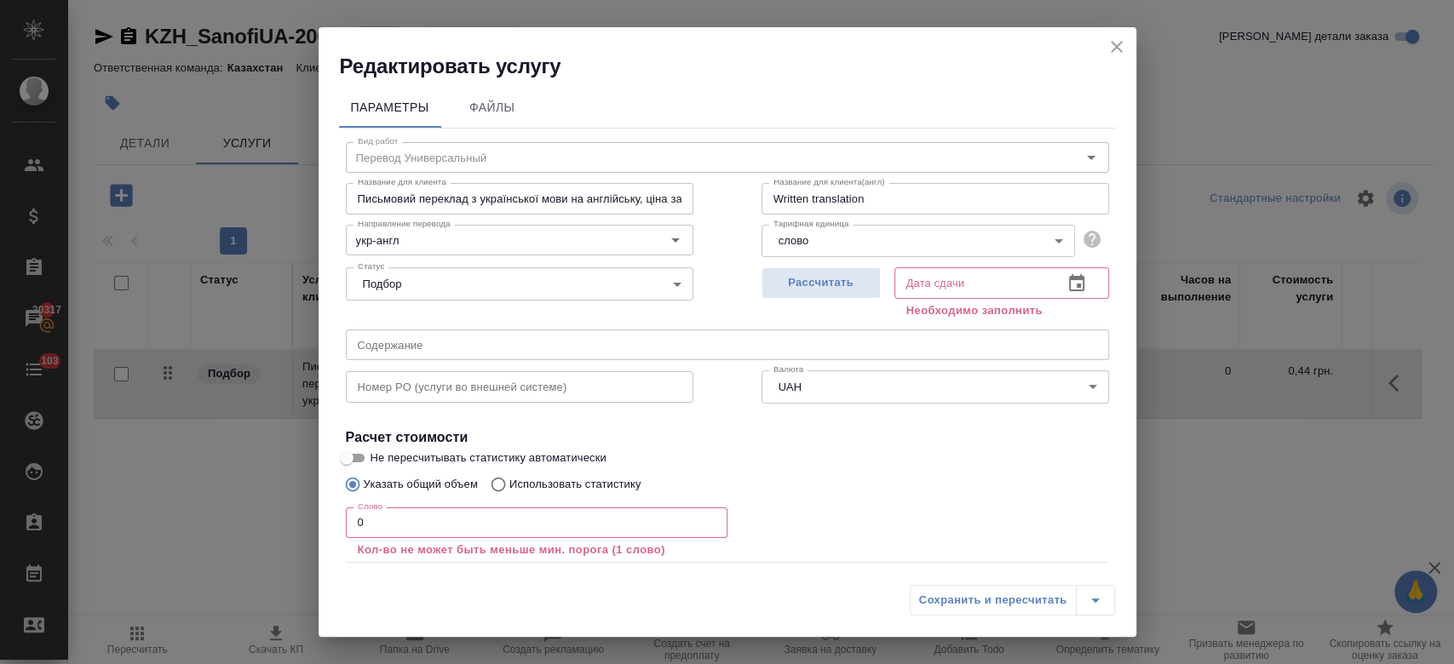
click at [627, 484] on p "Использовать статистику" at bounding box center [575, 484] width 132 height 17
click at [509, 484] on input "Использовать статистику" at bounding box center [495, 484] width 27 height 32
radio input "true"
radio input "false"
click at [1080, 566] on icon at bounding box center [1088, 565] width 17 height 12
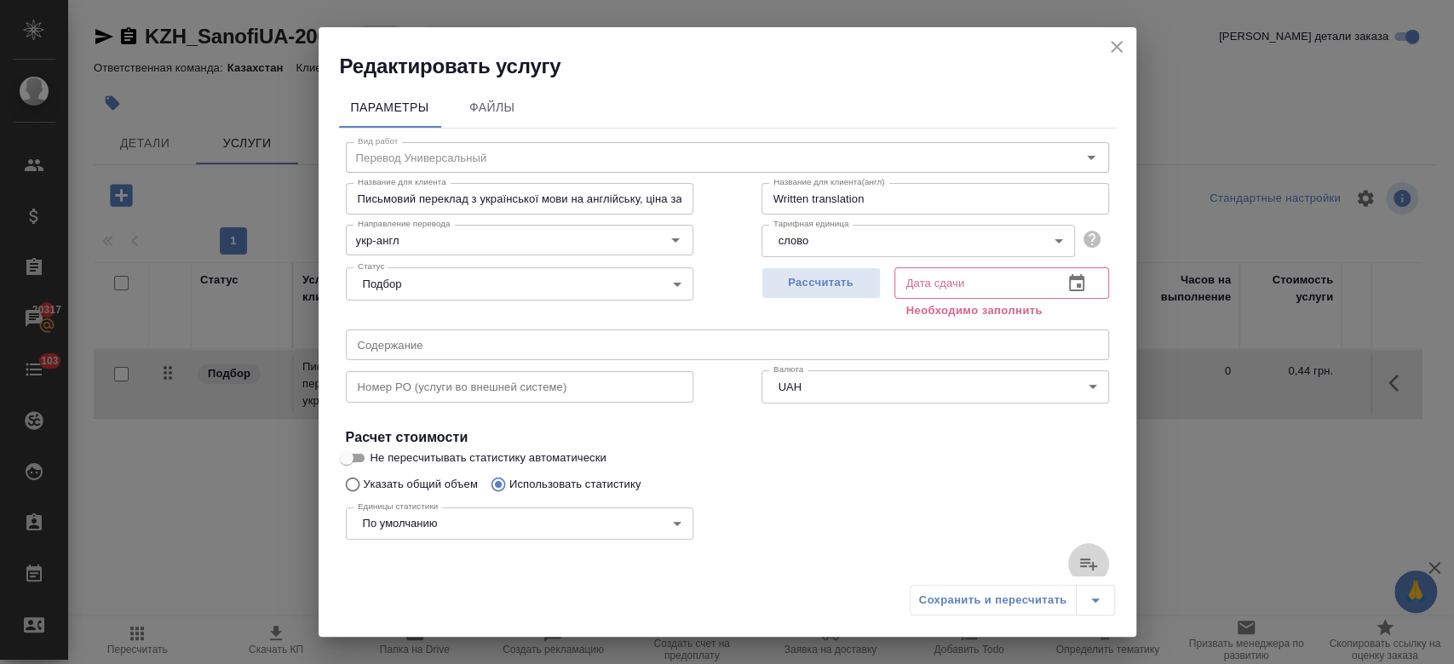
click at [0, 0] on input "file" at bounding box center [0, 0] width 0 height 0
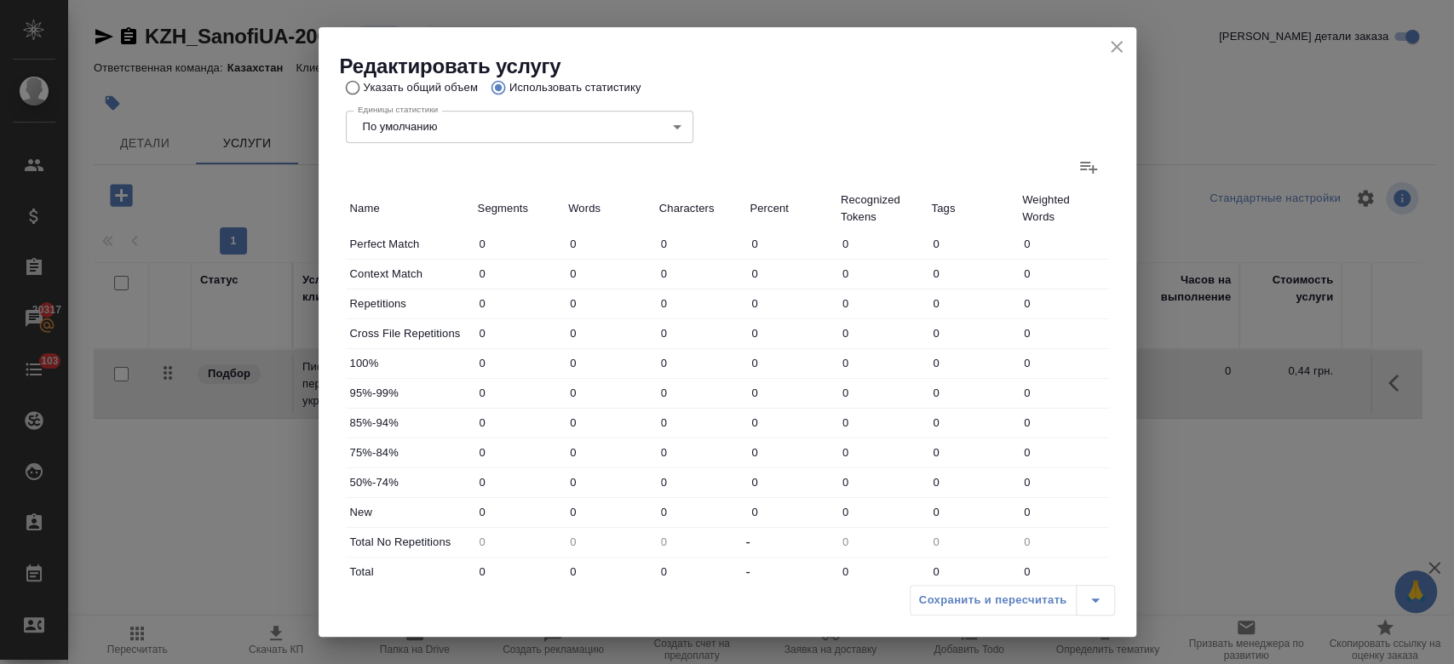
scroll to position [514, 0]
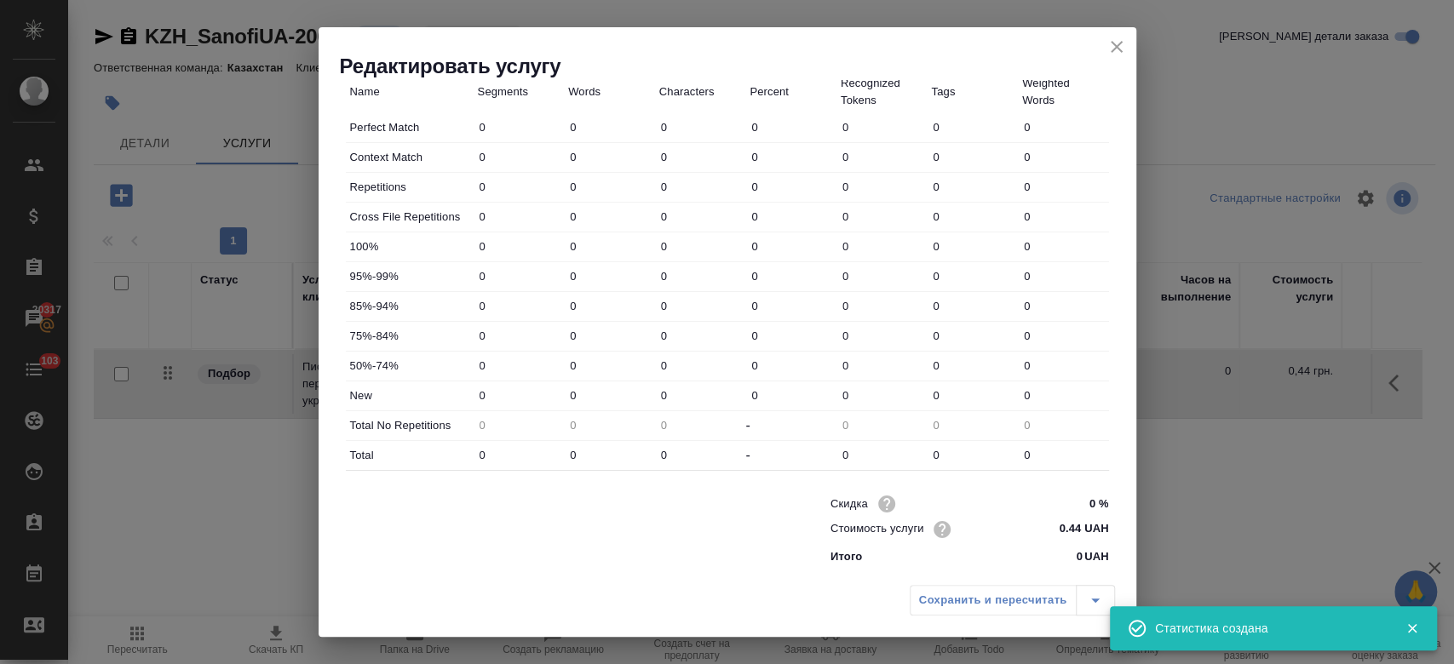
type input "3"
type input "9"
type input "53"
type input "1"
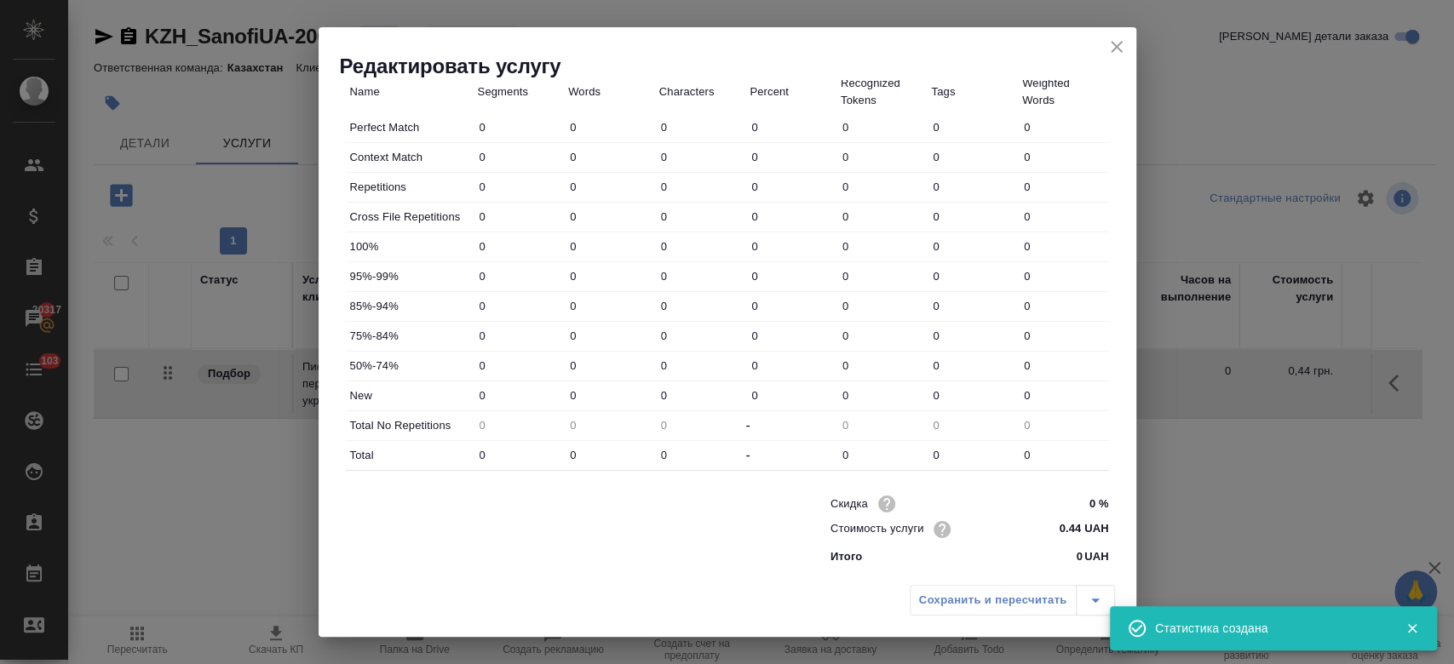
type input "2"
type input "1"
type input "7"
type input "66"
type input "4"
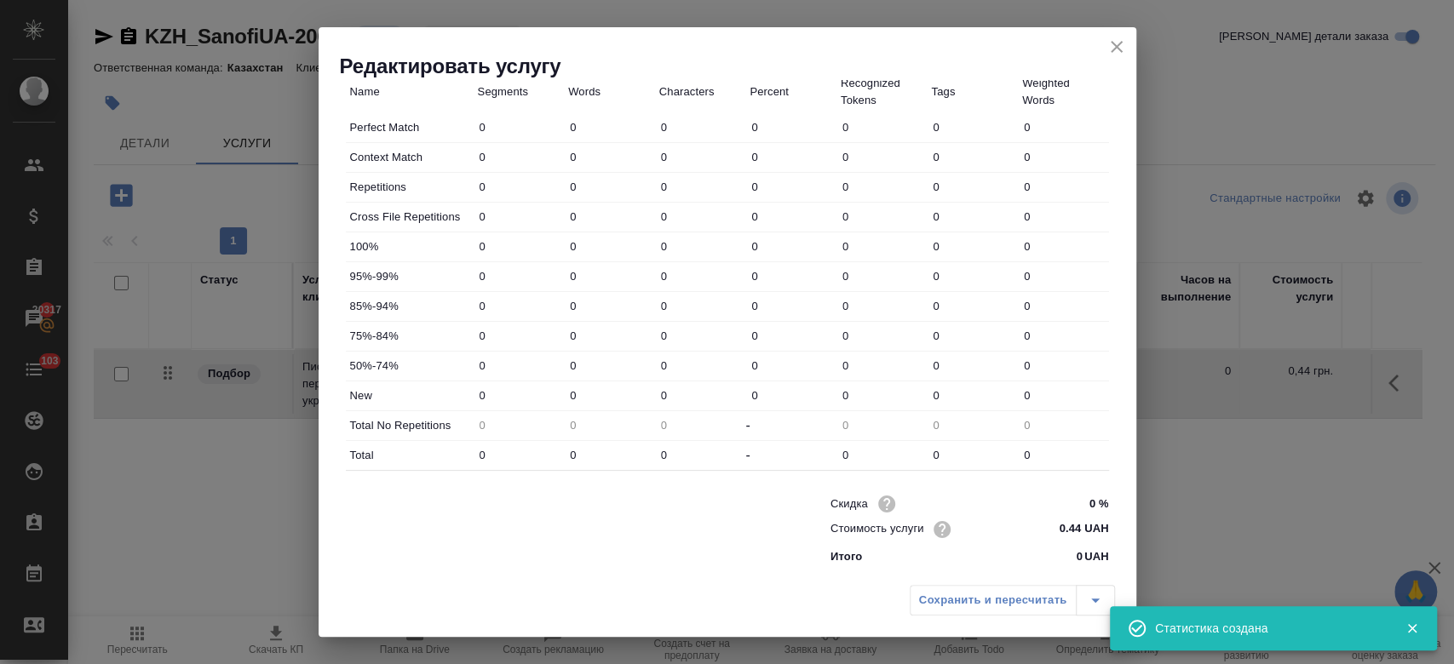
type input "11"
type input "64"
type input "3"
type input "62"
type input "449"
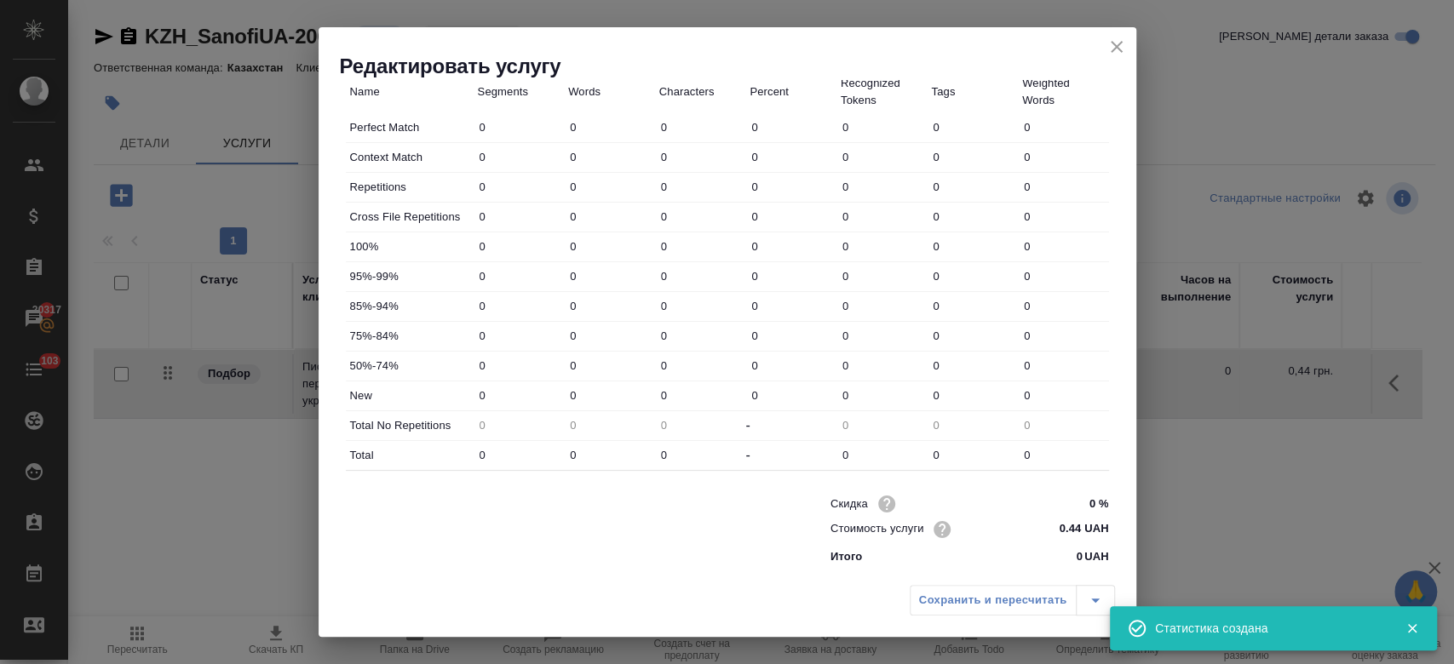
type input "38"
type input "355"
type input "2642"
type input "49"
type input "444"
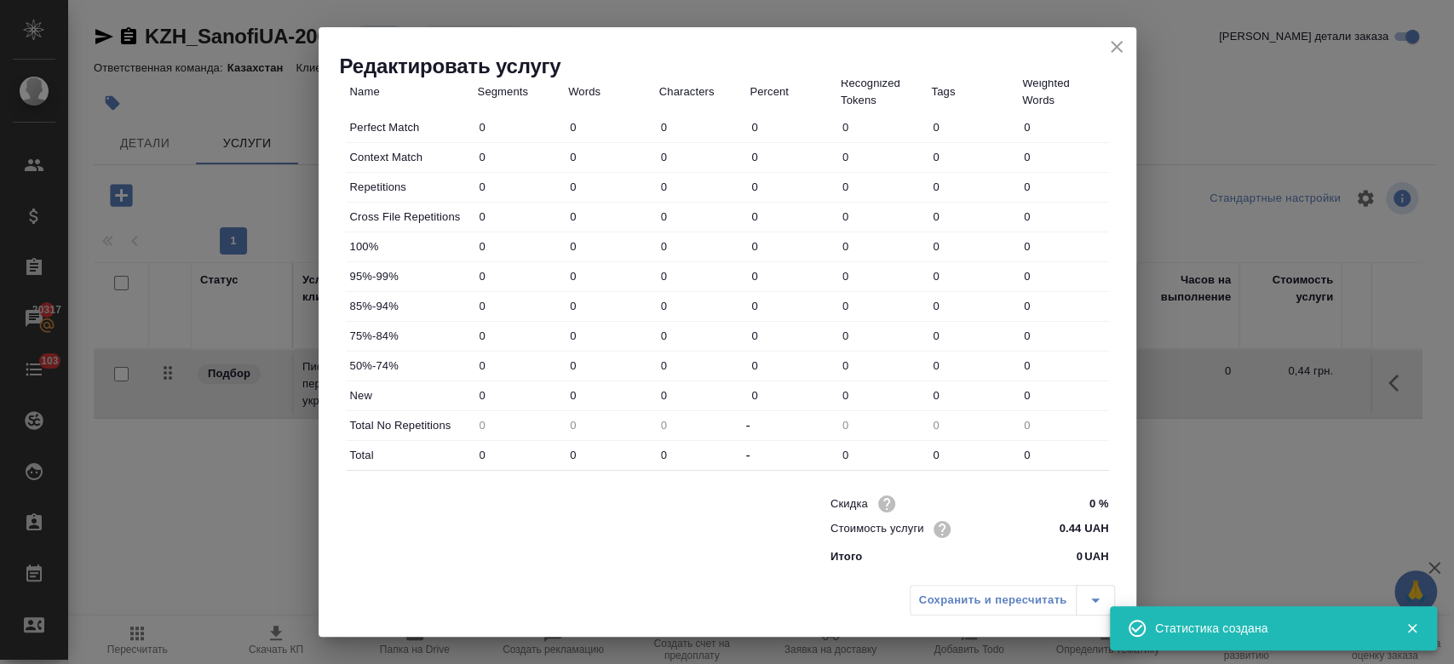
type input "3274"
type input "50"
type input "445"
type input "3276"
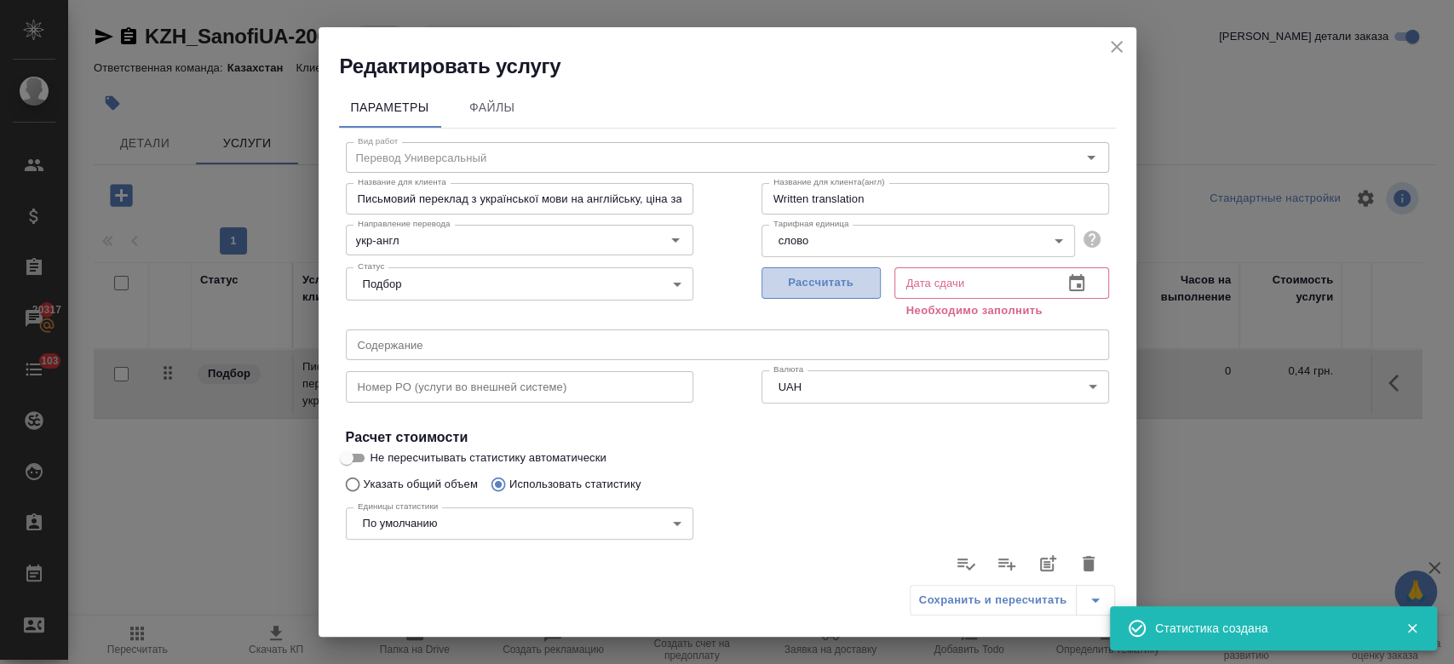
click at [814, 292] on span "Рассчитать" at bounding box center [821, 283] width 101 height 20
type input "07.10.2025 11:09"
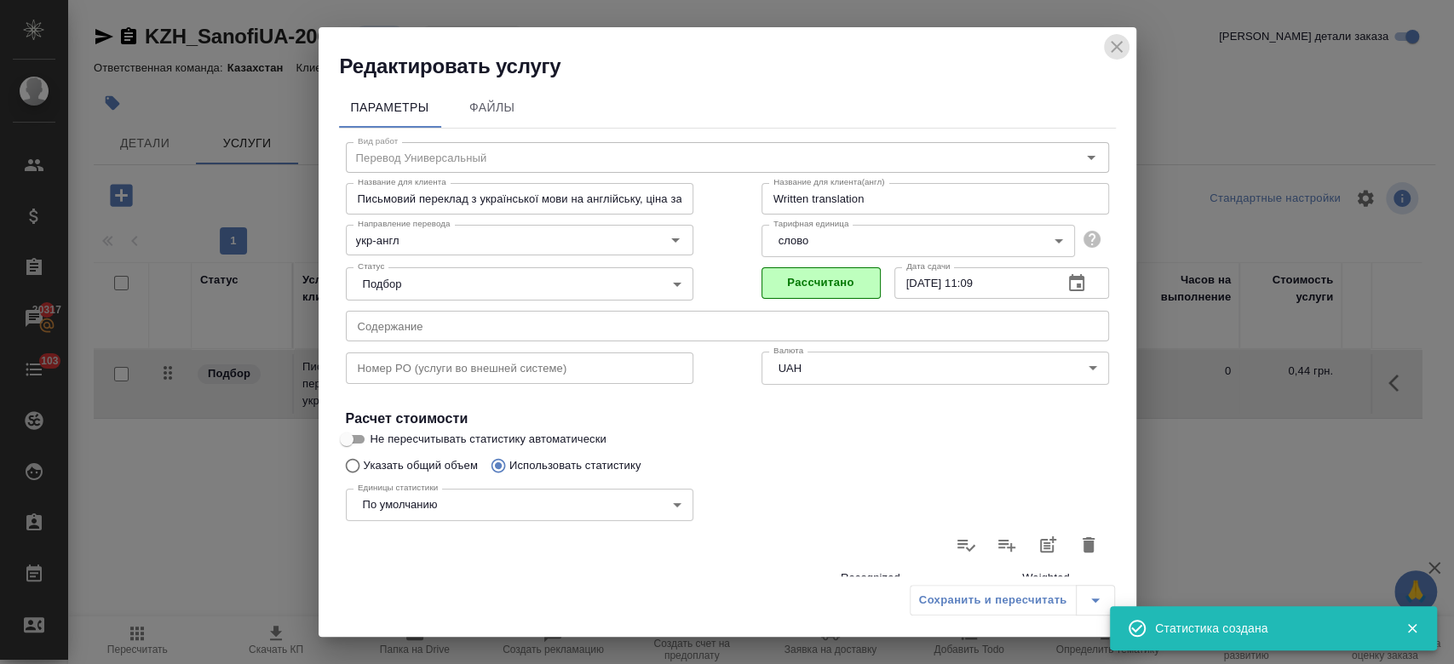
click at [1115, 55] on icon "close" at bounding box center [1116, 47] width 20 height 20
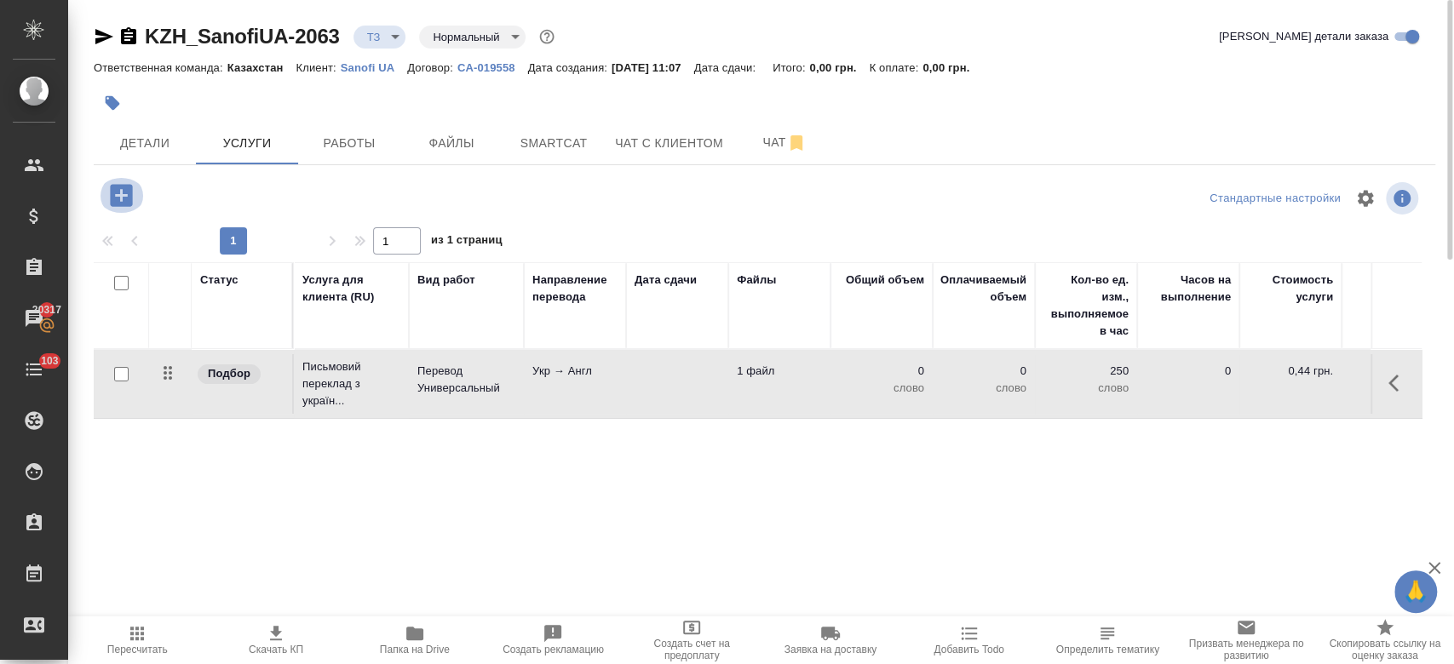
click at [137, 194] on button "button" at bounding box center [121, 195] width 47 height 35
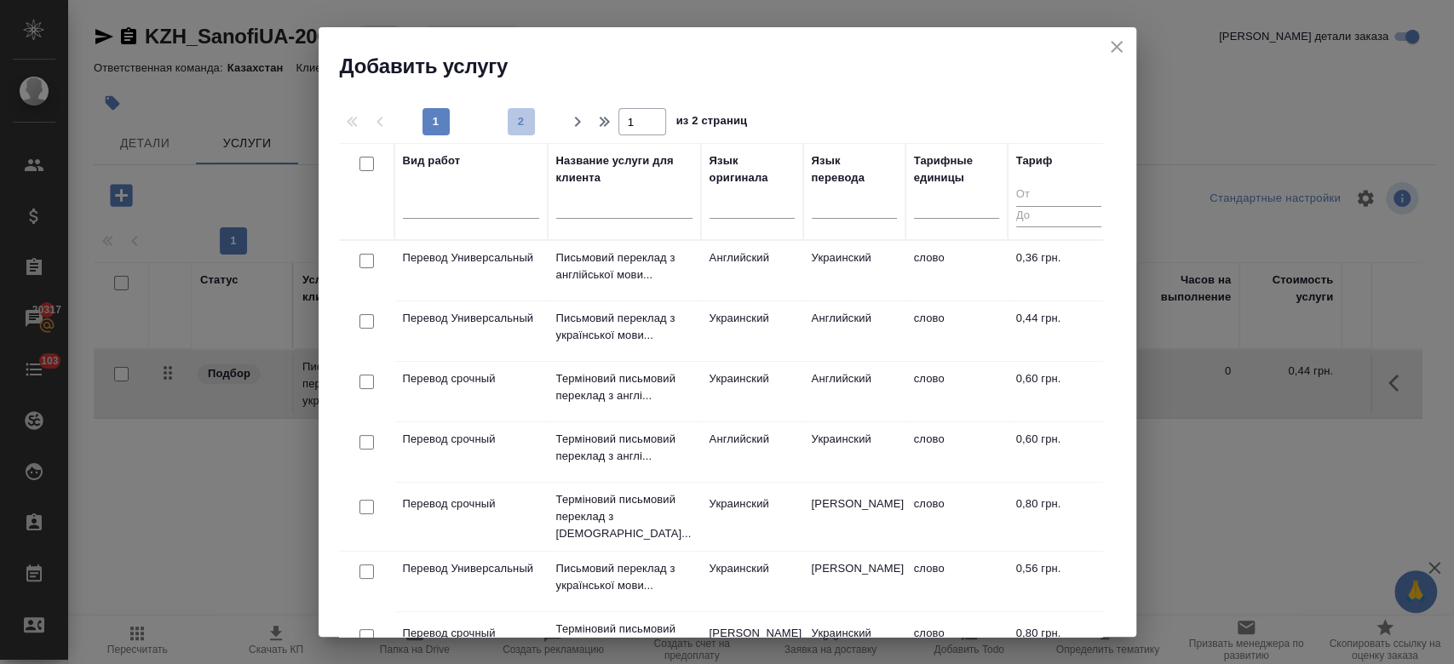
click at [525, 119] on span "2" at bounding box center [521, 121] width 27 height 17
type input "2"
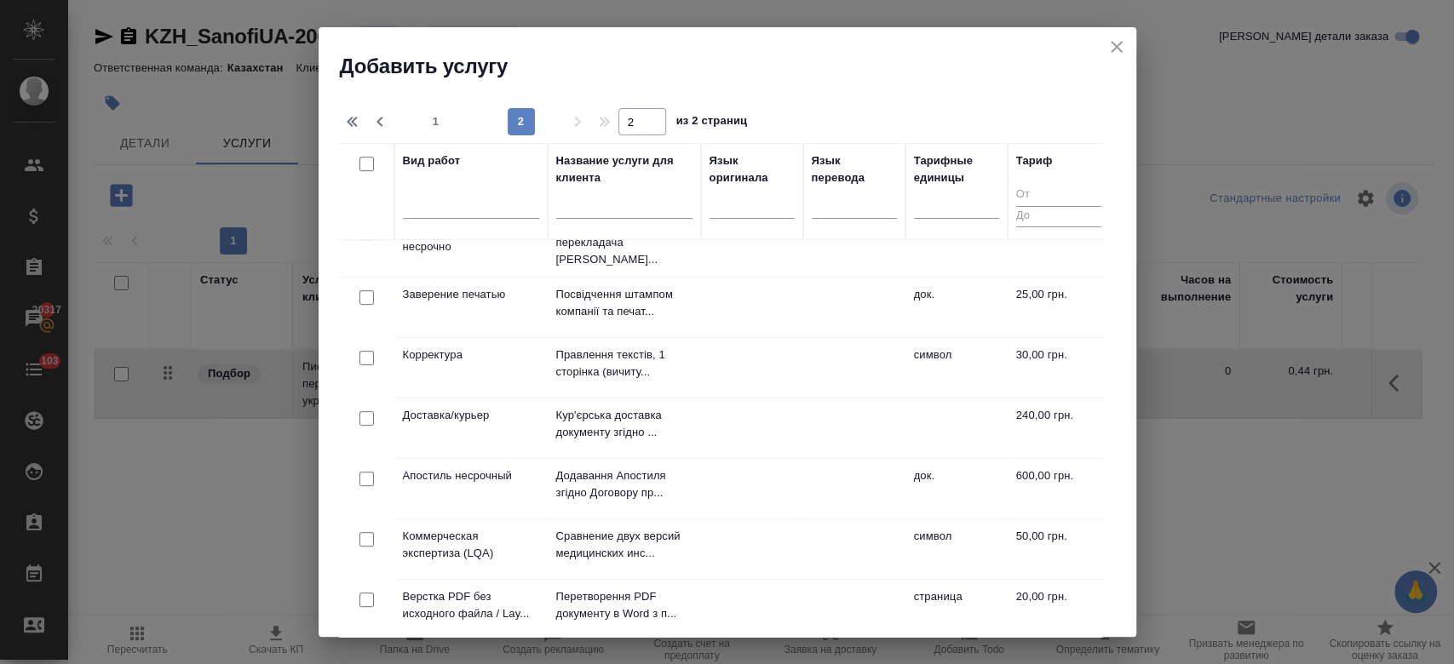
scroll to position [273, 0]
click at [468, 365] on td "Корректура" at bounding box center [470, 369] width 153 height 60
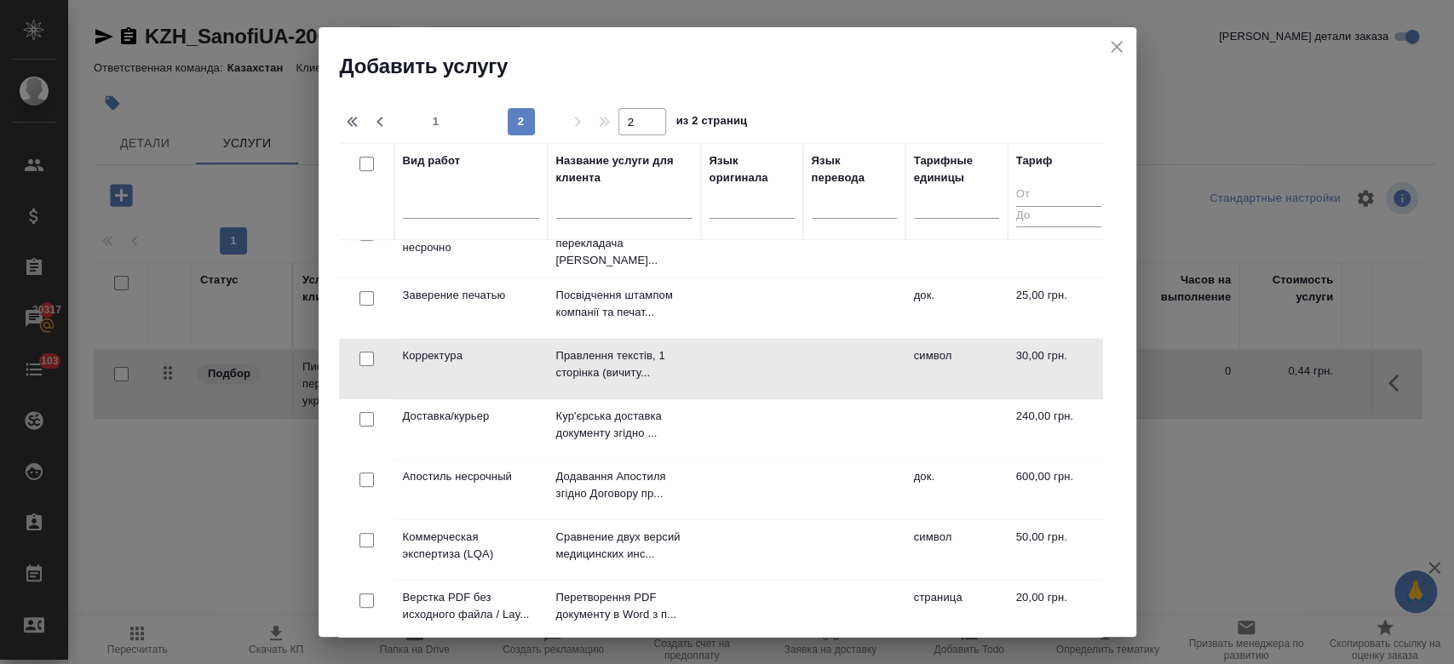
click at [468, 365] on td "Корректура" at bounding box center [470, 369] width 153 height 60
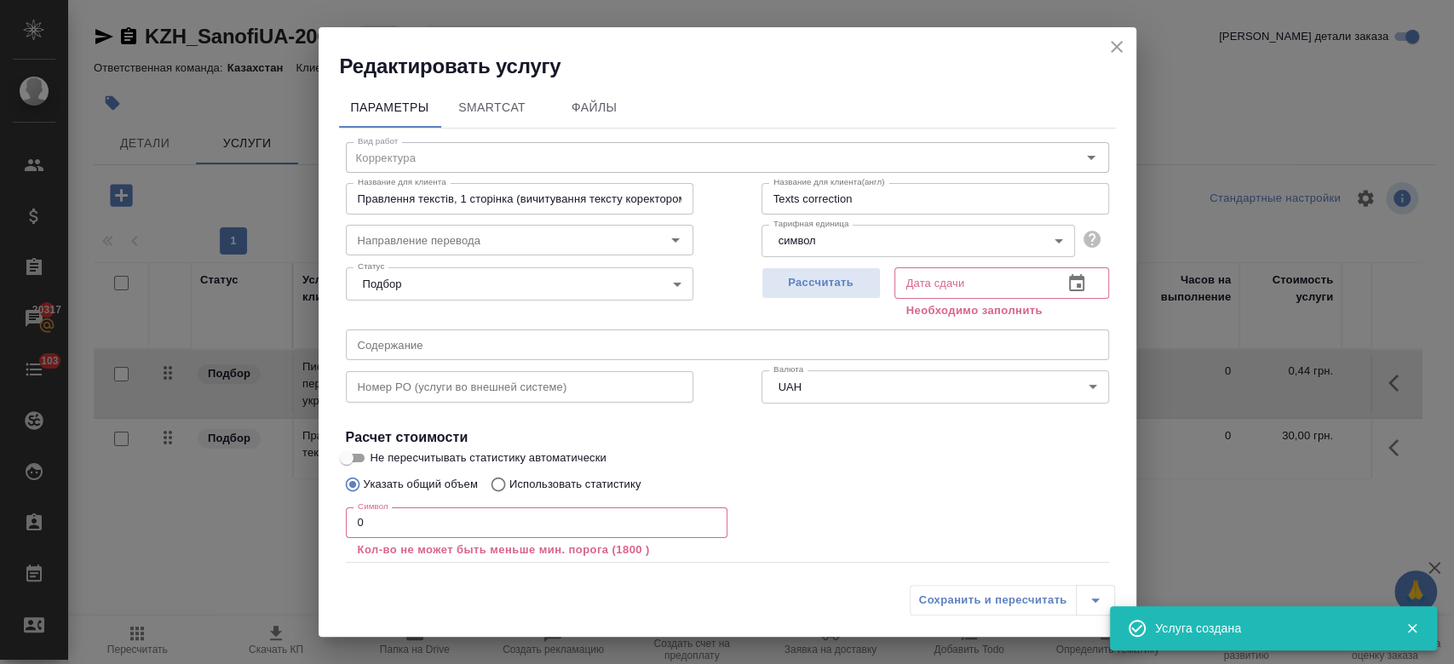
scroll to position [94, 0]
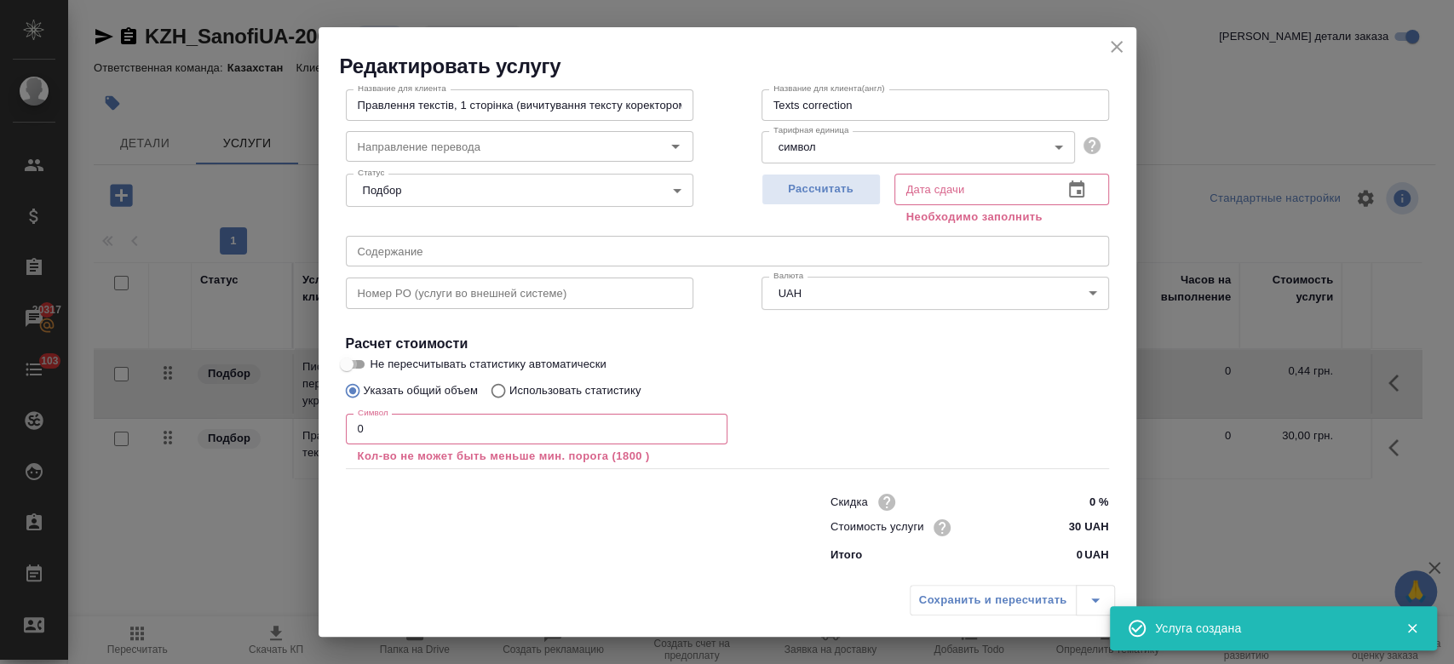
click at [353, 355] on input "Не пересчитывать статистику автоматически" at bounding box center [346, 364] width 61 height 20
checkbox input "true"
click at [393, 421] on input "0" at bounding box center [537, 429] width 382 height 31
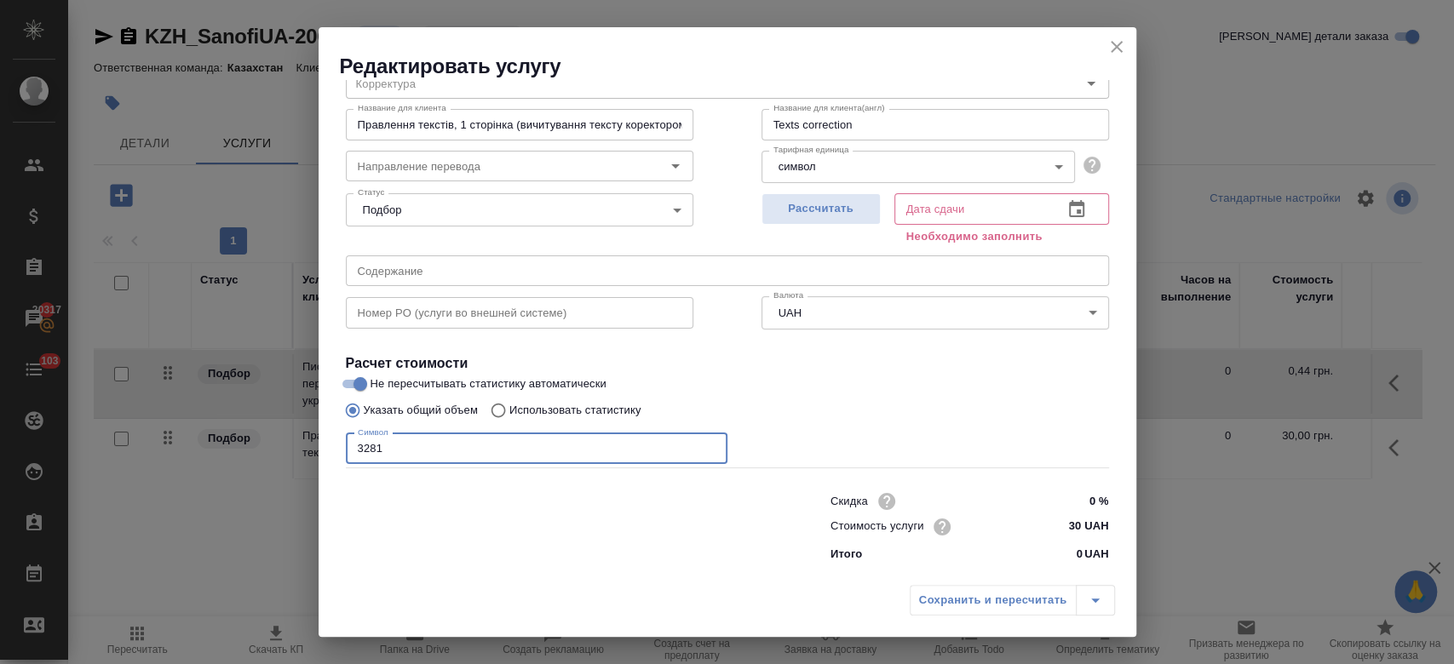
scroll to position [73, 0]
type input "3281"
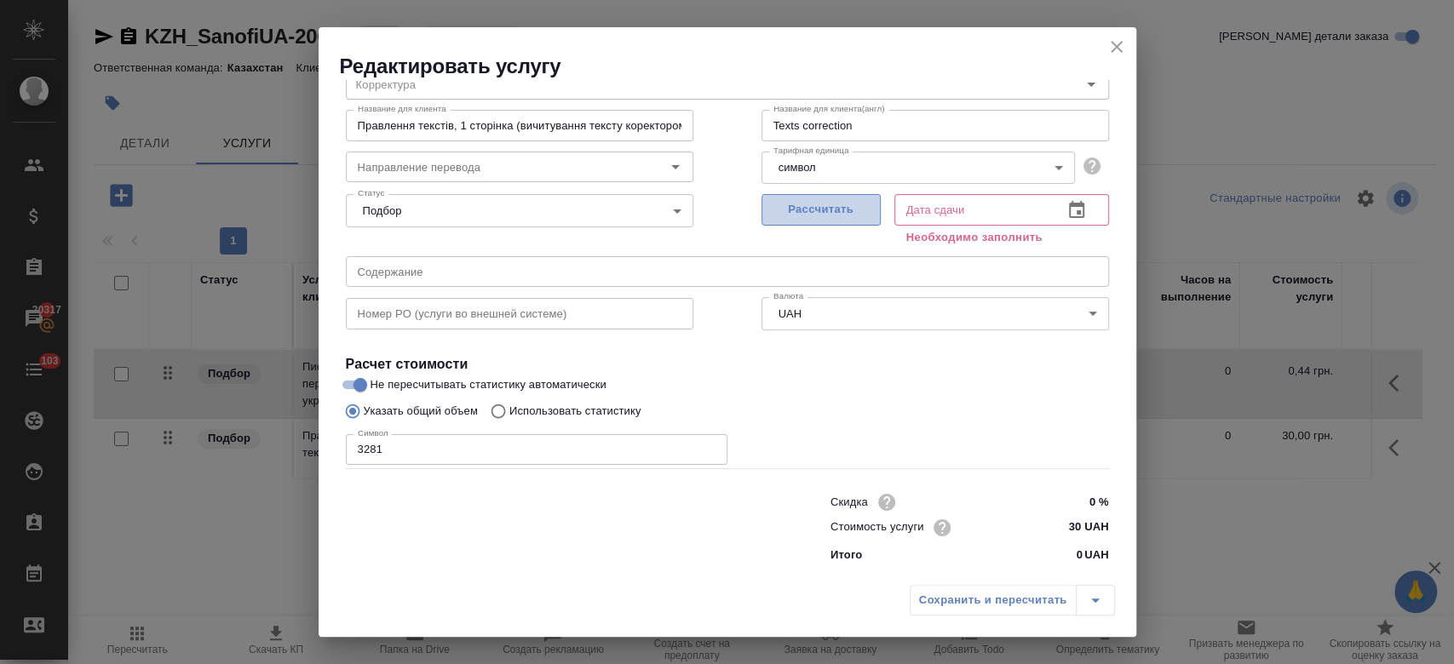
click at [818, 217] on span "Рассчитать" at bounding box center [821, 210] width 101 height 20
type input "07.10.2025 11:37"
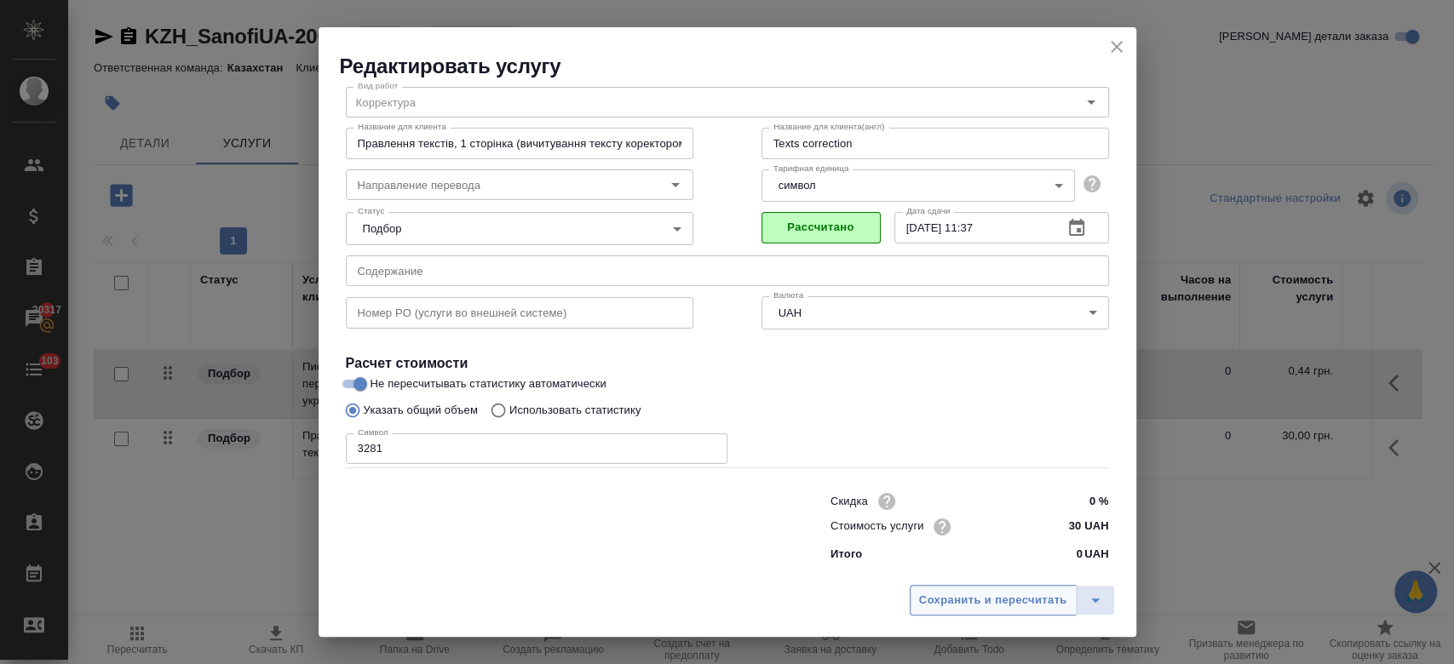
scroll to position [55, 0]
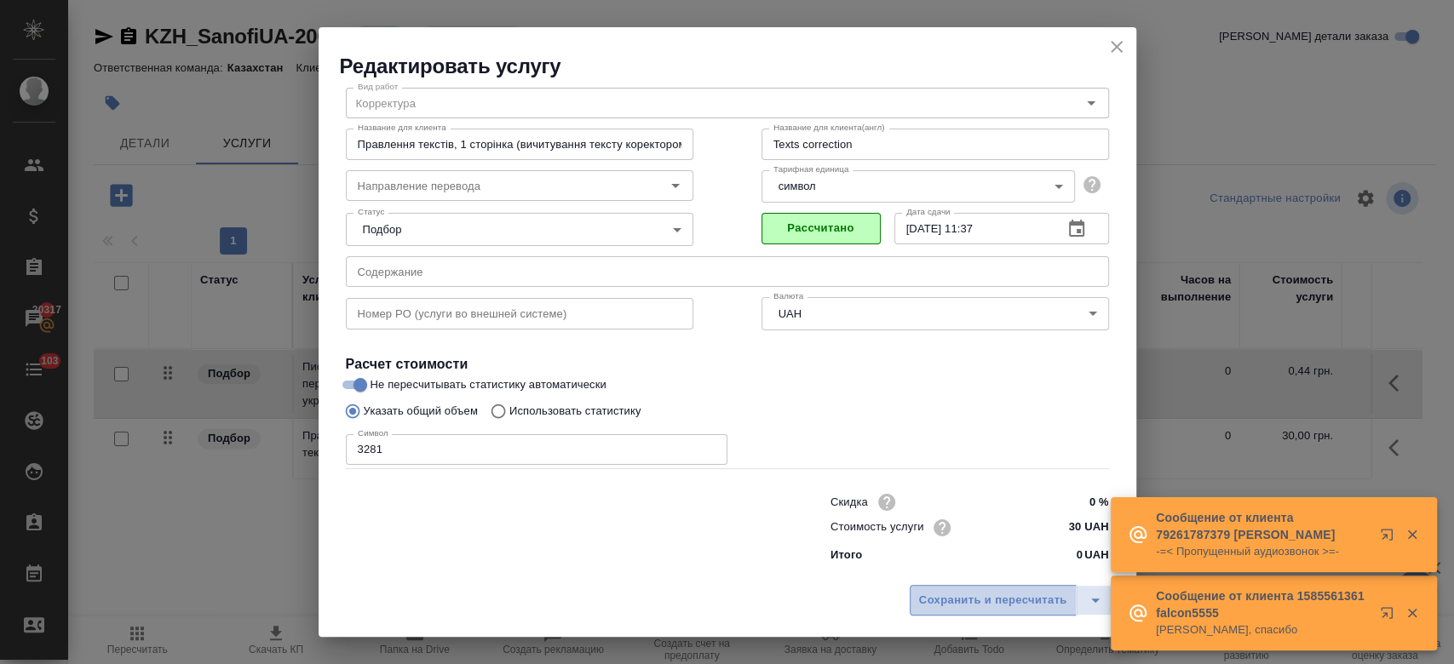
click at [968, 597] on span "Сохранить и пересчитать" at bounding box center [993, 601] width 148 height 20
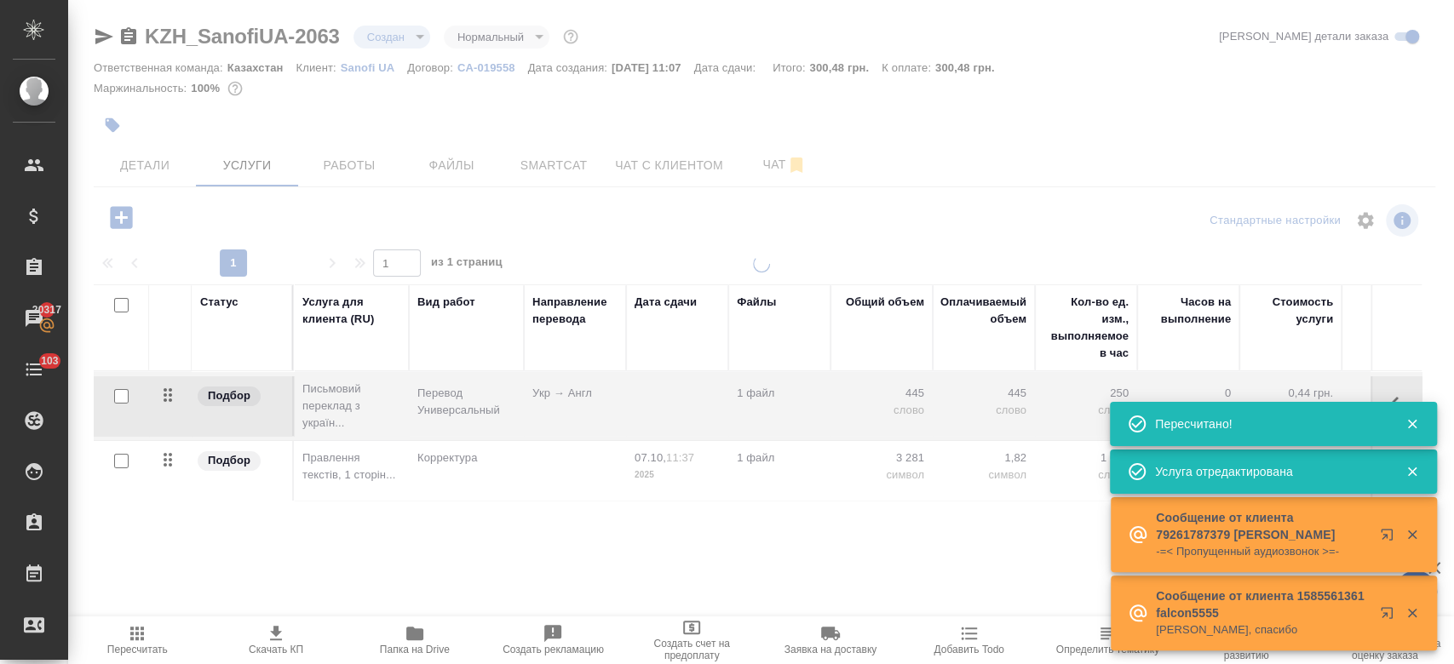
type input "new"
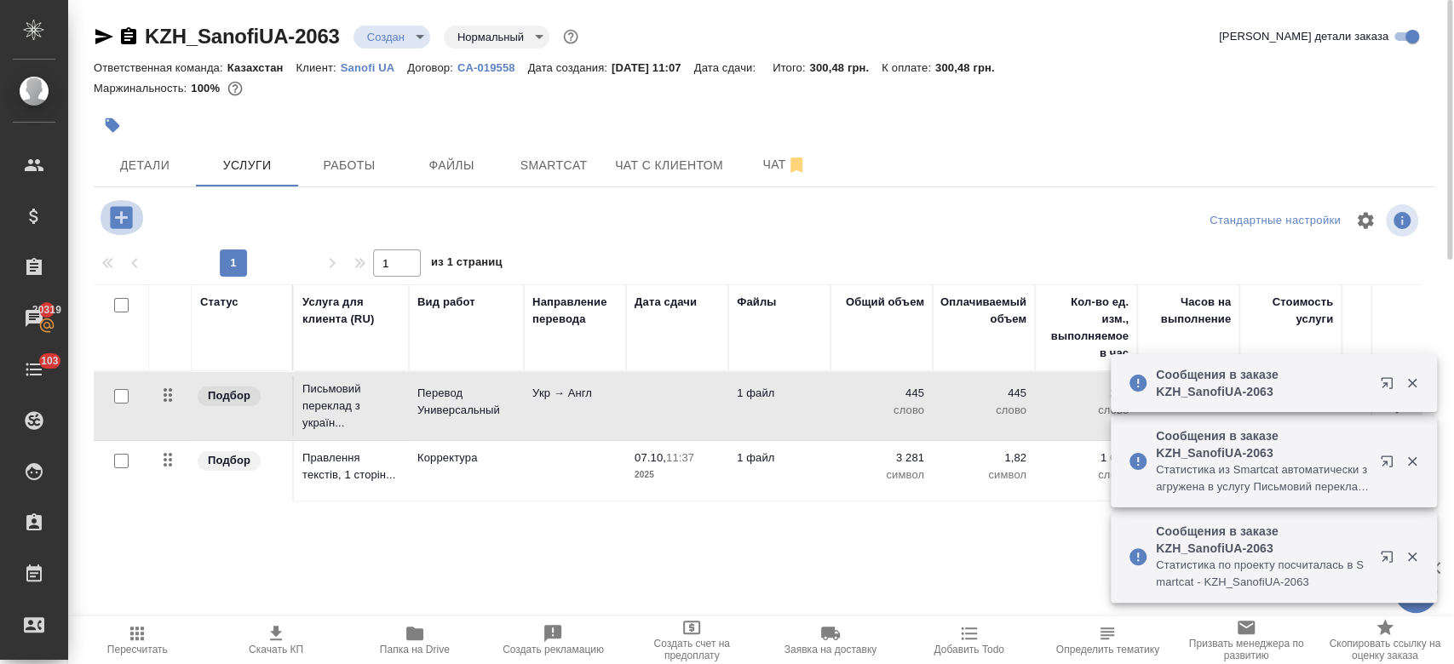
click at [123, 210] on icon "button" at bounding box center [121, 217] width 22 height 22
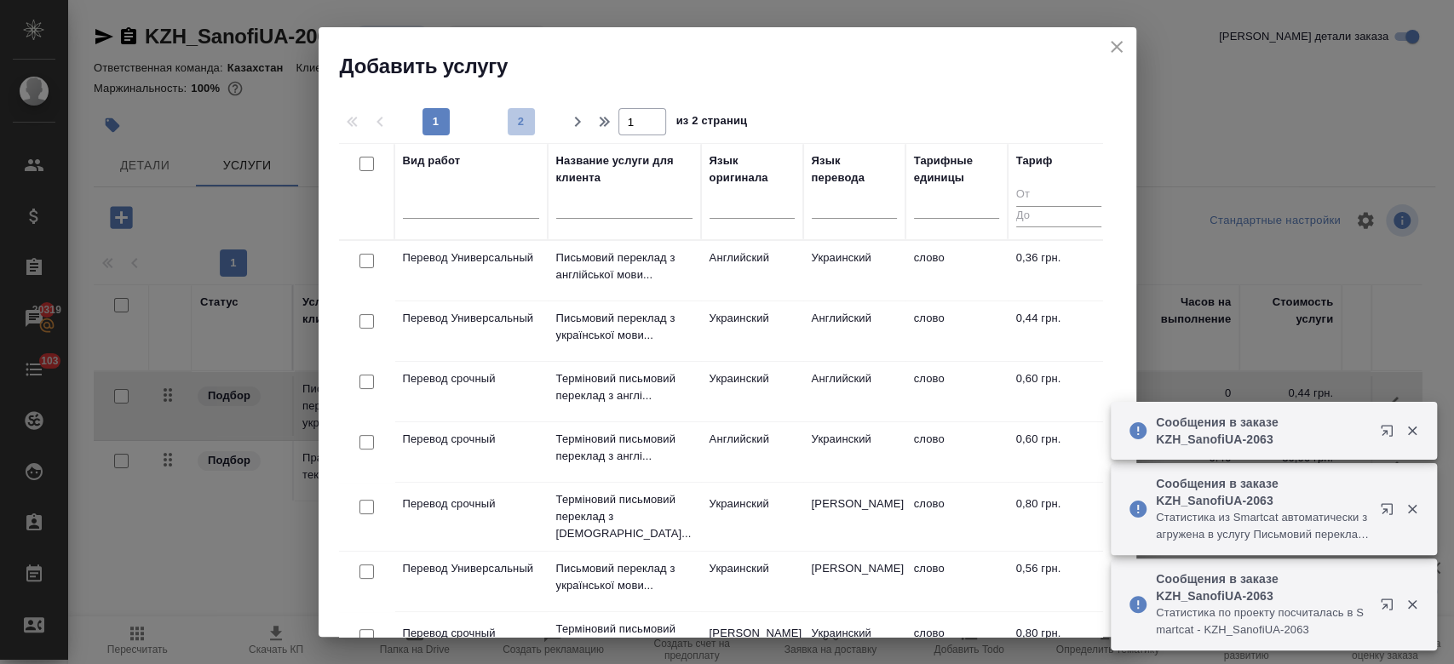
click at [514, 119] on span "2" at bounding box center [521, 121] width 27 height 17
type input "2"
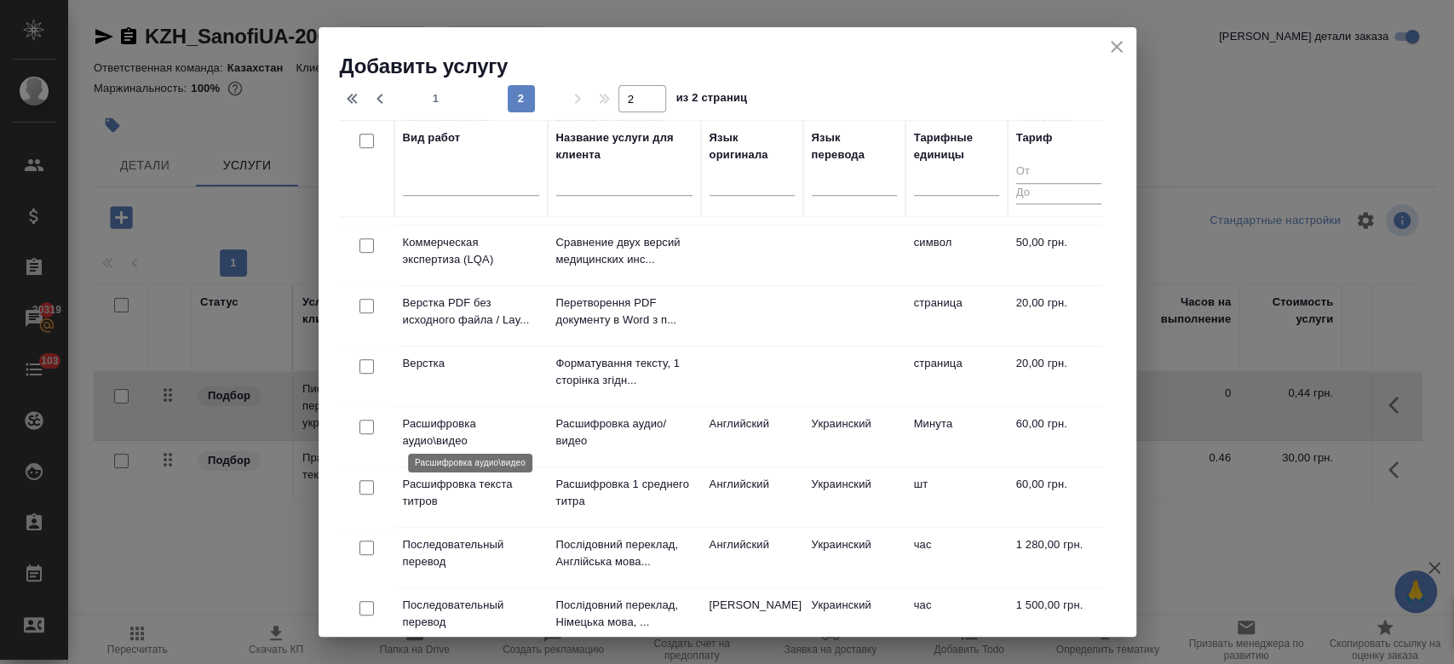
scroll to position [537, 0]
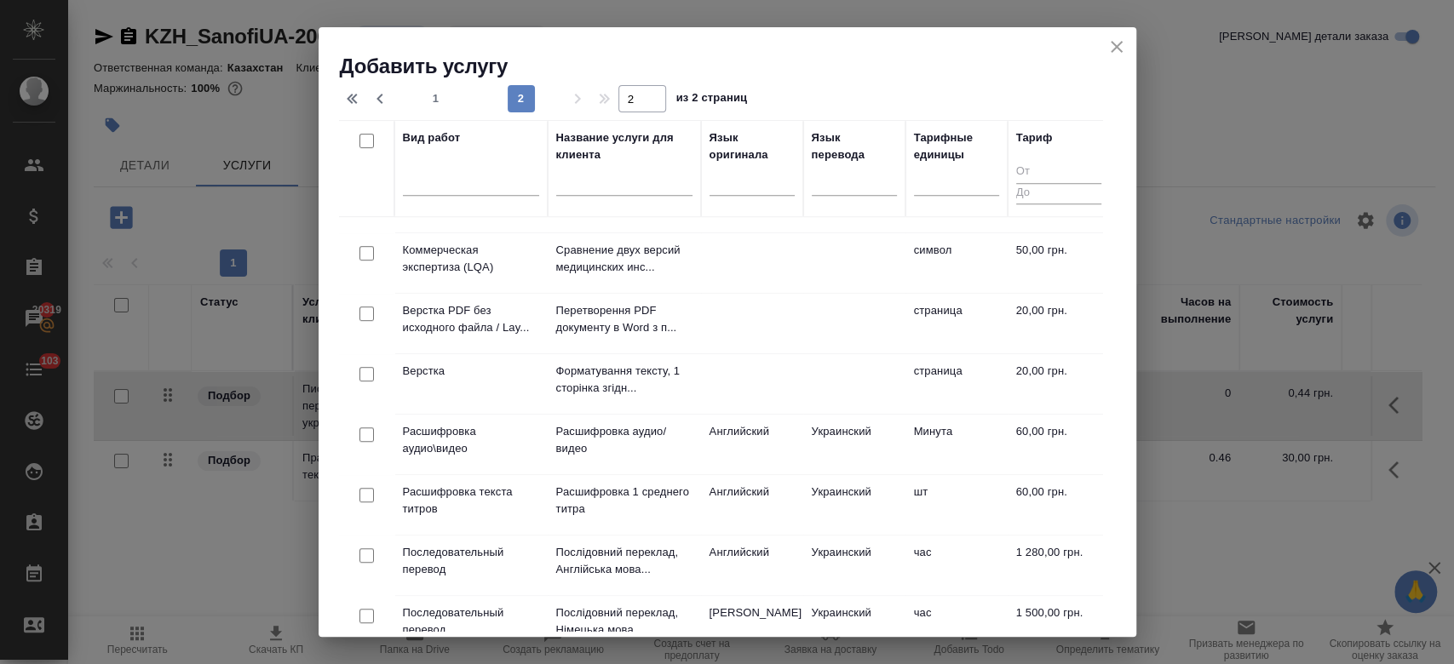
click at [446, 377] on td "Верстка" at bounding box center [470, 384] width 153 height 60
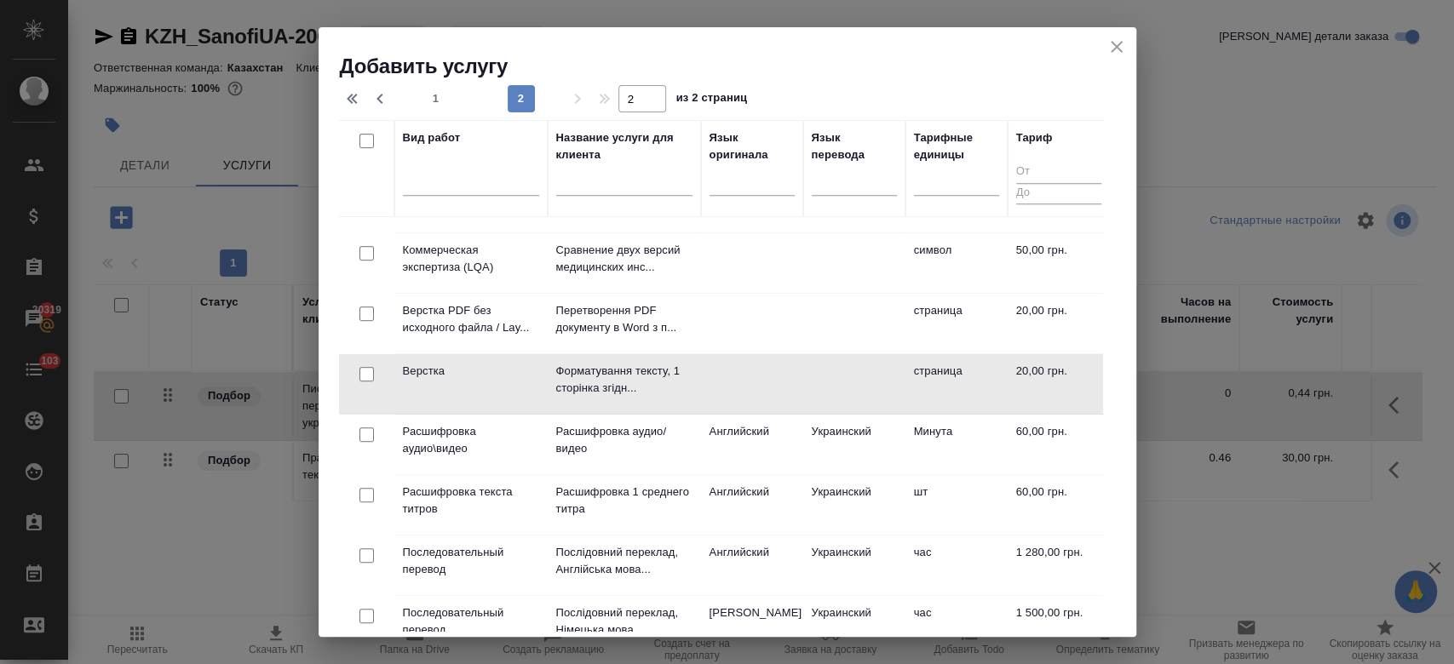
click at [446, 377] on td "Верстка" at bounding box center [470, 384] width 153 height 60
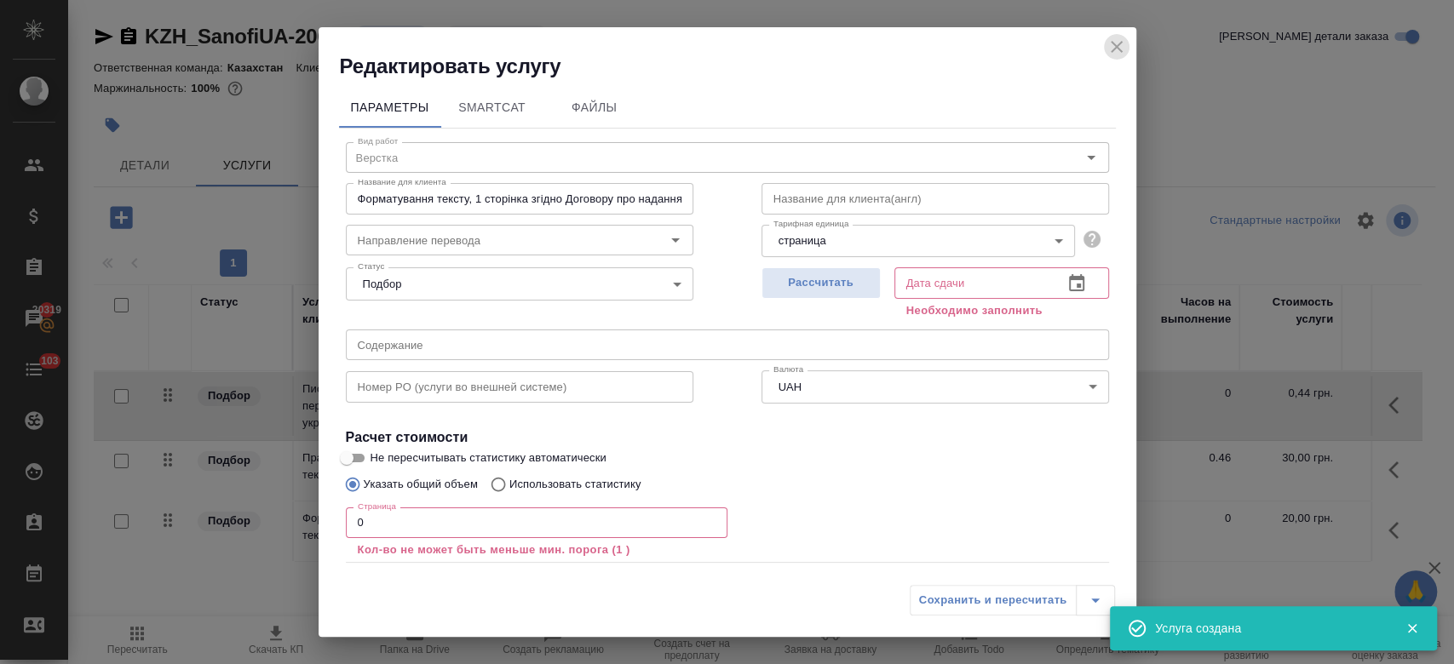
click at [1114, 41] on icon "close" at bounding box center [1116, 47] width 20 height 20
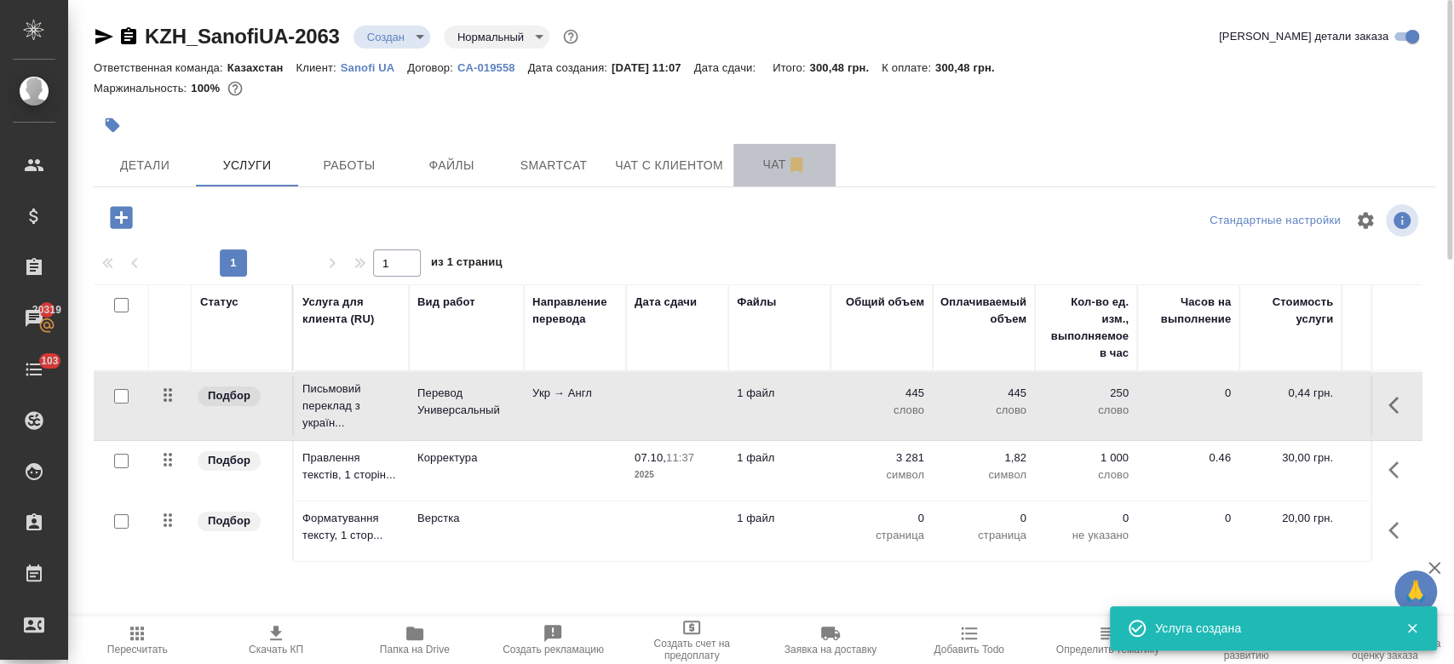
click at [761, 167] on span "Чат" at bounding box center [785, 164] width 82 height 21
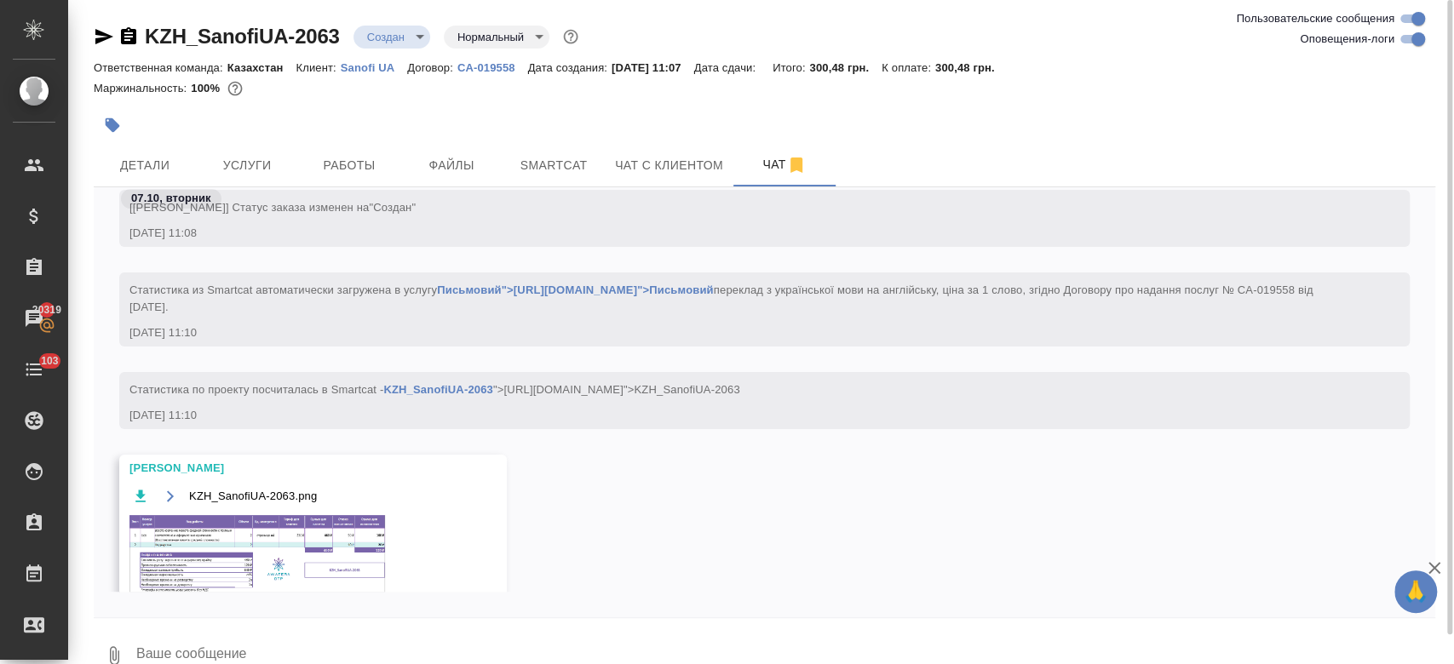
scroll to position [405, 0]
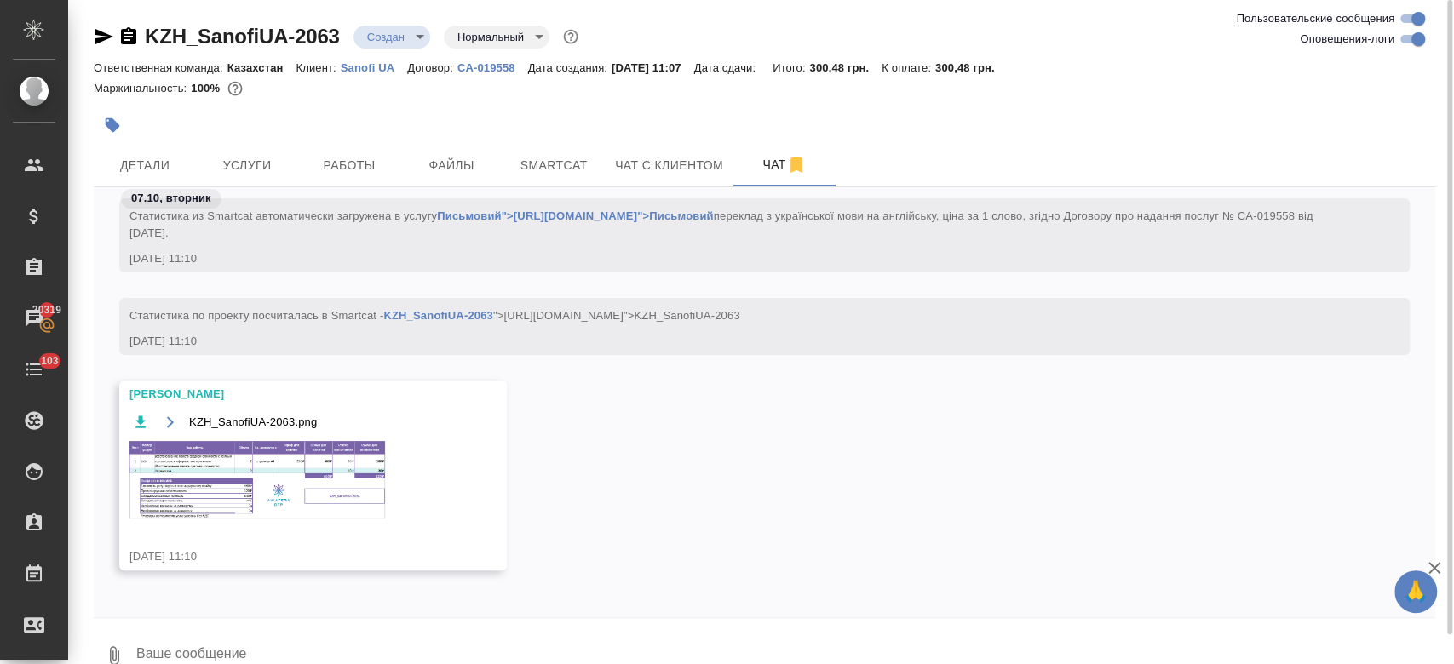
click at [295, 480] on img at bounding box center [257, 480] width 256 height 78
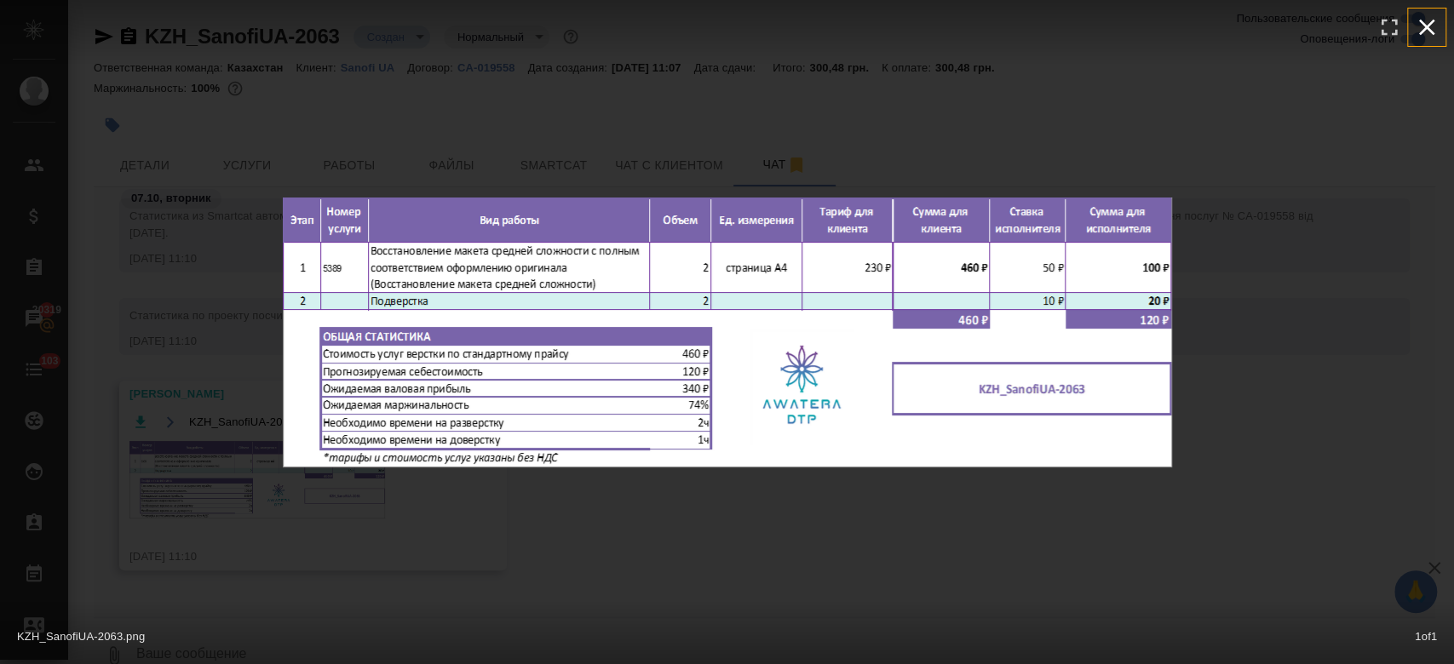
click at [1427, 31] on icon "button" at bounding box center [1426, 27] width 27 height 27
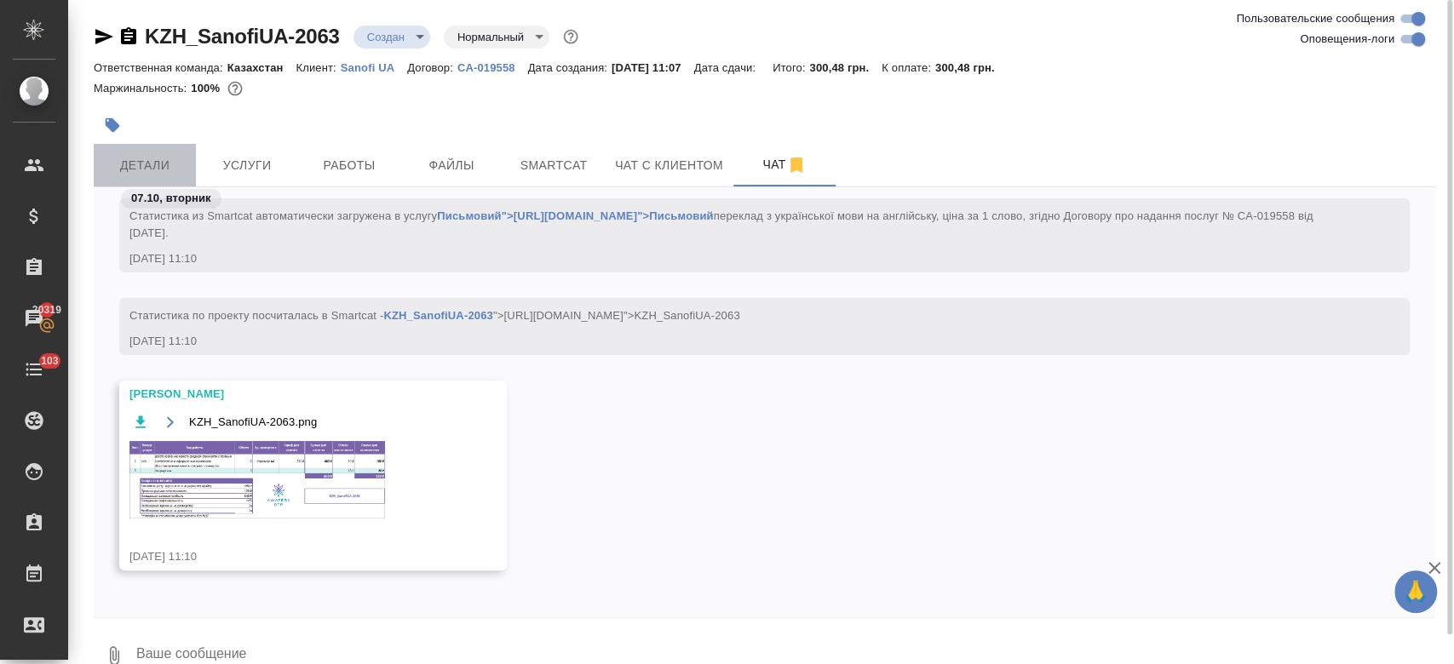
click at [155, 162] on span "Детали" at bounding box center [145, 165] width 82 height 21
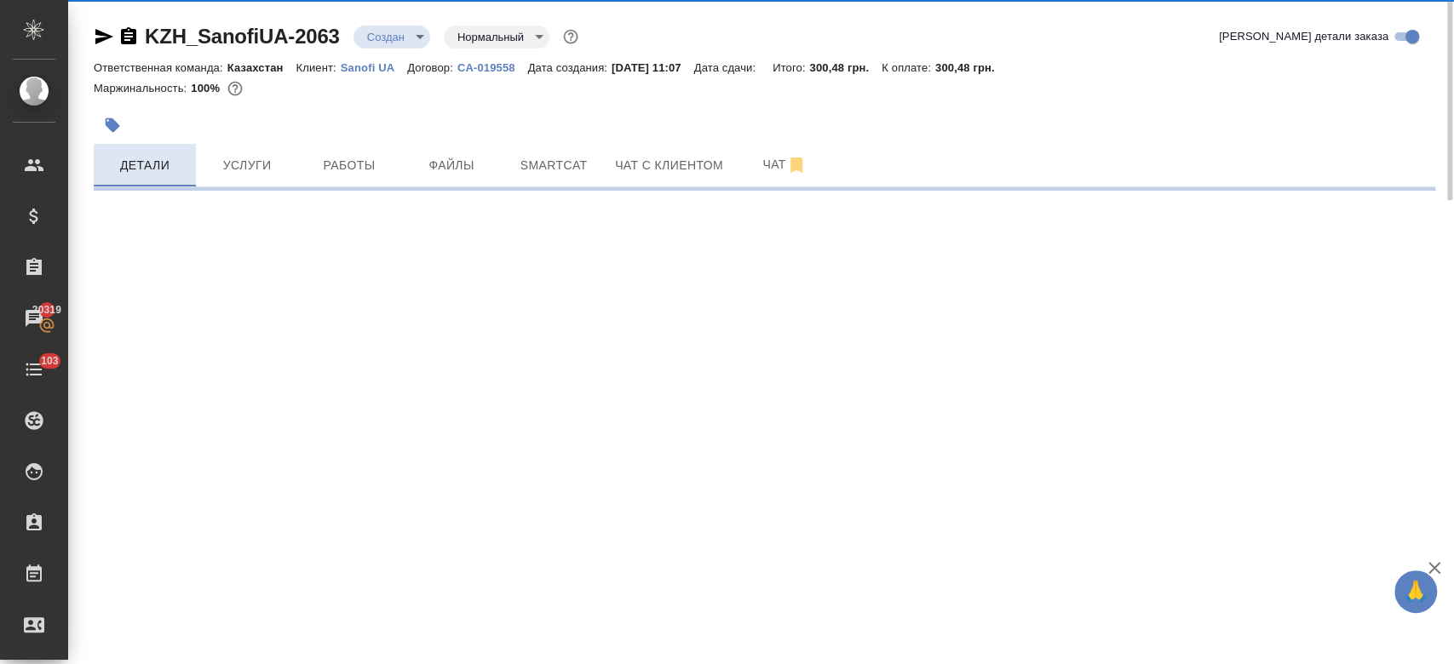
select select "RU"
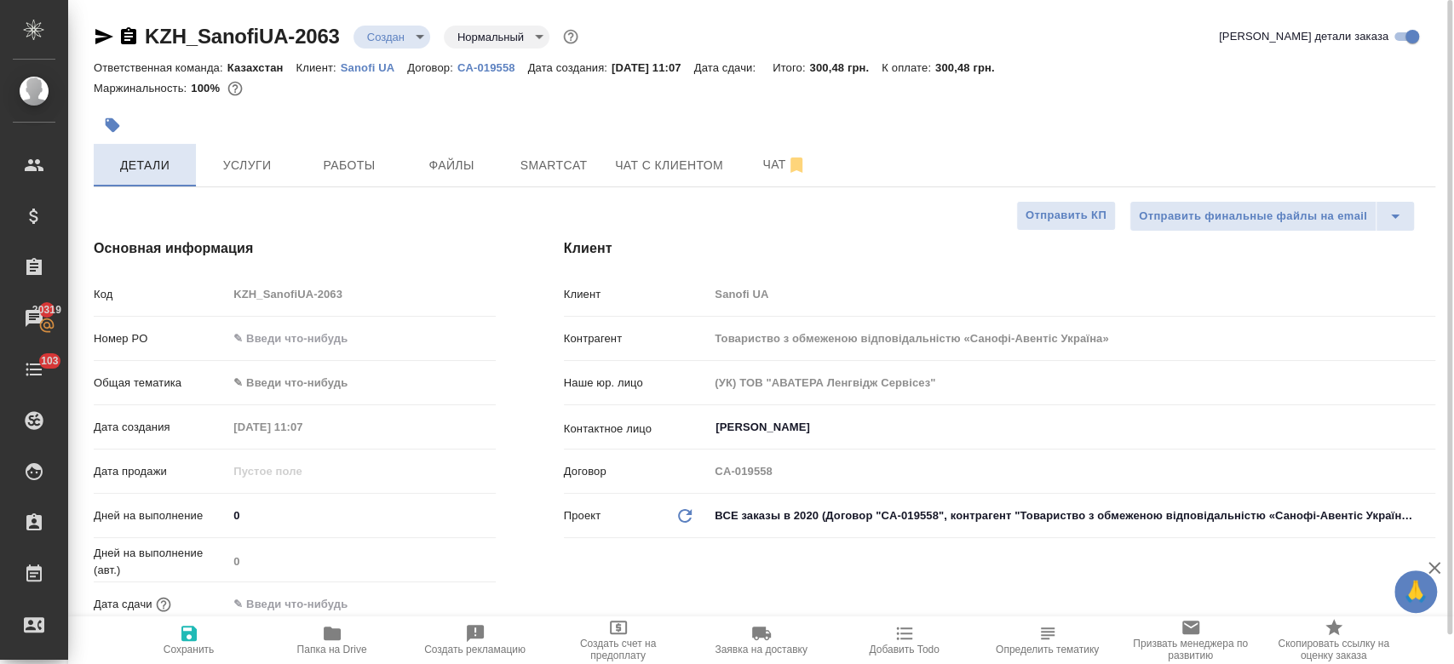
type textarea "x"
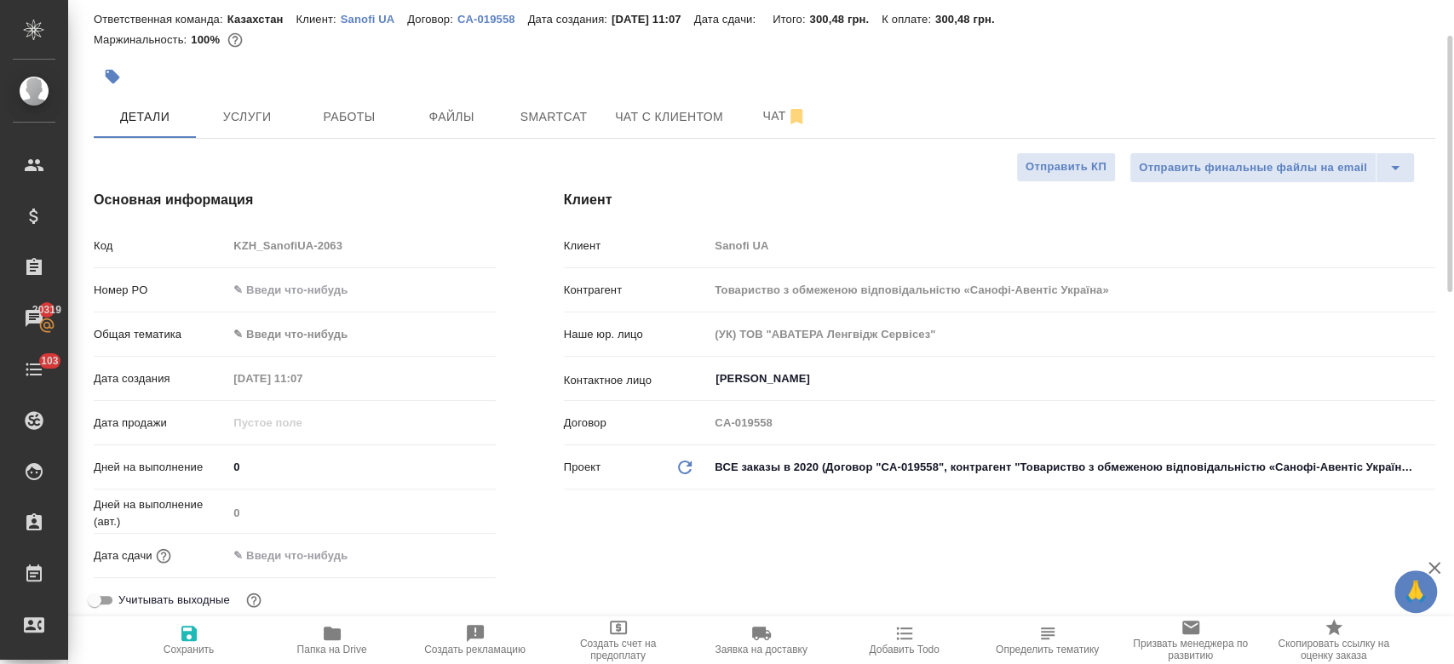
scroll to position [37, 0]
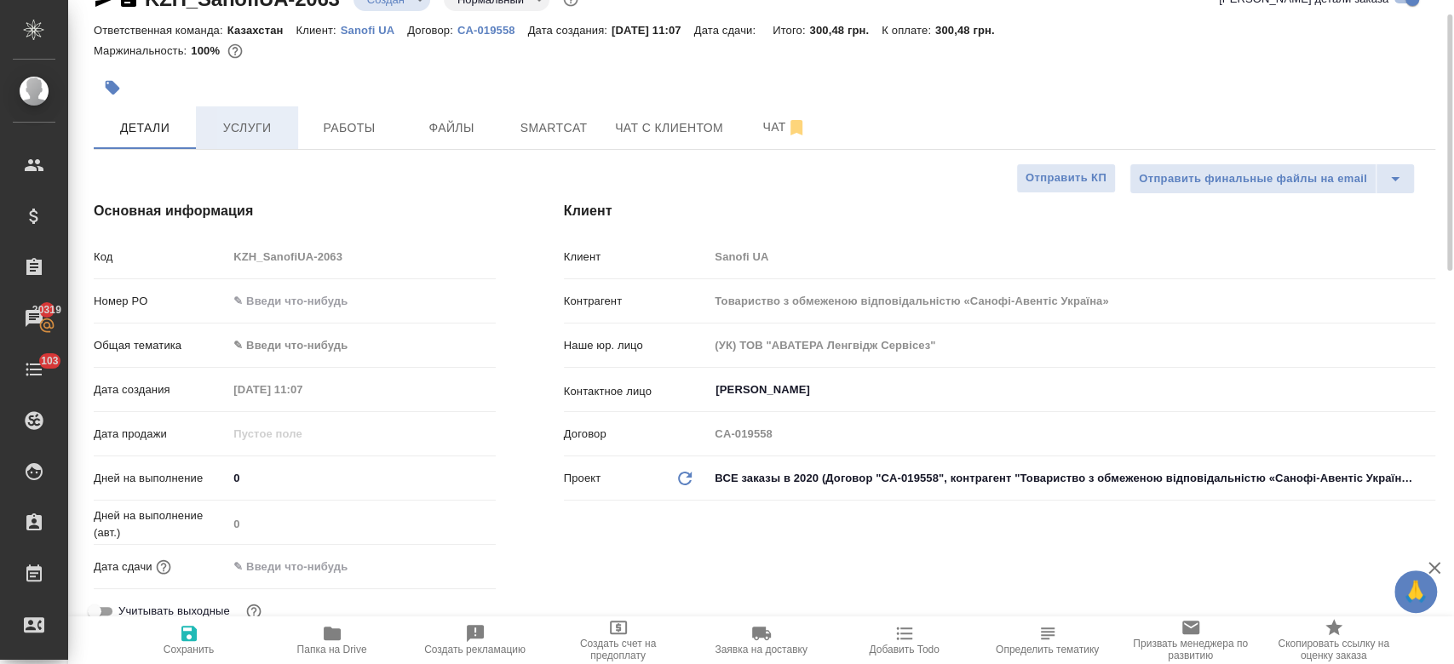
click at [262, 126] on span "Услуги" at bounding box center [247, 128] width 82 height 21
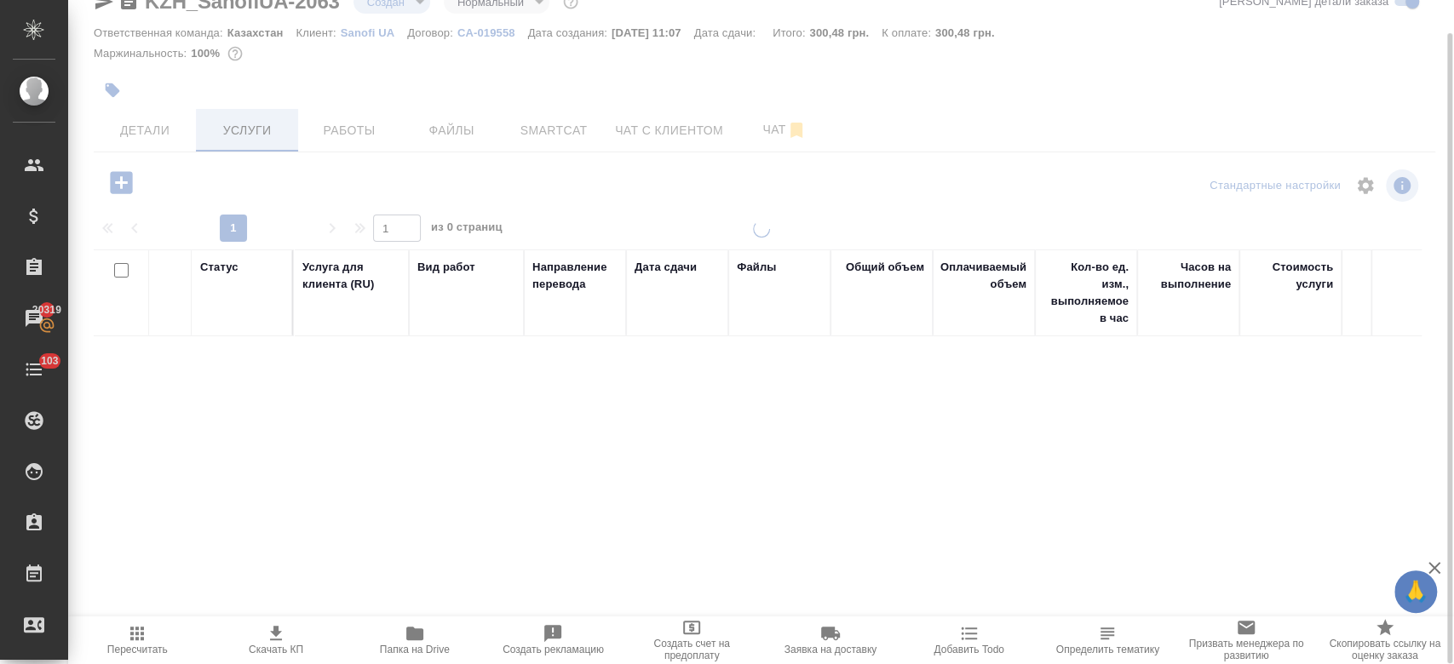
scroll to position [34, 0]
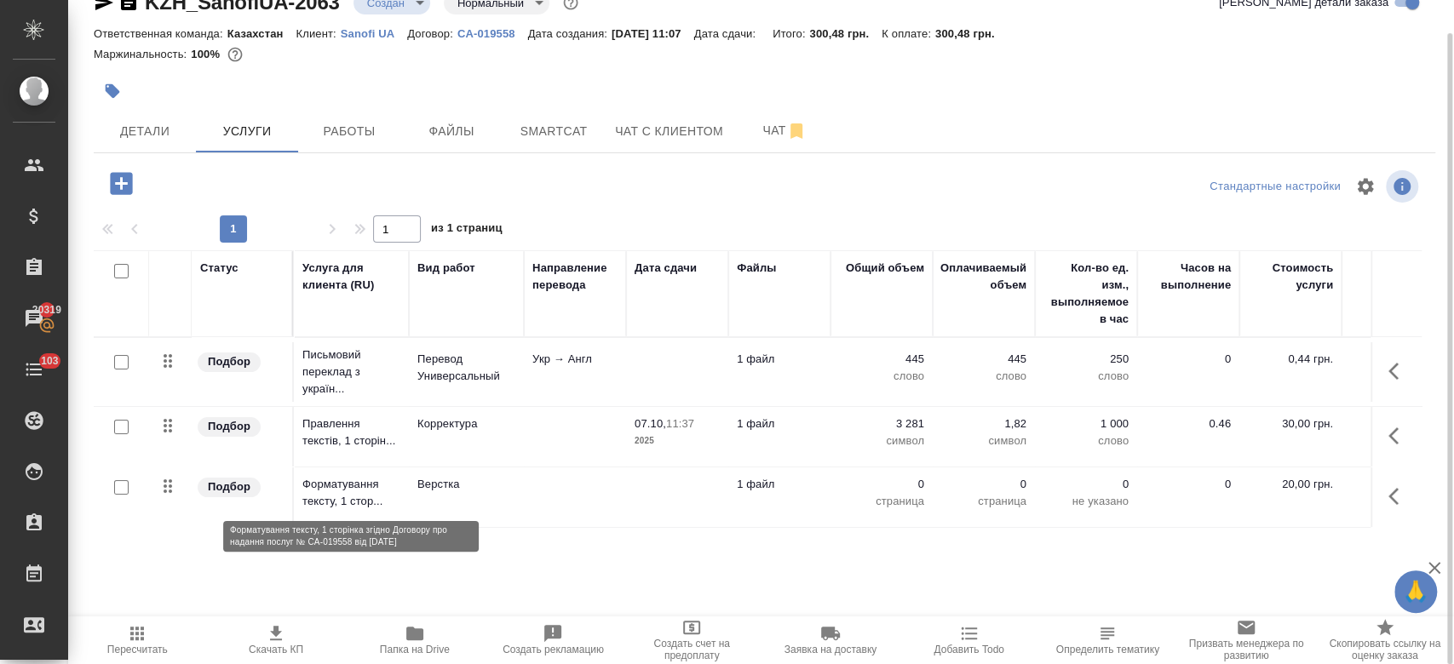
click at [388, 485] on p "Форматування тексту, 1 стор..." at bounding box center [351, 493] width 98 height 34
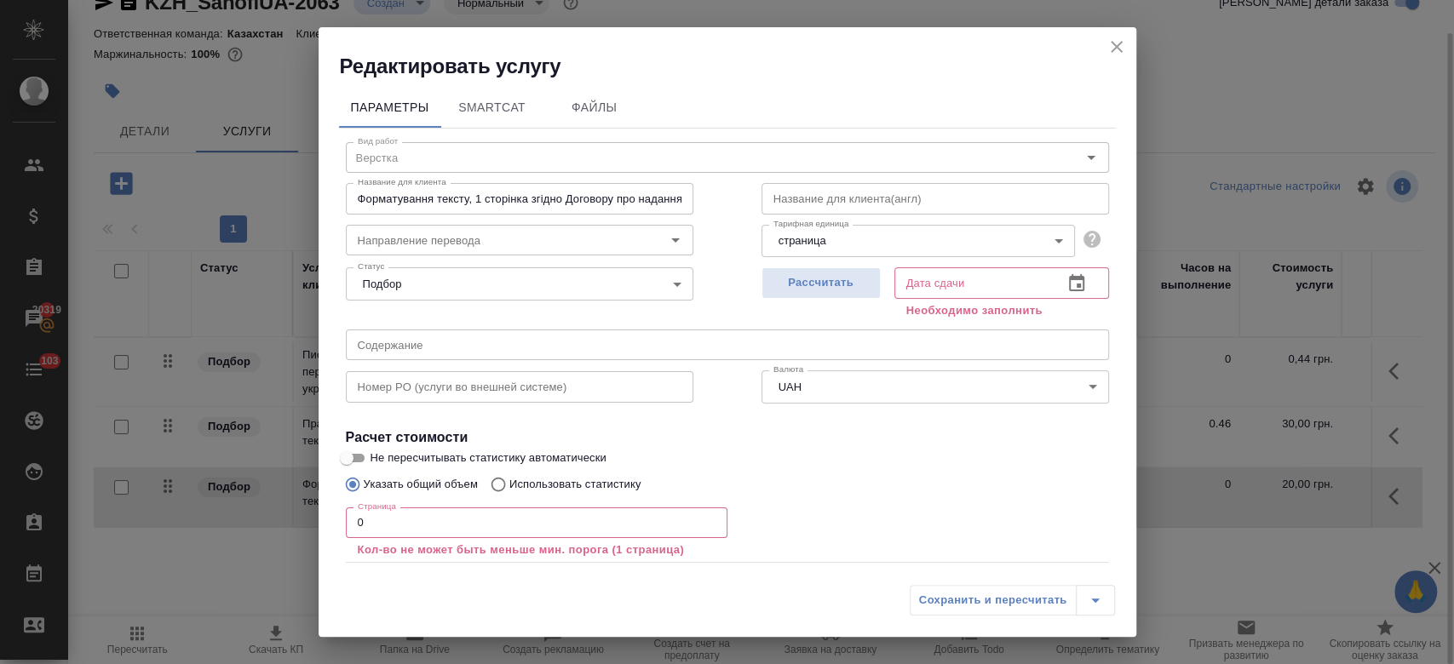
scroll to position [94, 0]
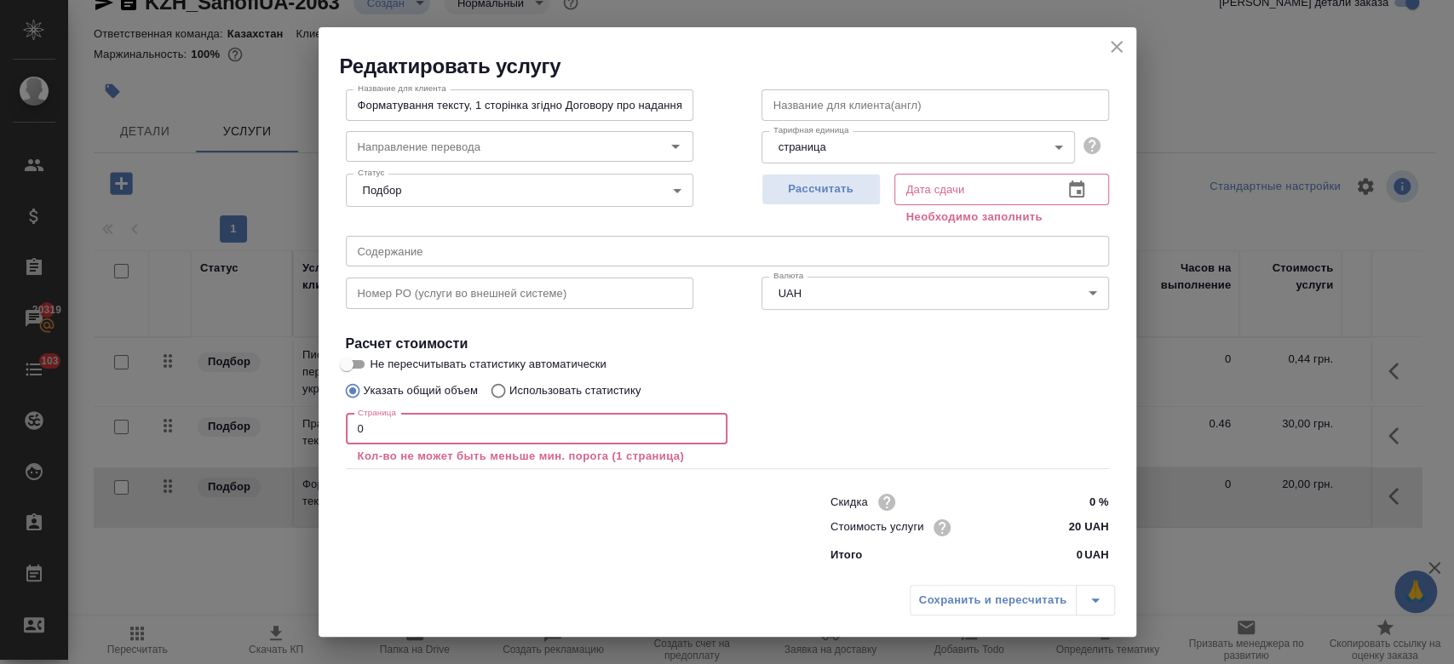
click at [401, 432] on input "0" at bounding box center [537, 429] width 382 height 31
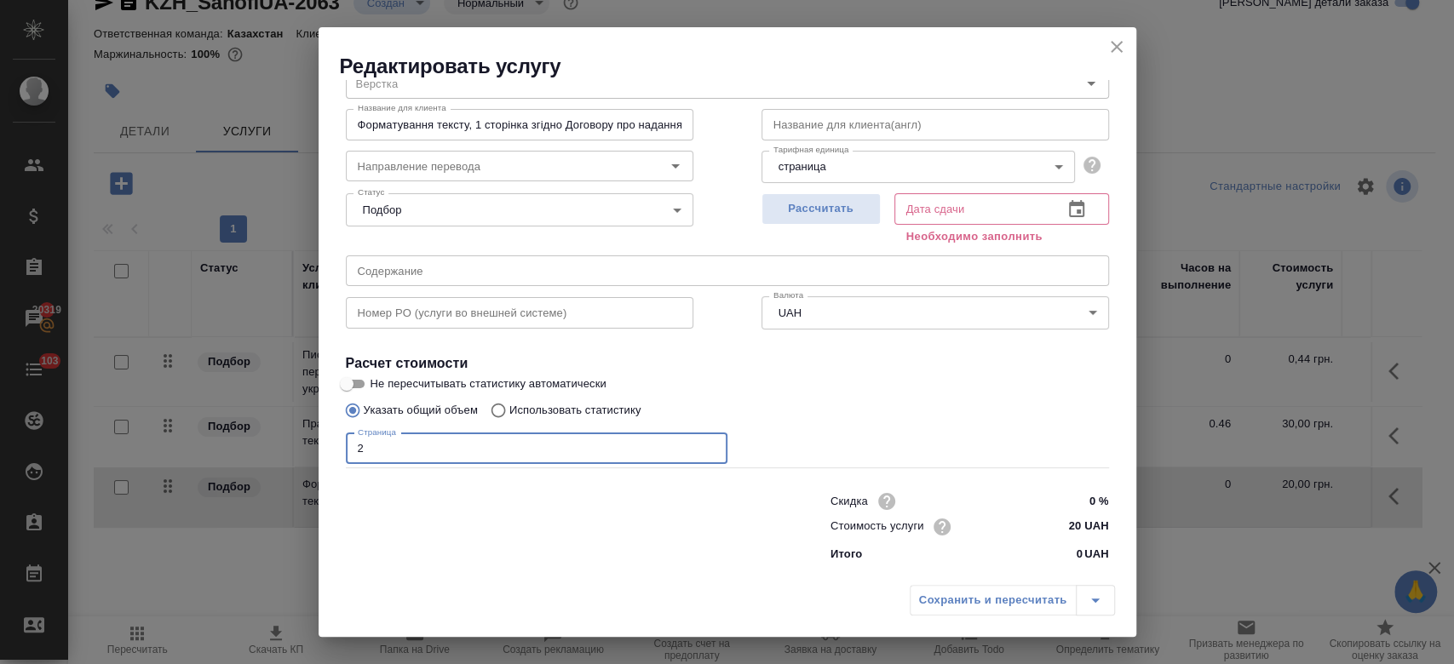
scroll to position [73, 0]
type input "2"
click at [811, 192] on div "Рассчитать" at bounding box center [820, 217] width 119 height 61
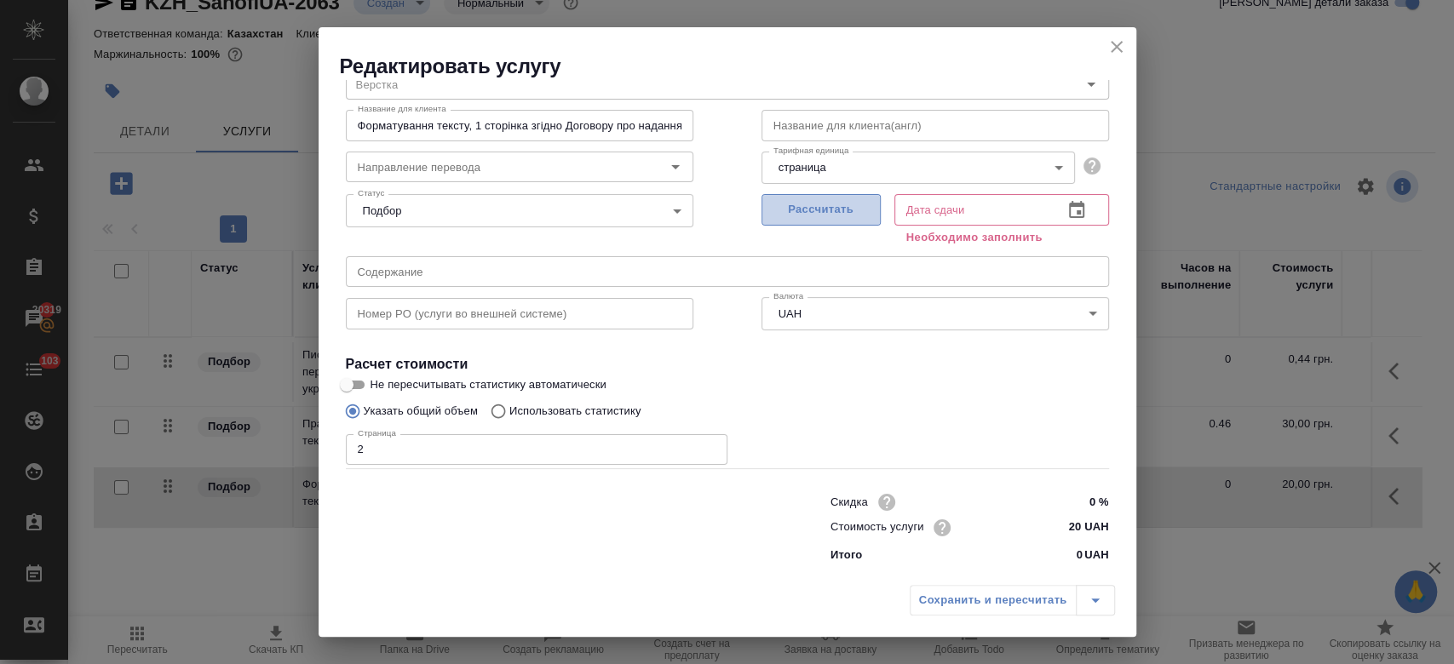
click at [810, 215] on span "Рассчитать" at bounding box center [821, 210] width 101 height 20
type input "07.10.2025 11:11"
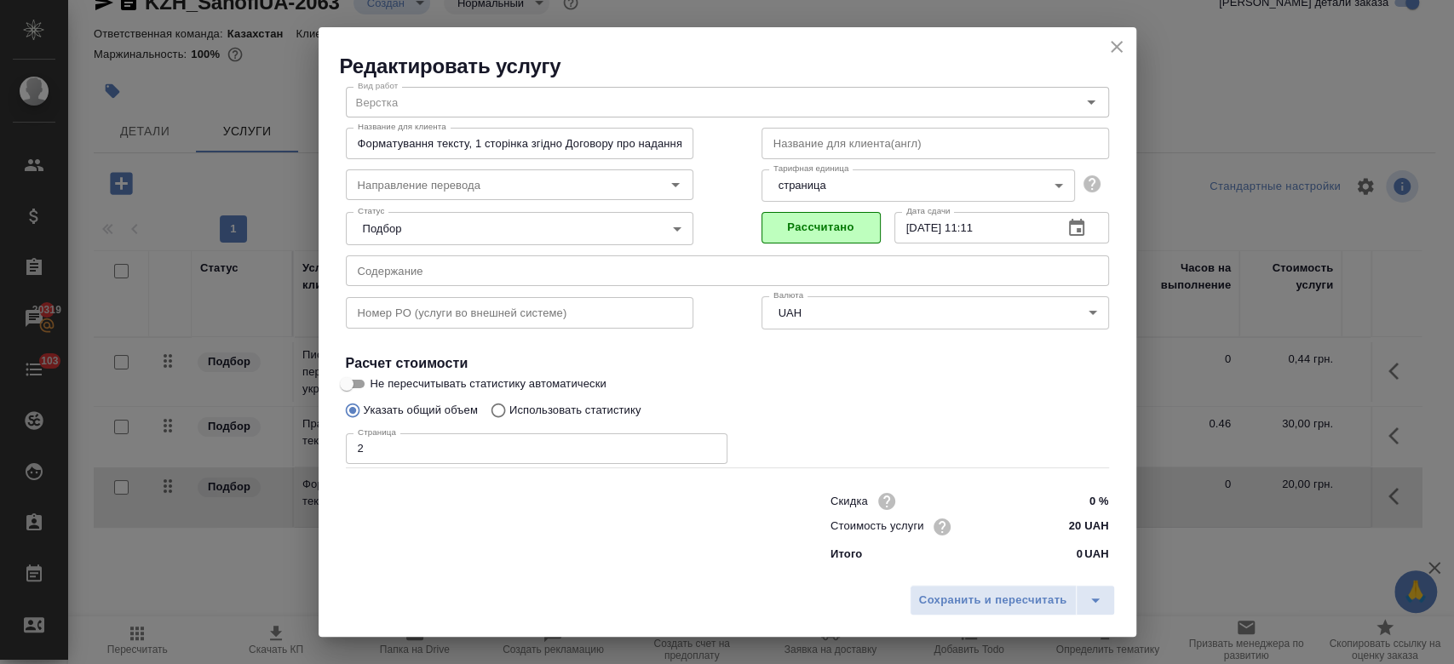
scroll to position [55, 0]
click at [959, 607] on span "Сохранить и пересчитать" at bounding box center [993, 601] width 148 height 20
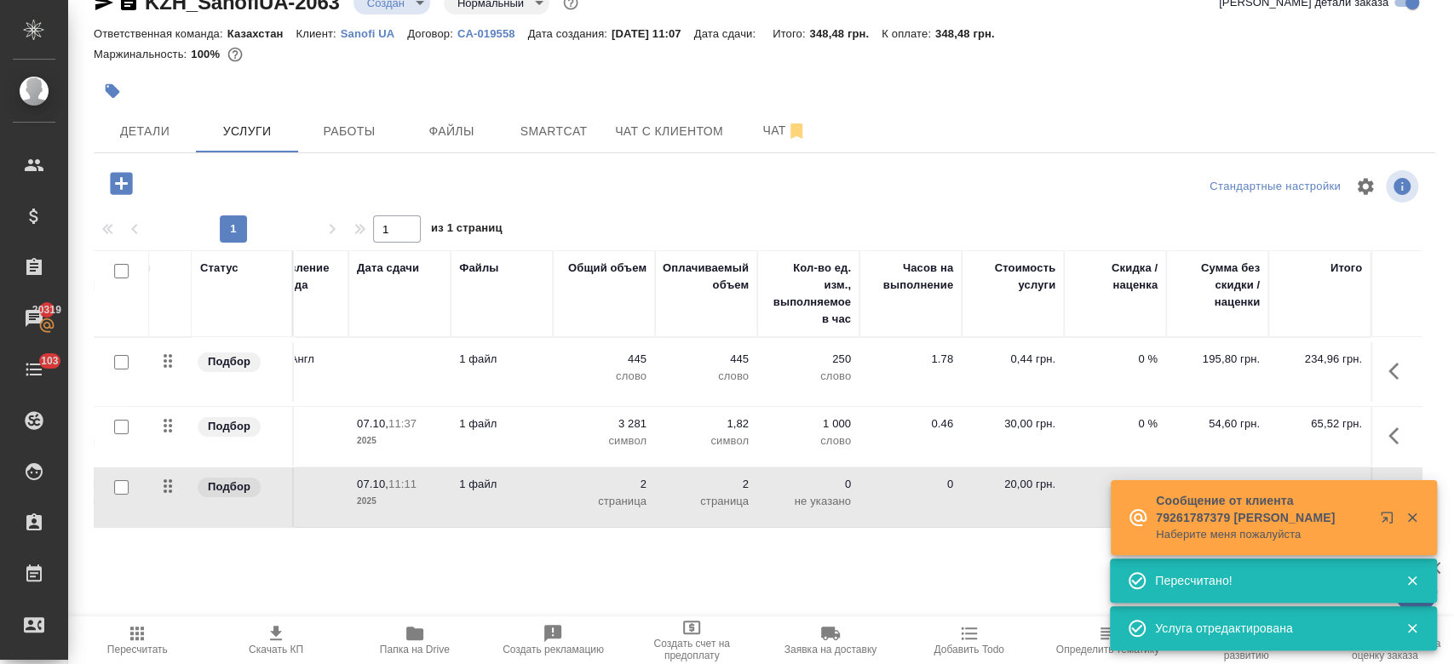
scroll to position [0, 0]
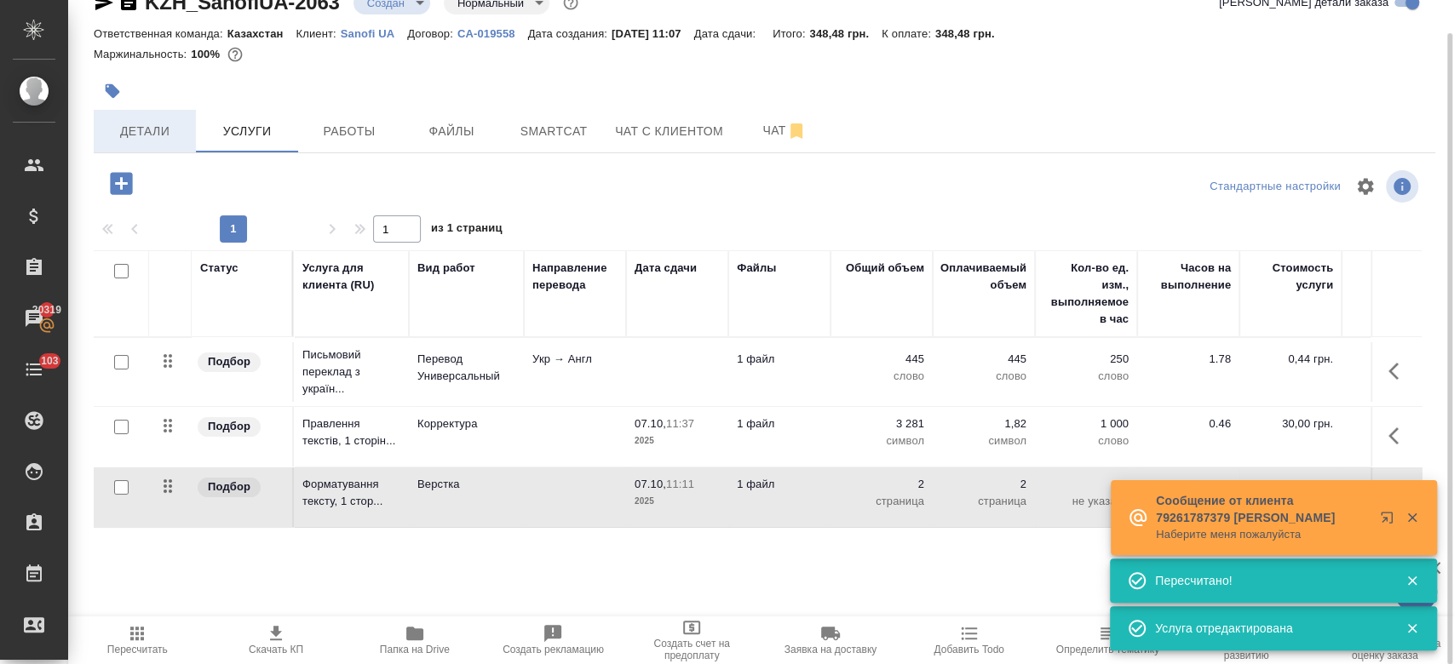
click at [141, 121] on span "Детали" at bounding box center [145, 131] width 82 height 21
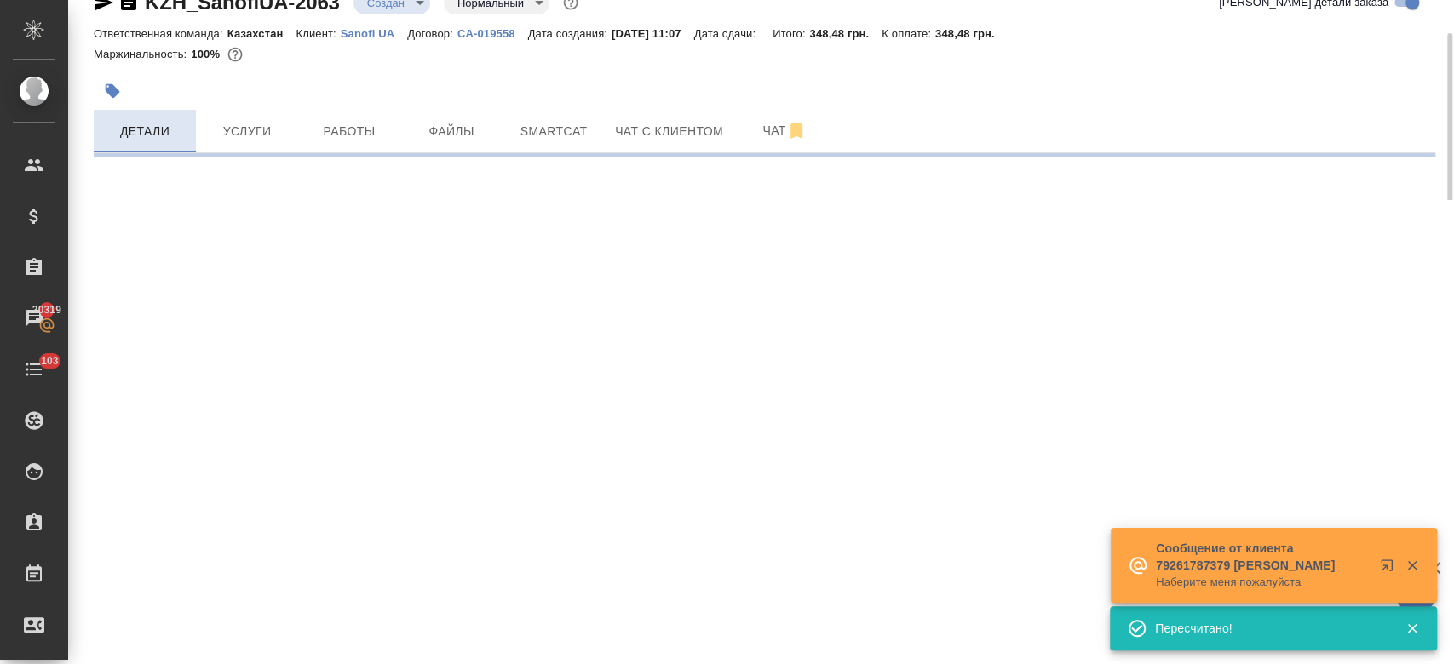
select select "RU"
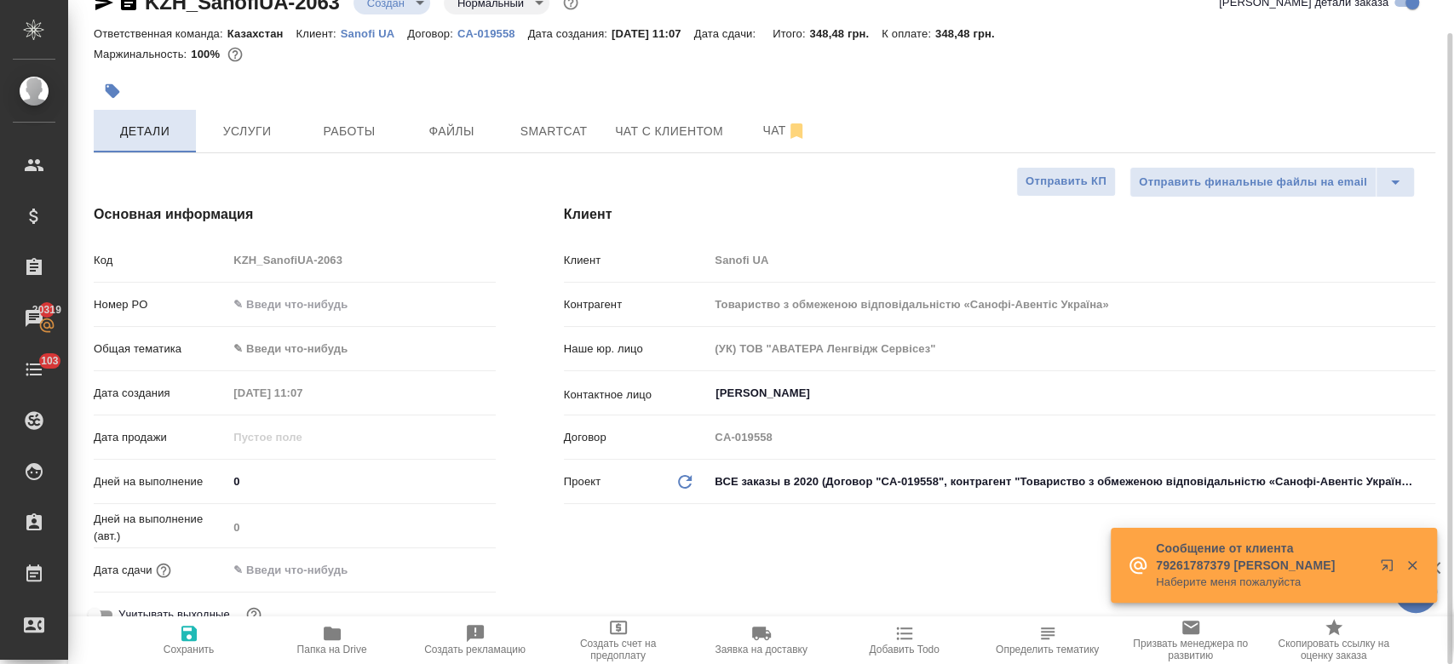
type textarea "x"
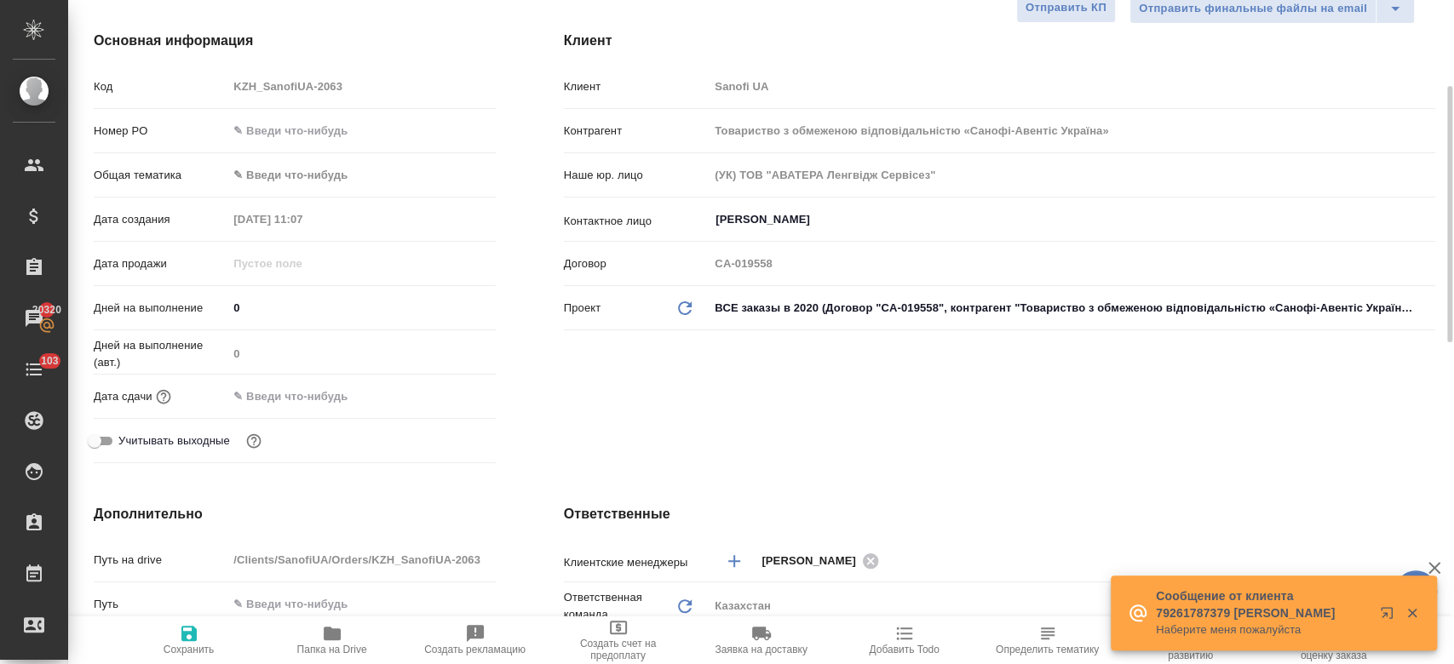
scroll to position [212, 0]
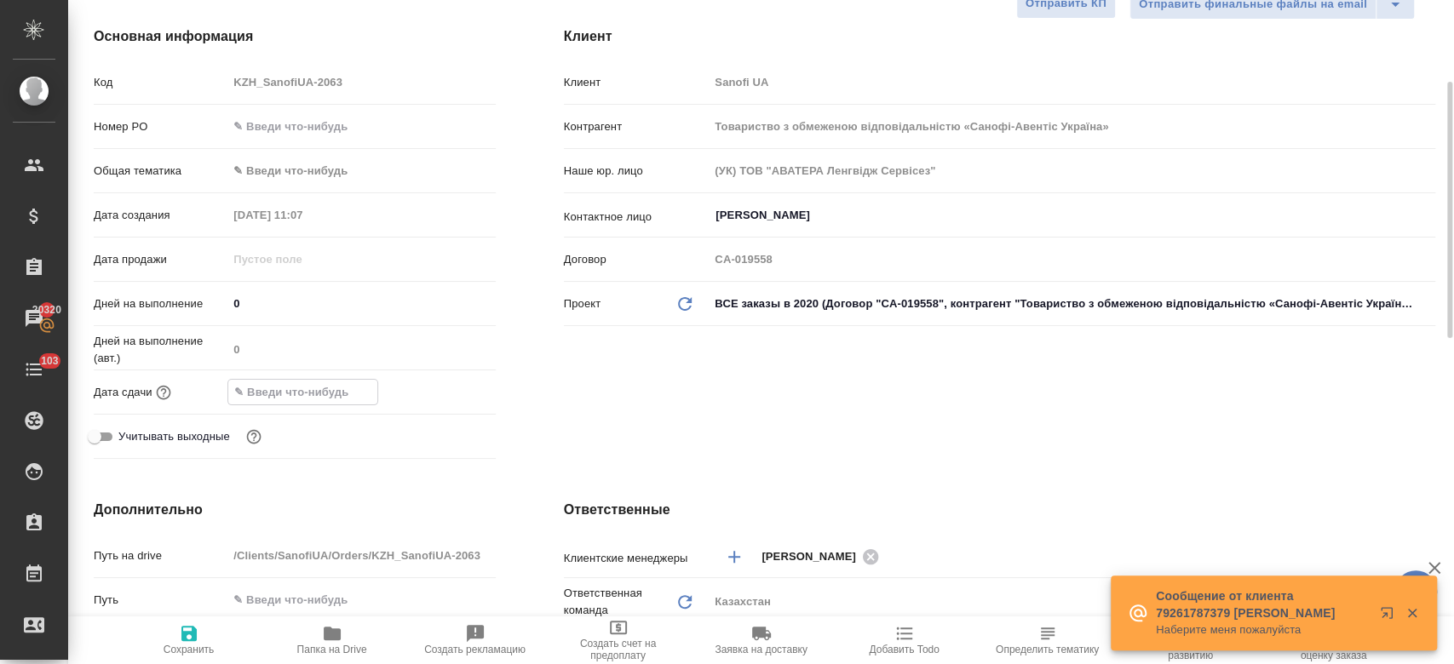
click at [325, 388] on input "text" at bounding box center [302, 392] width 149 height 25
click at [450, 388] on icon "button" at bounding box center [446, 392] width 20 height 20
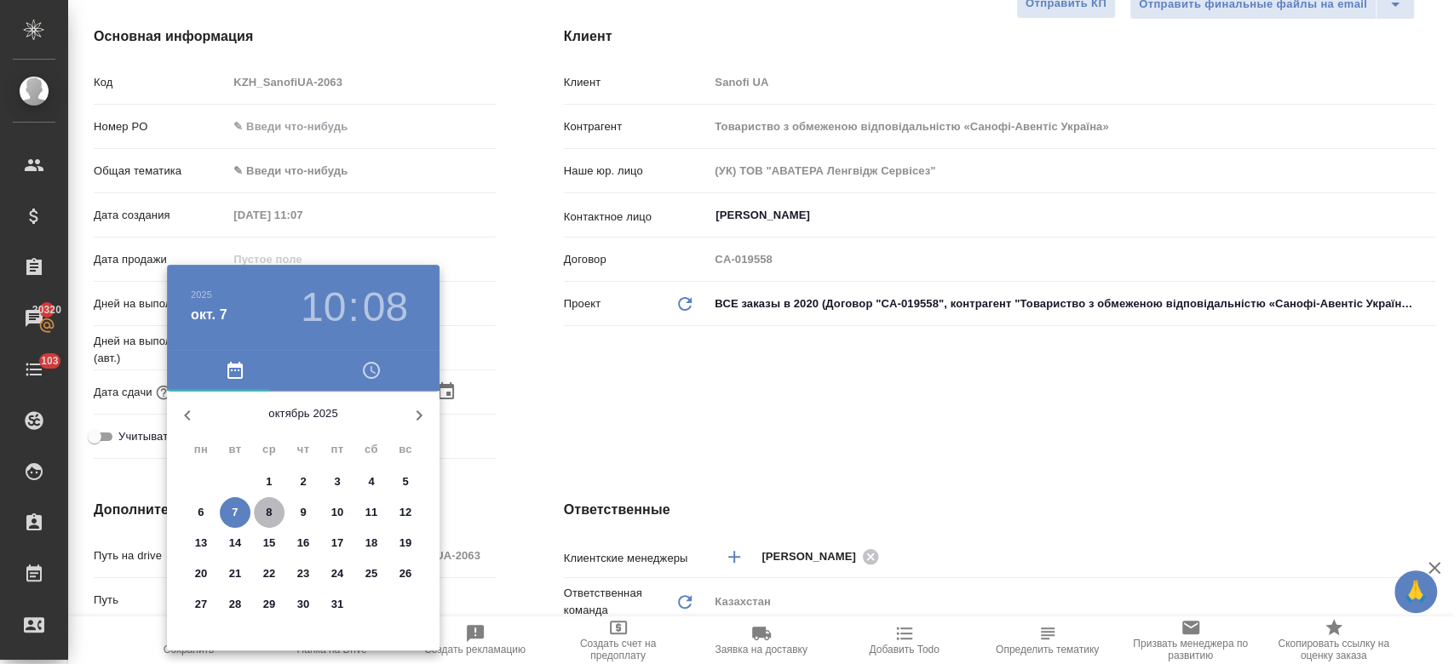
click at [273, 514] on span "8" at bounding box center [269, 512] width 31 height 17
type input "08.10.2025 10:08"
type textarea "x"
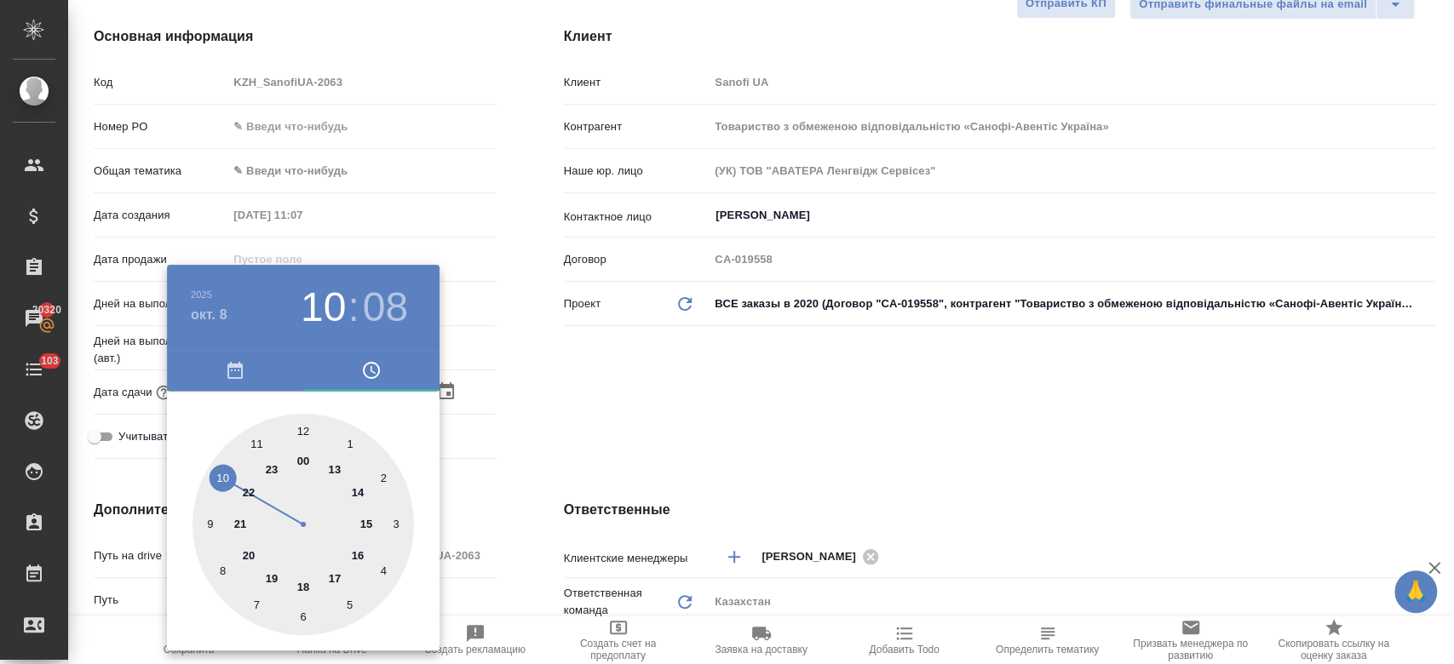
click at [353, 494] on div at bounding box center [302, 524] width 221 height 221
type input "08.10.2025 14:08"
type textarea "x"
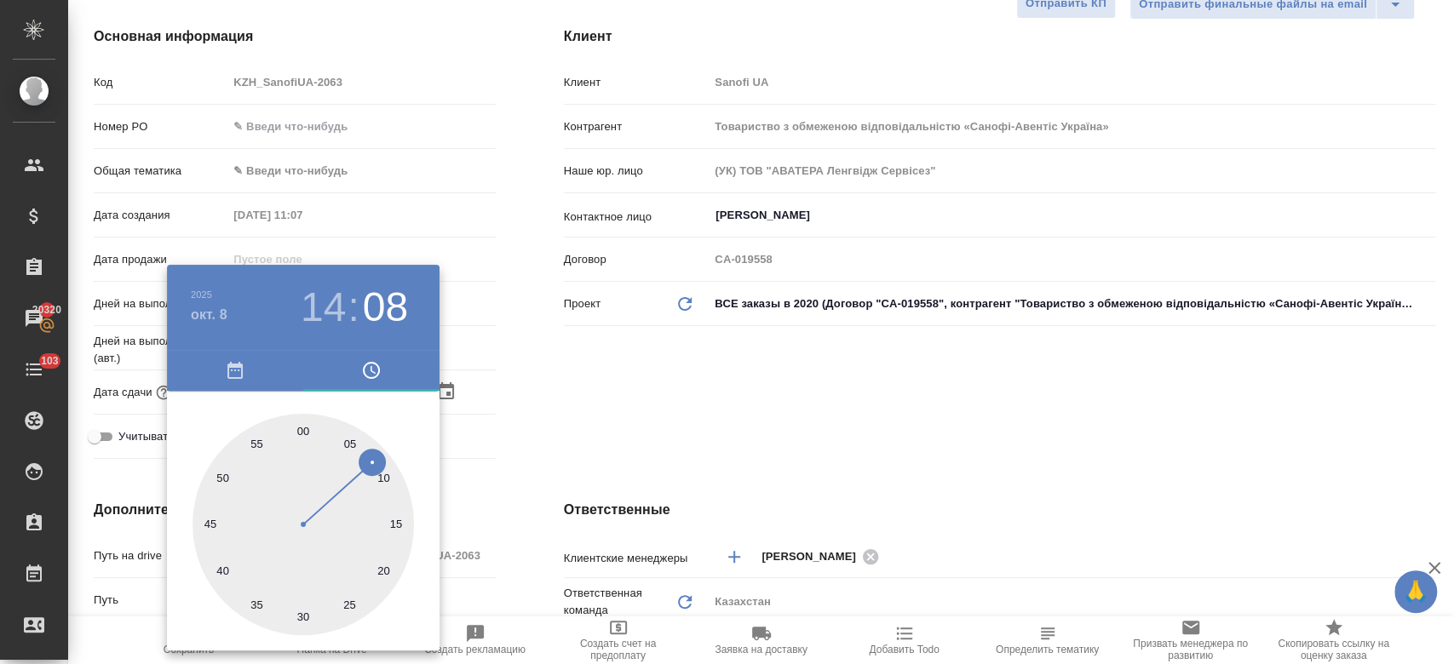
click at [300, 428] on div at bounding box center [302, 524] width 221 height 221
type input "08.10.2025 14:00"
type textarea "x"
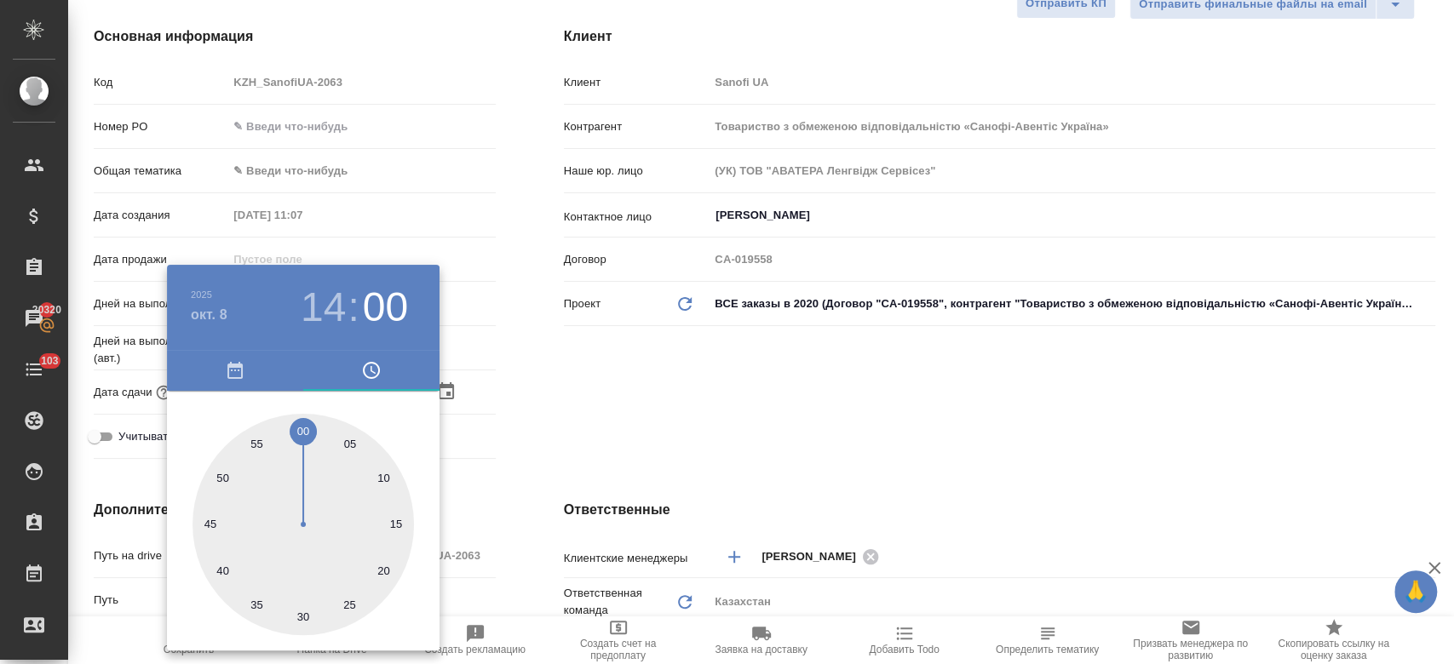
click at [561, 416] on div at bounding box center [727, 332] width 1454 height 664
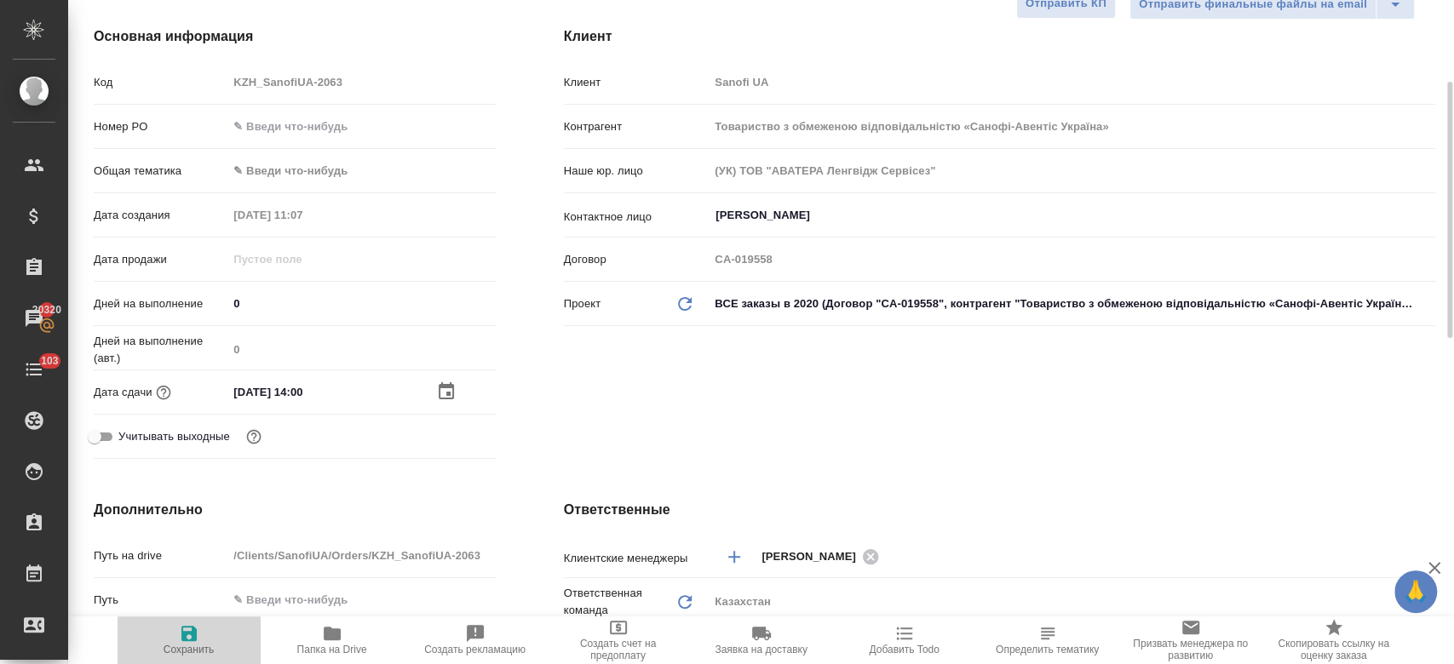
click at [188, 651] on span "Сохранить" at bounding box center [189, 650] width 51 height 12
type textarea "x"
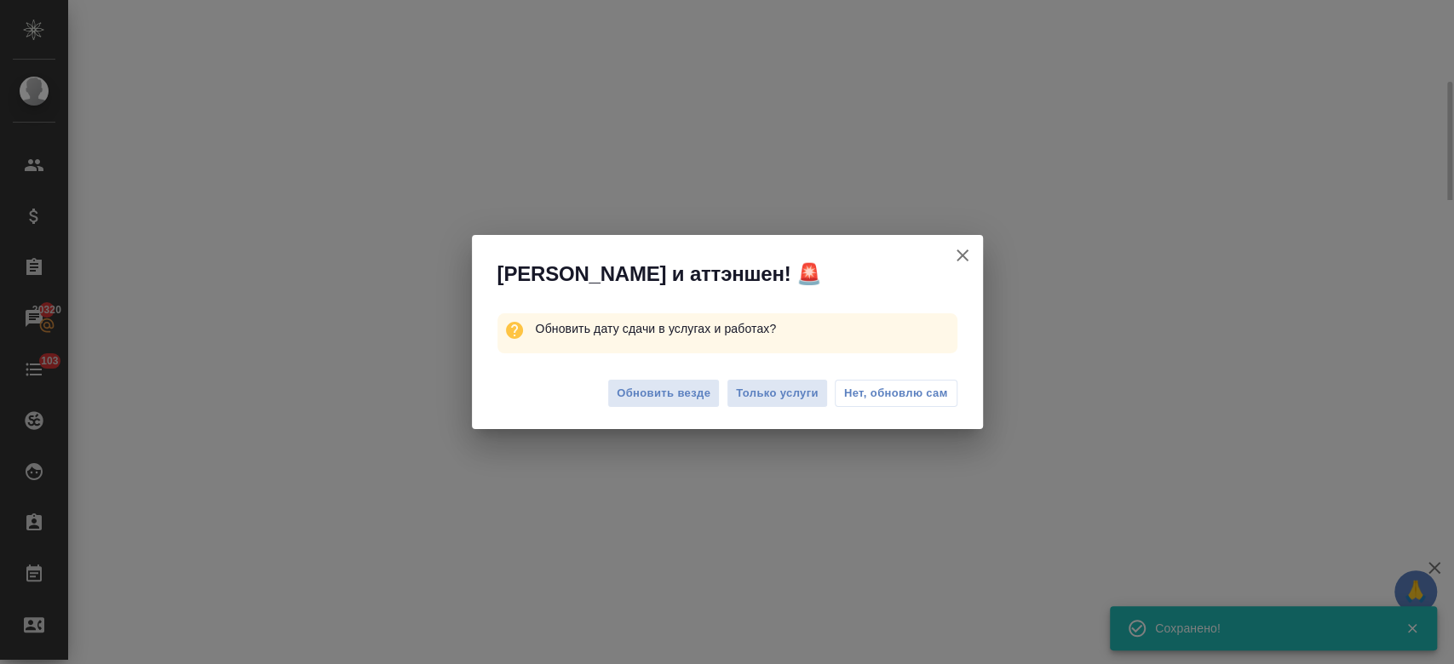
select select "RU"
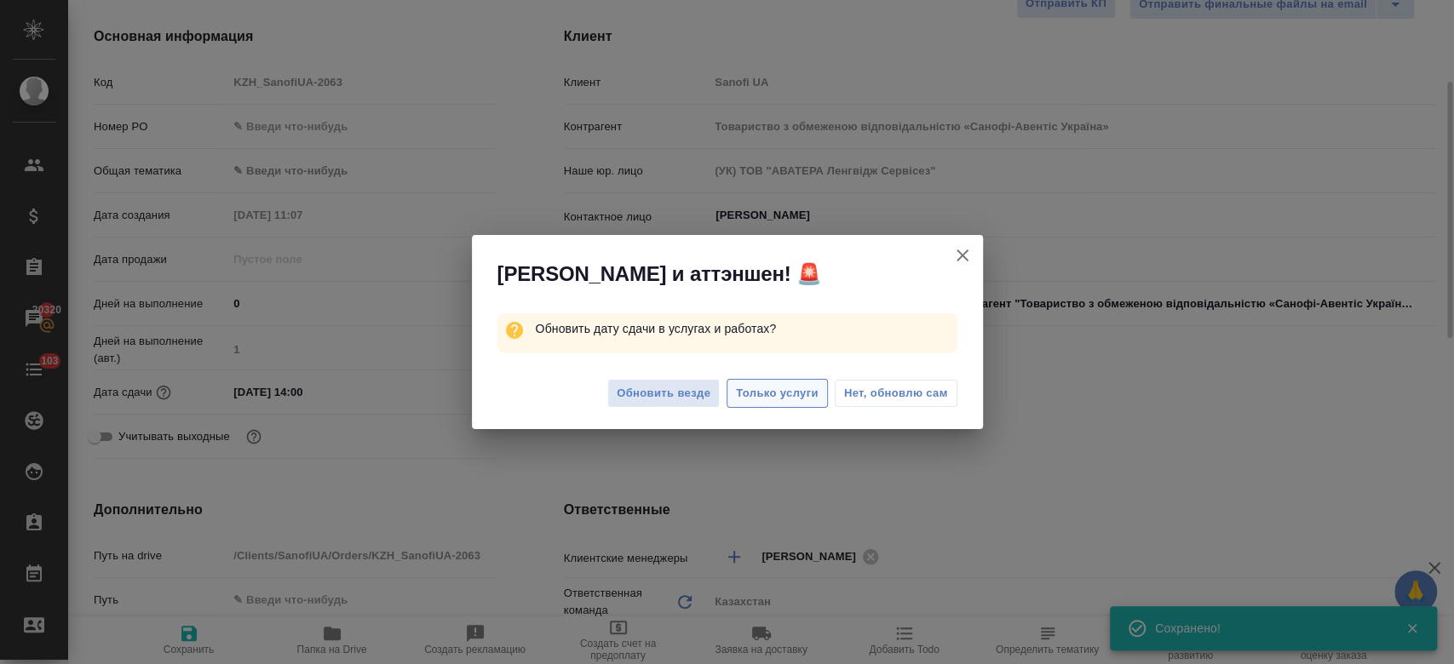
type textarea "x"
click at [772, 388] on span "Только услуги" at bounding box center [777, 394] width 83 height 20
type textarea "x"
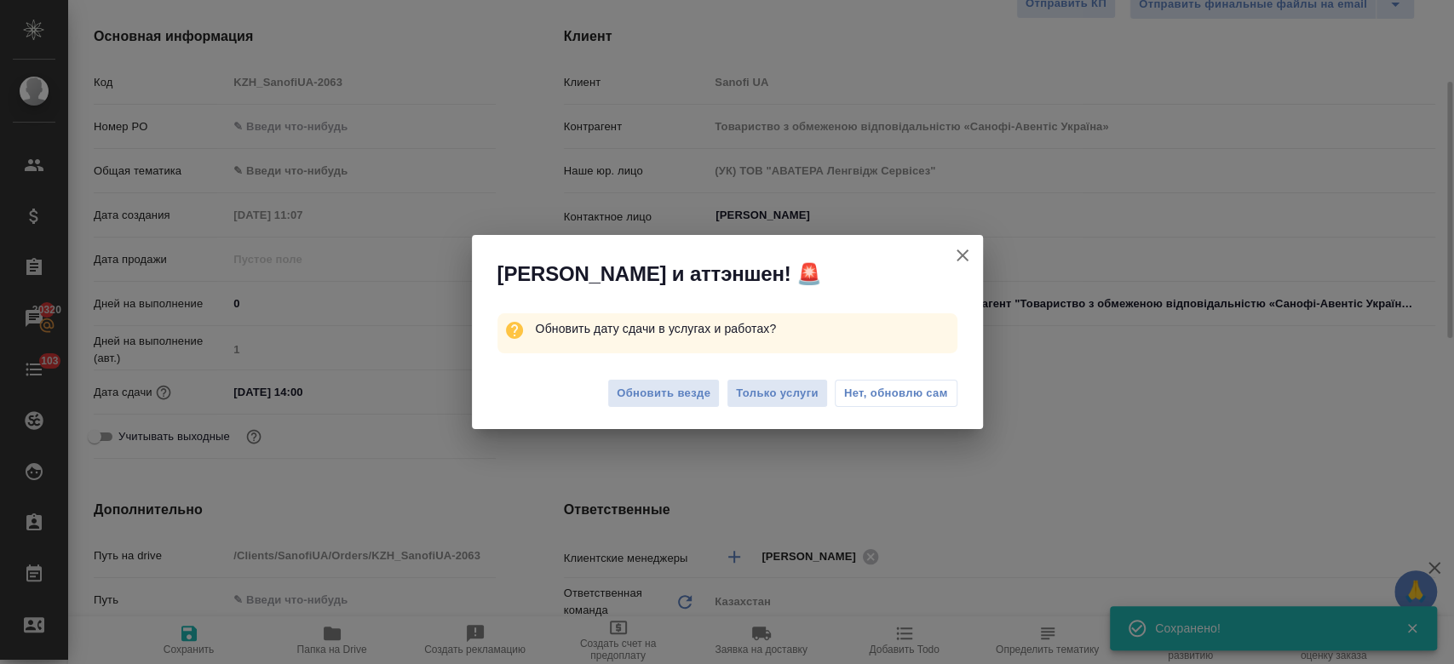
type textarea "x"
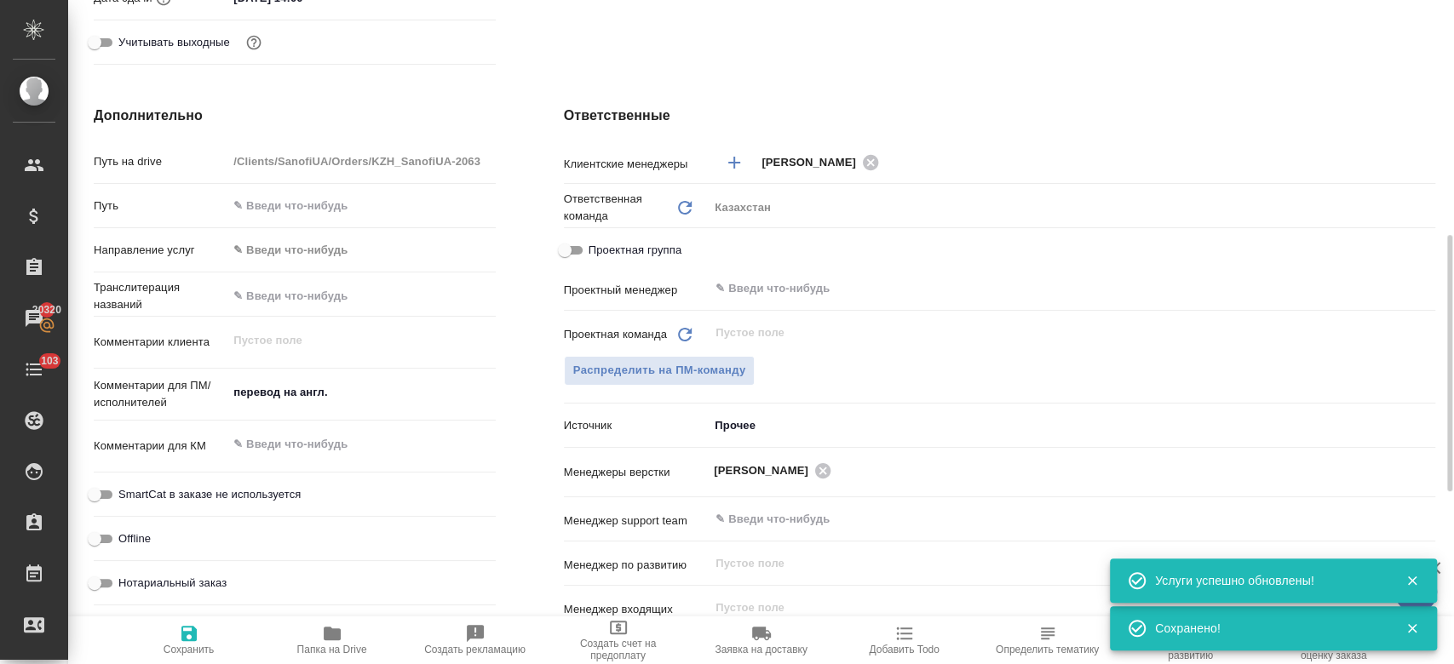
scroll to position [607, 0]
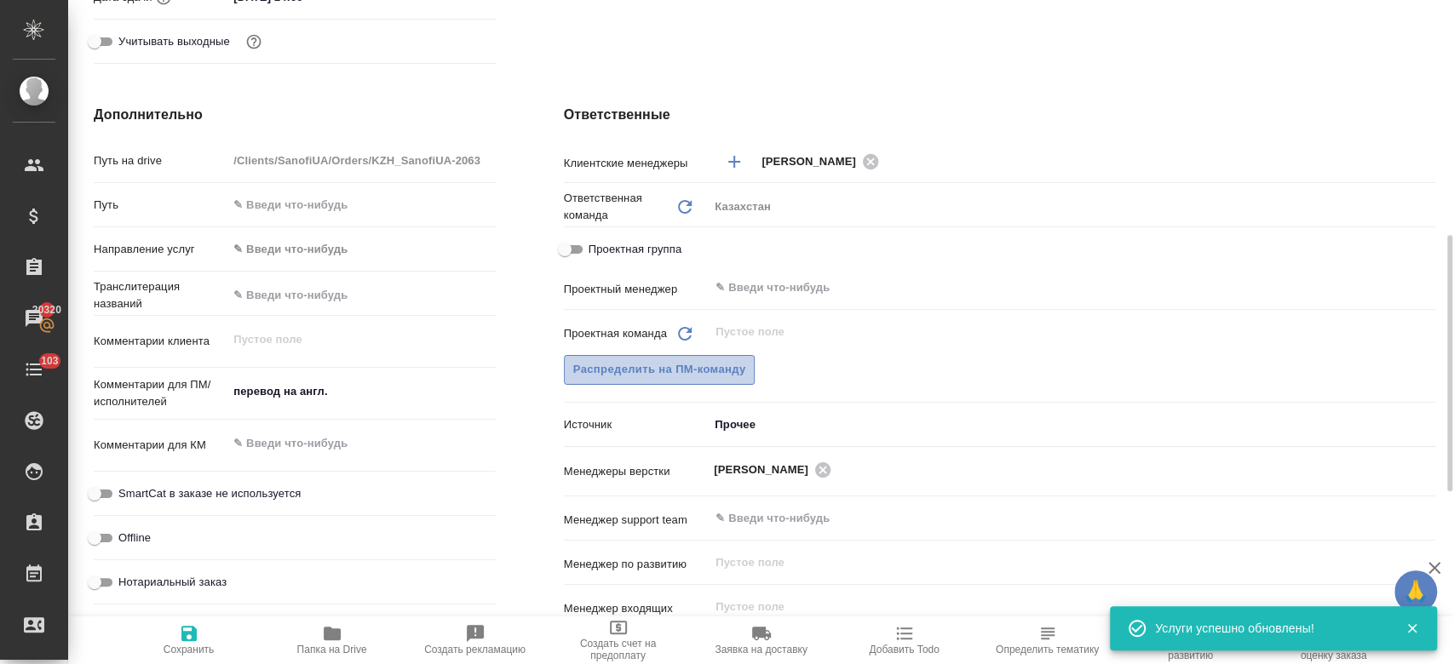
click at [711, 373] on span "Распределить на ПМ-команду" at bounding box center [659, 370] width 173 height 20
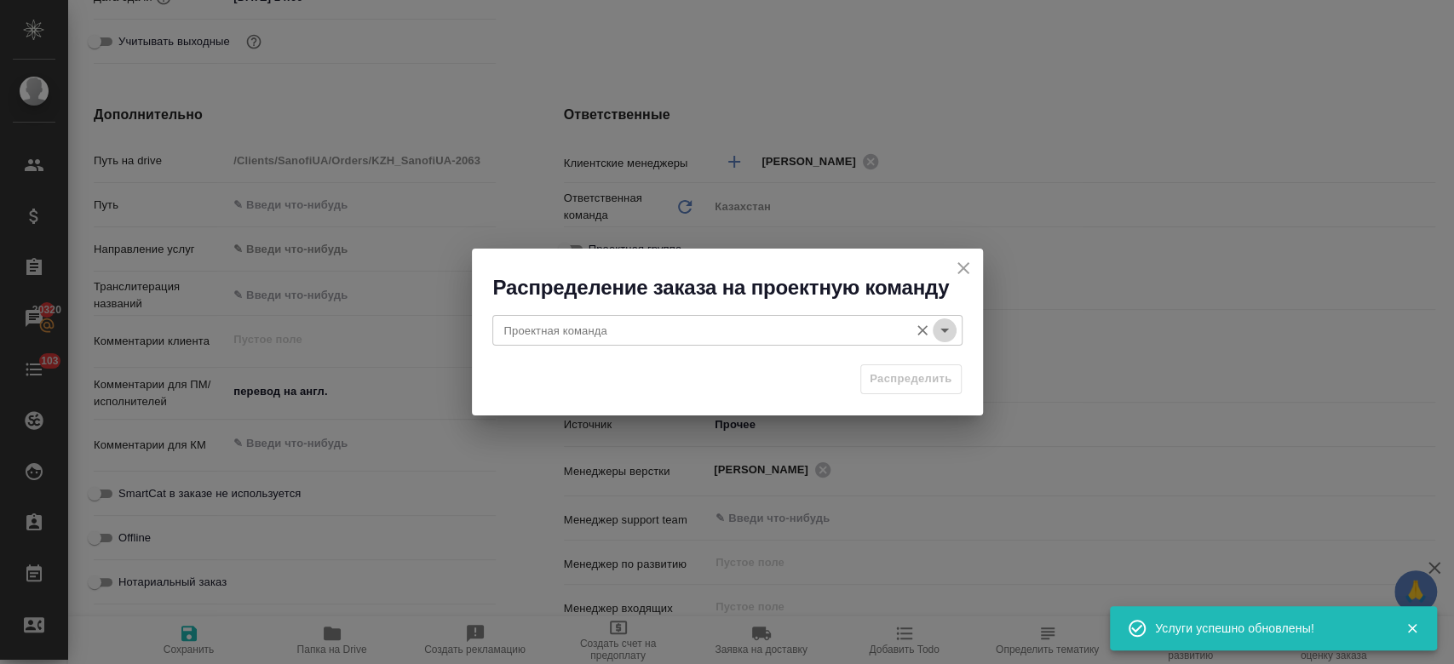
click at [949, 322] on icon "Open" at bounding box center [944, 330] width 20 height 20
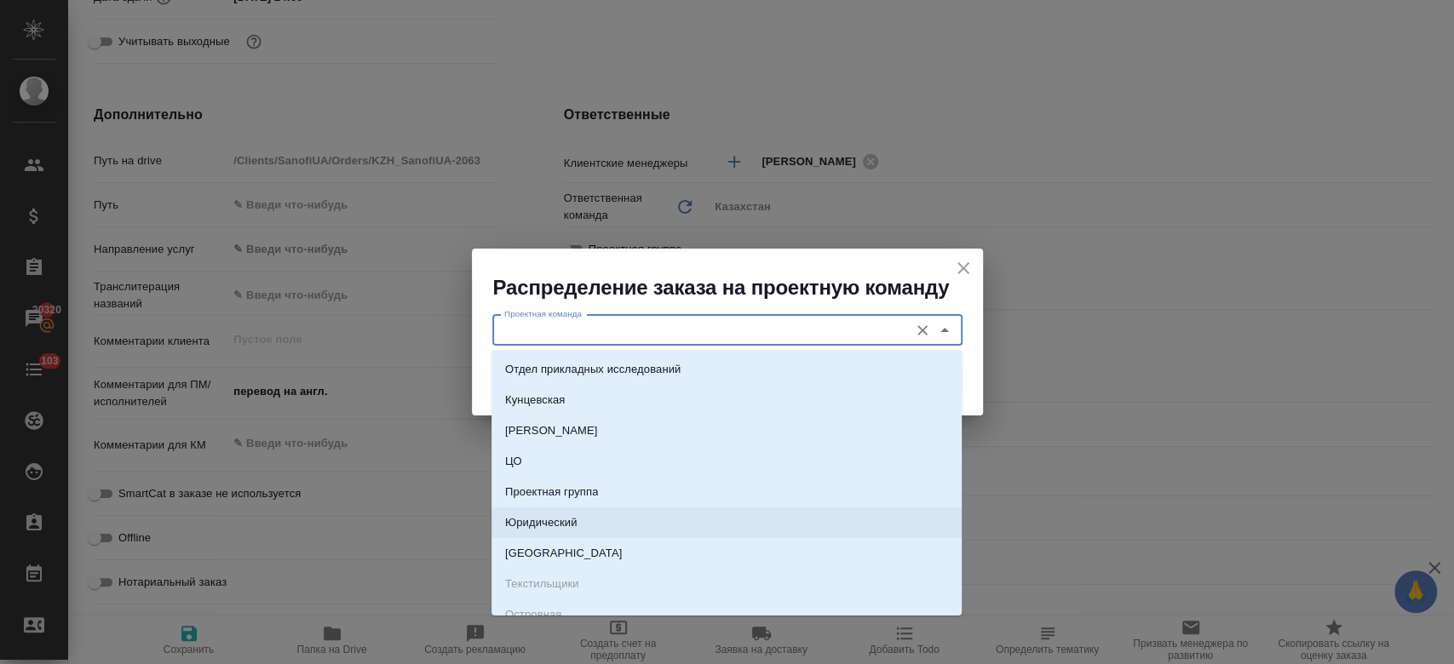
click at [688, 533] on li "Юридический" at bounding box center [726, 523] width 470 height 31
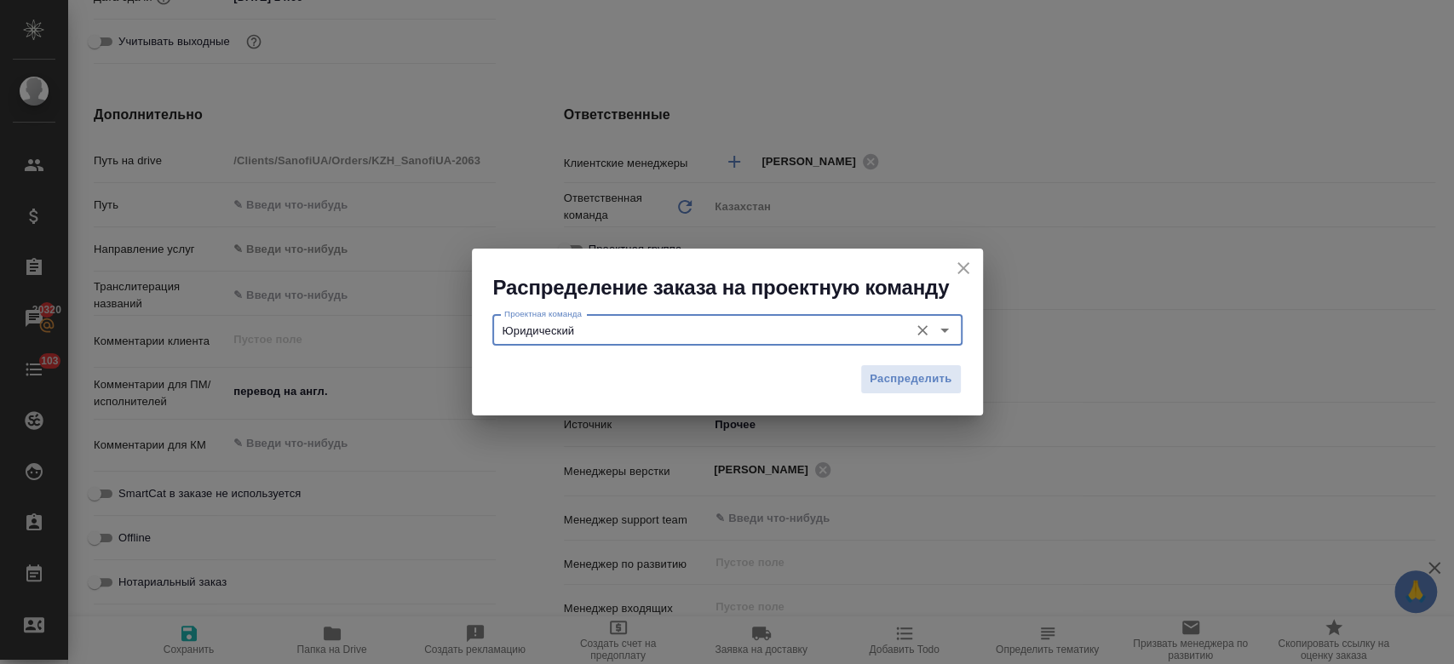
type input "Юридический"
click at [903, 365] on button "Распределить" at bounding box center [910, 380] width 101 height 30
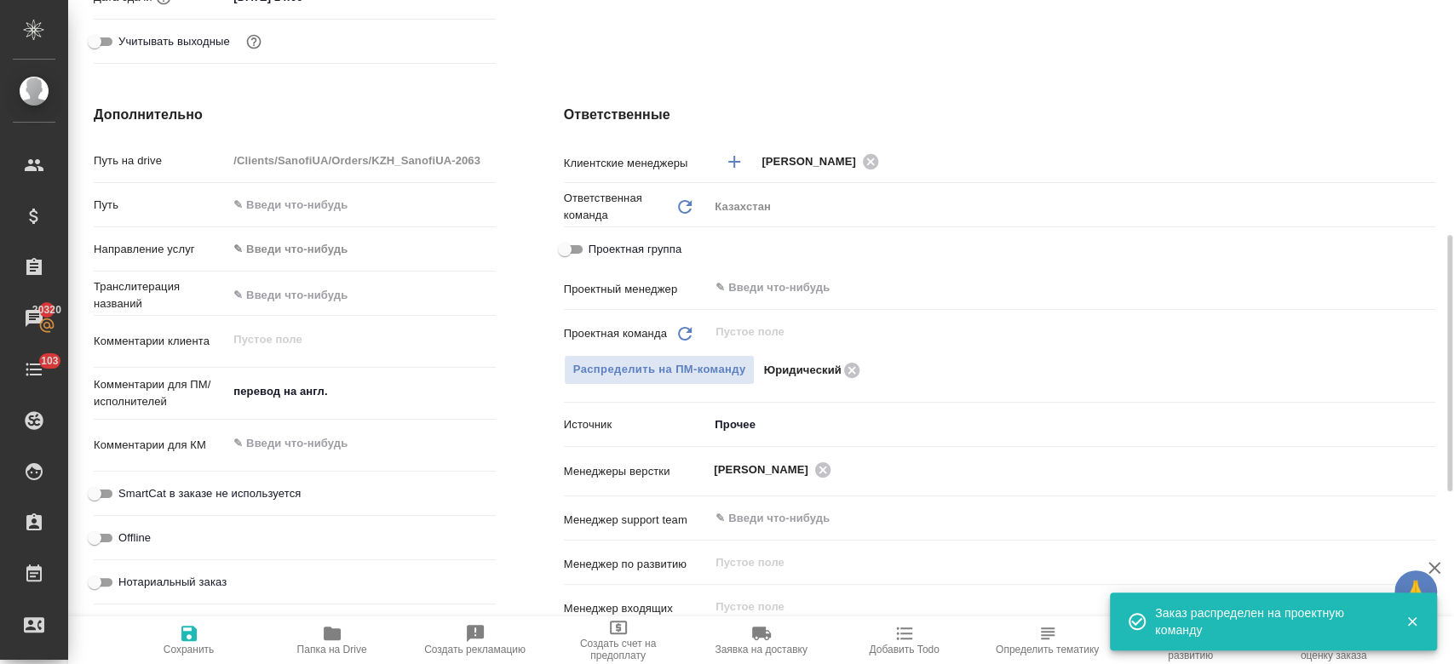
type textarea "x"
click at [202, 634] on span "Сохранить" at bounding box center [189, 639] width 123 height 32
type textarea "x"
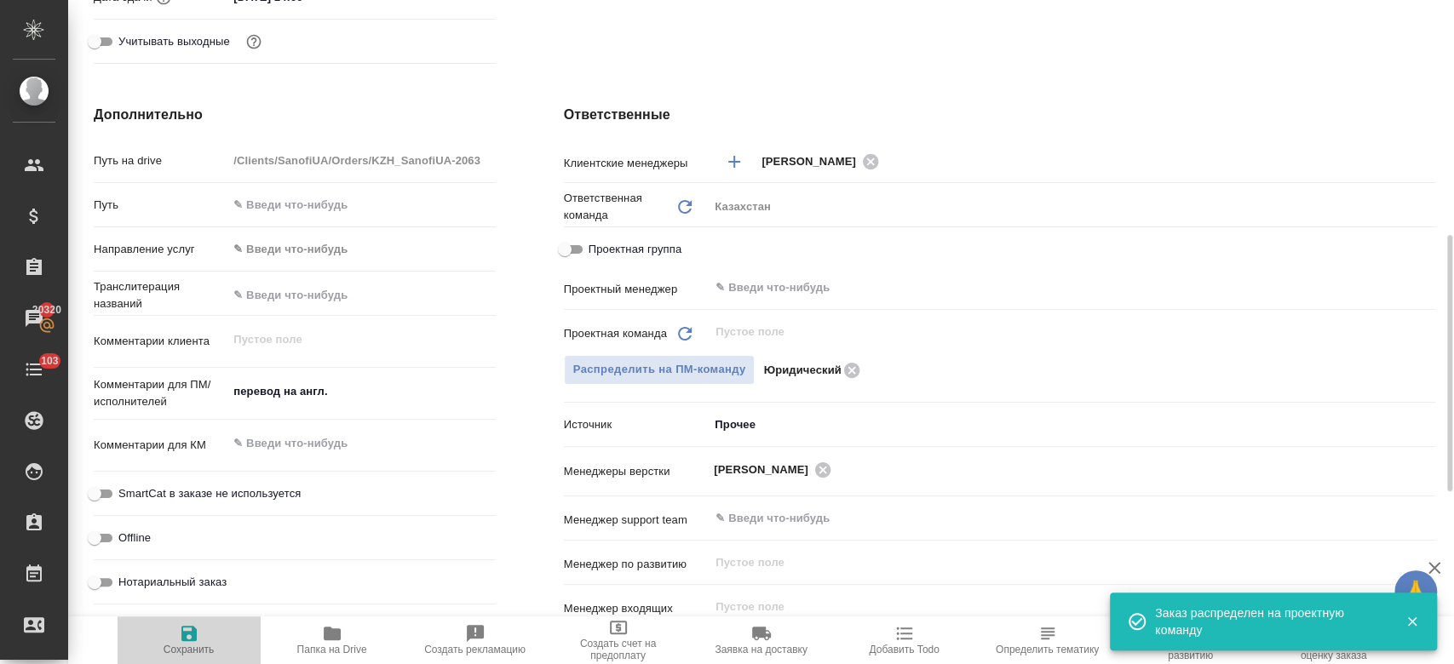
type textarea "x"
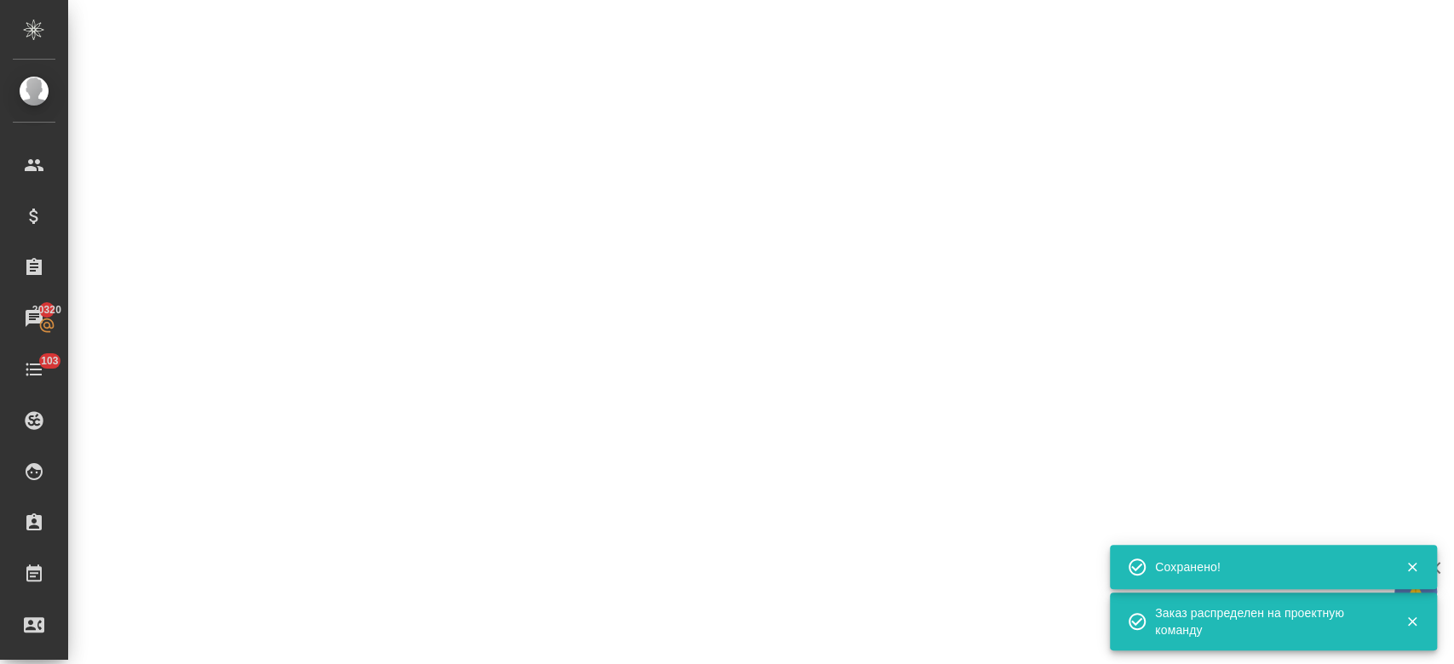
select select "RU"
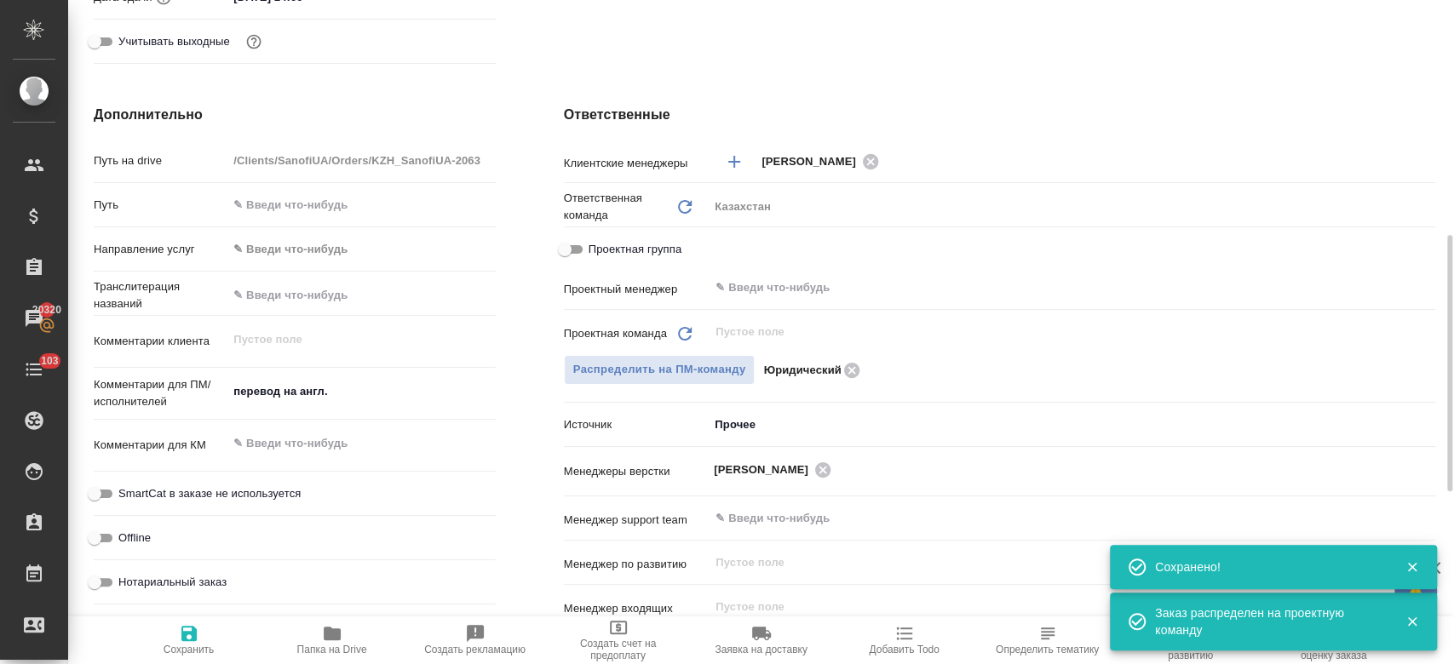
type textarea "x"
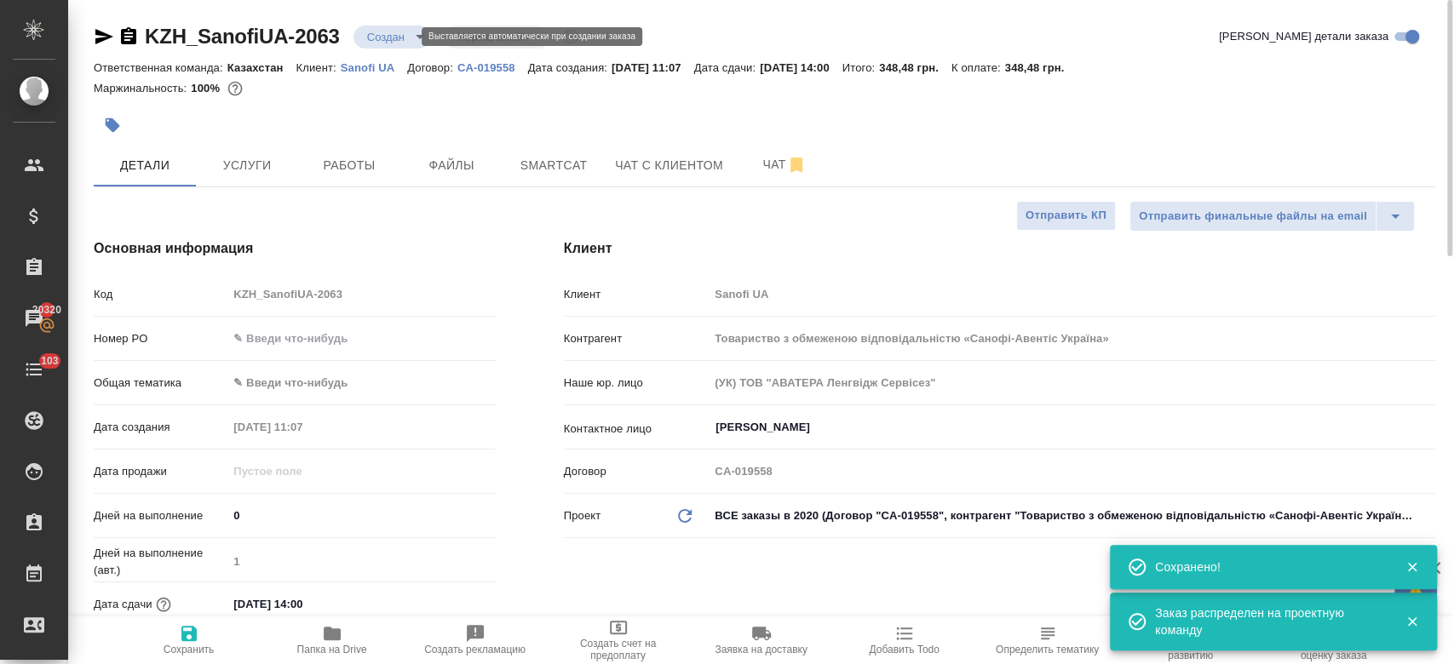
click at [388, 43] on body "🙏 .cls-1 fill:#fff; AWATERA Kosherbayeva Nazerke Клиенты Спецификации Заказы 20…" at bounding box center [727, 332] width 1454 height 664
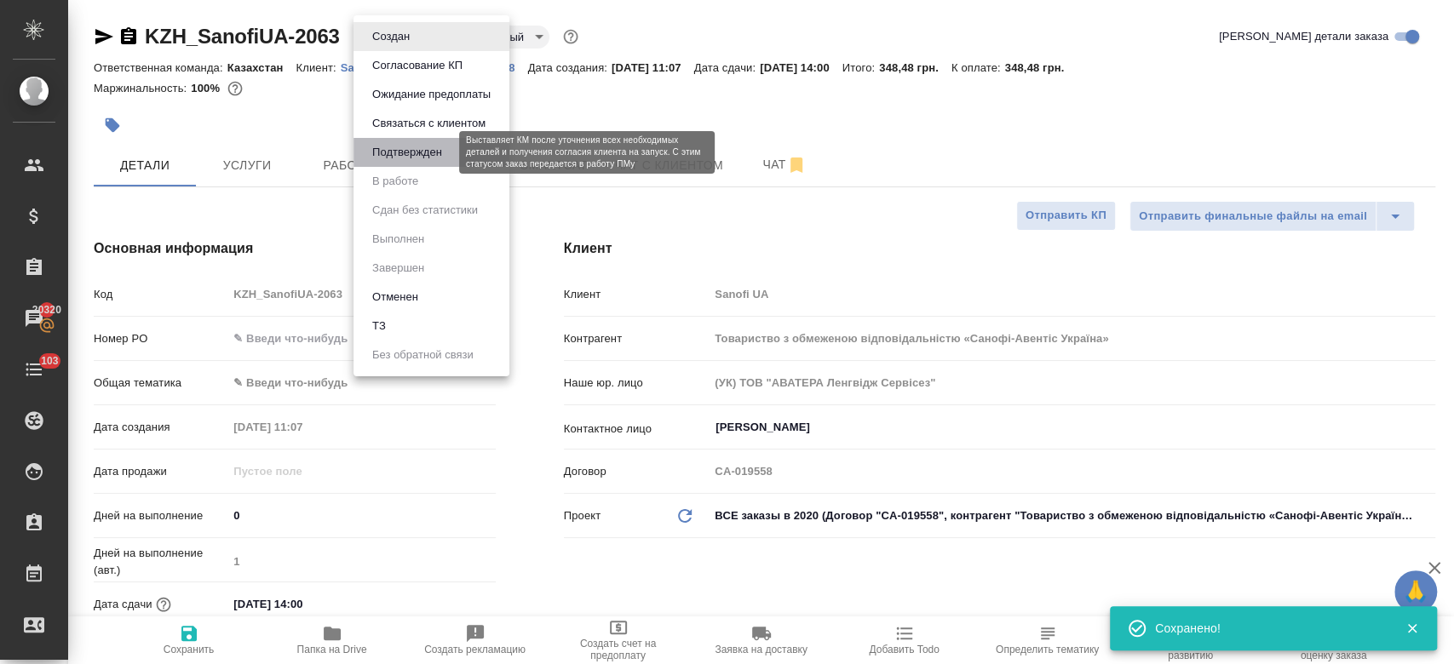
click at [407, 146] on button "Подтвержден" at bounding box center [407, 152] width 80 height 19
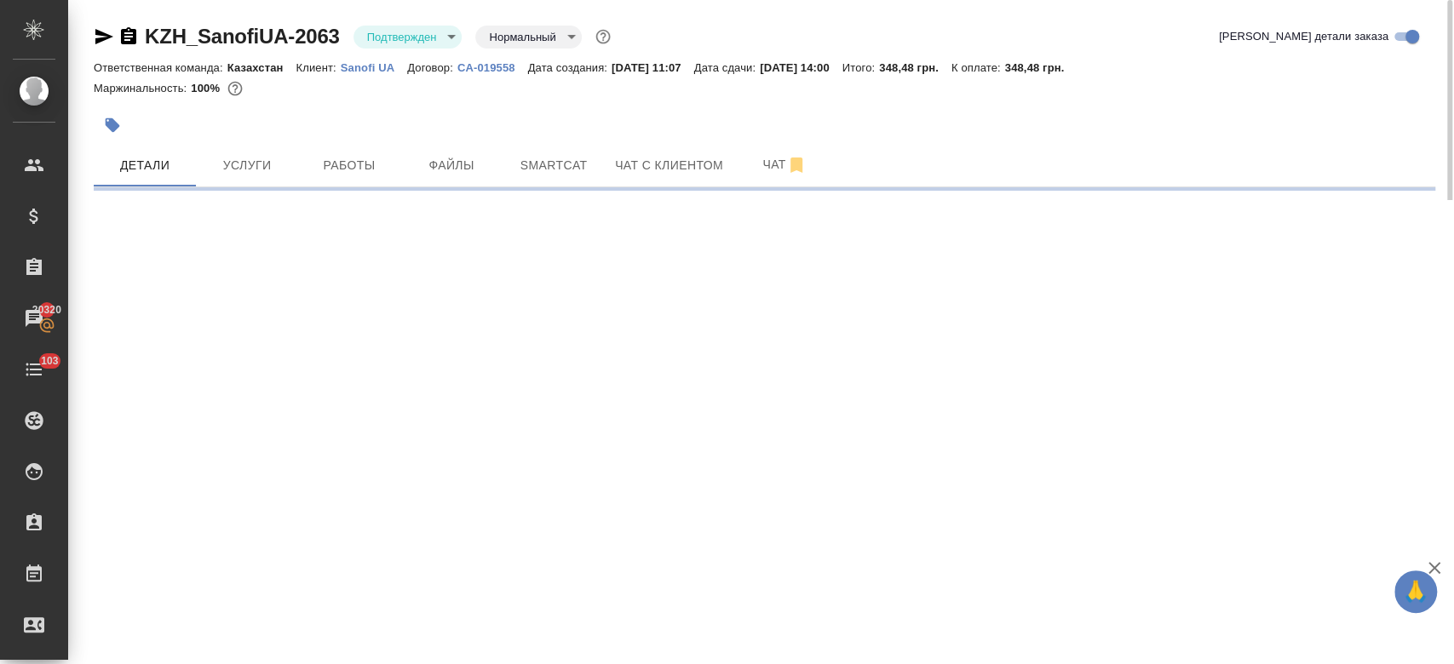
select select "RU"
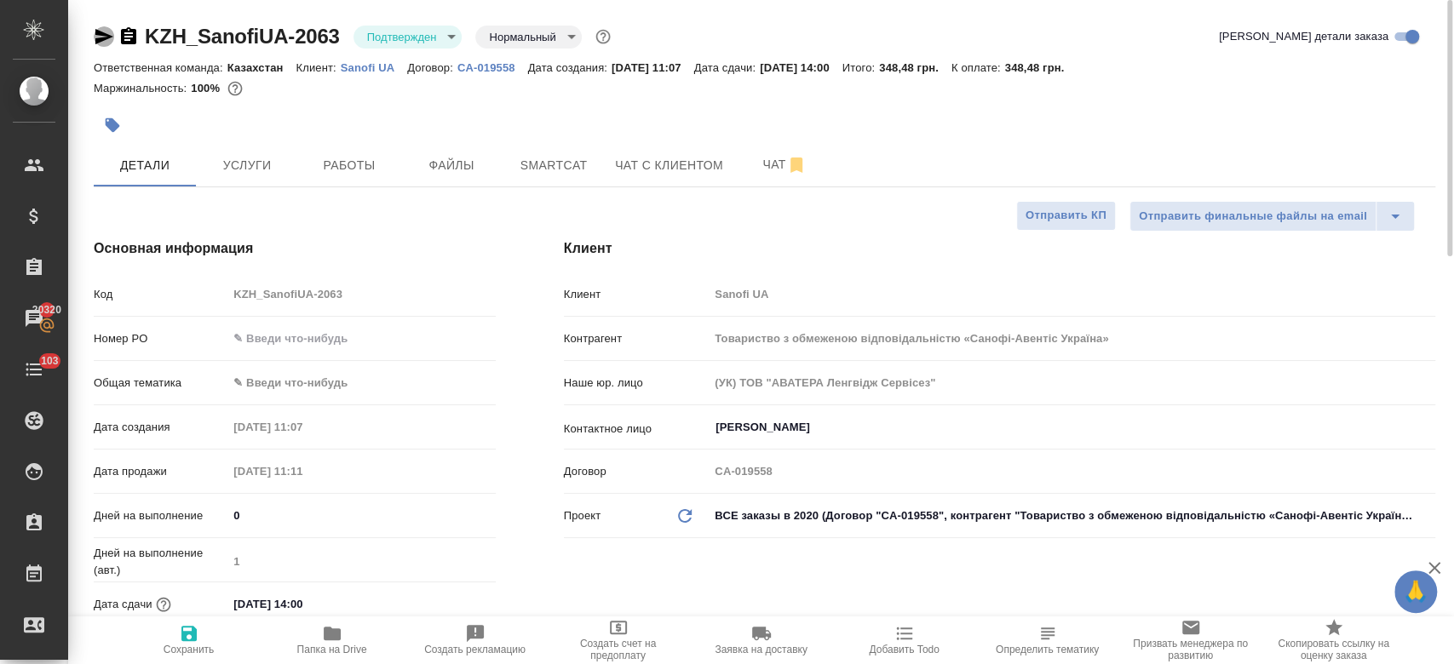
click at [106, 32] on icon "button" at bounding box center [104, 36] width 20 height 20
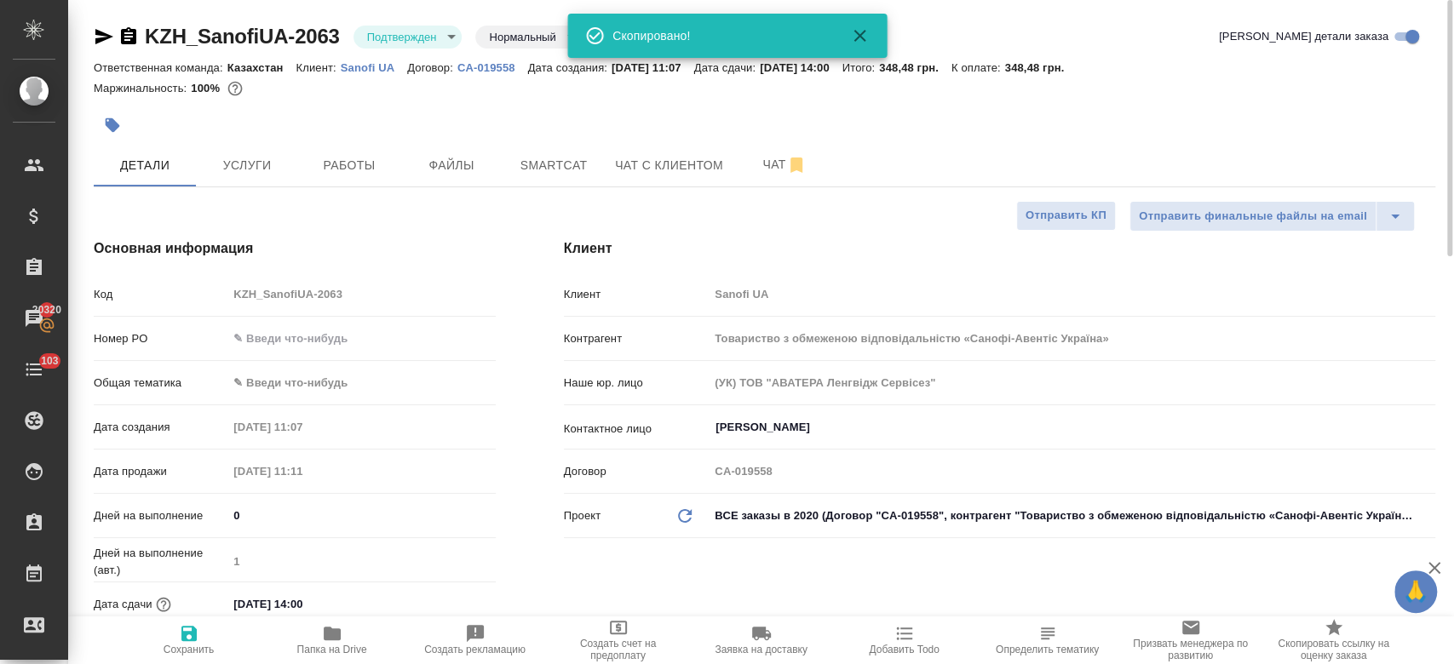
type textarea "x"
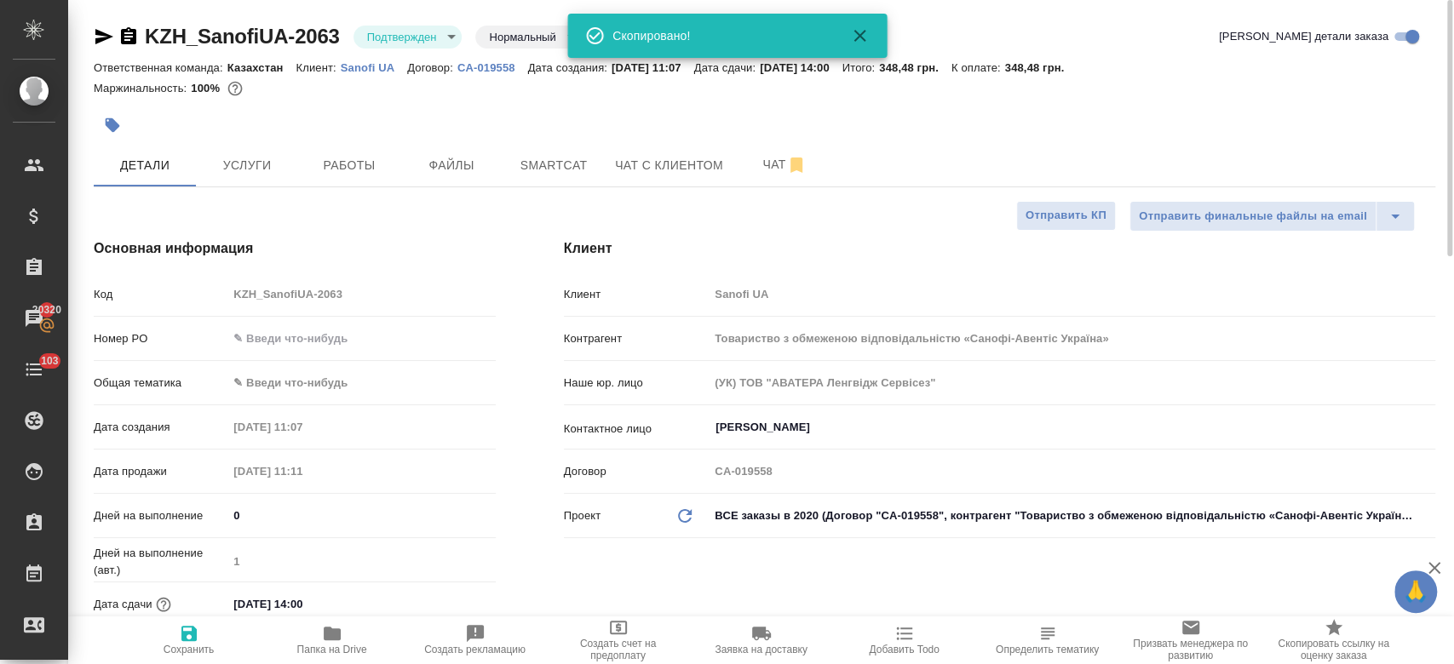
type textarea "x"
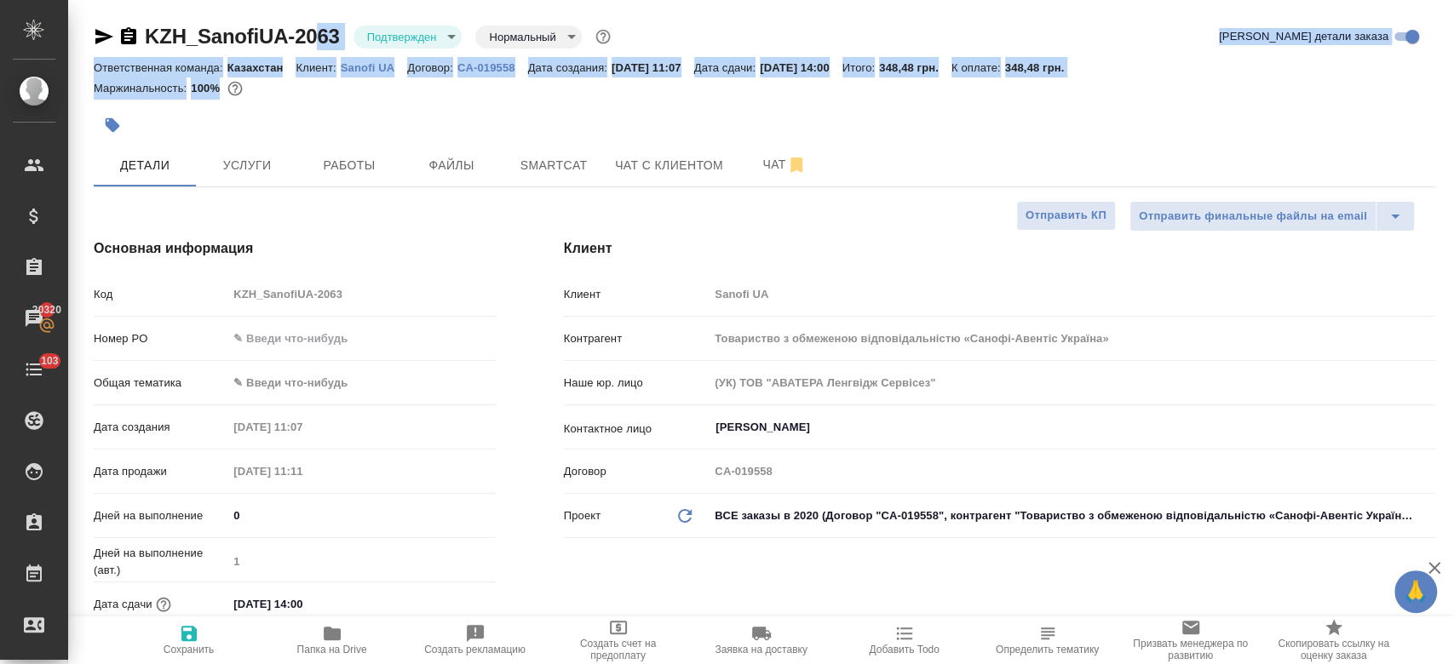
drag, startPoint x: 416, startPoint y: 114, endPoint x: 312, endPoint y: -76, distance: 216.9
click at [312, 0] on html "🙏 .cls-1 fill:#fff; AWATERA Kosherbayeva Nazerke Клиенты Спецификации Заказы 20…" at bounding box center [727, 332] width 1454 height 664
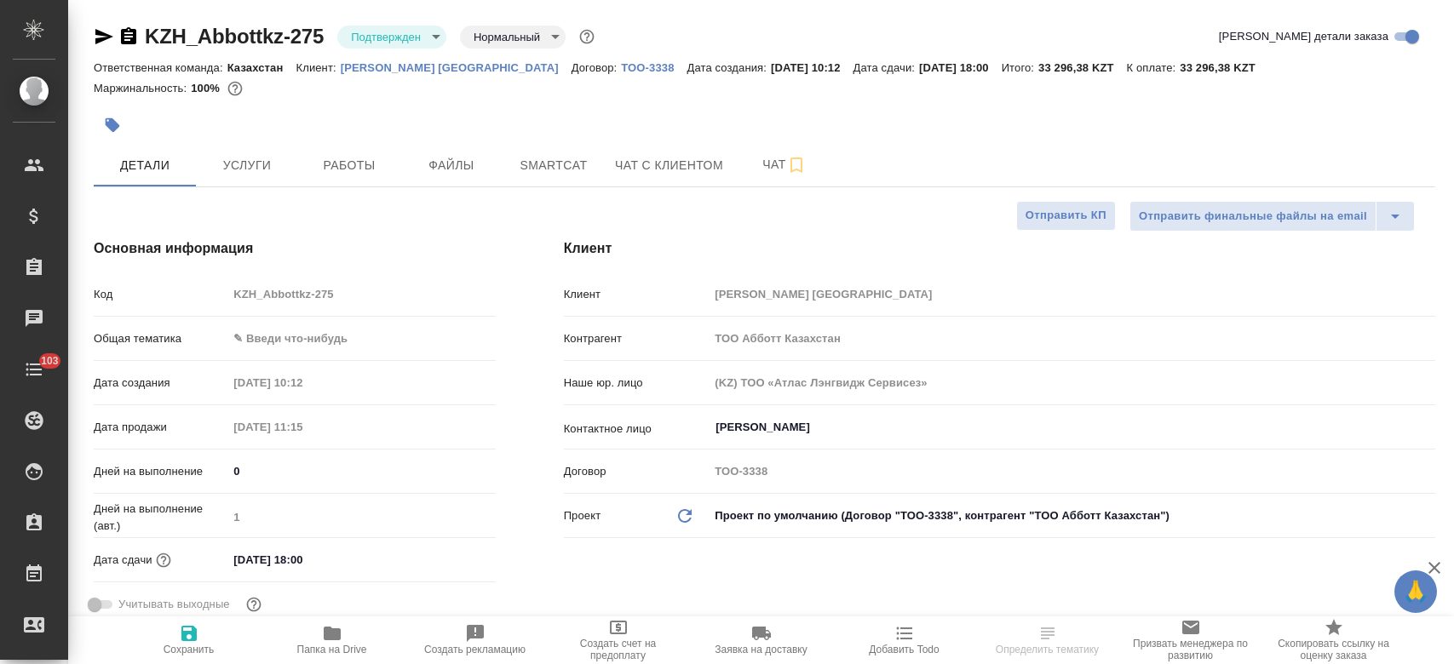
select select "RU"
type textarea "x"
click at [107, 30] on icon "button" at bounding box center [104, 36] width 20 height 20
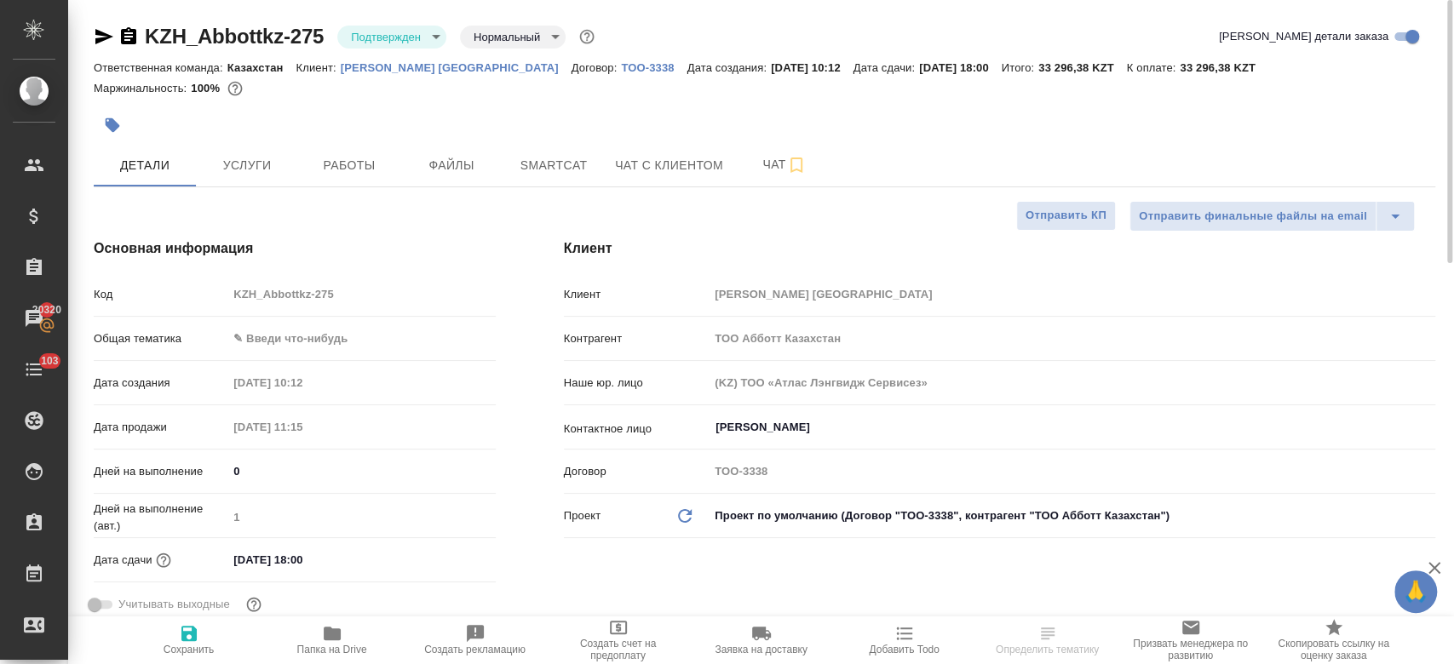
type textarea "x"
select select "RU"
type textarea "x"
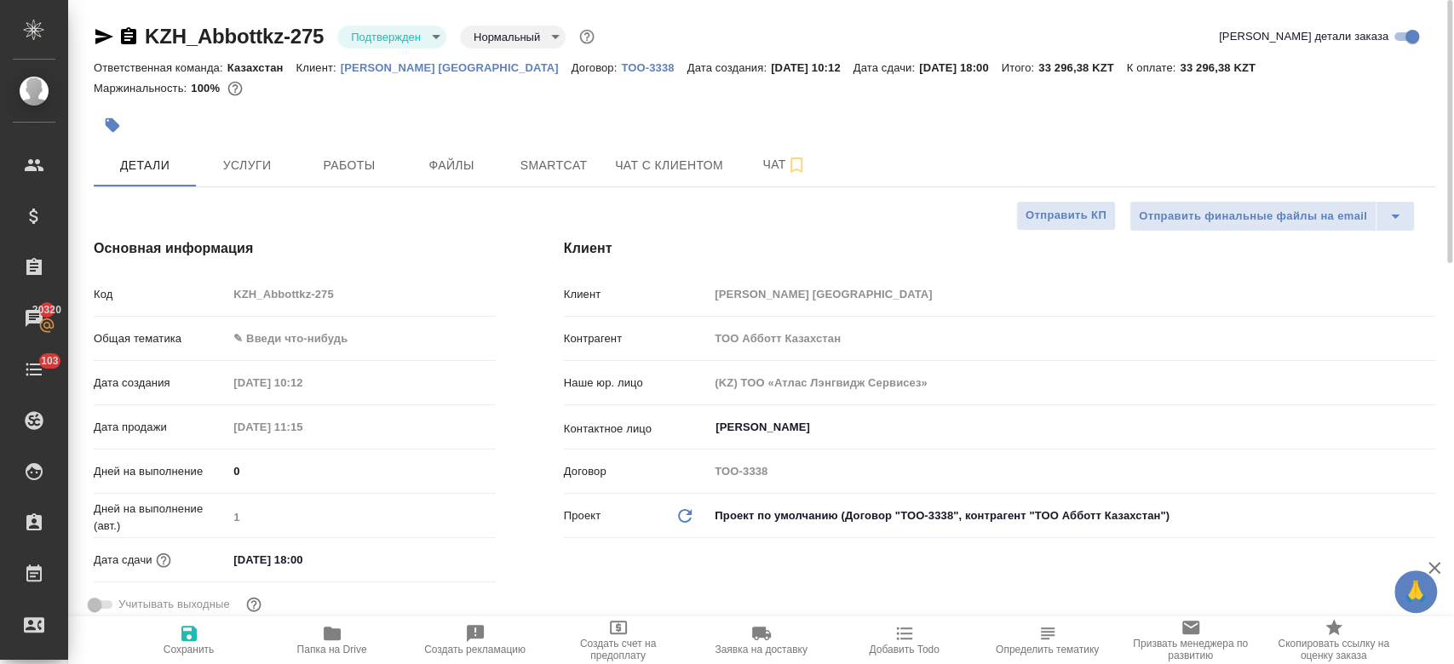
type textarea "x"
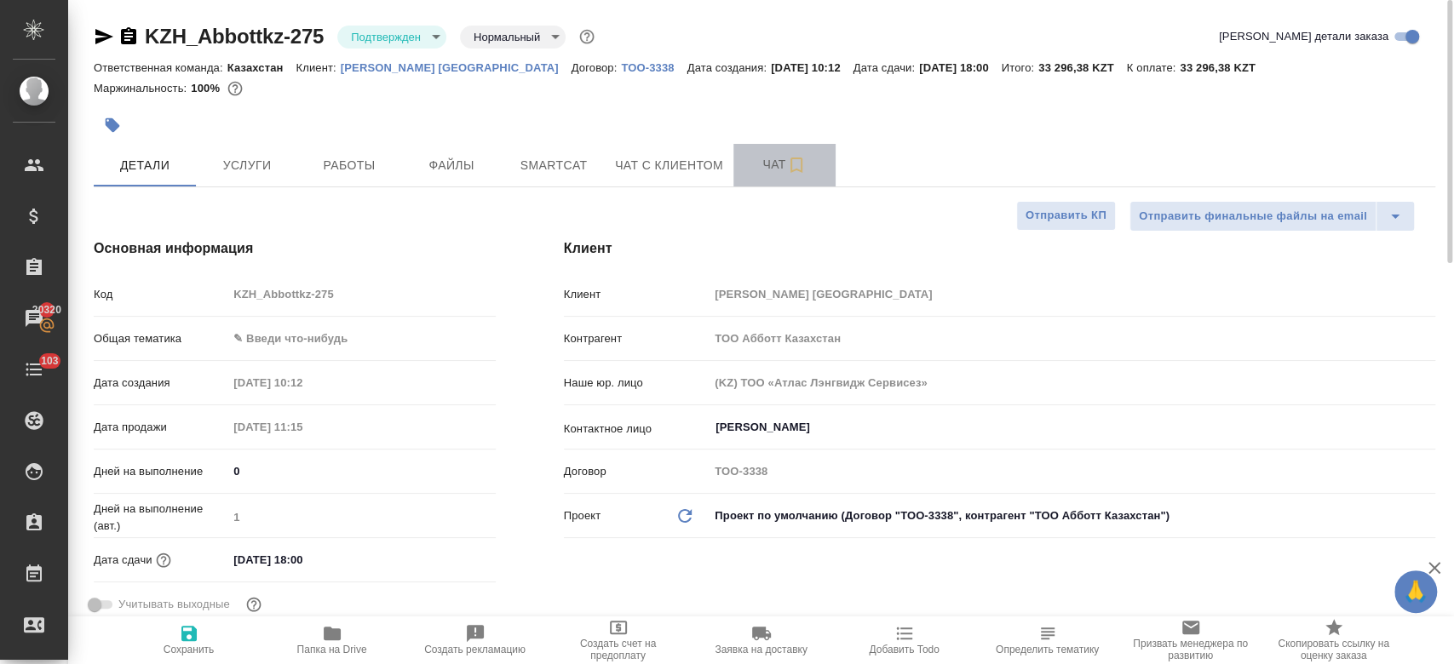
click at [768, 176] on button "Чат" at bounding box center [784, 165] width 102 height 43
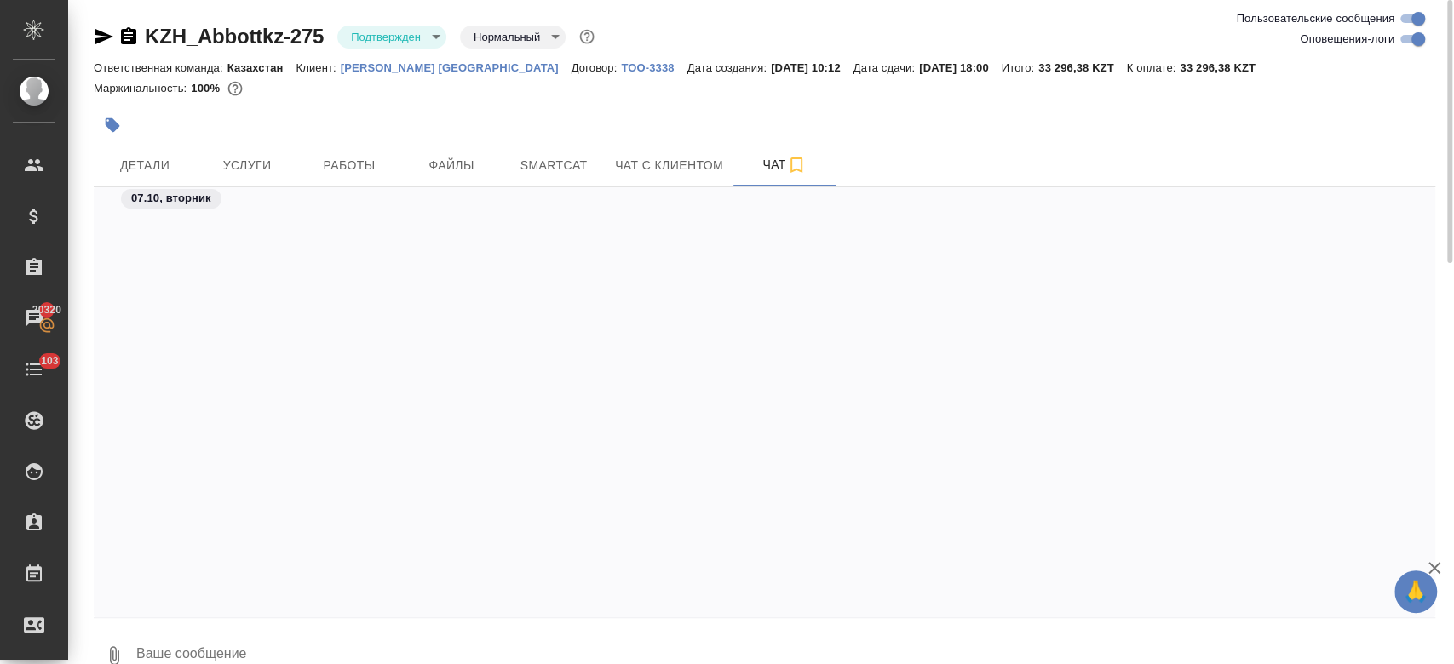
scroll to position [452, 0]
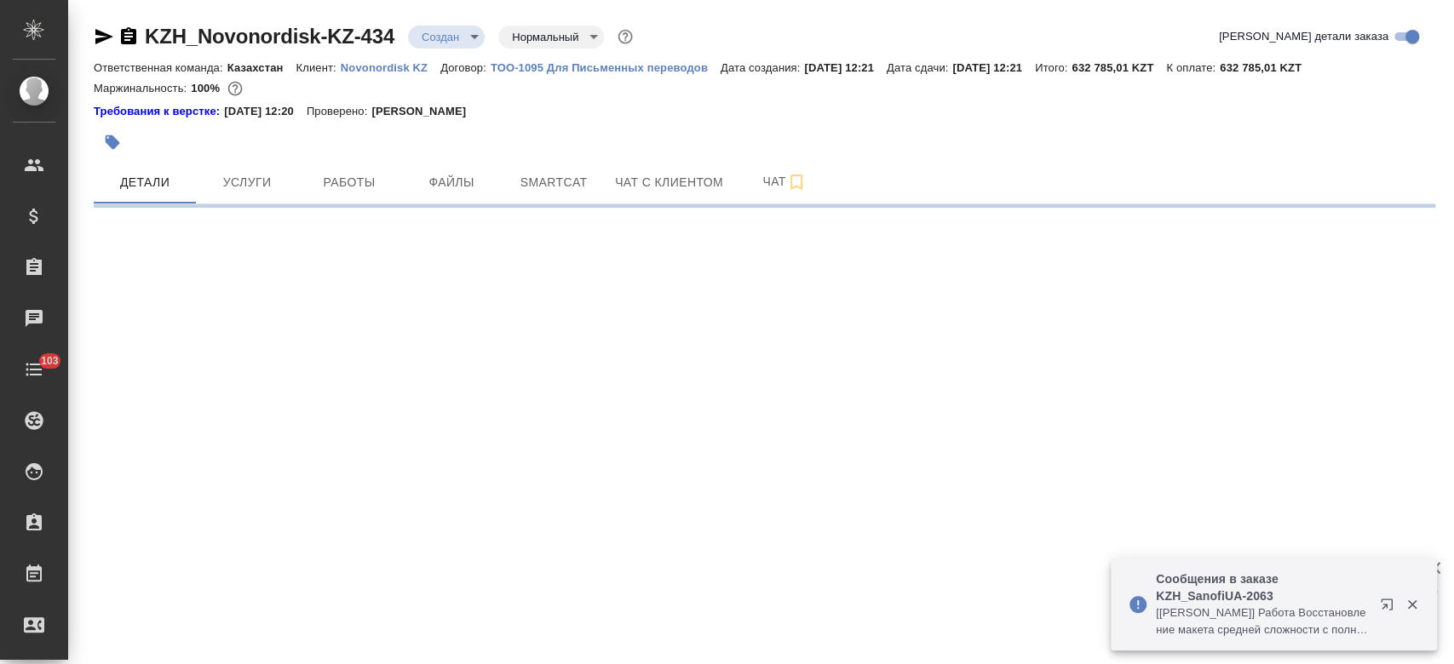
select select "RU"
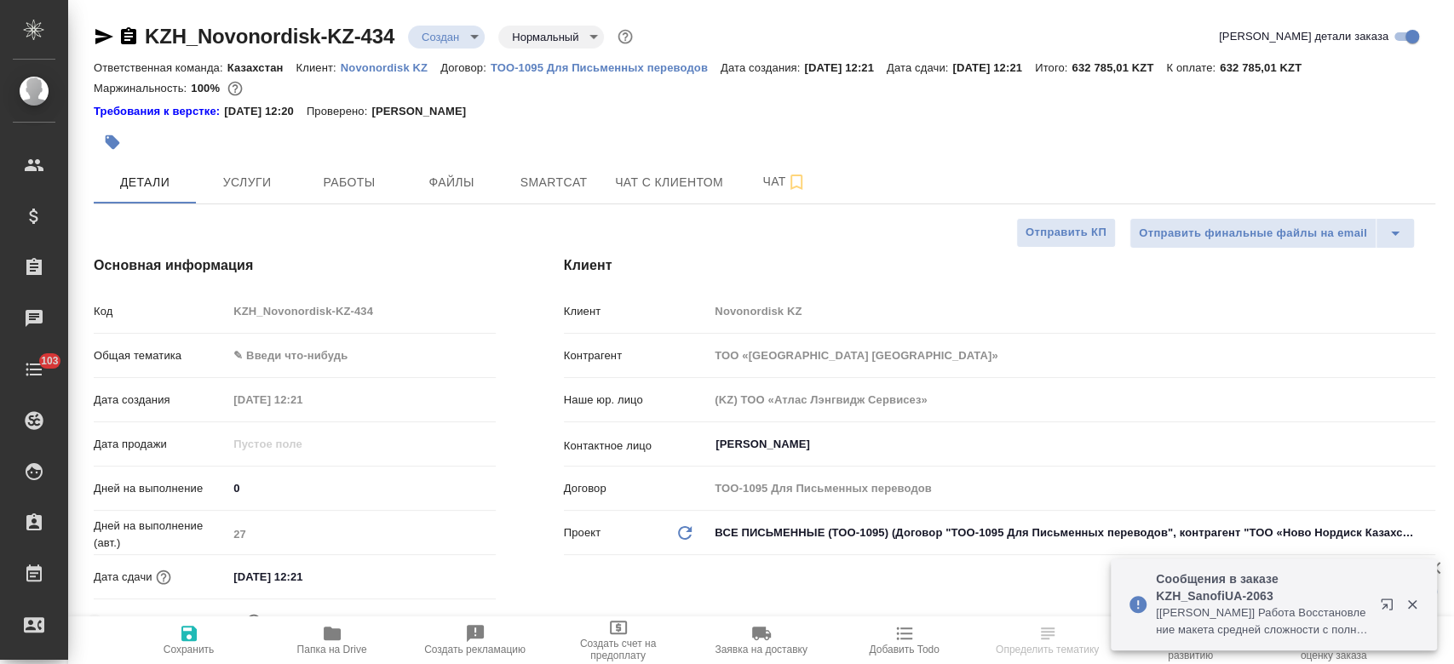
type textarea "x"
click at [575, 137] on div at bounding box center [541, 141] width 894 height 37
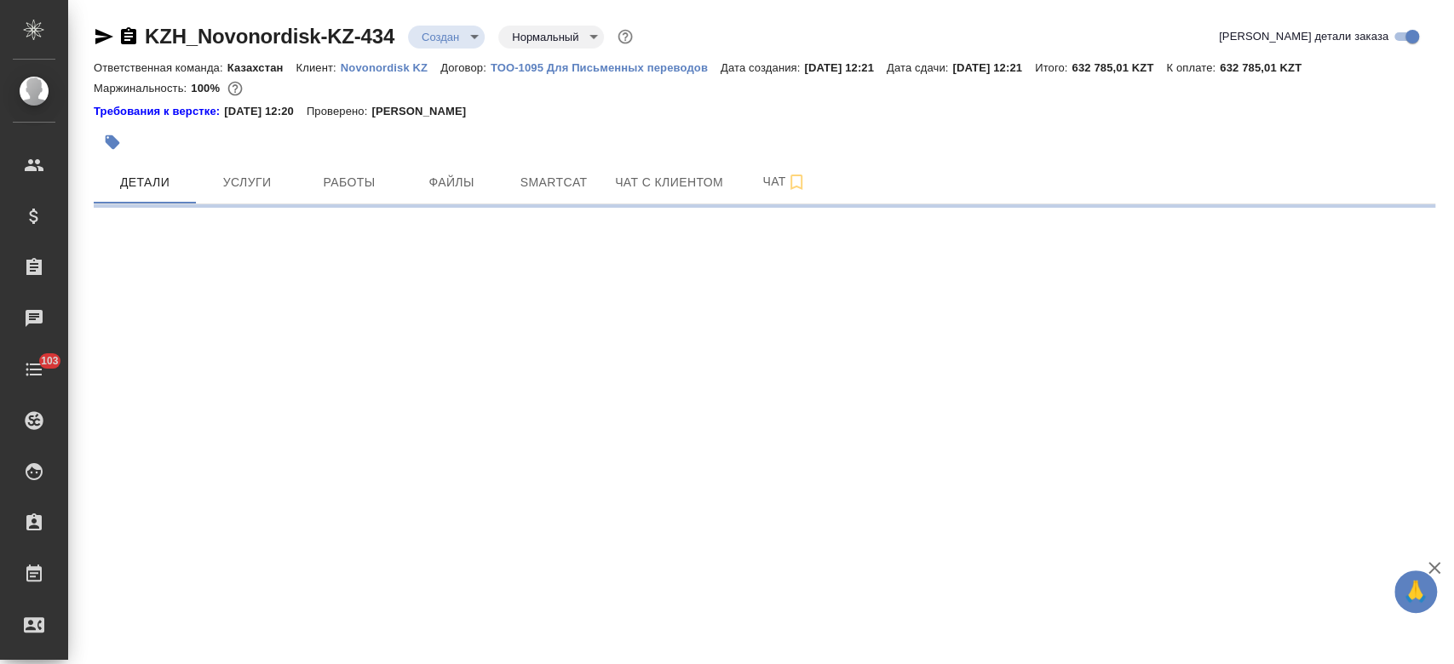
select select "RU"
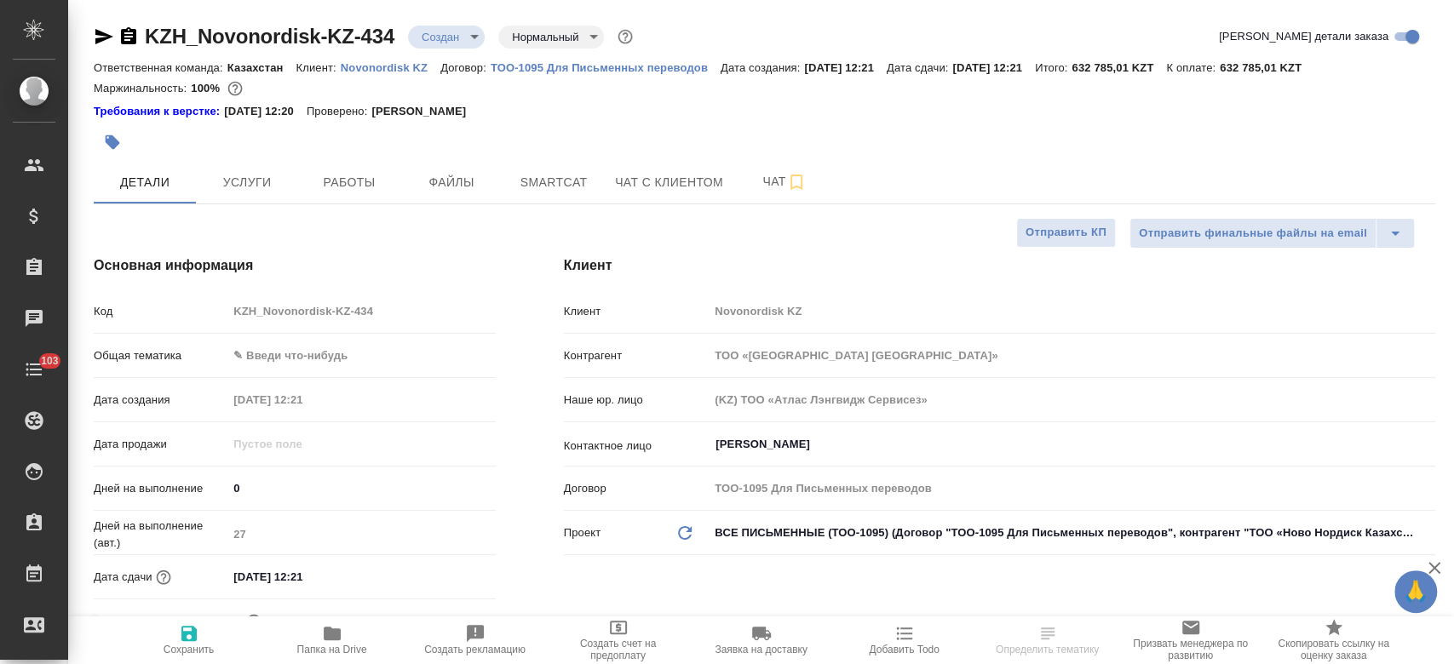
type textarea "x"
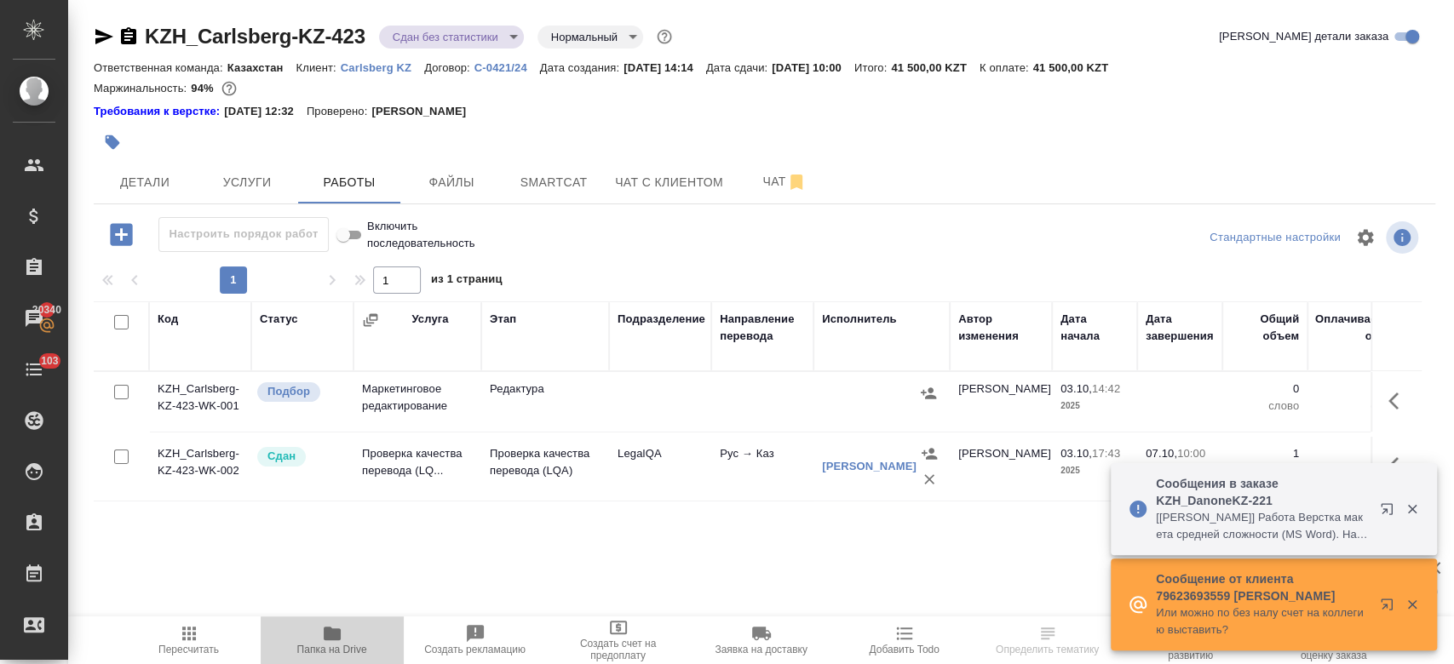
click at [327, 637] on icon "button" at bounding box center [332, 634] width 17 height 14
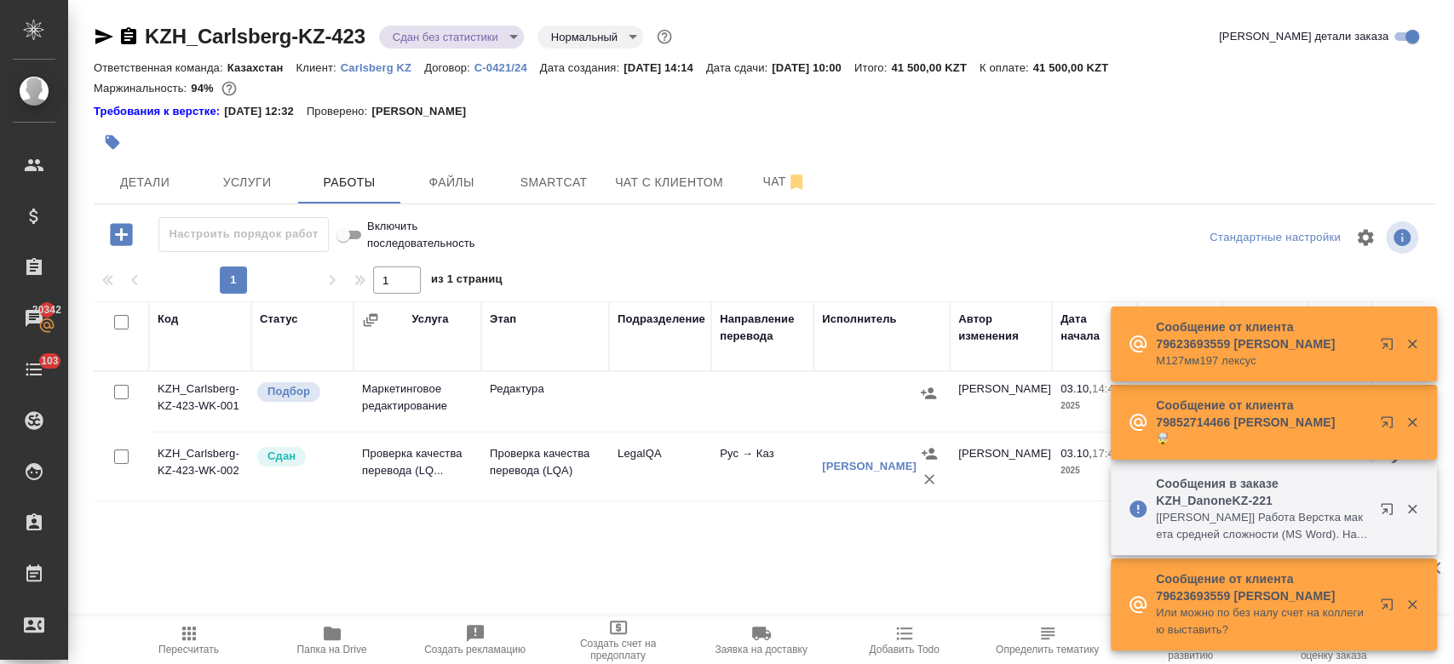
click at [583, 87] on div "Маржинальность: 94%" at bounding box center [764, 89] width 1341 height 22
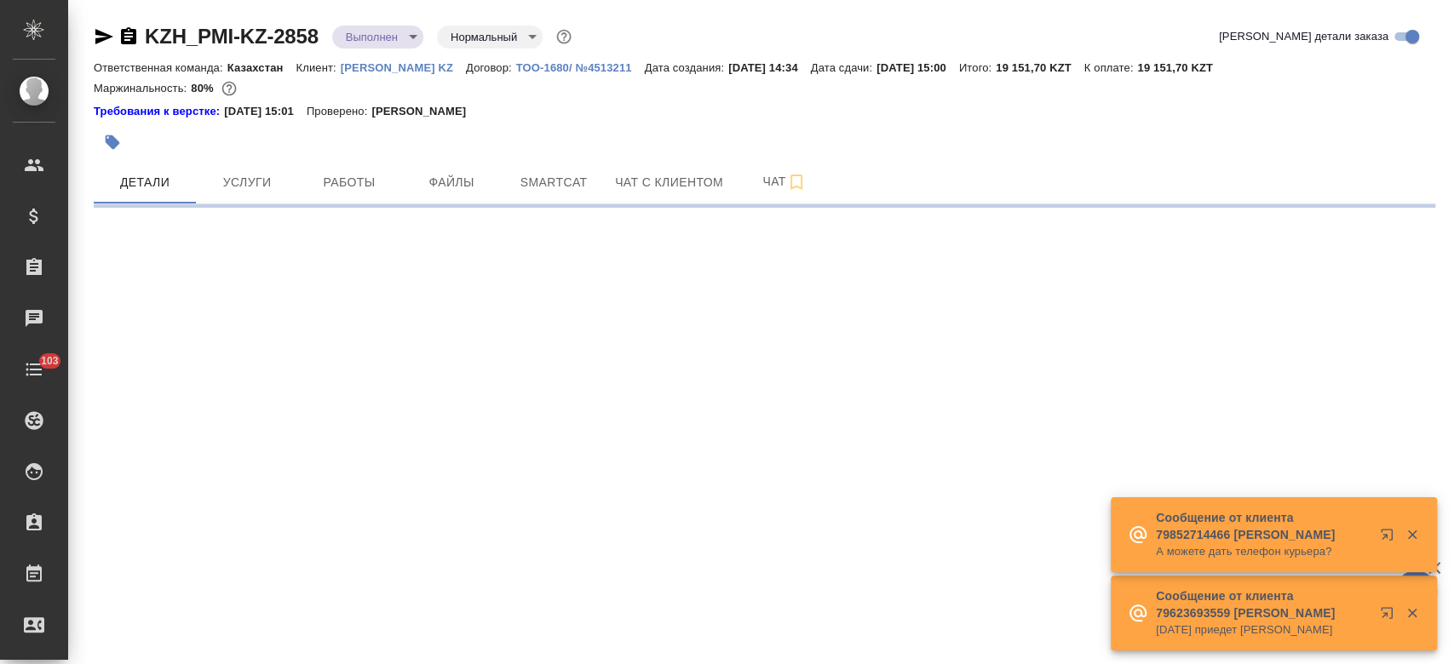
select select "RU"
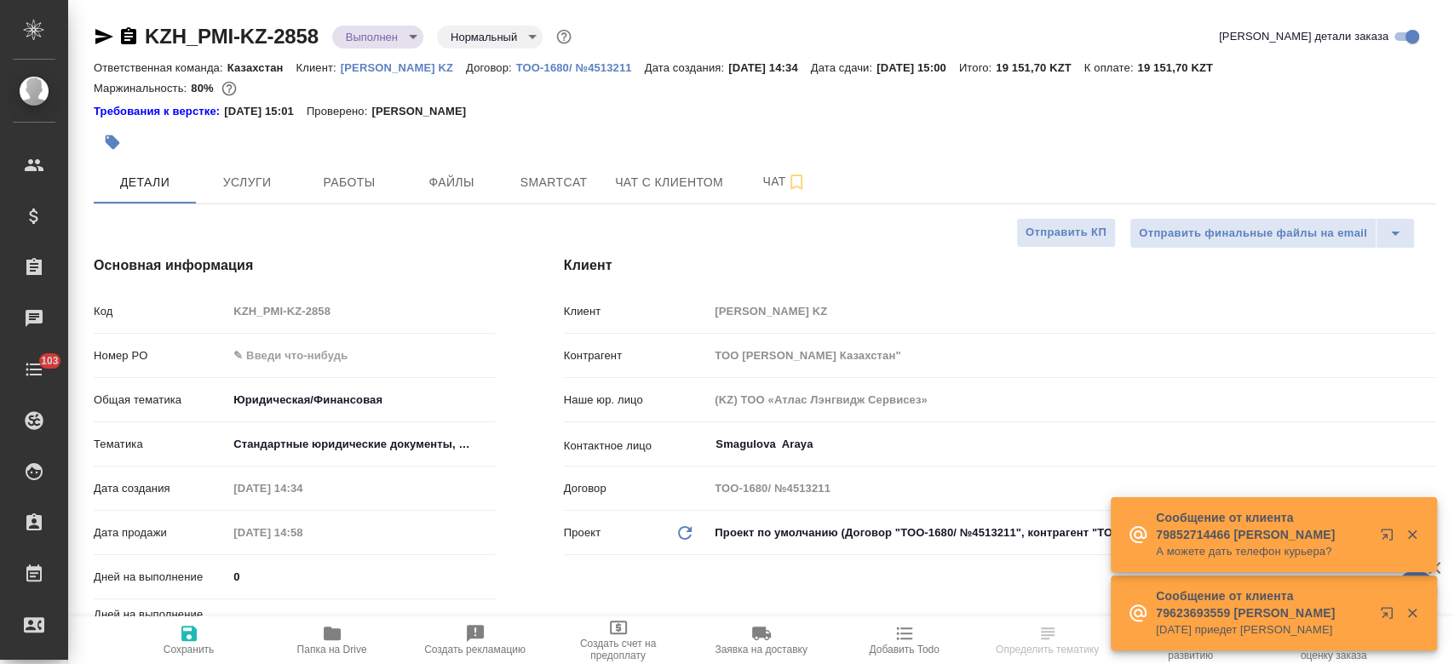
type textarea "x"
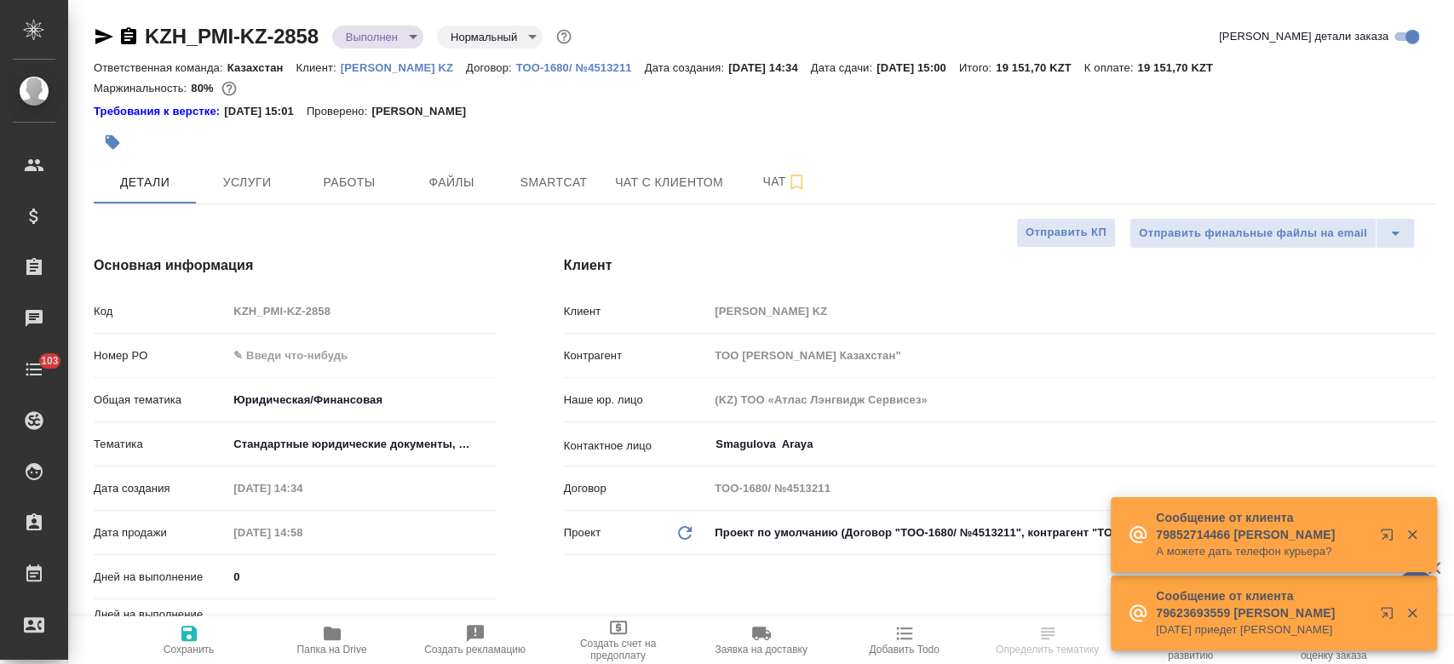
type textarea "x"
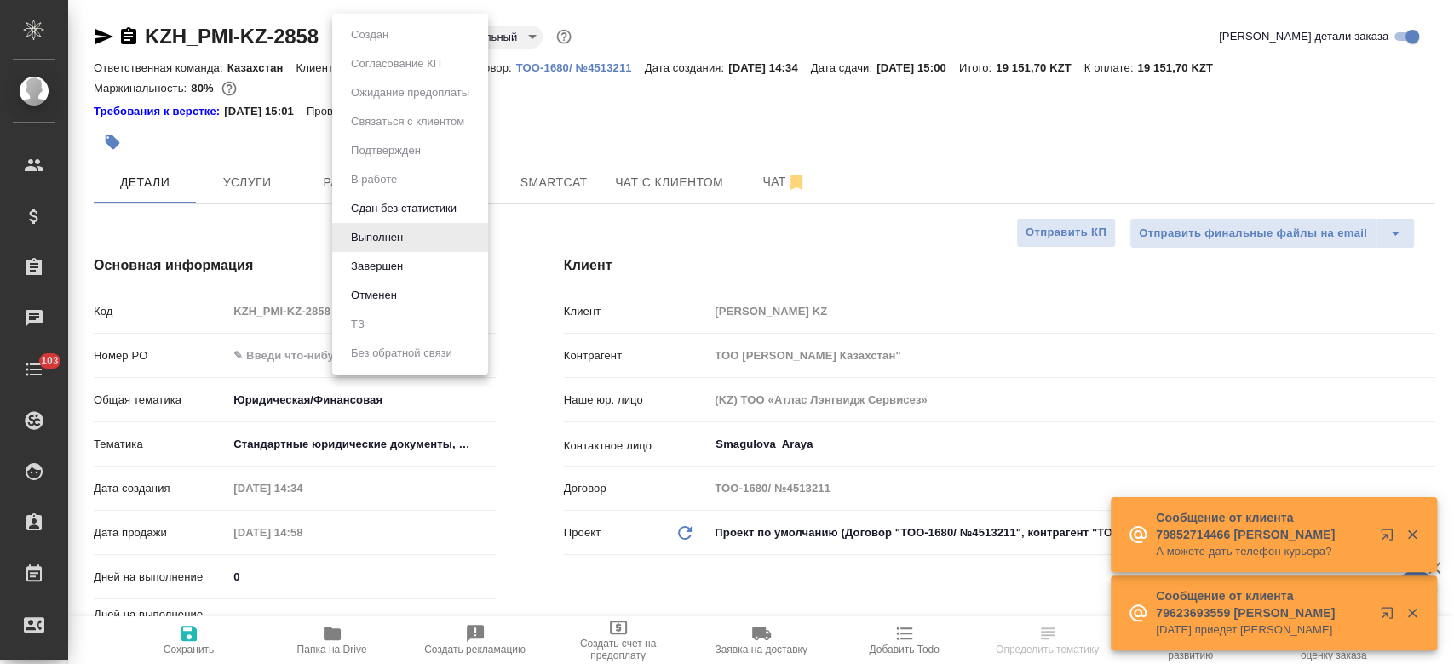
click at [382, 36] on body "🙏 .cls-1 fill:#fff; AWATERA Kosherbayeva Nazerke Клиенты Спецификации Заказы Ча…" at bounding box center [727, 332] width 1454 height 664
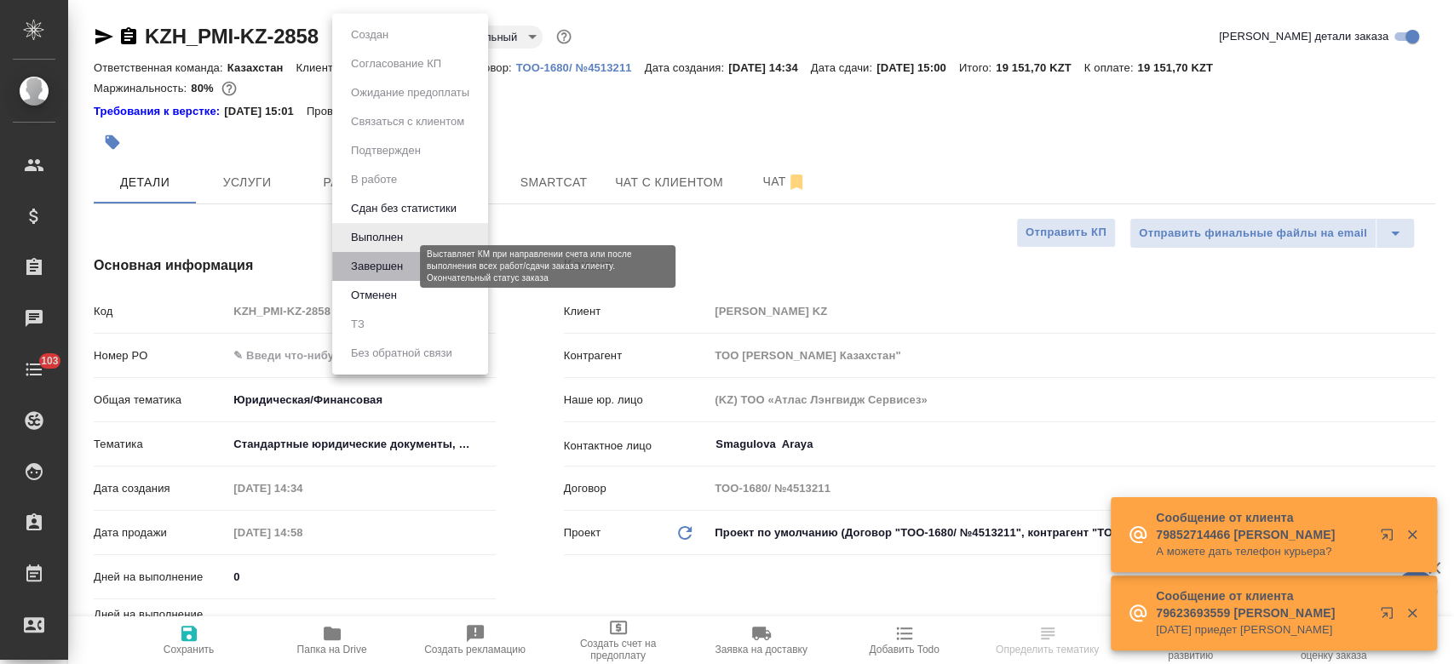
click at [389, 262] on button "Завершен" at bounding box center [377, 266] width 62 height 19
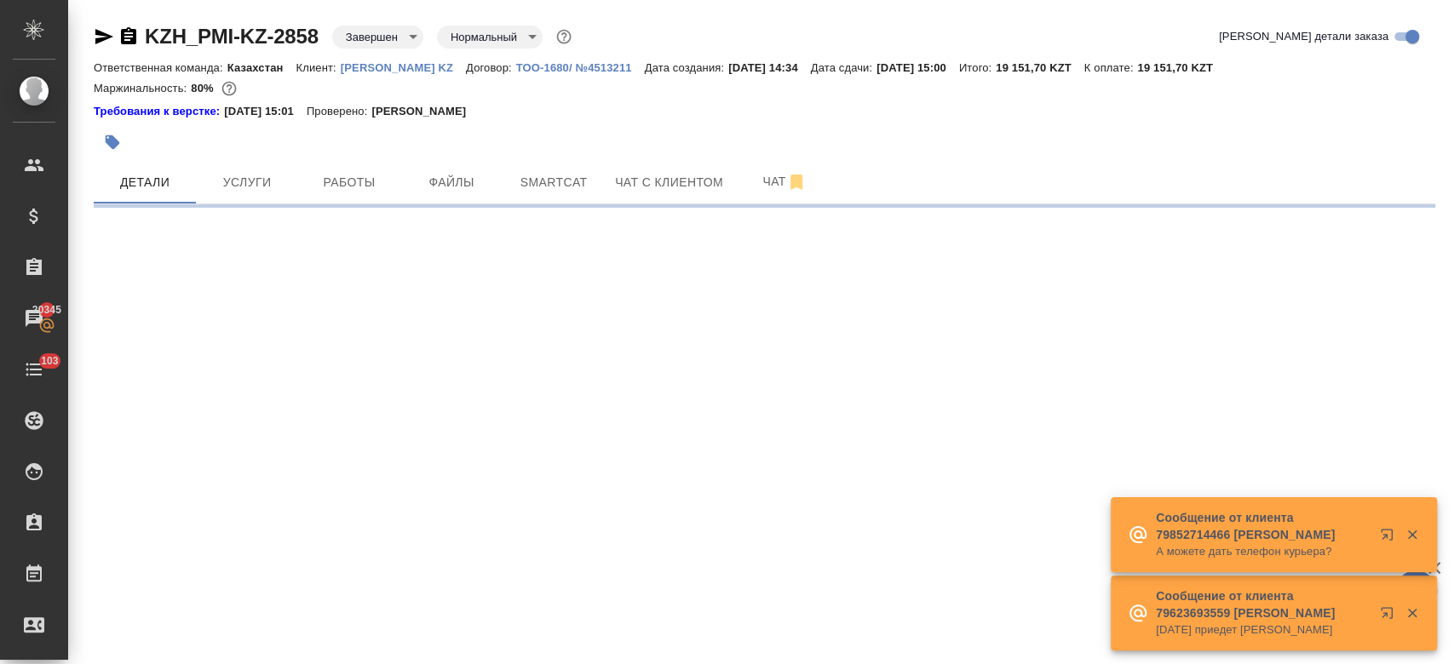
select select "RU"
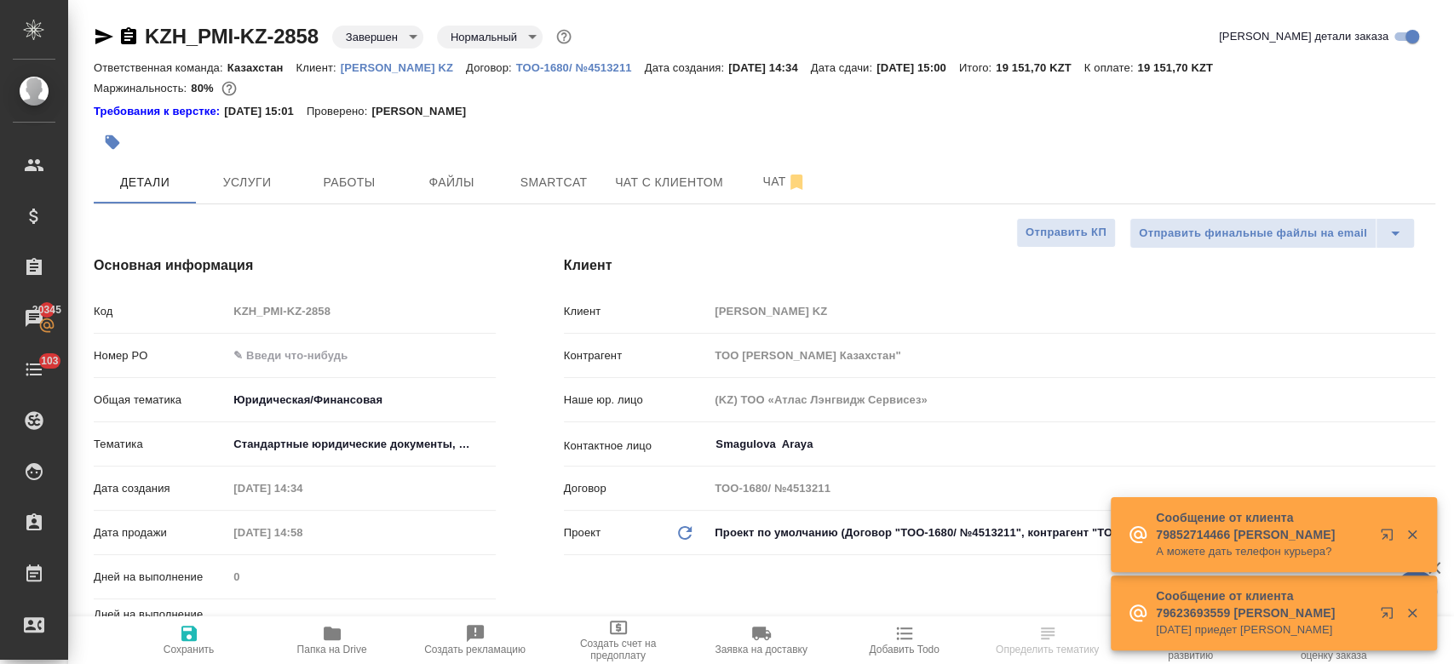
type textarea "x"
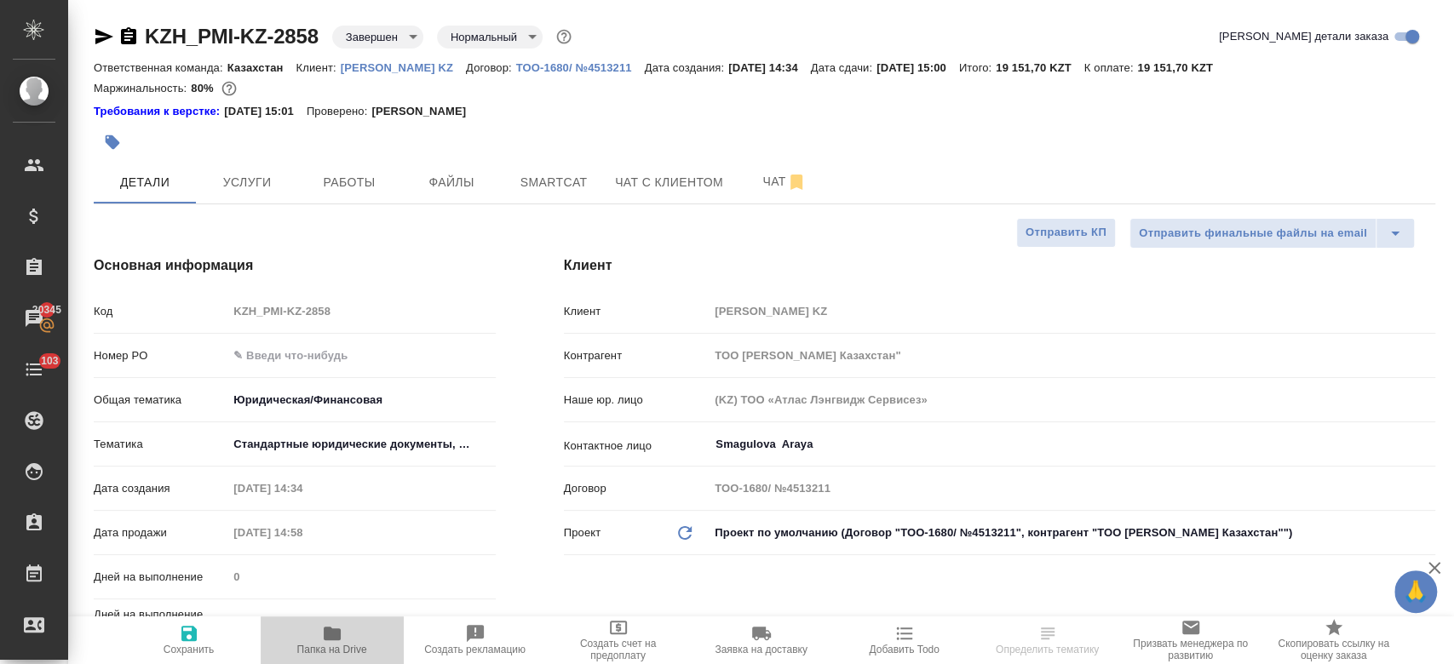
click at [345, 641] on span "Папка на Drive" at bounding box center [332, 639] width 123 height 32
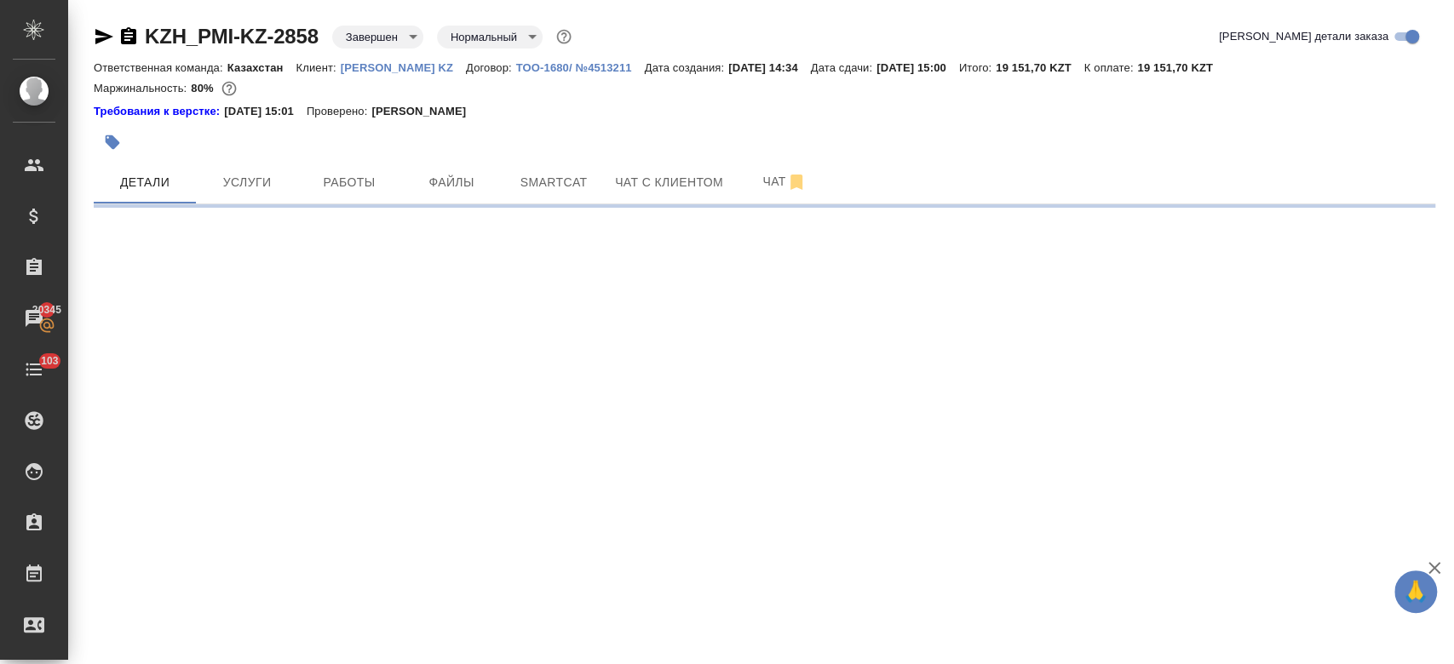
select select "RU"
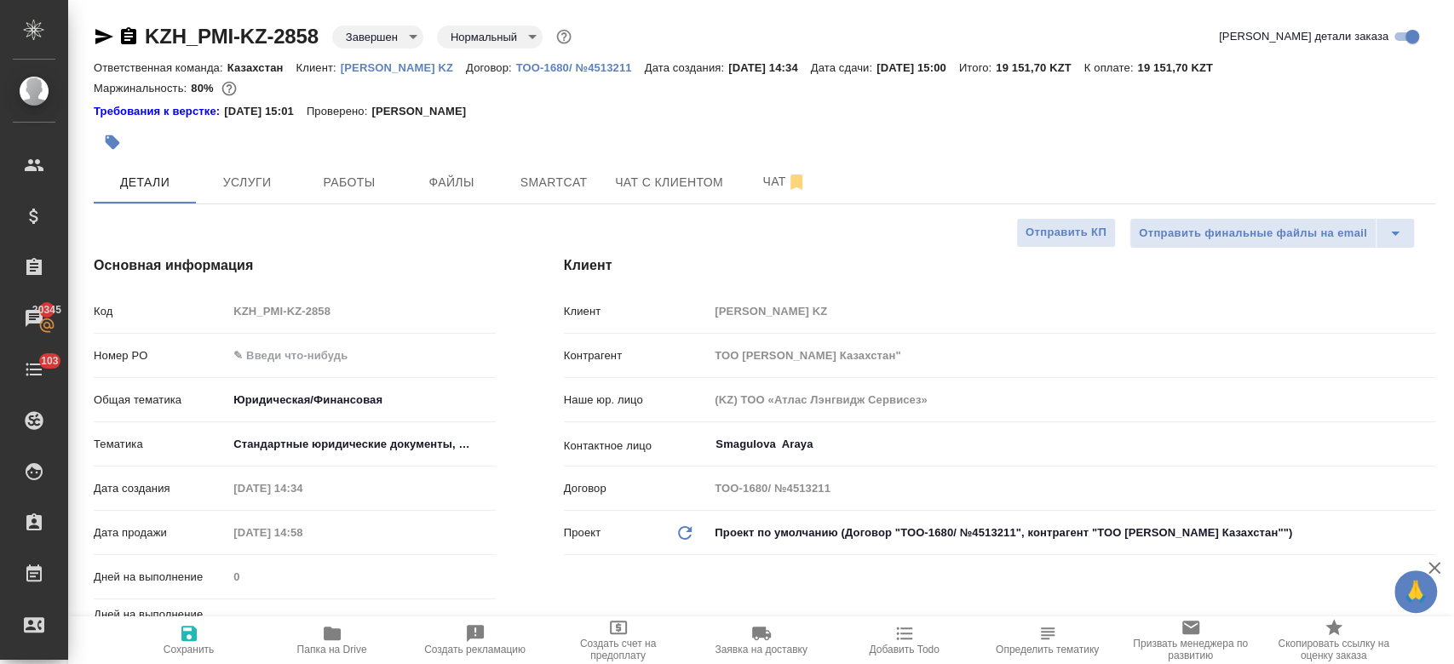
type textarea "x"
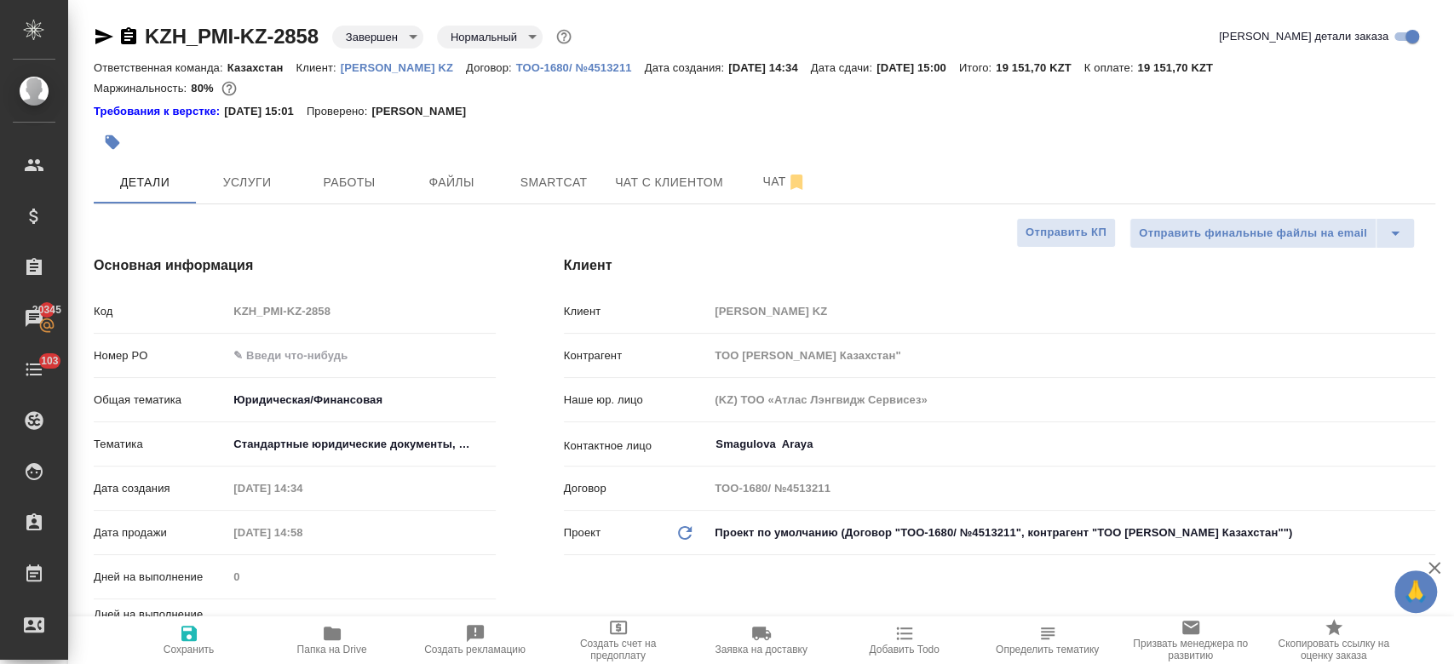
type textarea "x"
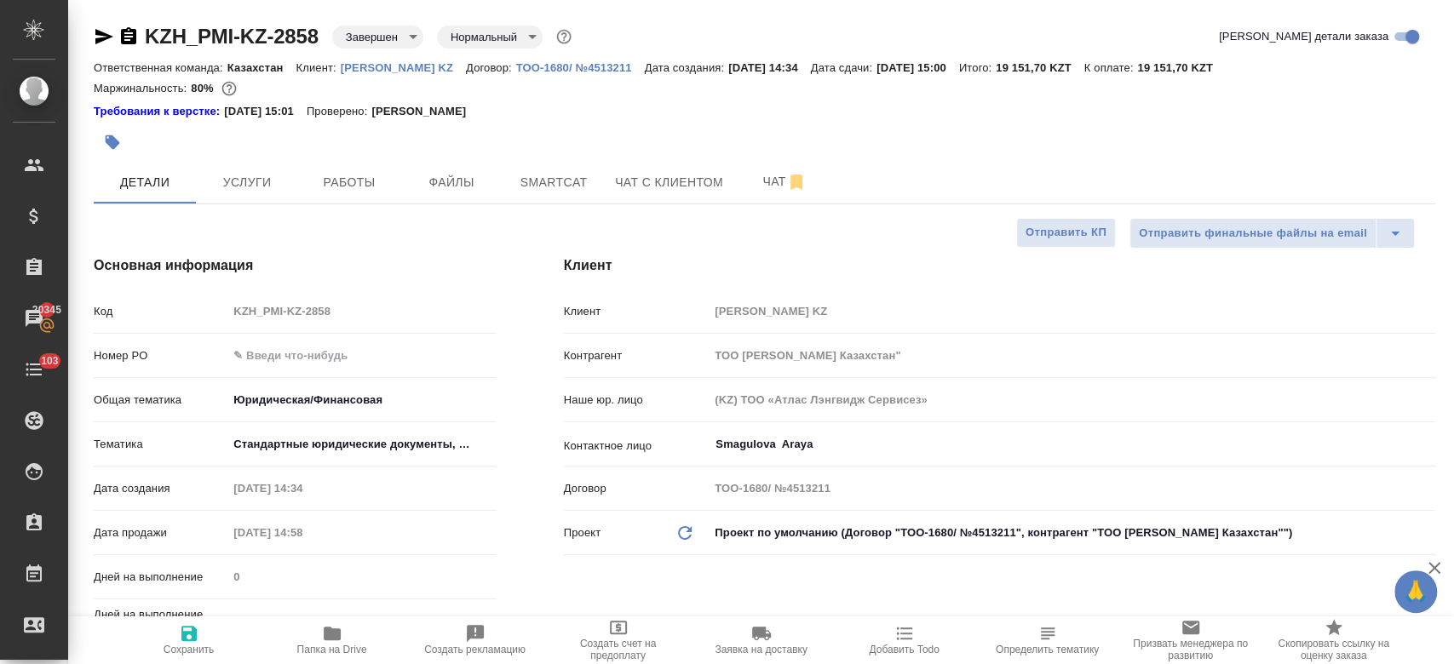
type textarea "x"
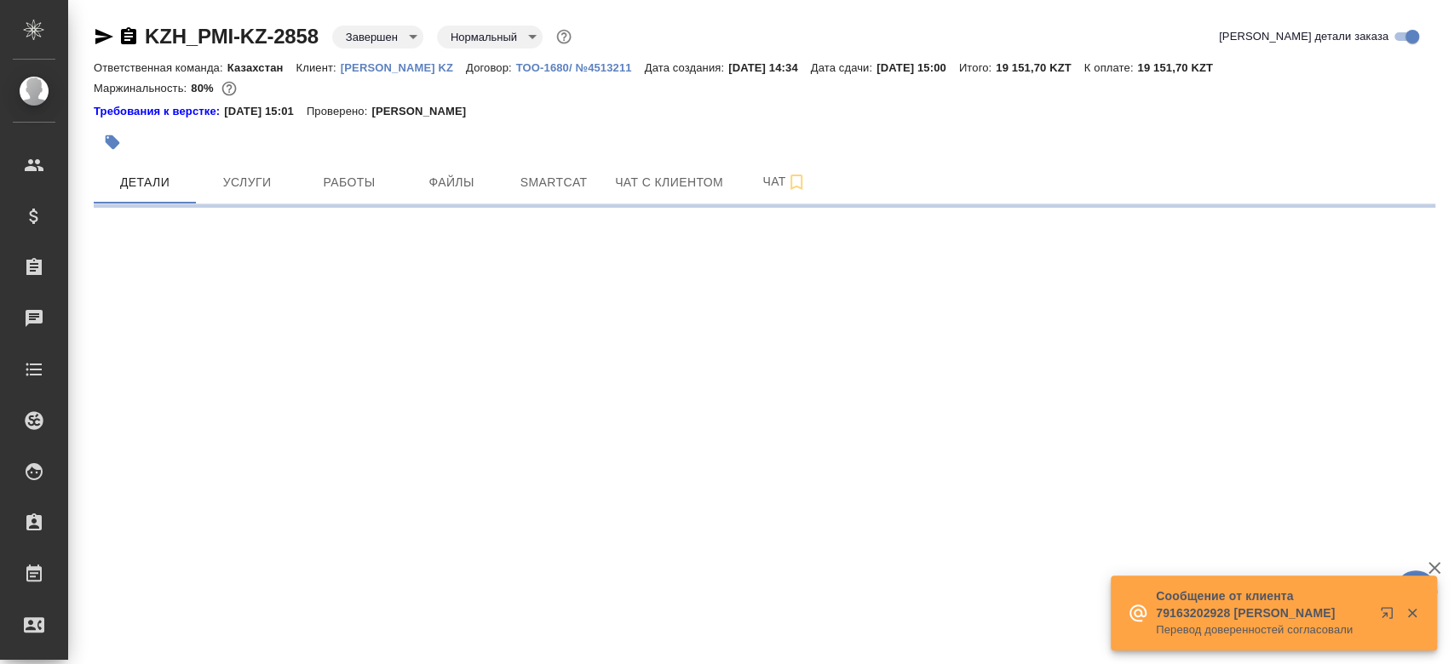
select select "RU"
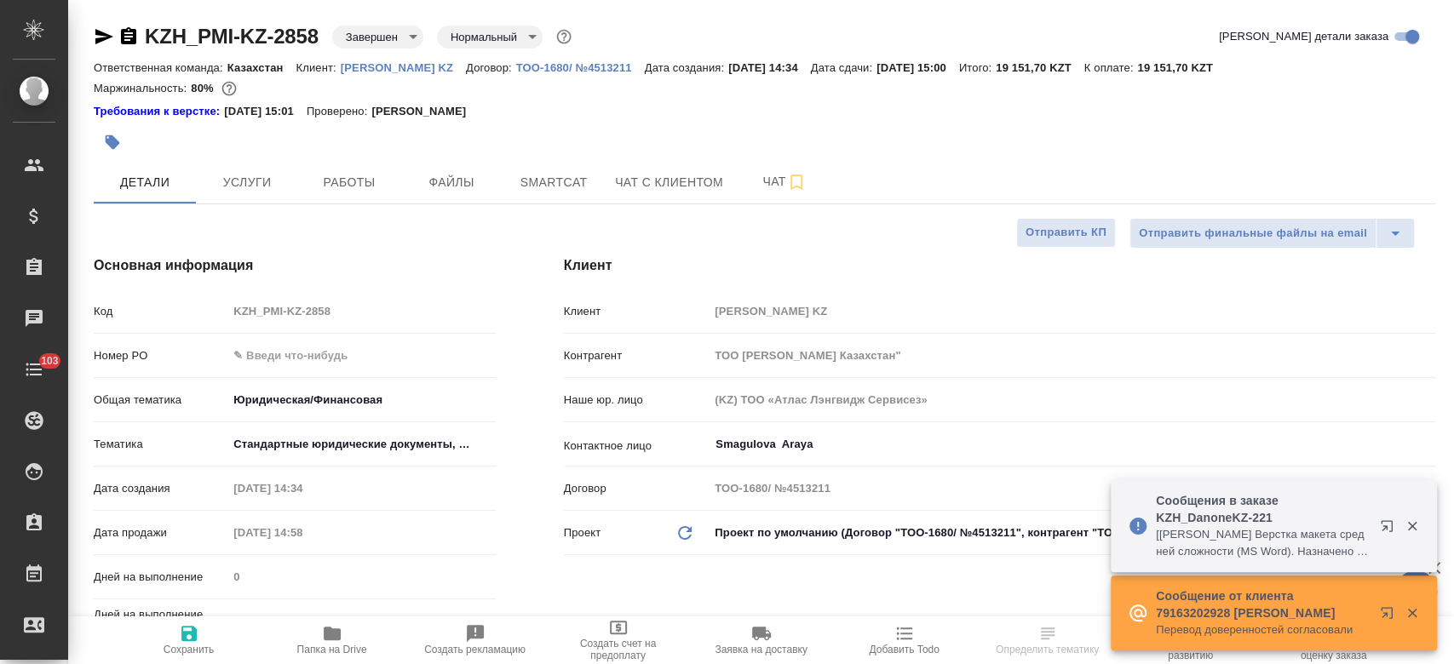
type textarea "x"
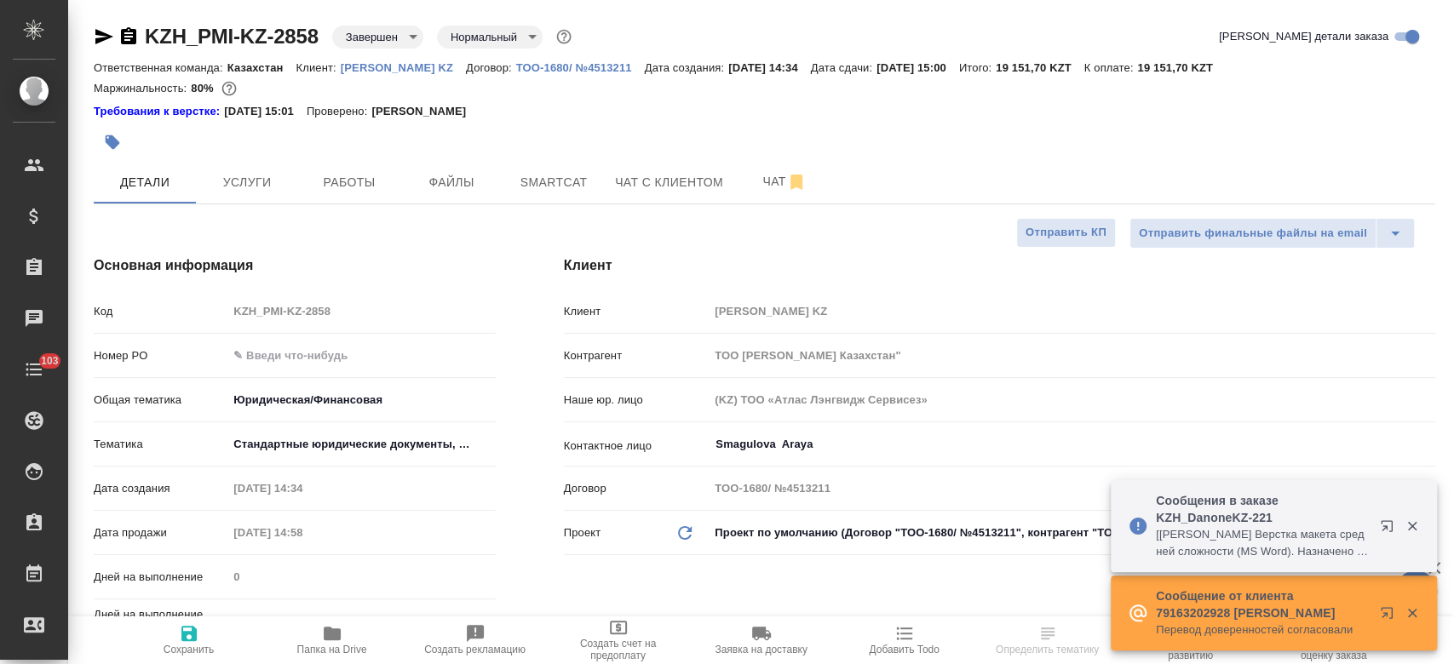
type textarea "x"
click at [355, 60] on link "[PERSON_NAME] KZ" at bounding box center [403, 67] width 125 height 14
type textarea "x"
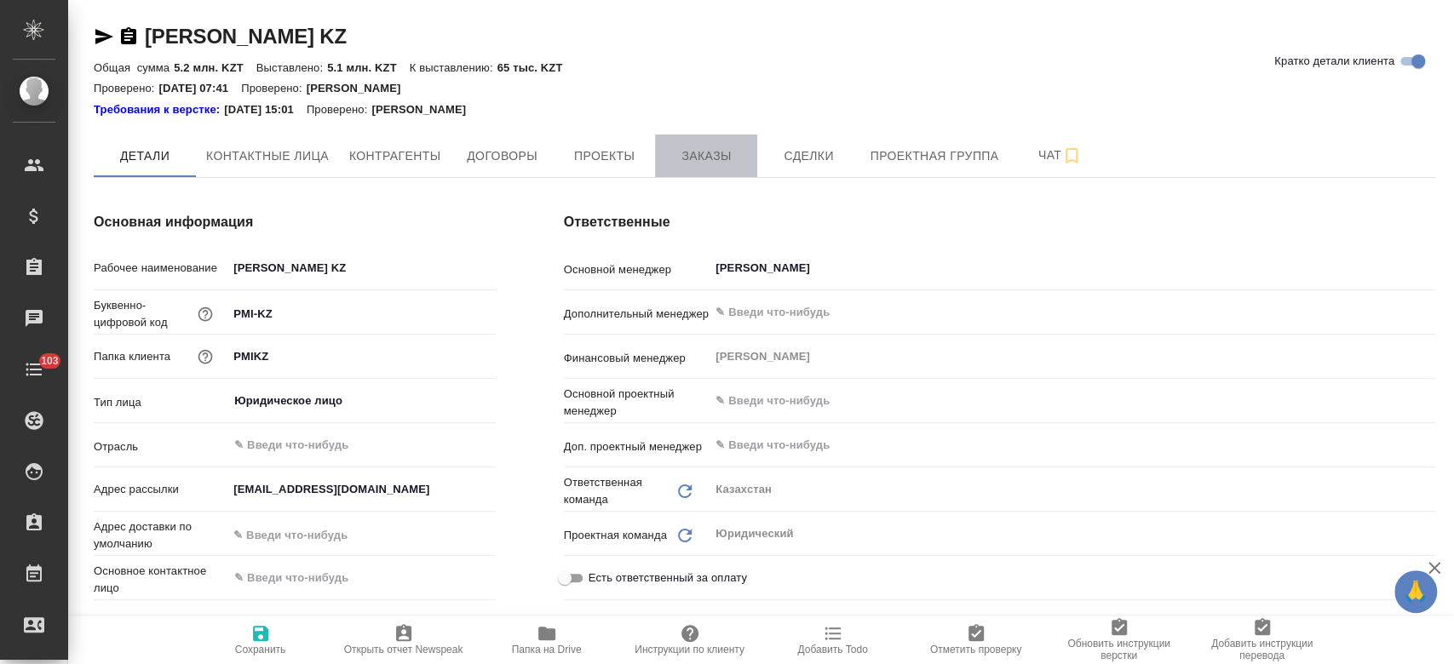
click at [698, 147] on span "Заказы" at bounding box center [706, 156] width 82 height 21
type textarea "x"
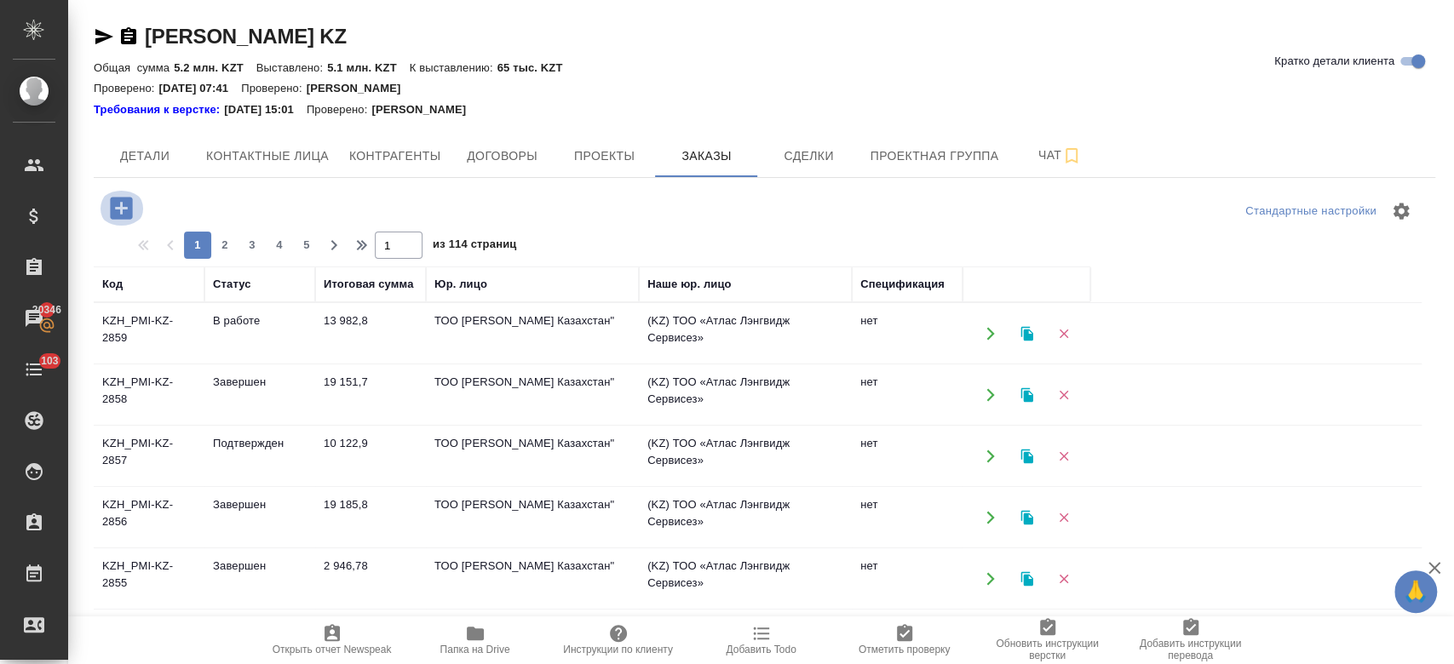
click at [126, 209] on icon "button" at bounding box center [121, 208] width 30 height 30
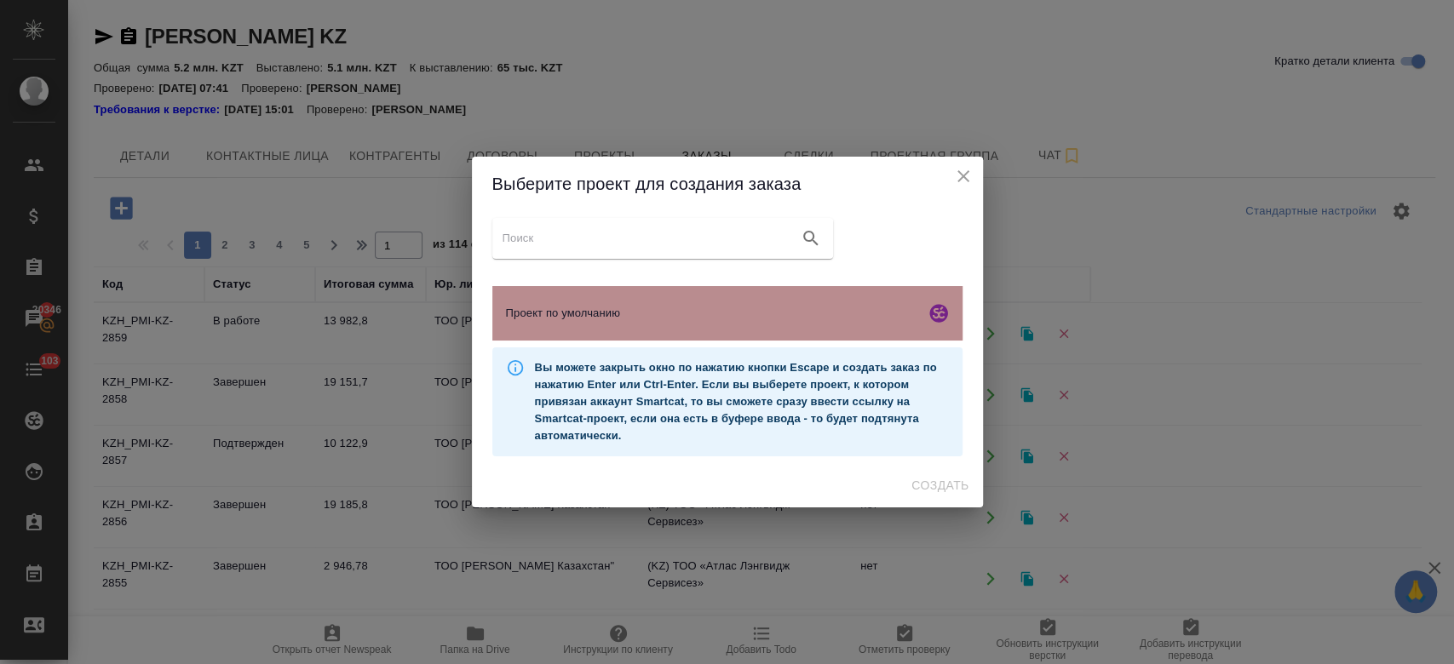
click at [556, 309] on span "Проект по умолчанию" at bounding box center [712, 313] width 412 height 17
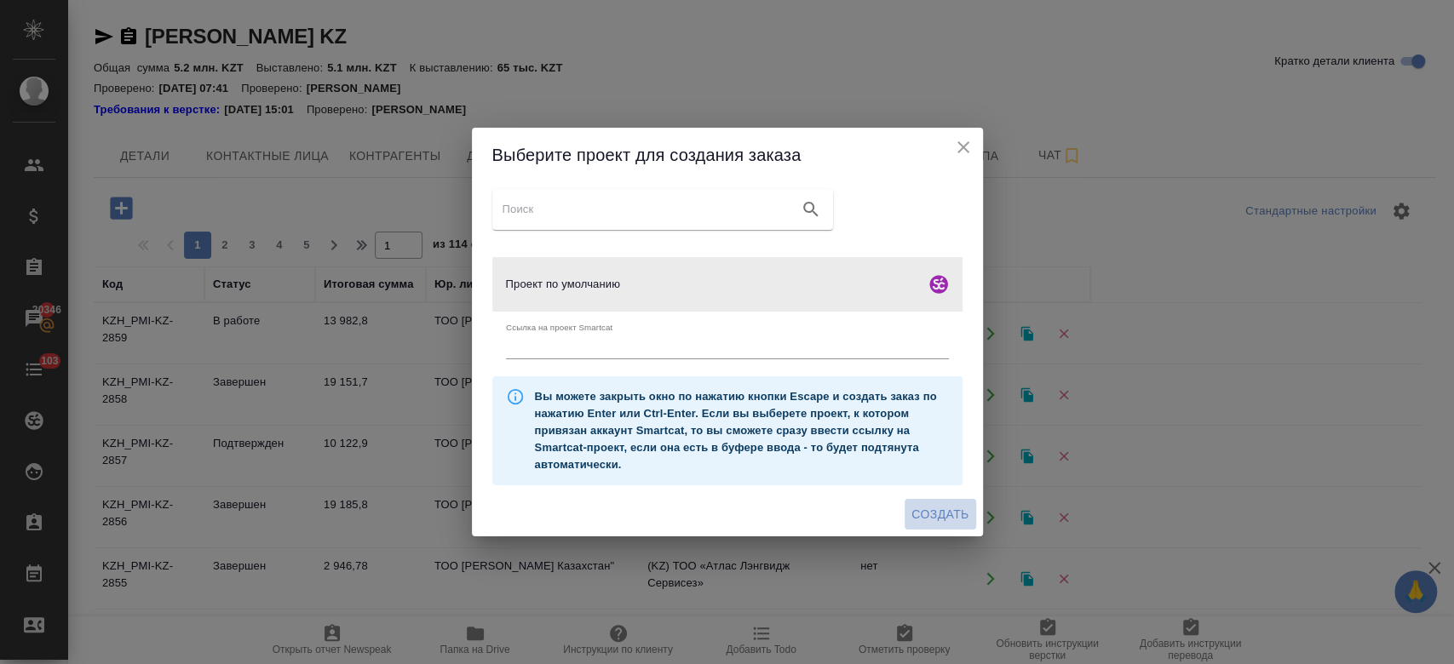
click at [940, 505] on span "Создать" at bounding box center [939, 514] width 57 height 21
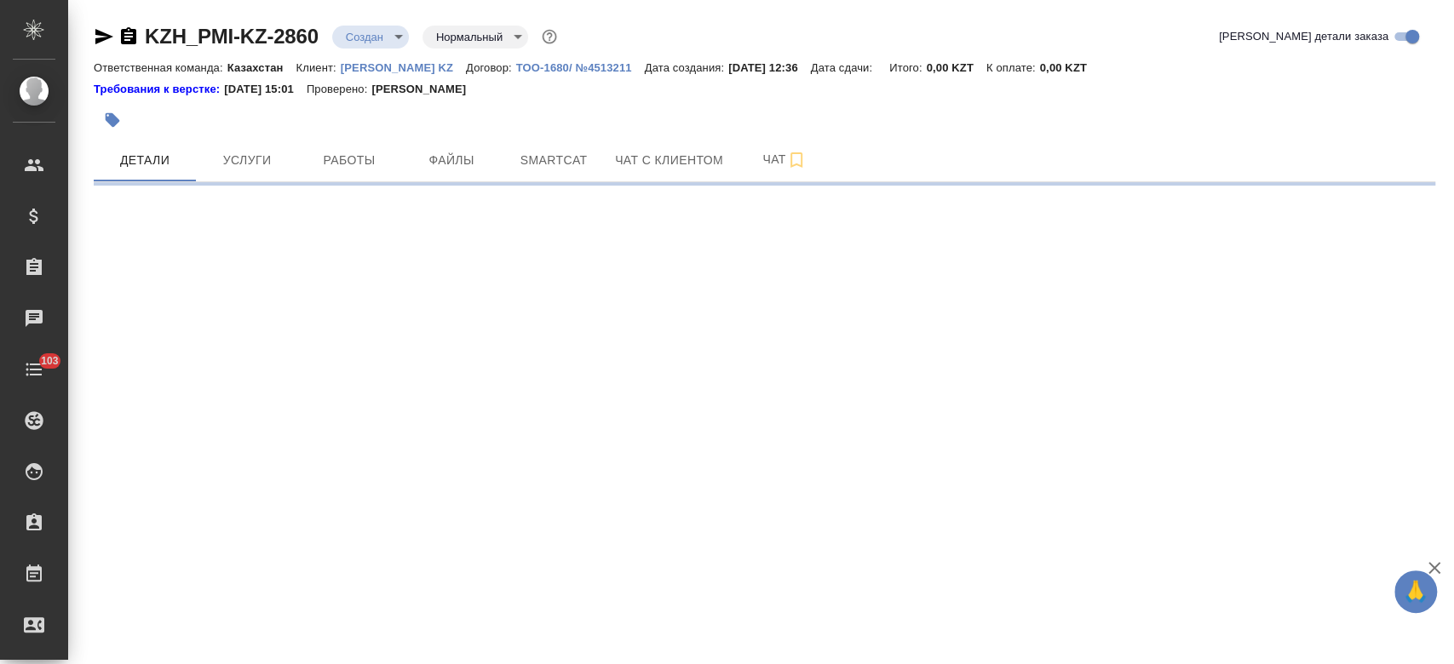
select select "RU"
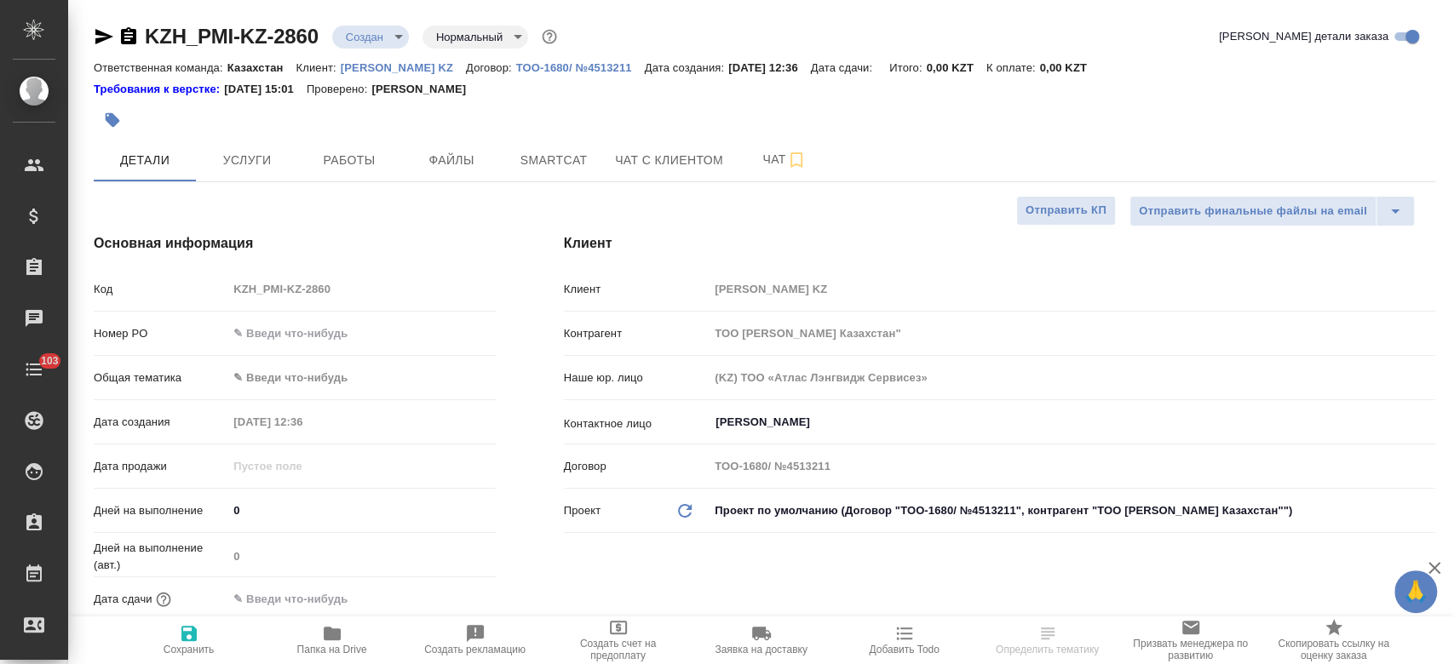
type textarea "x"
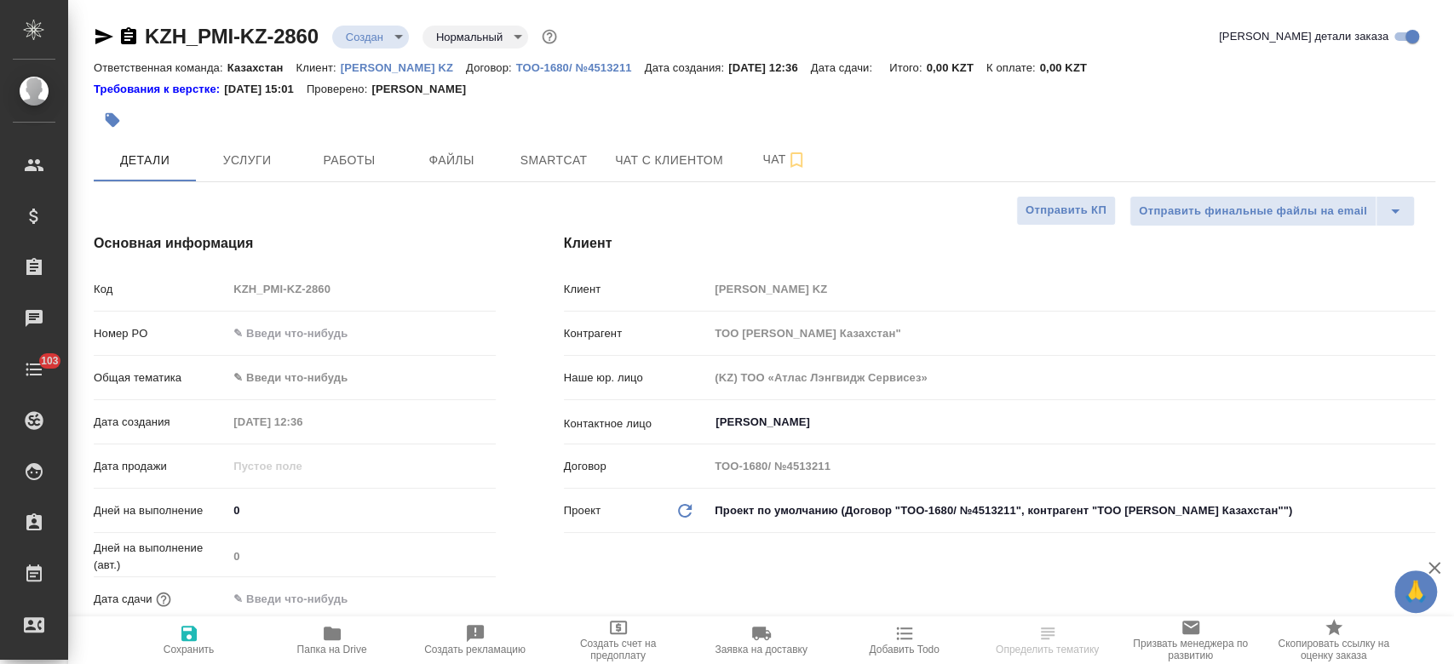
type textarea "x"
click at [417, 167] on span "Файлы" at bounding box center [452, 160] width 82 height 21
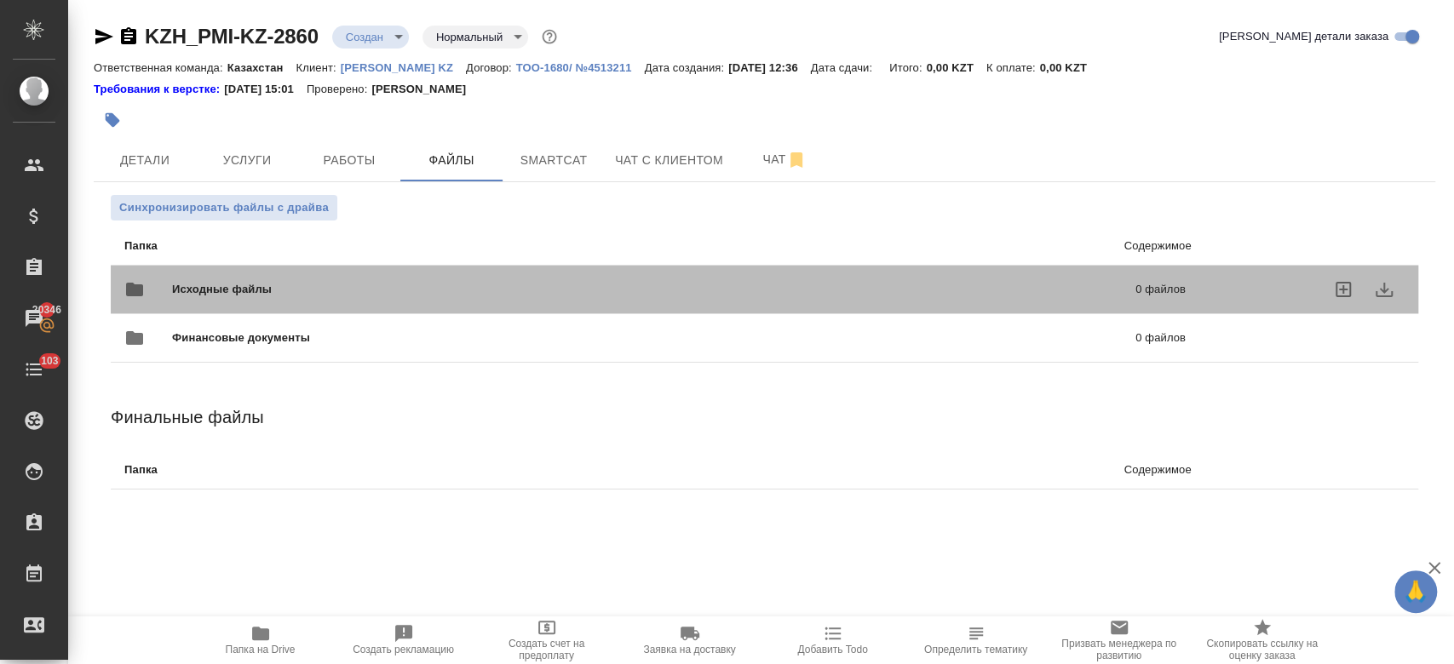
click at [246, 278] on div "Исходные файлы 0 файлов" at bounding box center [654, 289] width 1061 height 41
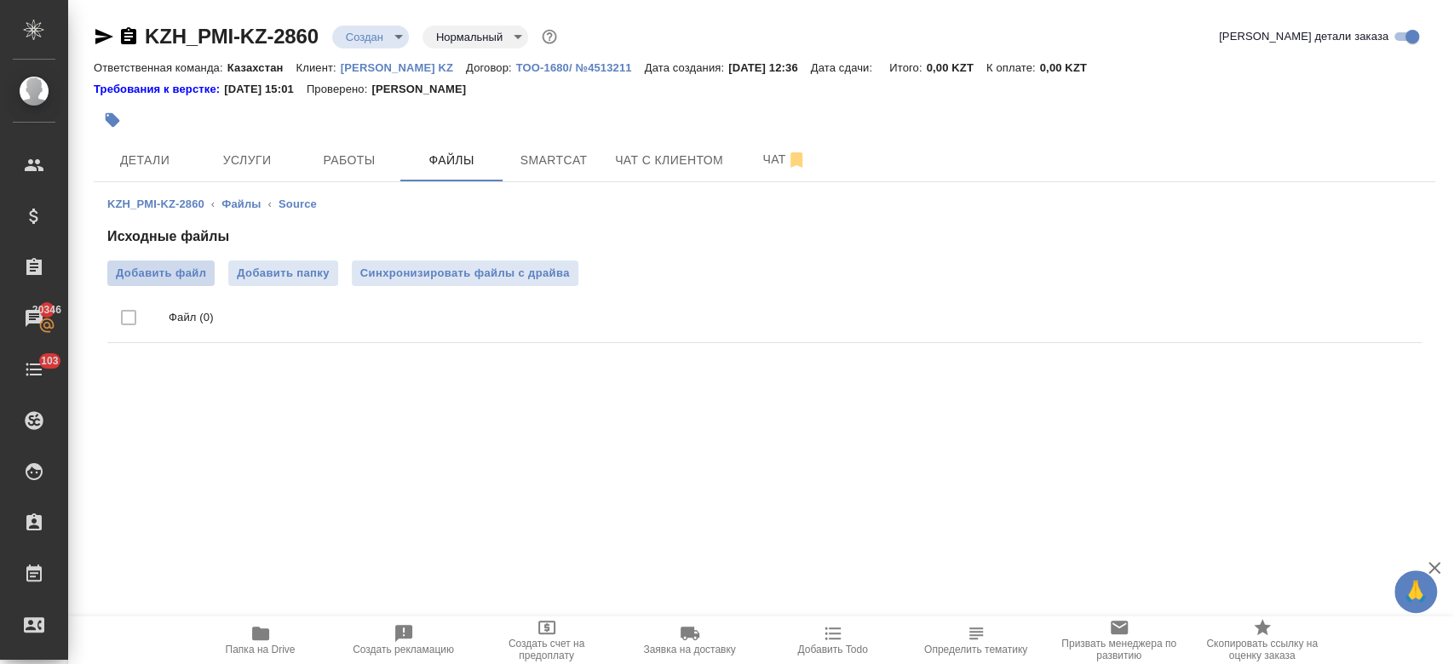
click at [196, 270] on span "Добавить файл" at bounding box center [161, 273] width 90 height 17
click at [0, 0] on input "Добавить файл" at bounding box center [0, 0] width 0 height 0
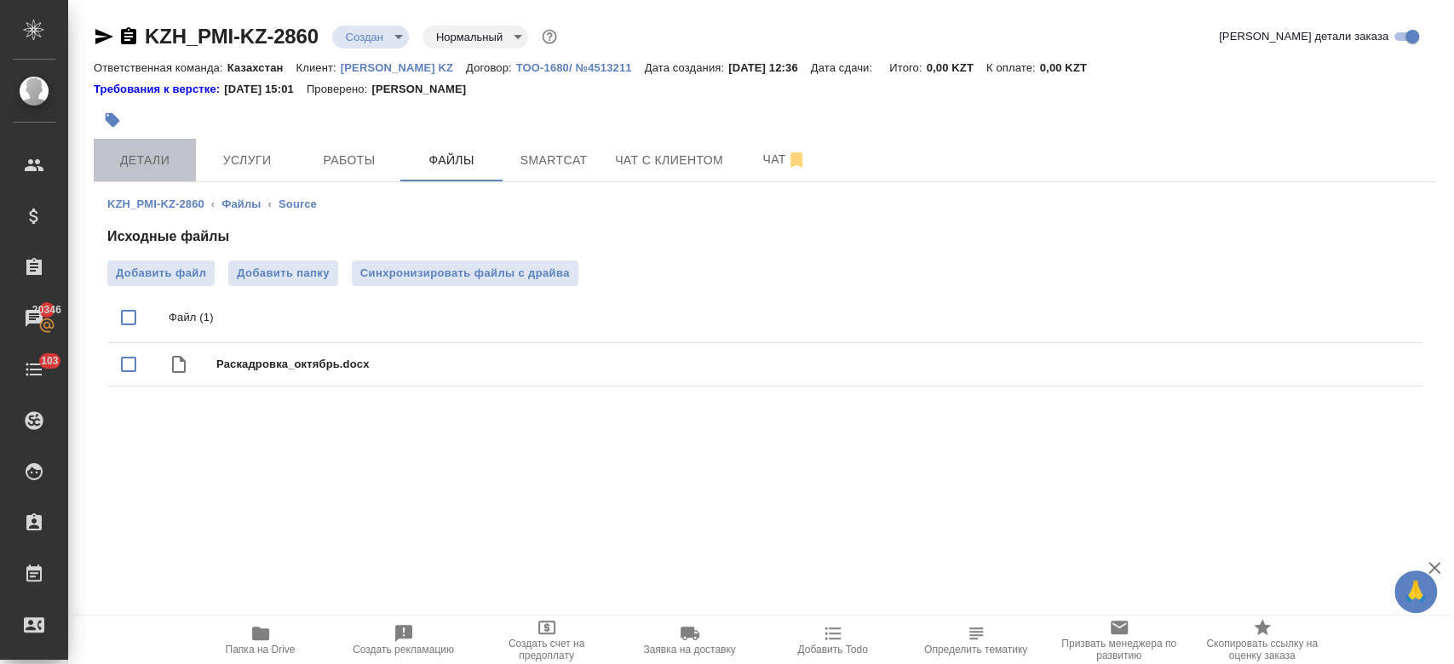
click at [161, 160] on span "Детали" at bounding box center [145, 160] width 82 height 21
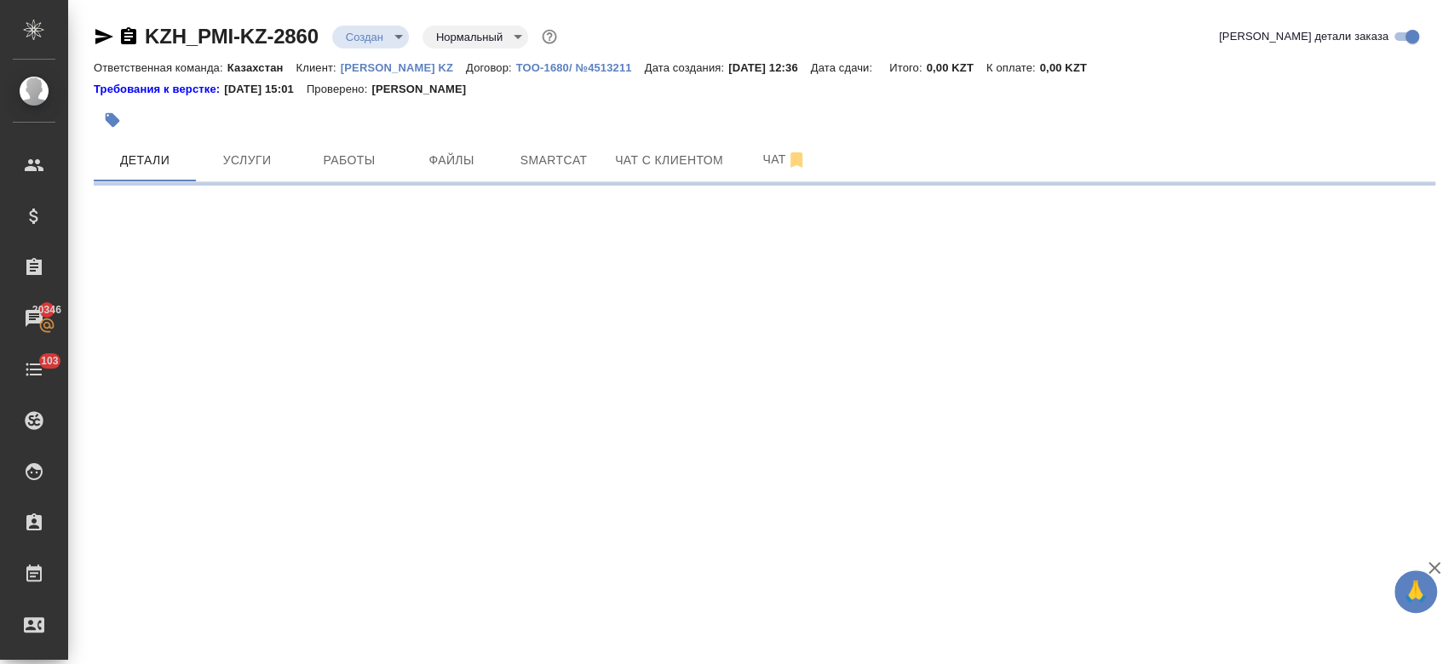
select select "RU"
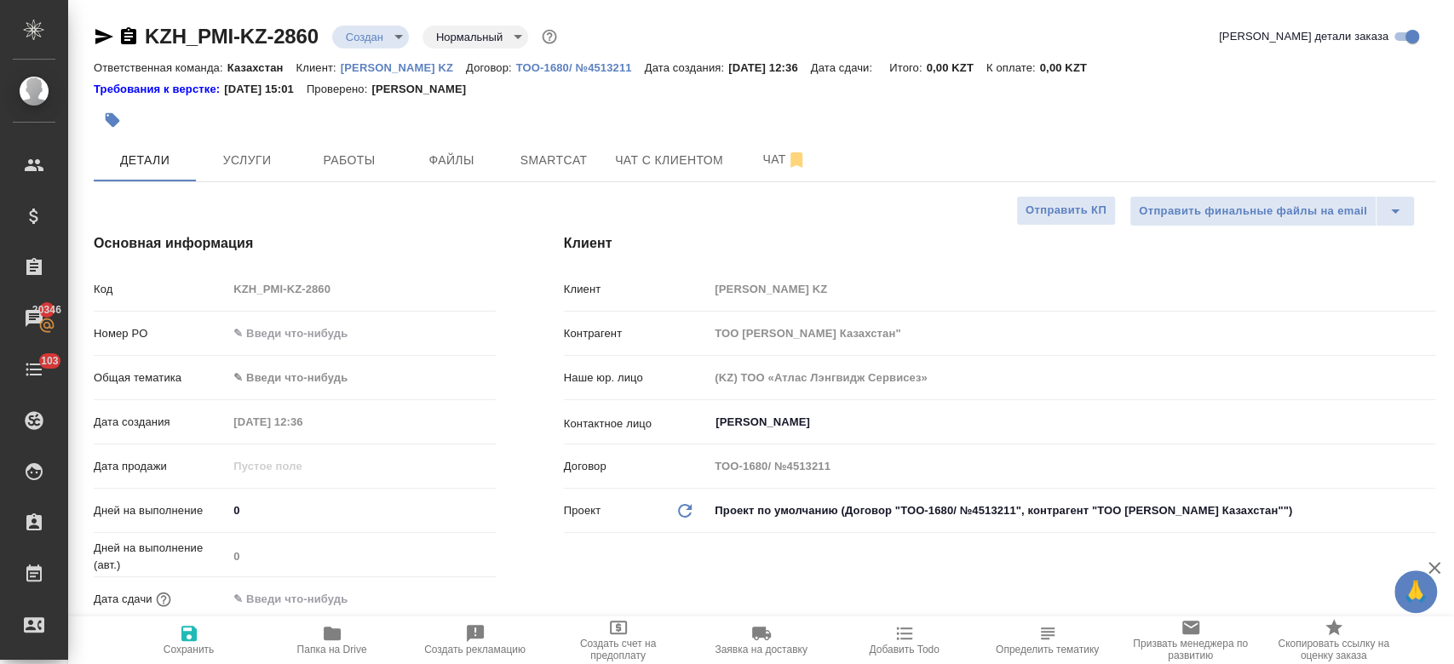
type textarea "x"
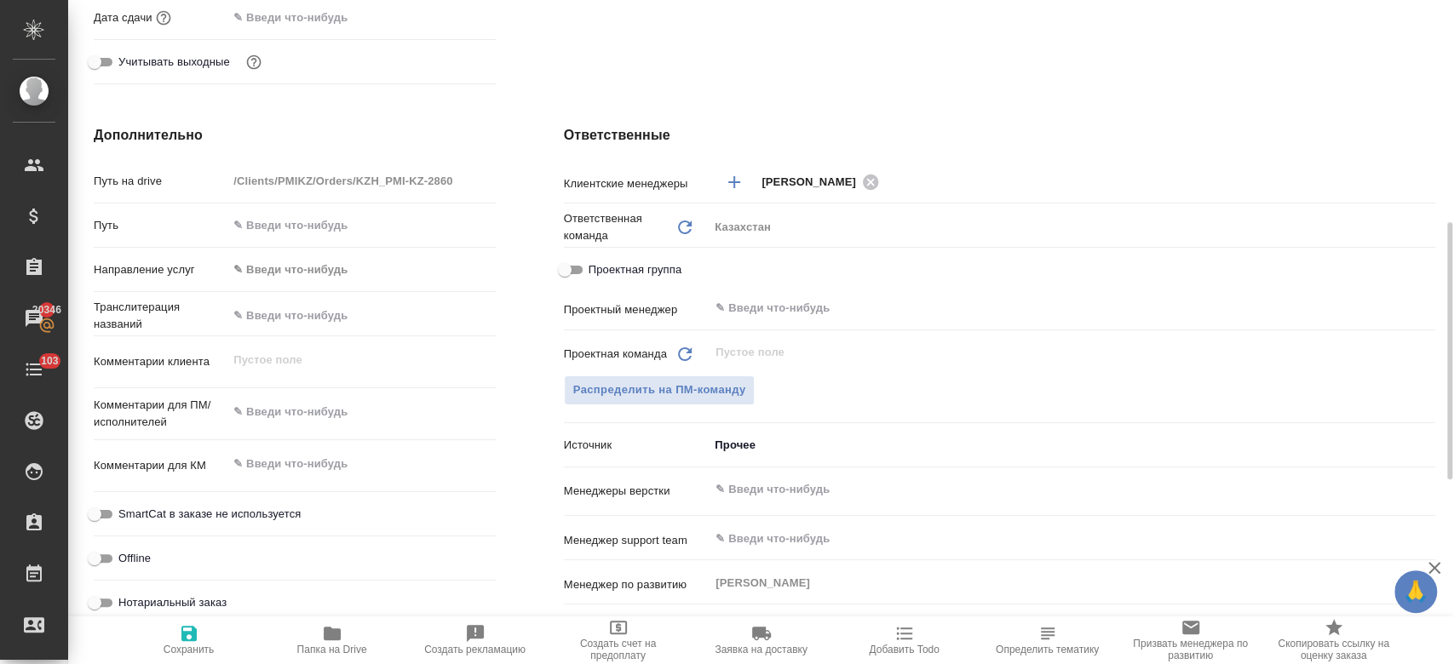
scroll to position [583, 0]
type textarea "x"
click at [313, 416] on textarea at bounding box center [361, 412] width 266 height 29
type textarea "п"
type textarea "x"
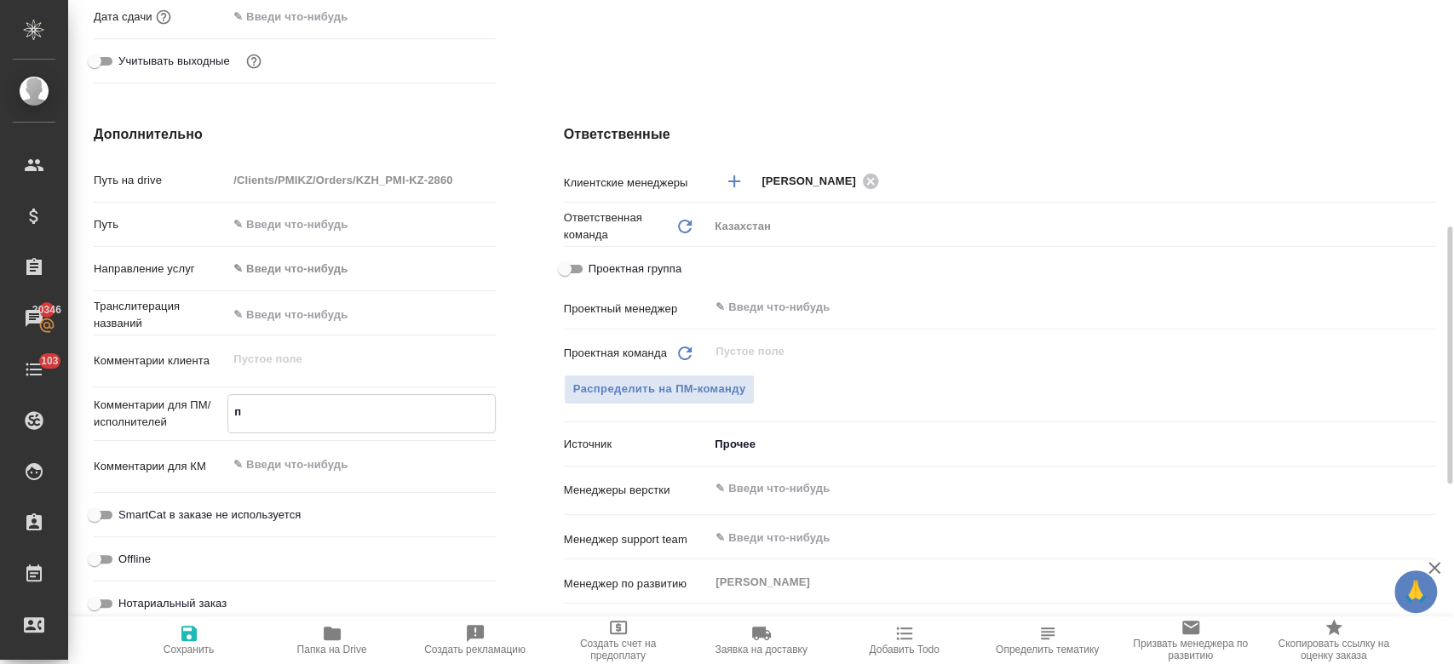
type textarea "x"
type textarea "пе"
type textarea "x"
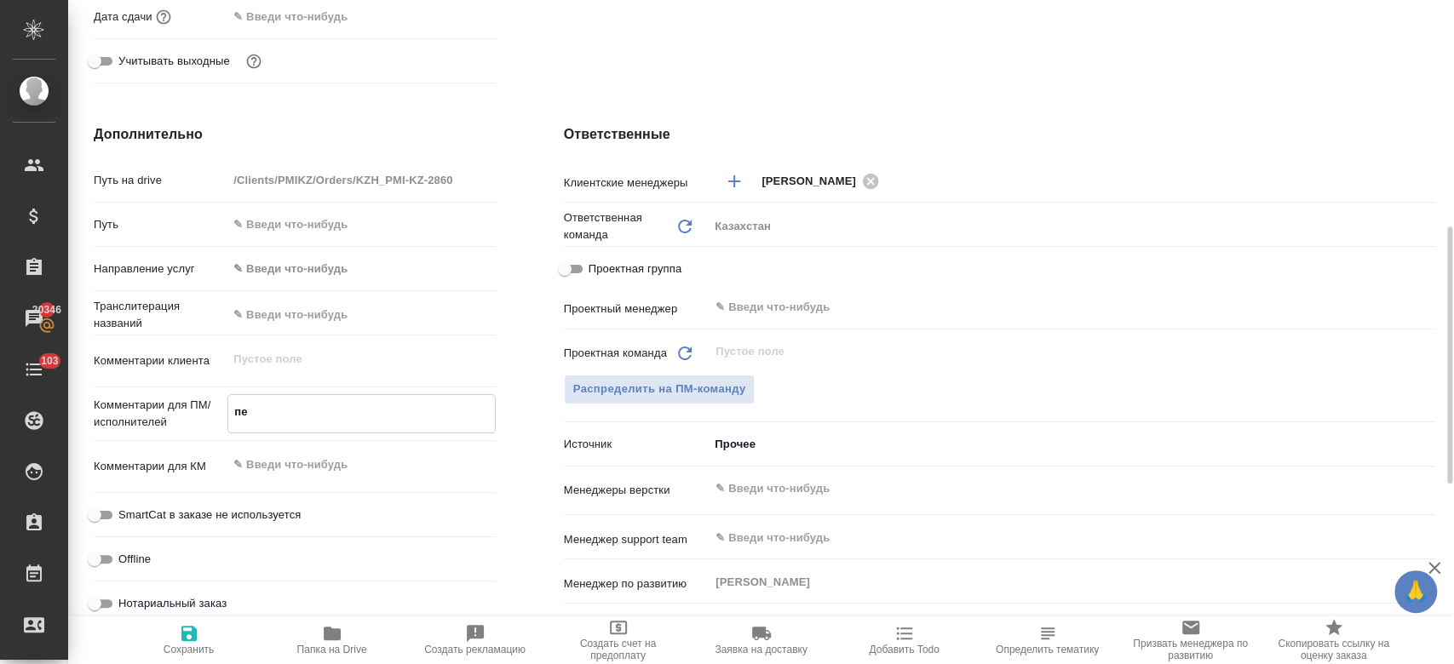
type textarea "x"
type textarea "пер"
type textarea "x"
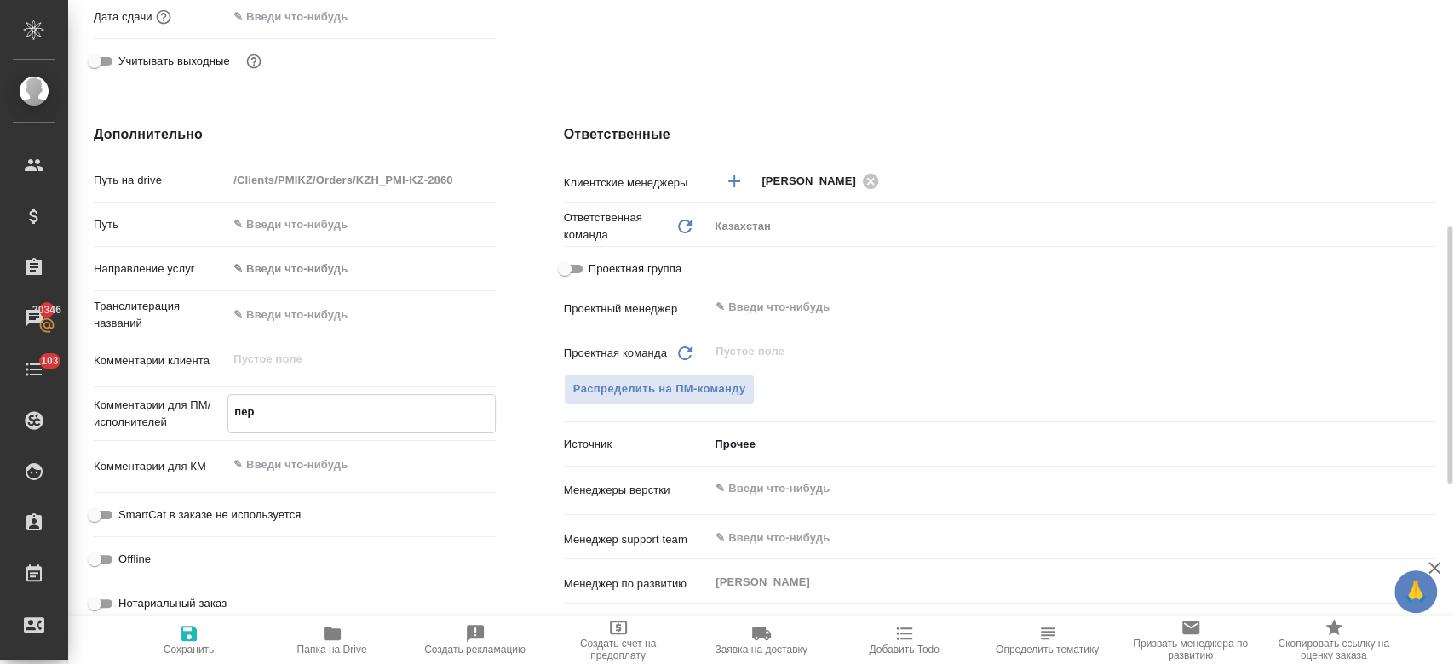
type textarea "пере"
type textarea "x"
type textarea "перев"
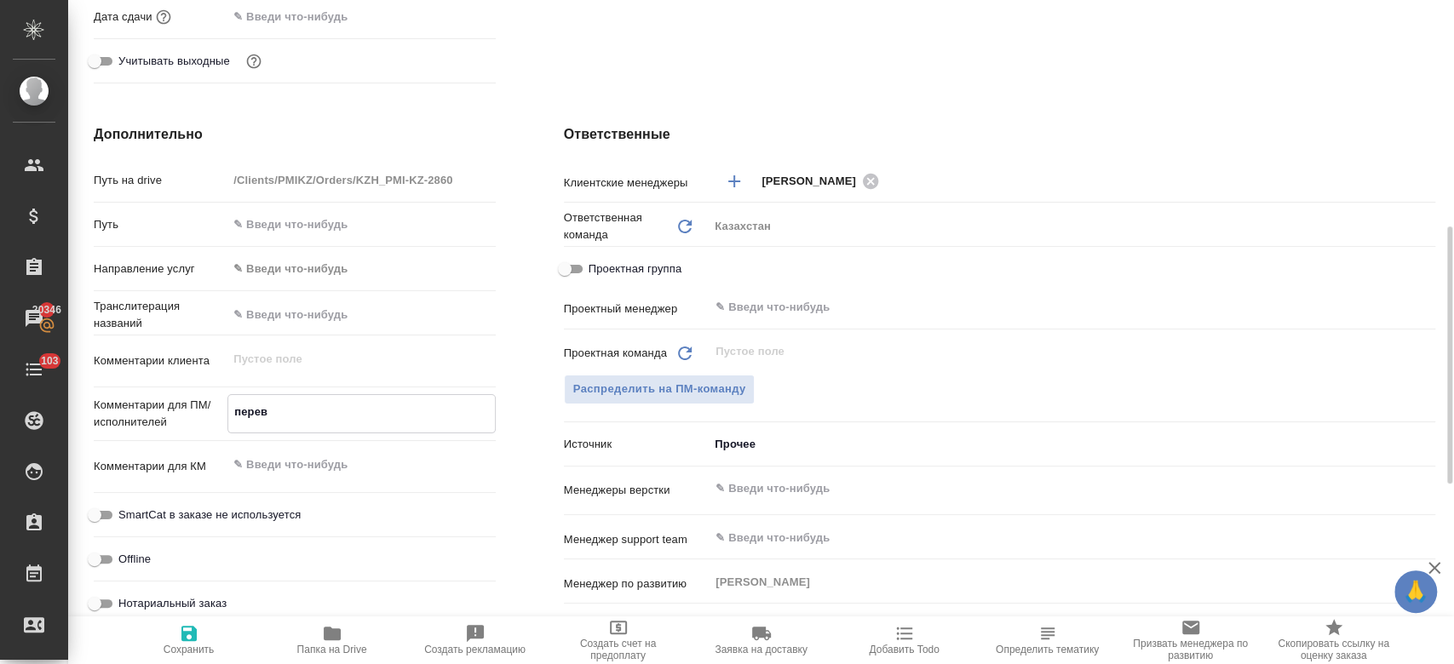
type textarea "x"
type textarea "перево"
type textarea "x"
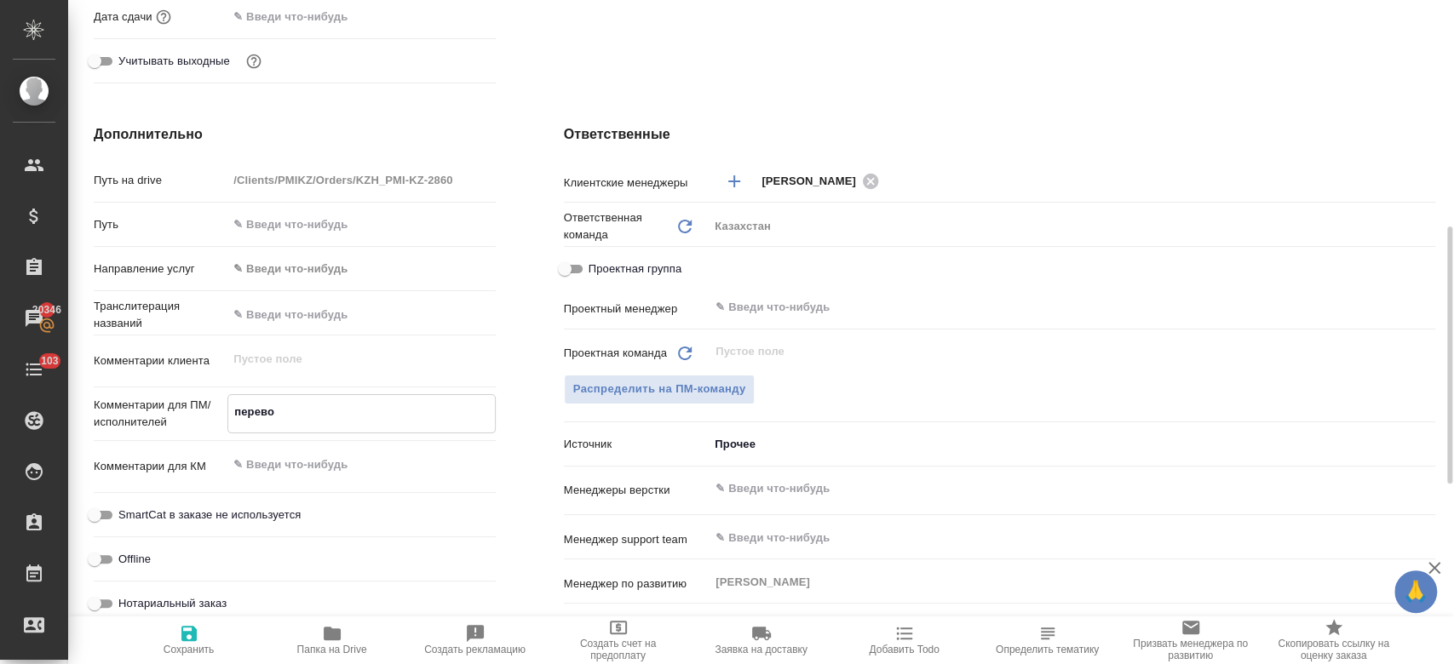
type textarea "x"
type textarea "перевод"
type textarea "x"
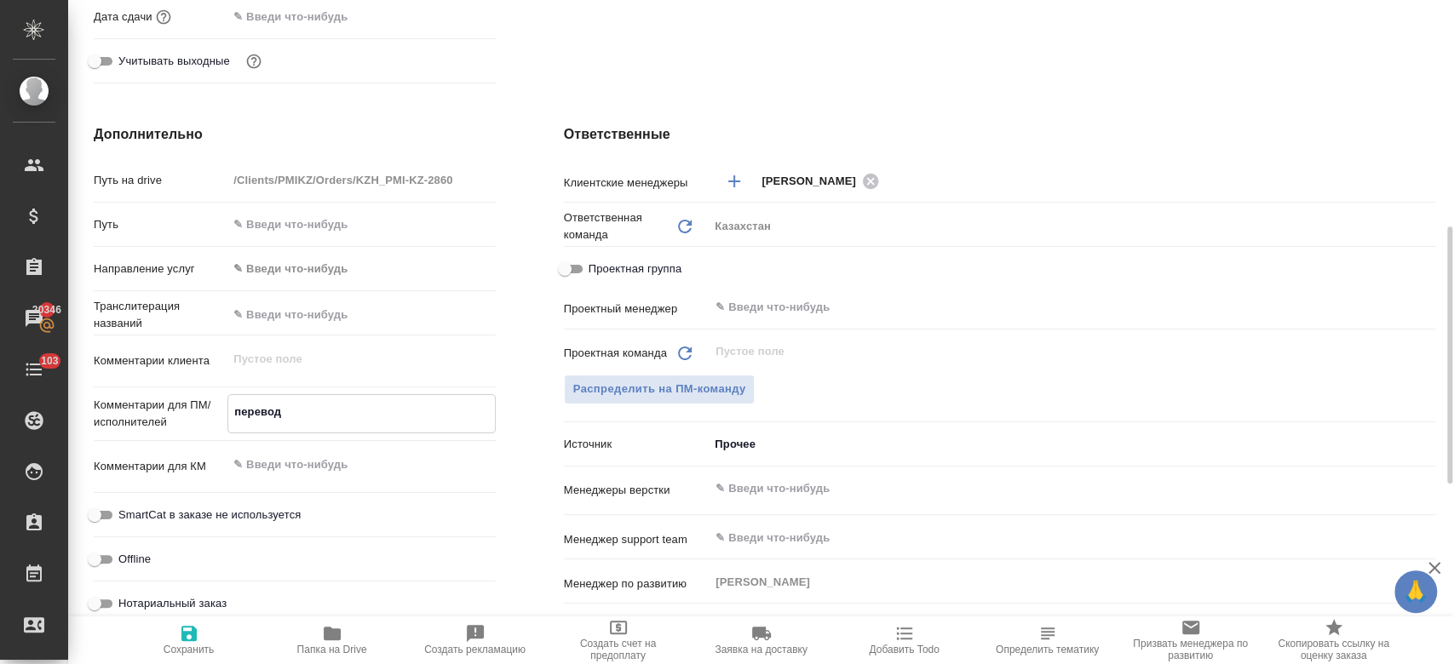
type textarea "x"
type textarea "перевод"
type textarea "x"
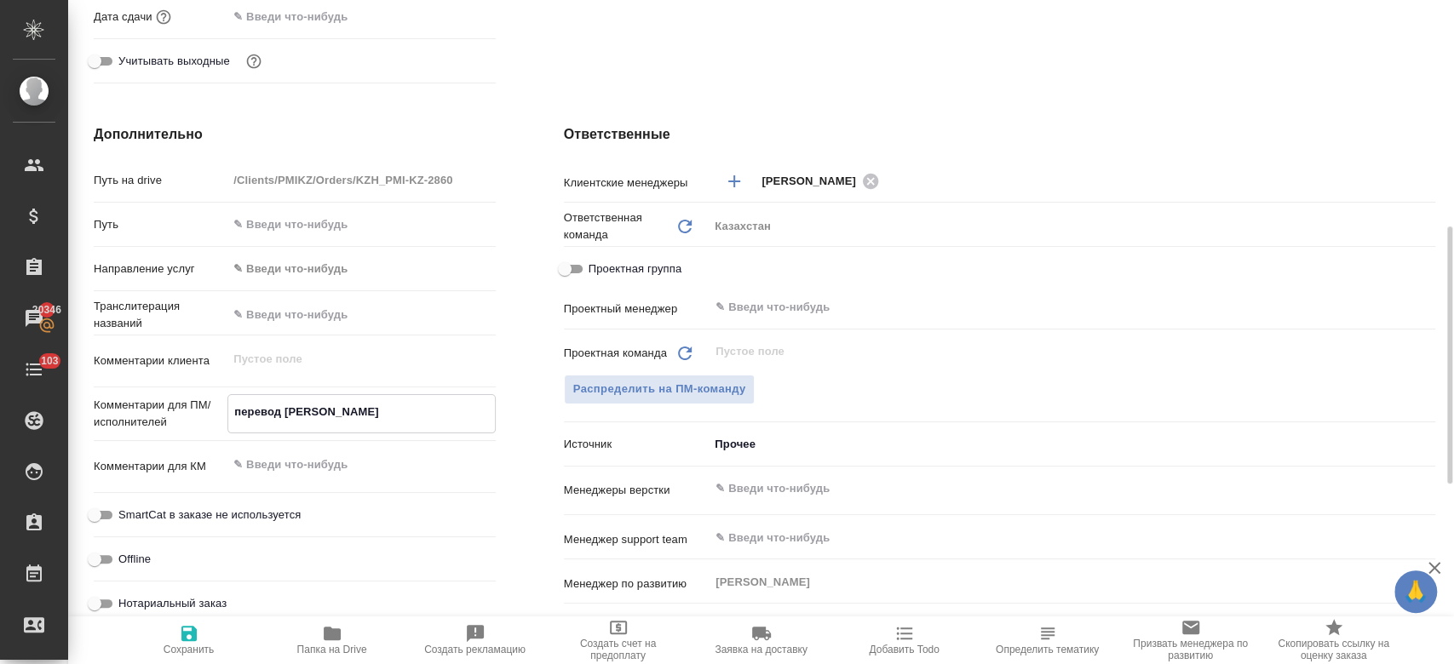
type textarea "перевод ру"
type textarea "x"
type textarea "перевод рус"
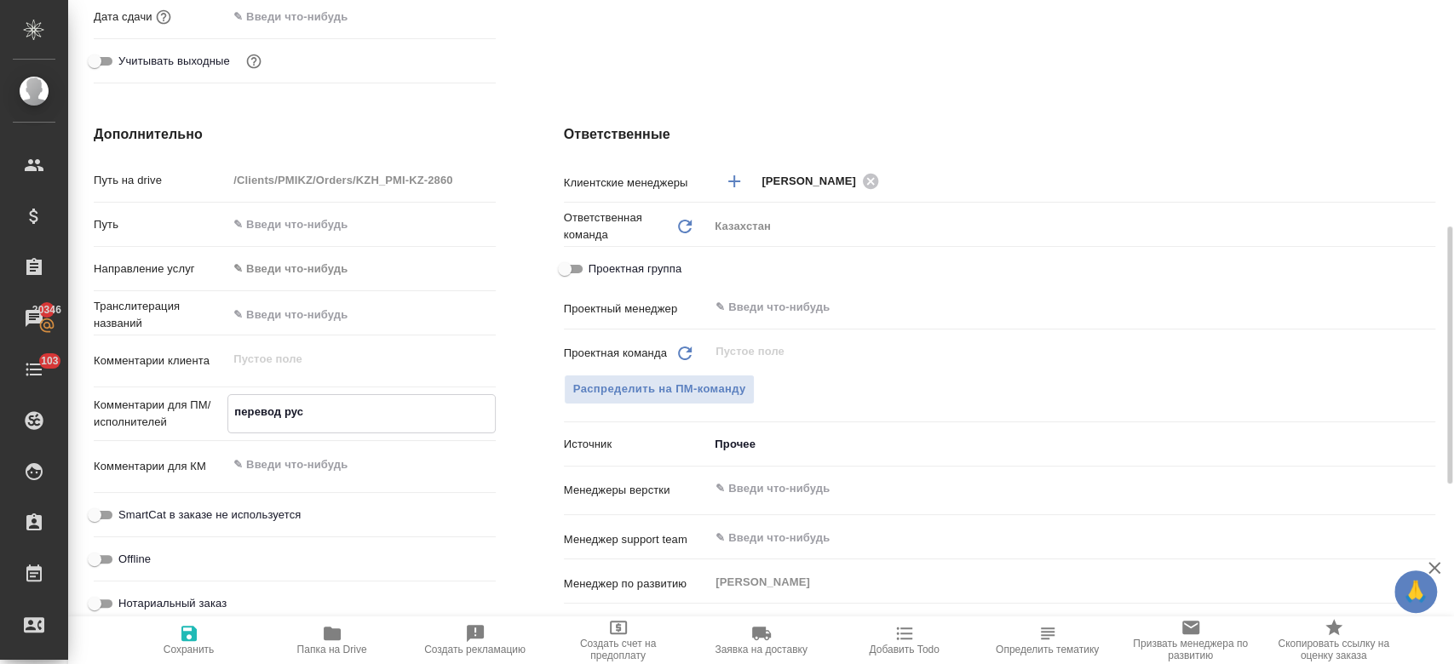
type textarea "x"
type textarea "перевод рус-"
type textarea "x"
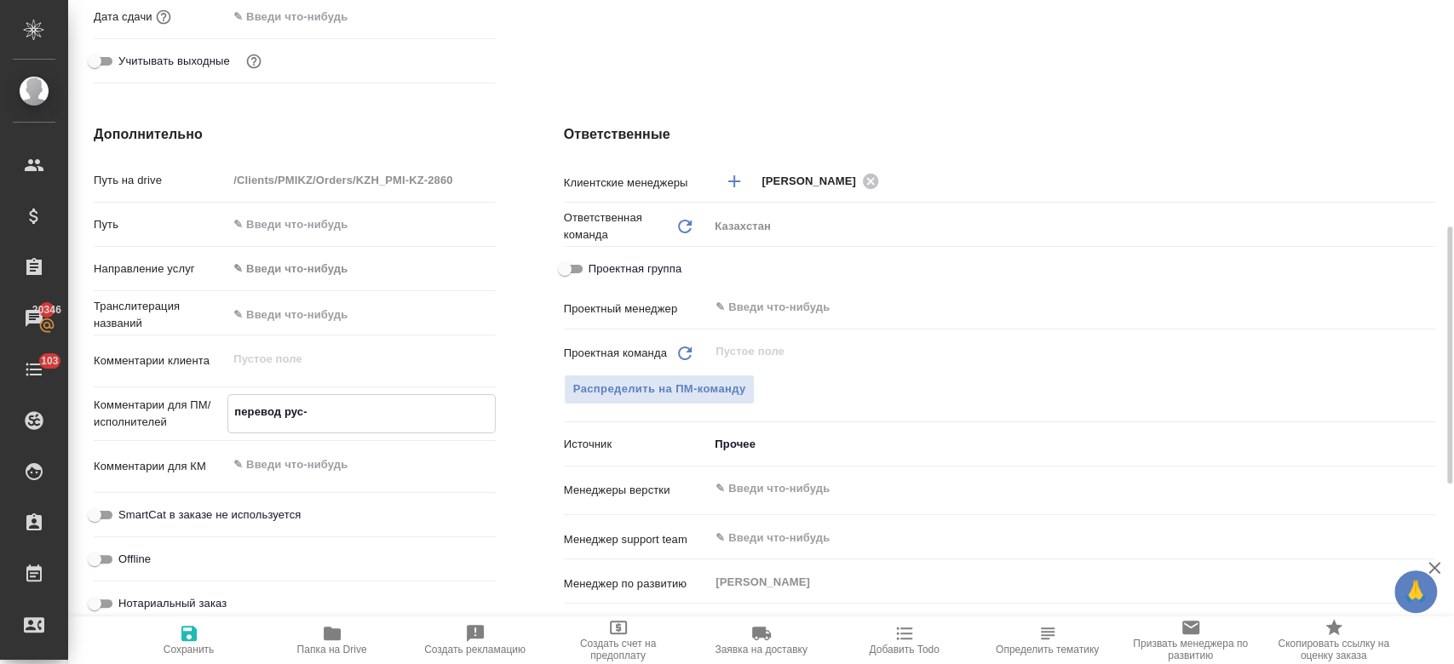
type textarea "x"
type textarea "перевод рус-[PERSON_NAME]"
type textarea "x"
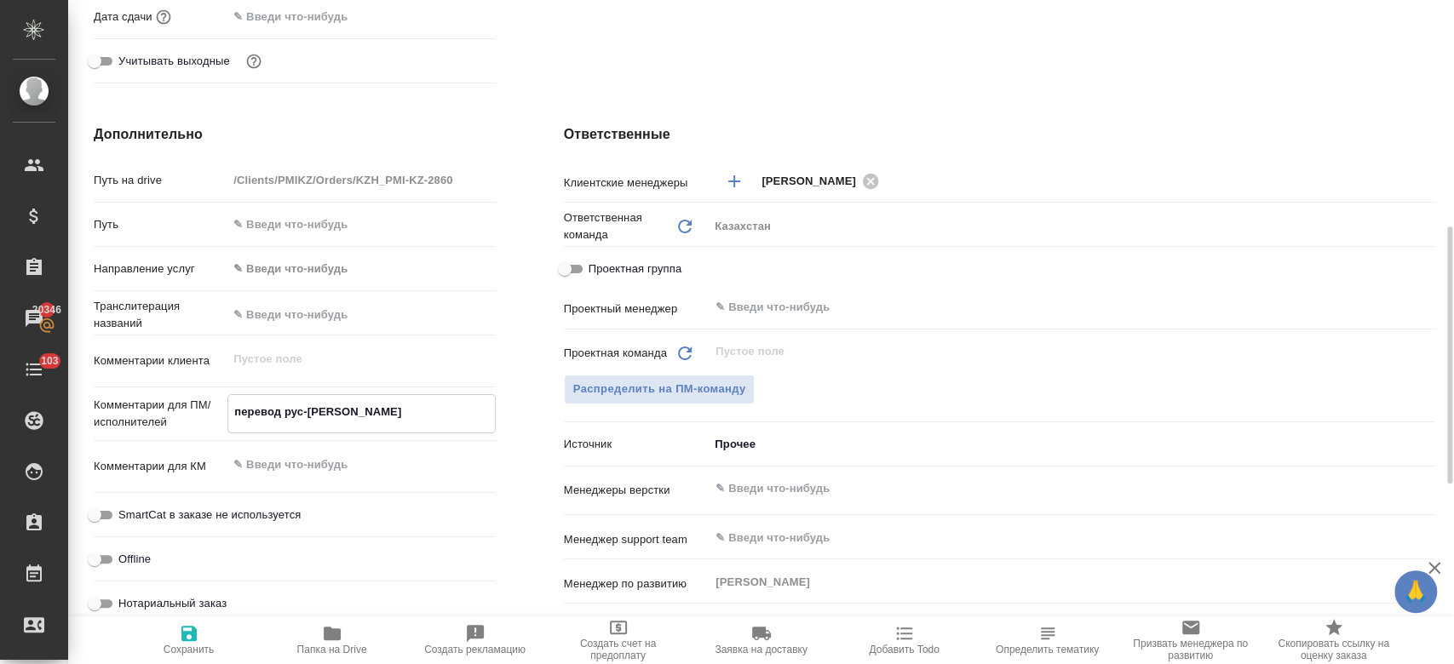
type textarea "x"
type textarea "перевод рус-ка"
type textarea "x"
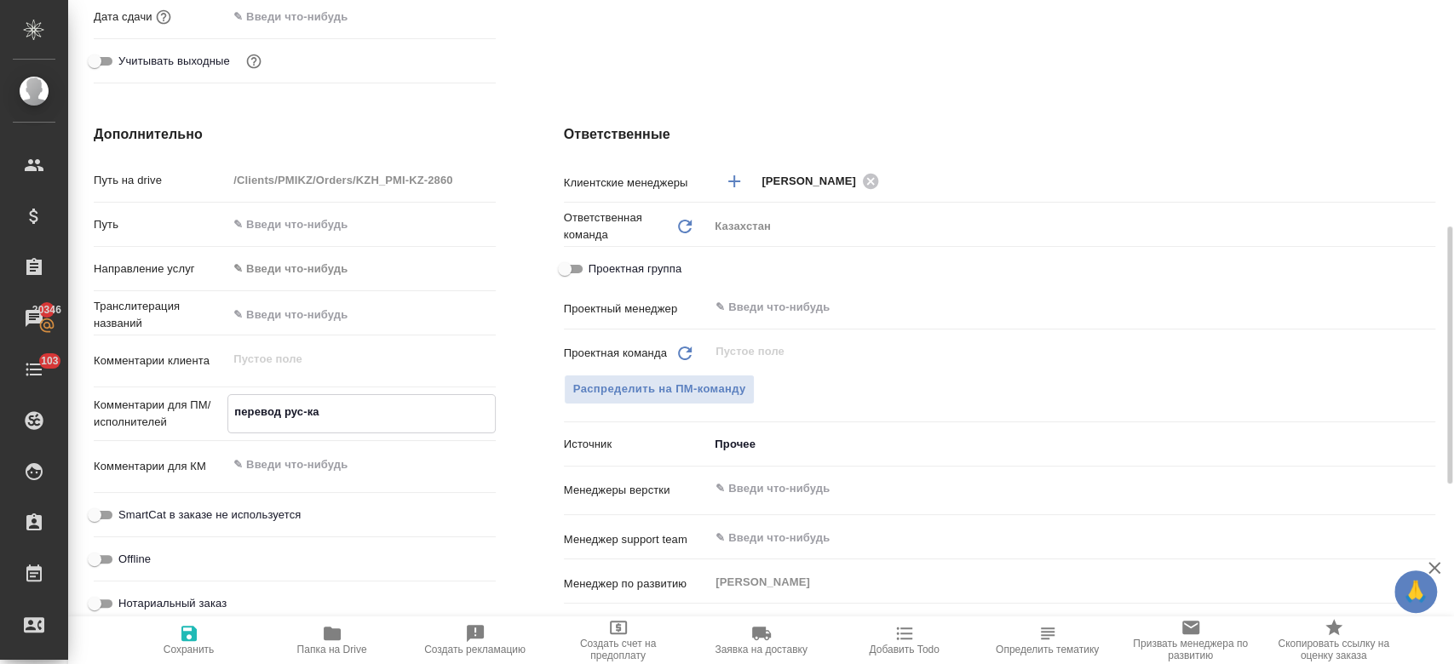
type textarea "перевод рус-каз"
type textarea "x"
type textarea "перевод рус-каз."
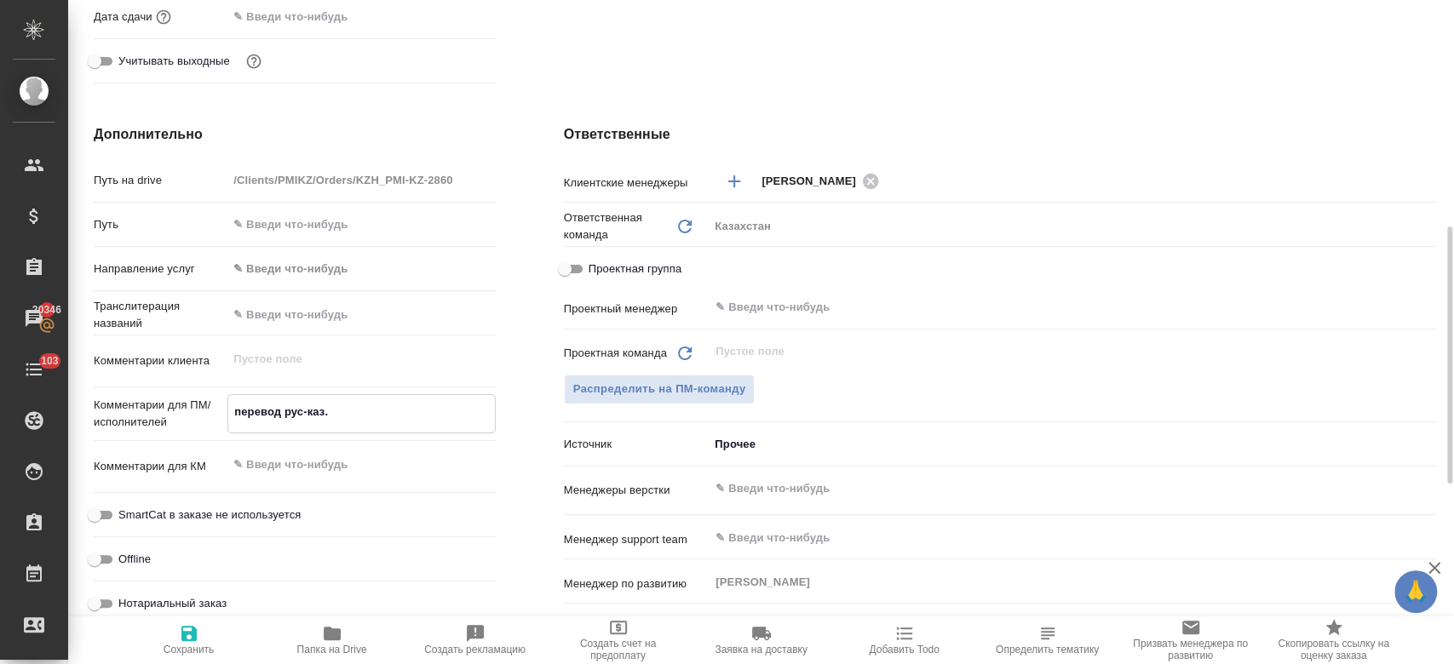
type textarea "x"
type textarea "перевод рус-каз."
type textarea "x"
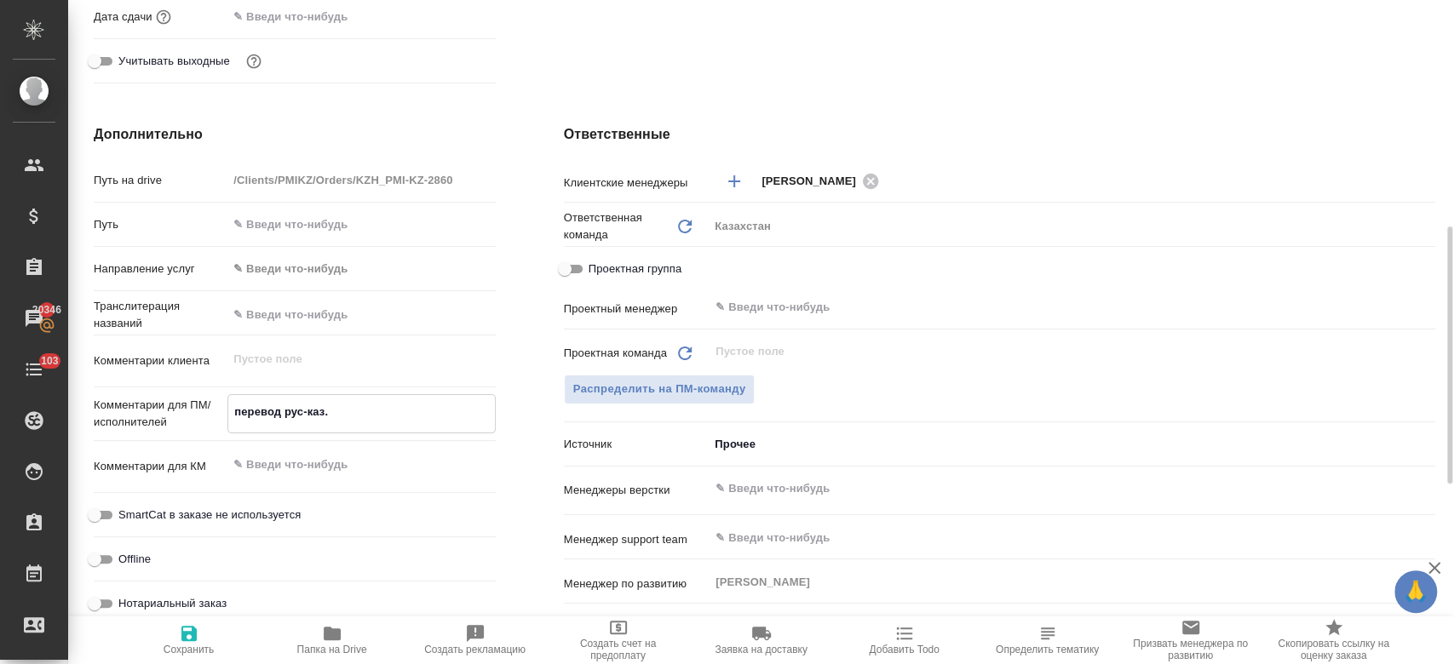
type textarea "x"
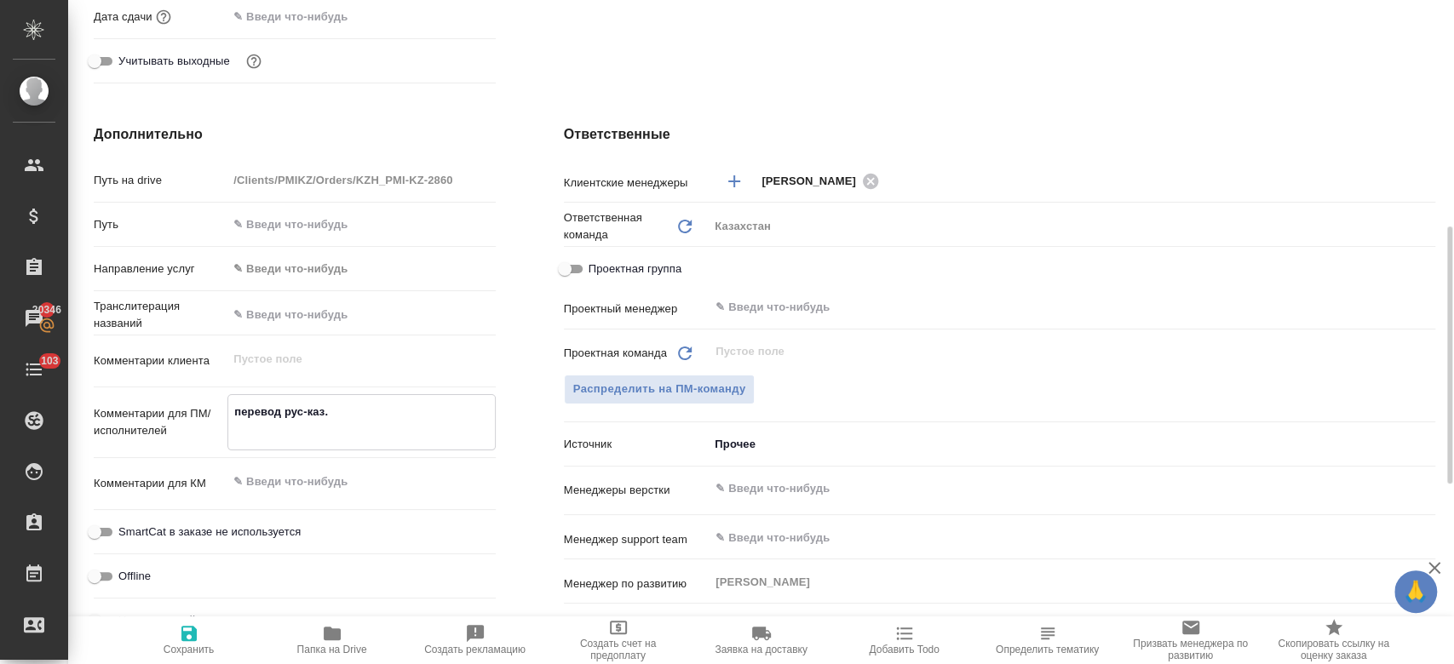
type textarea "перевод рус-каз. н"
type textarea "x"
type textarea "перевод рус-каз. на"
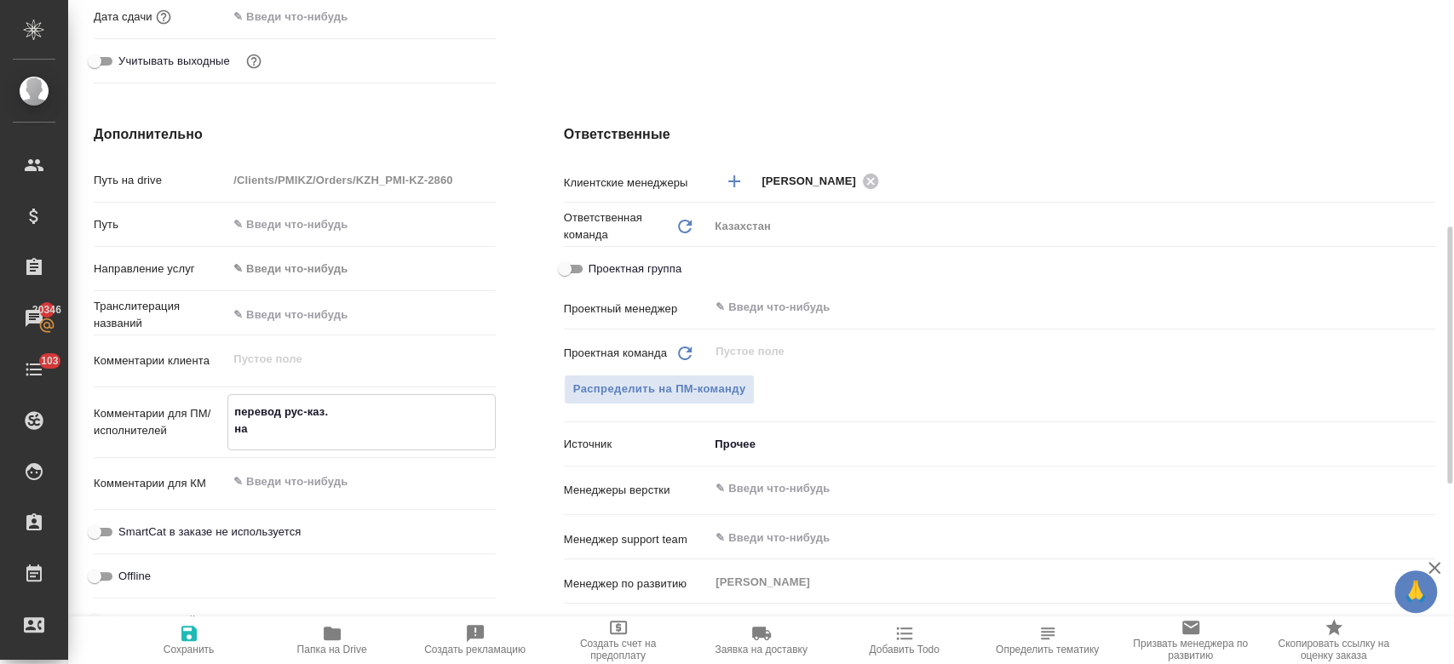
type textarea "x"
type textarea "перевод рус-каз. наз"
type textarea "x"
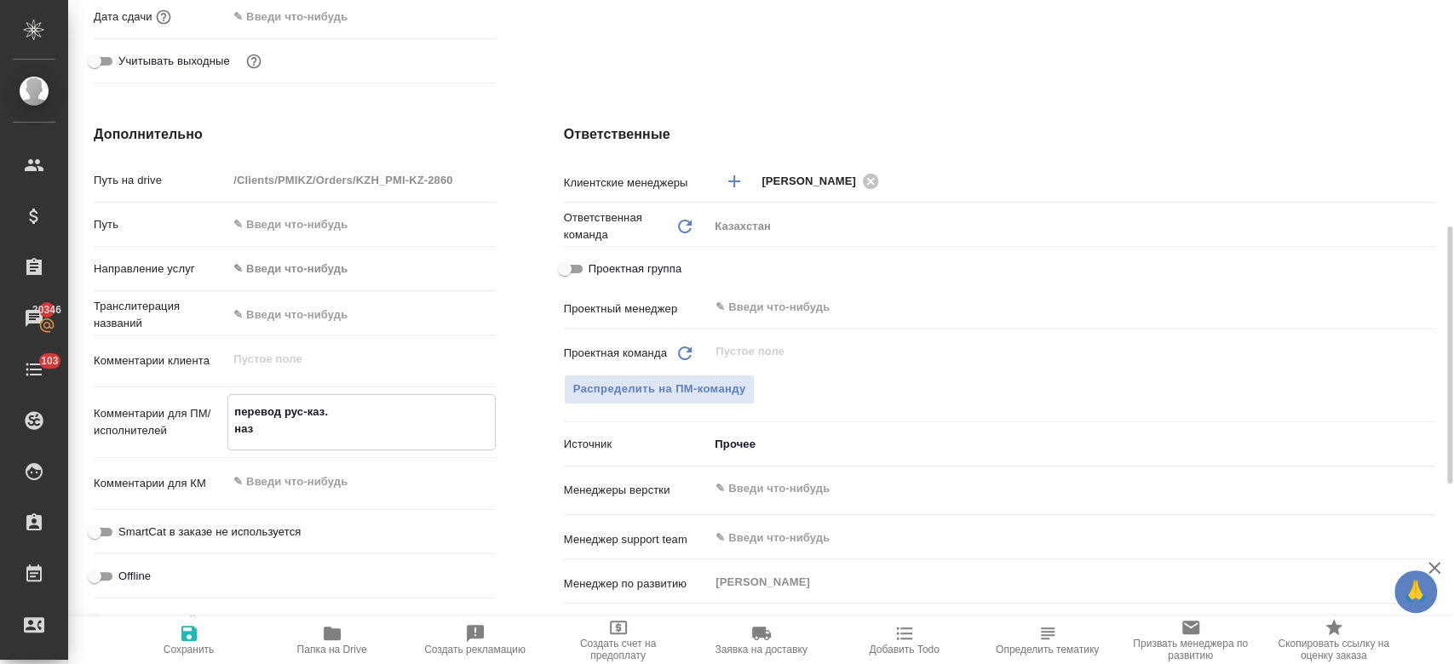
type textarea "x"
type textarea "перевод рус-каз. назв"
type textarea "x"
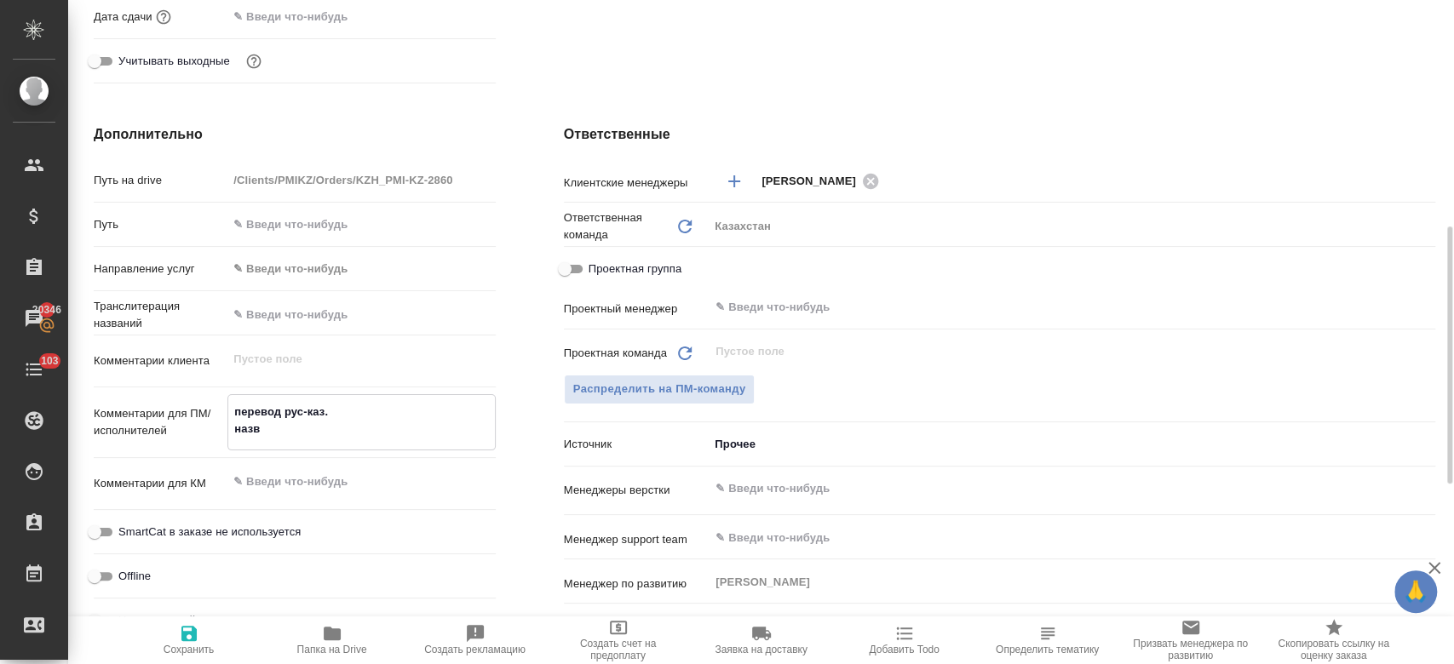
type textarea "x"
type textarea "перевод рус-каз. назван"
type textarea "x"
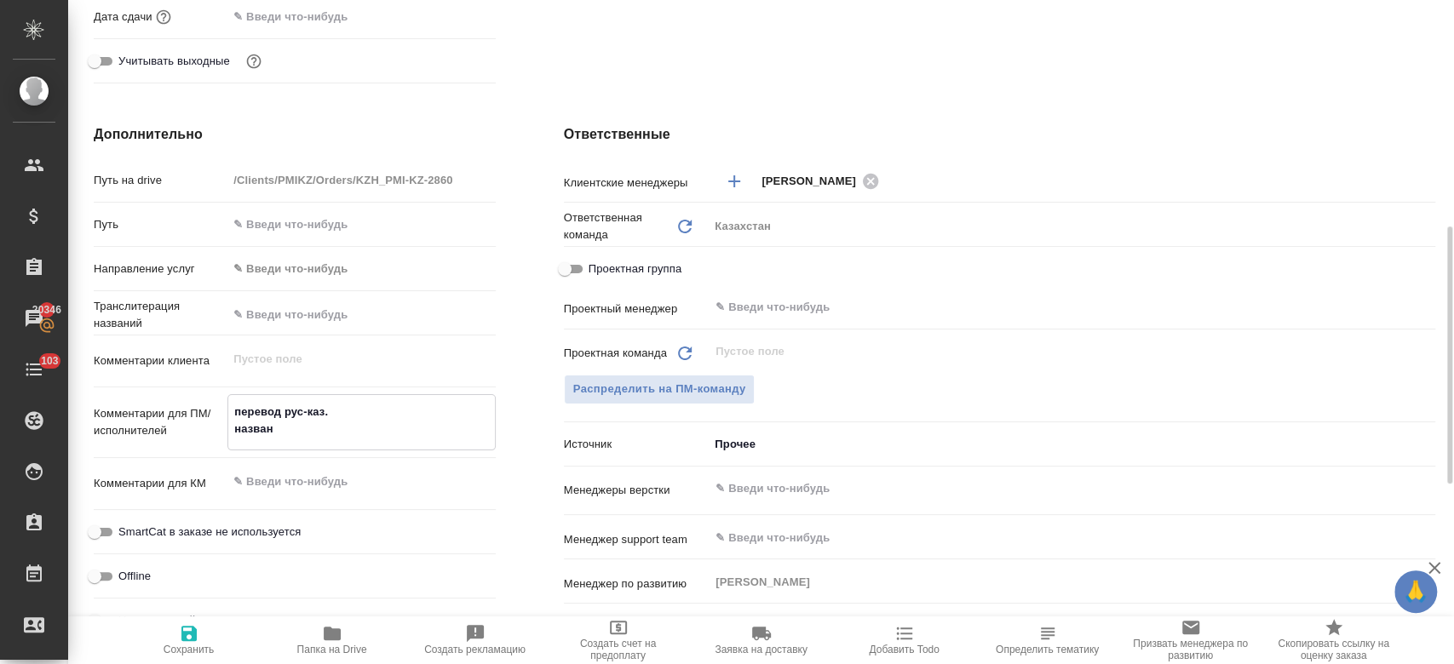
type textarea "перевод рус-каз. названи"
type textarea "x"
type textarea "перевод рус-каз. названии"
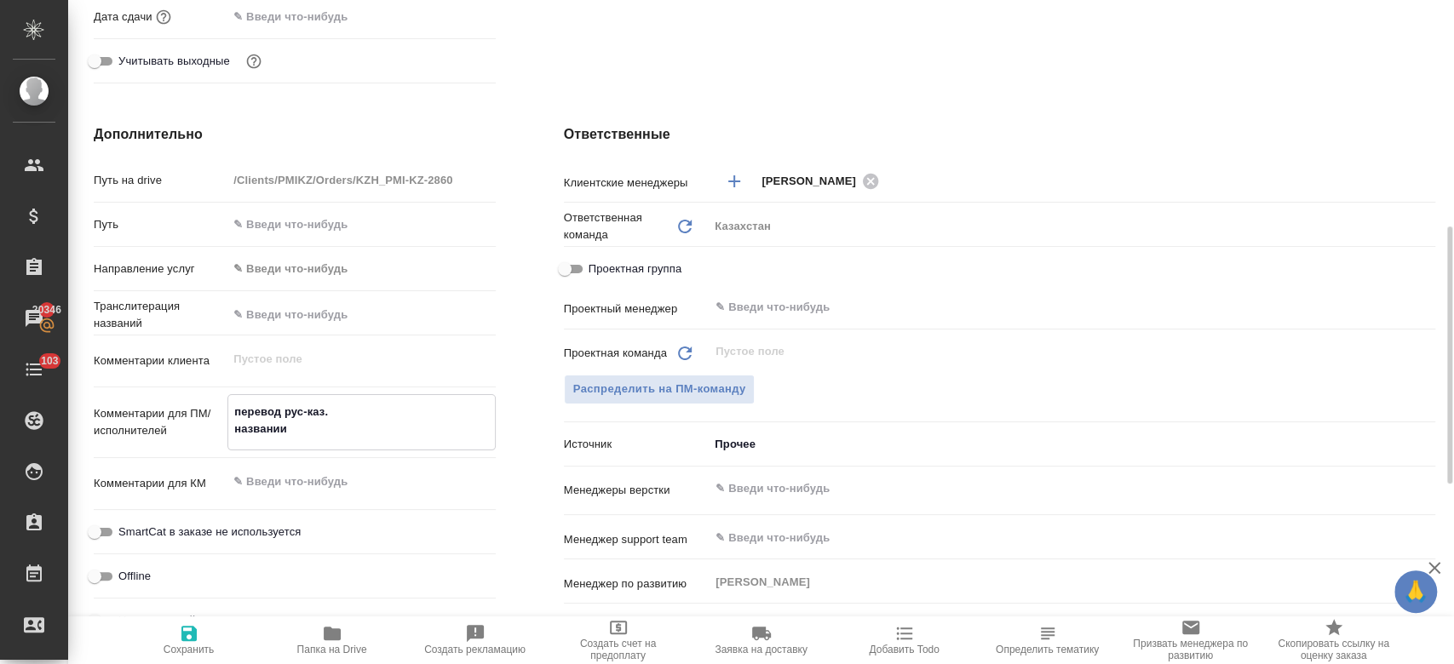
type textarea "x"
type textarea "перевод рус-каз. названии"
type textarea "x"
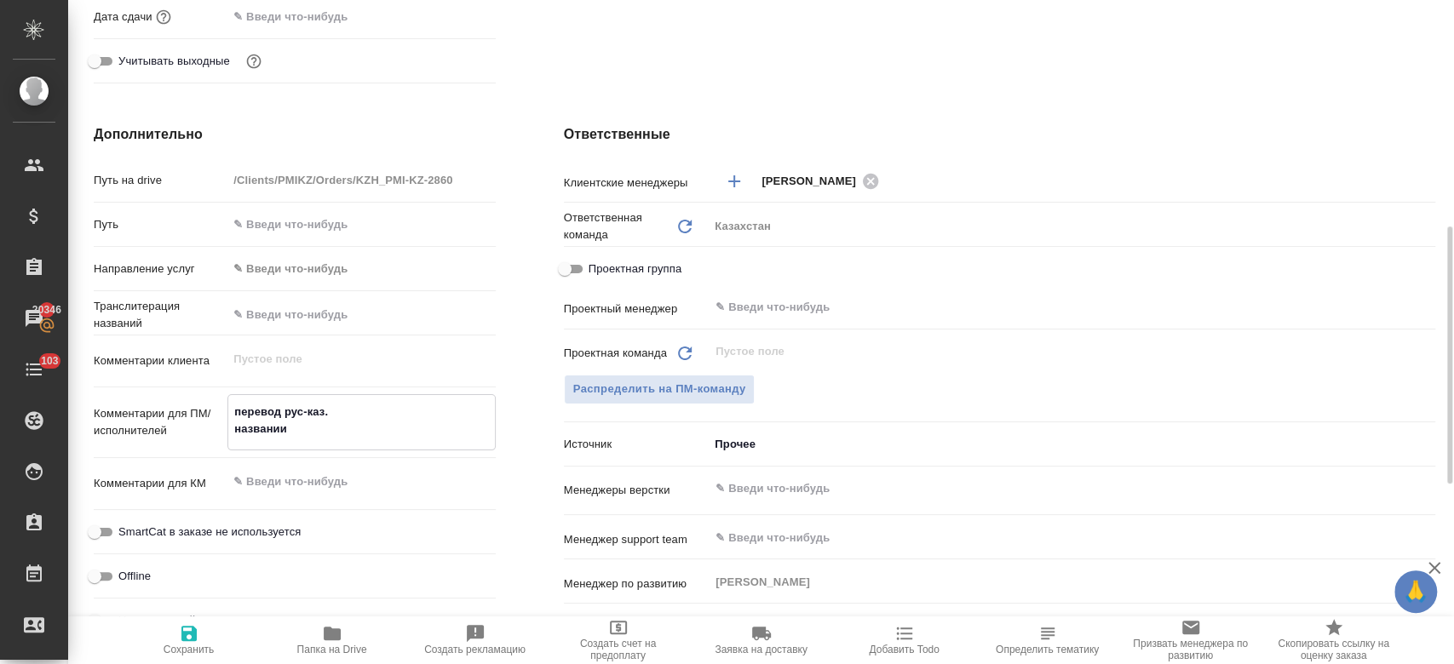
type textarea "x"
type textarea "перевод рус-каз. названии н"
type textarea "x"
type textarea "перевод рус-каз. названии на"
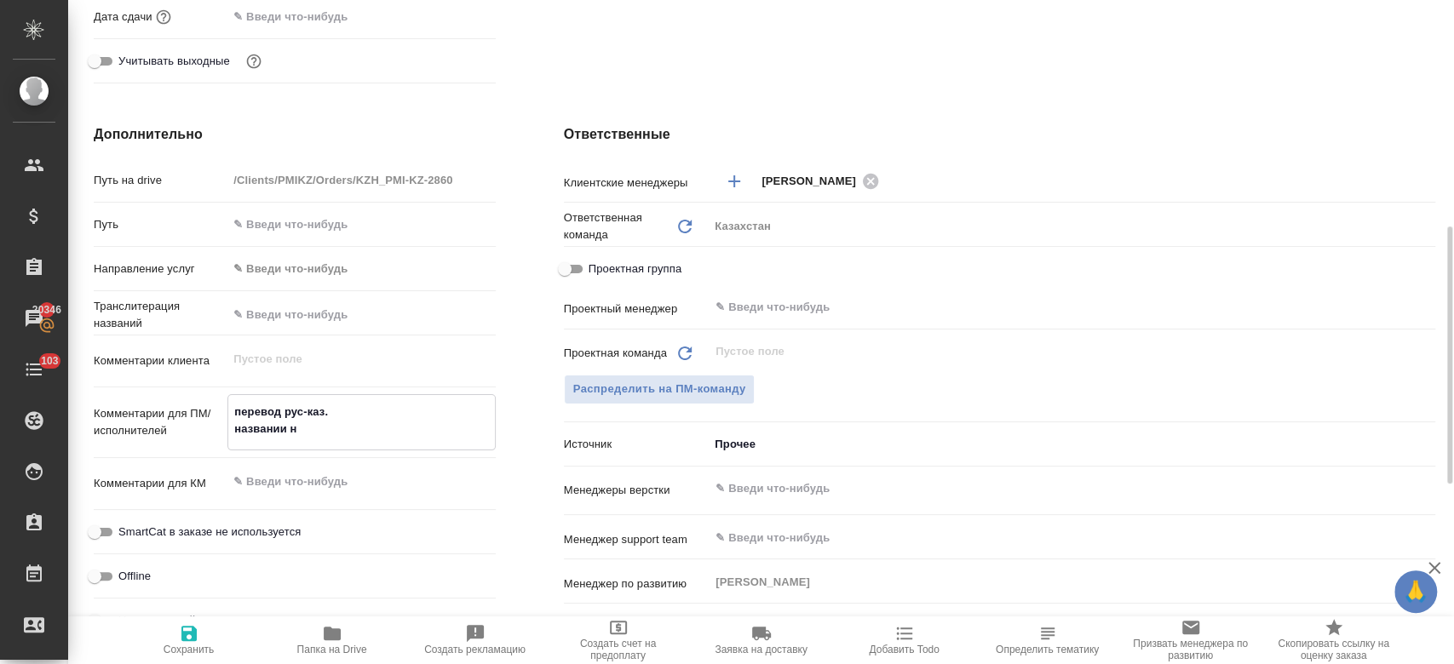
type textarea "x"
type textarea "перевод рус-каз. названии на"
type textarea "x"
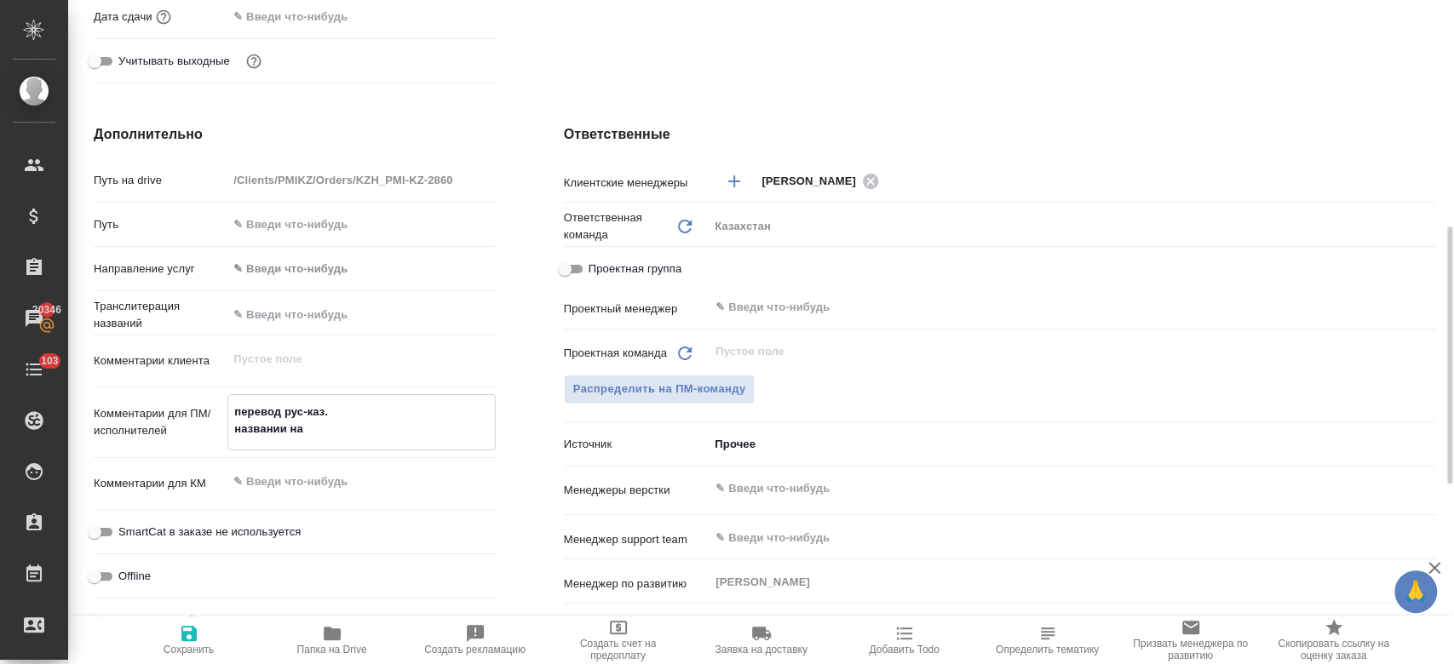
type textarea "x"
type textarea "перевод рус-каз. названии на а"
type textarea "x"
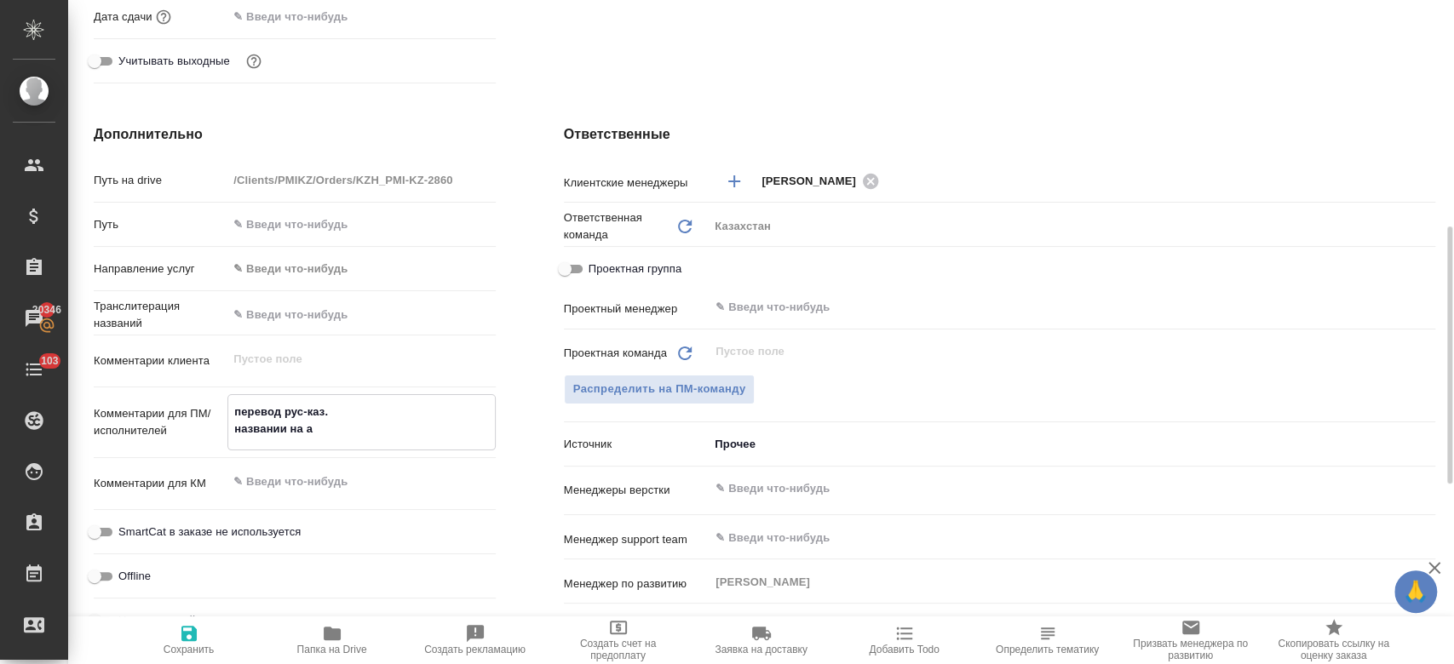
type textarea "перевод рус-каз. названии на ан"
type textarea "x"
type textarea "перевод рус-каз. названии на анг"
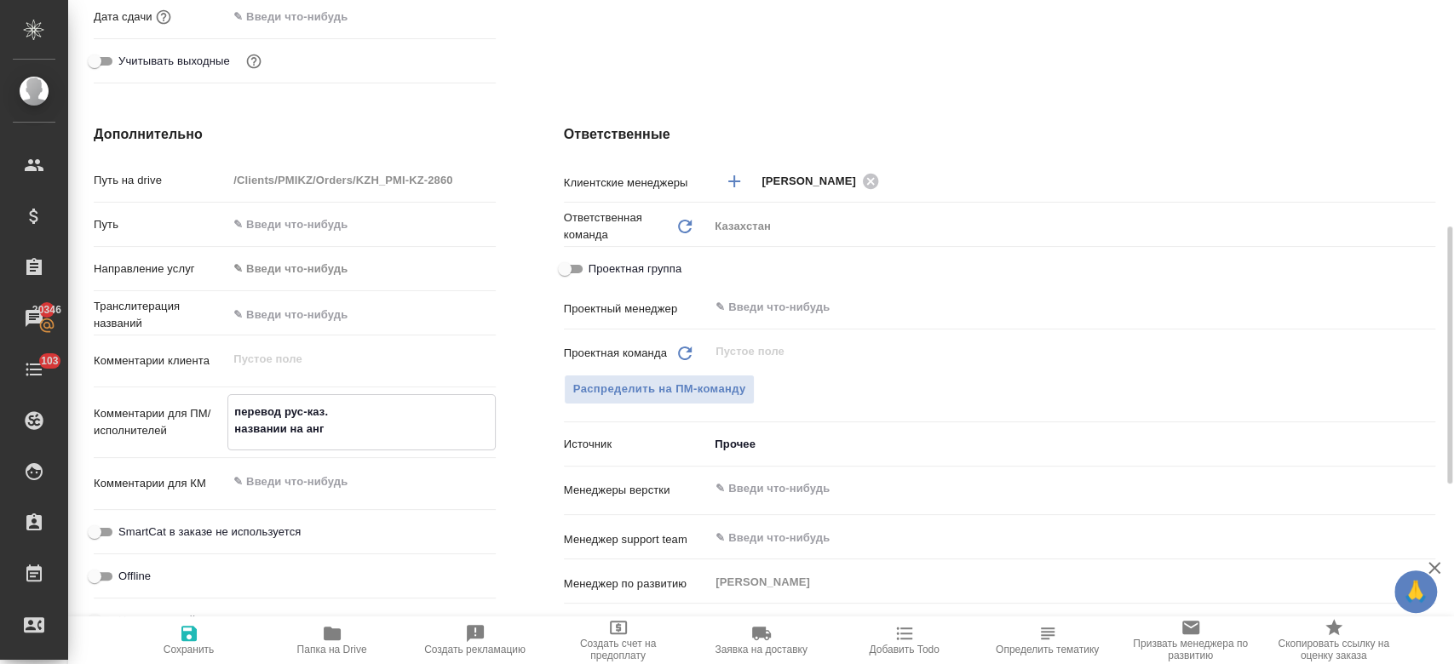
type textarea "x"
type textarea "перевод рус-каз. названии на анг"
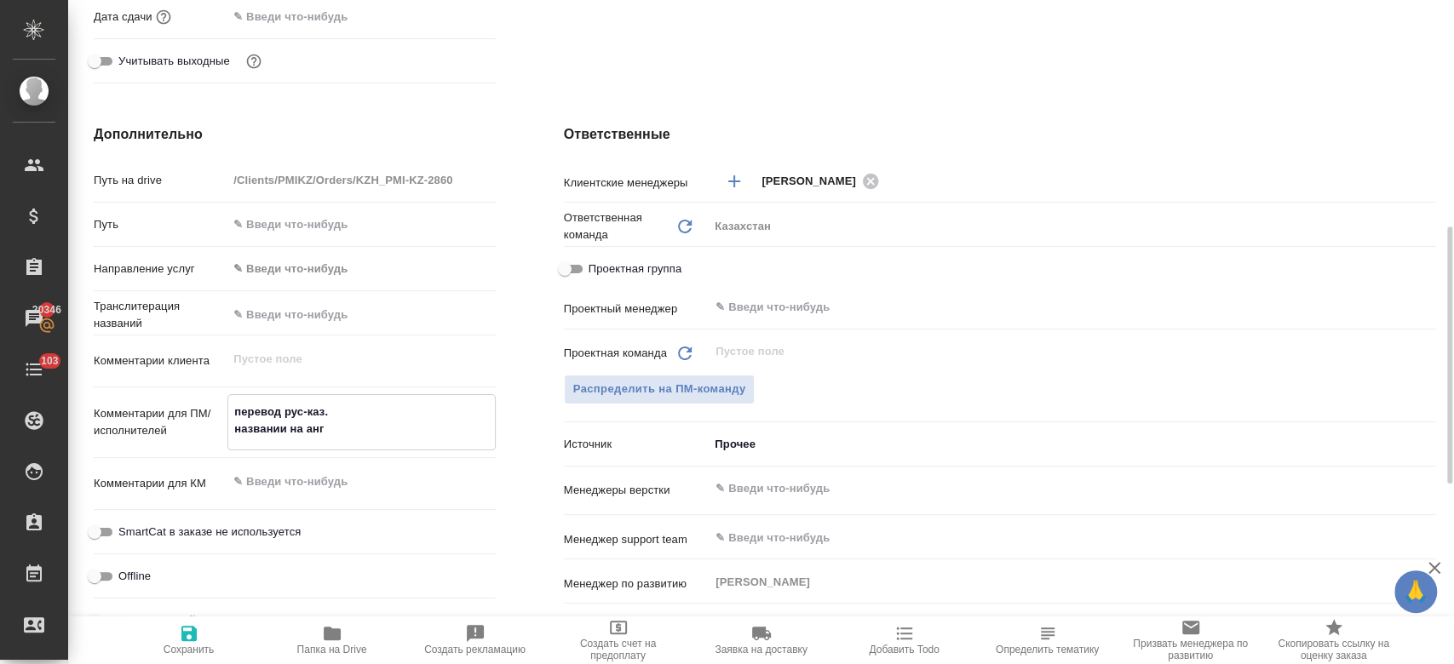
type textarea "x"
type textarea "перевод рус-каз. названии на анг о"
type textarea "x"
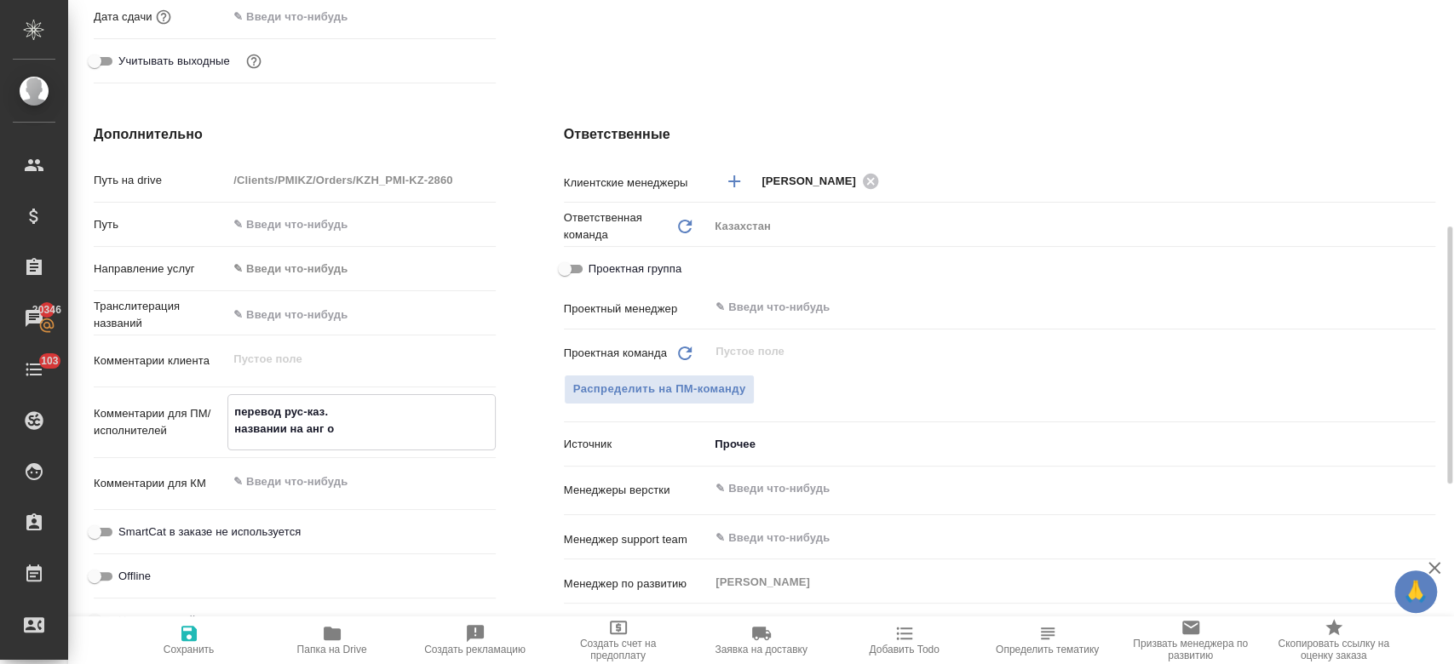
type textarea "x"
type textarea "перевод рус-каз. названии на анг ос"
type textarea "x"
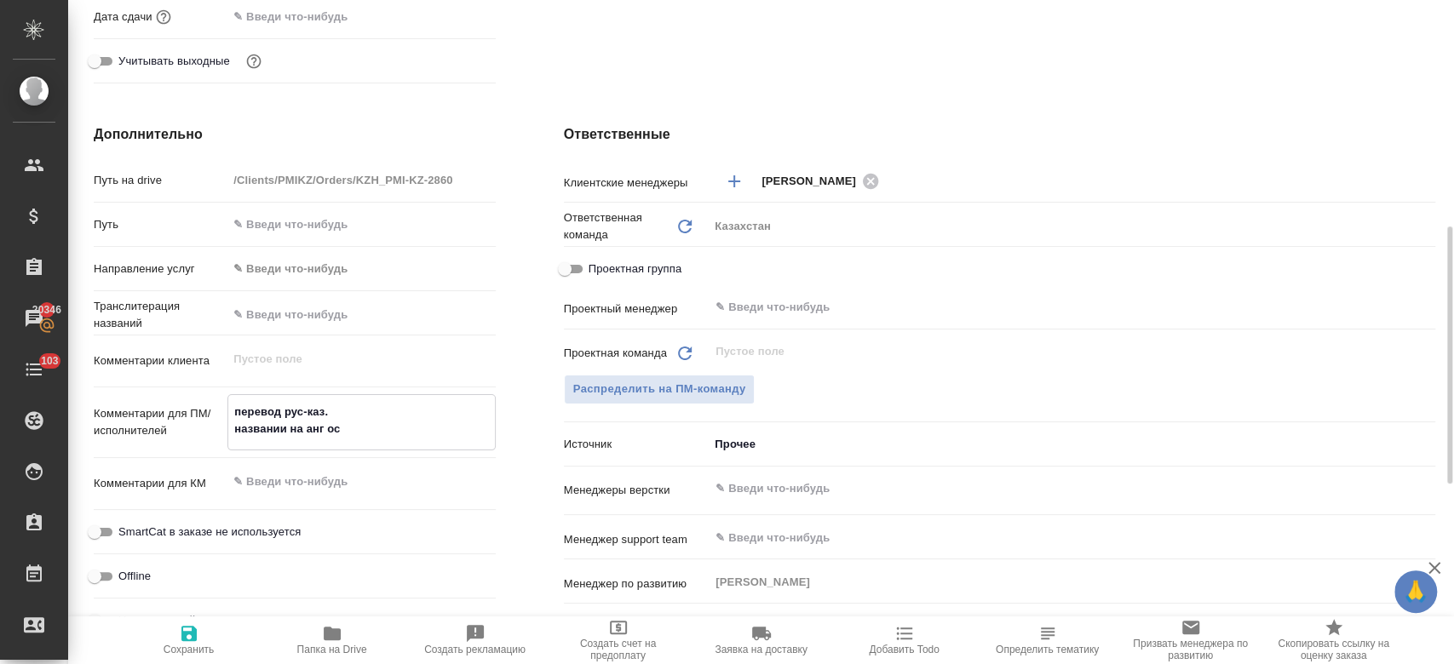
type textarea "перевод рус-каз. названии на анг ост"
type textarea "x"
type textarea "перевод рус-каз. названии на анг оста"
type textarea "x"
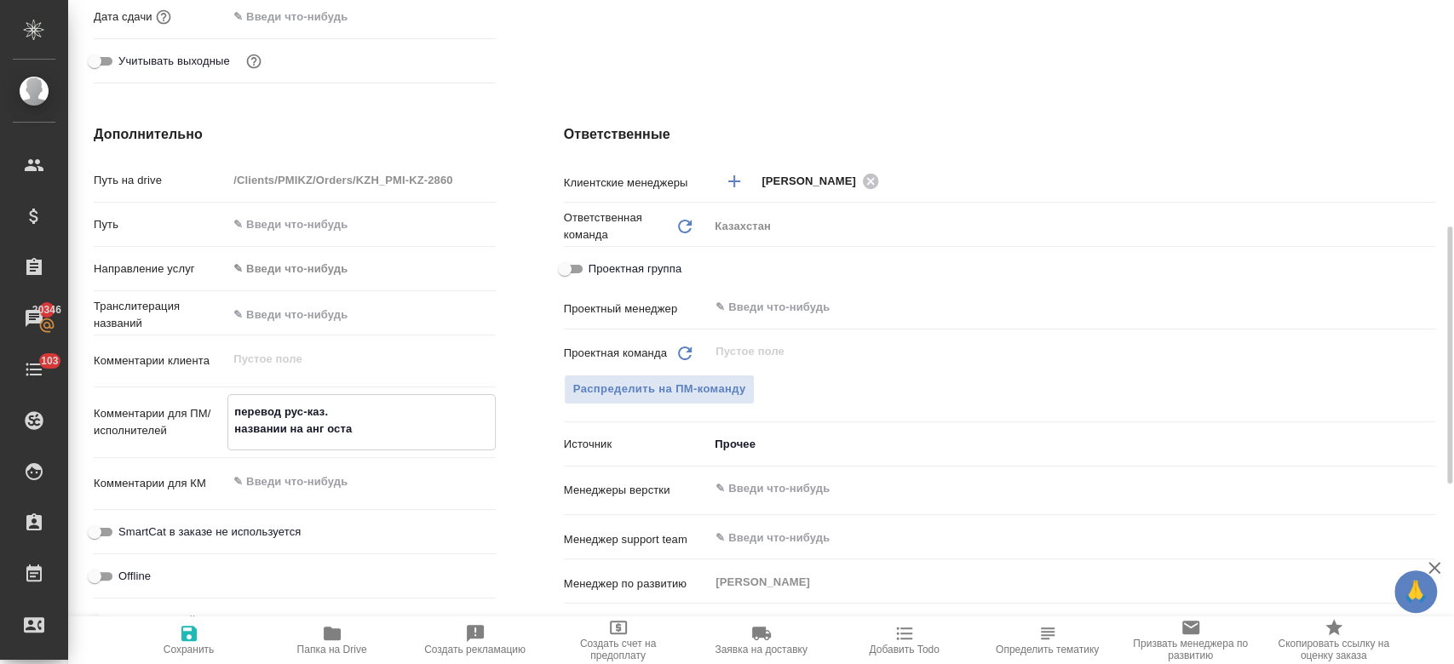
type textarea "перевод рус-каз. названии на анг остав"
type textarea "x"
type textarea "перевод рус-каз. названии на анг оставл"
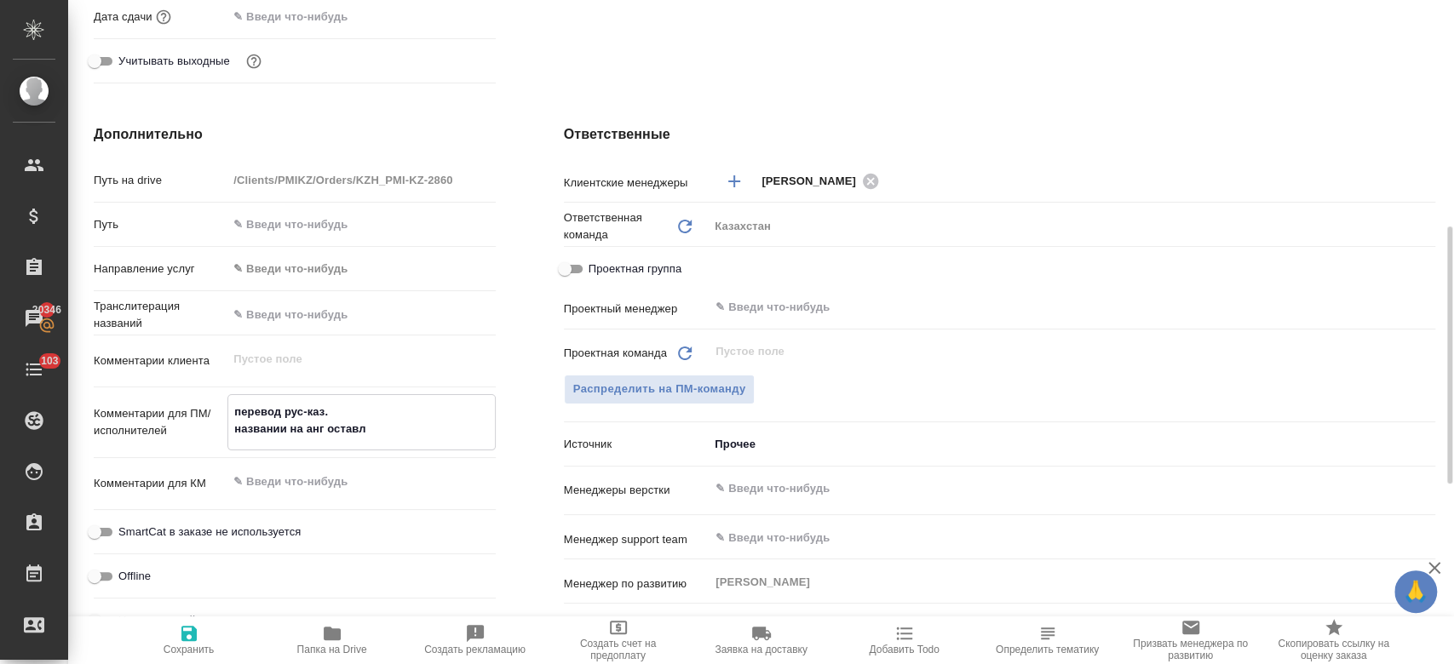
type textarea "x"
type textarea "перевод рус-каз. названии на анг оставля"
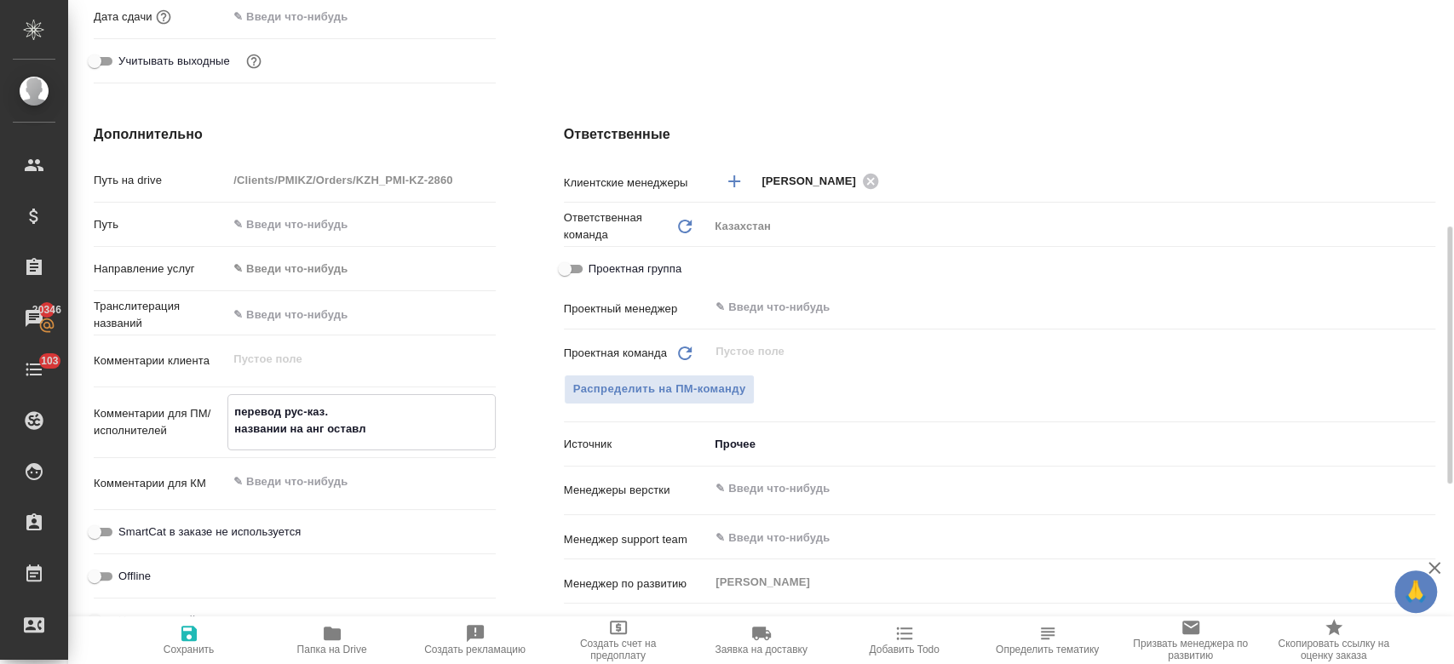
type textarea "x"
type textarea "перевод рус-каз. названии на анг оставляе"
type textarea "x"
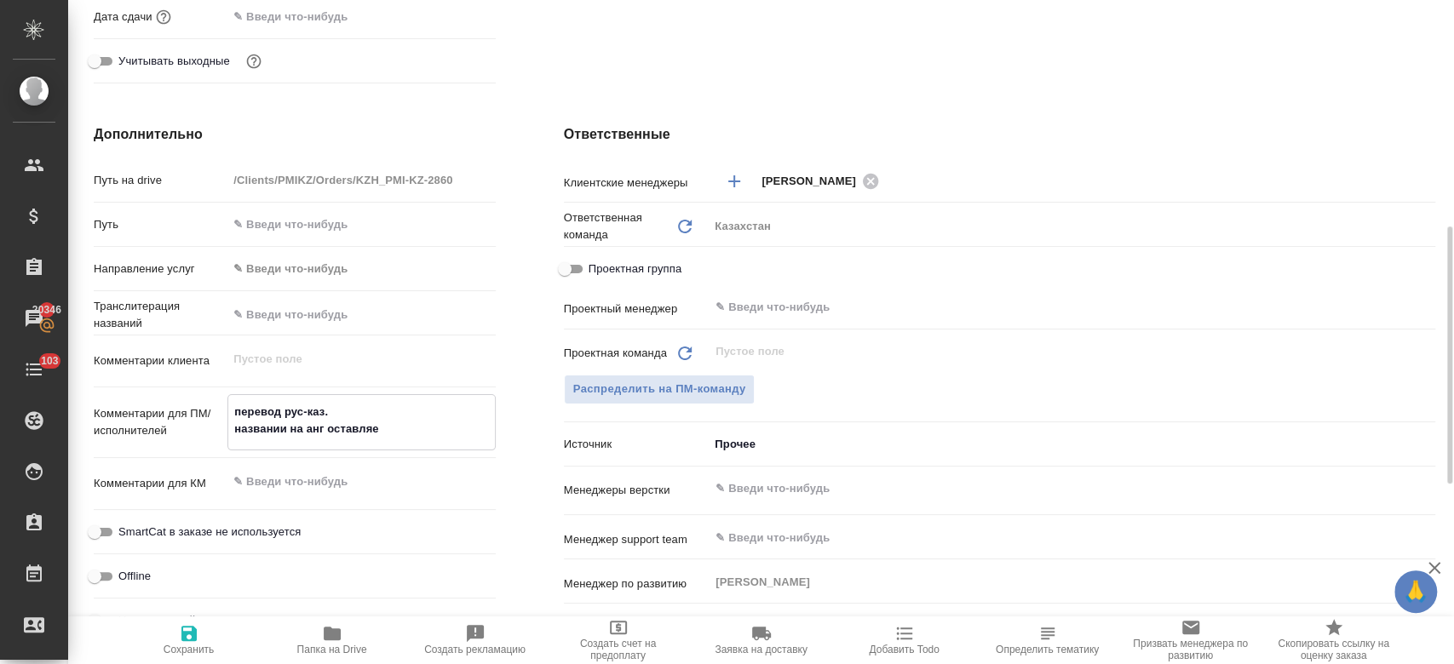
type textarea "x"
type textarea "перевод рус-каз. названии на анг оставляем"
type textarea "x"
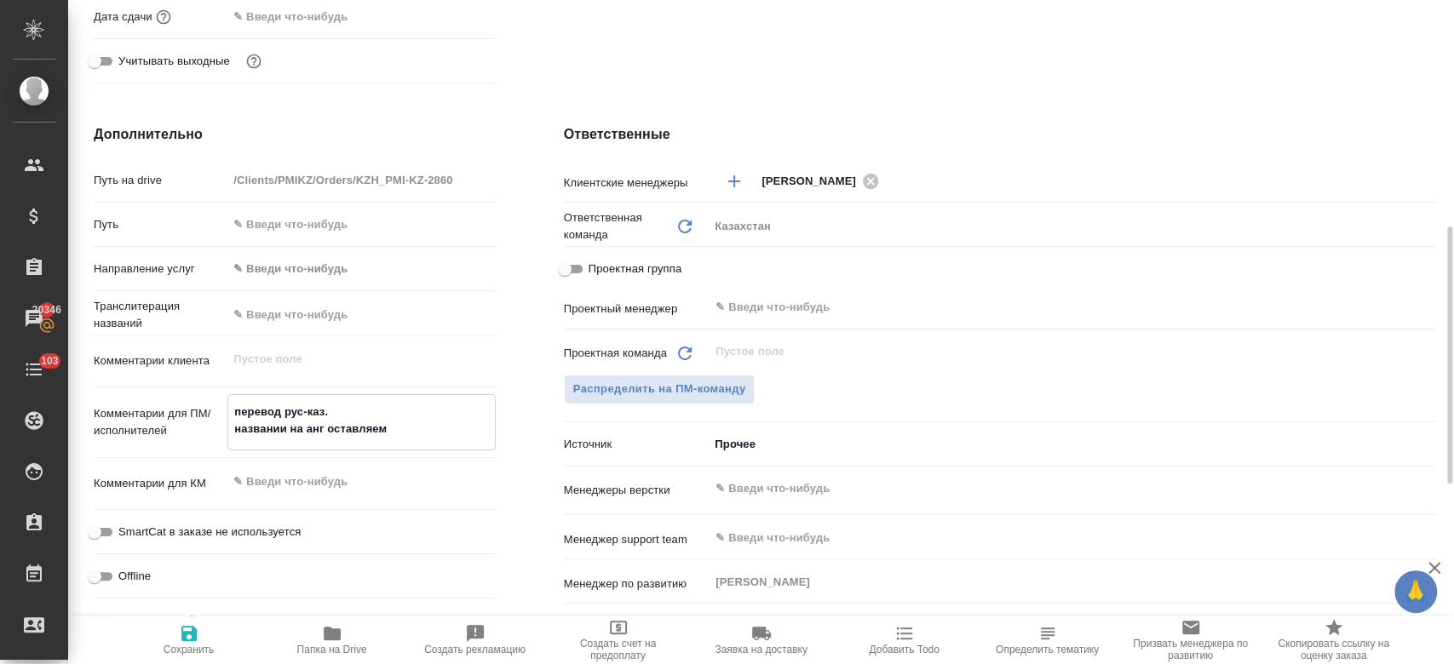
type textarea "перевод рус-каз. названии на анг оставляем"
type textarea "x"
type textarea "перевод рус-каз. названии на анг оставляем к"
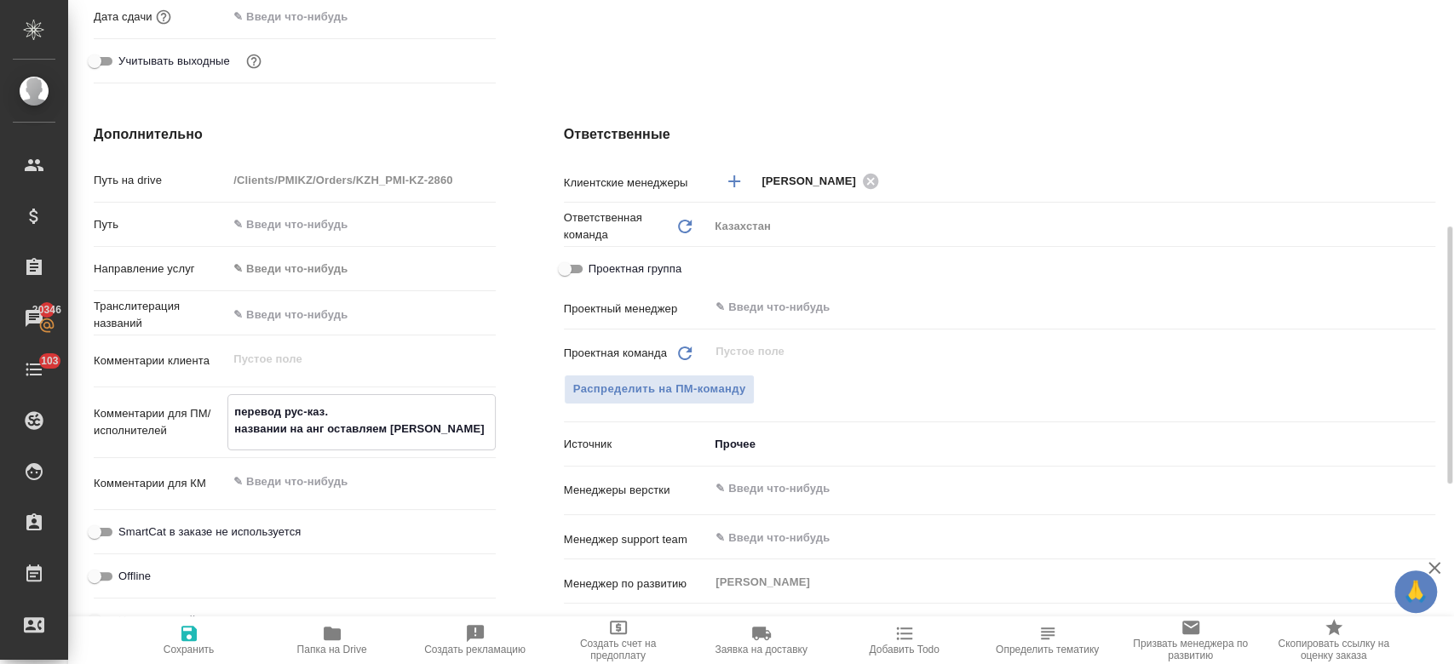
type textarea "x"
type textarea "перевод рус-каз. названии на анг оставляем ка"
type textarea "x"
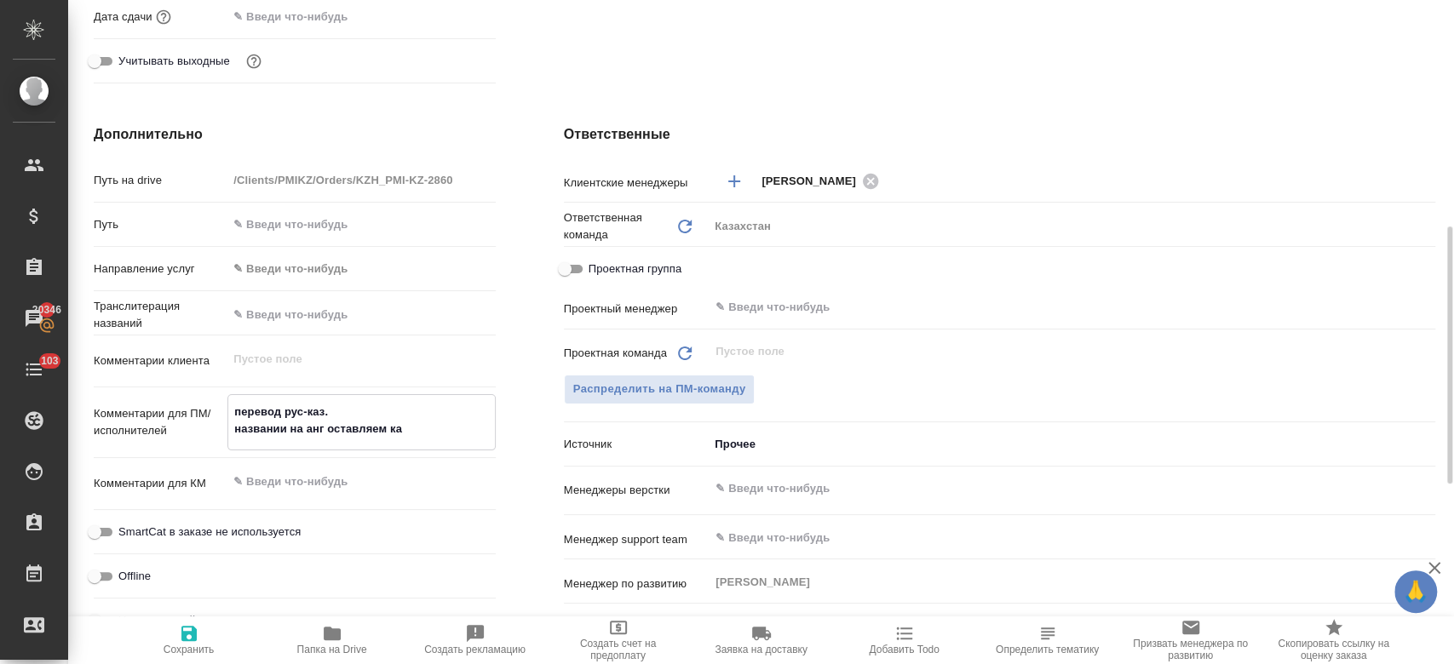
type textarea "x"
type textarea "перевод рус-каз. названии на анг оставляем как"
type textarea "x"
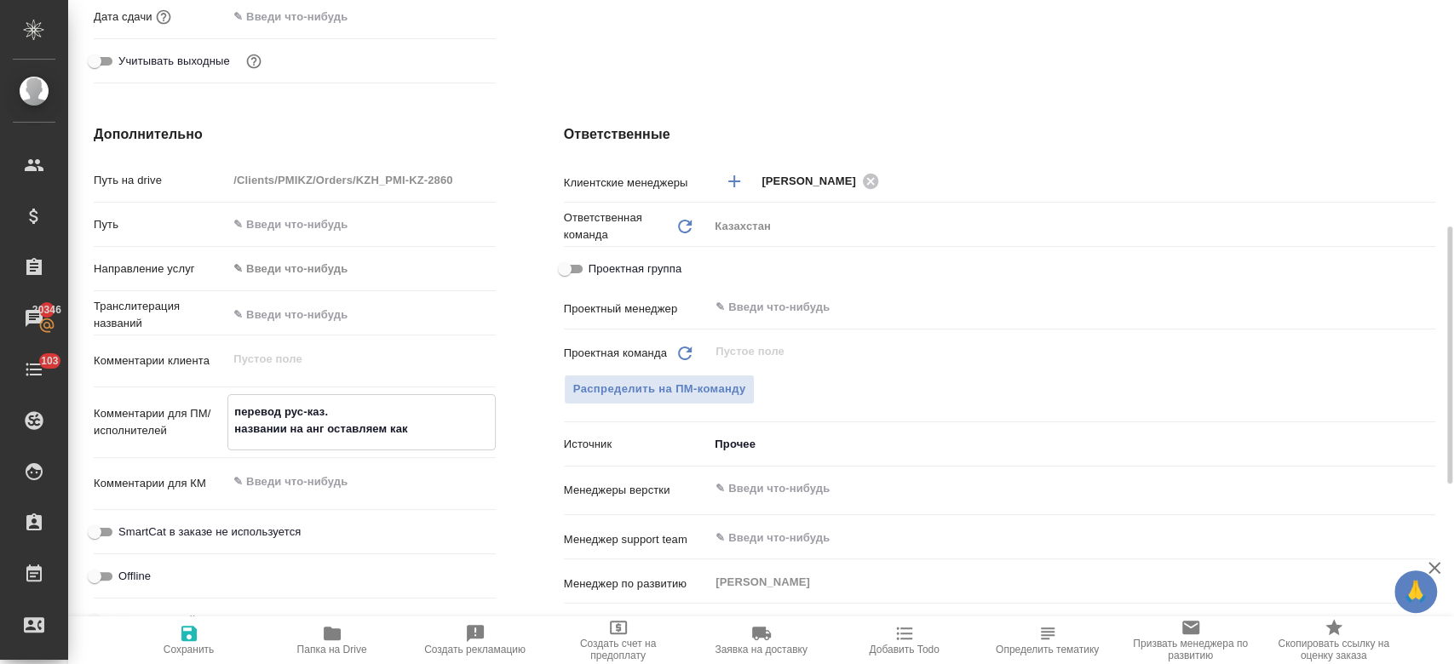
type textarea "x"
type textarea "перевод рус-каз. названии на анг оставляем как е"
type textarea "x"
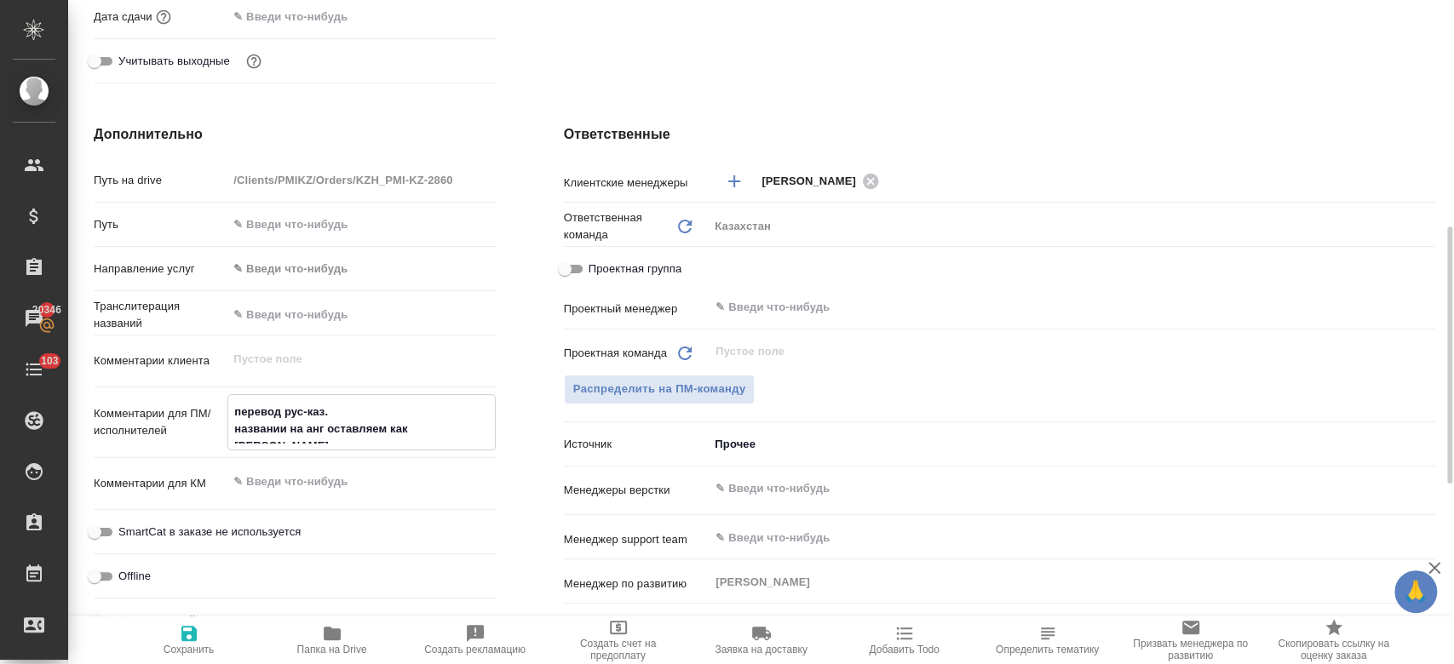
type textarea "перевод рус-каз. названии на анг оставляем как ес"
type textarea "x"
type textarea "перевод рус-каз. названии на анг оставляем как ест"
type textarea "x"
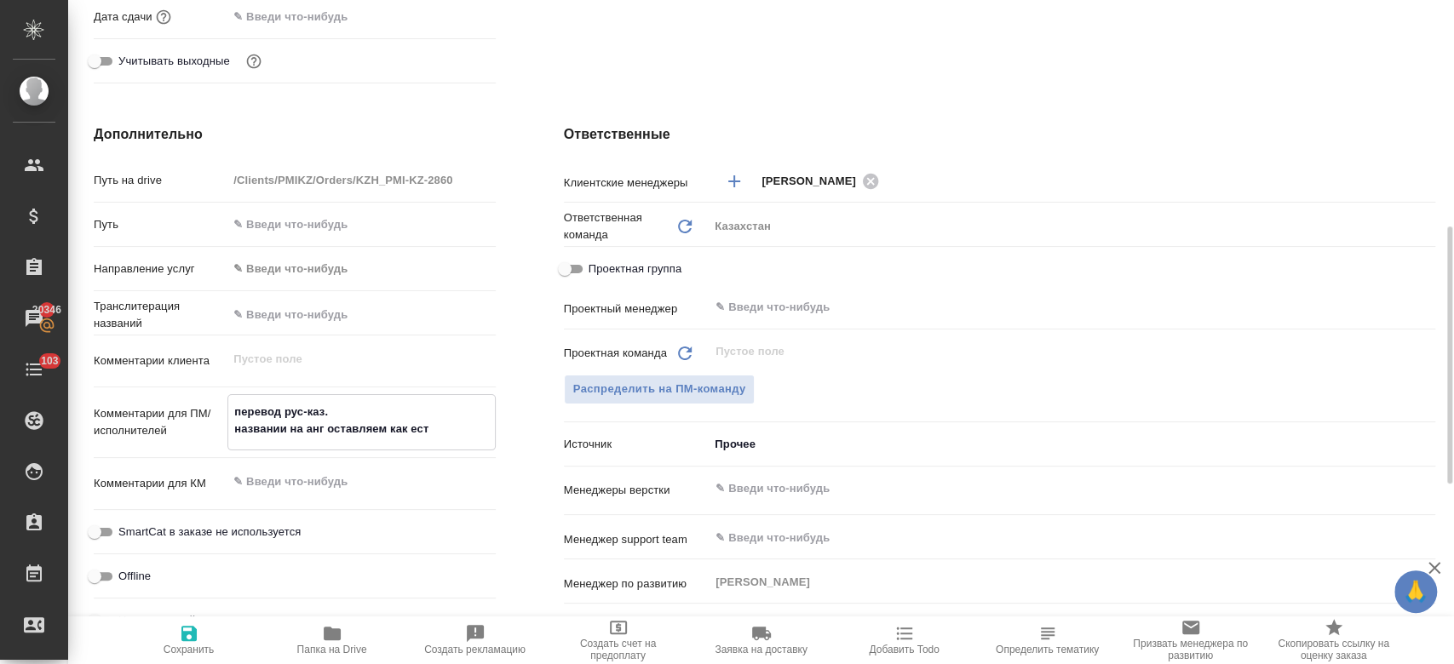
type textarea "перевод рус-каз. названии на анг оставляем как есть"
type textarea "x"
type textarea "перевод рус-каз. названии на анг оставляем как есть."
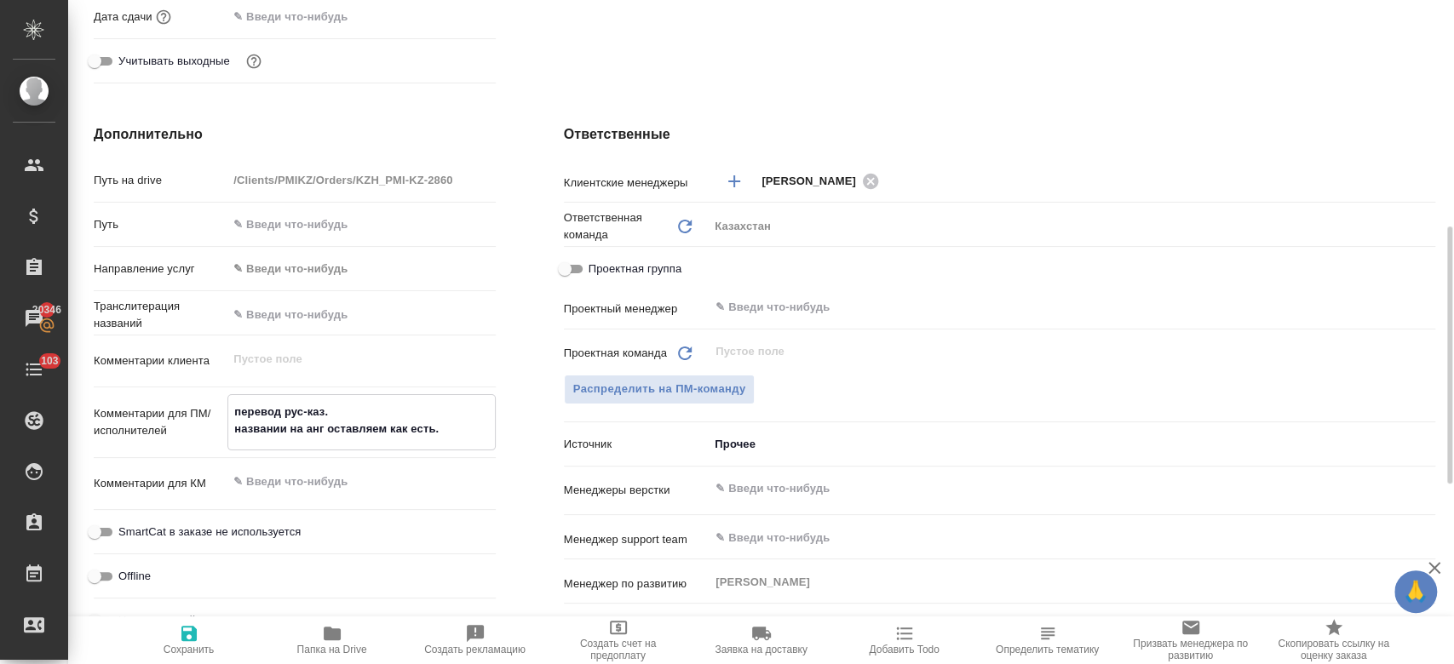
type textarea "x"
type textarea "перевод рус-каз. названии на анг оставляем как есть."
click at [187, 654] on span "Сохранить" at bounding box center [189, 650] width 51 height 12
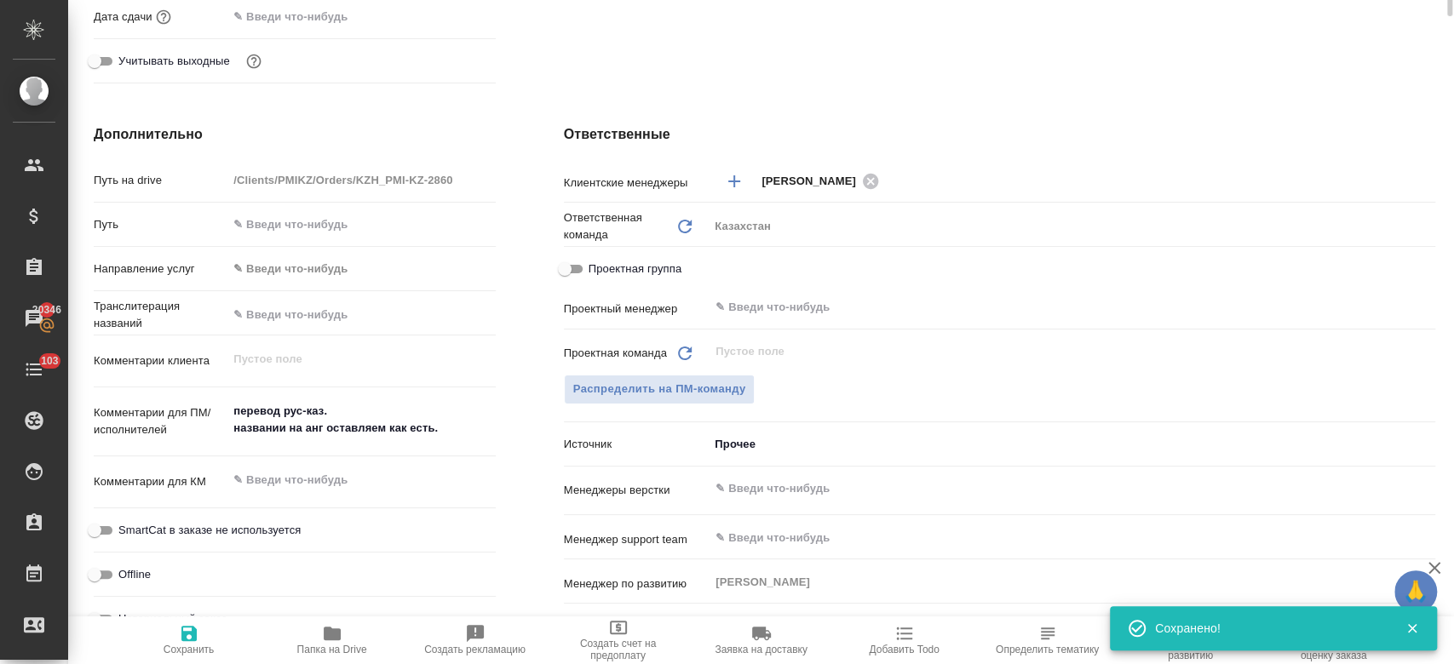
scroll to position [0, 0]
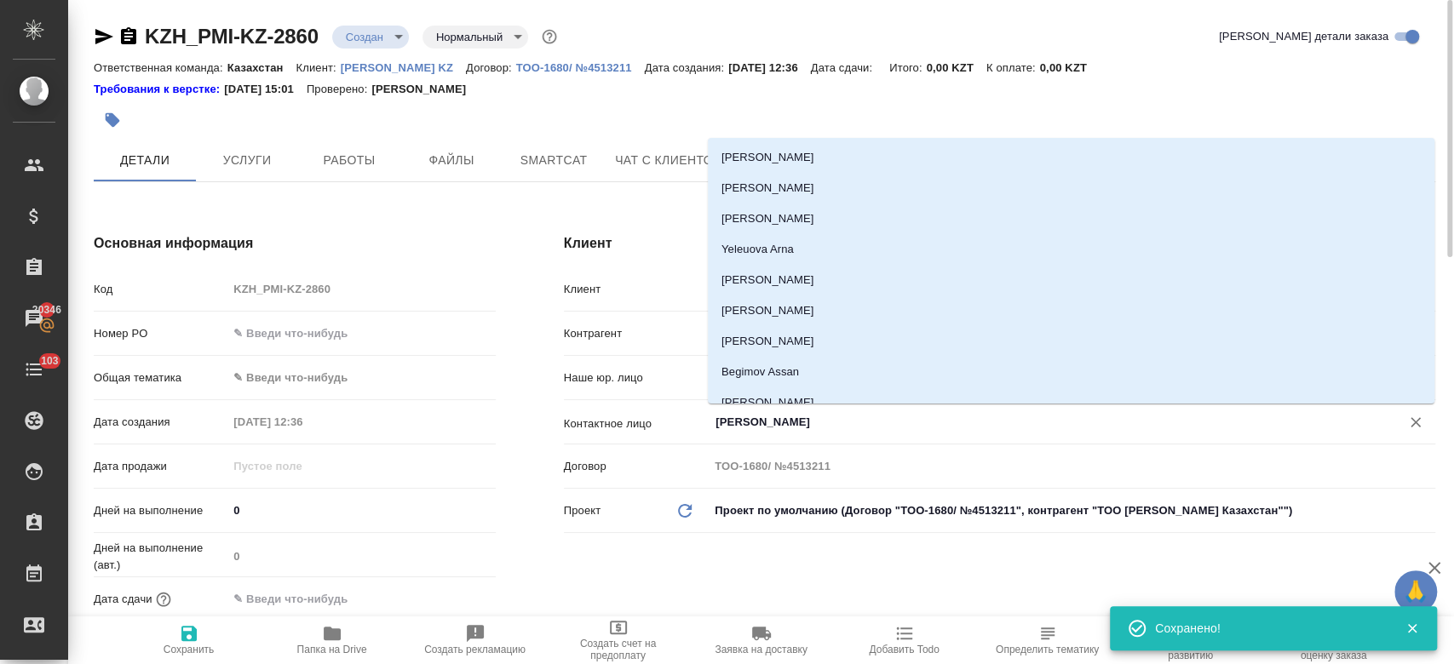
click at [755, 426] on input "Kim Darya" at bounding box center [1043, 422] width 659 height 20
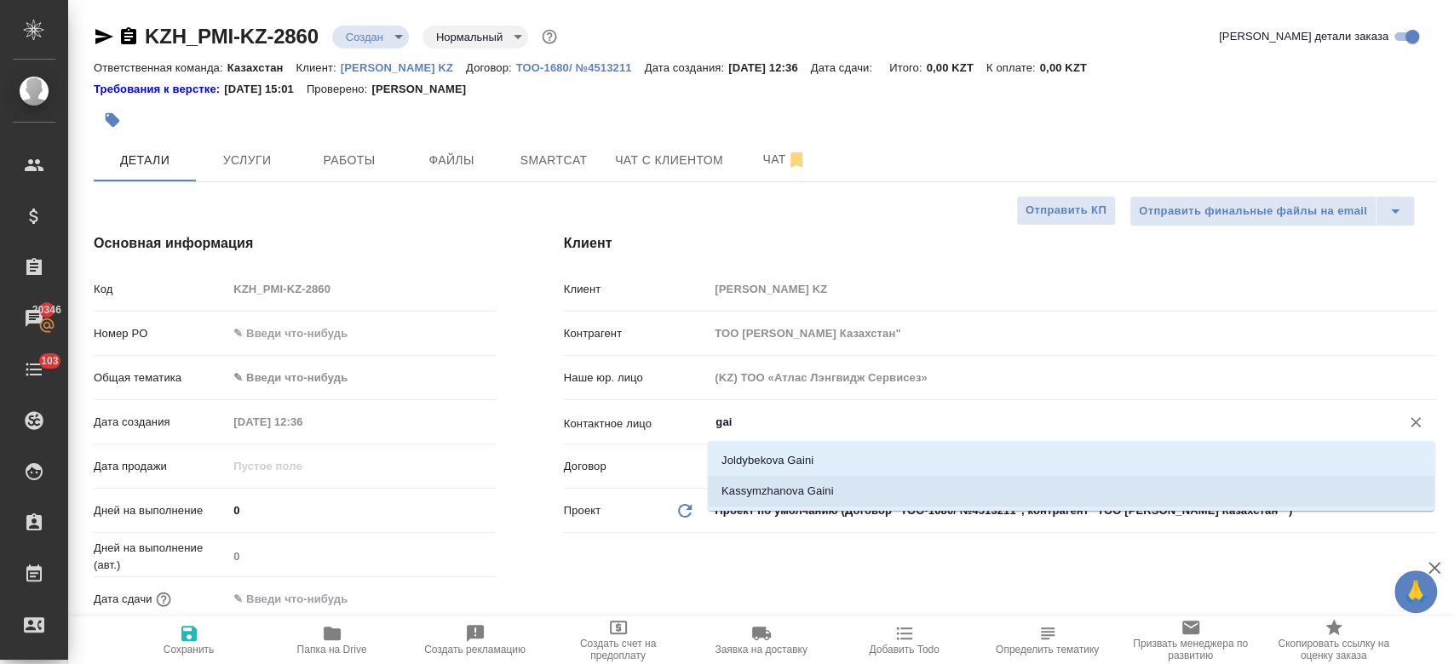
drag, startPoint x: 778, startPoint y: 457, endPoint x: 777, endPoint y: 480, distance: 23.9
click at [777, 480] on ul "Joldybekova Gaini Kassymzhanova Gaini" at bounding box center [1071, 489] width 727 height 61
click at [777, 480] on li "Kassymzhanova Gaini" at bounding box center [1071, 491] width 727 height 31
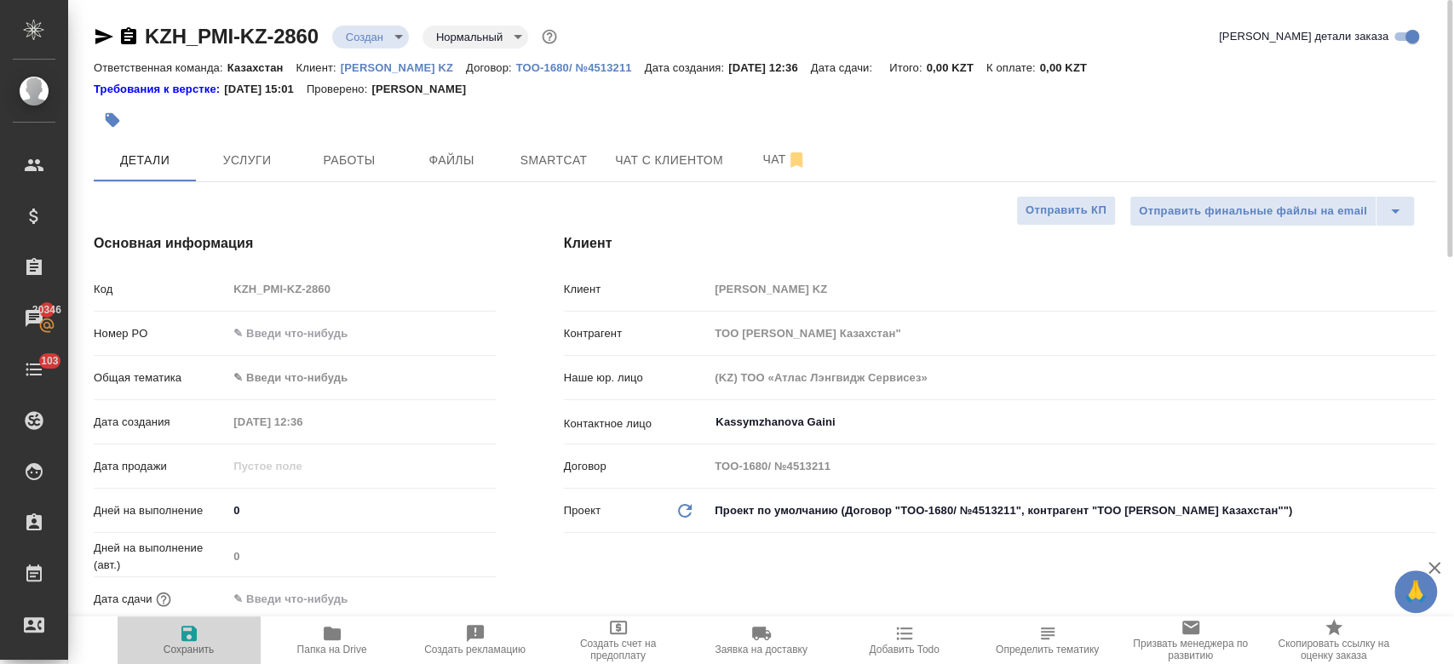
click at [183, 643] on icon "button" at bounding box center [189, 633] width 20 height 20
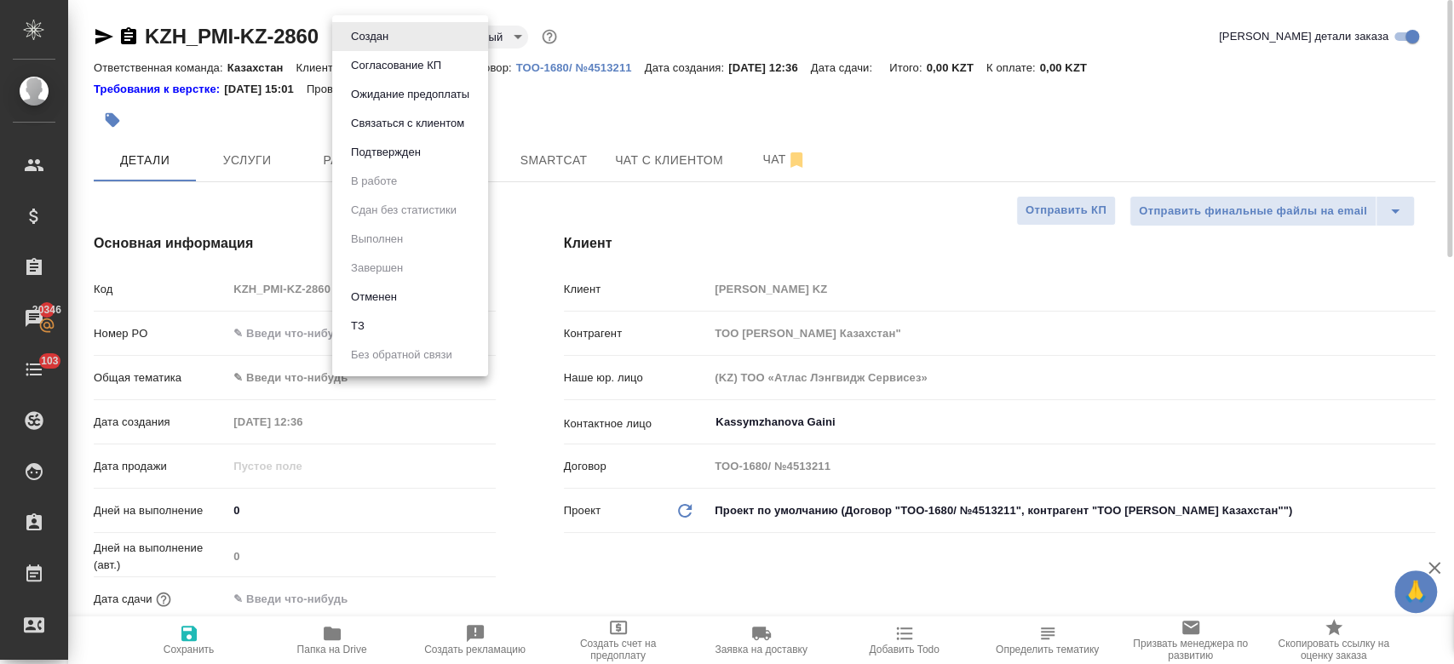
click at [368, 26] on body "🙏 .cls-1 fill:#fff; AWATERA Kosherbayeva Nazerke Клиенты Спецификации Заказы 20…" at bounding box center [727, 332] width 1454 height 664
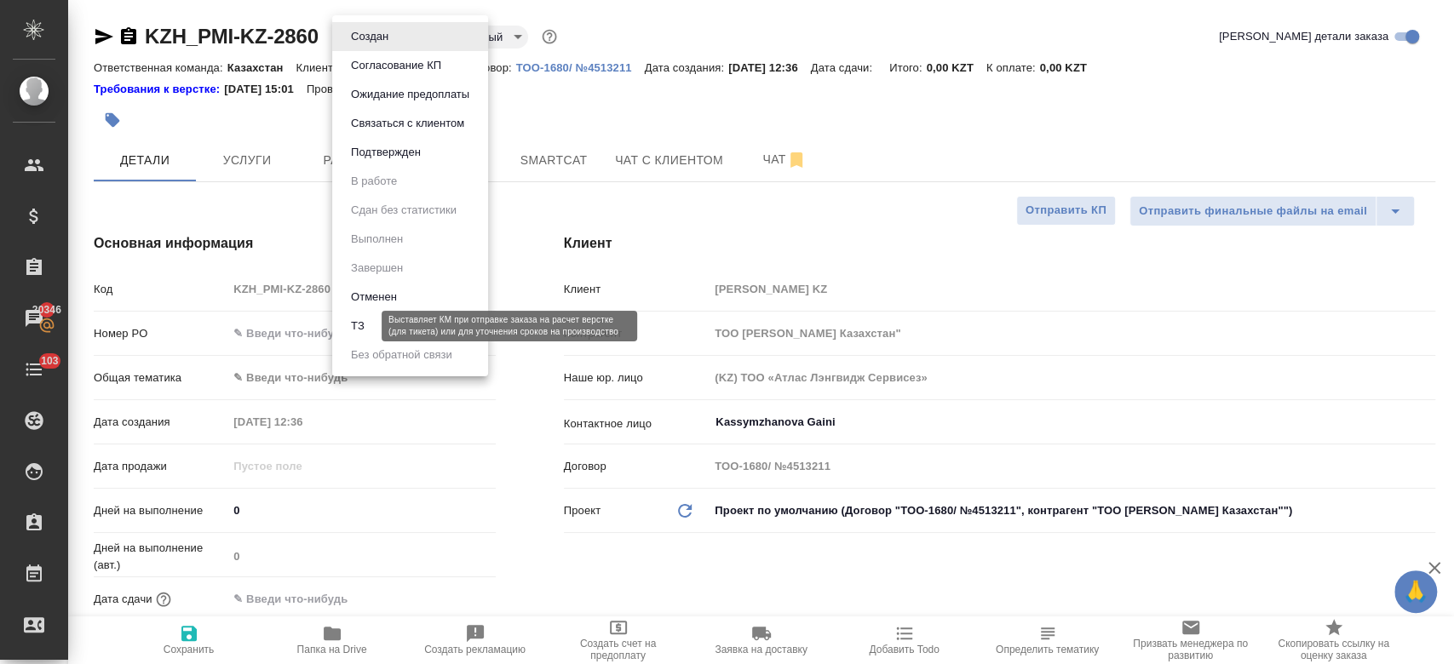
click at [363, 324] on button "ТЗ" at bounding box center [358, 326] width 24 height 19
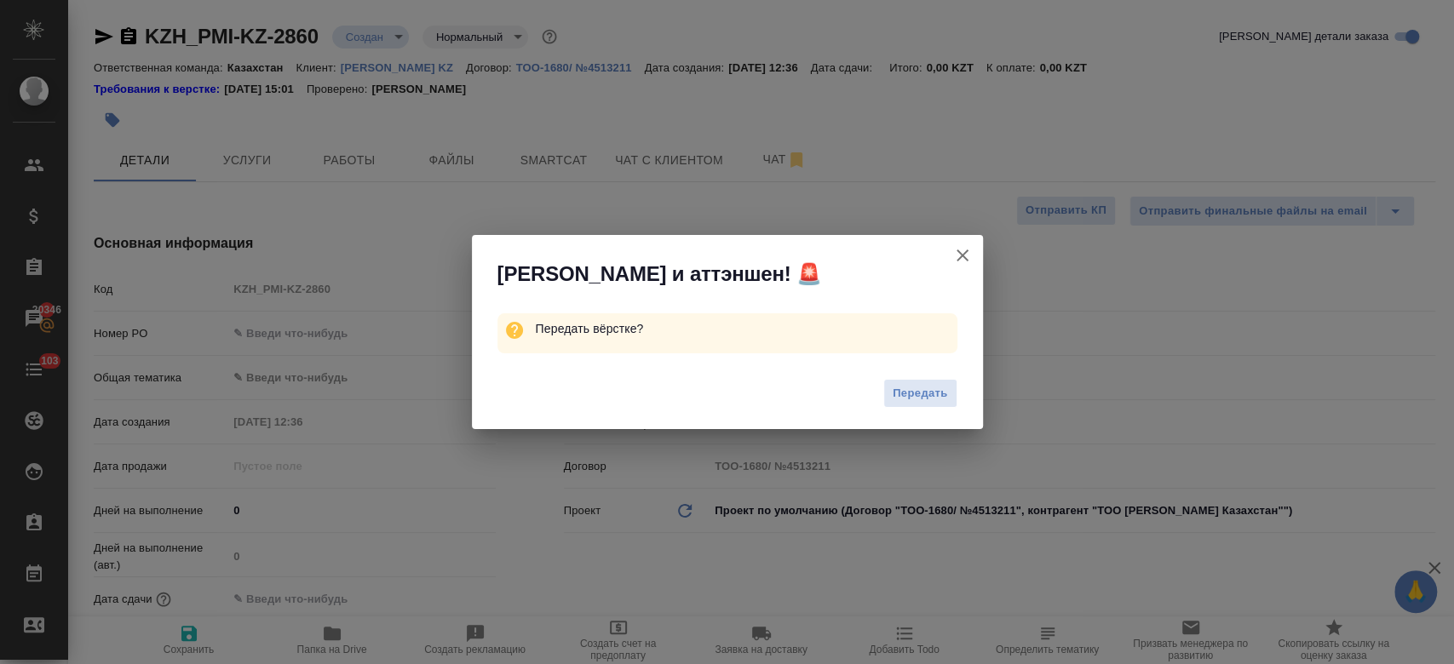
click at [879, 394] on div "Передать" at bounding box center [727, 396] width 511 height 68
click at [932, 389] on span "Передать" at bounding box center [920, 394] width 55 height 20
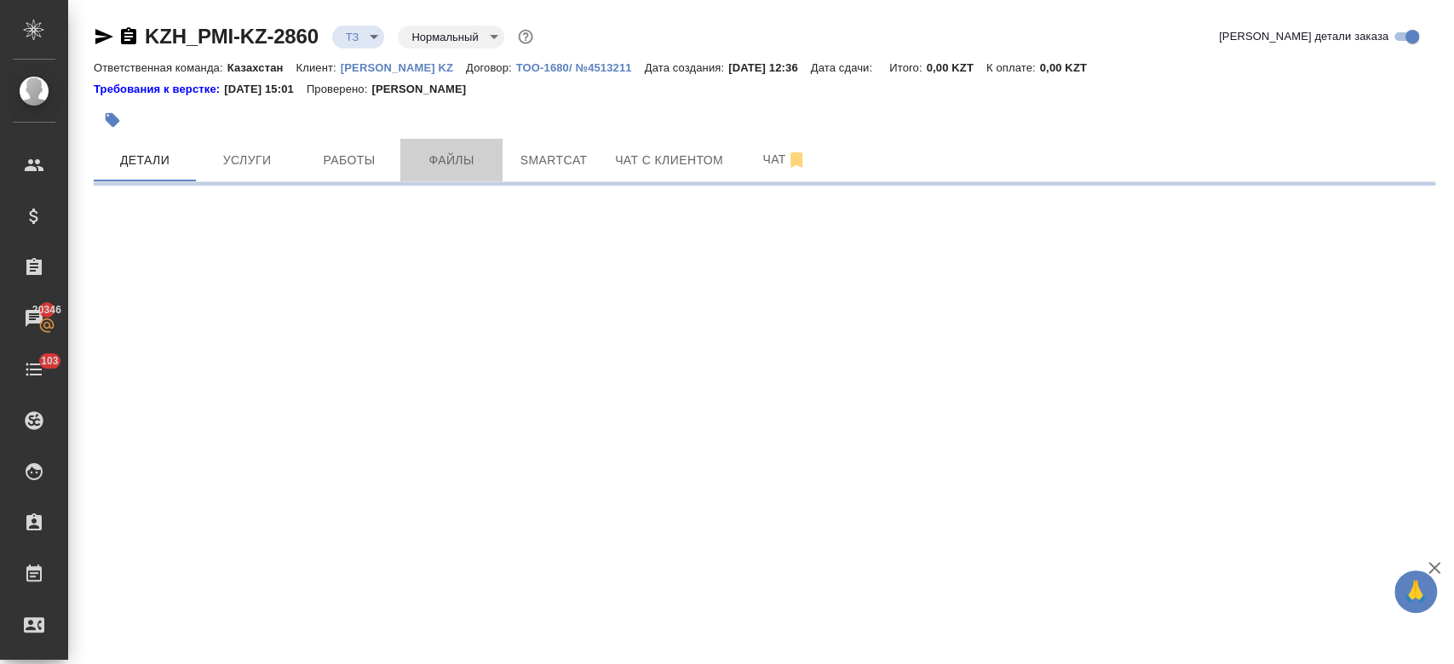
click at [471, 159] on span "Файлы" at bounding box center [452, 160] width 82 height 21
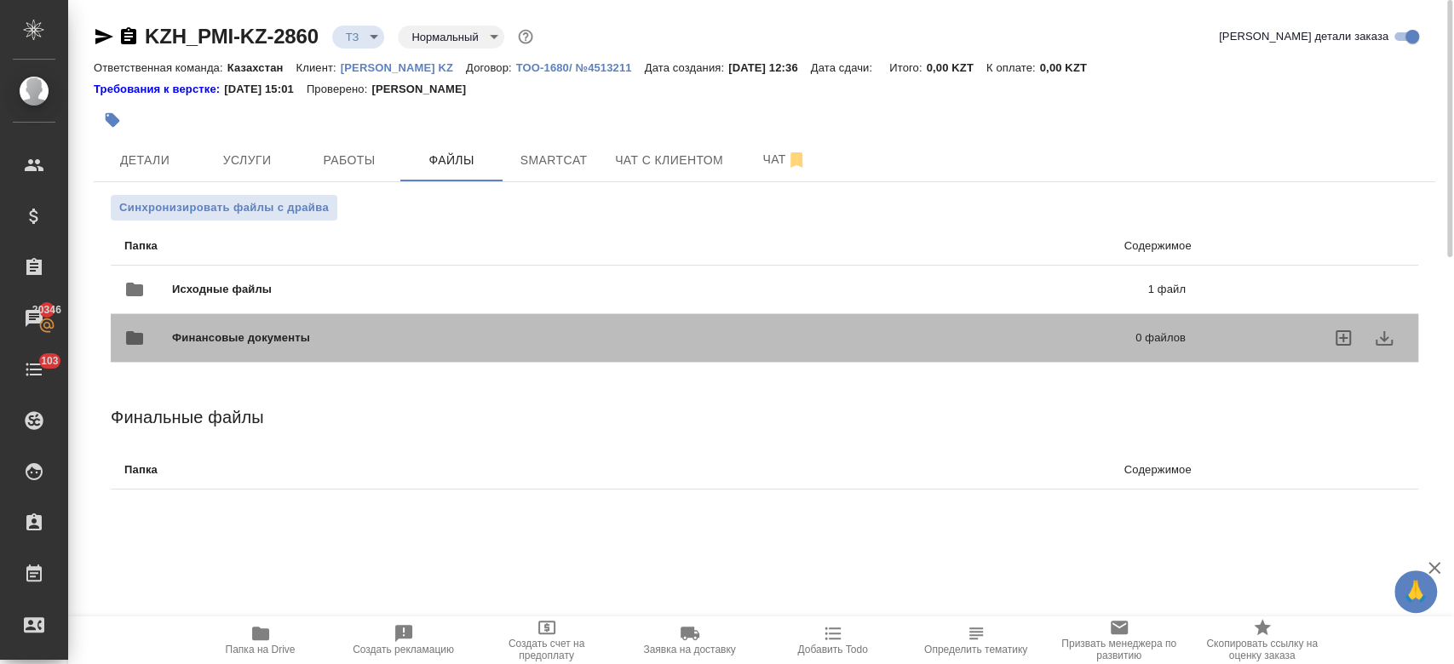
click at [357, 303] on div "Финансовые документы 0 файлов" at bounding box center [654, 338] width 1095 height 75
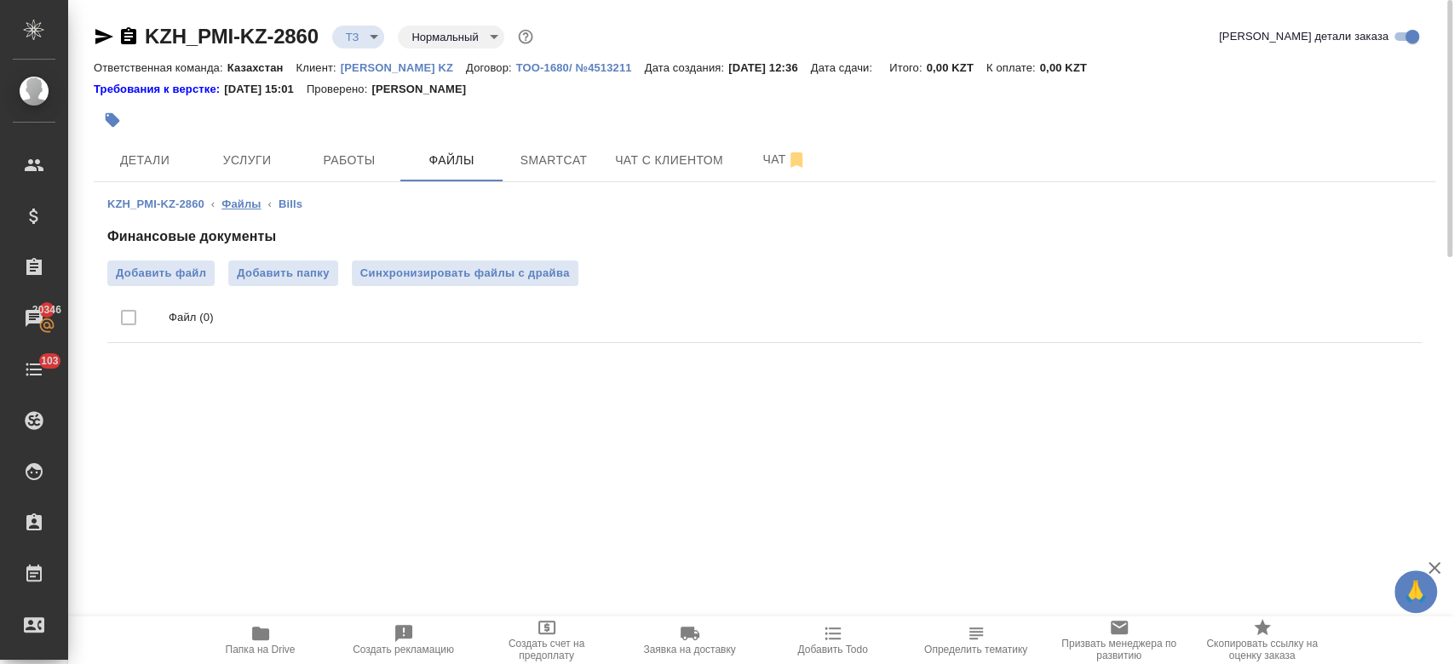
click at [245, 207] on link "Файлы" at bounding box center [240, 204] width 39 height 13
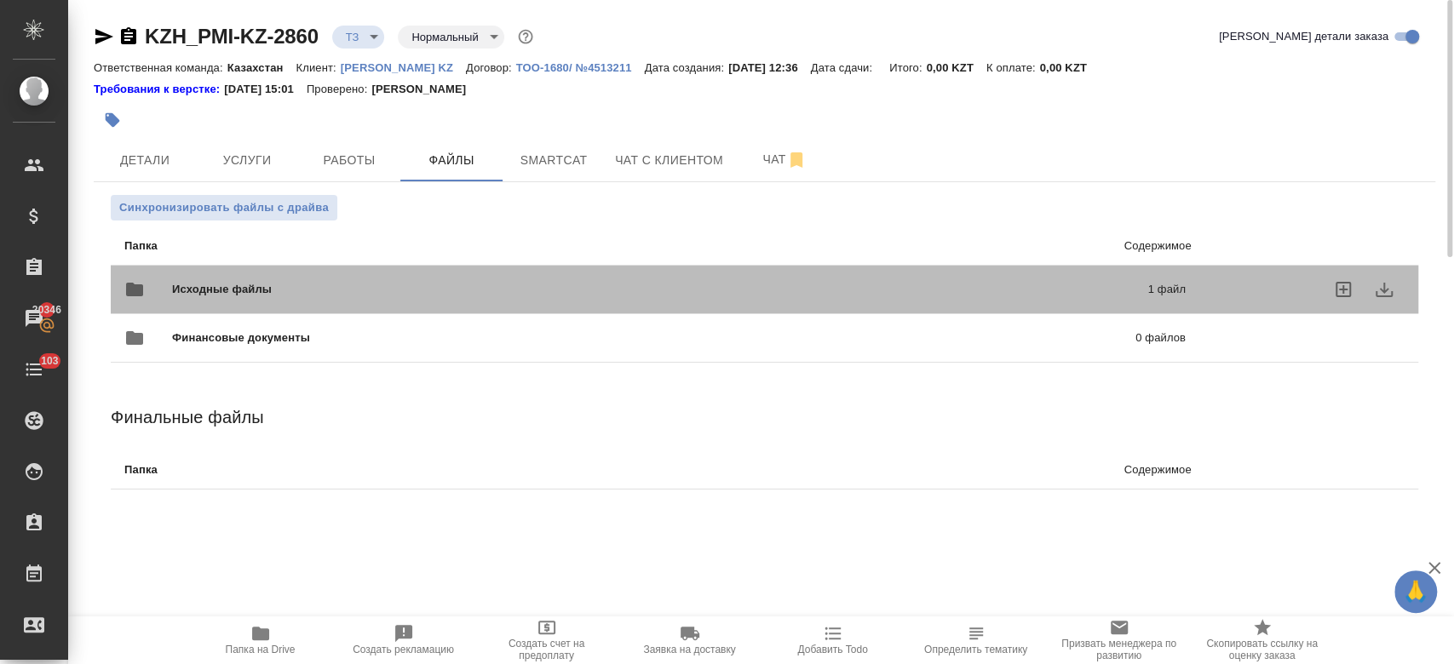
click at [247, 276] on div "Исходные файлы 1 файл" at bounding box center [654, 289] width 1061 height 41
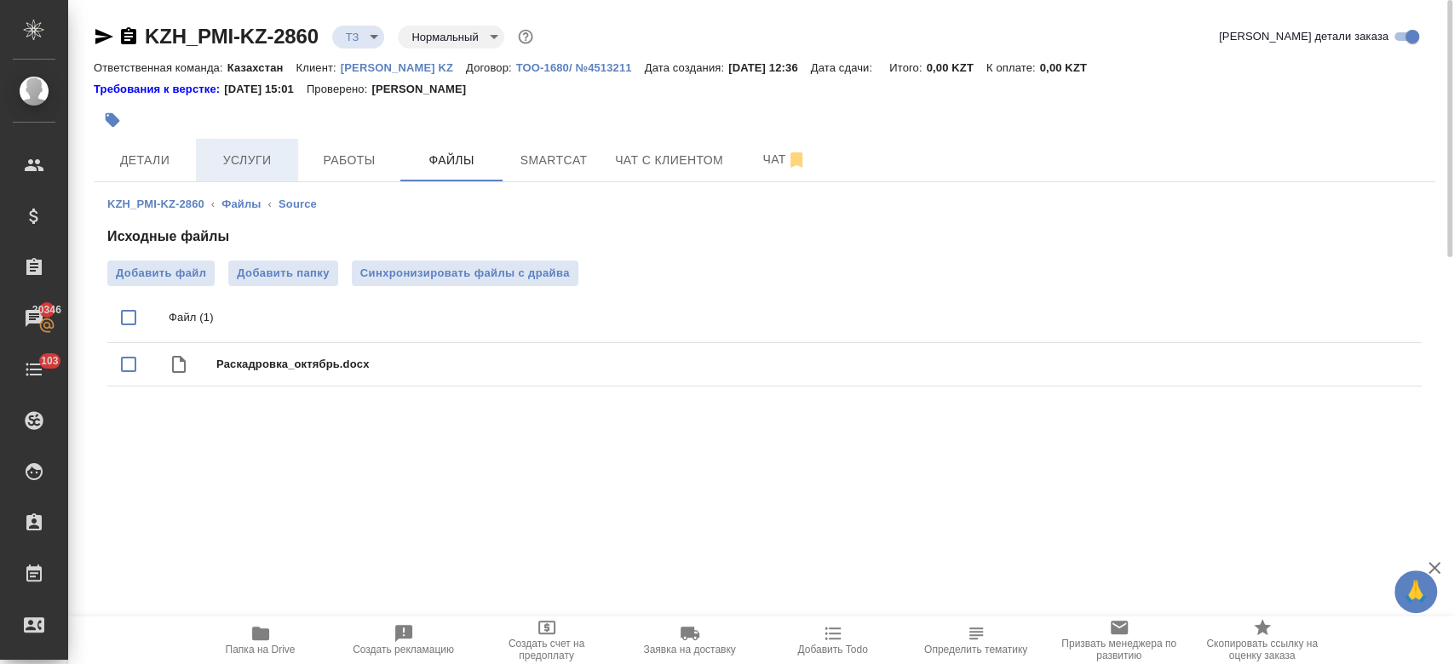
click at [216, 167] on span "Услуги" at bounding box center [247, 160] width 82 height 21
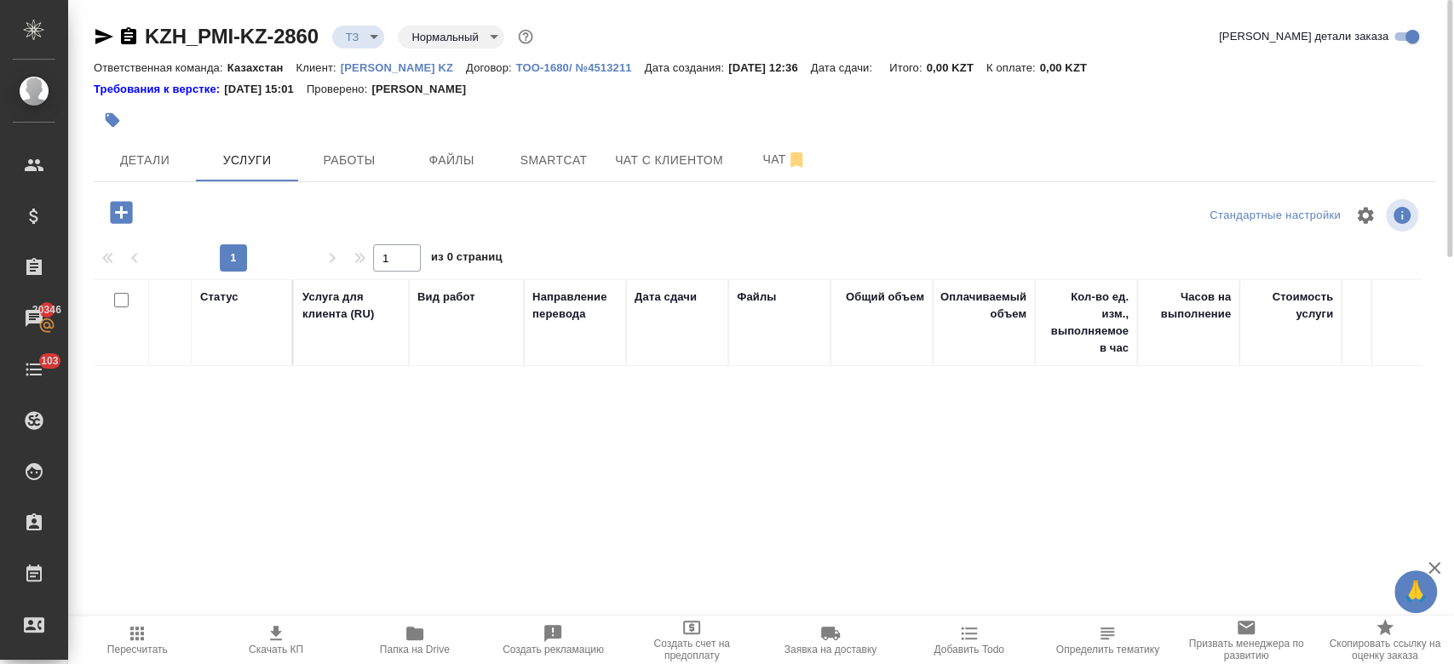
click at [123, 206] on icon "button" at bounding box center [121, 212] width 22 height 22
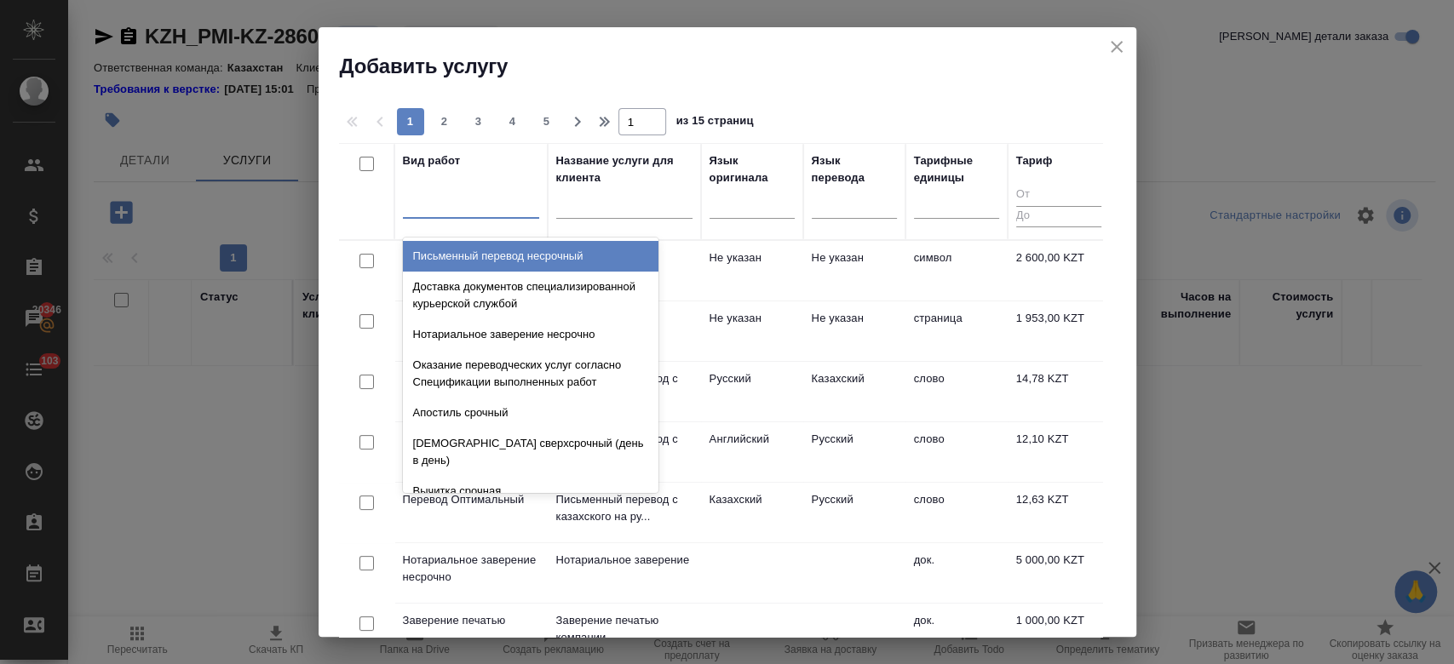
click at [456, 205] on div at bounding box center [471, 201] width 136 height 25
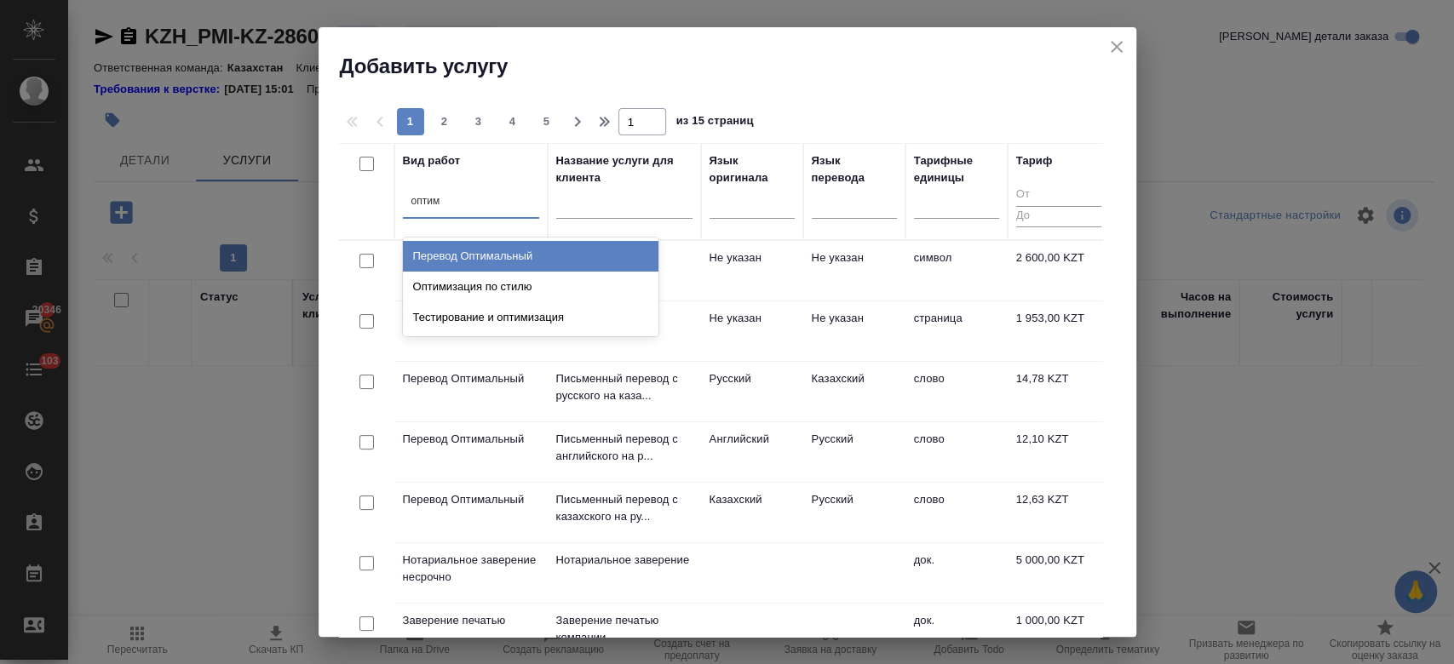
click at [492, 261] on div "Перевод Оптимальный" at bounding box center [531, 256] width 256 height 31
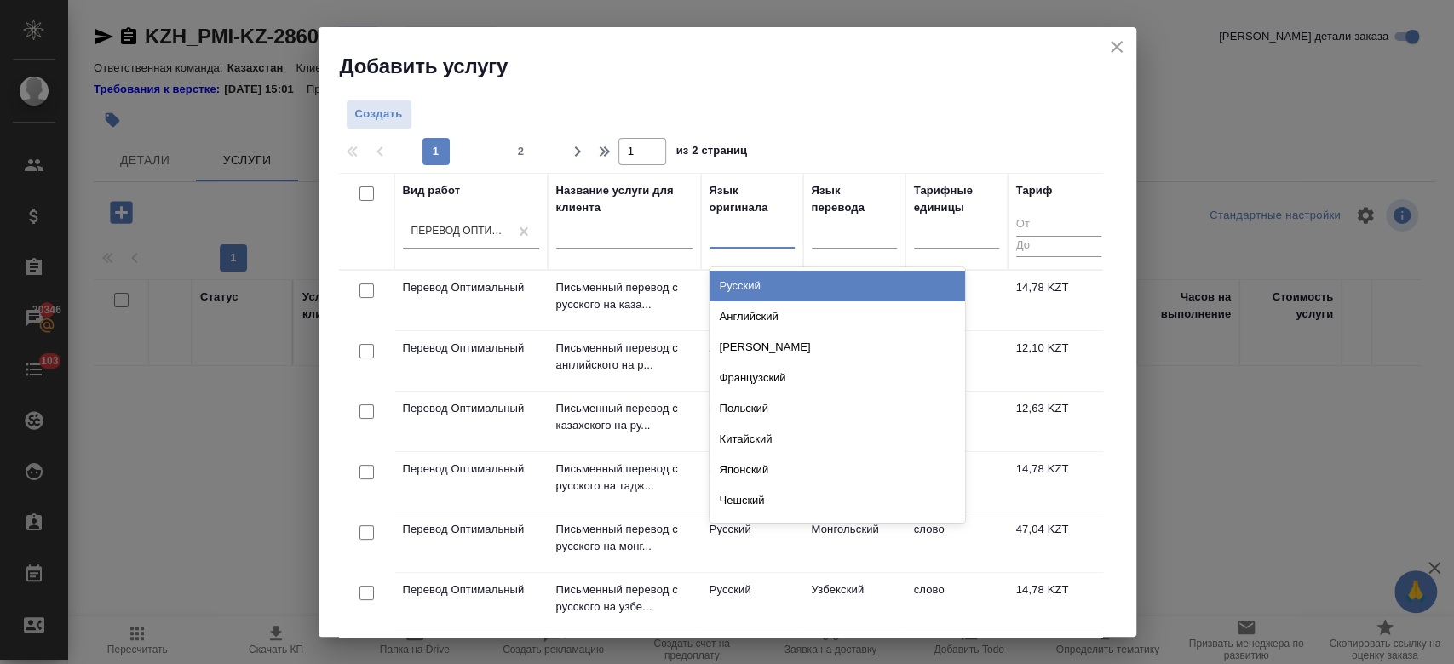
click at [750, 228] on div at bounding box center [751, 231] width 85 height 25
click at [759, 279] on div "Русский" at bounding box center [837, 286] width 256 height 31
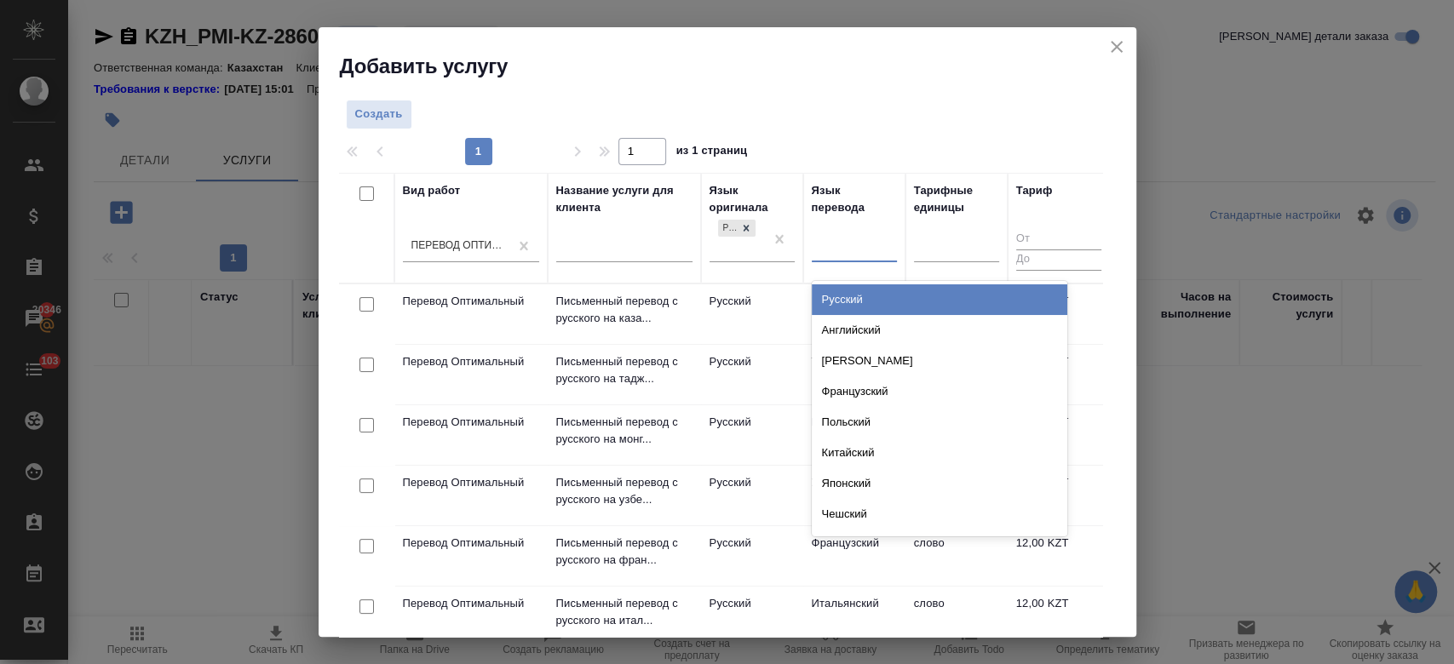
click at [851, 239] on div at bounding box center [854, 245] width 85 height 25
click at [853, 300] on div "Казахский" at bounding box center [940, 299] width 256 height 31
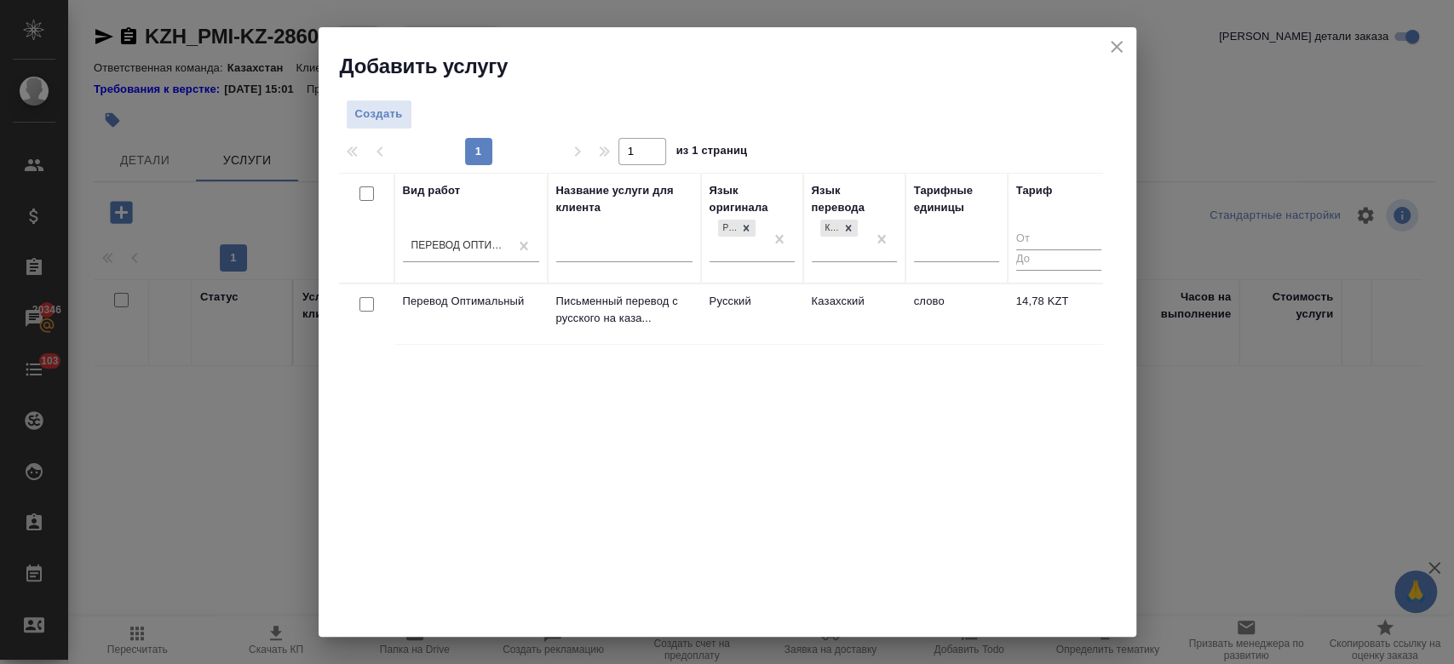
click at [794, 302] on td "Русский" at bounding box center [752, 314] width 102 height 60
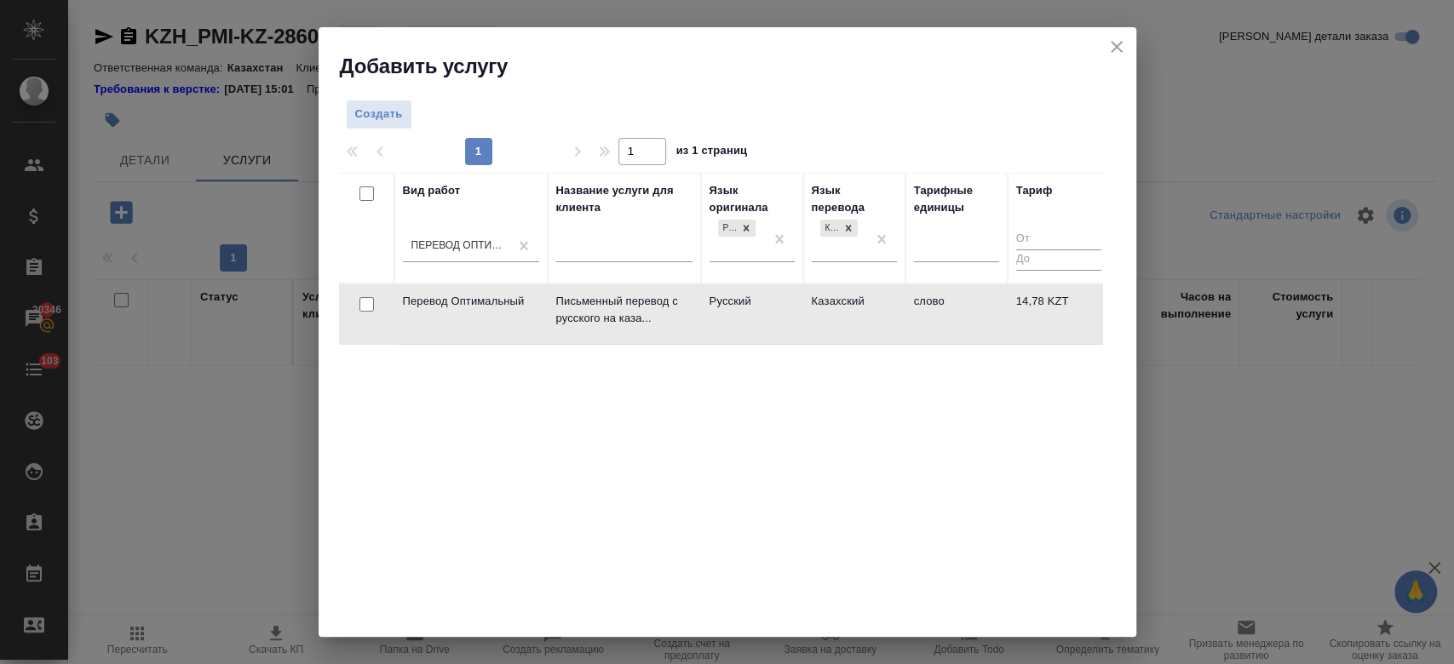
click at [794, 302] on td "Русский" at bounding box center [752, 314] width 102 height 60
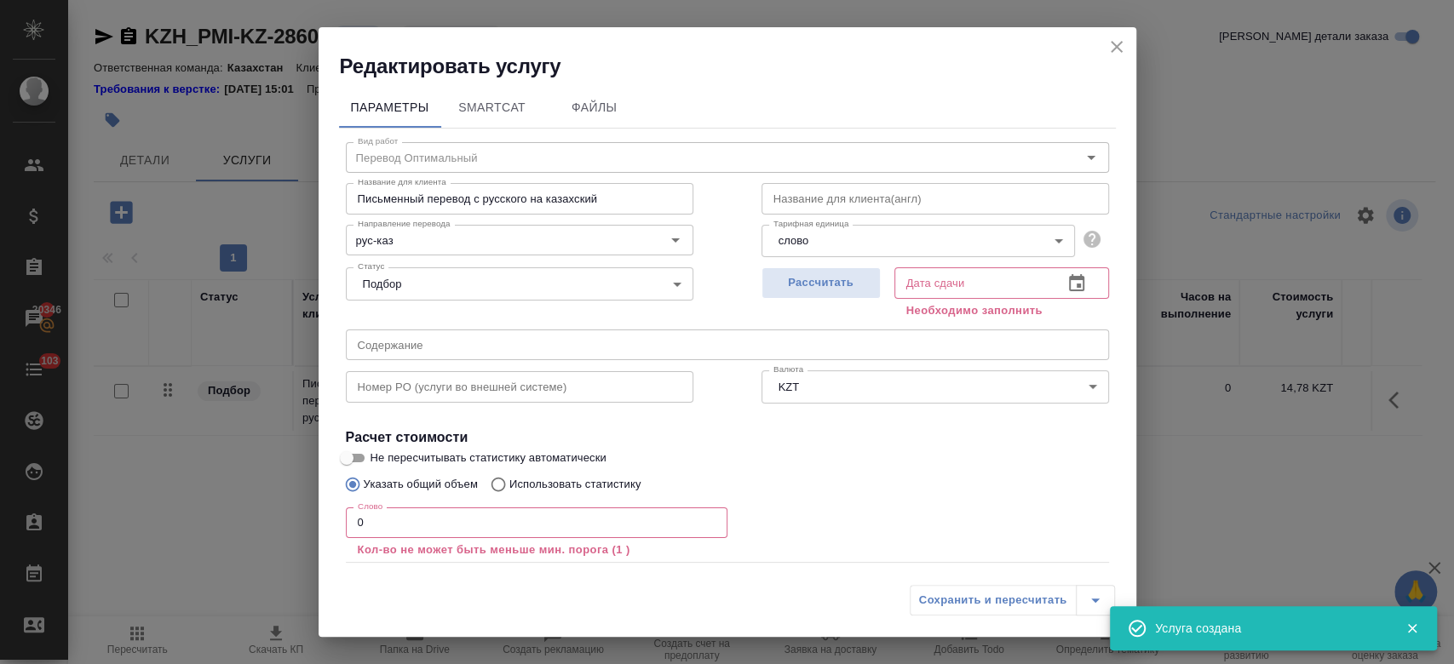
scroll to position [94, 0]
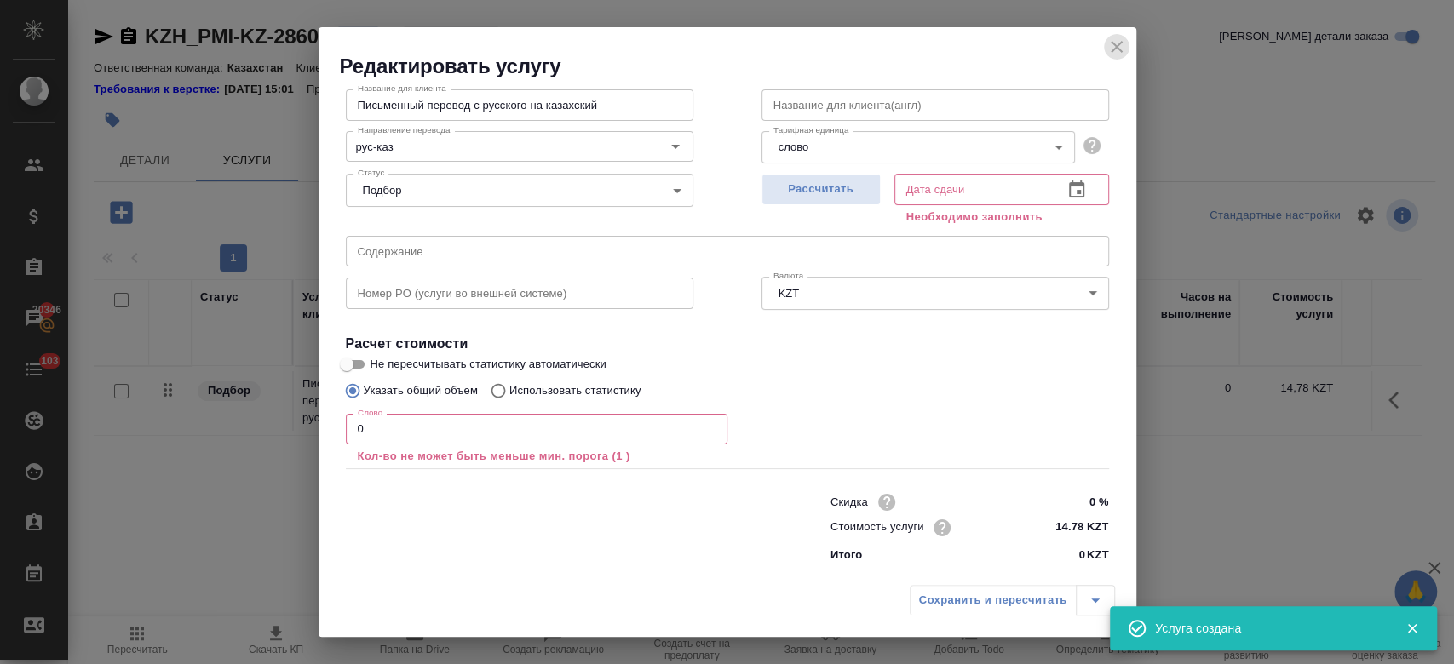
click at [1116, 46] on icon "close" at bounding box center [1117, 47] width 12 height 12
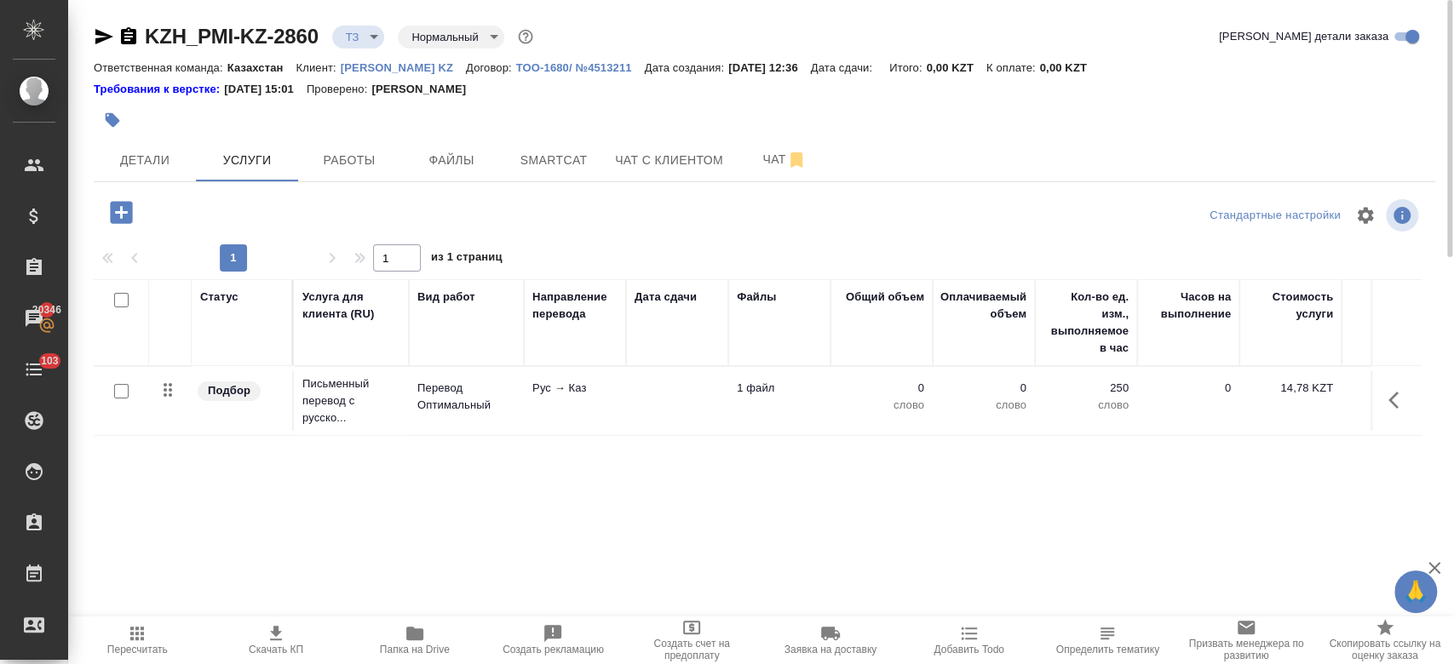
click at [118, 392] on input "checkbox" at bounding box center [121, 391] width 14 height 14
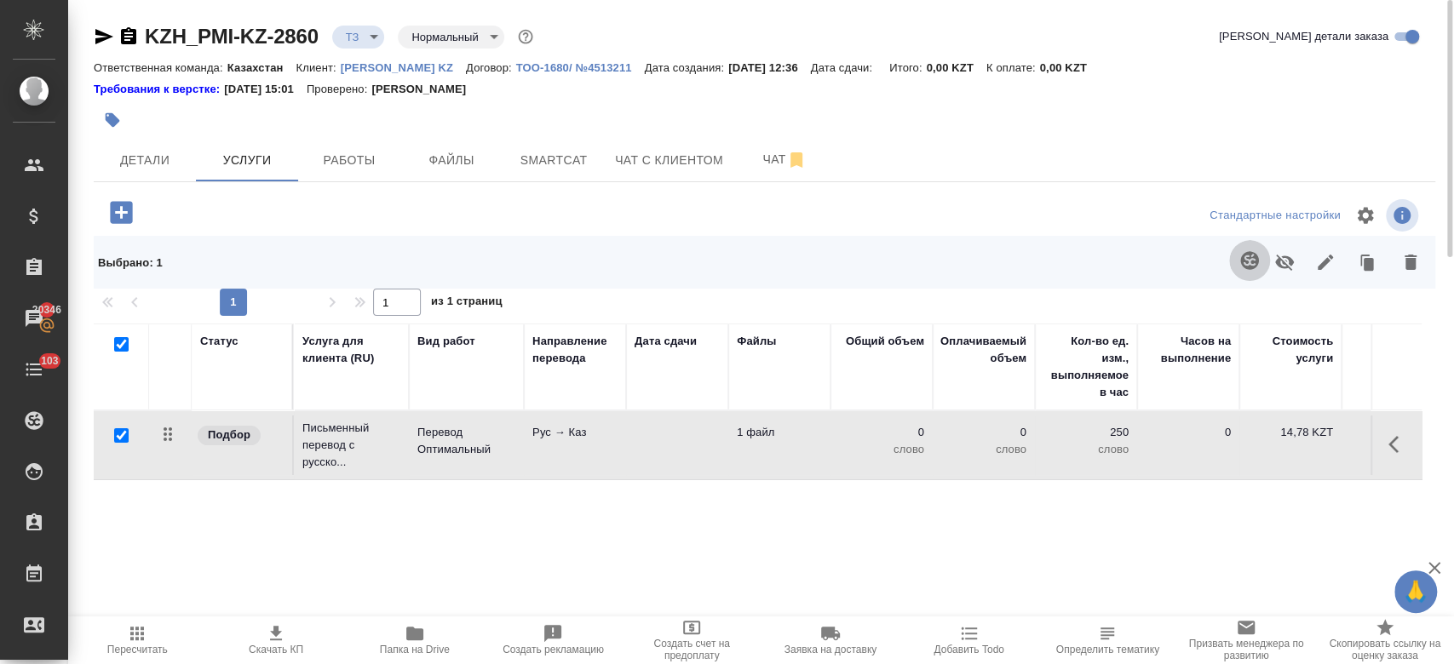
click at [1247, 261] on icon "button" at bounding box center [1249, 260] width 18 height 18
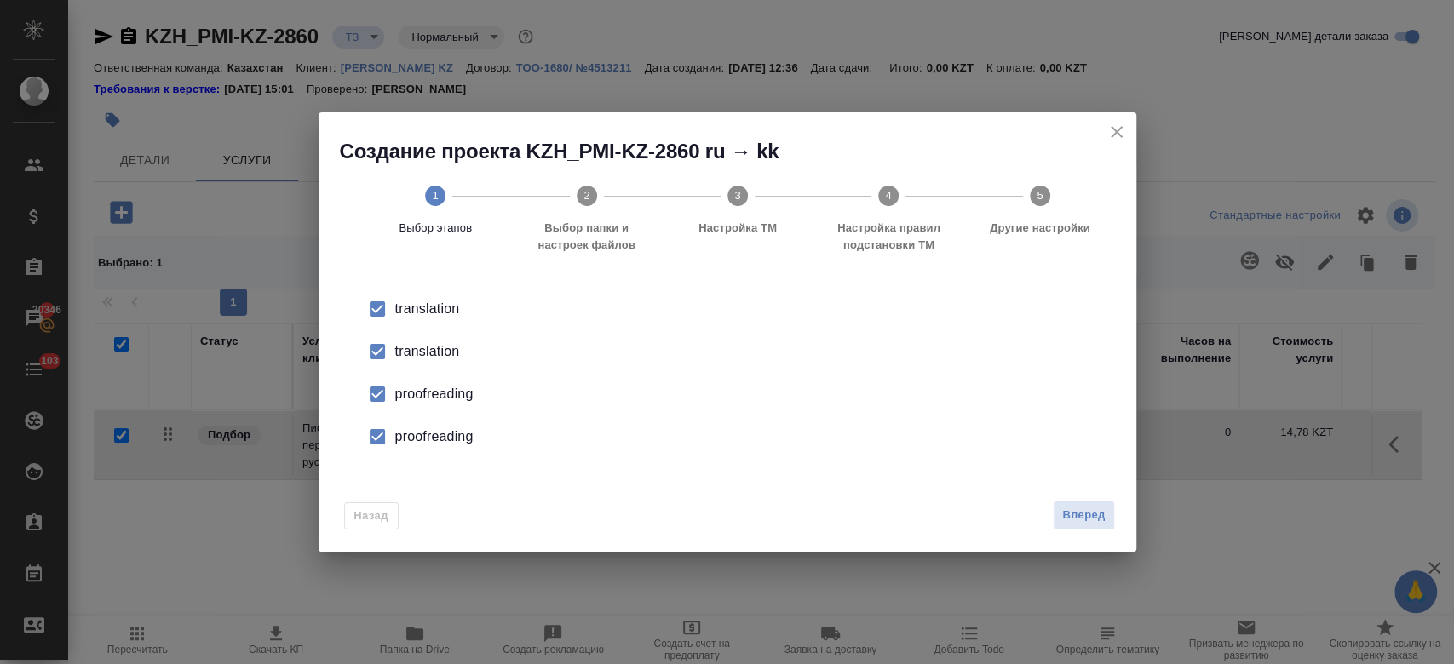
click at [447, 353] on div "translation" at bounding box center [745, 352] width 700 height 20
click at [448, 392] on div "proofreading" at bounding box center [745, 394] width 700 height 20
click at [463, 445] on div "proofreading" at bounding box center [745, 437] width 700 height 20
click at [1083, 510] on span "Вперед" at bounding box center [1083, 516] width 43 height 20
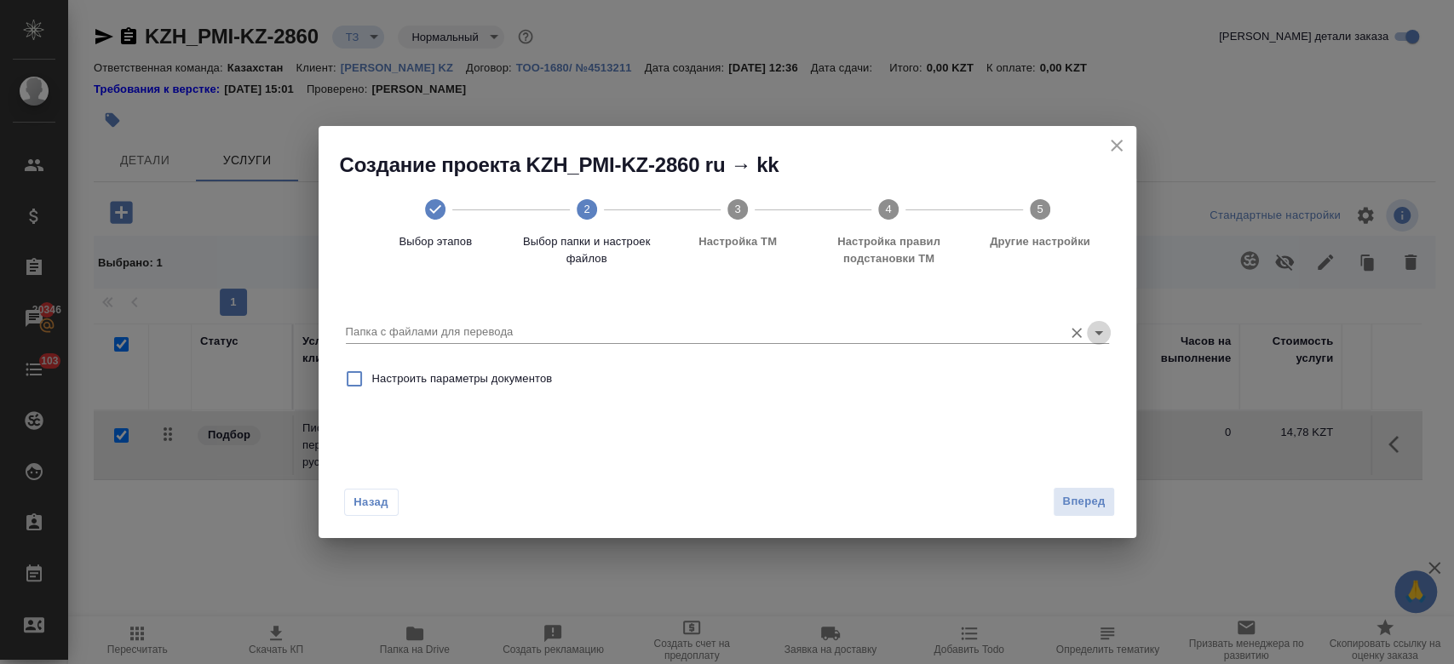
click at [1098, 330] on icon "Open" at bounding box center [1098, 333] width 20 height 20
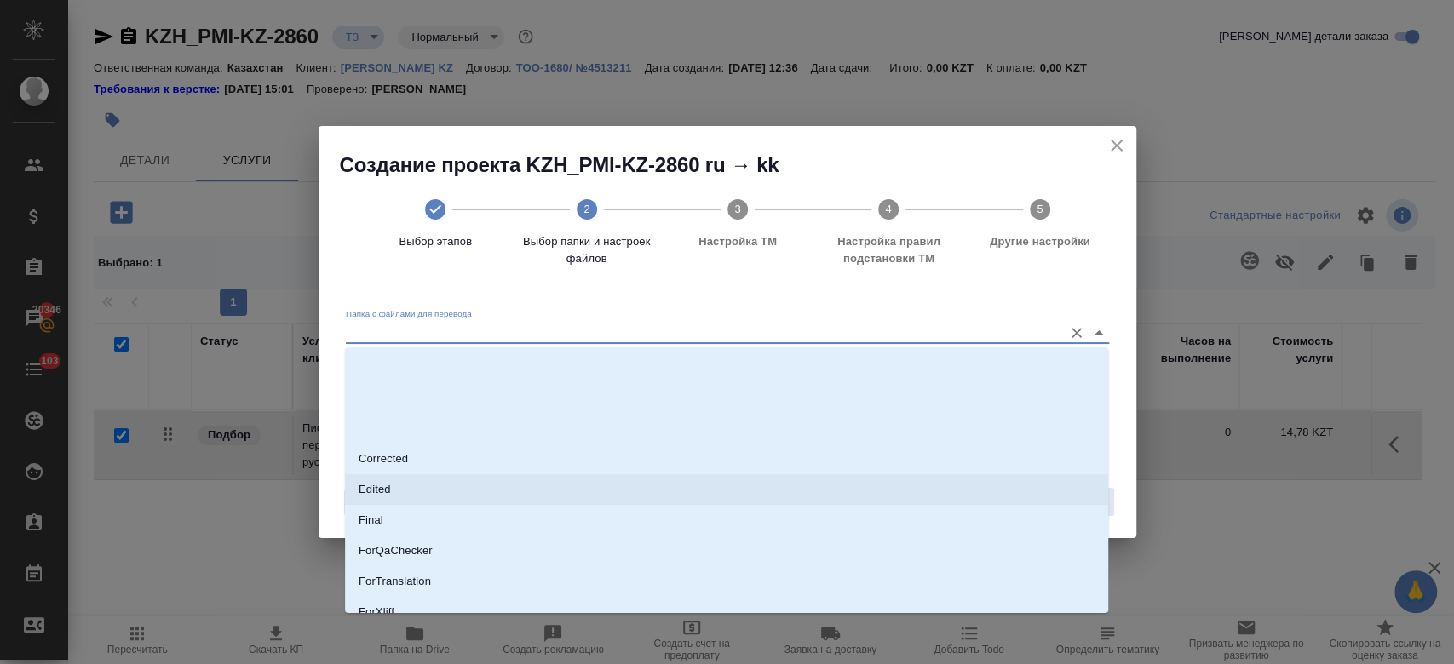
scroll to position [137, 0]
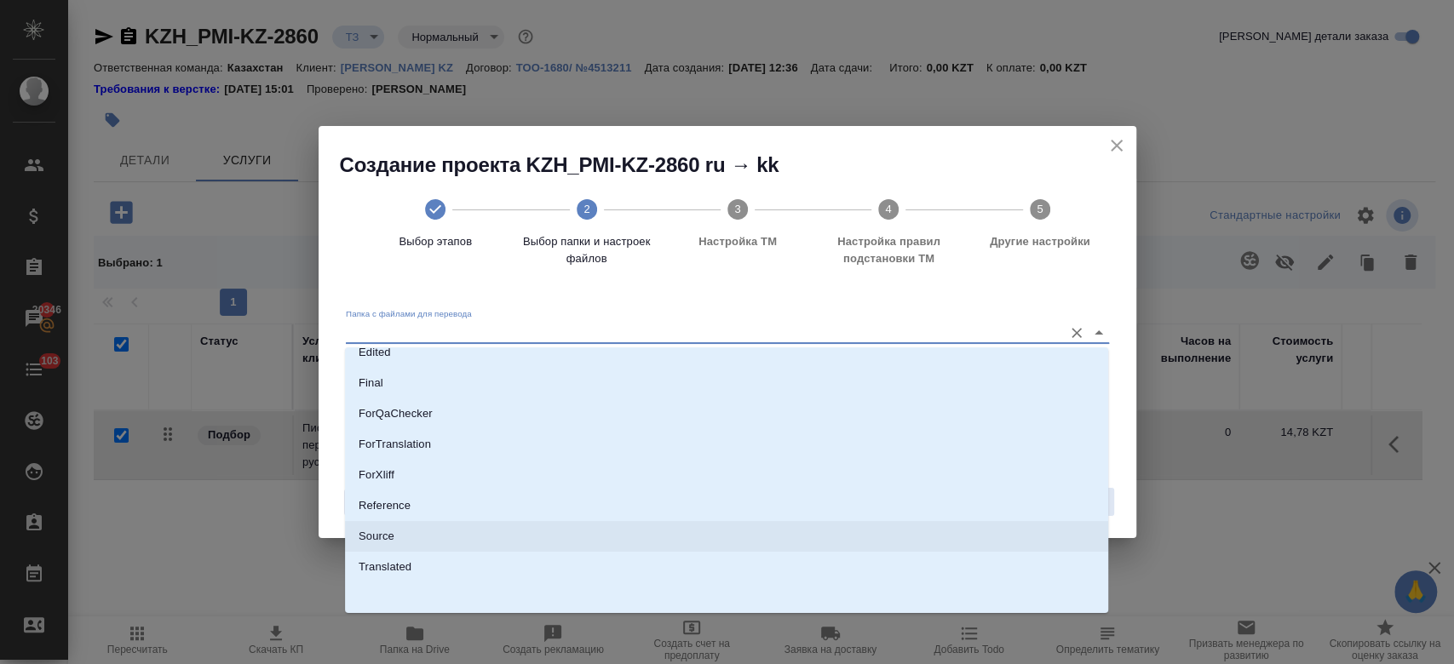
click at [686, 533] on li "Source" at bounding box center [726, 536] width 763 height 31
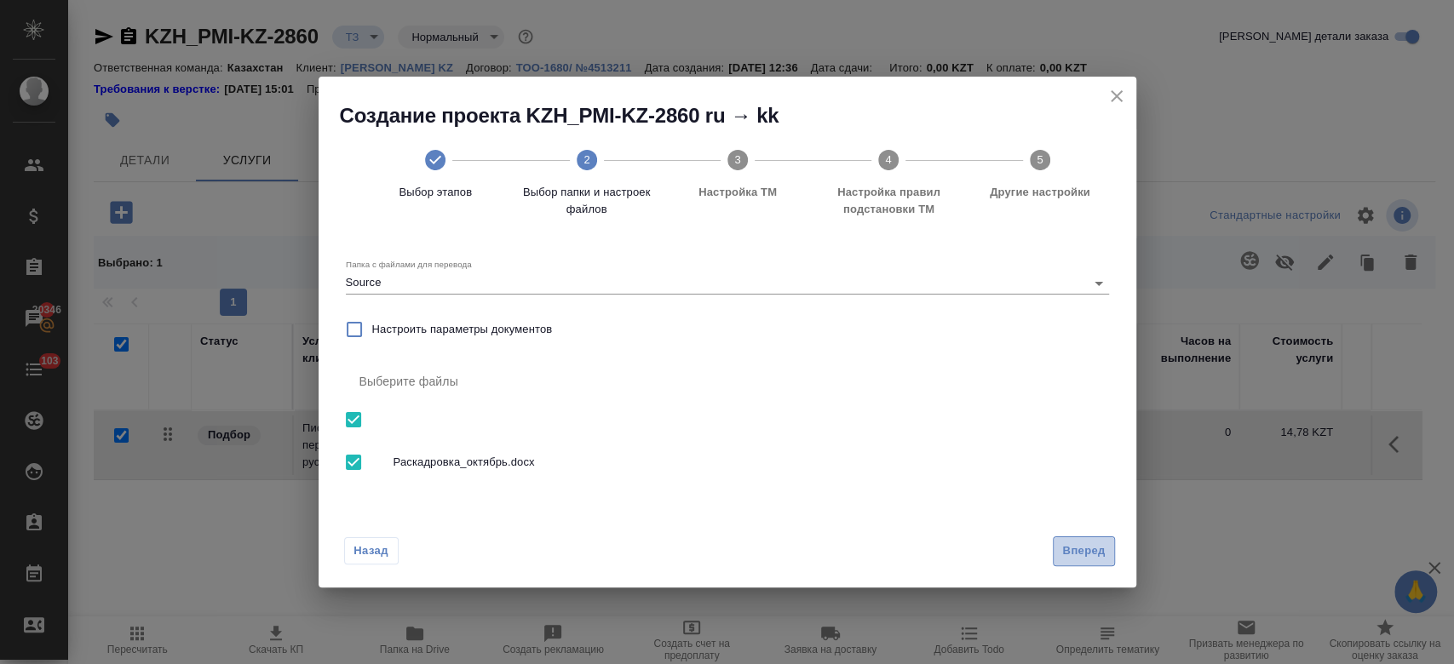
click at [1090, 555] on span "Вперед" at bounding box center [1083, 552] width 43 height 20
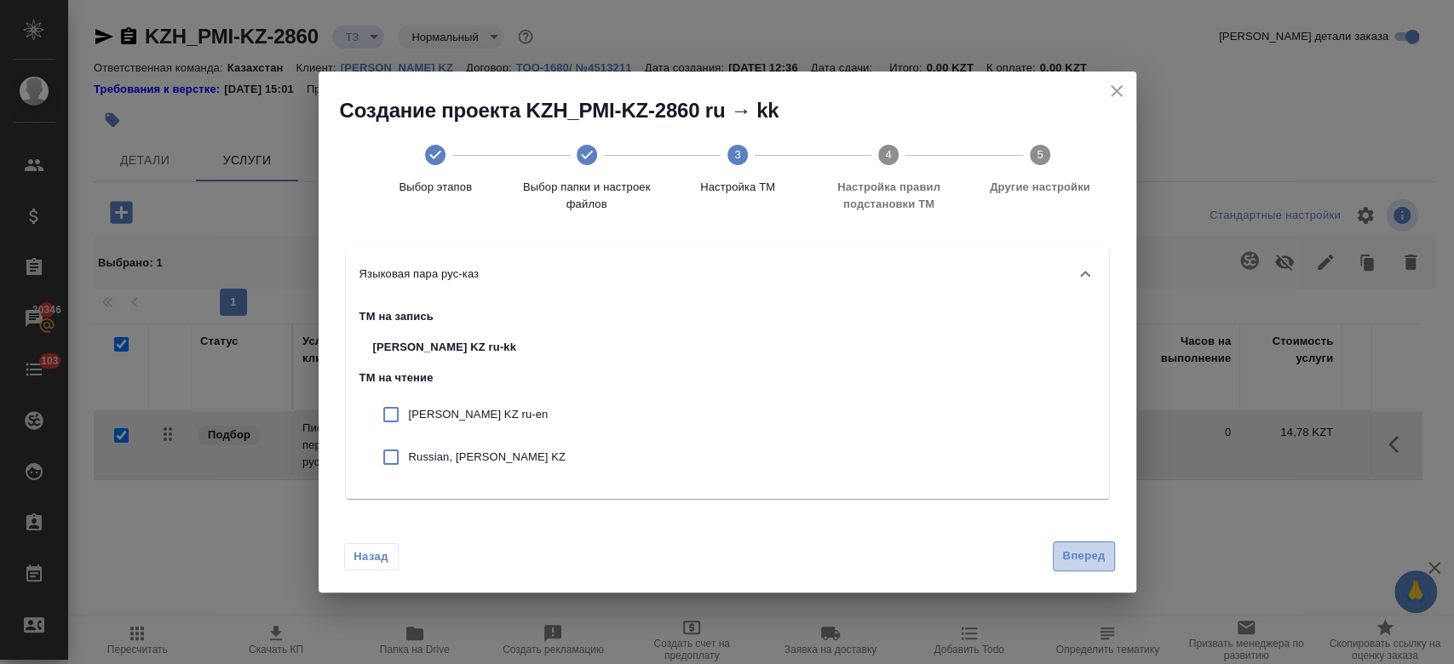
click at [1078, 557] on span "Вперед" at bounding box center [1083, 557] width 43 height 20
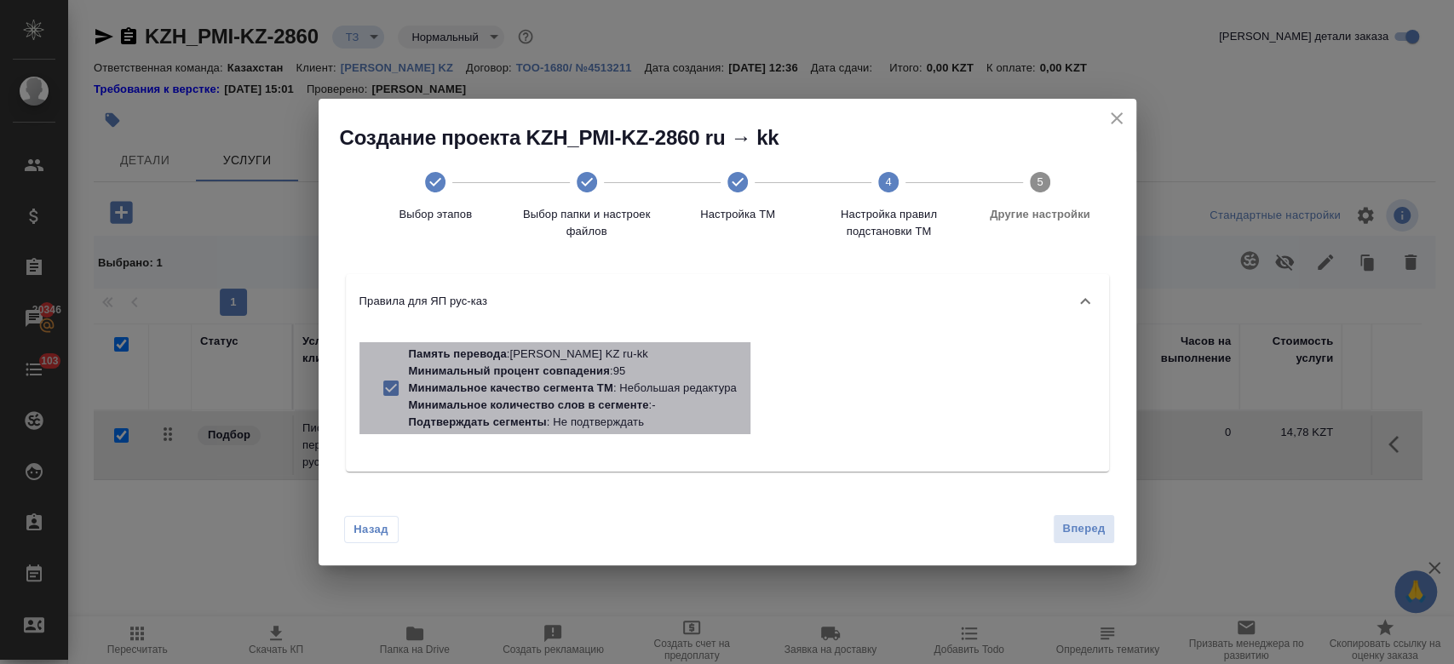
click at [639, 406] on p "Минимальное количество слов в сегменте" at bounding box center [529, 405] width 240 height 13
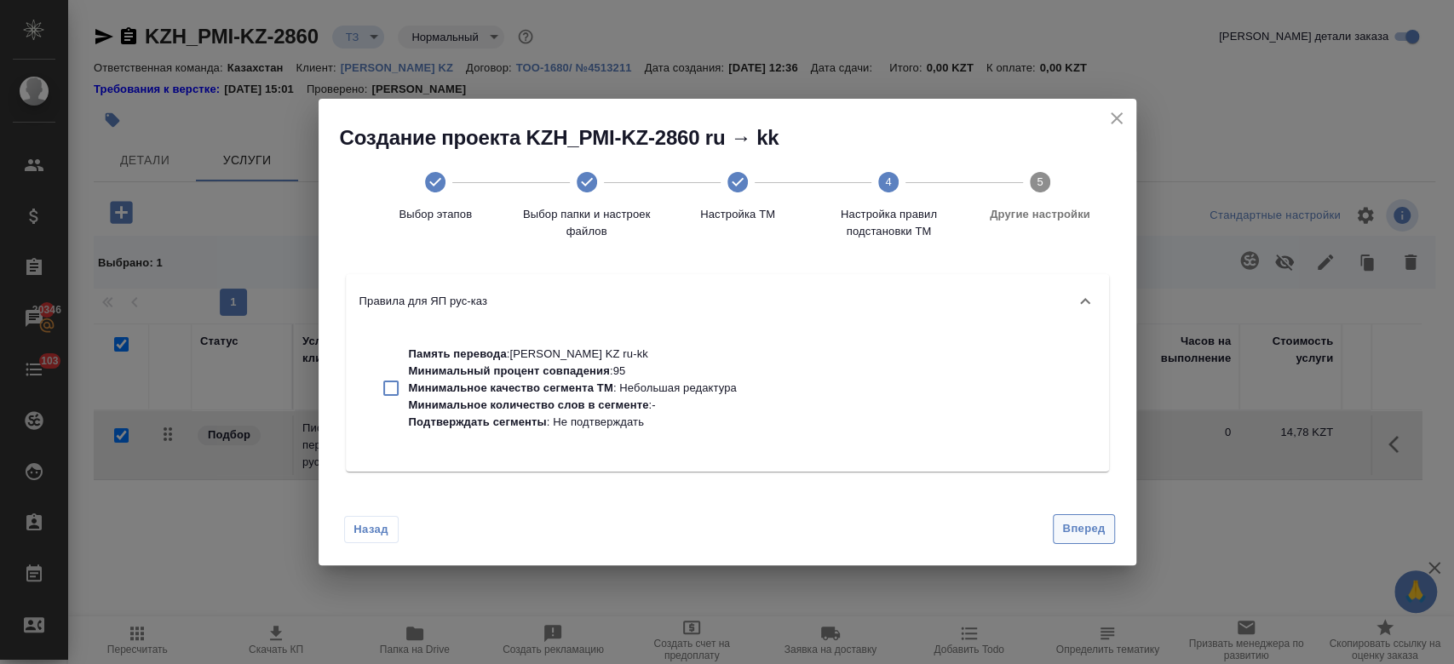
click at [1082, 530] on span "Вперед" at bounding box center [1083, 530] width 43 height 20
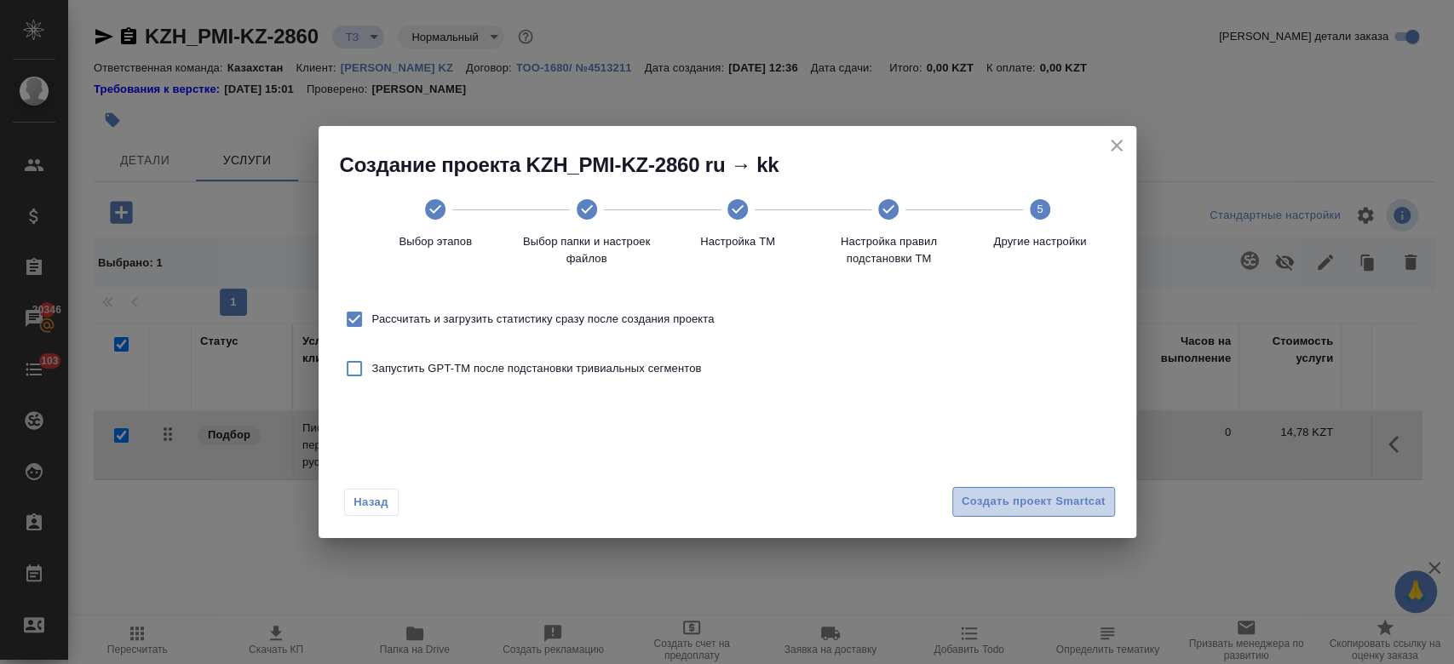
click at [1022, 489] on button "Создать проект Smartcat" at bounding box center [1033, 502] width 163 height 30
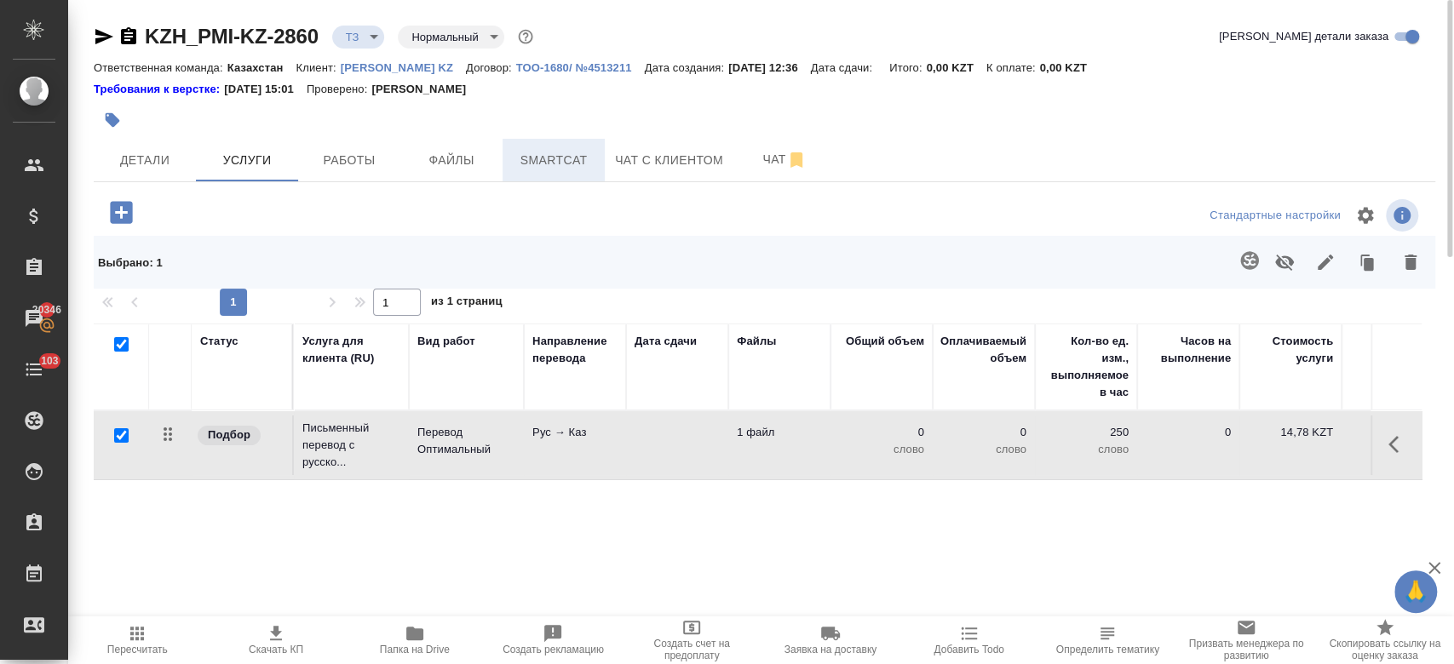
click at [563, 175] on button "Smartcat" at bounding box center [554, 160] width 102 height 43
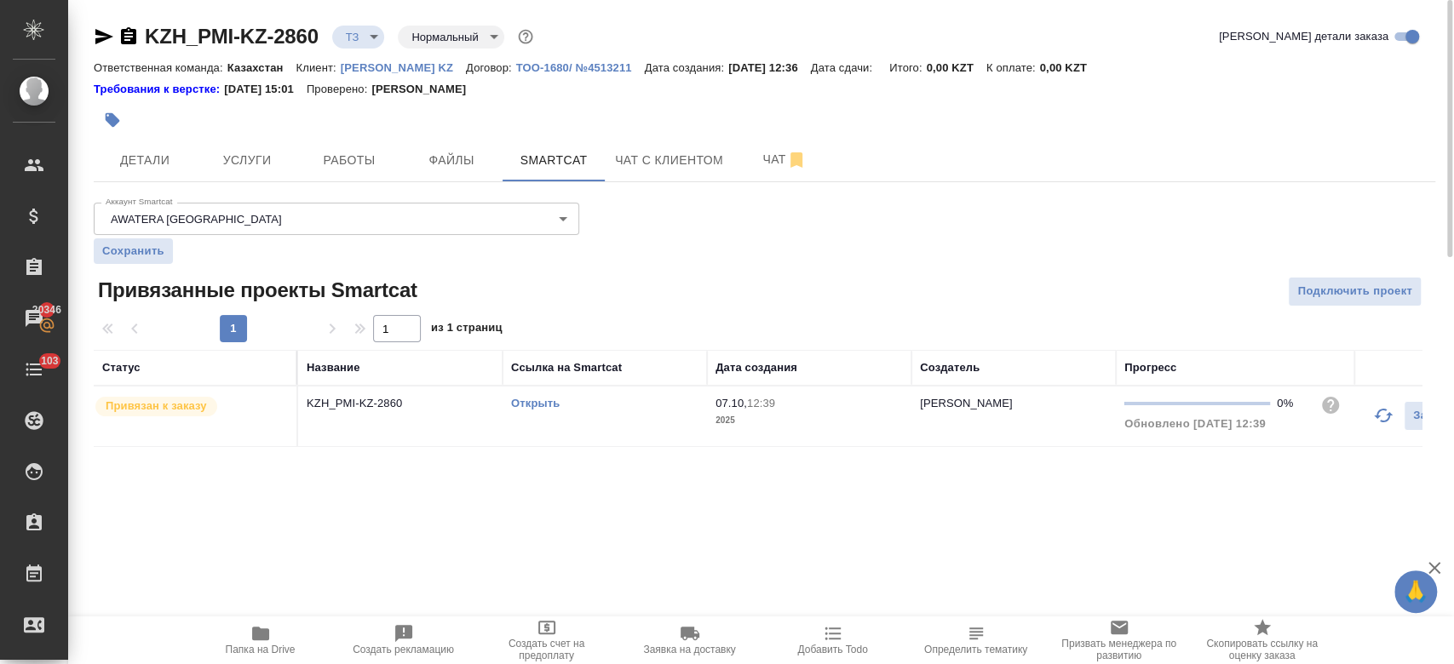
click at [547, 403] on link "Открыть" at bounding box center [535, 403] width 49 height 13
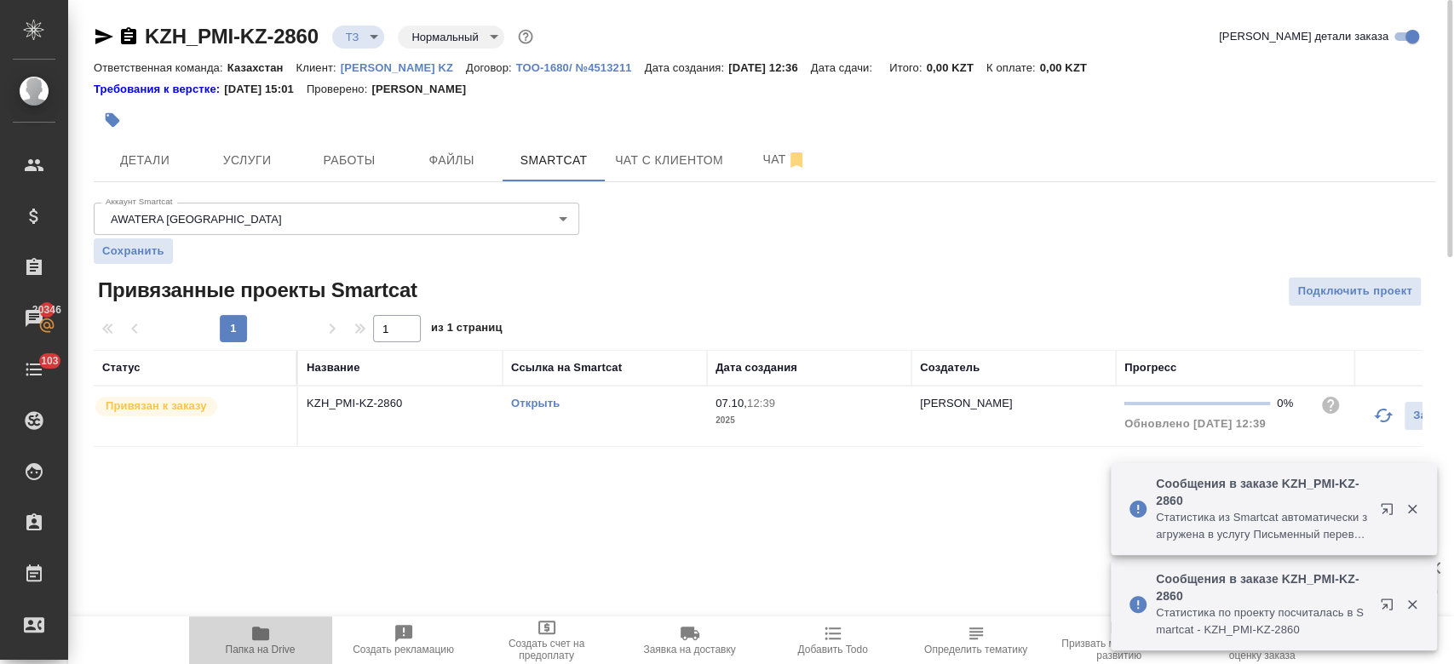
click at [273, 635] on span "Папка на Drive" at bounding box center [260, 639] width 123 height 32
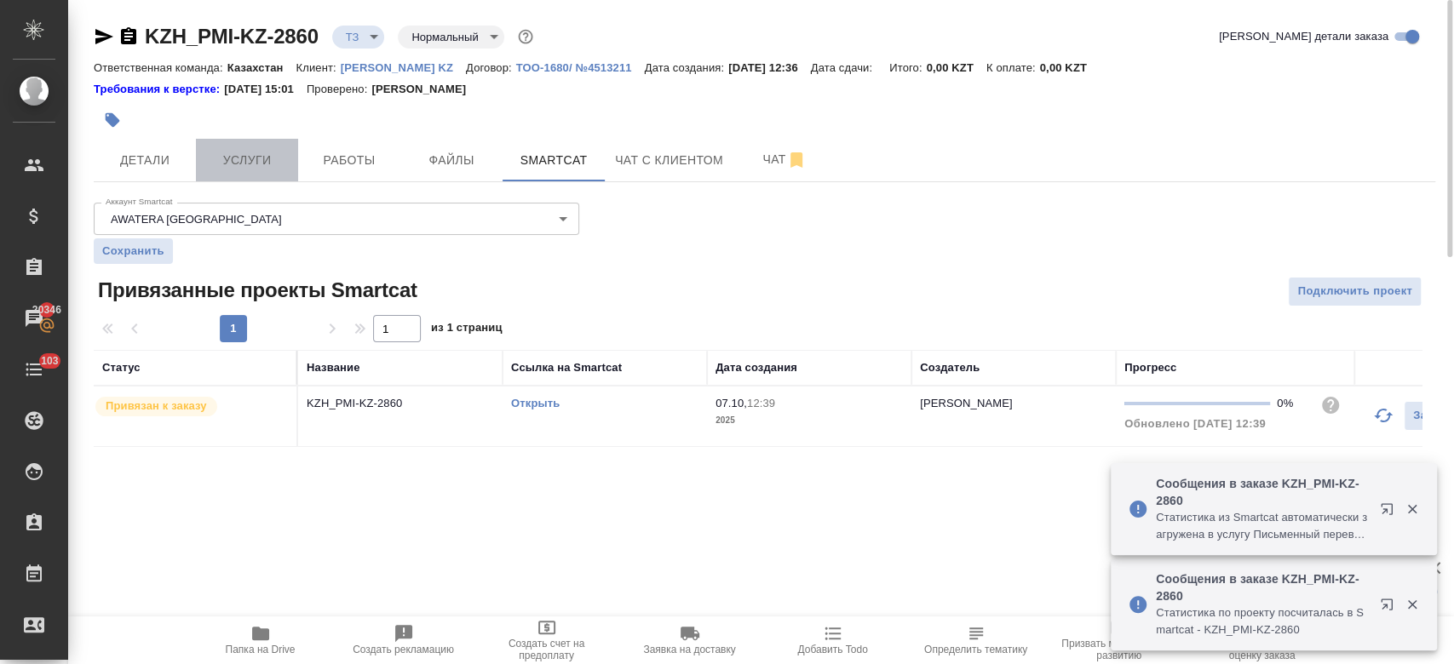
click at [231, 176] on button "Услуги" at bounding box center [247, 160] width 102 height 43
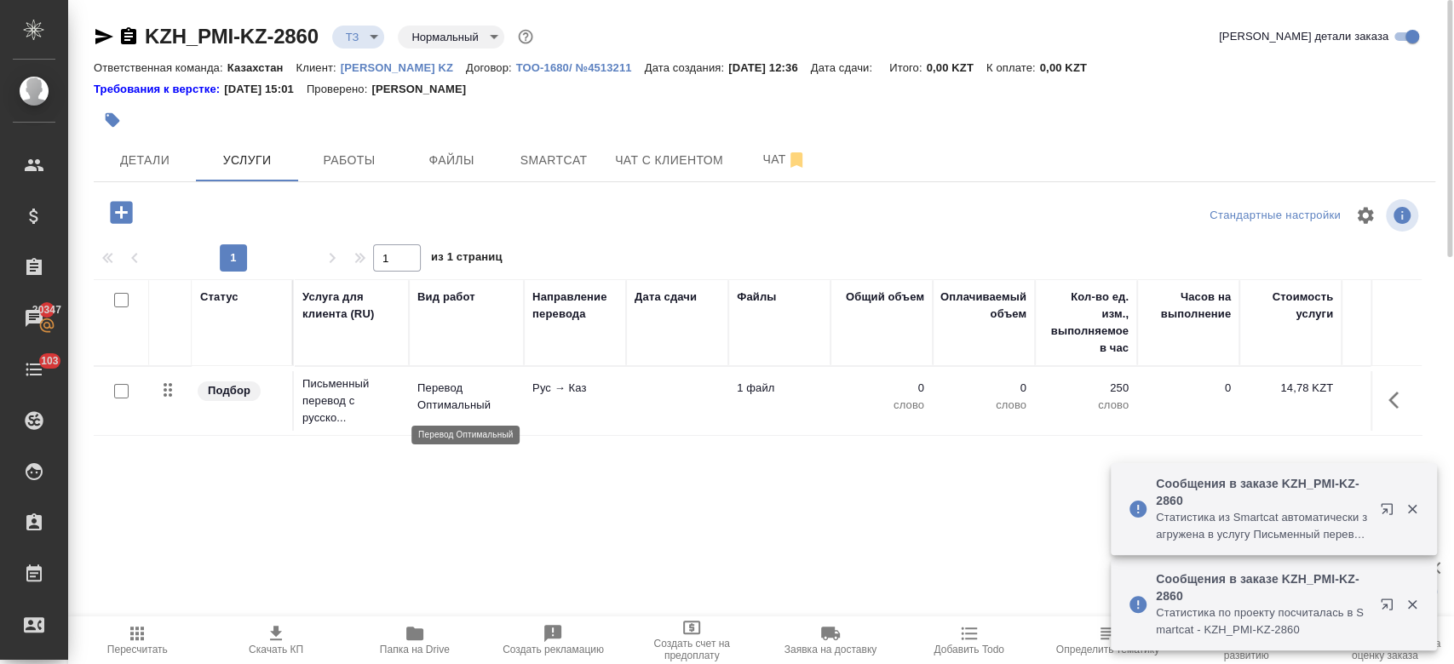
click at [457, 388] on p "Перевод Оптимальный" at bounding box center [466, 397] width 98 height 34
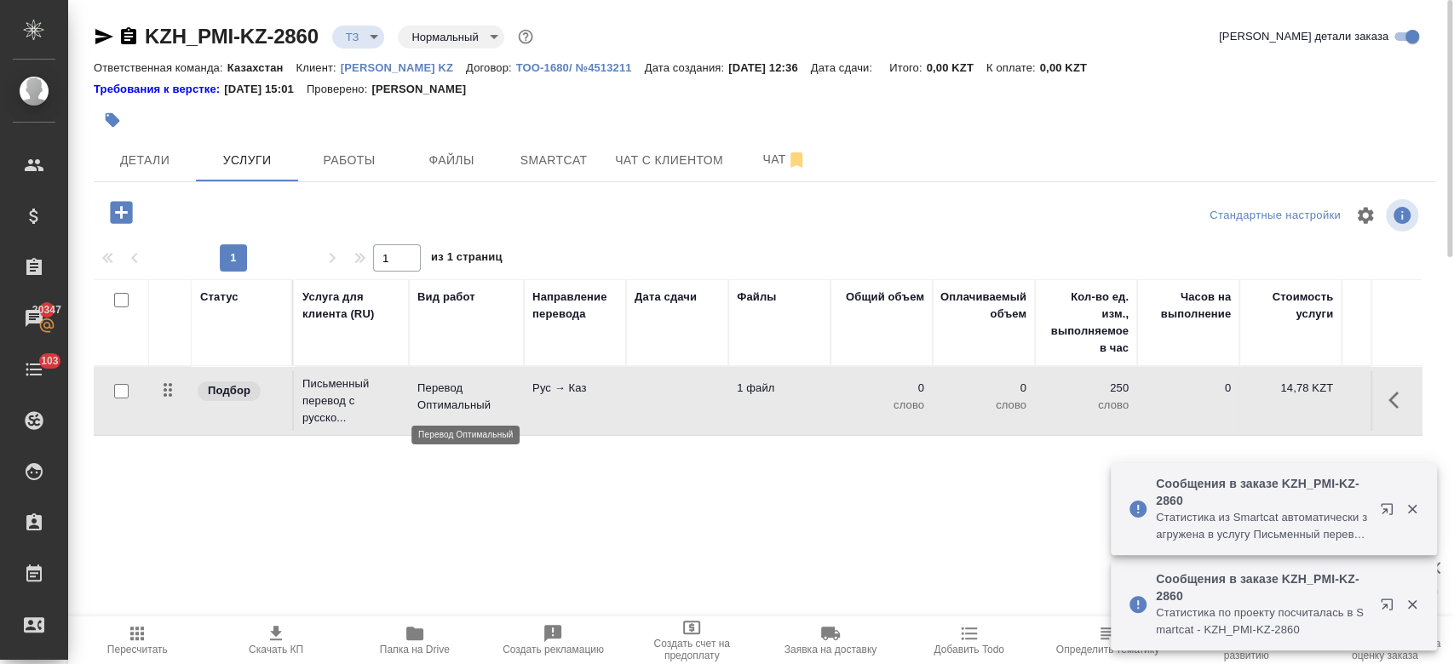
click at [457, 388] on p "Перевод Оптимальный" at bounding box center [466, 397] width 98 height 34
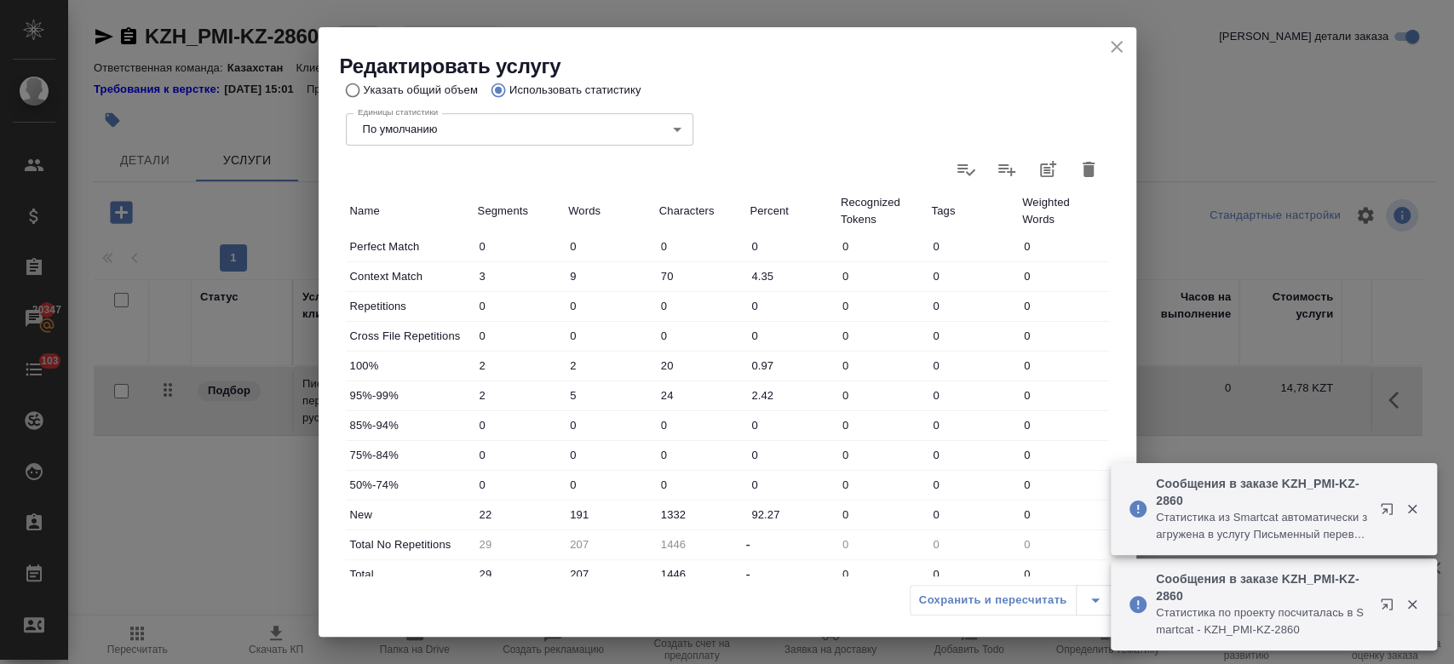
scroll to position [395, 0]
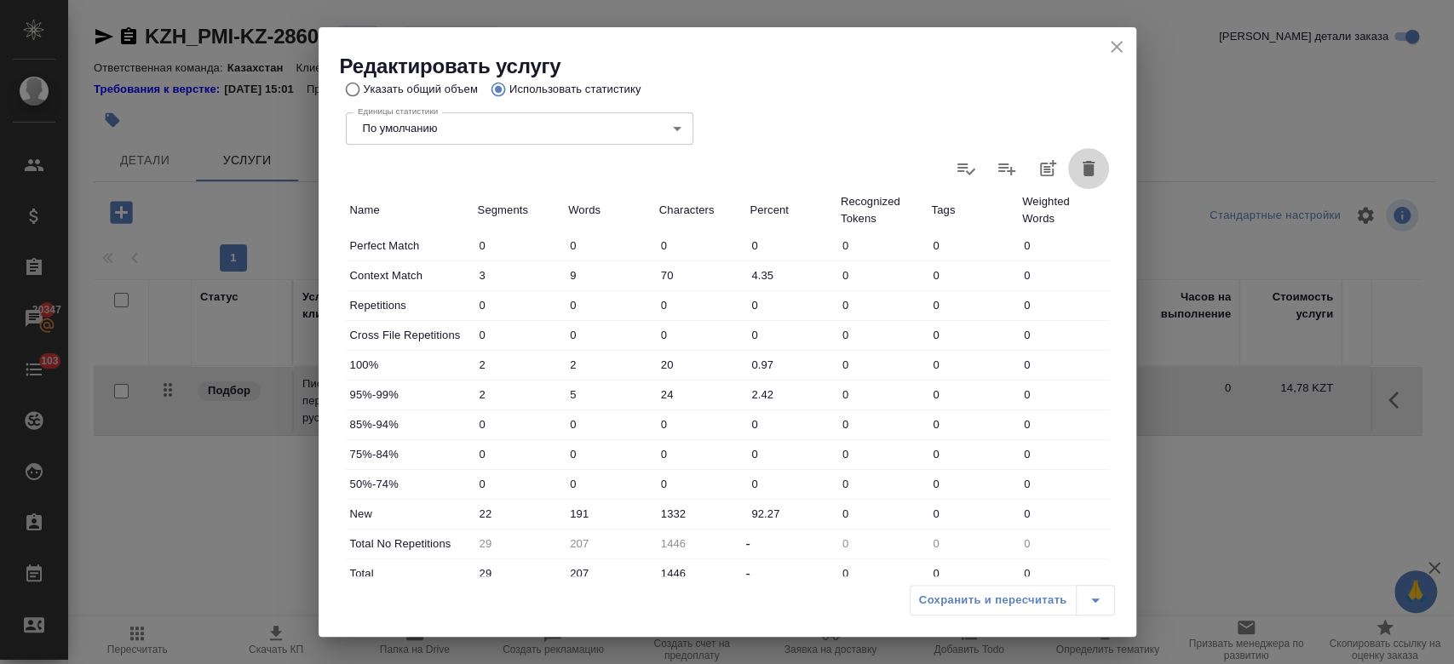
click at [1082, 159] on button "button" at bounding box center [1088, 168] width 41 height 41
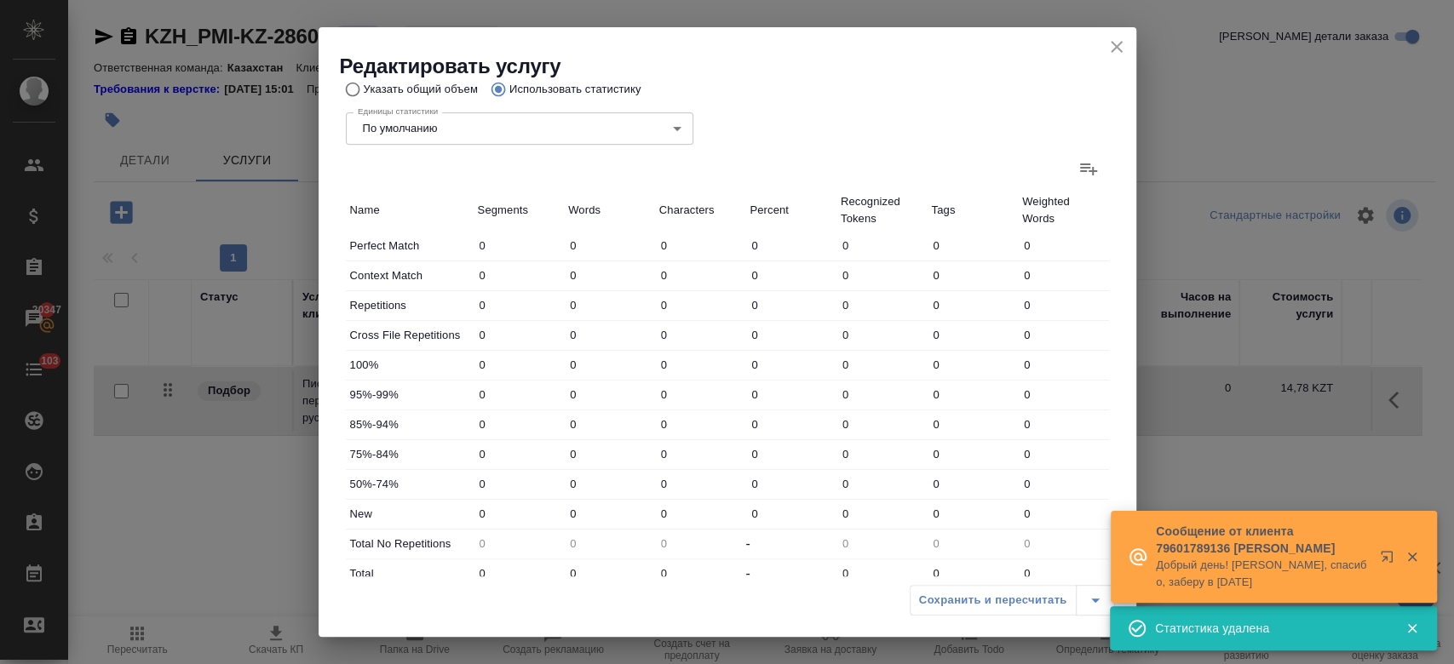
scroll to position [154, 0]
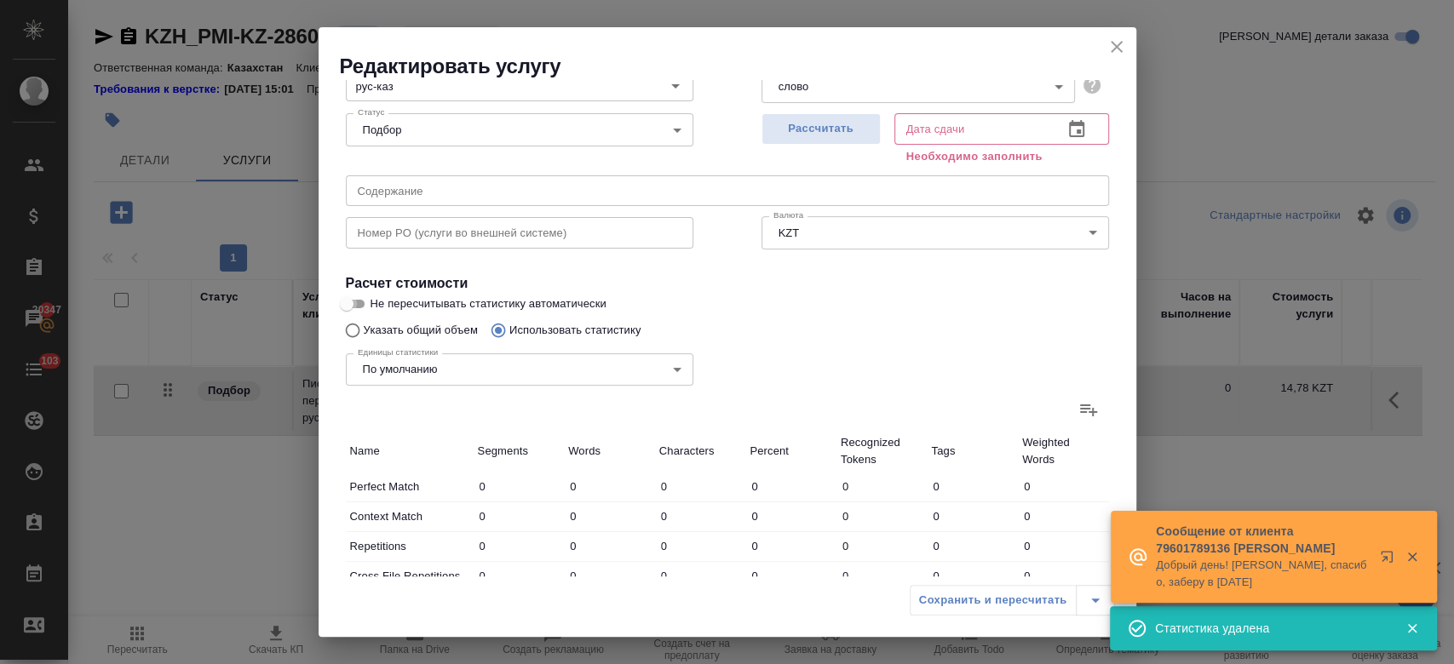
click at [354, 309] on input "Не пересчитывать статистику автоматически" at bounding box center [346, 304] width 61 height 20
click at [354, 334] on input "Указать общий объем" at bounding box center [349, 330] width 27 height 32
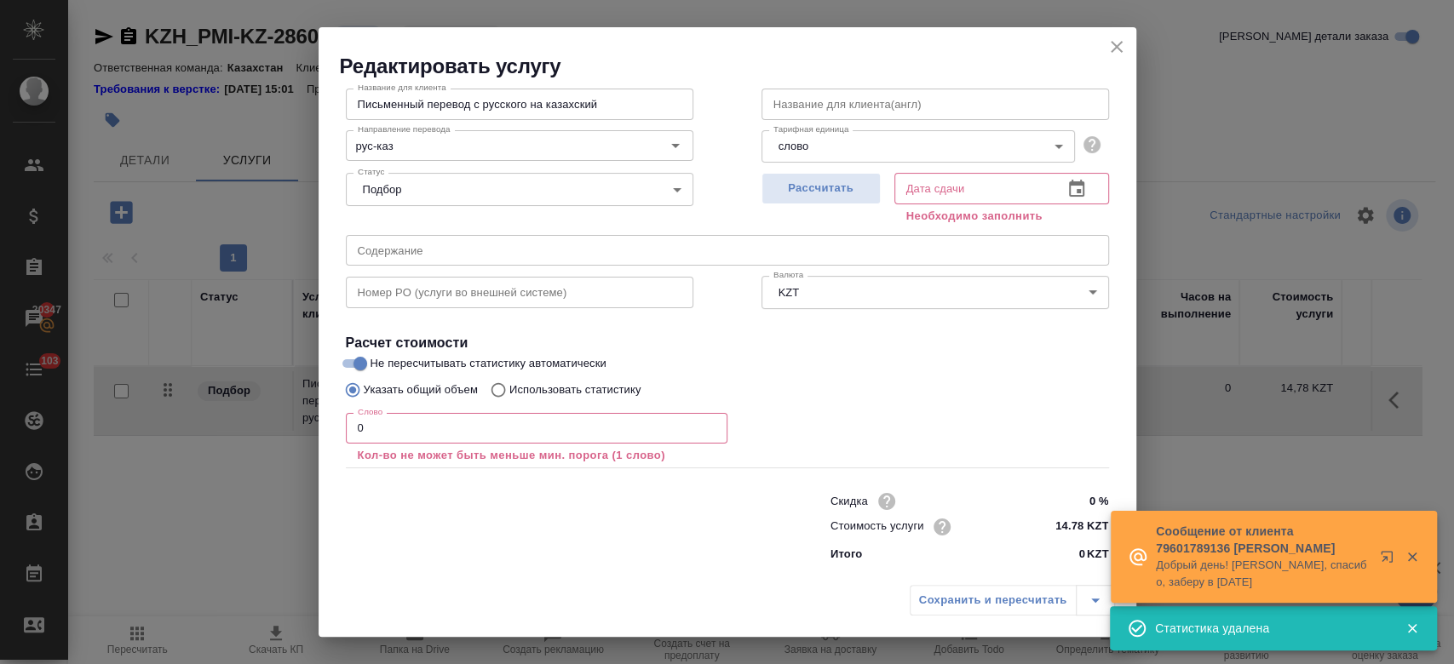
scroll to position [94, 0]
click at [396, 426] on input "0" at bounding box center [537, 429] width 382 height 31
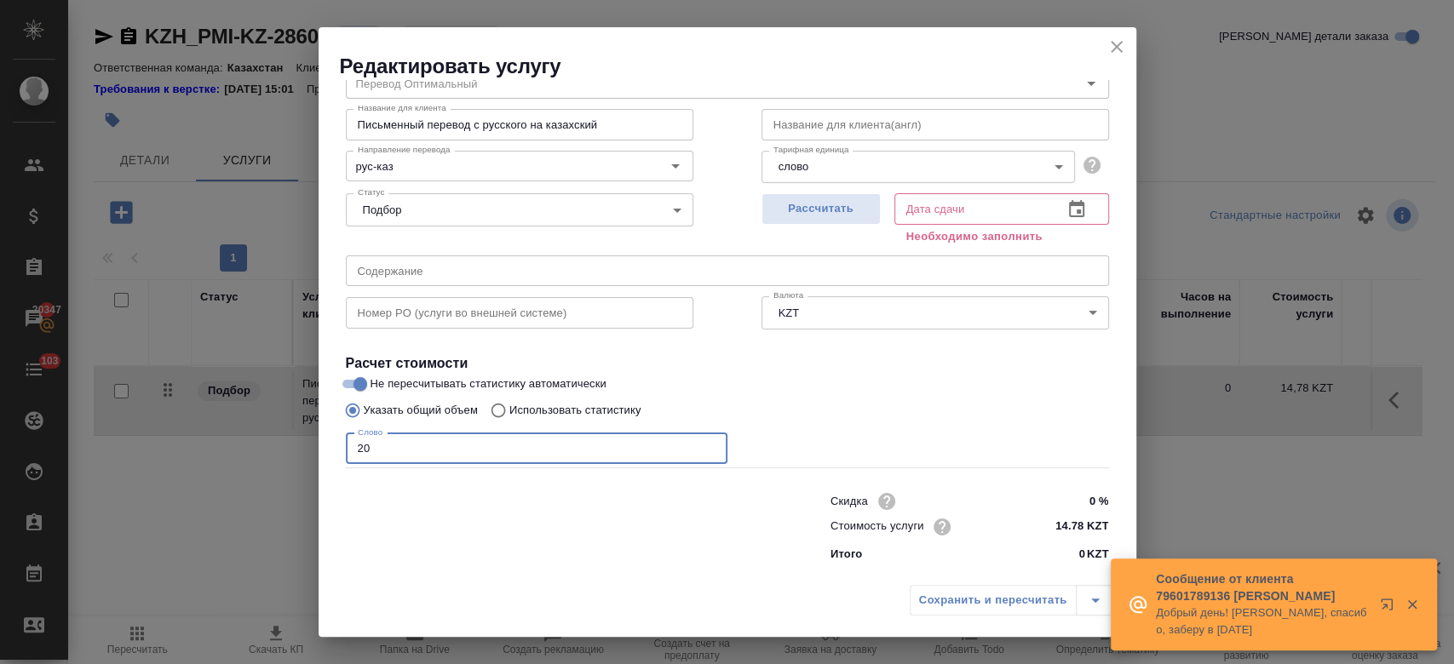
scroll to position [73, 0]
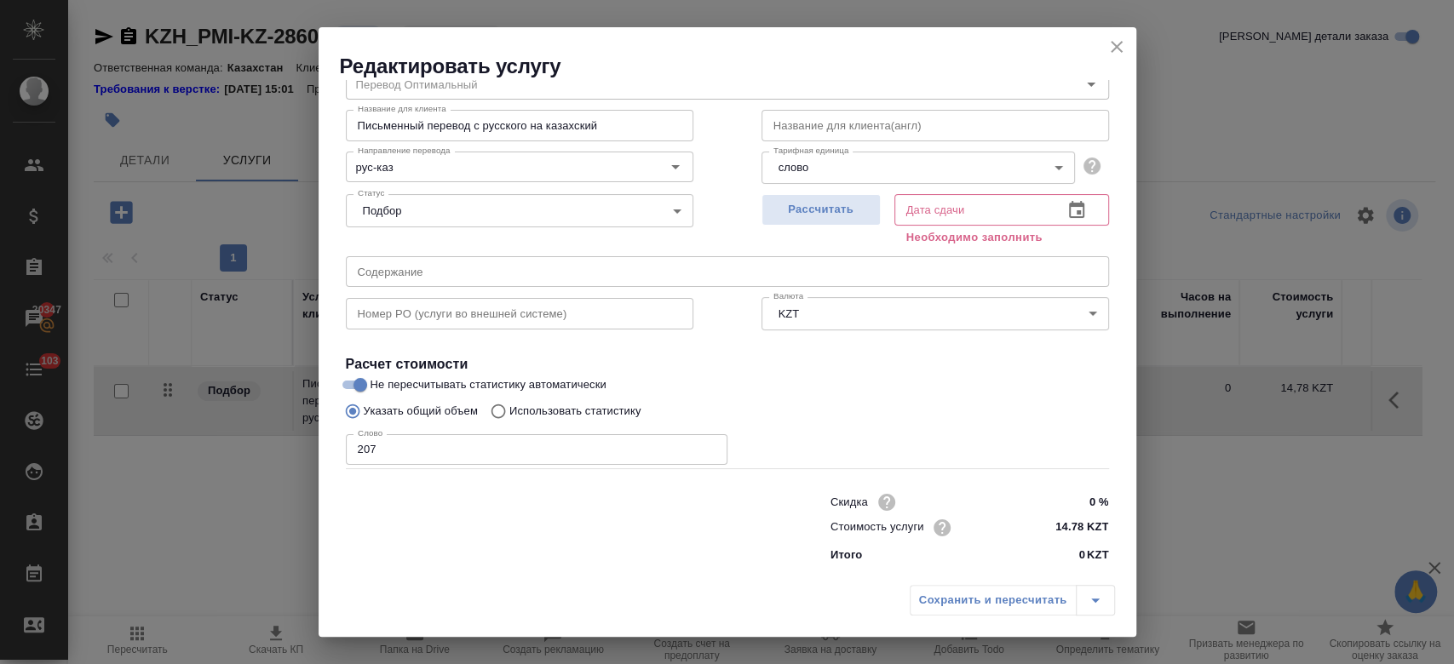
click at [831, 227] on div "Рассчитать" at bounding box center [820, 217] width 119 height 61
click at [825, 222] on button "Рассчитать" at bounding box center [820, 210] width 119 height 32
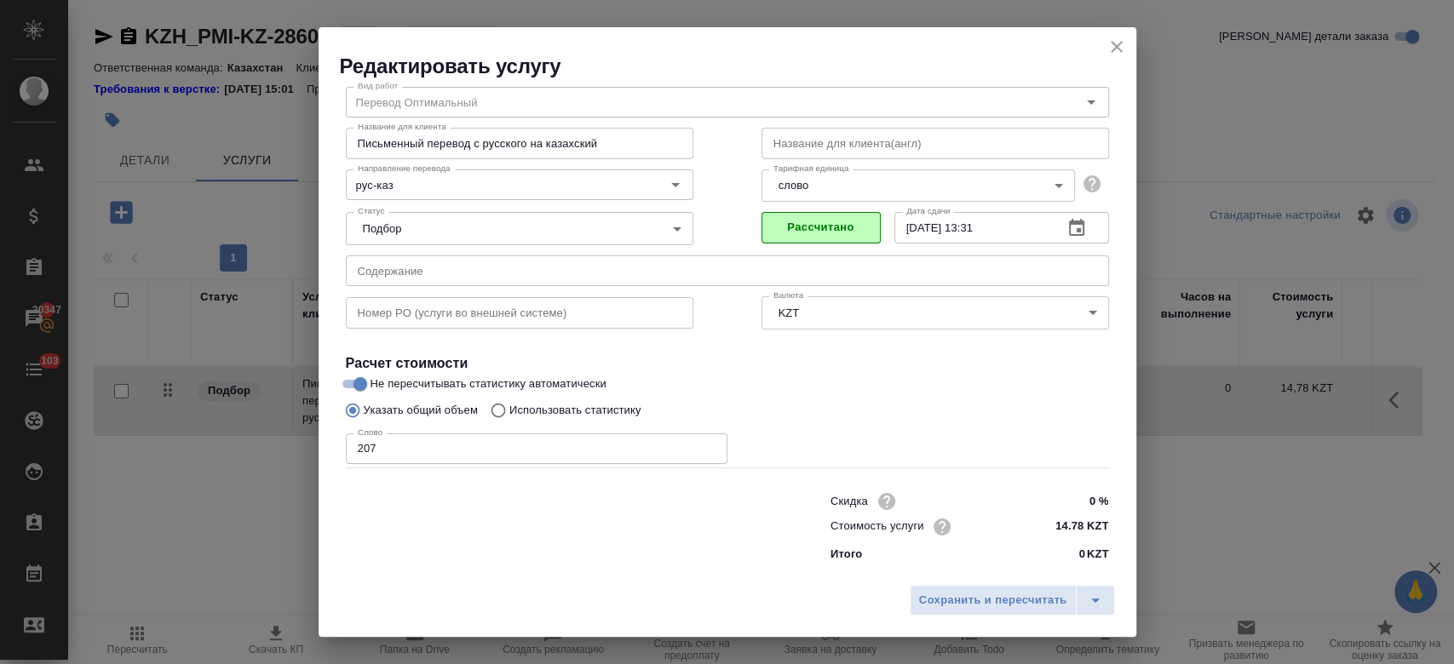
scroll to position [55, 0]
click at [968, 594] on span "Сохранить и пересчитать" at bounding box center [993, 601] width 148 height 20
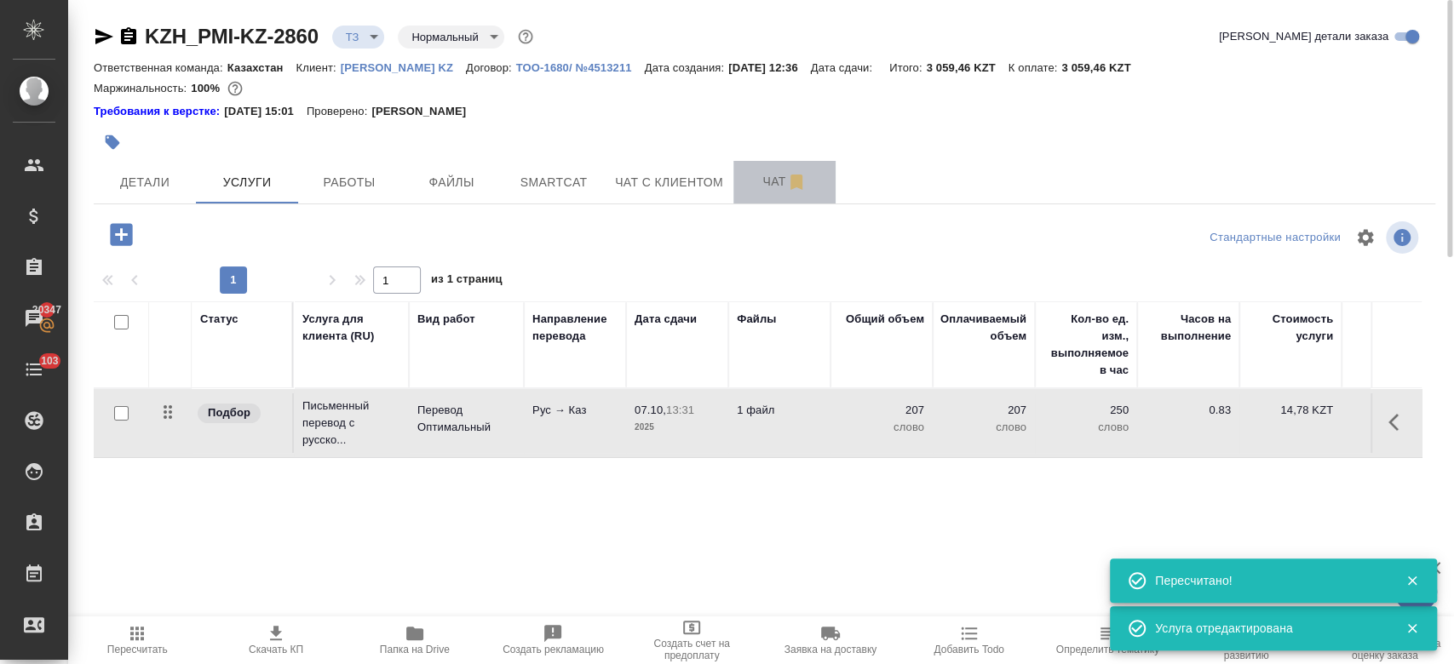
click at [740, 181] on button "Чат" at bounding box center [784, 182] width 102 height 43
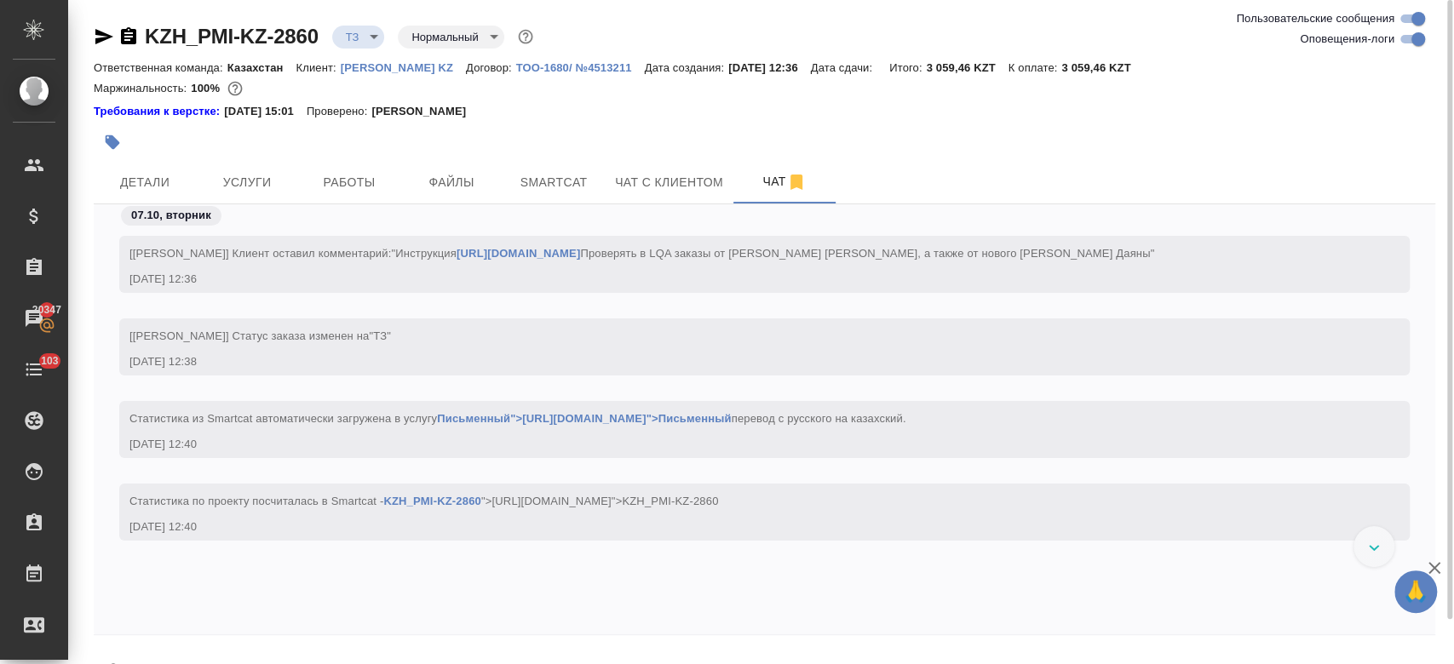
click at [576, 117] on div "Требования к верстке: 28.08.2024 15:01 Проверено: Петрова Валерия" at bounding box center [764, 111] width 1341 height 17
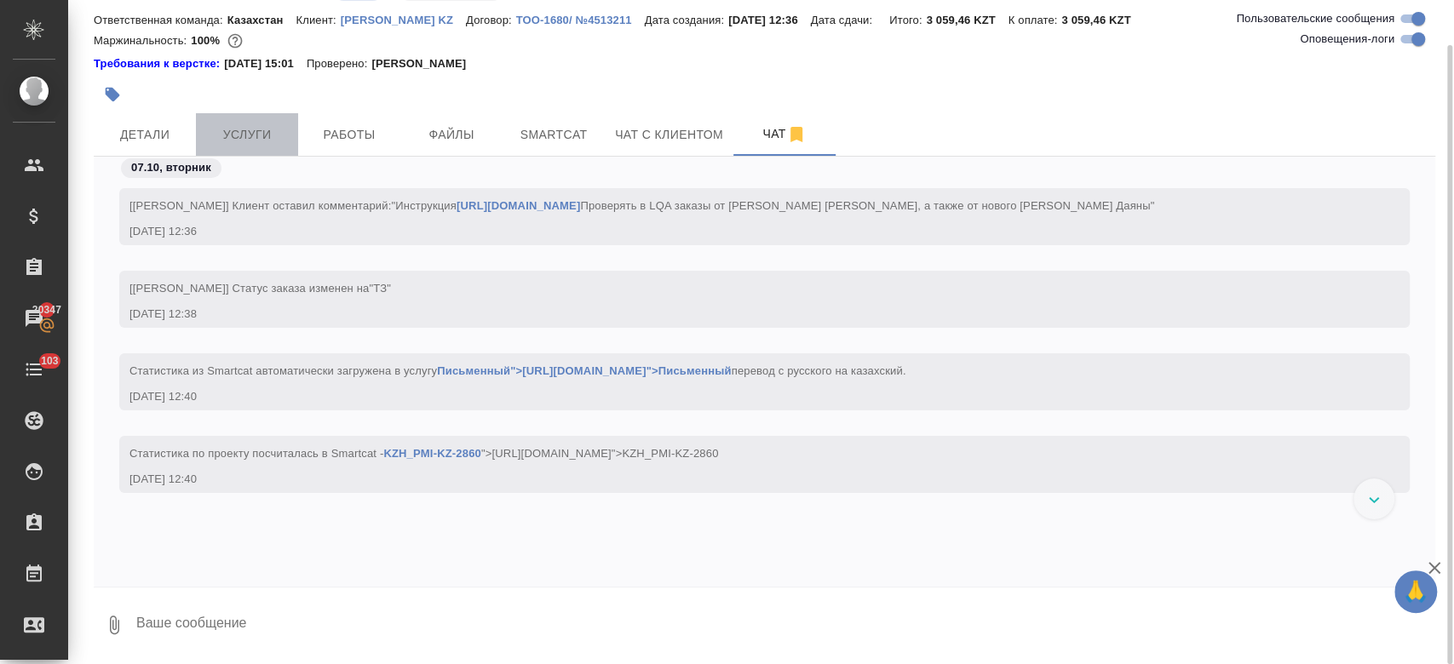
click at [279, 126] on span "Услуги" at bounding box center [247, 134] width 82 height 21
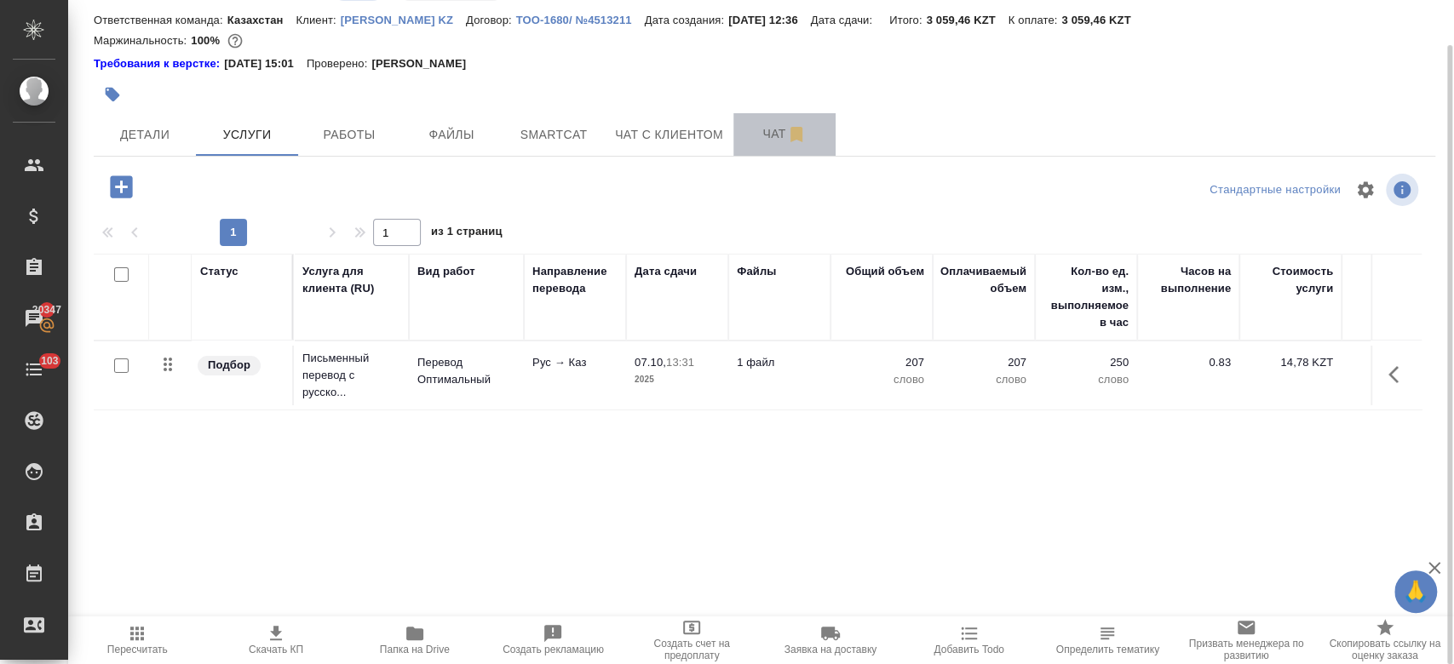
click at [763, 118] on button "Чат" at bounding box center [784, 134] width 102 height 43
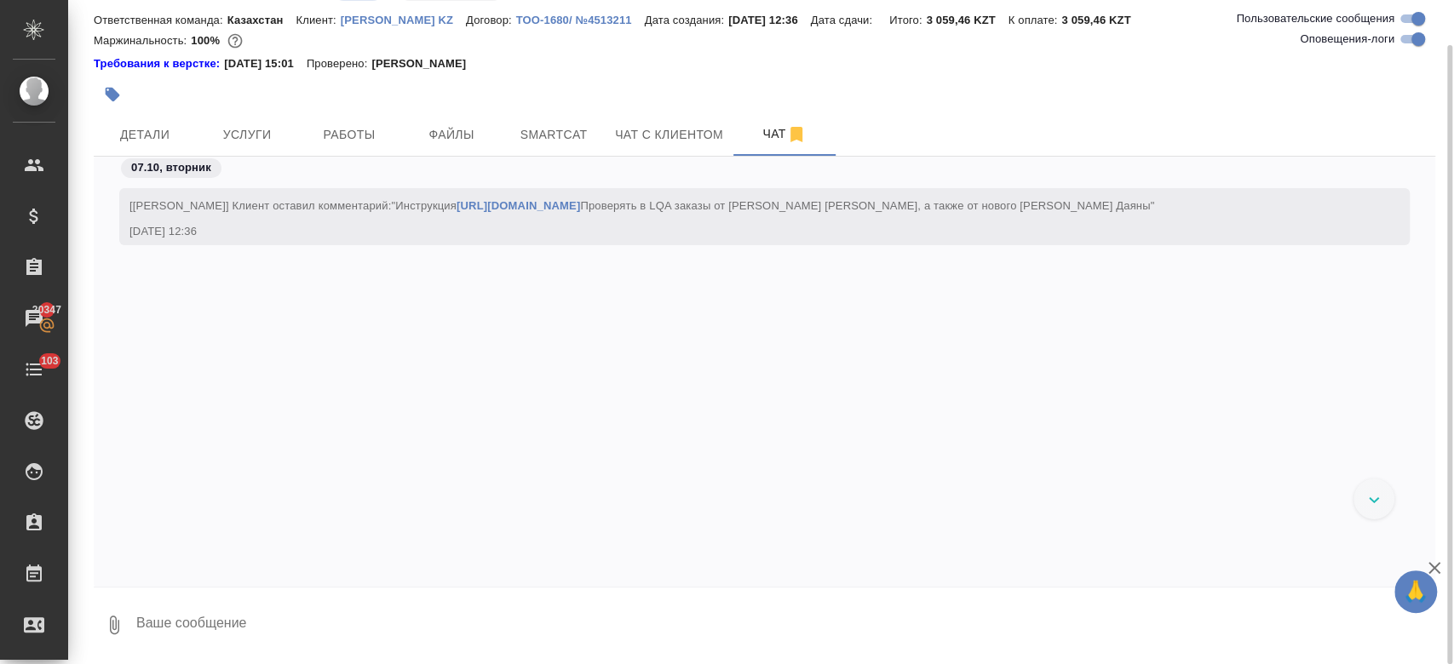
scroll to position [56, 0]
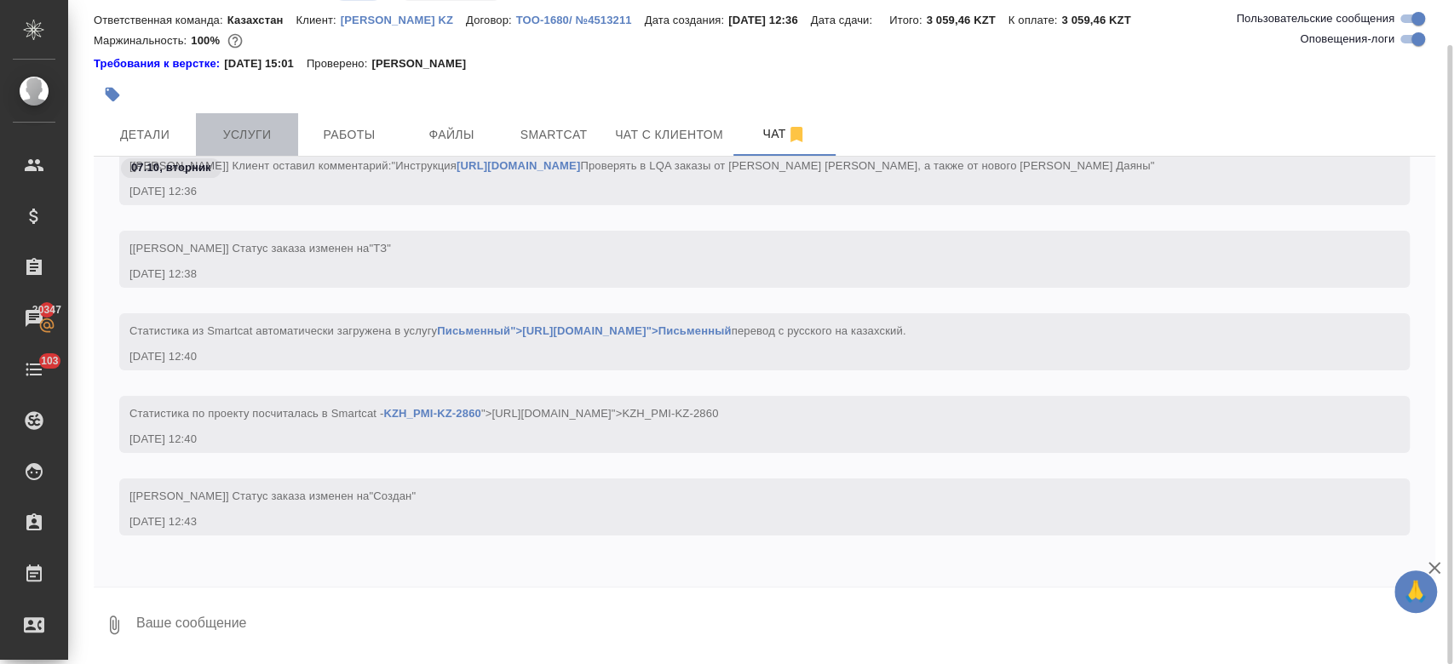
click at [265, 145] on span "Услуги" at bounding box center [247, 134] width 82 height 21
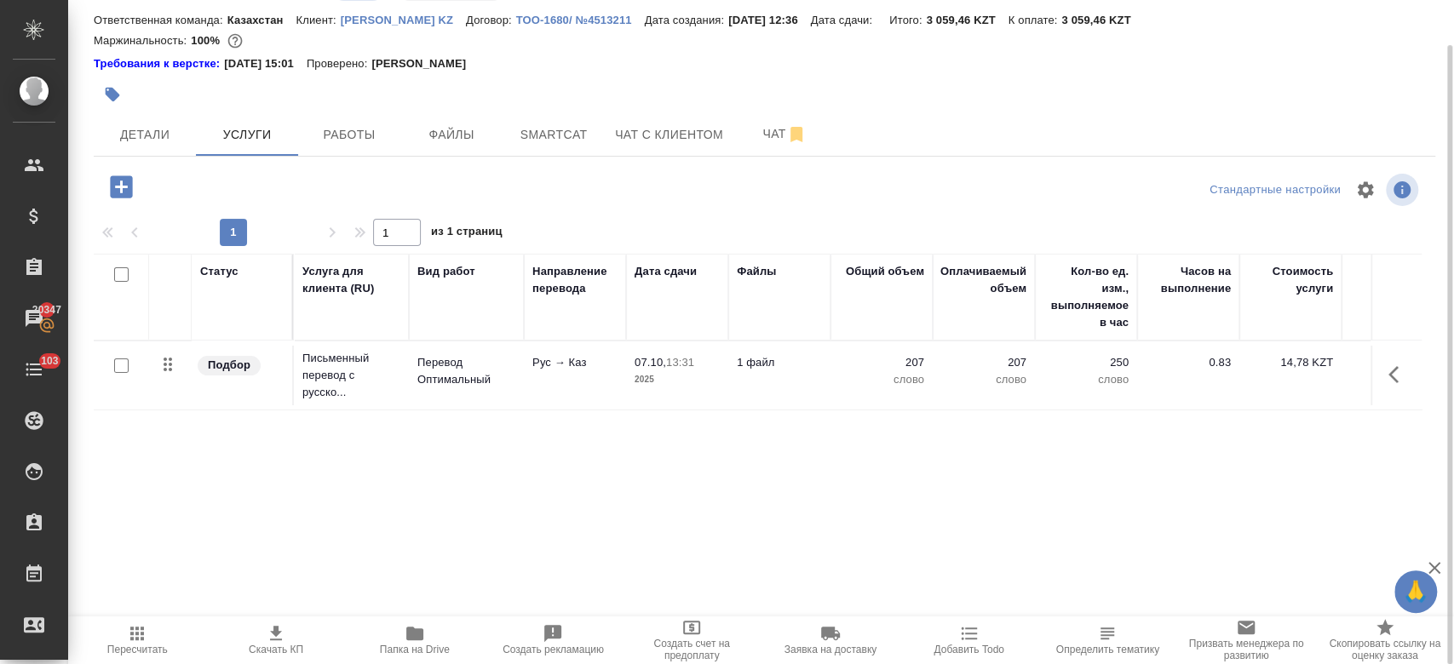
click at [422, 646] on span "Папка на Drive" at bounding box center [415, 650] width 70 height 12
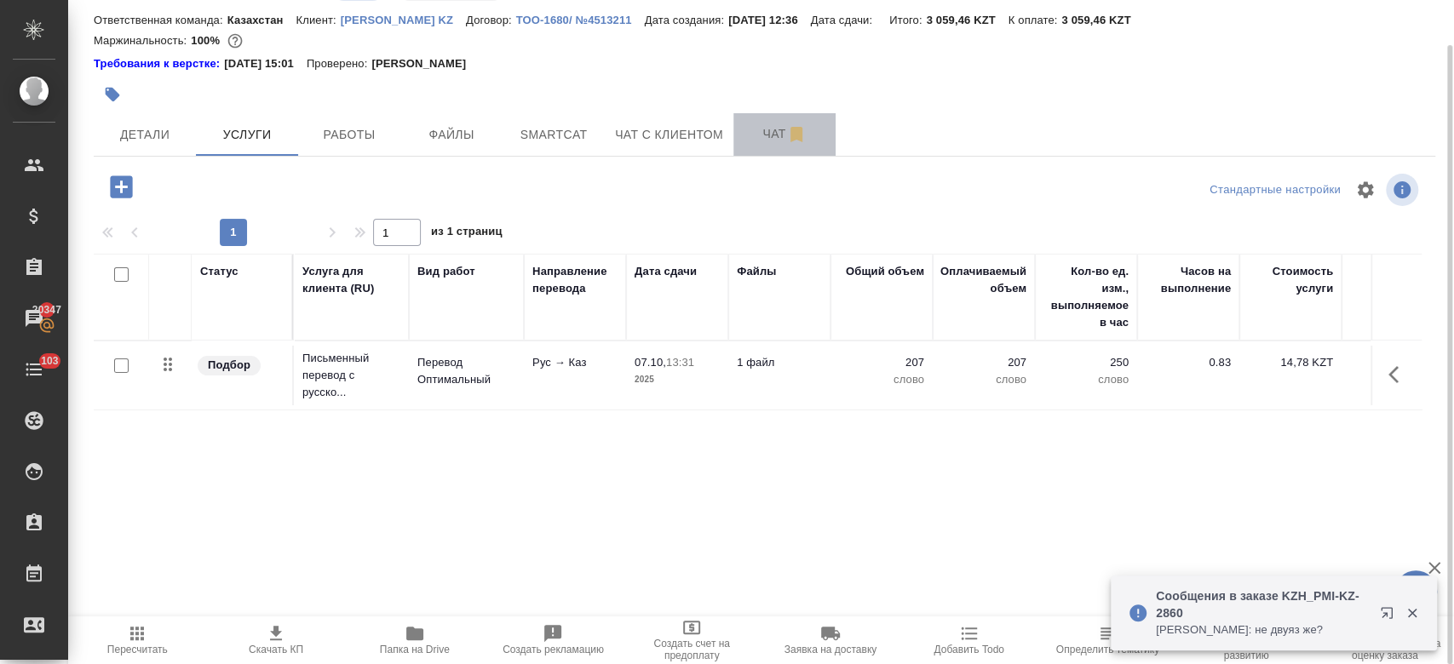
click at [756, 115] on button "Чат" at bounding box center [784, 134] width 102 height 43
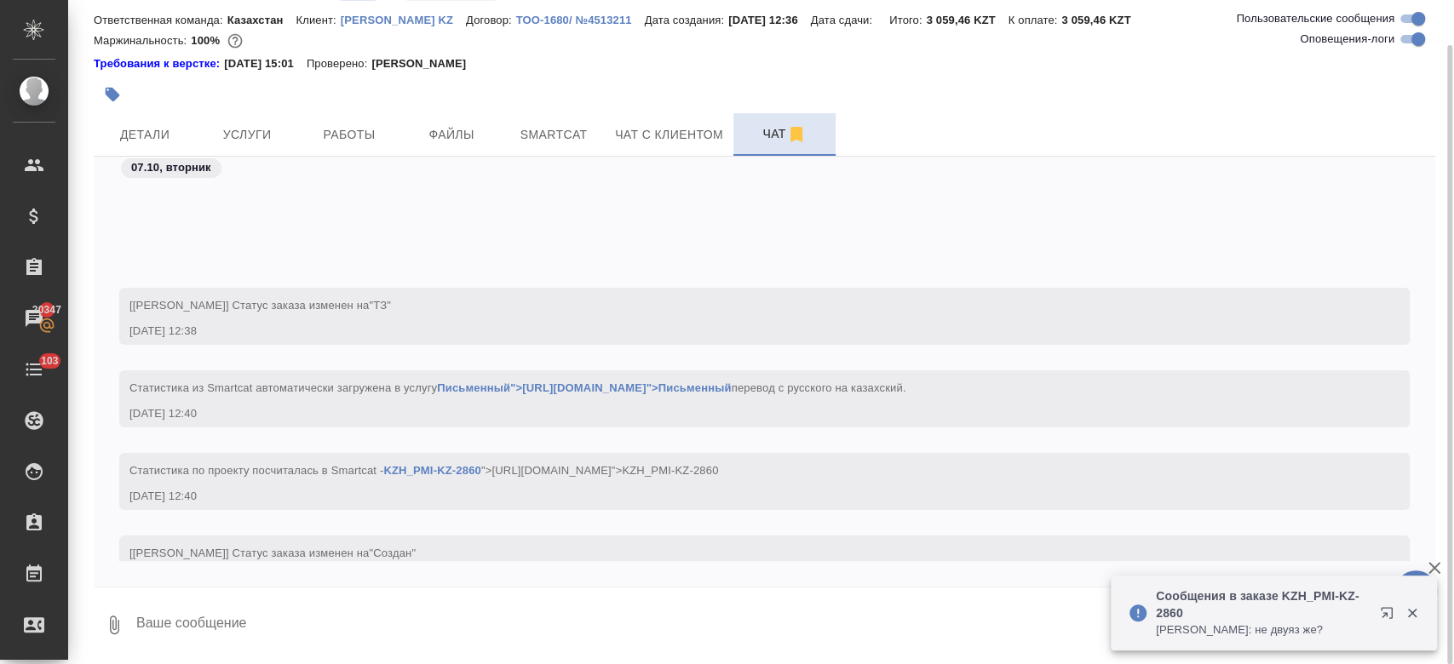
scroll to position [160, 0]
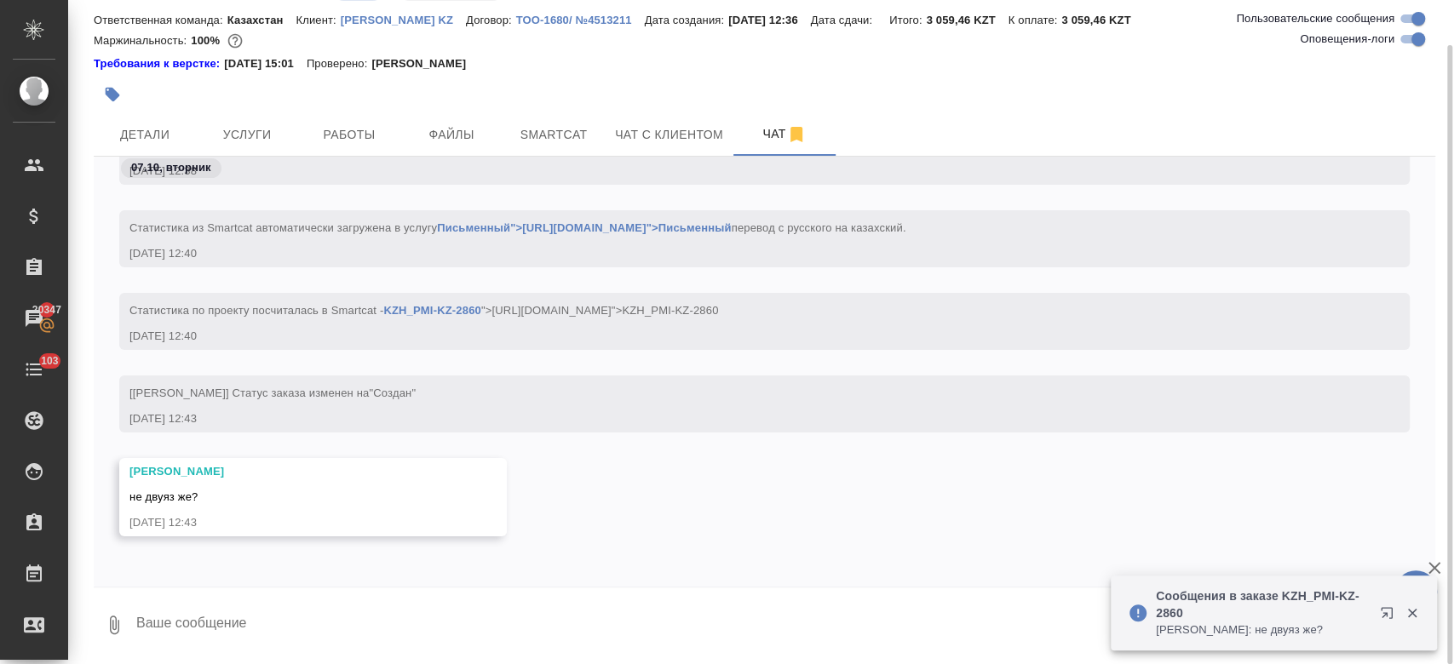
click at [387, 617] on textarea at bounding box center [785, 625] width 1301 height 58
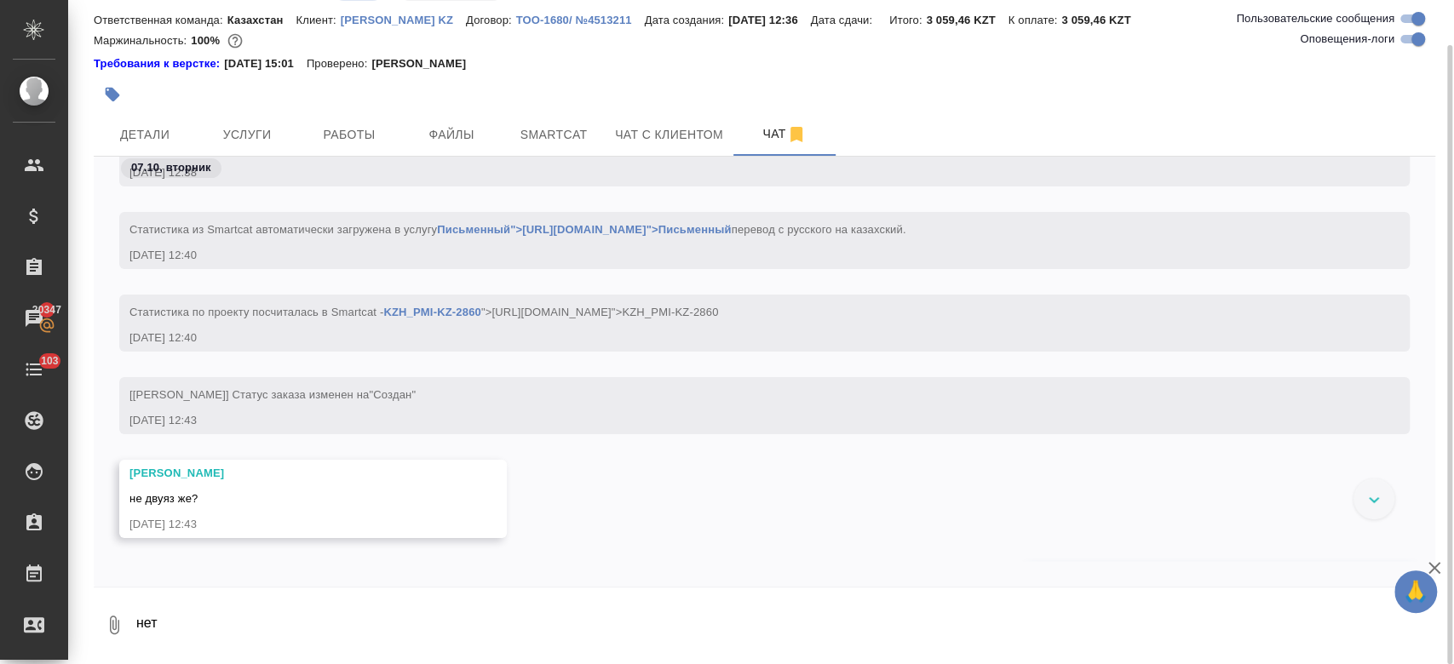
scroll to position [243, 0]
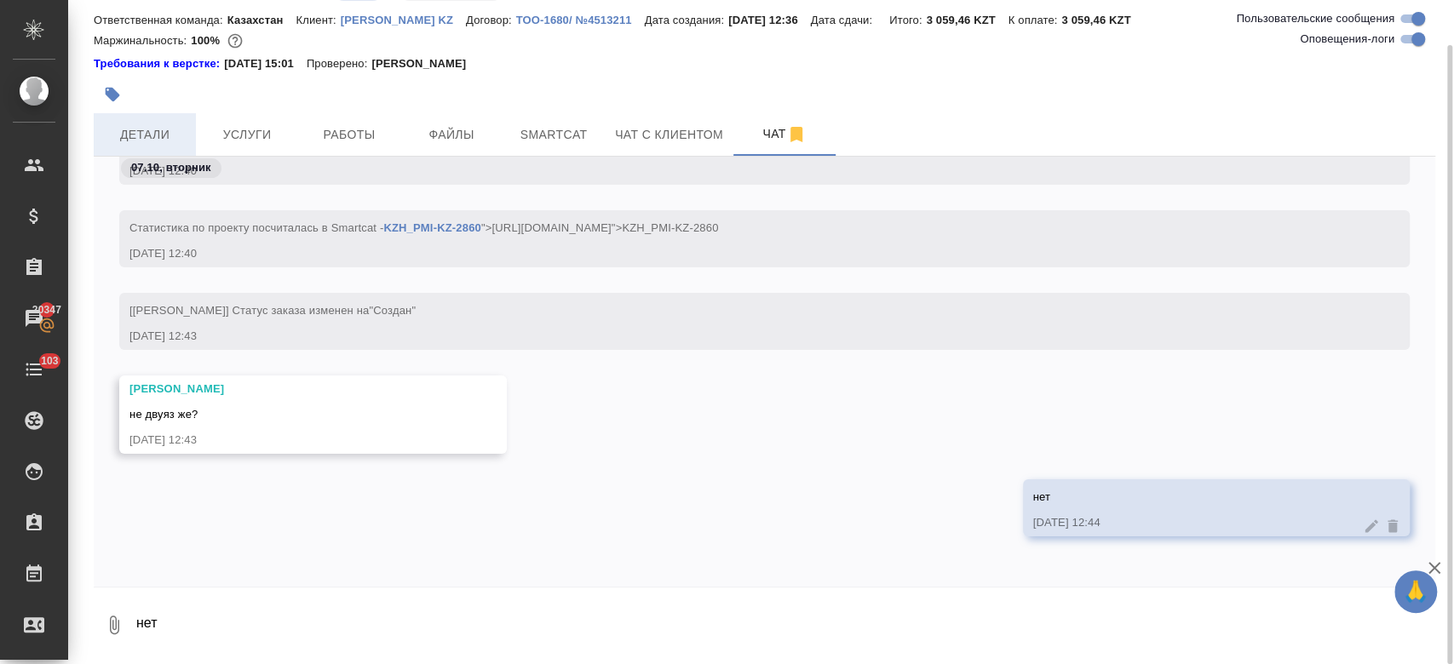
click at [178, 141] on span "Детали" at bounding box center [145, 134] width 82 height 21
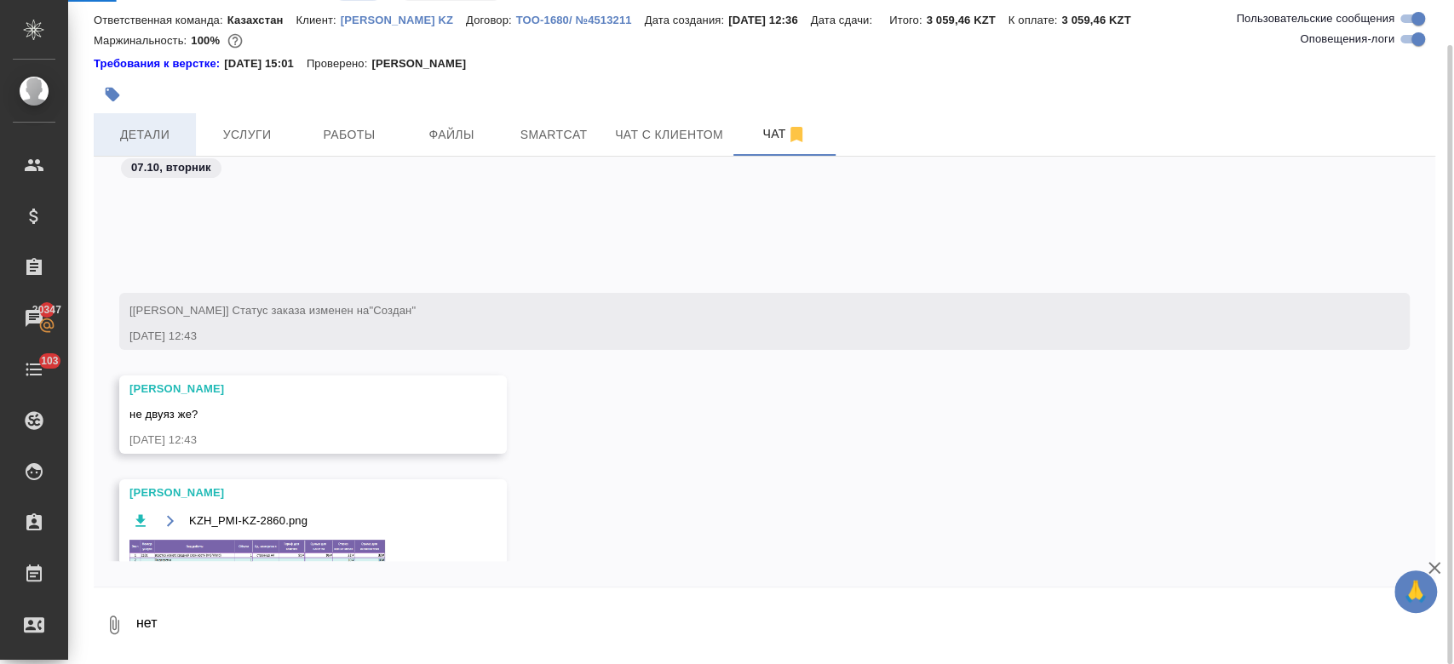
scroll to position [402, 0]
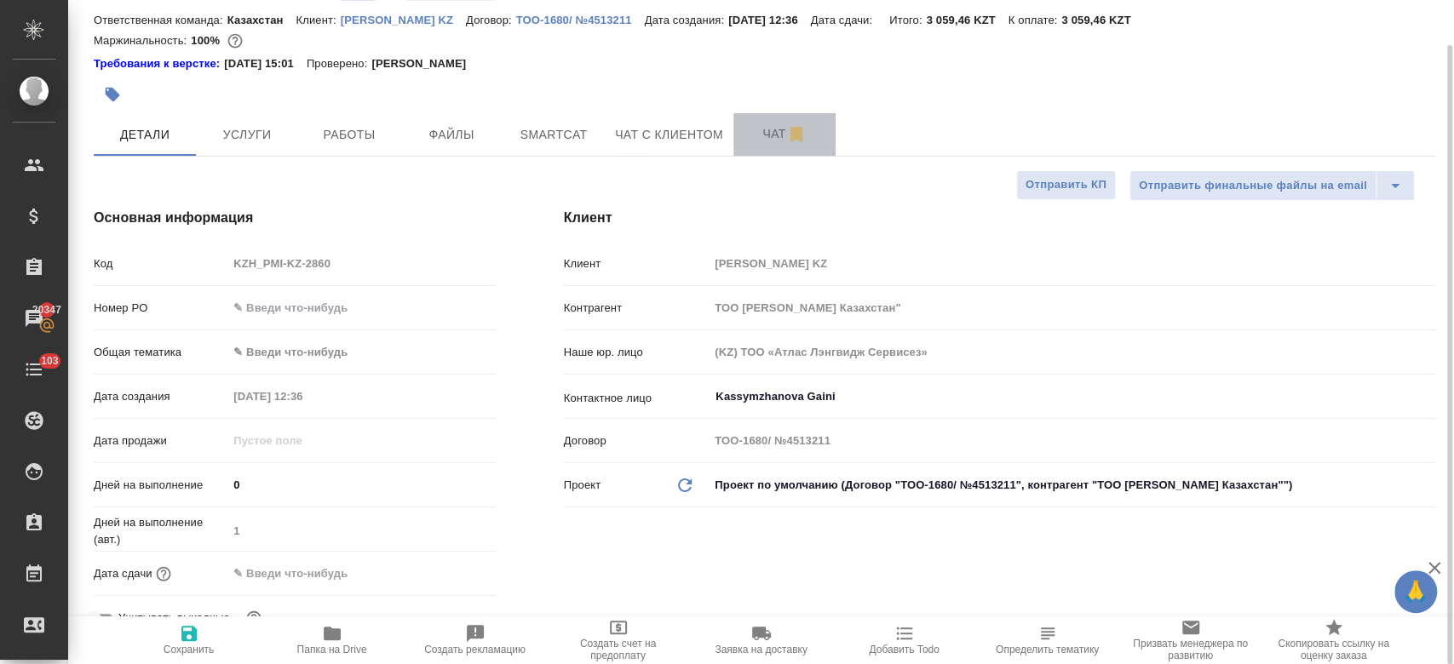
click at [762, 152] on button "Чат" at bounding box center [784, 134] width 102 height 43
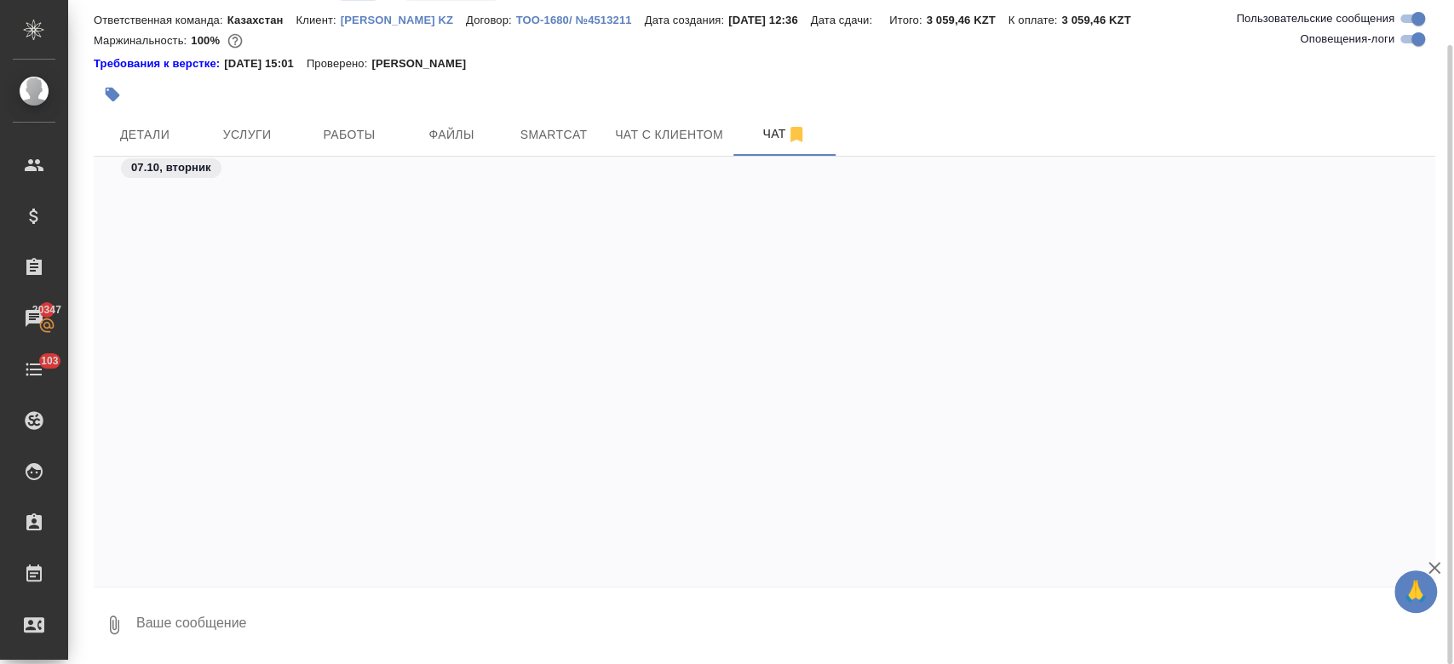
scroll to position [604, 0]
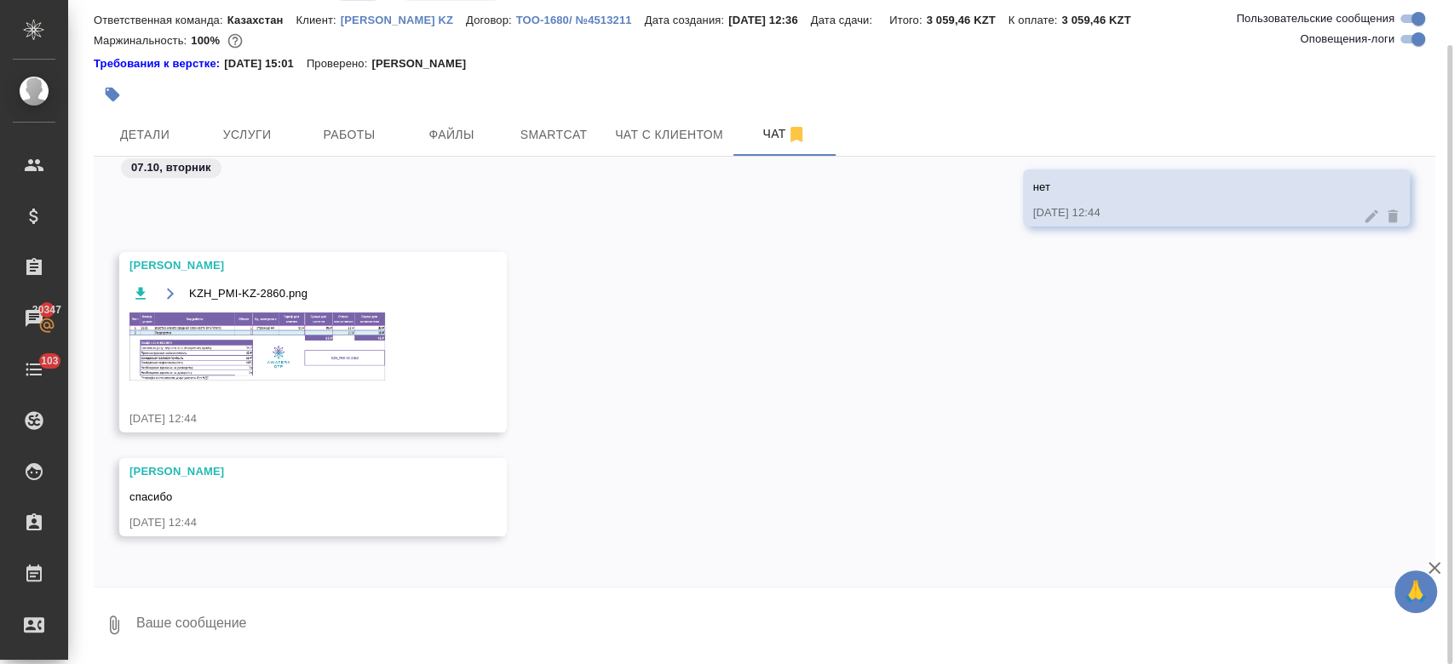
click at [264, 366] on img at bounding box center [257, 347] width 256 height 68
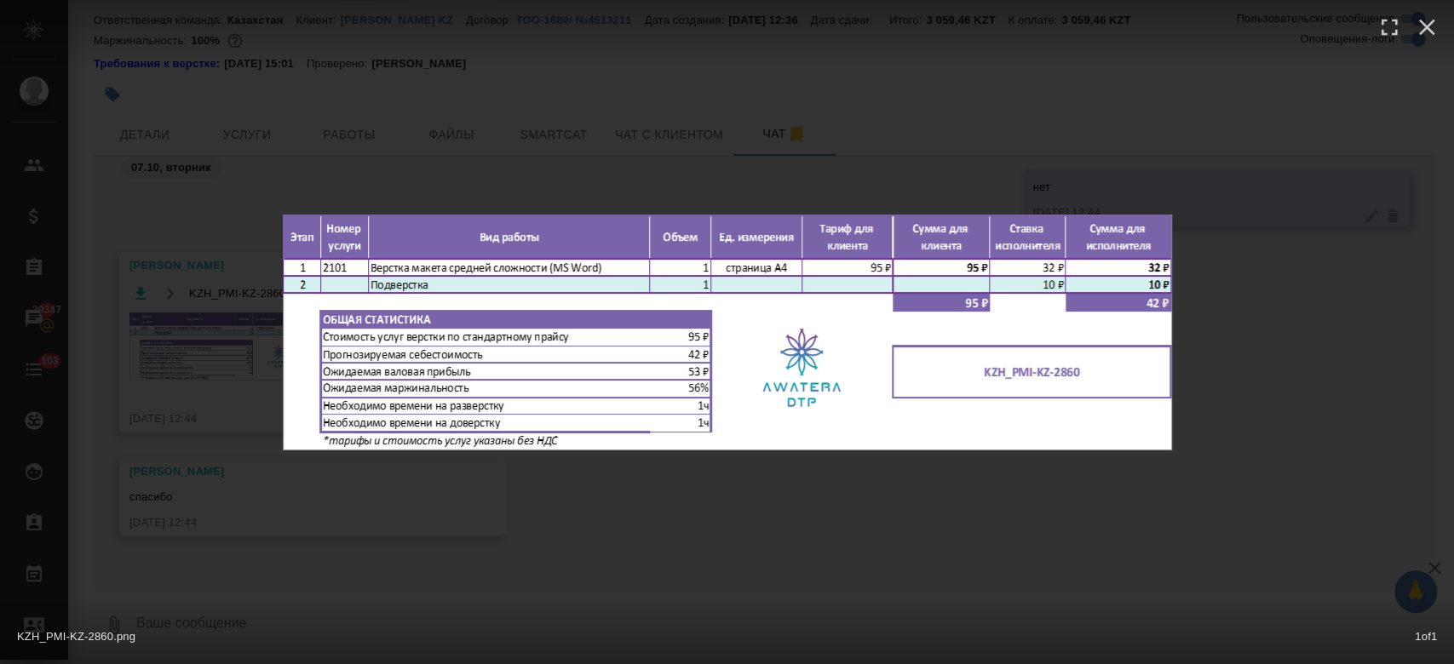
click at [1431, 228] on div "KZH_PMI-KZ-2860.png 1 of 1" at bounding box center [727, 332] width 1454 height 664
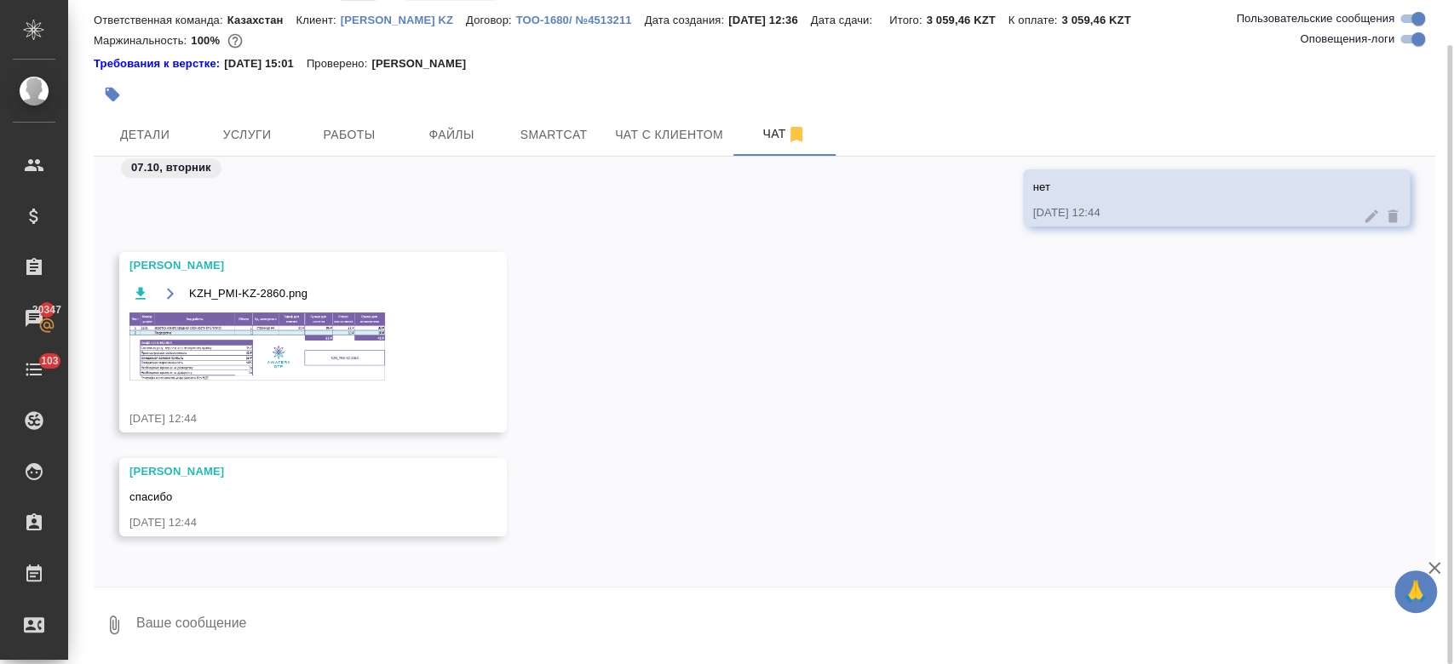
click at [394, 521] on div "07.10.25, 12:44" at bounding box center [288, 522] width 318 height 17
drag, startPoint x: 394, startPoint y: 521, endPoint x: 233, endPoint y: 474, distance: 168.7
click at [233, 474] on div "Оксютович Ирина" at bounding box center [288, 471] width 318 height 17
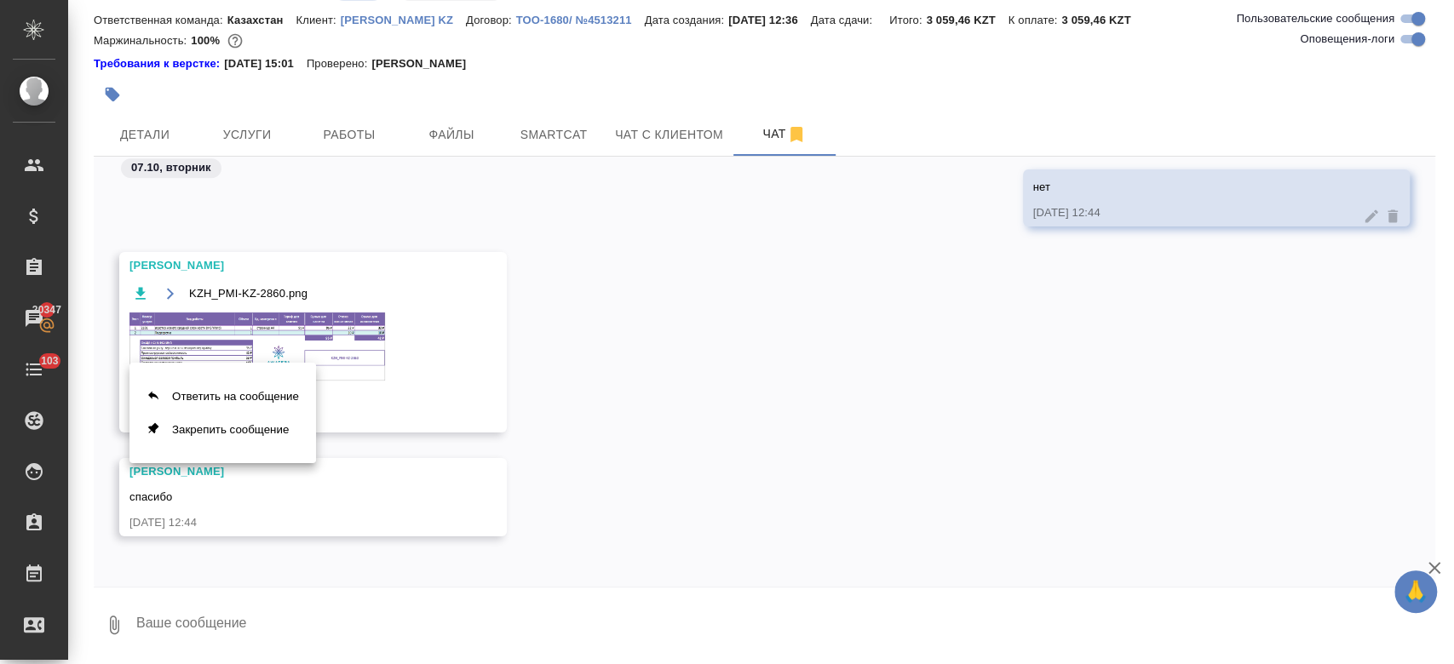
click at [864, 447] on div at bounding box center [727, 332] width 1454 height 664
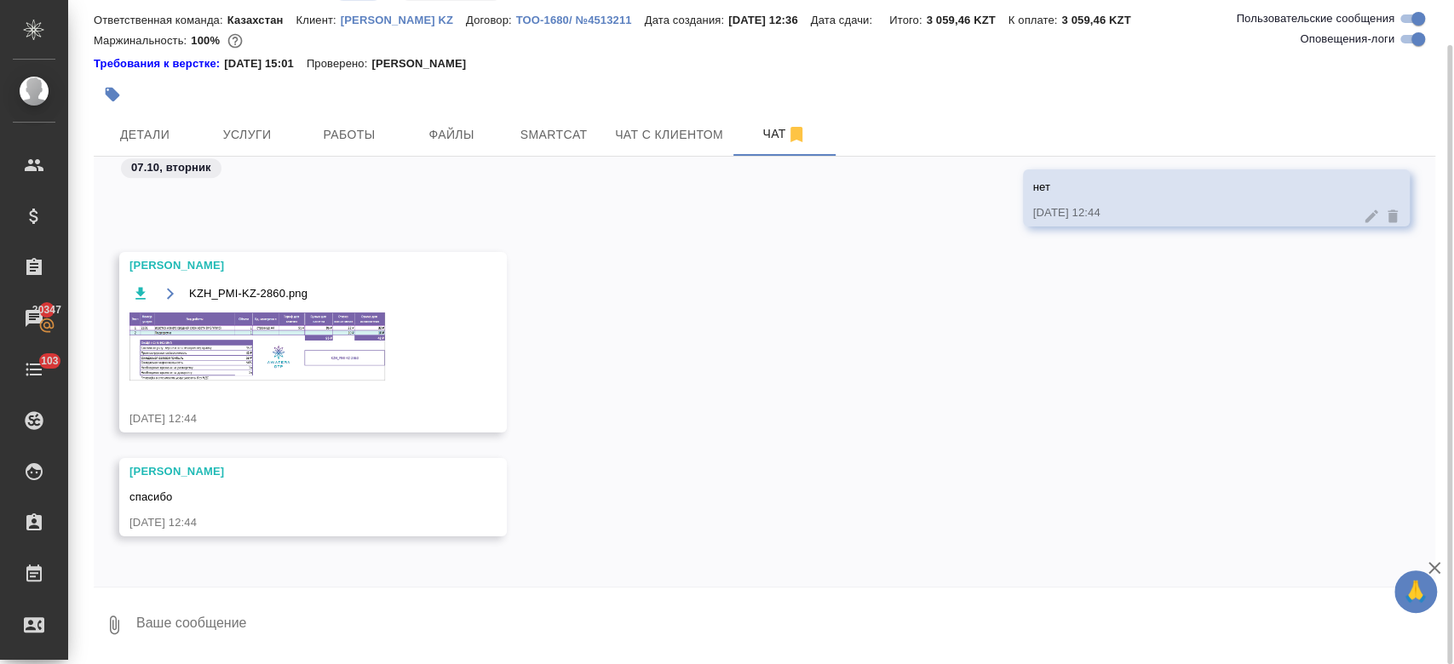
click at [354, 347] on img at bounding box center [257, 347] width 256 height 68
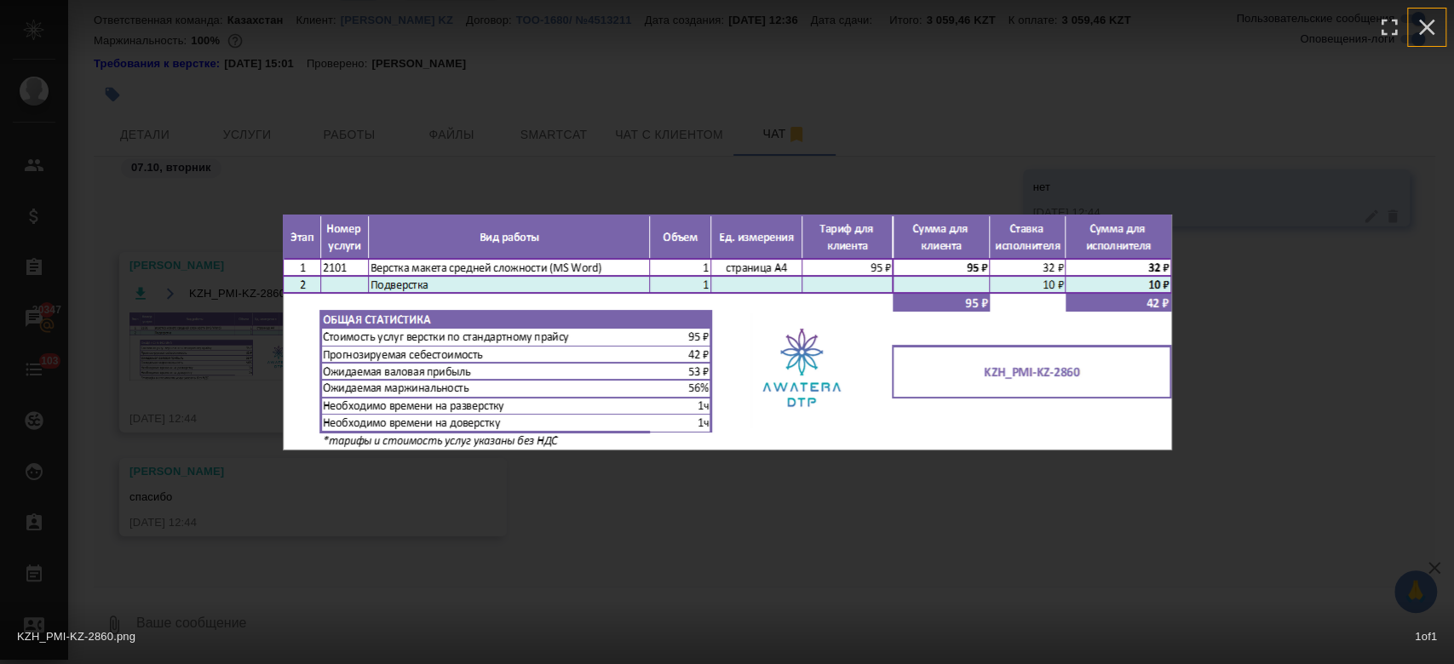
drag, startPoint x: 1425, startPoint y: 35, endPoint x: 210, endPoint y: 261, distance: 1236.2
click at [210, 261] on div "KZH_PMI-KZ-2860.png 1 of 1" at bounding box center [727, 332] width 1454 height 664
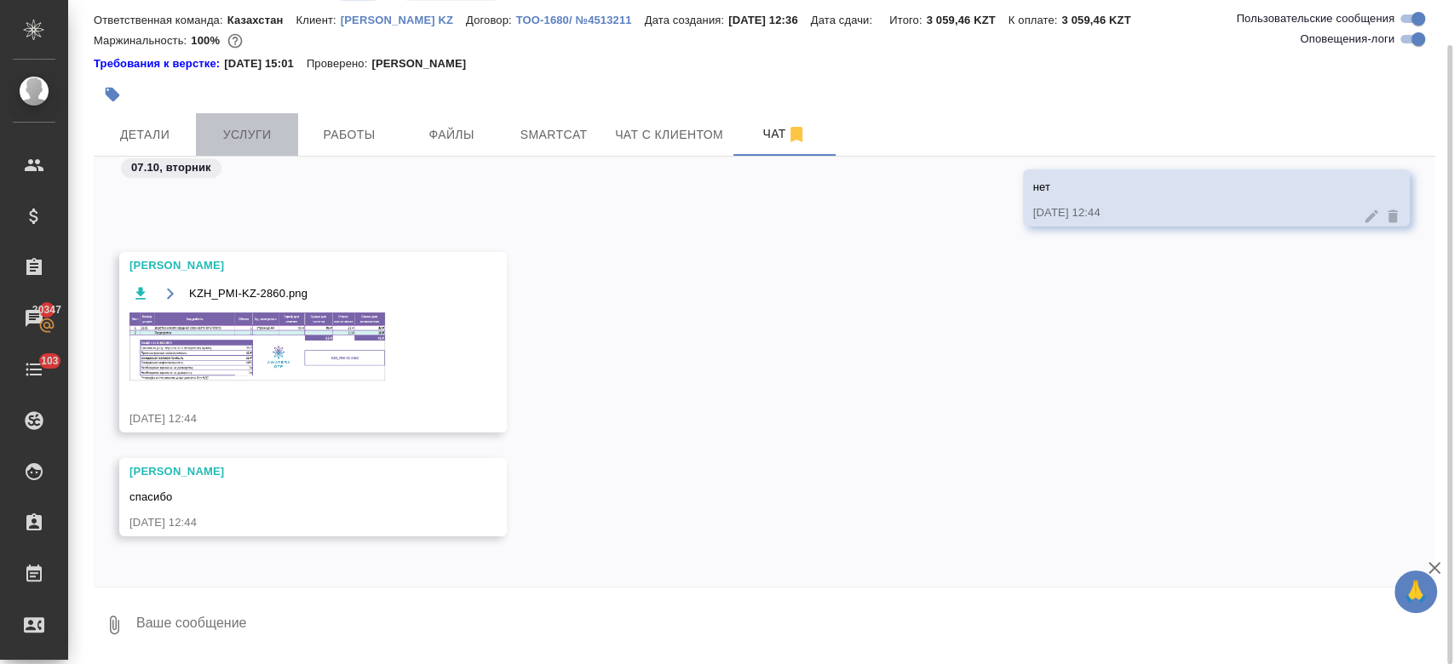
click at [252, 150] on button "Услуги" at bounding box center [247, 134] width 102 height 43
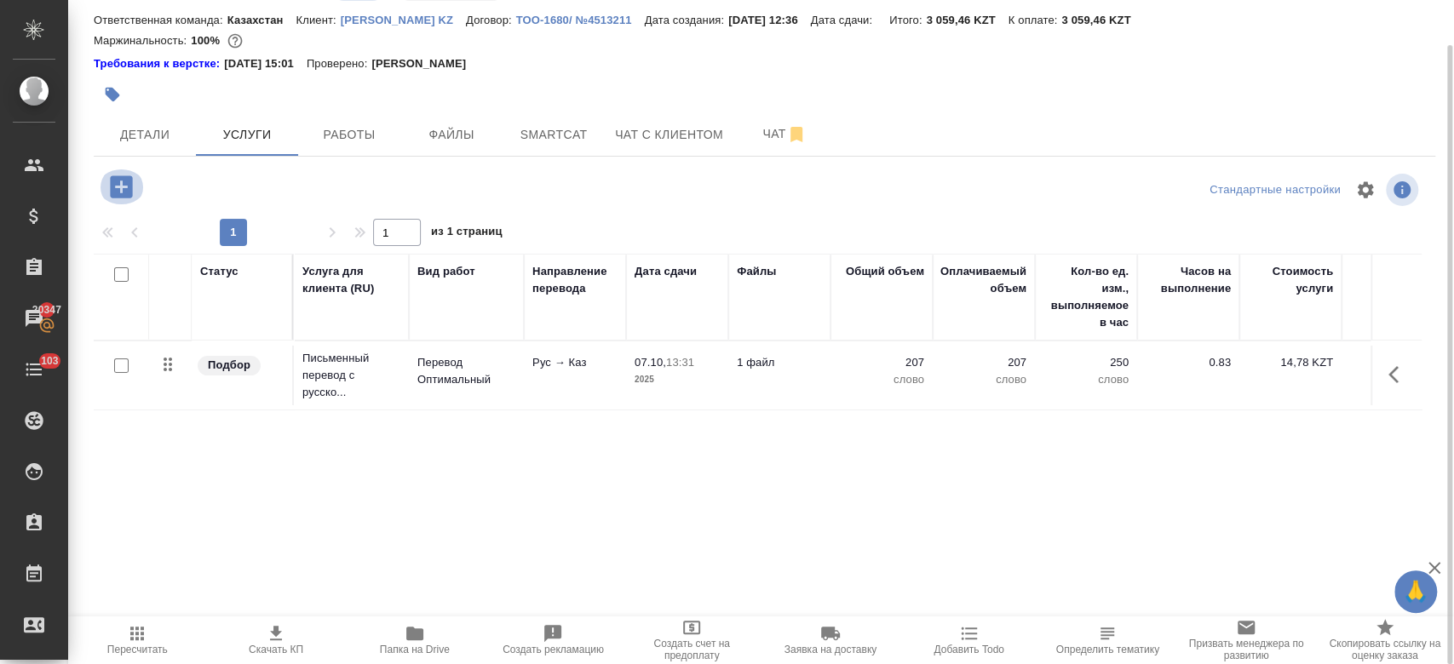
click at [118, 187] on icon "button" at bounding box center [121, 187] width 30 height 30
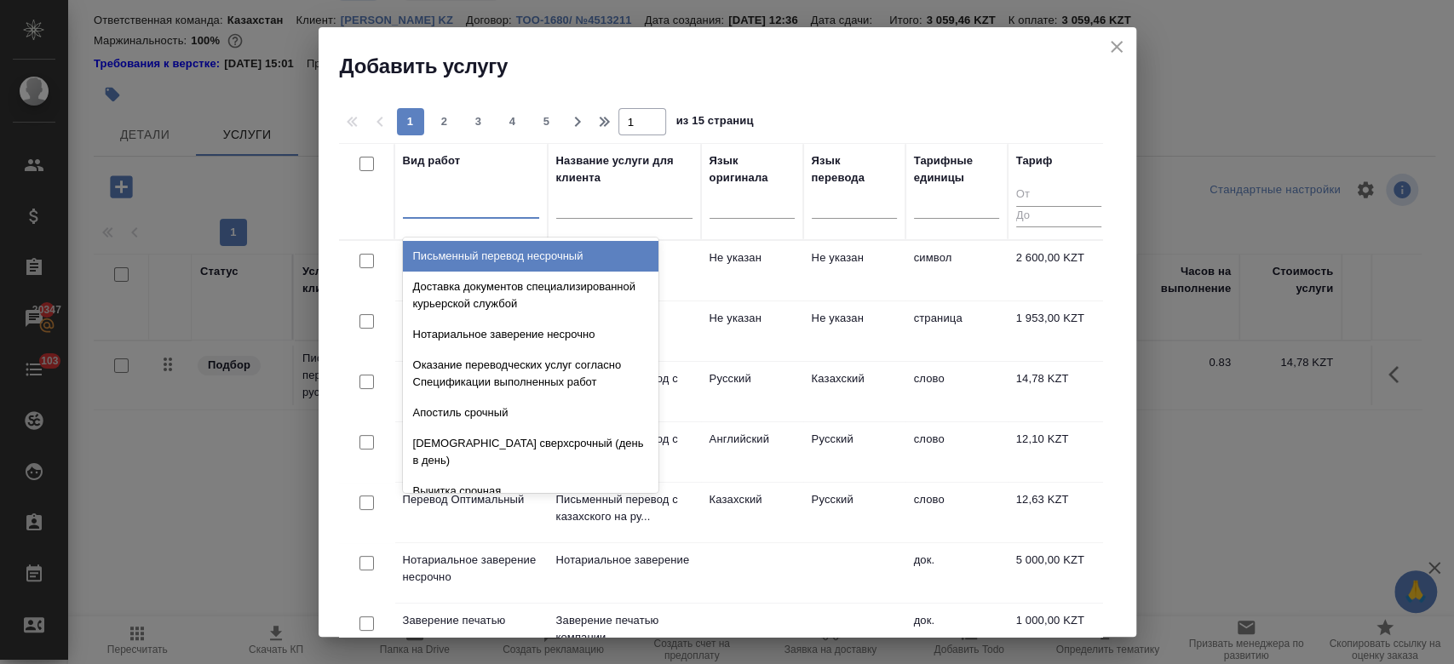
click at [460, 208] on div at bounding box center [471, 201] width 136 height 25
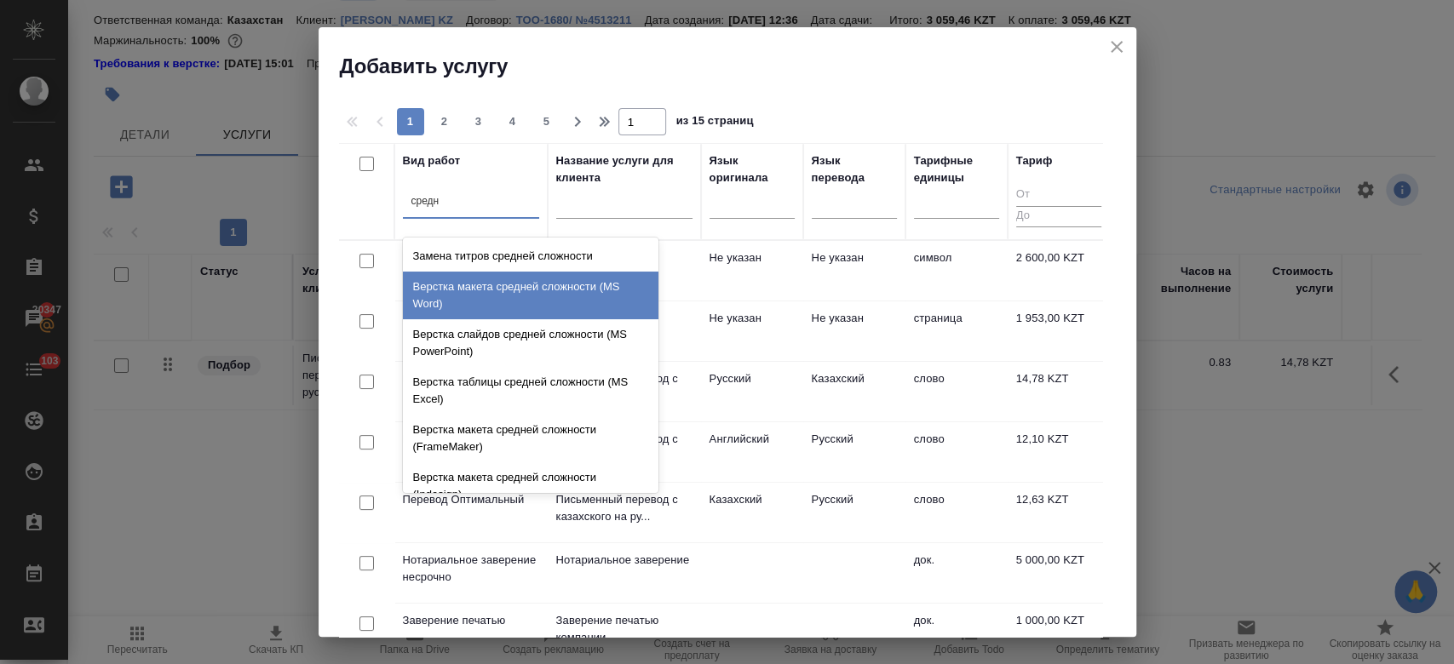
click at [506, 293] on div "Верстка макета средней сложности (MS Word)" at bounding box center [531, 296] width 256 height 48
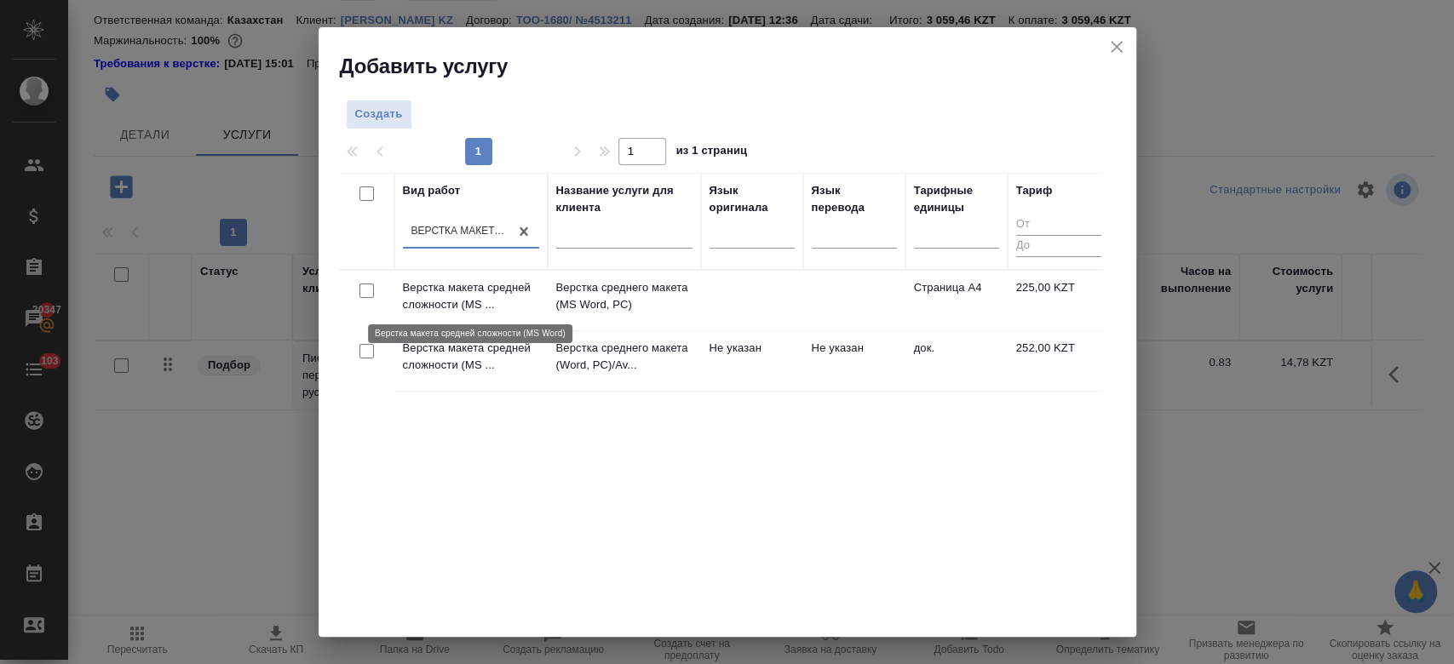
click at [522, 298] on p "Верстка макета средней сложности (MS ..." at bounding box center [471, 296] width 136 height 34
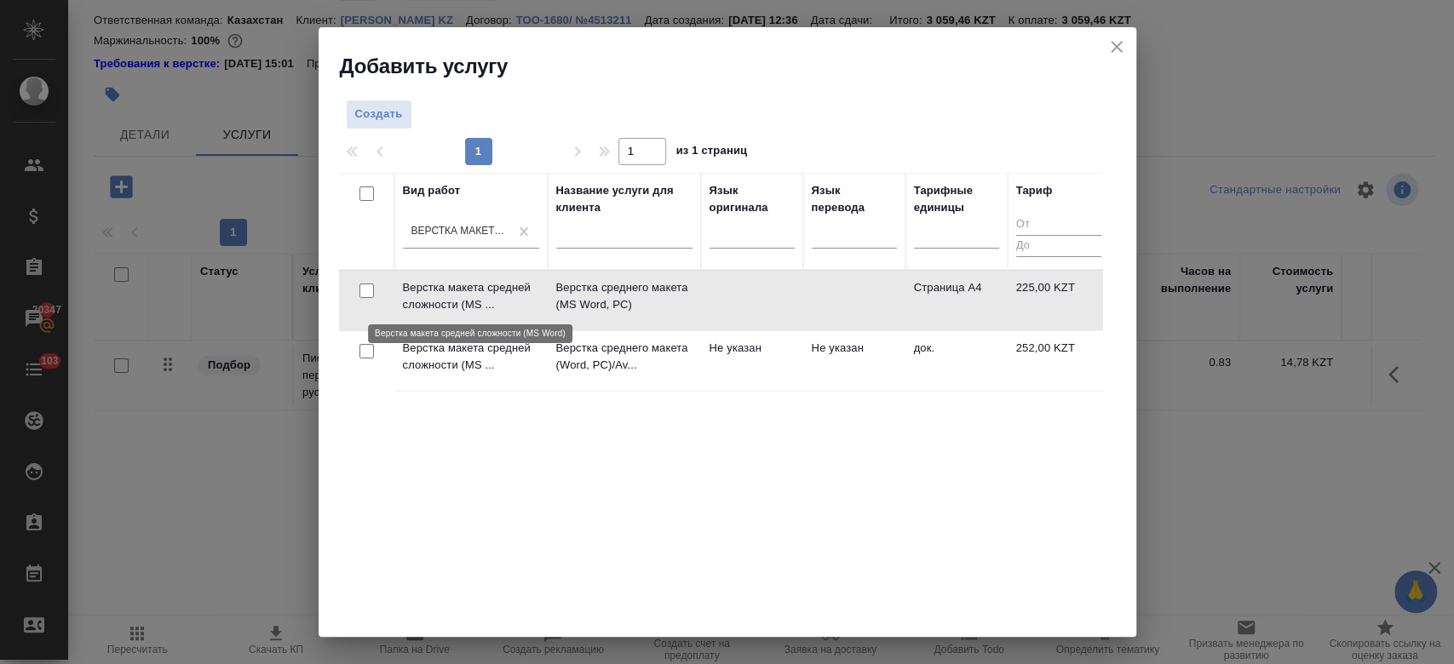
click at [522, 298] on p "Верстка макета средней сложности (MS ..." at bounding box center [471, 296] width 136 height 34
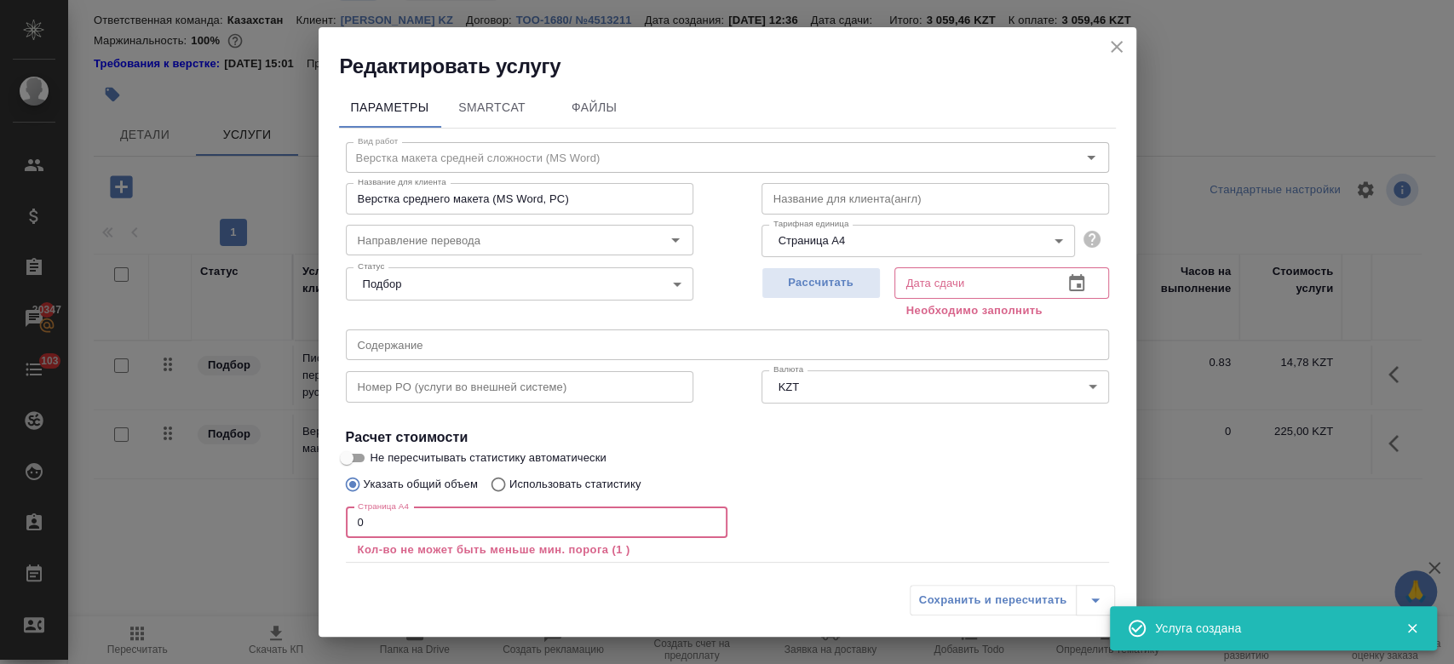
click at [435, 523] on input "0" at bounding box center [537, 523] width 382 height 31
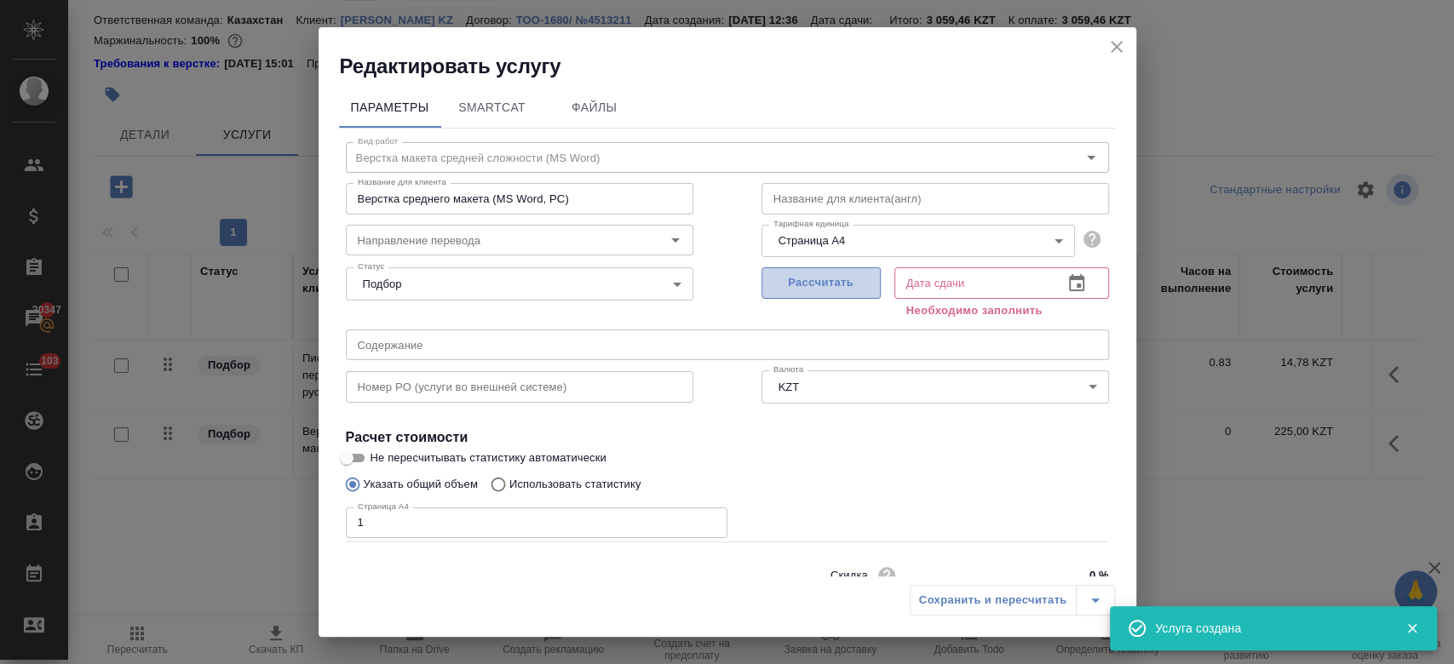
click at [792, 282] on span "Рассчитать" at bounding box center [821, 283] width 101 height 20
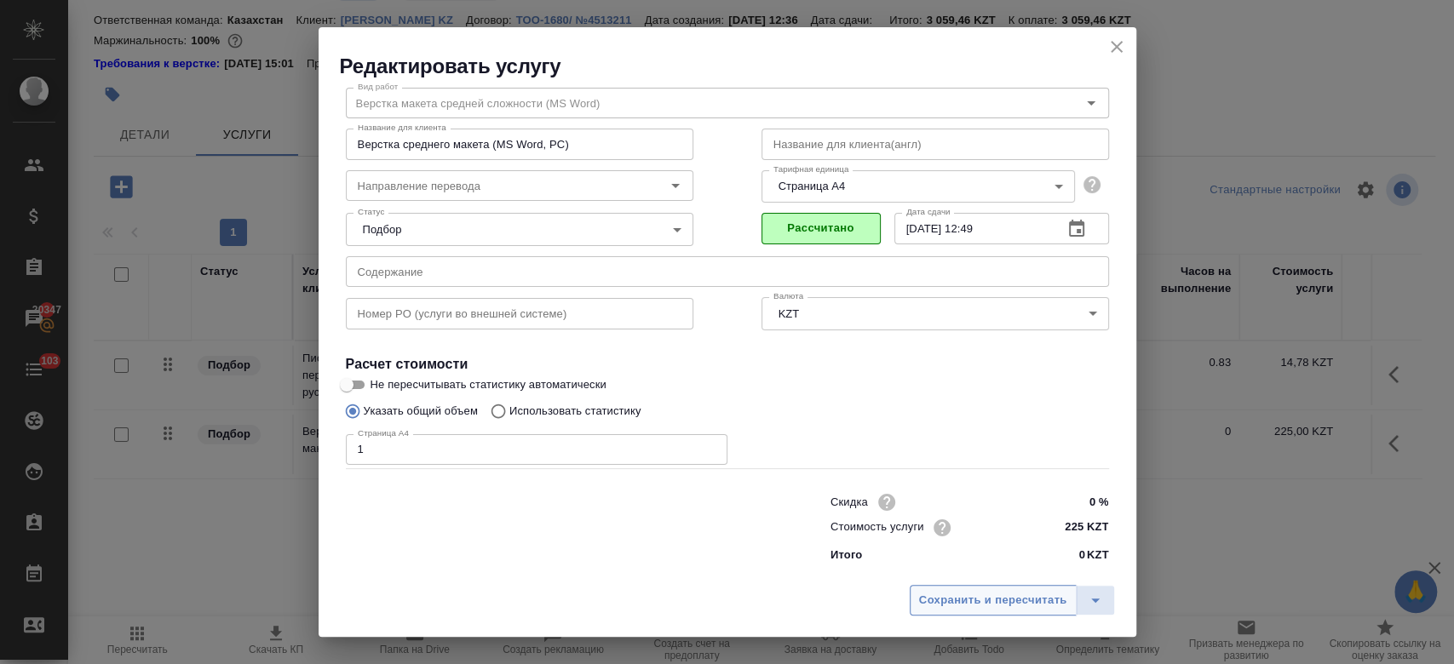
click at [942, 596] on span "Сохранить и пересчитать" at bounding box center [993, 601] width 148 height 20
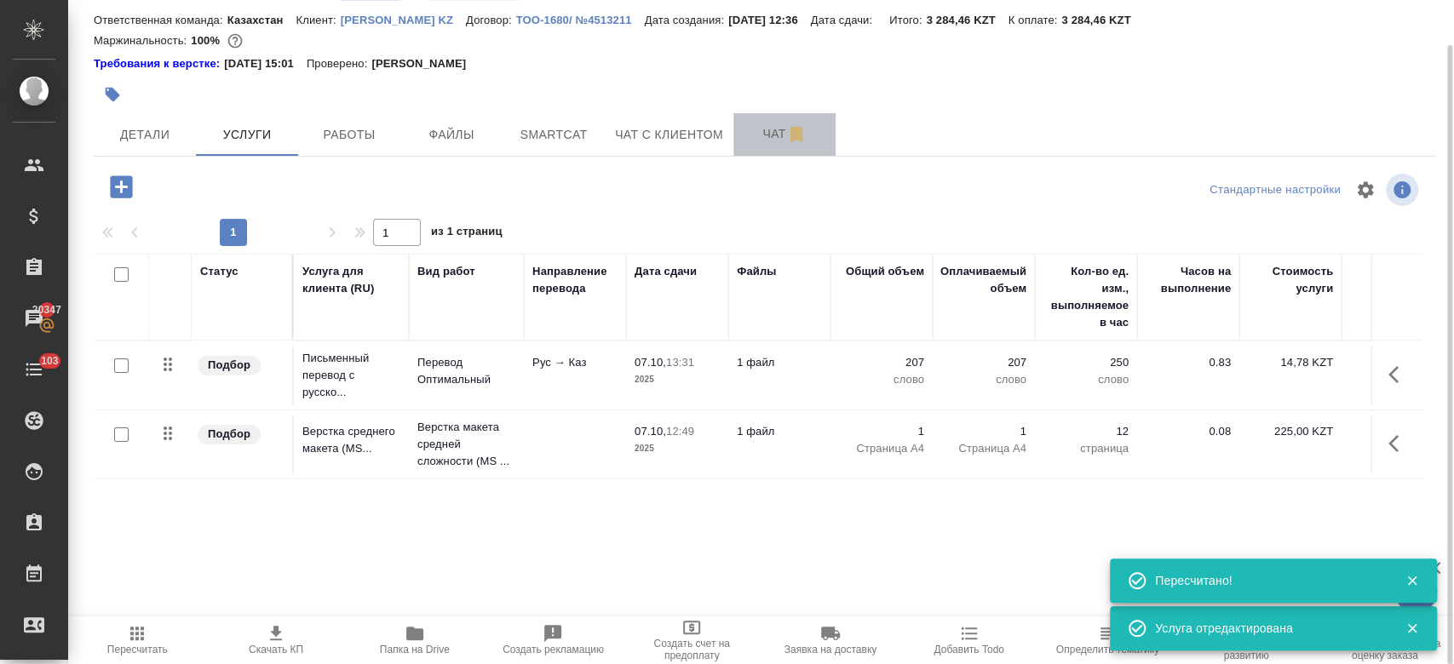
click at [736, 131] on button "Чат" at bounding box center [784, 134] width 102 height 43
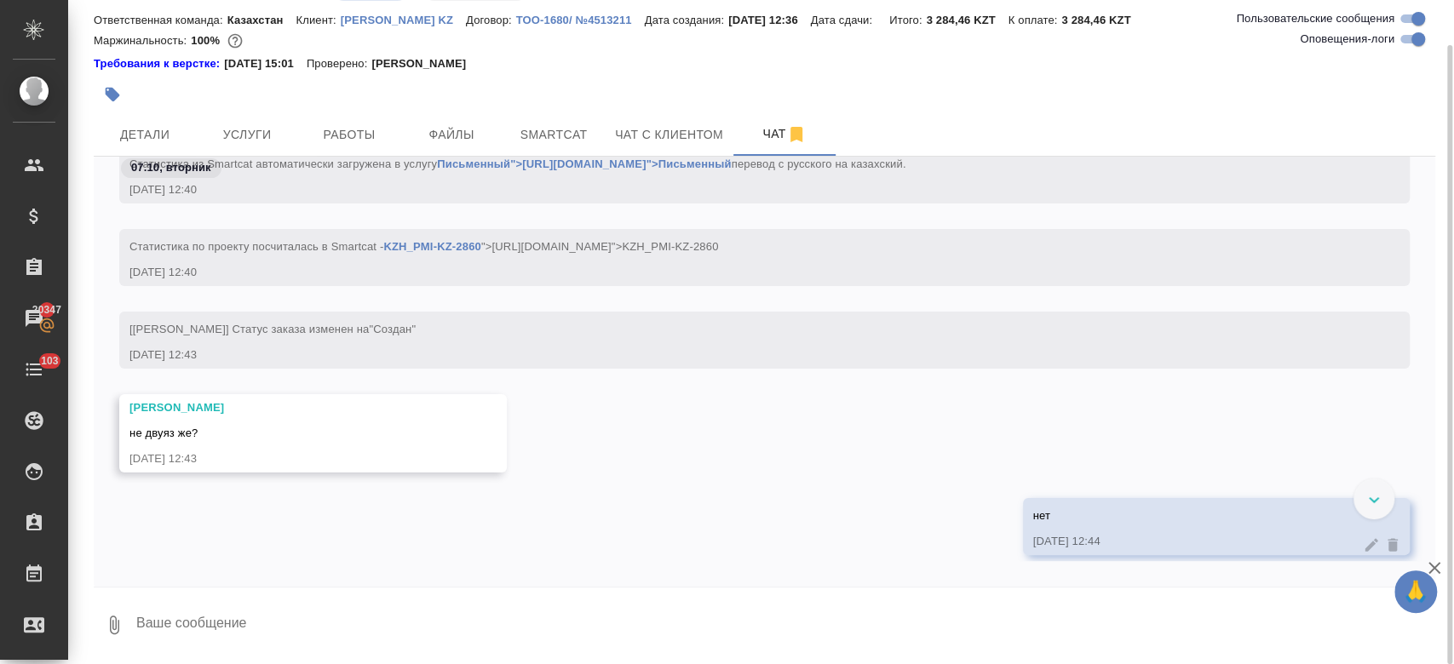
scroll to position [570, 0]
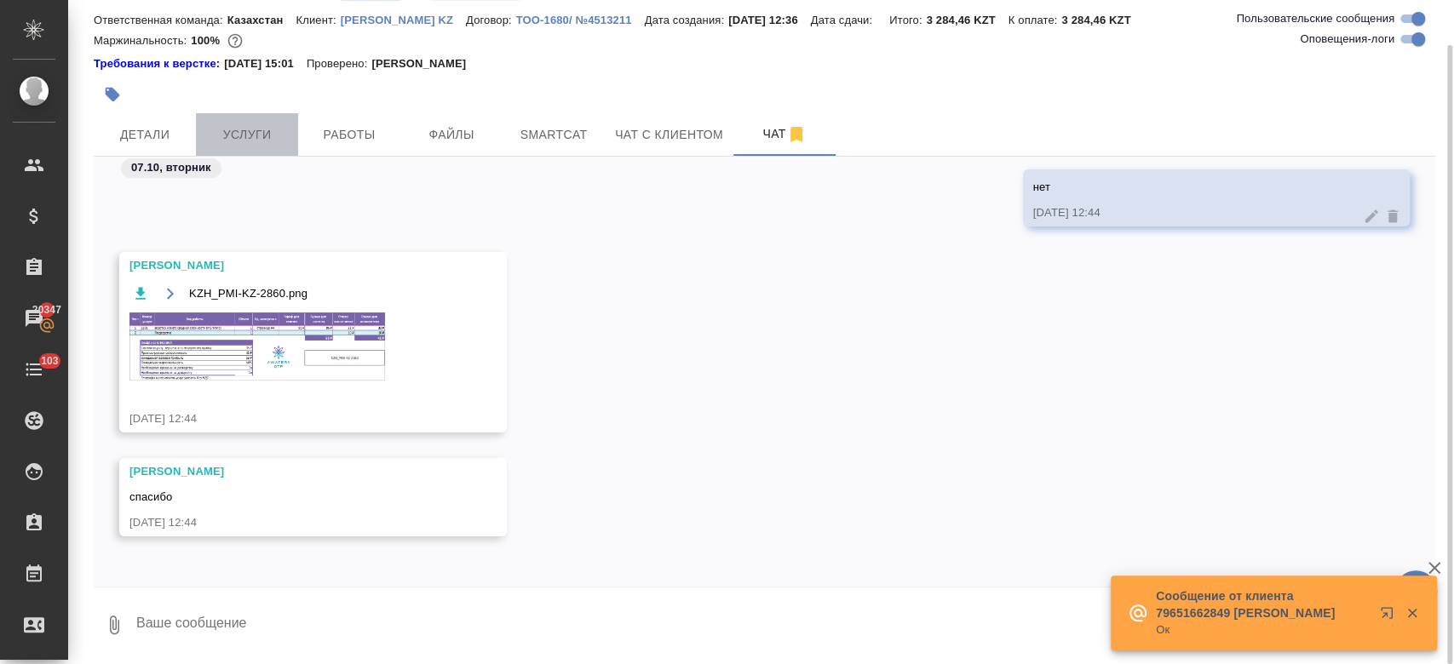
click at [245, 119] on button "Услуги" at bounding box center [247, 134] width 102 height 43
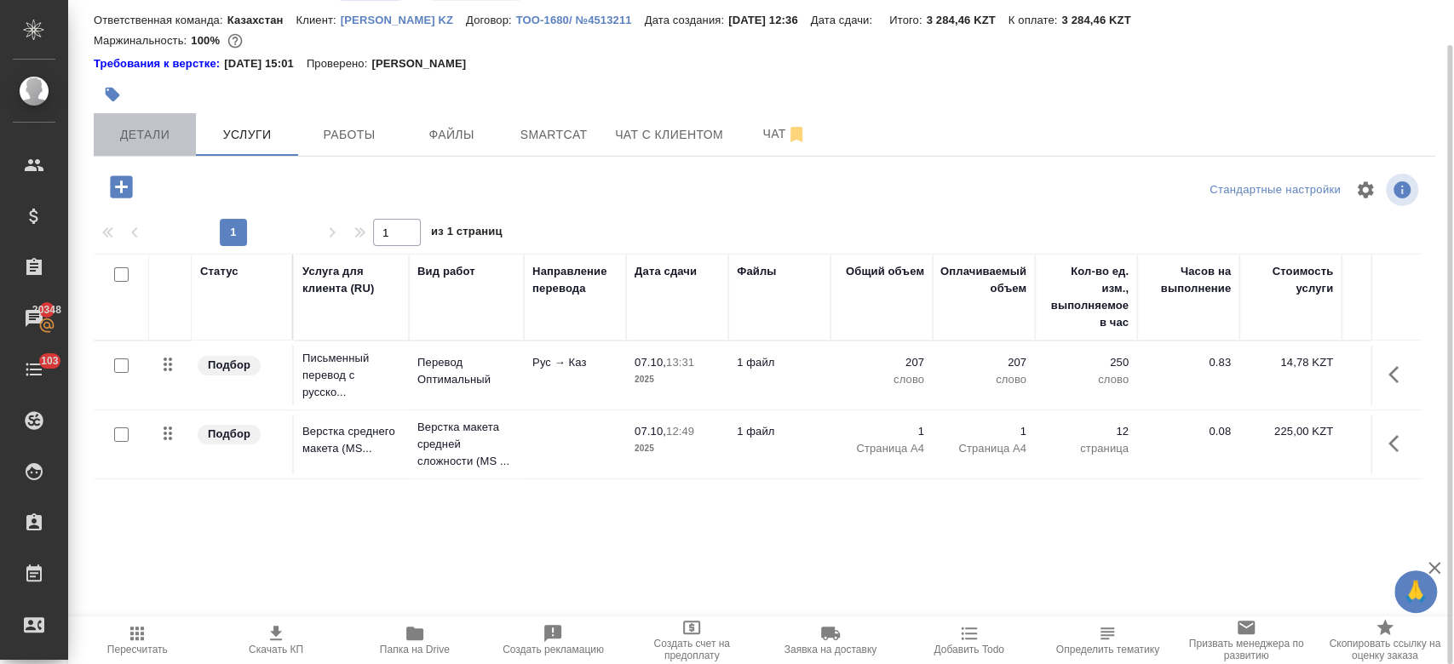
click at [144, 146] on button "Детали" at bounding box center [145, 134] width 102 height 43
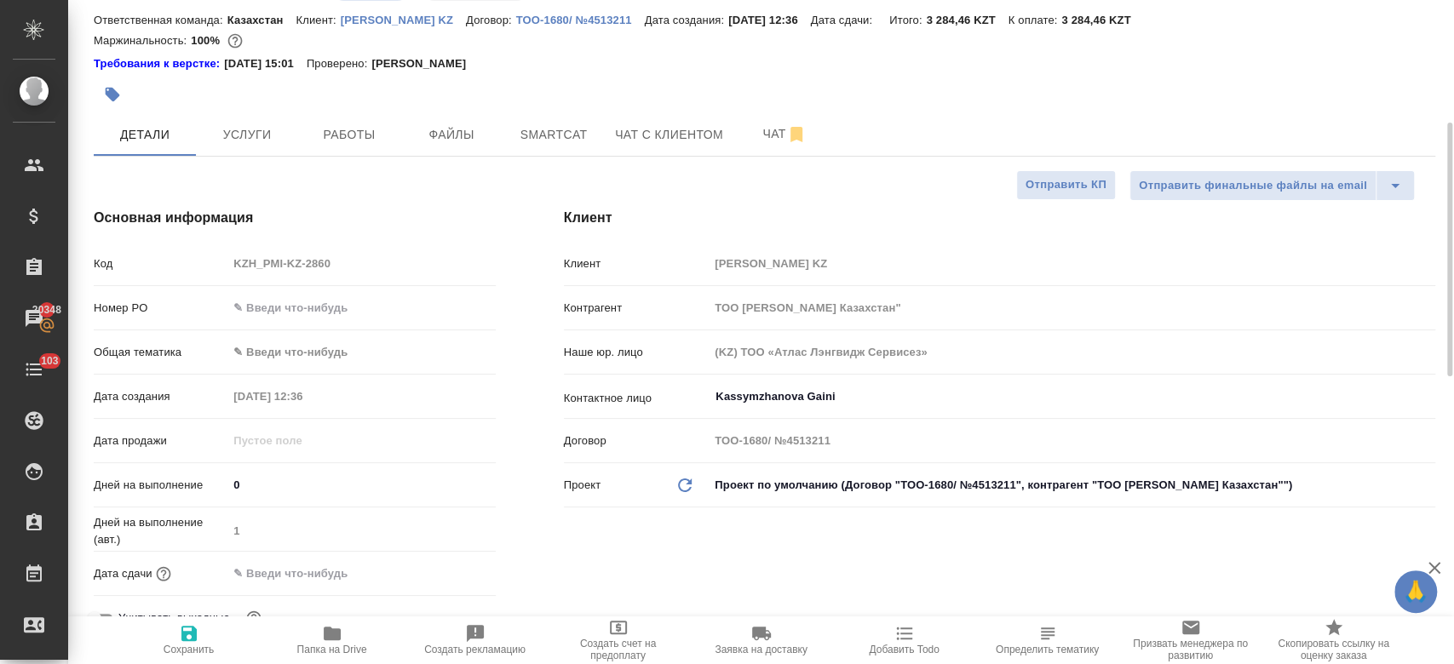
scroll to position [175, 0]
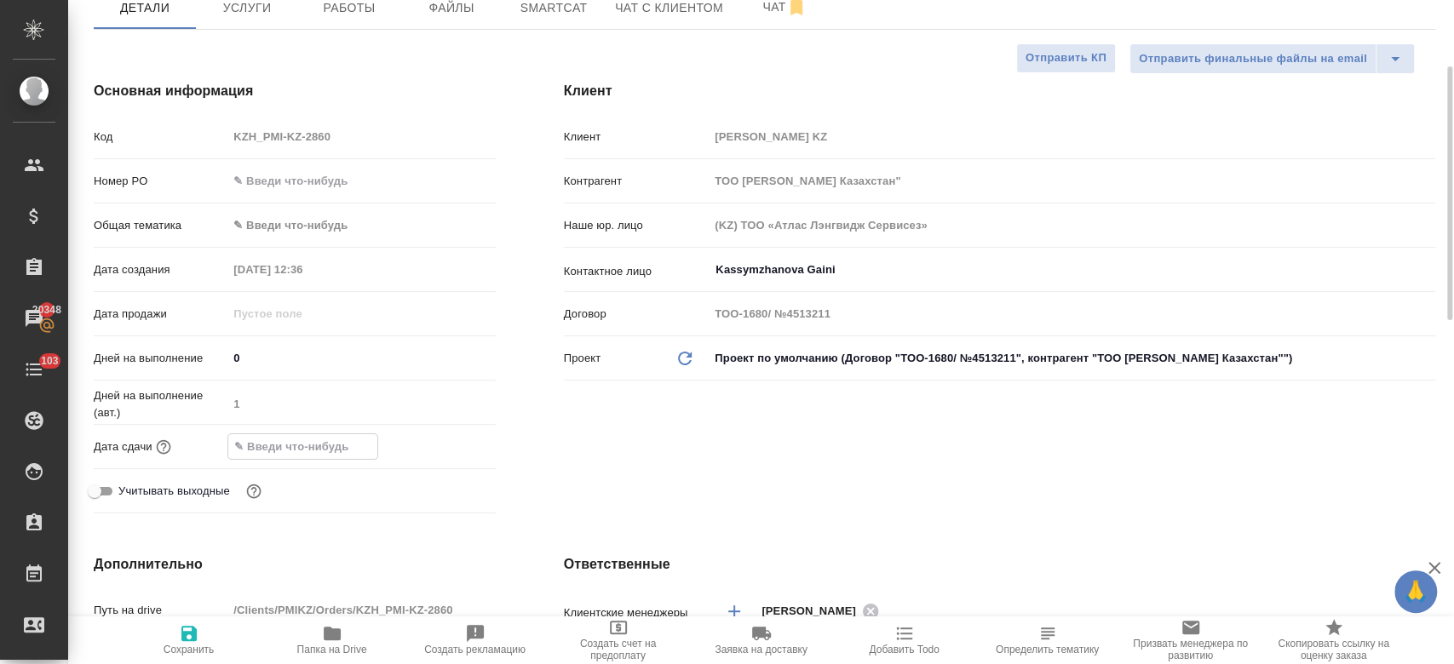
click at [306, 451] on input "text" at bounding box center [302, 446] width 149 height 25
click at [451, 446] on icon "button" at bounding box center [446, 445] width 20 height 20
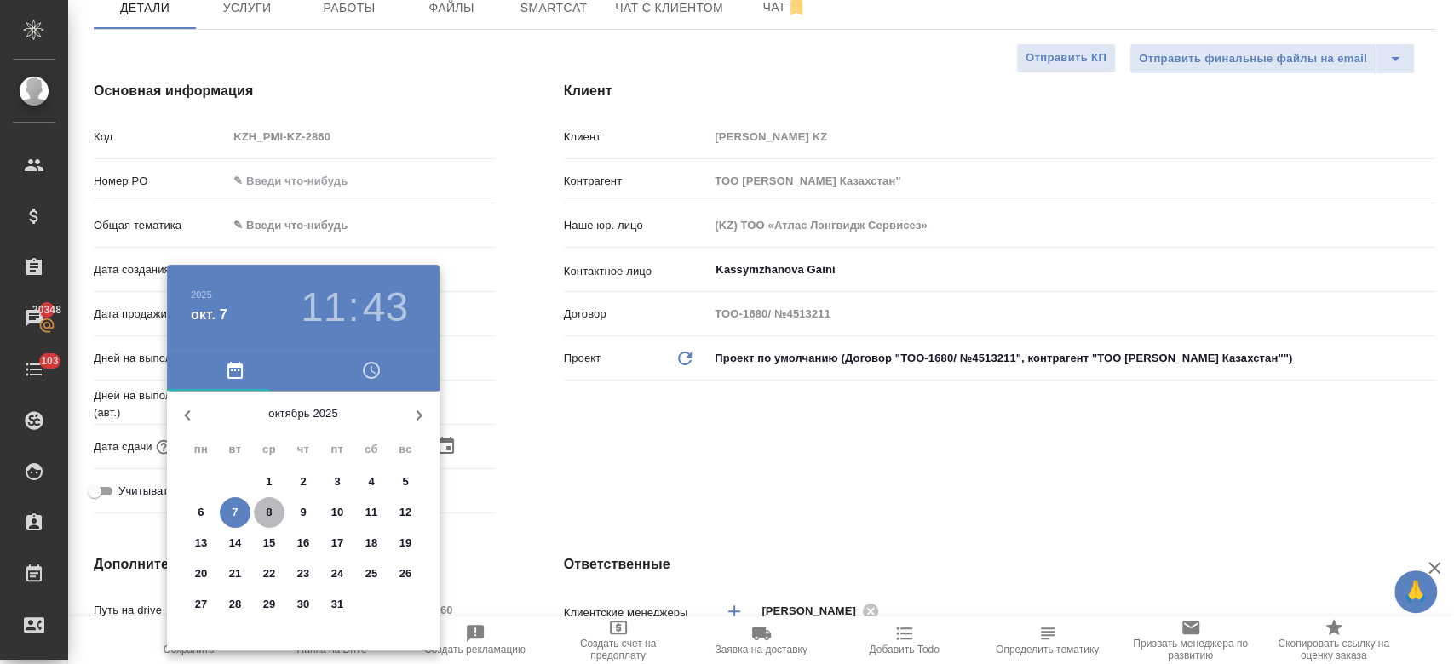
click at [259, 511] on span "8" at bounding box center [269, 512] width 31 height 17
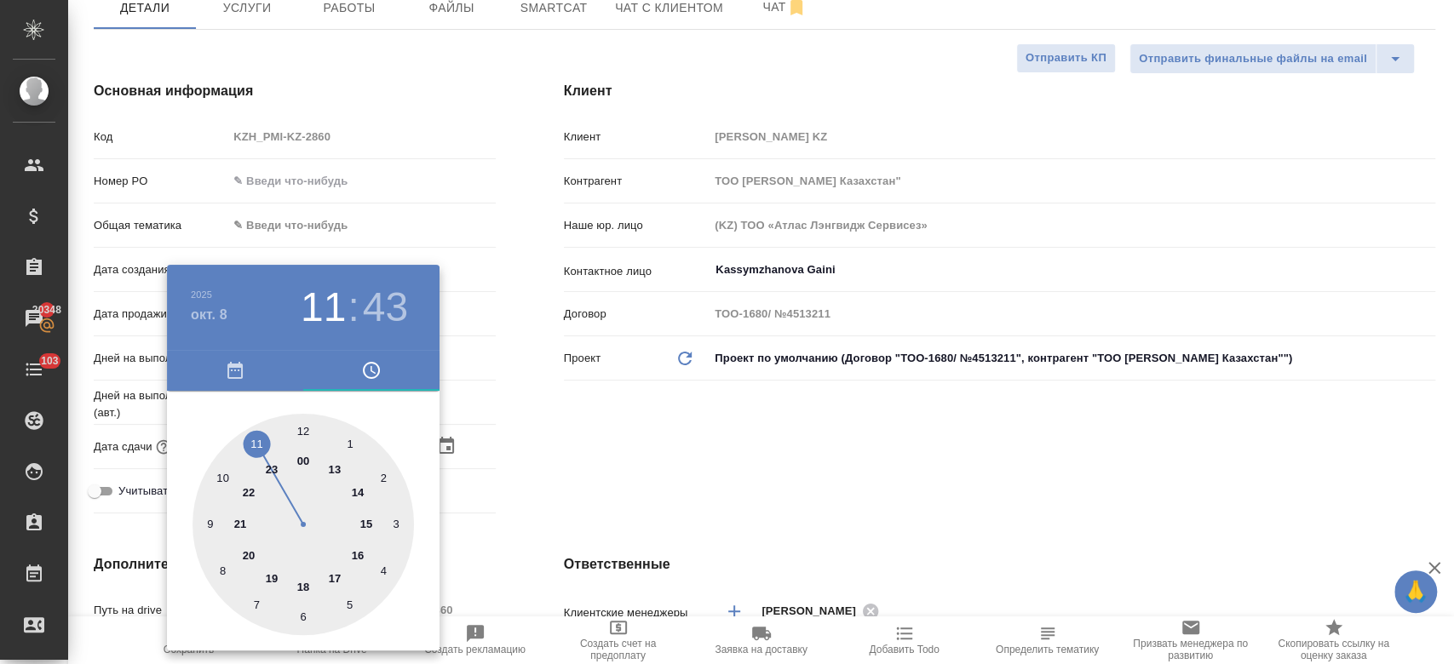
click at [302, 432] on div at bounding box center [302, 524] width 221 height 221
click at [300, 427] on div at bounding box center [302, 524] width 221 height 221
click at [660, 462] on div at bounding box center [727, 332] width 1454 height 664
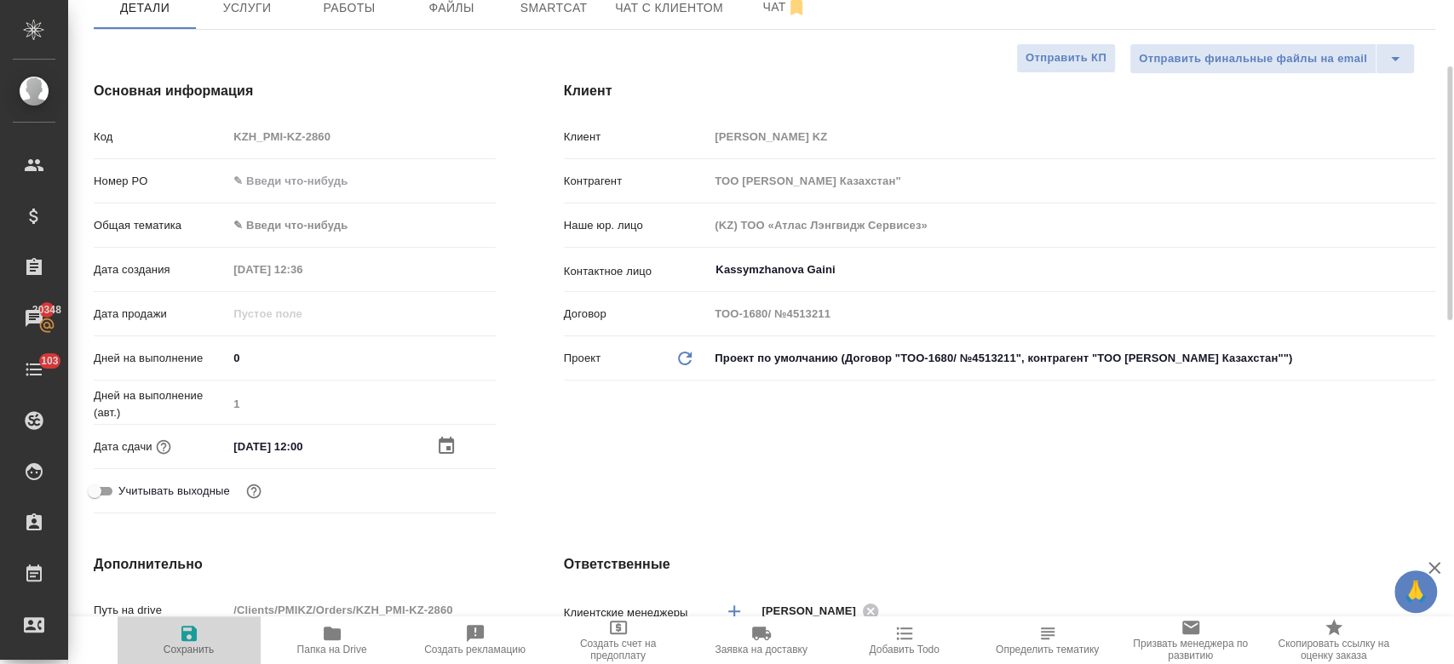
click at [198, 647] on span "Сохранить" at bounding box center [189, 650] width 51 height 12
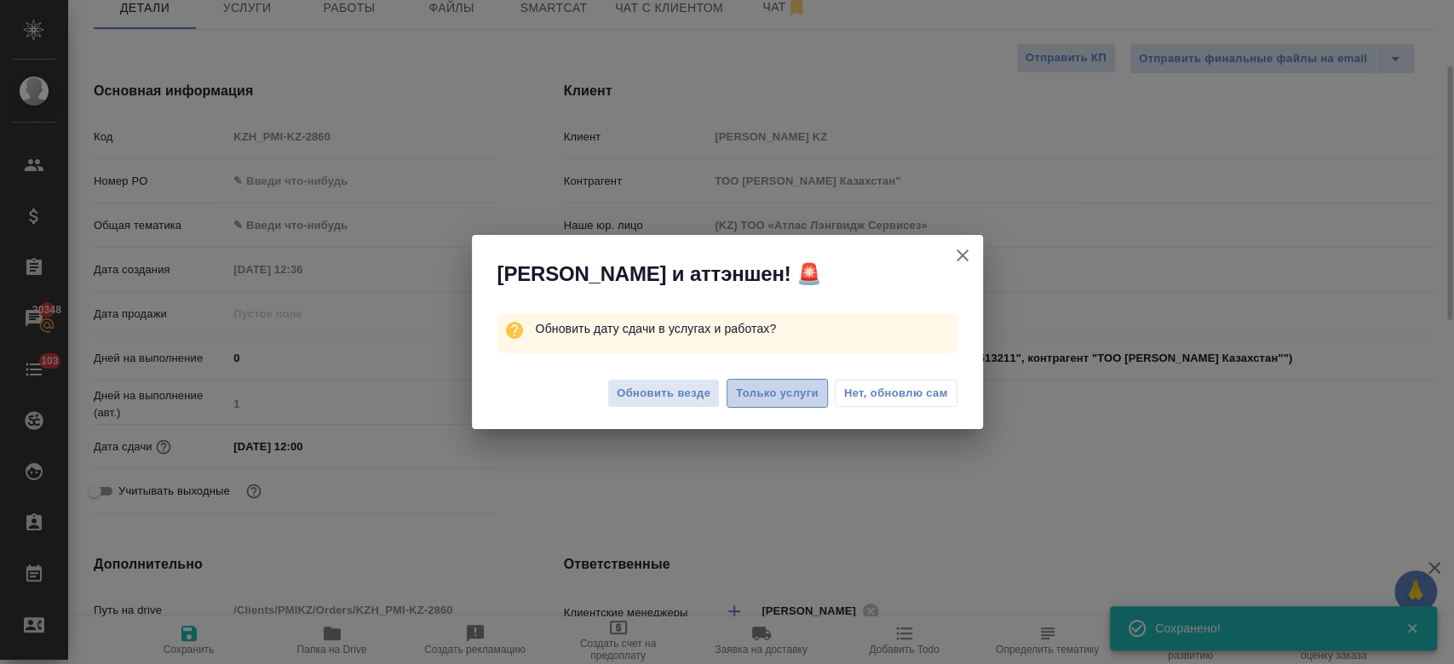
click at [799, 390] on span "Только услуги" at bounding box center [777, 394] width 83 height 20
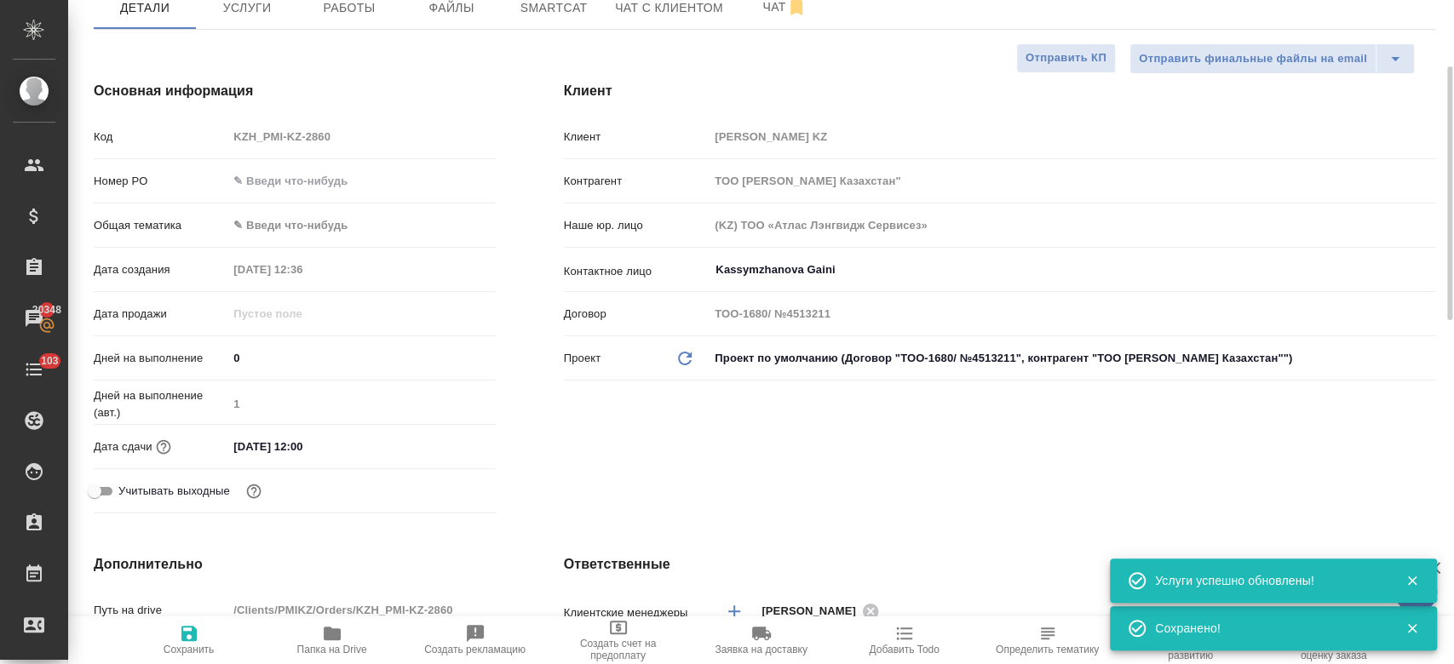
scroll to position [0, 0]
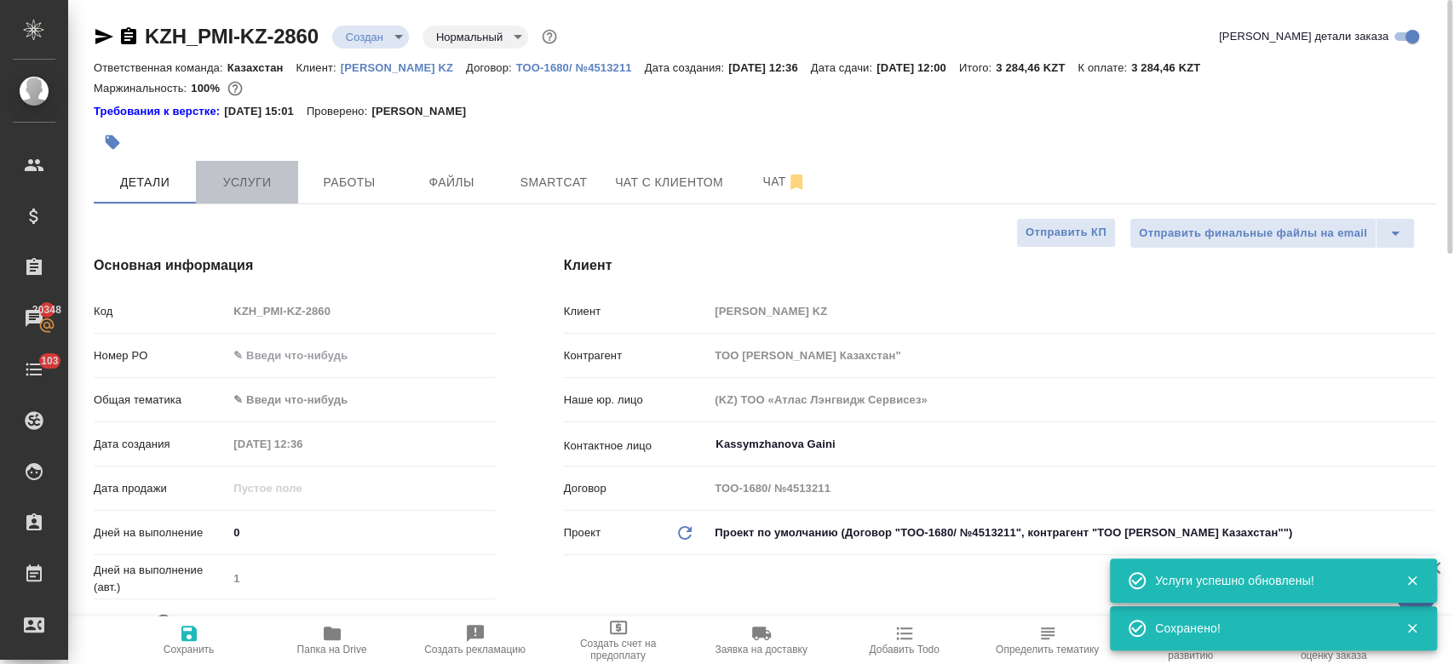
click at [244, 197] on button "Услуги" at bounding box center [247, 182] width 102 height 43
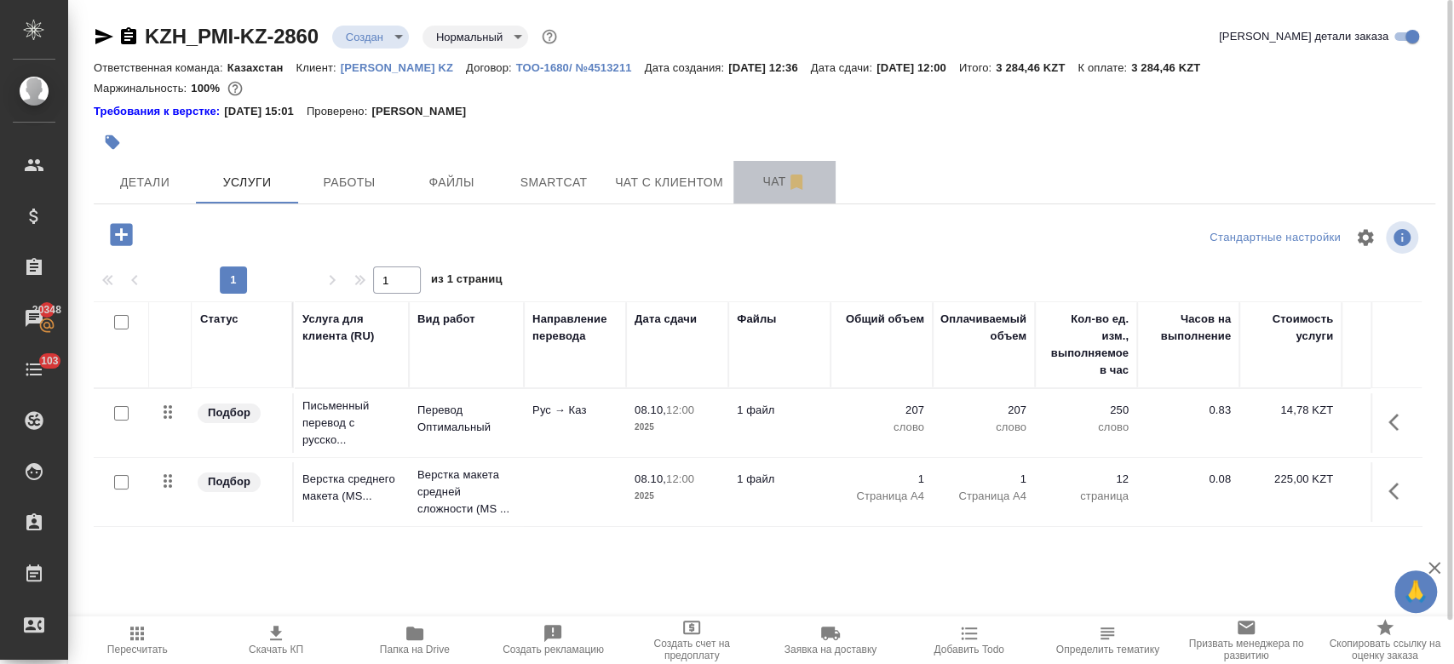
click at [763, 182] on span "Чат" at bounding box center [785, 181] width 82 height 21
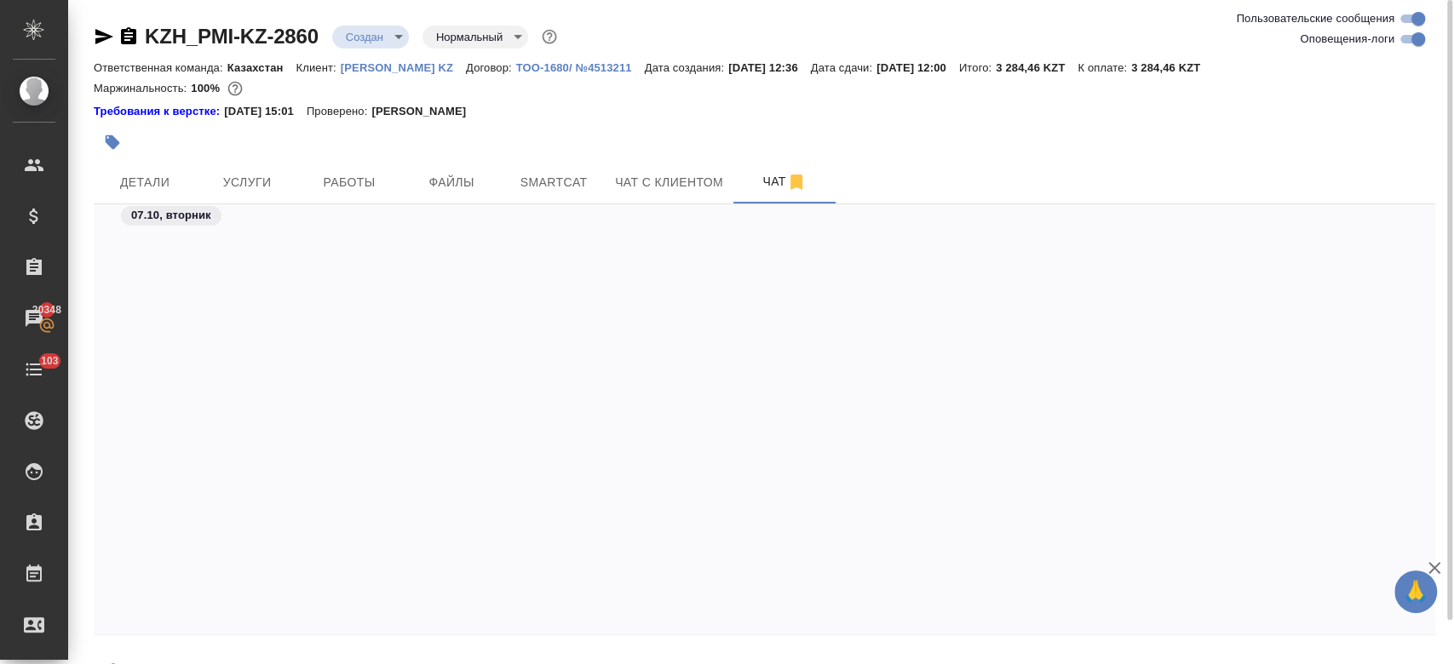
scroll to position [604, 0]
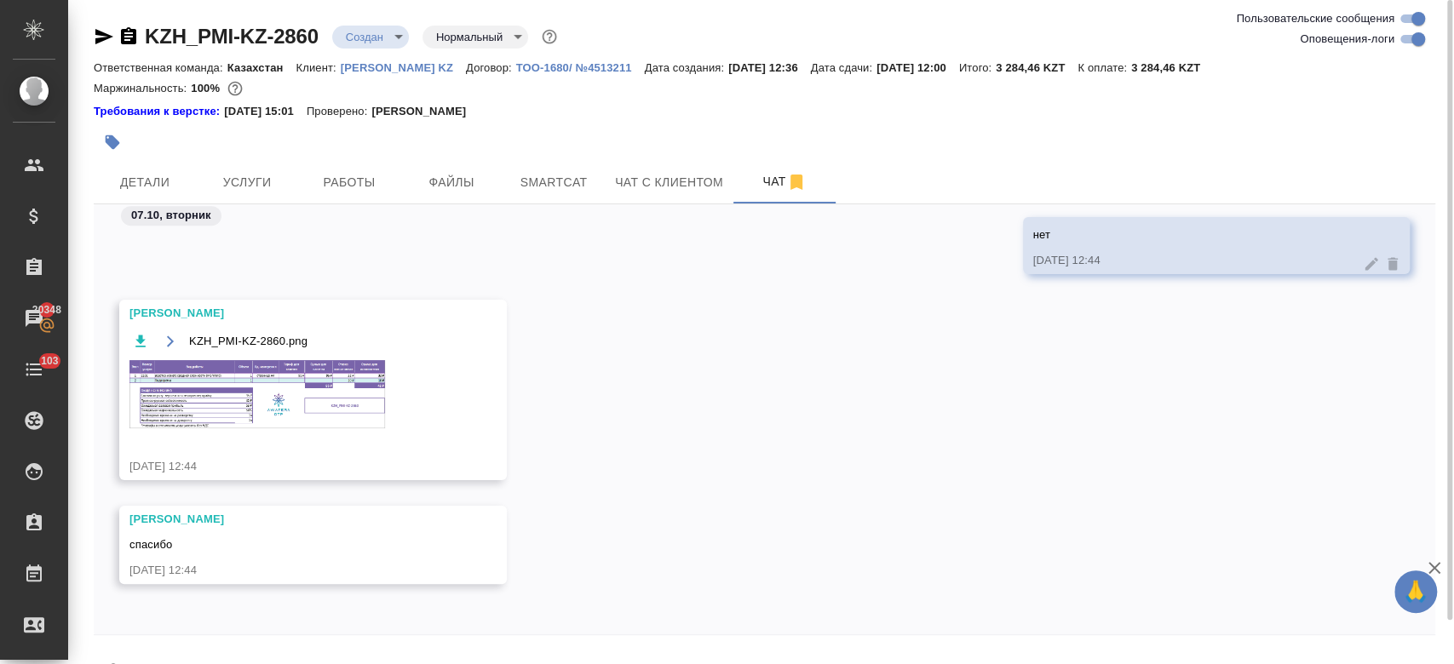
click at [286, 397] on img at bounding box center [257, 394] width 256 height 68
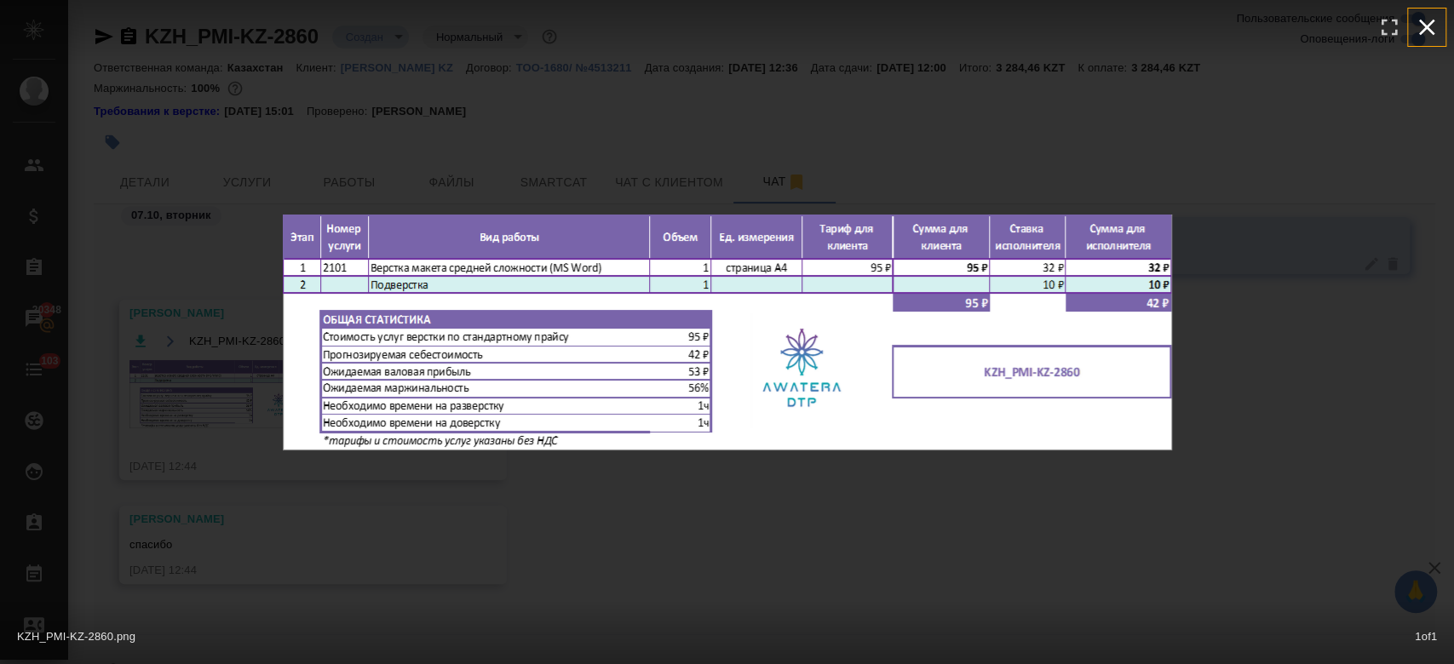
click at [1439, 29] on icon "button" at bounding box center [1426, 27] width 27 height 27
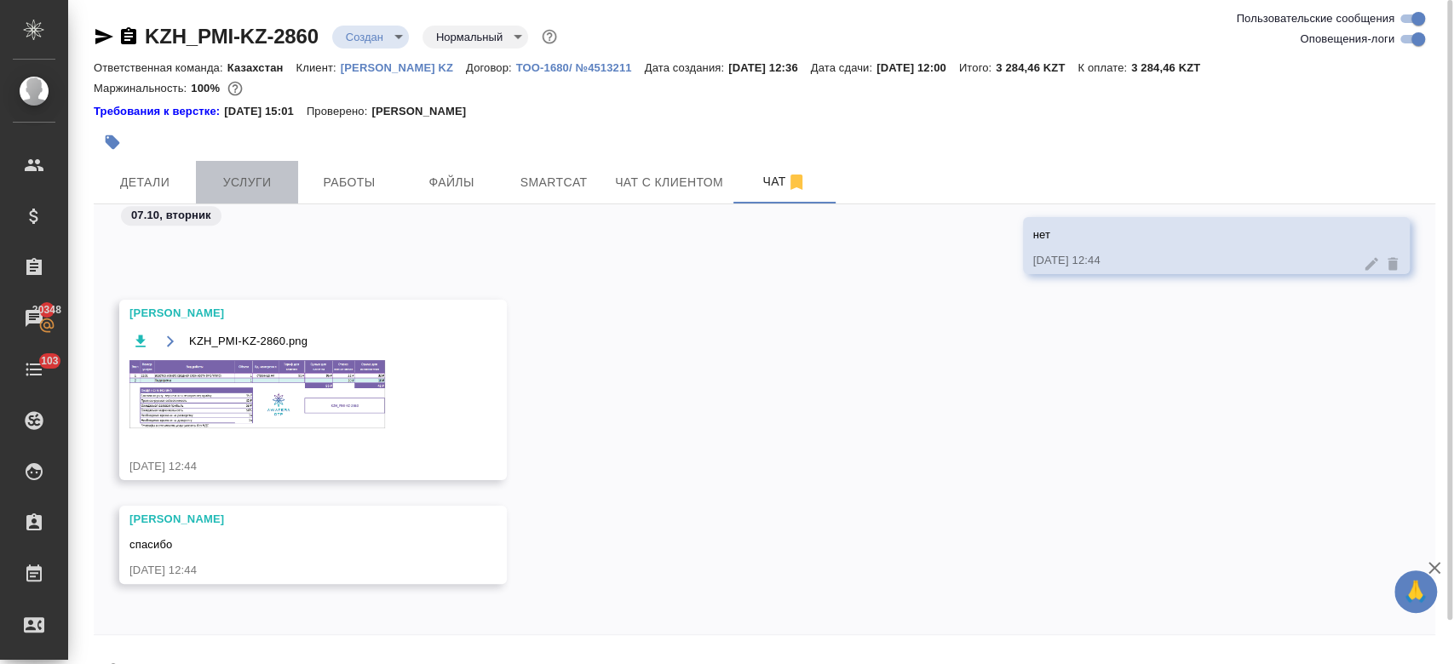
click at [261, 180] on span "Услуги" at bounding box center [247, 182] width 82 height 21
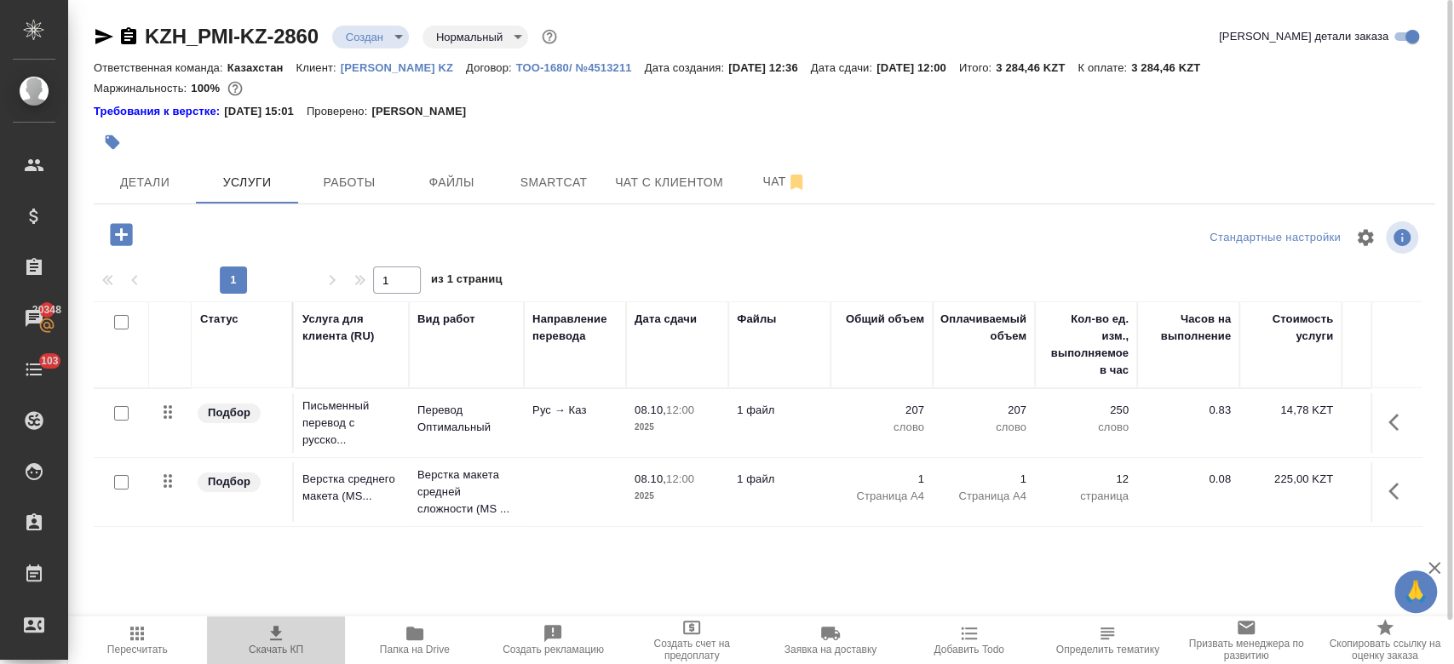
click at [269, 646] on span "Скачать КП" at bounding box center [276, 650] width 55 height 12
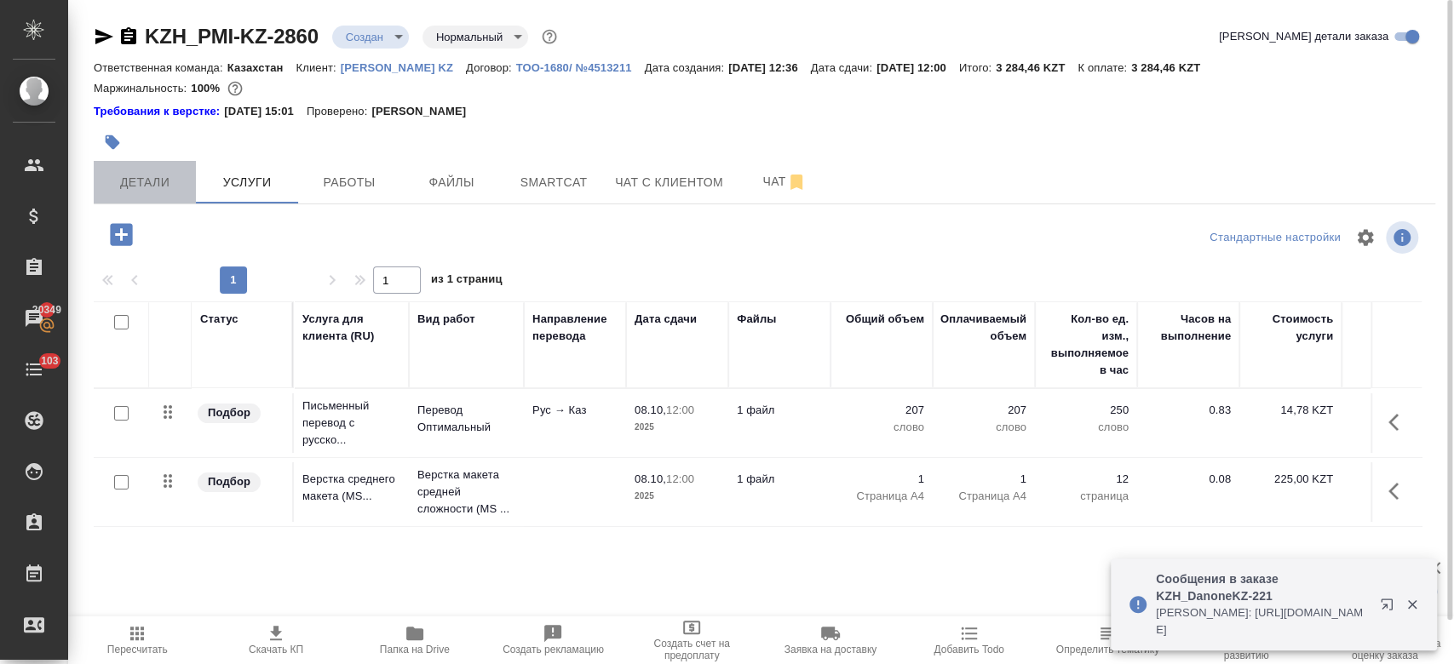
click at [164, 182] on span "Детали" at bounding box center [145, 182] width 82 height 21
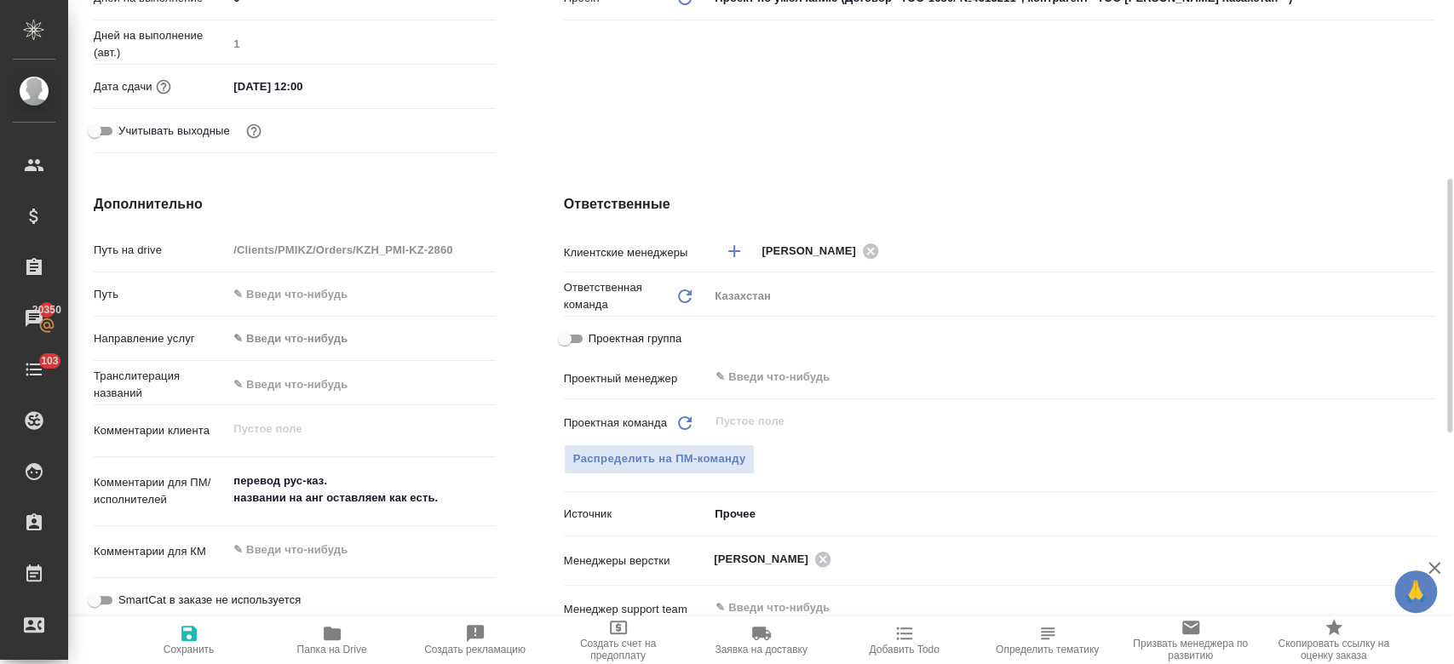
scroll to position [538, 0]
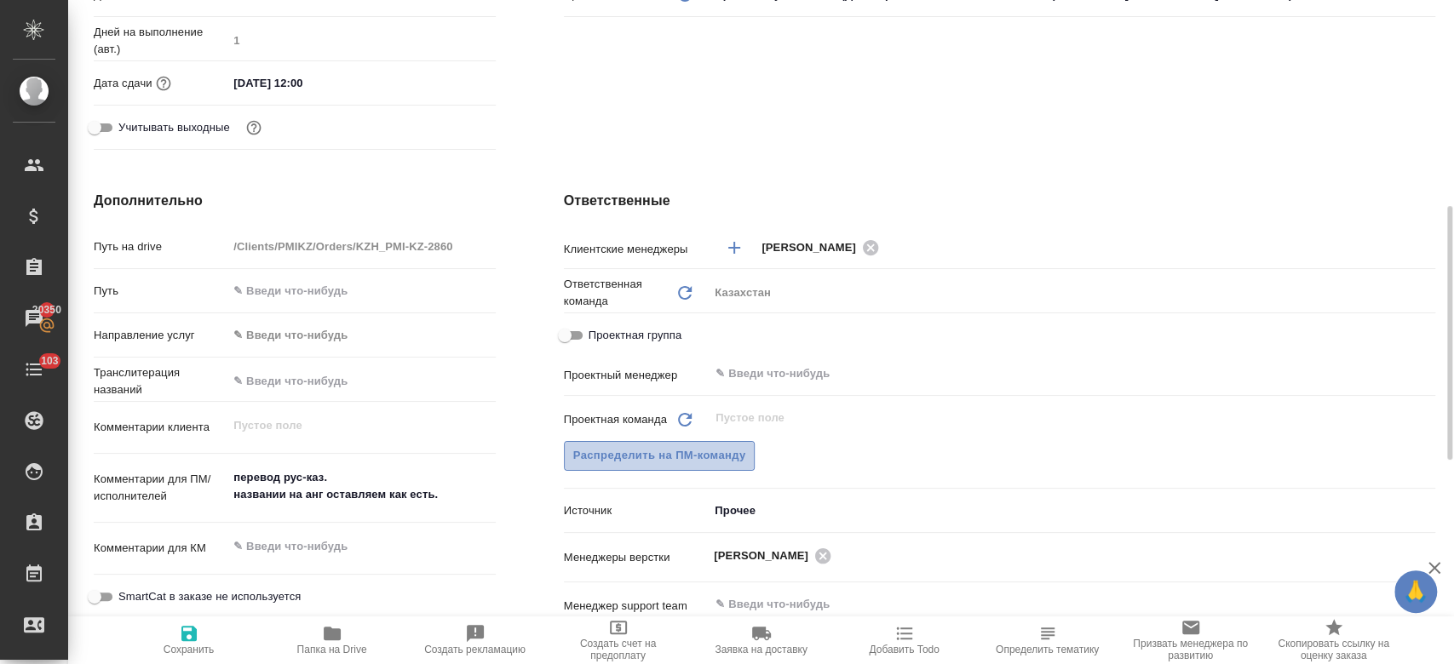
click at [694, 450] on span "Распределить на ПМ-команду" at bounding box center [659, 456] width 173 height 20
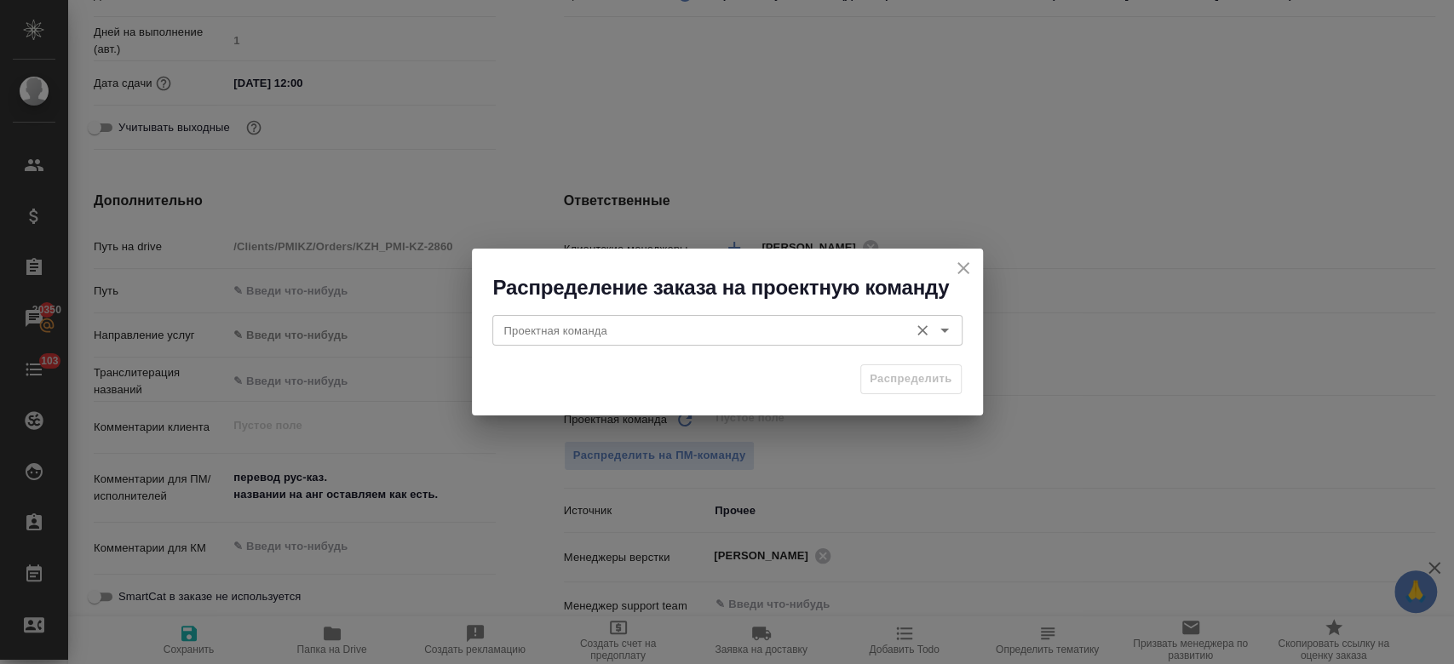
click at [950, 330] on icon "Open" at bounding box center [944, 330] width 20 height 20
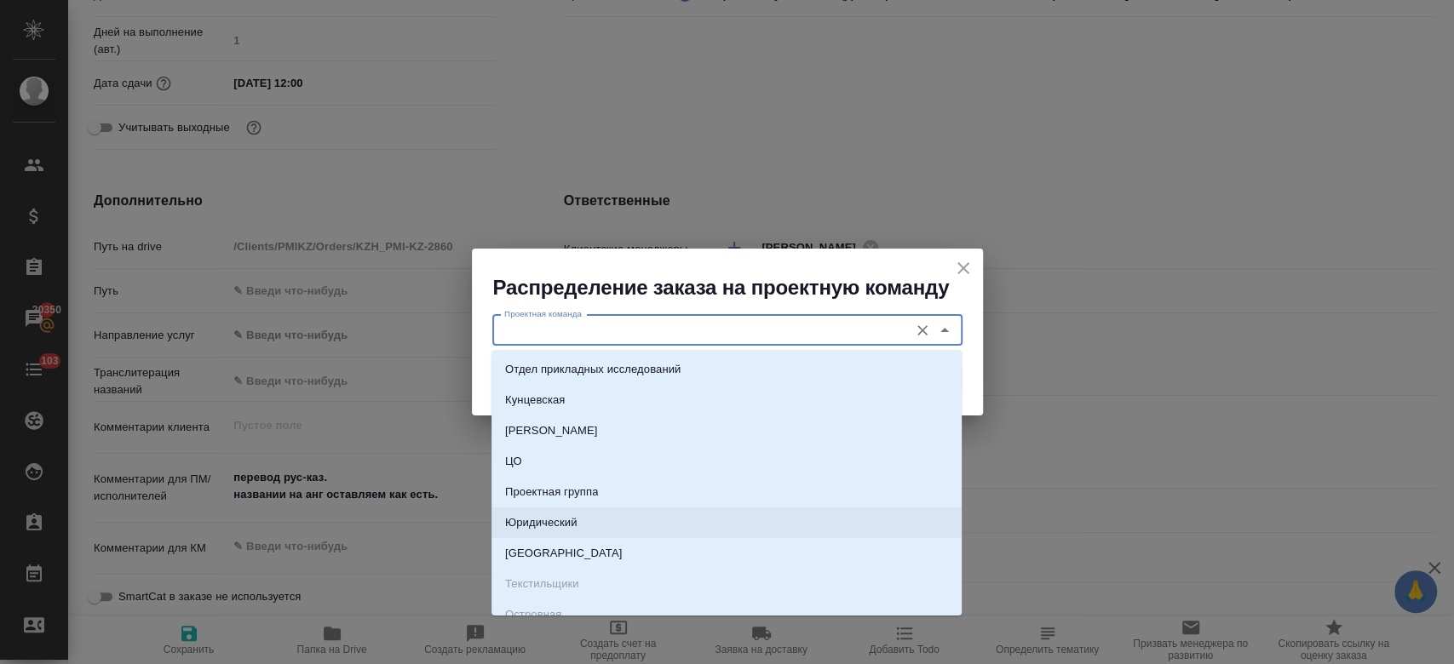
click at [661, 530] on li "Юридический" at bounding box center [726, 523] width 470 height 31
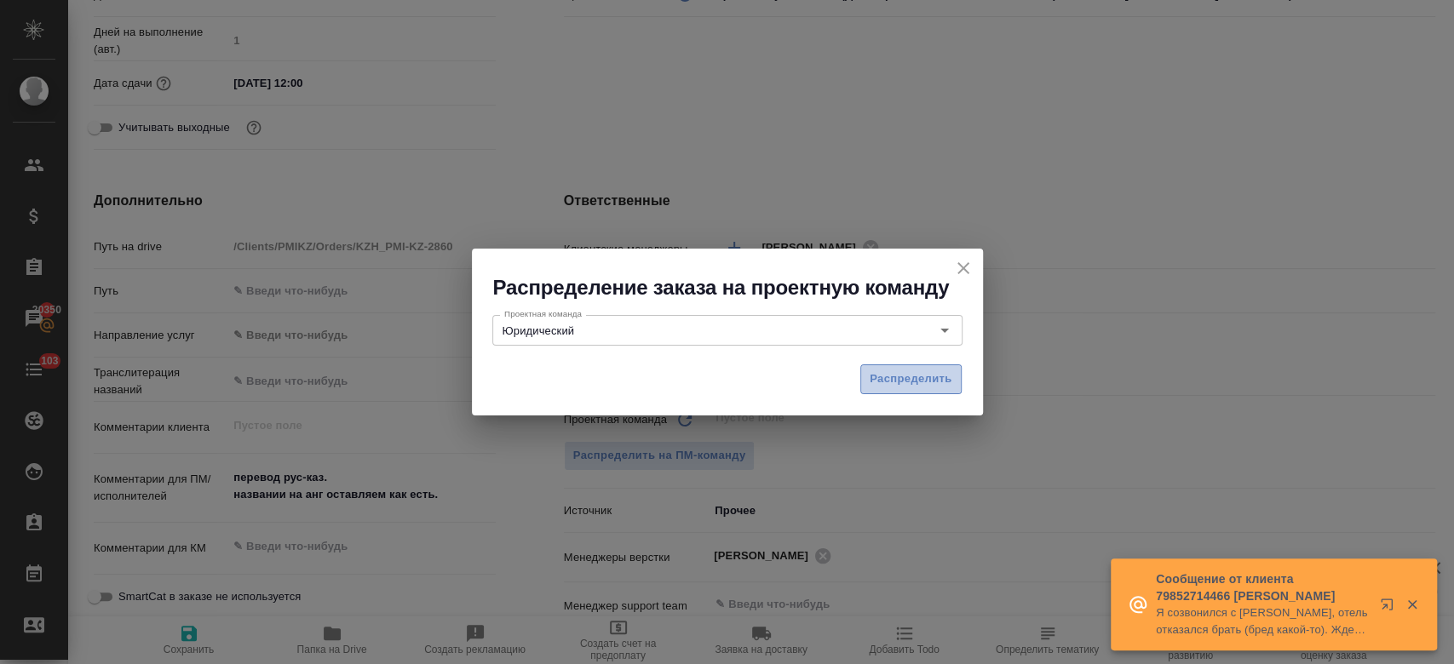
click at [896, 393] on button "Распределить" at bounding box center [910, 380] width 101 height 30
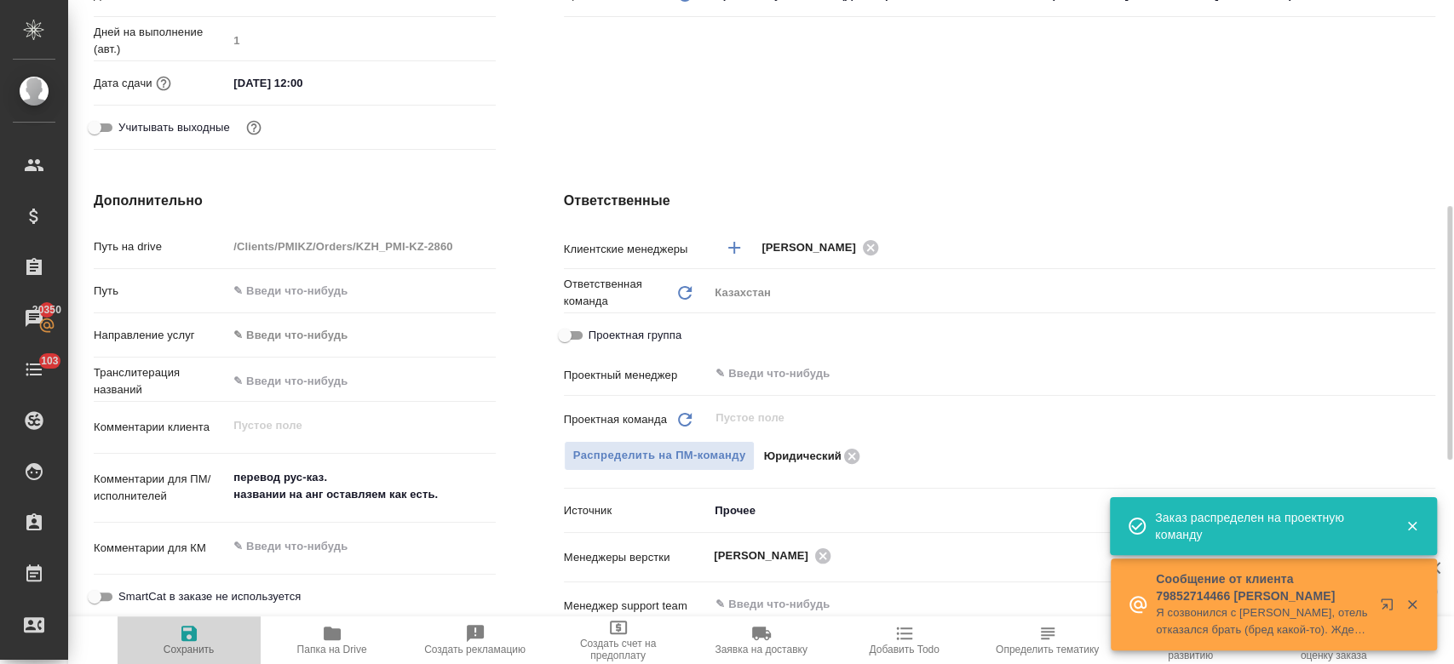
click at [204, 635] on span "Сохранить" at bounding box center [189, 639] width 123 height 32
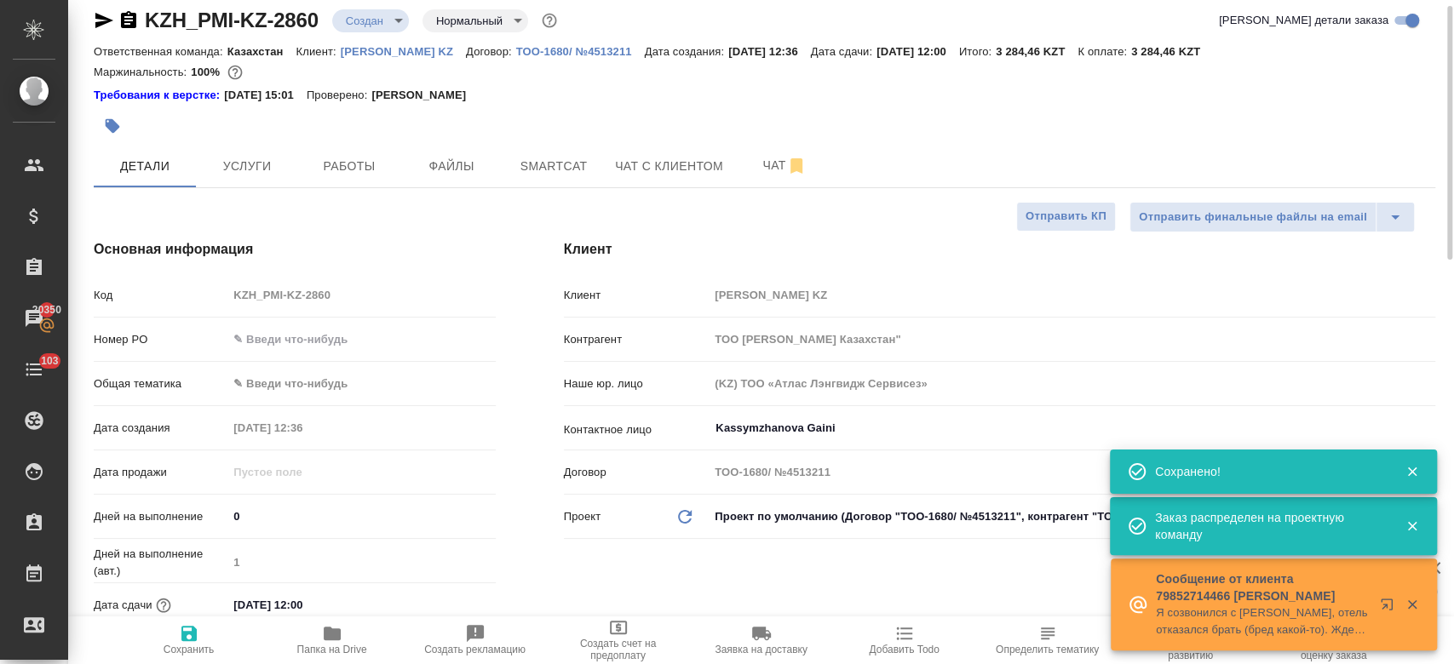
scroll to position [0, 0]
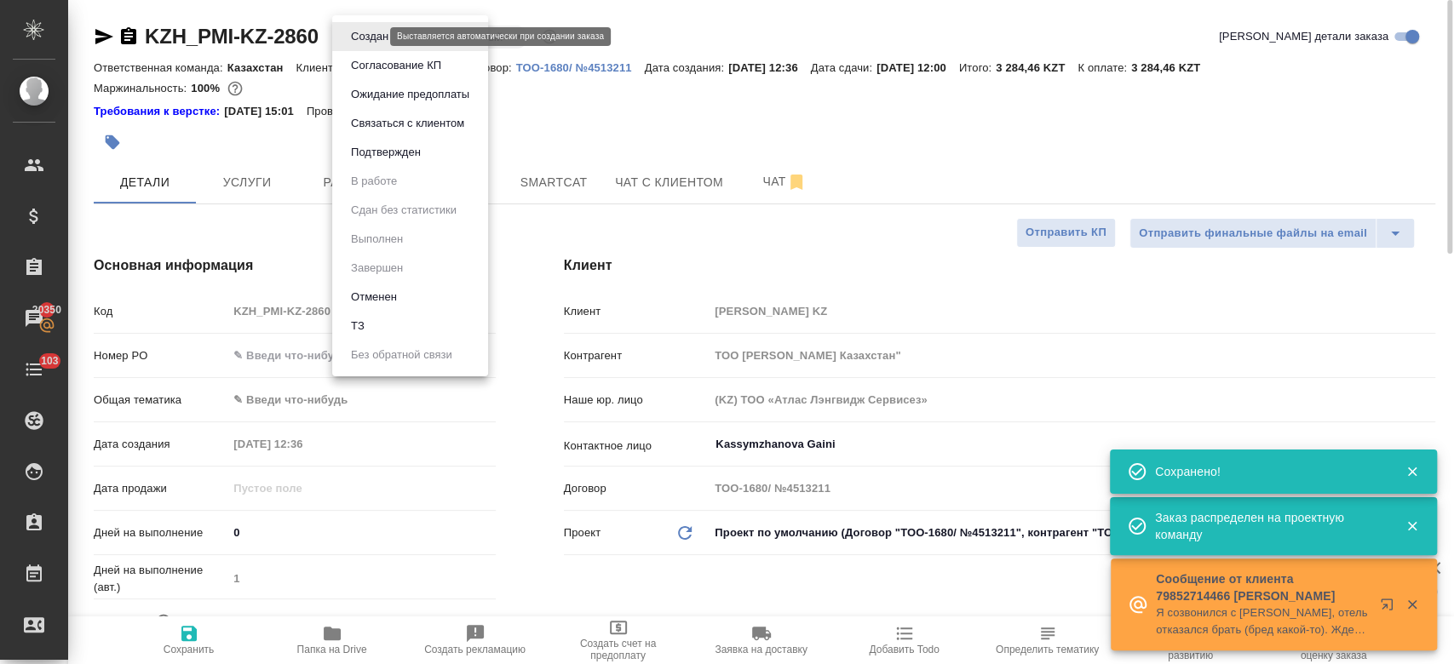
click at [375, 35] on body "🙏 .cls-1 fill:#fff; AWATERA Kosherbayeva Nazerke Клиенты Спецификации Заказы 20…" at bounding box center [727, 332] width 1454 height 664
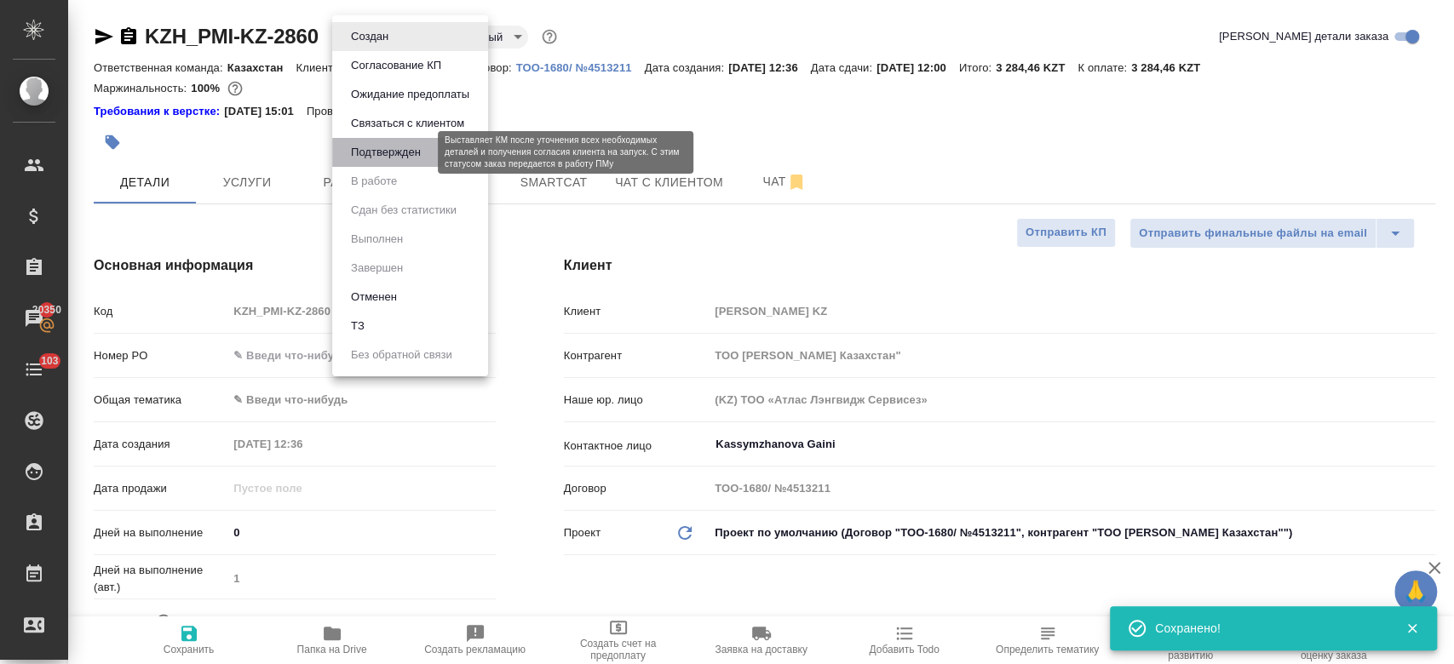
click at [388, 146] on button "Подтвержден" at bounding box center [386, 152] width 80 height 19
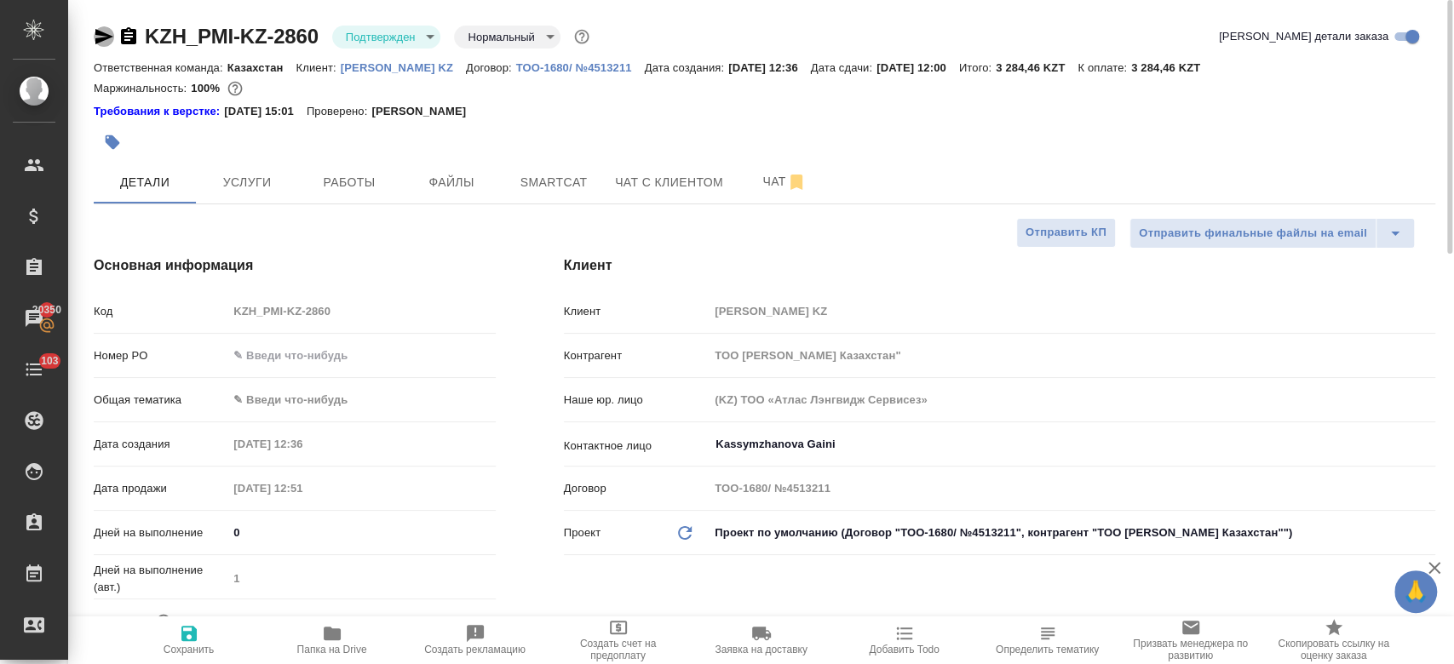
click at [101, 38] on icon "button" at bounding box center [104, 36] width 18 height 15
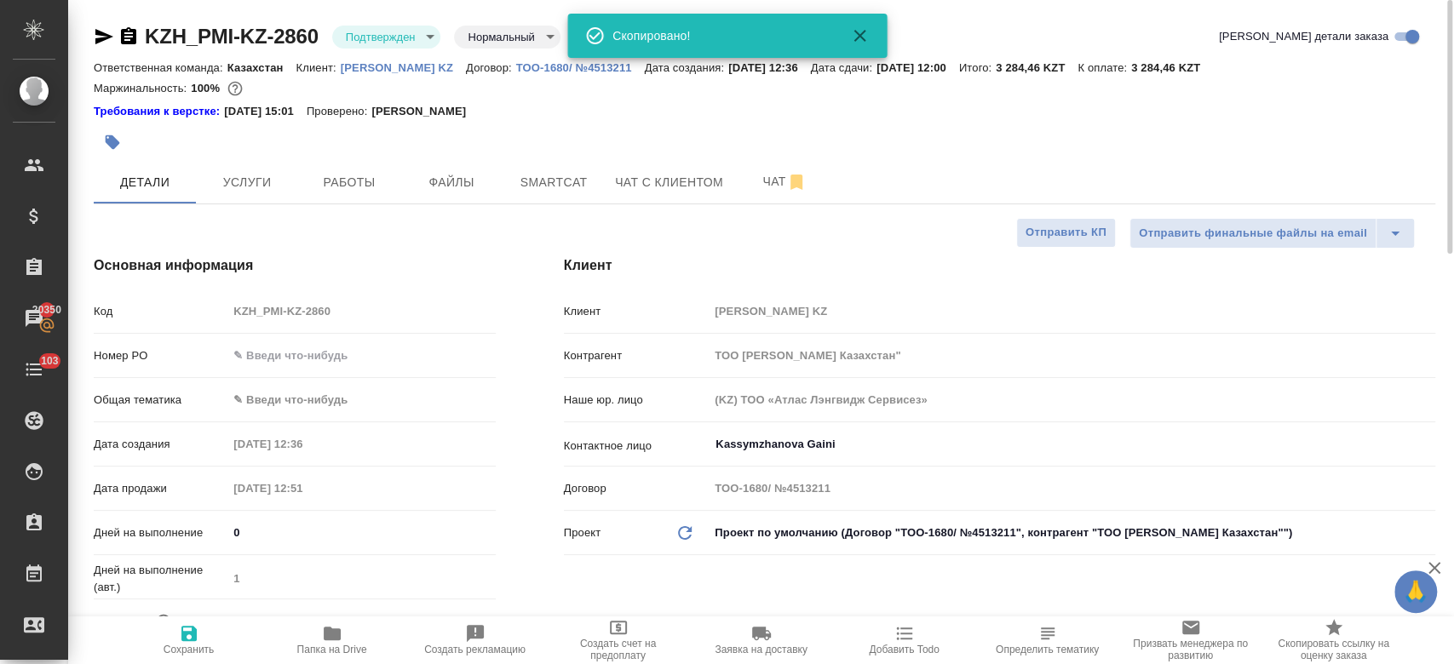
click at [610, 134] on div at bounding box center [541, 141] width 894 height 37
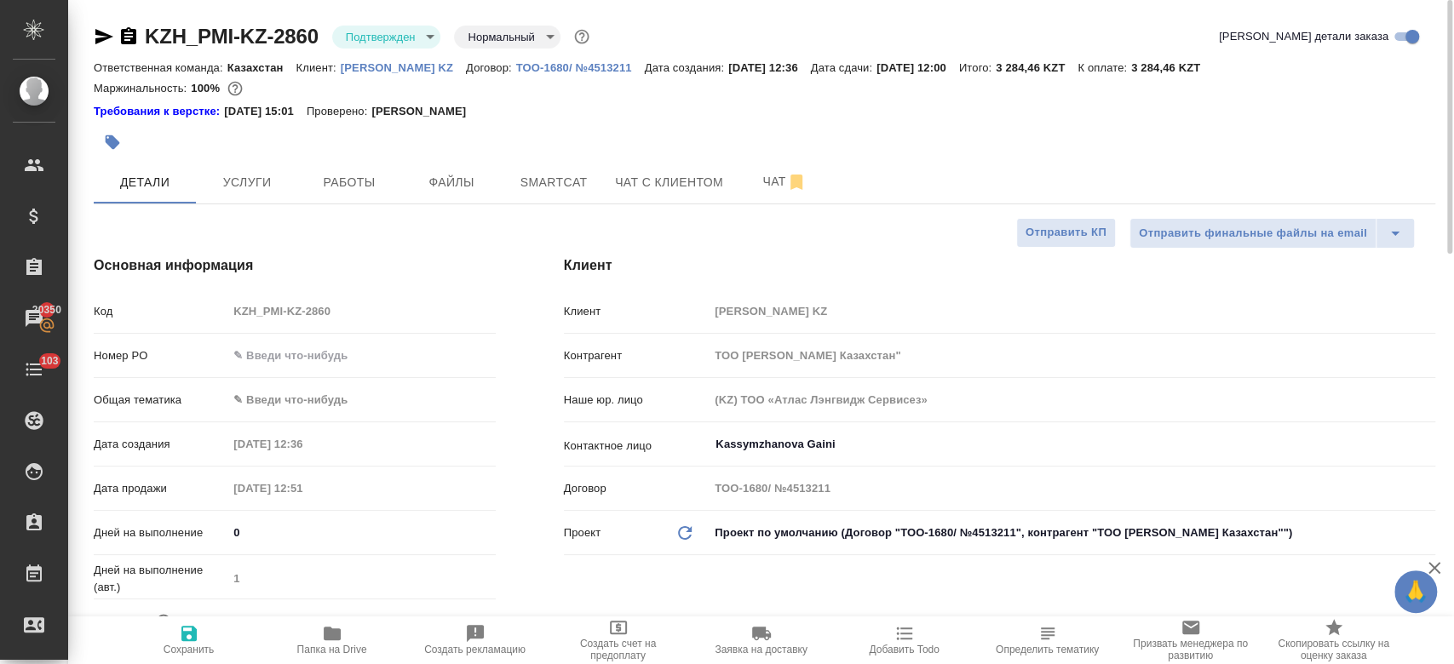
click at [610, 134] on div at bounding box center [541, 141] width 894 height 37
click at [639, 100] on div "Требования к верстке: 28.08.2024 15:01 Проверено: Петрова Валерия" at bounding box center [764, 110] width 1341 height 20
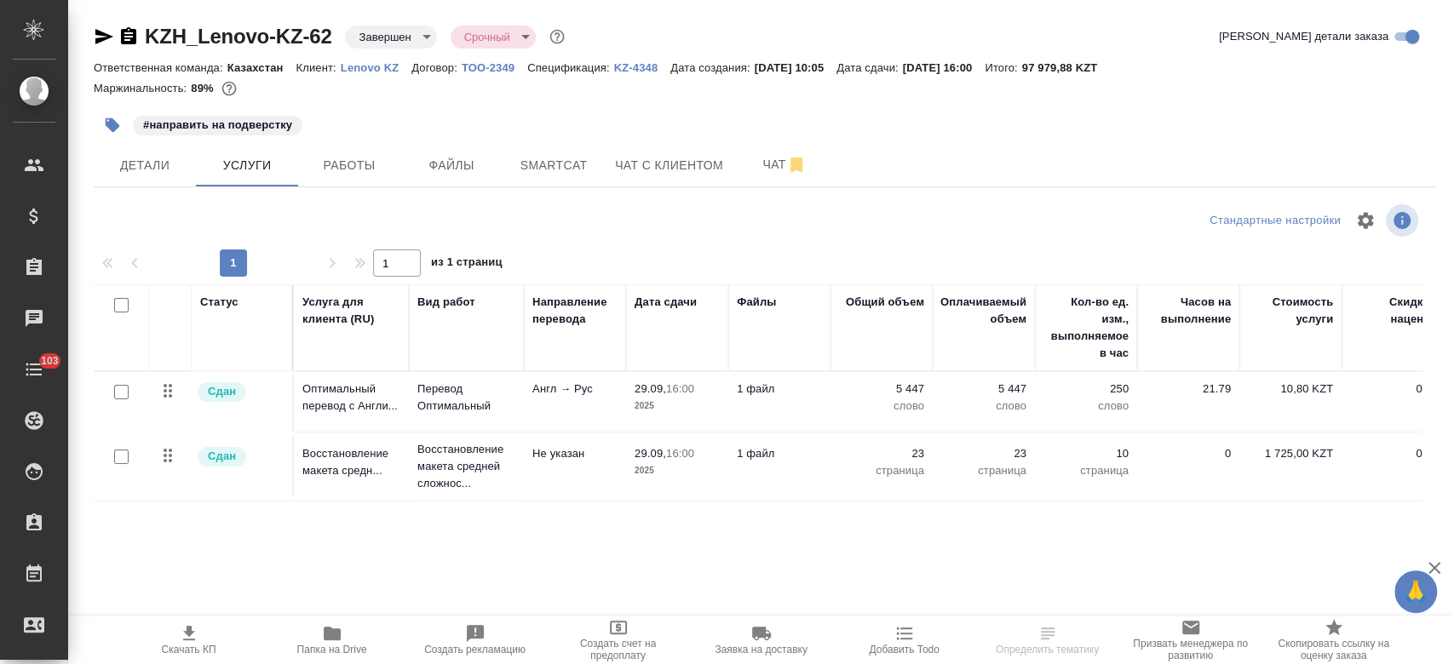
click at [377, 72] on p "Lenovo KZ" at bounding box center [376, 67] width 71 height 13
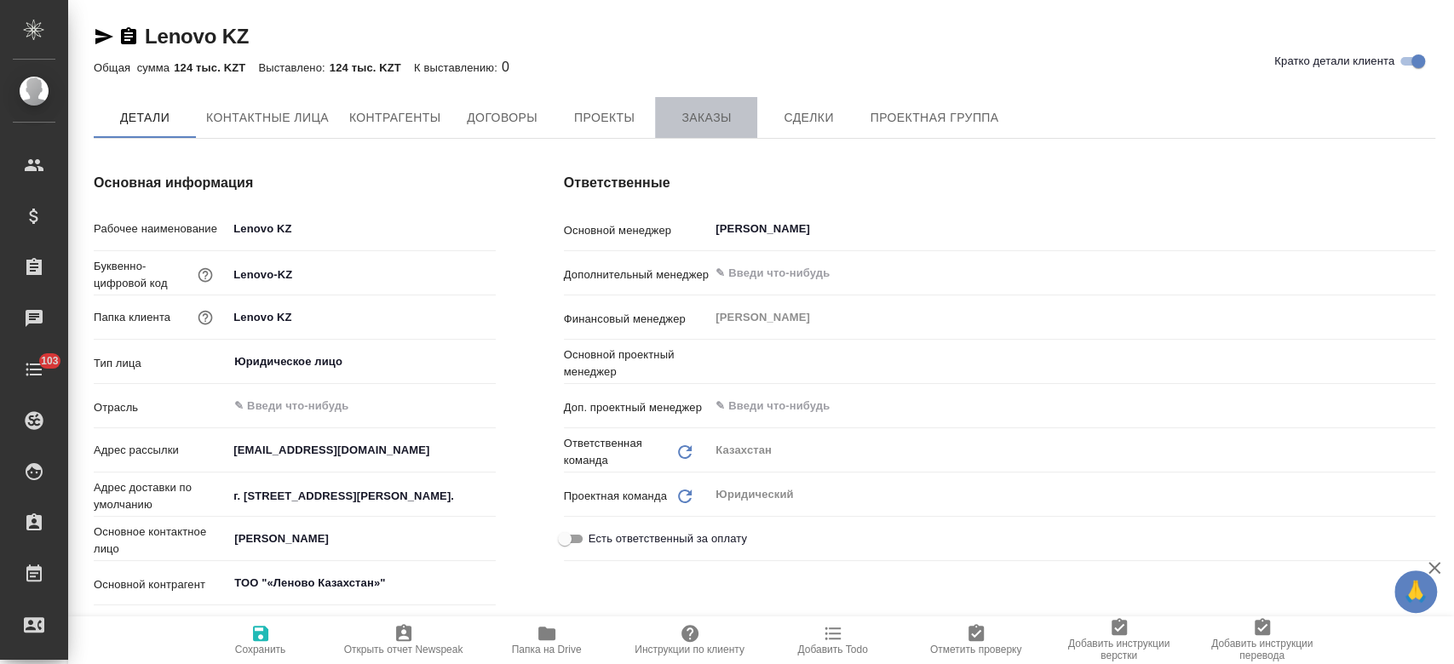
click at [707, 118] on span "Заказы" at bounding box center [706, 117] width 82 height 21
type textarea "x"
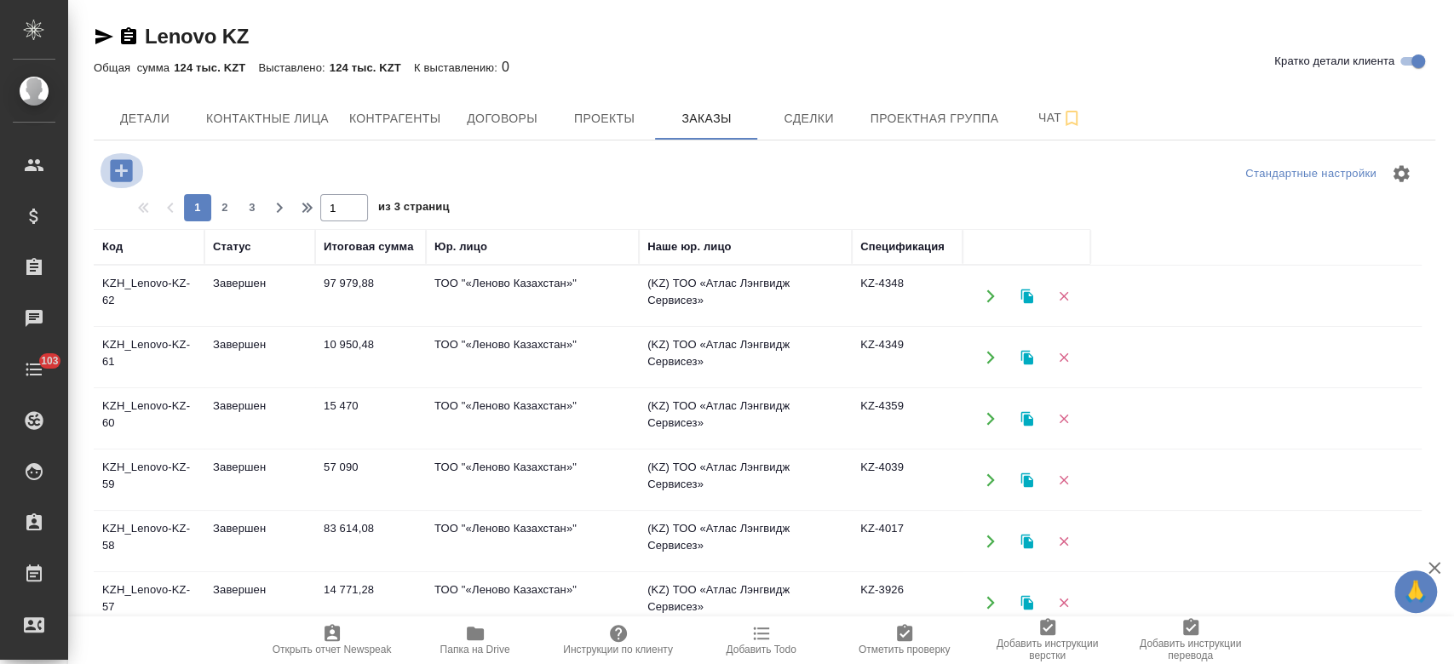
click at [123, 167] on icon "button" at bounding box center [121, 170] width 22 height 22
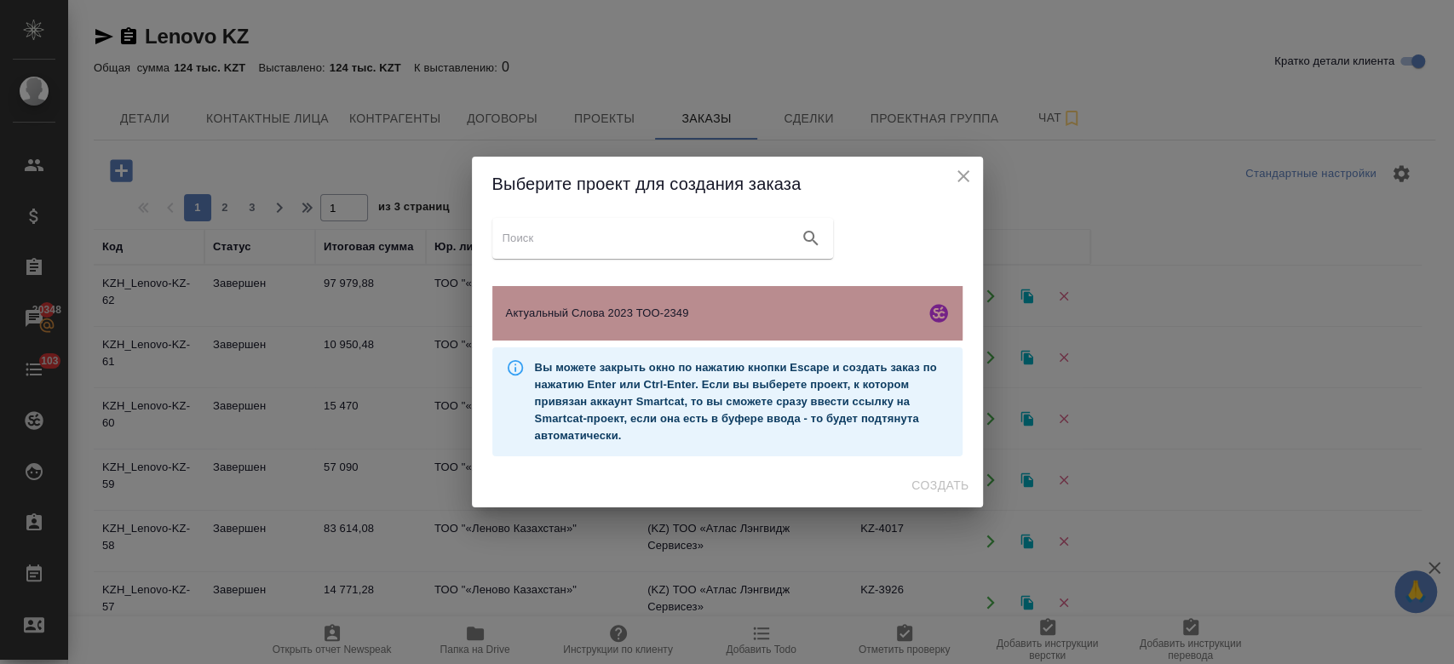
click at [575, 308] on span "Актуальный Слова 2023 ТОО-2349" at bounding box center [712, 313] width 412 height 17
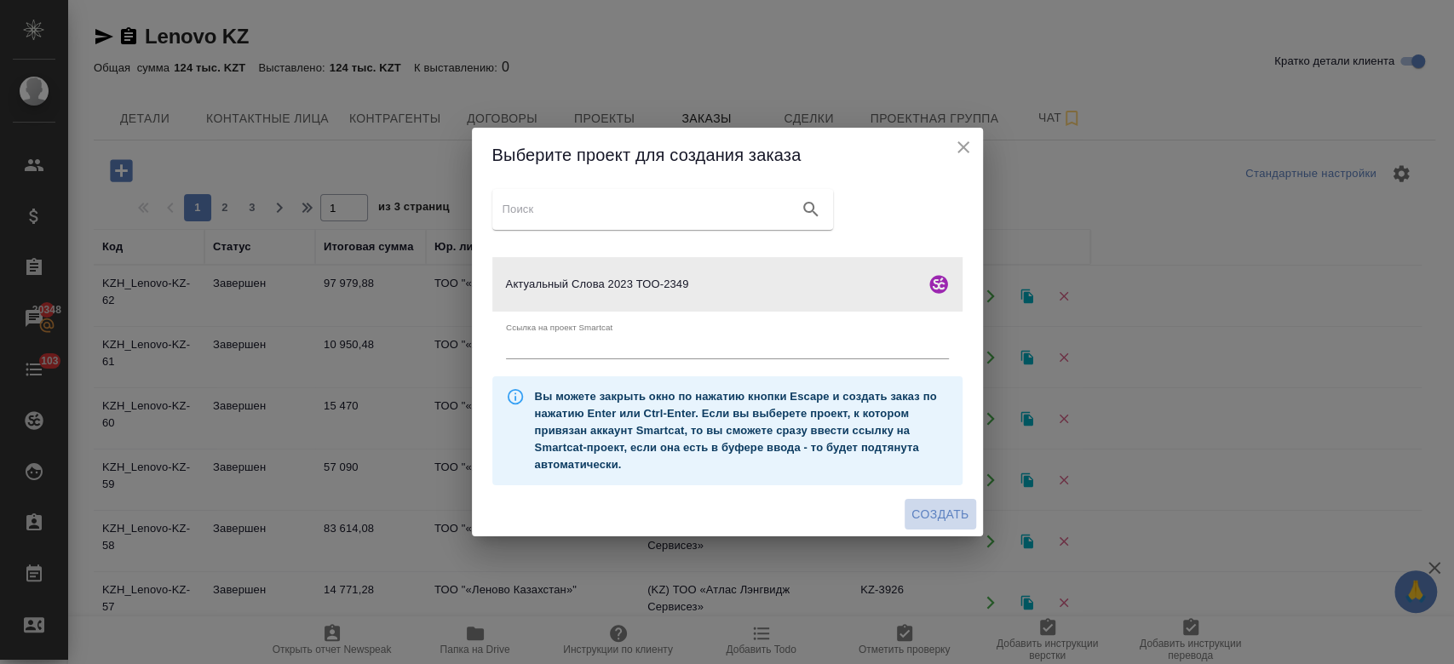
click at [933, 520] on span "Создать" at bounding box center [939, 514] width 57 height 21
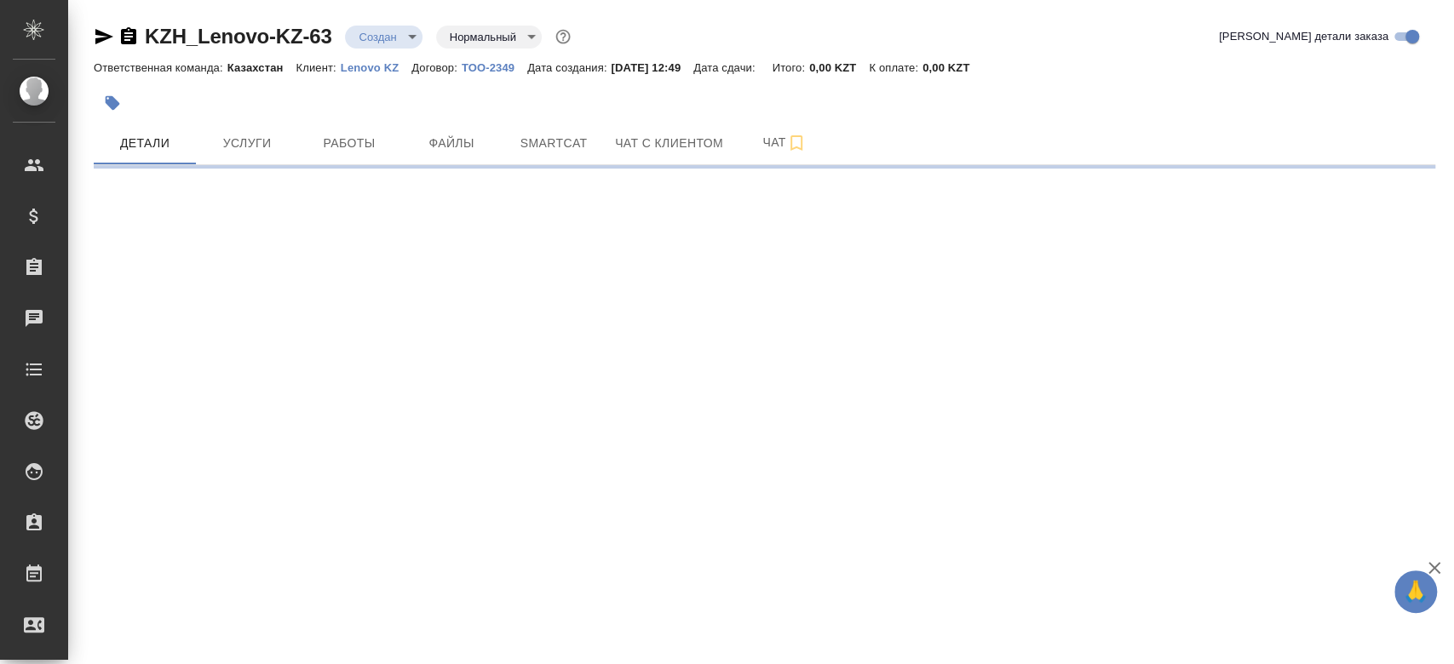
select select "RU"
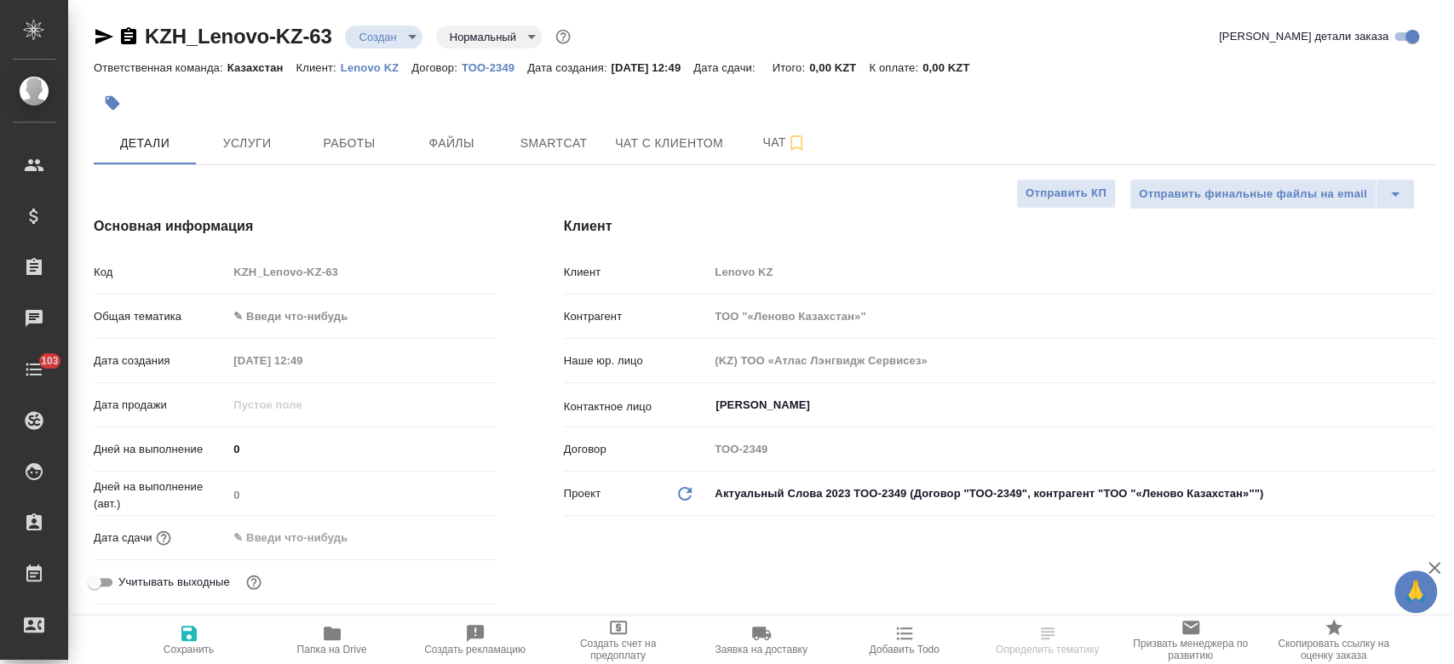
type textarea "x"
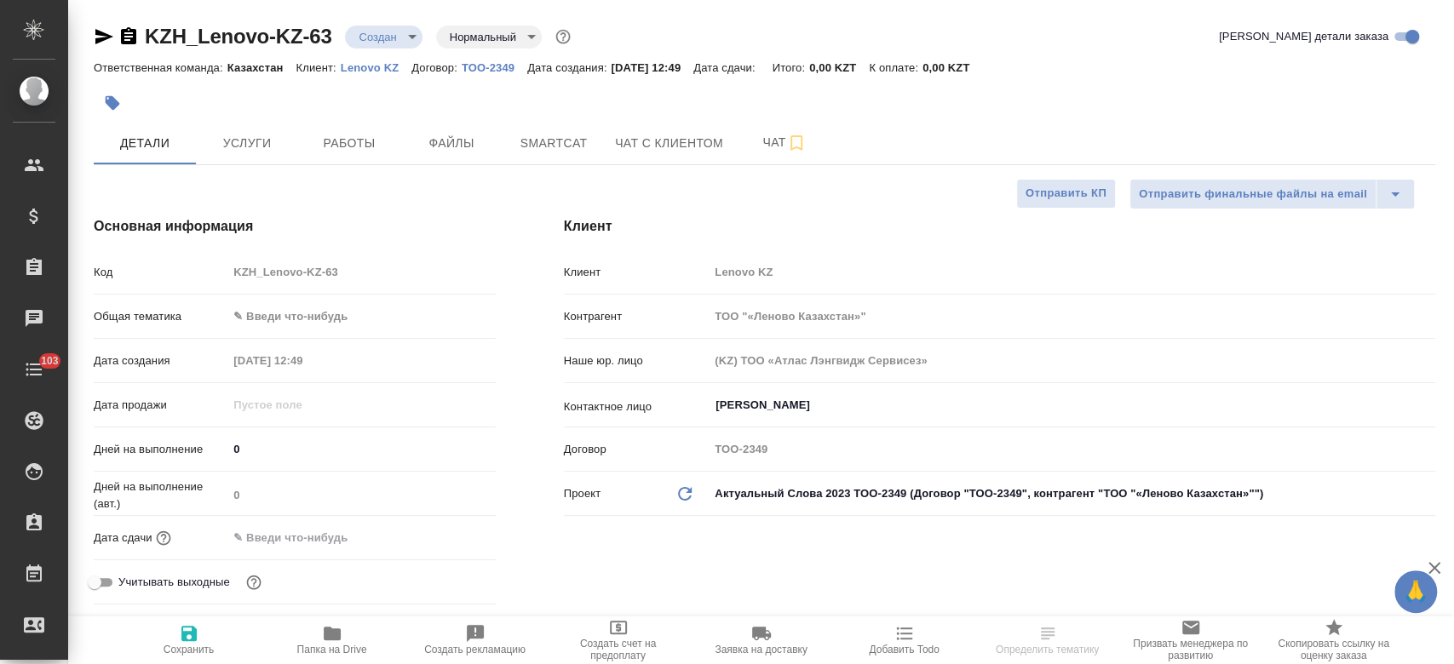
type textarea "x"
click at [476, 133] on span "Файлы" at bounding box center [452, 143] width 82 height 21
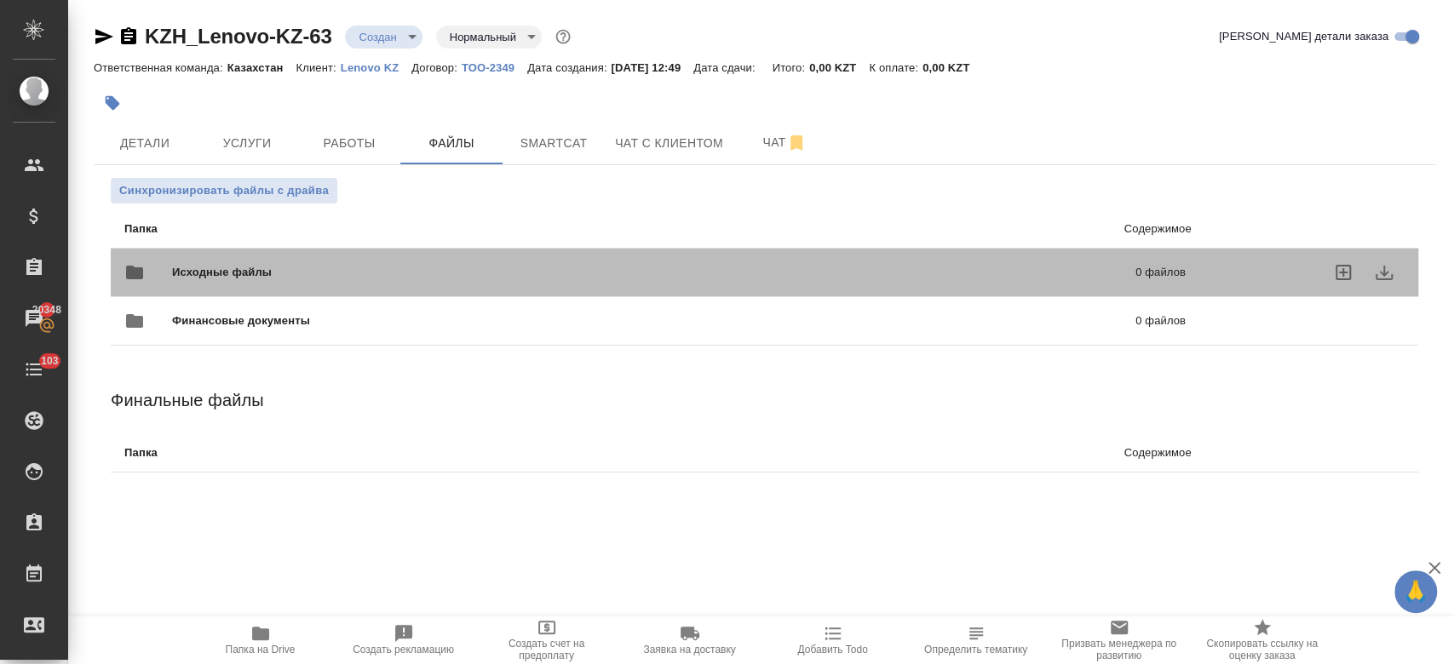
click at [313, 249] on div "Исходные файлы 0 файлов" at bounding box center [654, 272] width 1095 height 75
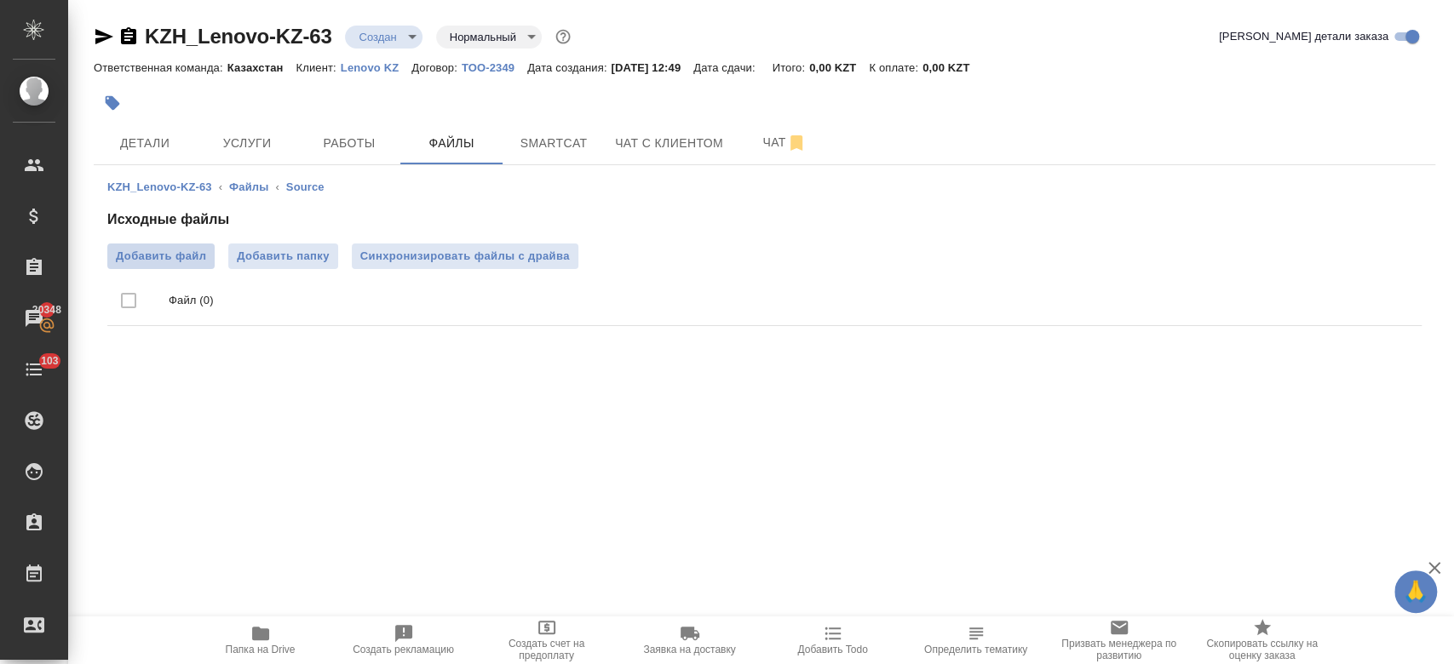
click at [157, 262] on span "Добавить файл" at bounding box center [161, 256] width 90 height 17
click at [0, 0] on input "Добавить файл" at bounding box center [0, 0] width 0 height 0
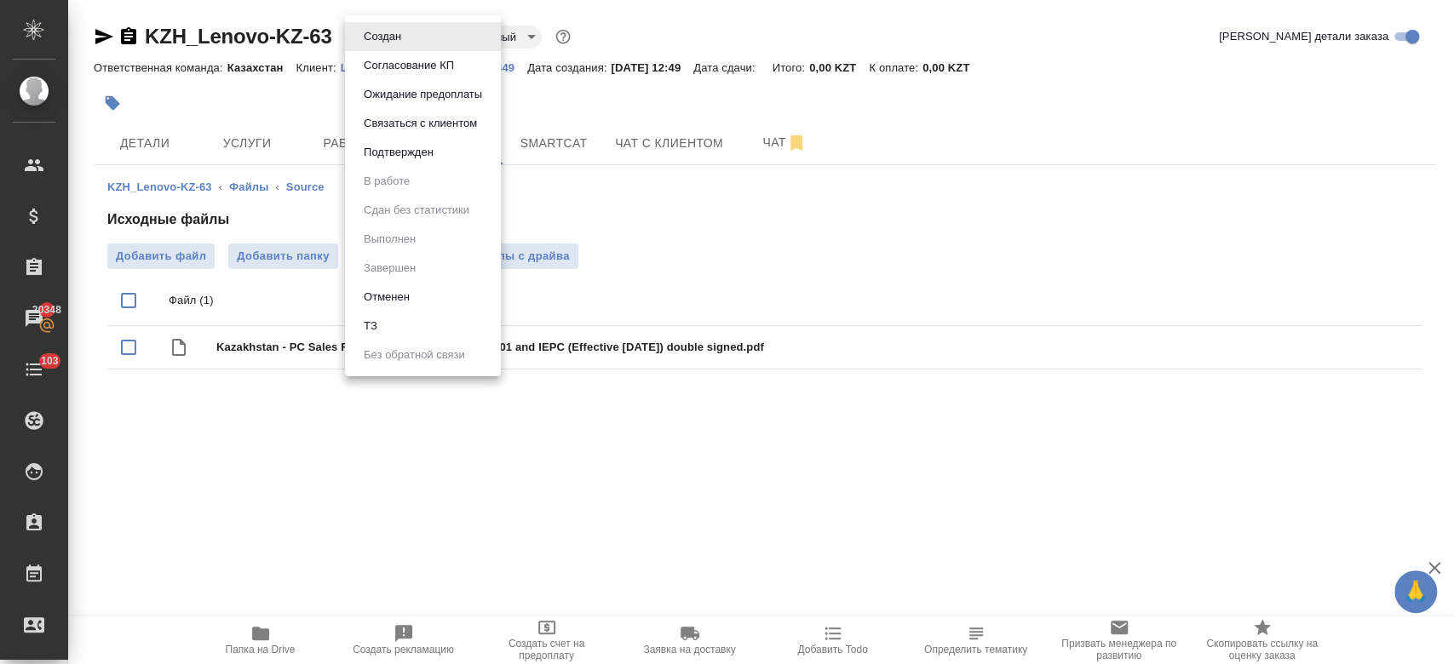
click at [393, 27] on body "🙏 .cls-1 fill:#fff; AWATERA Kosherbayeva Nazerke Клиенты Спецификации Заказы 20…" at bounding box center [727, 332] width 1454 height 664
click at [395, 322] on li "ТЗ" at bounding box center [423, 326] width 156 height 29
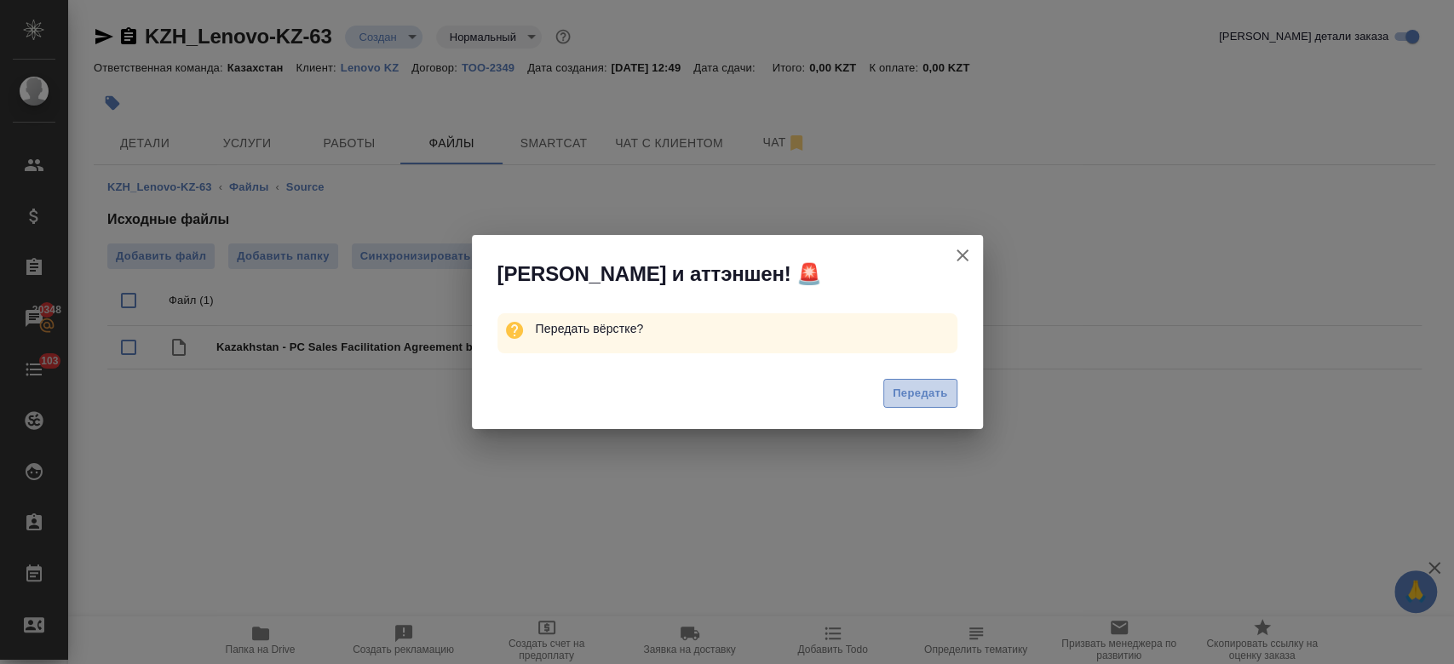
click at [890, 392] on button "Передать" at bounding box center [920, 394] width 74 height 30
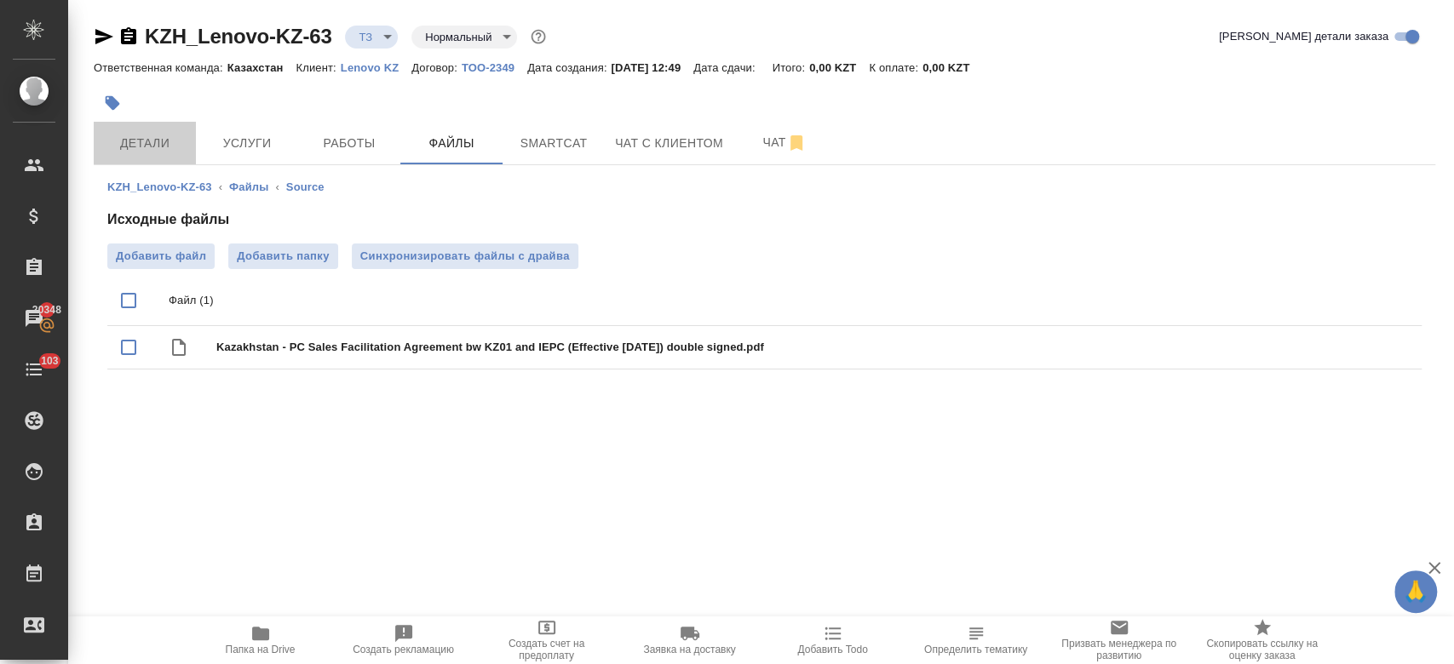
click at [167, 141] on span "Детали" at bounding box center [145, 143] width 82 height 21
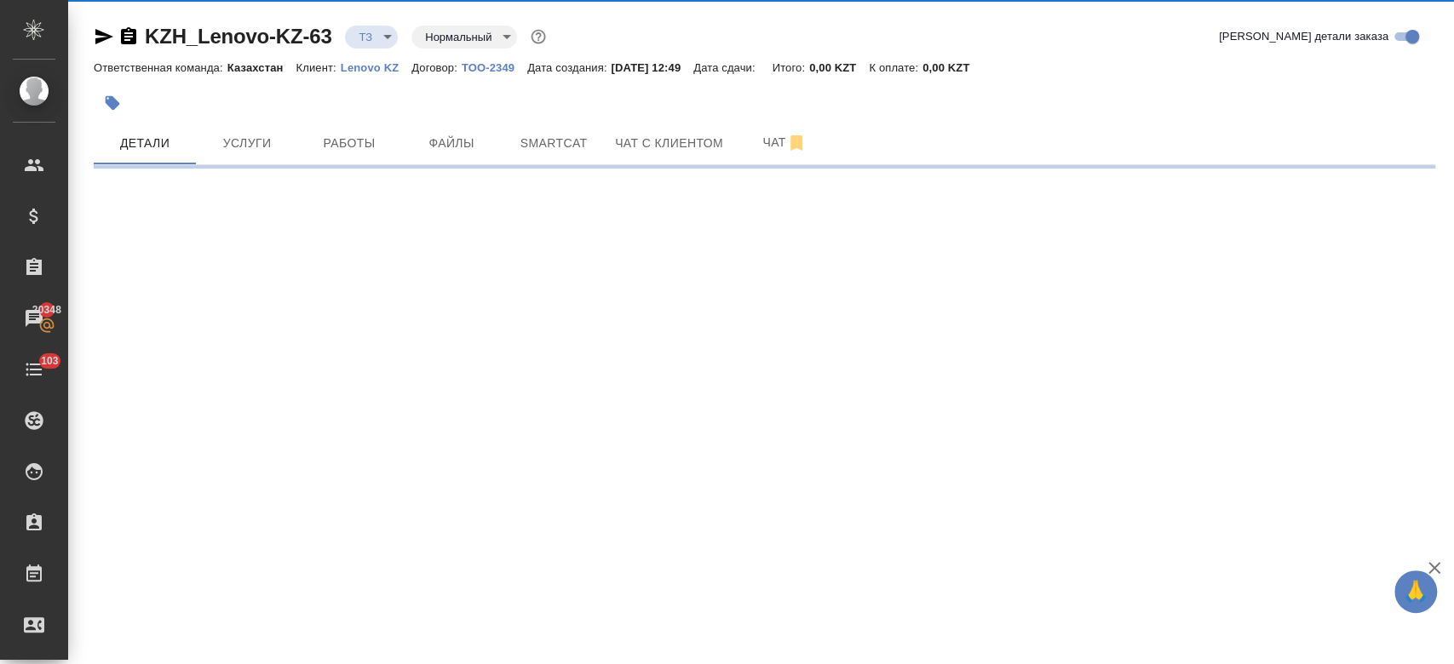
select select "RU"
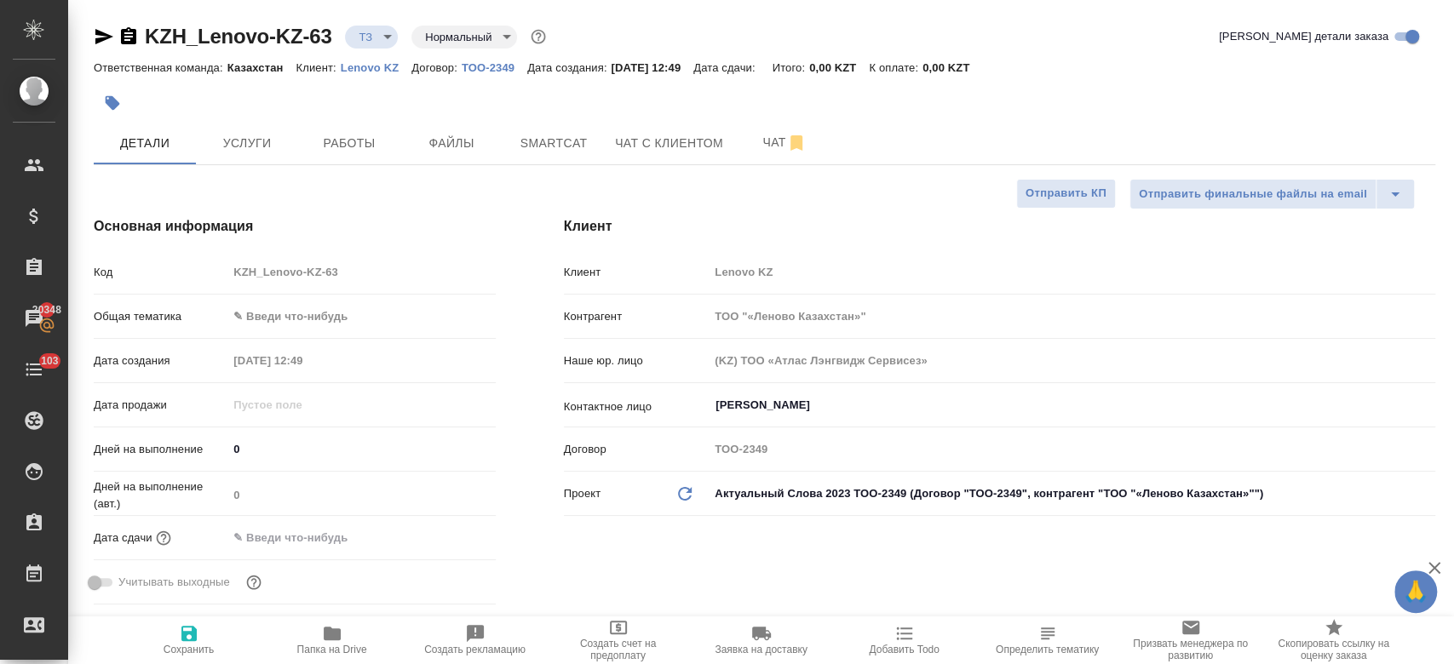
type textarea "x"
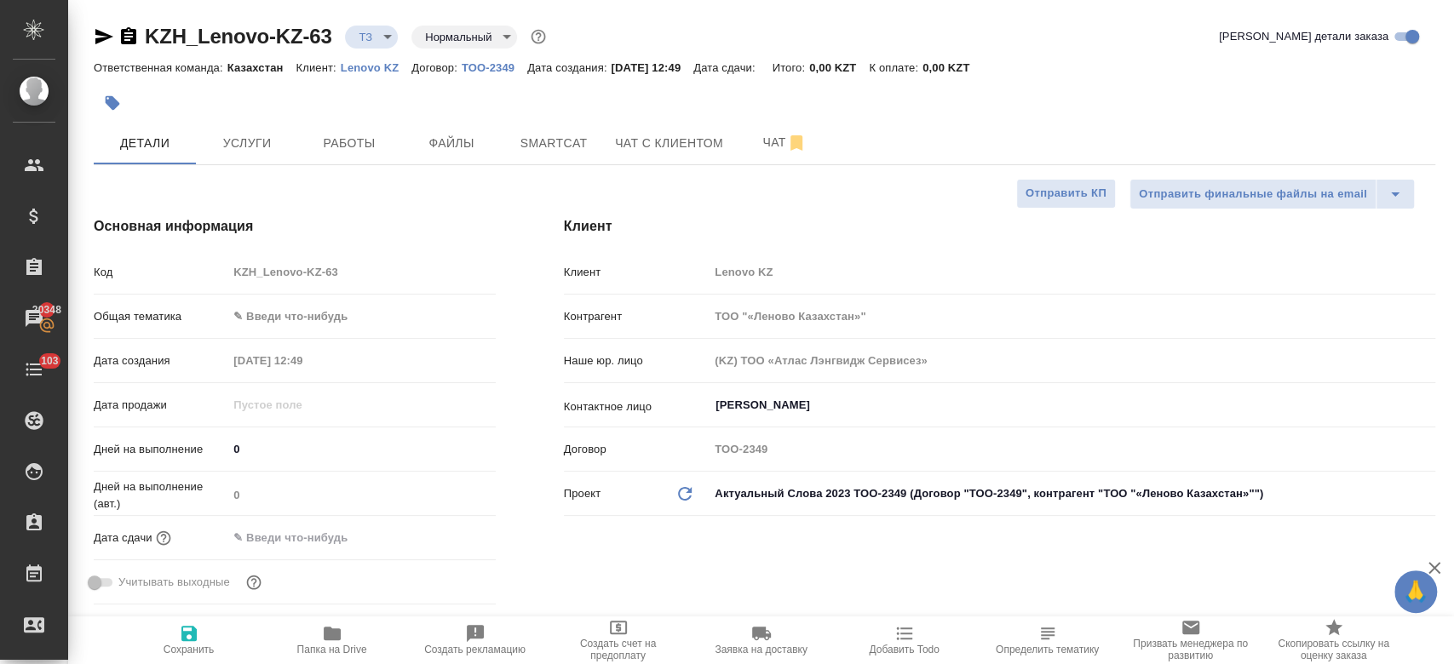
type textarea "x"
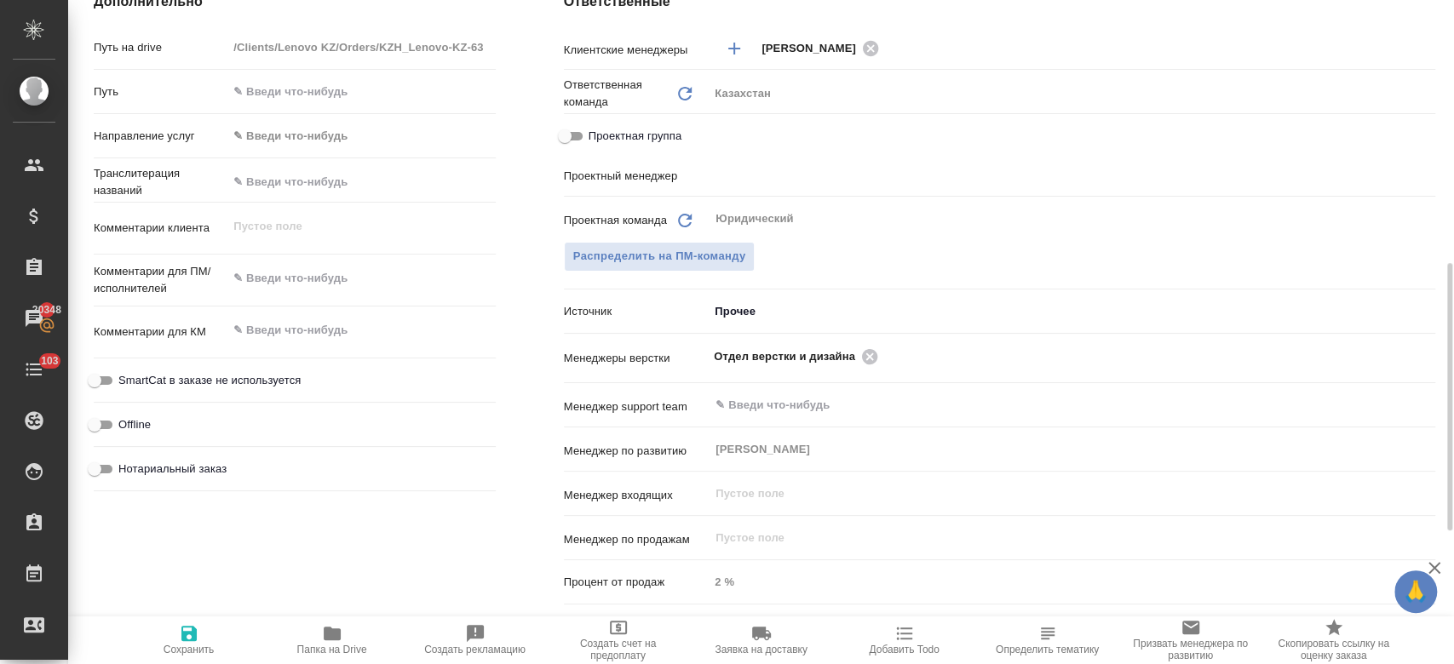
scroll to position [657, 0]
type textarea "x"
click at [303, 276] on textarea at bounding box center [360, 275] width 267 height 29
type textarea "g"
type textarea "x"
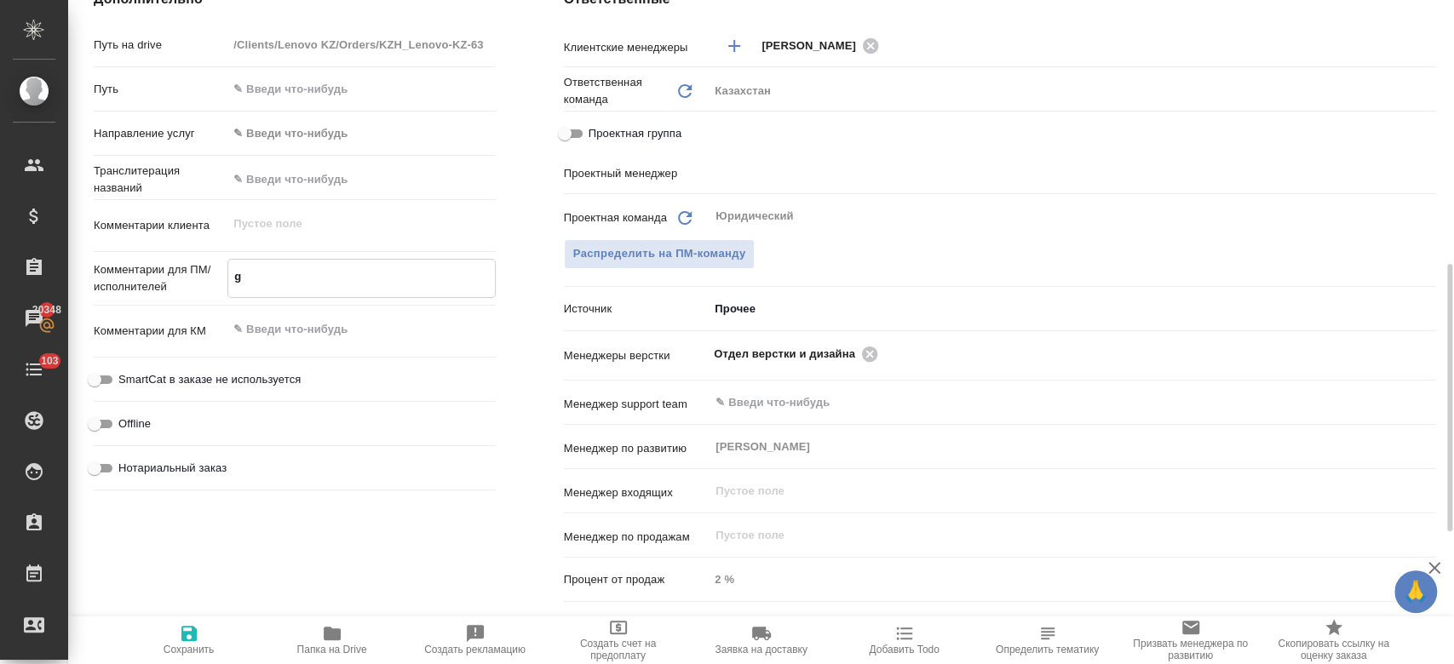
type textarea "gt"
type textarea "x"
type textarea "gtht"
type textarea "x"
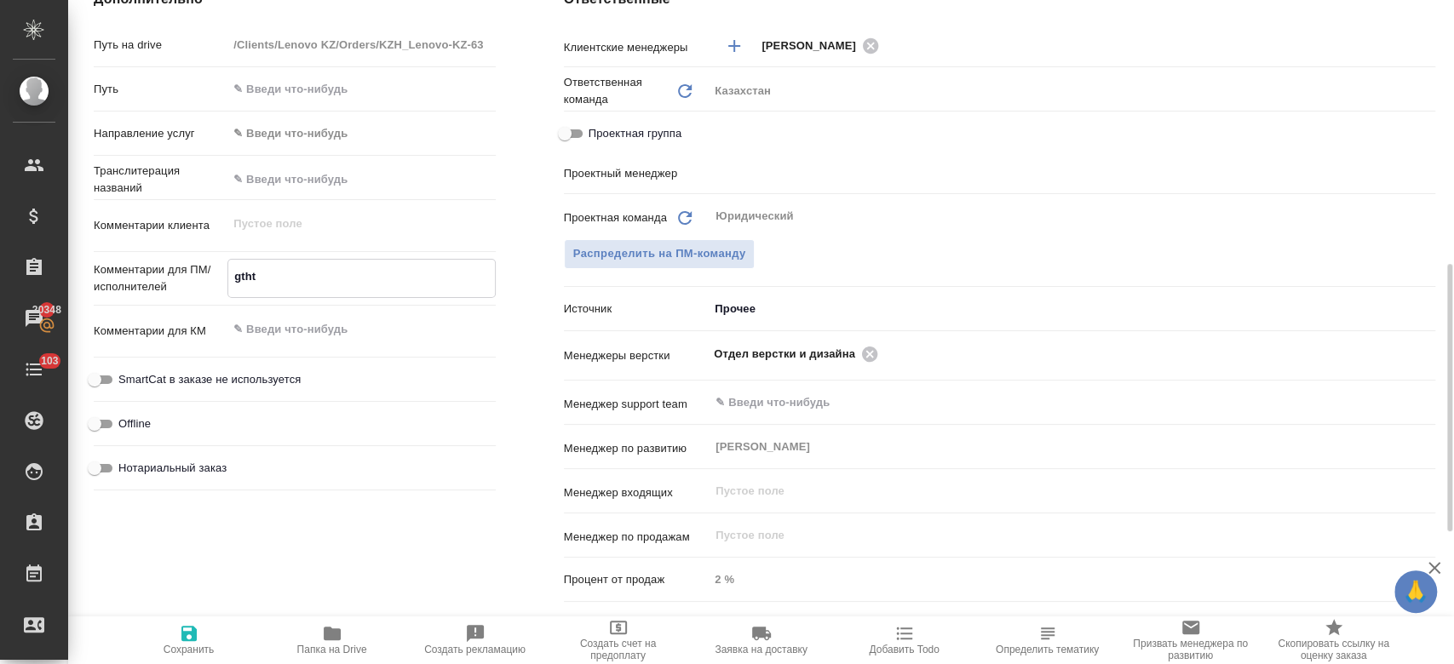
type textarea "x"
type textarea "gth"
type textarea "x"
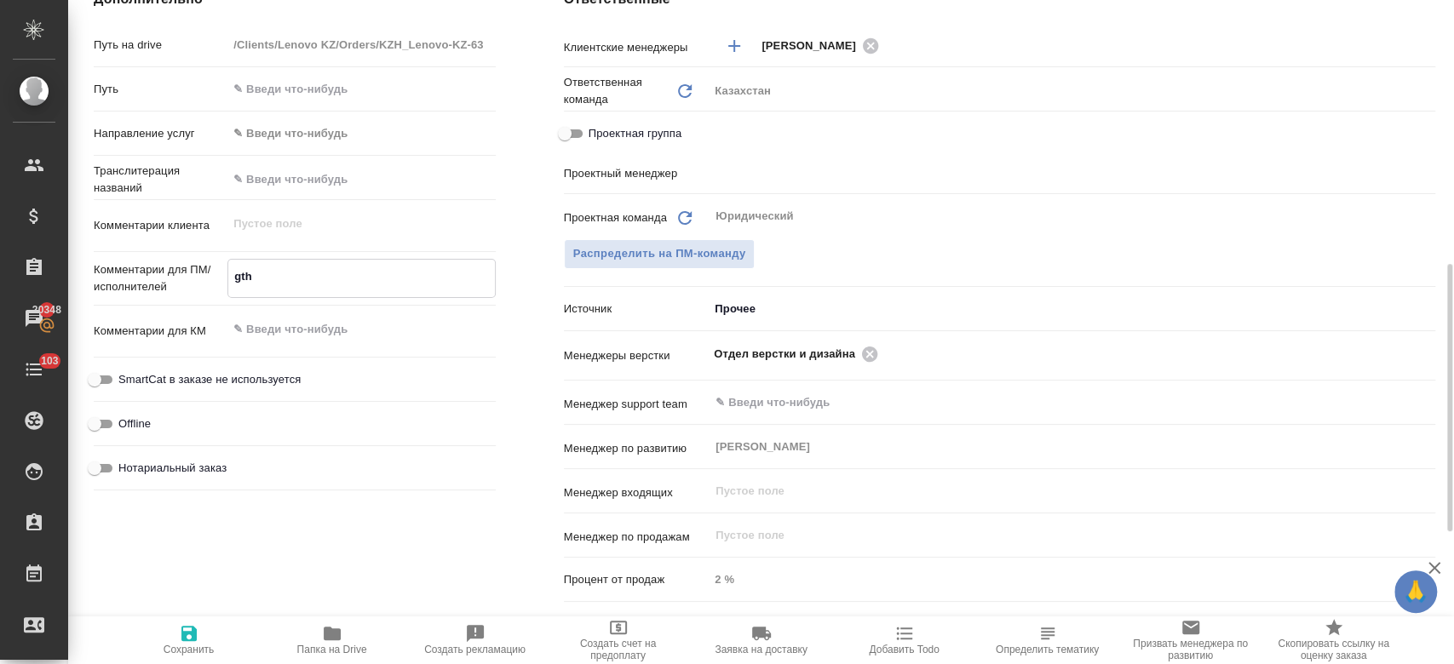
type textarea "x"
type textarea "gt"
type textarea "x"
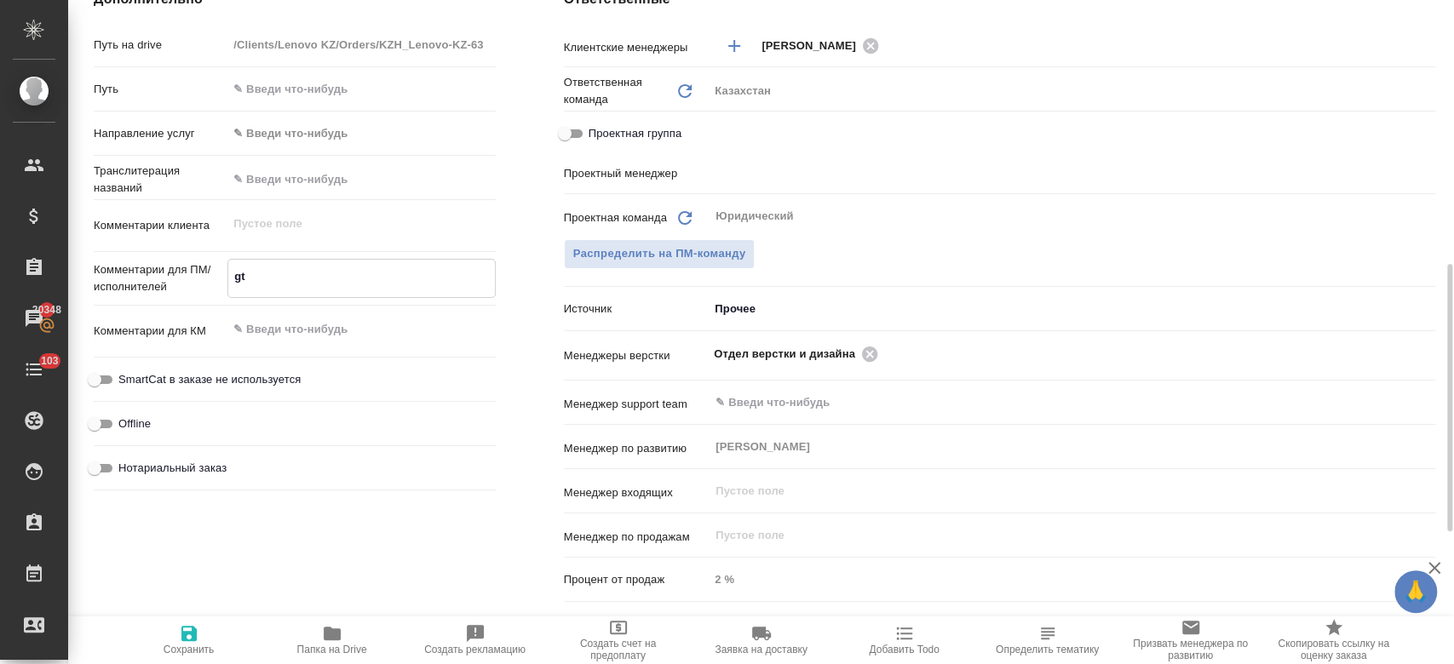
type textarea "g"
type textarea "x"
type textarea "е"
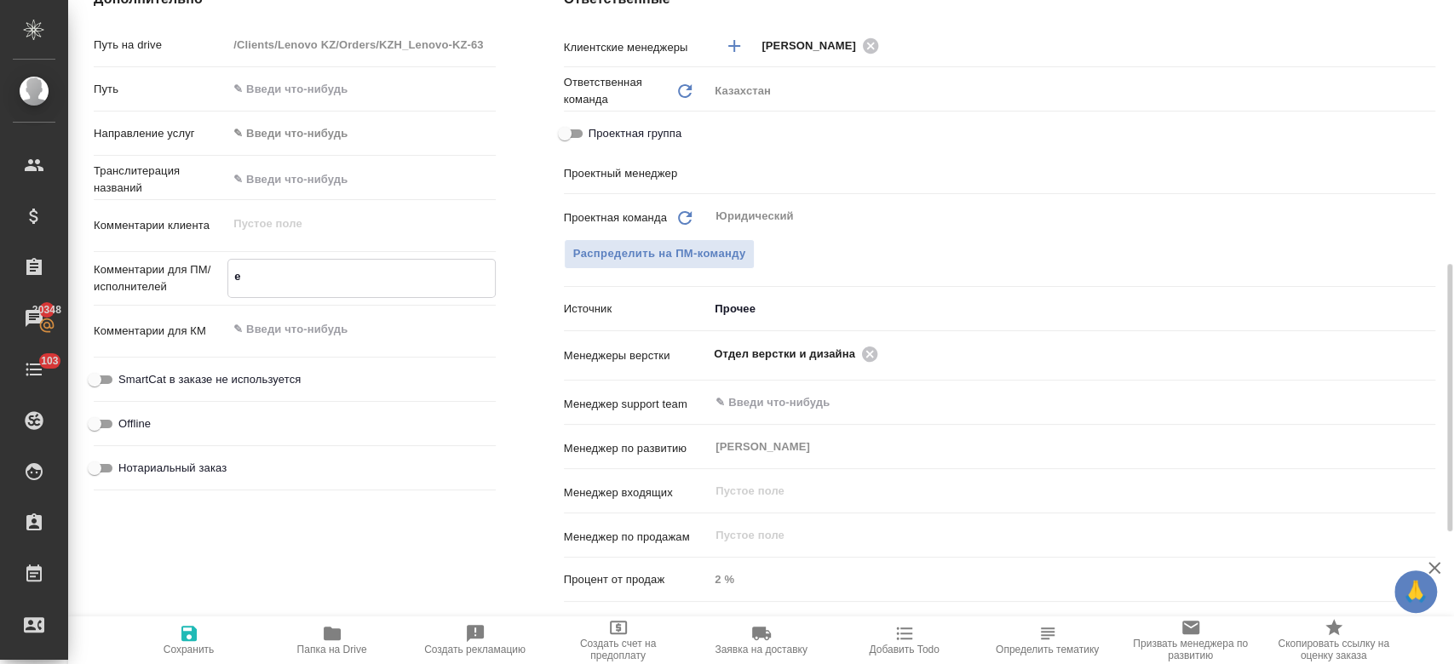
type textarea "x"
type textarea "еп"
type textarea "x"
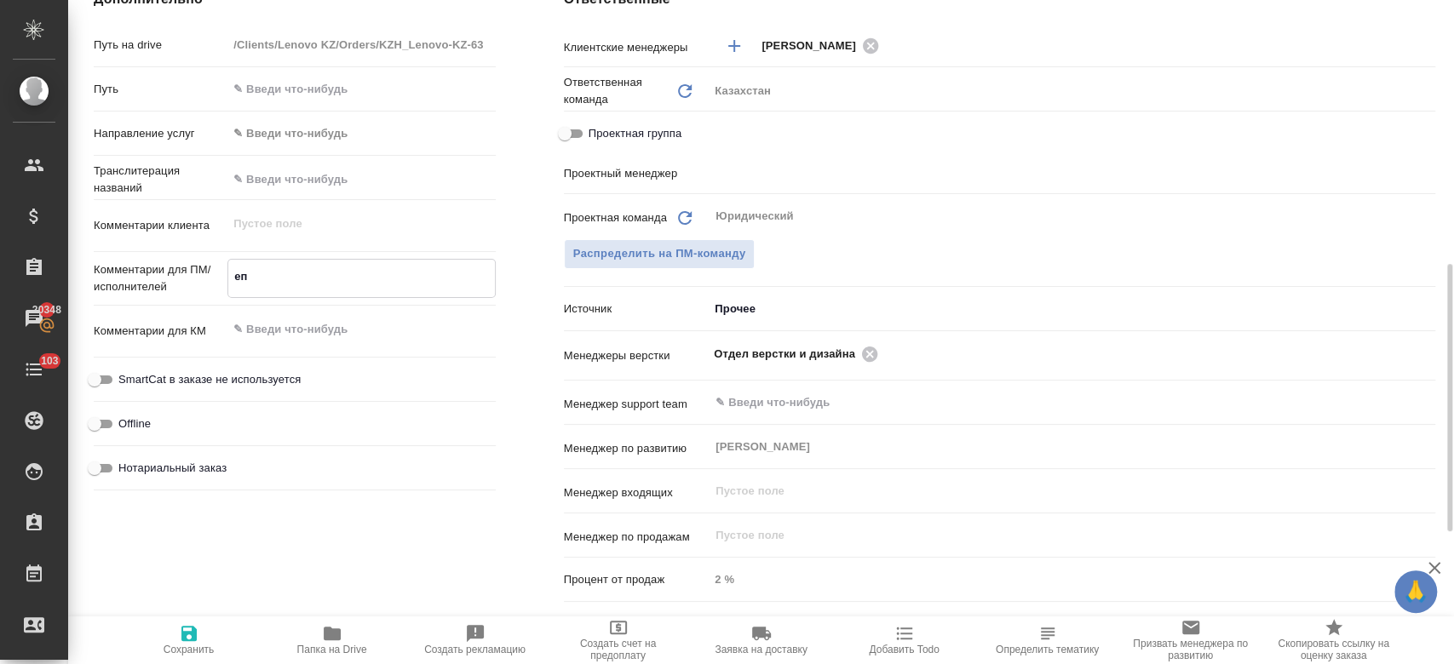
type textarea "е"
type textarea "x"
type textarea "п"
type textarea "x"
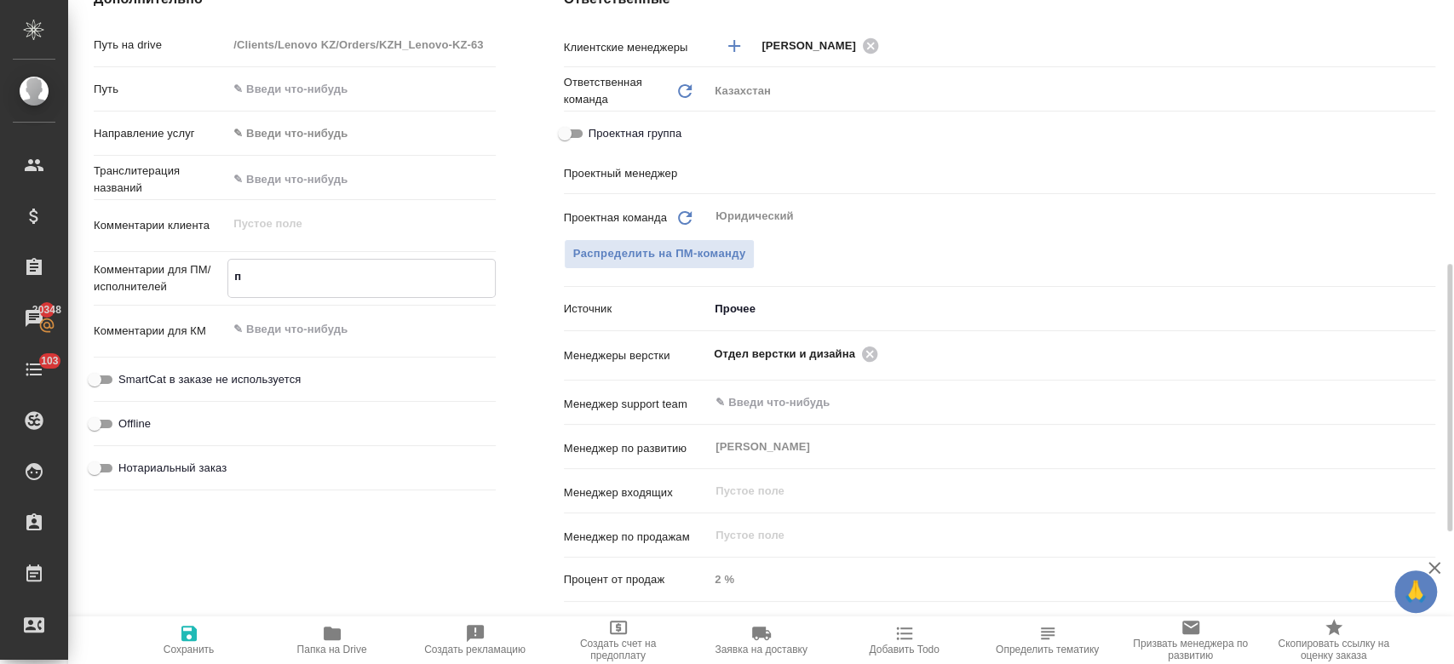
type textarea "x"
type textarea "пере"
type textarea "x"
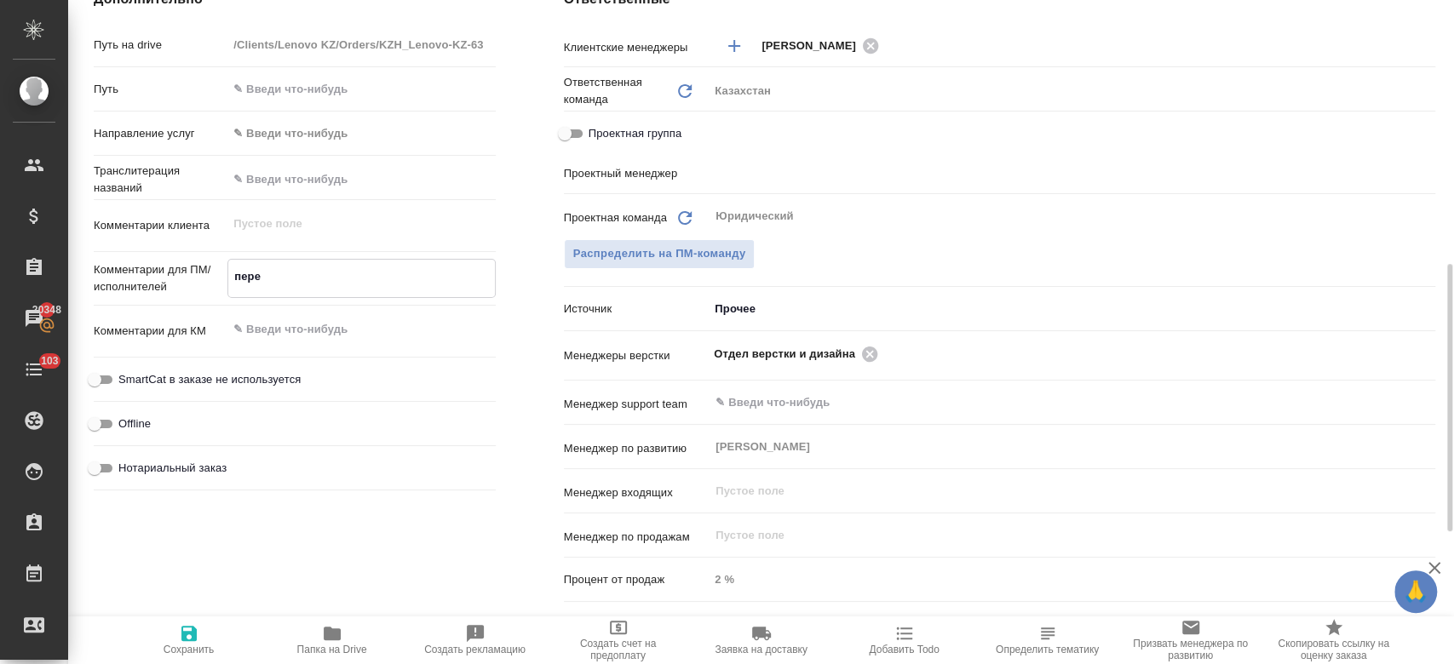
type textarea "x"
type textarea "перев"
type textarea "x"
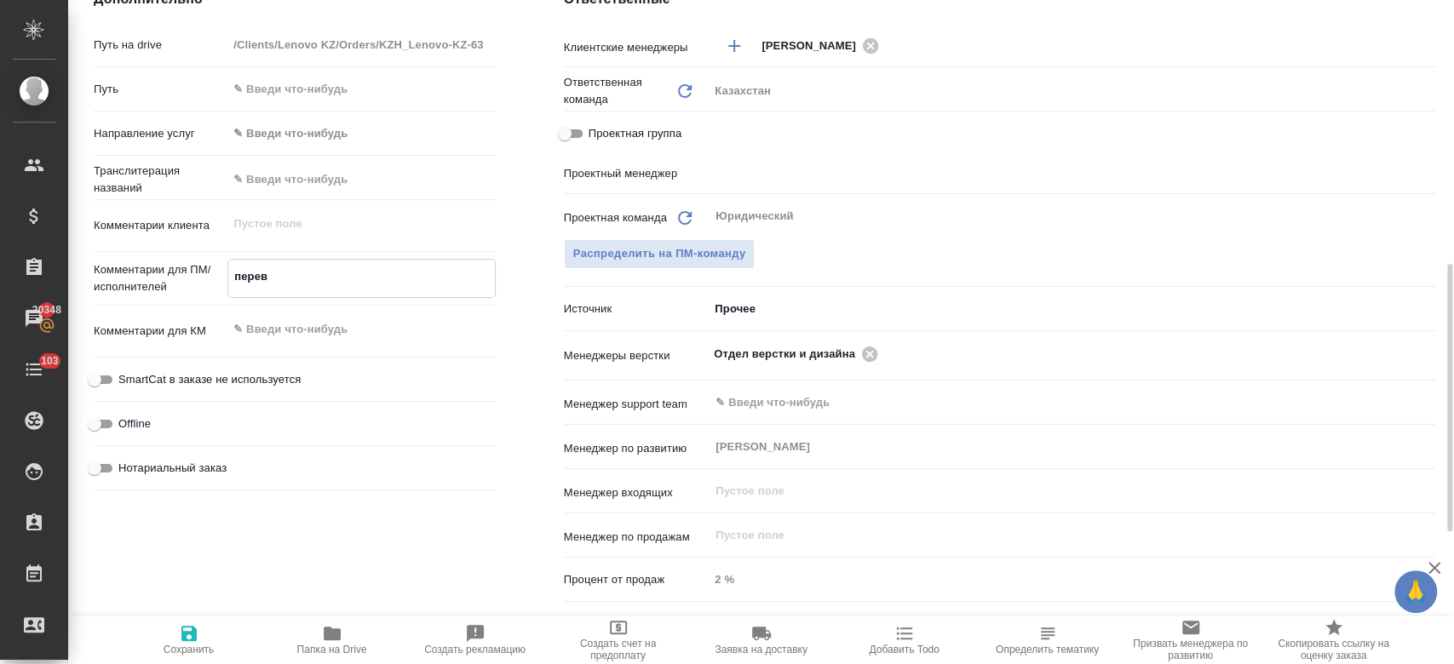
type textarea "перево"
type textarea "x"
type textarea "перевод"
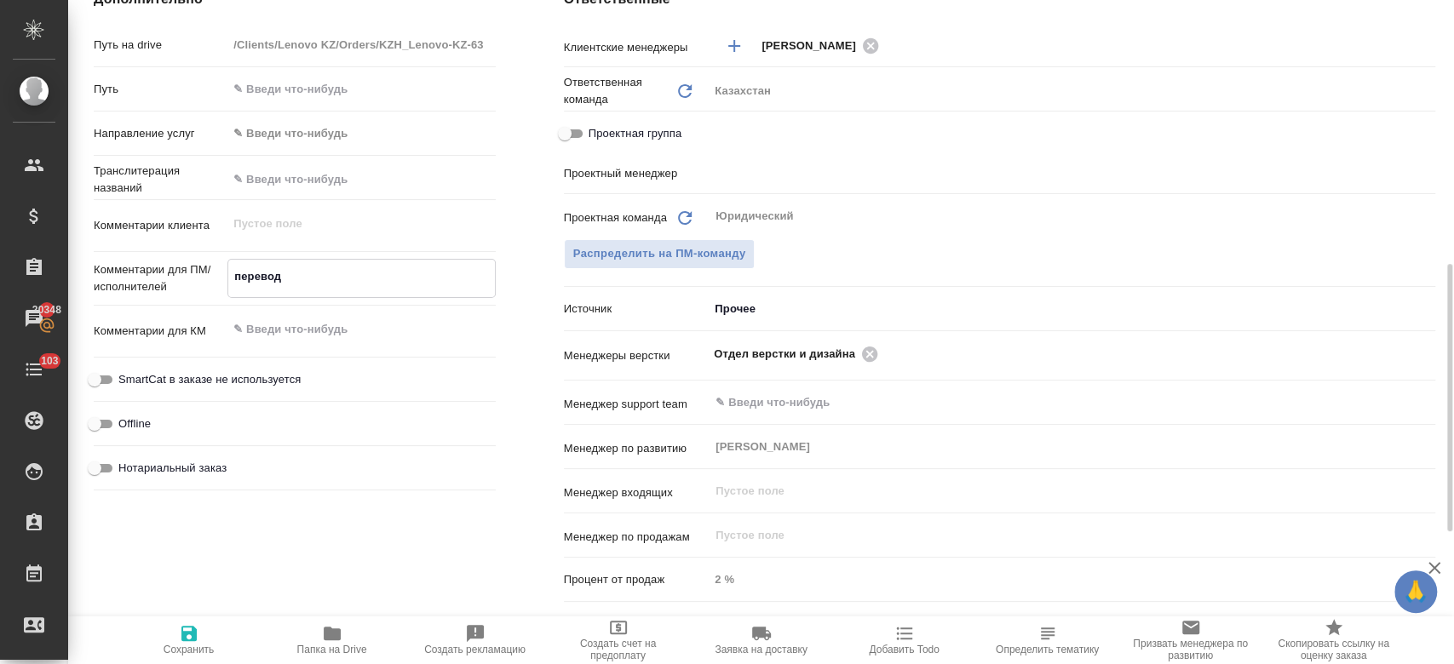
type textarea "x"
type textarea "перевод"
type textarea "x"
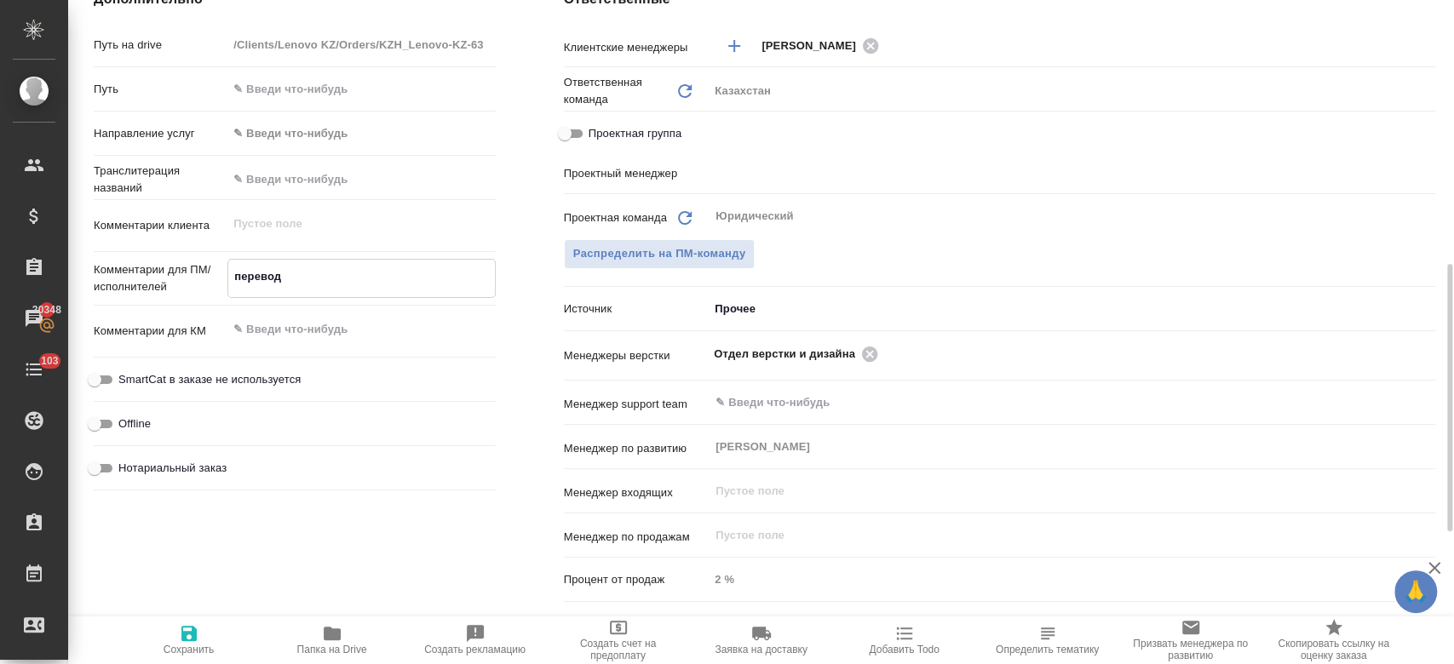
type textarea "x"
type textarea "перевод а"
type textarea "x"
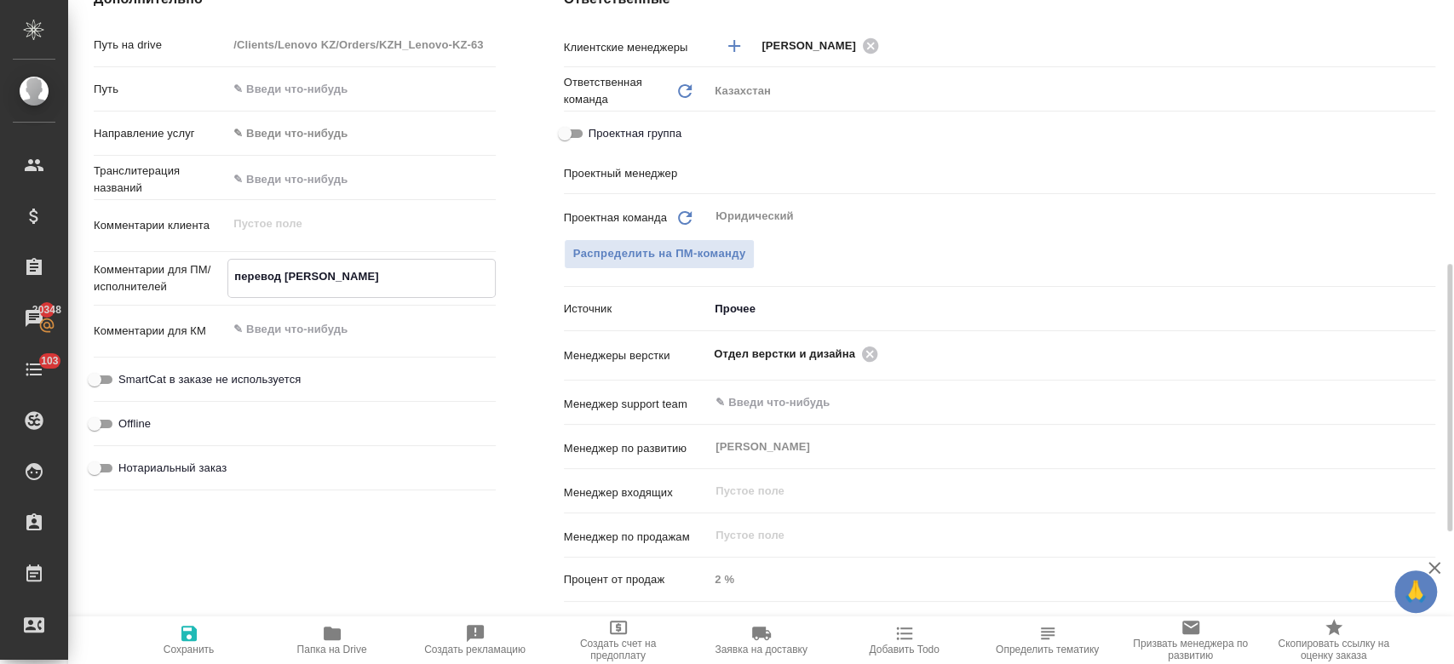
type textarea "x"
type textarea "перевод ан"
type textarea "x"
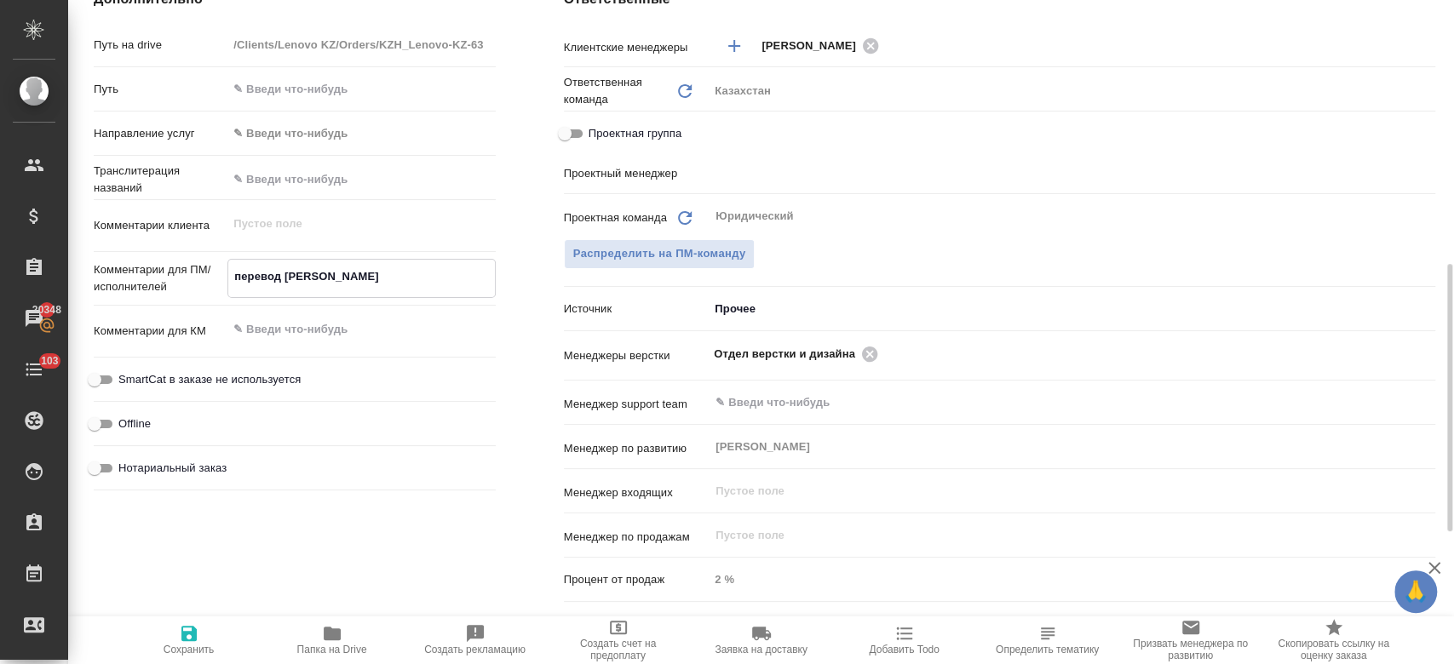
type textarea "перевод анг"
type textarea "x"
type textarea "перевод анг-"
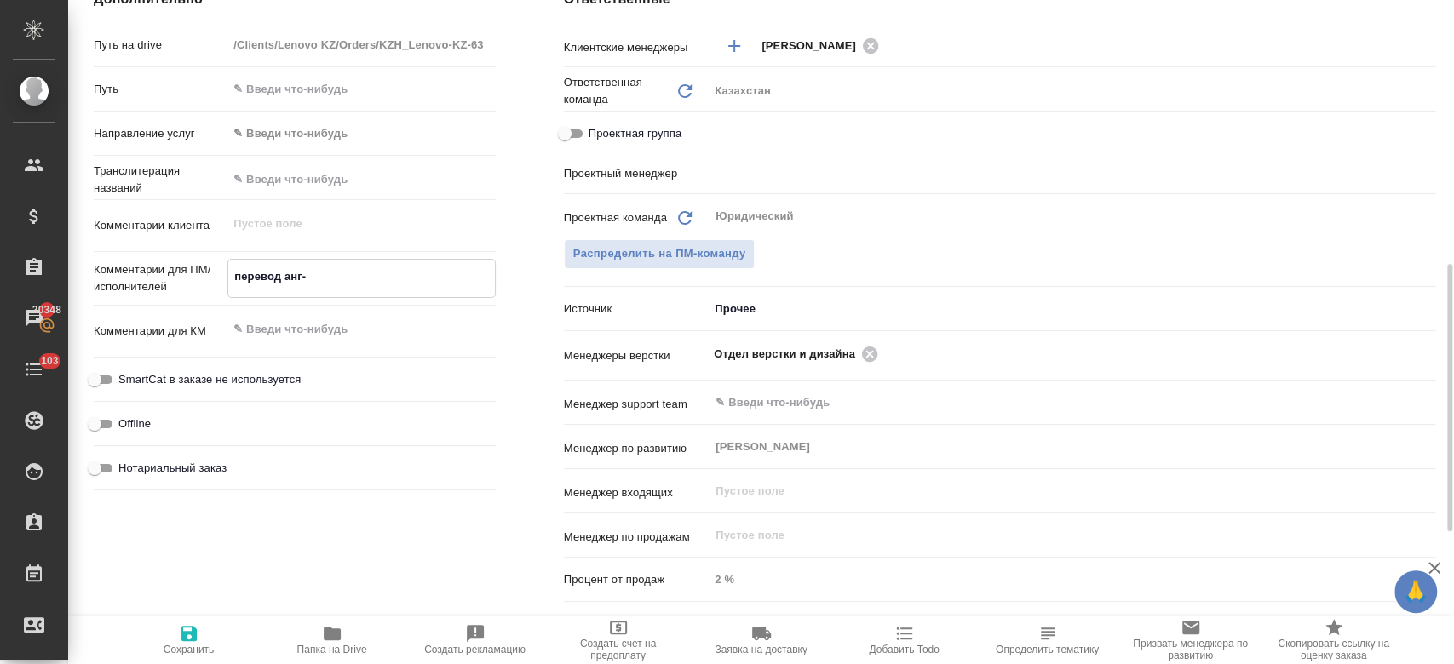
type textarea "x"
type textarea "перевод анг-р"
type textarea "x"
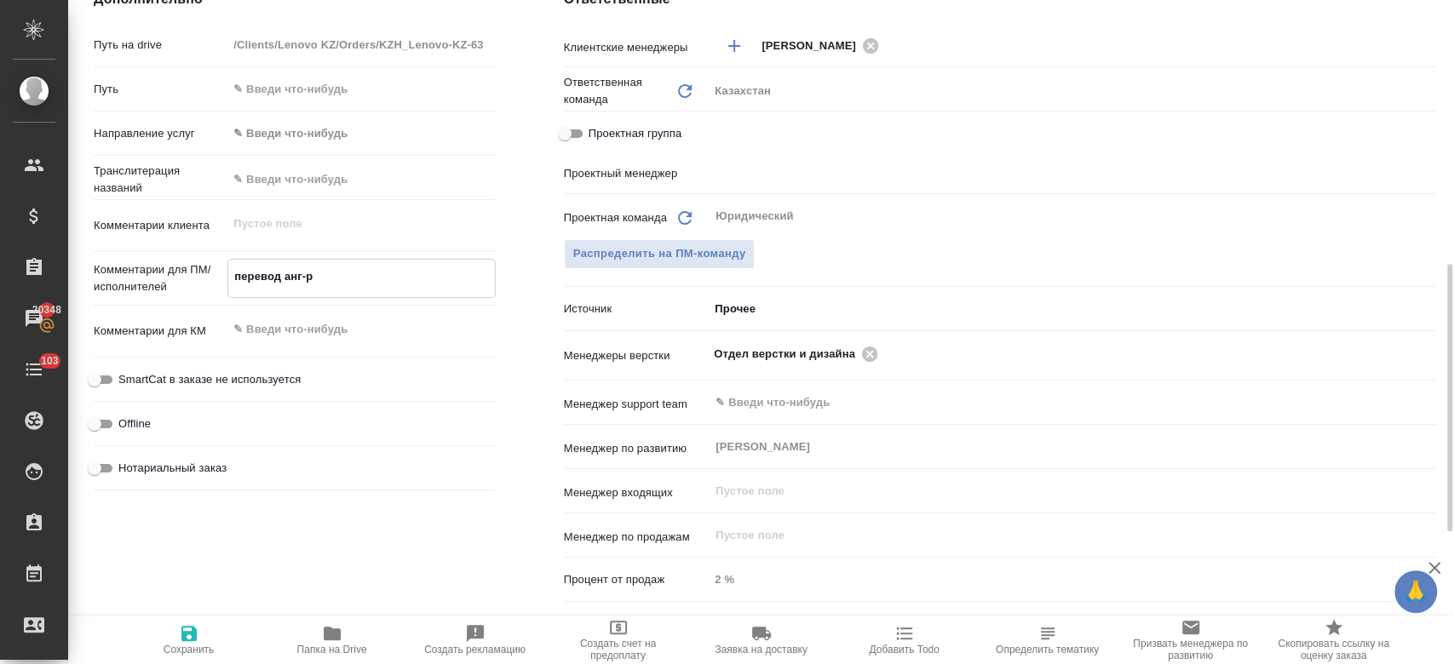
type textarea "x"
type textarea "перевод анг-ру"
type textarea "x"
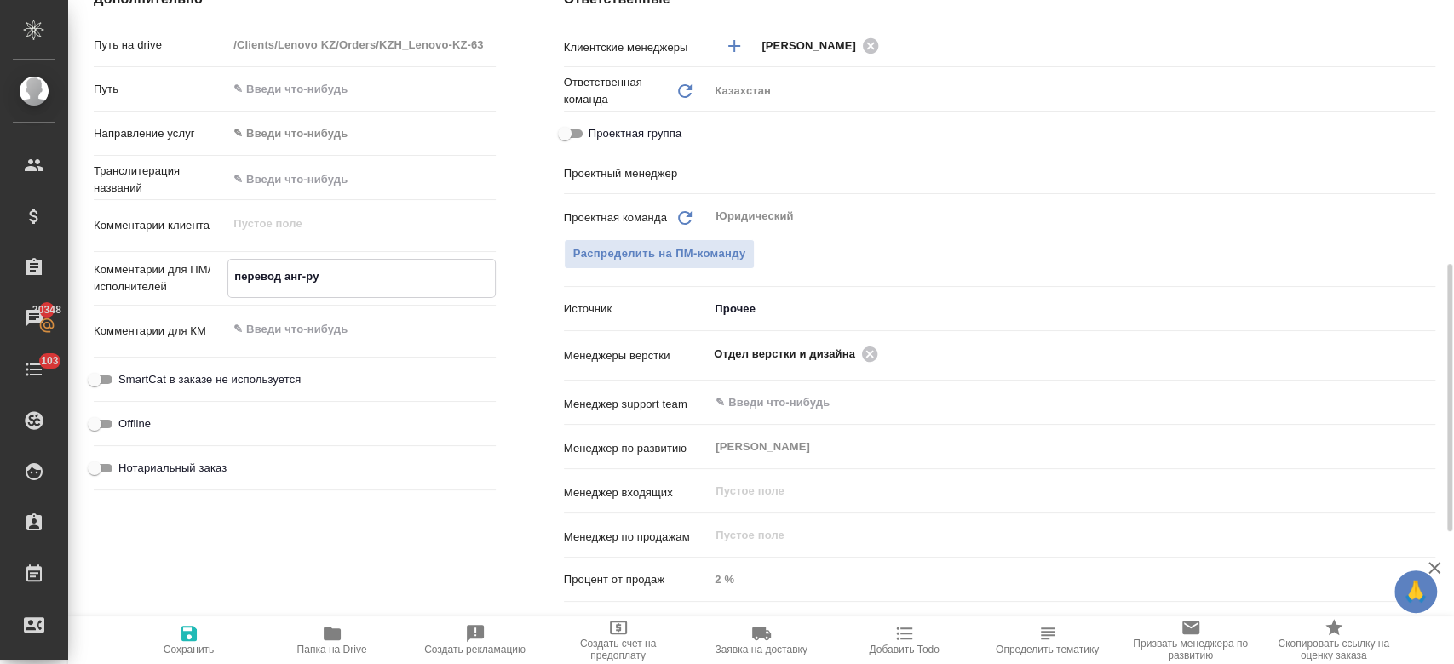
type textarea "x"
type textarea "перевод анг-рус"
type textarea "x"
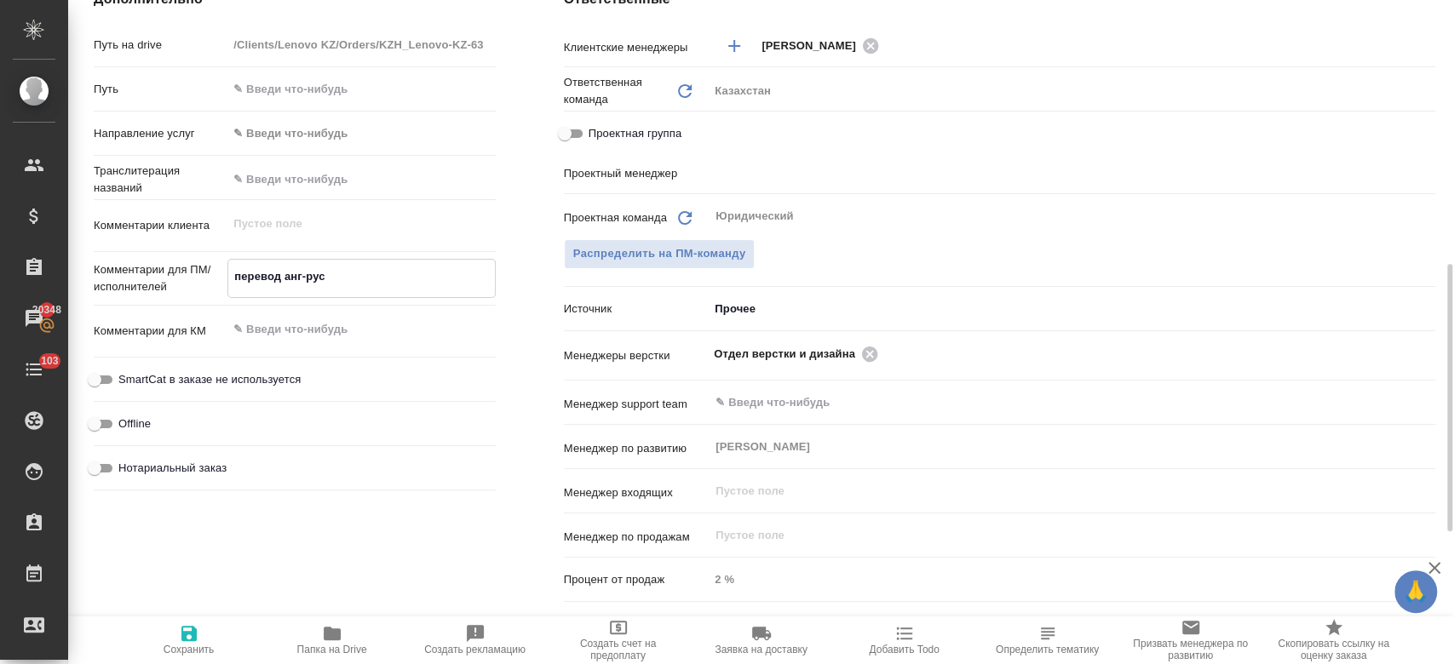
type textarea "перевод анг-рус."
type textarea "x"
type textarea "перевод анг-рус."
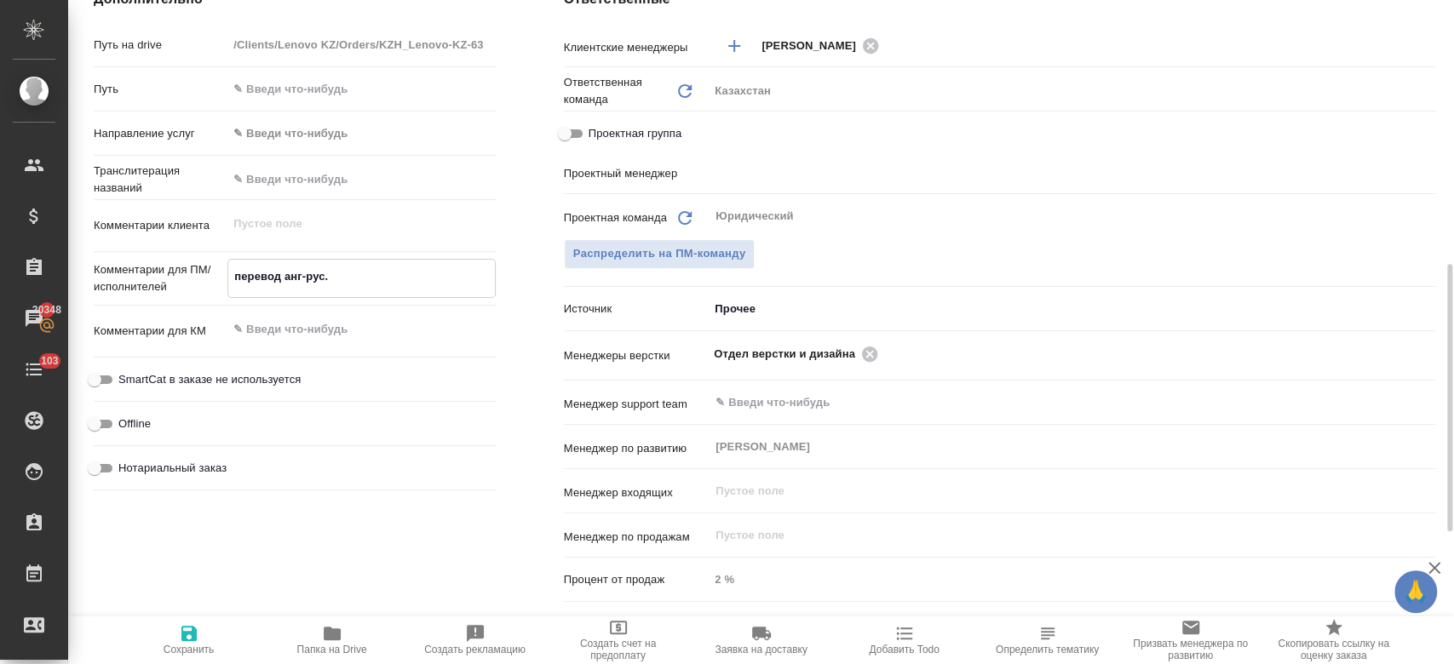
type textarea "x"
click at [187, 652] on span "Сохранить" at bounding box center [189, 650] width 51 height 12
type textarea "x"
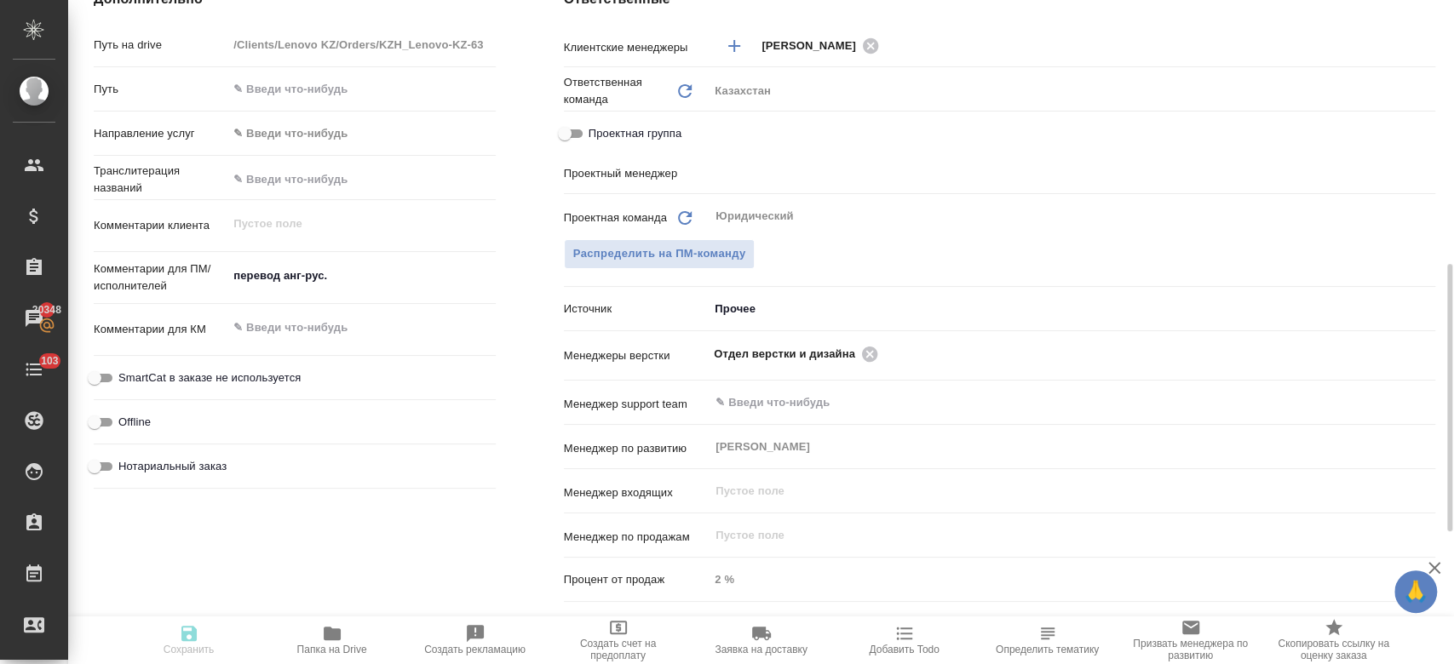
type textarea "x"
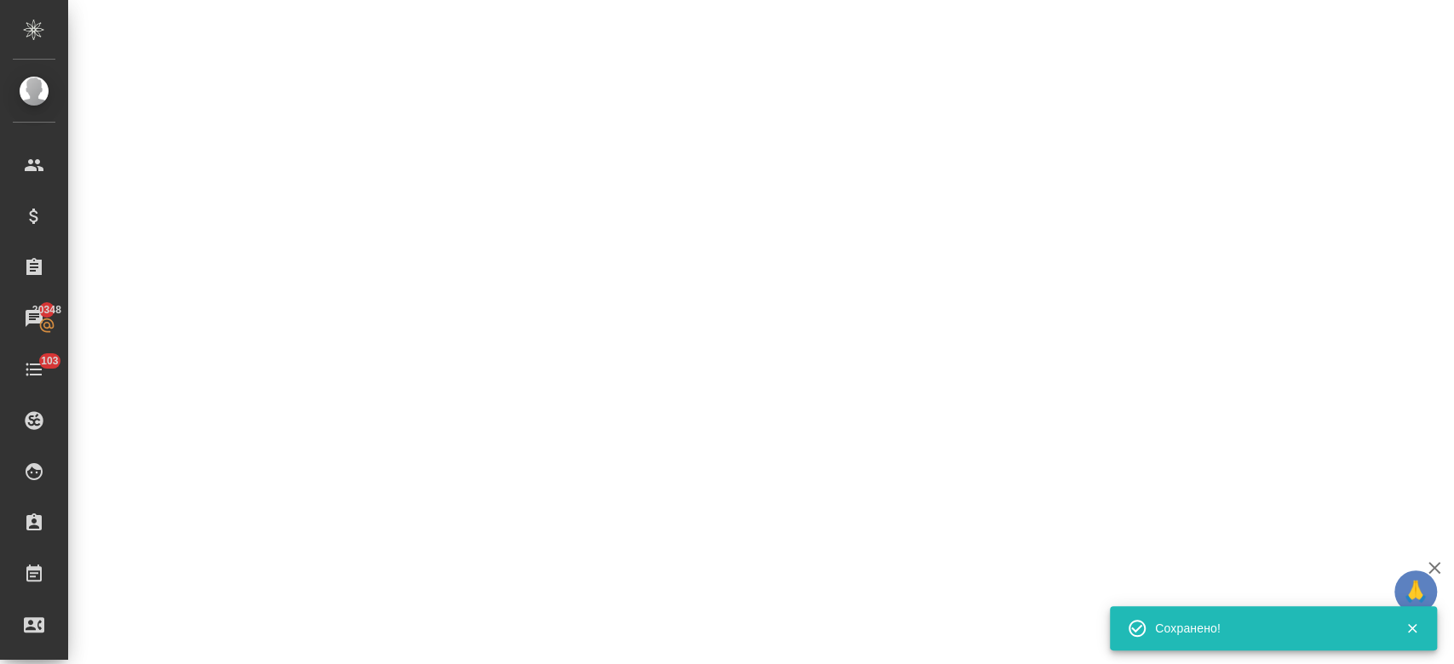
select select "RU"
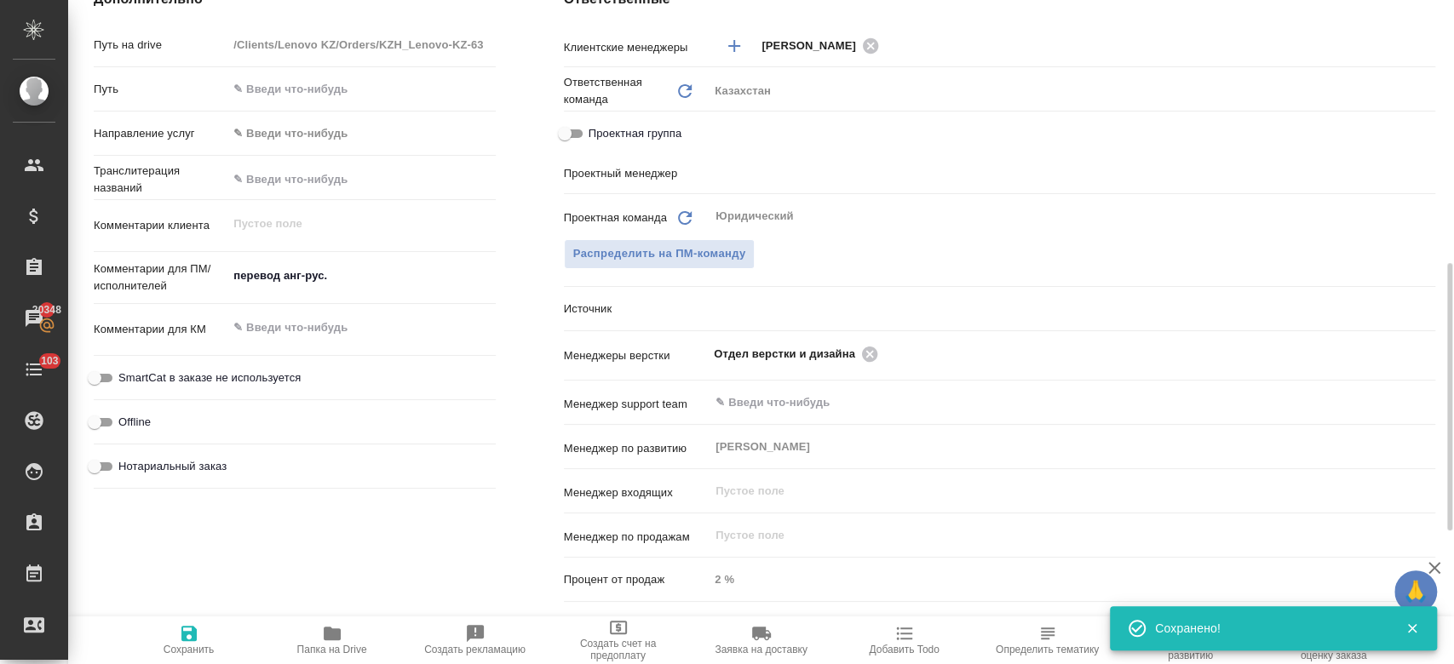
scroll to position [37, 0]
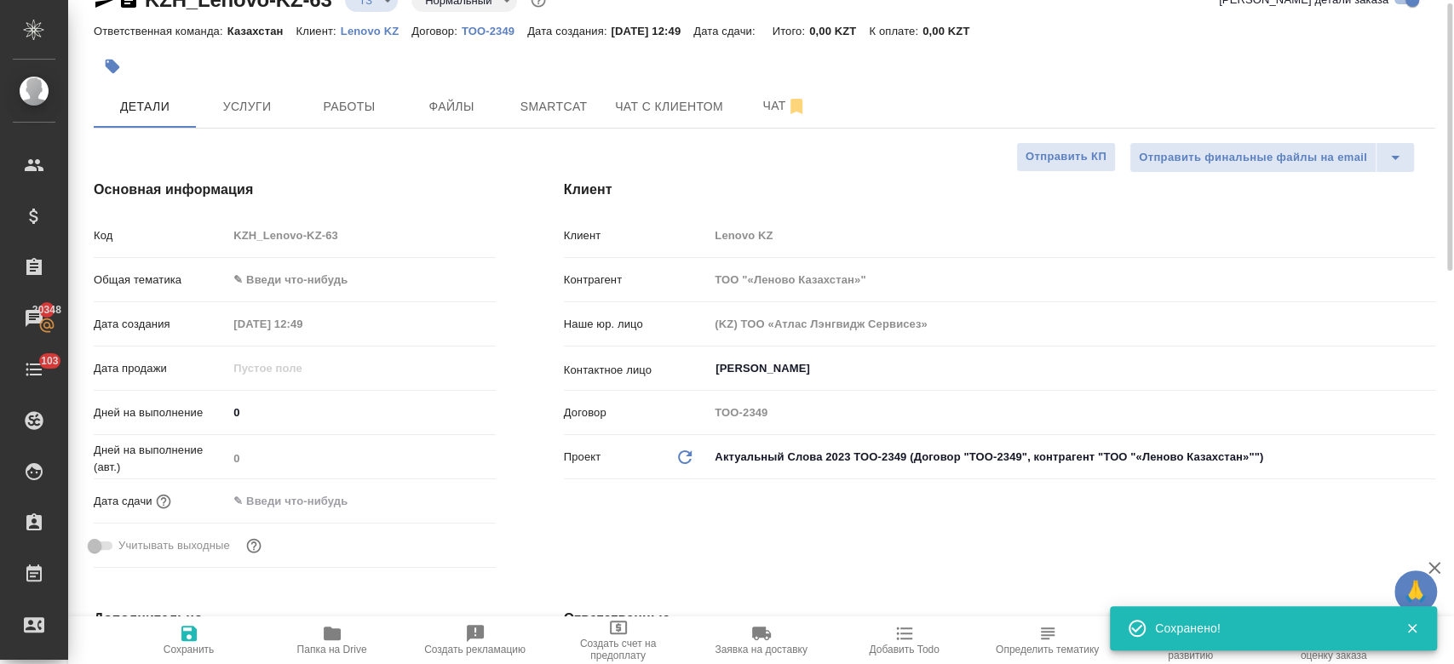
type textarea "x"
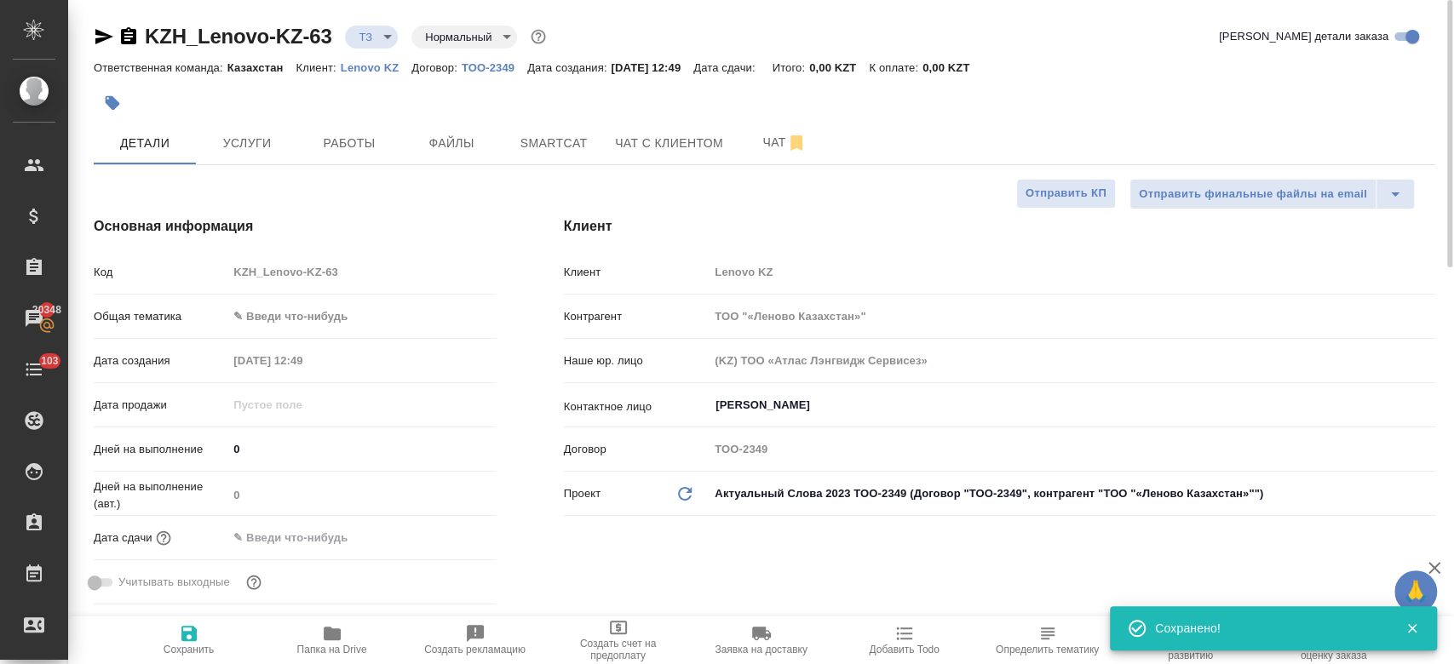
click at [303, 114] on div at bounding box center [541, 102] width 894 height 37
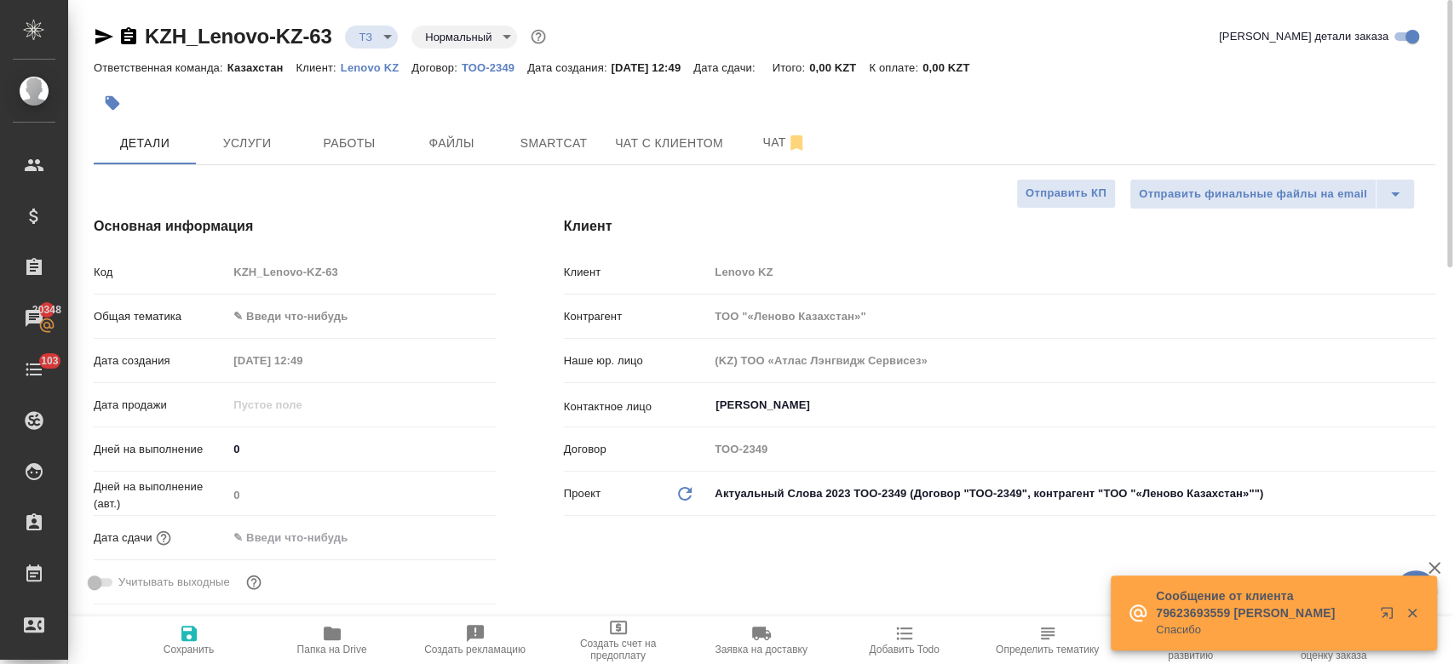
type textarea "x"
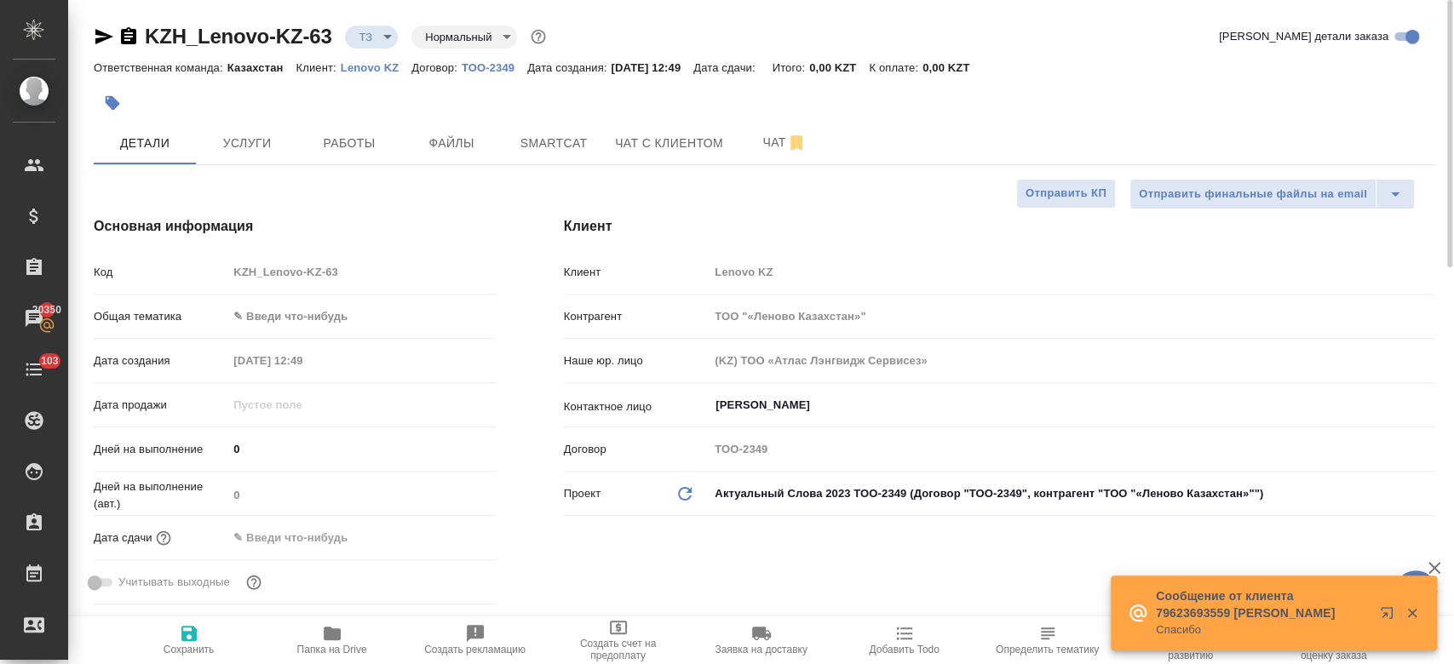
type textarea "x"
click at [765, 141] on span "Чат" at bounding box center [785, 142] width 82 height 21
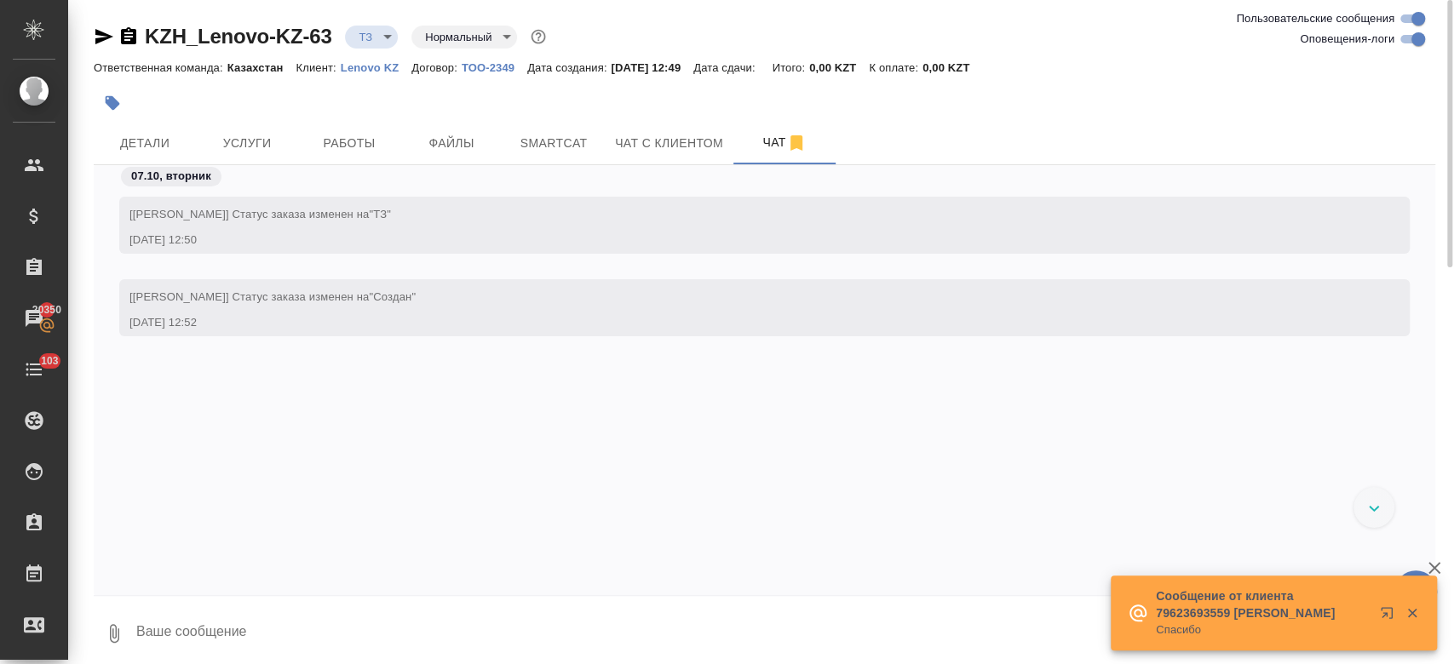
scroll to position [8, 0]
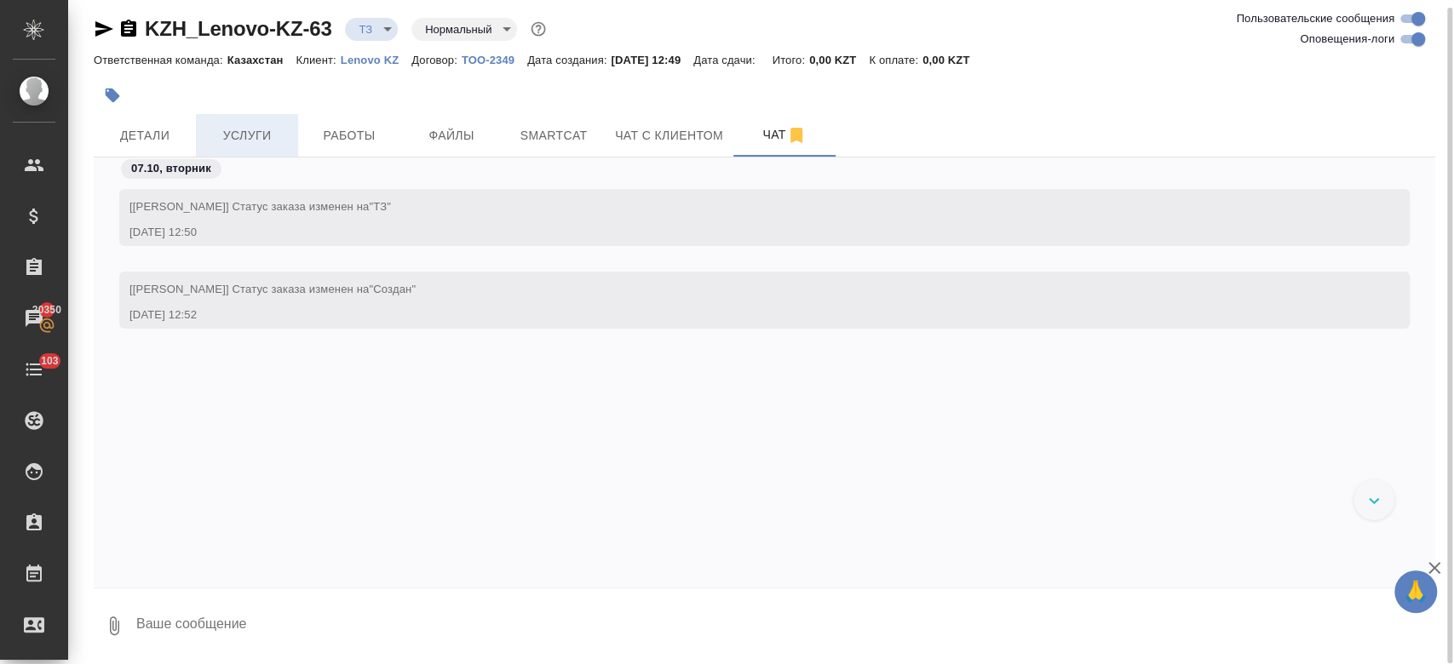
click at [252, 126] on span "Услуги" at bounding box center [247, 135] width 82 height 21
click at [284, 82] on div "KZH_Lenovo-KZ-63 ТЗ tz Нормальный normal Ответственная команда: Казахстан Клиен…" at bounding box center [764, 328] width 1360 height 673
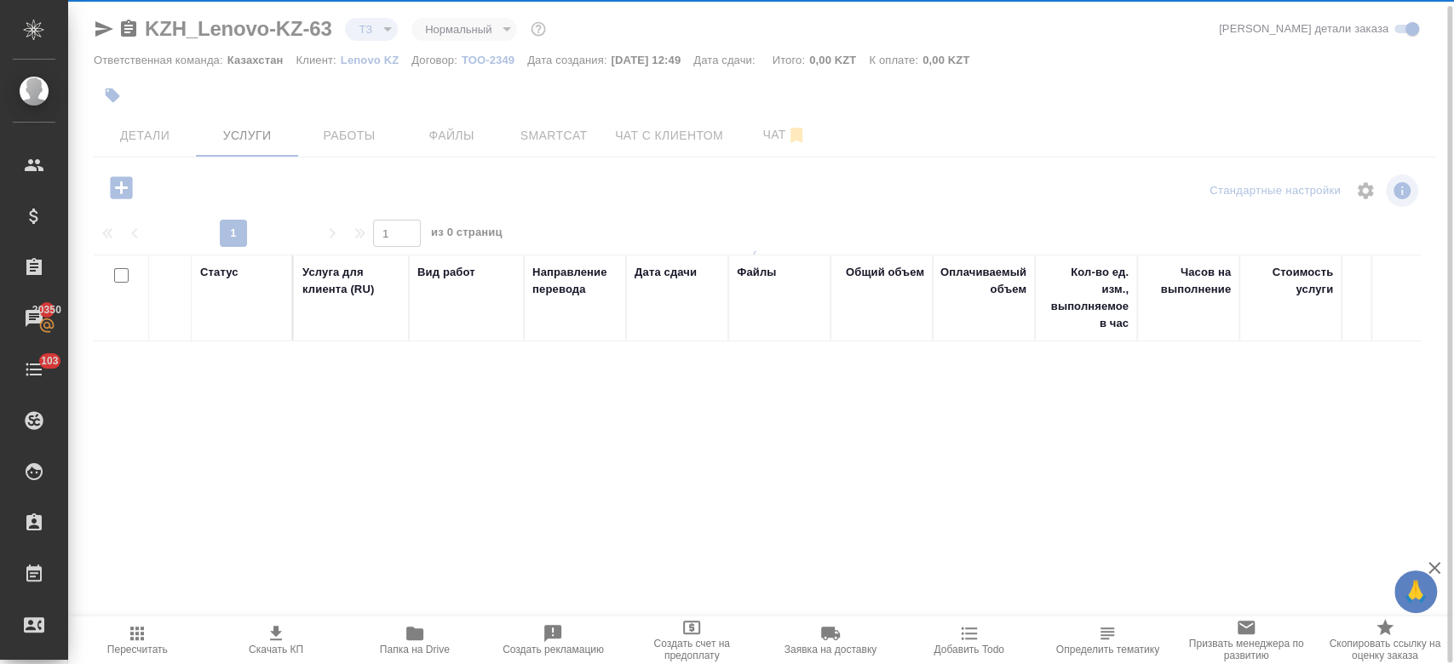
scroll to position [7, 0]
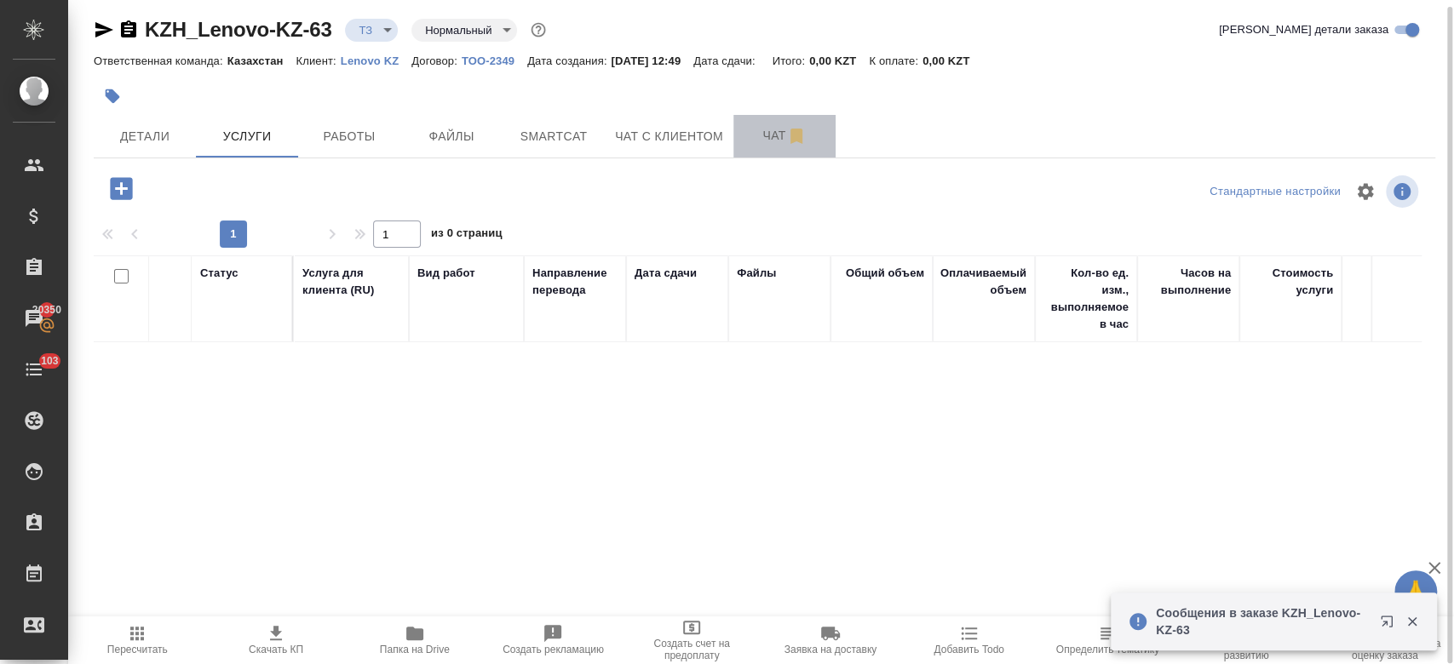
click at [767, 136] on span "Чат" at bounding box center [785, 135] width 82 height 21
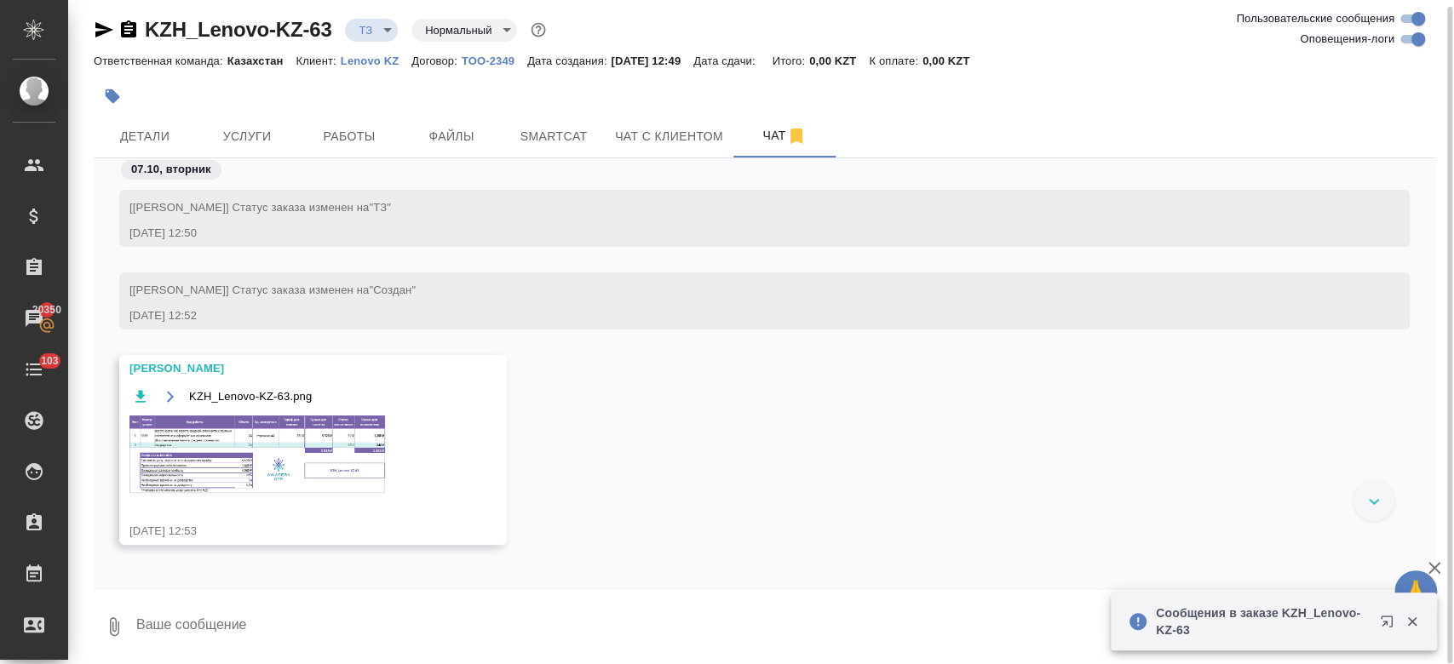
scroll to position [8, 0]
click at [256, 125] on span "Услуги" at bounding box center [247, 135] width 82 height 21
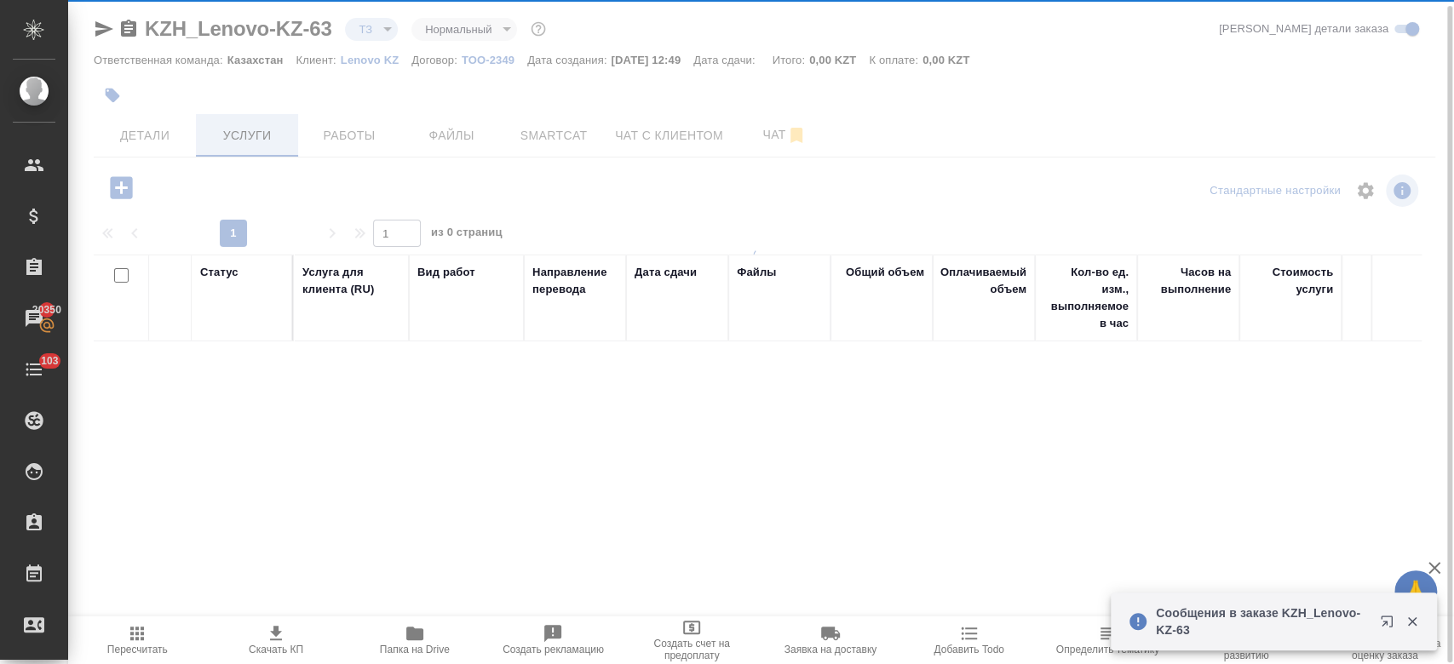
scroll to position [7, 0]
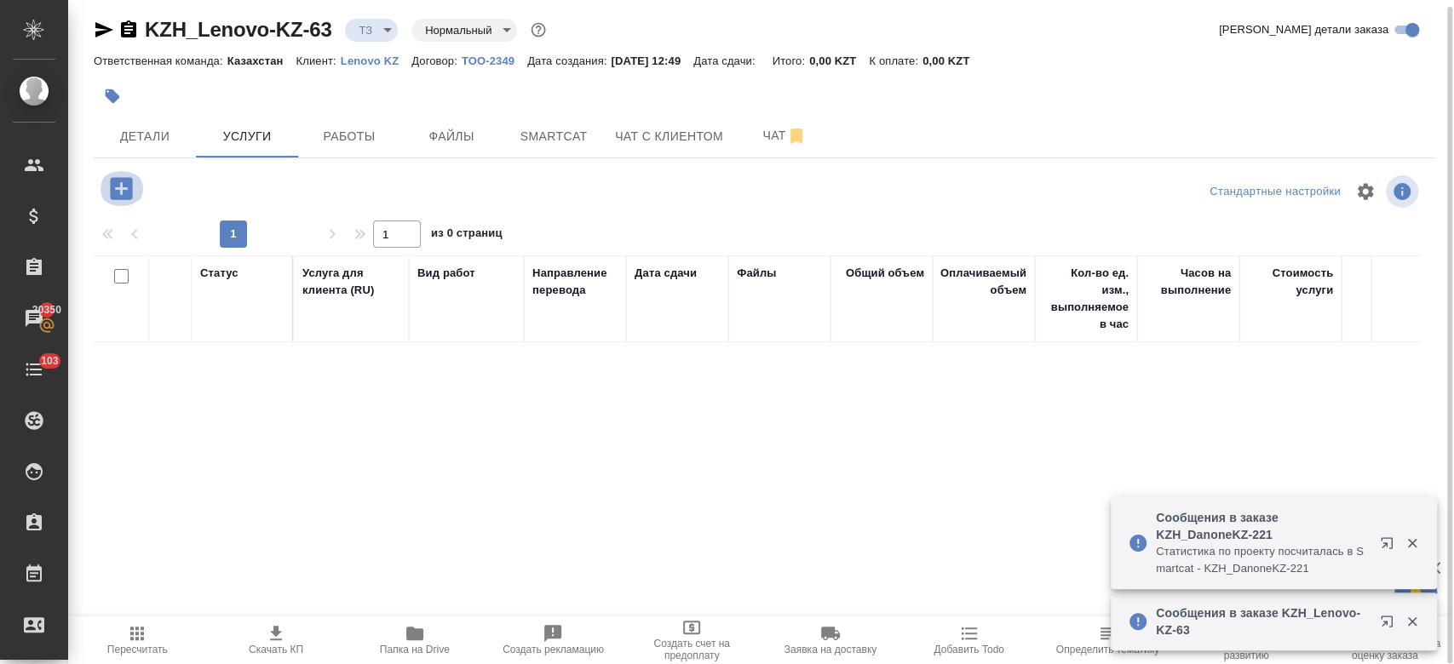
click at [122, 181] on icon "button" at bounding box center [121, 189] width 30 height 30
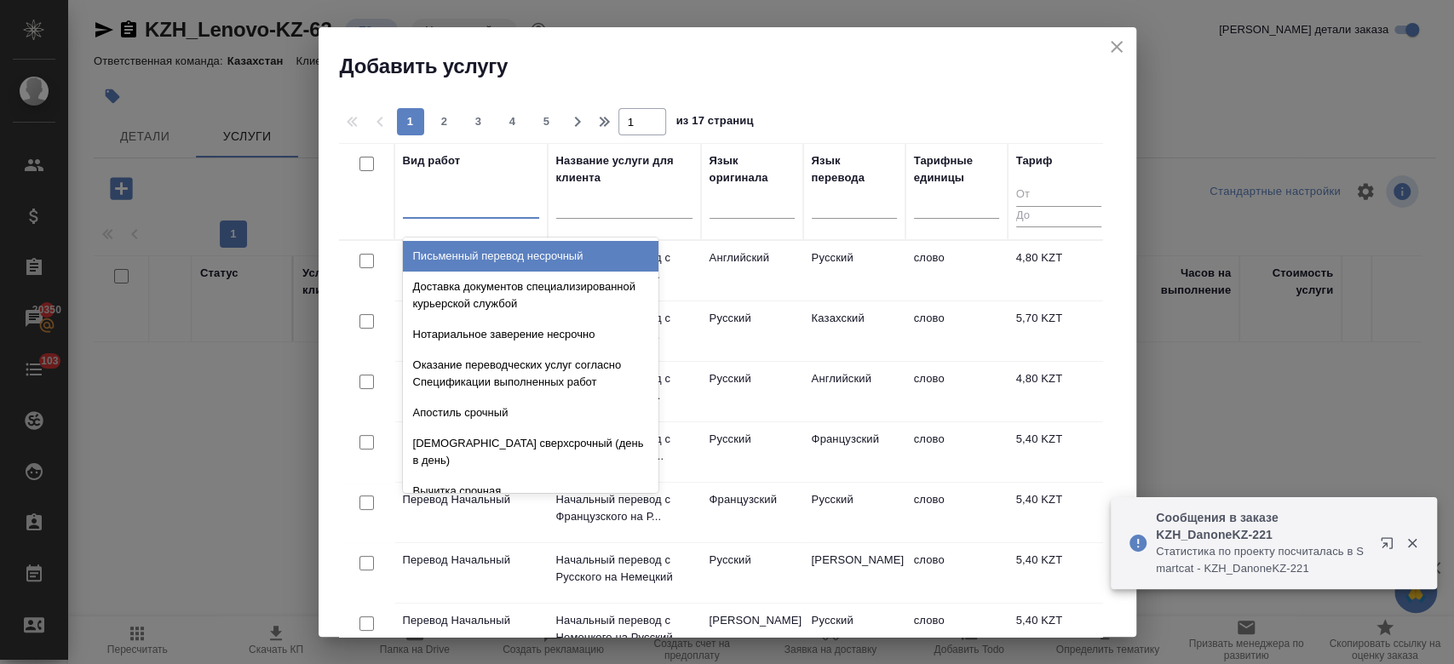
click at [483, 208] on div at bounding box center [471, 201] width 136 height 25
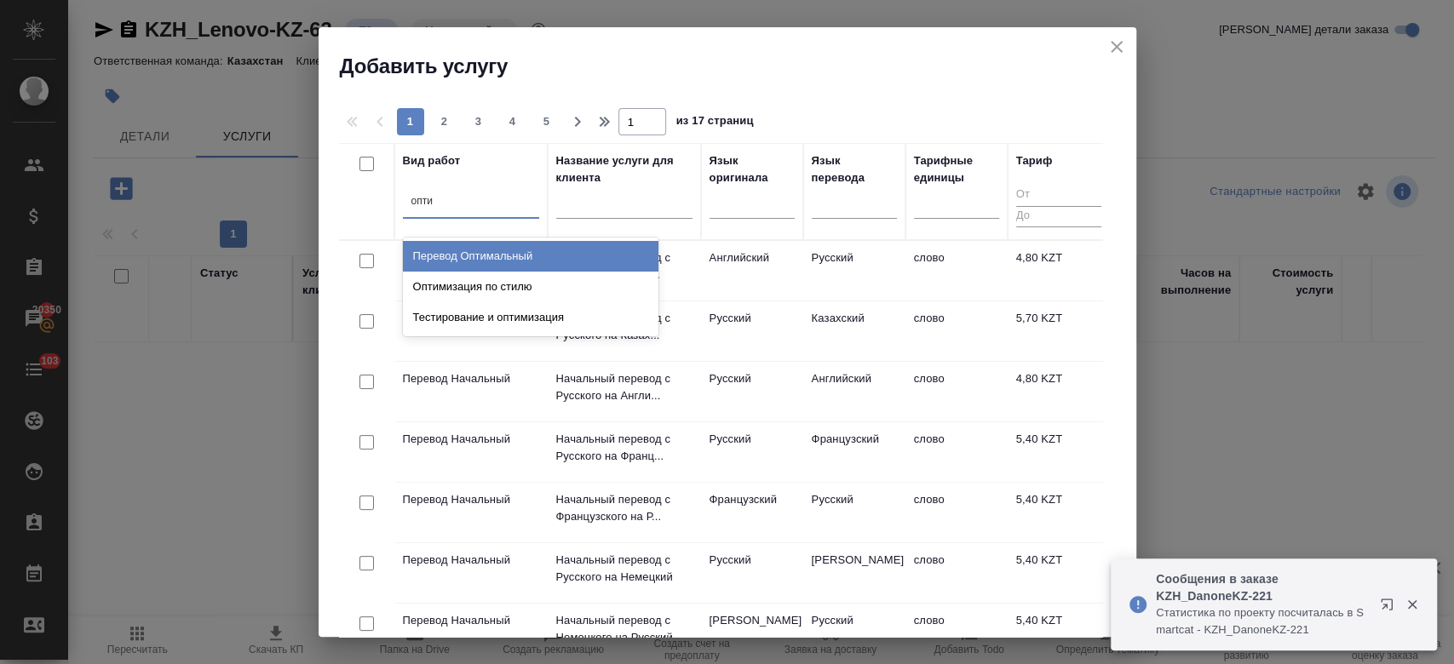
type input "оптим"
click at [496, 267] on div "Перевод Оптимальный" at bounding box center [531, 256] width 256 height 31
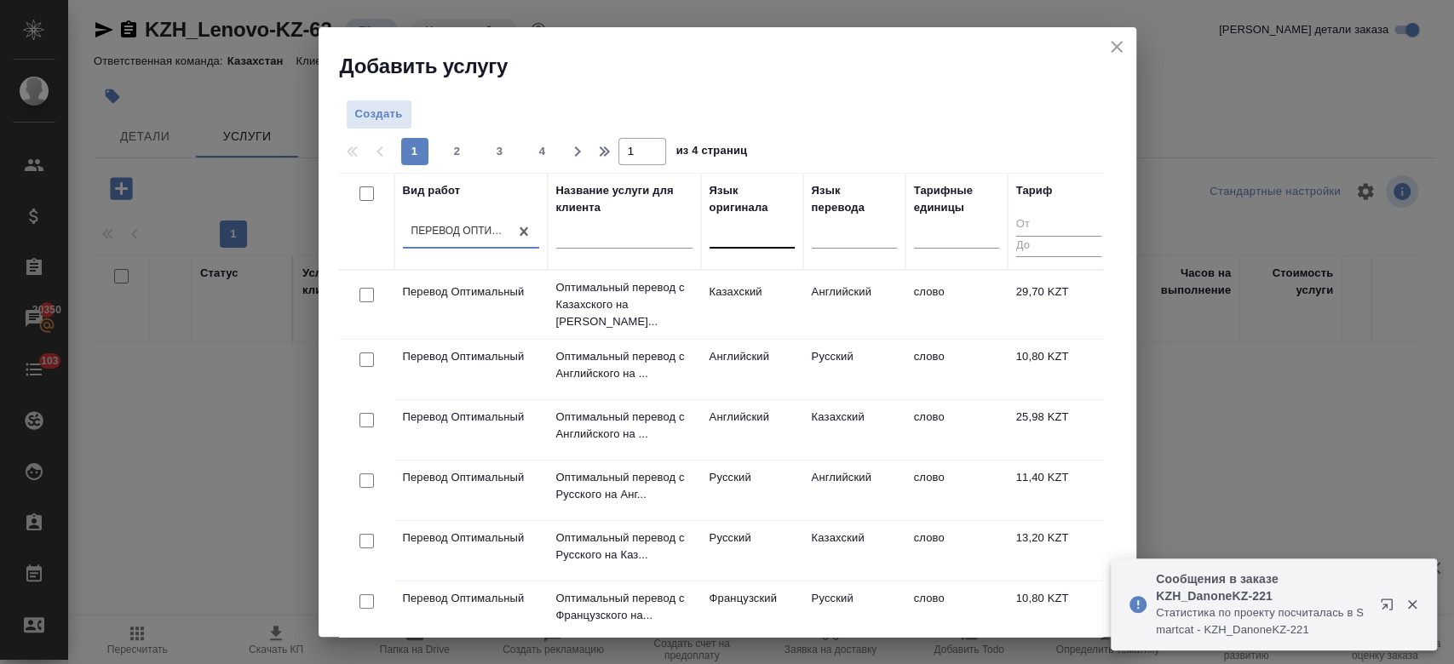
click at [729, 238] on div at bounding box center [751, 231] width 85 height 25
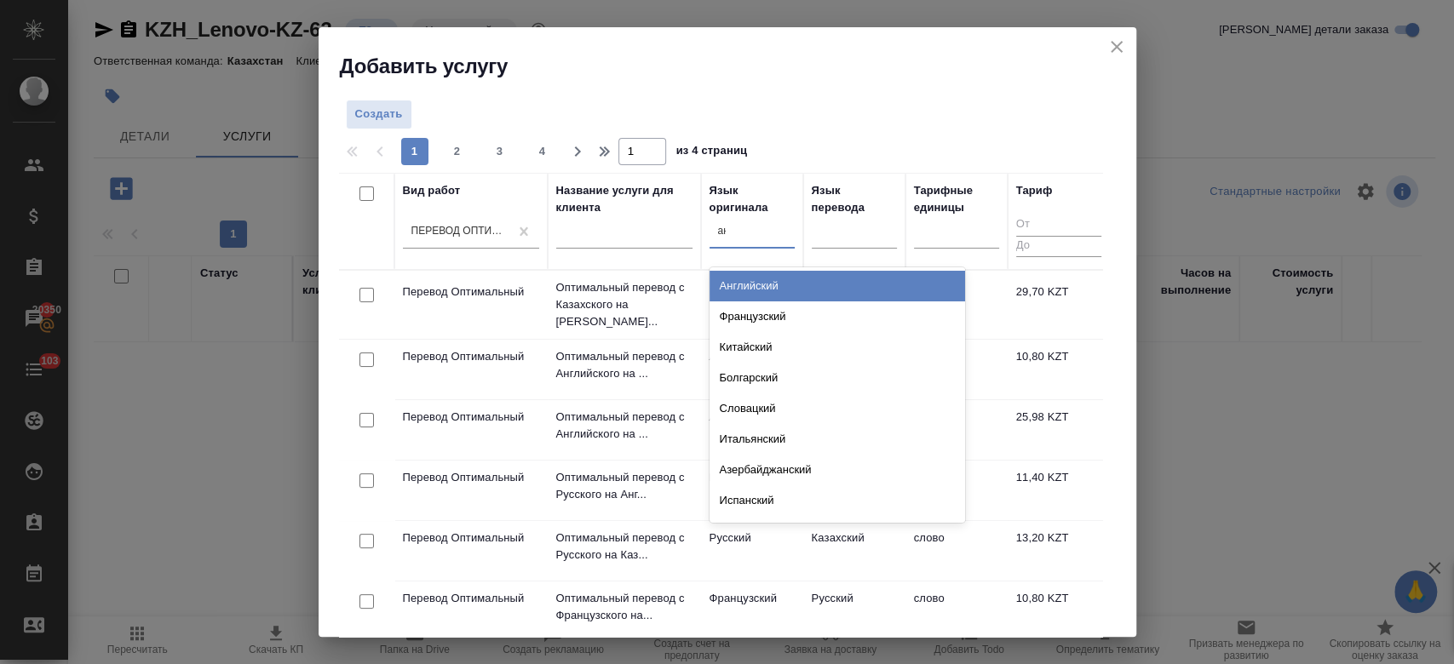
type input "анг"
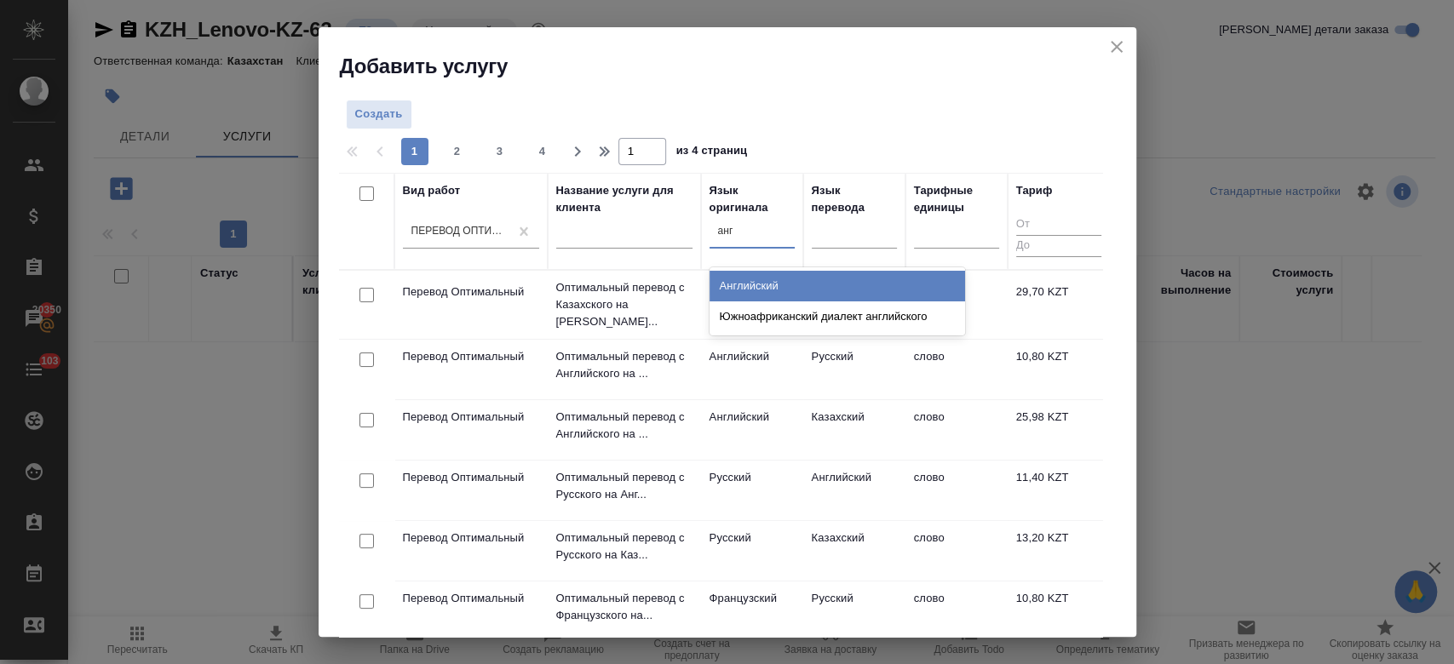
click at [757, 283] on div "Английский" at bounding box center [837, 286] width 256 height 31
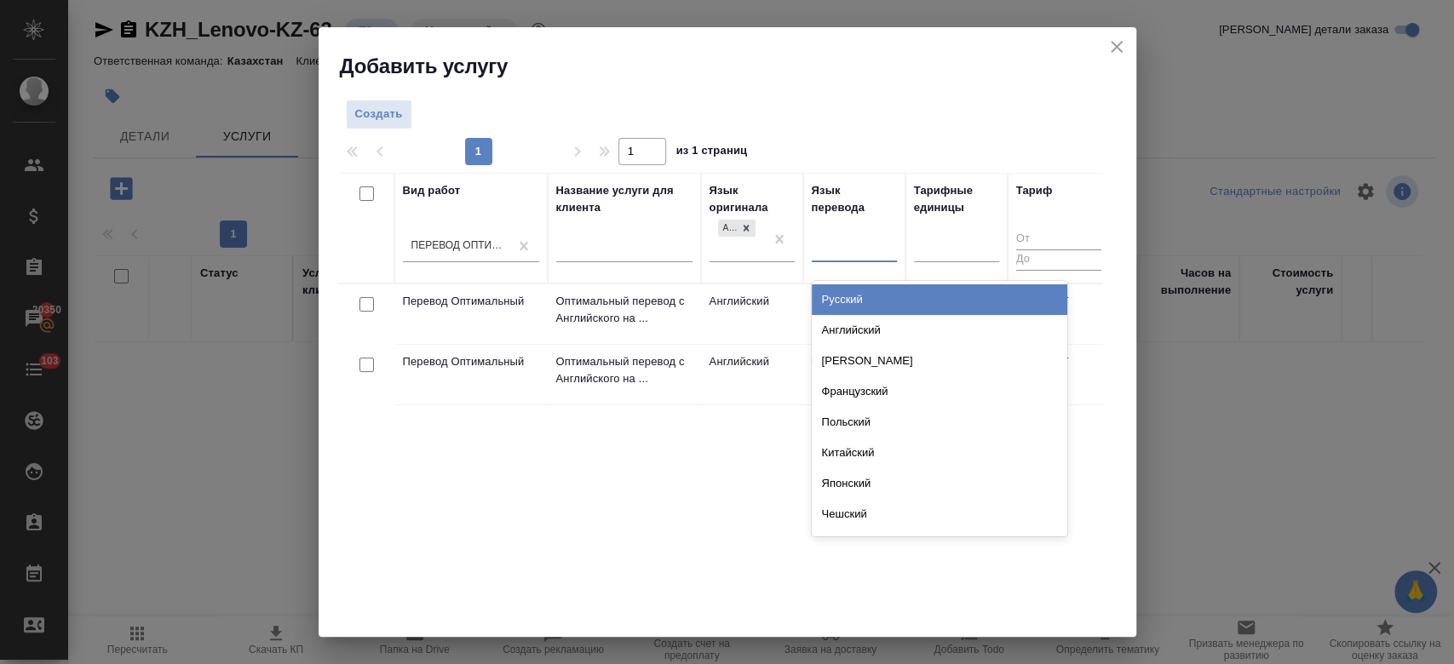
click at [845, 249] on div at bounding box center [854, 245] width 85 height 25
type input "рус"
click at [837, 305] on div "Русский" at bounding box center [940, 299] width 256 height 31
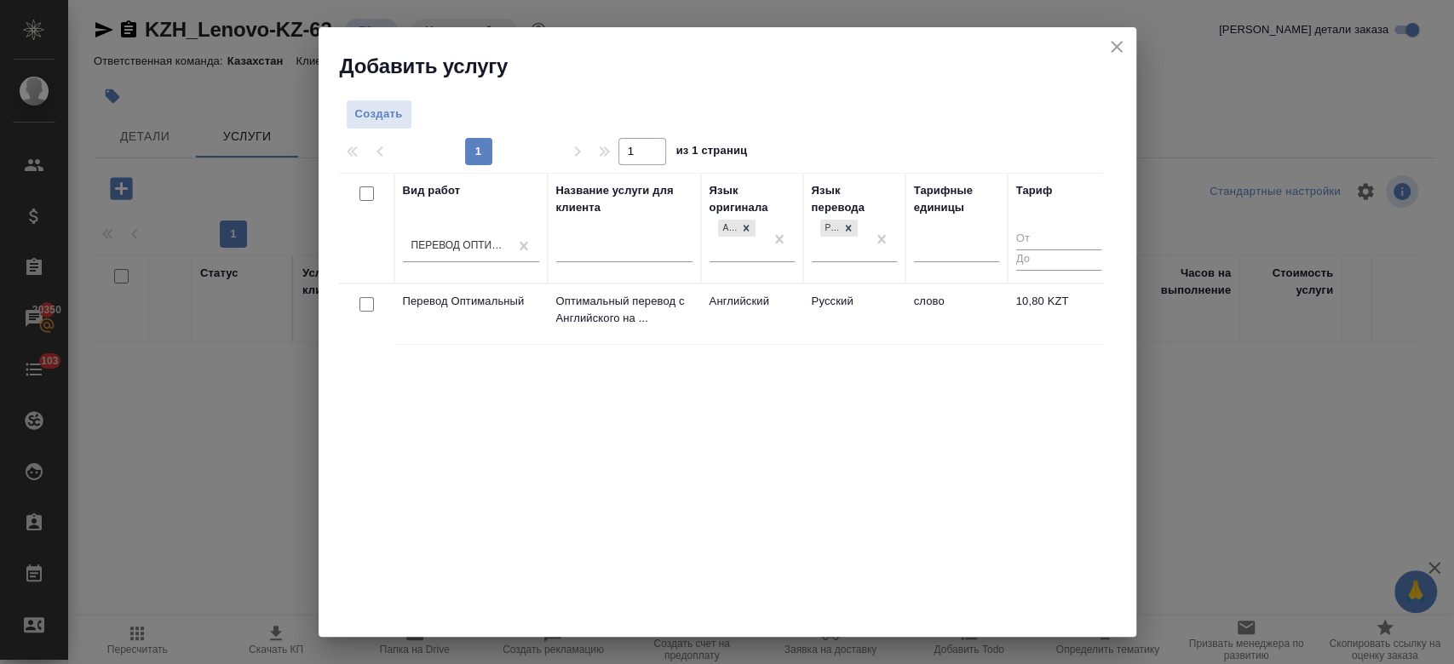
click at [783, 313] on td "Английский" at bounding box center [752, 314] width 102 height 60
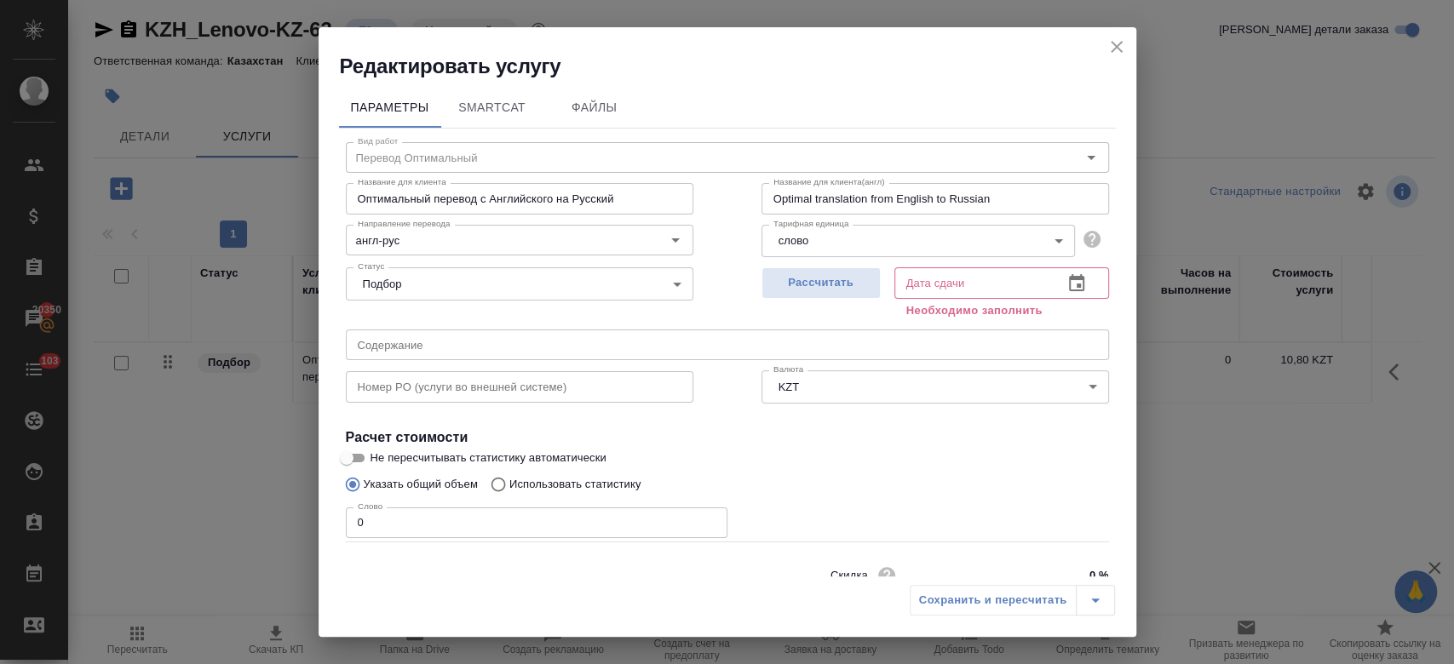
scroll to position [73, 0]
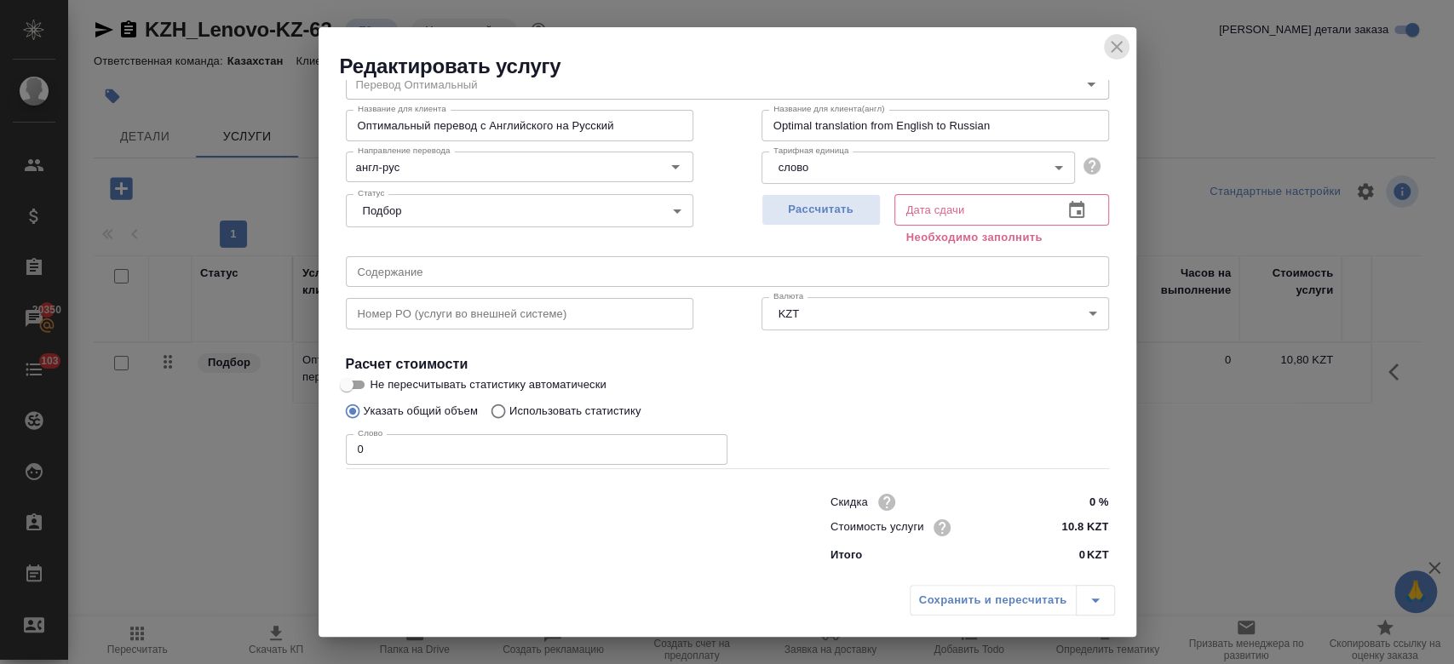
click at [1108, 49] on icon "close" at bounding box center [1116, 47] width 20 height 20
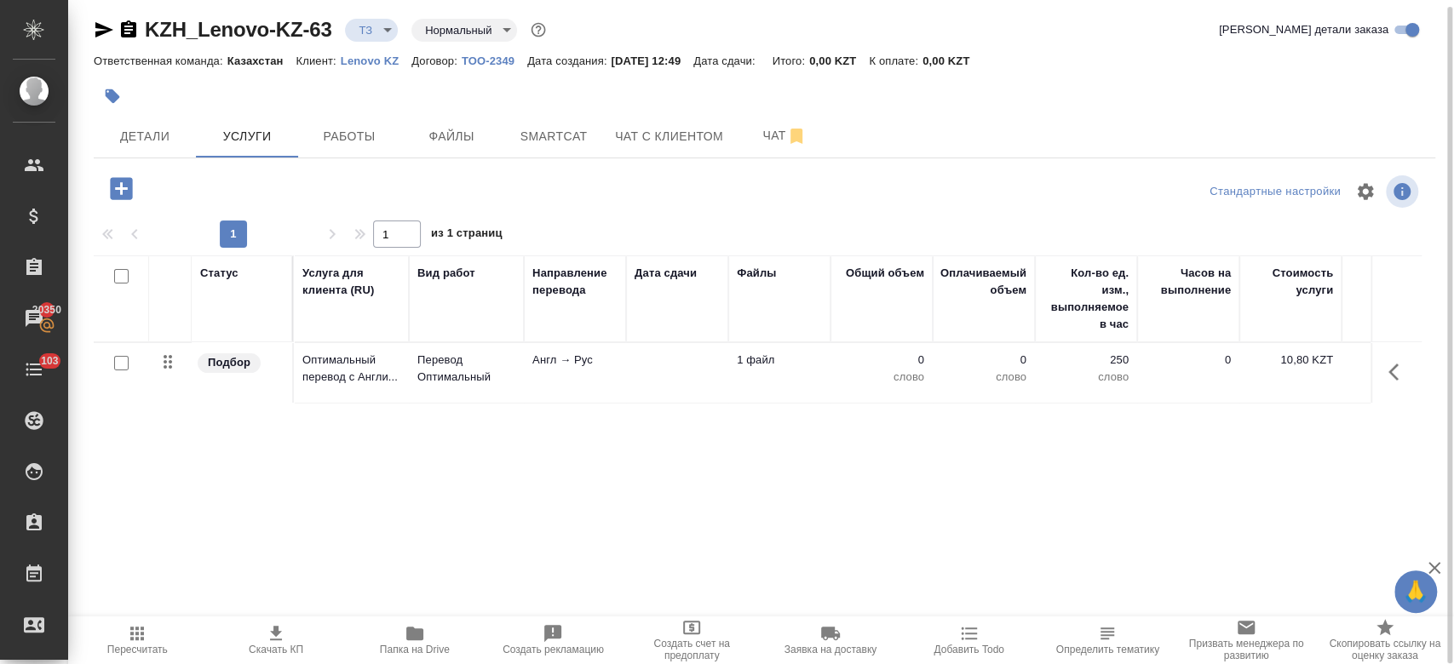
click at [124, 360] on input "checkbox" at bounding box center [121, 363] width 14 height 14
checkbox input "true"
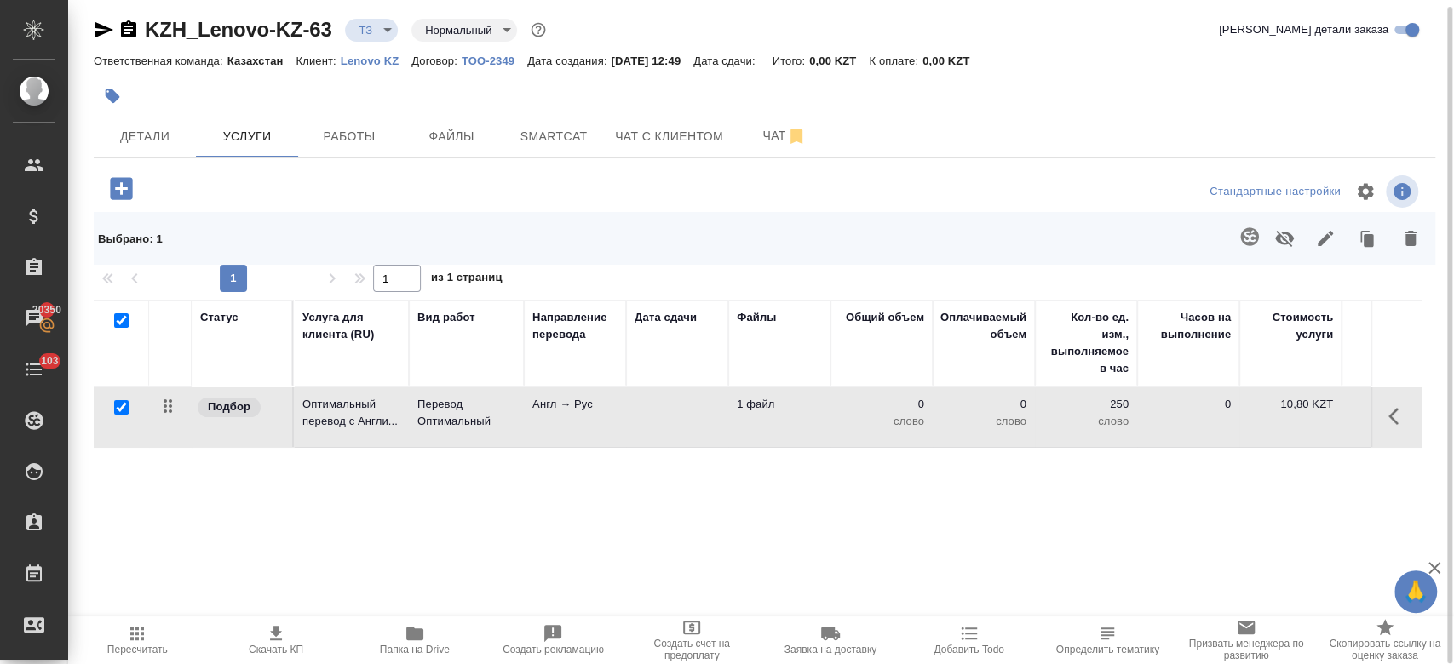
click at [1258, 242] on icon "button" at bounding box center [1249, 237] width 20 height 20
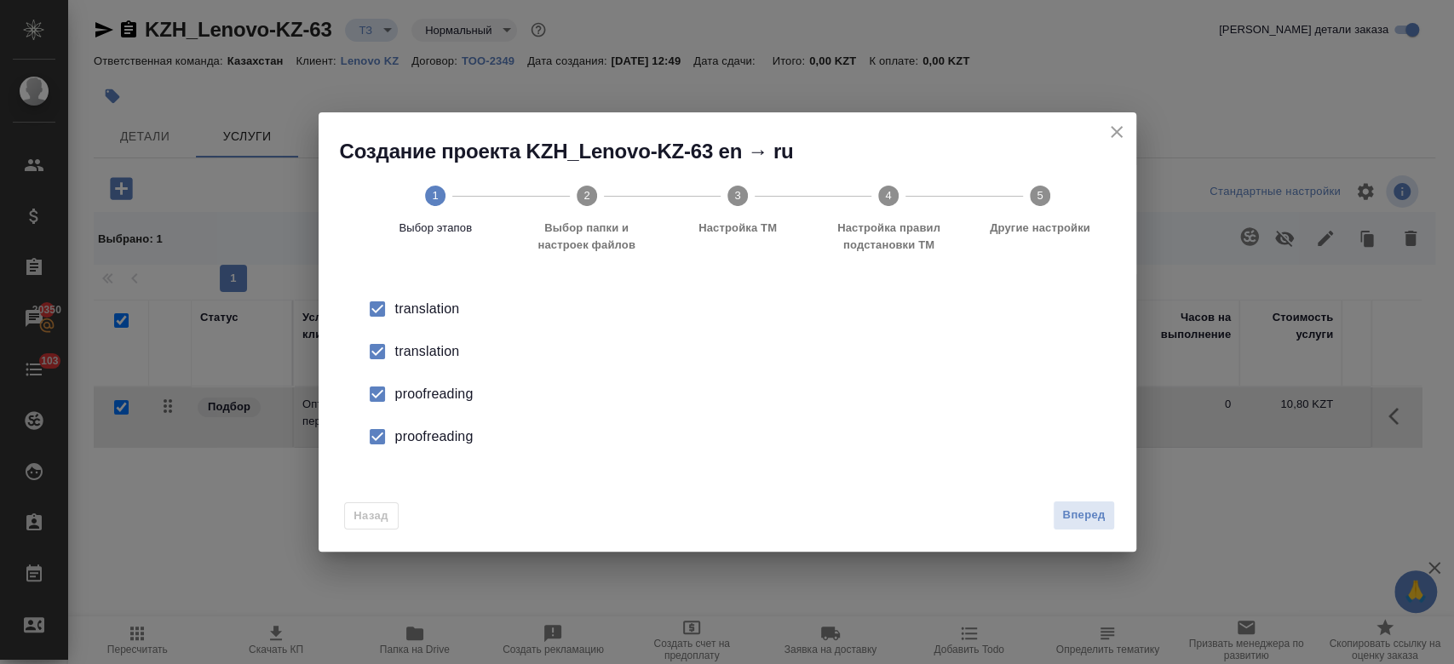
click at [434, 349] on div "translation" at bounding box center [745, 352] width 700 height 20
click at [436, 396] on div "proofreading" at bounding box center [745, 394] width 700 height 20
click at [436, 432] on div "proofreading" at bounding box center [745, 437] width 700 height 20
click at [1088, 521] on span "Вперед" at bounding box center [1083, 516] width 43 height 20
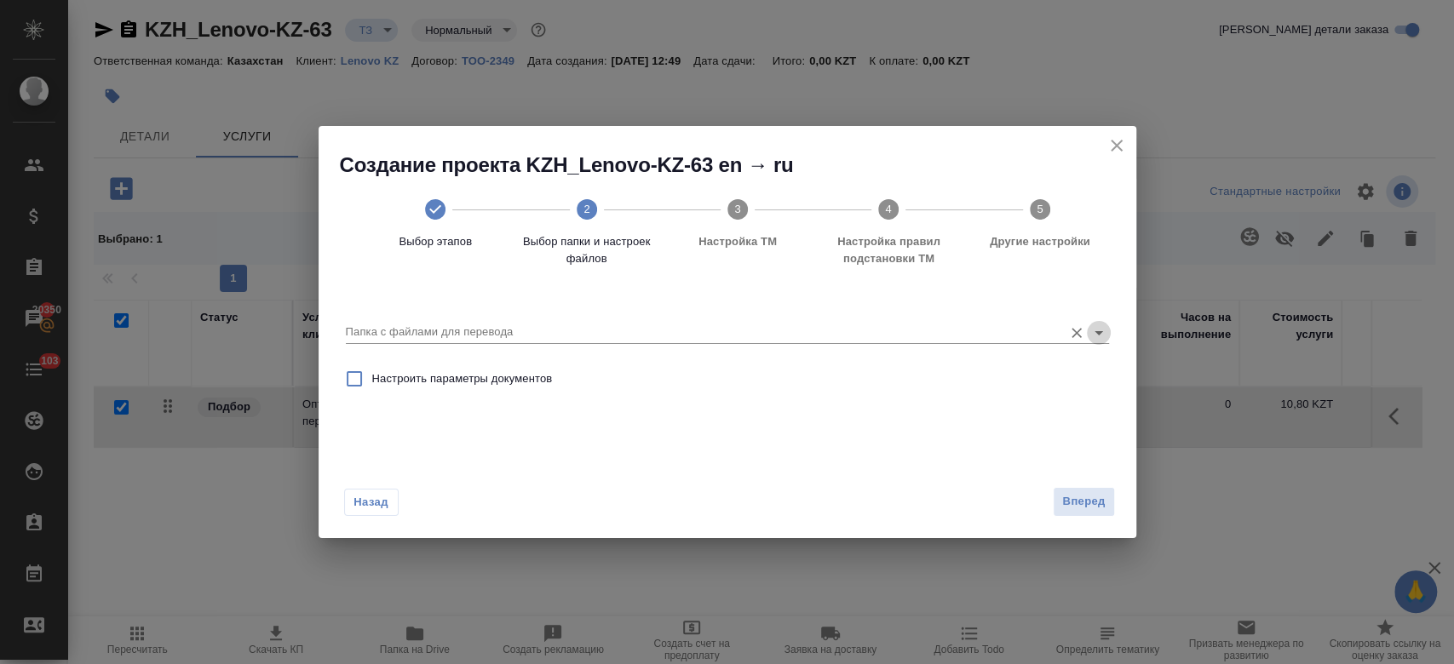
click at [1095, 330] on icon "Open" at bounding box center [1098, 333] width 20 height 20
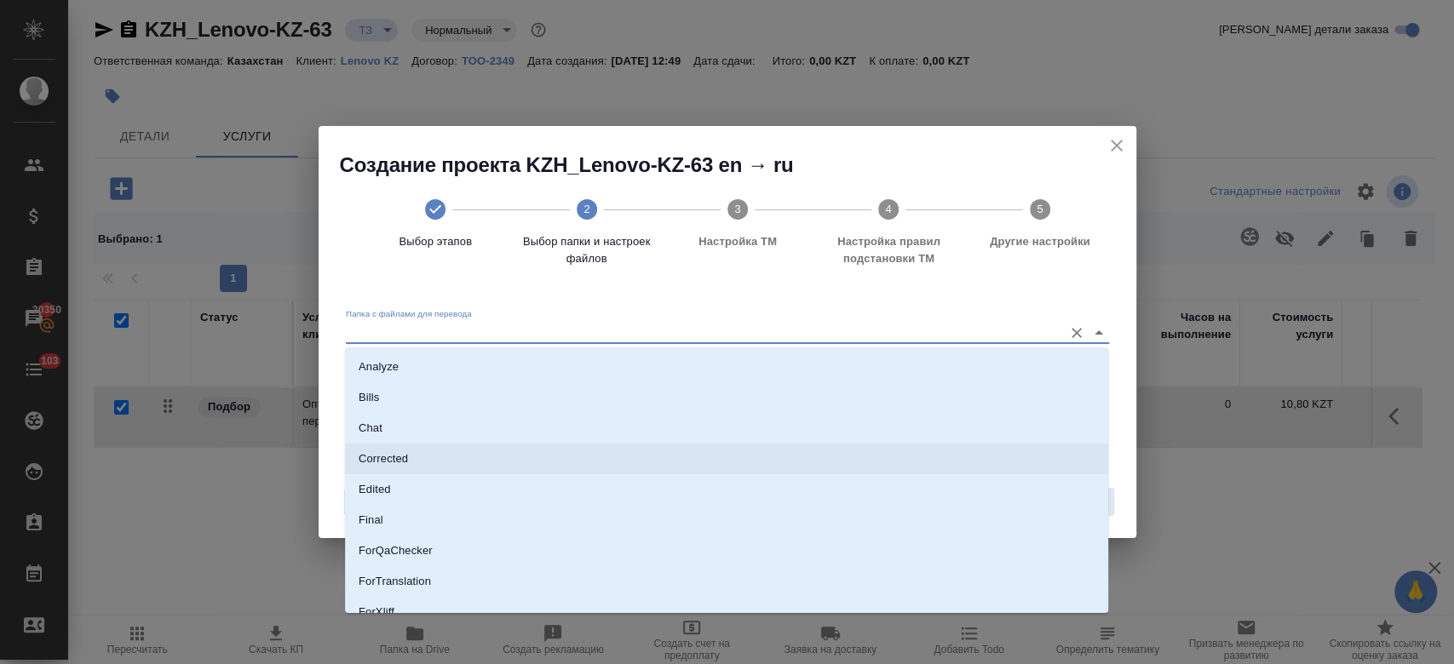
scroll to position [137, 0]
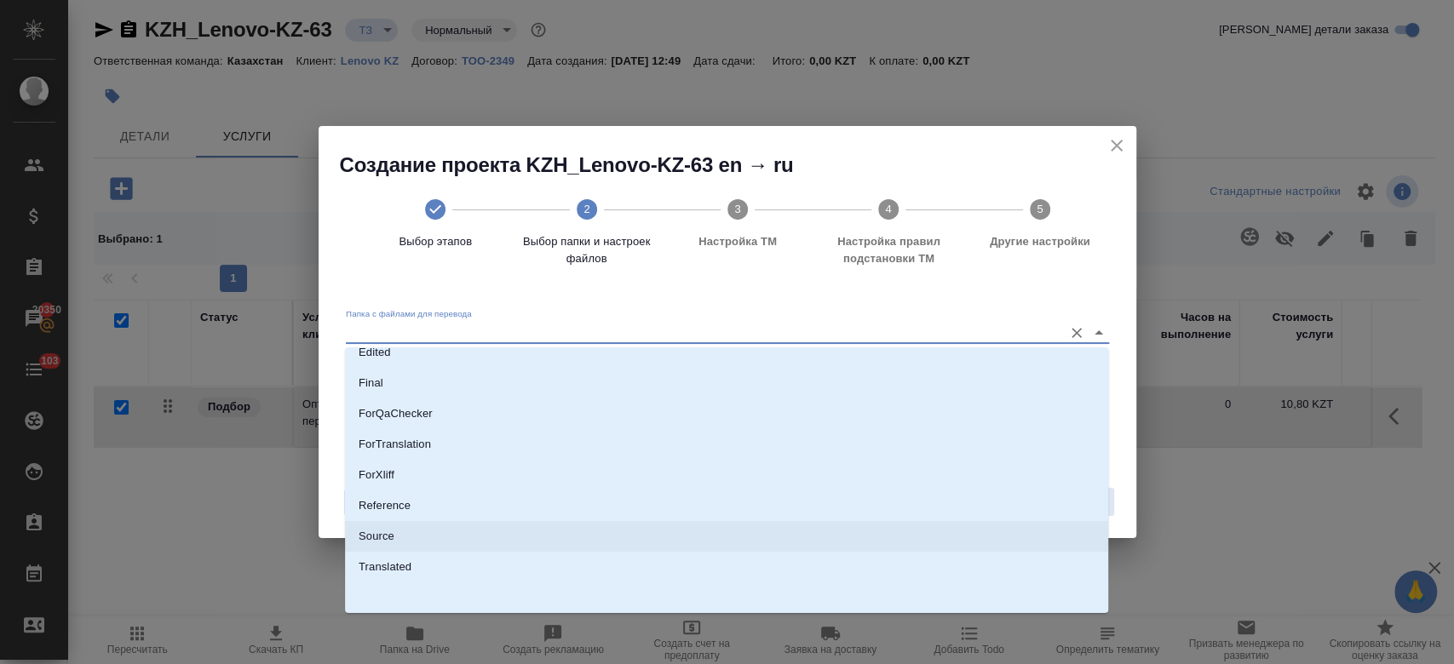
click at [743, 530] on li "Source" at bounding box center [726, 536] width 763 height 31
type input "Source"
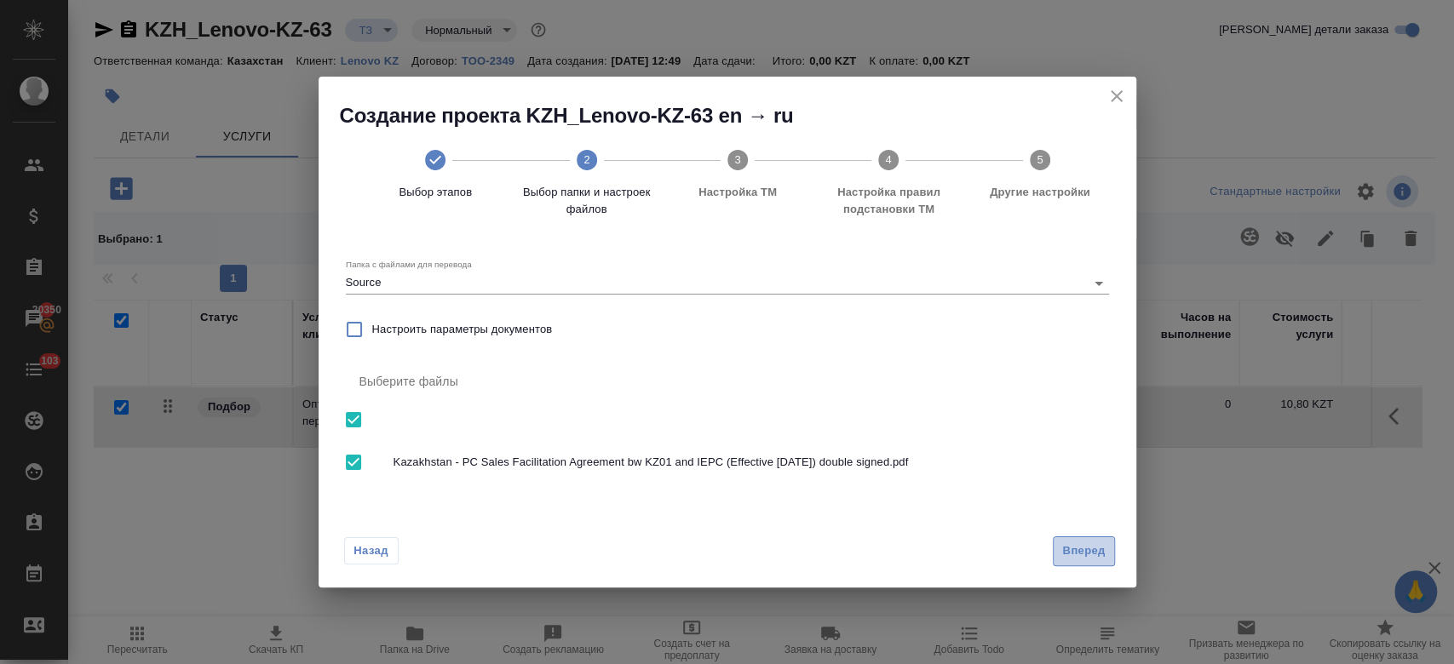
click at [1096, 542] on span "Вперед" at bounding box center [1083, 552] width 43 height 20
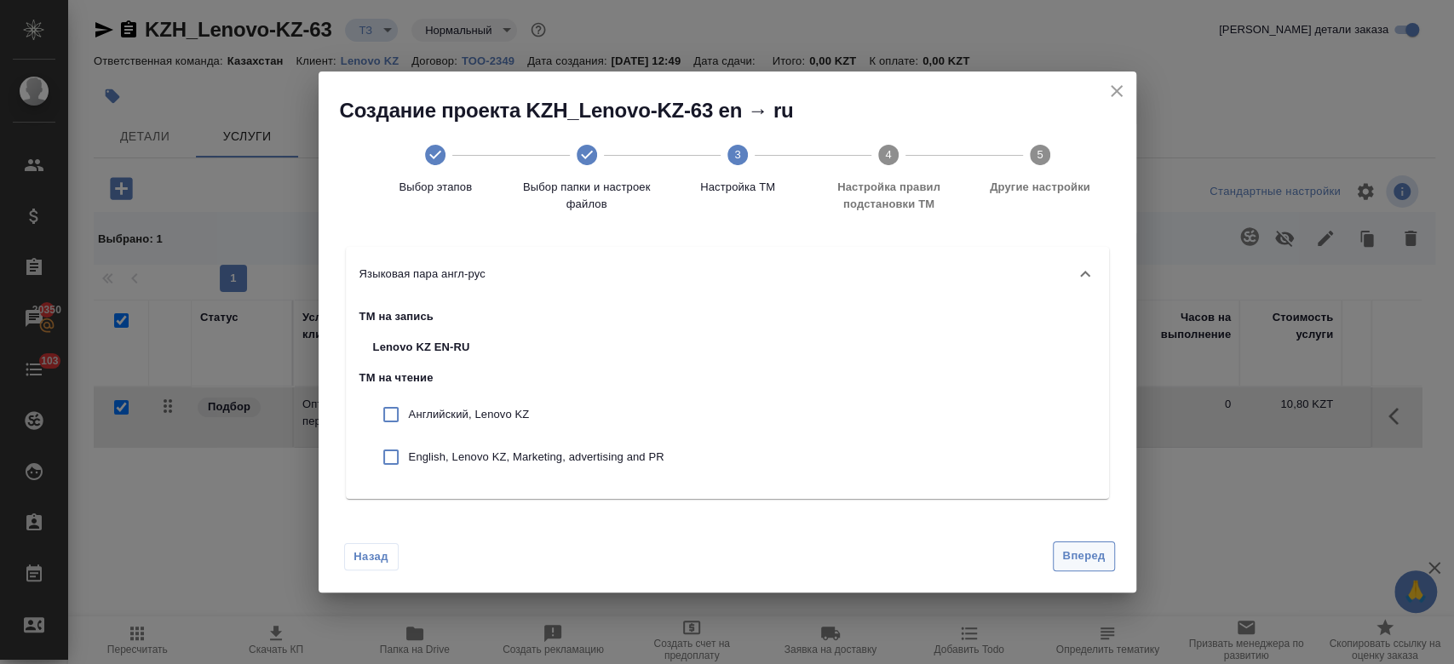
click at [1077, 562] on span "Вперед" at bounding box center [1083, 557] width 43 height 20
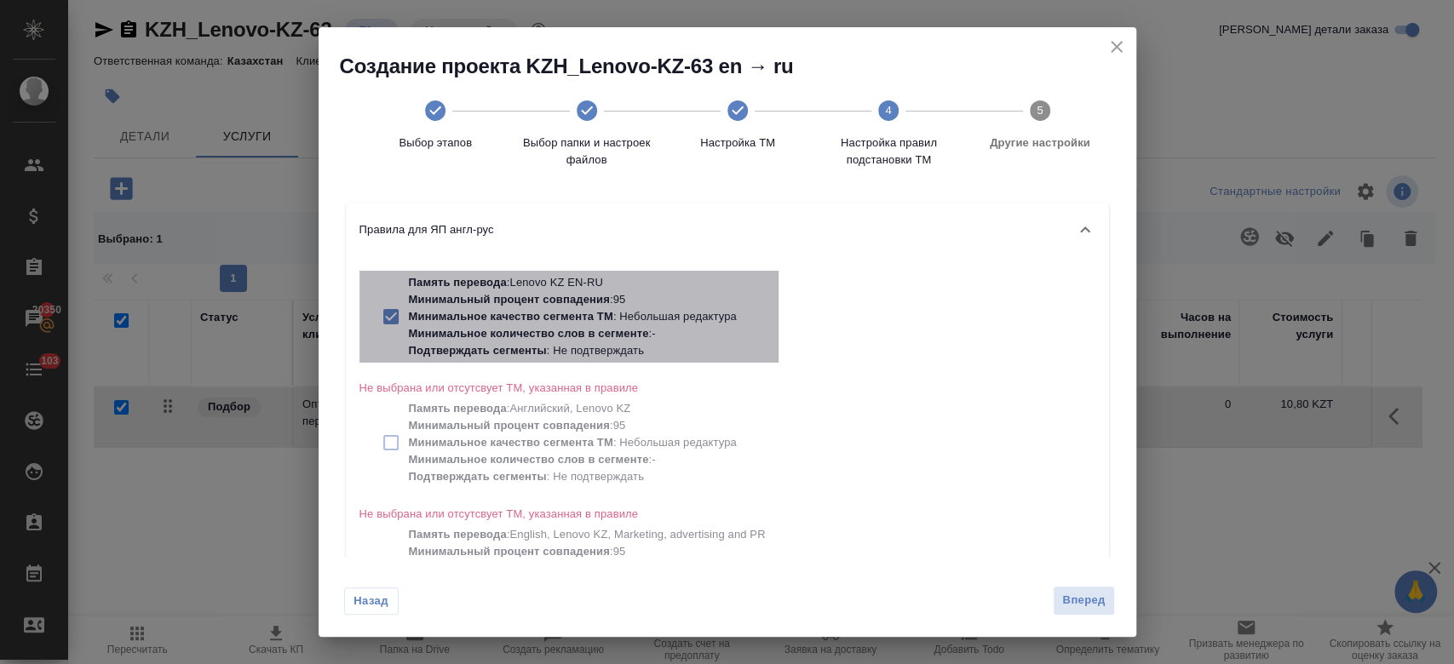
click at [581, 325] on p "Минимальное количество слов в сегменте : -" at bounding box center [587, 333] width 357 height 17
checkbox input "false"
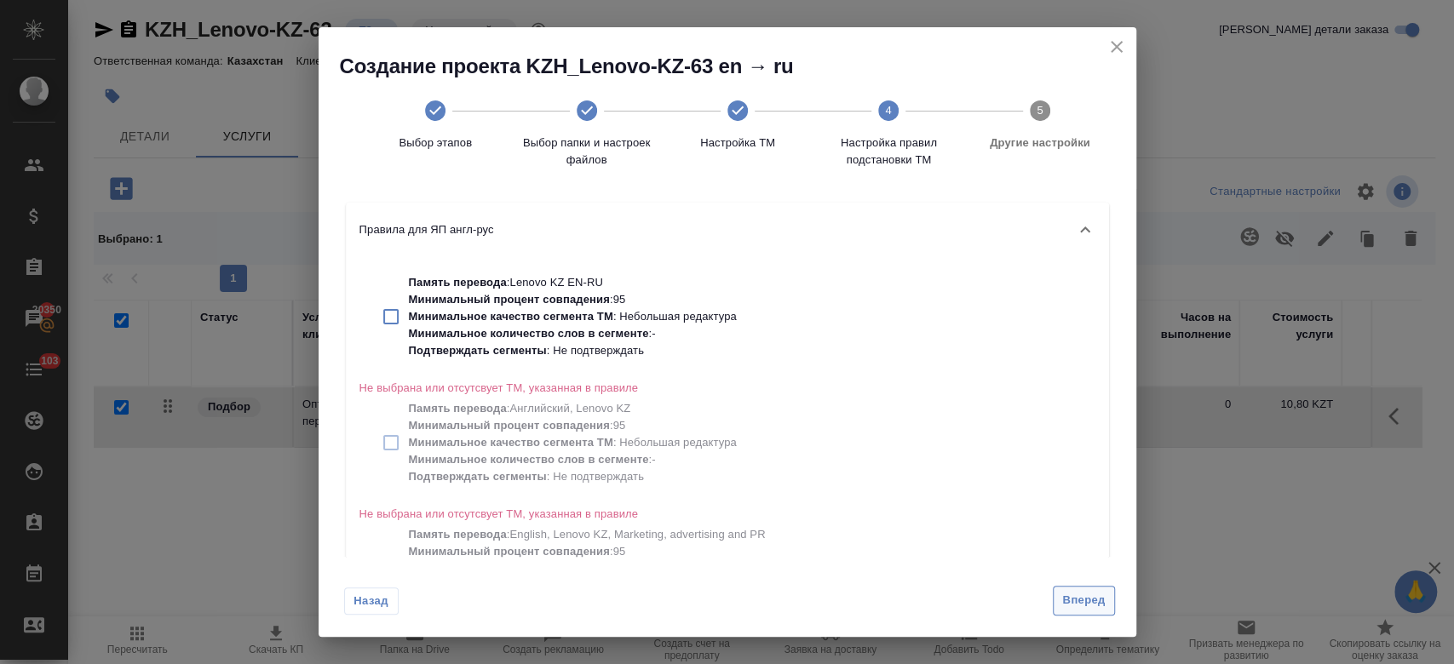
click at [1085, 604] on span "Вперед" at bounding box center [1083, 601] width 43 height 20
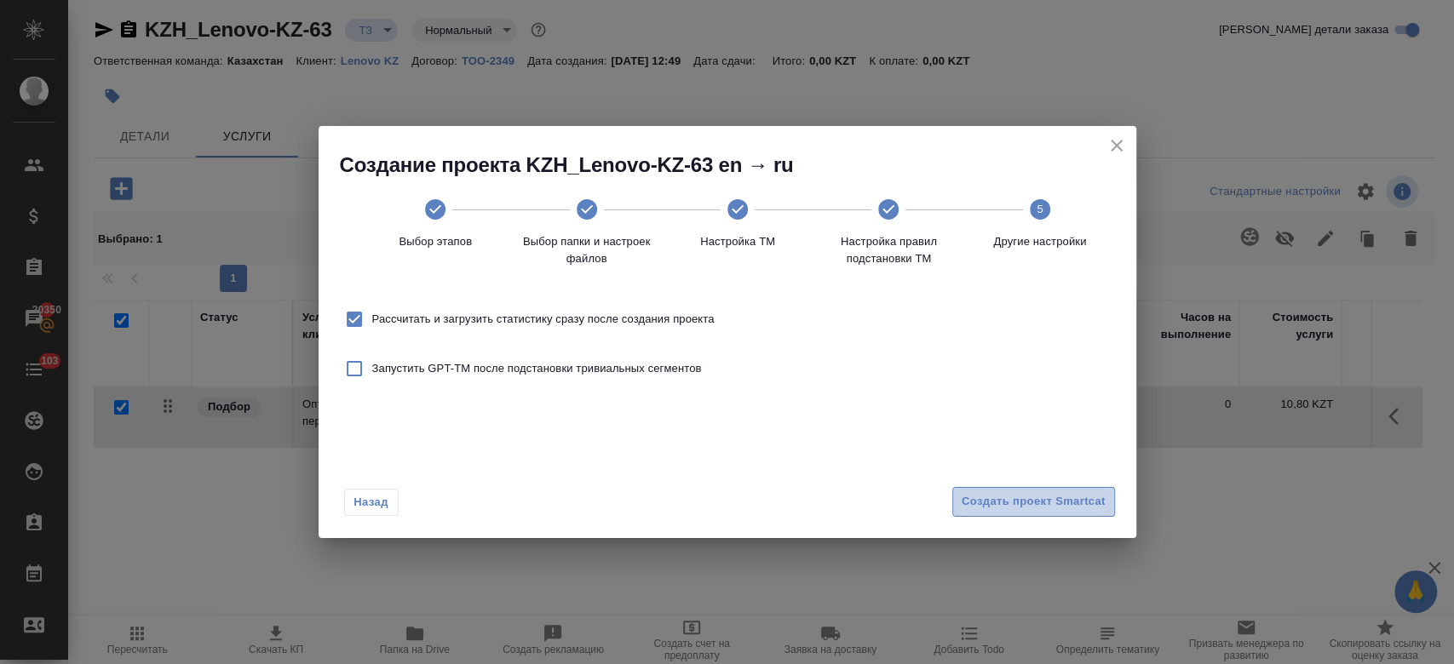
click at [1002, 493] on span "Создать проект Smartcat" at bounding box center [1034, 502] width 144 height 20
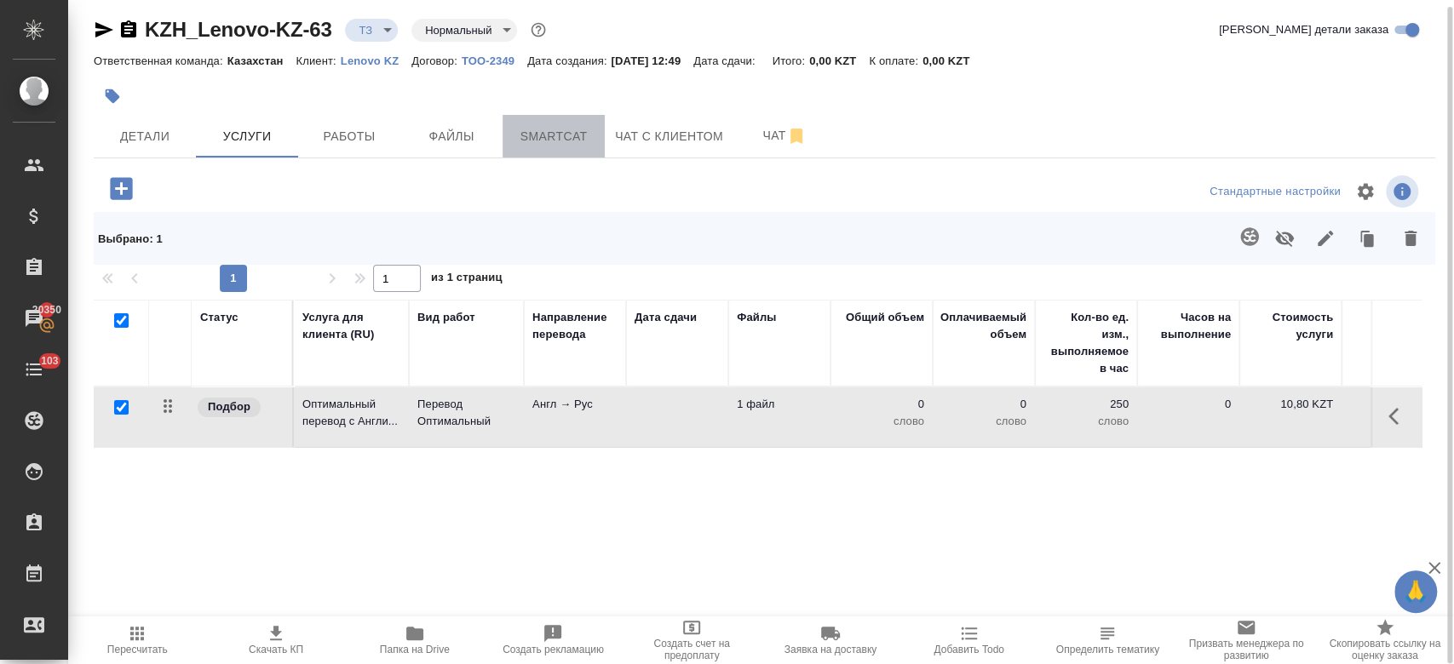
click at [559, 140] on span "Smartcat" at bounding box center [554, 136] width 82 height 21
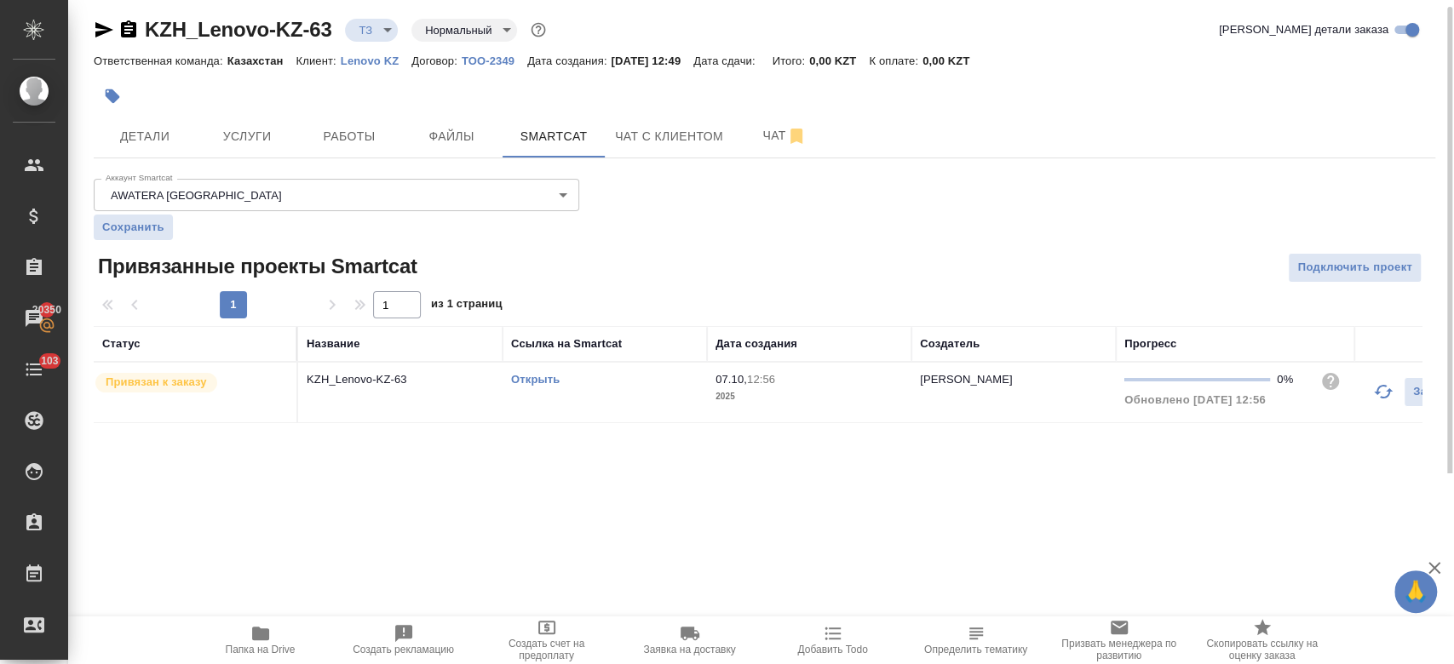
click at [538, 382] on link "Открыть" at bounding box center [535, 379] width 49 height 13
click at [261, 637] on icon "button" at bounding box center [260, 634] width 17 height 14
click at [279, 133] on span "Услуги" at bounding box center [247, 136] width 82 height 21
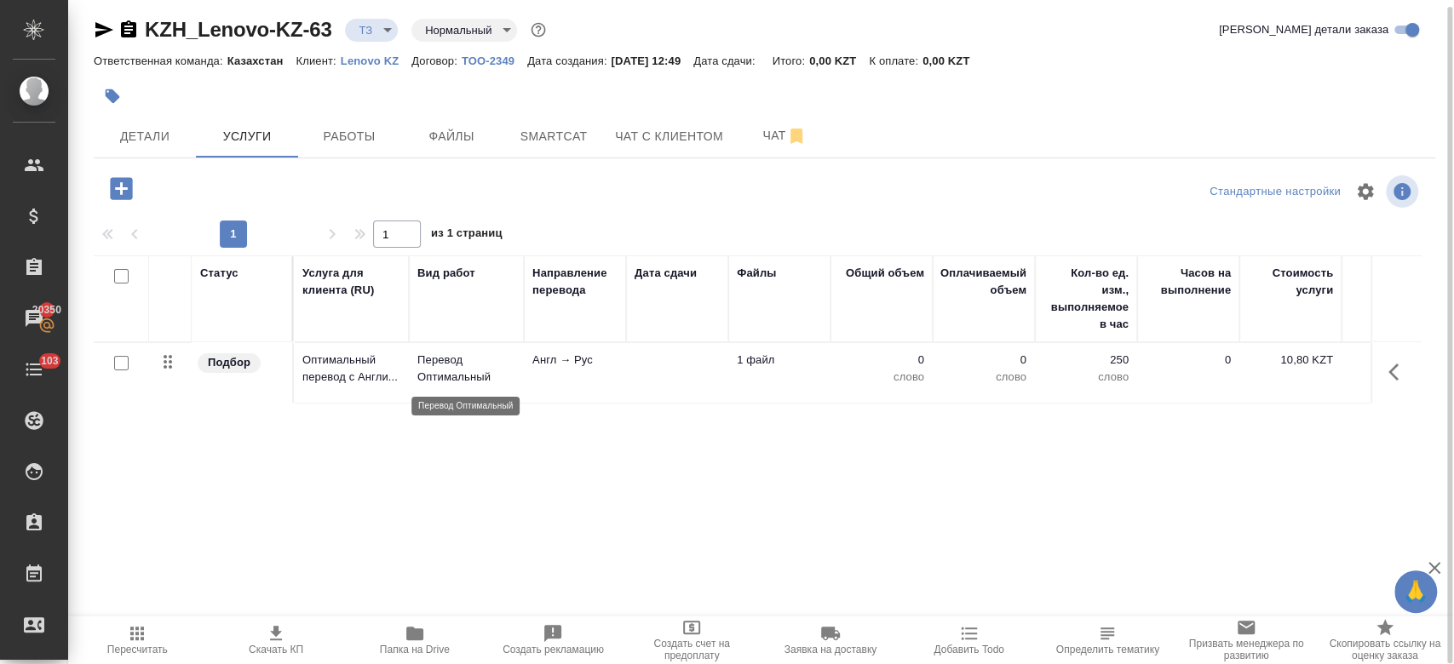
click at [428, 377] on p "Перевод Оптимальный" at bounding box center [466, 369] width 98 height 34
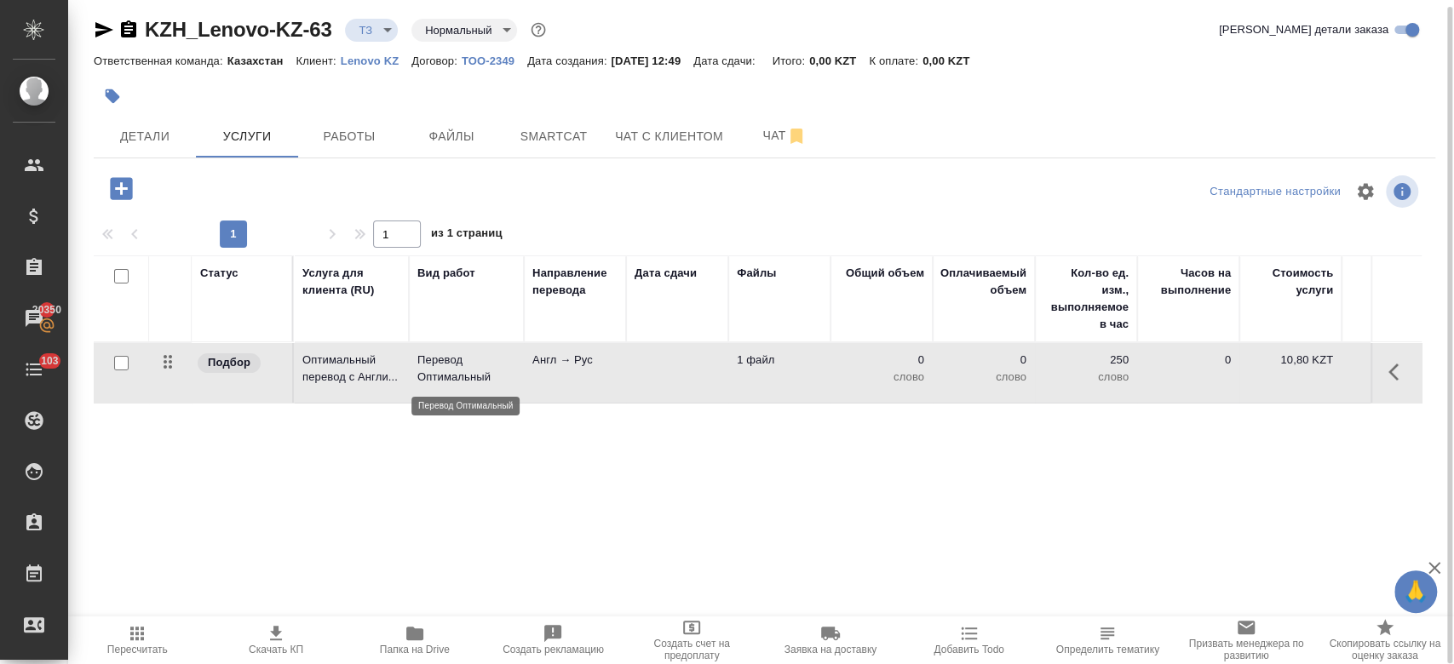
click at [428, 377] on p "Перевод Оптимальный" at bounding box center [466, 369] width 98 height 34
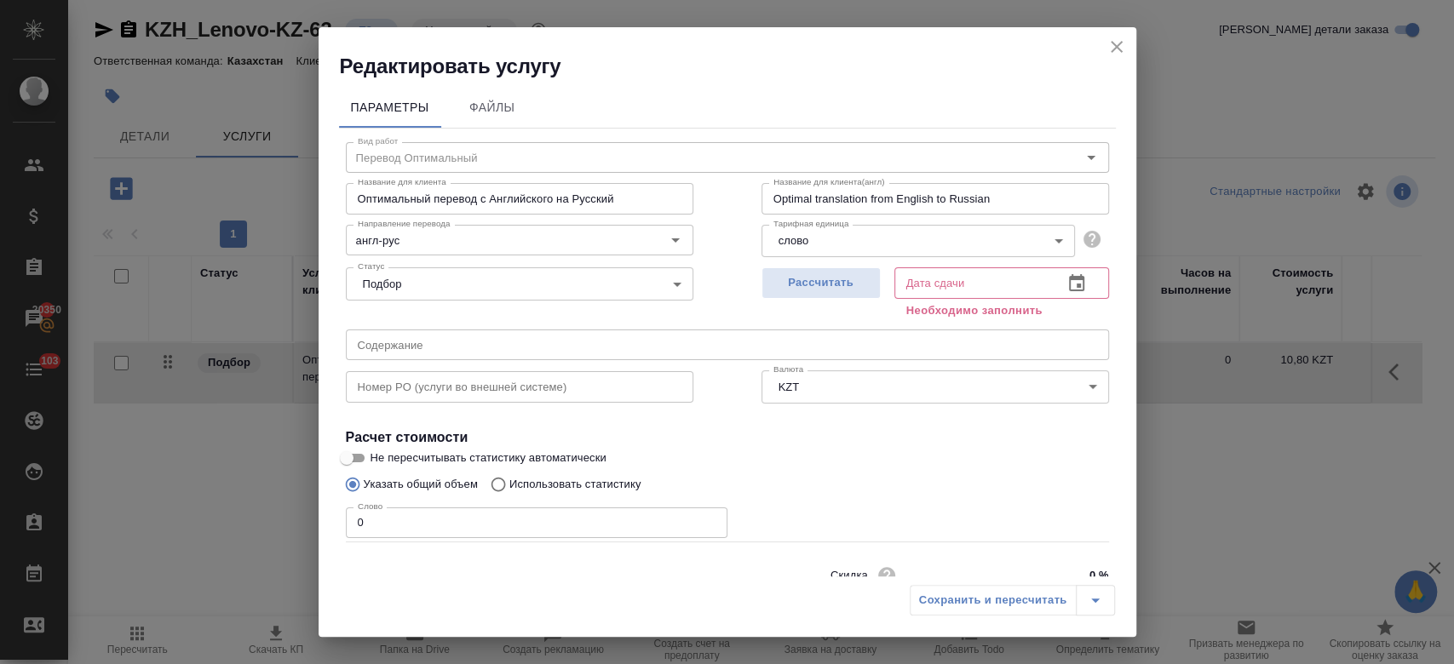
scroll to position [73, 0]
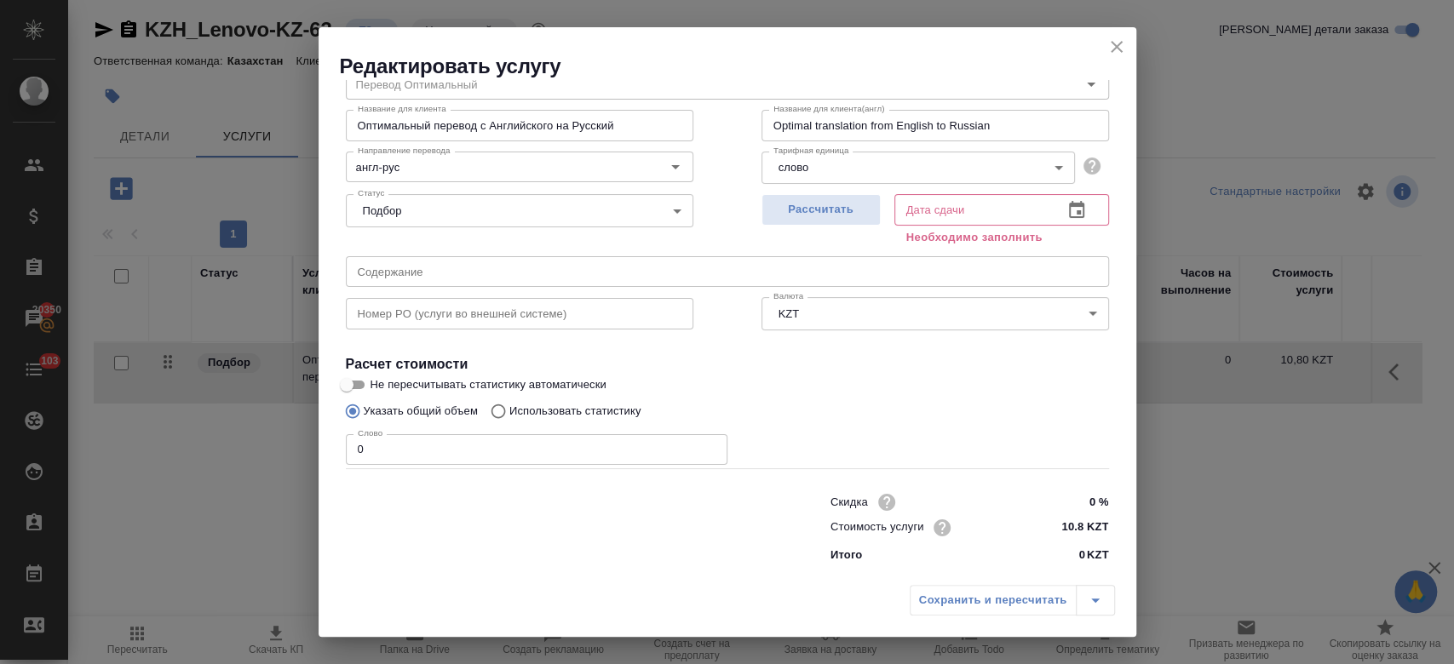
click at [597, 405] on p "Использовать статистику" at bounding box center [575, 411] width 132 height 17
click at [509, 405] on input "Использовать статистику" at bounding box center [495, 411] width 27 height 32
radio input "true"
radio input "false"
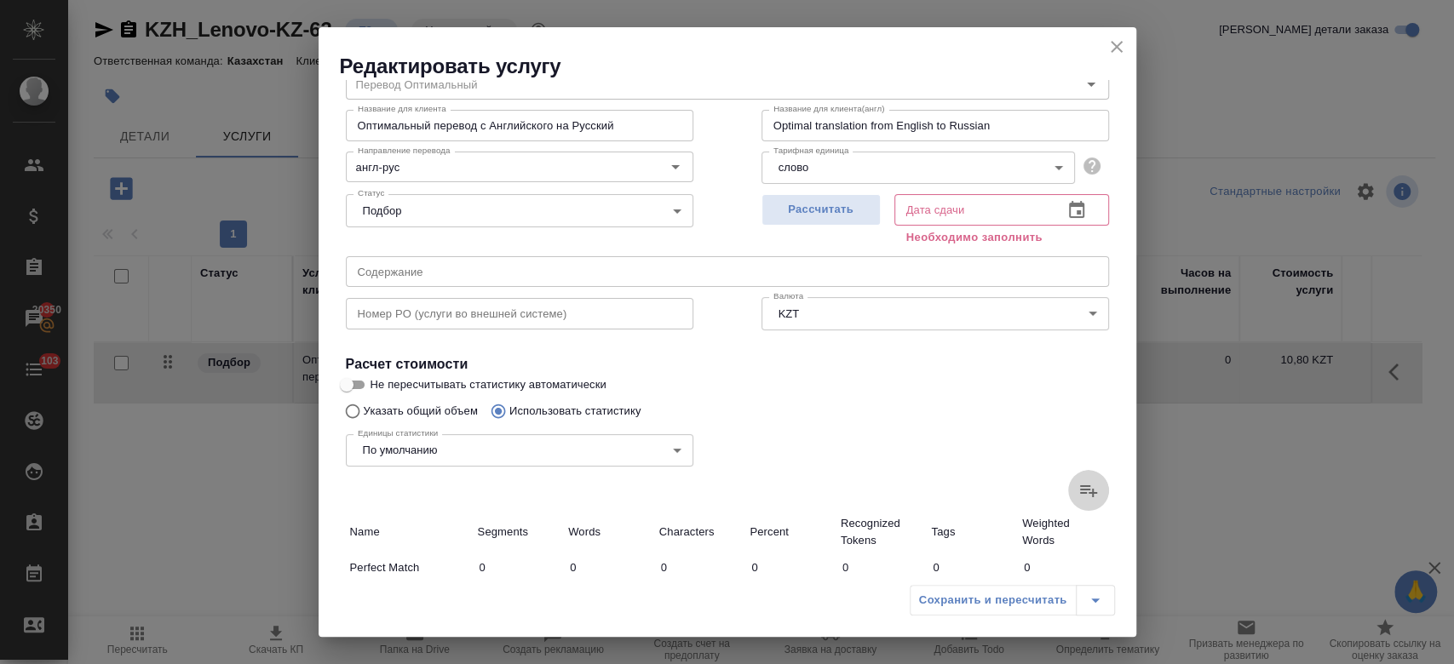
click at [1078, 491] on icon at bounding box center [1088, 490] width 20 height 20
click at [0, 0] on input "file" at bounding box center [0, 0] width 0 height 0
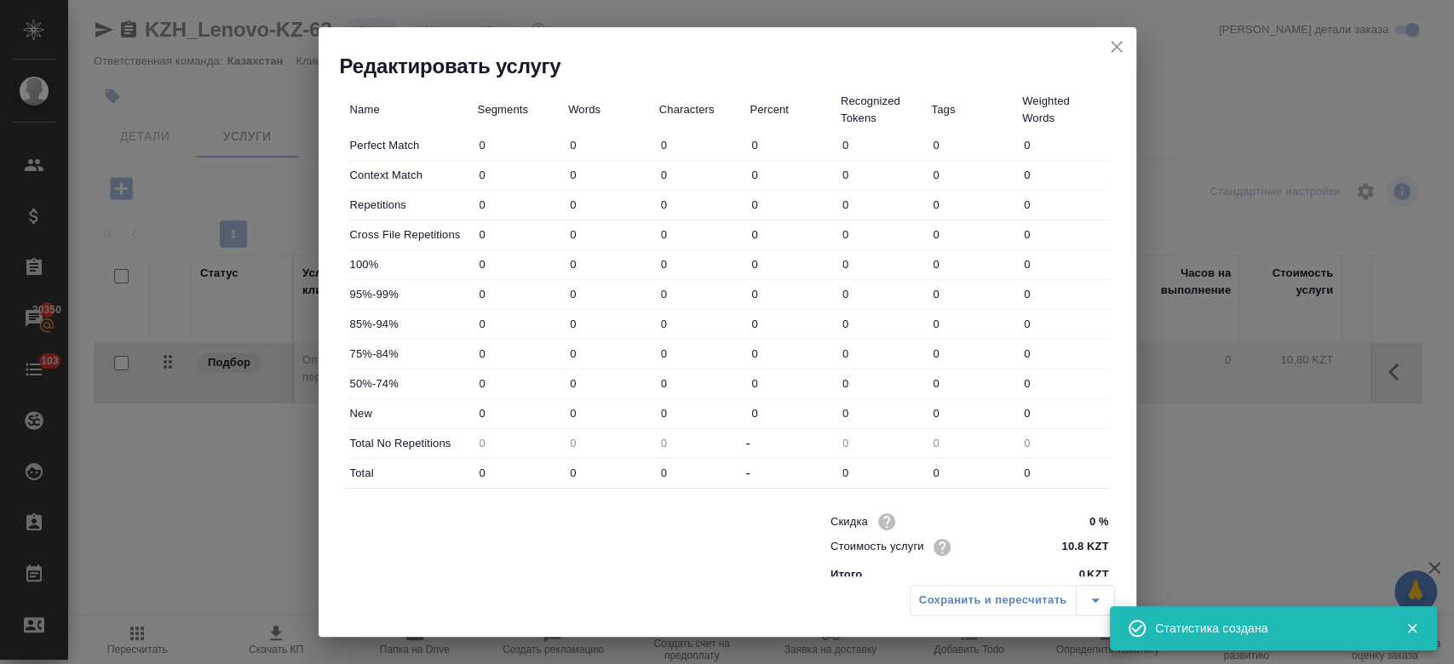
type input "72"
type input "1370"
type input "8618"
type input "30"
type input "64"
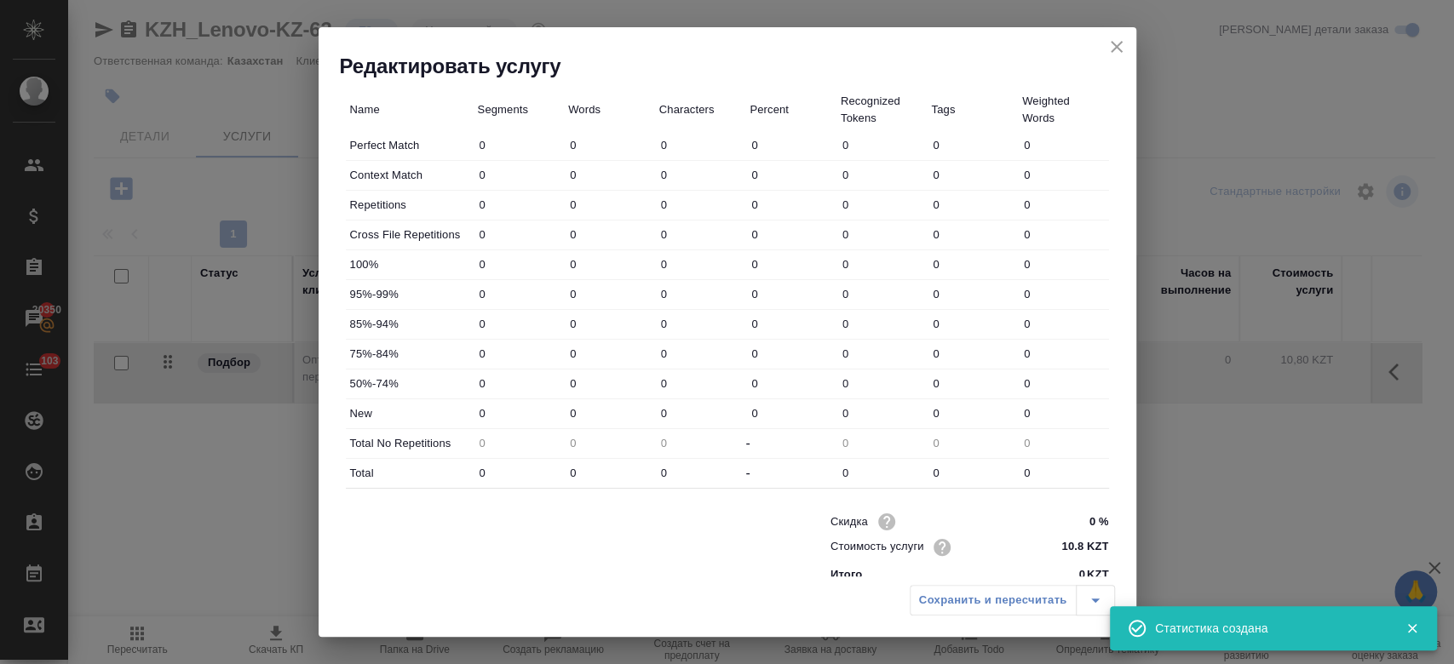
type input "369"
type input "42"
type input "322"
type input "2139"
type input "51"
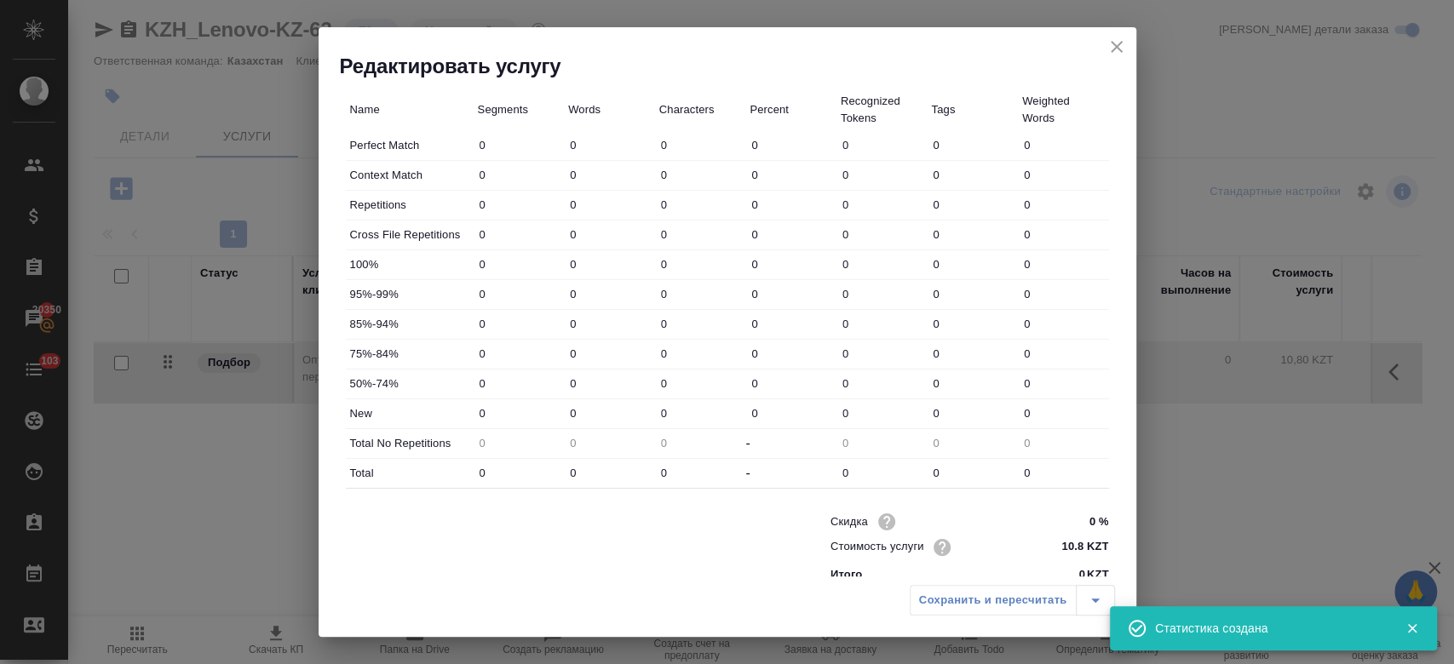
type input "940"
type input "6146"
type input "58"
type input "1307"
type input "8753"
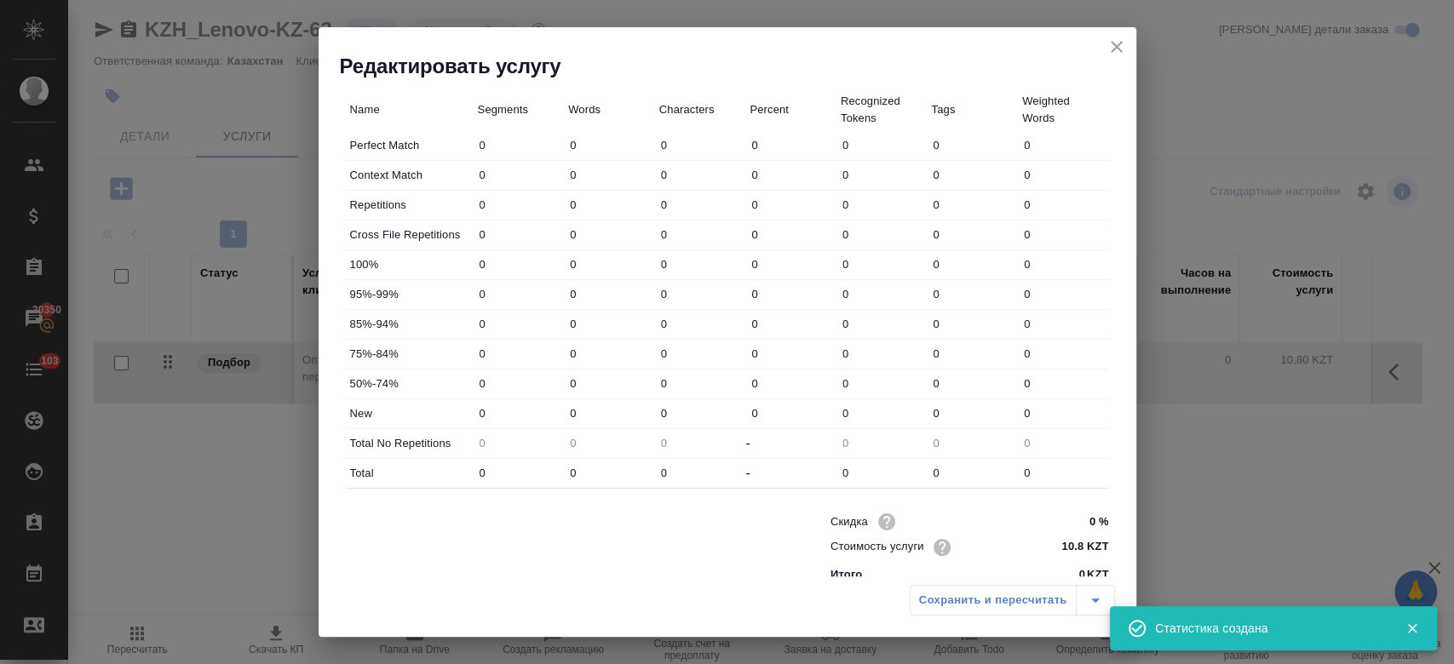
type input "34"
type input "470"
type input "3213"
type input "79"
type input "888"
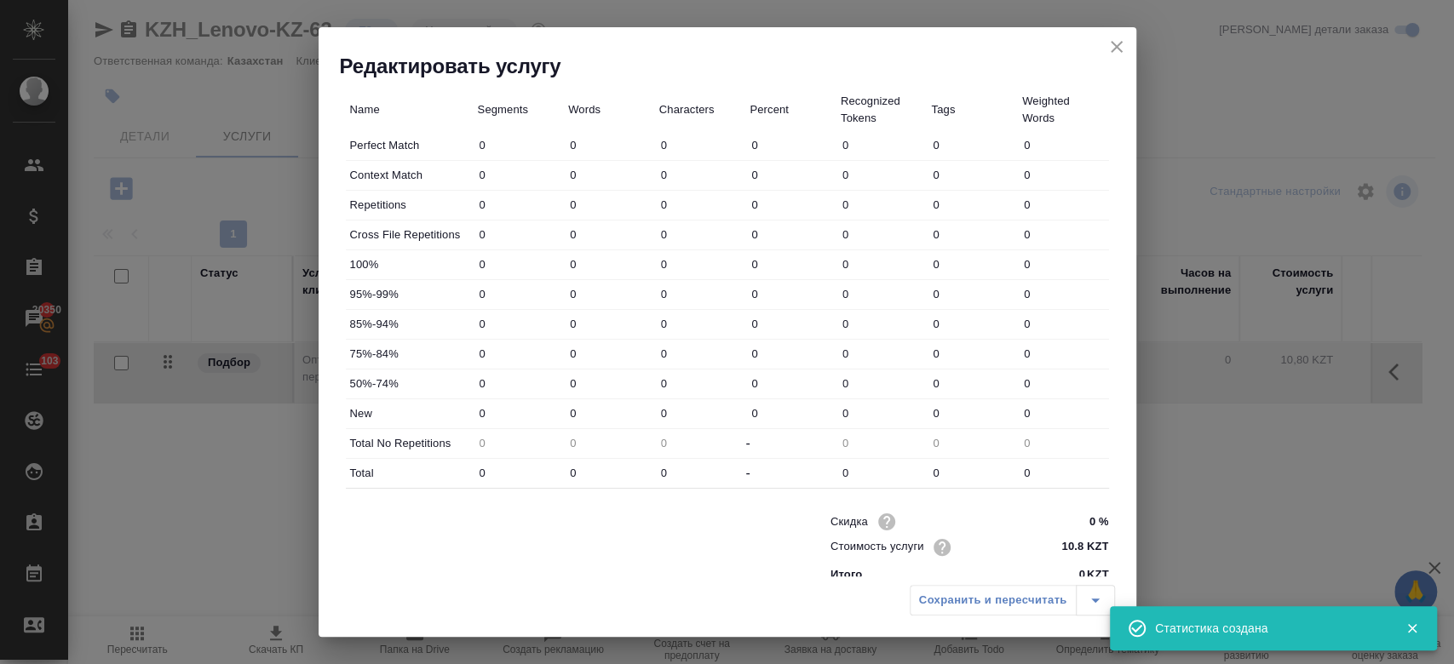
type input "5833"
type input "336"
type input "5297"
type input "34702"
type input "366"
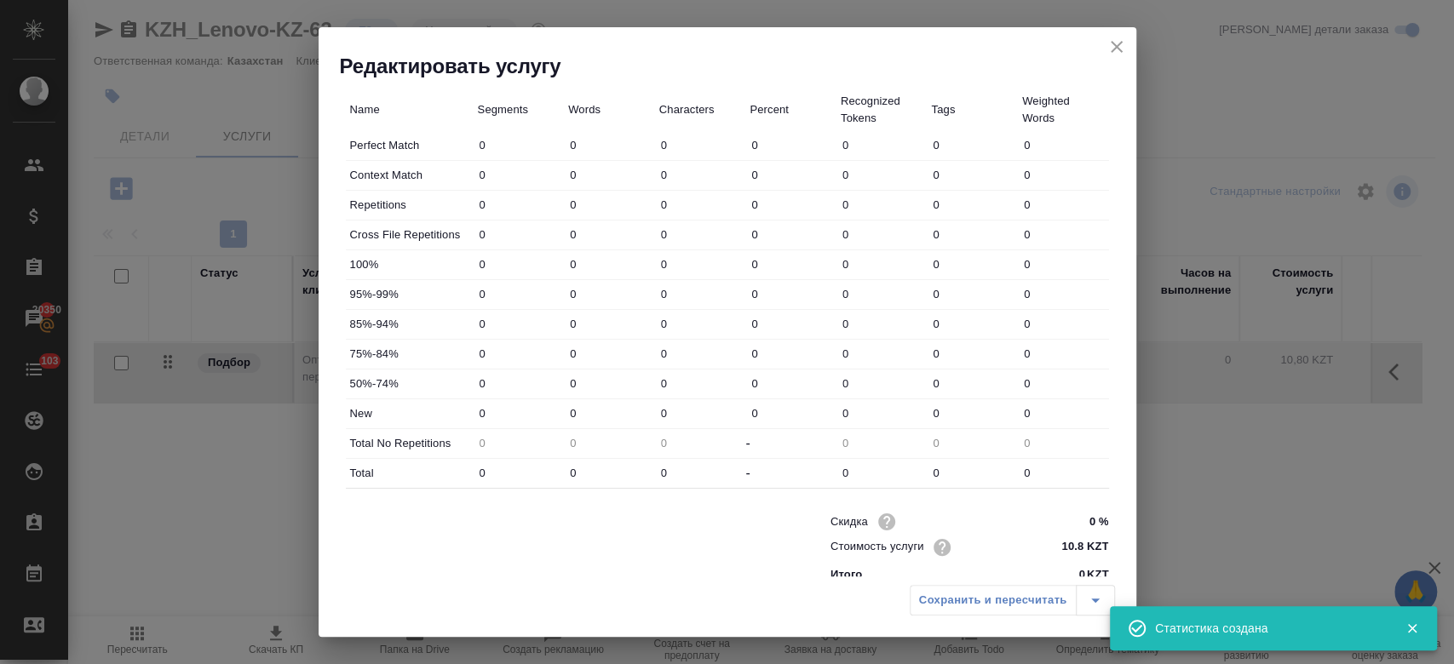
type input "5361"
type input "35071"
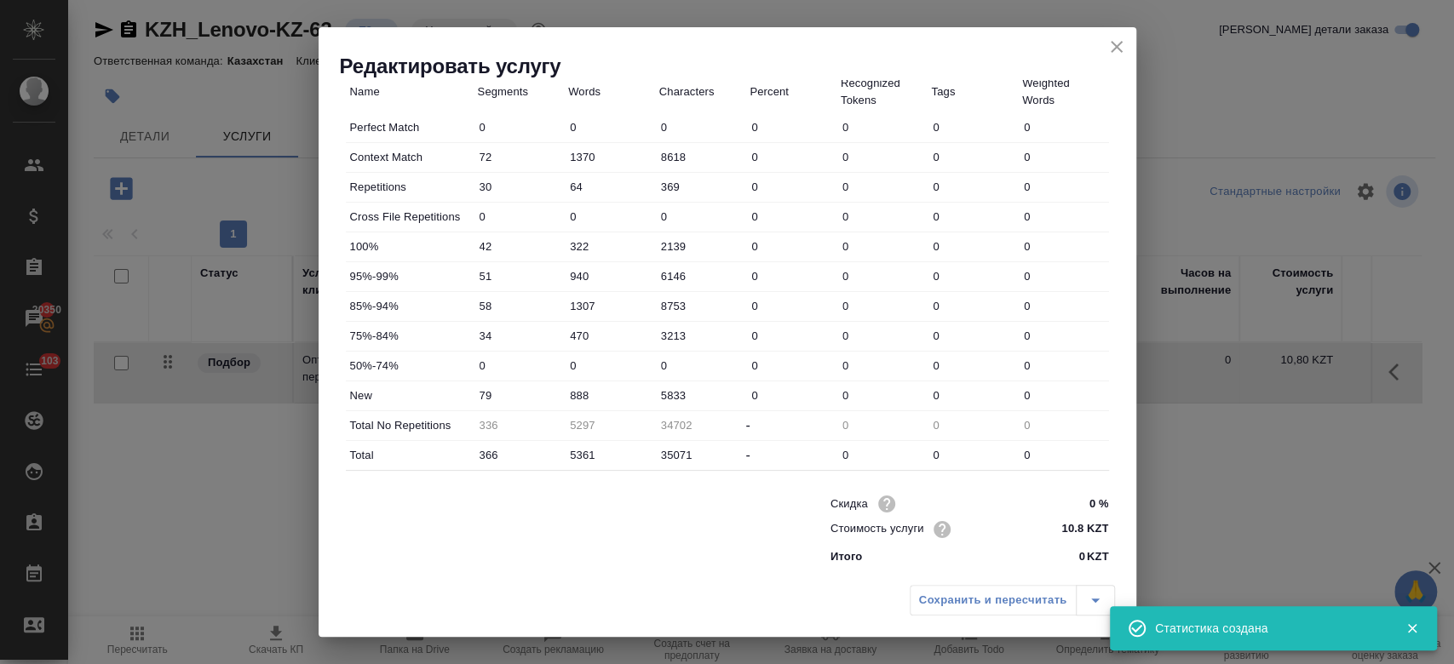
scroll to position [0, 0]
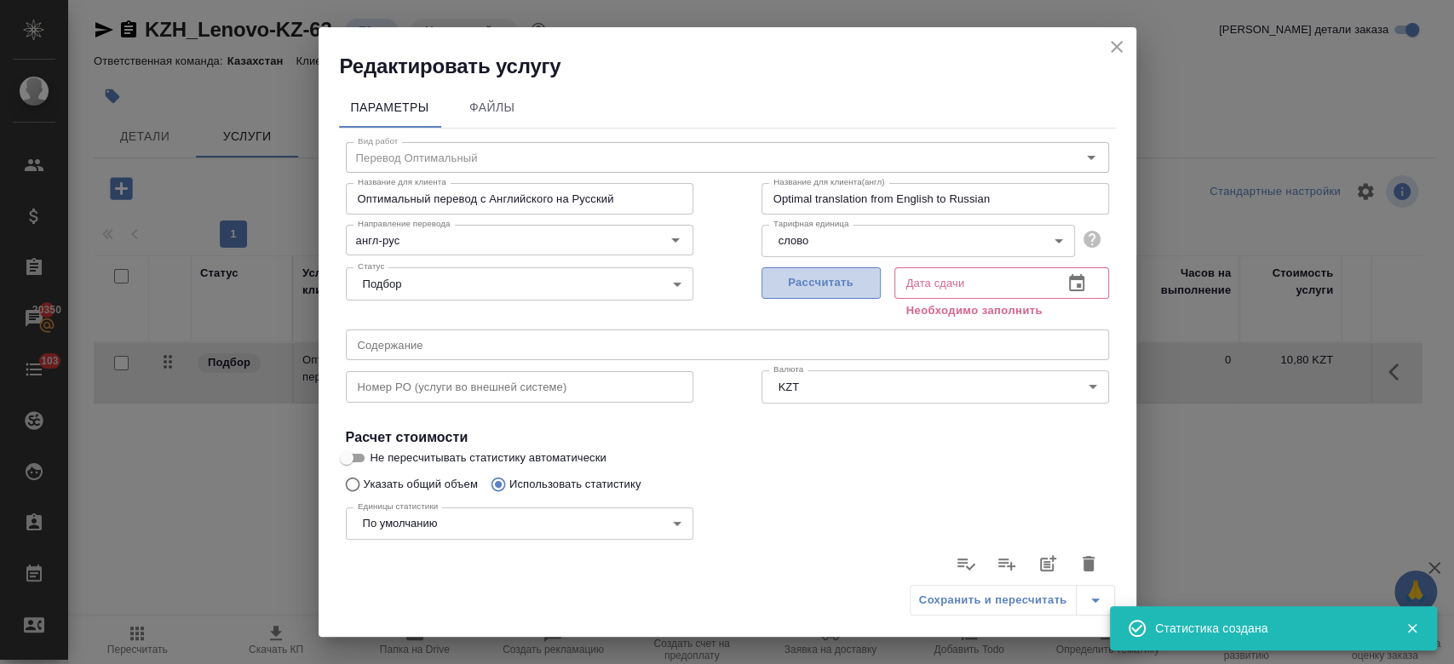
click at [827, 287] on span "Рассчитать" at bounding box center [821, 283] width 101 height 20
type input "07.10.2025 12:57"
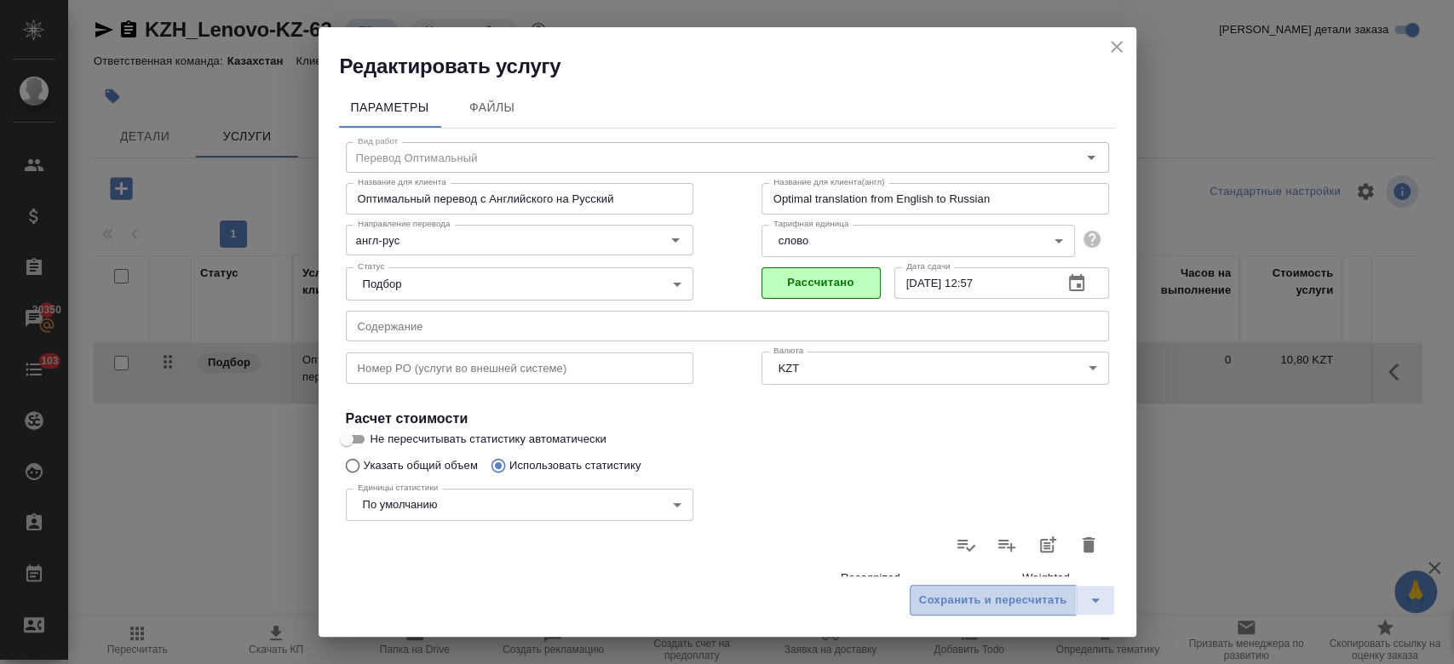
click at [968, 613] on button "Сохранить и пересчитать" at bounding box center [993, 600] width 167 height 31
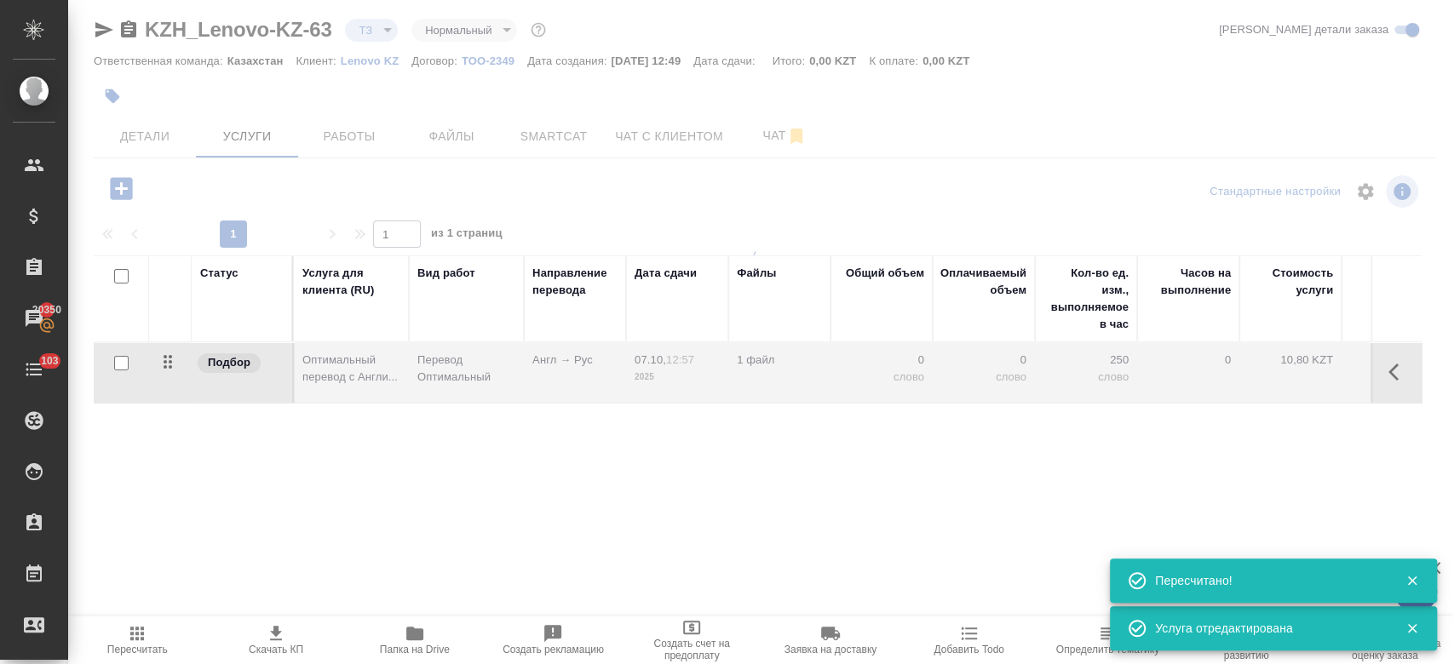
type input "new"
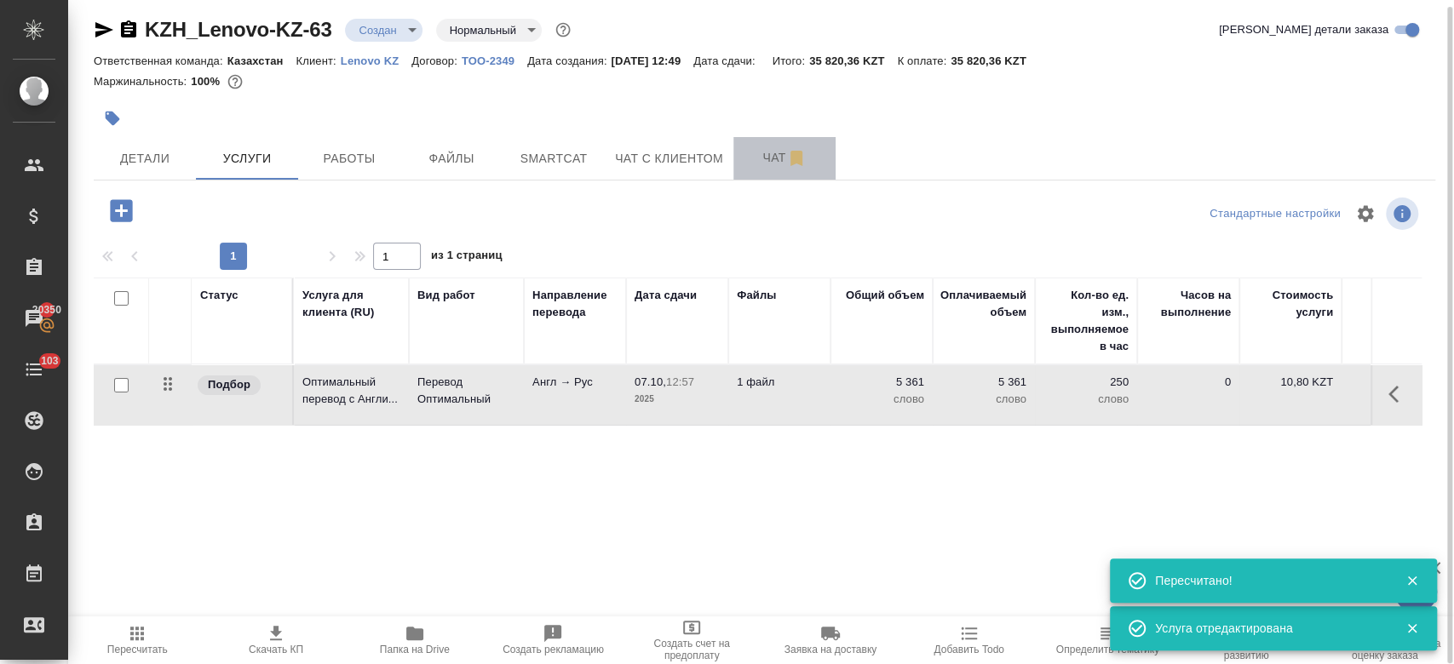
click at [780, 166] on span "Чат" at bounding box center [785, 157] width 82 height 21
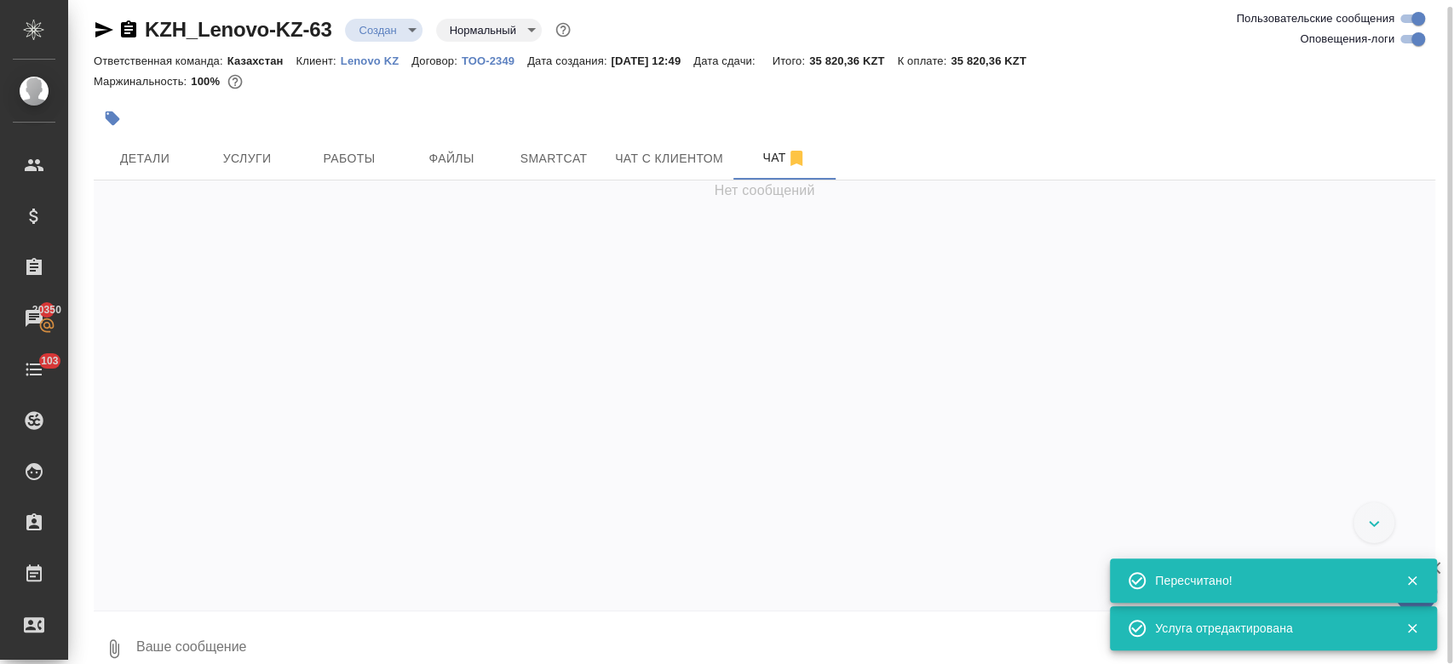
scroll to position [12, 0]
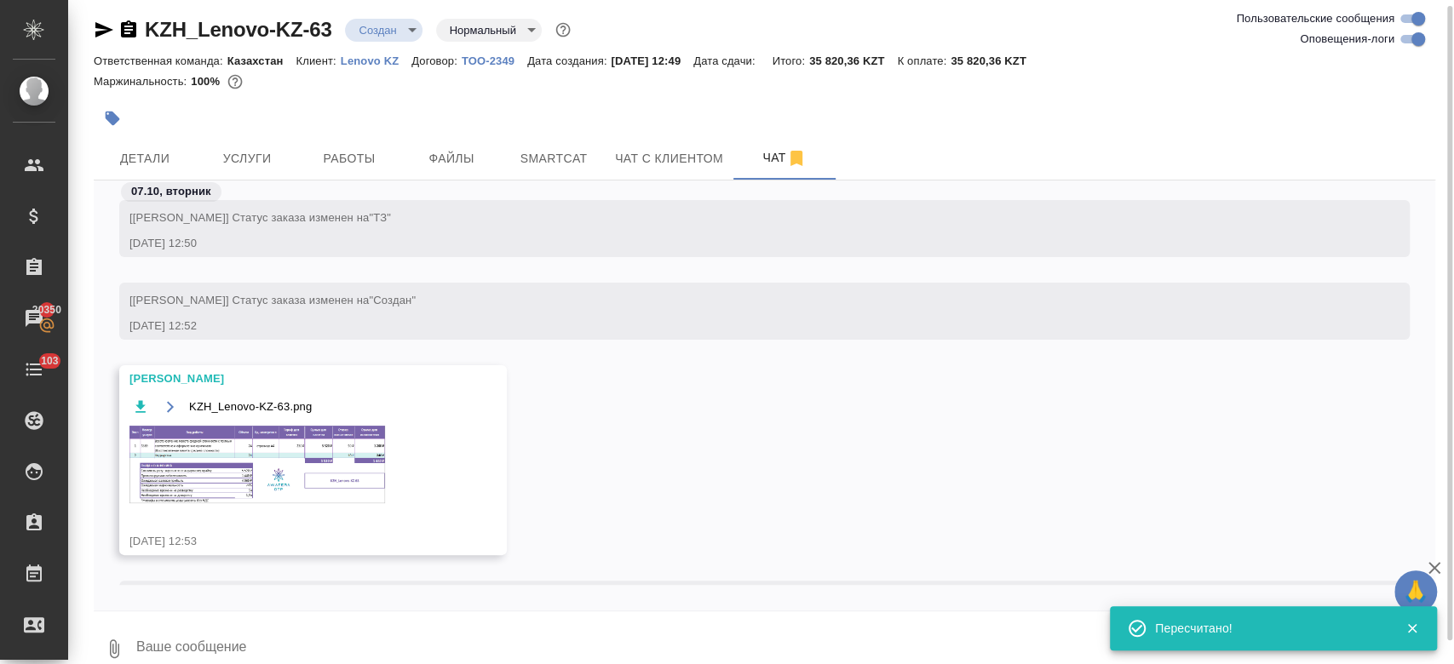
click at [333, 439] on img at bounding box center [257, 465] width 256 height 78
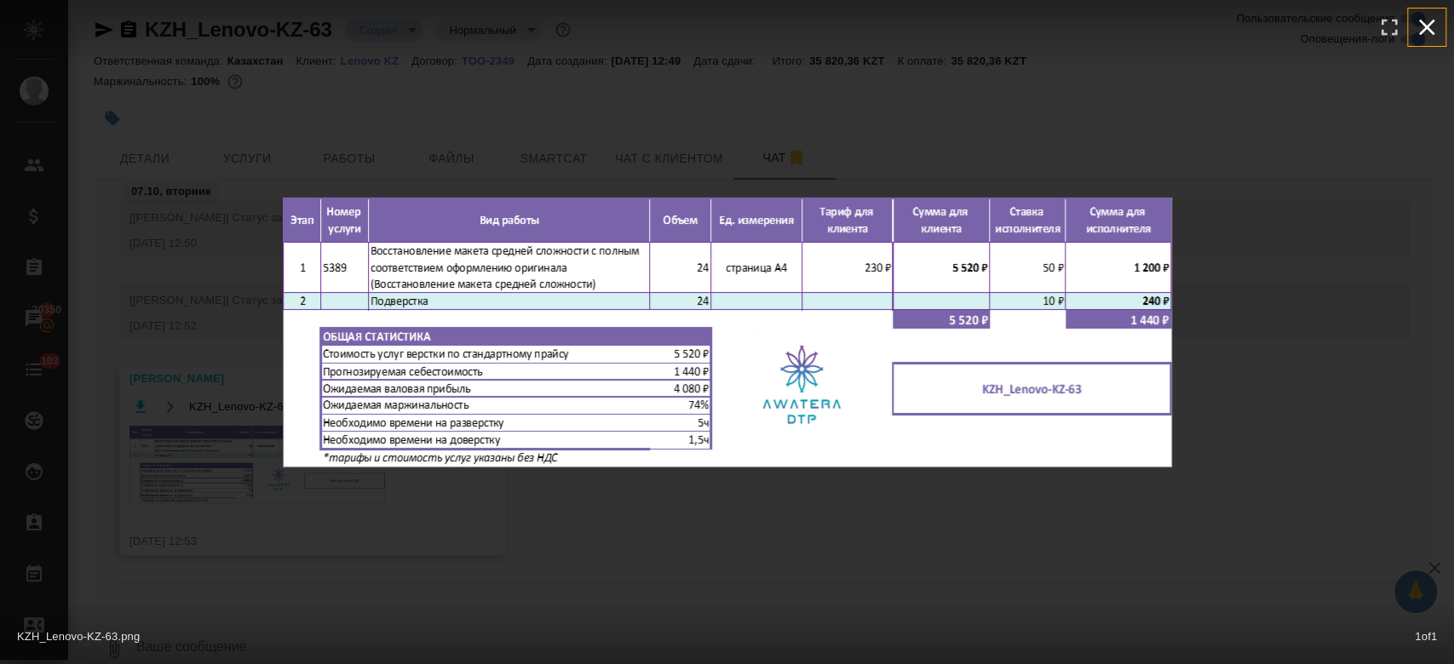
click at [1430, 20] on icon "button" at bounding box center [1426, 27] width 27 height 27
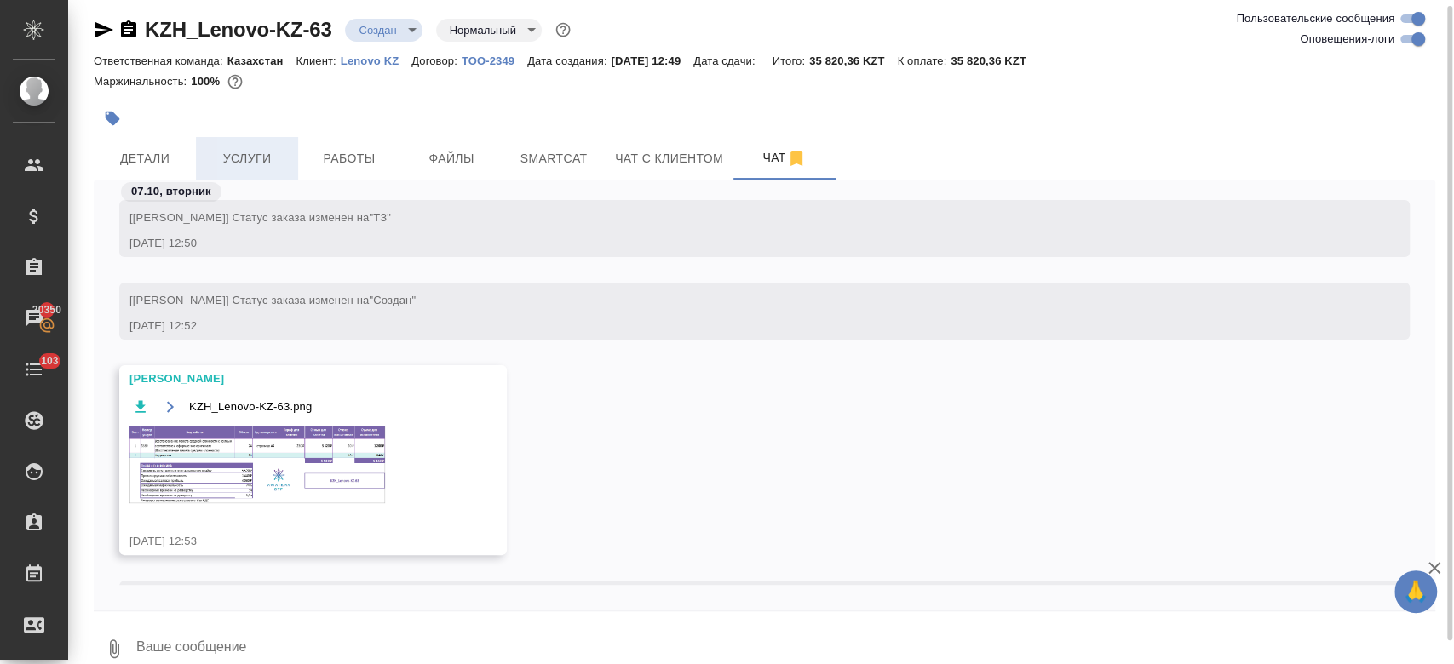
click at [262, 151] on span "Услуги" at bounding box center [247, 158] width 82 height 21
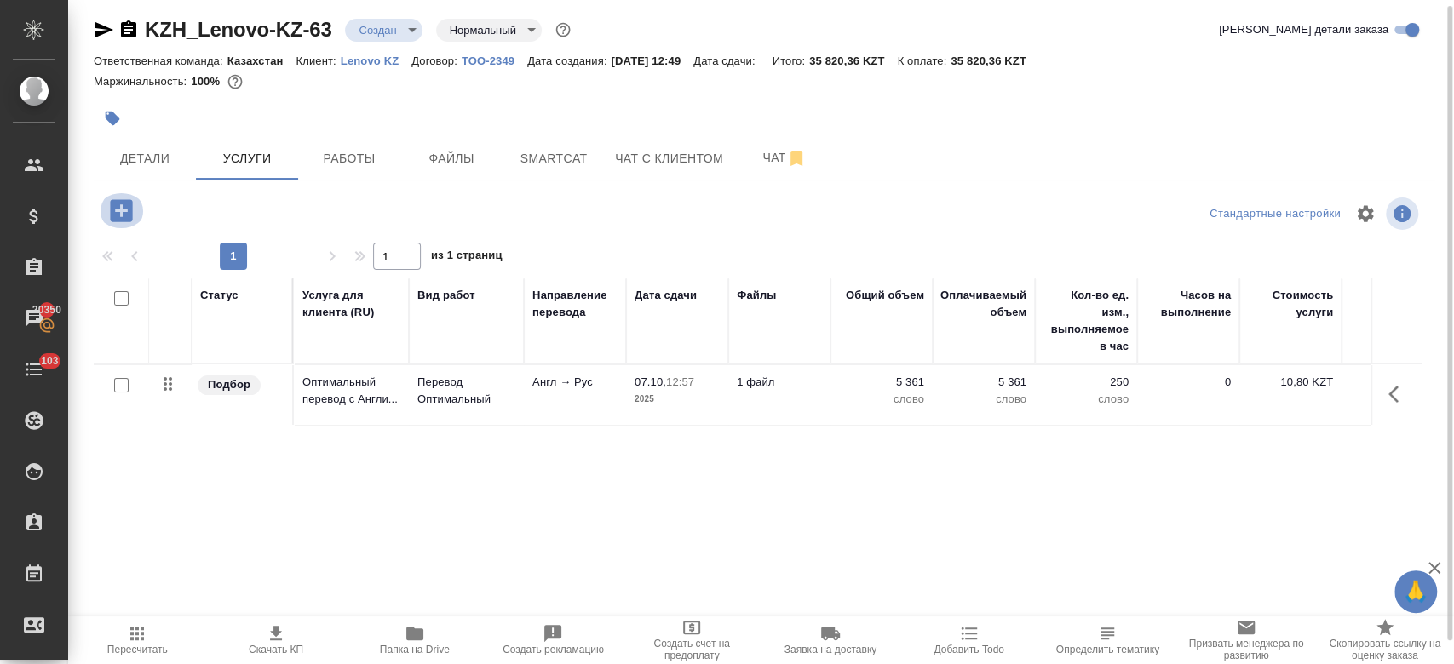
click at [118, 211] on icon "button" at bounding box center [121, 210] width 22 height 22
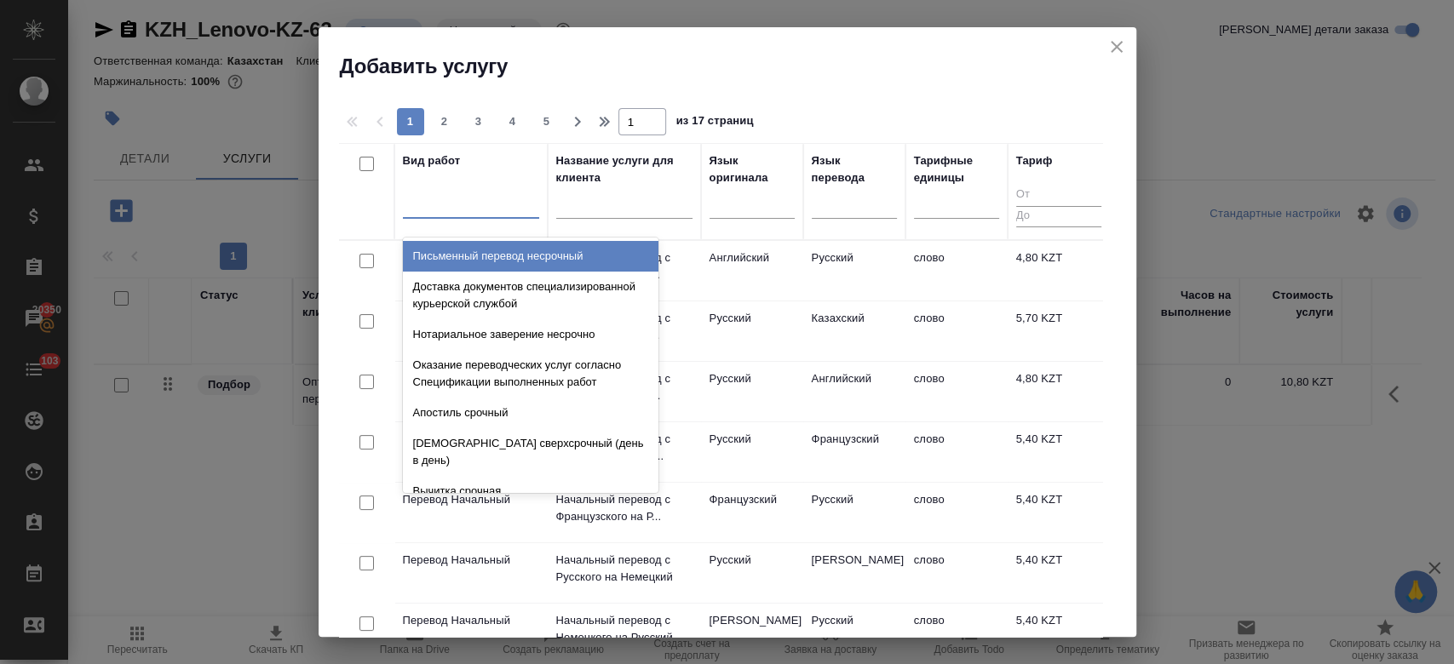
click at [463, 208] on div at bounding box center [471, 201] width 136 height 25
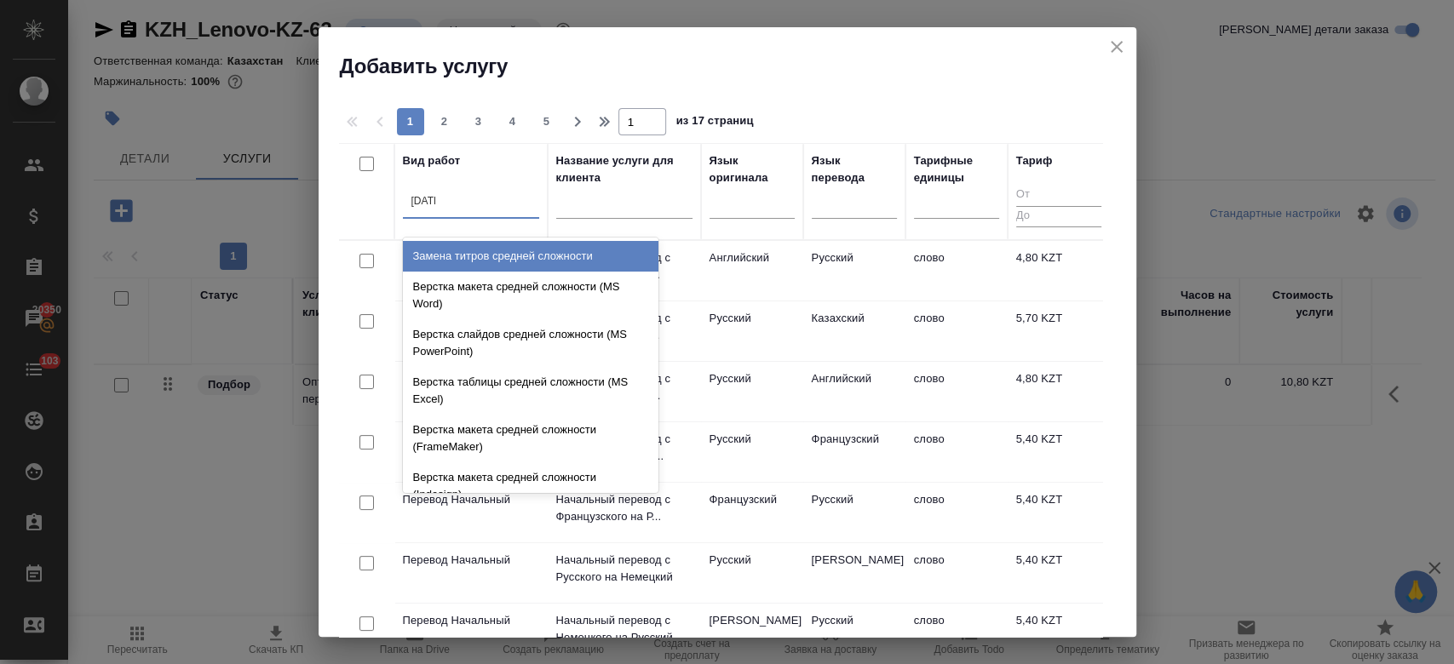
type input "средн"
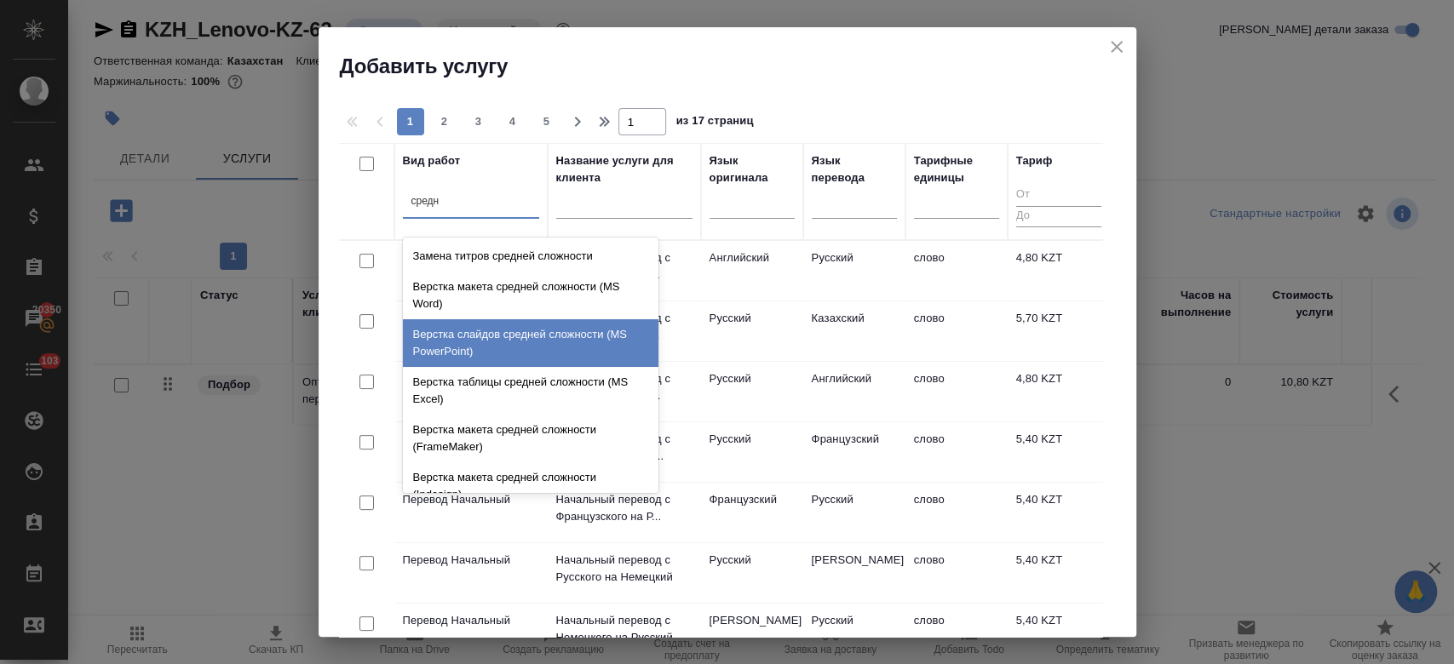
scroll to position [180, 0]
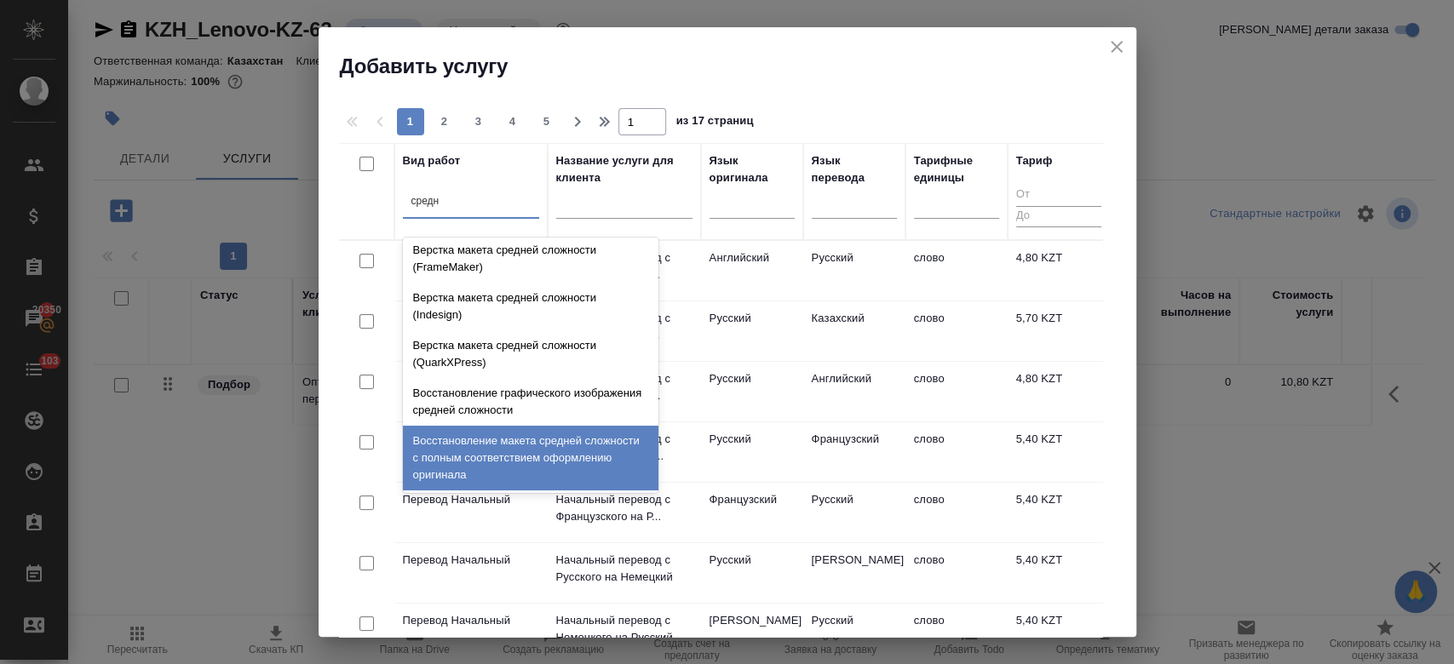
click at [522, 446] on div "Восстановление макета средней сложности с полным соответствием оформлению ориги…" at bounding box center [531, 458] width 256 height 65
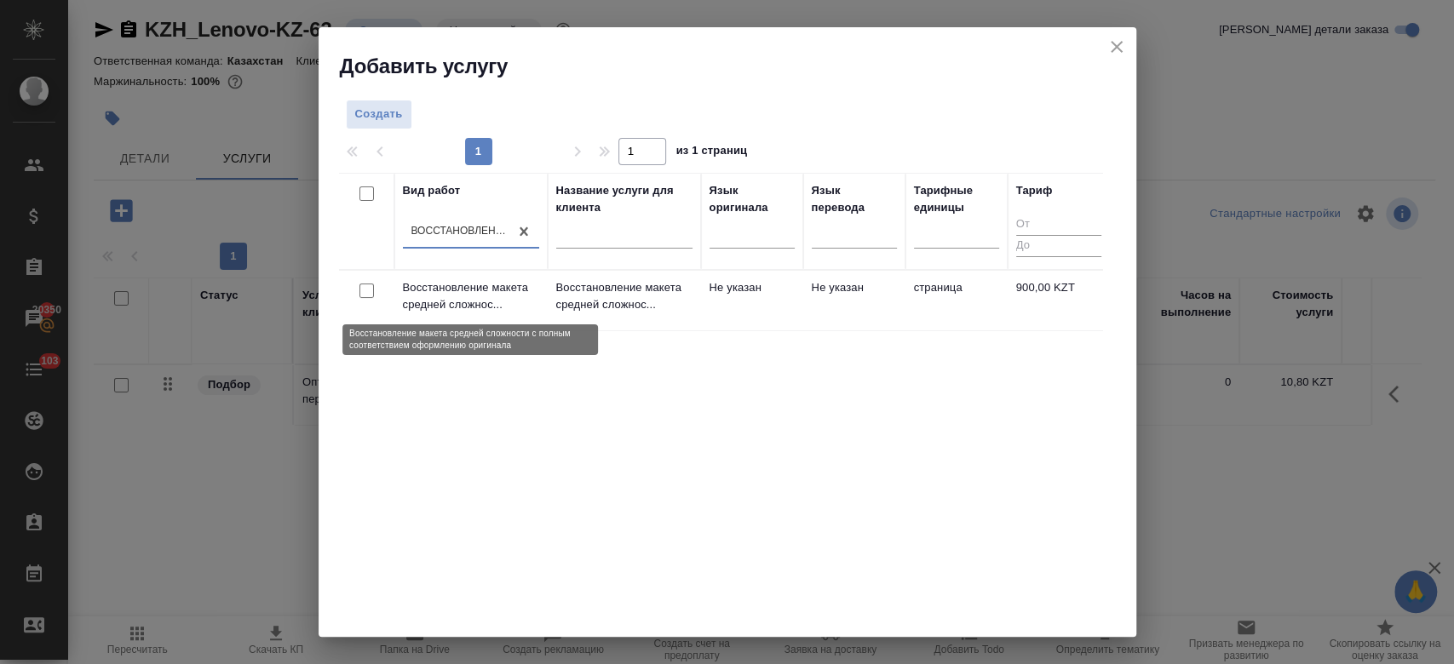
click at [521, 300] on p "Восстановление макета средней сложнос..." at bounding box center [471, 296] width 136 height 34
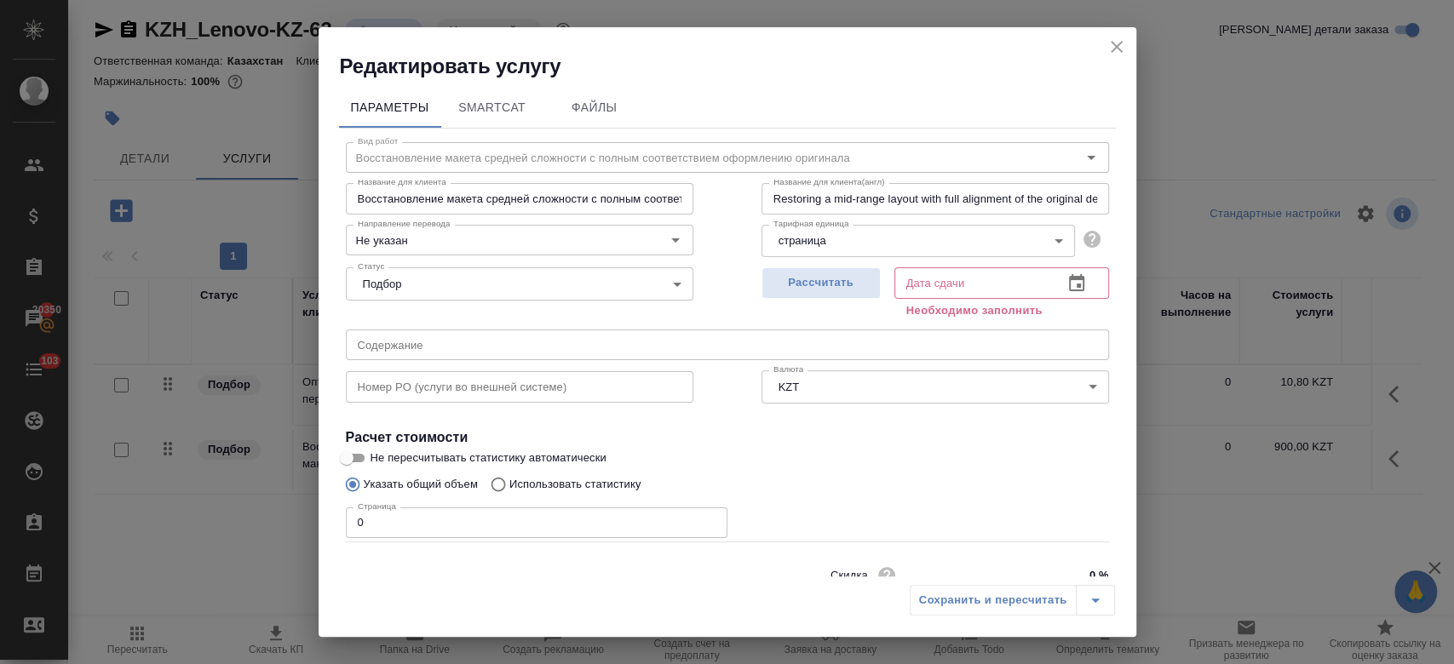
scroll to position [73, 0]
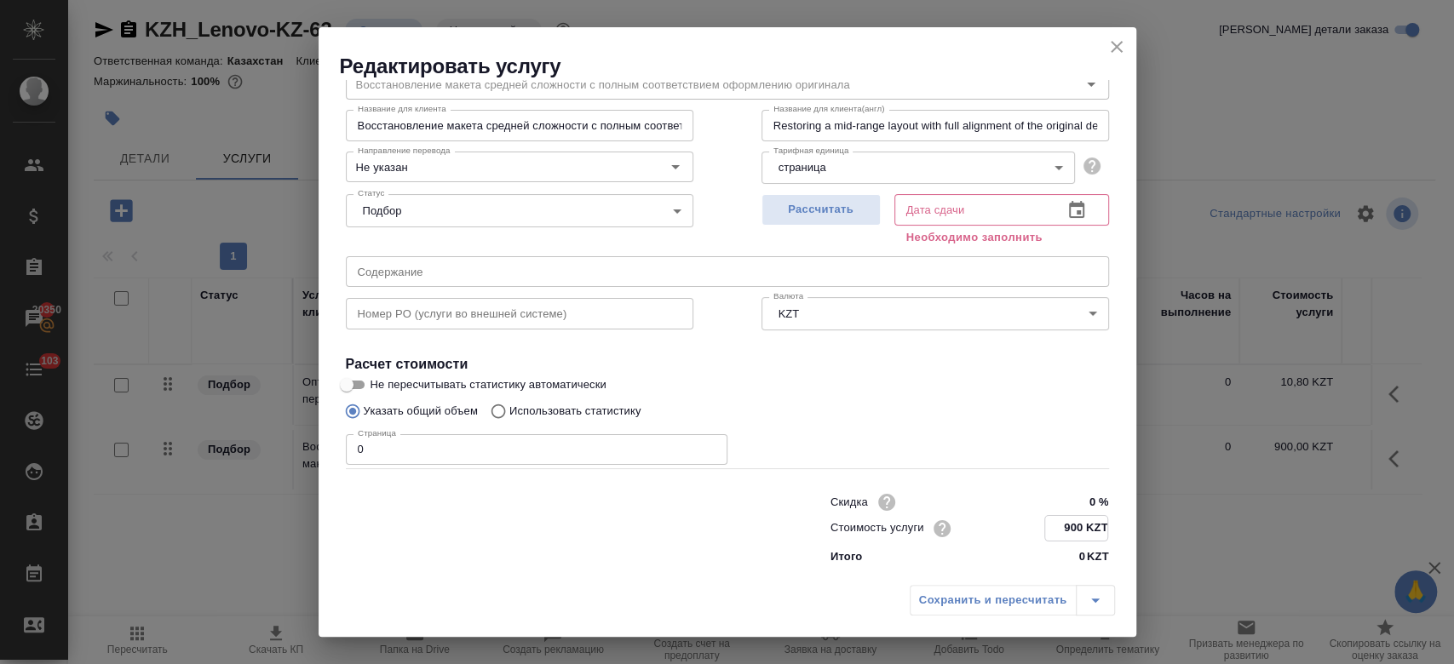
click at [1069, 531] on input "900 KZT" at bounding box center [1076, 528] width 62 height 25
type input "9 KZT"
type input "1725 KZT"
click at [828, 211] on span "Рассчитать" at bounding box center [821, 210] width 101 height 20
type input "07.10.2025 12:58"
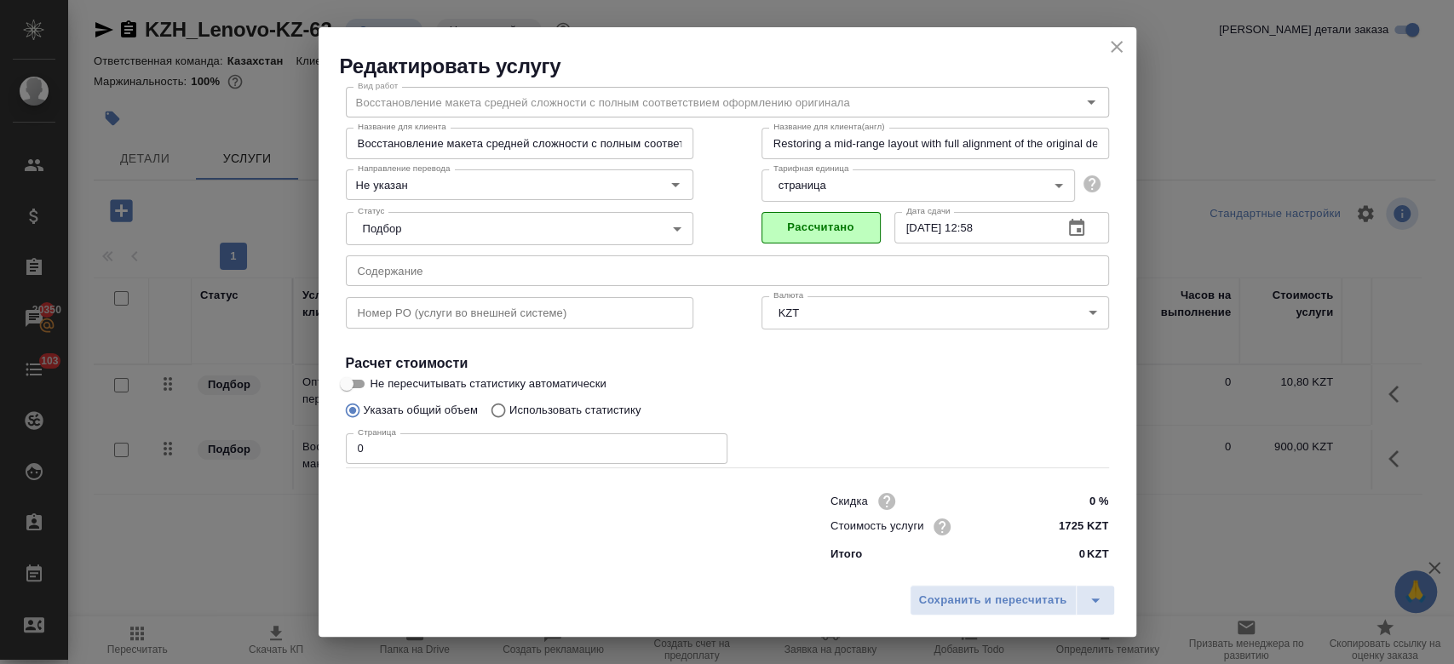
scroll to position [55, 0]
click at [975, 604] on span "Сохранить и пересчитать" at bounding box center [993, 601] width 148 height 20
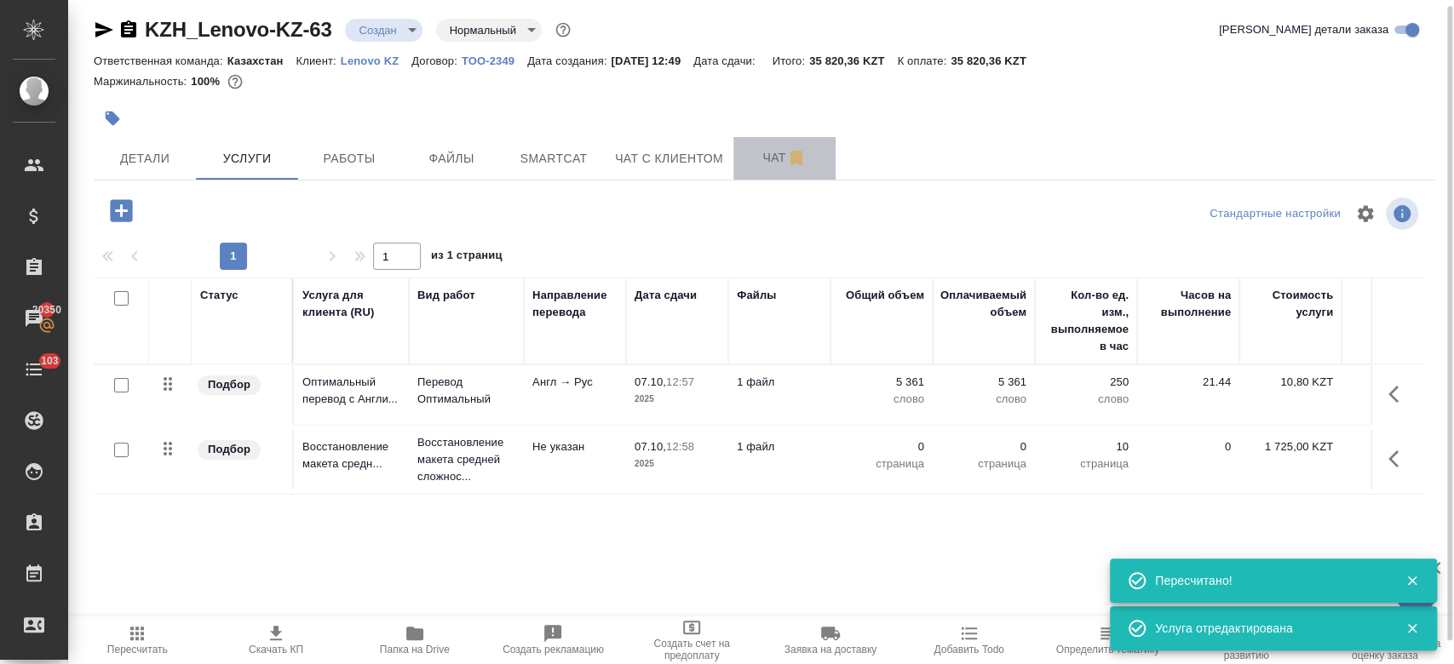
click at [772, 148] on span "Чат" at bounding box center [785, 157] width 82 height 21
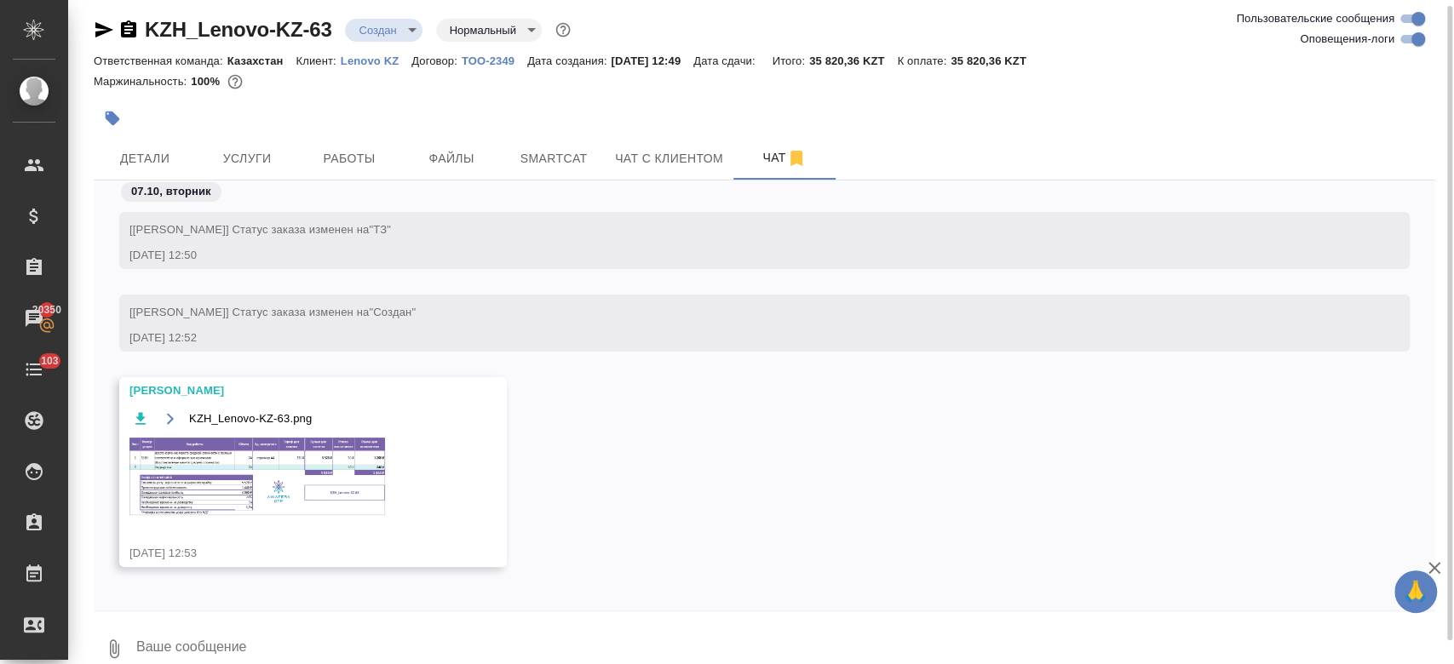
scroll to position [12, 0]
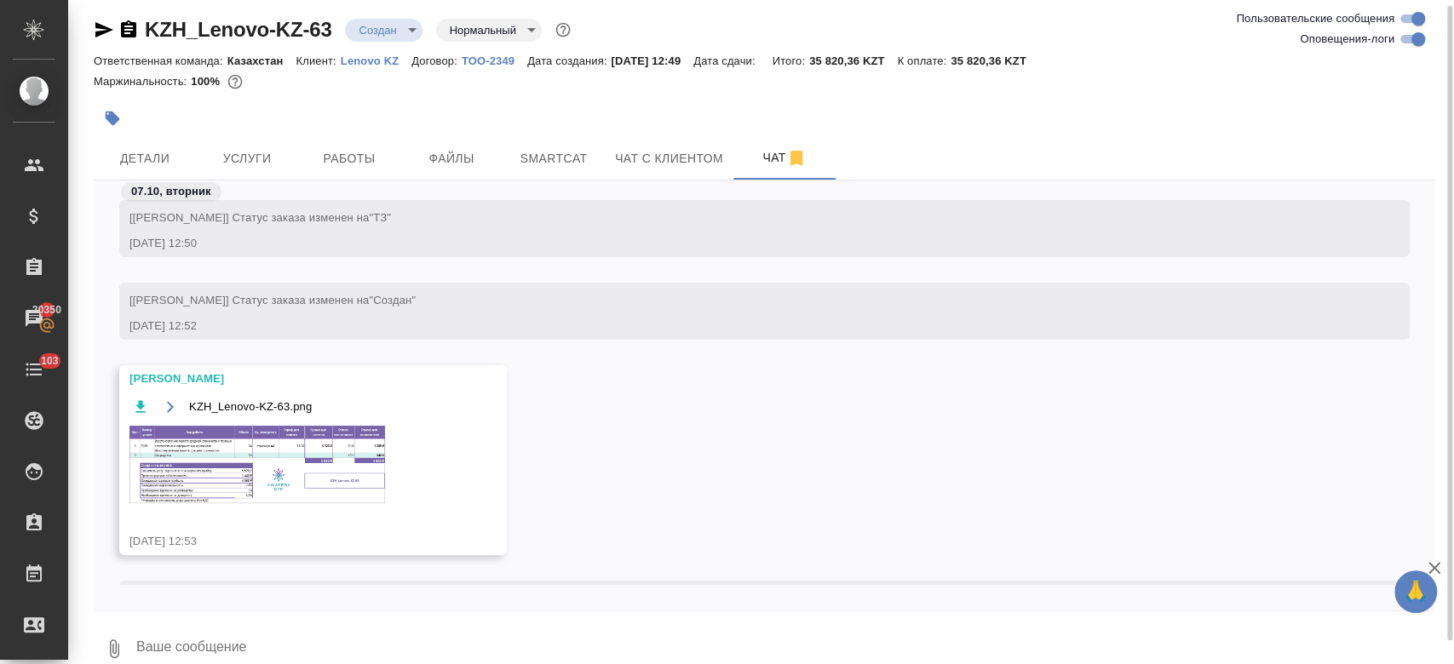
click at [295, 453] on img at bounding box center [257, 465] width 256 height 78
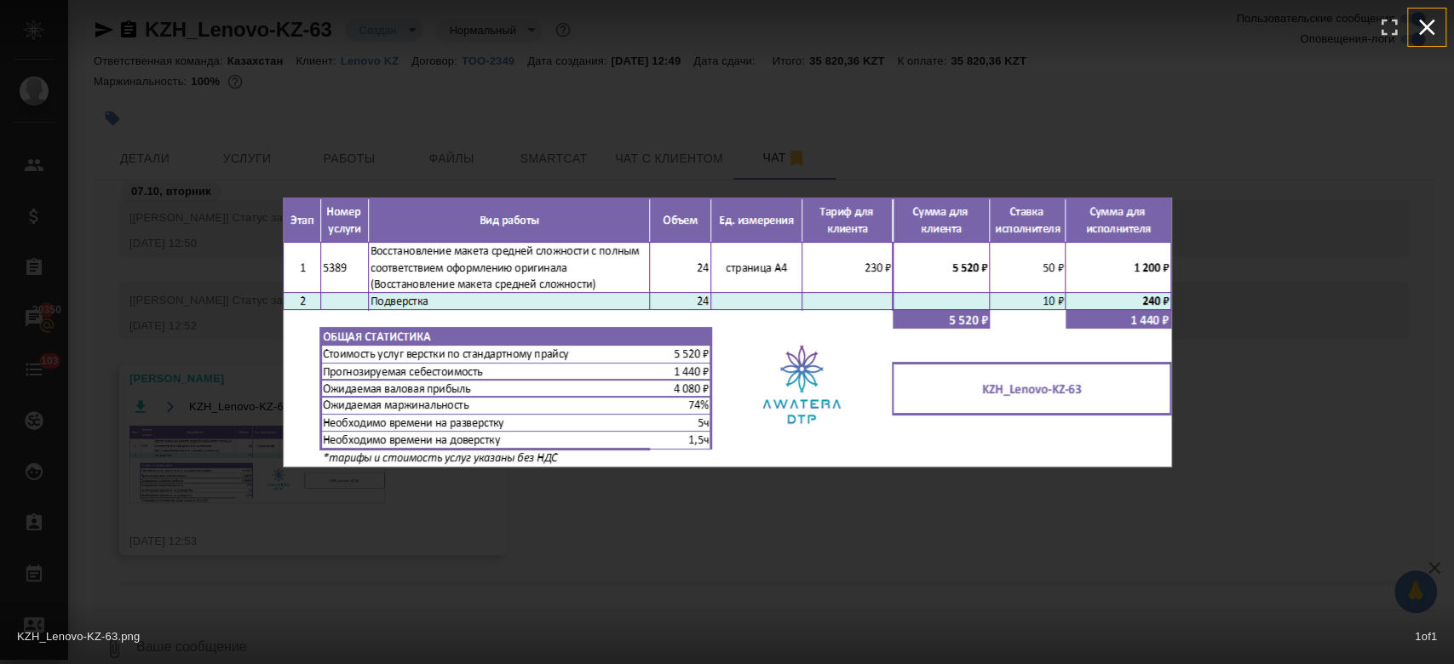
click at [1434, 31] on icon "button" at bounding box center [1426, 27] width 27 height 27
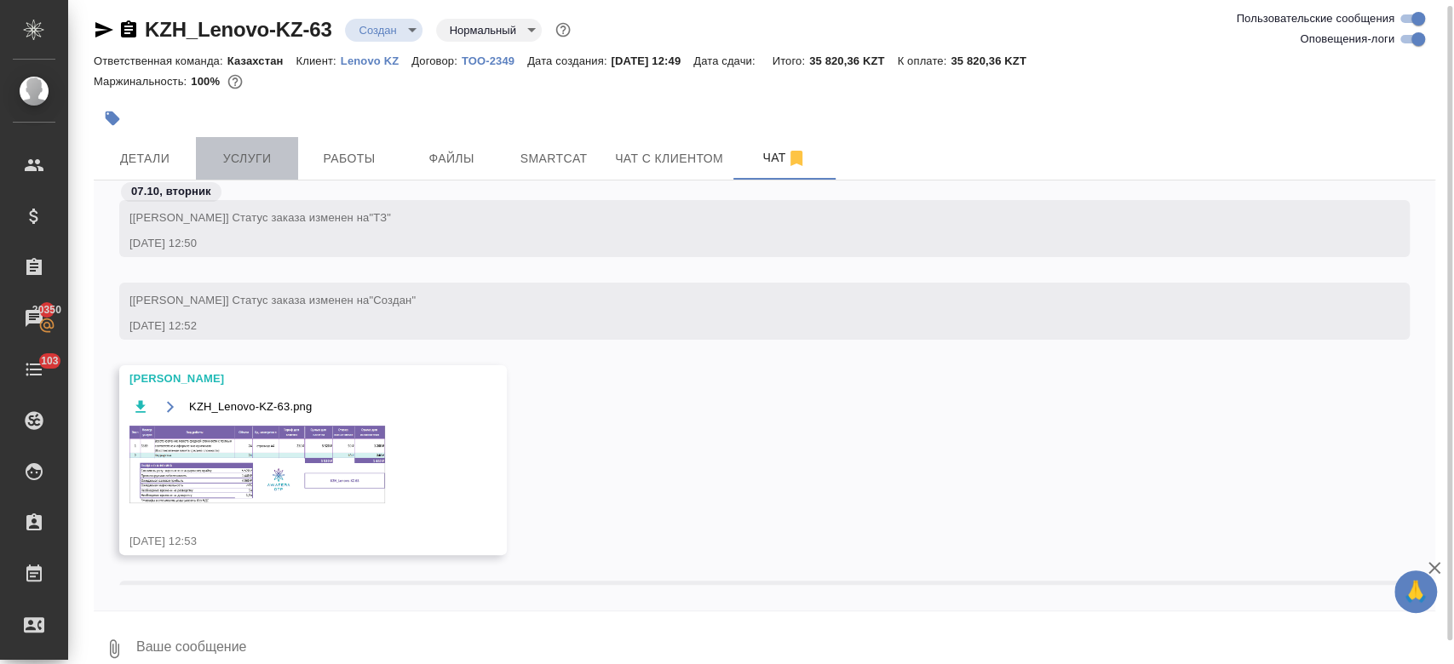
click at [245, 146] on button "Услуги" at bounding box center [247, 158] width 102 height 43
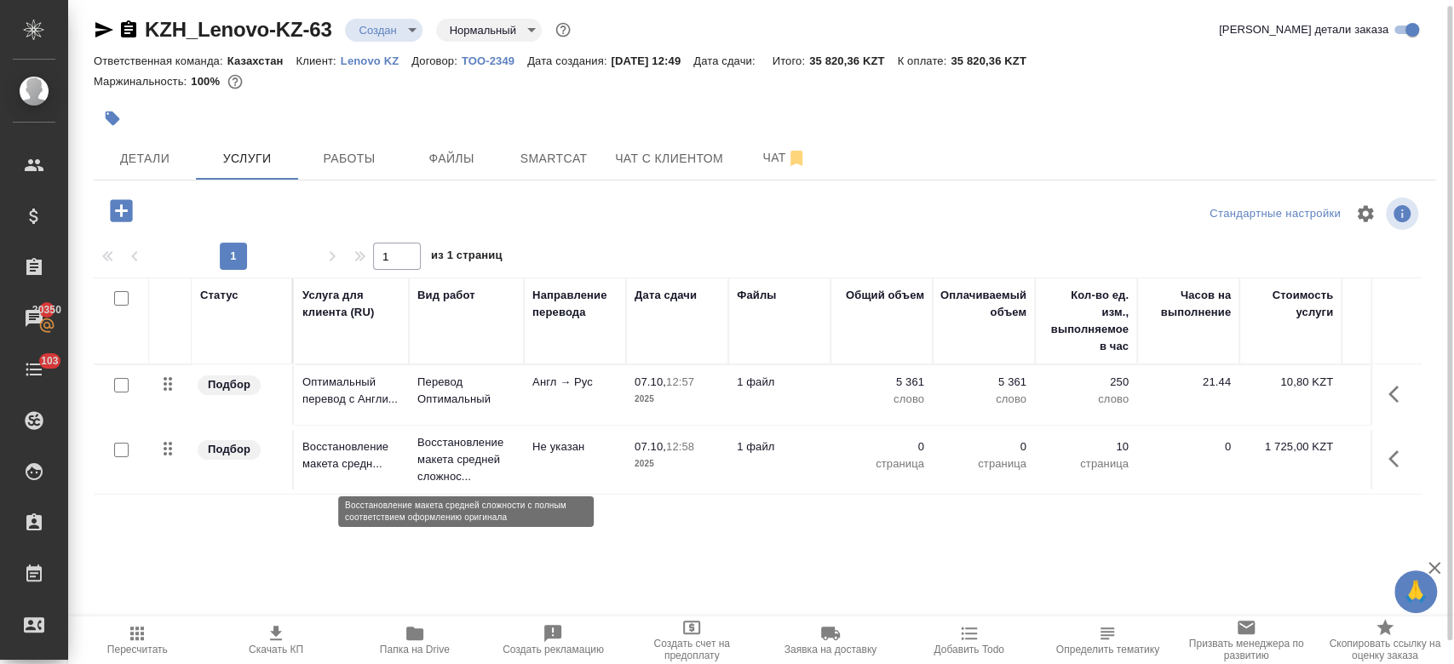
click at [474, 459] on p "Восстановление макета средней сложнос..." at bounding box center [466, 459] width 98 height 51
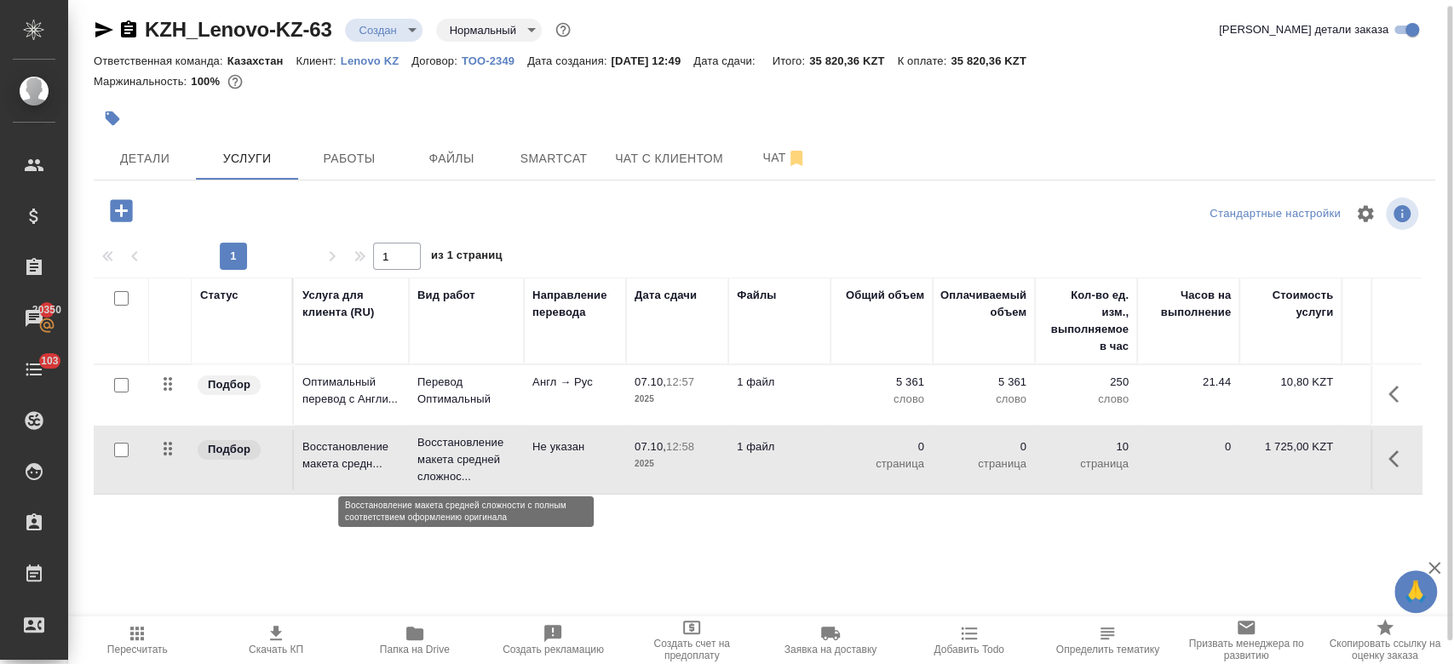
click at [474, 459] on p "Восстановление макета средней сложнос..." at bounding box center [466, 459] width 98 height 51
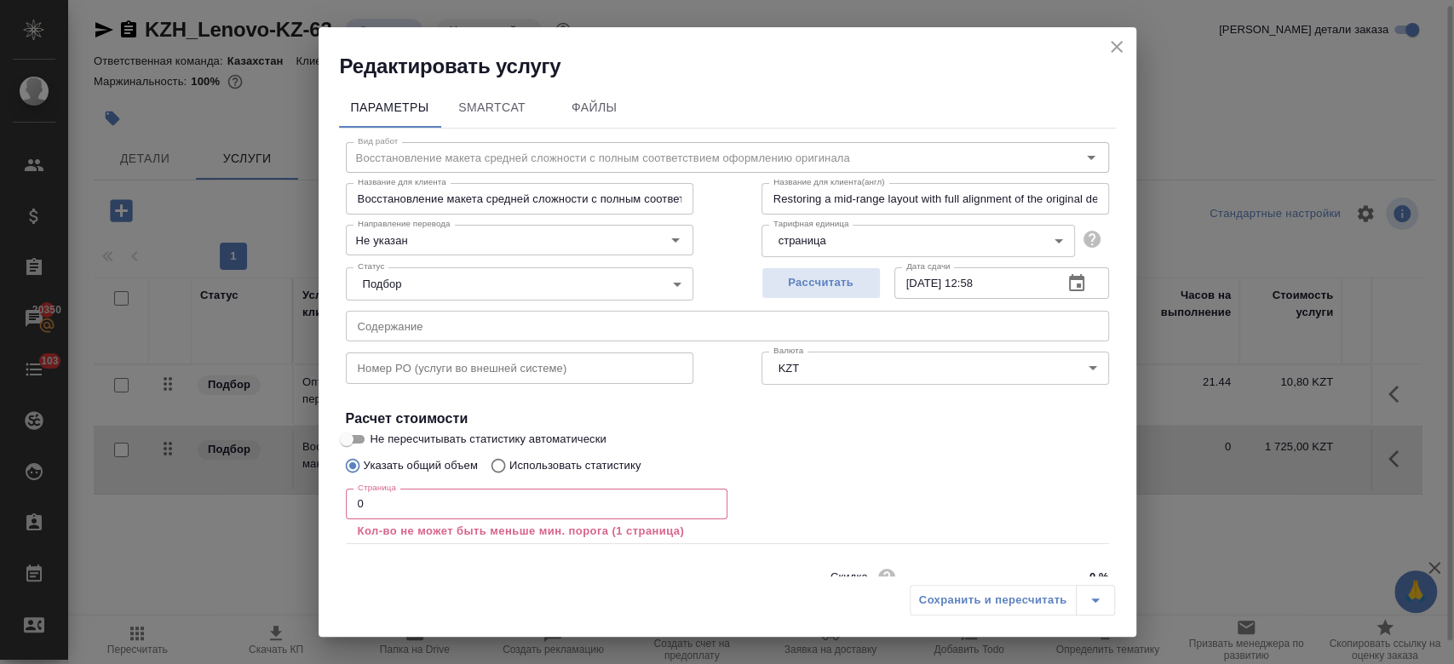
scroll to position [75, 0]
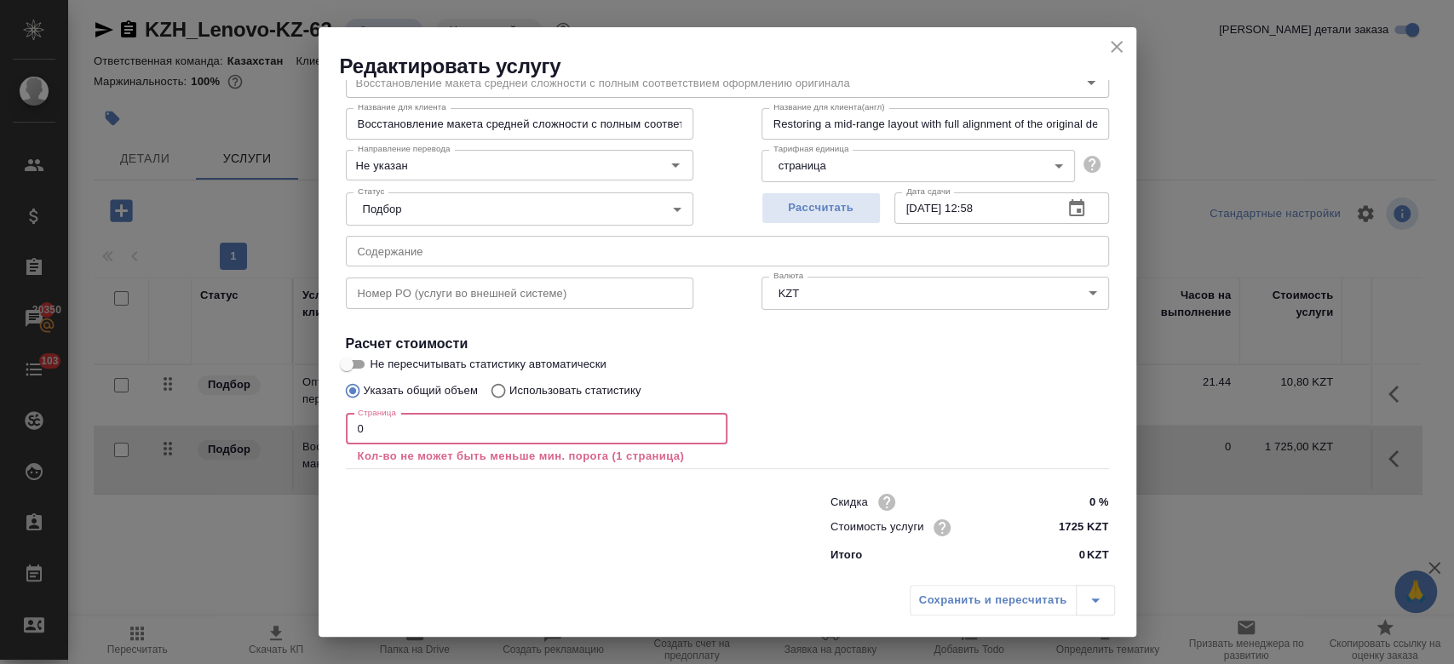
click at [417, 428] on input "0" at bounding box center [537, 429] width 382 height 31
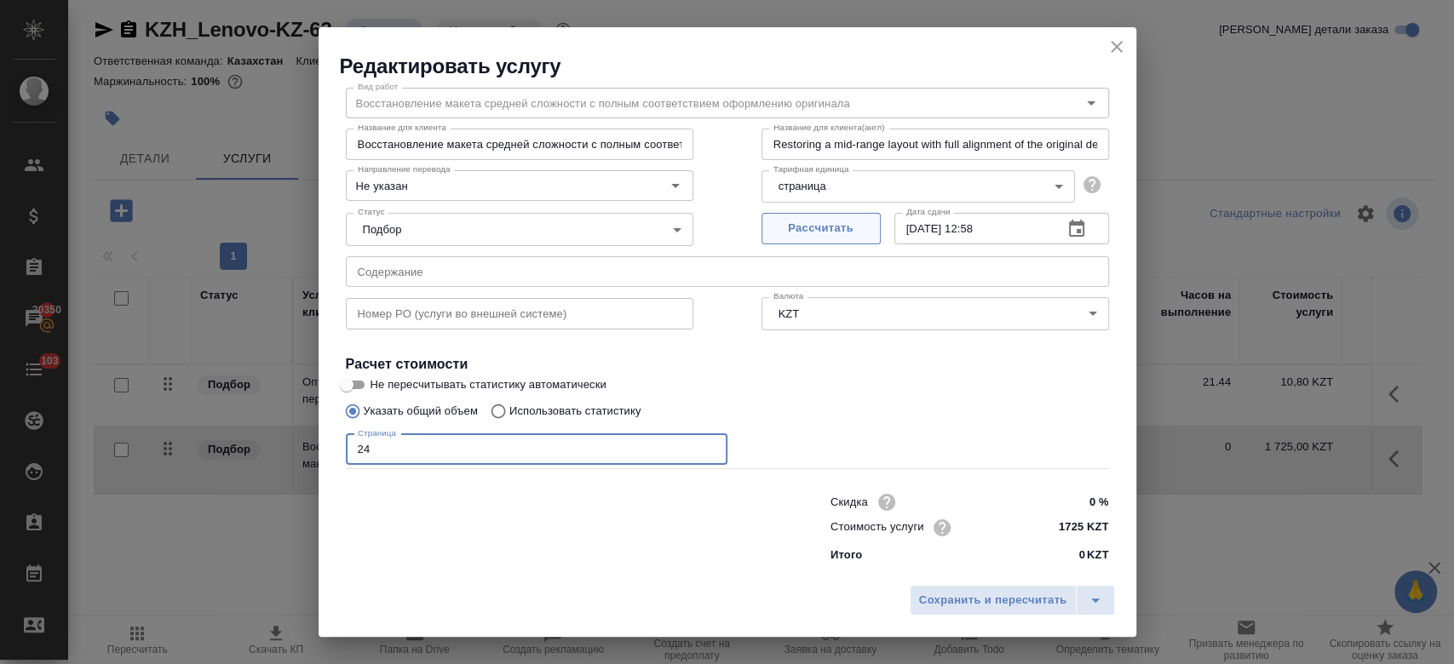
type input "24"
click at [835, 227] on span "Рассчитать" at bounding box center [821, 229] width 101 height 20
type input "07.10.2025 15:22"
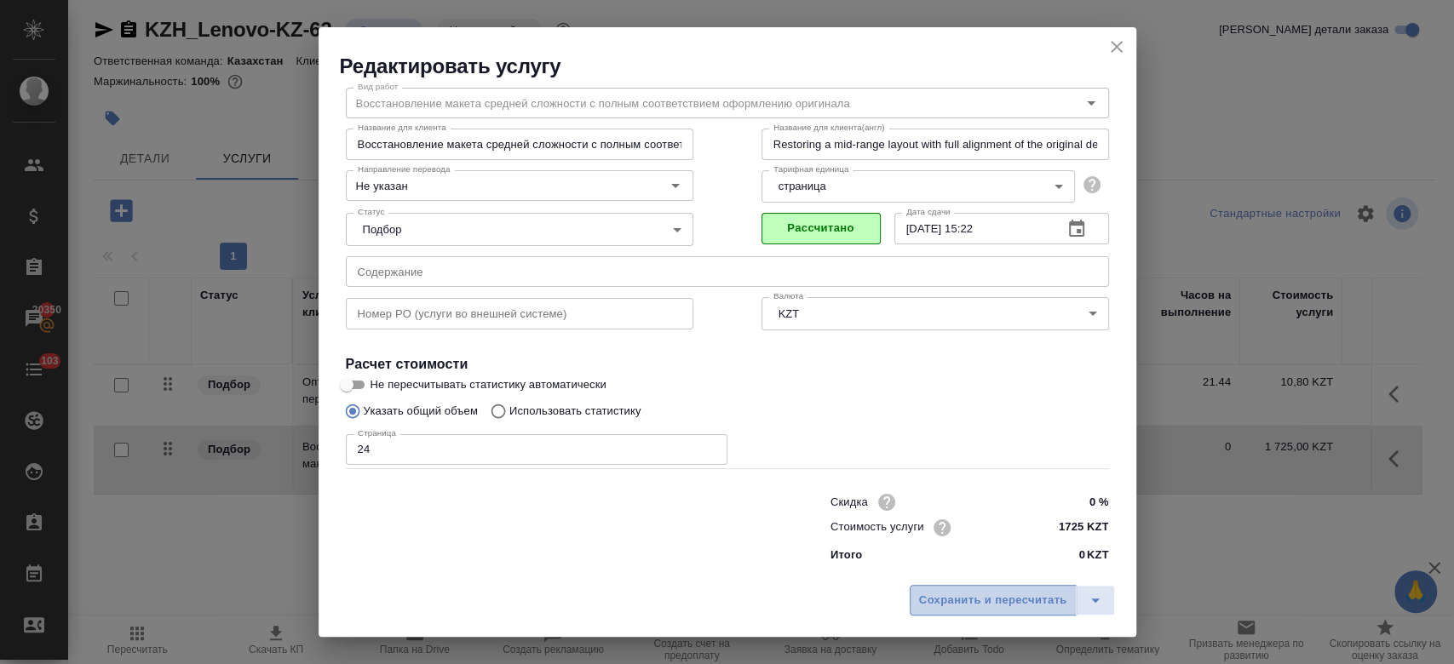
click at [951, 604] on span "Сохранить и пересчитать" at bounding box center [993, 601] width 148 height 20
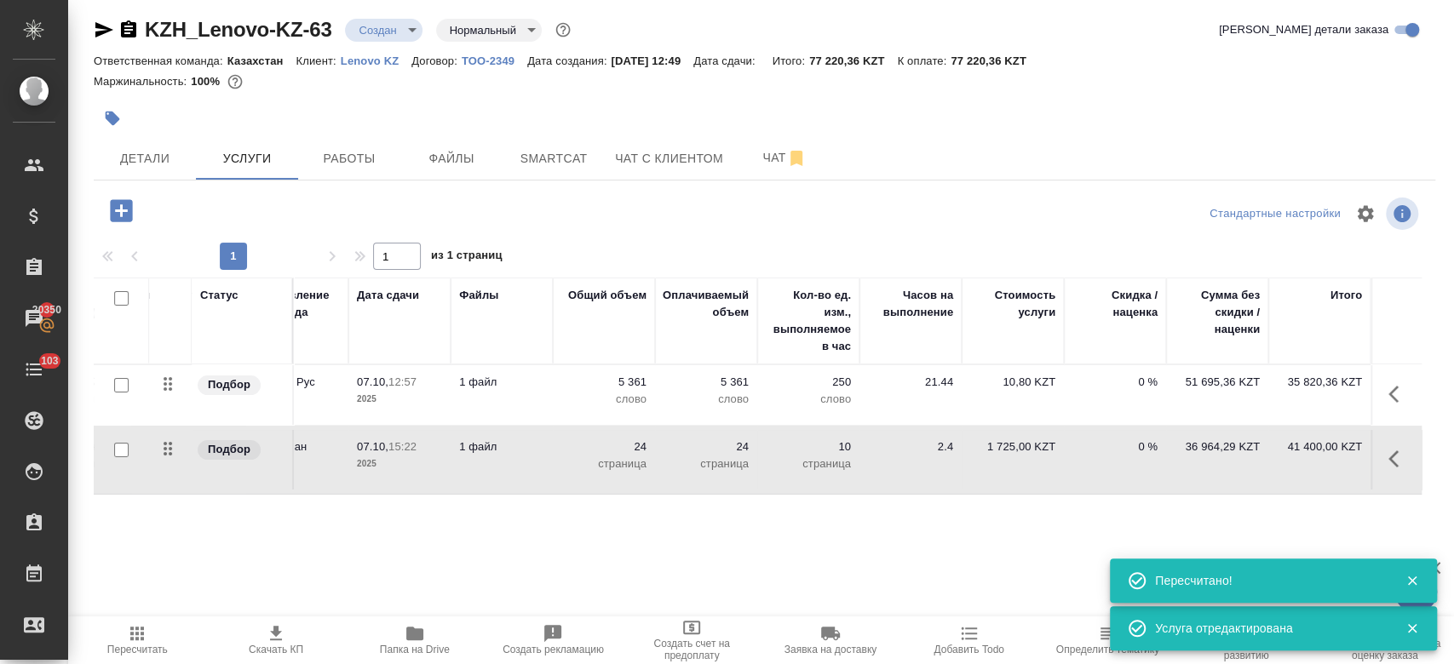
scroll to position [0, 0]
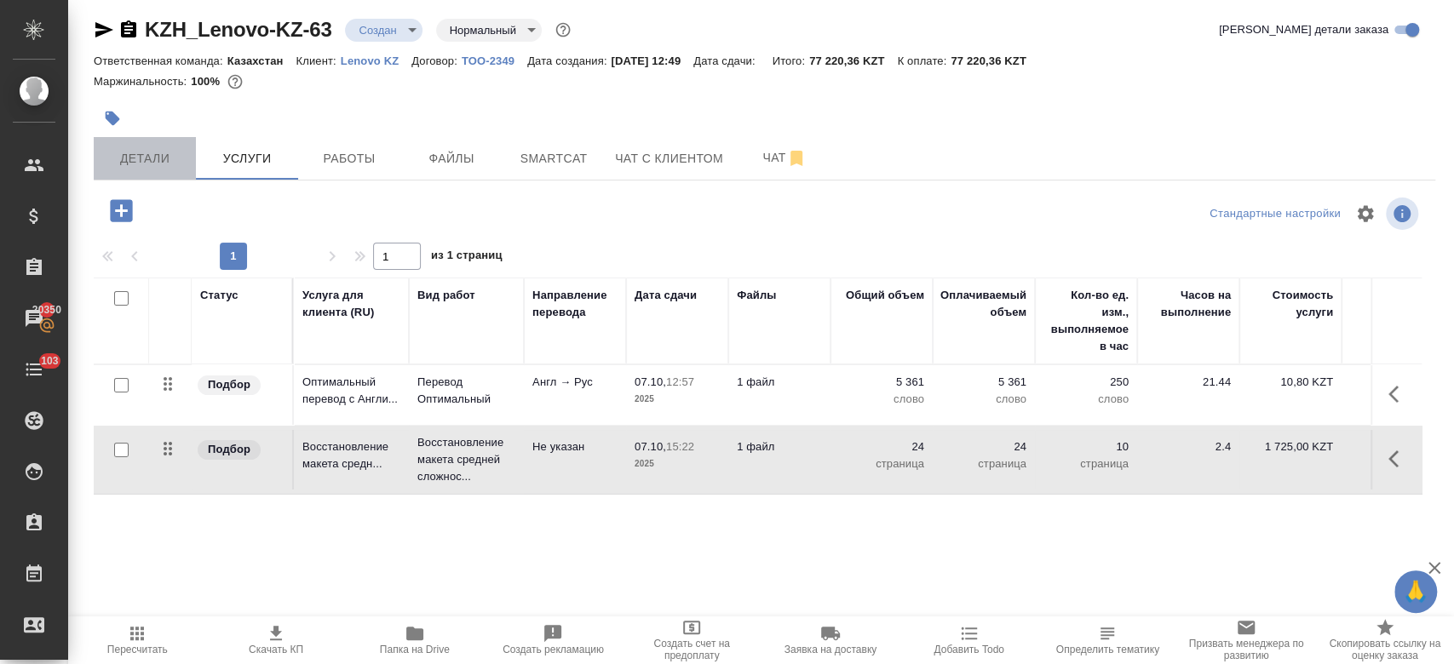
click at [164, 163] on span "Детали" at bounding box center [145, 158] width 82 height 21
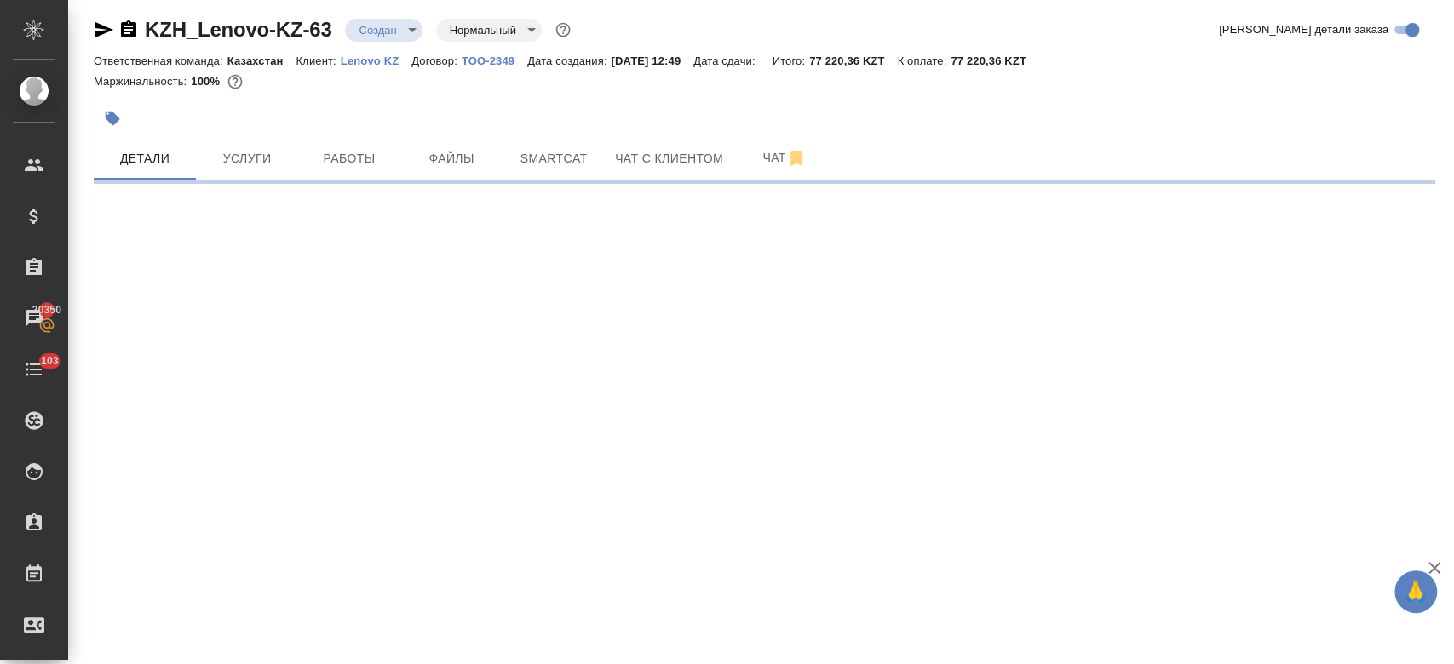
select select "RU"
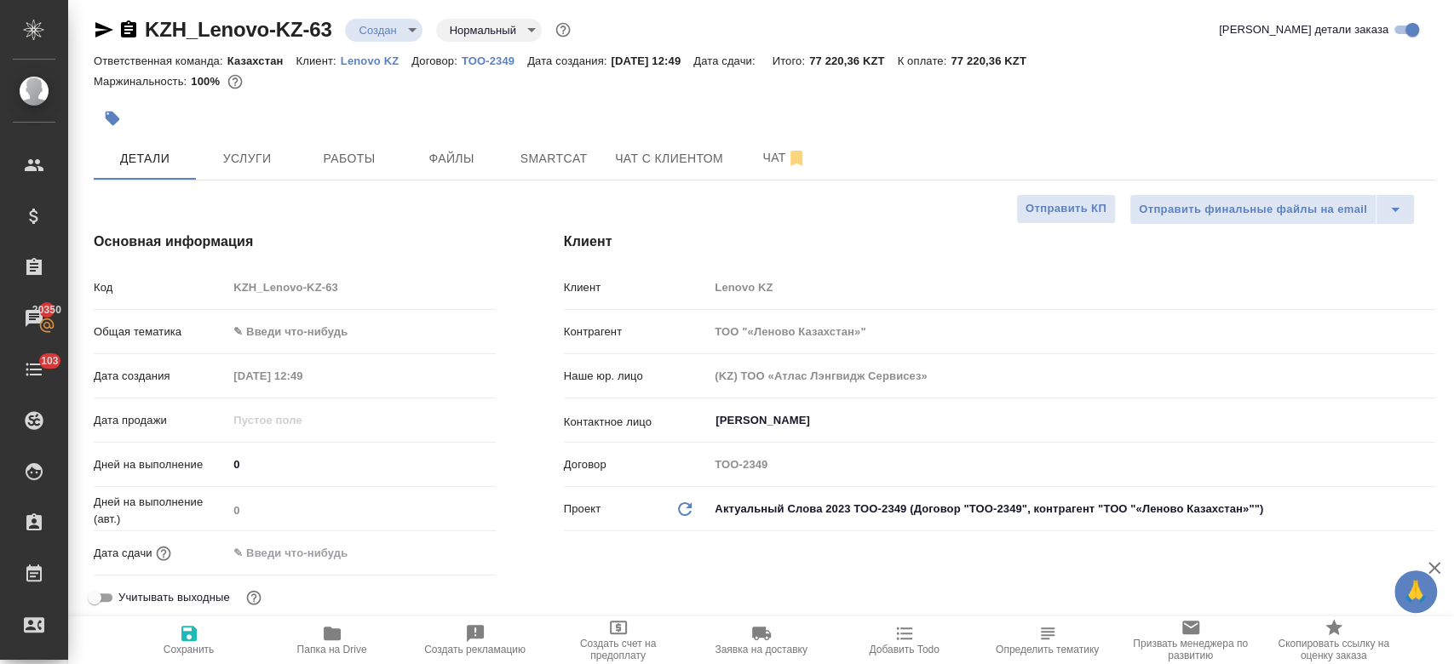
type textarea "x"
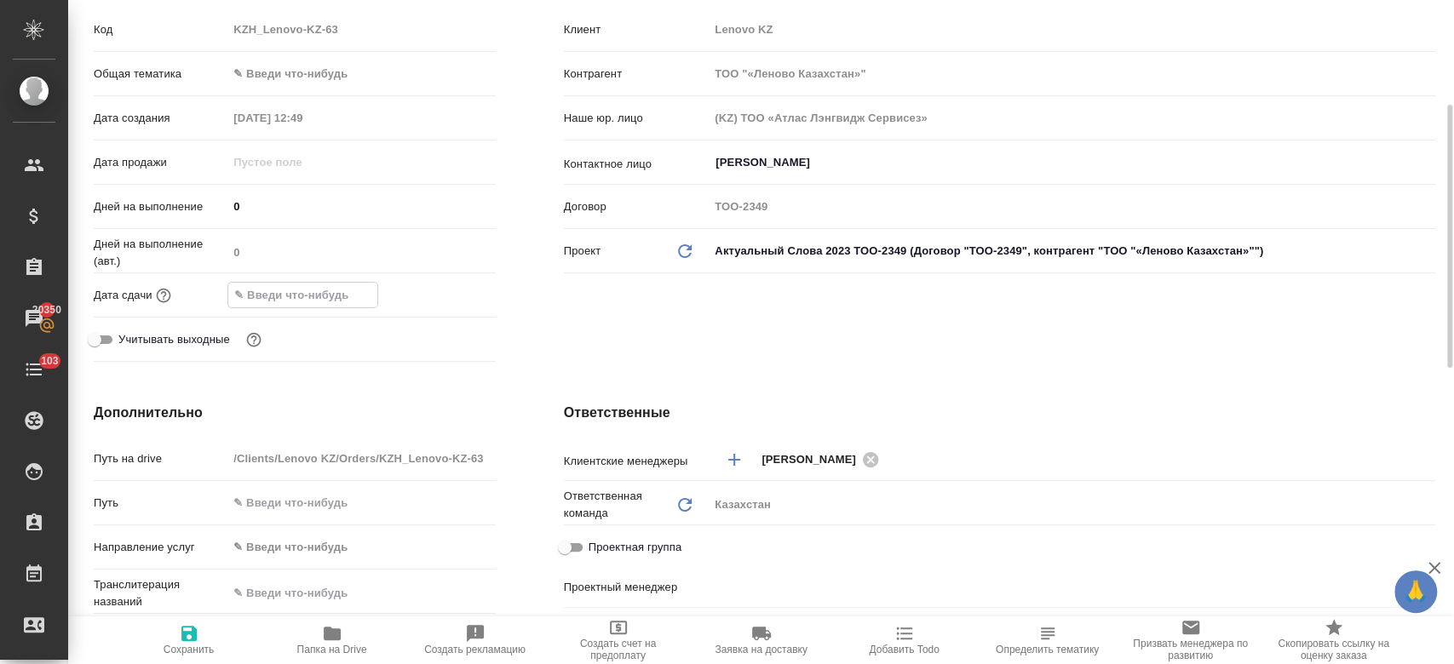
click at [334, 290] on input "text" at bounding box center [302, 295] width 149 height 25
click at [440, 290] on icon "button" at bounding box center [446, 294] width 20 height 20
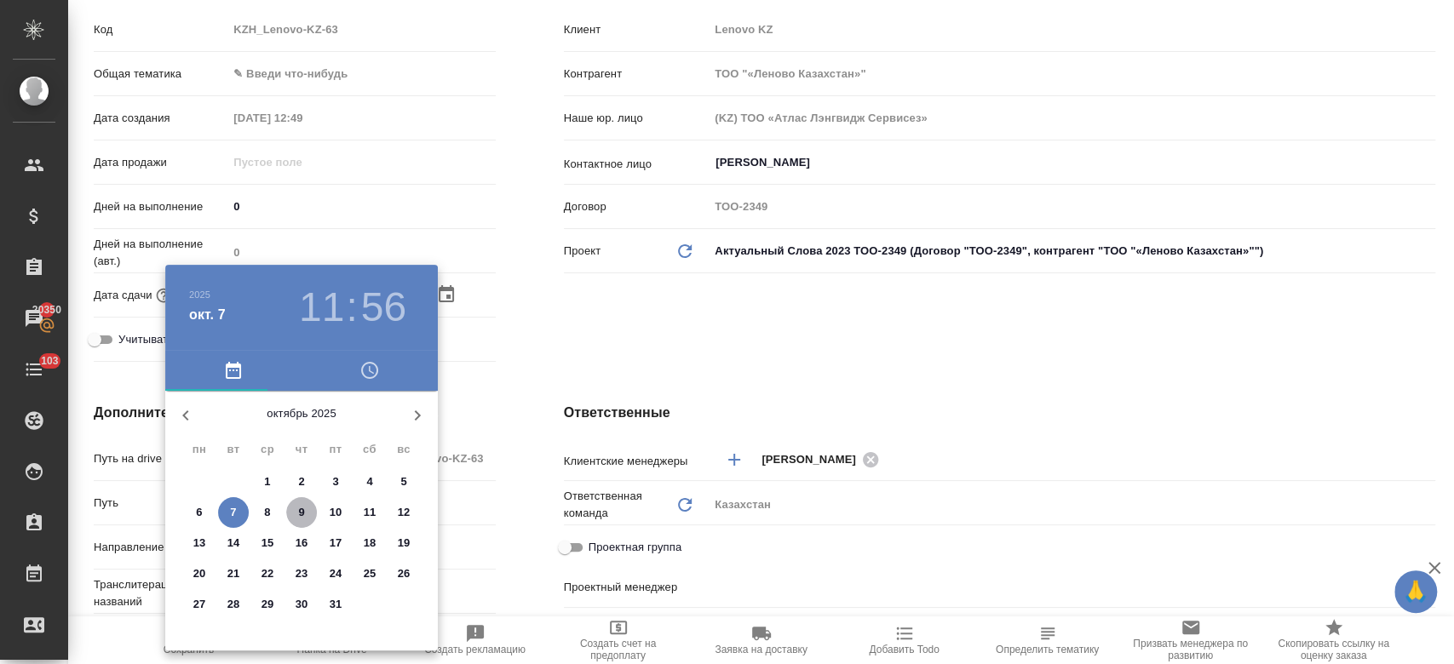
click at [298, 513] on p "9" at bounding box center [301, 512] width 6 height 17
type input "09.10.2025 11:56"
type textarea "x"
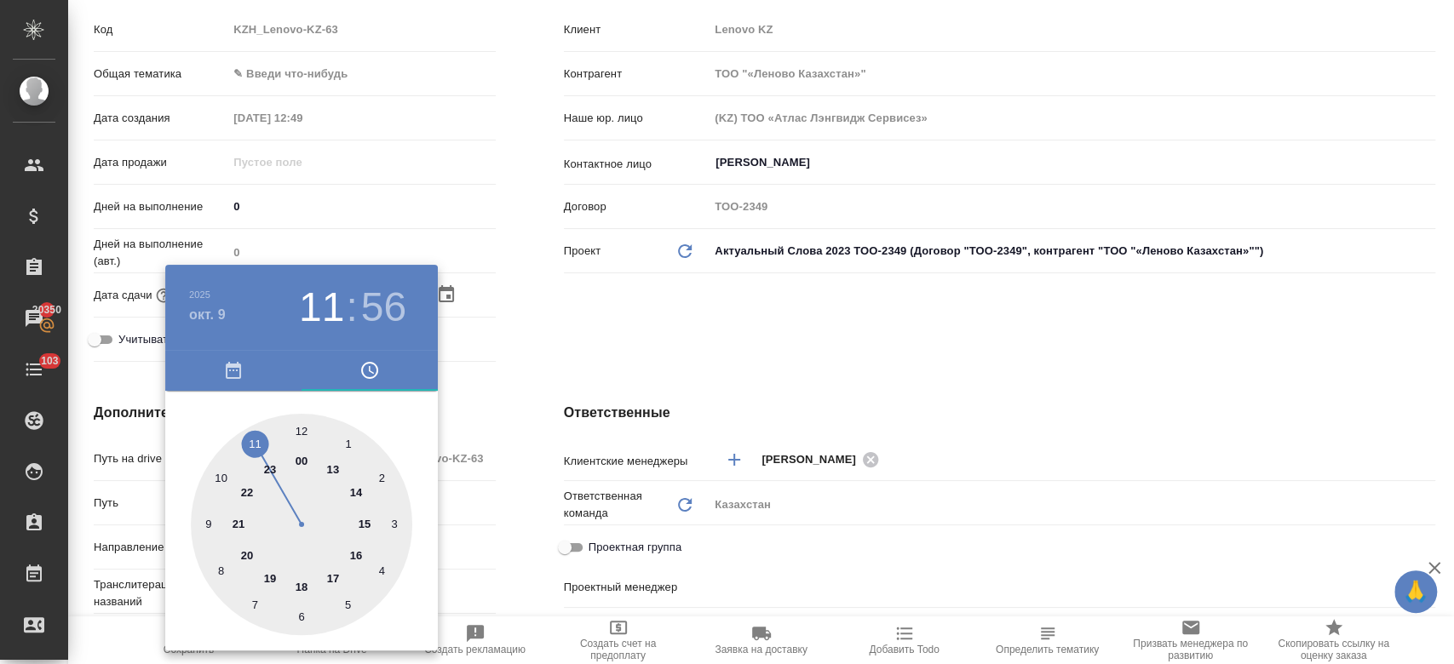
click at [298, 589] on div at bounding box center [301, 524] width 221 height 221
type input "09.10.2025 18:56"
type textarea "x"
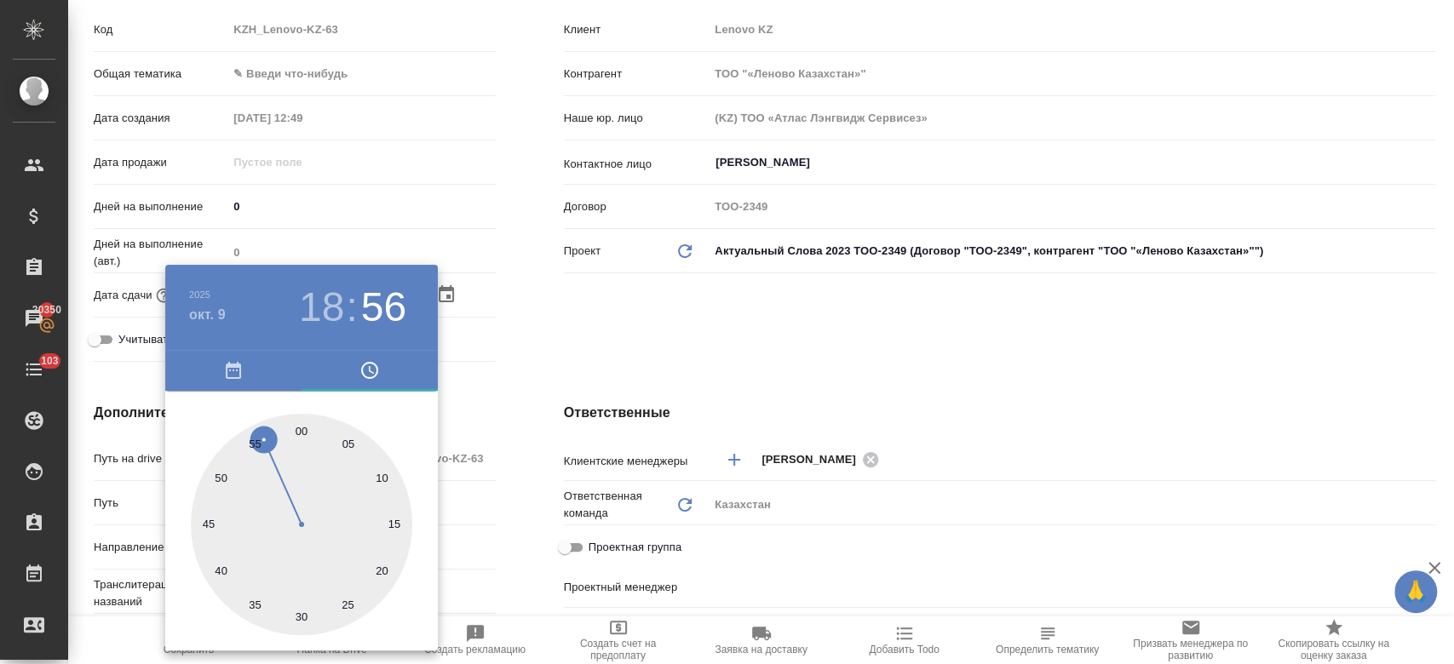
click at [301, 420] on div at bounding box center [301, 524] width 221 height 221
type input "09.10.2025 18:00"
type textarea "x"
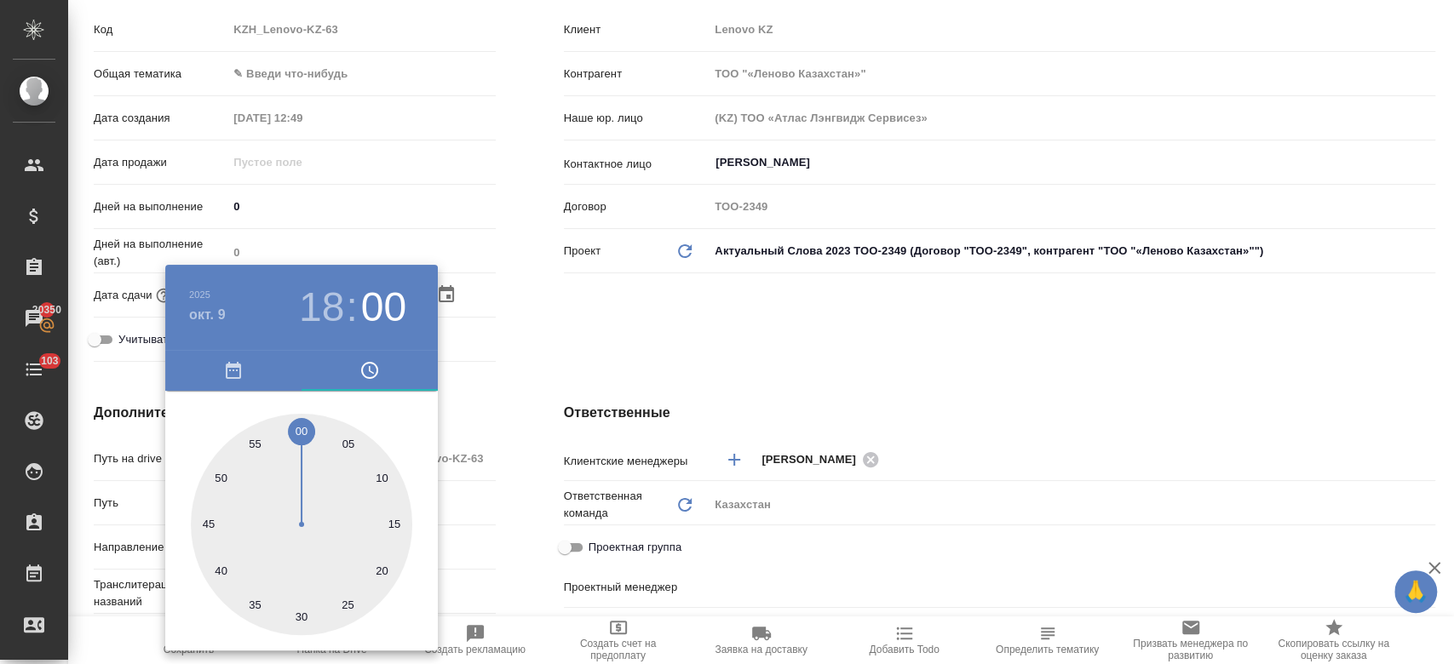
click at [518, 348] on div at bounding box center [727, 332] width 1454 height 664
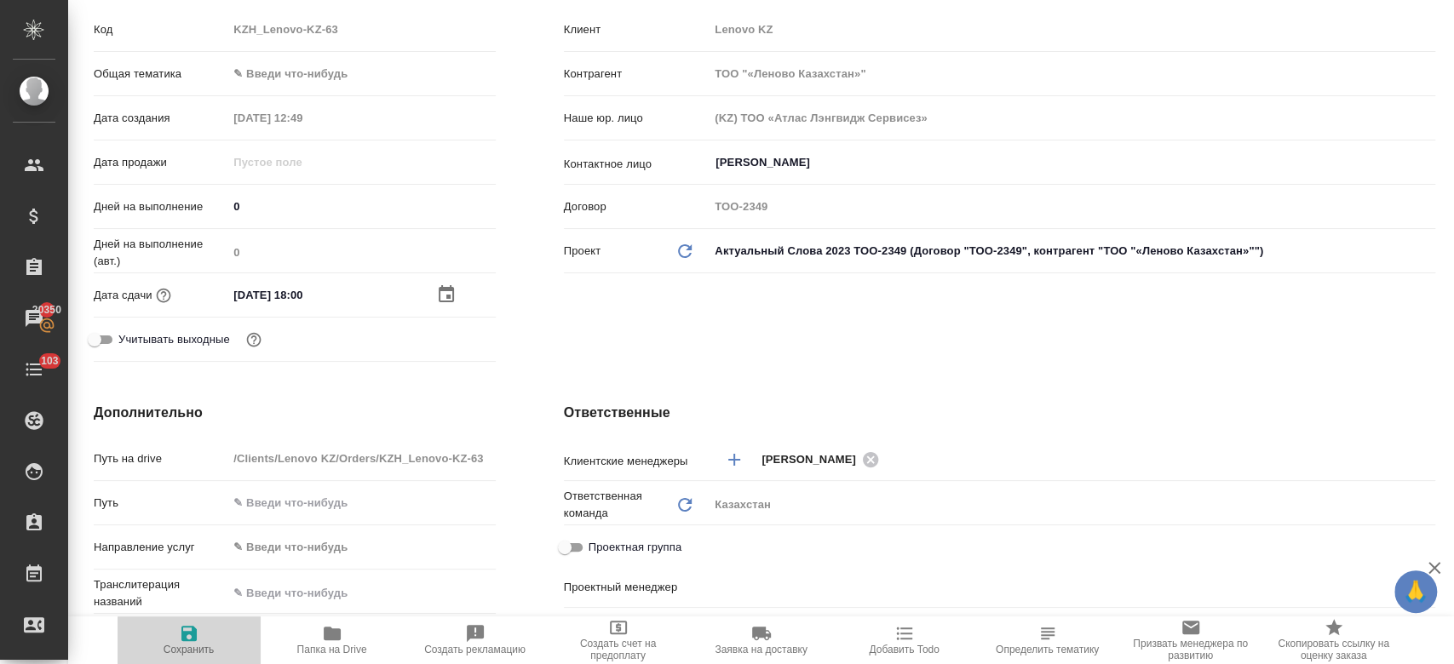
click at [190, 641] on icon "button" at bounding box center [188, 633] width 15 height 15
type textarea "x"
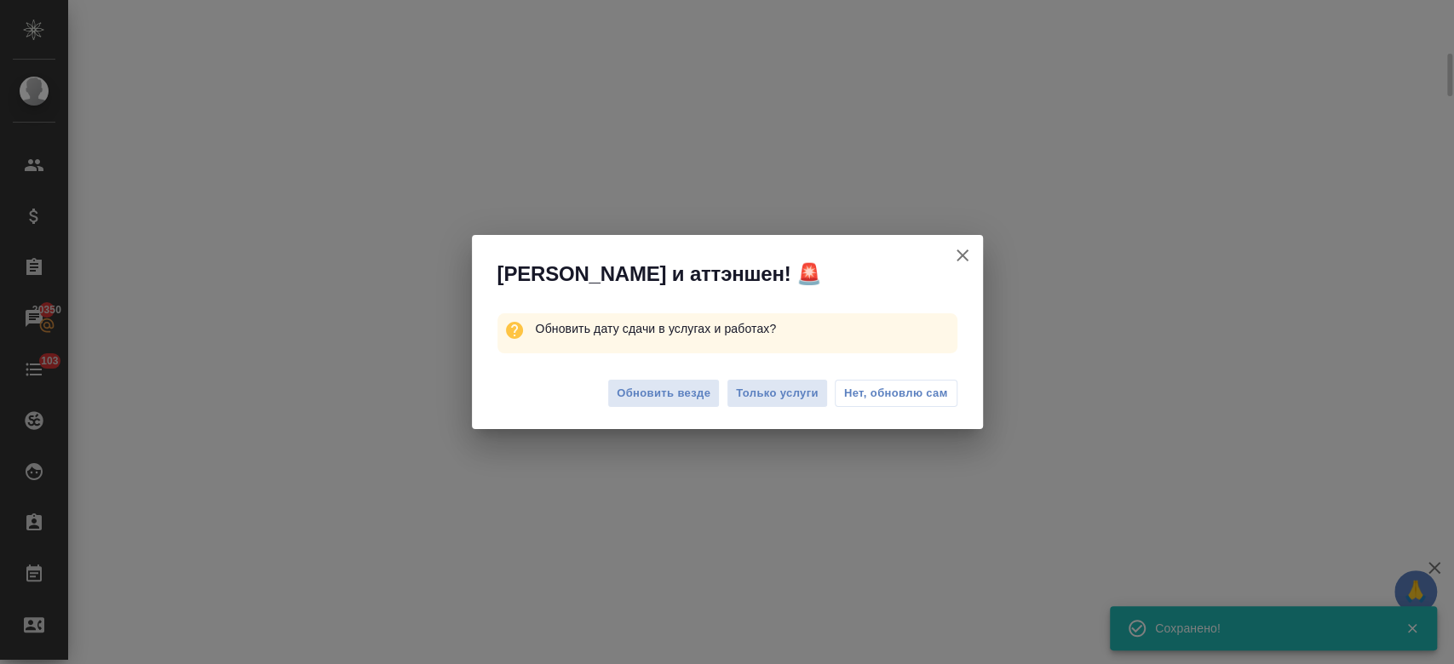
scroll to position [251, 0]
select select "RU"
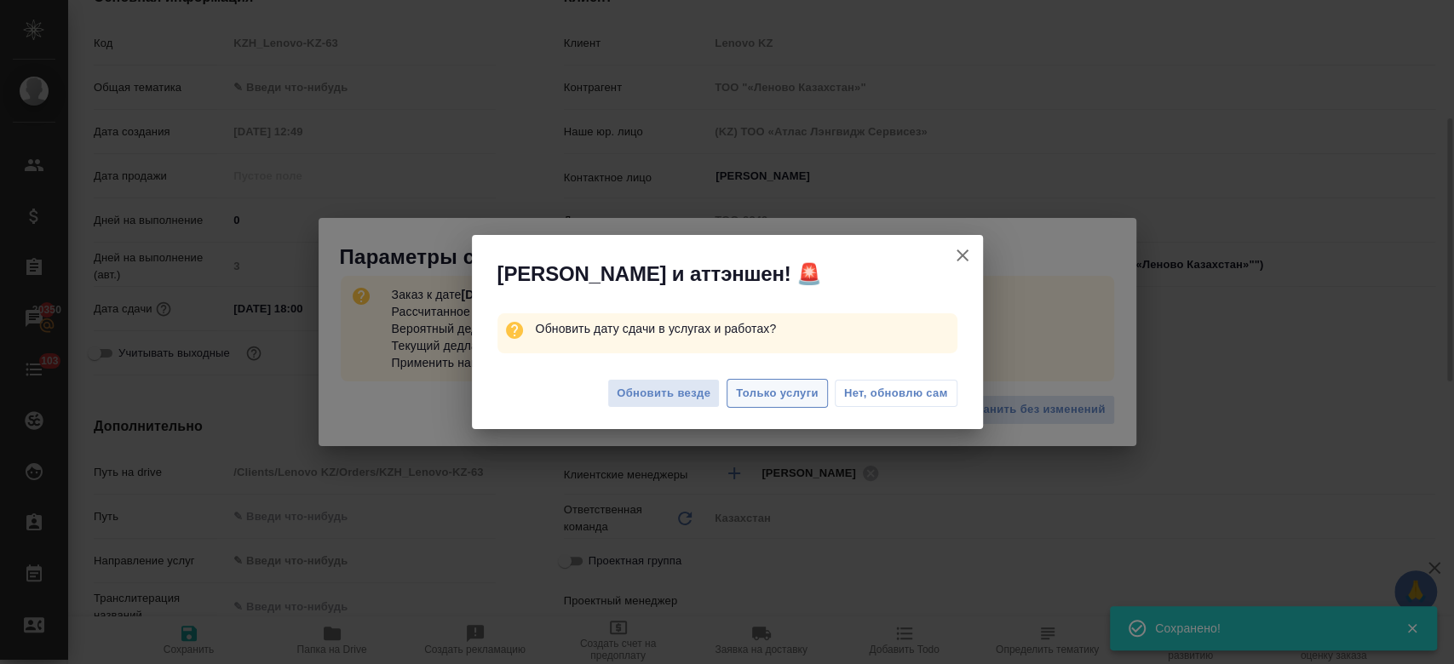
type textarea "x"
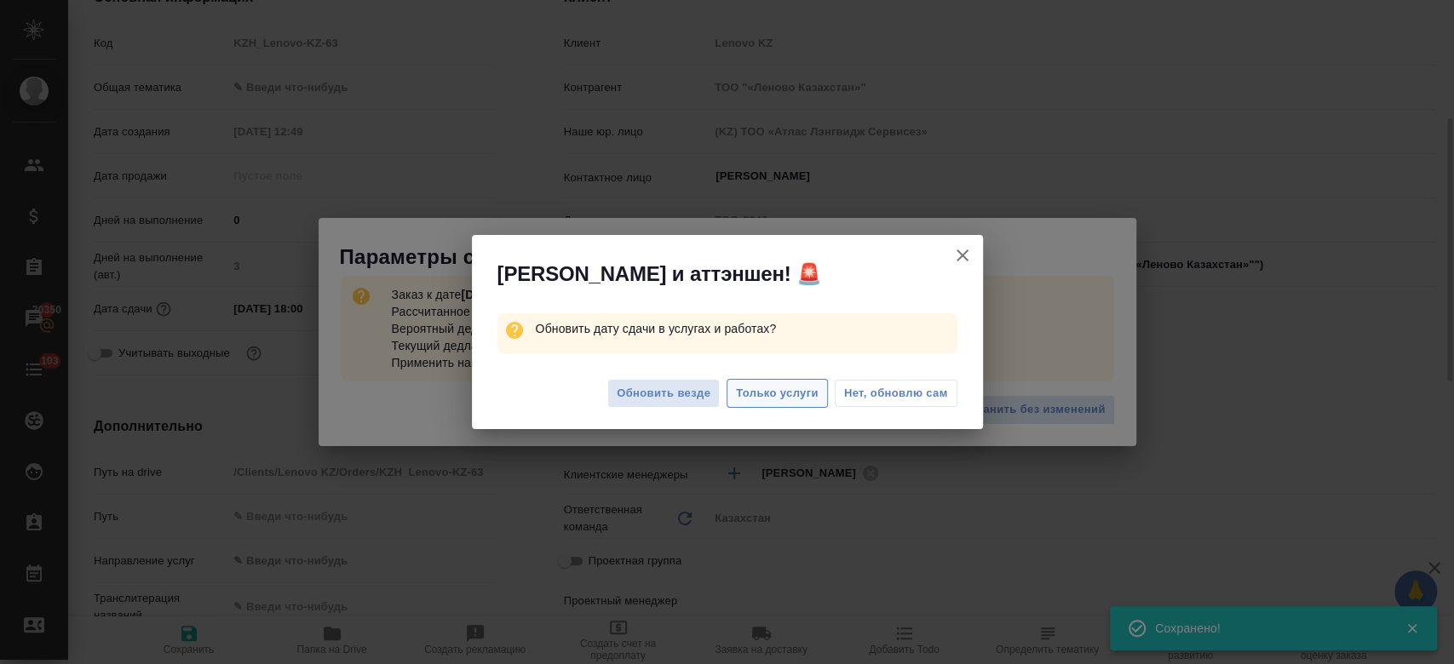
type textarea "x"
click at [782, 395] on span "Только услуги" at bounding box center [777, 394] width 83 height 20
type textarea "x"
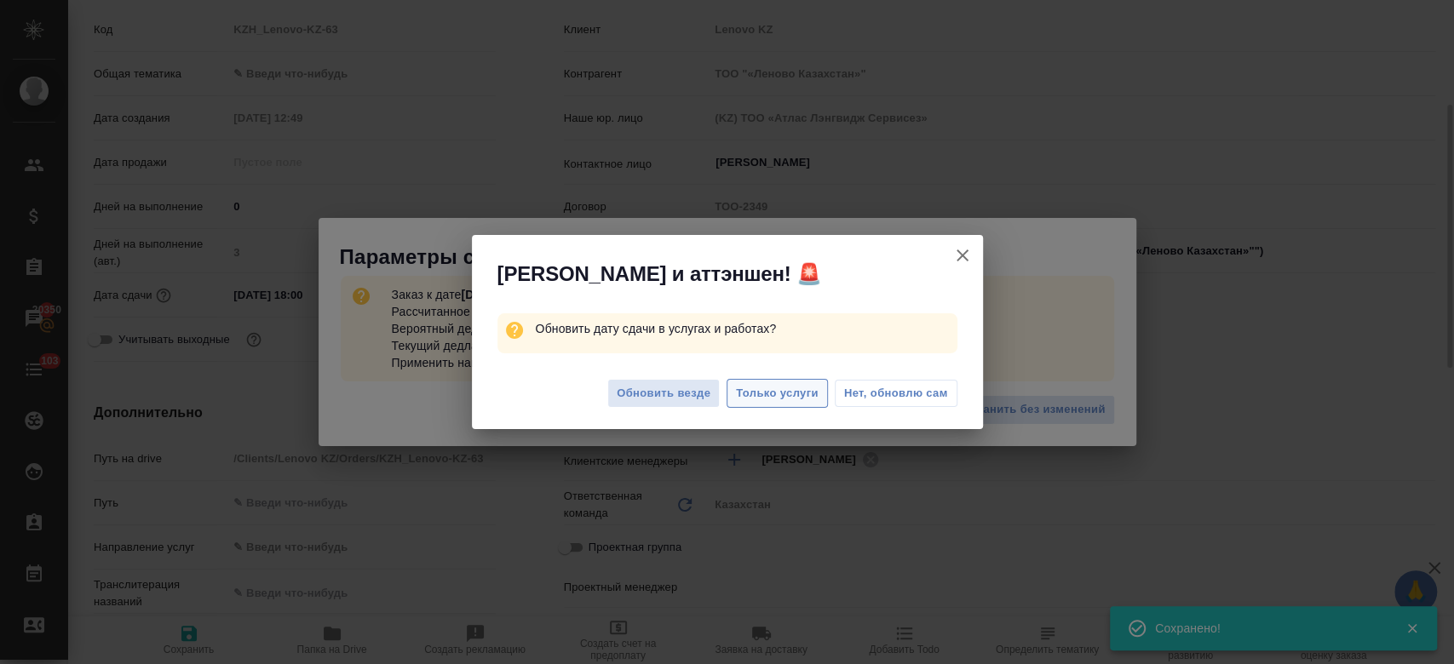
type textarea "x"
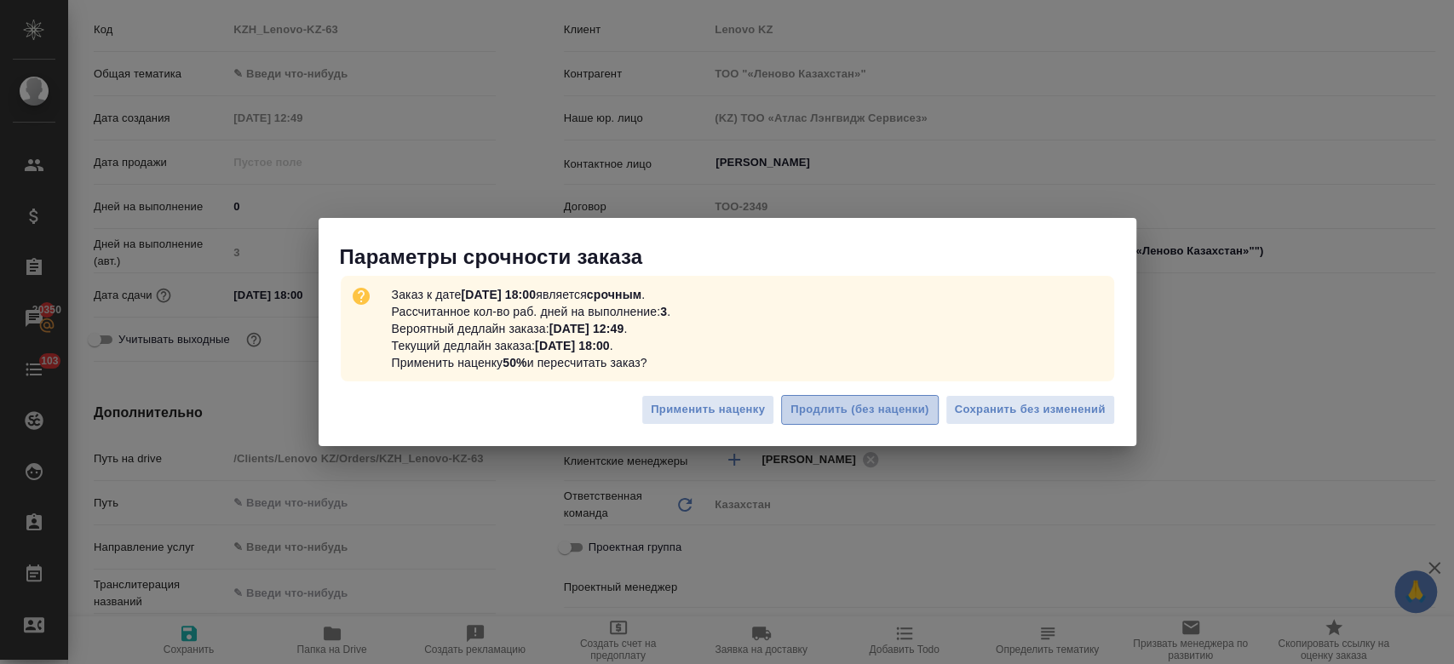
click at [816, 411] on span "Продлить (без наценки)" at bounding box center [859, 410] width 138 height 20
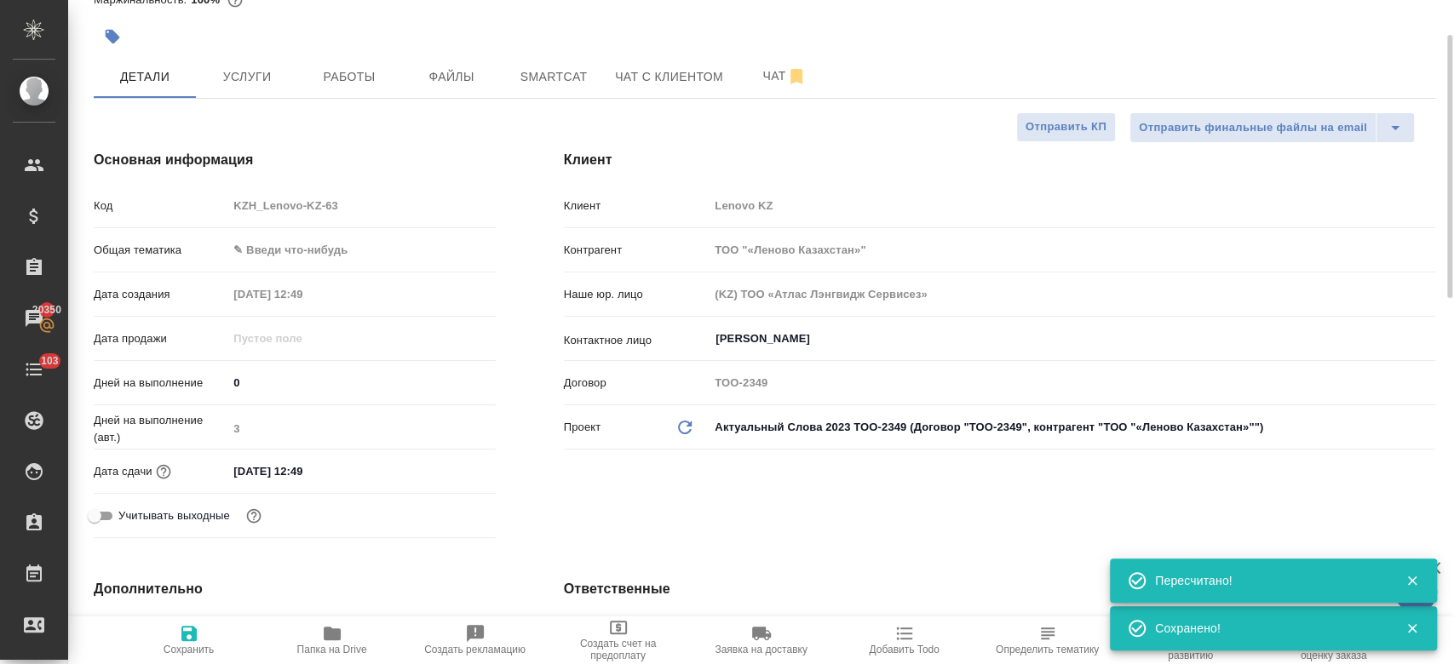
scroll to position [0, 0]
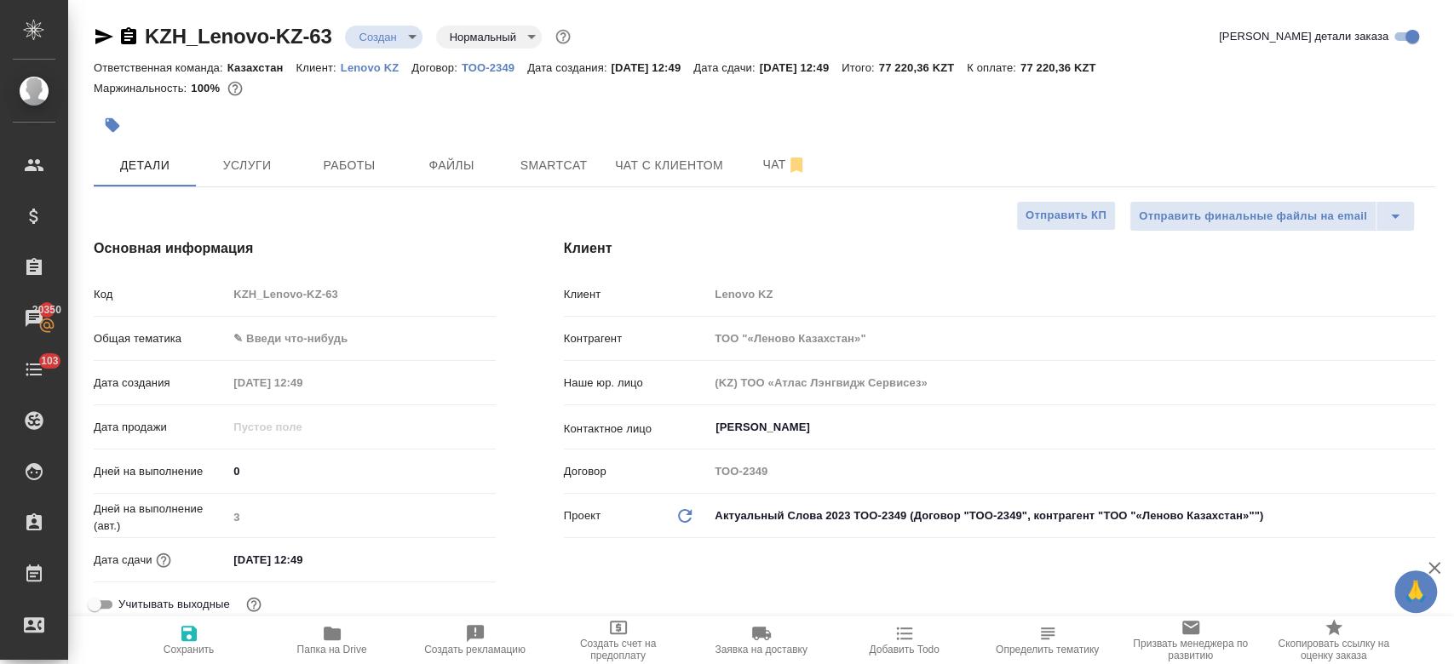
click at [477, 116] on div at bounding box center [541, 124] width 894 height 37
click at [707, 97] on div "Маржинальность: 100%" at bounding box center [764, 89] width 1341 height 22
click at [273, 172] on span "Услуги" at bounding box center [247, 165] width 82 height 21
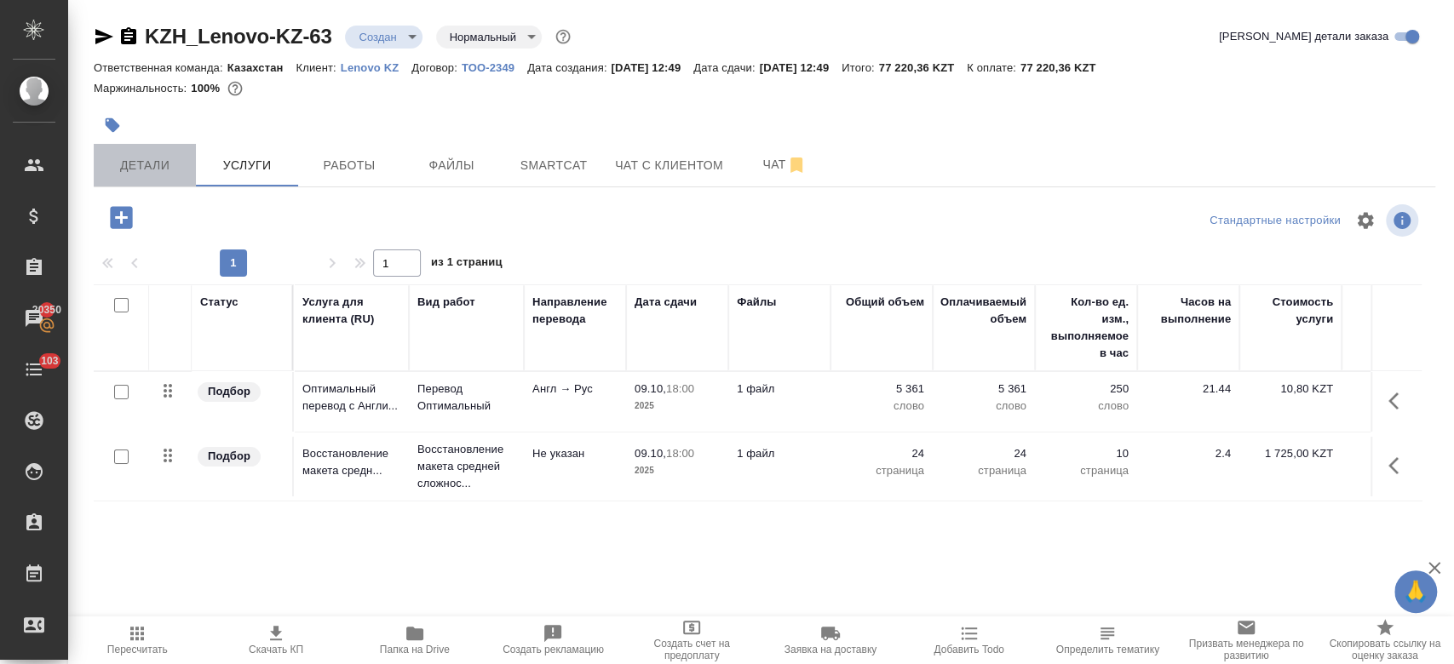
click at [150, 155] on span "Детали" at bounding box center [145, 165] width 82 height 21
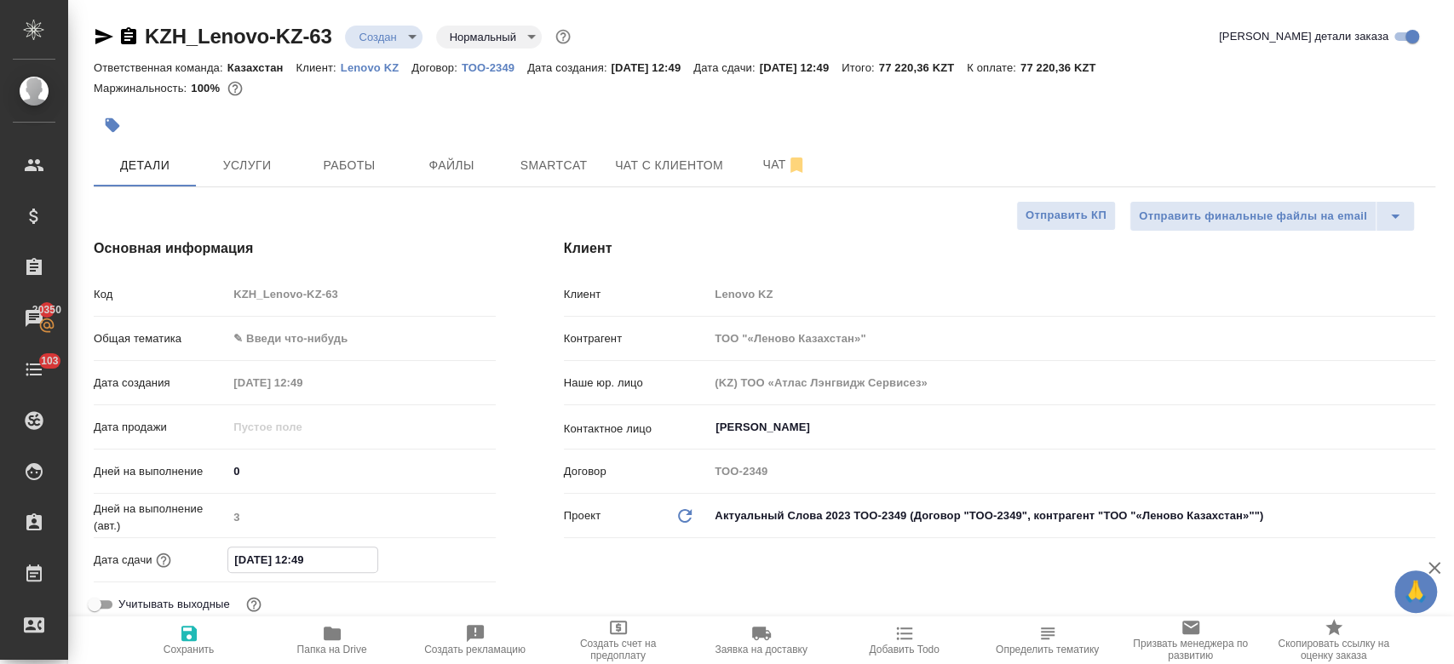
click at [313, 563] on input "10.10.2025 12:49" at bounding box center [302, 560] width 149 height 25
click at [436, 554] on icon "button" at bounding box center [446, 559] width 20 height 20
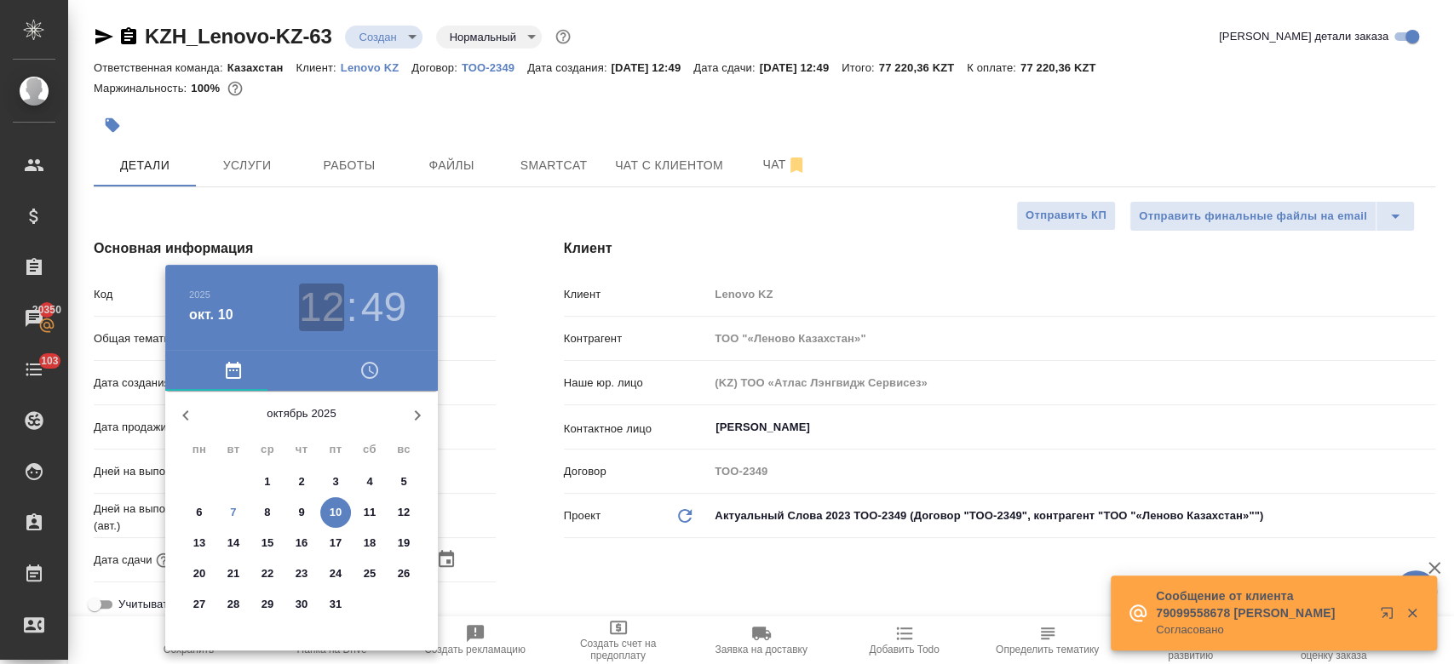
click at [321, 303] on h3 "12" at bounding box center [321, 308] width 45 height 48
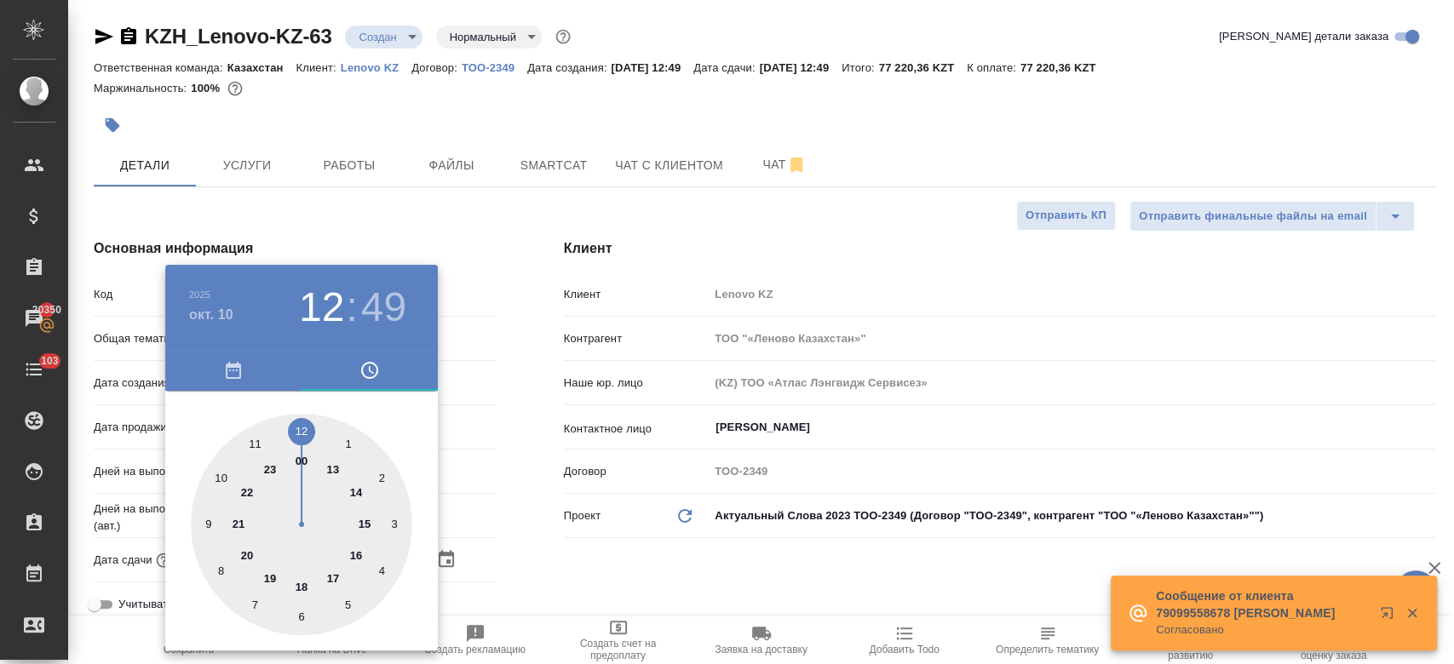
click at [330, 466] on div at bounding box center [301, 524] width 221 height 221
click at [302, 428] on div at bounding box center [301, 524] width 221 height 221
click at [609, 564] on div at bounding box center [727, 332] width 1454 height 664
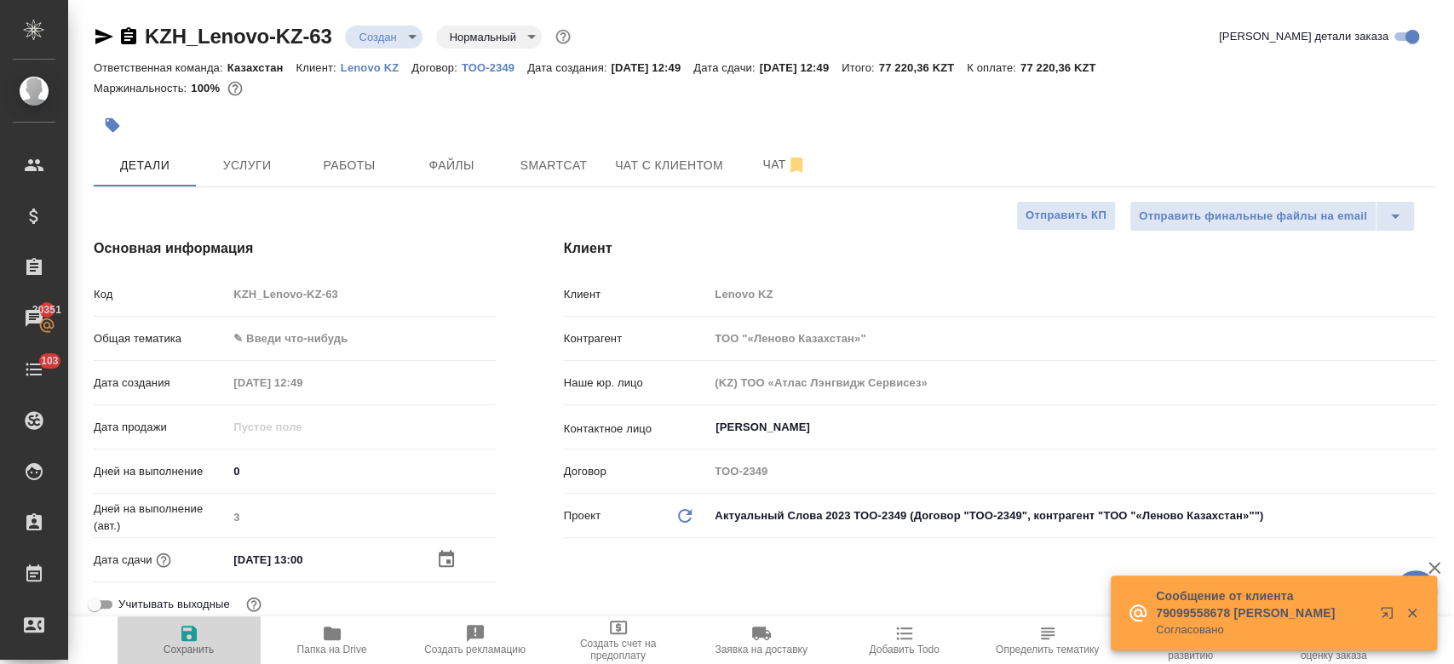
click at [190, 640] on icon "button" at bounding box center [188, 633] width 15 height 15
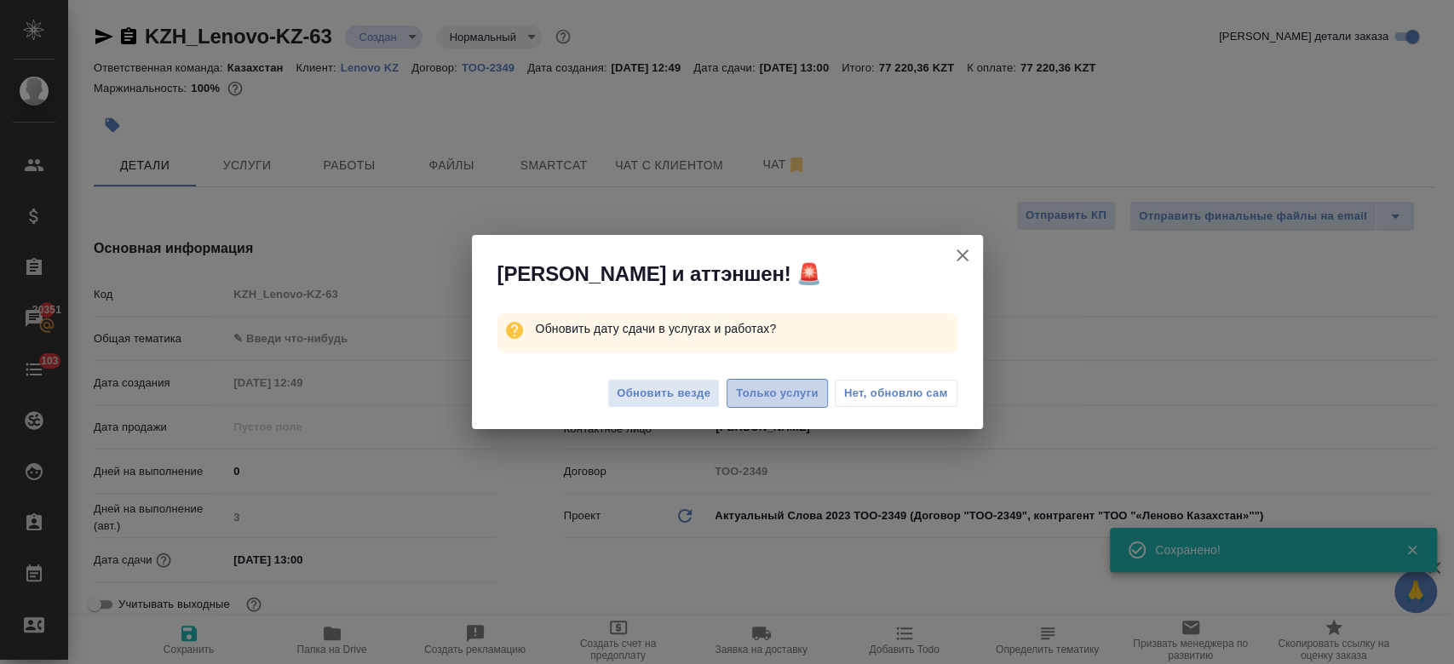
click at [784, 401] on span "Только услуги" at bounding box center [777, 394] width 83 height 20
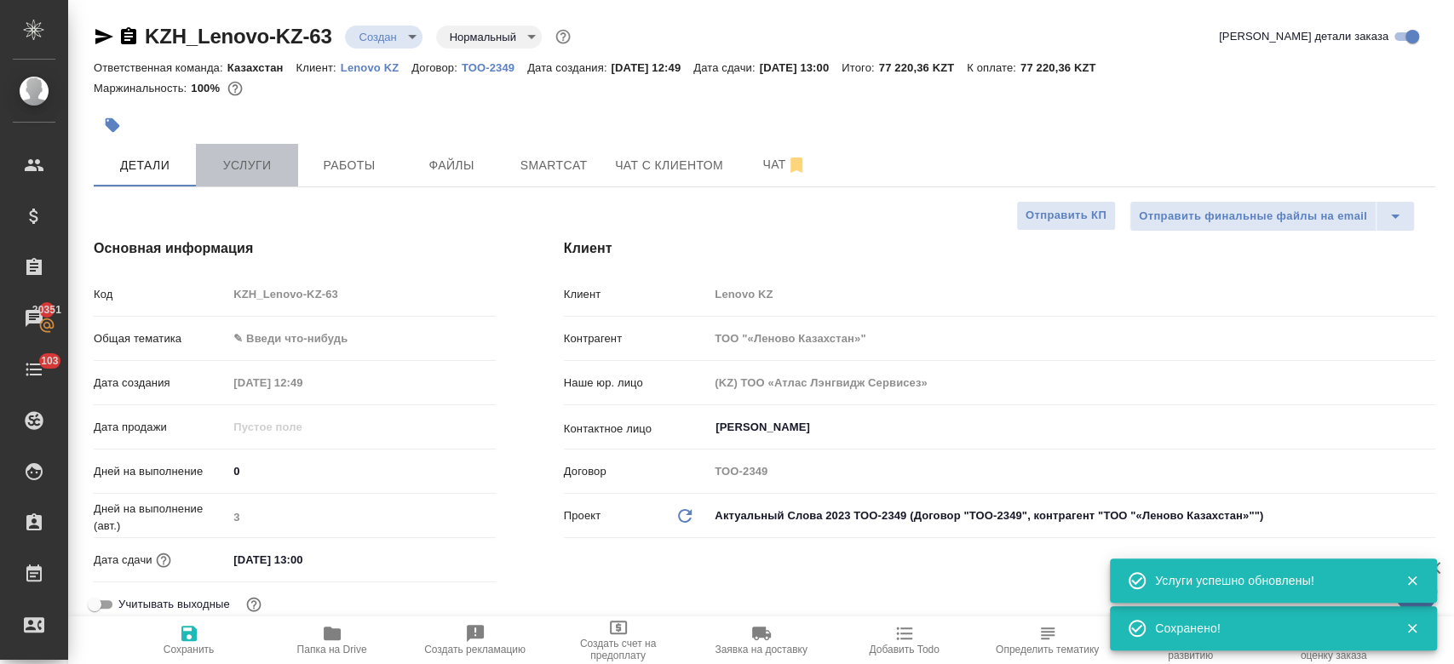
click at [244, 172] on span "Услуги" at bounding box center [247, 165] width 82 height 21
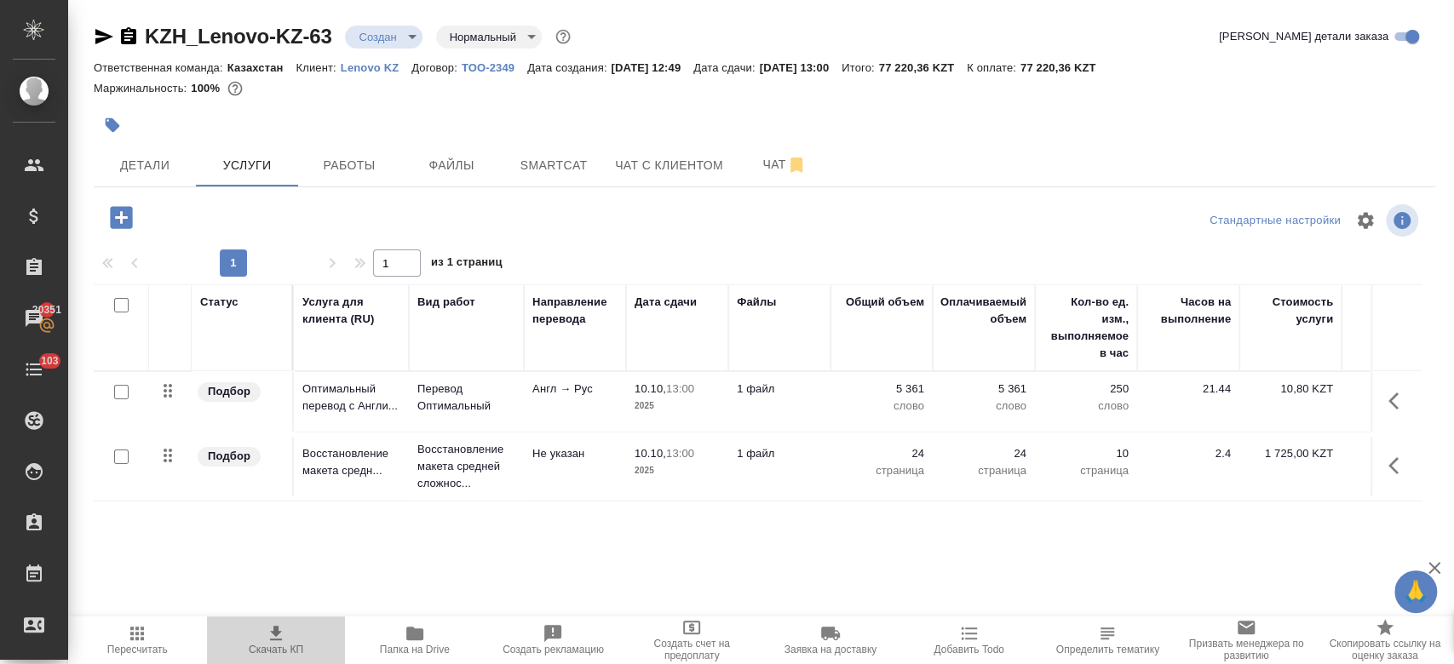
click at [277, 645] on span "Скачать КП" at bounding box center [276, 650] width 55 height 12
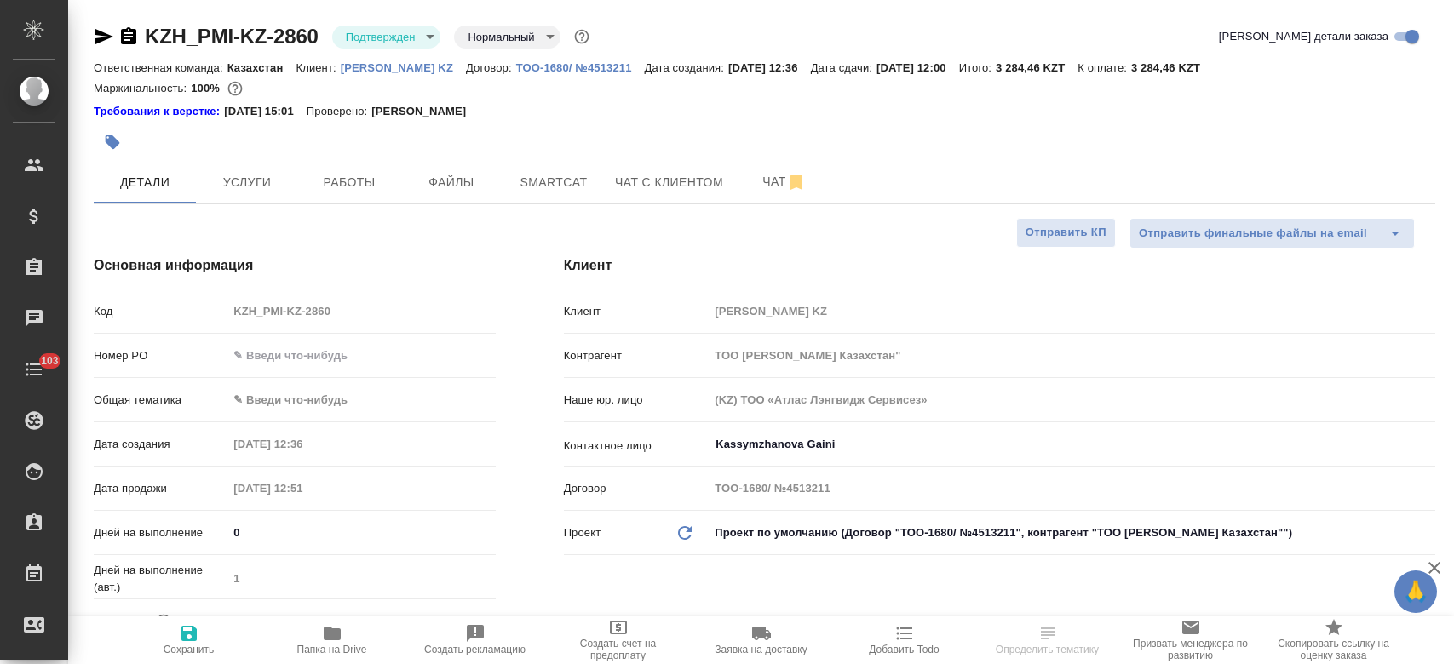
select select "RU"
type textarea "x"
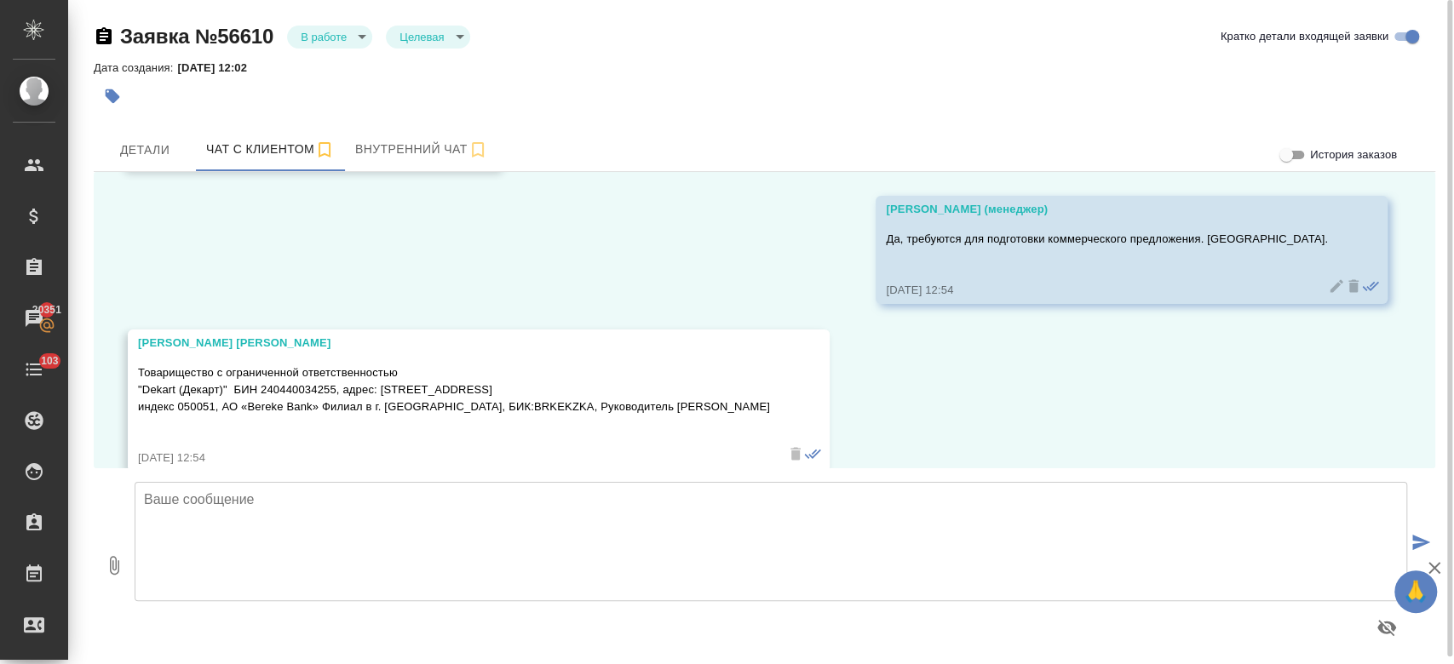
scroll to position [3455, 0]
